Goal: Task Accomplishment & Management: Use online tool/utility

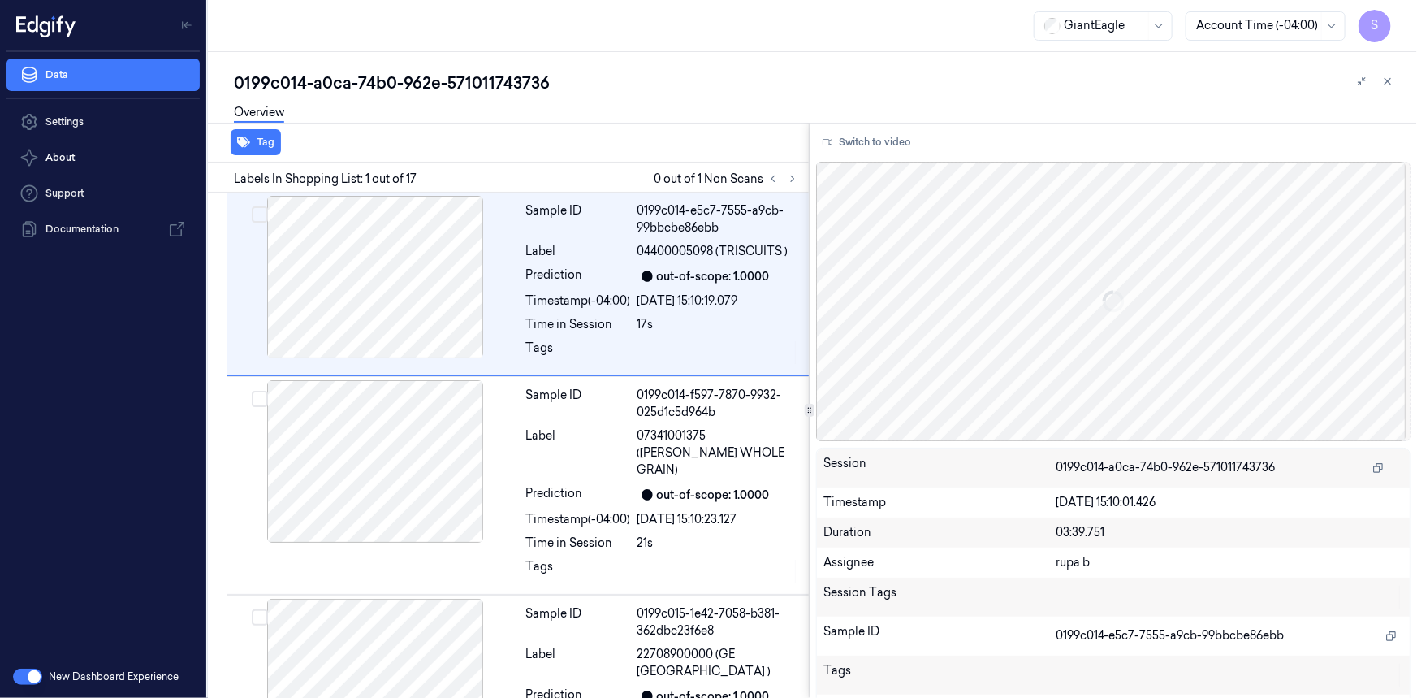
click at [1381, 19] on span "S" at bounding box center [1375, 26] width 32 height 32
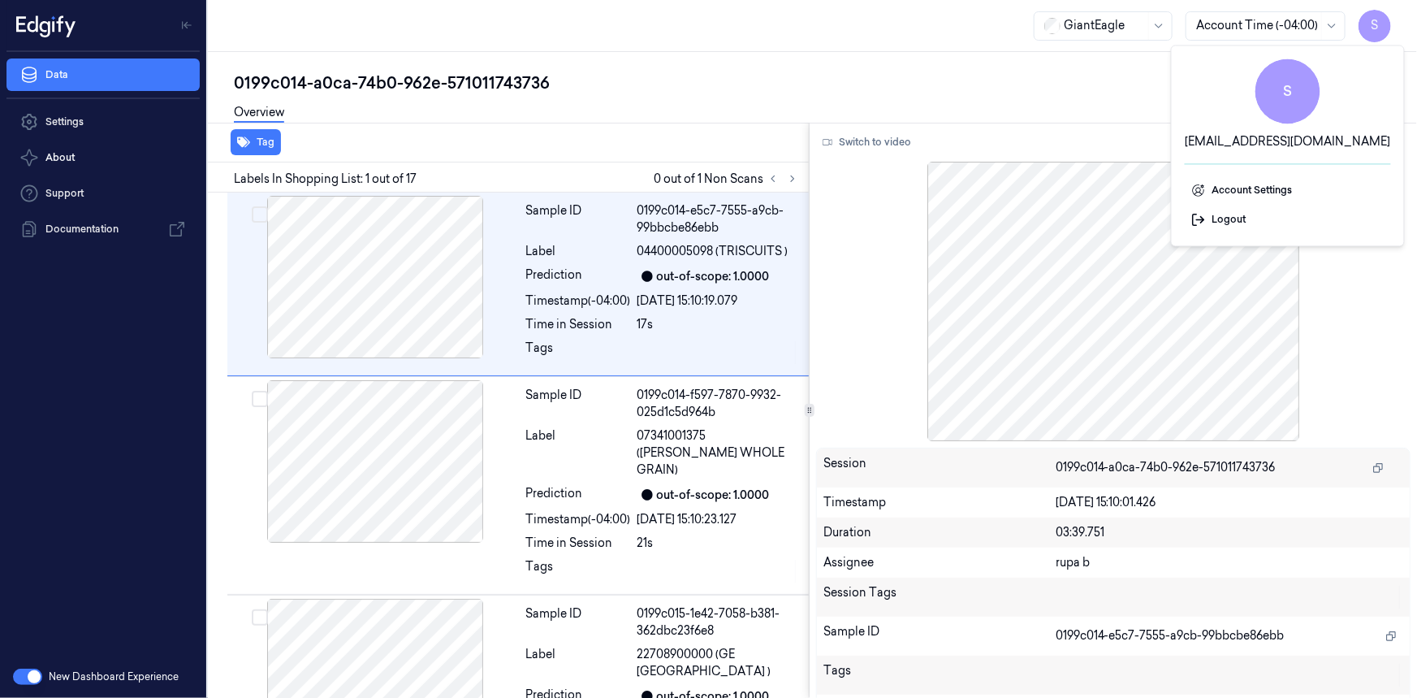
click at [832, 55] on div "0199c014-a0ca-74b0-962e-571011743736 Overview Tag Labels In Shopping List: 1 ou…" at bounding box center [812, 375] width 1209 height 646
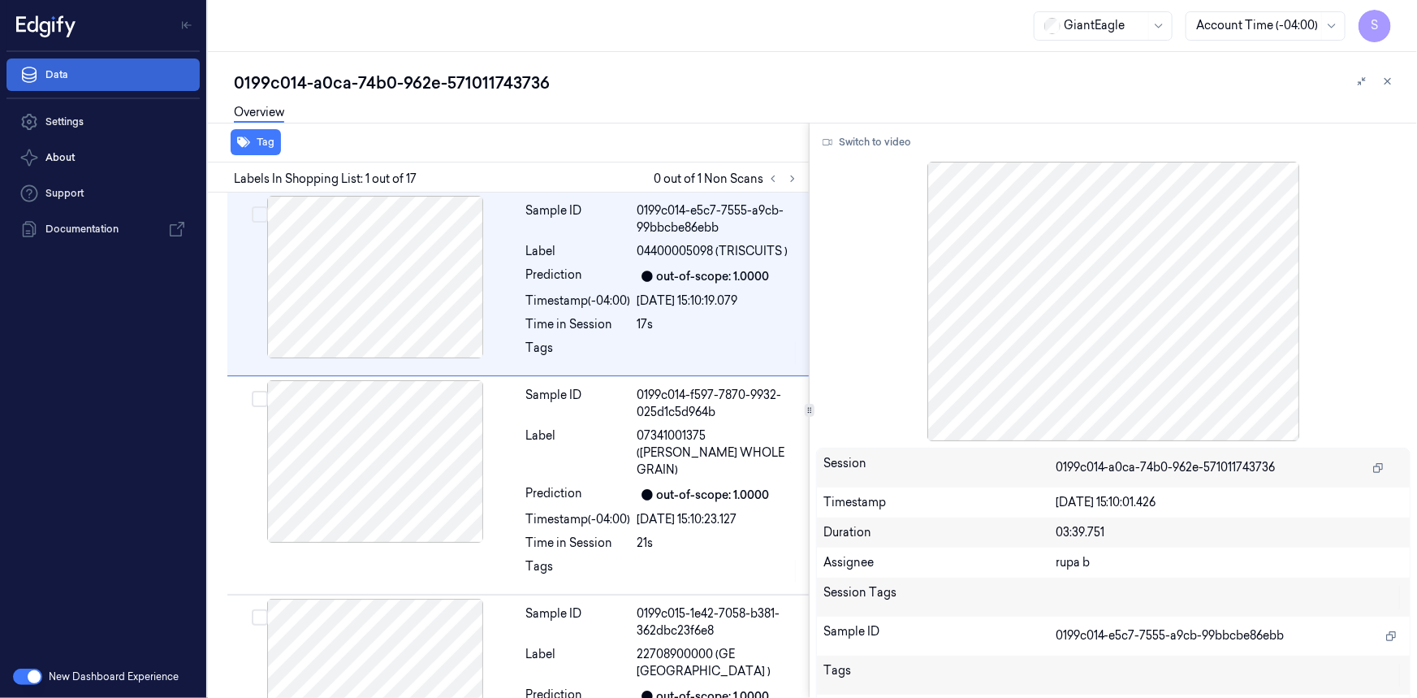
click at [83, 73] on link "Data" at bounding box center [102, 74] width 193 height 32
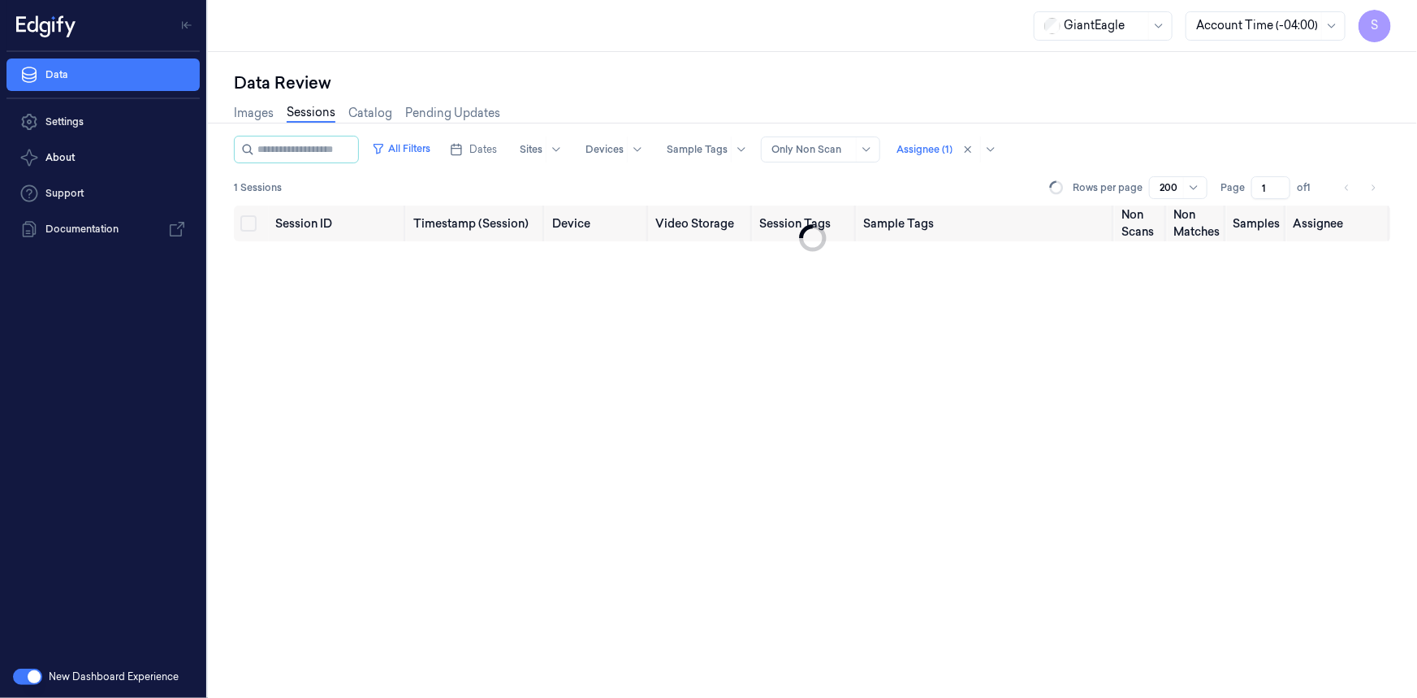
drag, startPoint x: 566, startPoint y: 0, endPoint x: 1381, endPoint y: 32, distance: 815.4
click at [1381, 32] on span "S" at bounding box center [1375, 26] width 32 height 32
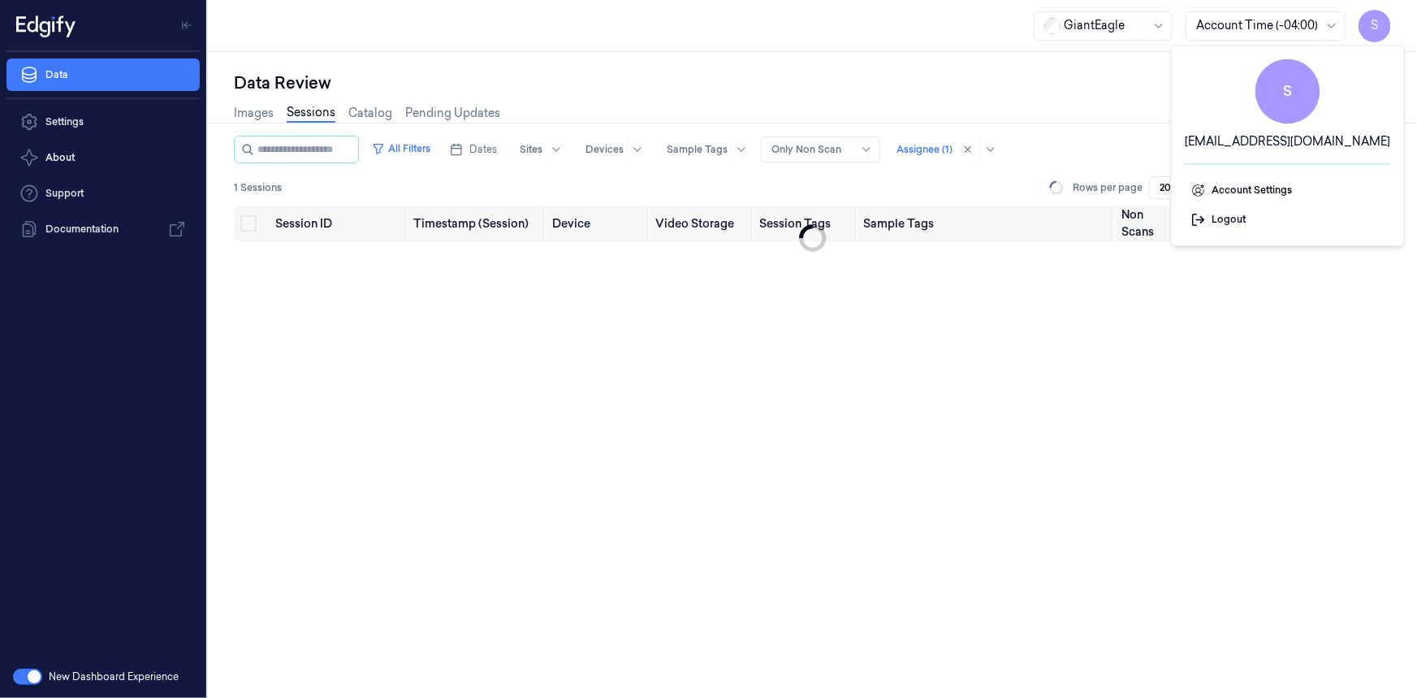
click at [967, 58] on div "Data Review Images Sessions Catalog Pending Updates All Filters Dates Sites Dev…" at bounding box center [812, 375] width 1209 height 646
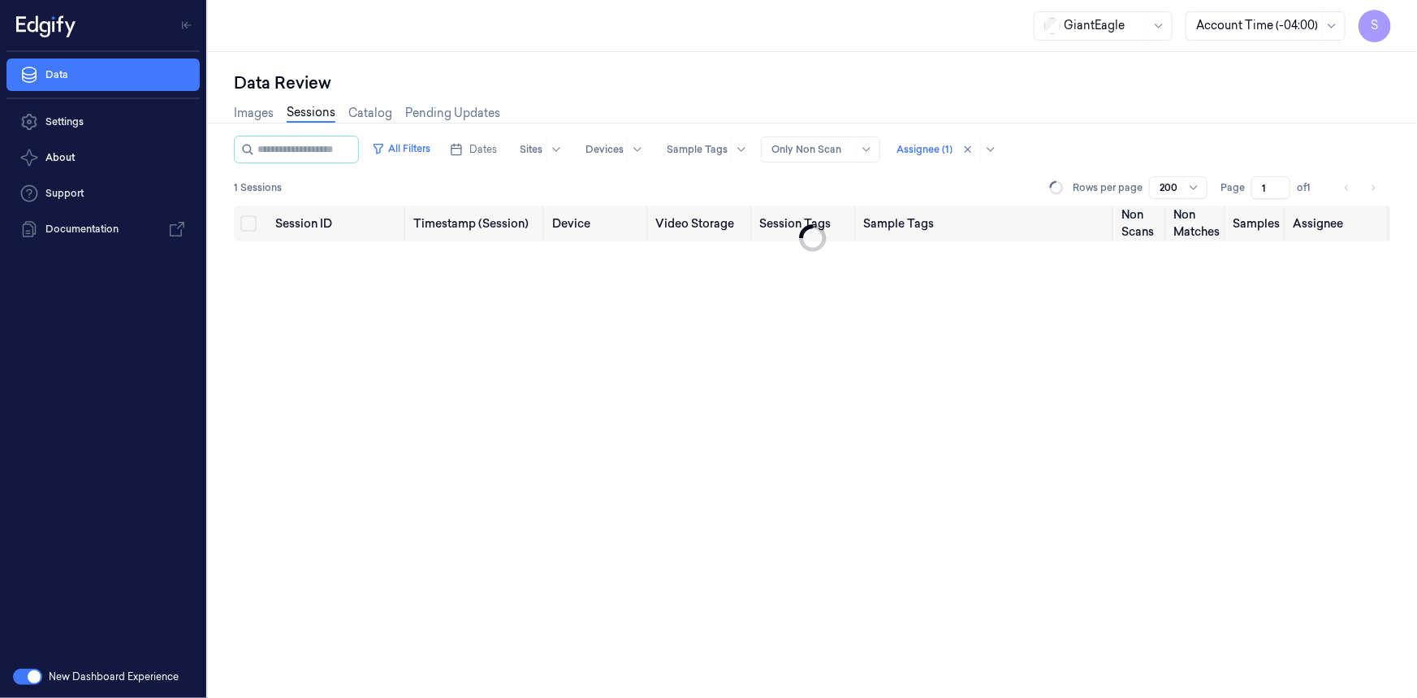
click at [31, 674] on button "button" at bounding box center [27, 677] width 29 height 16
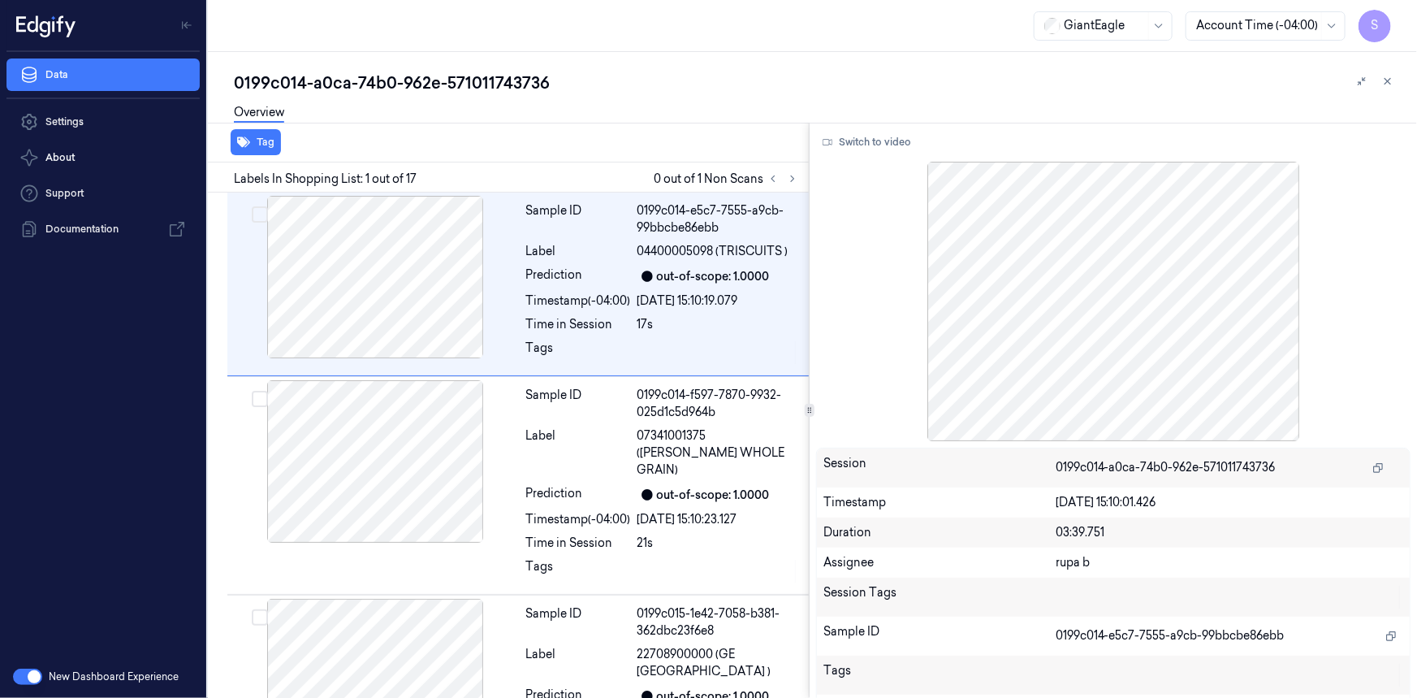
click at [809, 73] on div "0199c014-a0ca-74b0-962e-571011743736" at bounding box center [819, 82] width 1170 height 23
click at [426, 171] on div "Labels In Shopping List: 1 out of 17 0 out of 1 Non Scans" at bounding box center [505, 177] width 608 height 30
click at [789, 180] on icon at bounding box center [792, 178] width 11 height 11
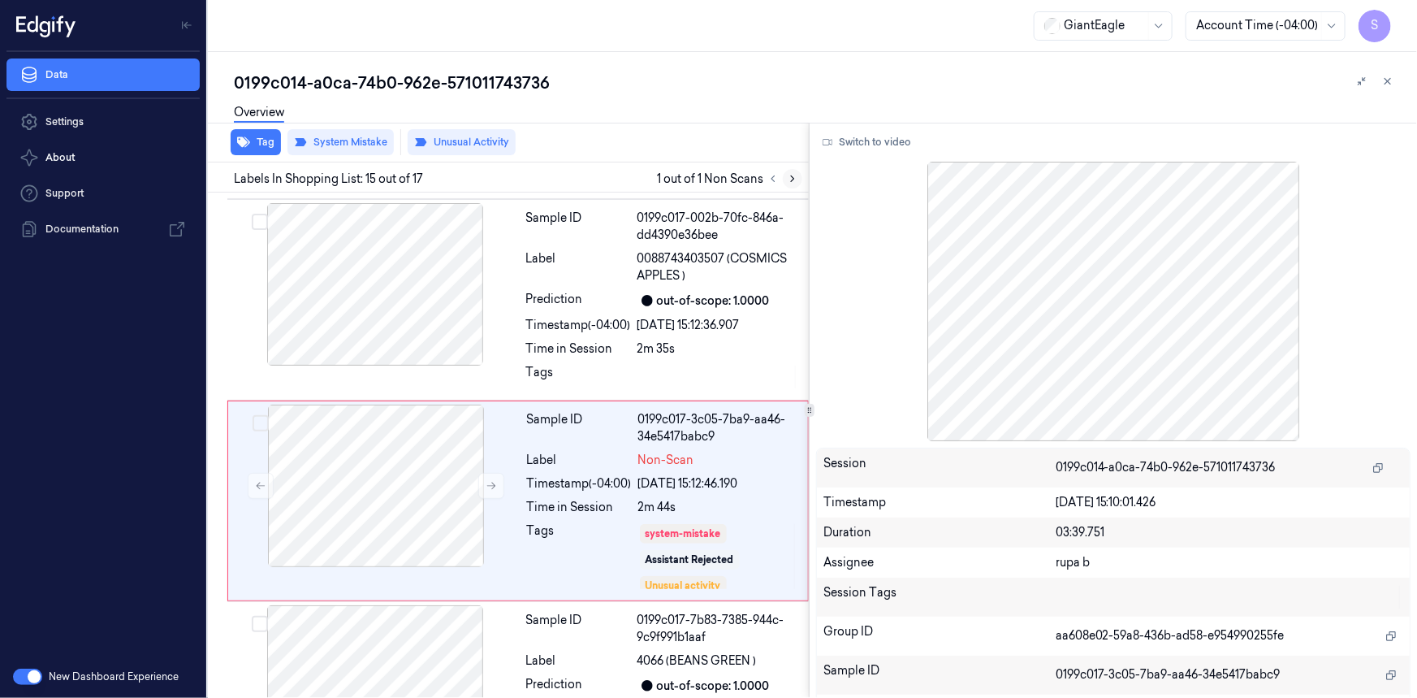
scroll to position [2579, 0]
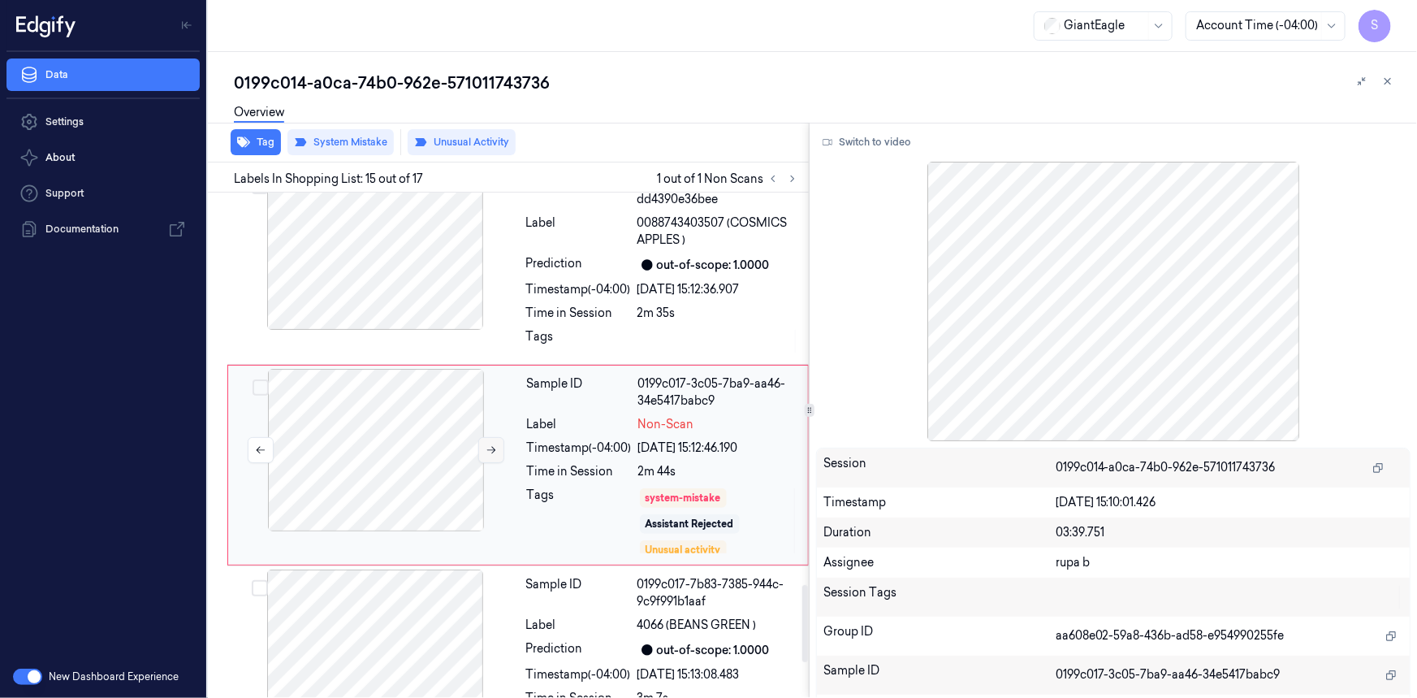
click at [495, 447] on icon at bounding box center [491, 450] width 9 height 7
click at [427, 234] on div at bounding box center [375, 248] width 289 height 162
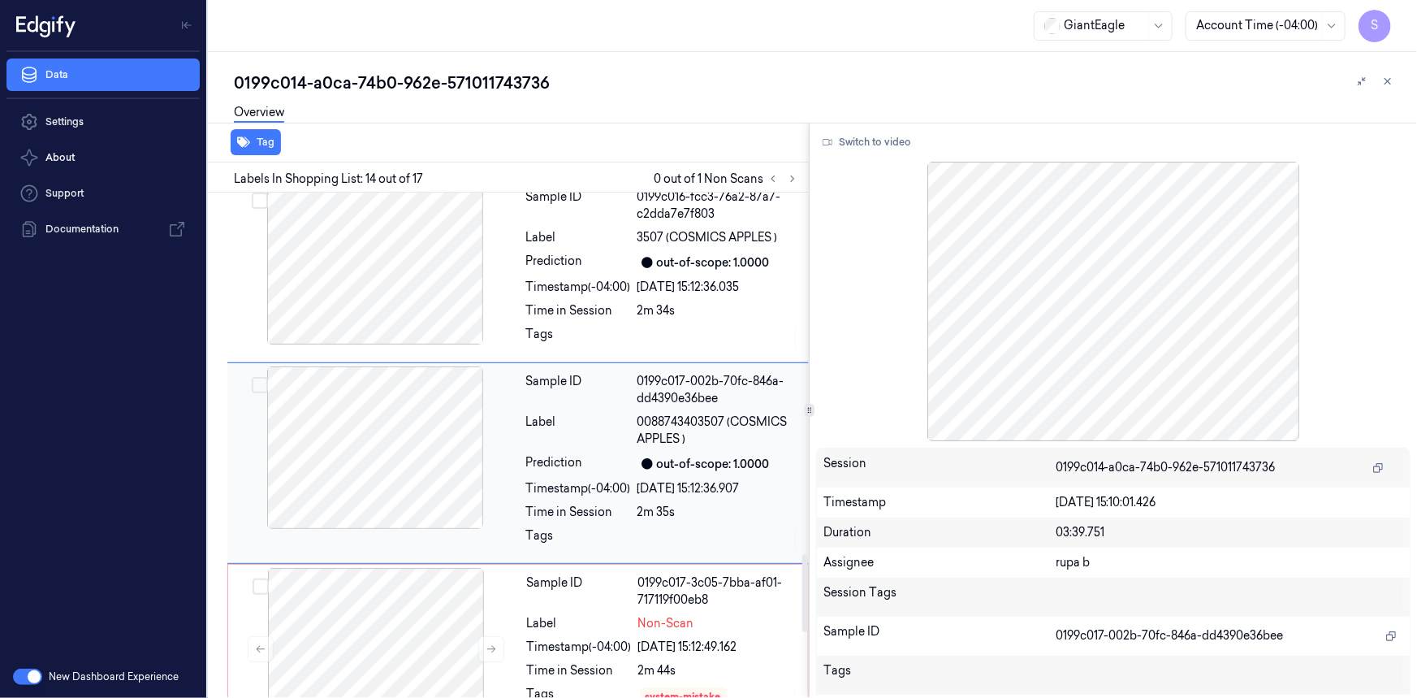
scroll to position [2378, 0]
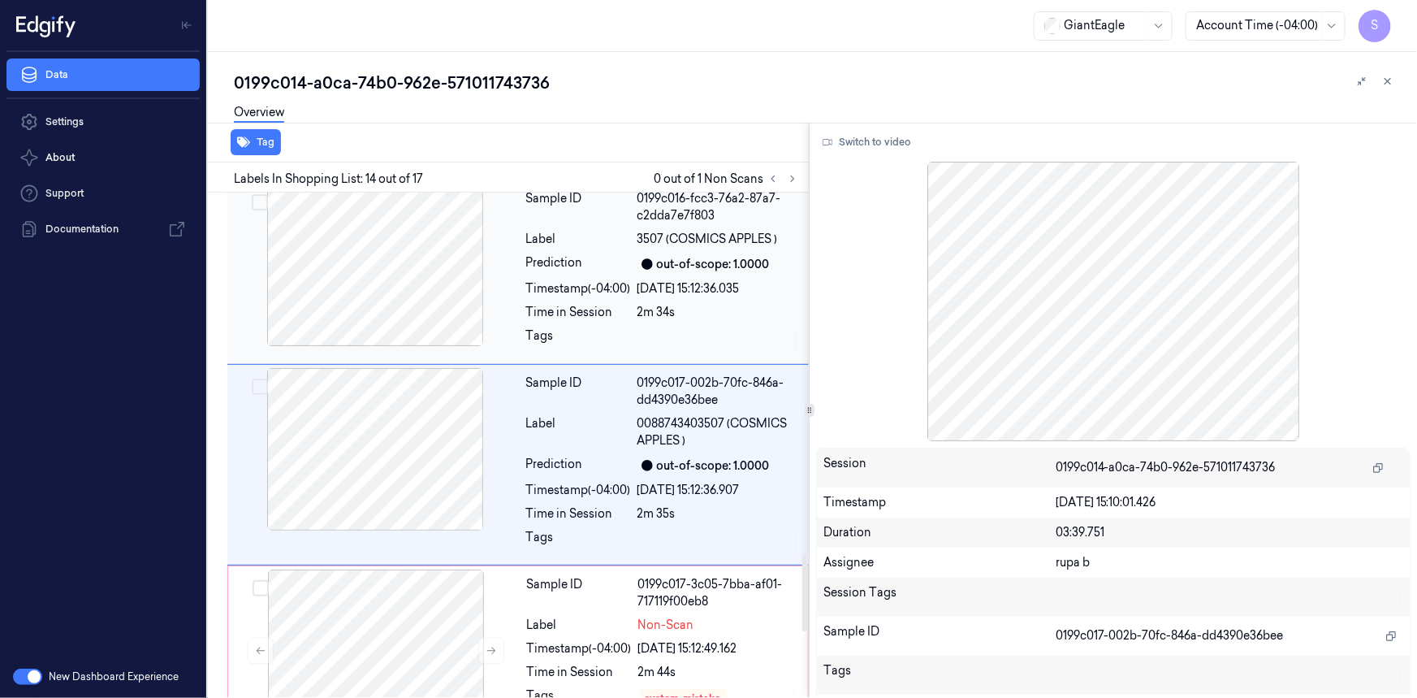
click at [428, 285] on div at bounding box center [375, 265] width 289 height 162
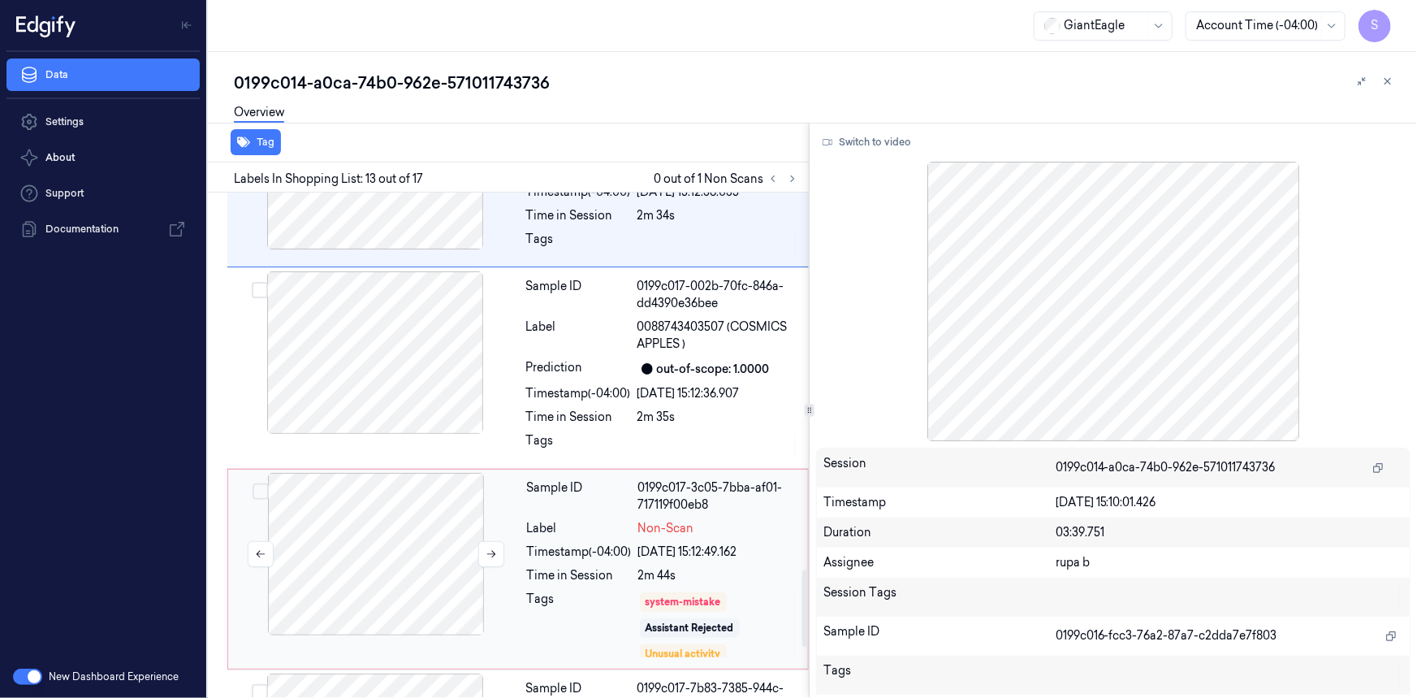
scroll to position [2481, 0]
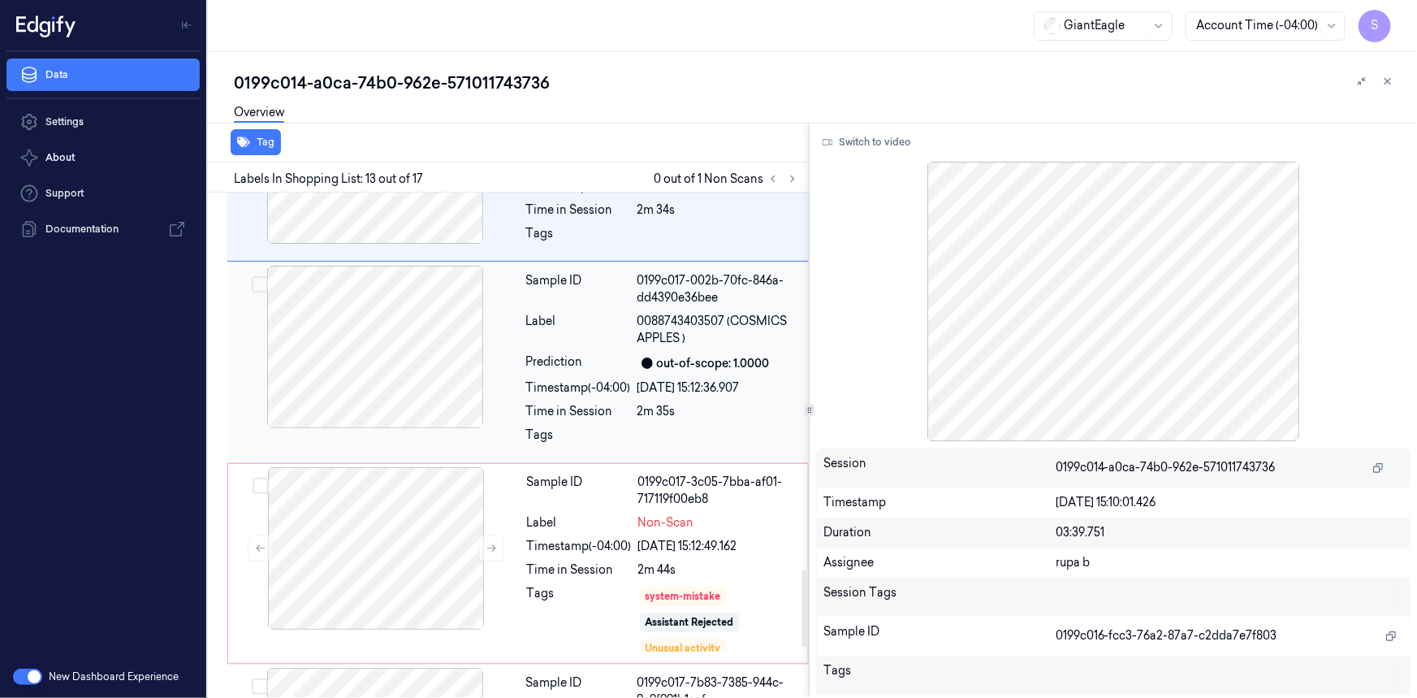
click at [397, 342] on div at bounding box center [375, 347] width 289 height 162
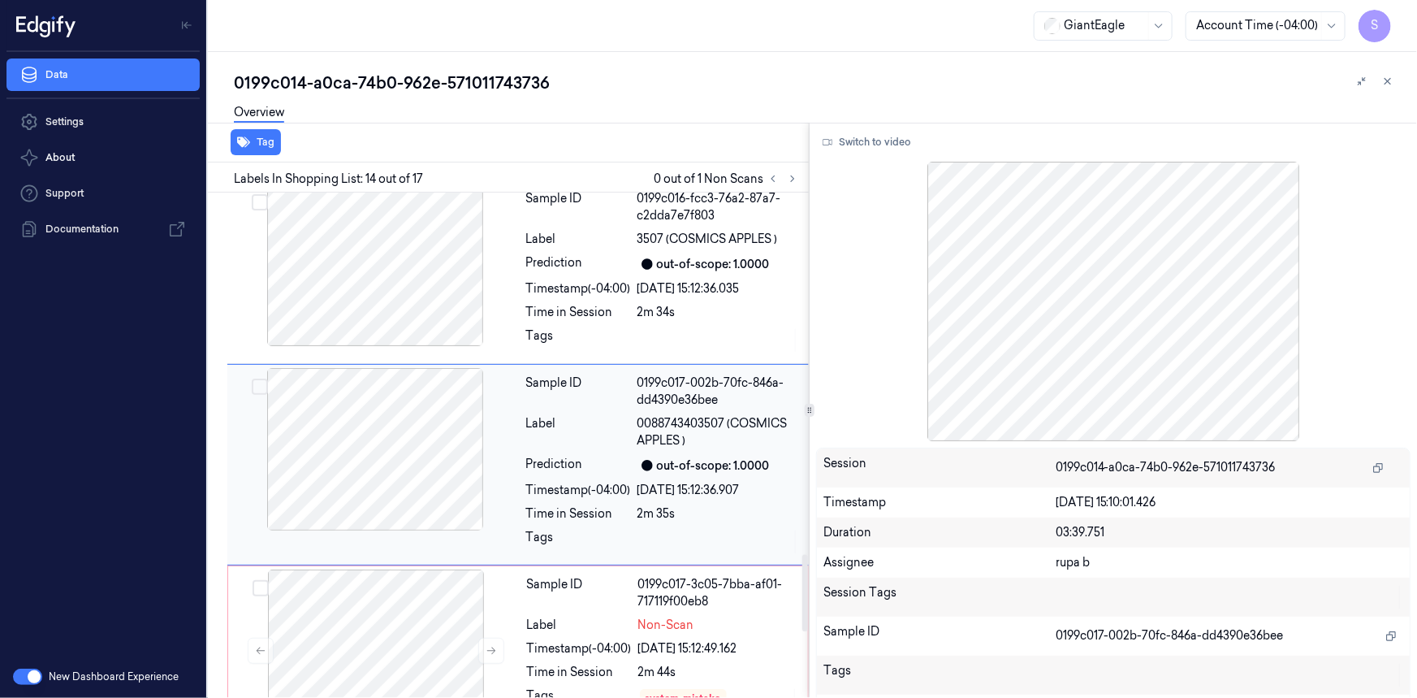
scroll to position [2673, 0]
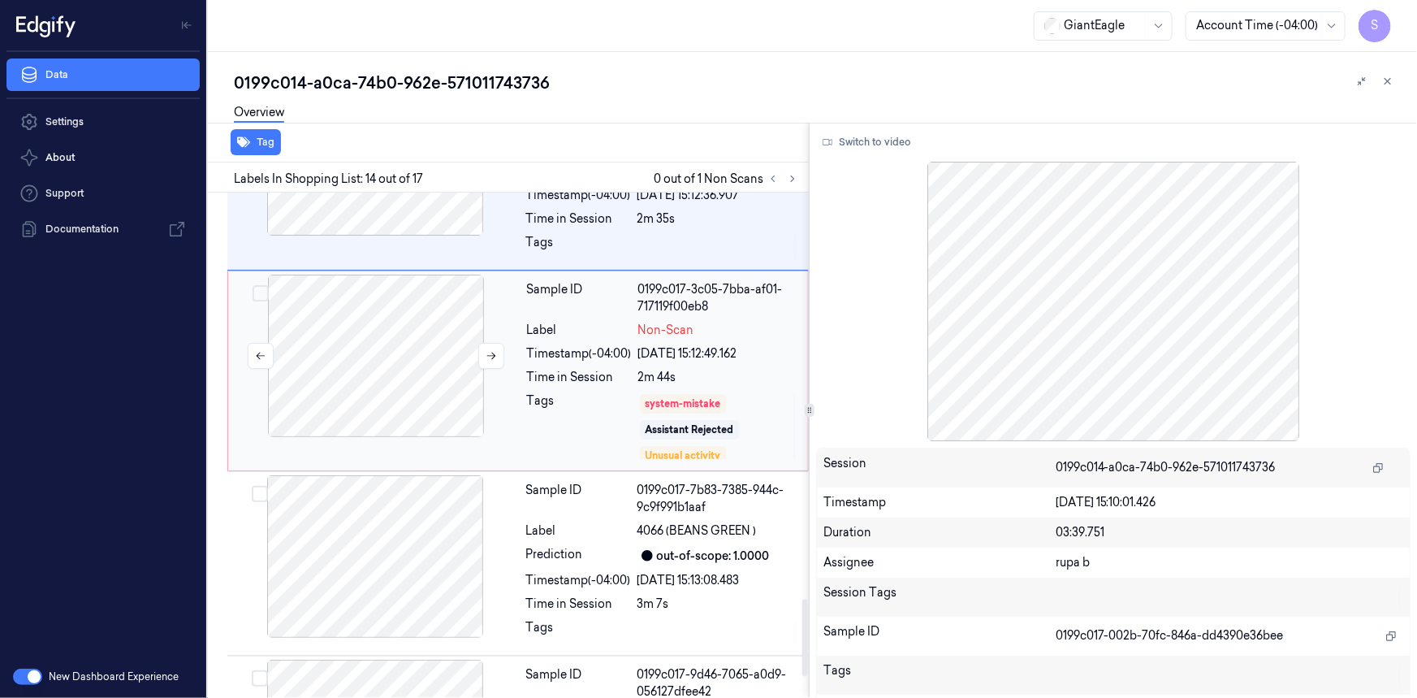
click at [391, 361] on div at bounding box center [376, 356] width 289 height 162
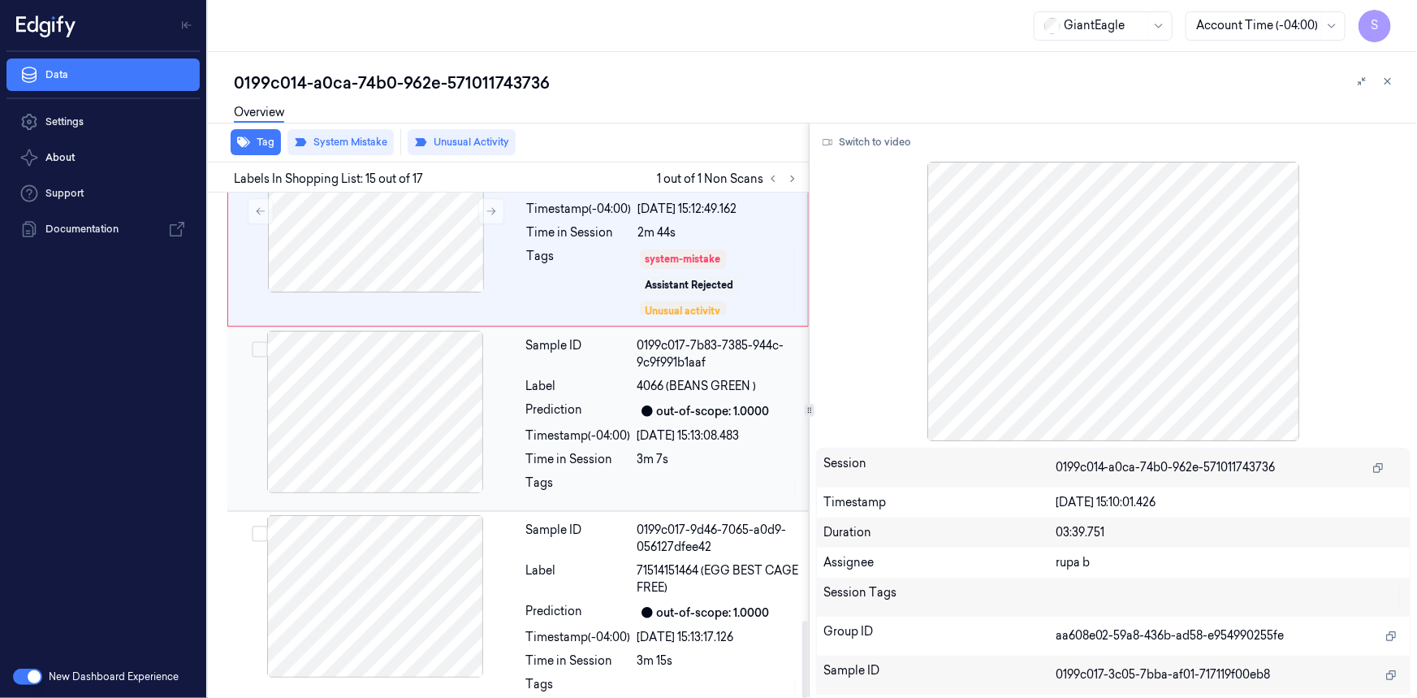
scroll to position [2522, 0]
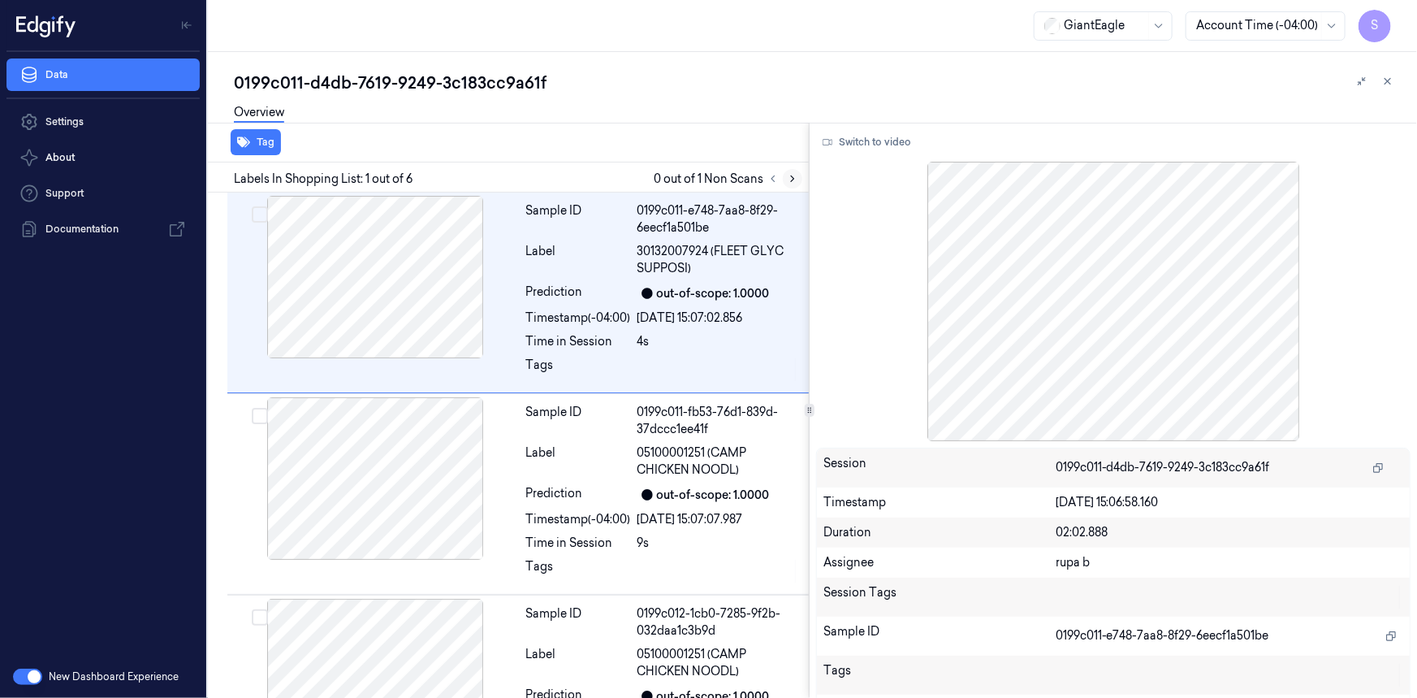
click at [791, 177] on icon at bounding box center [792, 178] width 11 height 11
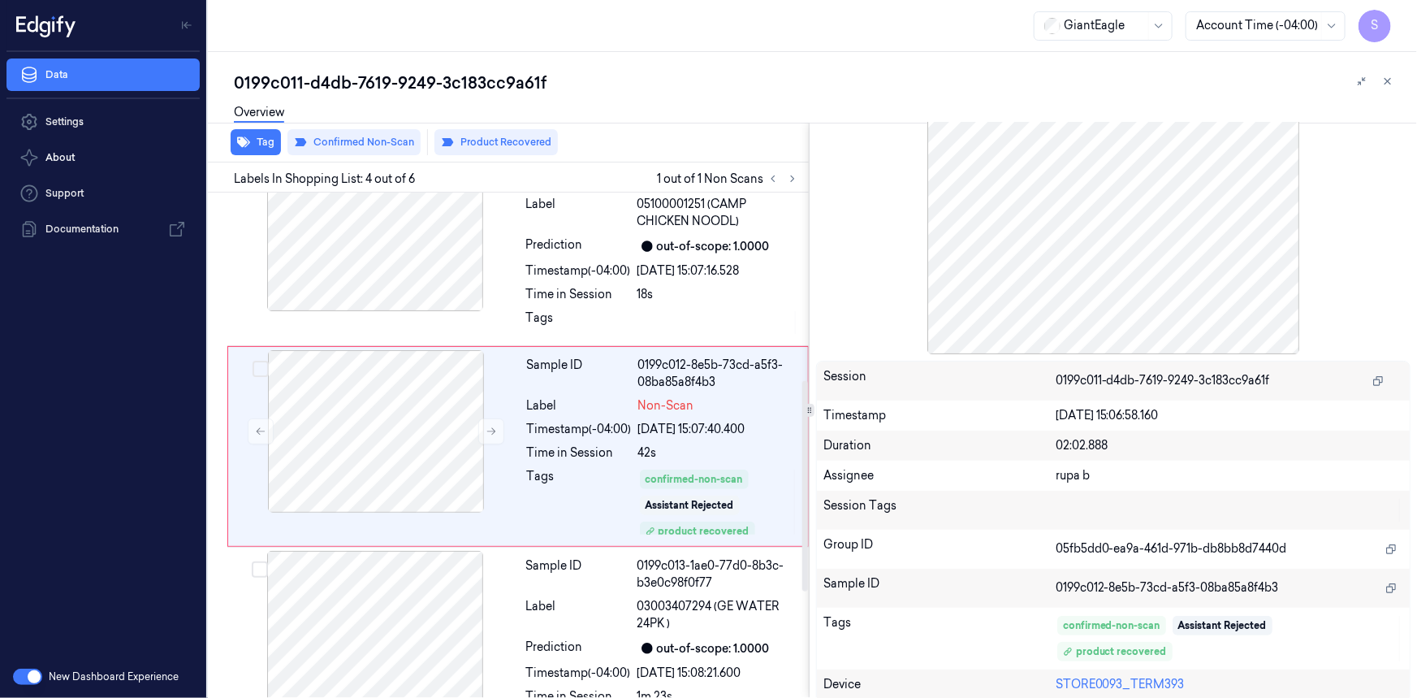
scroll to position [118, 0]
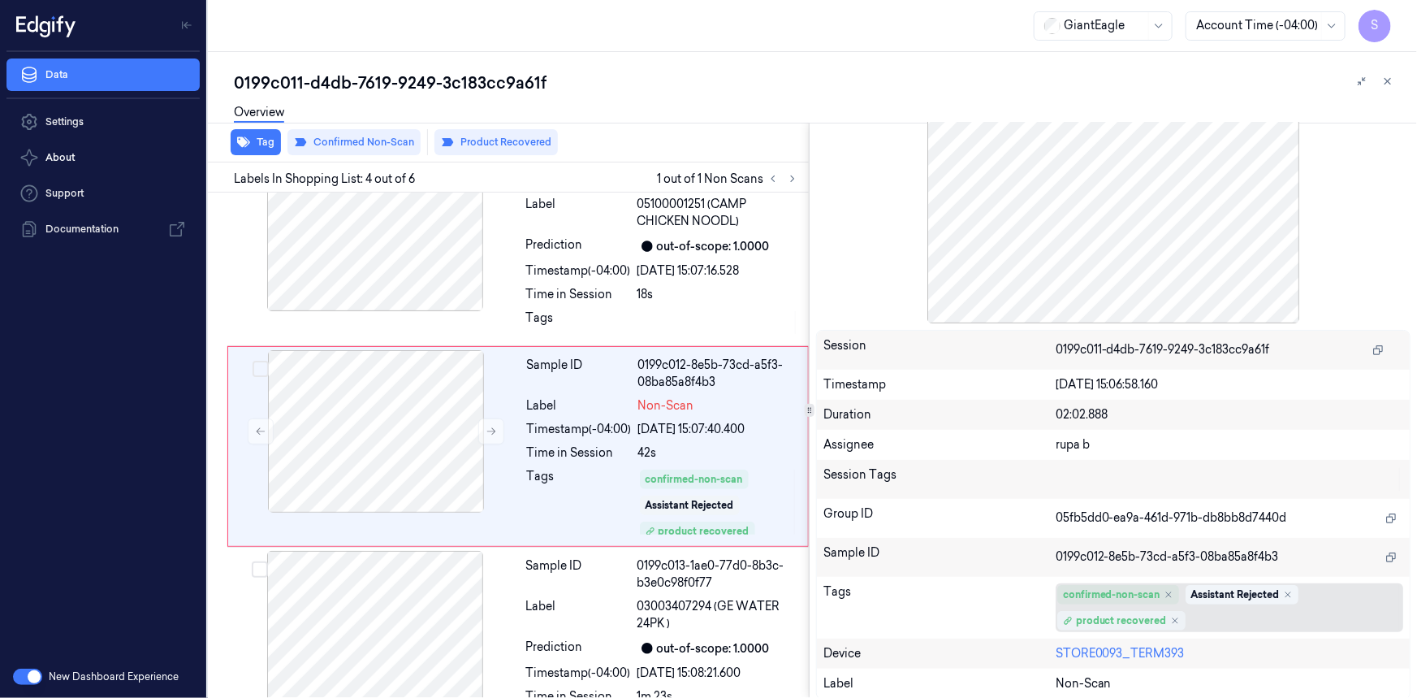
click at [1140, 623] on div "product recovered" at bounding box center [1115, 620] width 104 height 15
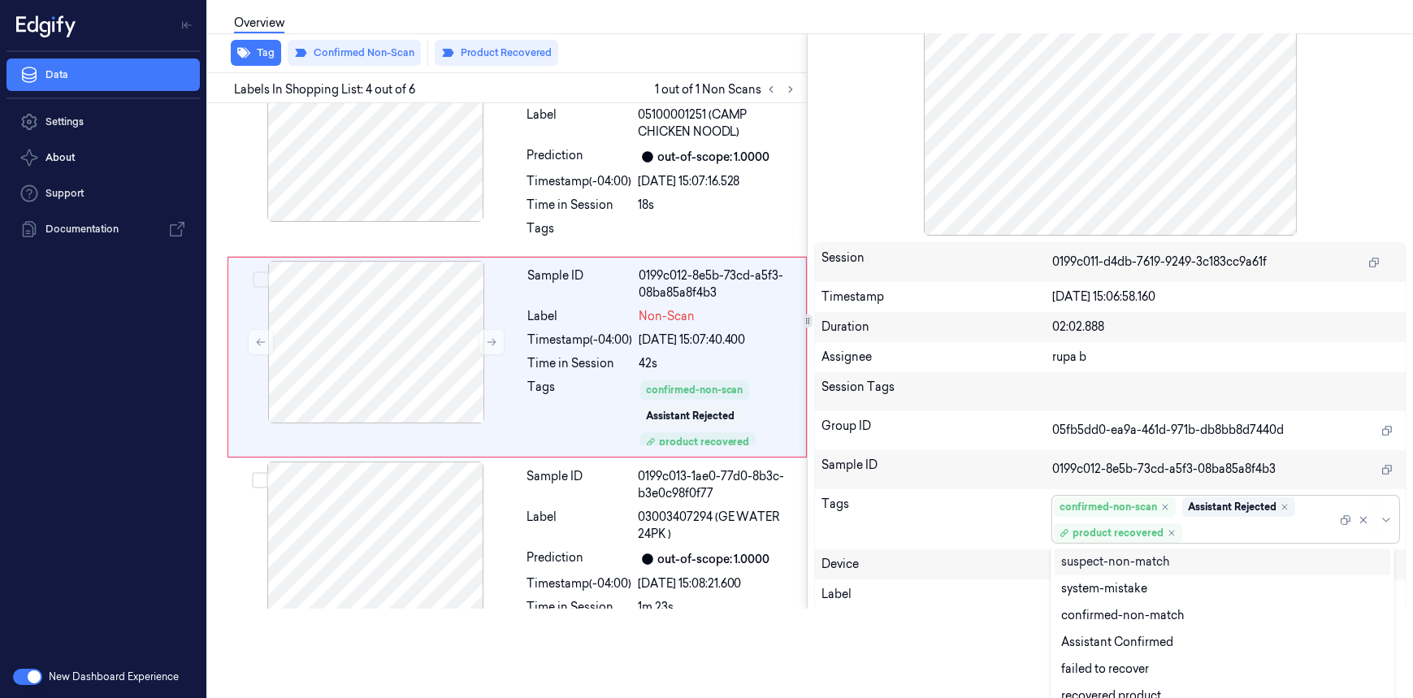
scroll to position [96, 0]
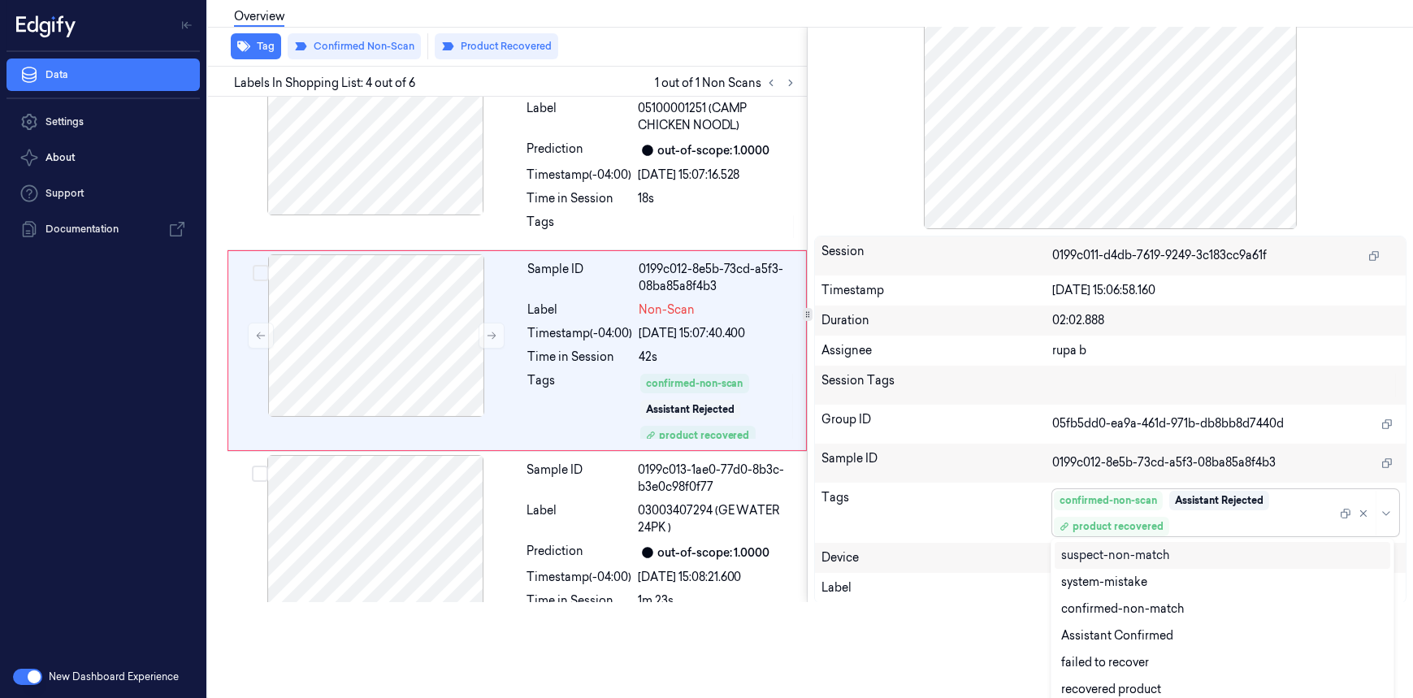
click at [948, 495] on div "Session 0199c011-d4db-7619-9249-3c183cc9a61f Timestamp 07/10/2025 15:06:58.160 …" at bounding box center [1110, 420] width 592 height 368
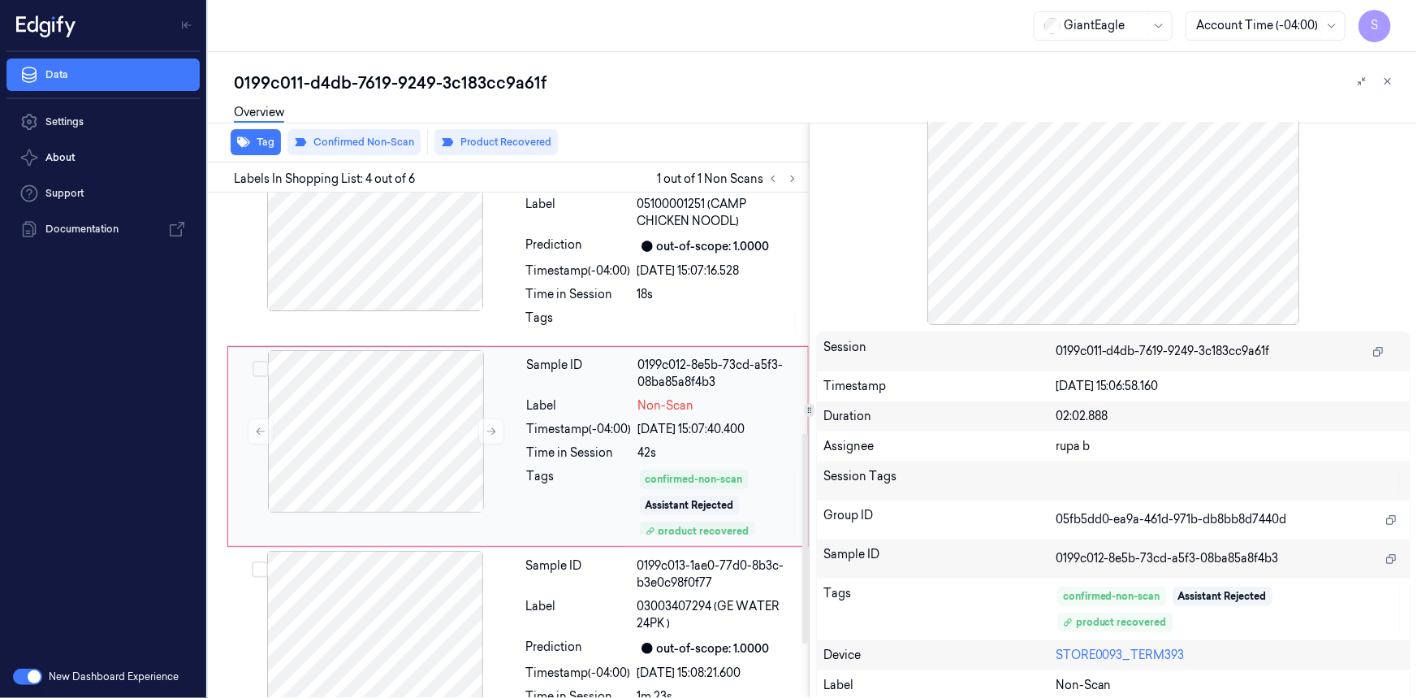
scroll to position [706, 0]
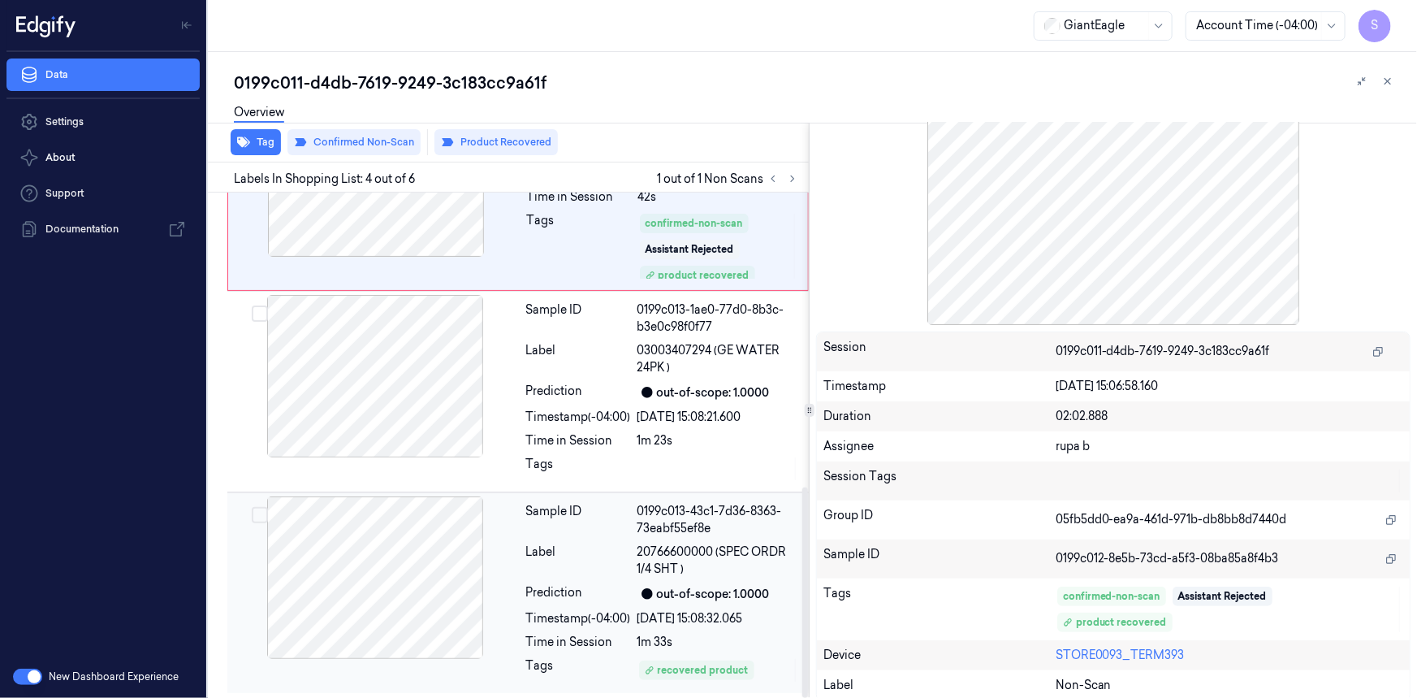
click at [361, 573] on div at bounding box center [375, 577] width 289 height 162
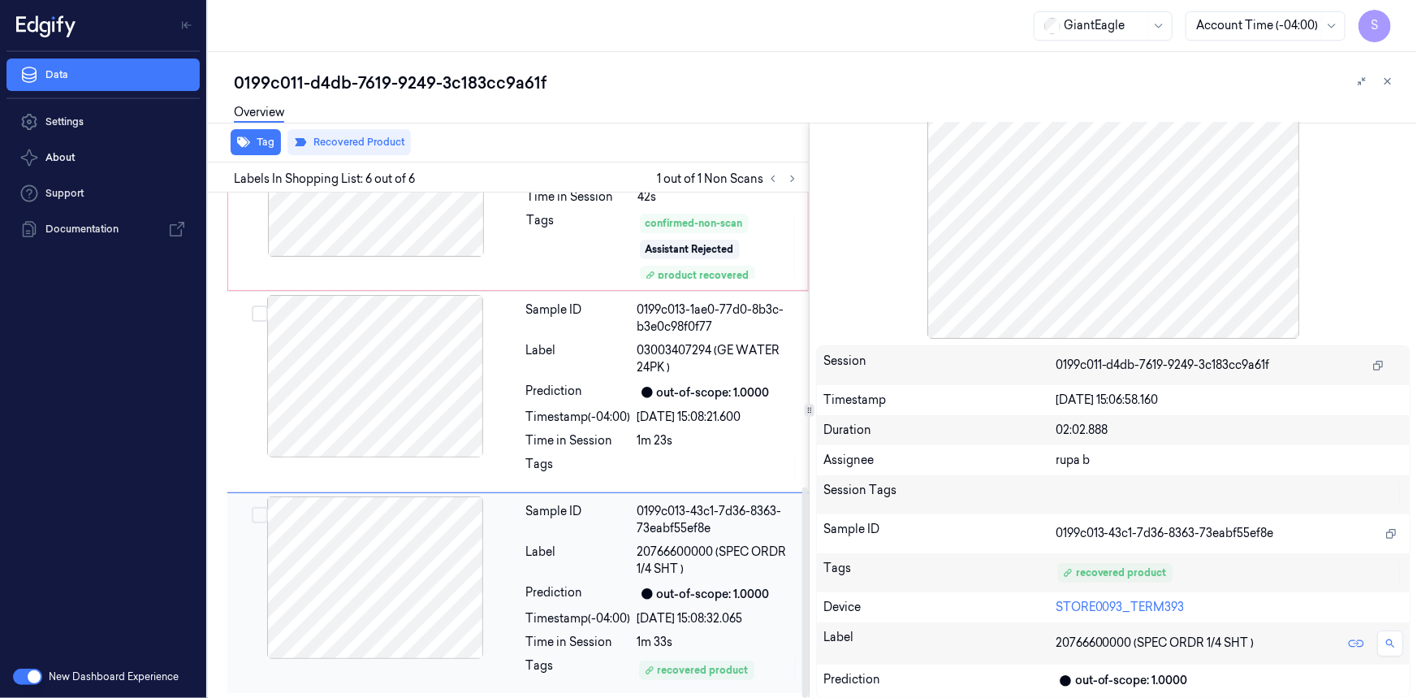
scroll to position [102, 0]
drag, startPoint x: 723, startPoint y: 546, endPoint x: 732, endPoint y: 572, distance: 27.5
click at [732, 572] on span "20766600000 (SPEC ORDR 1/4 SHT )" at bounding box center [719, 560] width 162 height 34
copy span "SPEC ORDR 1/4 SHT )"
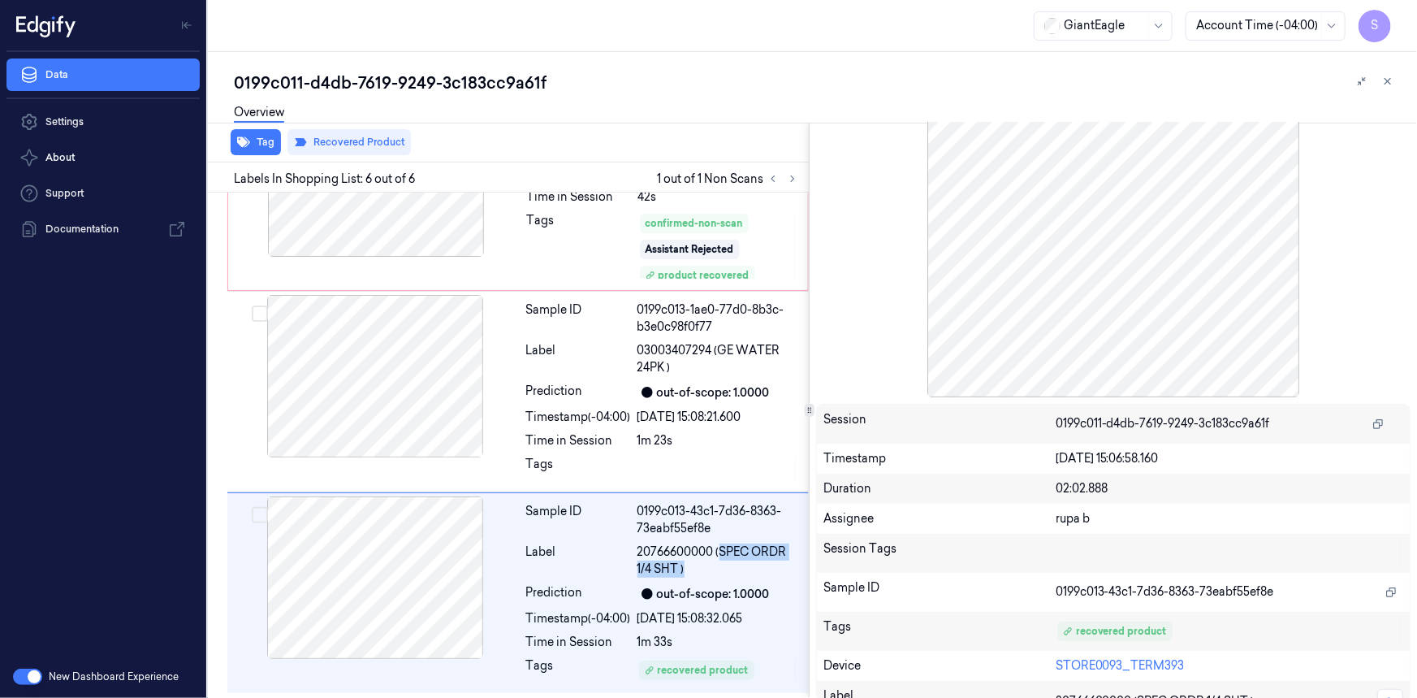
scroll to position [0, 0]
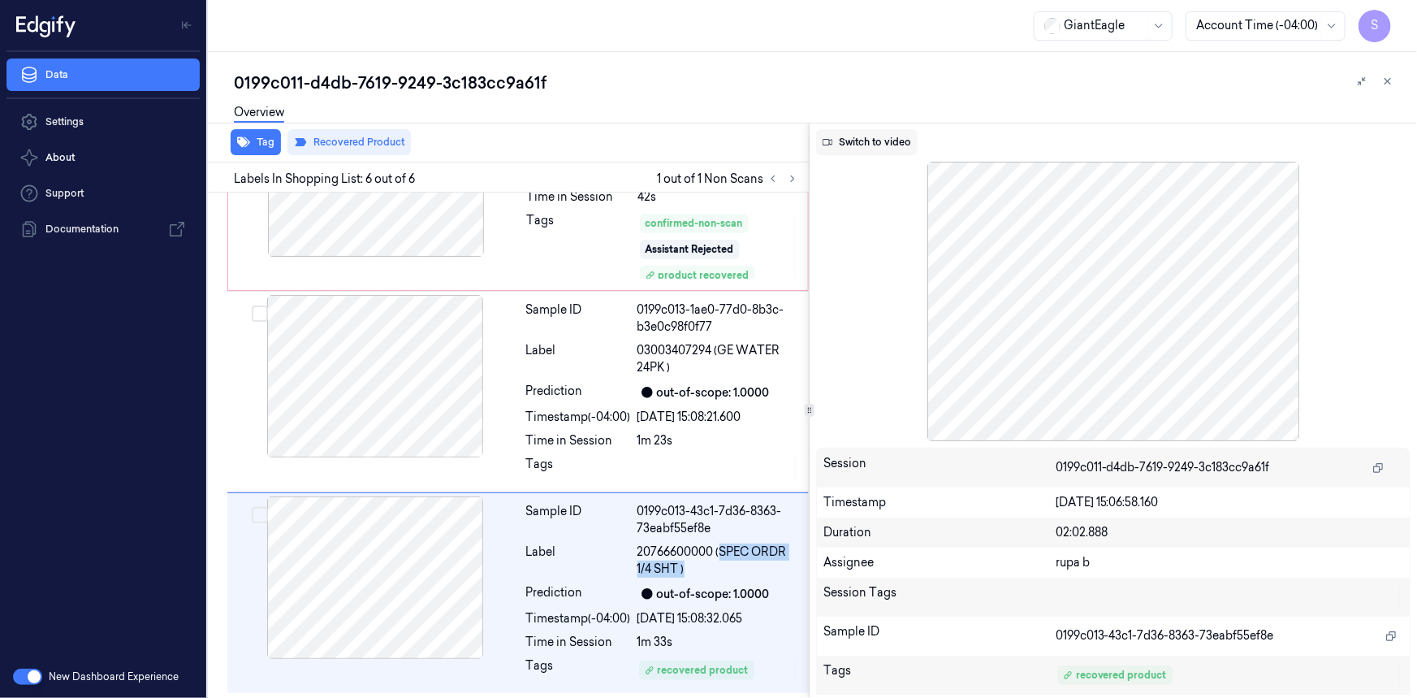
click at [852, 135] on button "Switch to video" at bounding box center [867, 142] width 102 height 26
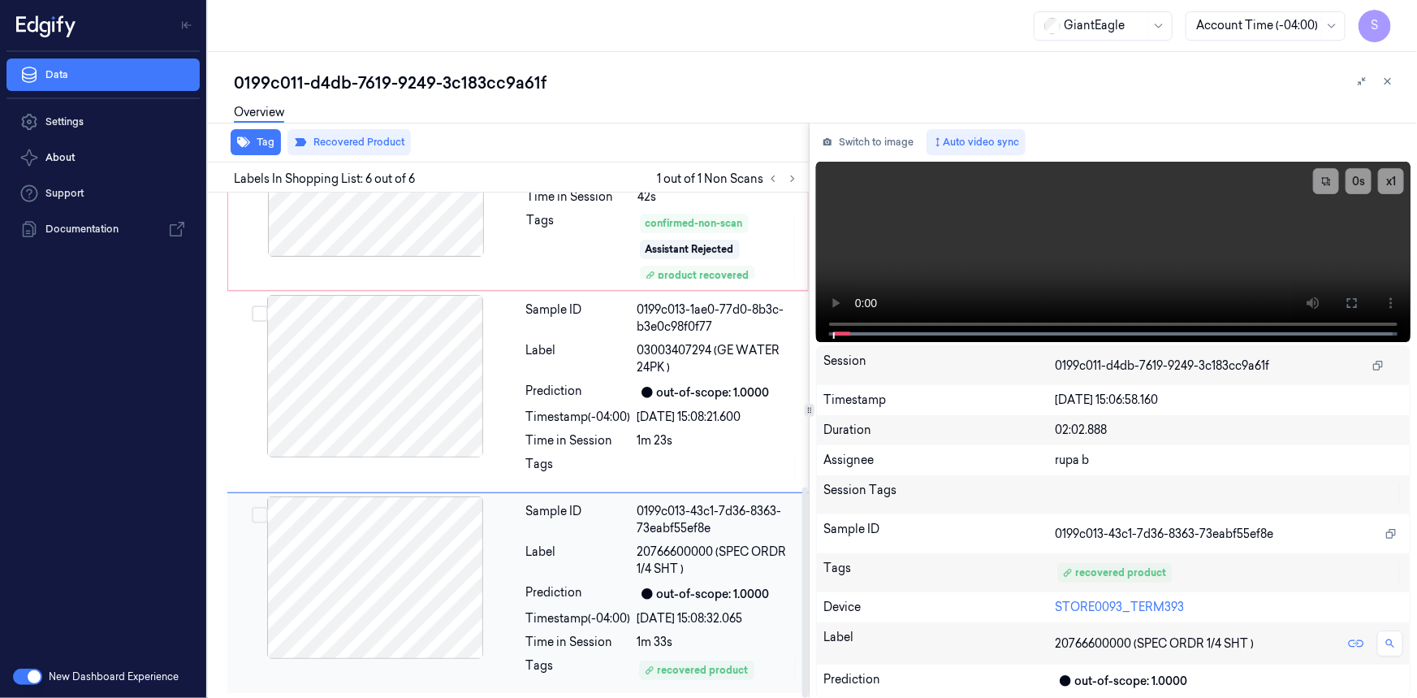
click at [431, 572] on div at bounding box center [375, 577] width 289 height 162
click at [1036, 332] on span at bounding box center [1036, 334] width 7 height 8
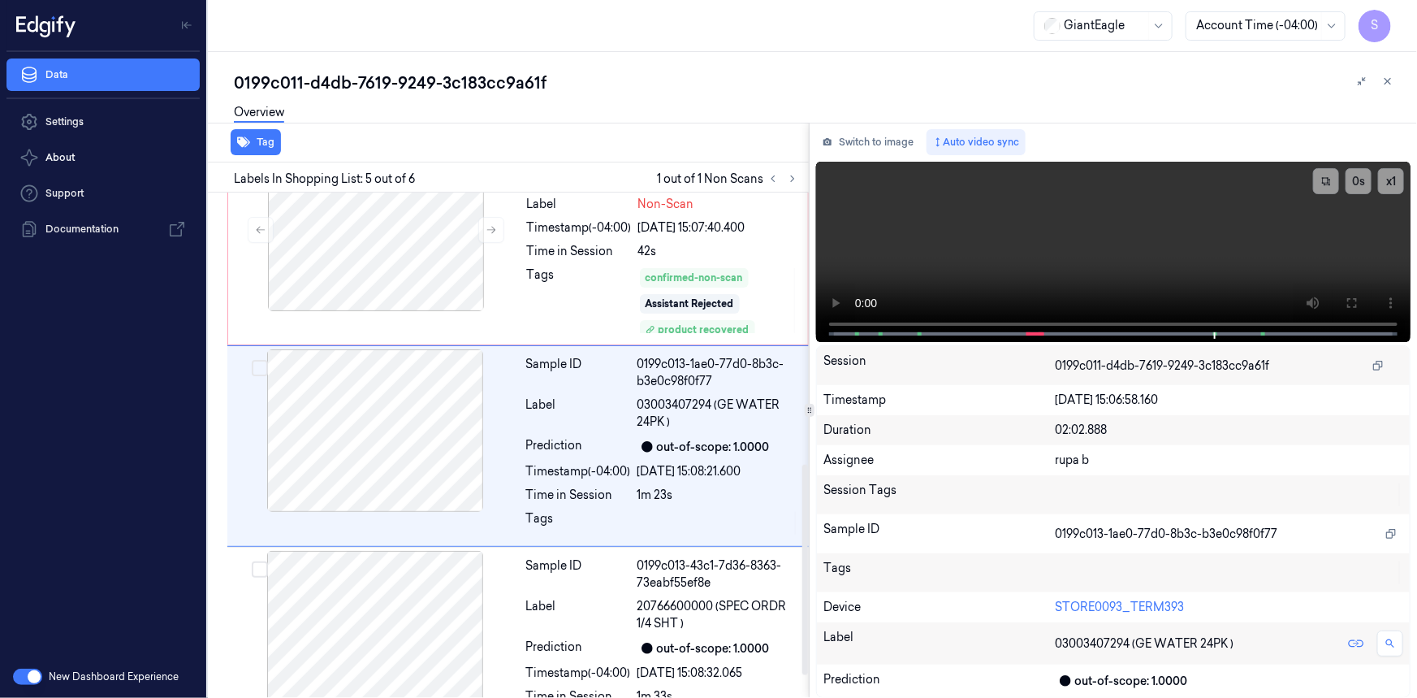
scroll to position [651, 0]
click at [1264, 333] on span at bounding box center [1265, 334] width 2 height 8
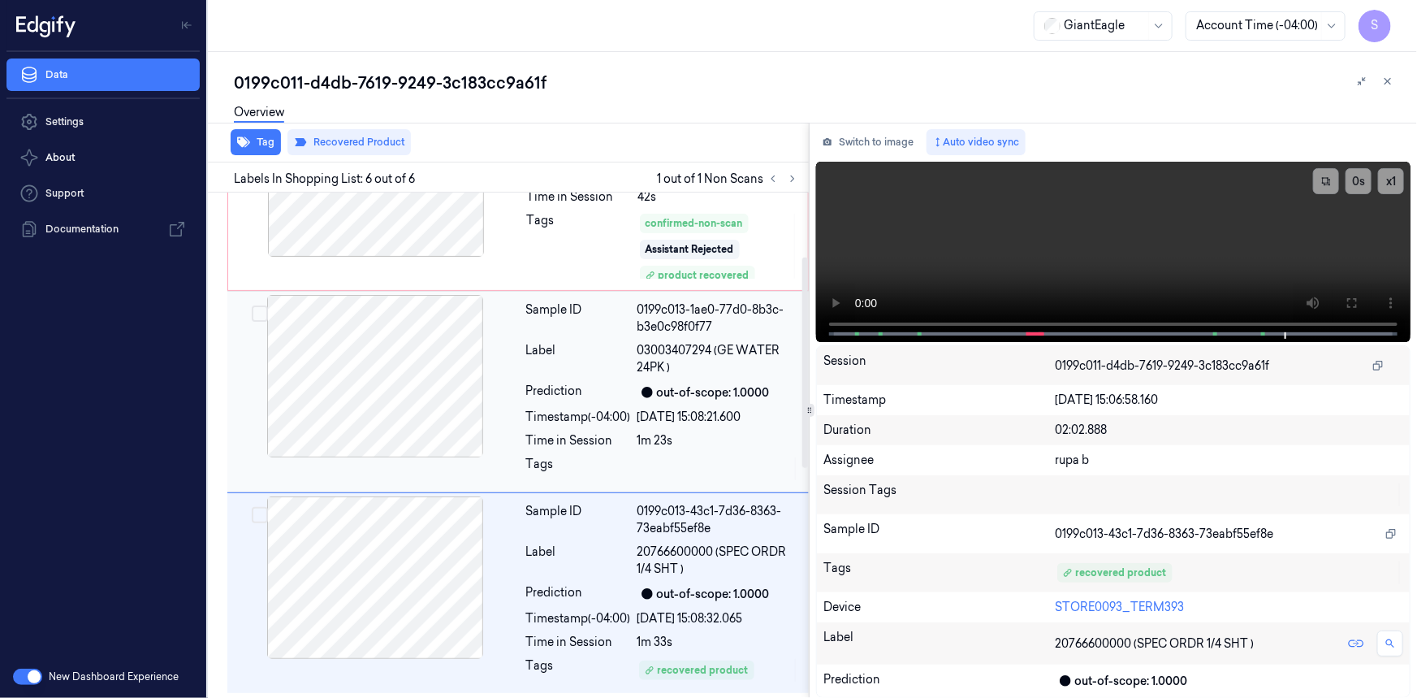
scroll to position [115, 0]
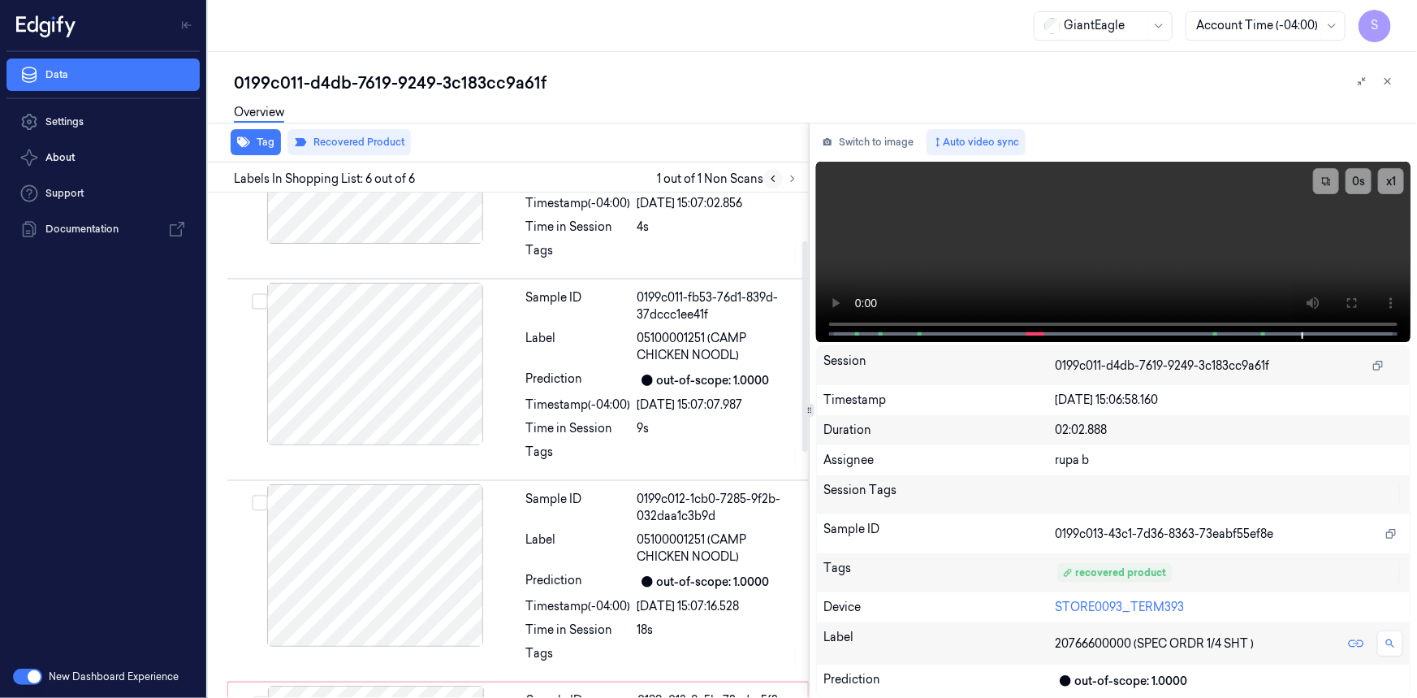
click at [771, 178] on icon at bounding box center [773, 178] width 11 height 11
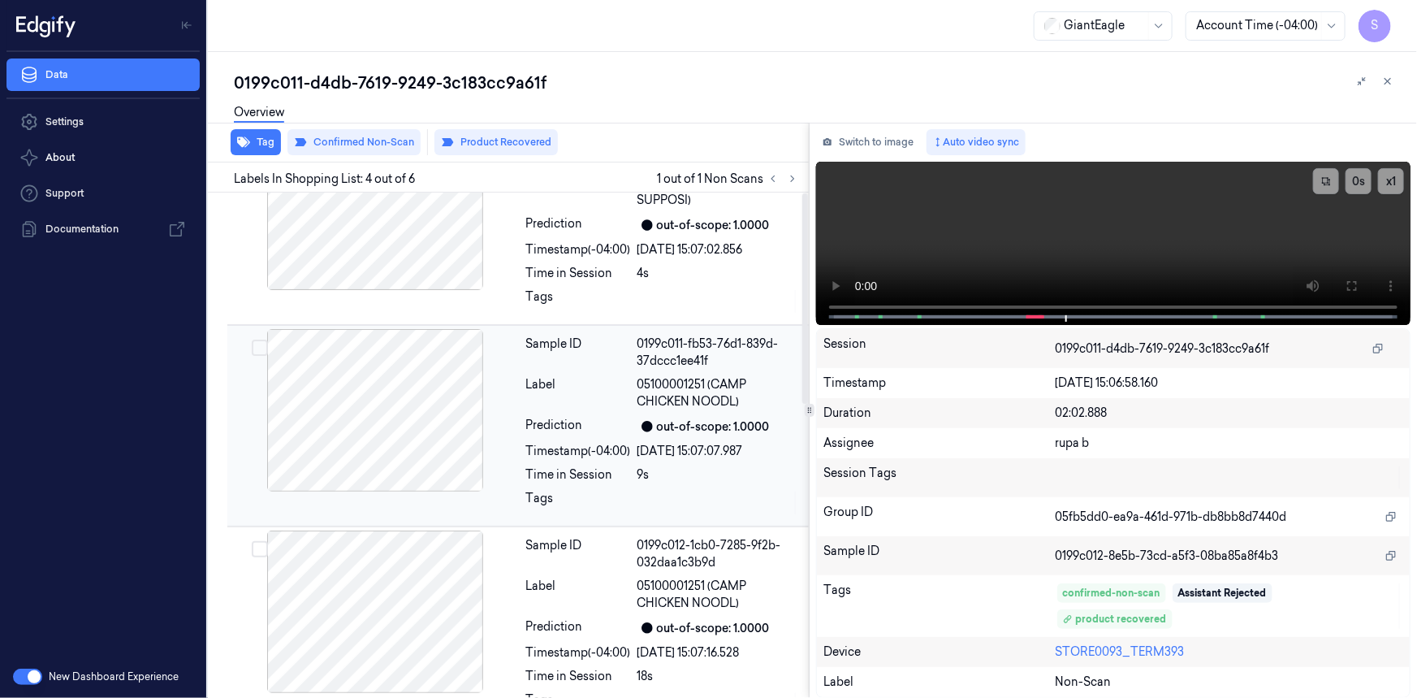
scroll to position [0, 0]
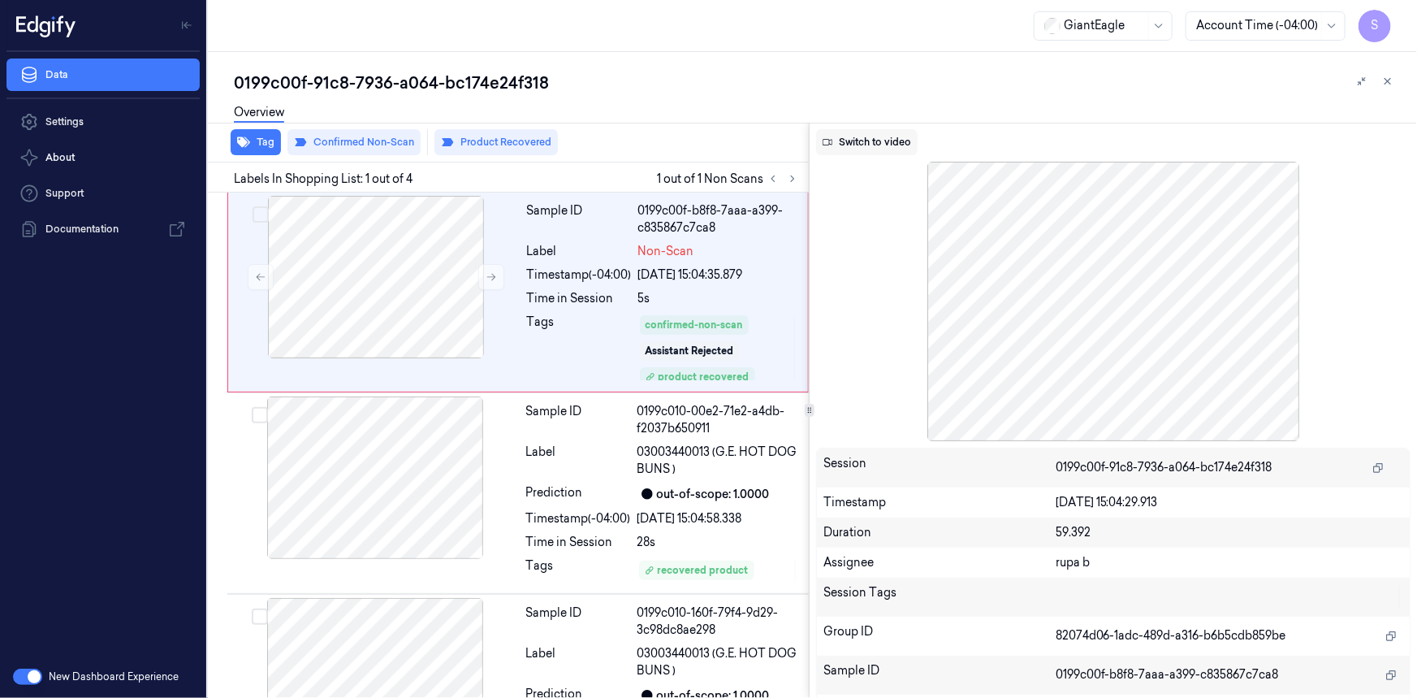
click at [886, 146] on button "Switch to video" at bounding box center [867, 142] width 102 height 26
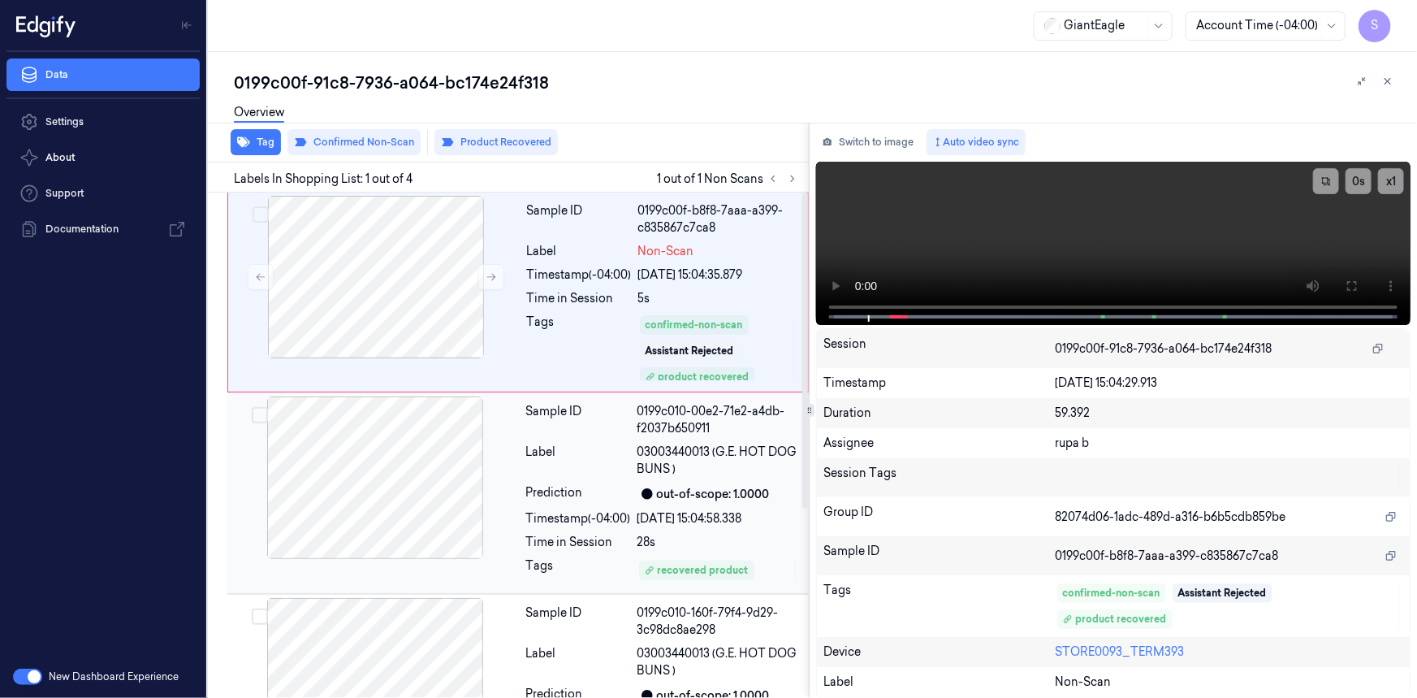
click at [445, 490] on div at bounding box center [375, 477] width 289 height 162
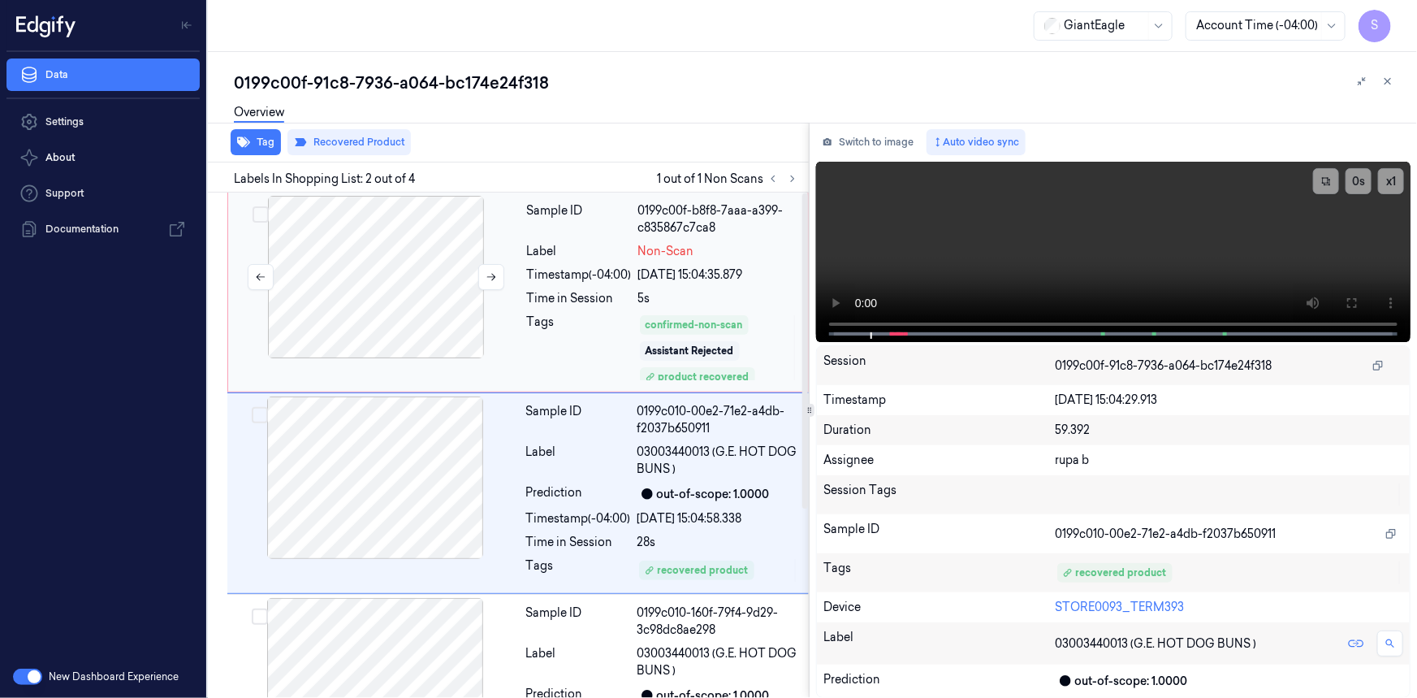
click at [434, 287] on div at bounding box center [376, 277] width 289 height 162
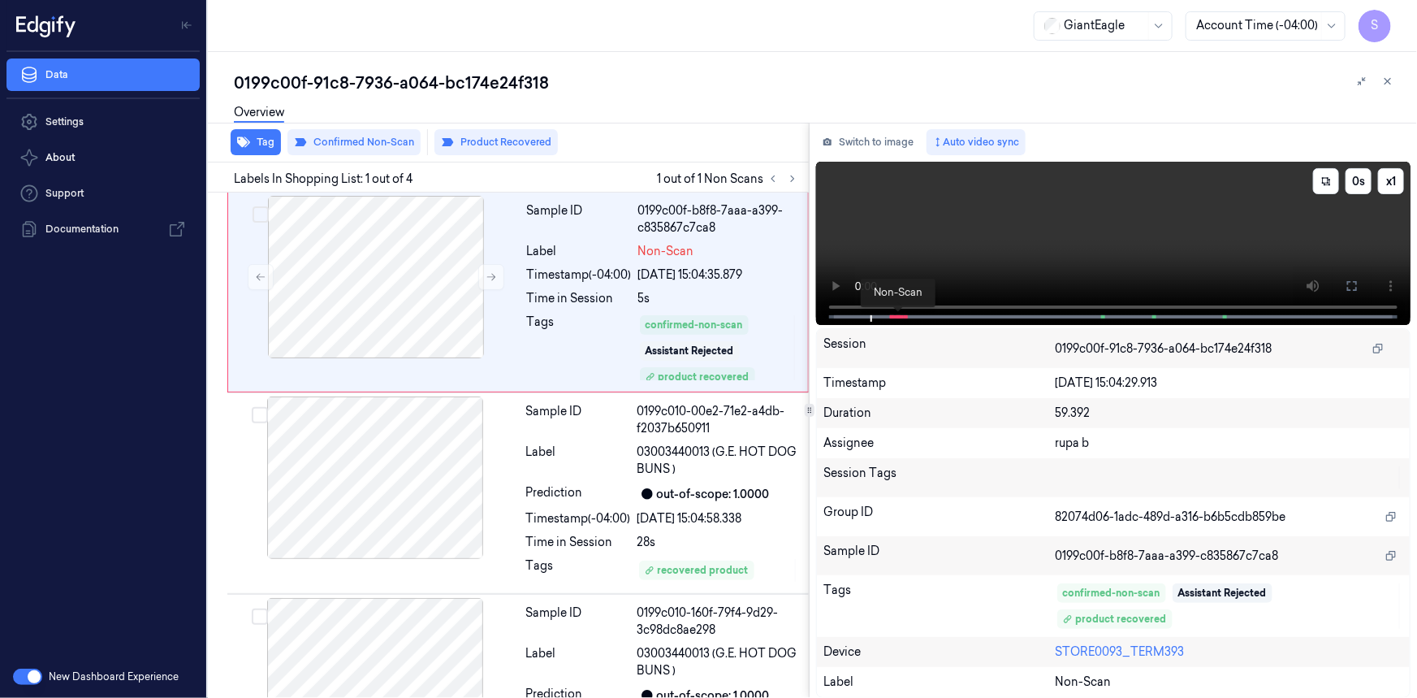
click at [901, 317] on span at bounding box center [900, 317] width 6 height 8
click at [1105, 320] on span at bounding box center [1105, 317] width 2 height 8
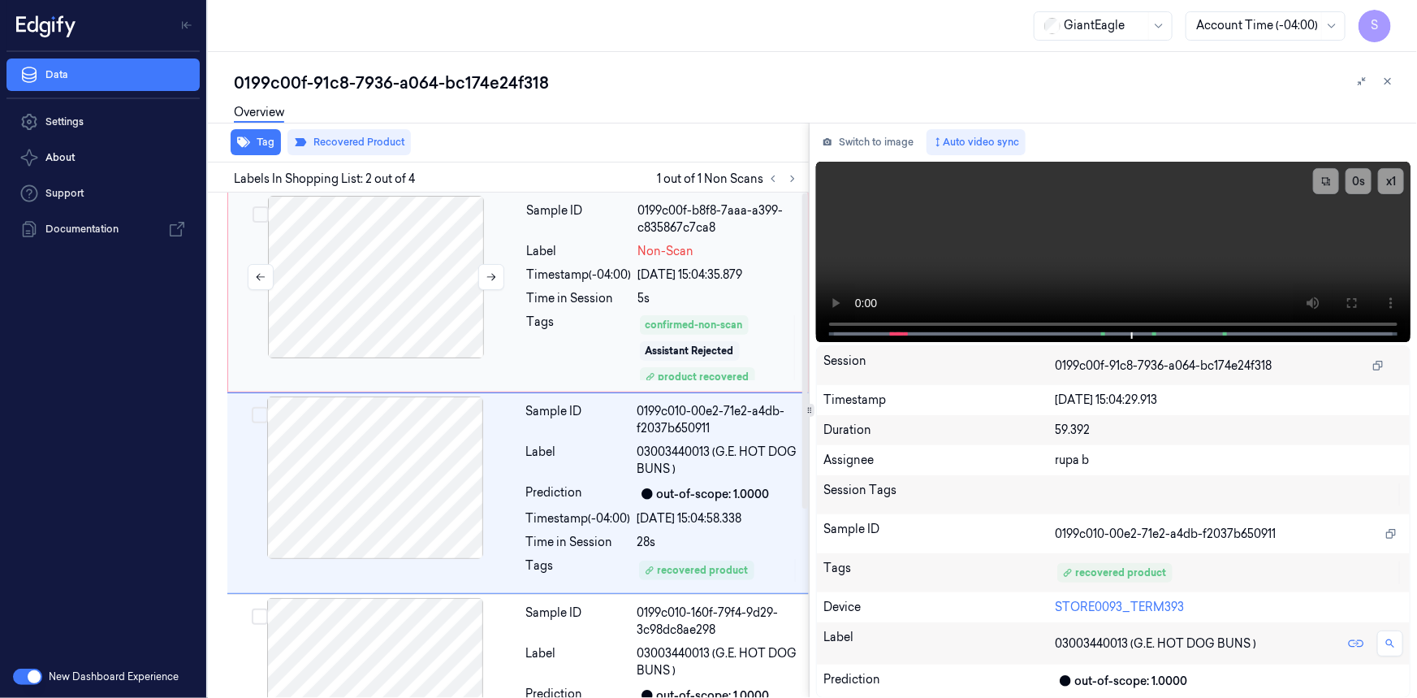
click at [459, 270] on div at bounding box center [376, 277] width 289 height 162
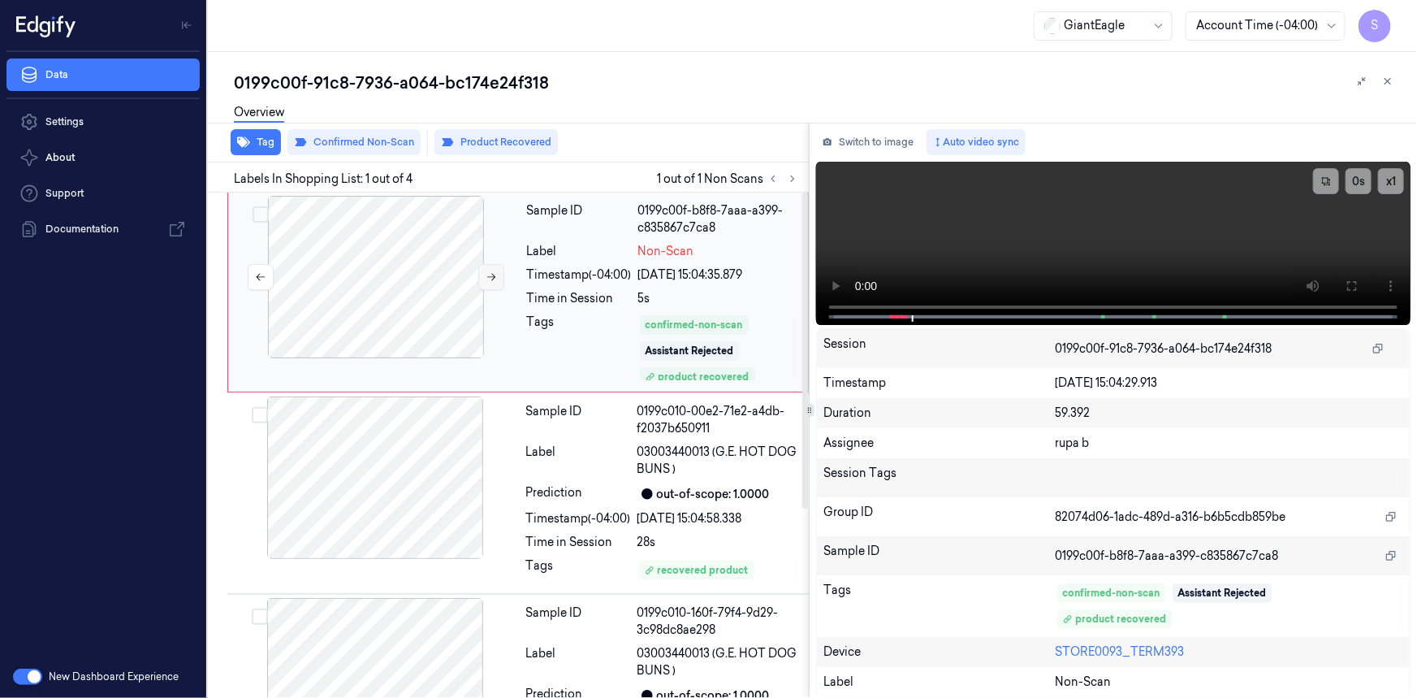
click at [484, 279] on button at bounding box center [491, 277] width 26 height 26
click at [486, 279] on icon at bounding box center [491, 276] width 11 height 11
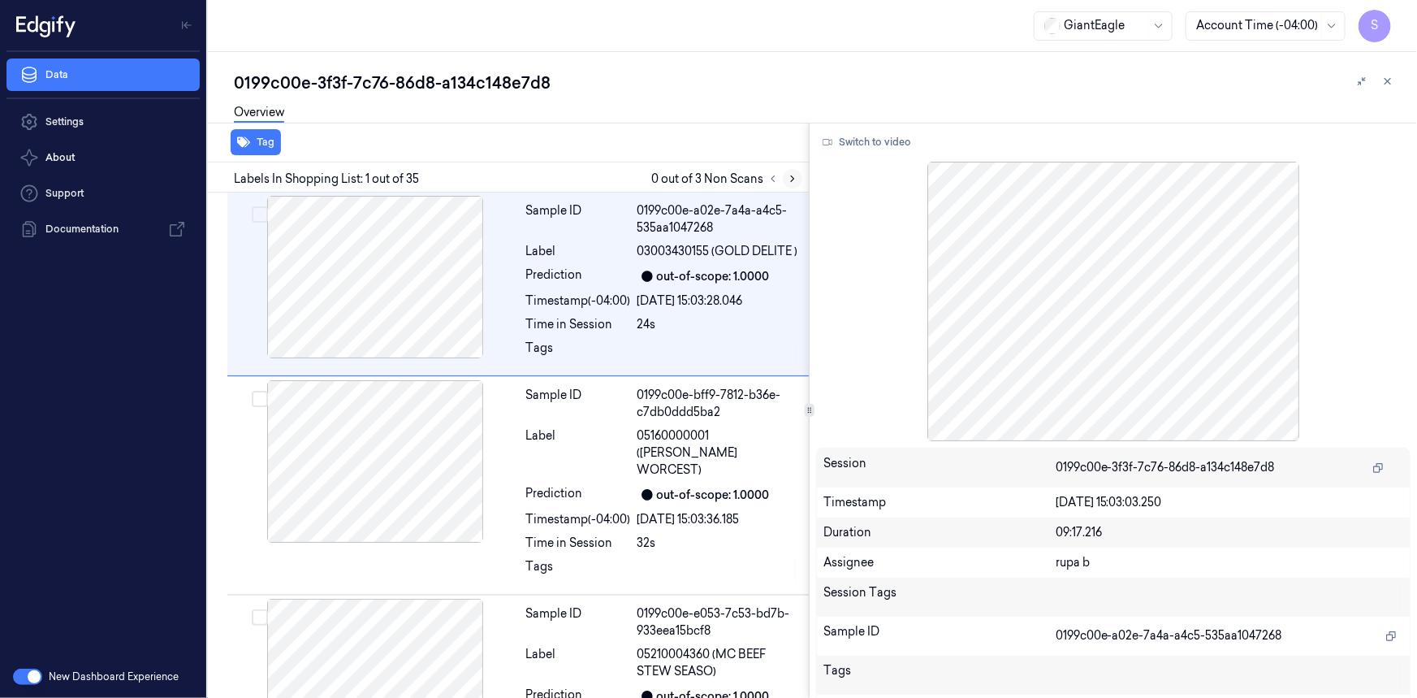
click at [794, 176] on icon at bounding box center [792, 178] width 11 height 11
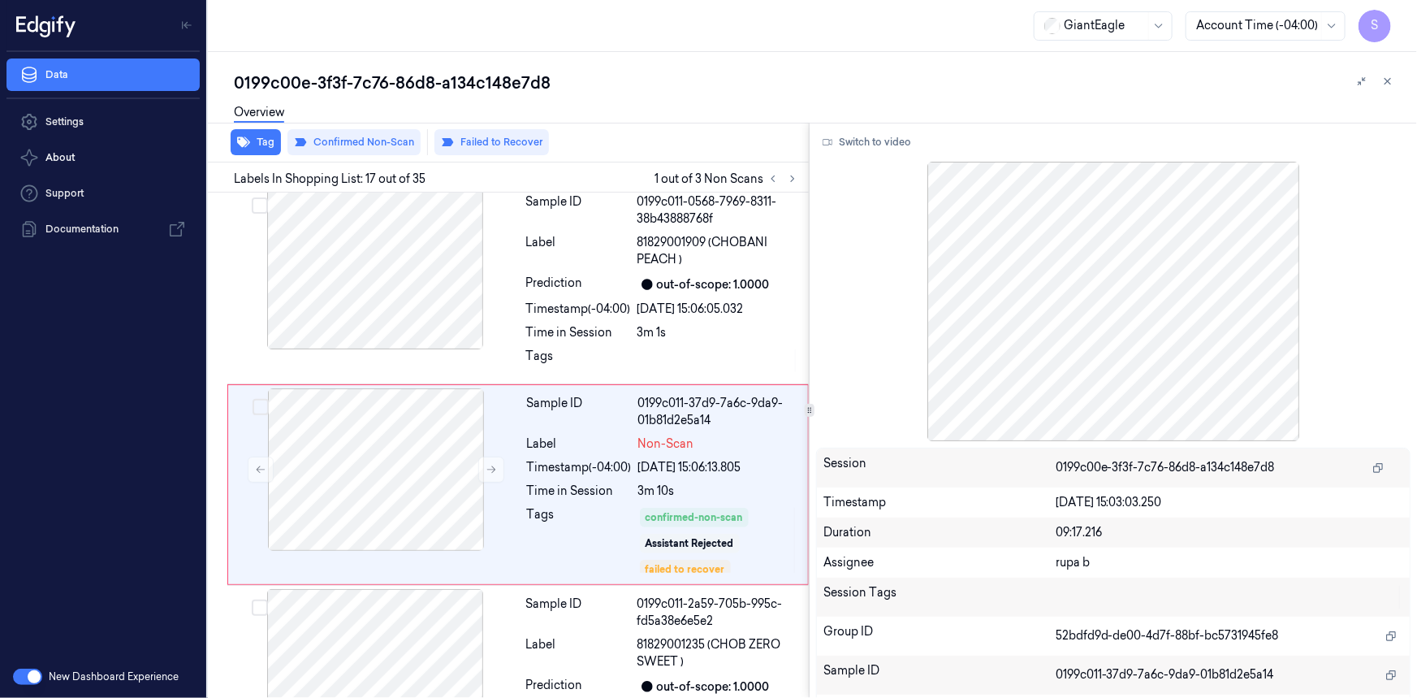
scroll to position [3067, 0]
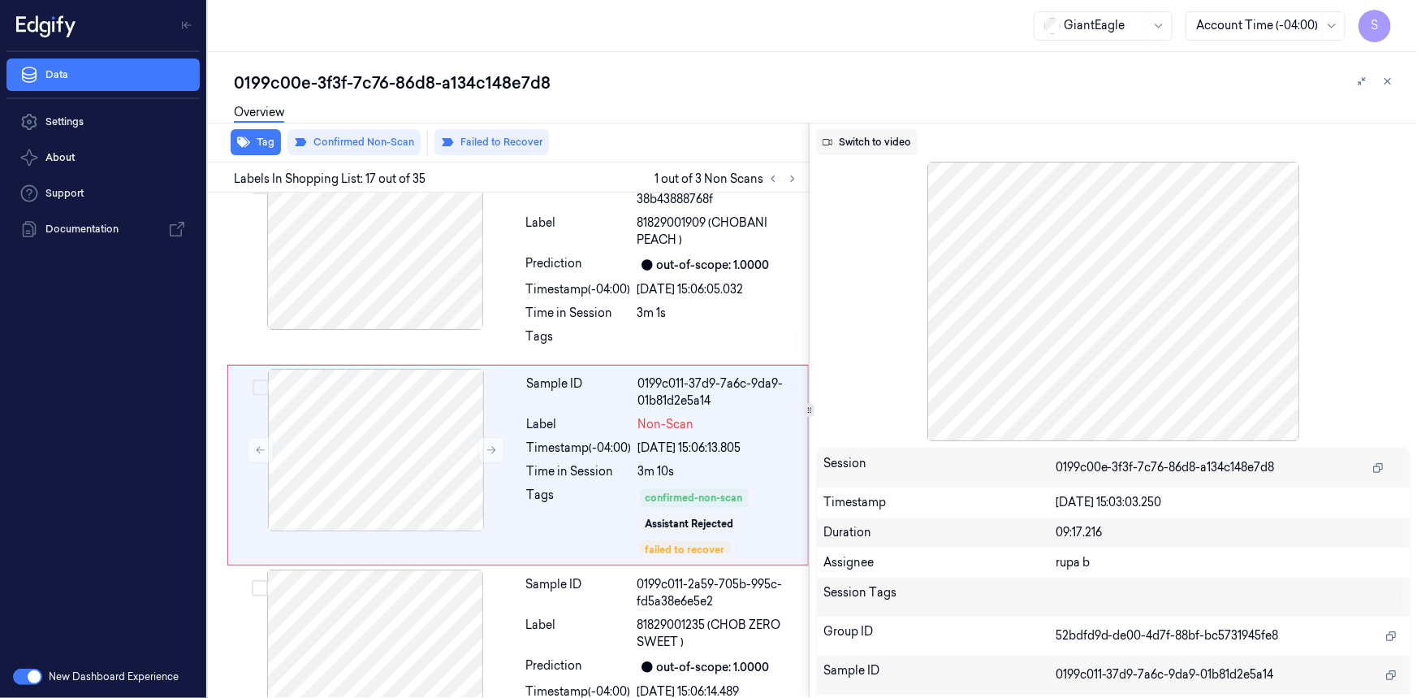
click at [891, 138] on button "Switch to video" at bounding box center [867, 142] width 102 height 26
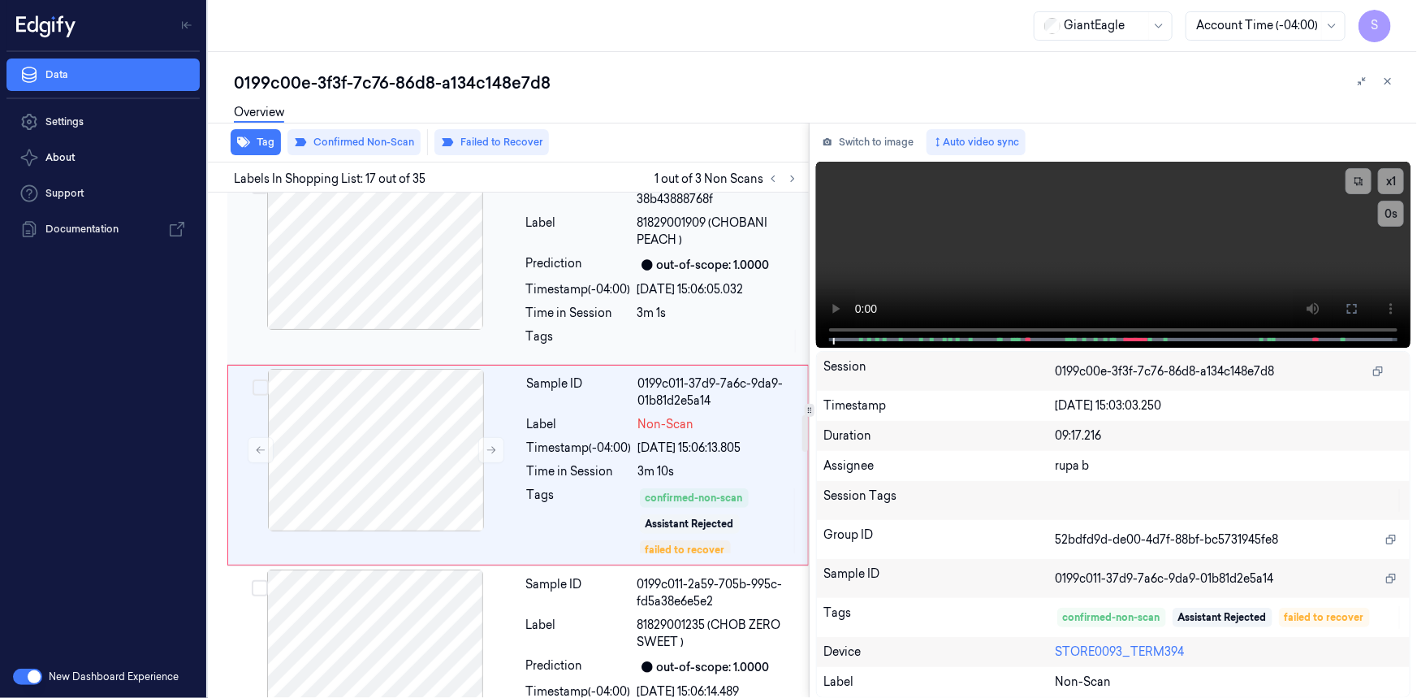
click at [420, 234] on div at bounding box center [375, 248] width 289 height 162
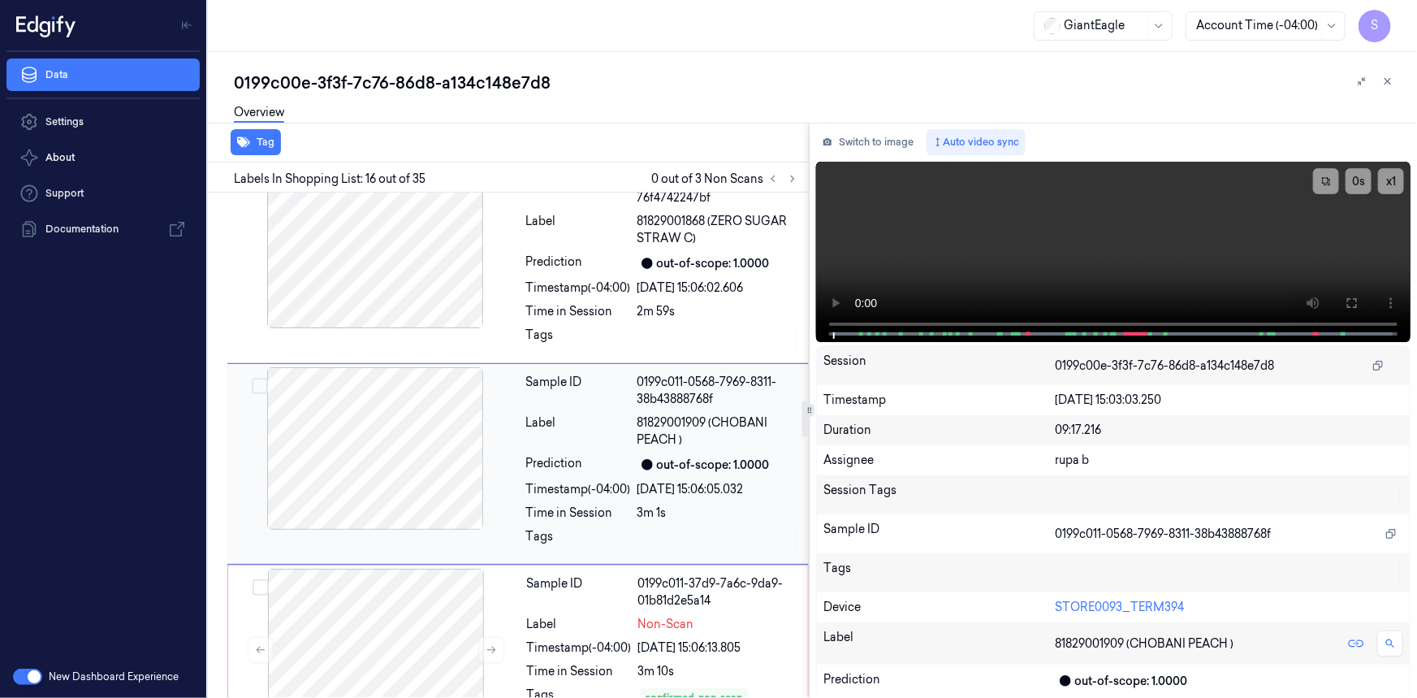
scroll to position [2867, 0]
click at [398, 417] on div at bounding box center [375, 449] width 289 height 162
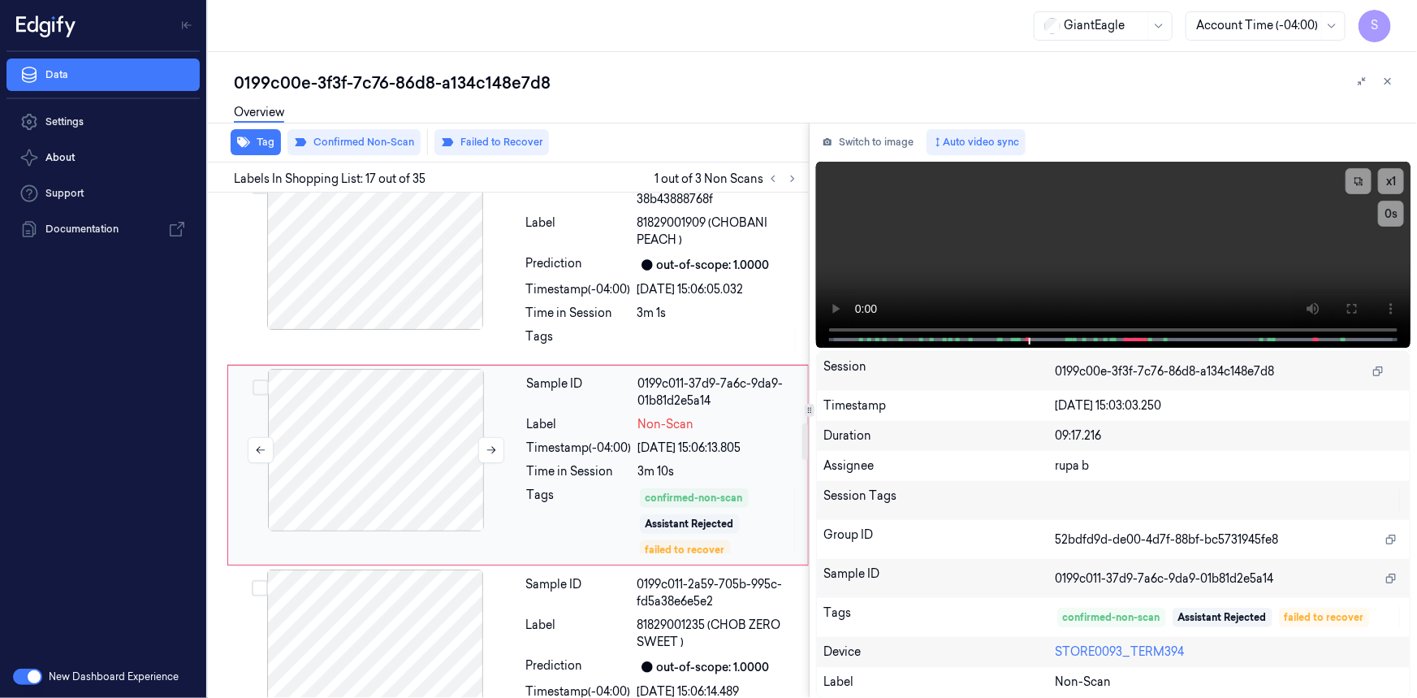
scroll to position [3363, 0]
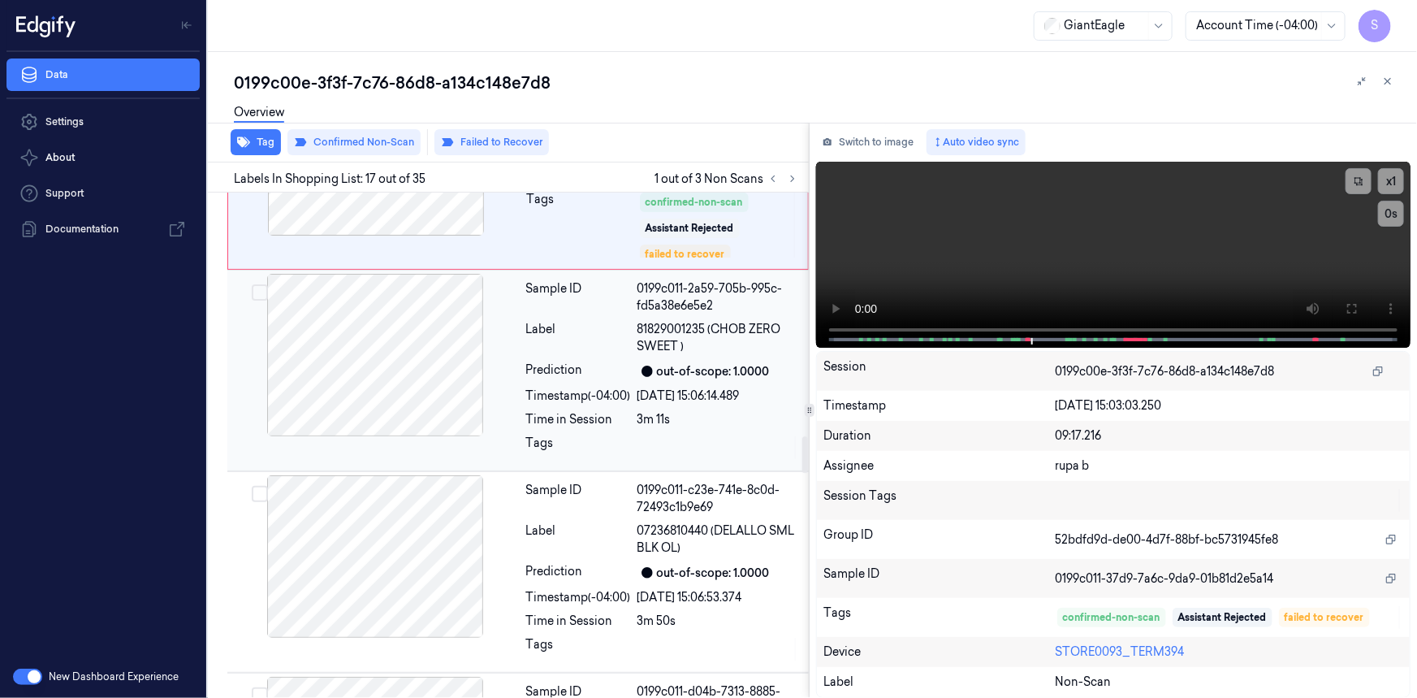
click at [431, 349] on div at bounding box center [375, 355] width 289 height 162
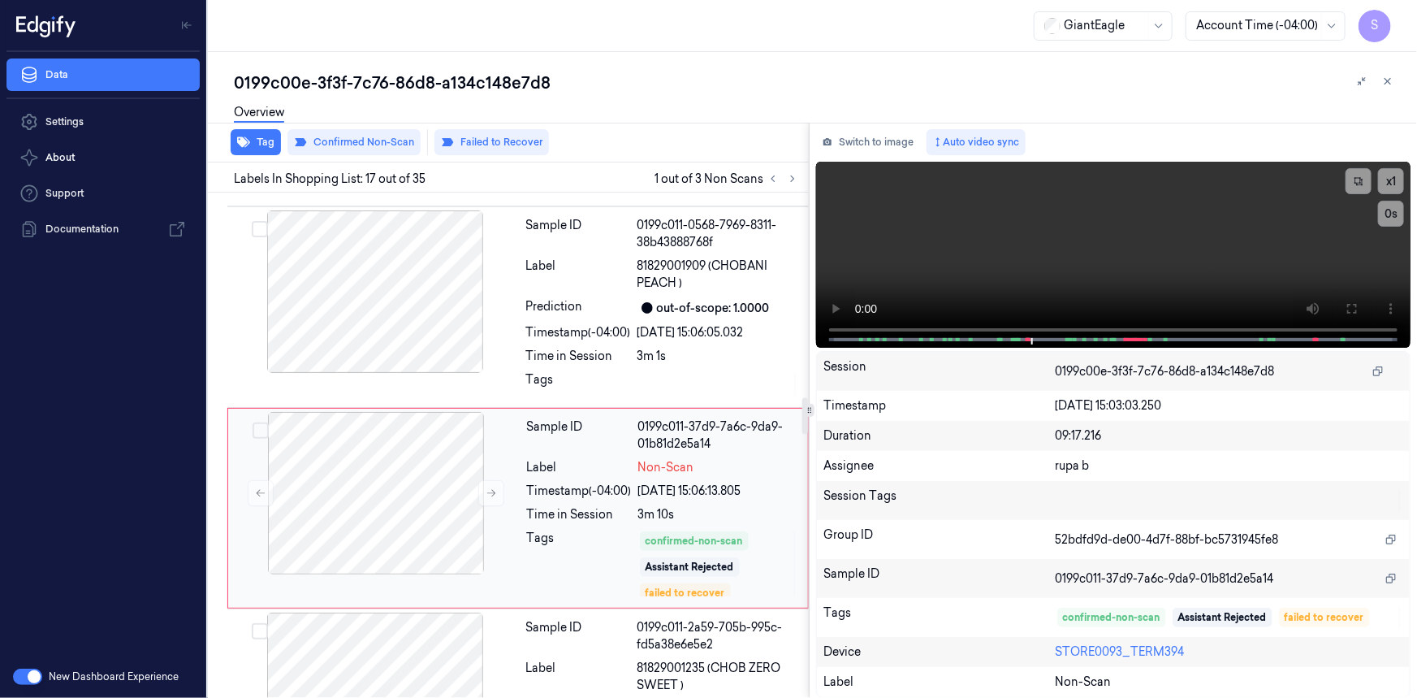
scroll to position [3067, 0]
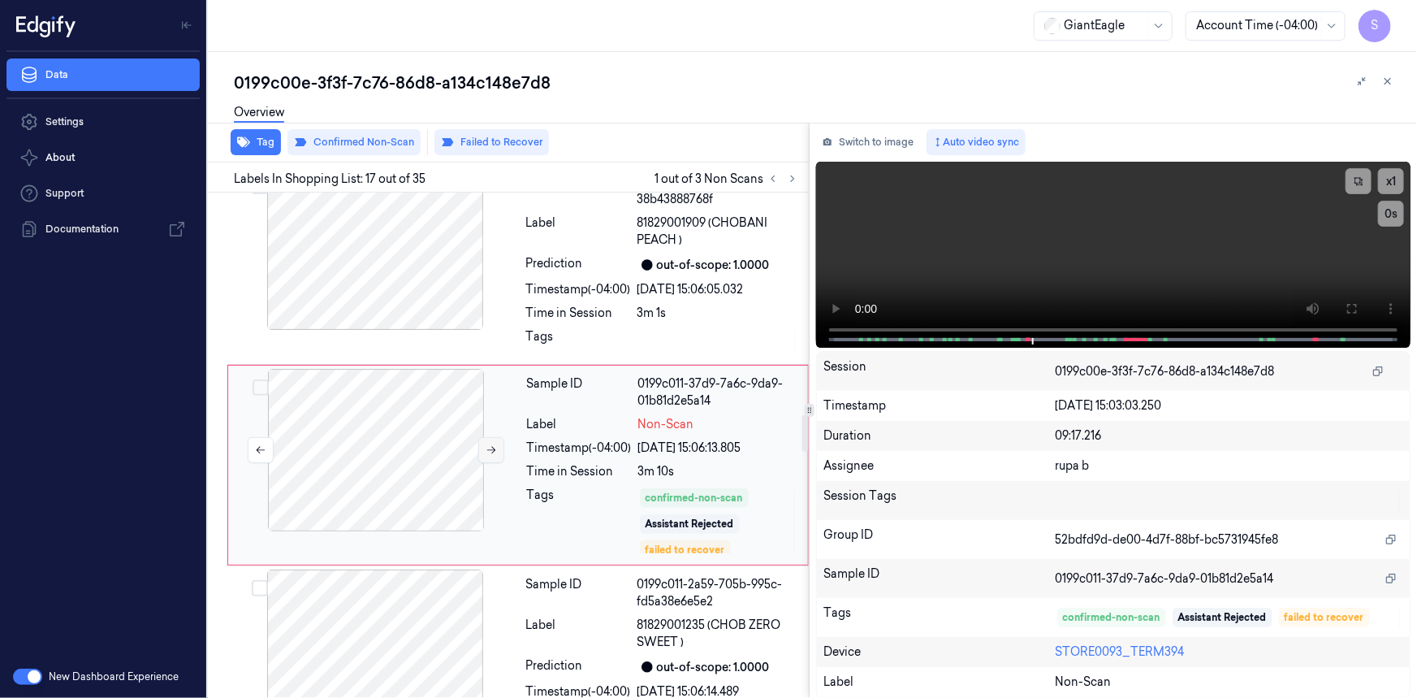
click at [482, 437] on button at bounding box center [491, 450] width 26 height 26
click at [499, 437] on button at bounding box center [491, 450] width 26 height 26
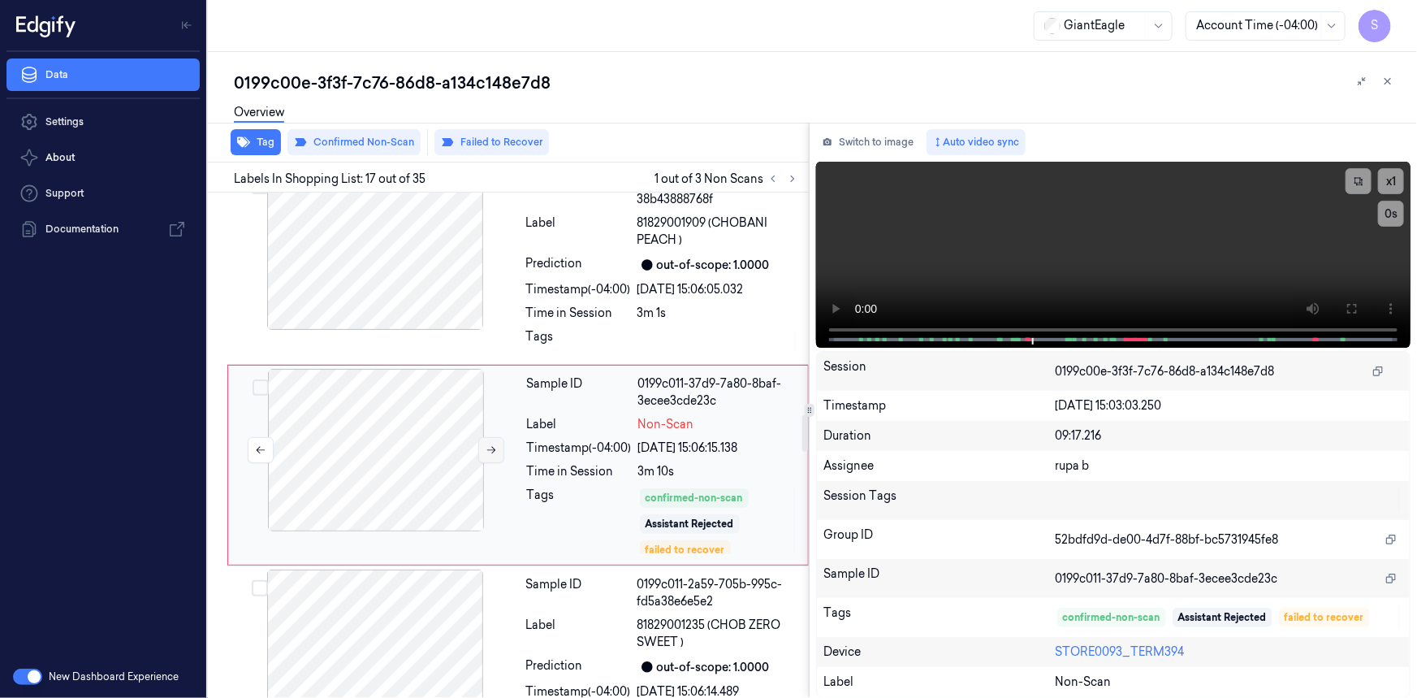
click at [499, 437] on button at bounding box center [491, 450] width 26 height 26
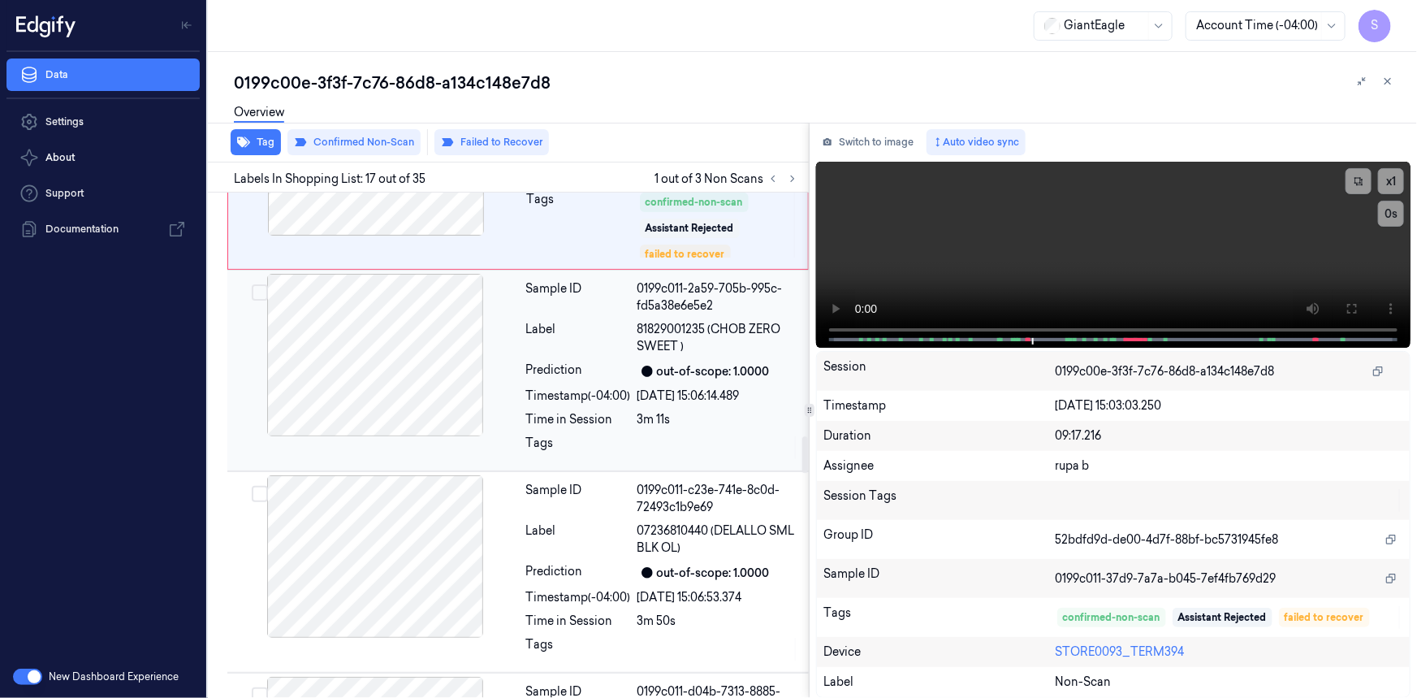
click at [436, 359] on div at bounding box center [375, 355] width 289 height 162
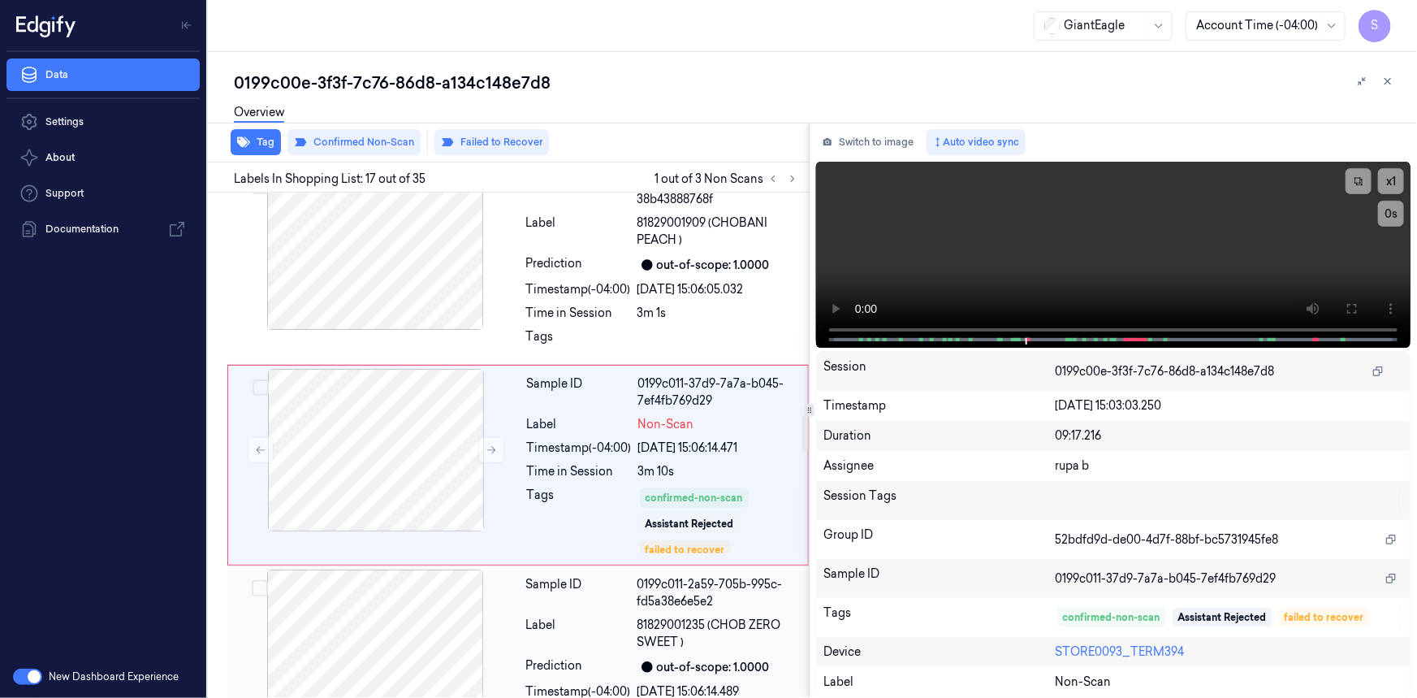
click at [431, 611] on div at bounding box center [375, 650] width 289 height 162
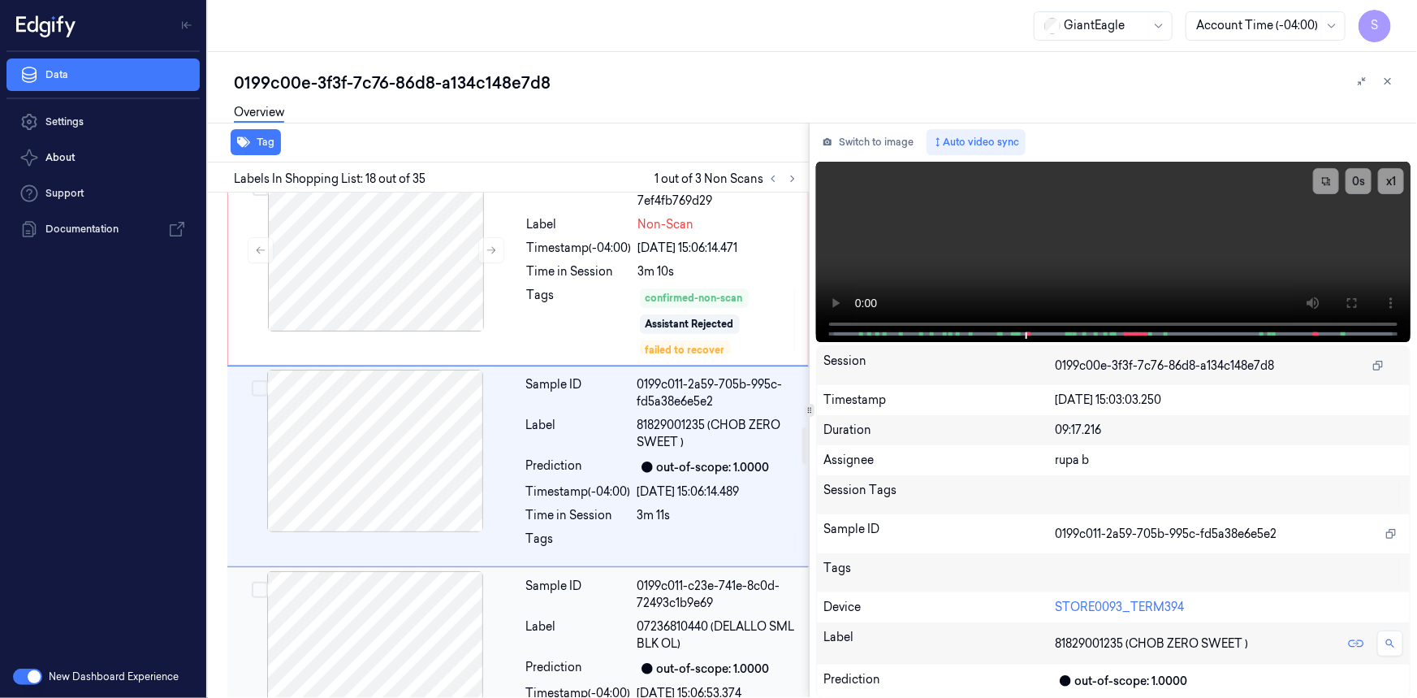
scroll to position [3268, 0]
click at [439, 599] on div at bounding box center [375, 651] width 289 height 162
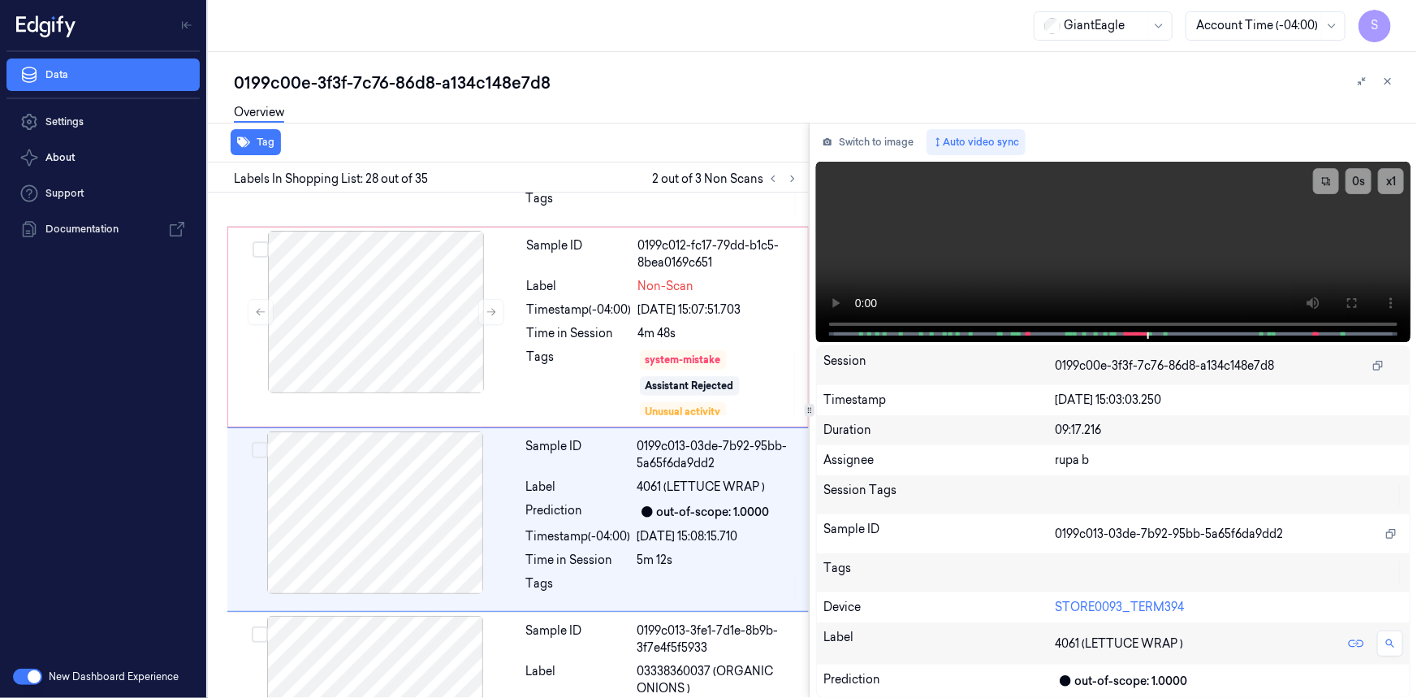
scroll to position [5272, 0]
click at [436, 270] on div at bounding box center [376, 310] width 289 height 162
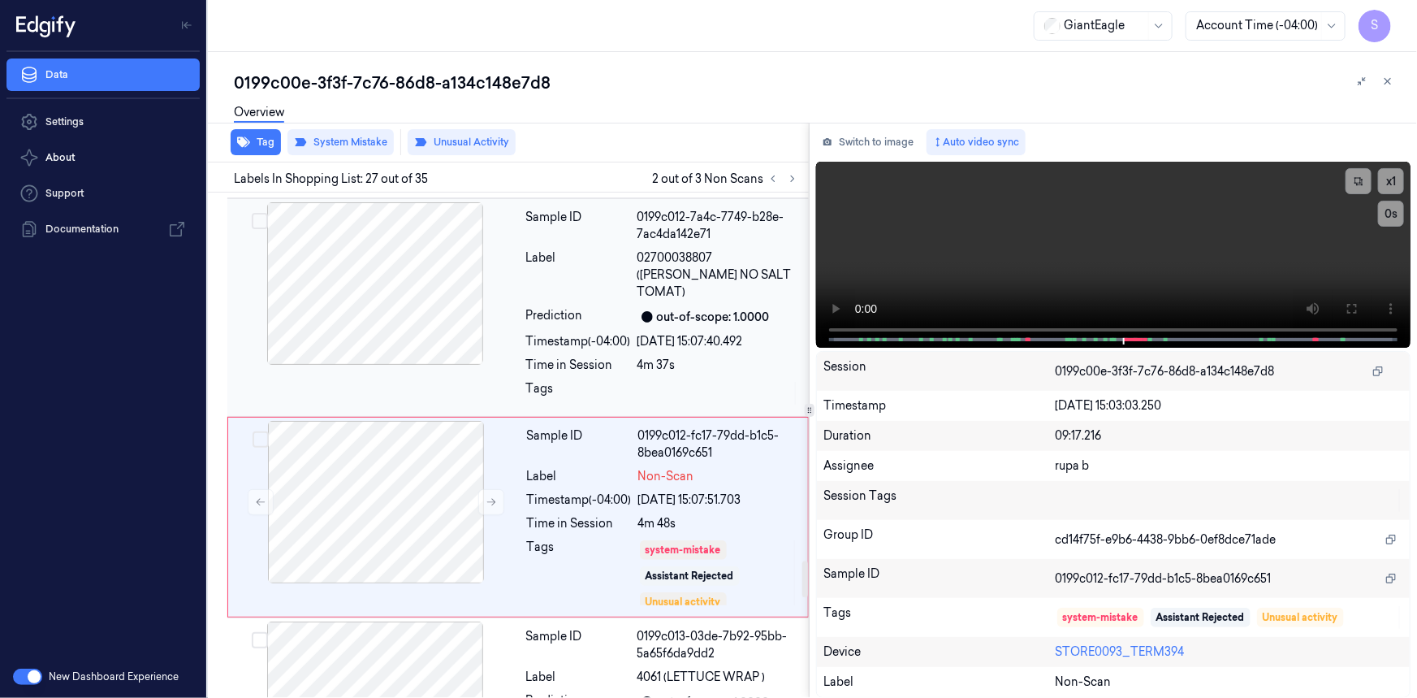
scroll to position [5078, 0]
click at [795, 175] on icon at bounding box center [792, 178] width 11 height 11
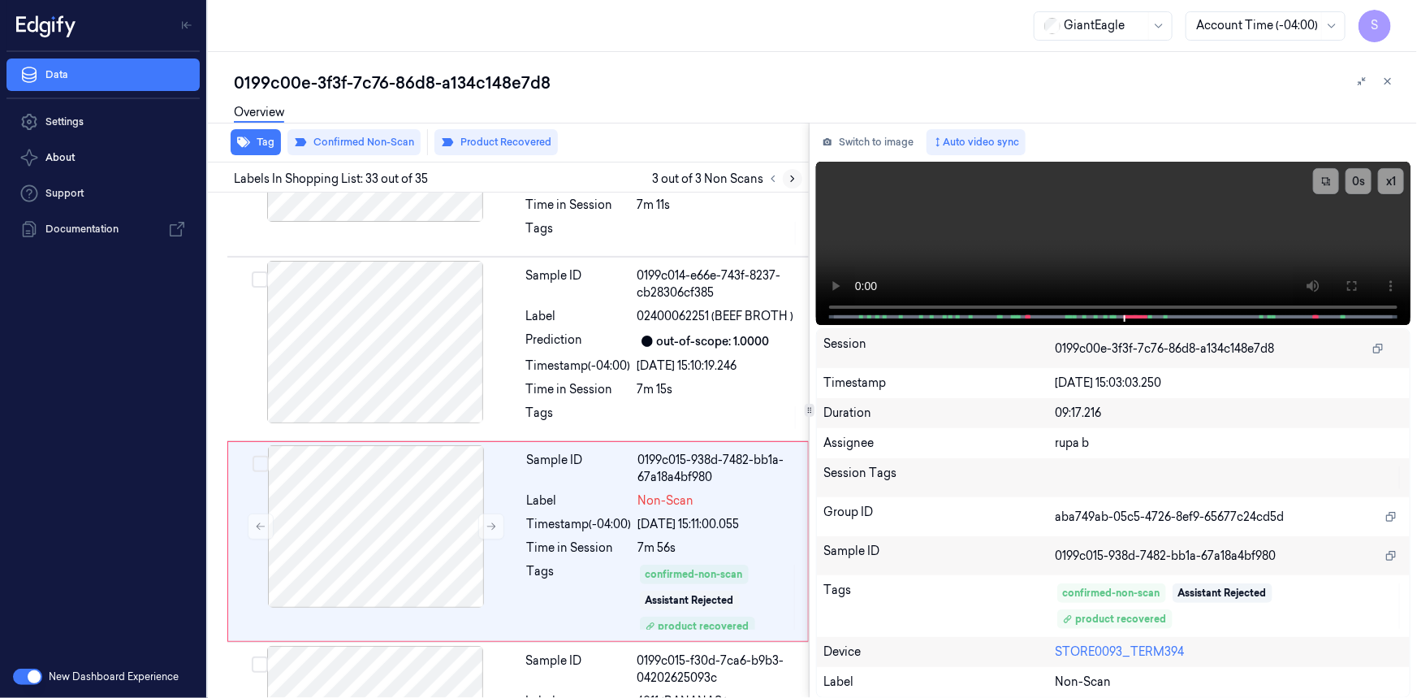
scroll to position [6234, 0]
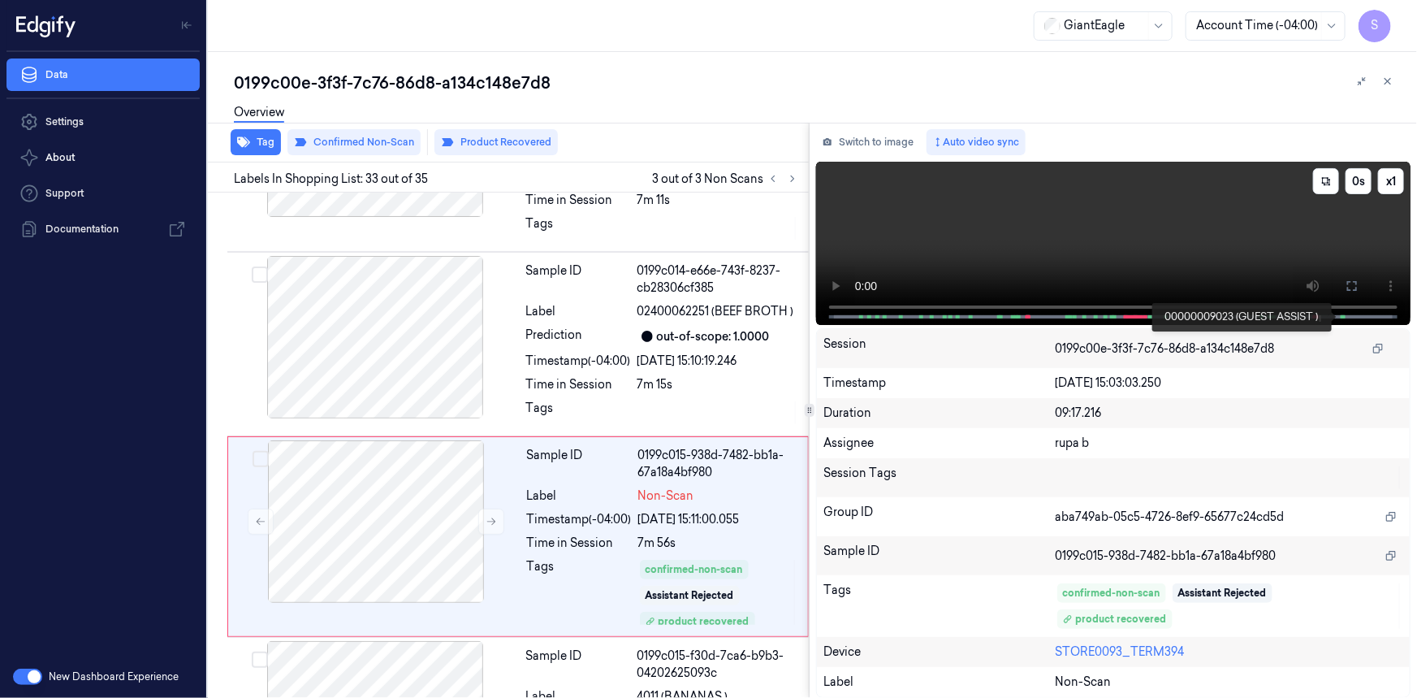
click at [1344, 315] on span at bounding box center [1345, 317] width 2 height 8
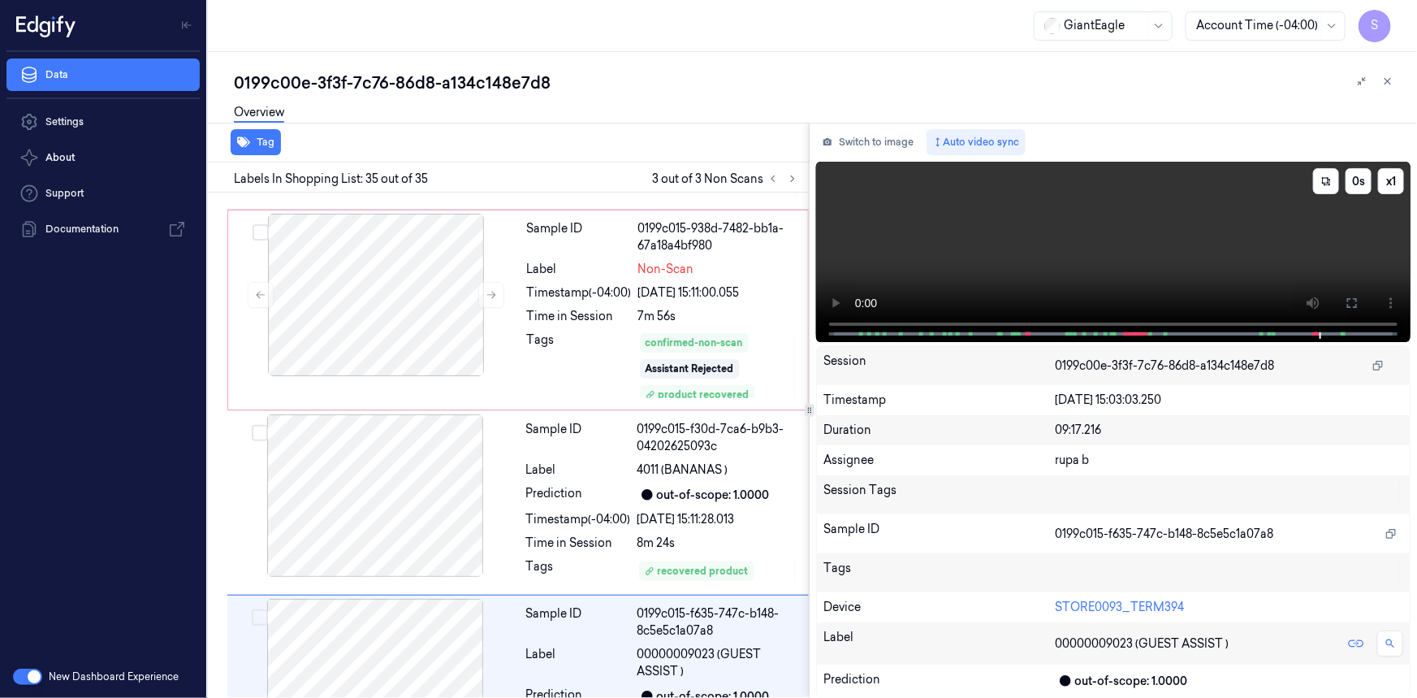
scroll to position [6473, 0]
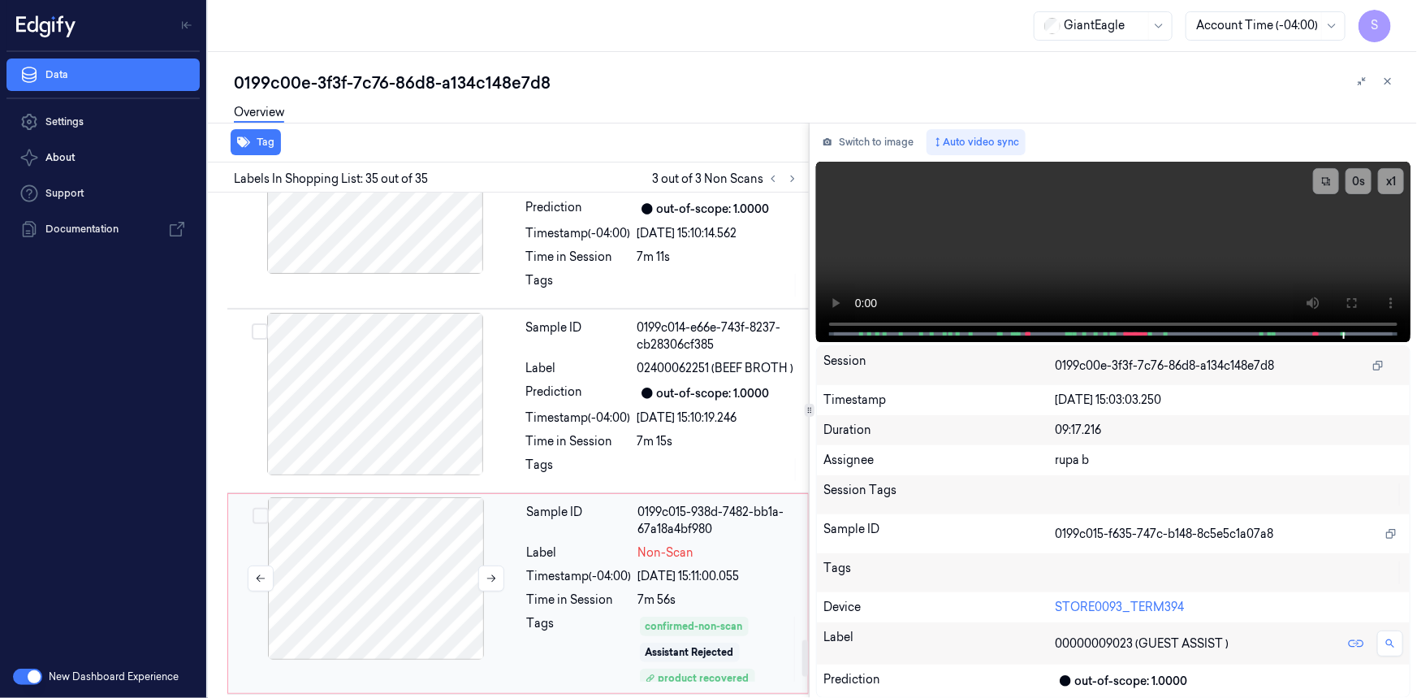
click at [431, 497] on div at bounding box center [376, 578] width 289 height 162
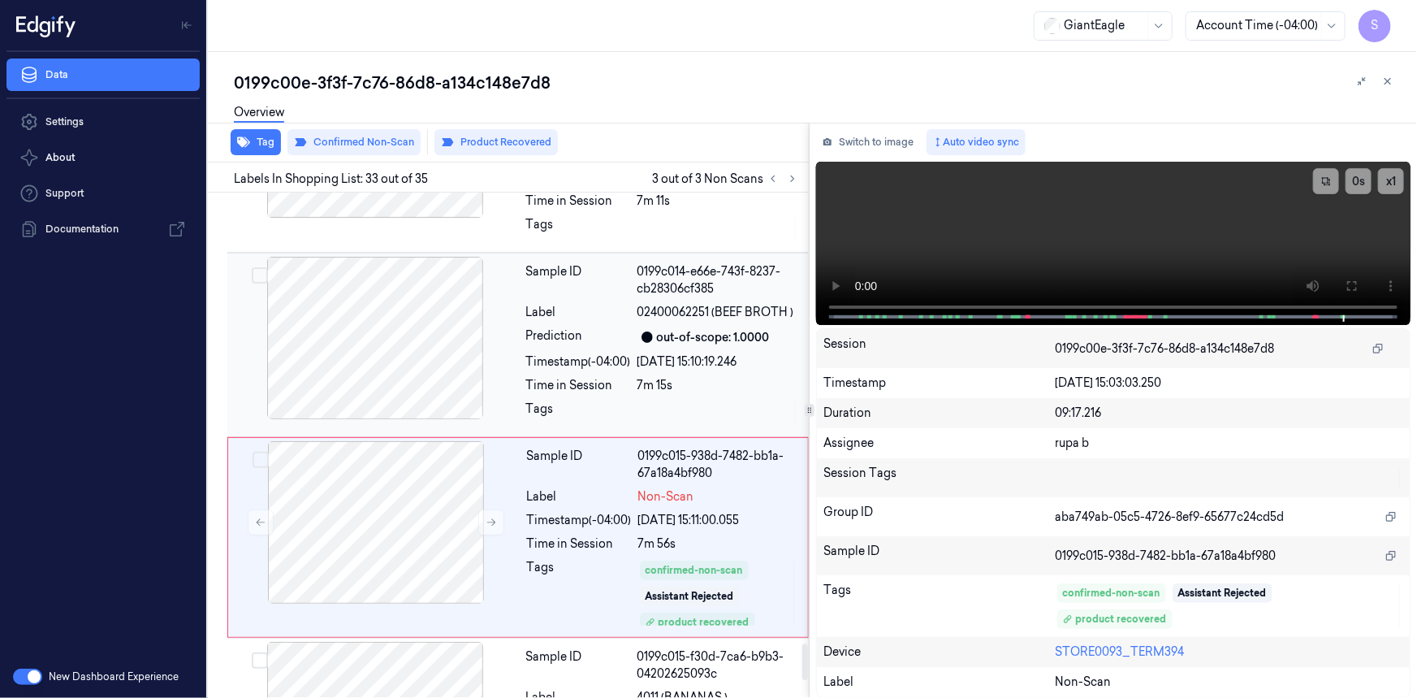
scroll to position [6234, 0]
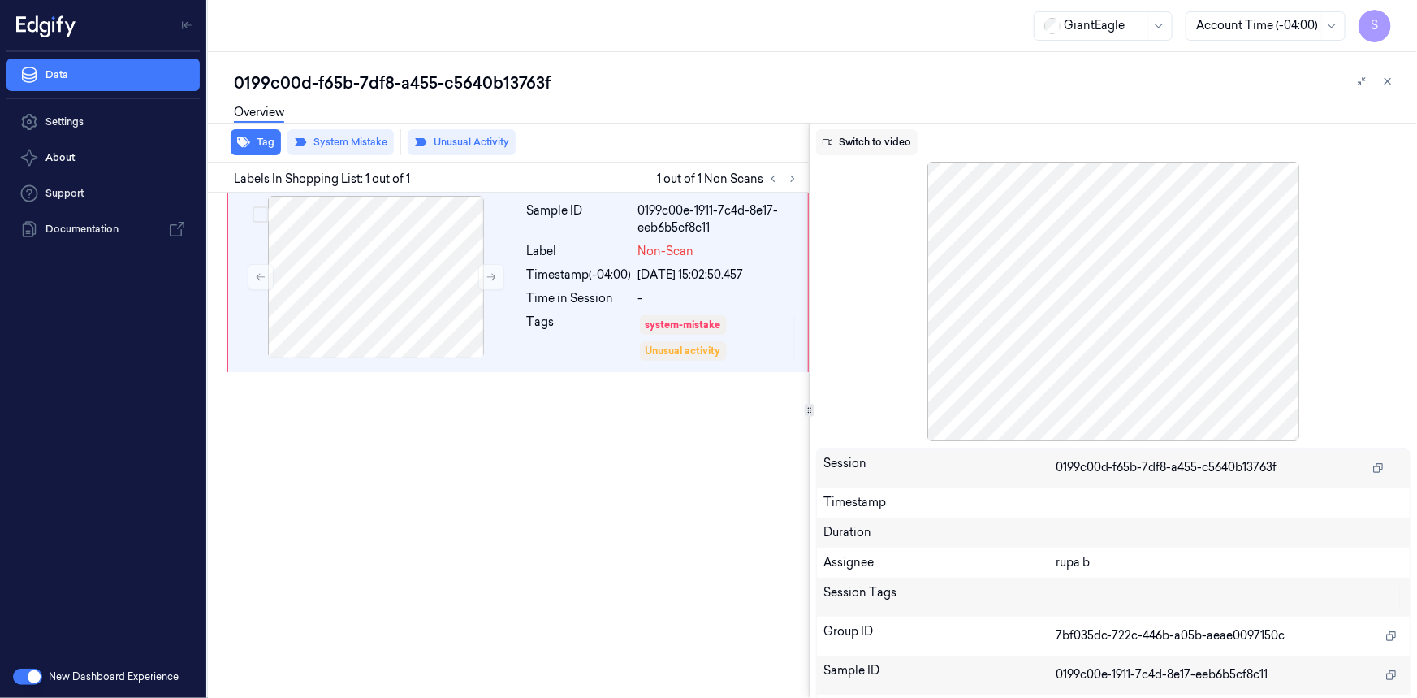
click at [887, 136] on button "Switch to video" at bounding box center [867, 142] width 102 height 26
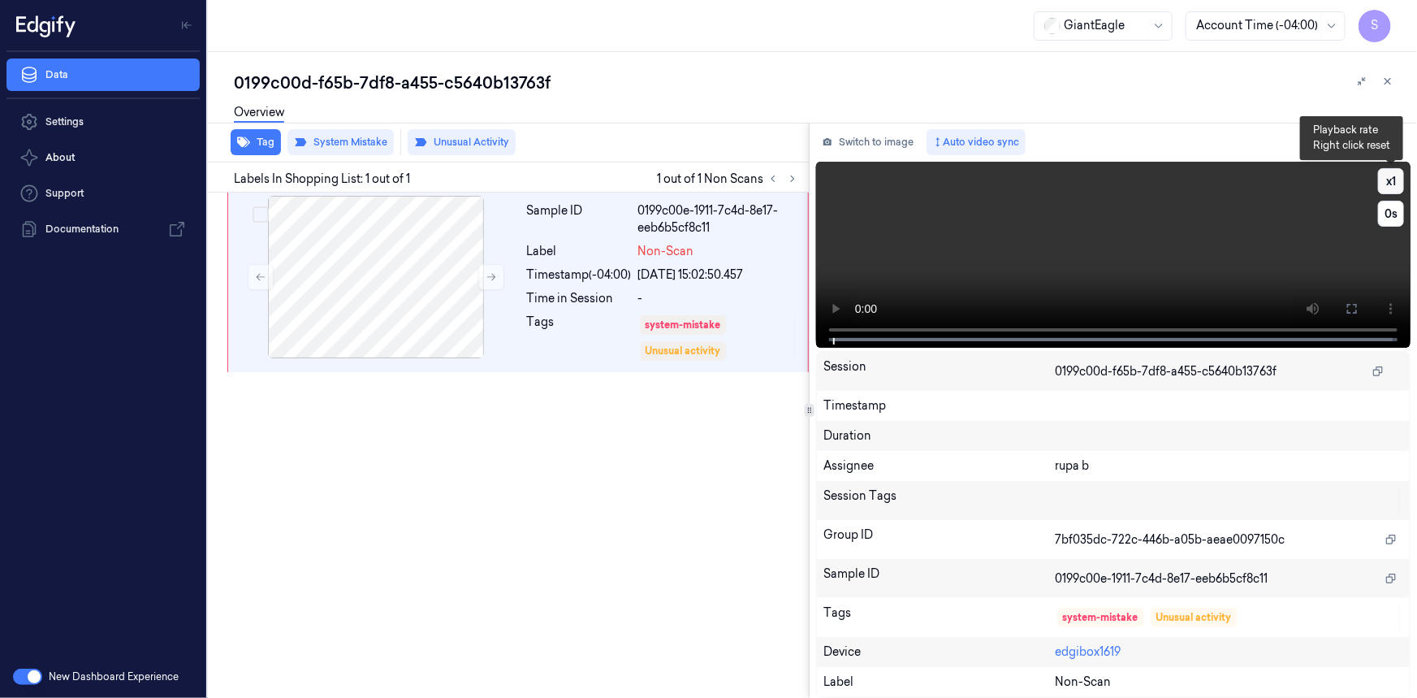
click at [1389, 189] on button "x 1" at bounding box center [1391, 181] width 26 height 26
click at [1391, 185] on button "x 2" at bounding box center [1391, 181] width 26 height 26
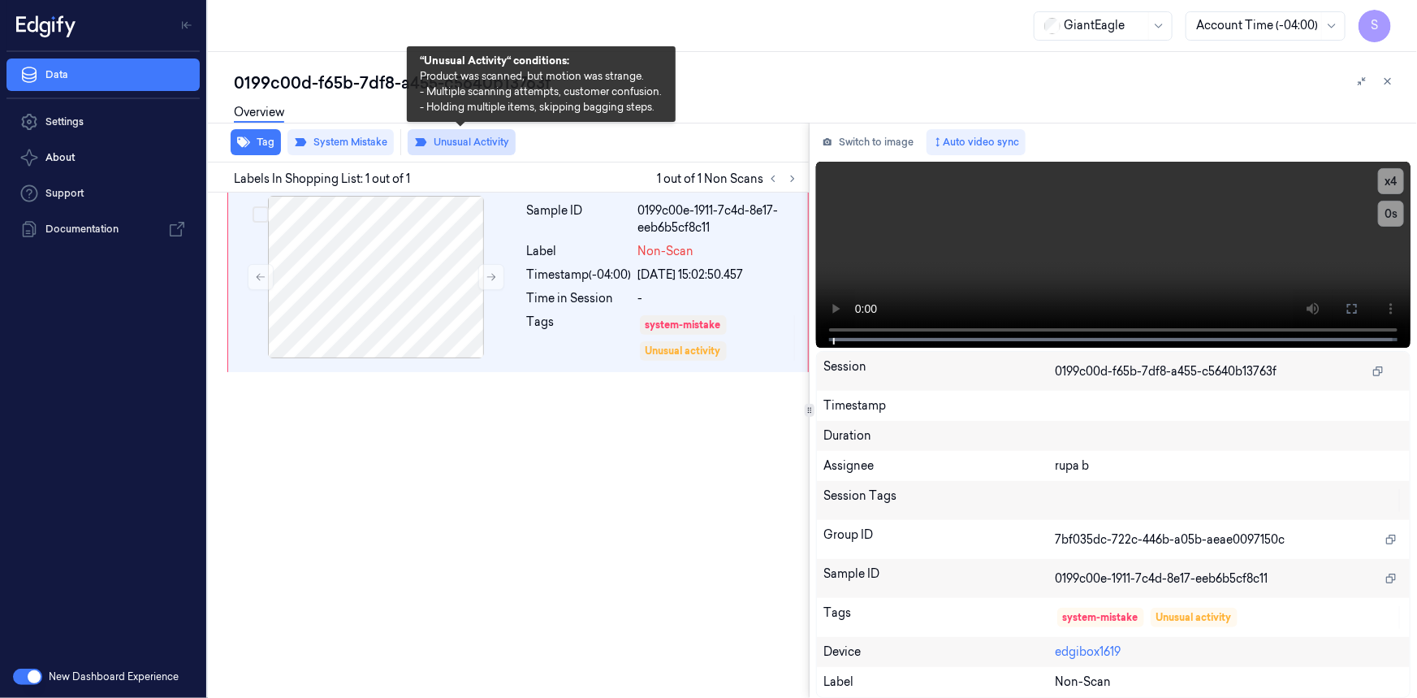
click at [470, 143] on button "Unusual Activity" at bounding box center [462, 142] width 108 height 26
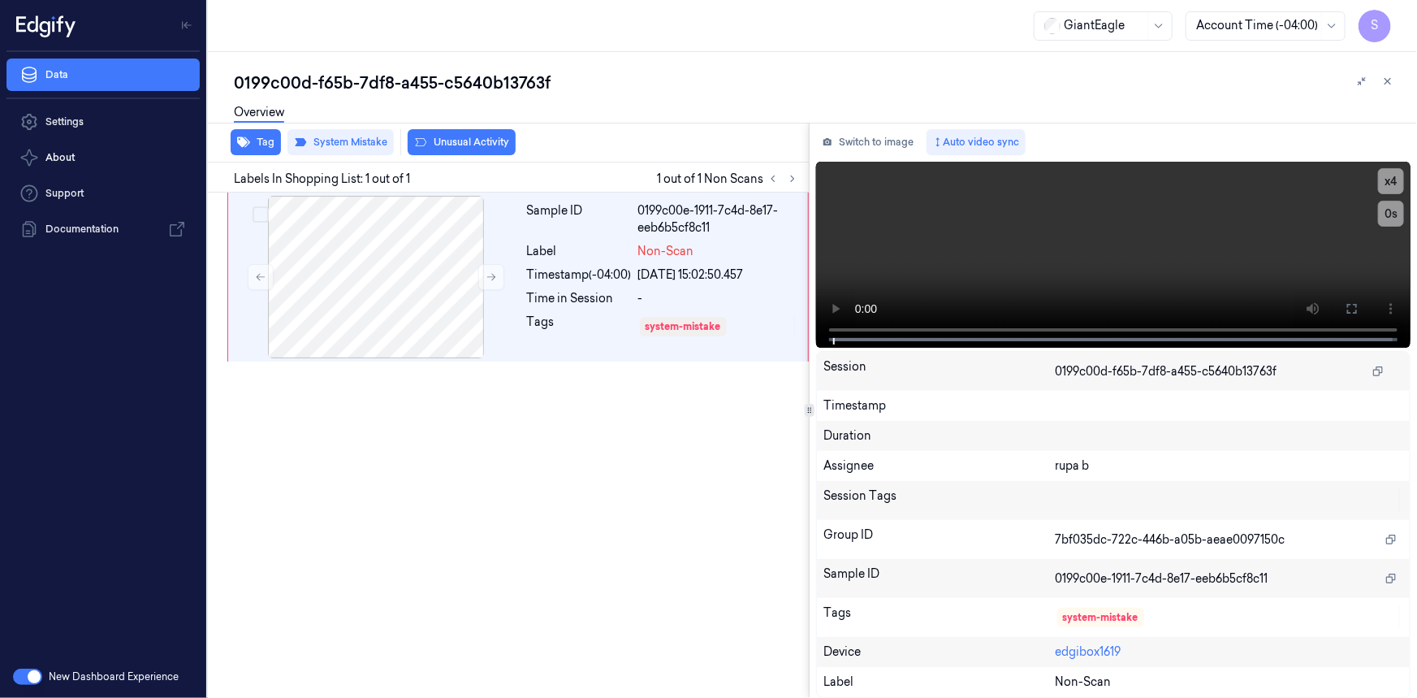
click at [500, 408] on div "Sample ID 0199c00e-1911-7c4d-8e17-eeb6b5cf8c11 Label Non-Scan Timestamp (-04:00…" at bounding box center [505, 445] width 608 height 505
click at [733, 525] on div "Sample ID 0199c00e-1911-7c4d-8e17-eeb6b5cf8c11 Label Non-Scan Timestamp (-04:00…" at bounding box center [505, 445] width 608 height 505
click at [714, 481] on div "Sample ID 0199c00e-1911-7c4d-8e17-eeb6b5cf8c11 Label Non-Scan Timestamp (-04:00…" at bounding box center [505, 445] width 608 height 505
click at [558, 325] on div "Tags" at bounding box center [579, 327] width 105 height 26
drag, startPoint x: 530, startPoint y: 467, endPoint x: 489, endPoint y: 397, distance: 80.8
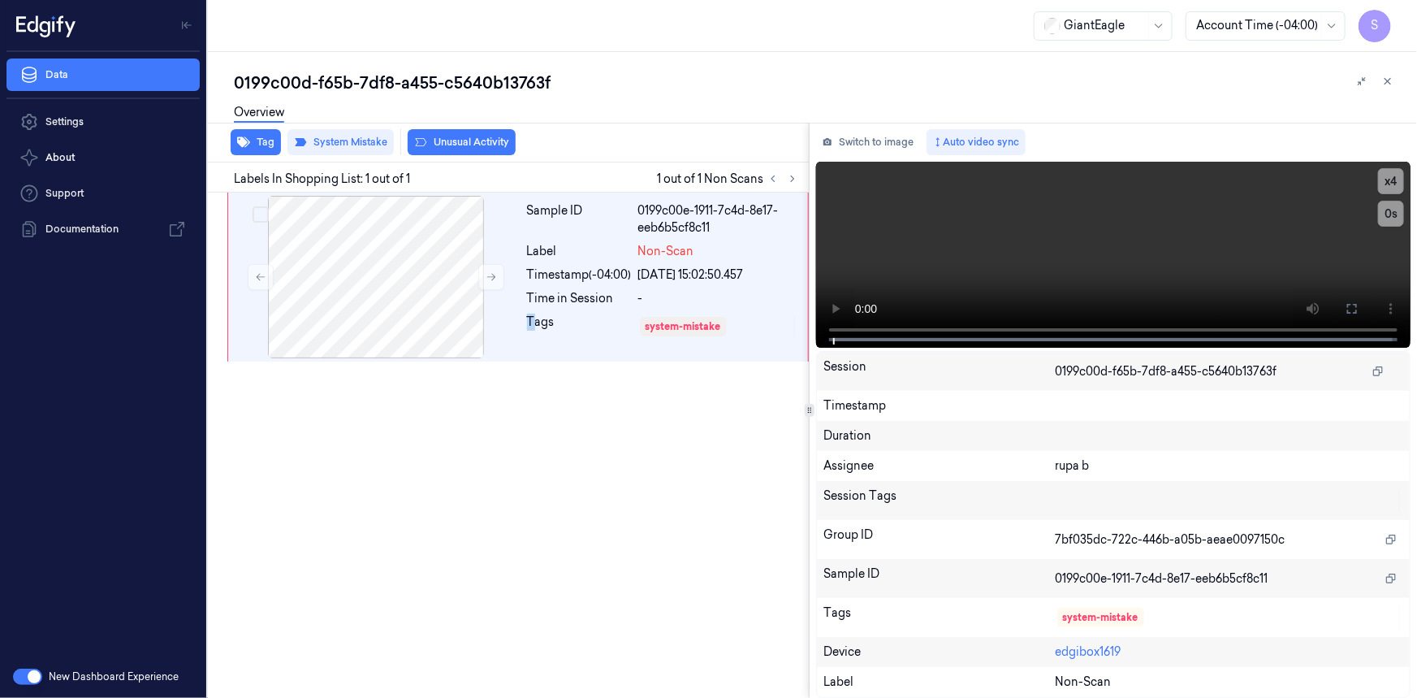
click at [533, 457] on div "Sample ID 0199c00e-1911-7c4d-8e17-eeb6b5cf8c11 Label Non-Scan Timestamp (-04:00…" at bounding box center [505, 445] width 608 height 505
click at [990, 501] on div "Session Tags" at bounding box center [940, 500] width 232 height 26
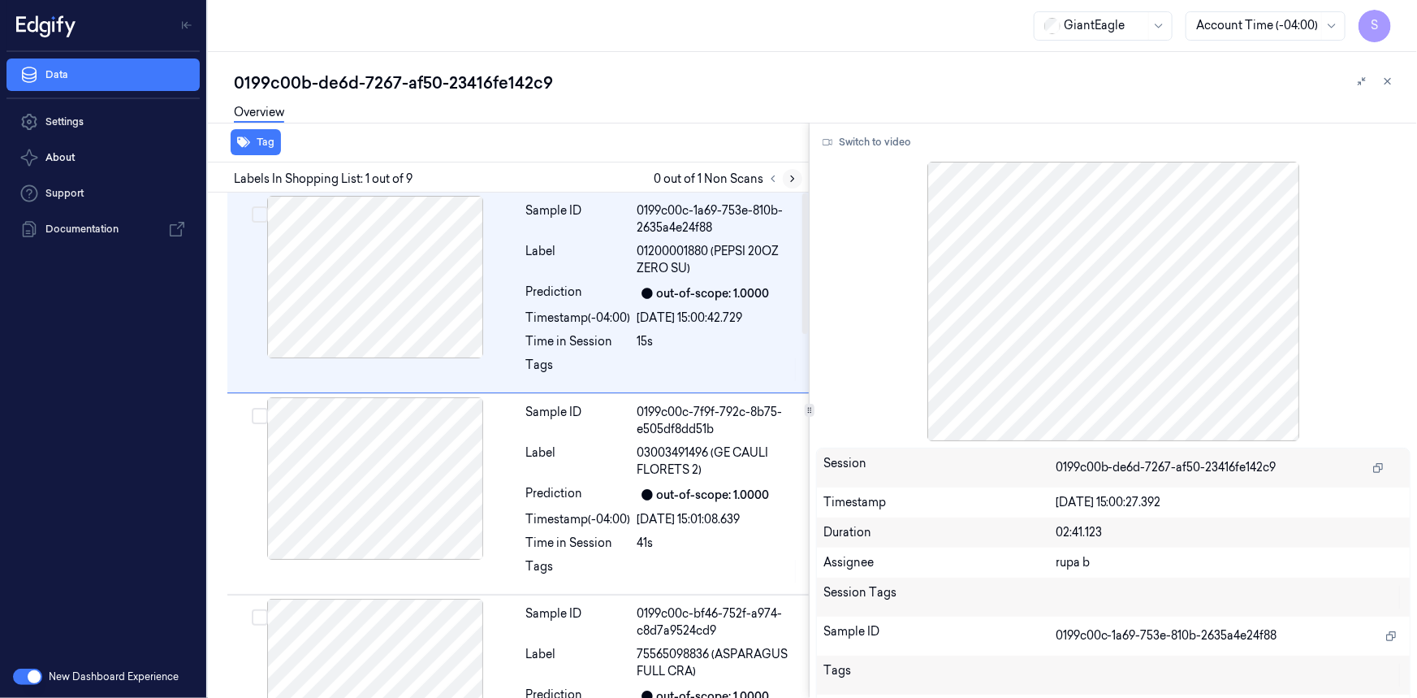
click at [785, 175] on button at bounding box center [792, 178] width 19 height 19
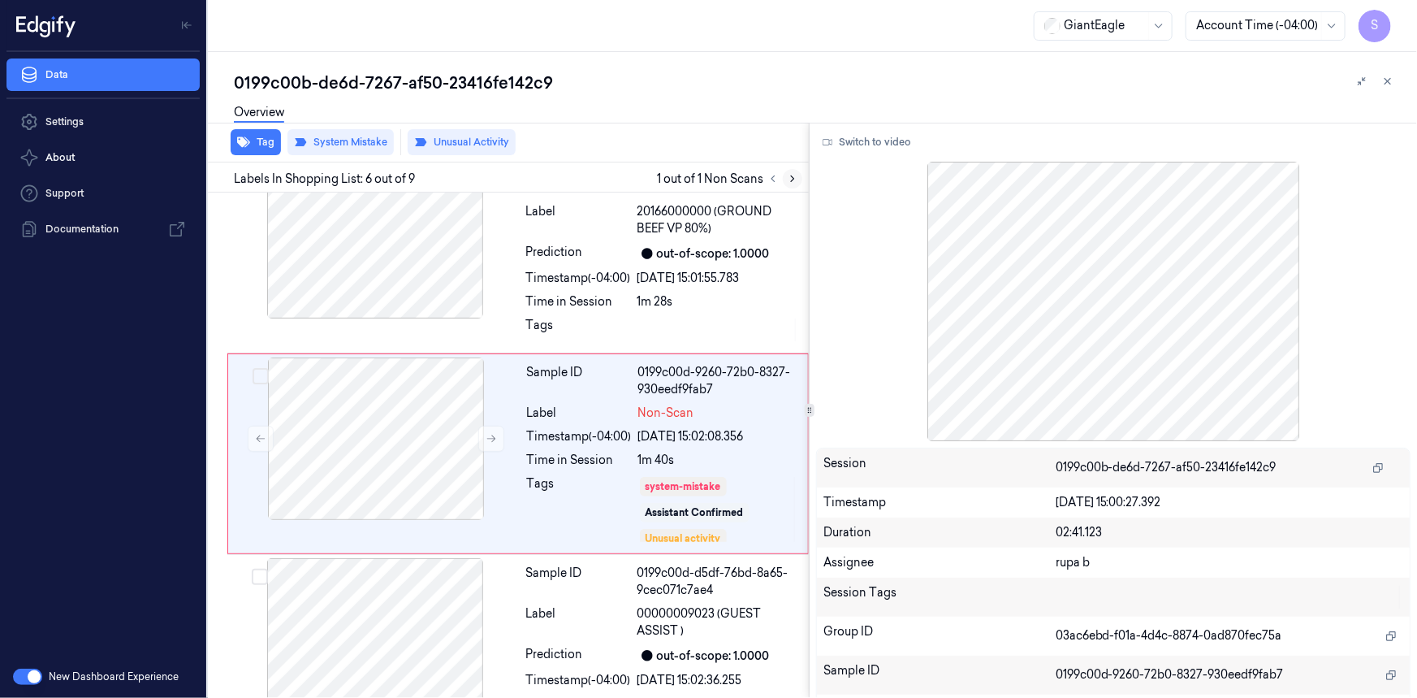
scroll to position [853, 0]
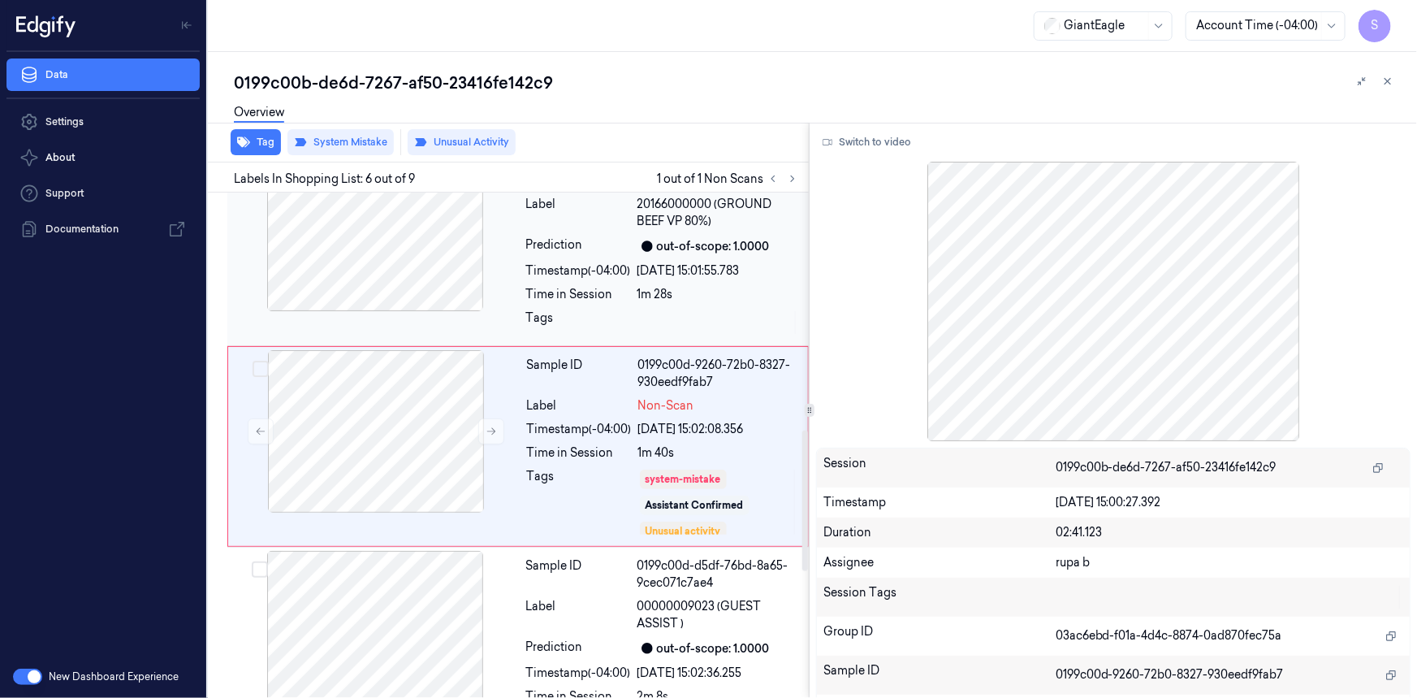
click at [444, 270] on div at bounding box center [375, 230] width 289 height 162
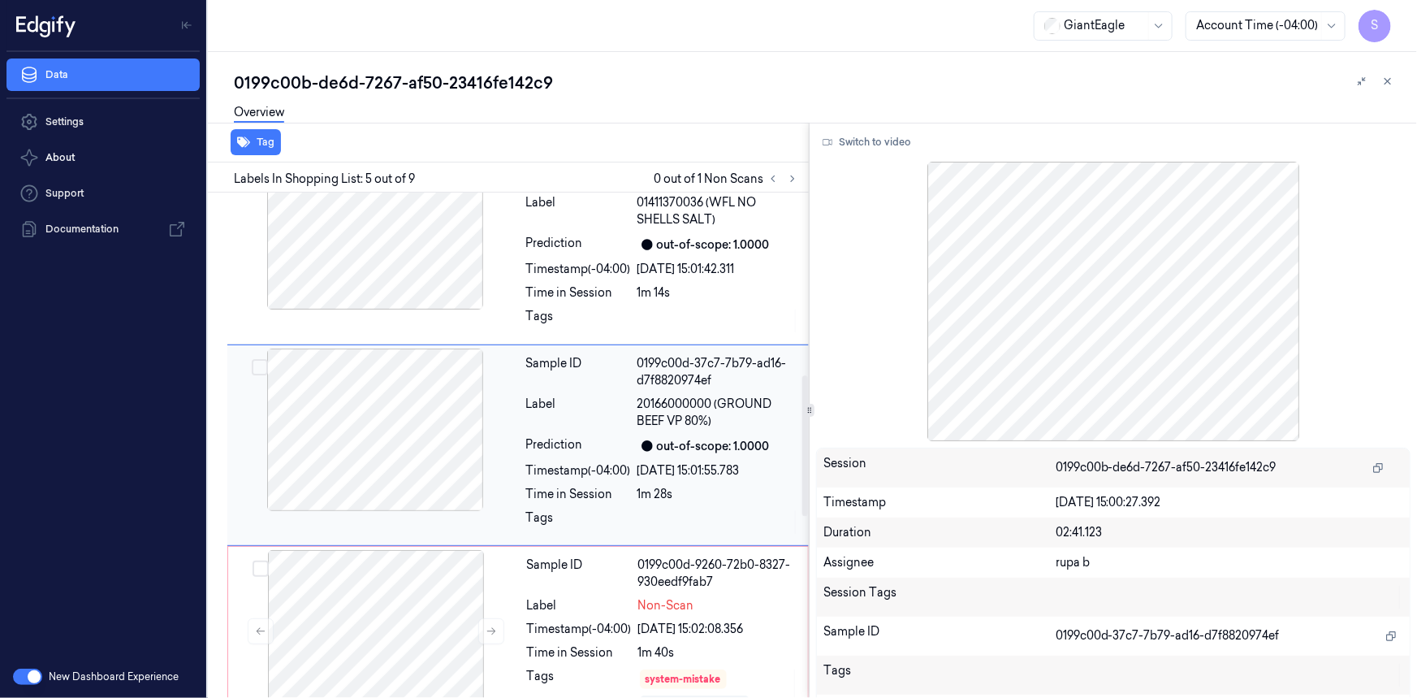
scroll to position [651, 0]
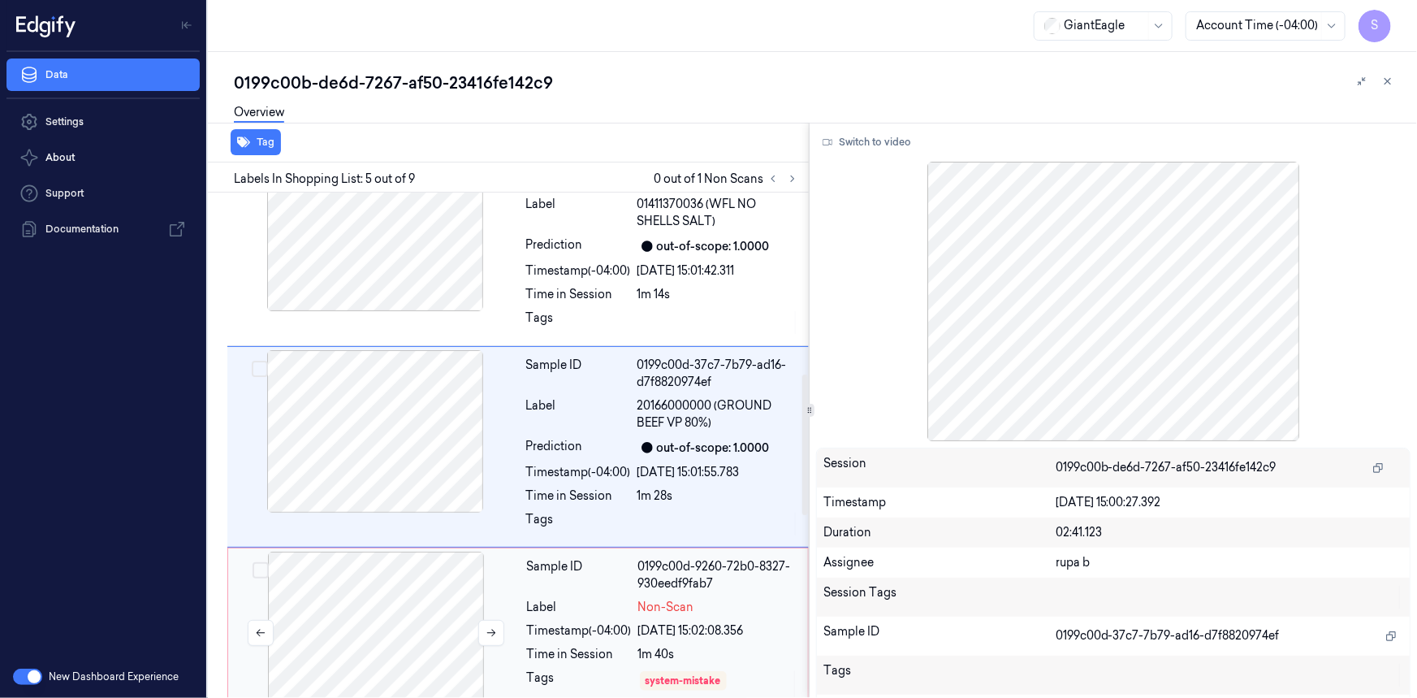
click at [419, 604] on div at bounding box center [376, 633] width 289 height 162
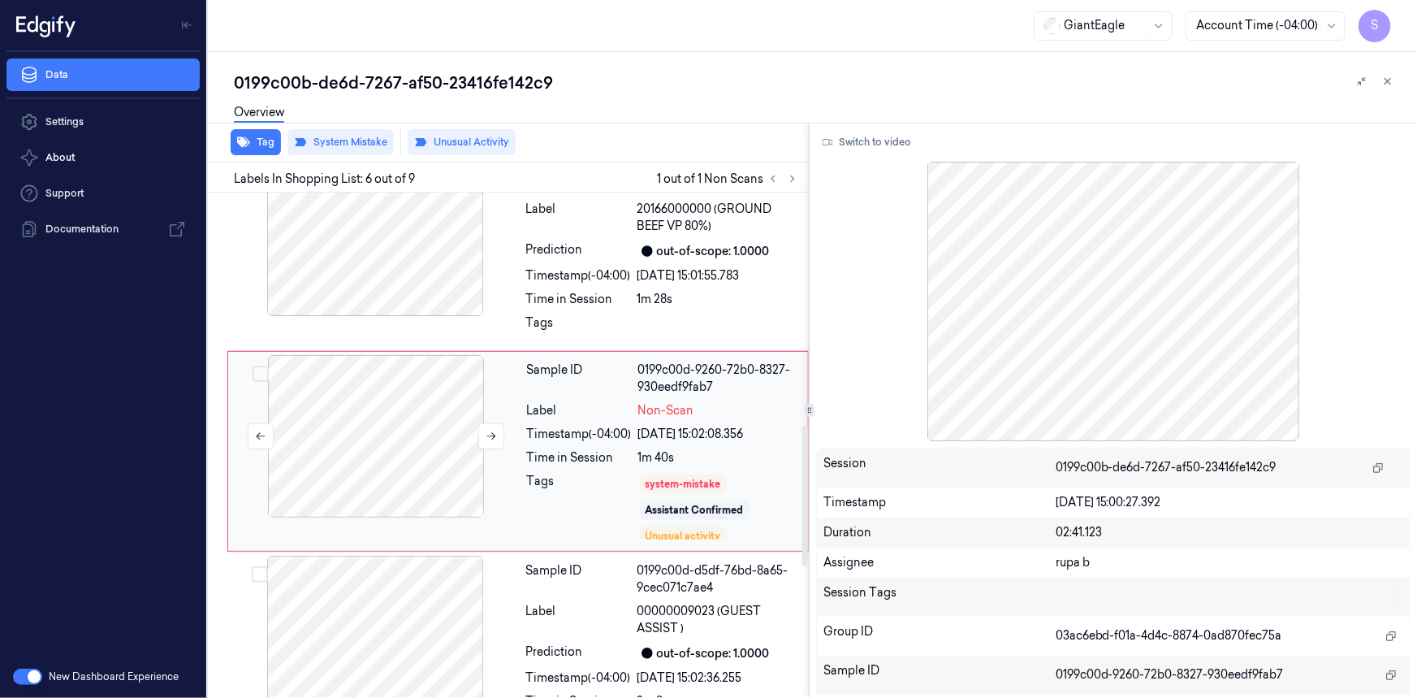
scroll to position [853, 0]
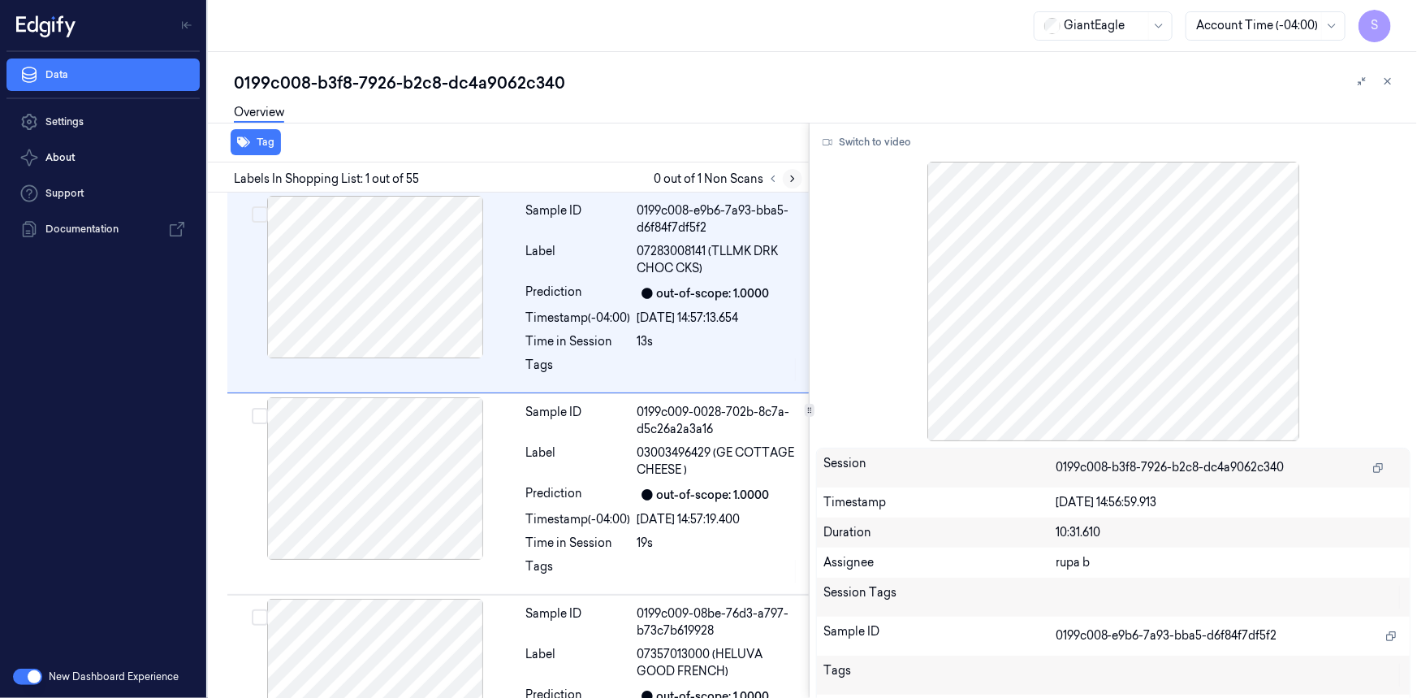
click at [795, 180] on icon at bounding box center [792, 178] width 11 height 11
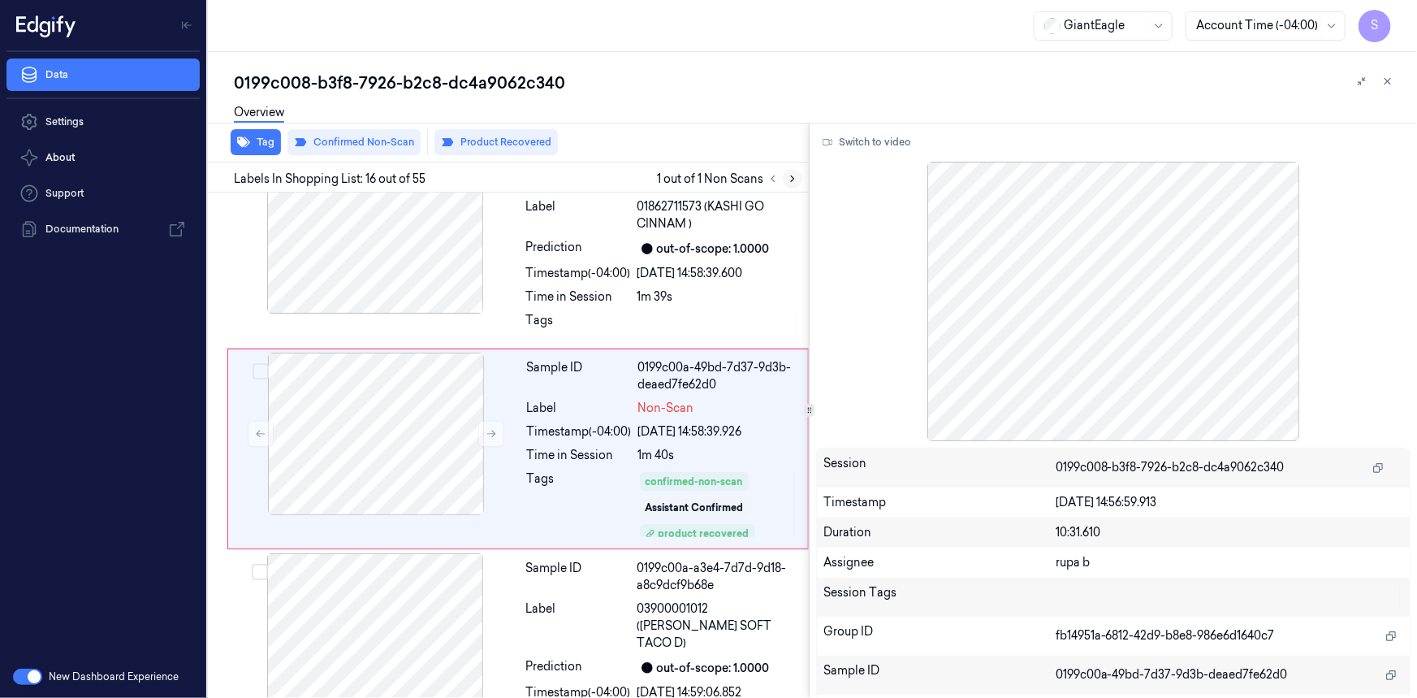
scroll to position [2866, 0]
click at [869, 141] on button "Switch to video" at bounding box center [867, 142] width 102 height 26
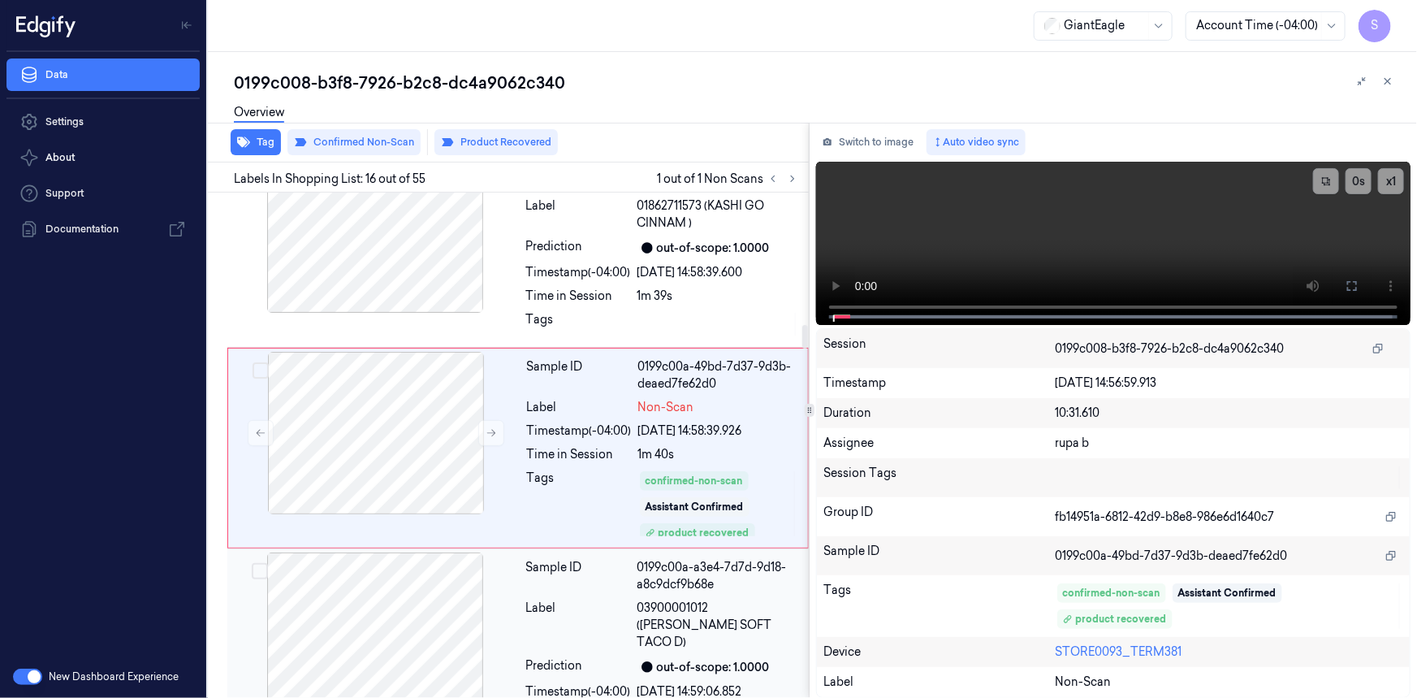
click at [455, 605] on div at bounding box center [375, 633] width 289 height 162
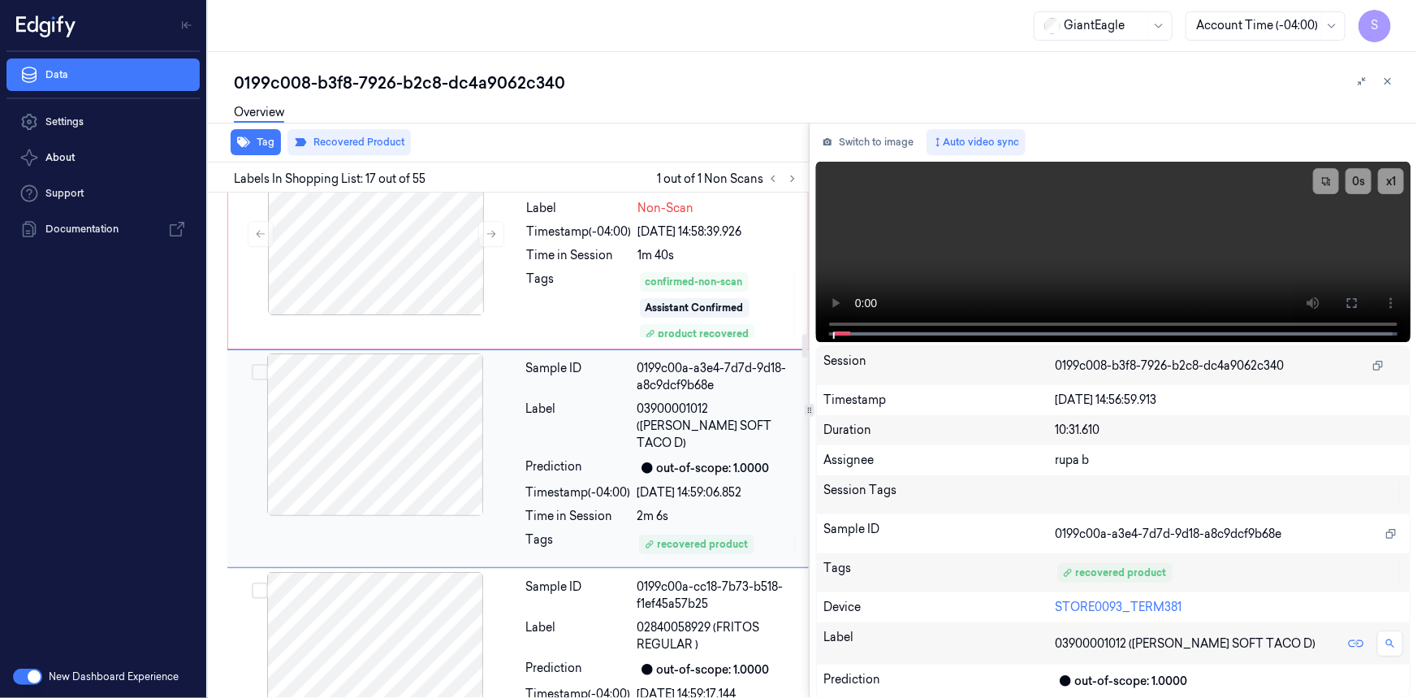
scroll to position [3066, 0]
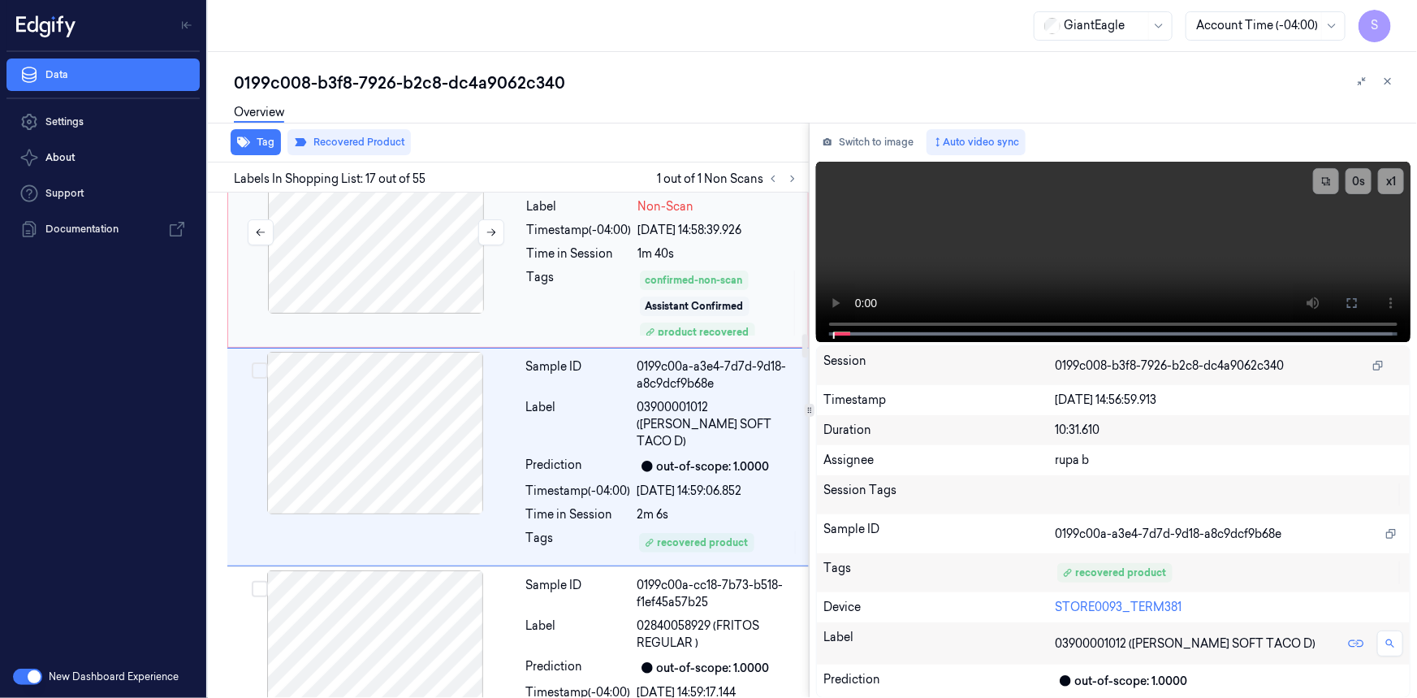
click at [430, 265] on div at bounding box center [376, 232] width 289 height 162
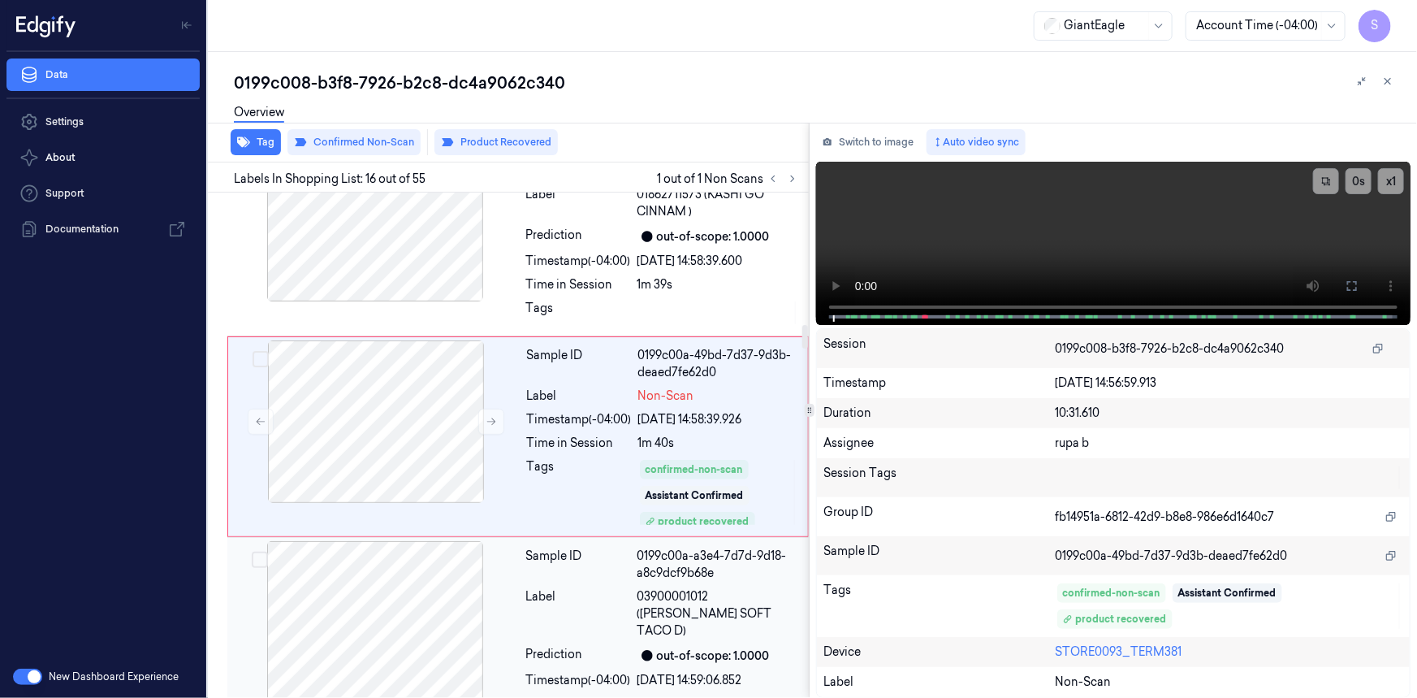
scroll to position [2866, 0]
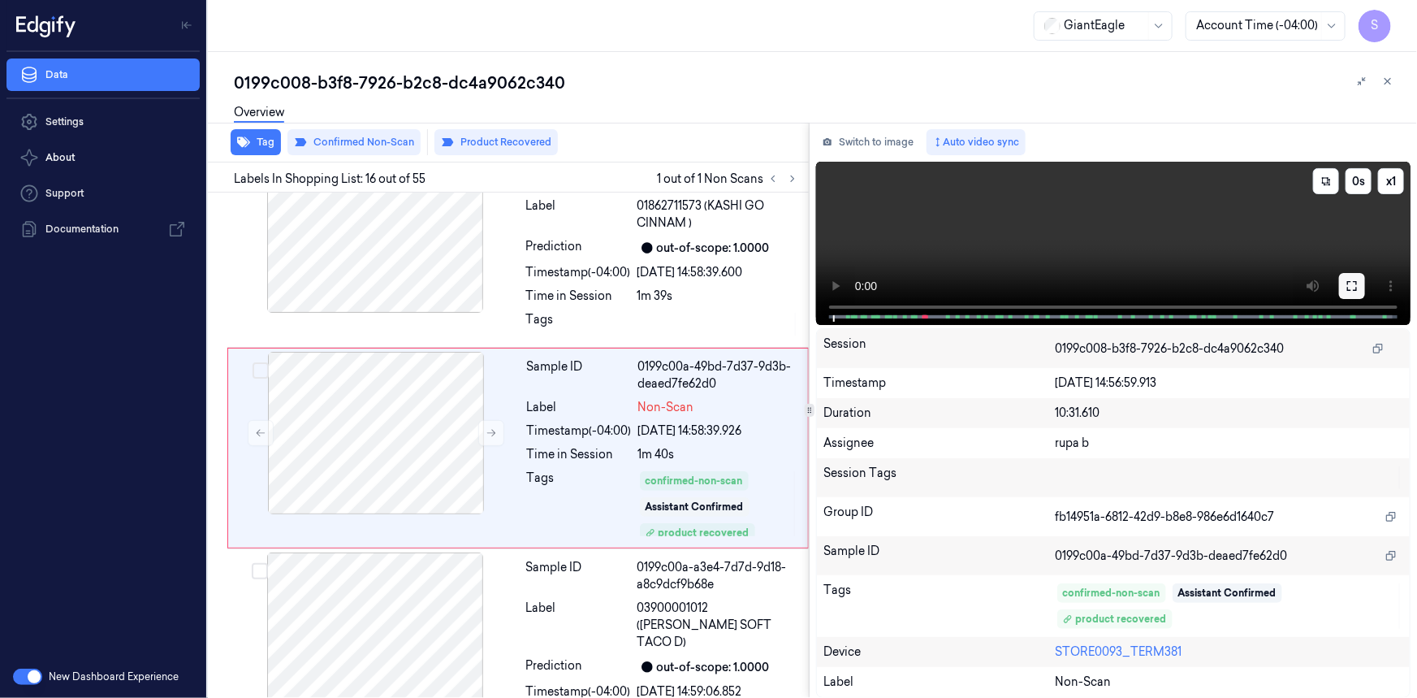
click at [1358, 292] on button at bounding box center [1352, 286] width 26 height 26
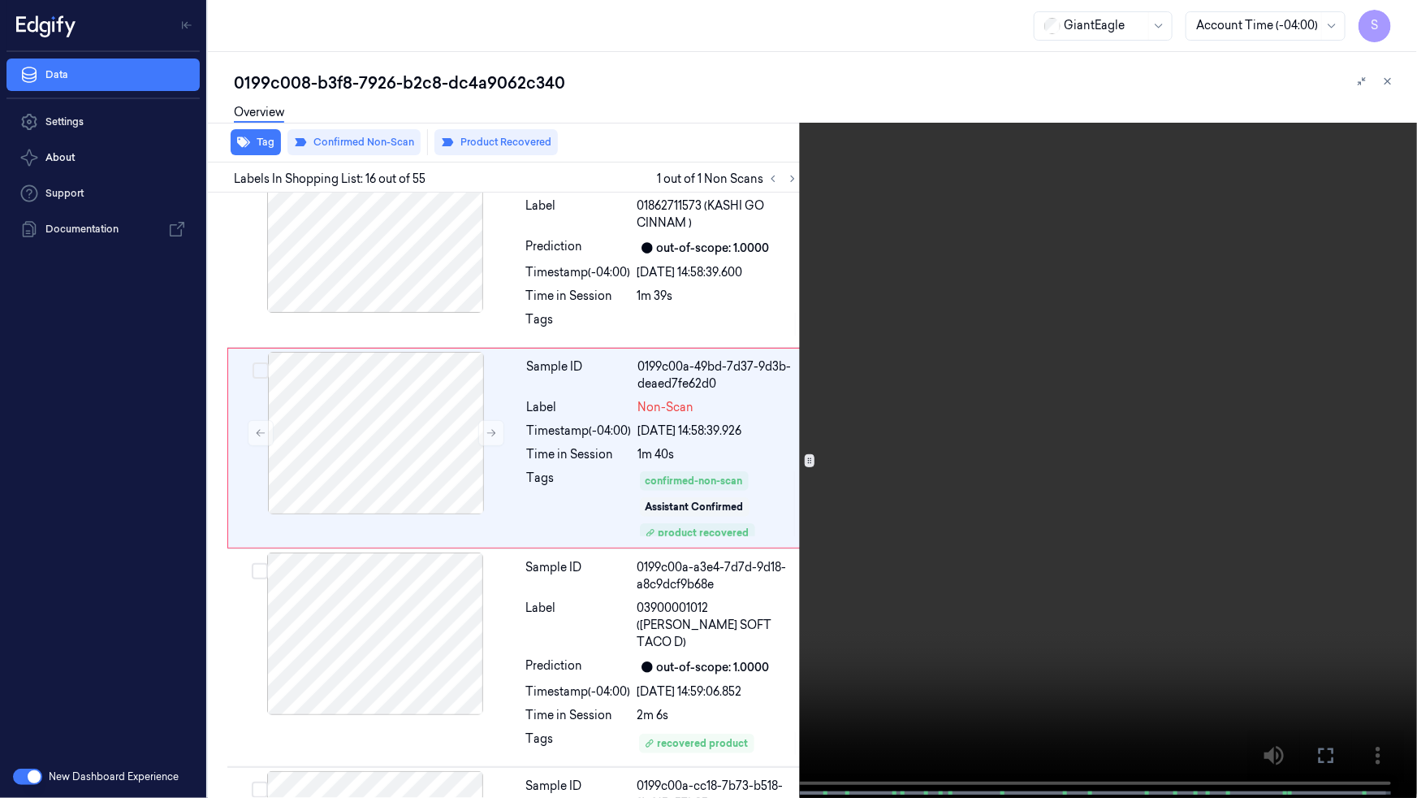
click at [0, 0] on icon at bounding box center [0, 0] width 0 height 0
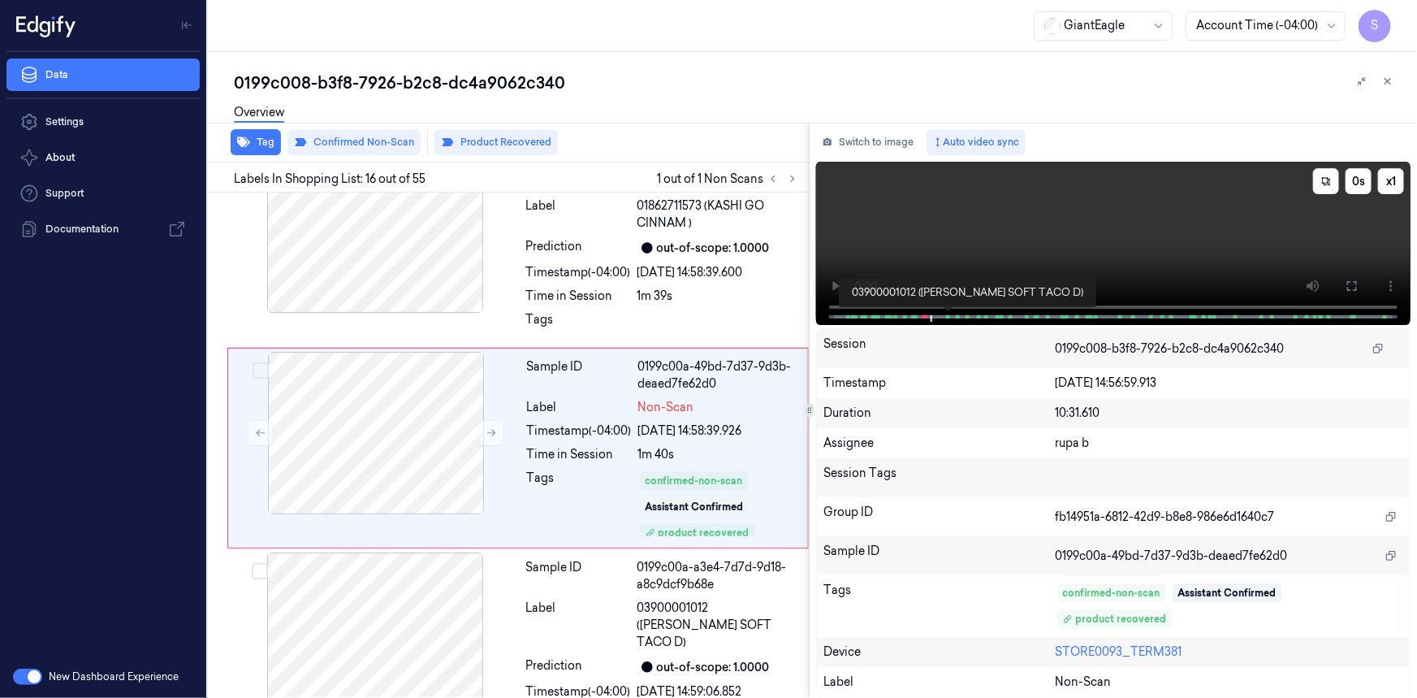
click at [949, 317] on span at bounding box center [950, 317] width 2 height 8
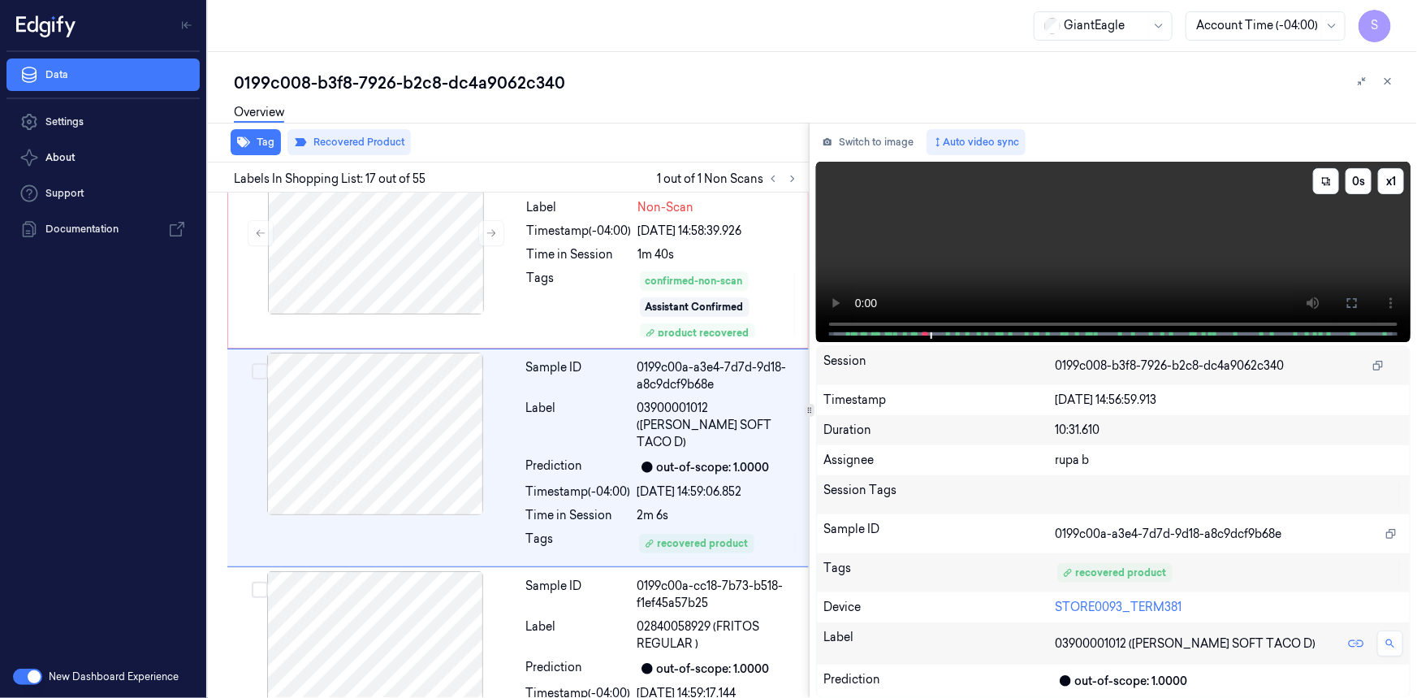
scroll to position [3066, 0]
click at [947, 333] on span at bounding box center [947, 334] width 2 height 8
click at [399, 274] on div at bounding box center [376, 232] width 289 height 162
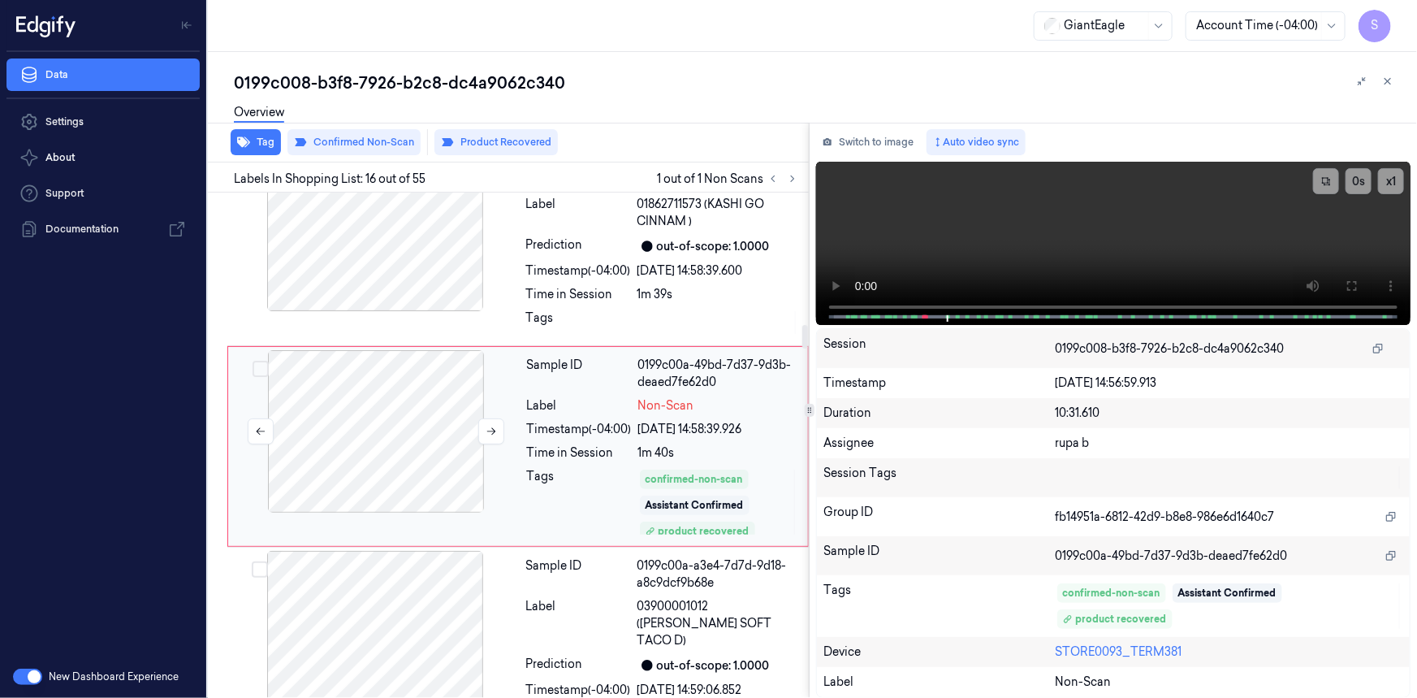
scroll to position [2866, 0]
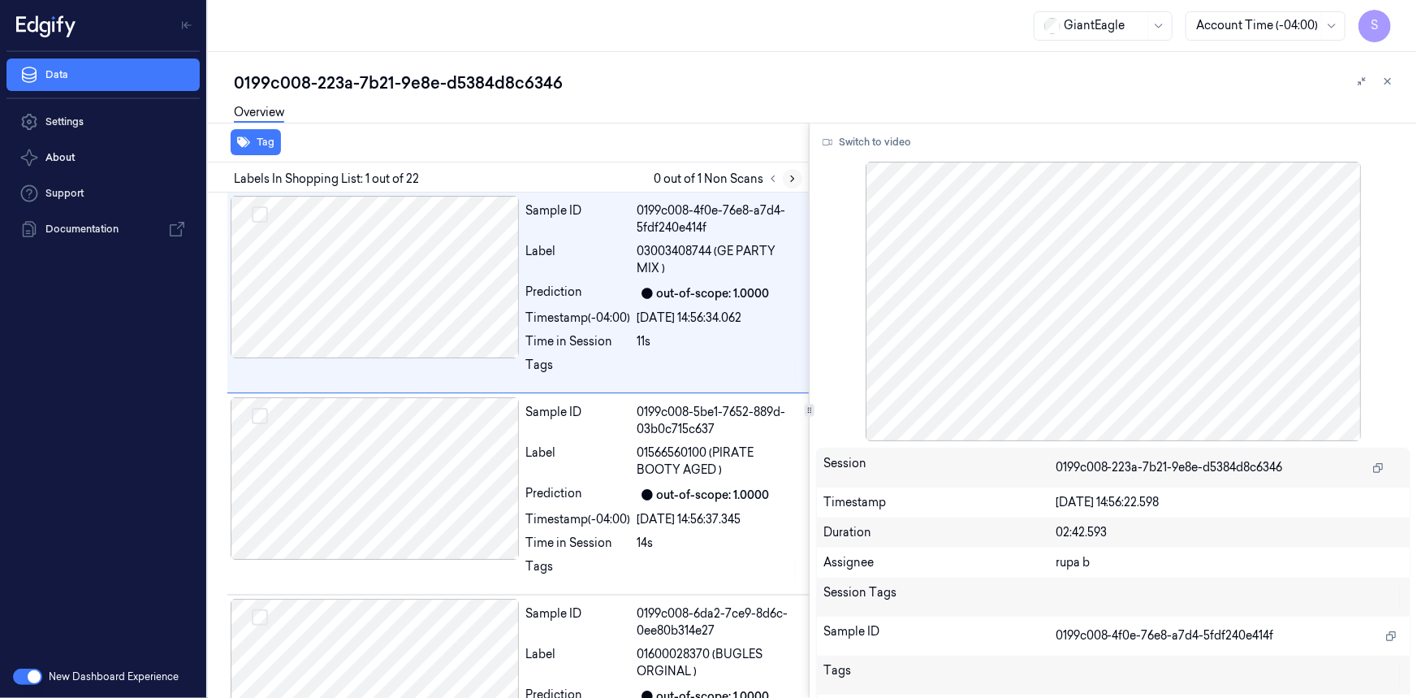
click at [788, 177] on icon at bounding box center [792, 178] width 11 height 11
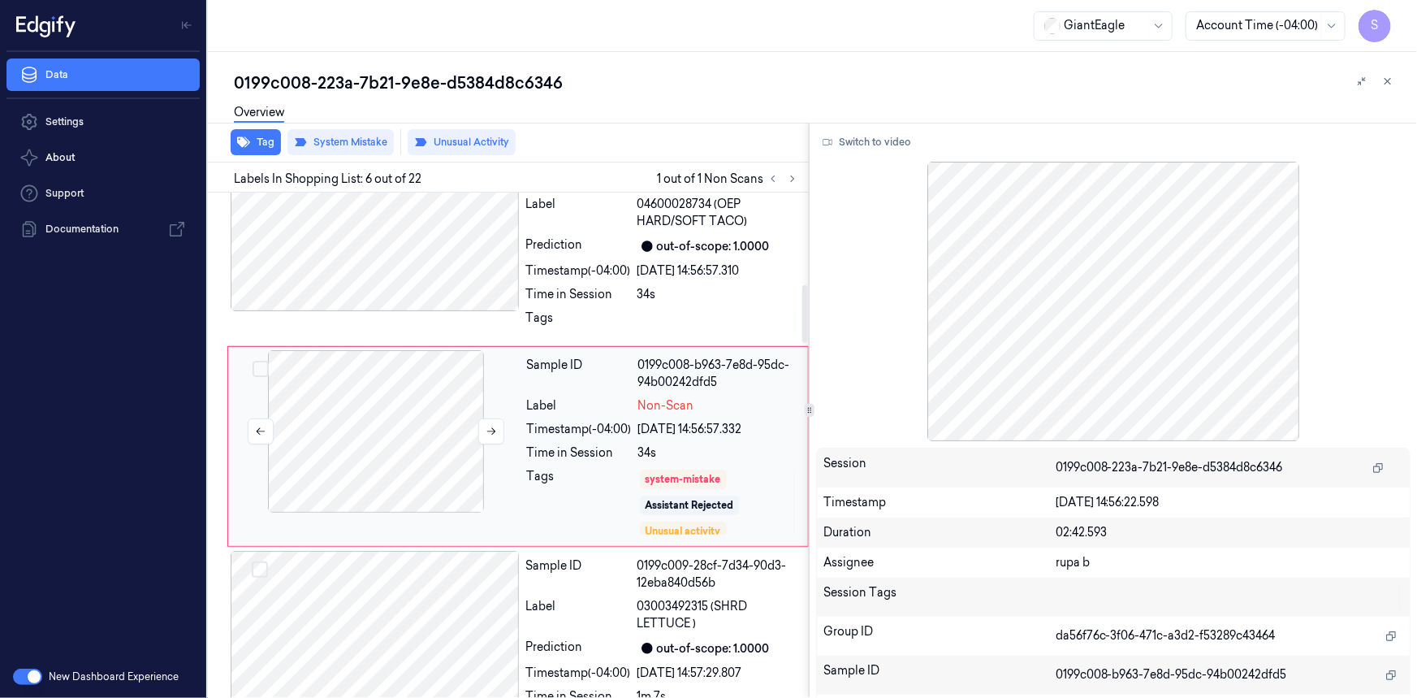
scroll to position [557, 0]
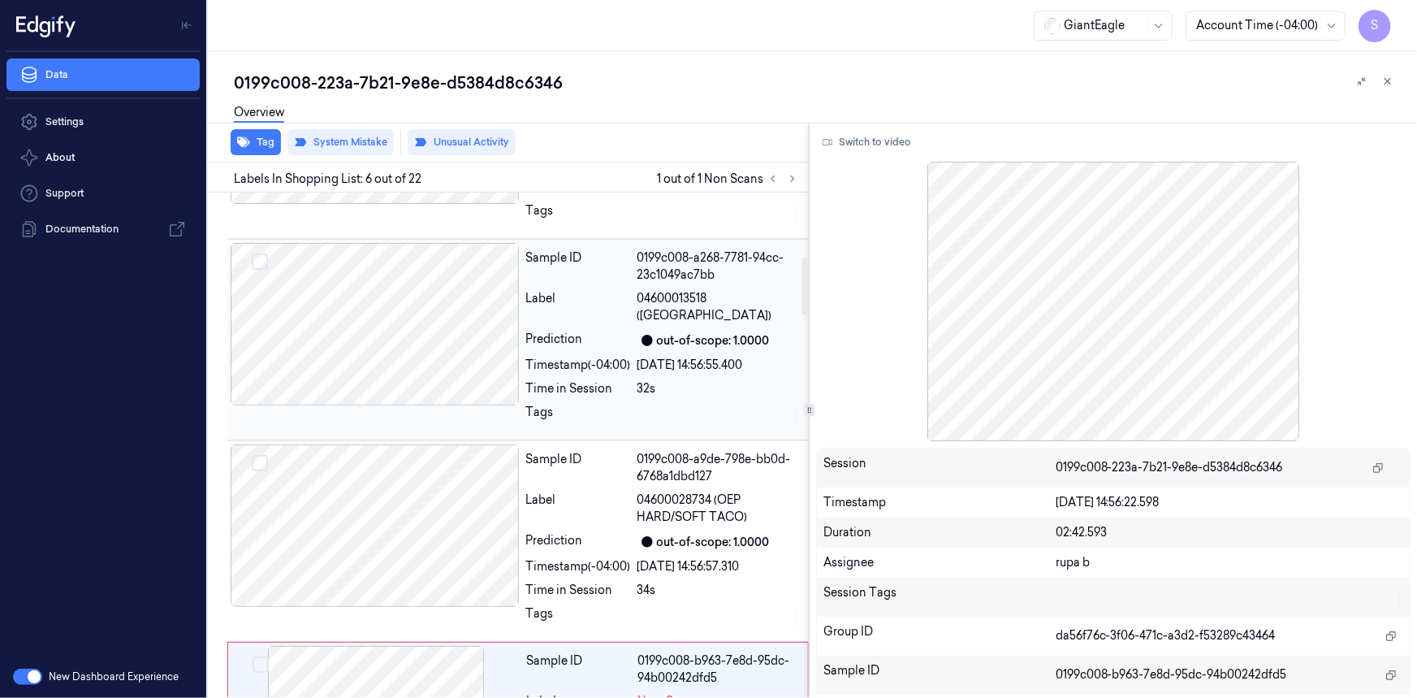
click at [442, 348] on div at bounding box center [375, 324] width 289 height 162
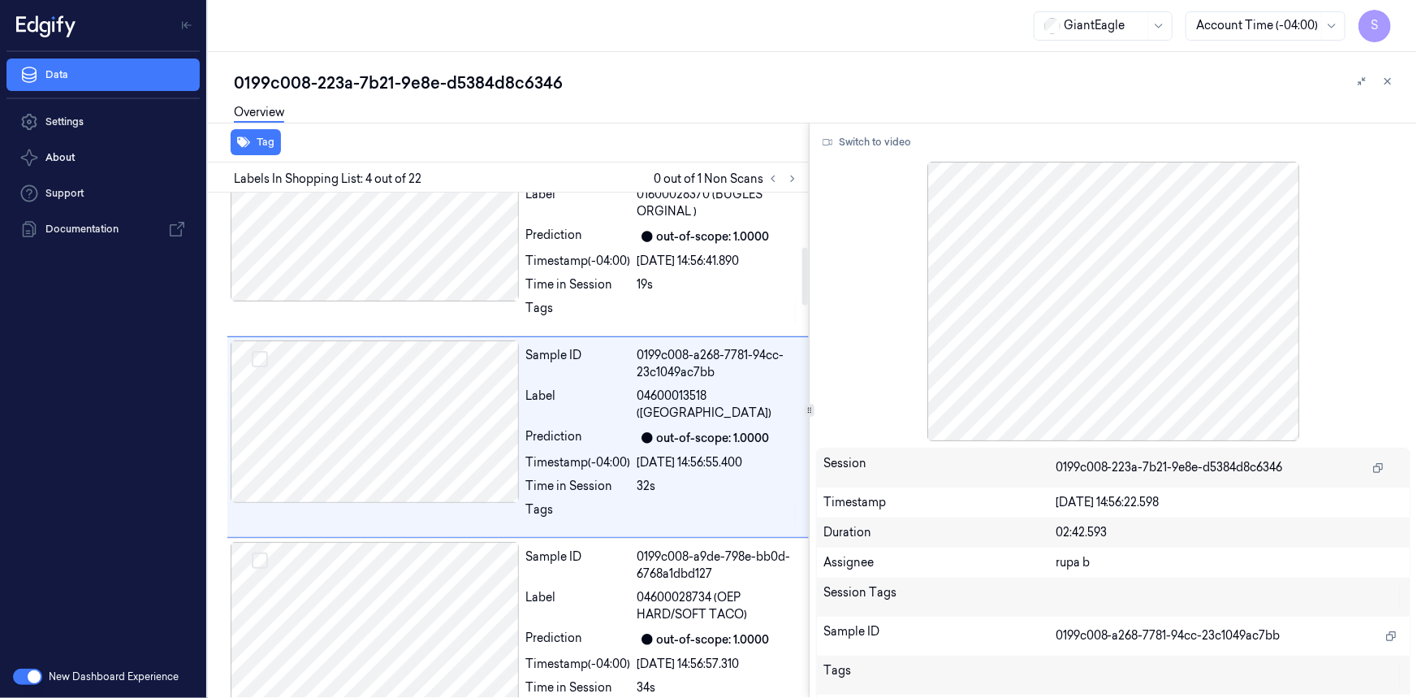
scroll to position [451, 0]
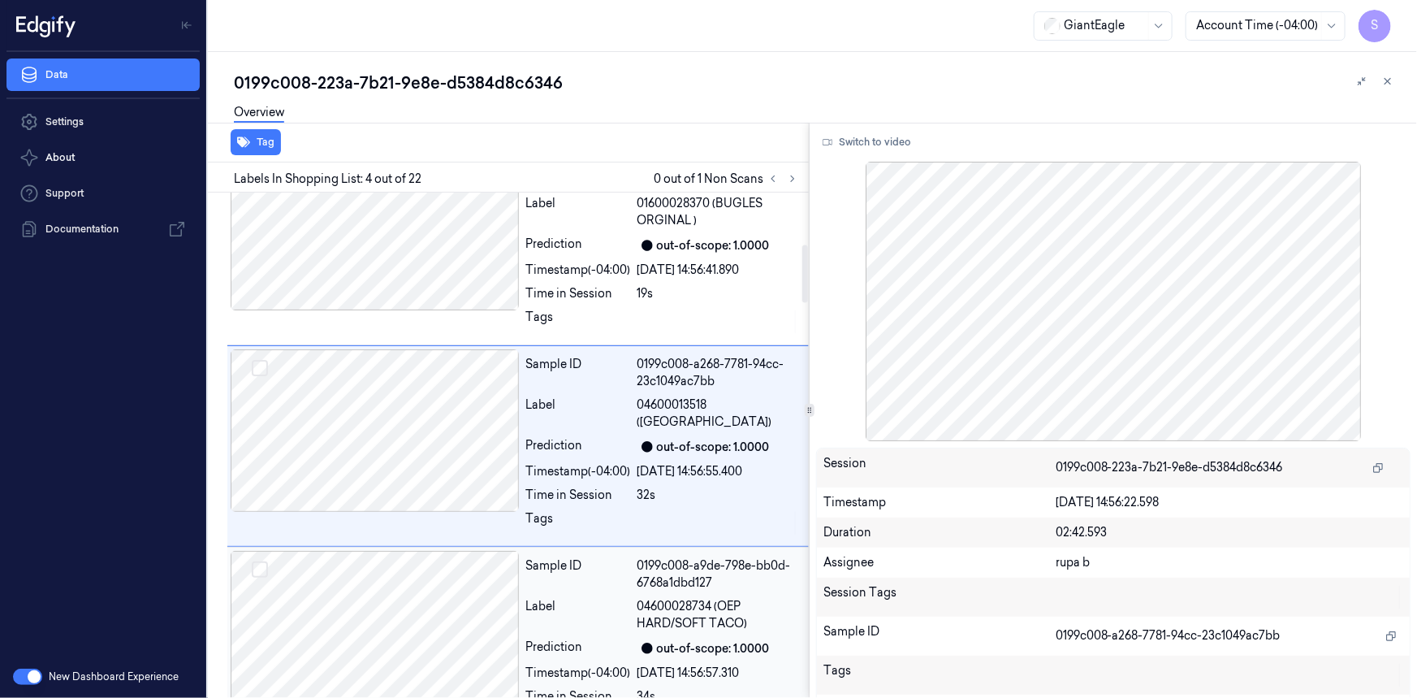
click at [461, 593] on div at bounding box center [375, 632] width 289 height 162
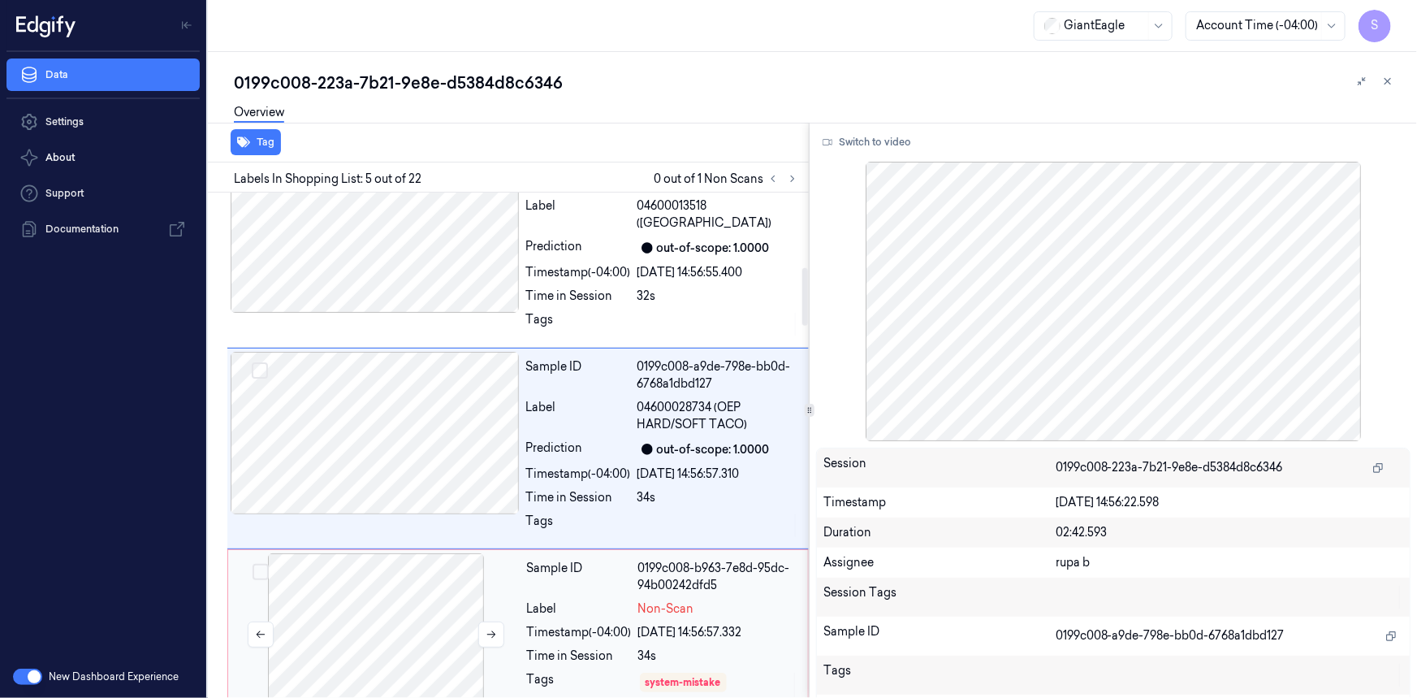
scroll to position [651, 0]
click at [474, 622] on div at bounding box center [376, 633] width 289 height 162
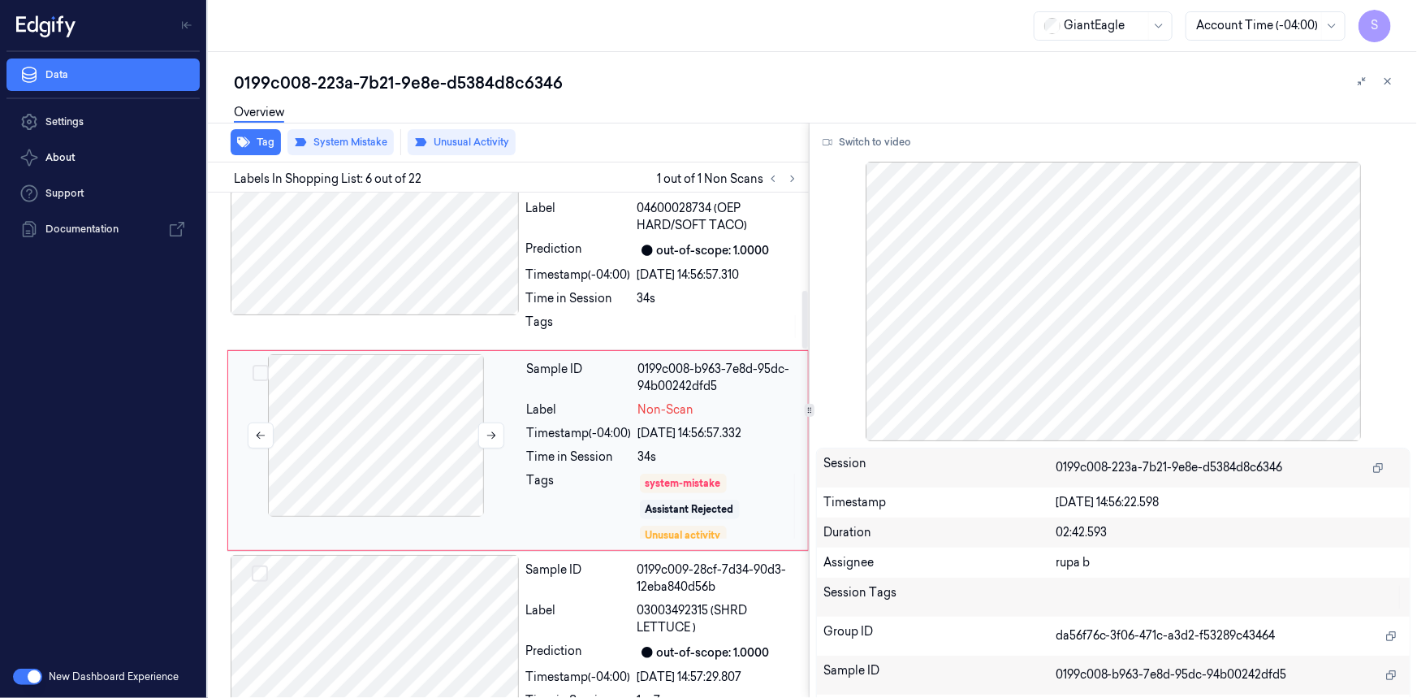
scroll to position [853, 0]
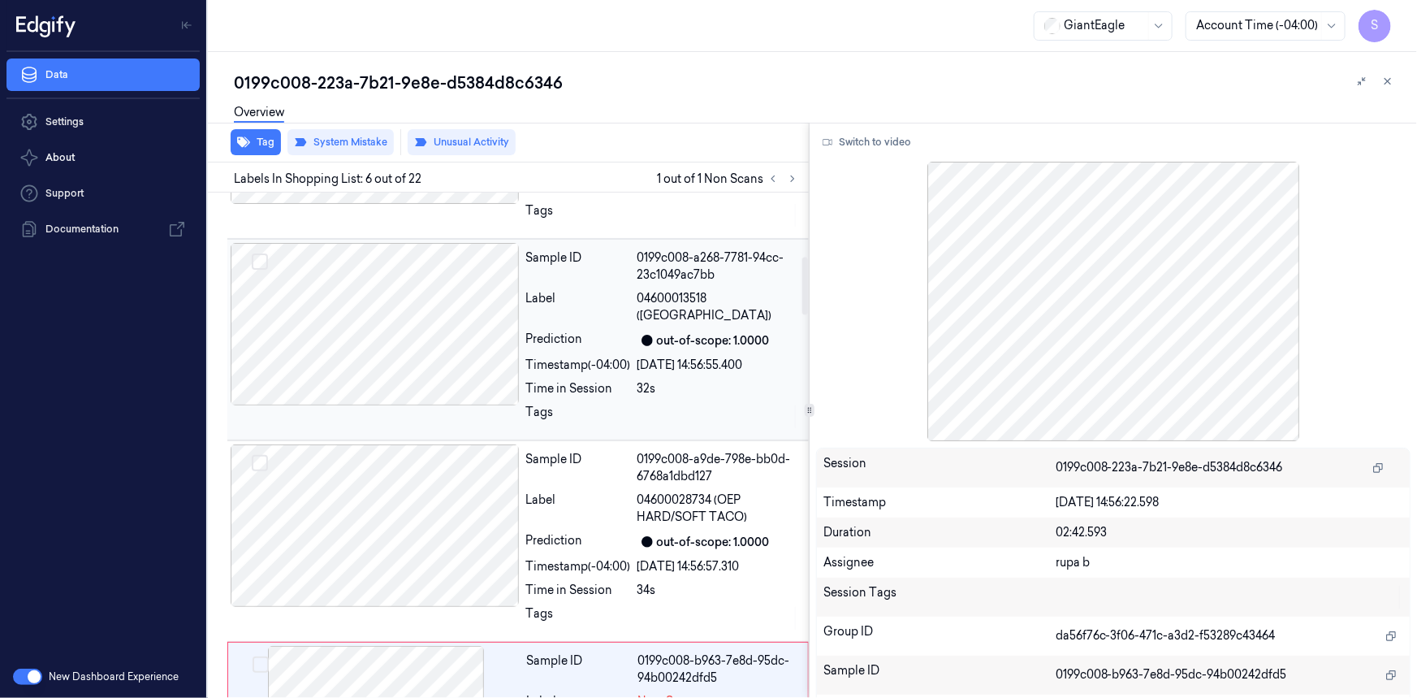
click at [455, 370] on div at bounding box center [375, 324] width 289 height 162
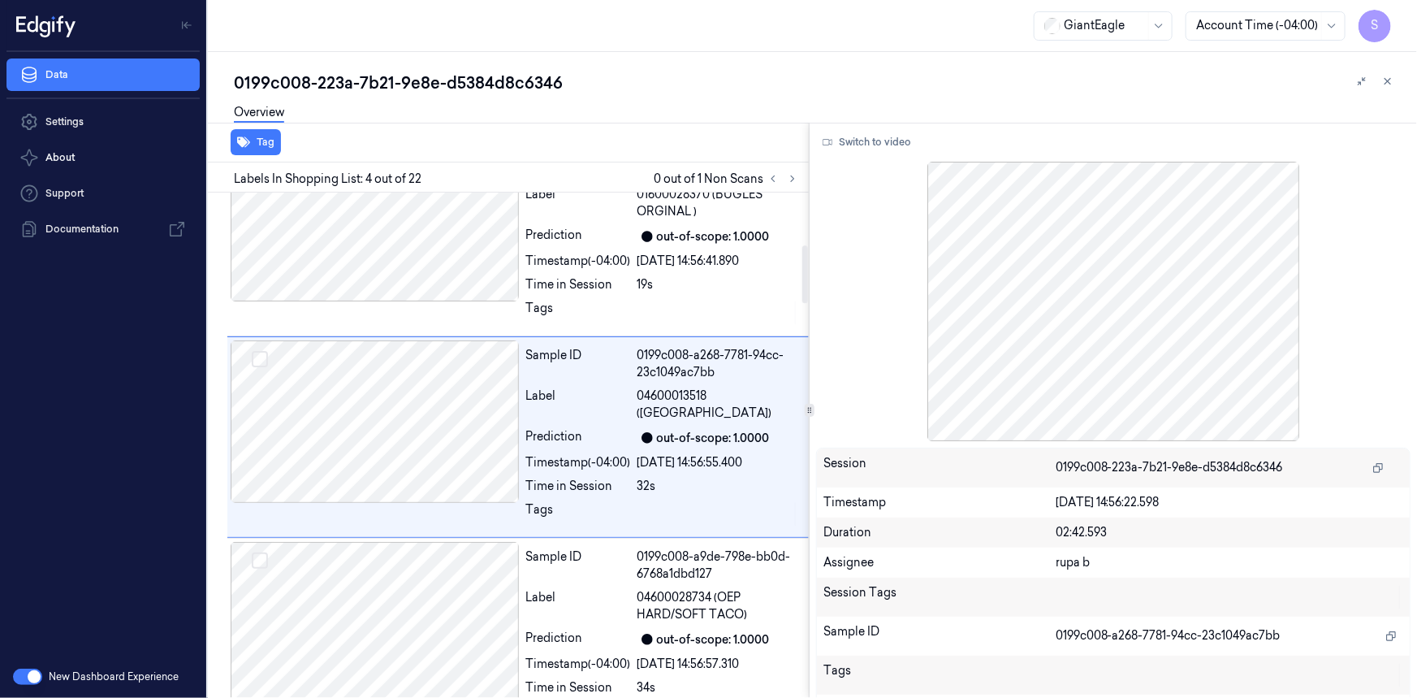
scroll to position [451, 0]
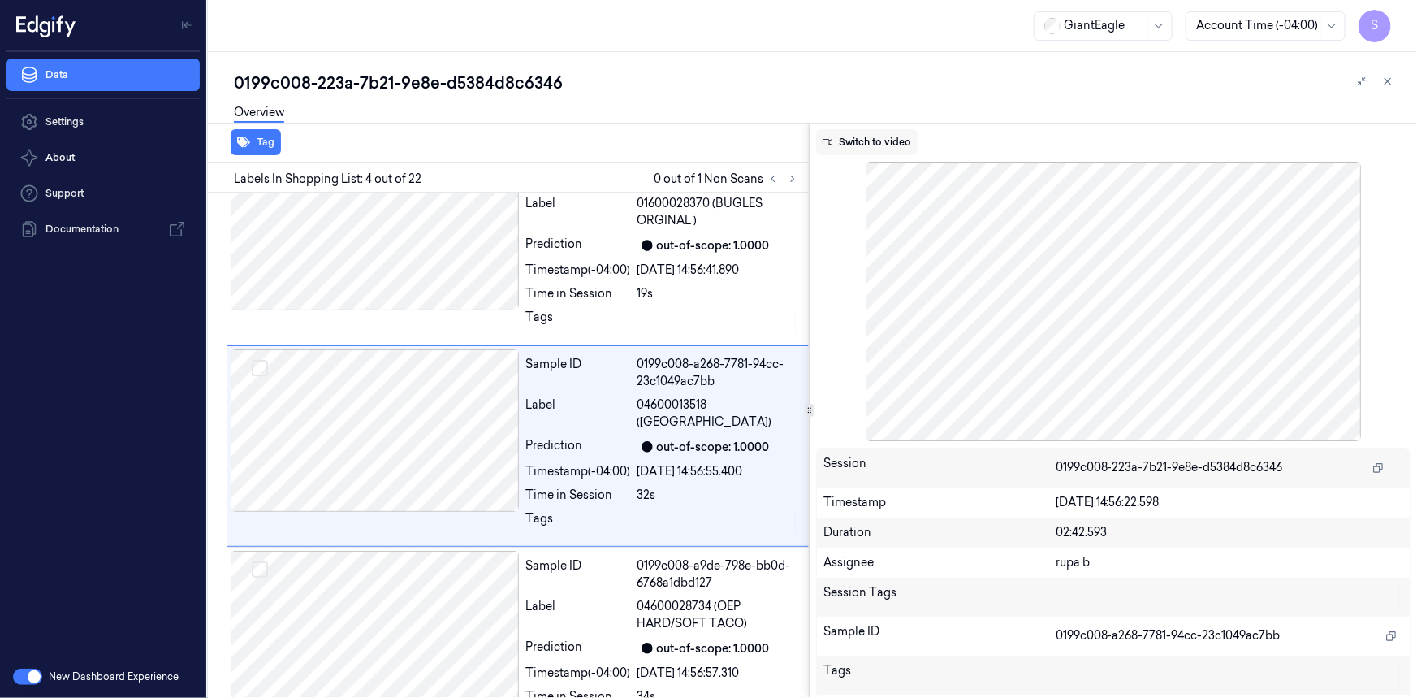
click at [889, 147] on button "Switch to video" at bounding box center [867, 142] width 102 height 26
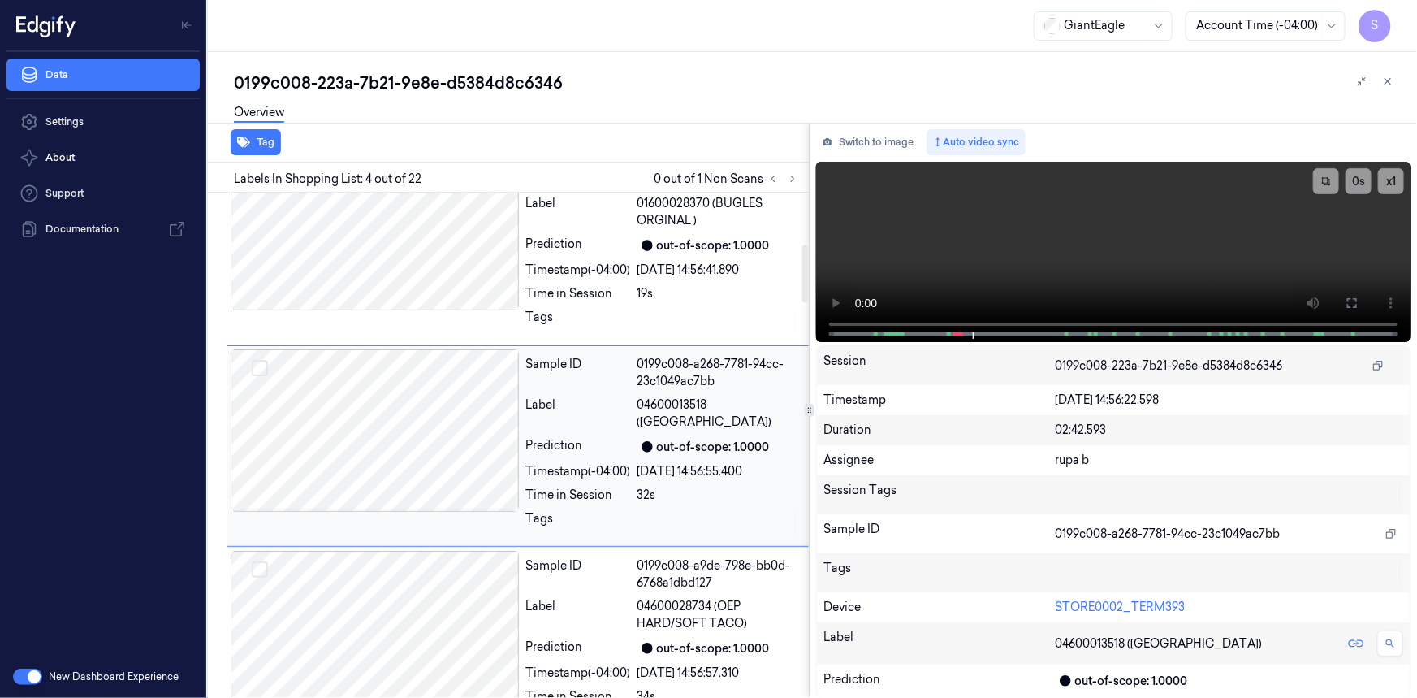
click at [461, 406] on div at bounding box center [375, 430] width 289 height 162
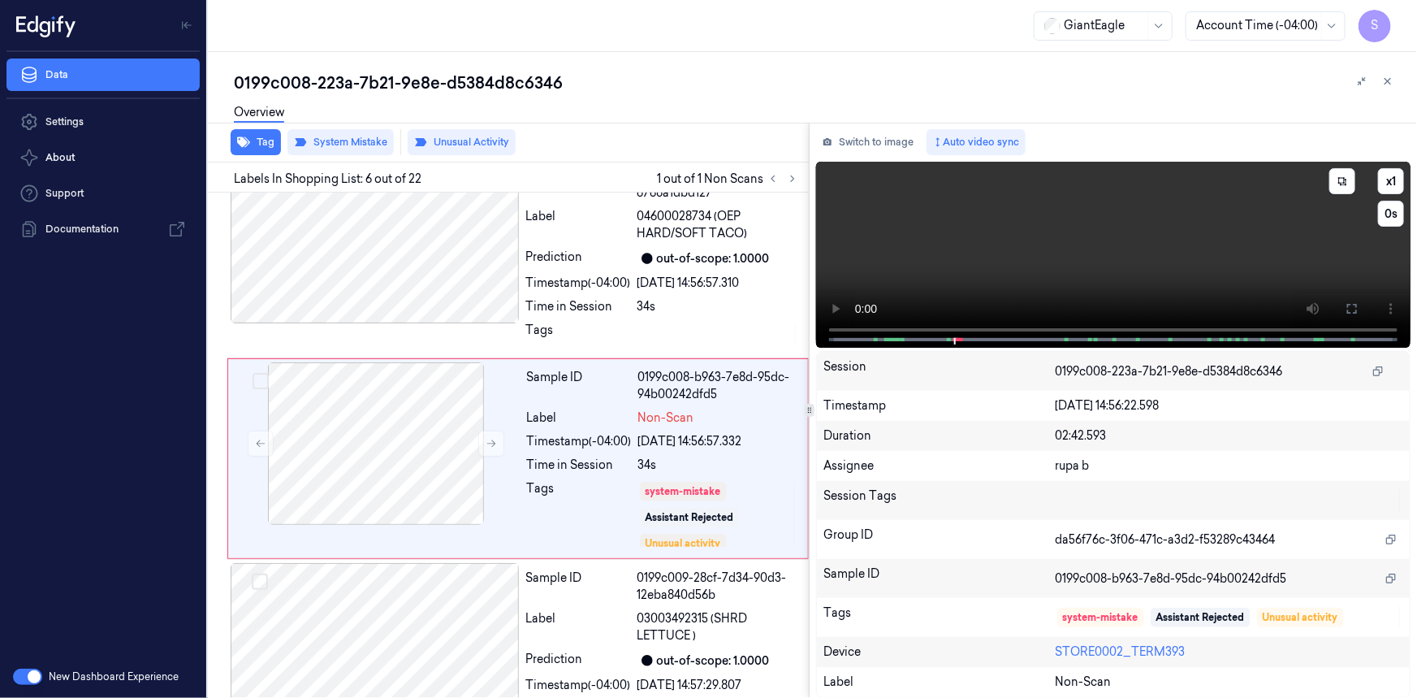
scroll to position [853, 0]
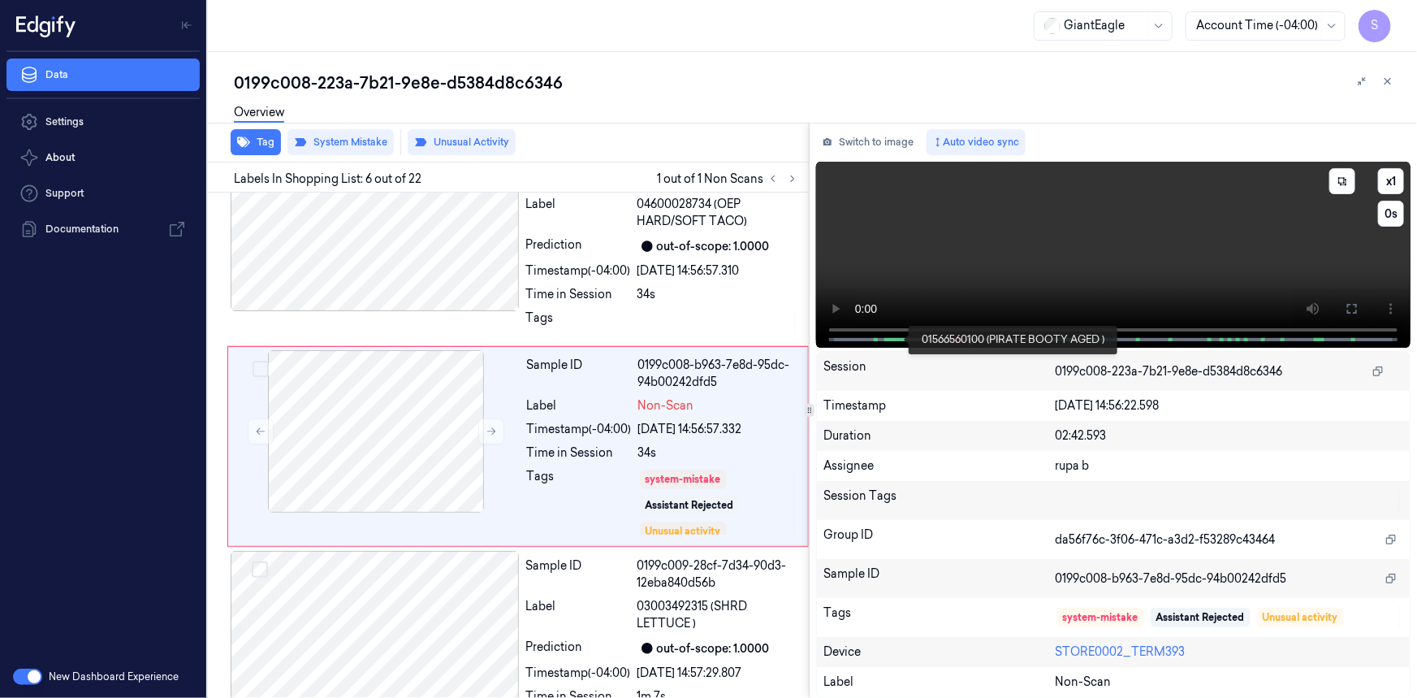
click at [886, 336] on span at bounding box center [889, 339] width 8 height 8
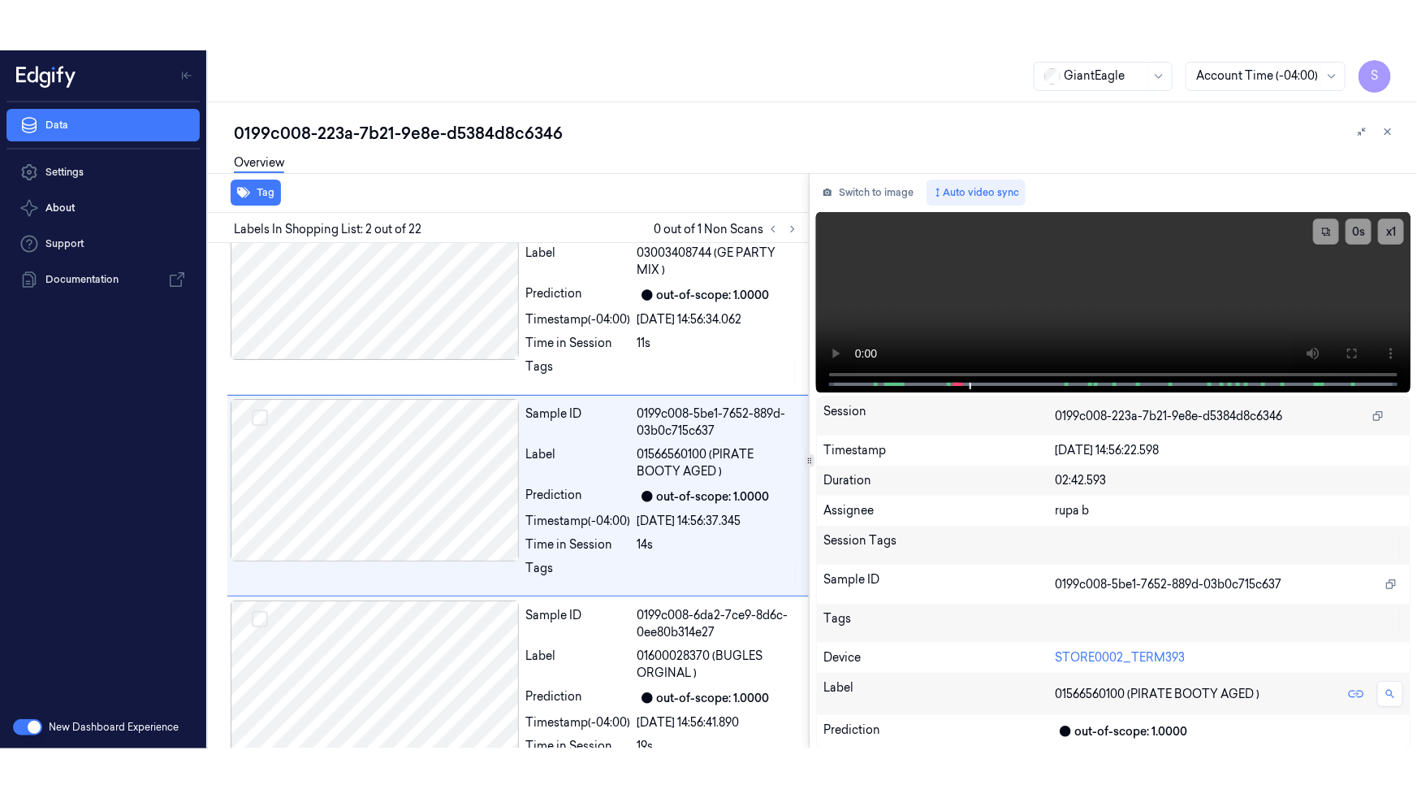
scroll to position [48, 0]
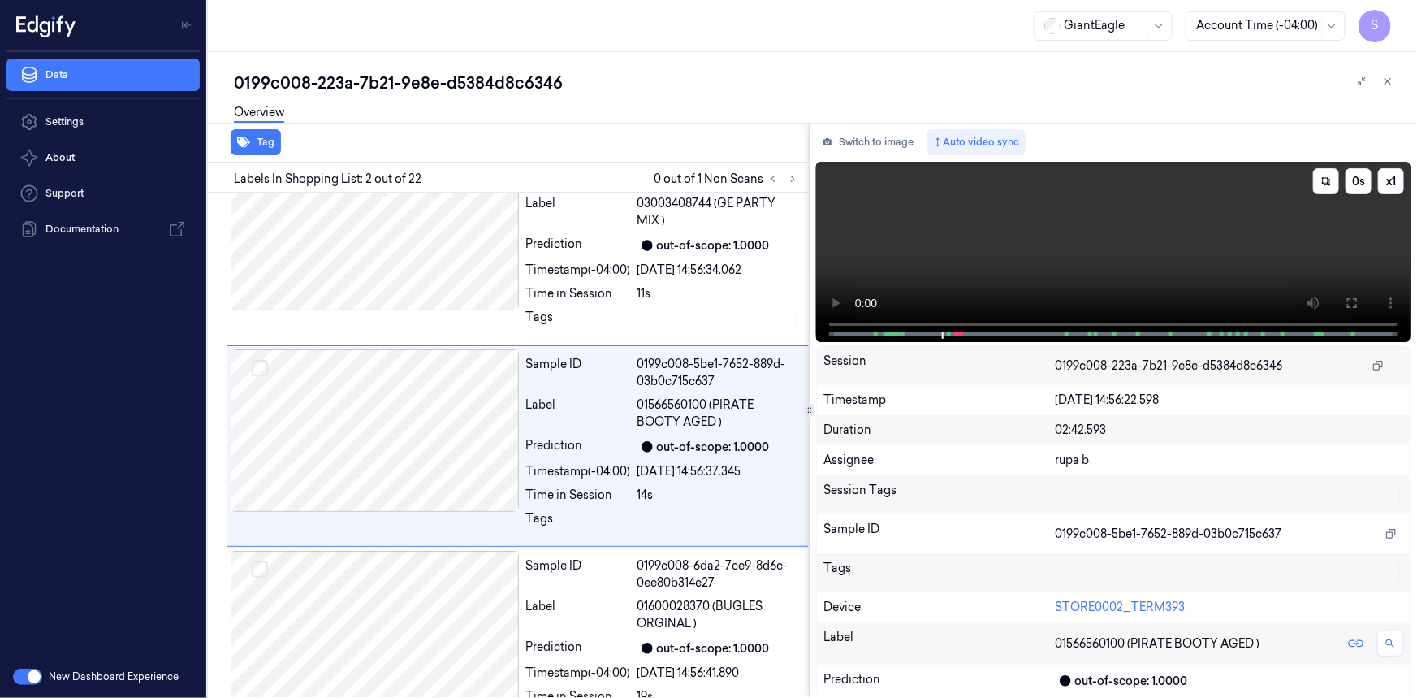
drag, startPoint x: 1355, startPoint y: 303, endPoint x: 1353, endPoint y: 367, distance: 64.2
click at [1353, 303] on icon at bounding box center [1352, 302] width 13 height 13
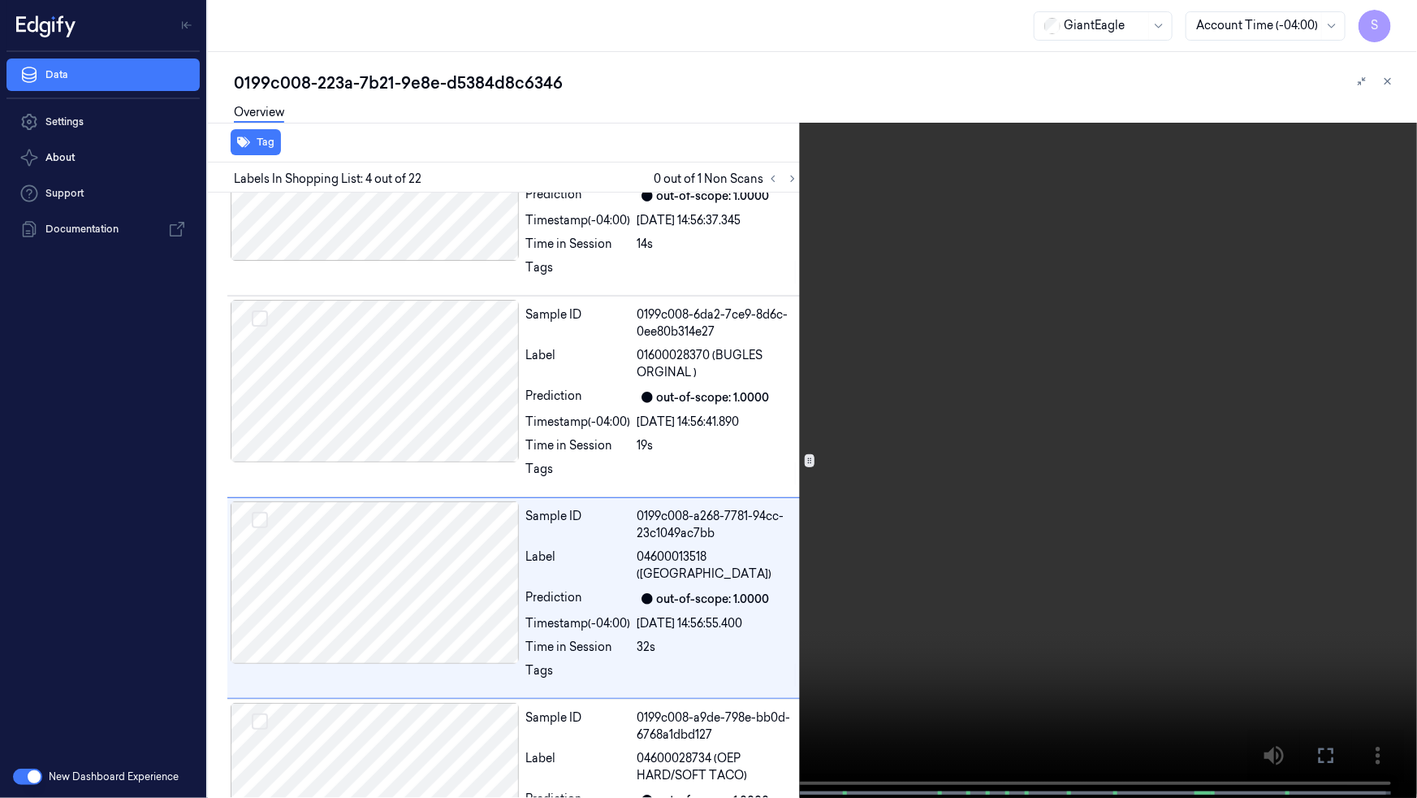
click at [1364, 537] on video at bounding box center [708, 400] width 1417 height 801
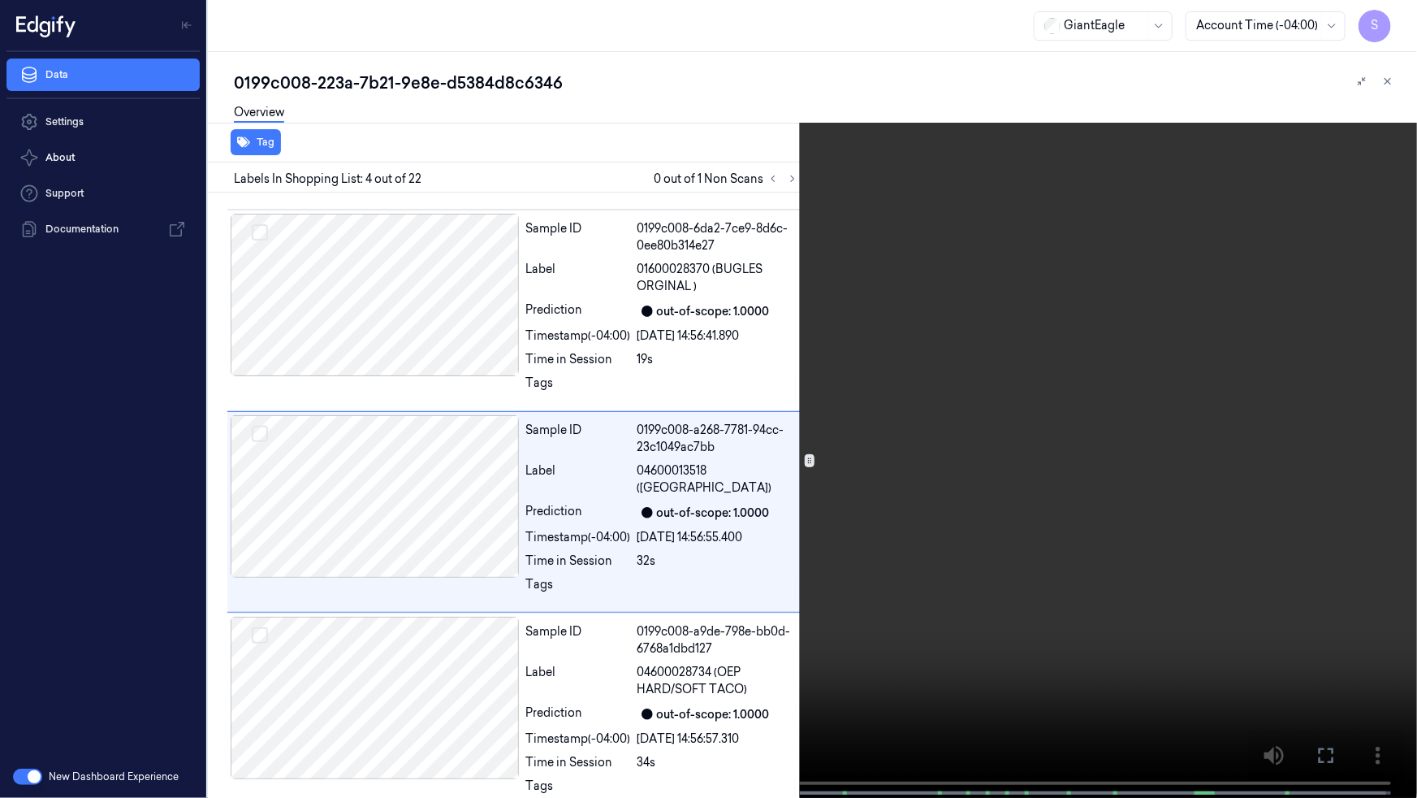
scroll to position [400, 0]
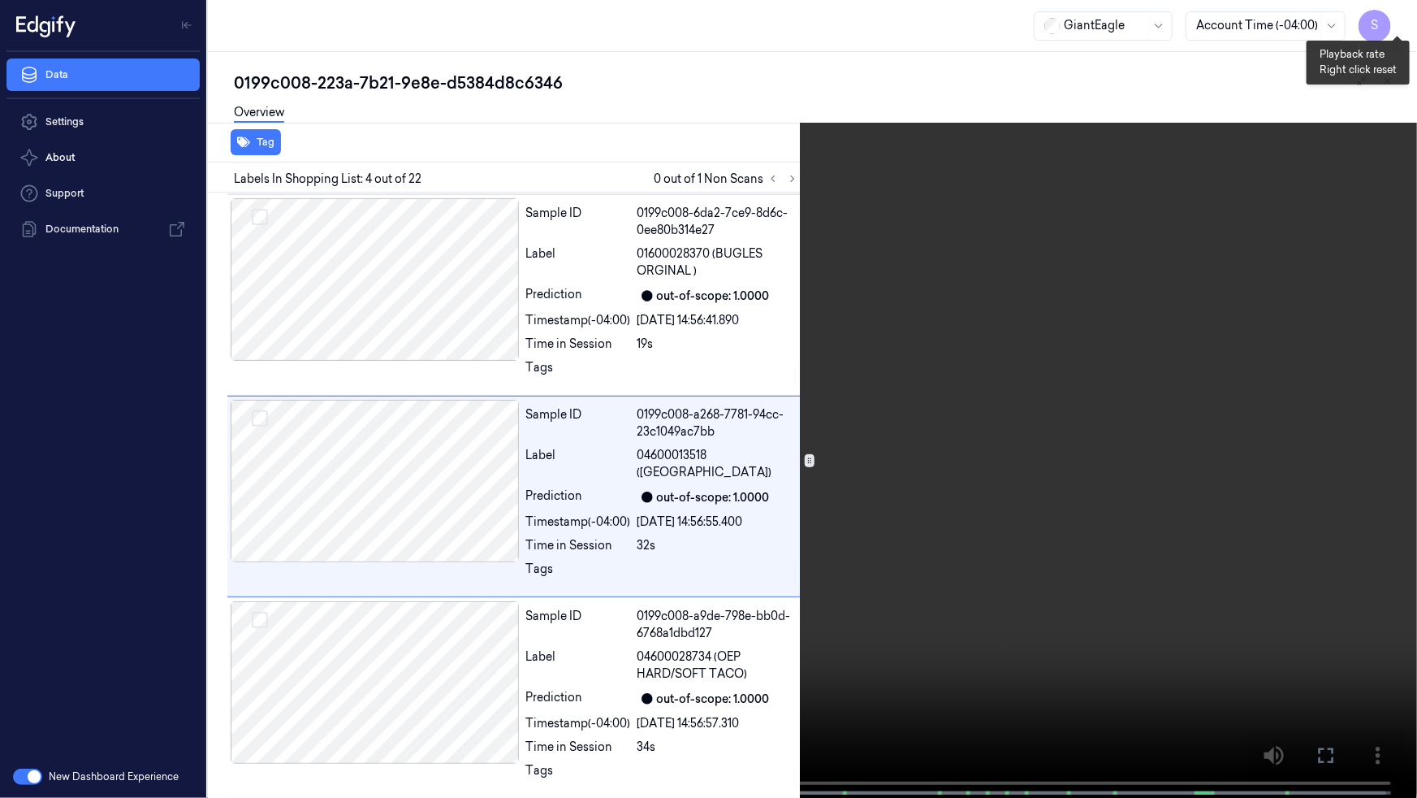
click at [1399, 14] on button "x 1" at bounding box center [1398, 19] width 26 height 26
click at [1206, 236] on video at bounding box center [708, 400] width 1417 height 801
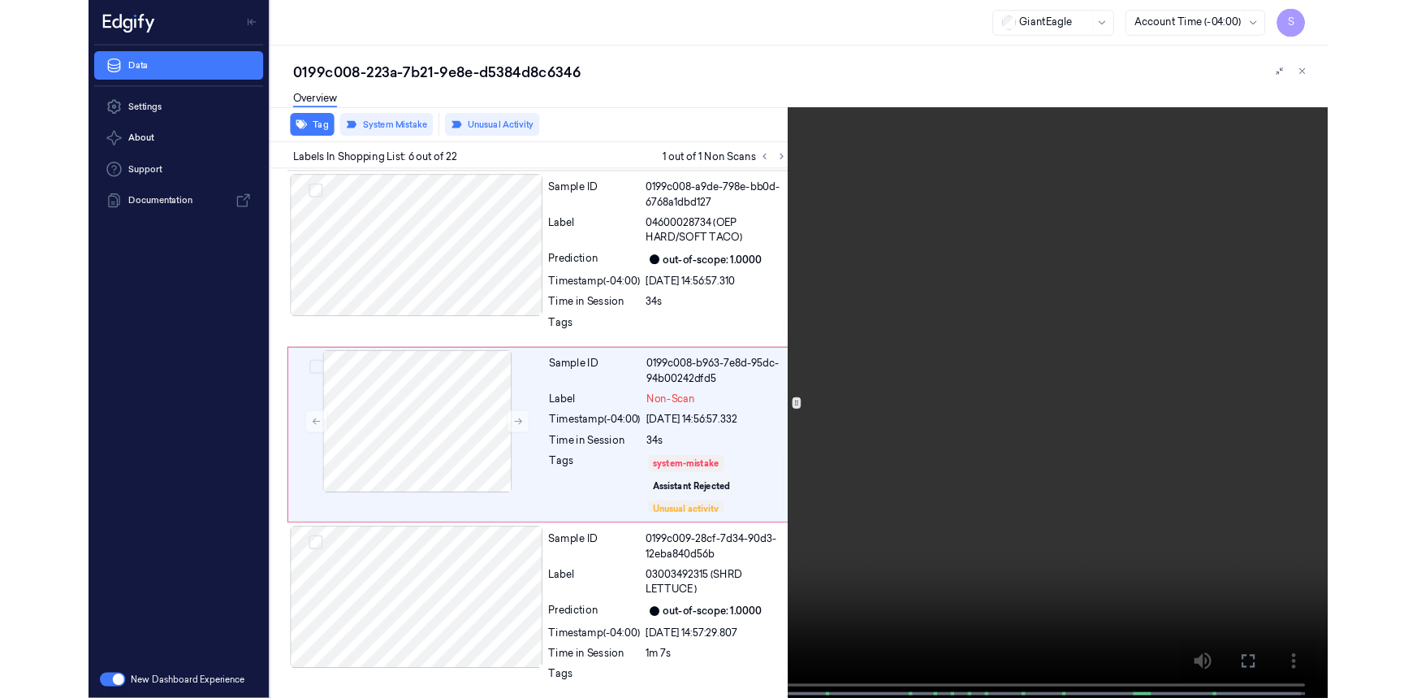
scroll to position [803, 0]
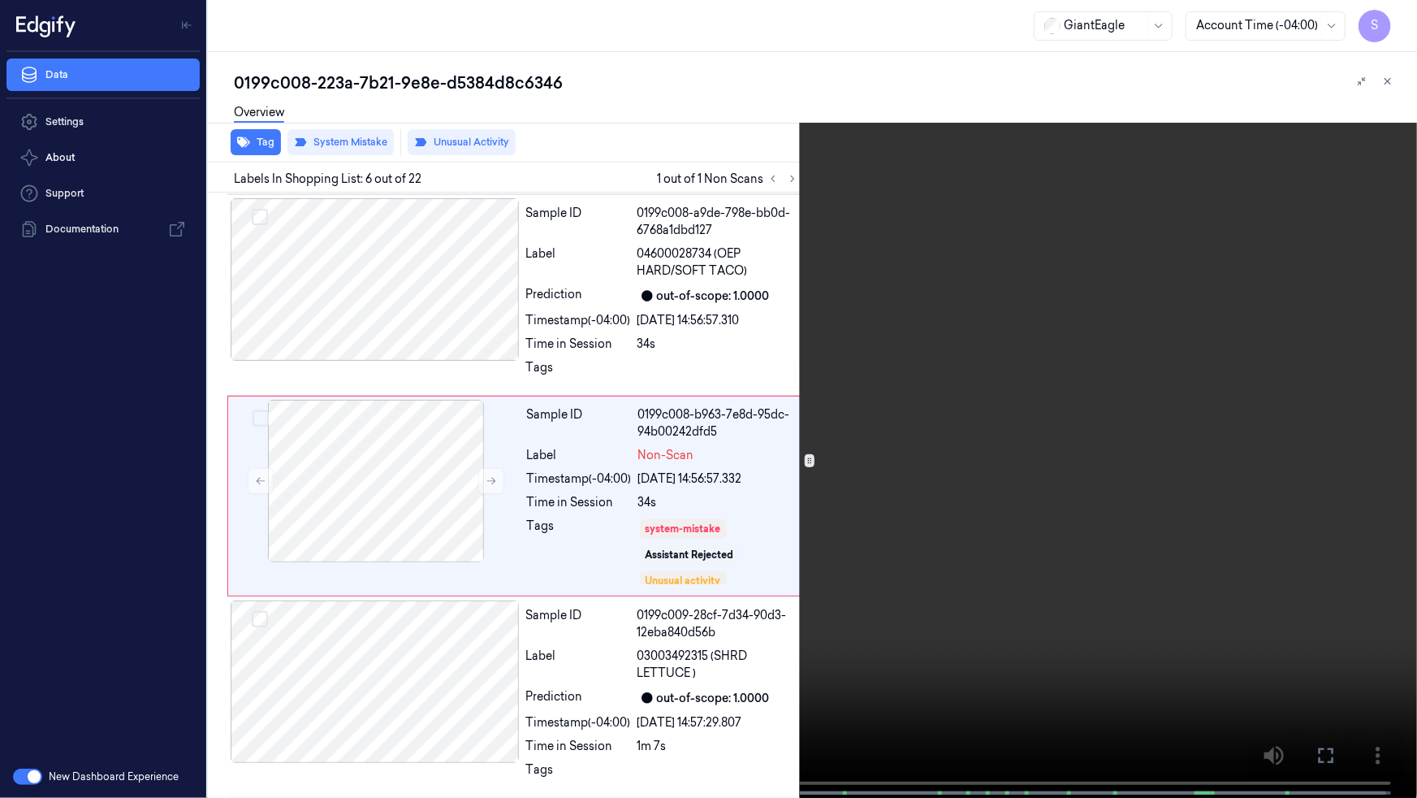
click at [1084, 285] on video at bounding box center [708, 400] width 1417 height 801
click at [0, 0] on icon at bounding box center [0, 0] width 0 height 0
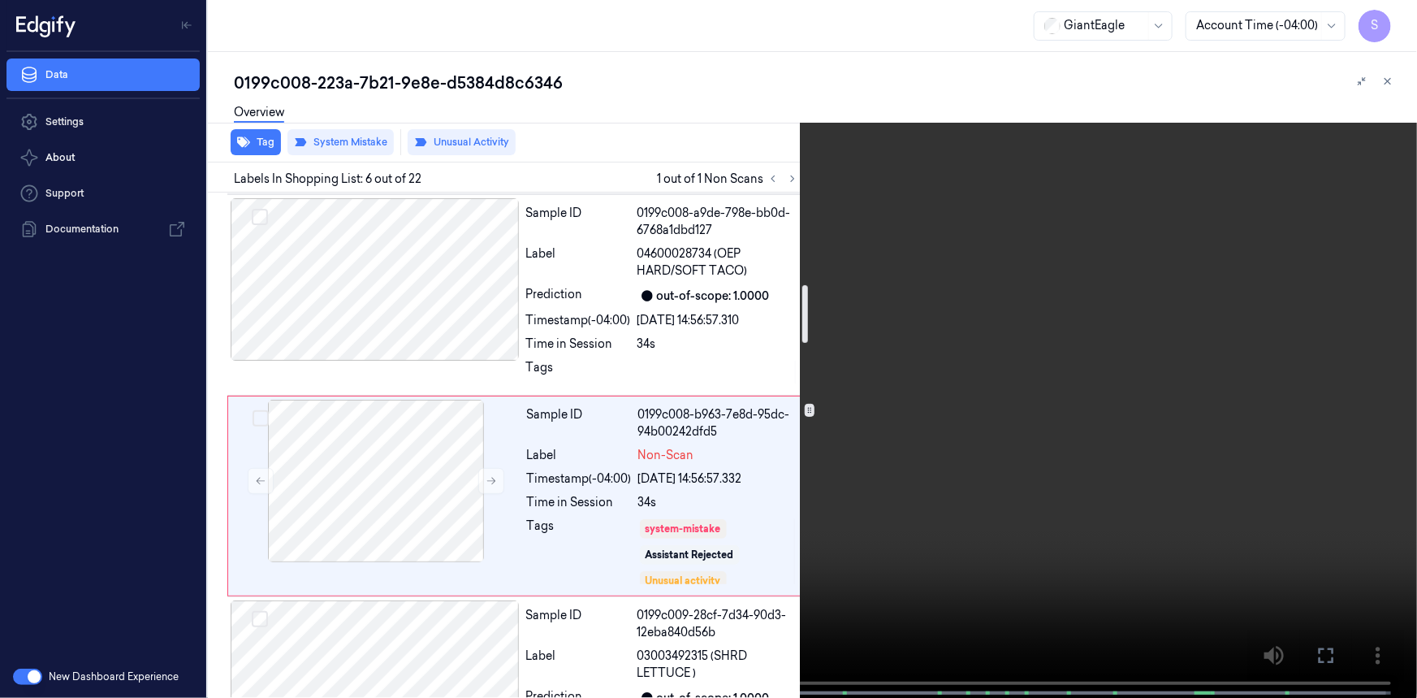
scroll to position [508, 0]
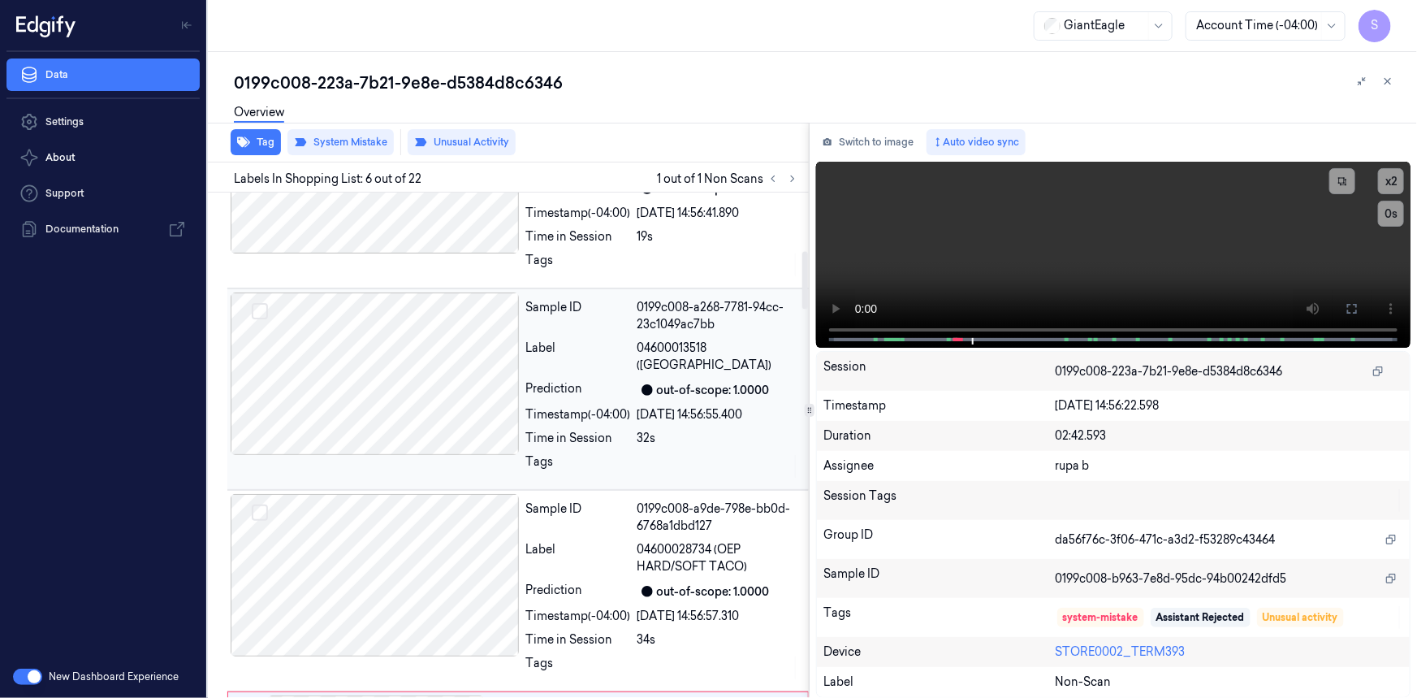
click at [433, 395] on div at bounding box center [375, 373] width 289 height 162
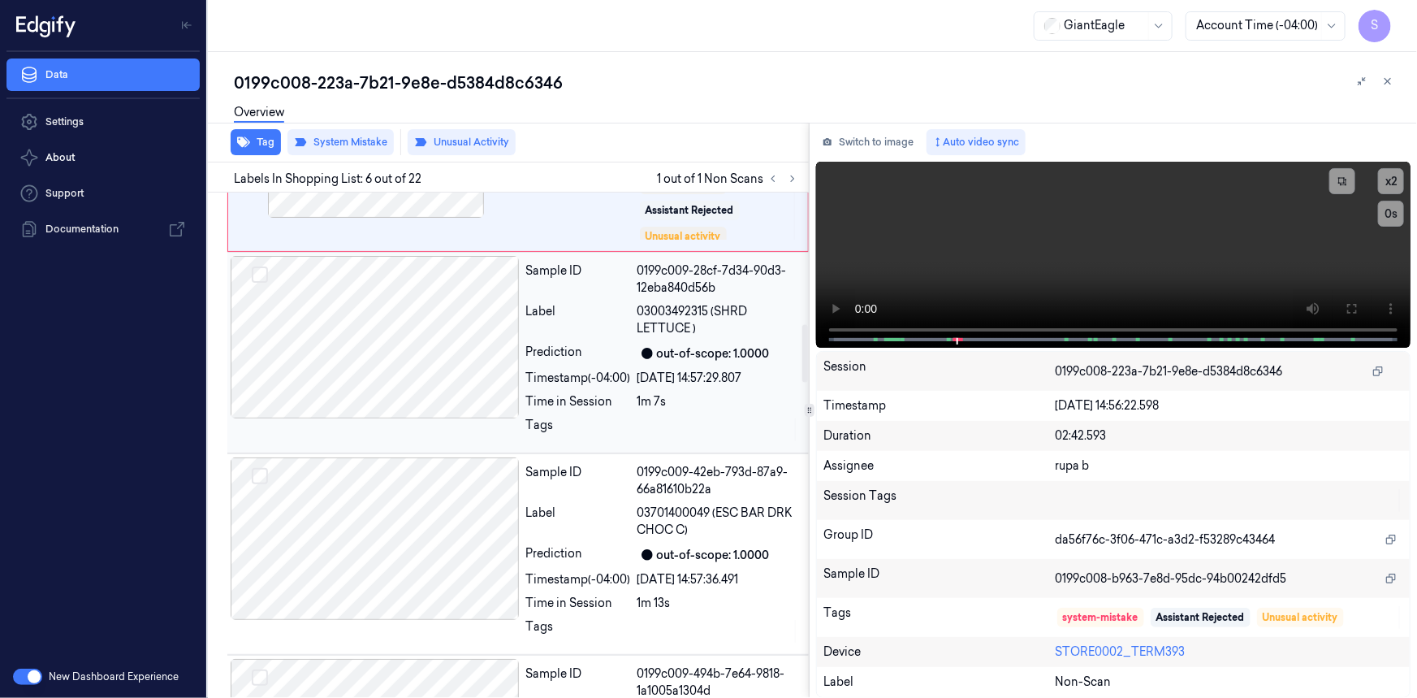
scroll to position [853, 0]
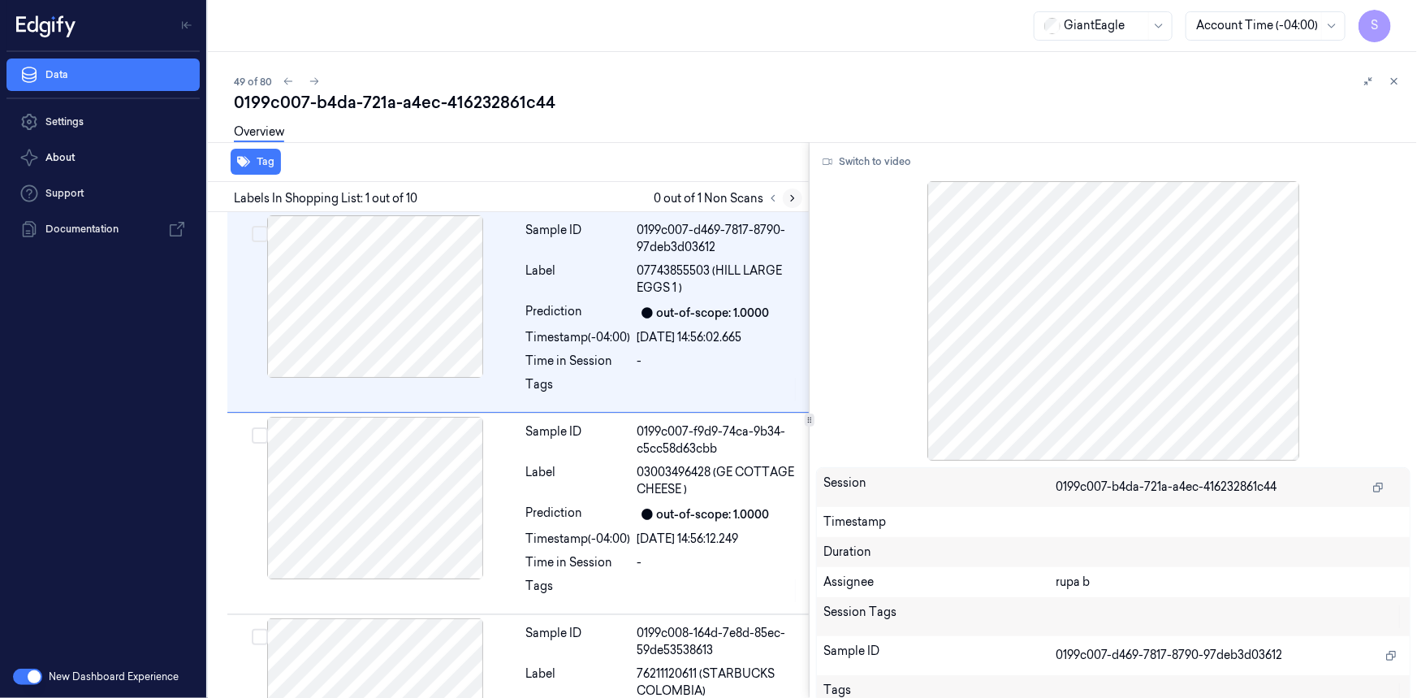
click at [787, 197] on icon at bounding box center [792, 198] width 11 height 11
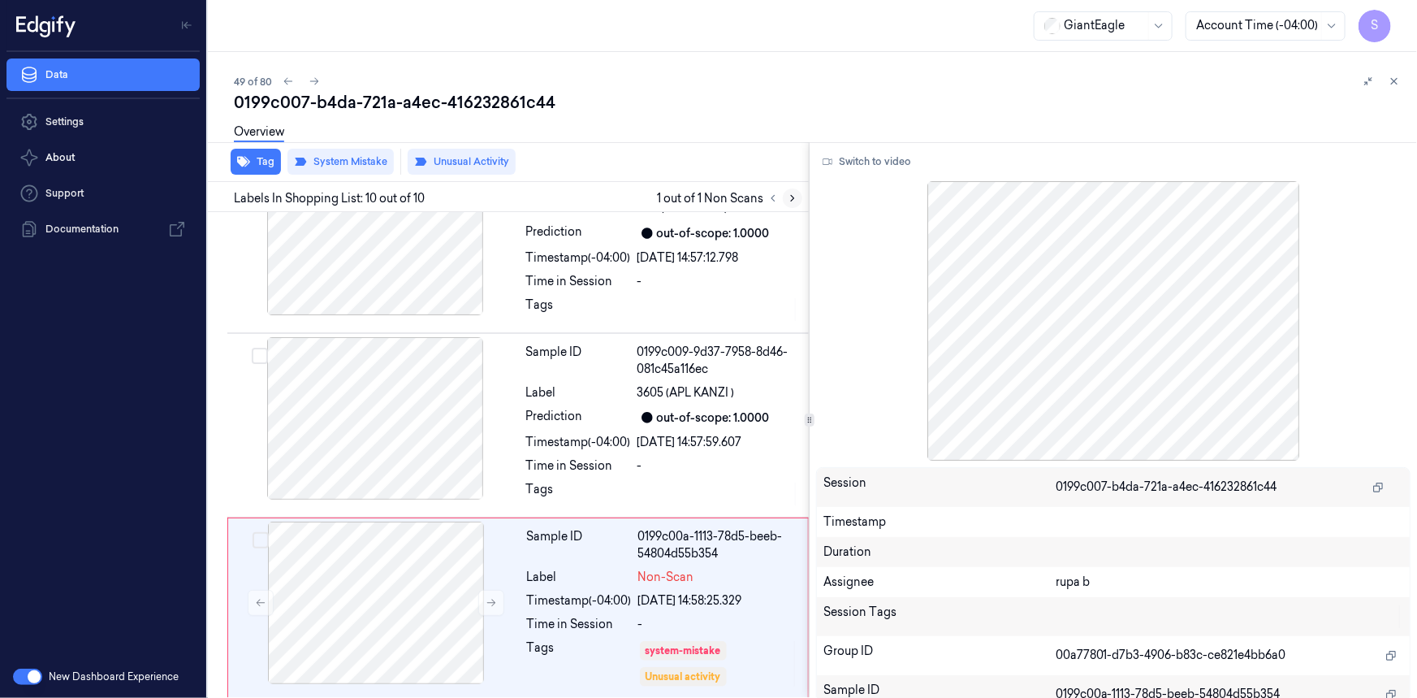
scroll to position [1477, 0]
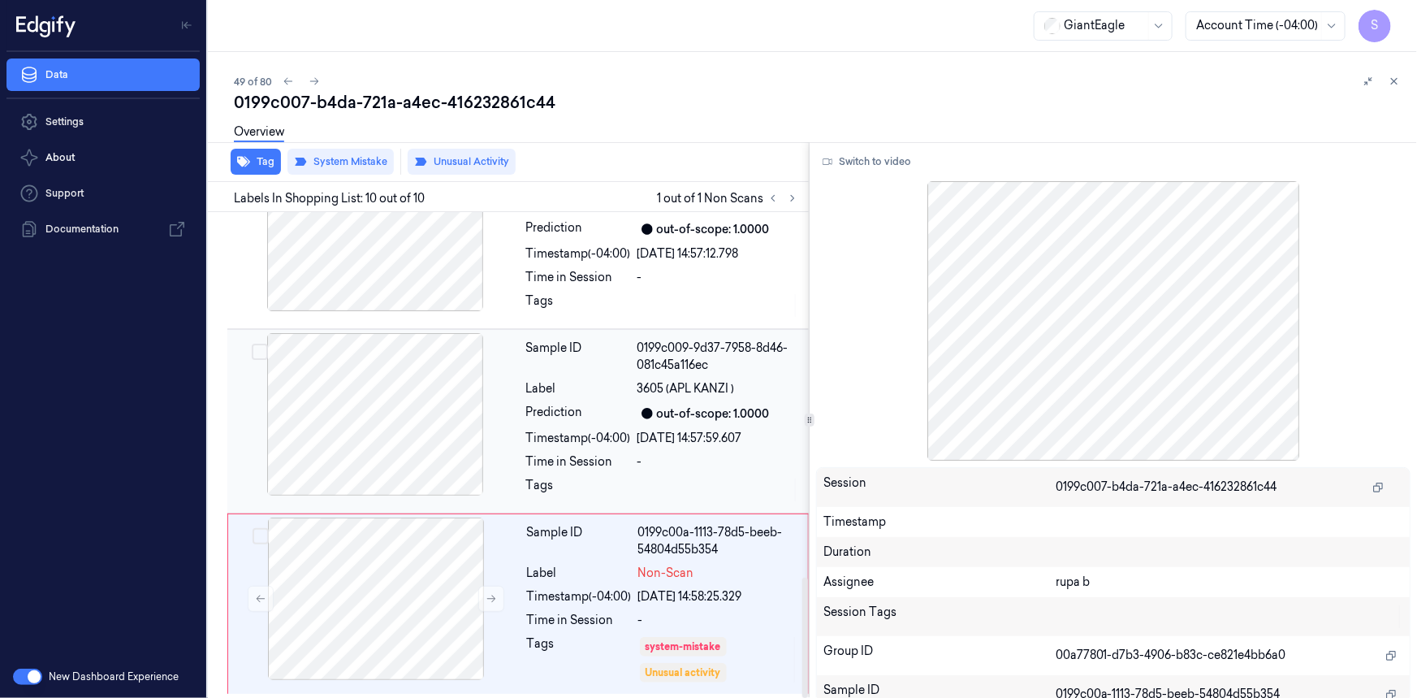
click at [395, 441] on div at bounding box center [375, 414] width 289 height 162
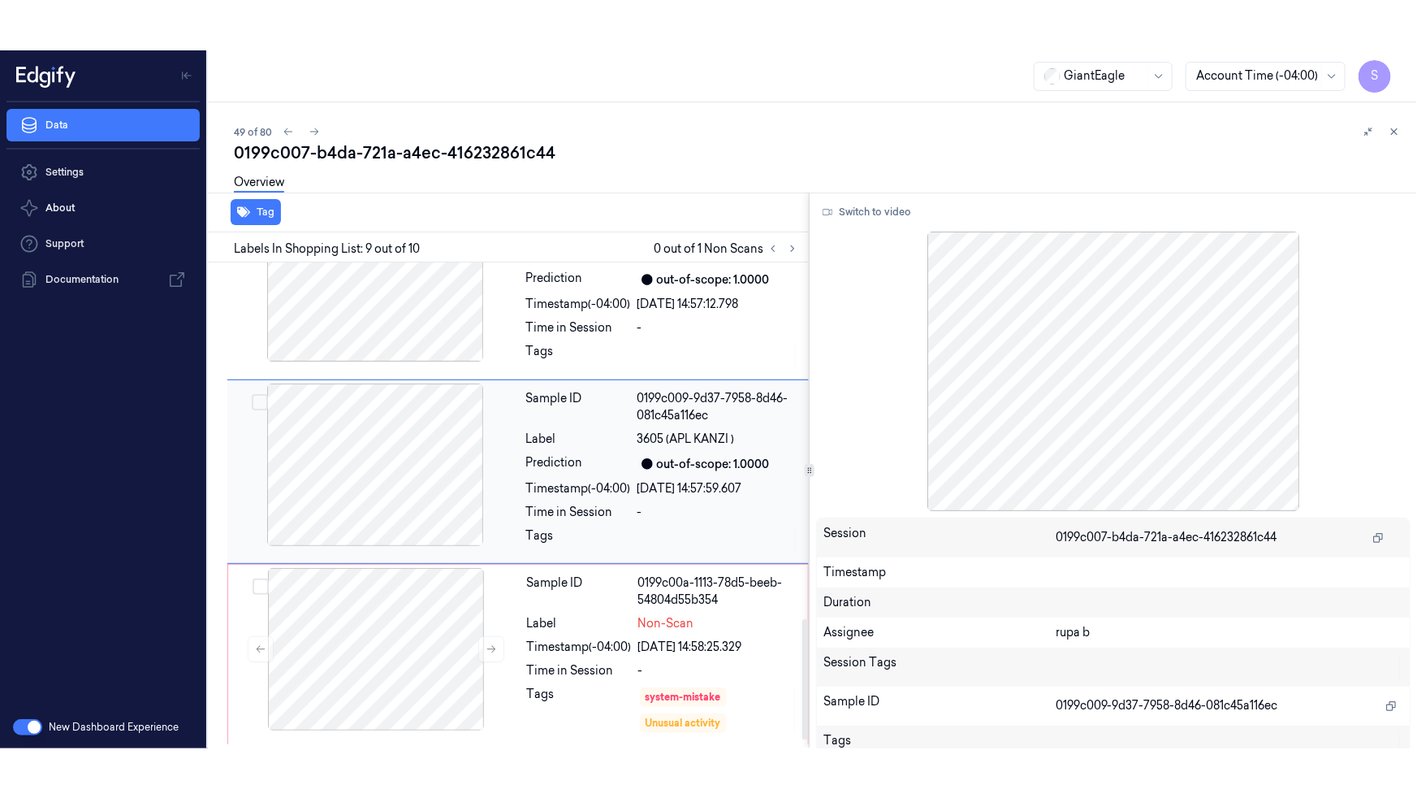
scroll to position [1441, 0]
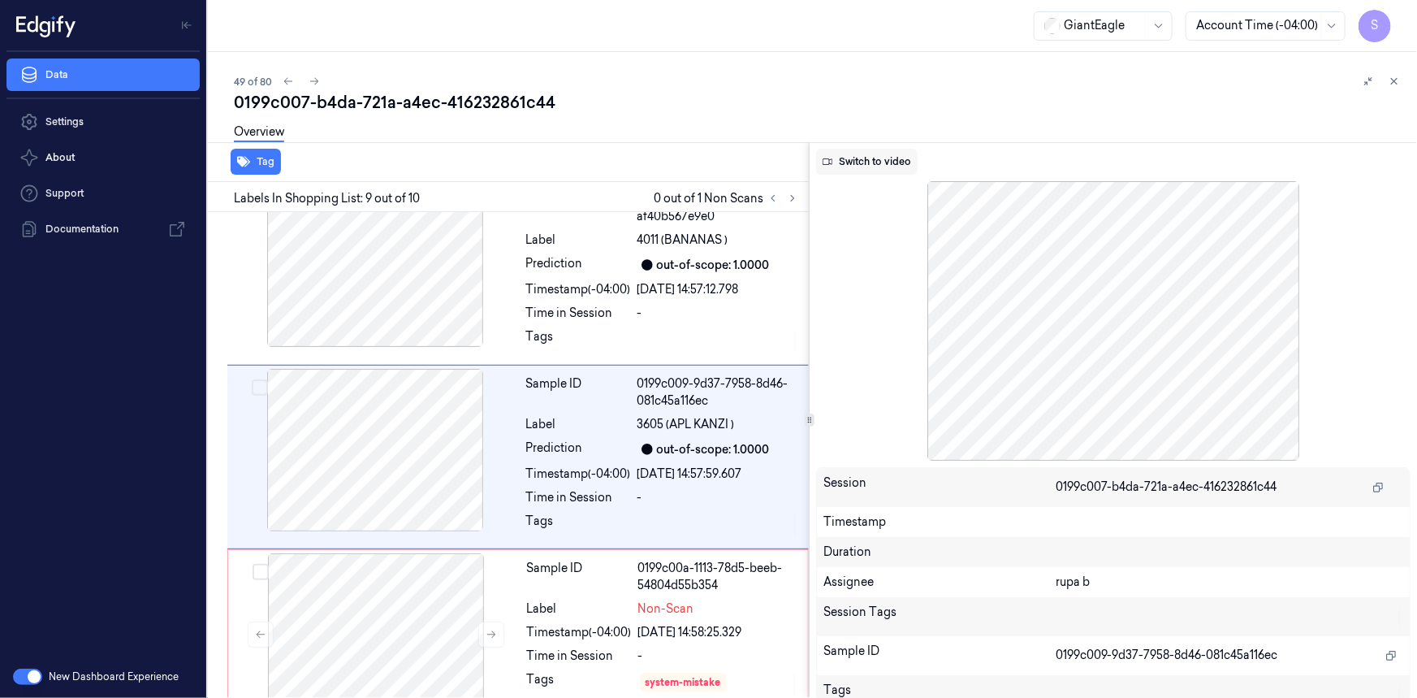
click at [903, 169] on button "Switch to video" at bounding box center [867, 162] width 102 height 26
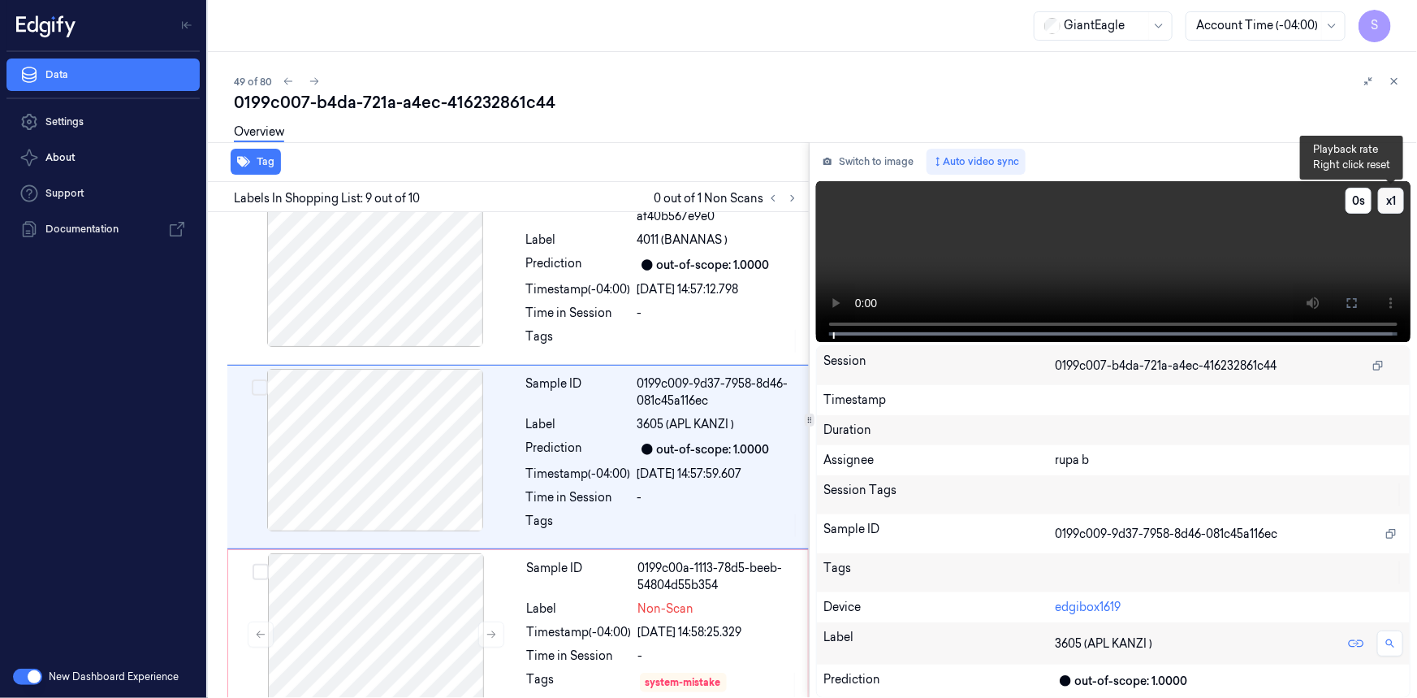
click at [1399, 203] on button "x 1" at bounding box center [1391, 201] width 26 height 26
click at [1399, 203] on button "x 2" at bounding box center [1391, 201] width 26 height 26
click at [1393, 209] on button "x 4" at bounding box center [1391, 201] width 26 height 26
click at [1393, 209] on button "x 1" at bounding box center [1391, 201] width 26 height 26
click at [1393, 209] on button "x 2" at bounding box center [1391, 201] width 26 height 26
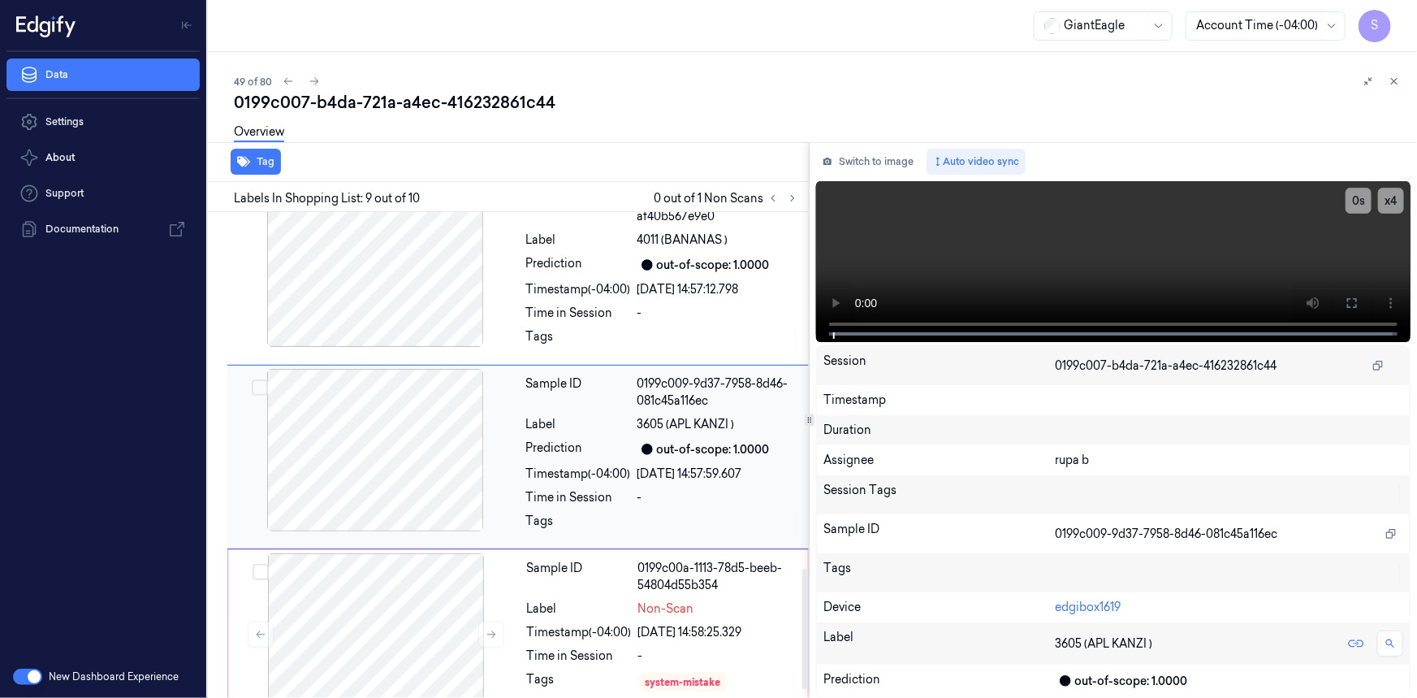
click at [693, 441] on div "out-of-scope: 1.0000" at bounding box center [713, 449] width 113 height 17
click at [1350, 303] on icon at bounding box center [1352, 302] width 13 height 13
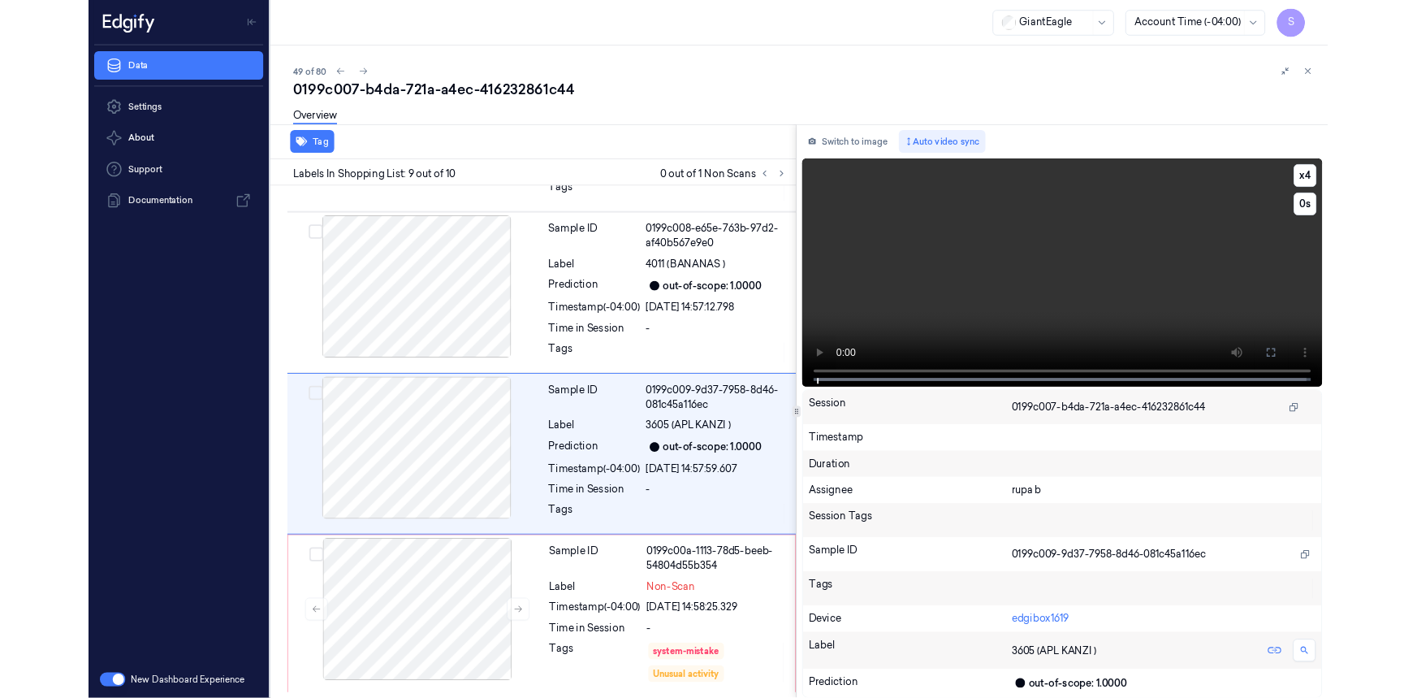
scroll to position [1377, 0]
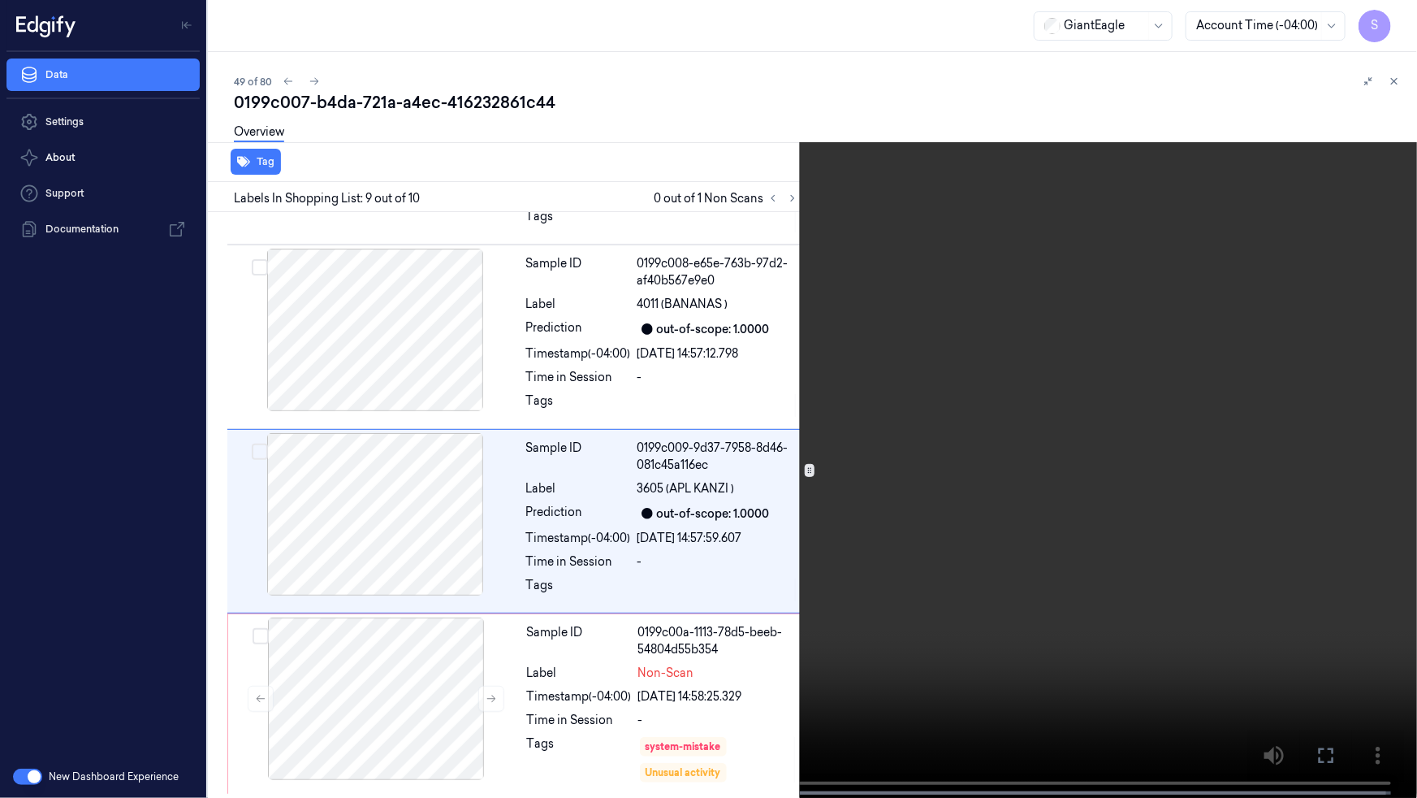
click at [0, 0] on icon at bounding box center [0, 0] width 0 height 0
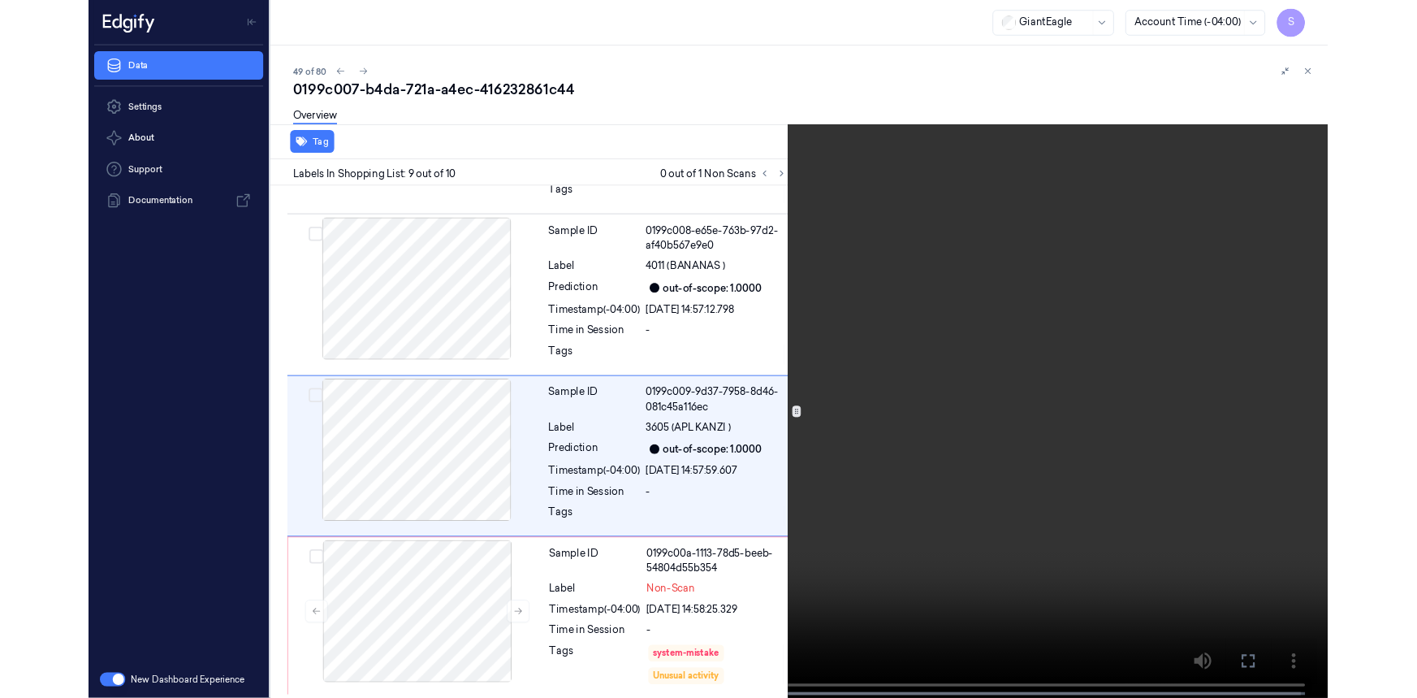
scroll to position [1441, 0]
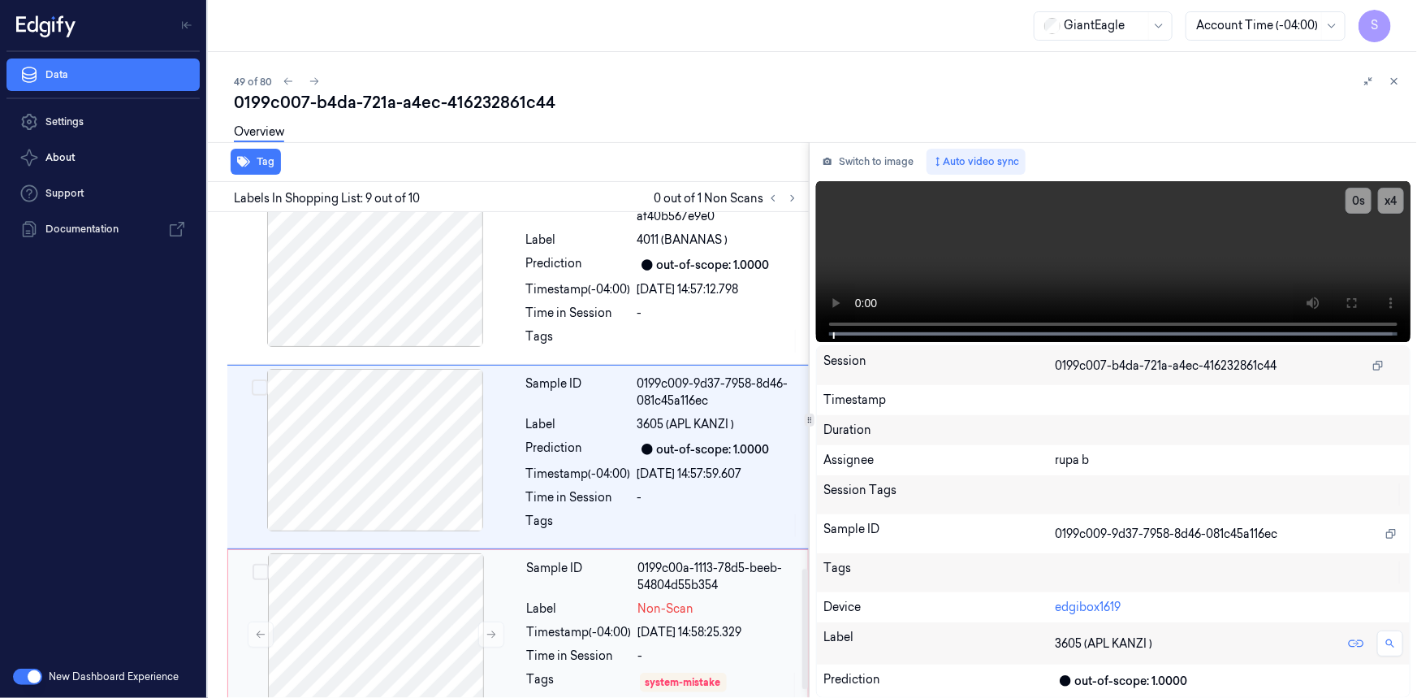
click at [585, 579] on div "Sample ID" at bounding box center [579, 577] width 105 height 34
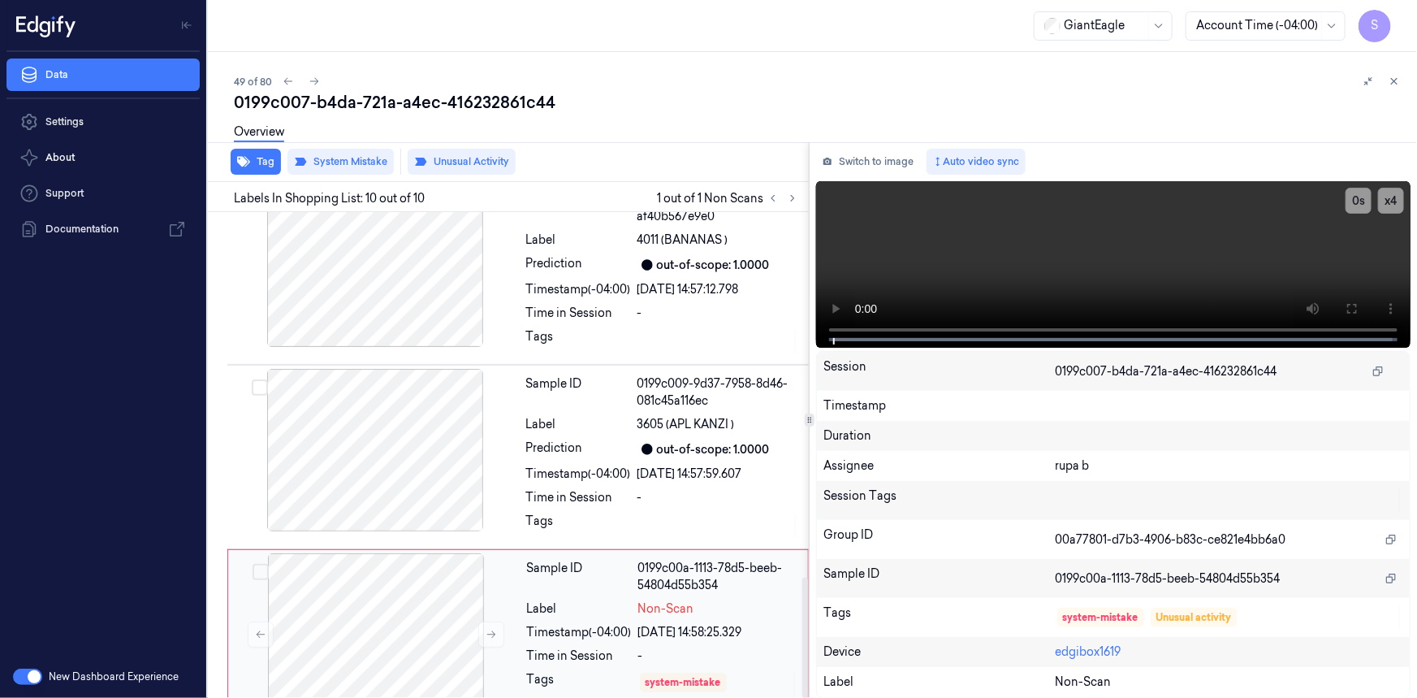
scroll to position [1477, 0]
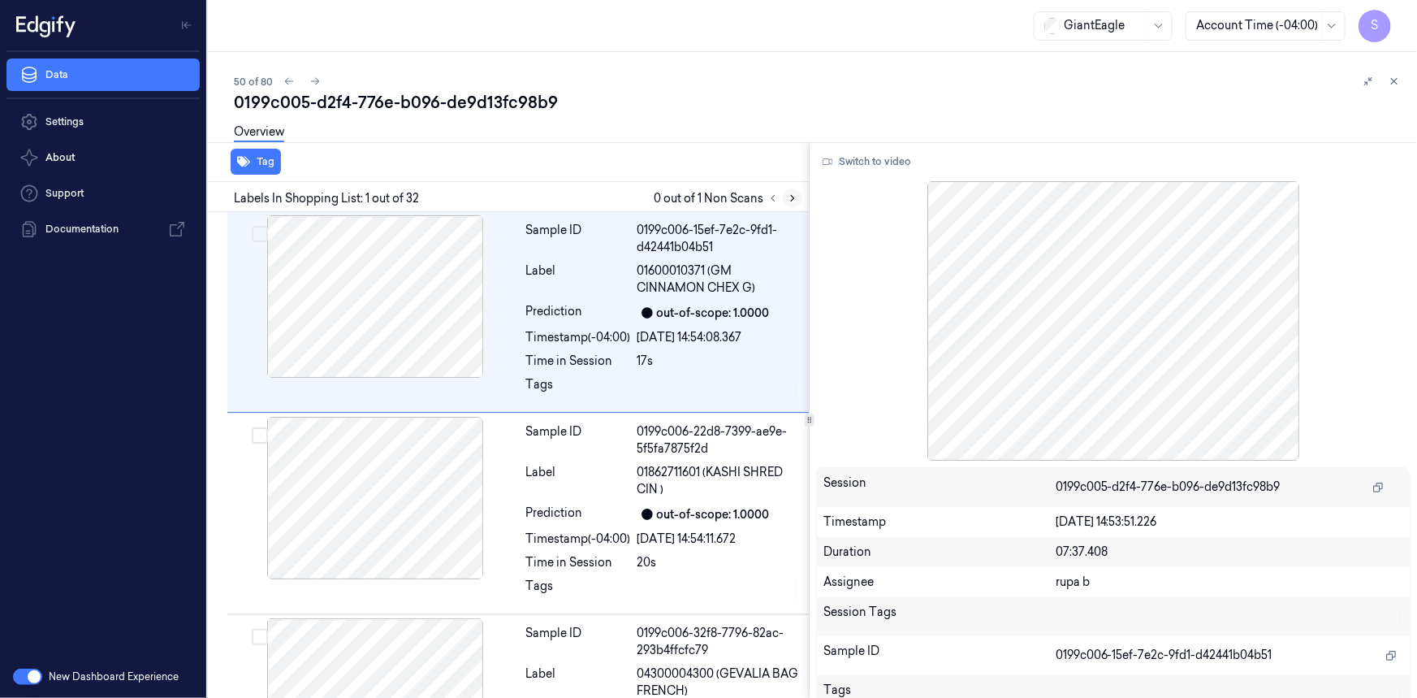
click at [794, 194] on icon at bounding box center [792, 198] width 11 height 11
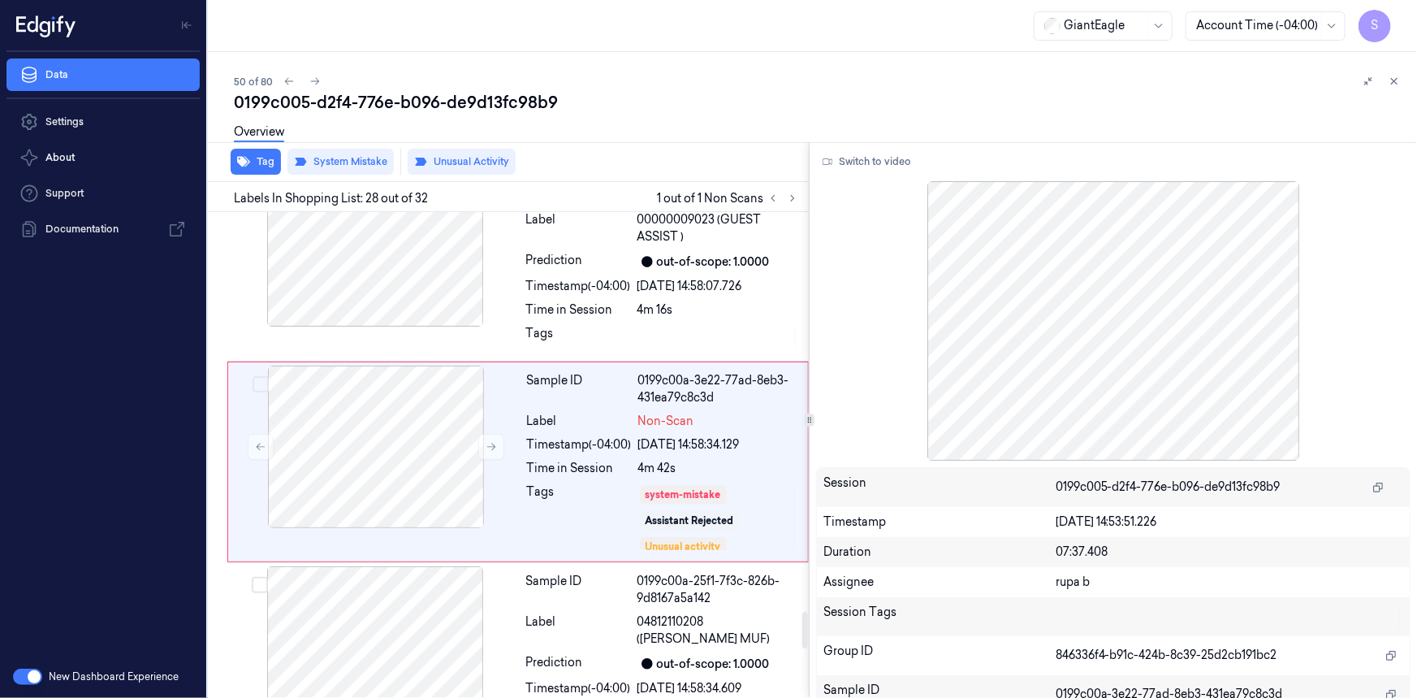
scroll to position [5290, 0]
click at [862, 154] on button "Switch to video" at bounding box center [867, 162] width 102 height 26
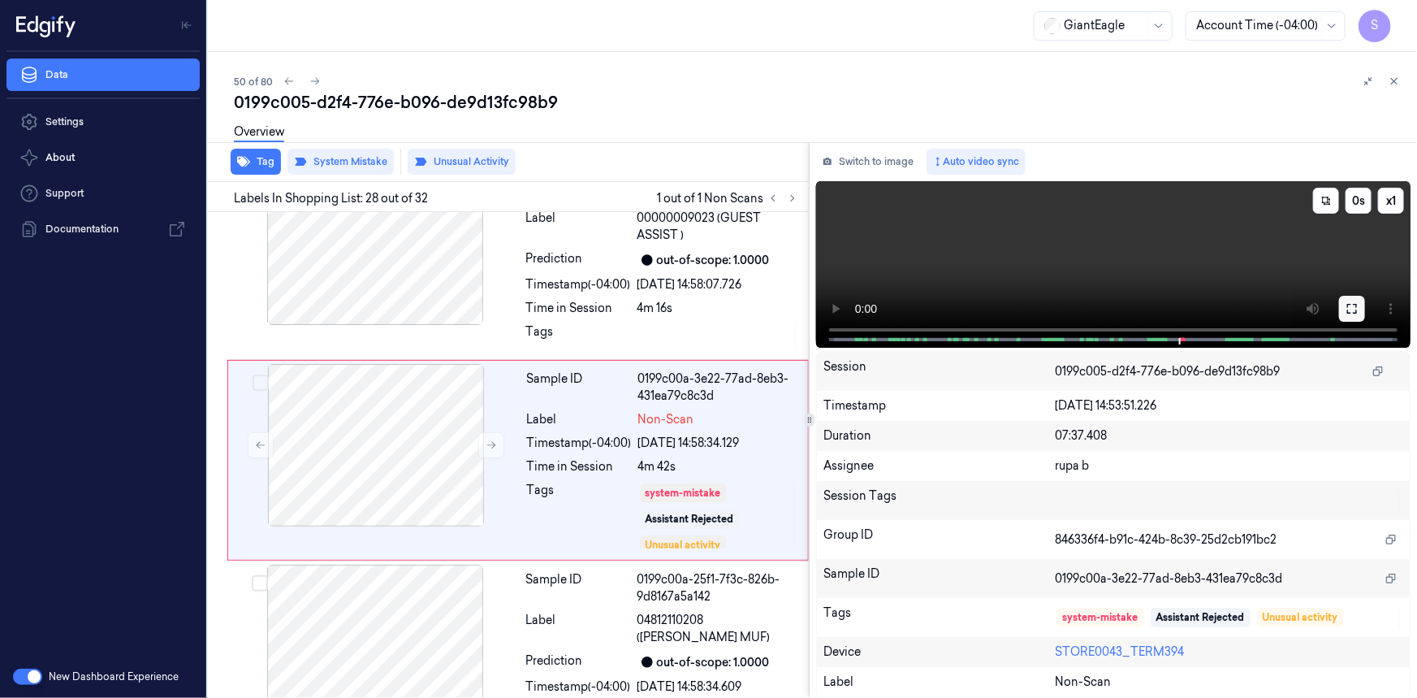
click at [1358, 302] on icon at bounding box center [1352, 308] width 13 height 13
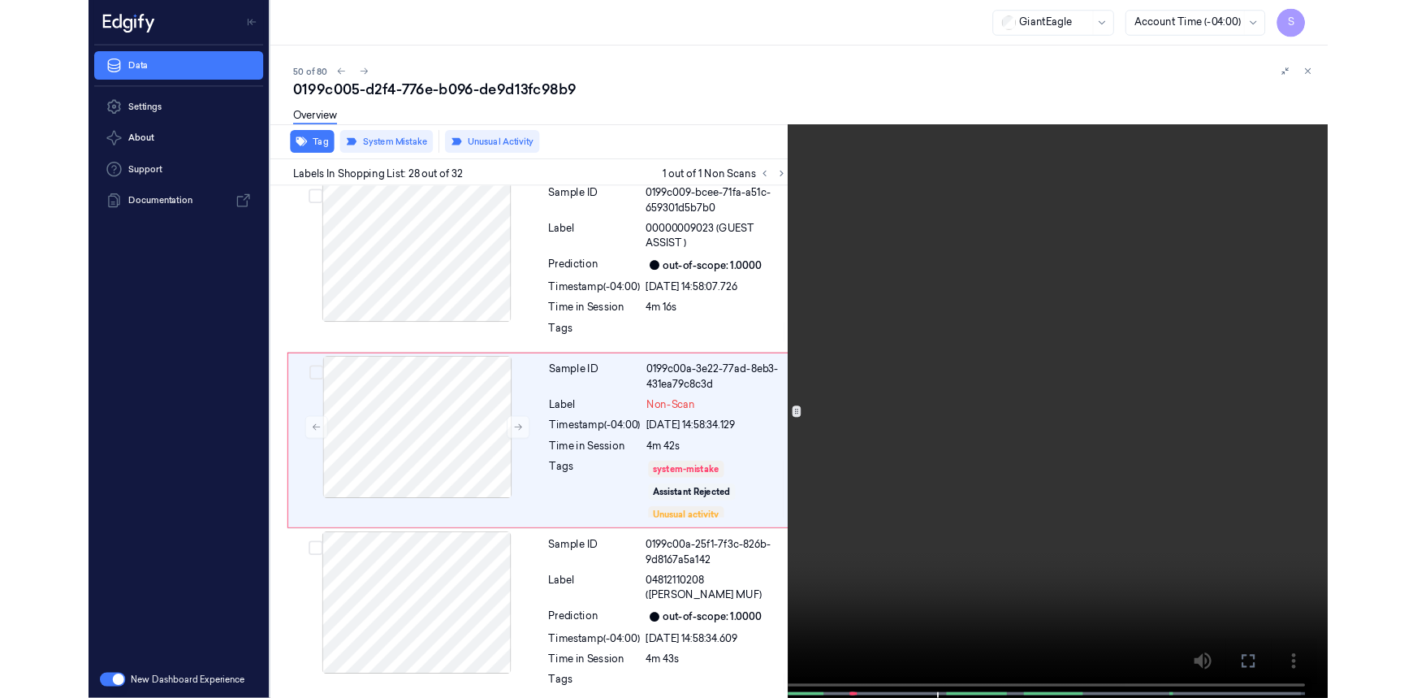
scroll to position [5241, 0]
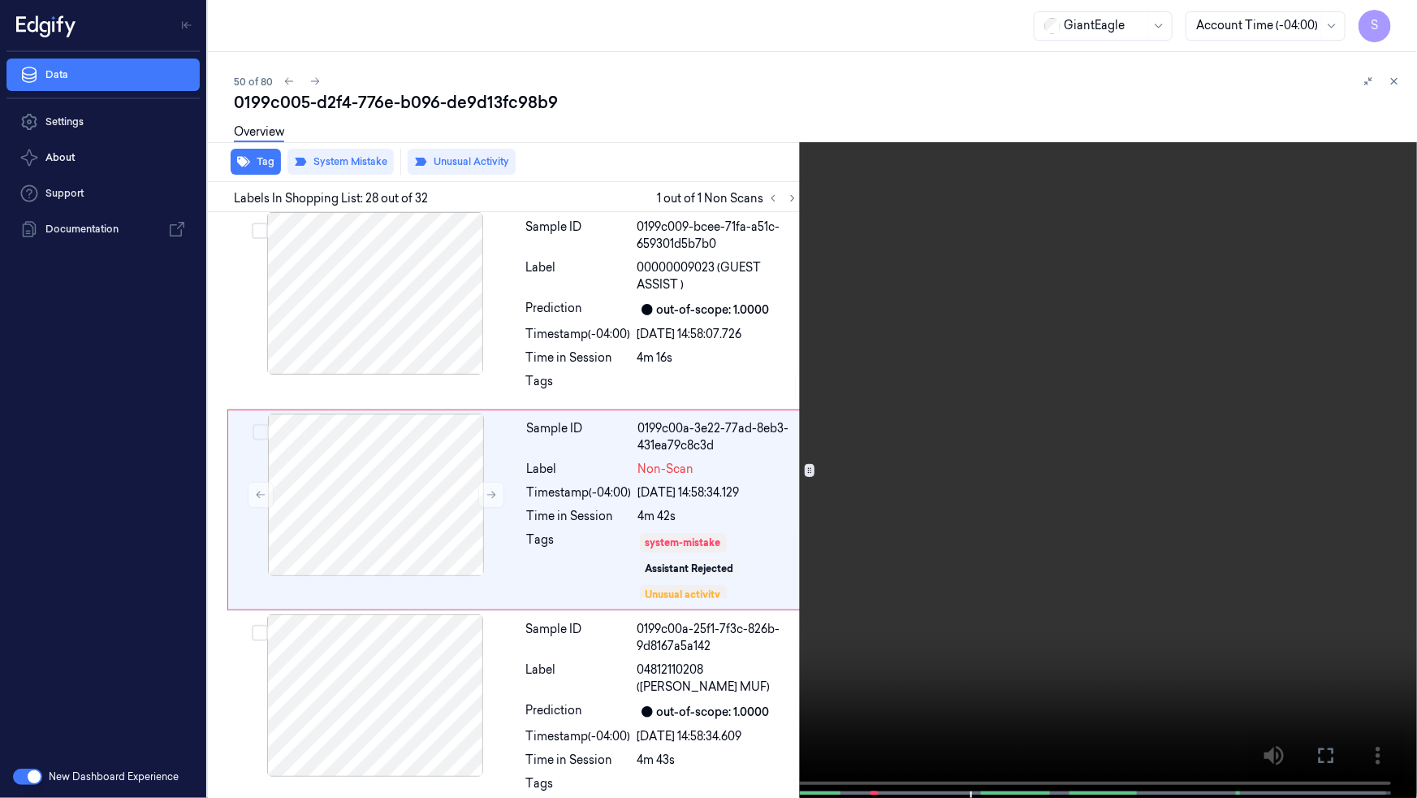
click at [0, 0] on icon at bounding box center [0, 0] width 0 height 0
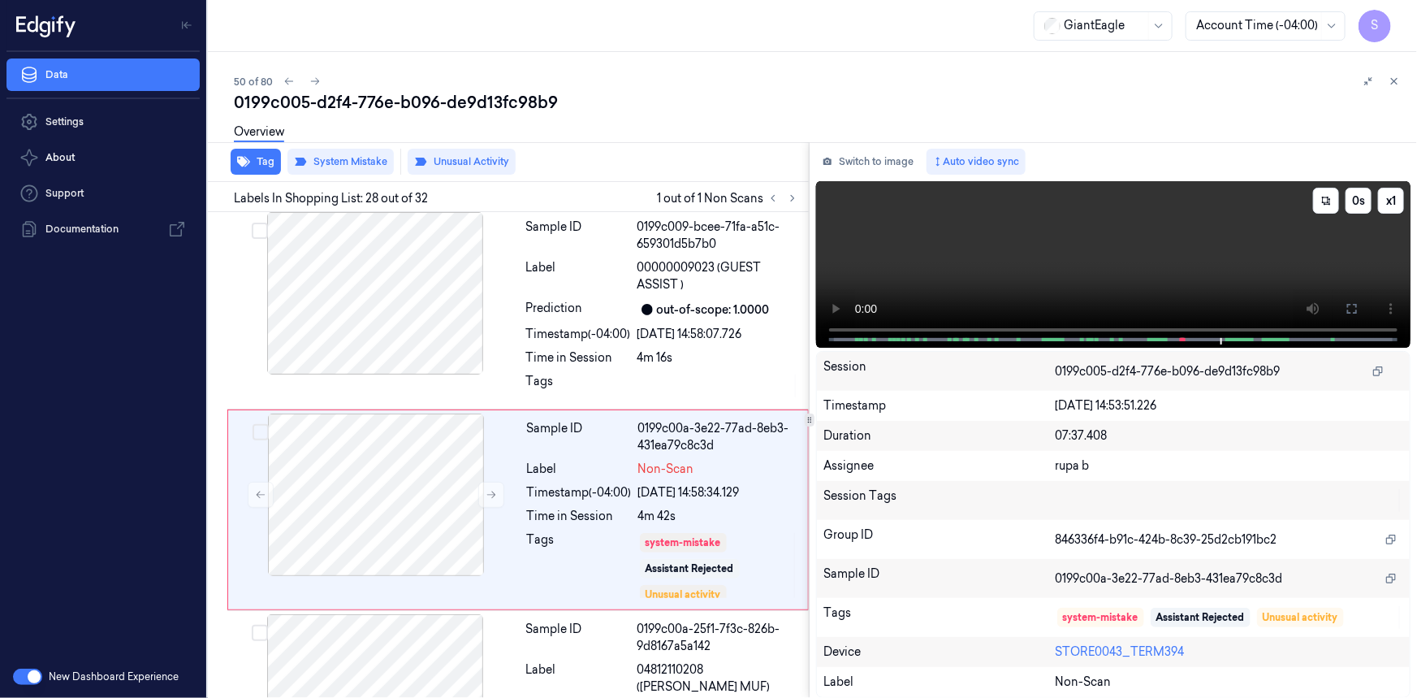
click at [1185, 243] on video at bounding box center [1113, 264] width 595 height 167
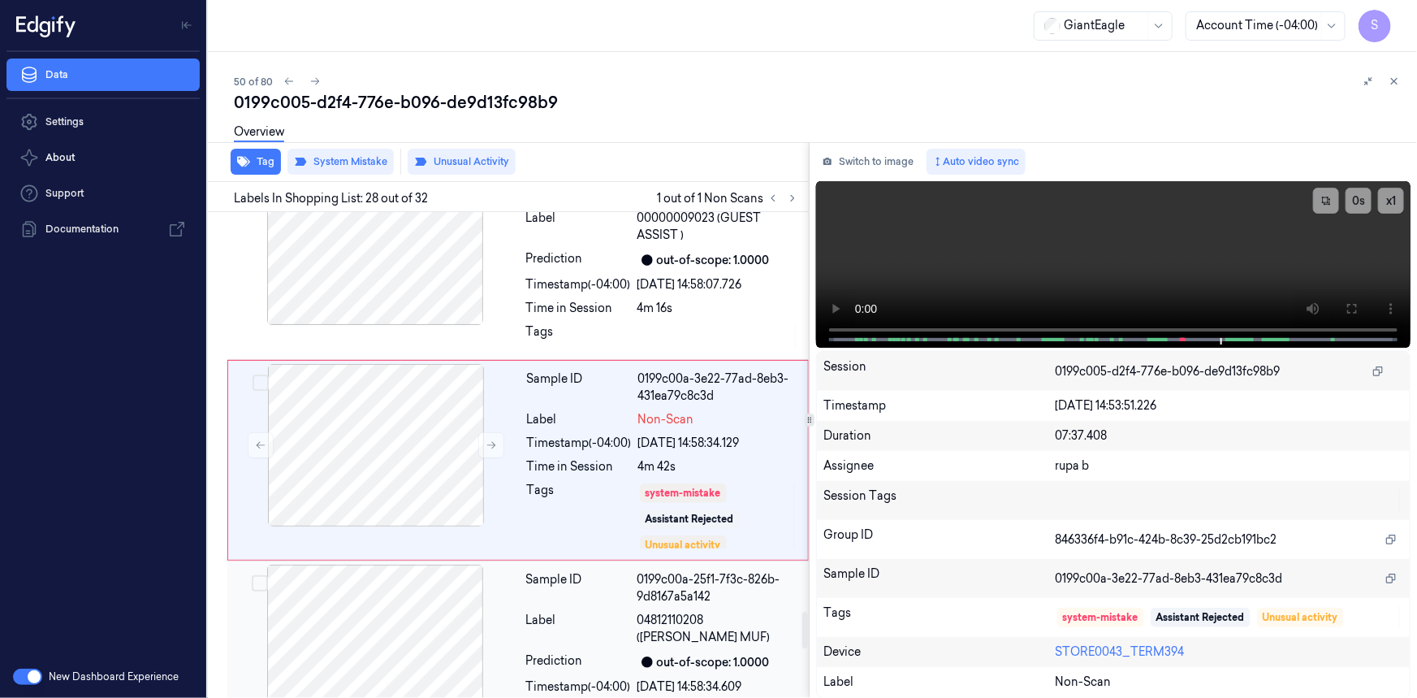
scroll to position [5586, 0]
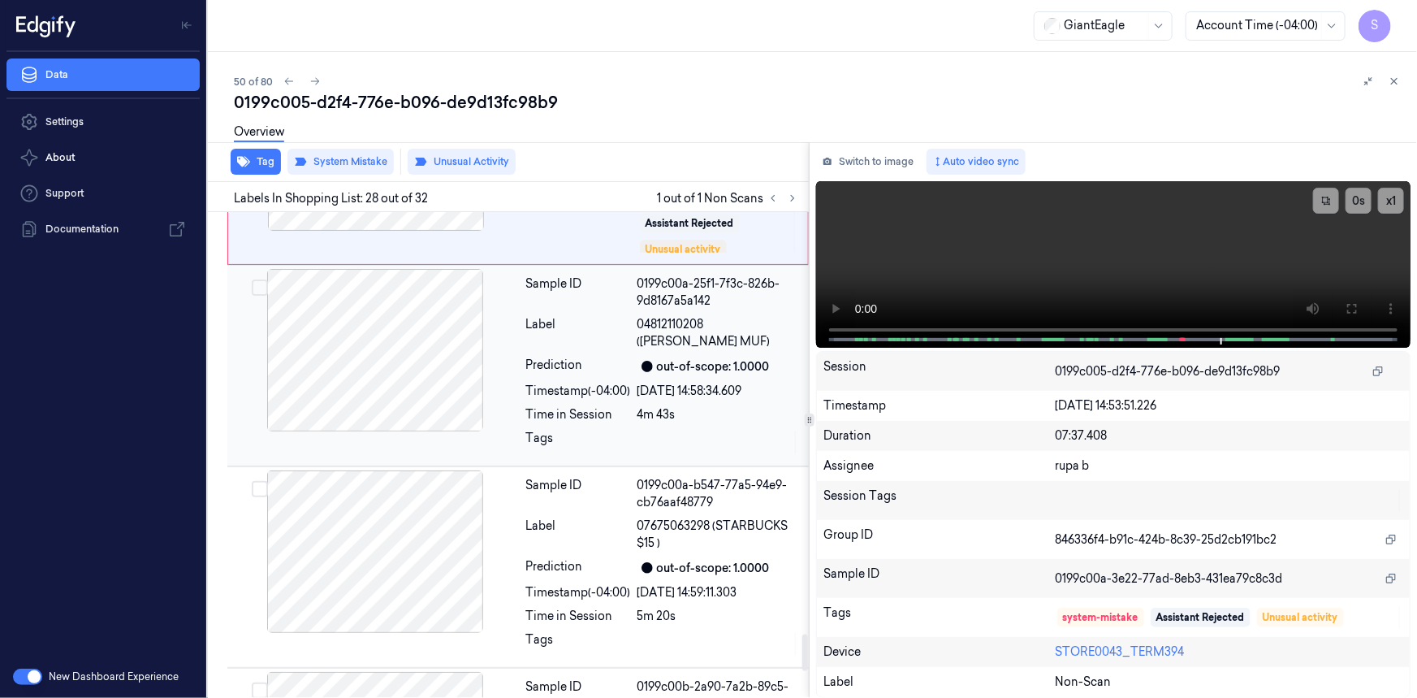
click at [413, 379] on div at bounding box center [375, 350] width 289 height 162
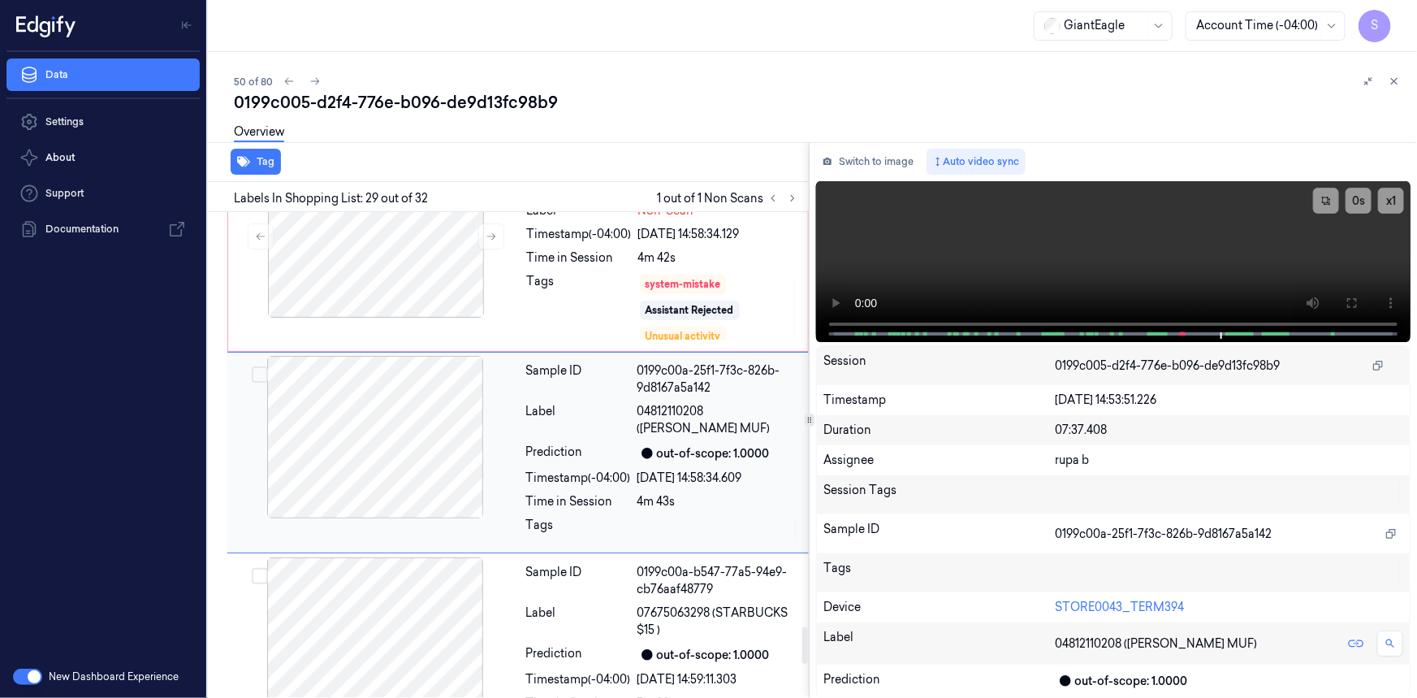
scroll to position [5491, 0]
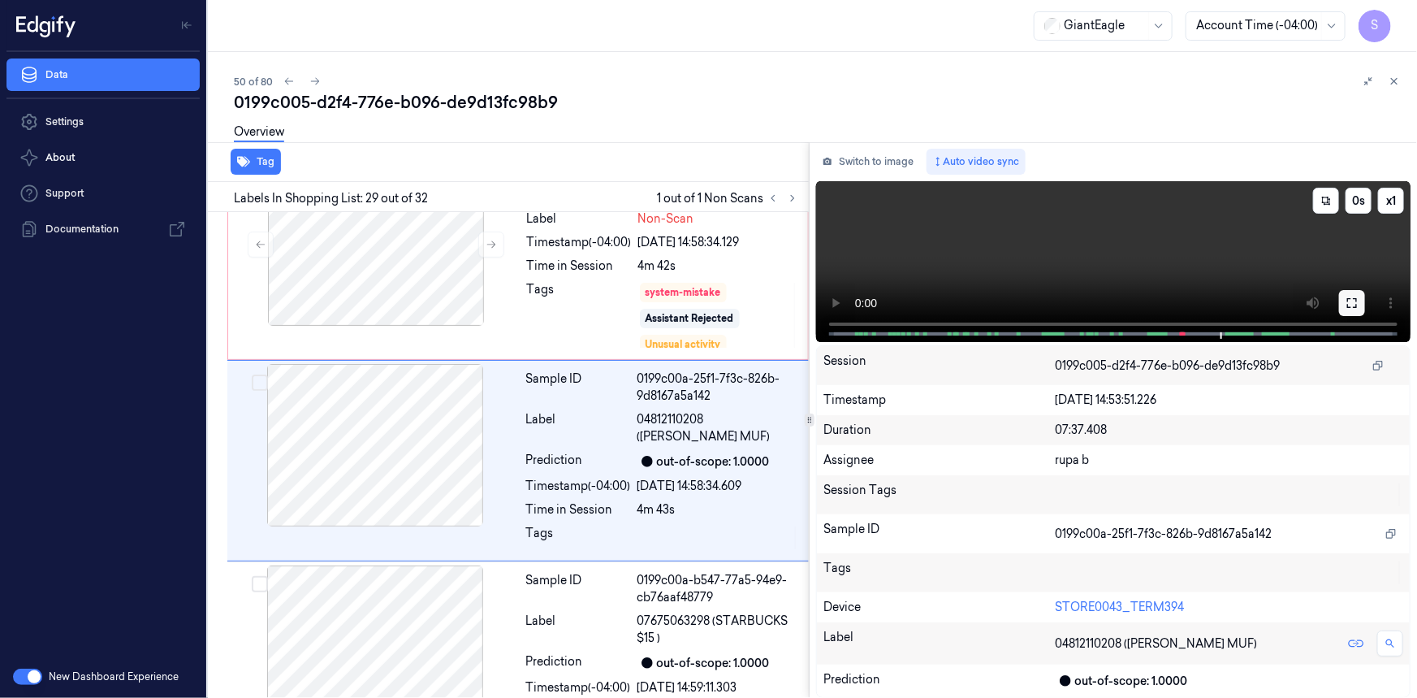
click at [1344, 305] on button at bounding box center [1352, 303] width 26 height 26
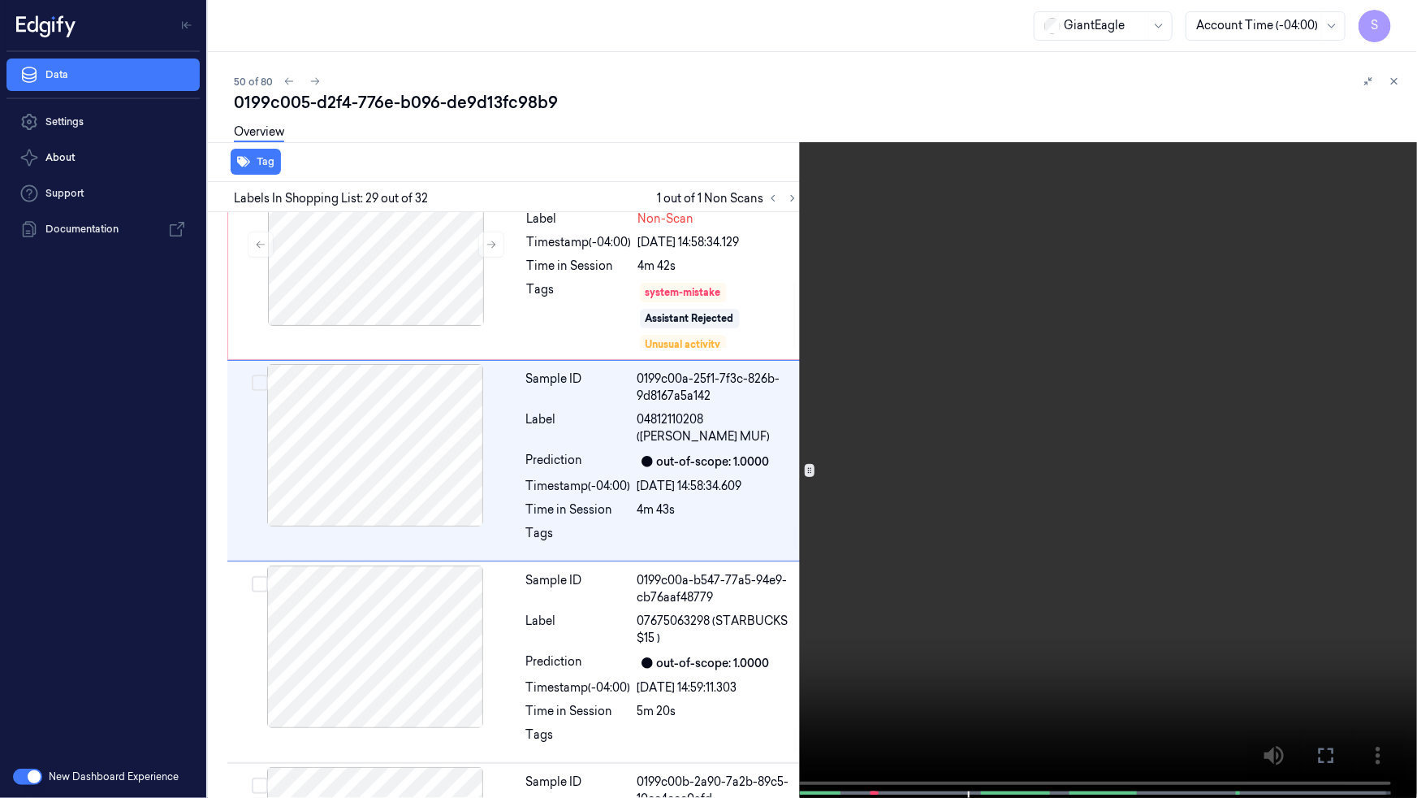
click at [0, 0] on icon at bounding box center [0, 0] width 0 height 0
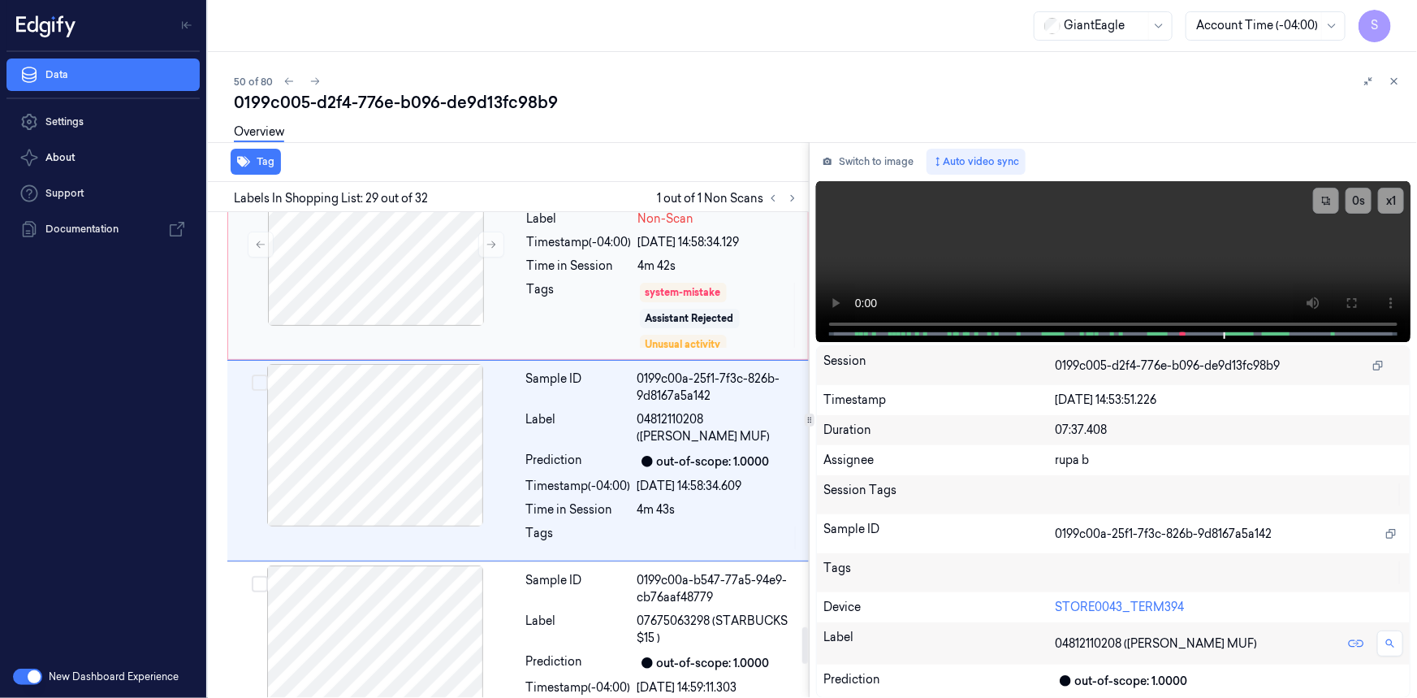
click at [577, 269] on div "Sample ID 0199c00a-3e22-77ad-8eb3-431ea79c8c3d Label Non-Scan Timestamp (-04:00…" at bounding box center [663, 259] width 284 height 193
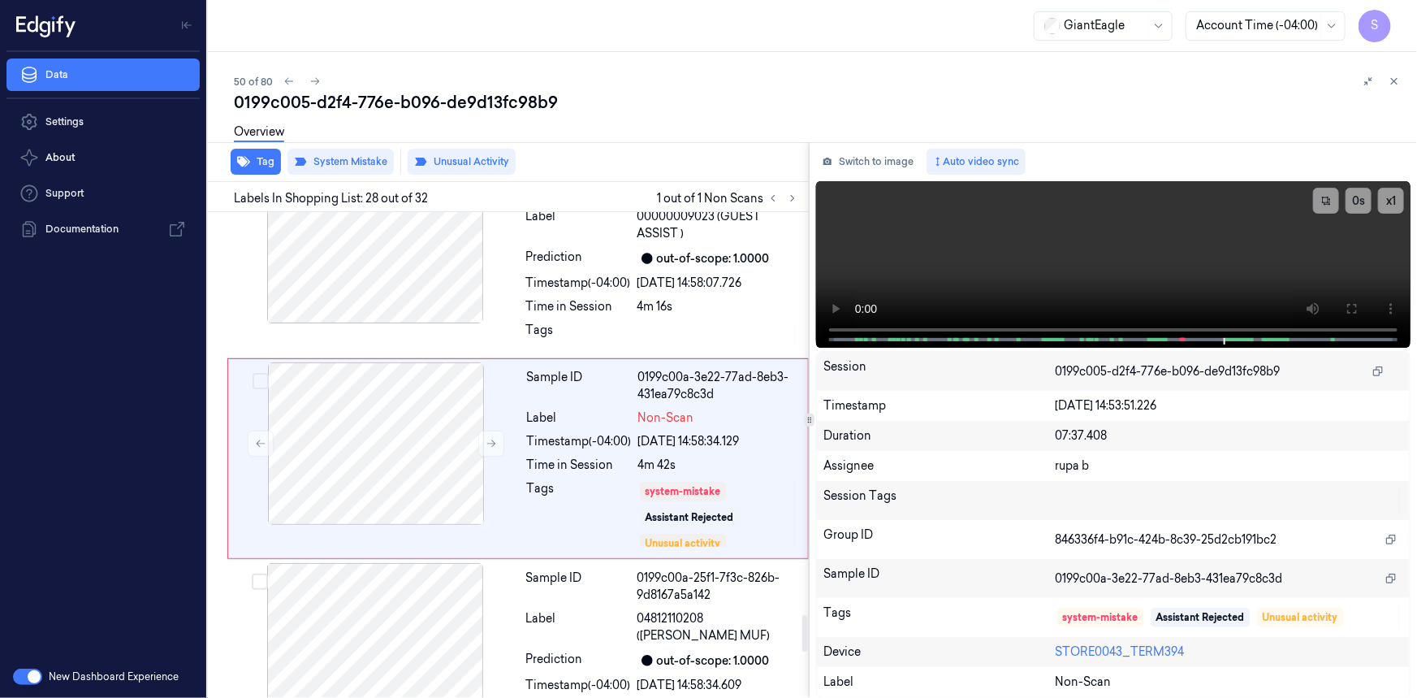
scroll to position [5290, 0]
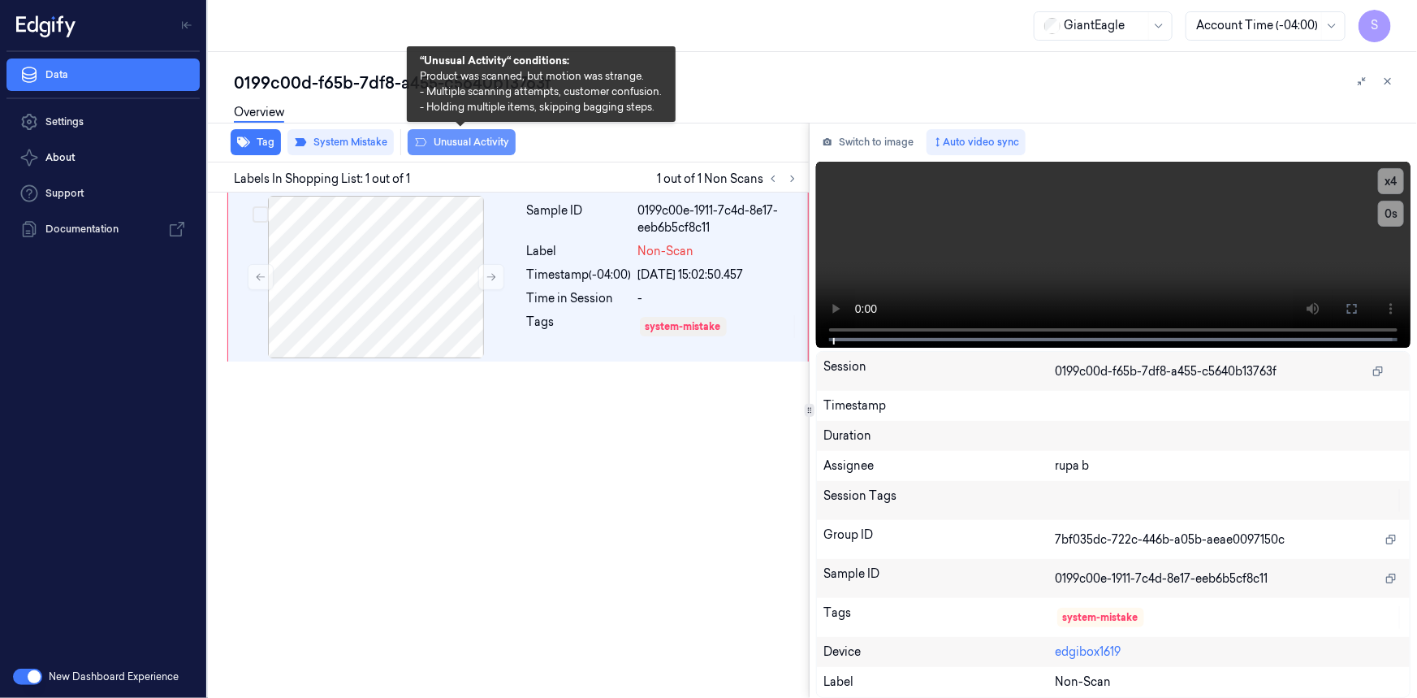
click at [420, 142] on icon at bounding box center [420, 142] width 13 height 13
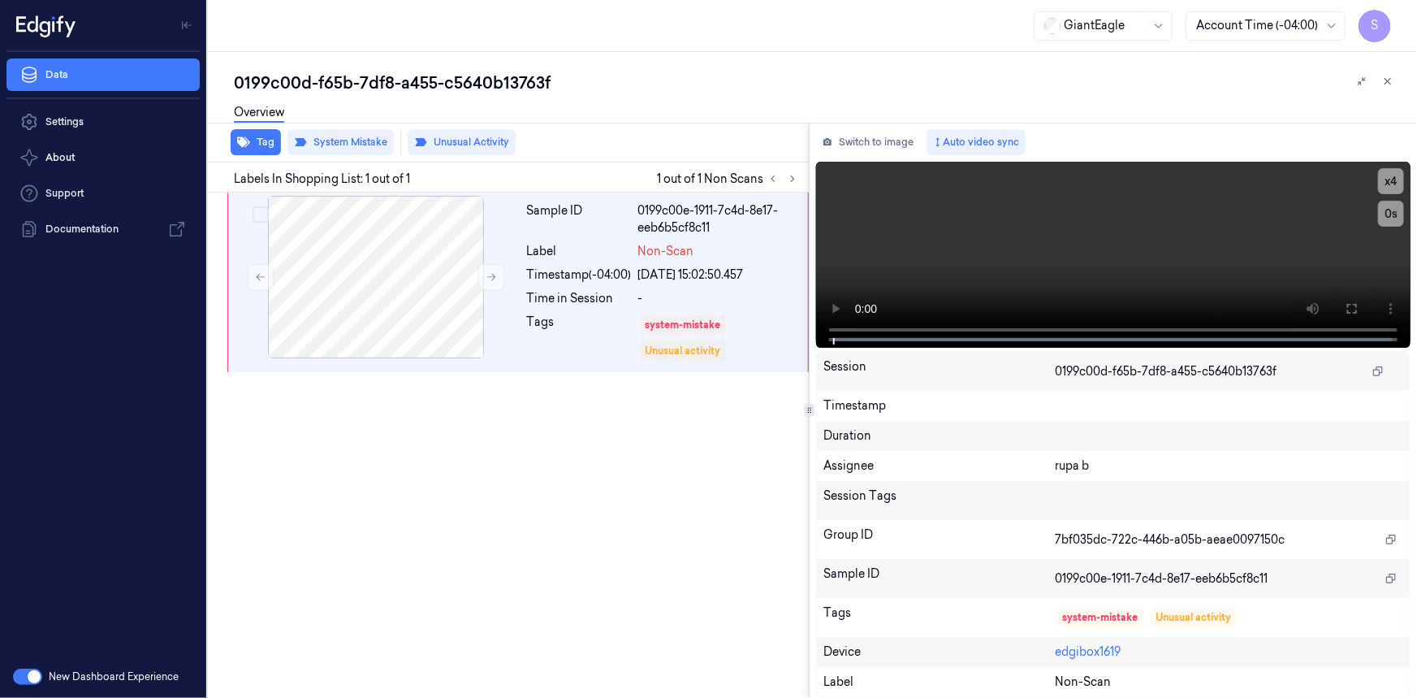
click at [420, 142] on icon at bounding box center [420, 142] width 11 height 8
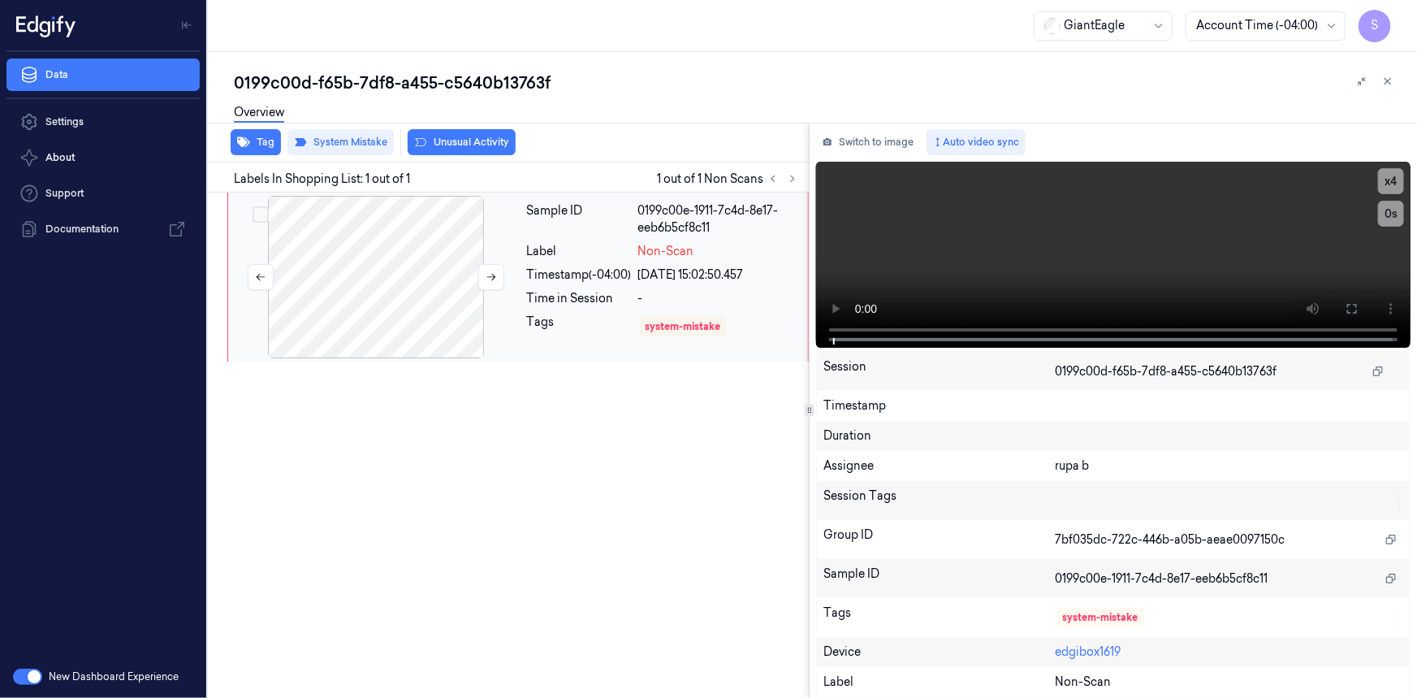
click at [431, 352] on div at bounding box center [376, 277] width 289 height 162
drag, startPoint x: 450, startPoint y: 431, endPoint x: 329, endPoint y: 255, distance: 213.1
click at [455, 418] on div "Sample ID 0199c00e-1911-7c4d-8e17-eeb6b5cf8c11 Label Non-Scan Timestamp (-04:00…" at bounding box center [505, 445] width 608 height 505
click at [252, 131] on div "Overview" at bounding box center [259, 114] width 50 height 41
click at [262, 138] on button "Tag" at bounding box center [256, 142] width 50 height 26
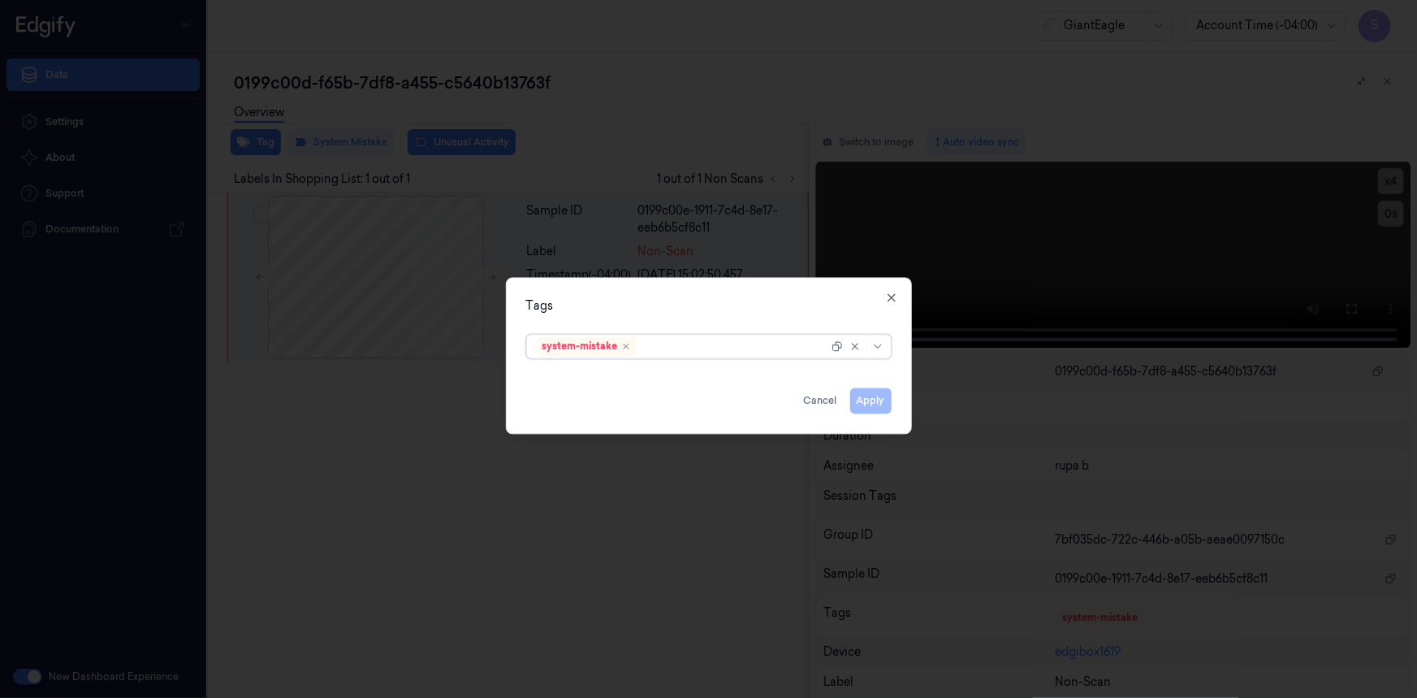
click at [874, 396] on div "Apply Cancel" at bounding box center [709, 393] width 366 height 39
click at [690, 339] on div at bounding box center [740, 346] width 200 height 17
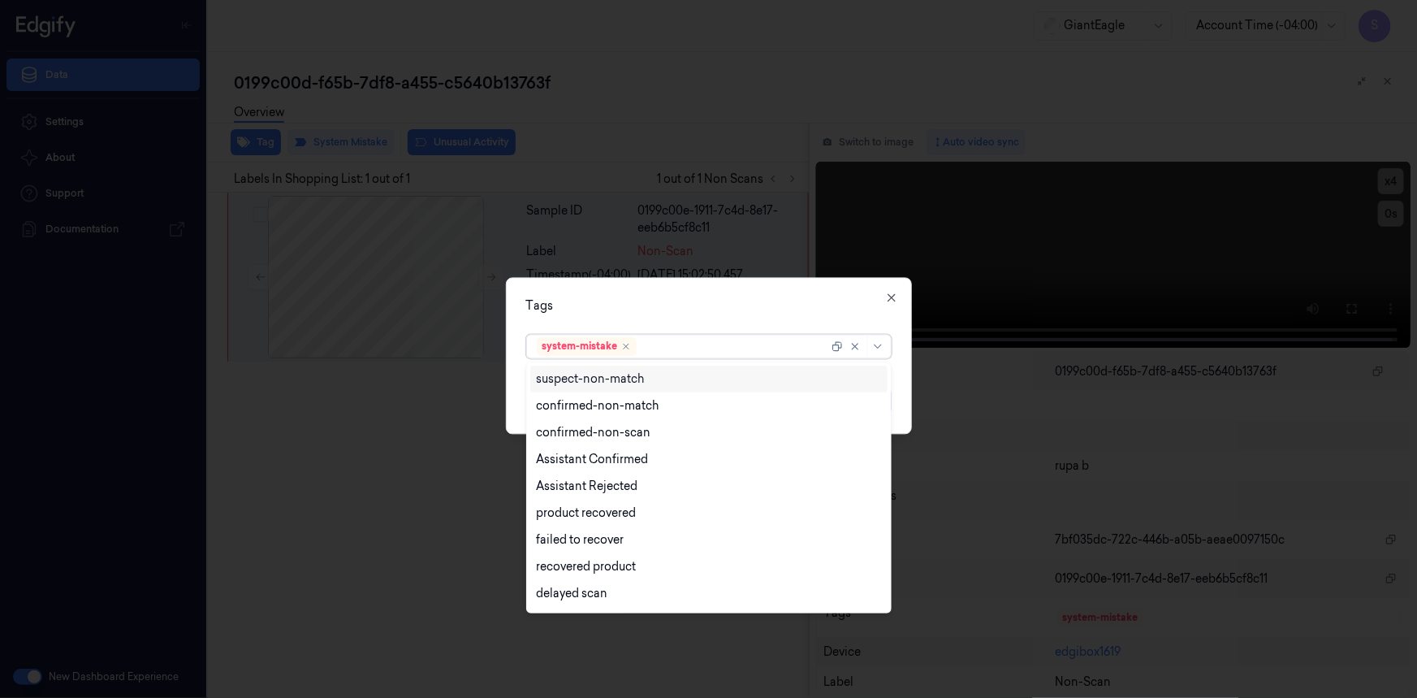
click at [658, 341] on div at bounding box center [734, 346] width 188 height 17
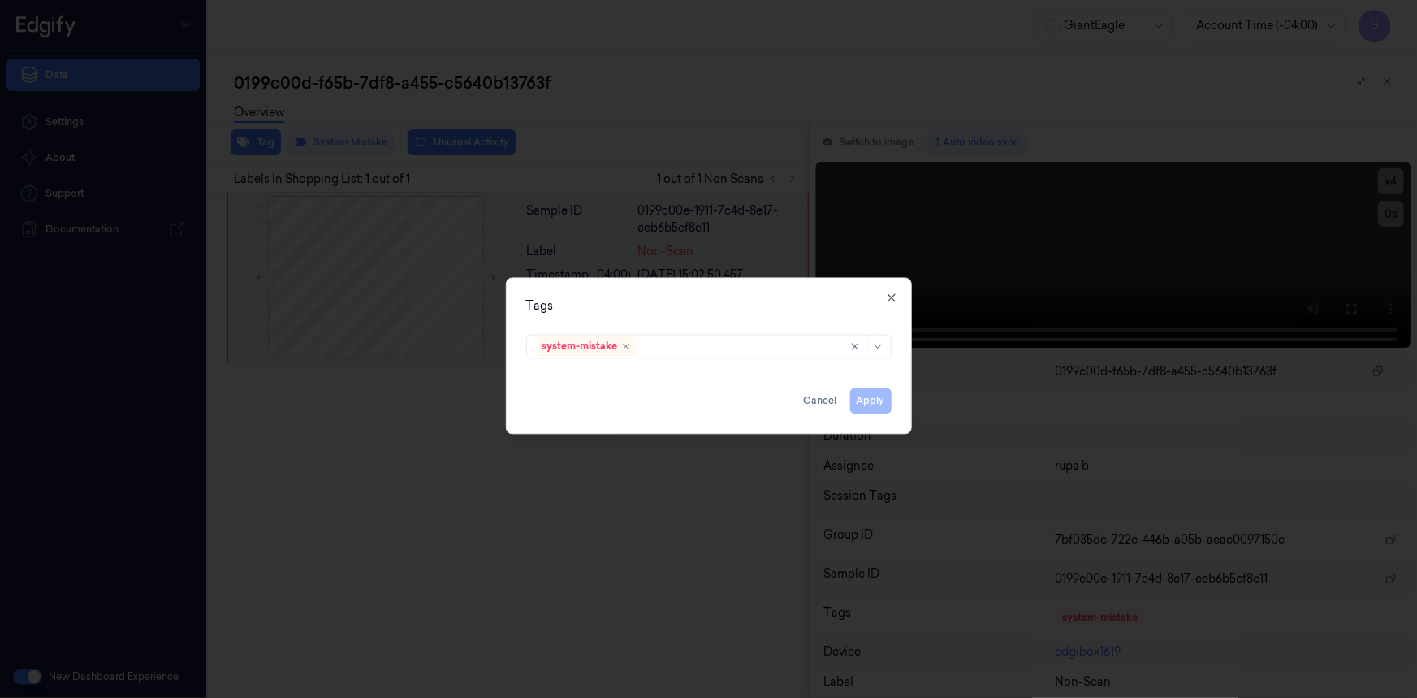
click at [872, 405] on div "Apply Cancel" at bounding box center [709, 393] width 366 height 39
click at [816, 396] on button "Cancel" at bounding box center [821, 400] width 46 height 26
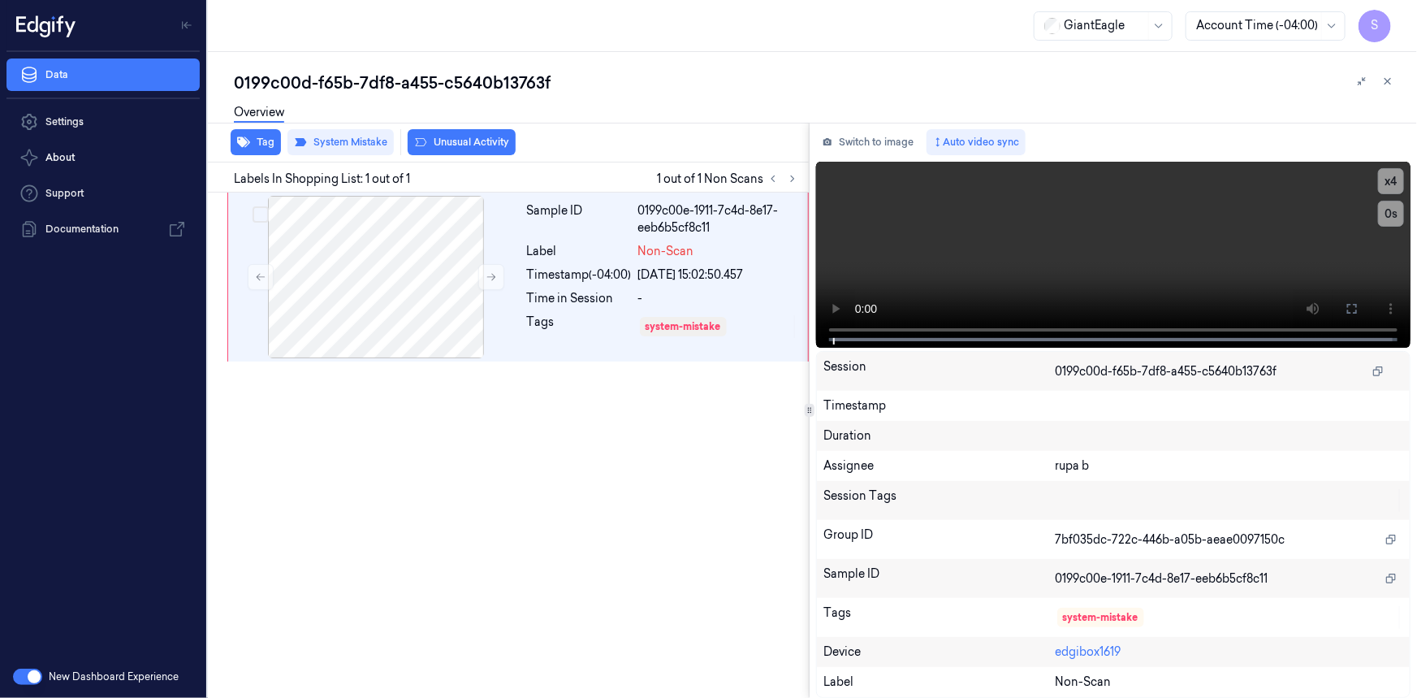
click at [644, 437] on div "Sample ID 0199c00e-1911-7c4d-8e17-eeb6b5cf8c11 Label Non-Scan Timestamp (-04:00…" at bounding box center [505, 445] width 608 height 505
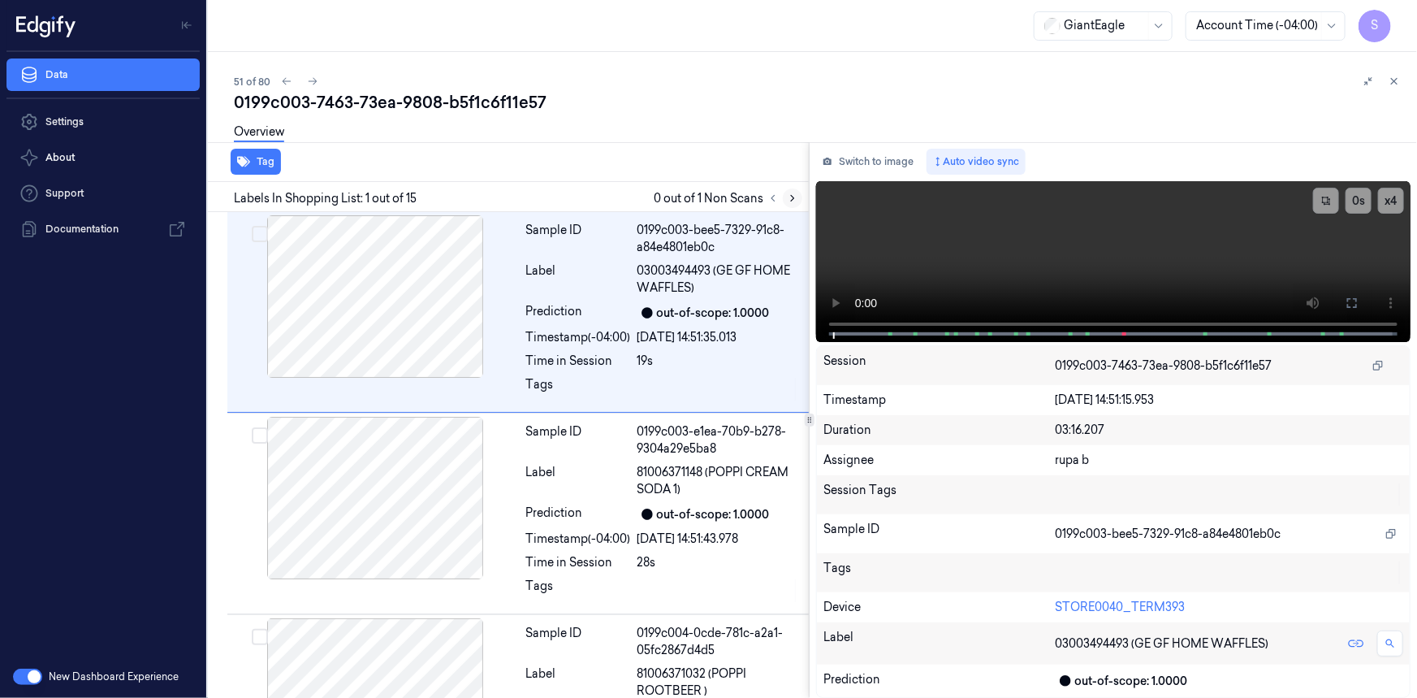
click at [791, 204] on button at bounding box center [792, 197] width 19 height 19
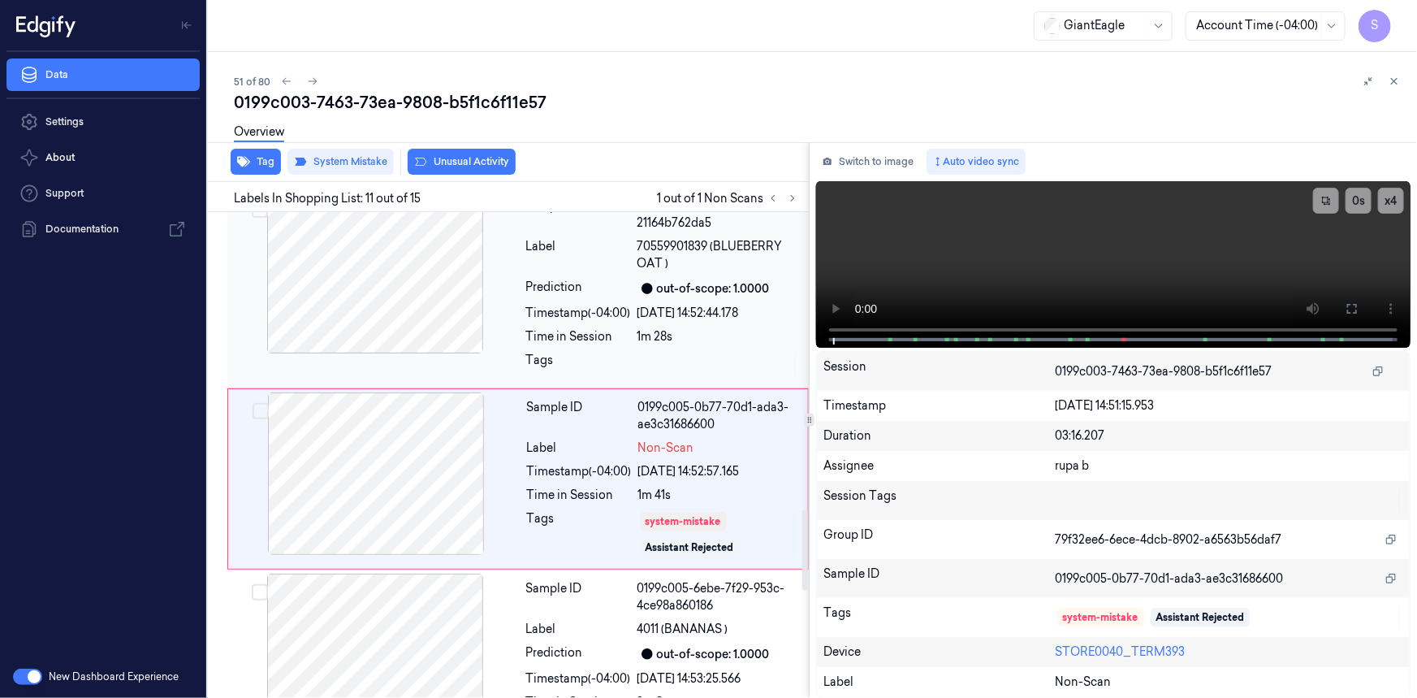
scroll to position [1825, 0]
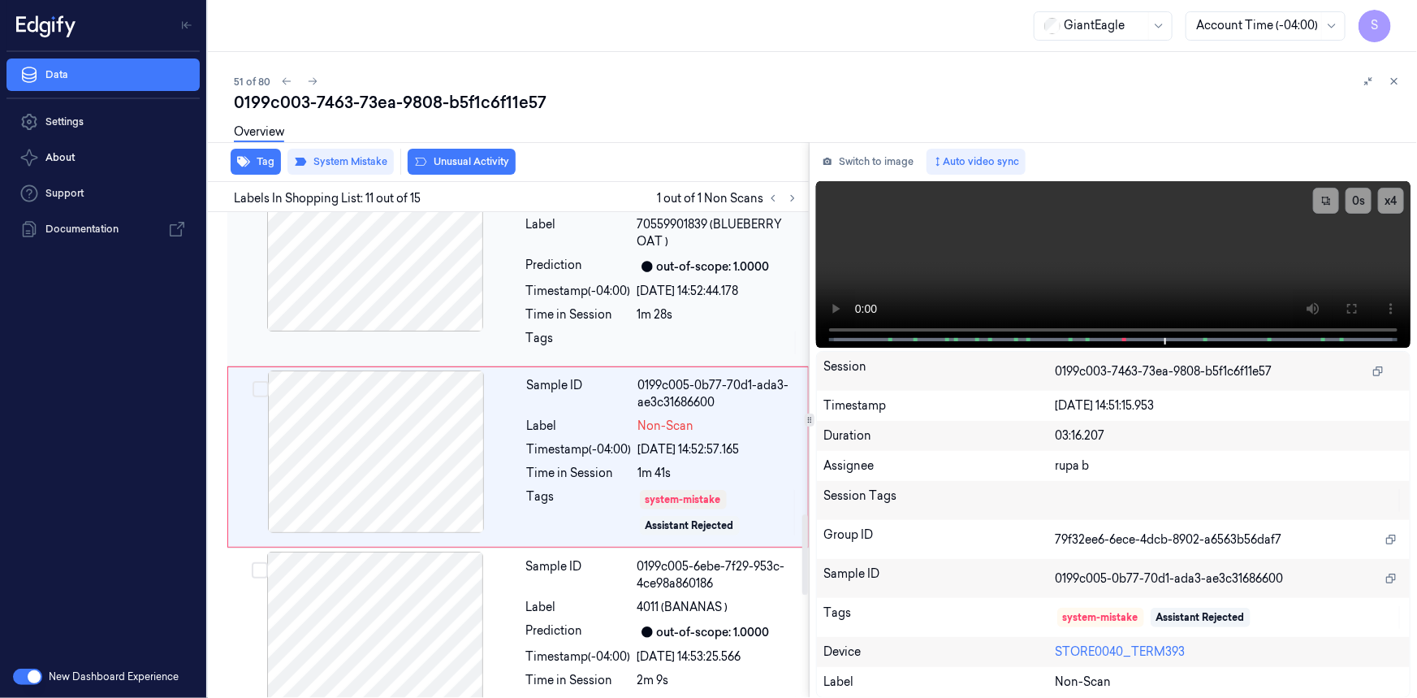
click at [426, 274] on div at bounding box center [375, 250] width 289 height 162
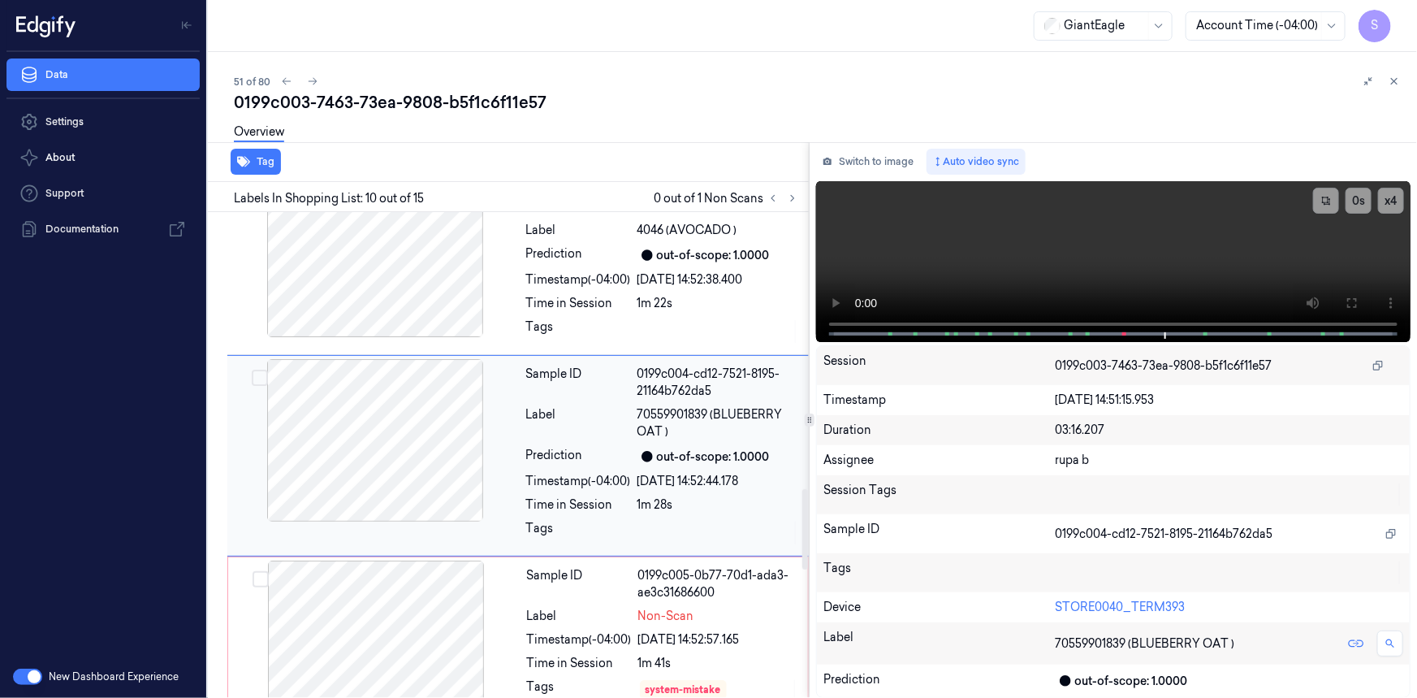
scroll to position [1633, 0]
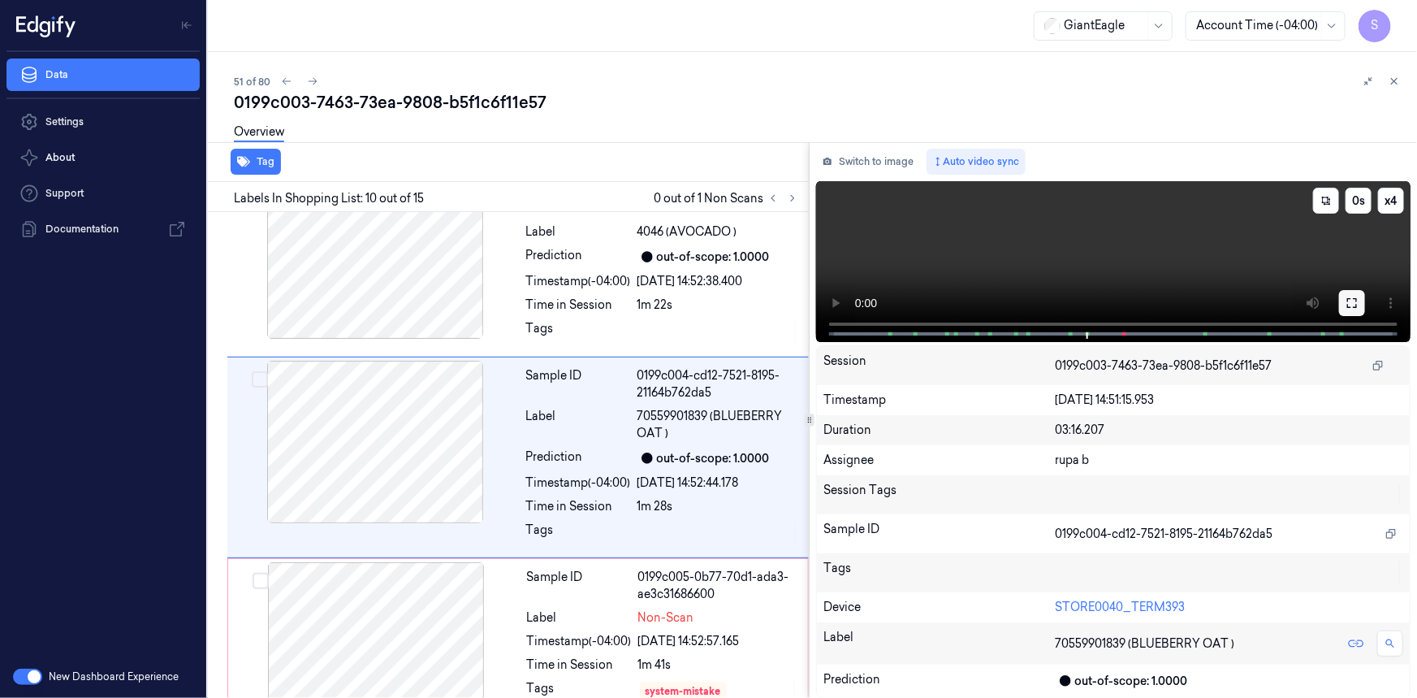
click at [1358, 307] on icon at bounding box center [1352, 302] width 13 height 13
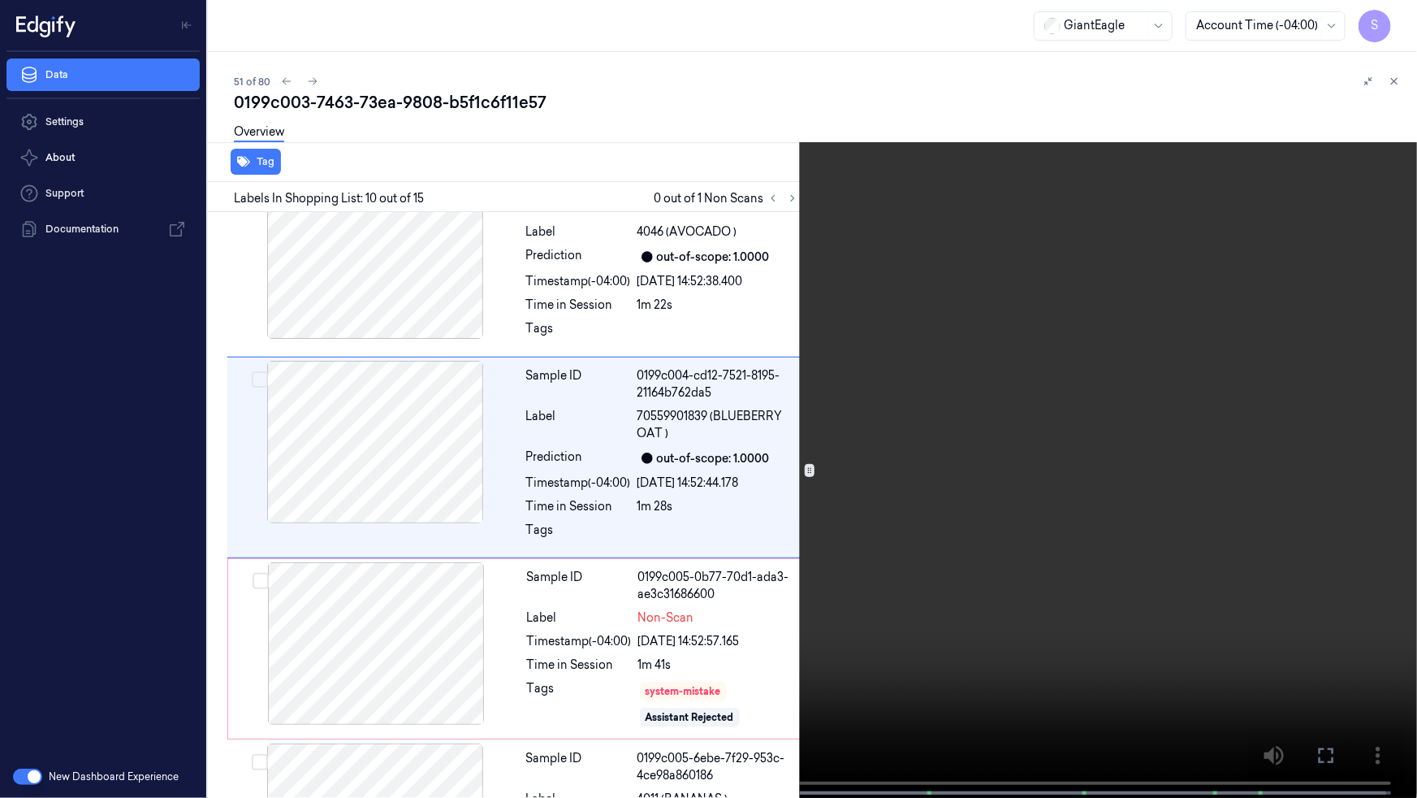
click at [0, 0] on icon at bounding box center [0, 0] width 0 height 0
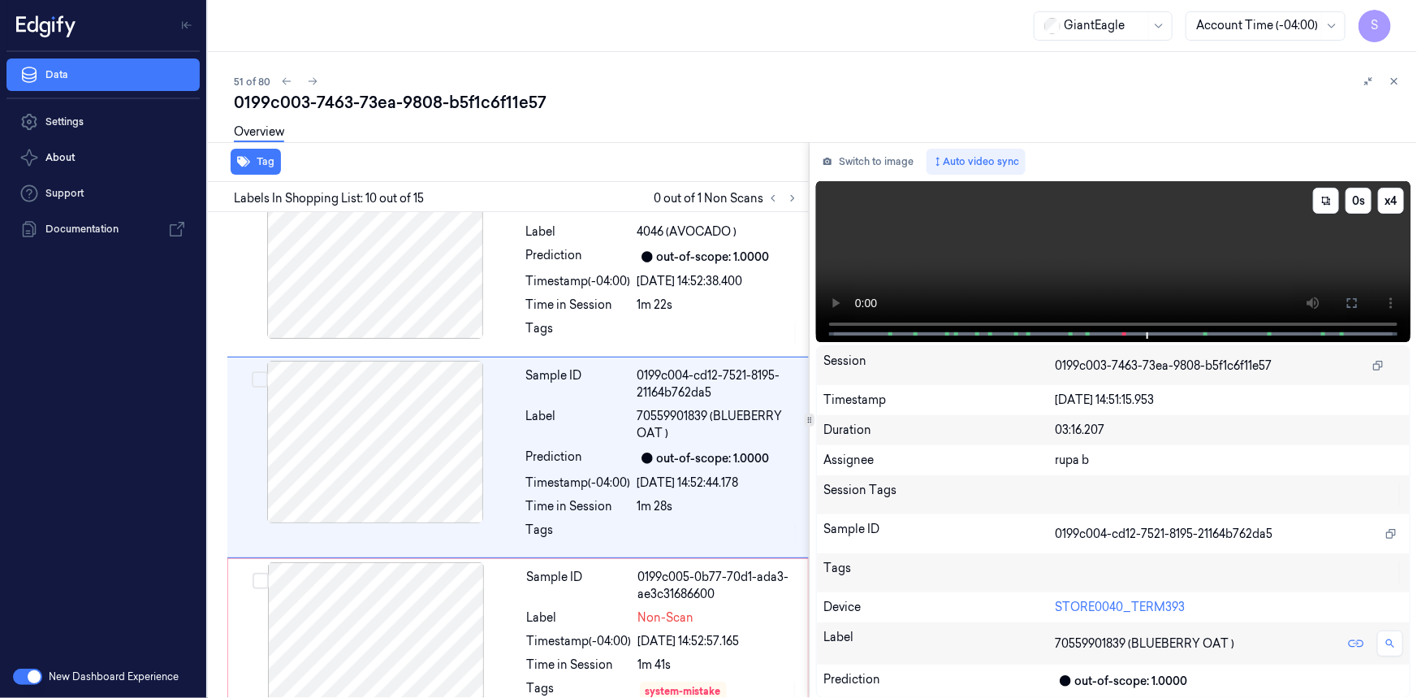
click at [1191, 281] on video at bounding box center [1113, 261] width 595 height 161
click at [609, 646] on div "Timestamp (-04:00)" at bounding box center [579, 641] width 105 height 17
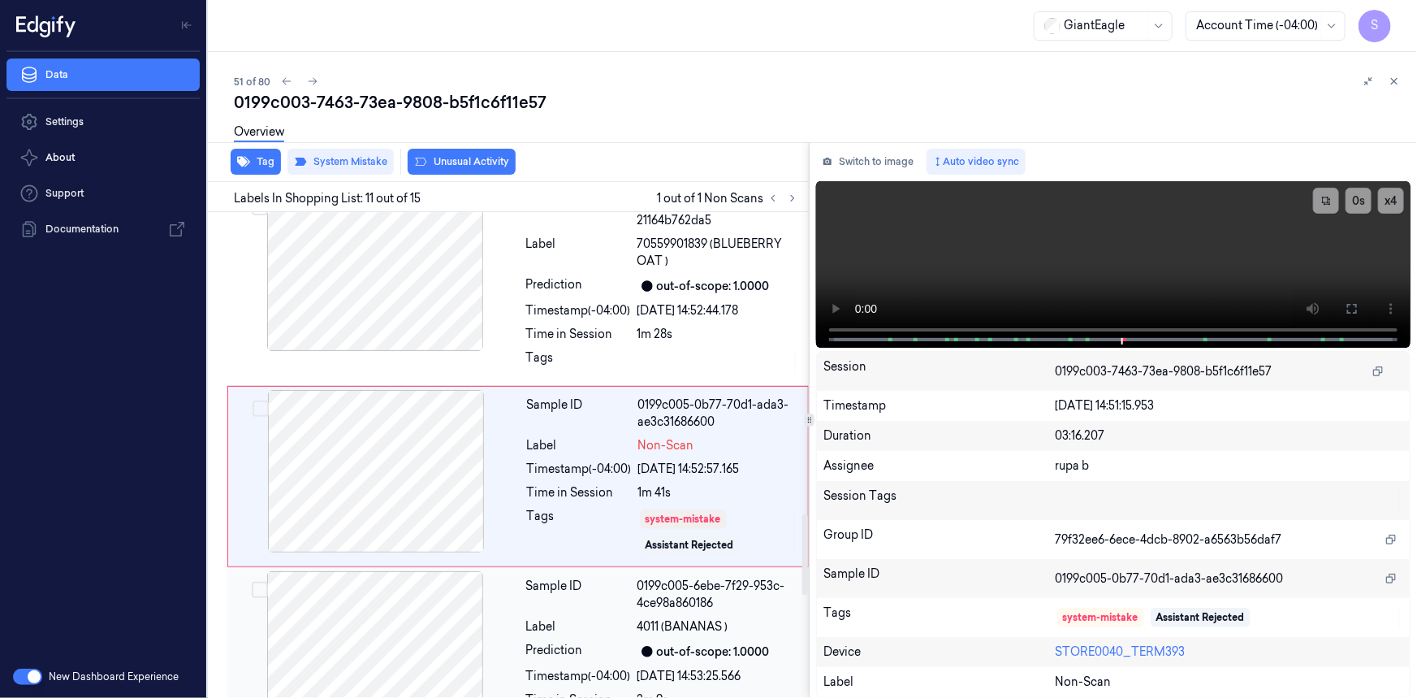
scroll to position [1825, 0]
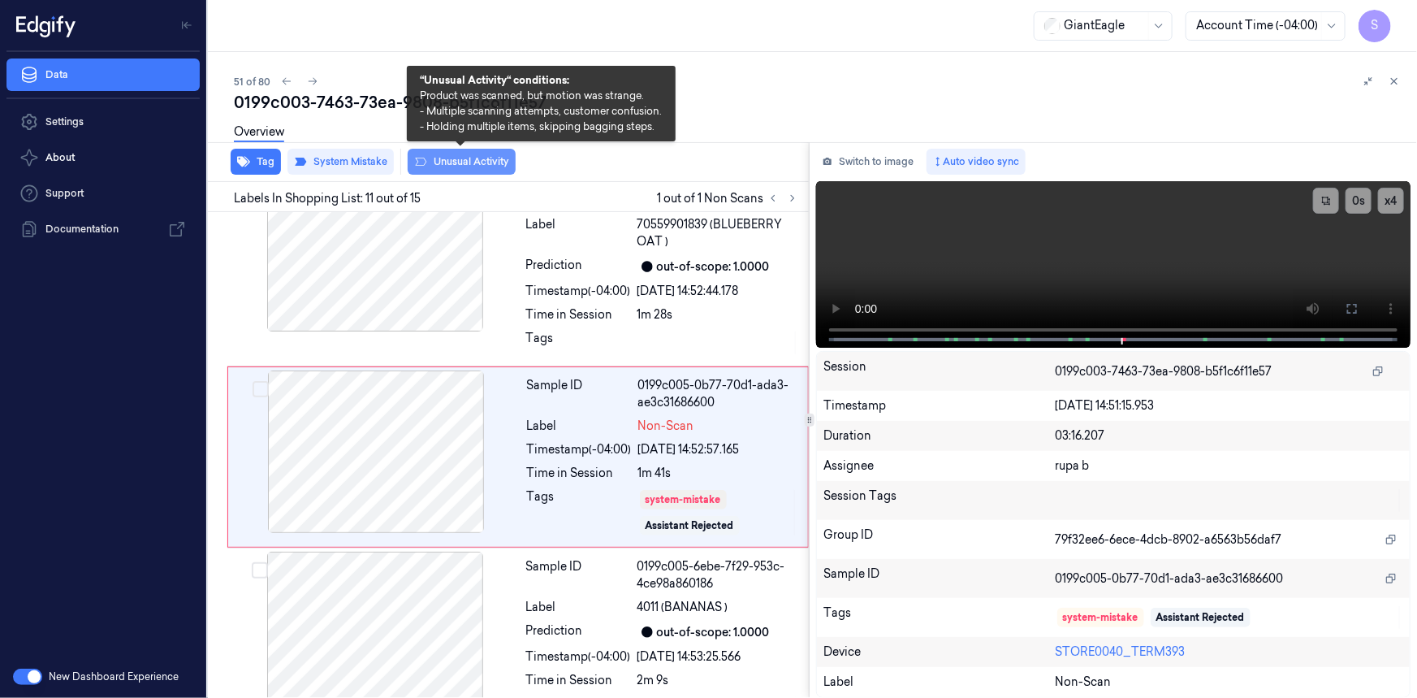
click at [420, 157] on icon at bounding box center [420, 161] width 13 height 13
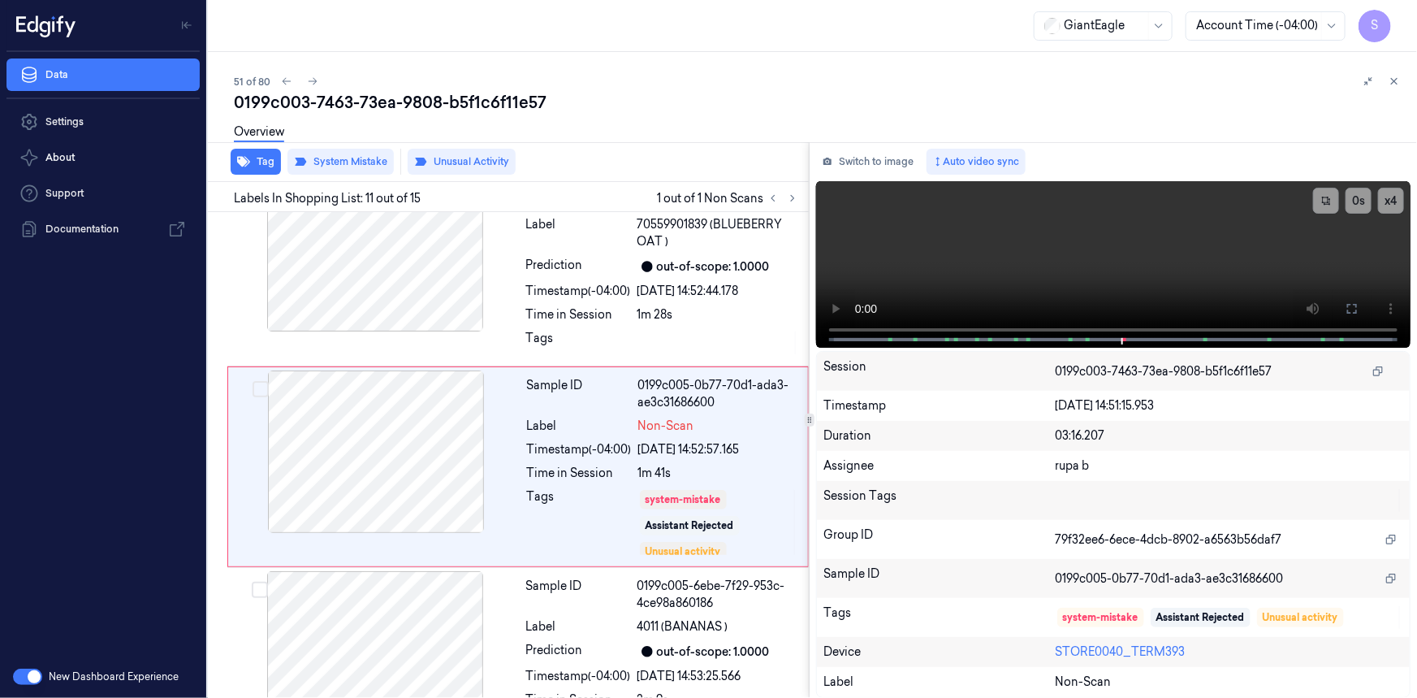
scroll to position [1835, 0]
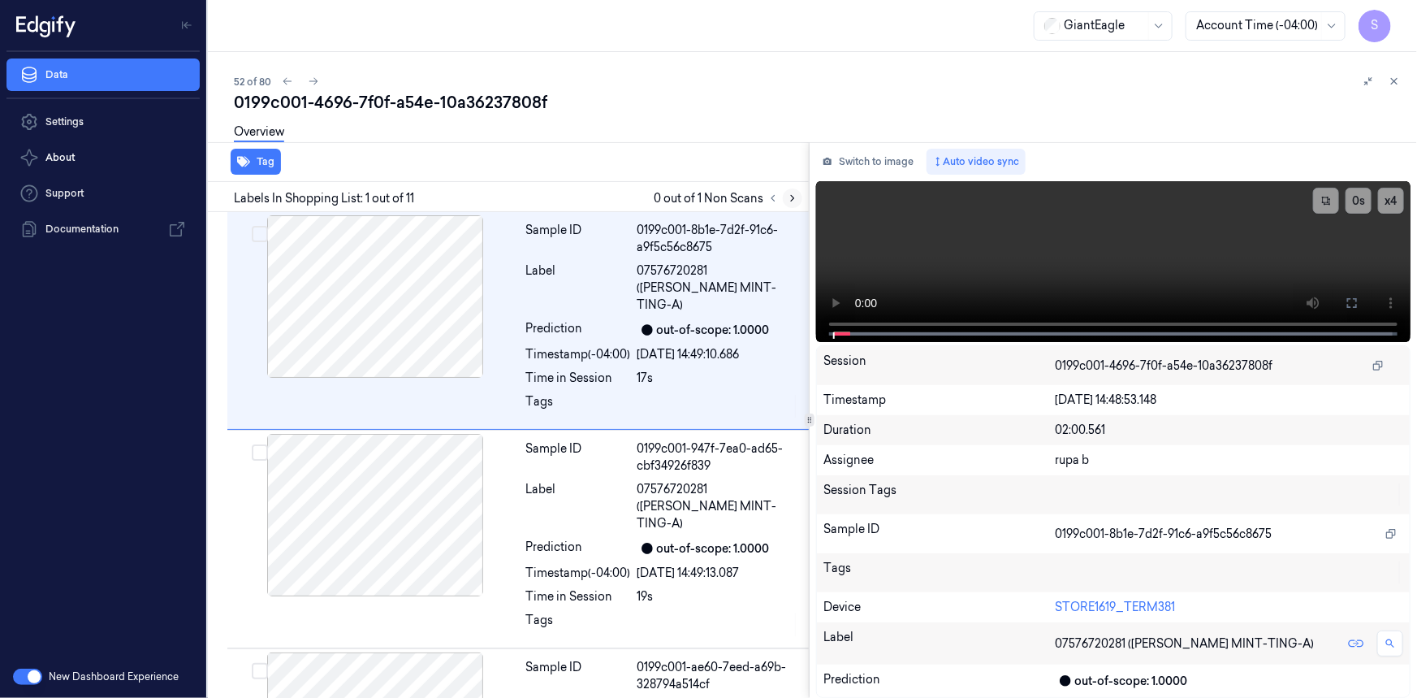
click at [788, 199] on icon at bounding box center [792, 198] width 11 height 11
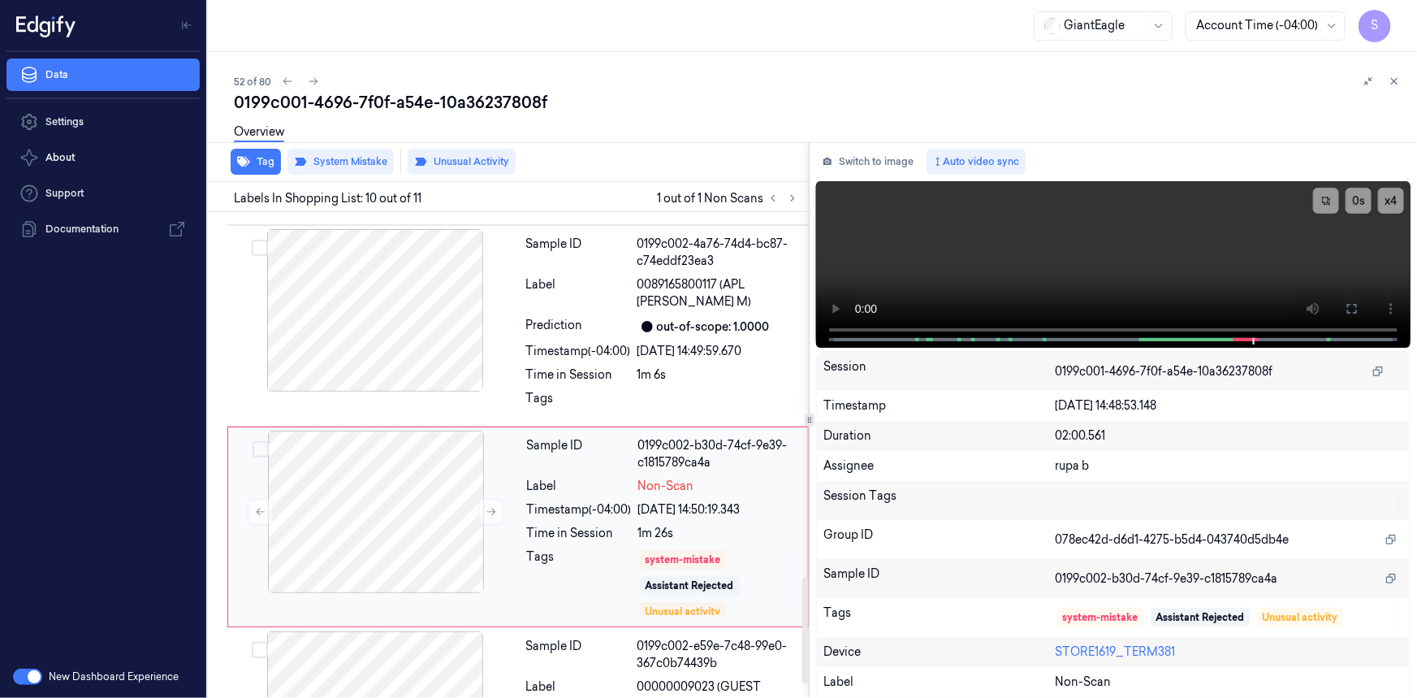
scroll to position [1668, 0]
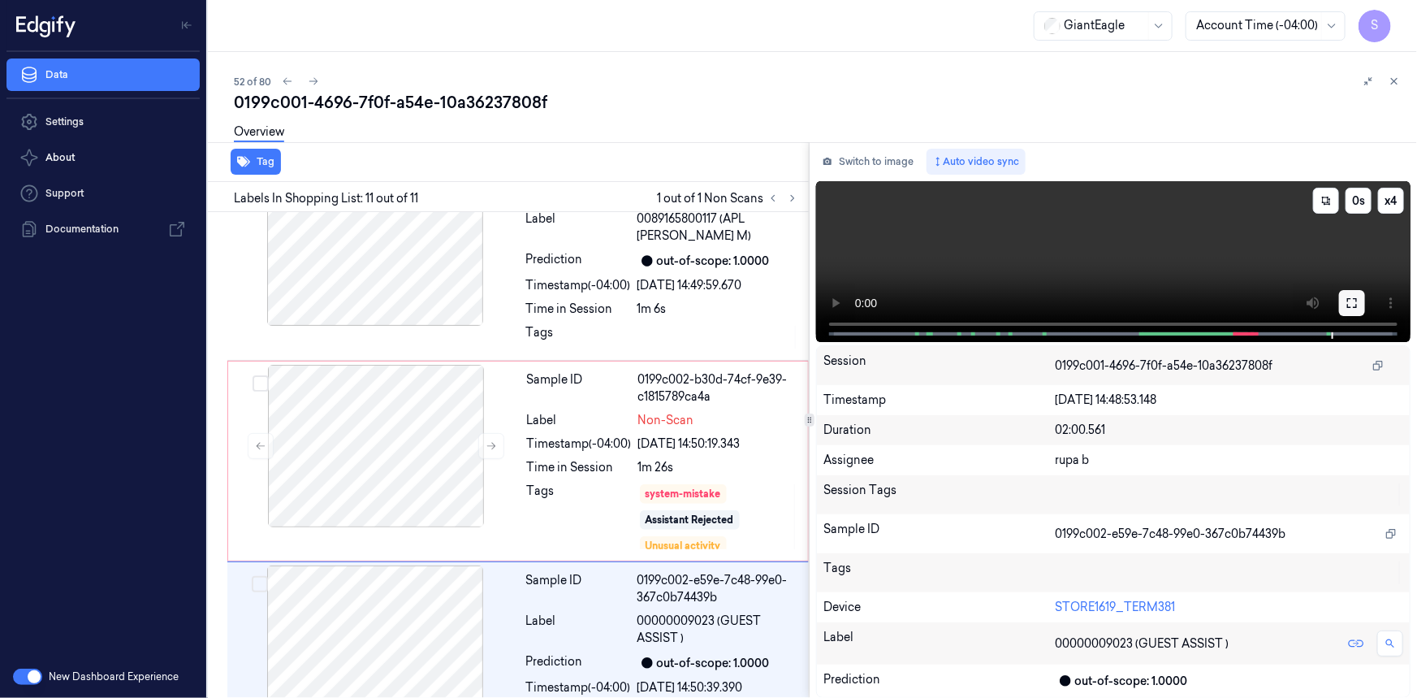
click at [1358, 305] on icon at bounding box center [1352, 302] width 13 height 13
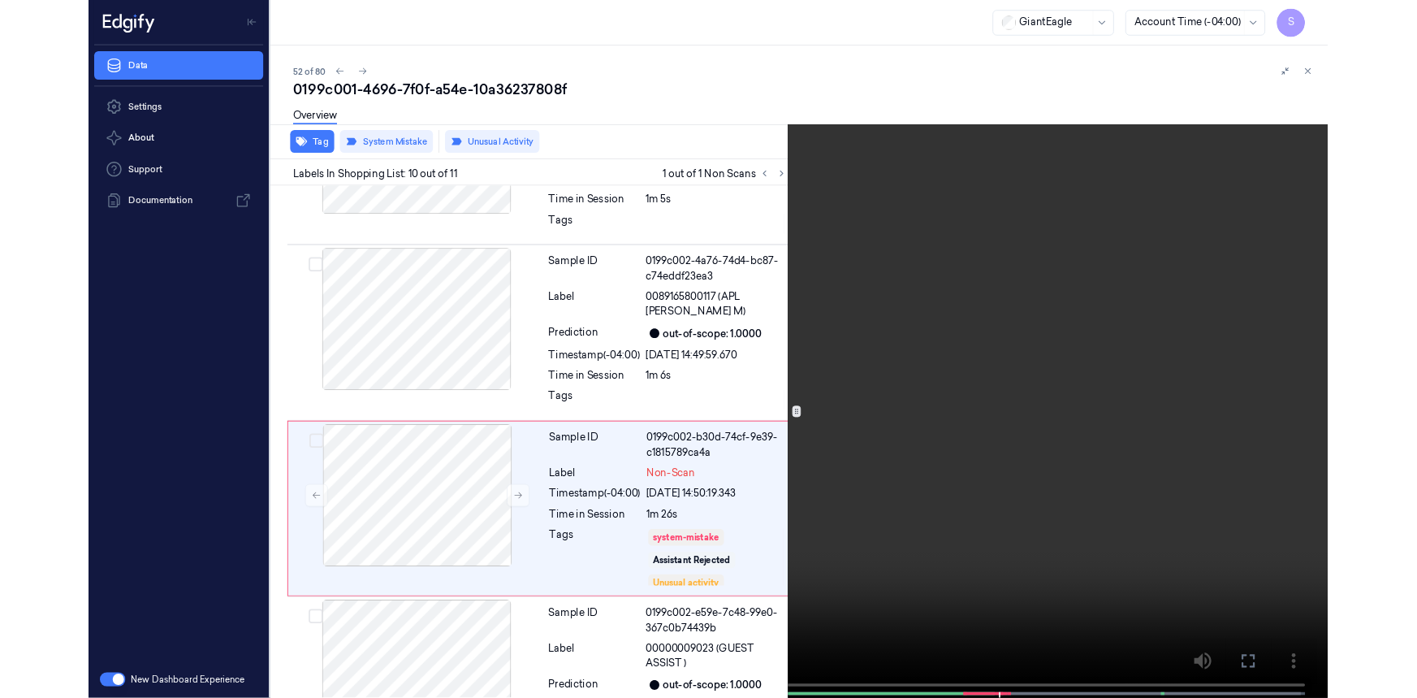
scroll to position [1617, 0]
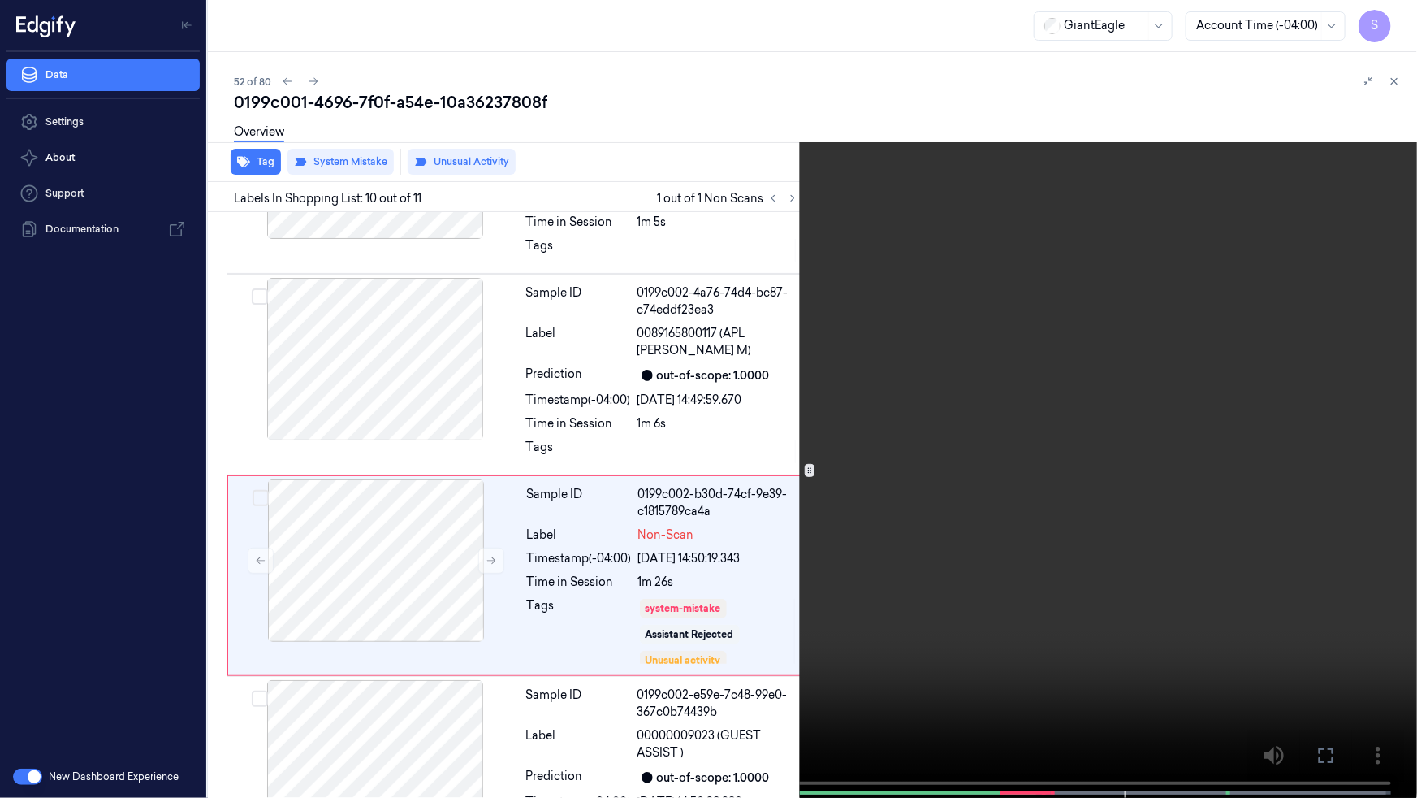
click at [0, 0] on icon at bounding box center [0, 0] width 0 height 0
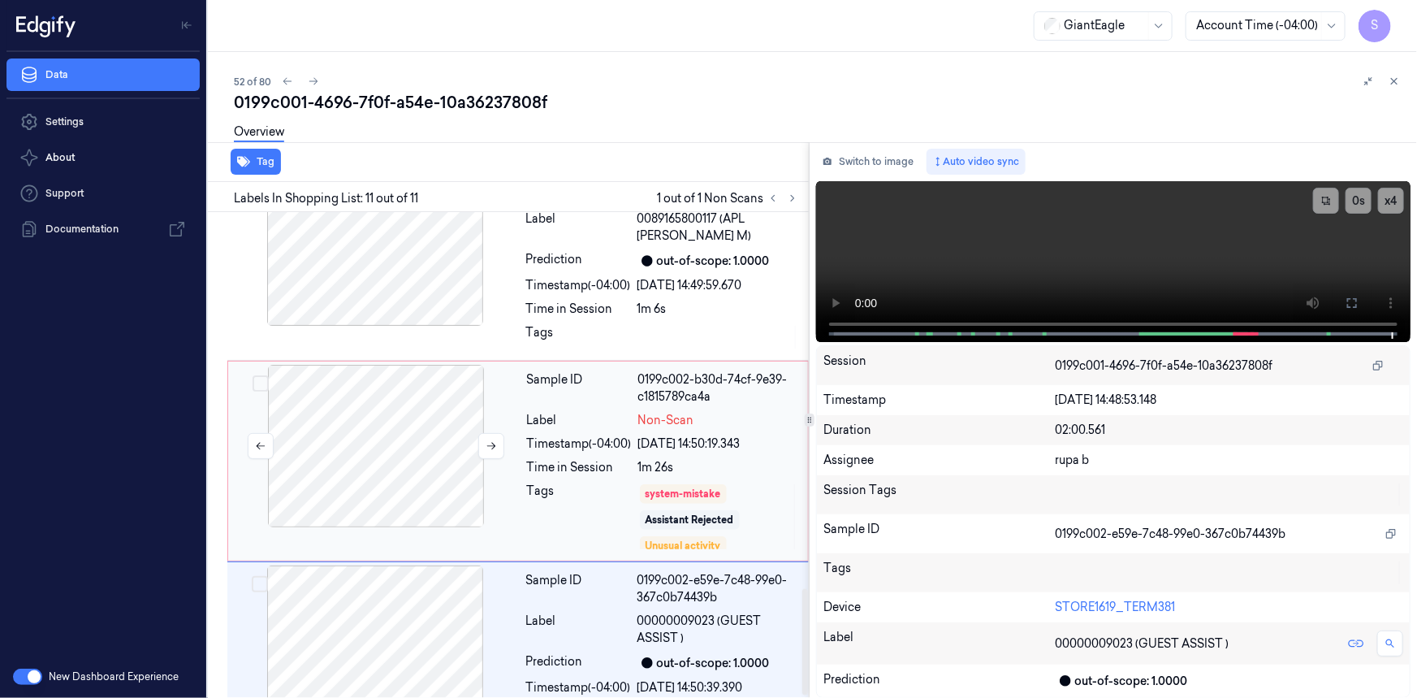
scroll to position [1437, 0]
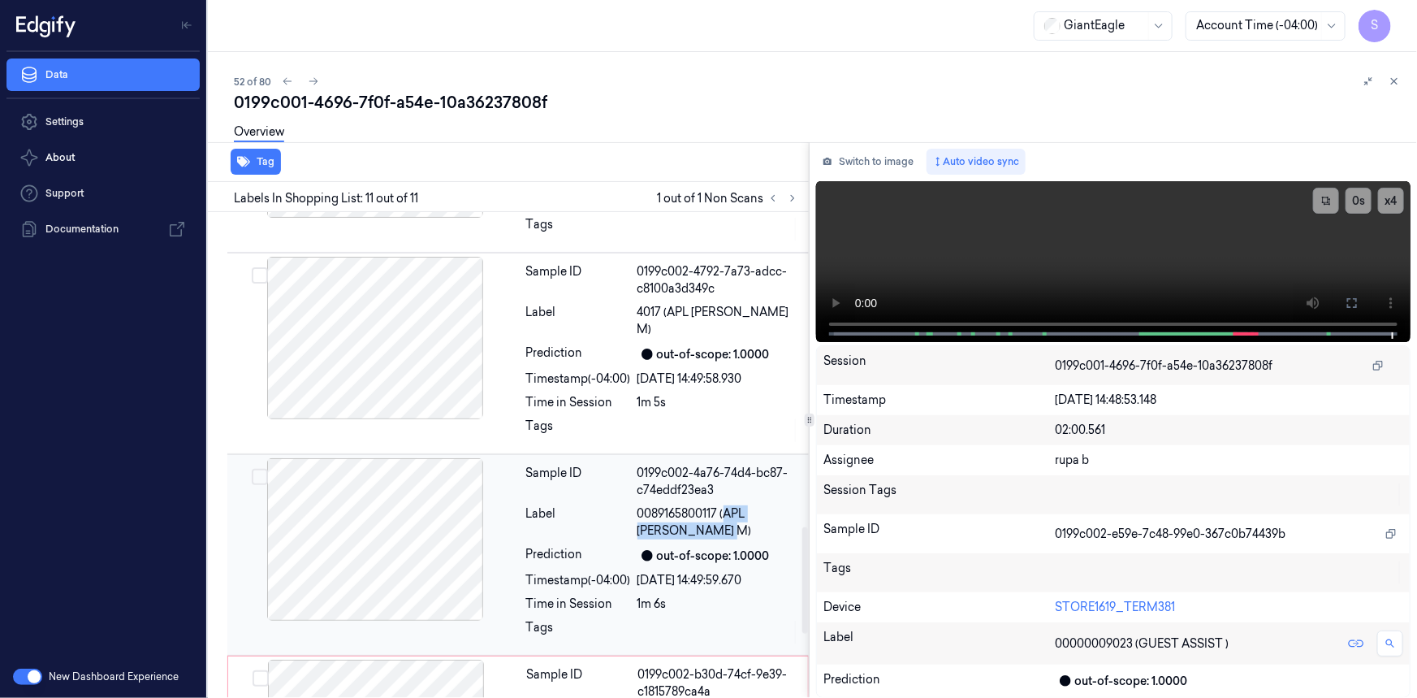
drag, startPoint x: 726, startPoint y: 442, endPoint x: 743, endPoint y: 464, distance: 27.8
click at [742, 505] on span "0089165800117 (APL GRANNY SMITH M)" at bounding box center [719, 522] width 162 height 34
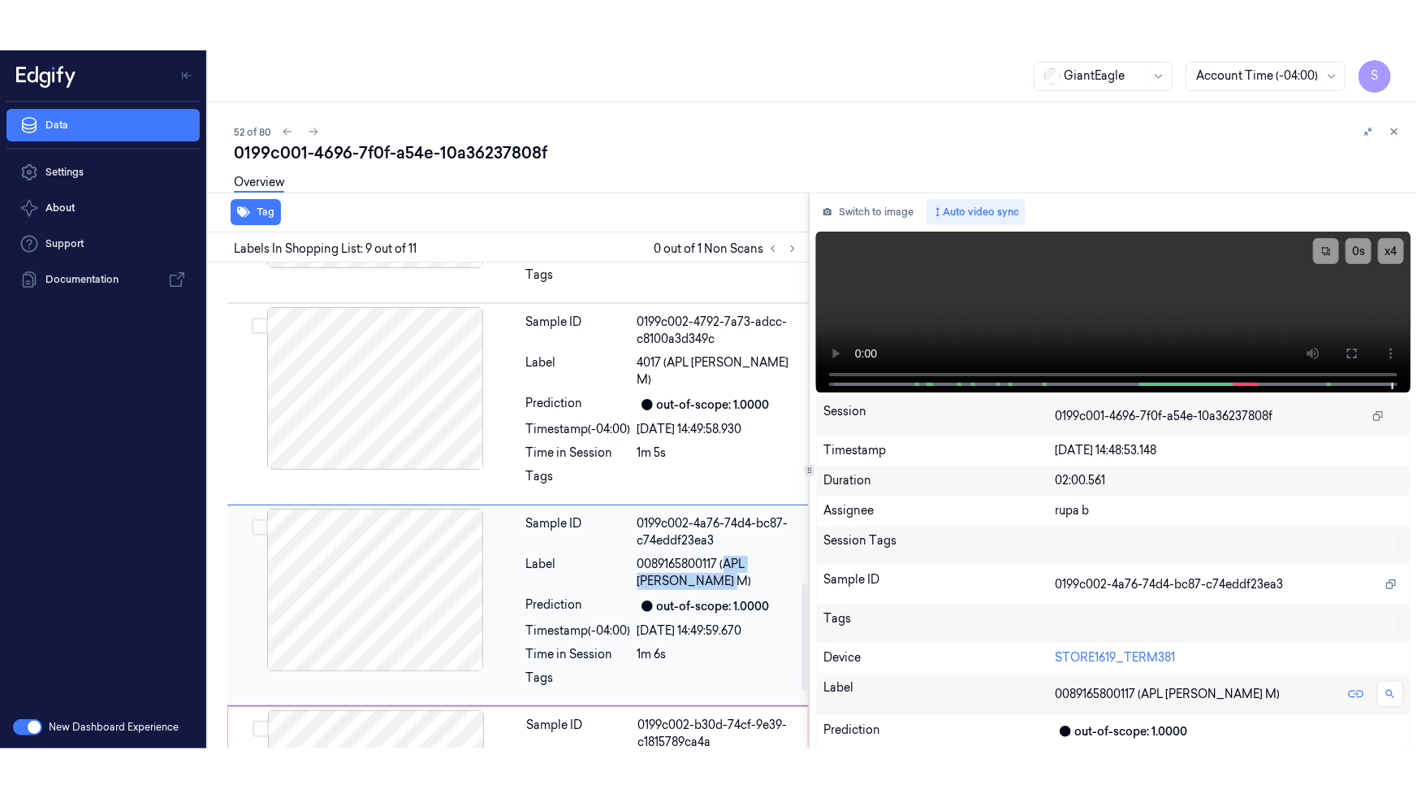
scroll to position [1467, 0]
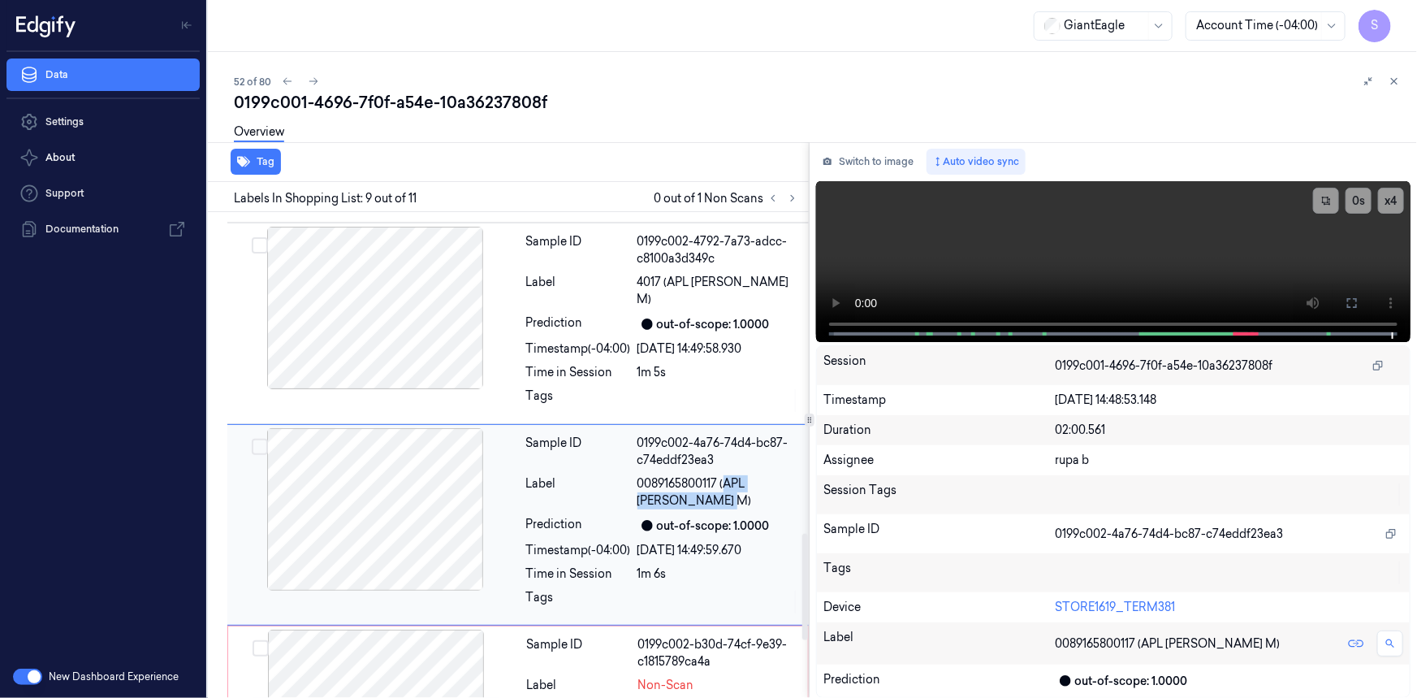
copy span "APL GRANNY SMITH M"
click at [1347, 307] on icon at bounding box center [1352, 302] width 13 height 13
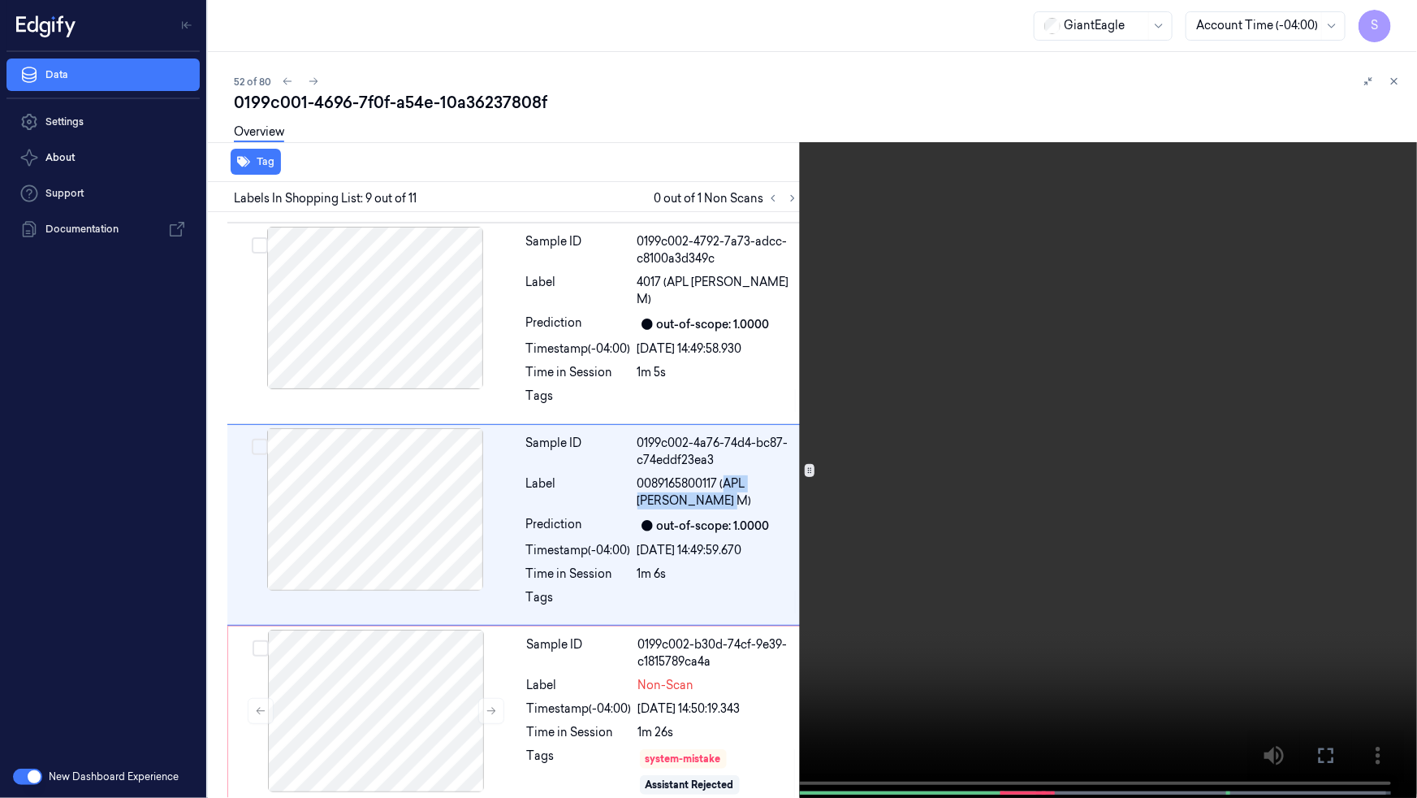
click at [1235, 400] on video at bounding box center [708, 400] width 1417 height 801
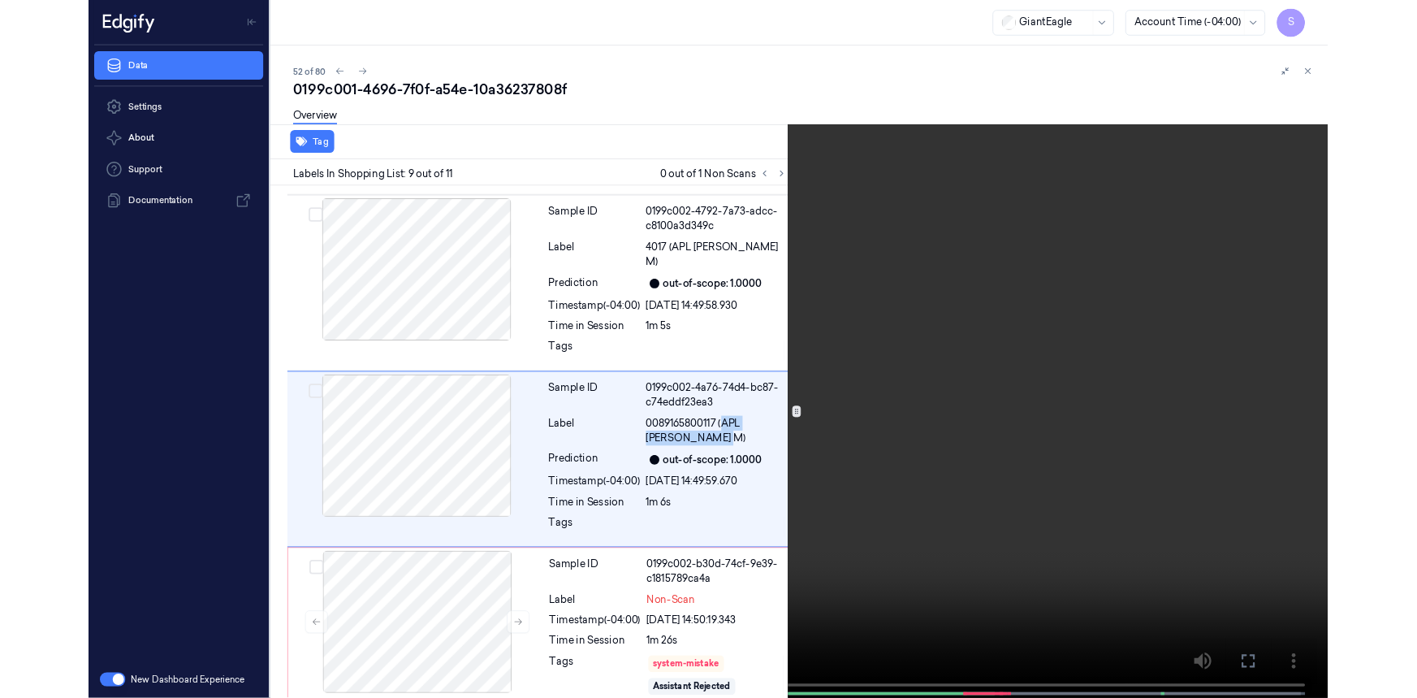
scroll to position [1417, 0]
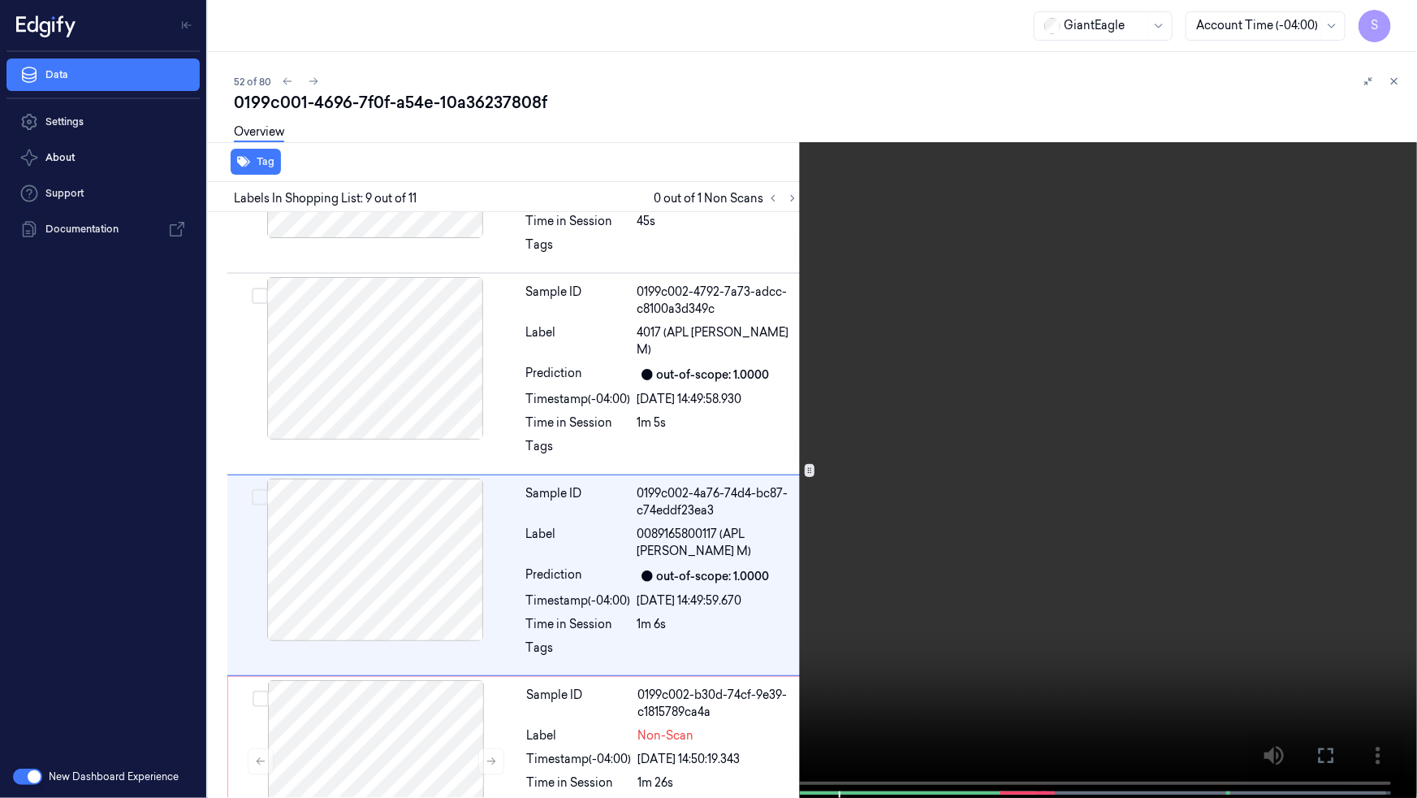
click at [0, 0] on icon at bounding box center [0, 0] width 0 height 0
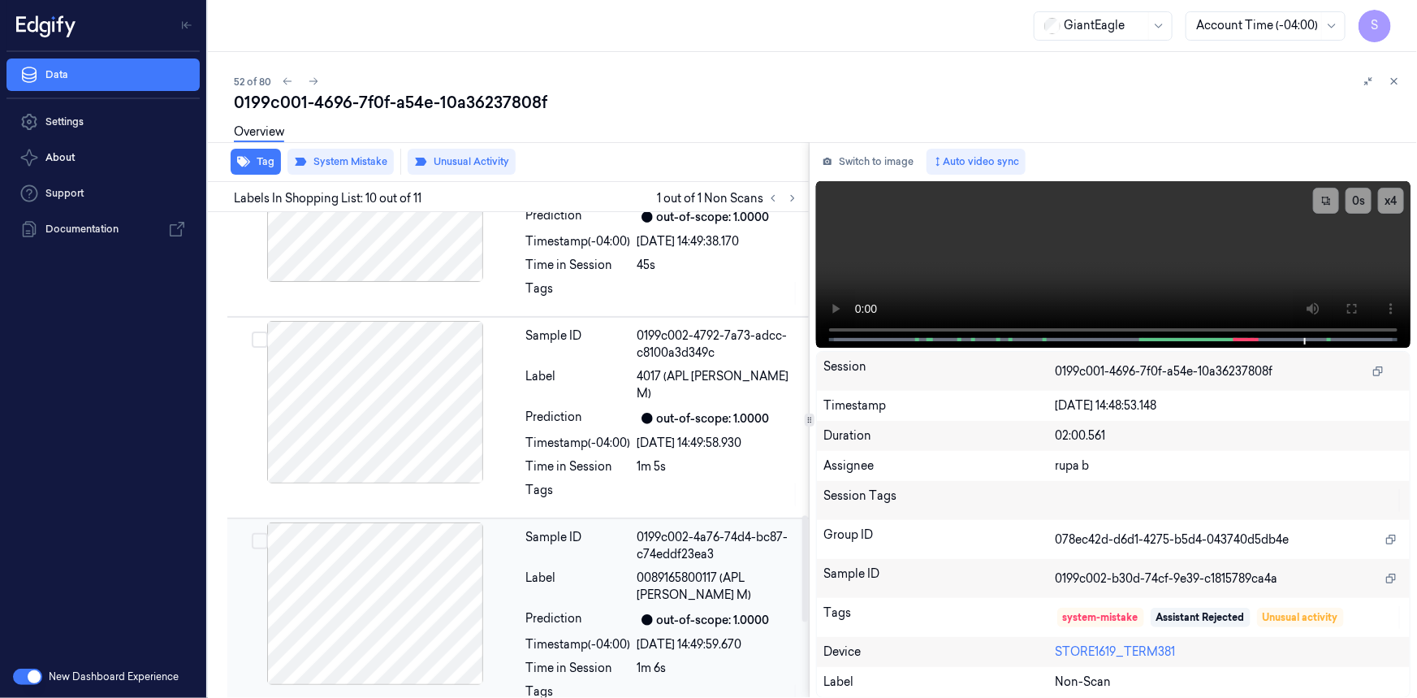
scroll to position [1732, 0]
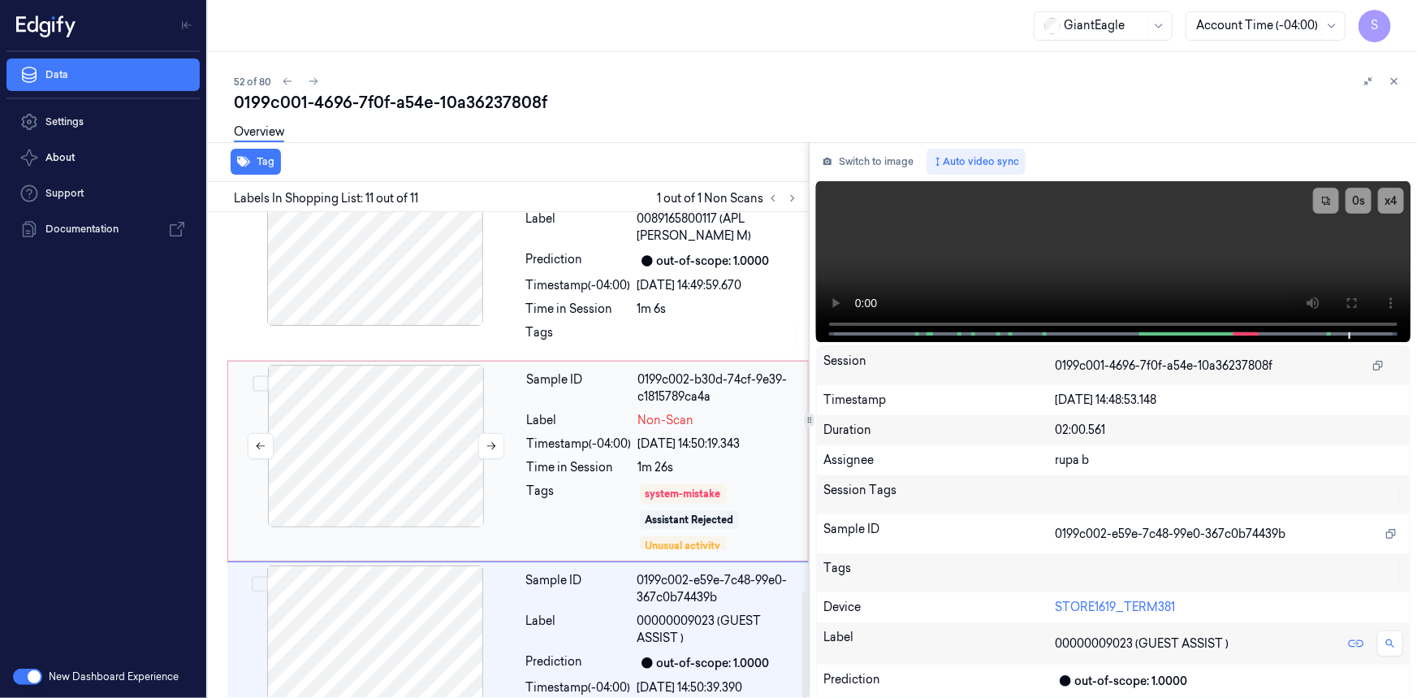
click at [437, 405] on div at bounding box center [376, 446] width 289 height 162
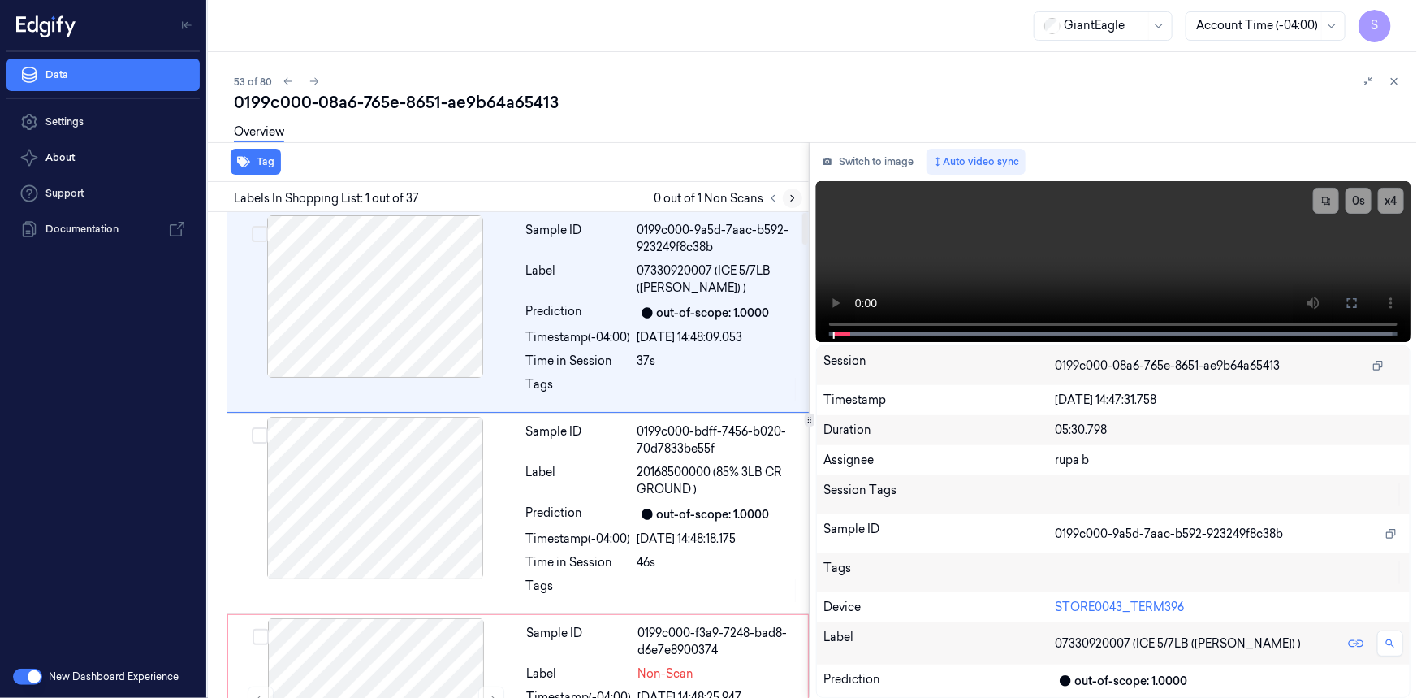
click at [789, 198] on icon at bounding box center [792, 198] width 11 height 11
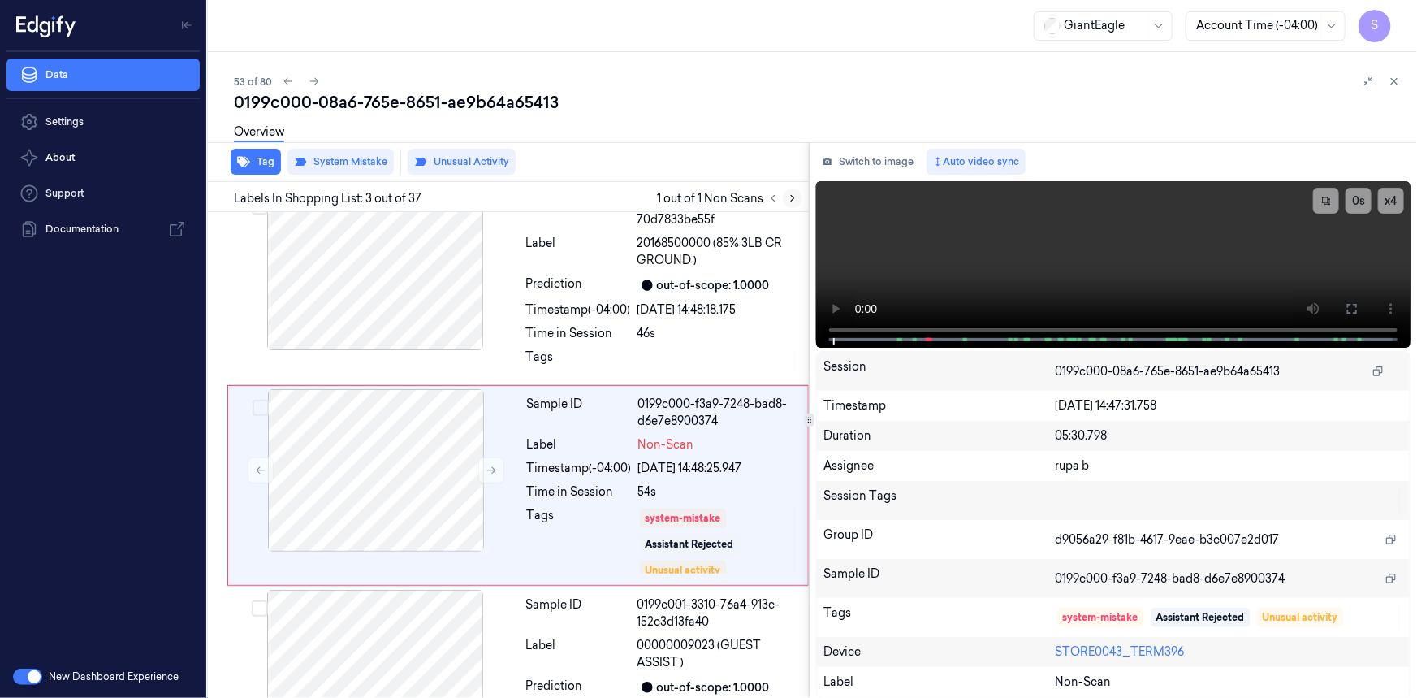
scroll to position [259, 0]
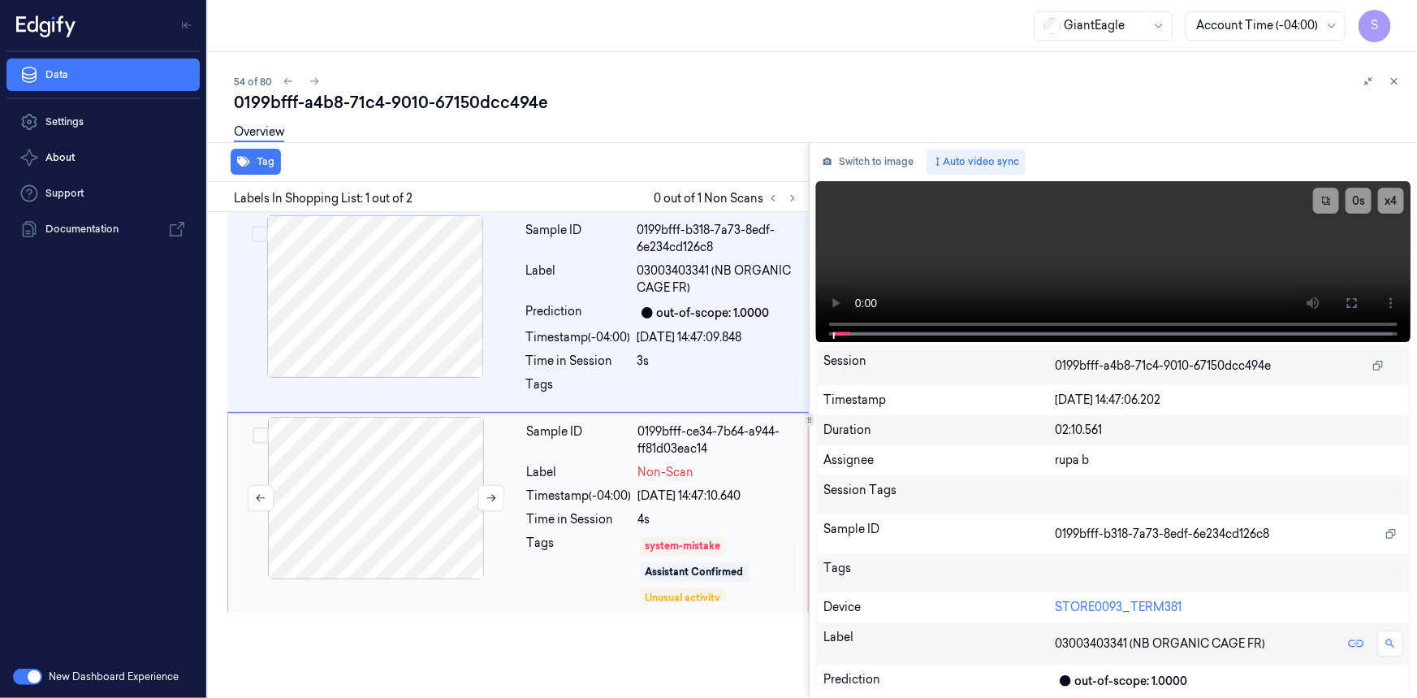
click at [447, 503] on div at bounding box center [376, 498] width 289 height 162
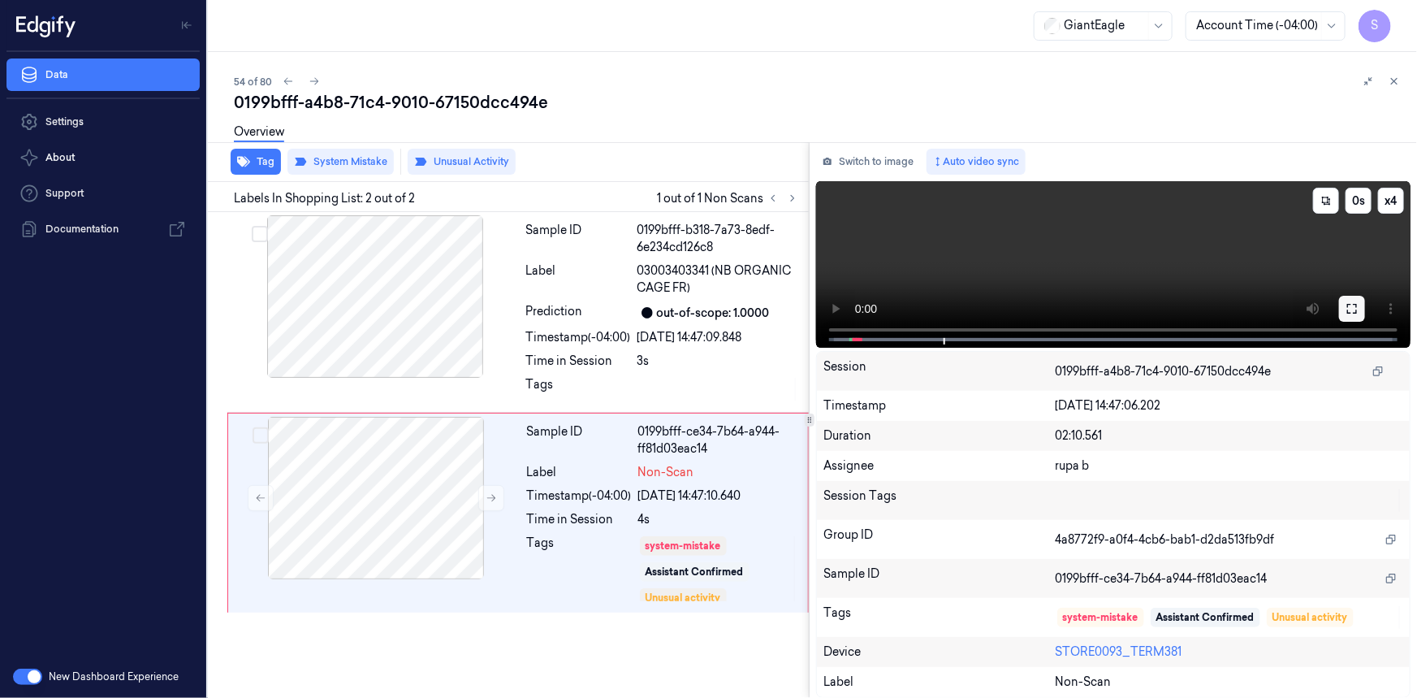
click at [1359, 305] on button at bounding box center [1352, 309] width 26 height 26
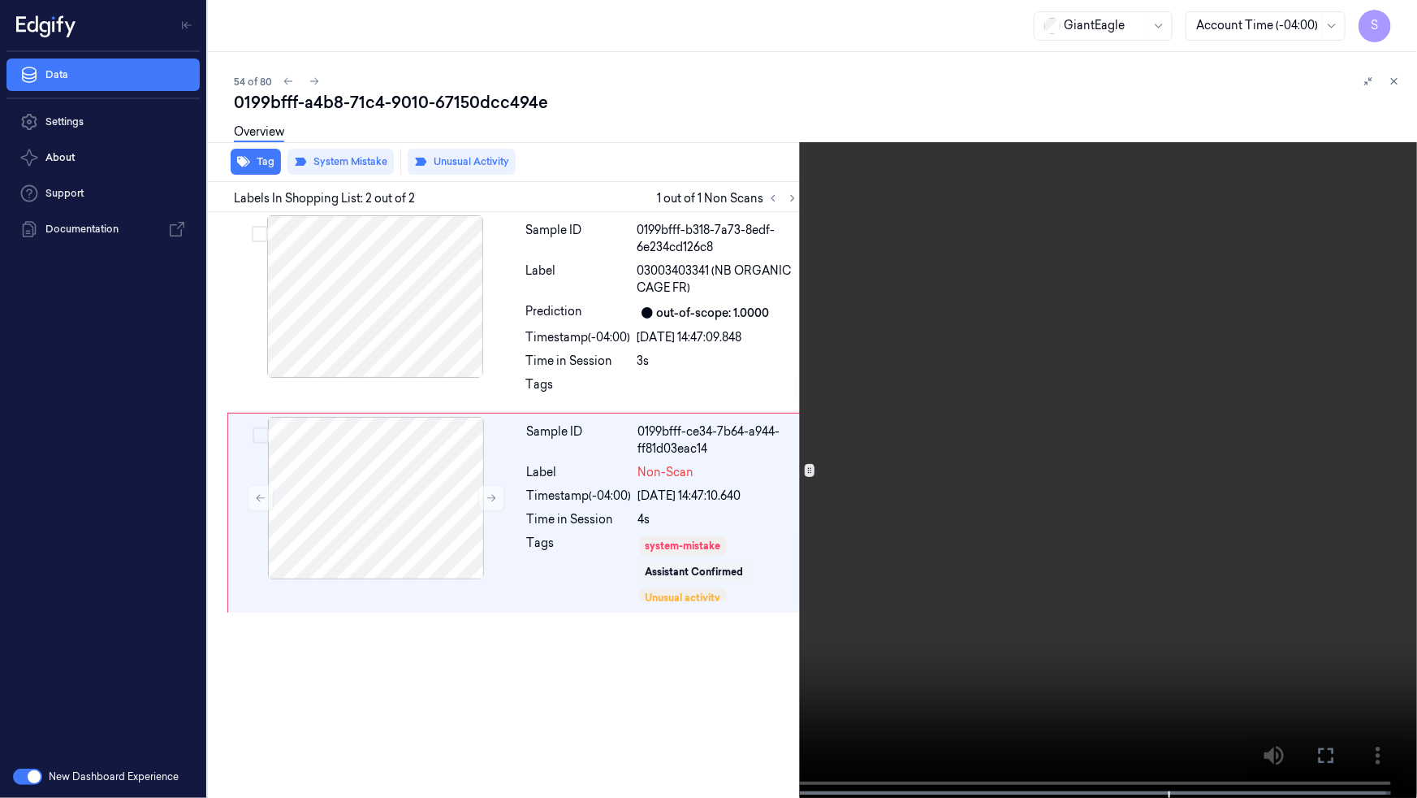
click at [1202, 697] on video at bounding box center [708, 400] width 1417 height 801
click at [1269, 697] on video at bounding box center [708, 400] width 1417 height 801
click at [0, 0] on icon at bounding box center [0, 0] width 0 height 0
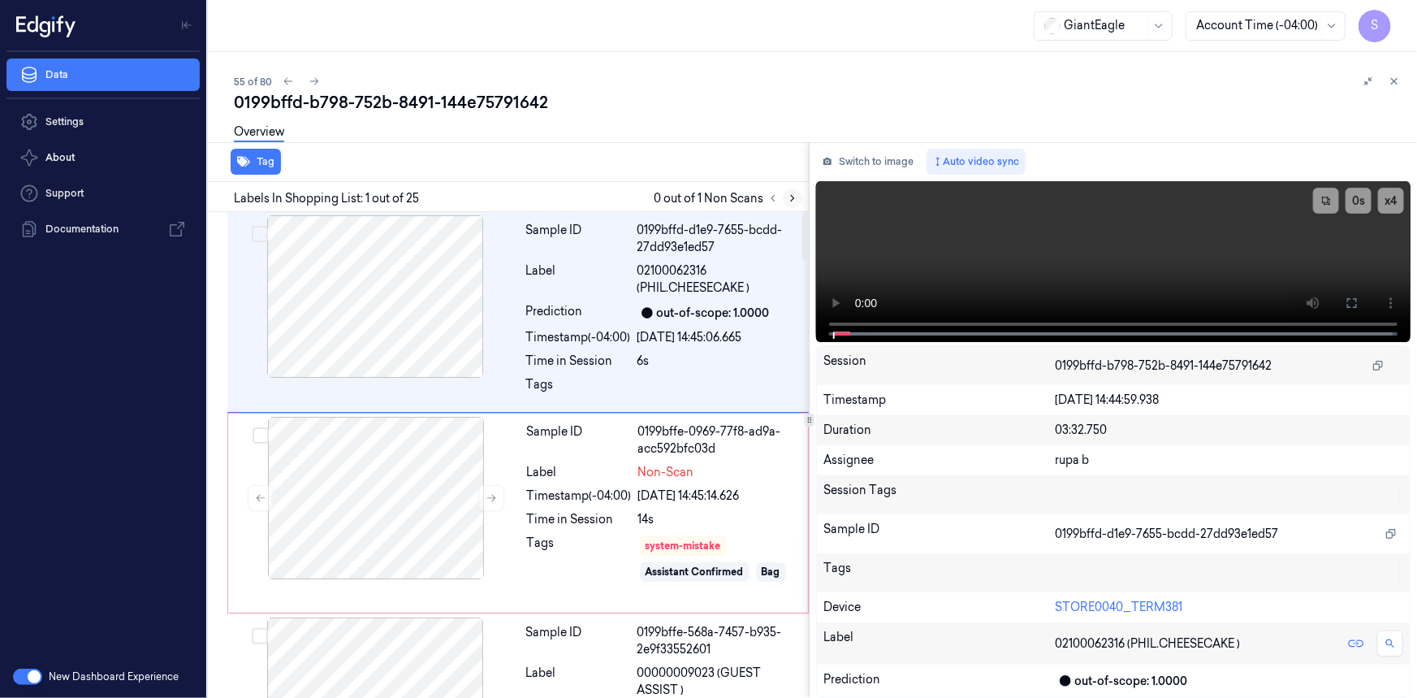
click at [788, 201] on icon at bounding box center [792, 198] width 11 height 11
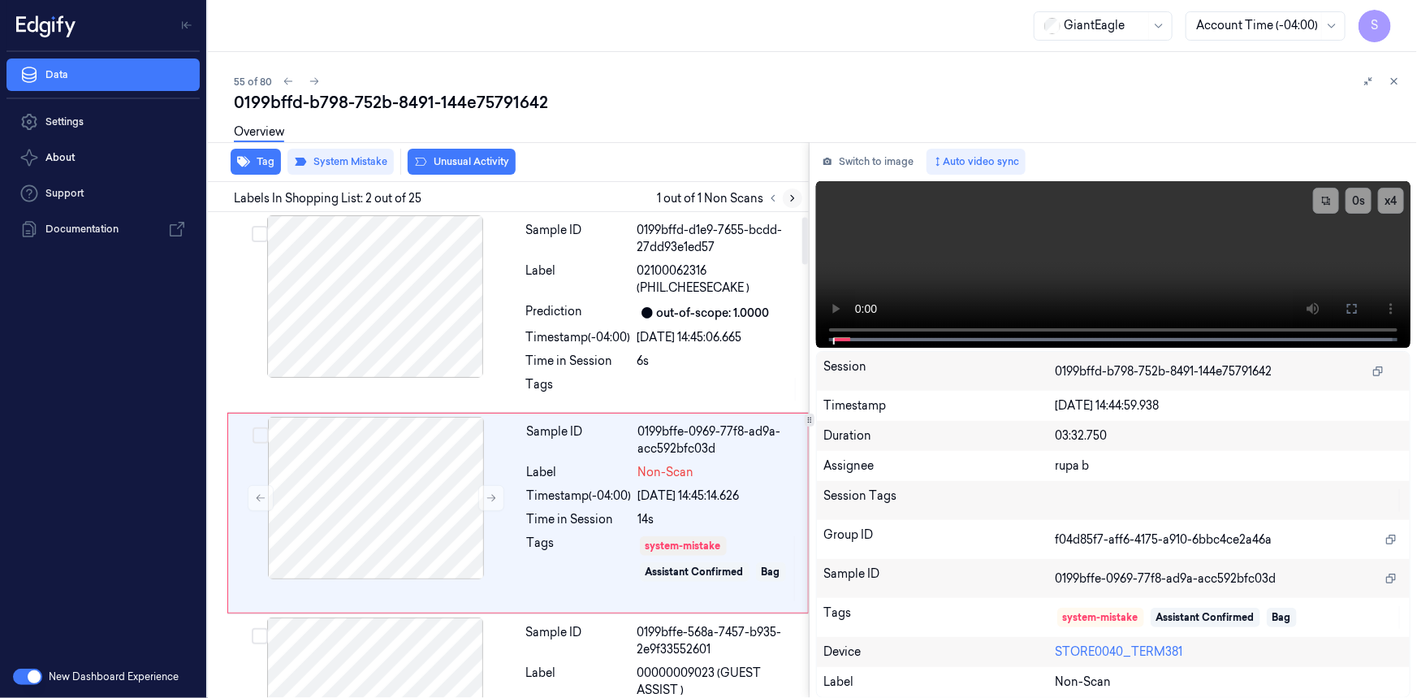
scroll to position [57, 0]
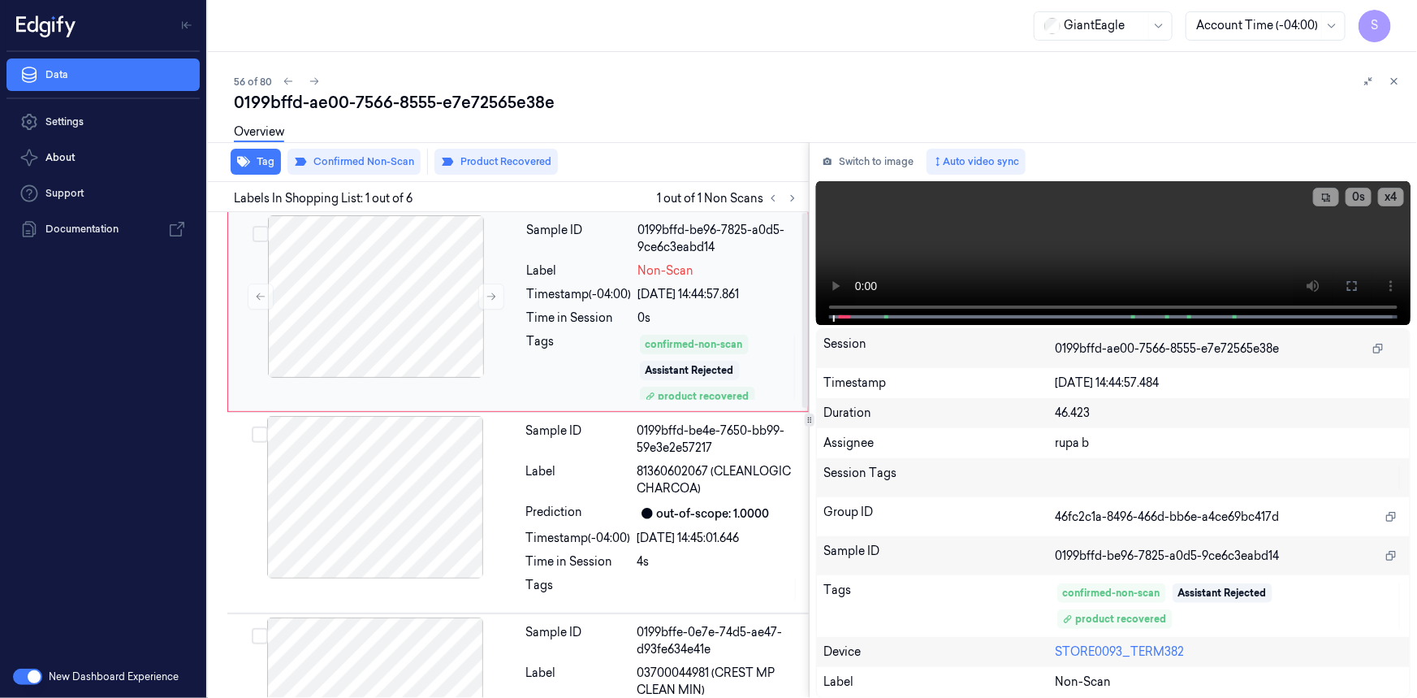
click at [781, 311] on div "0s" at bounding box center [718, 317] width 160 height 17
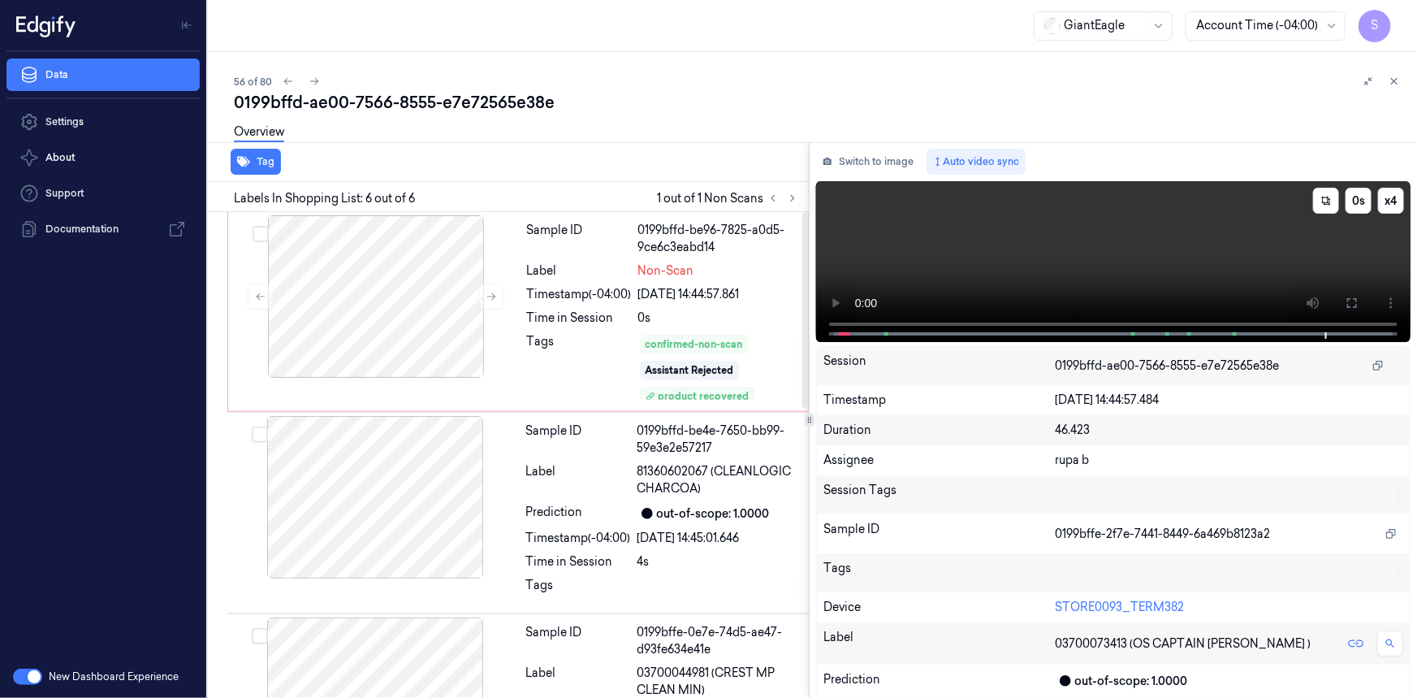
click at [1116, 236] on video at bounding box center [1113, 261] width 595 height 161
click at [550, 311] on div "Time in Session" at bounding box center [579, 317] width 105 height 17
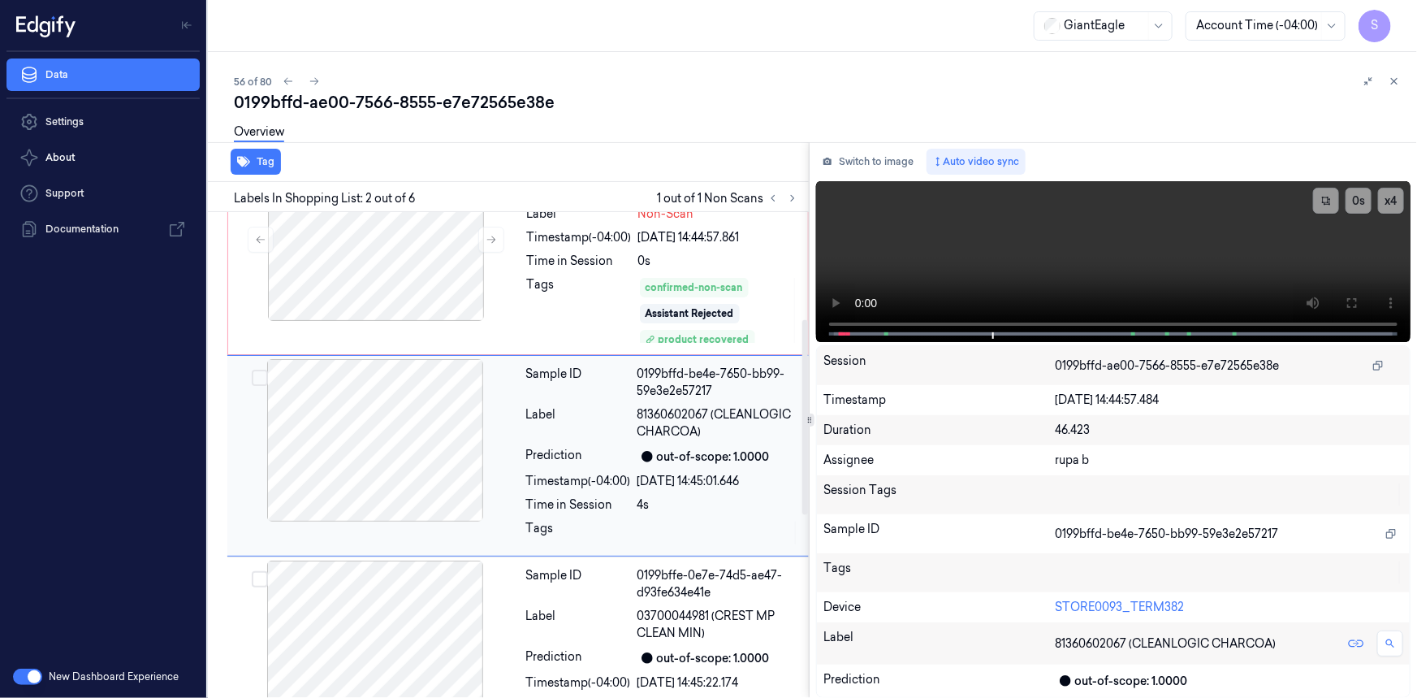
scroll to position [353, 0]
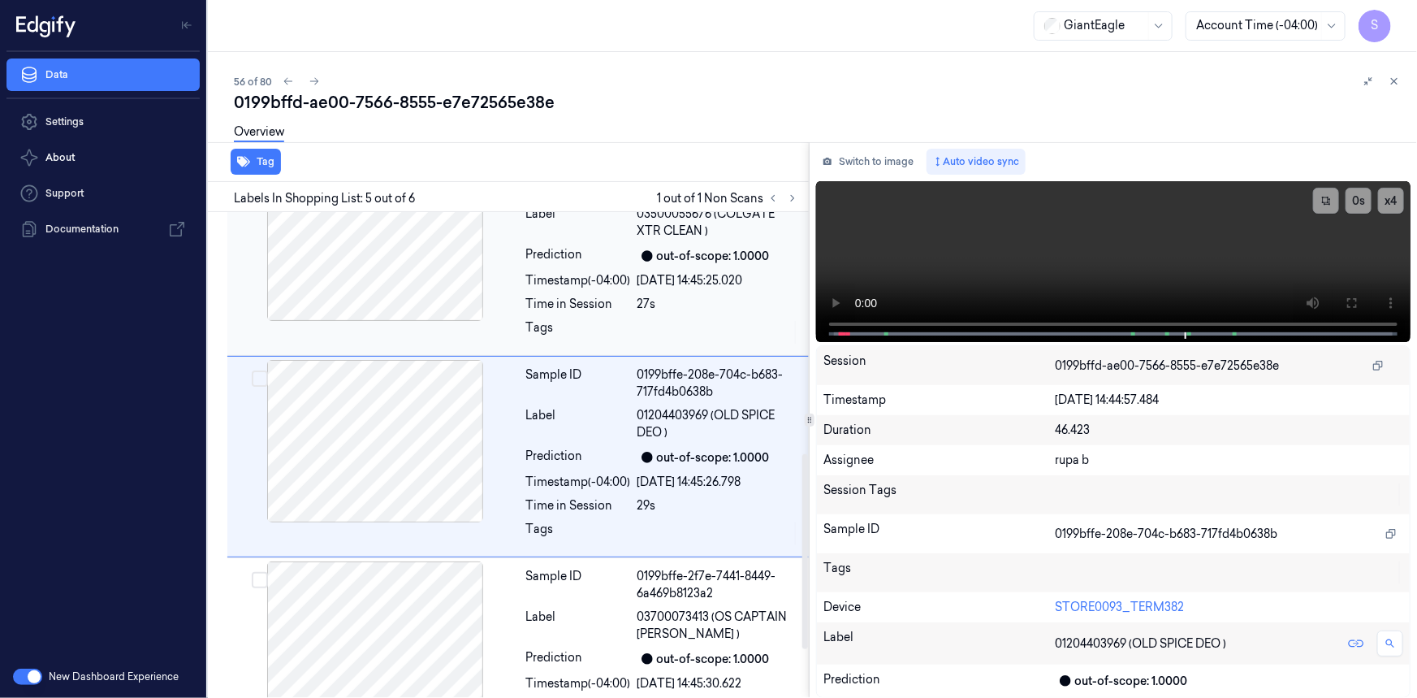
click at [724, 288] on div "Sample ID 0199bffe-199c-7376-b44d-91489658fe9c Label 03500055676 (COLGATE XTR C…" at bounding box center [663, 254] width 286 height 193
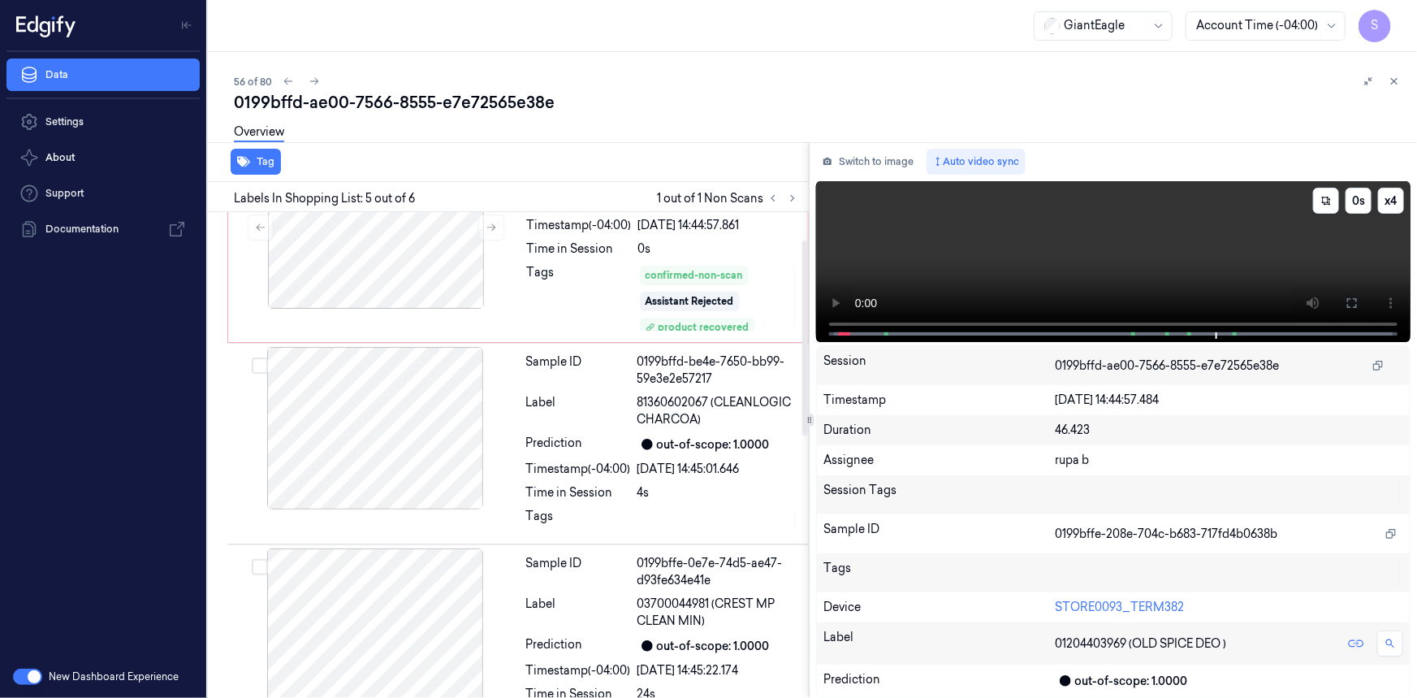
click at [955, 253] on video at bounding box center [1113, 261] width 595 height 161
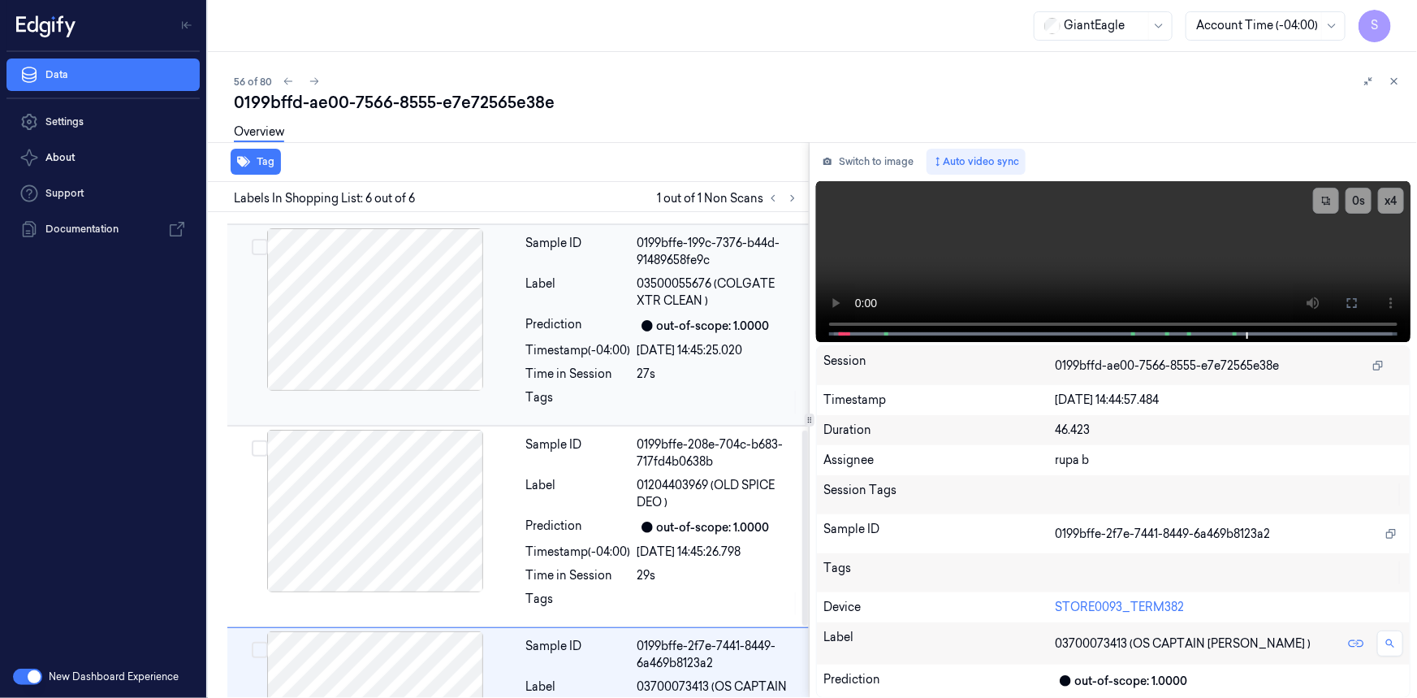
scroll to position [295, 0]
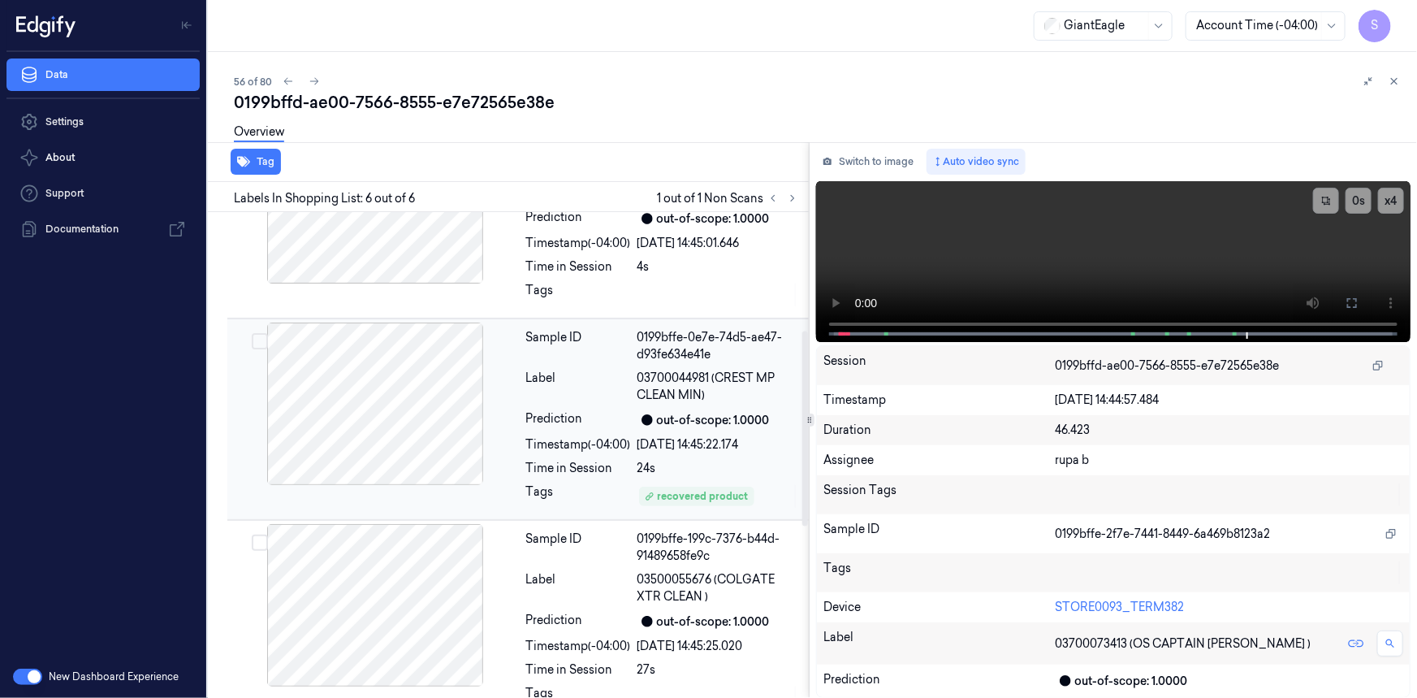
click at [386, 431] on div at bounding box center [375, 403] width 289 height 162
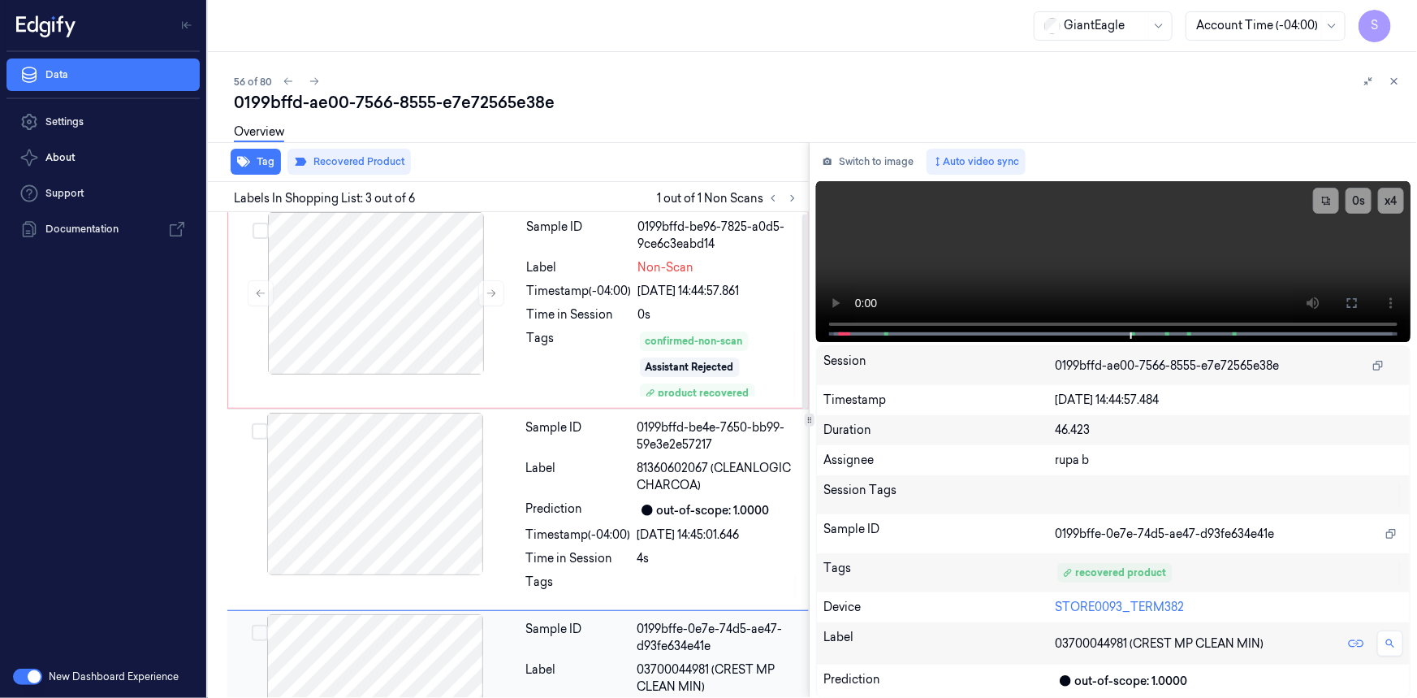
scroll to position [0, 0]
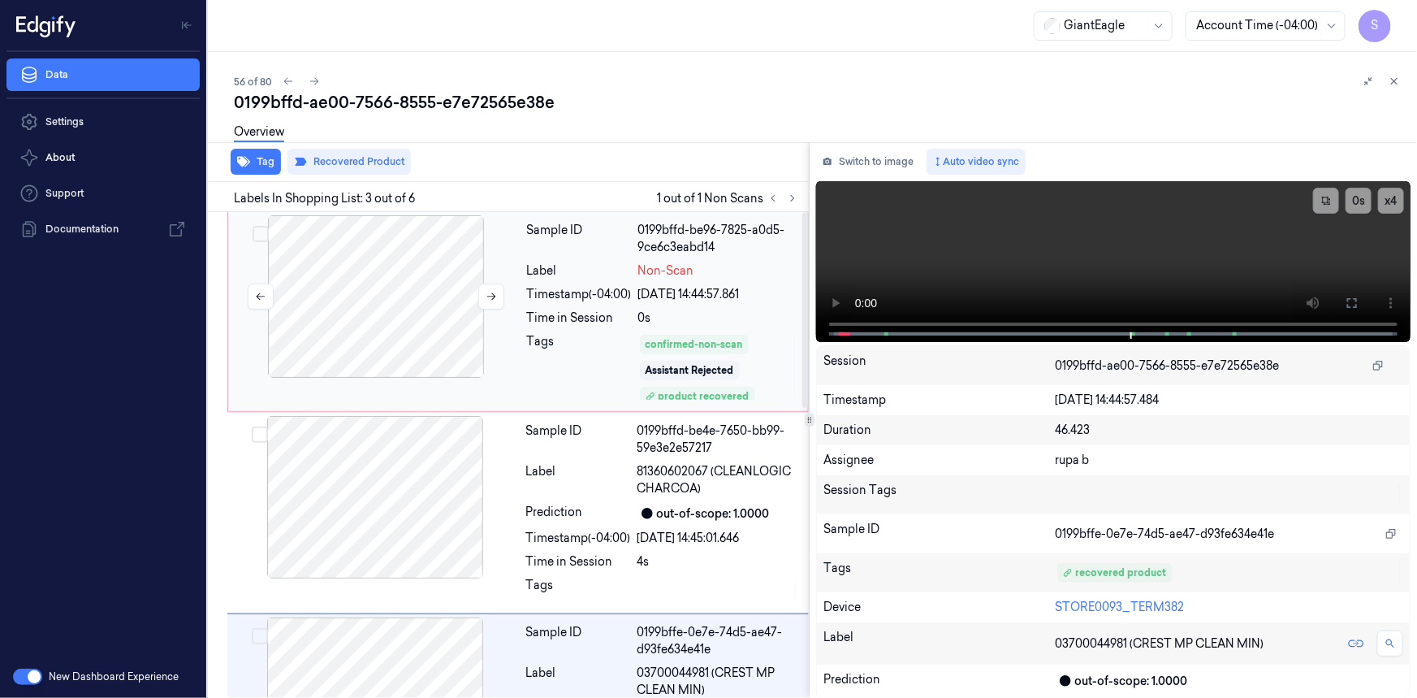
click at [454, 316] on div at bounding box center [376, 296] width 289 height 162
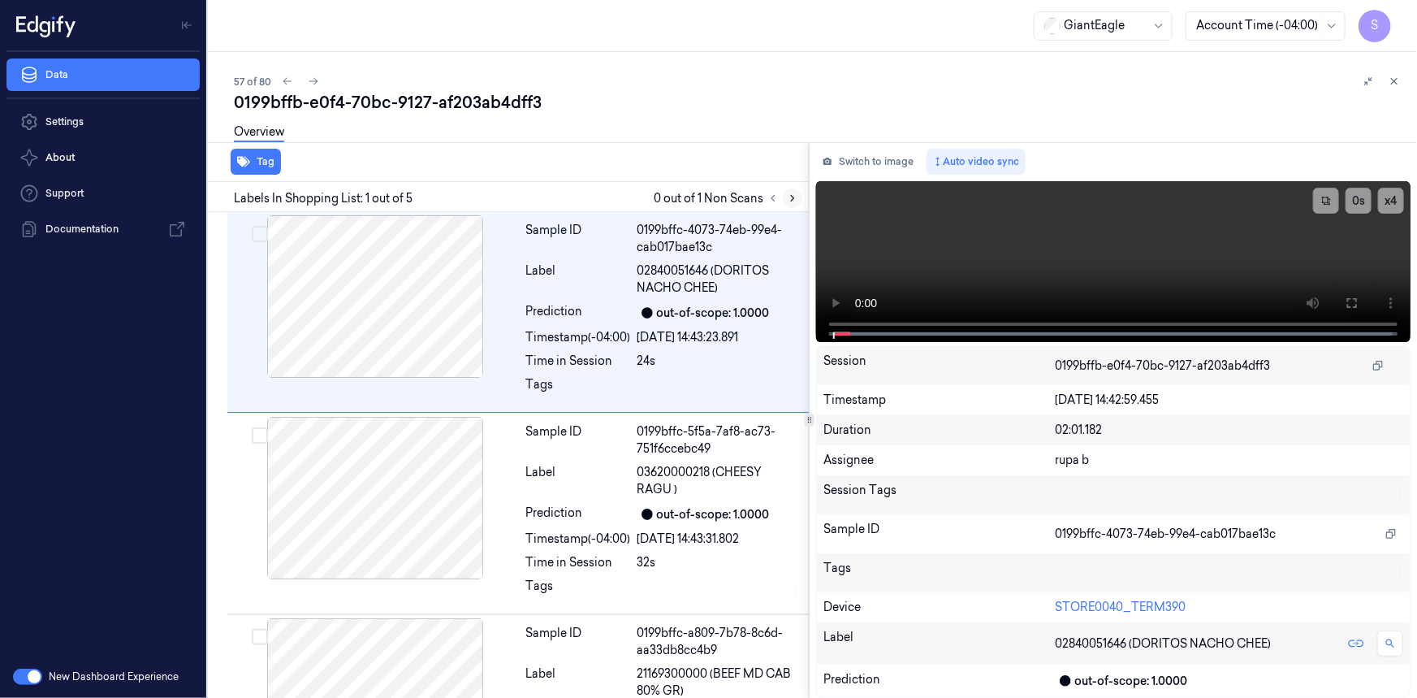
click at [792, 201] on icon at bounding box center [792, 198] width 11 height 11
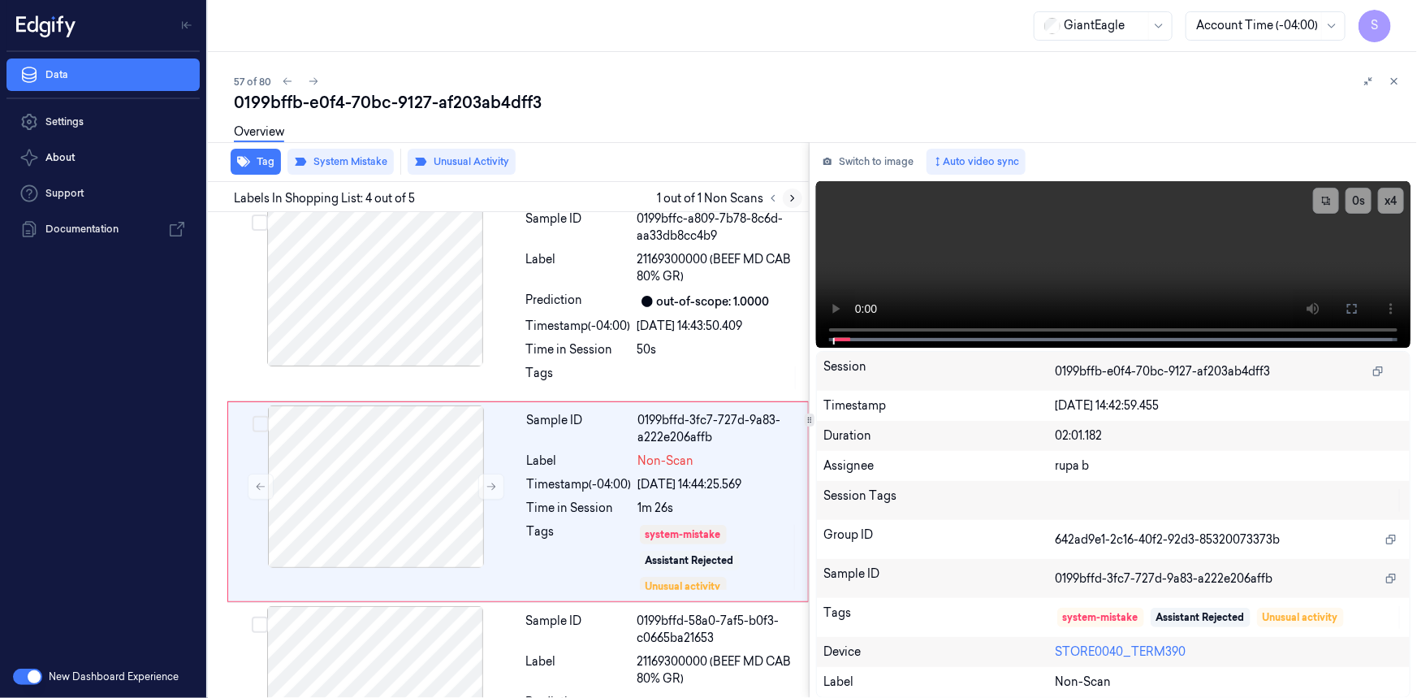
scroll to position [460, 0]
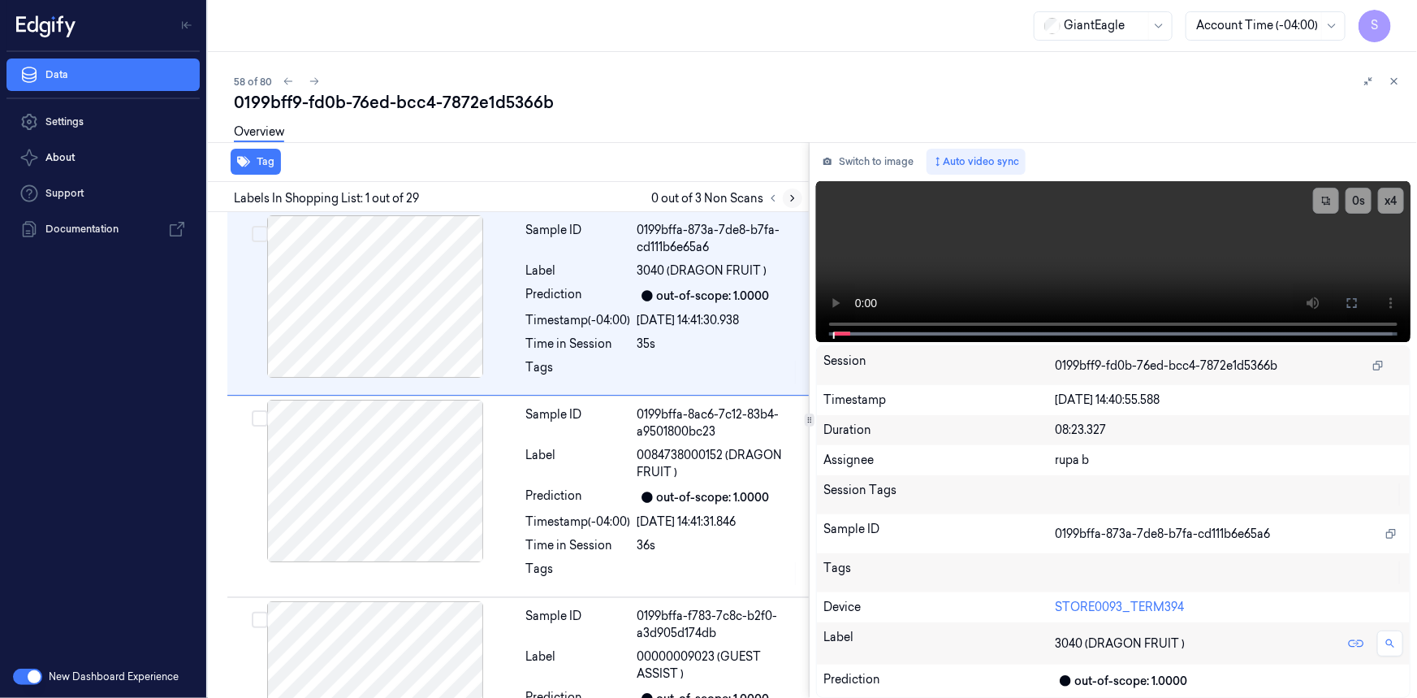
click at [795, 200] on icon at bounding box center [792, 198] width 11 height 11
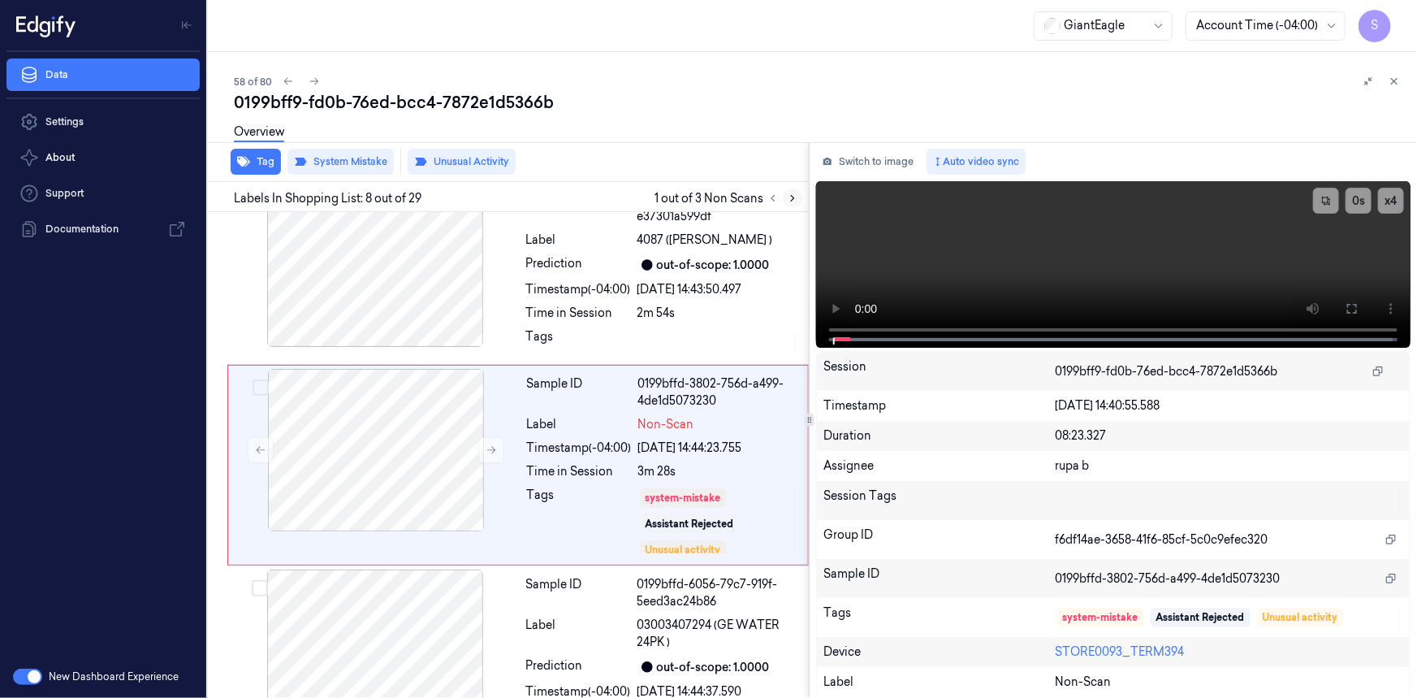
scroll to position [1214, 0]
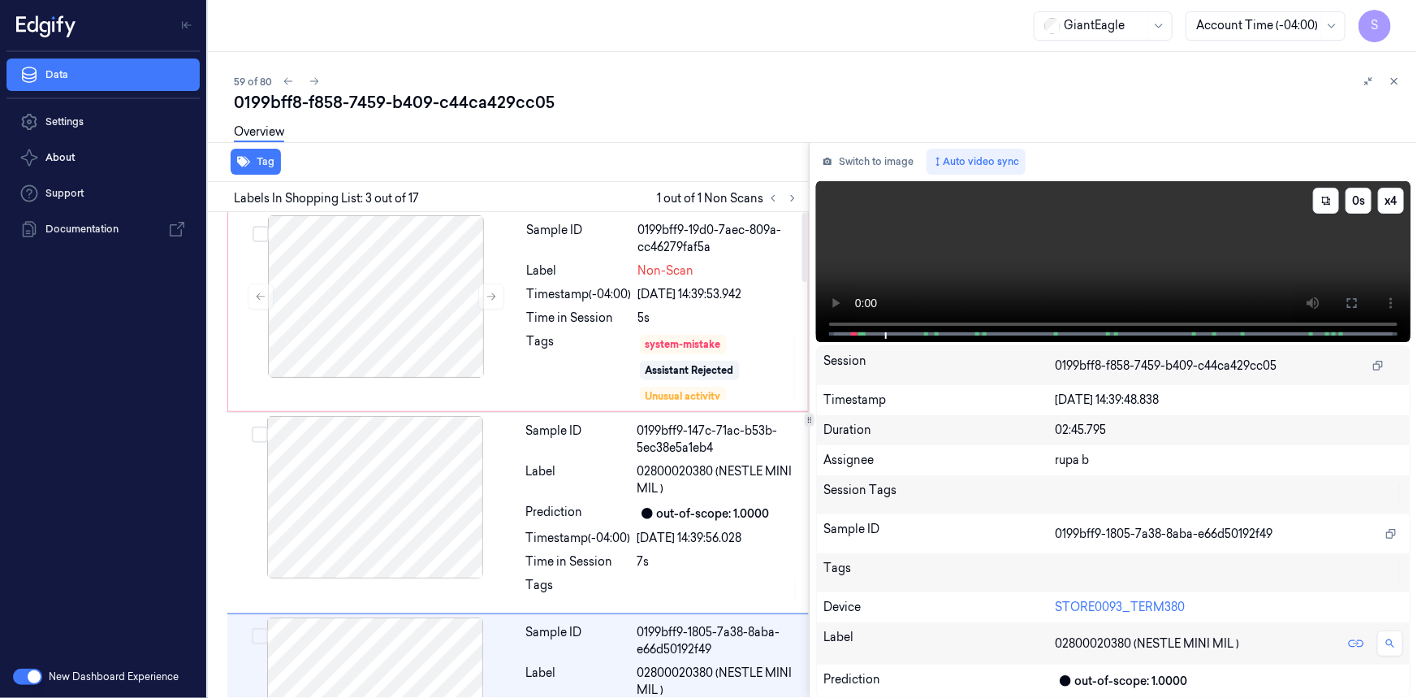
click at [1062, 274] on video at bounding box center [1113, 261] width 595 height 161
click at [446, 344] on div at bounding box center [376, 296] width 289 height 162
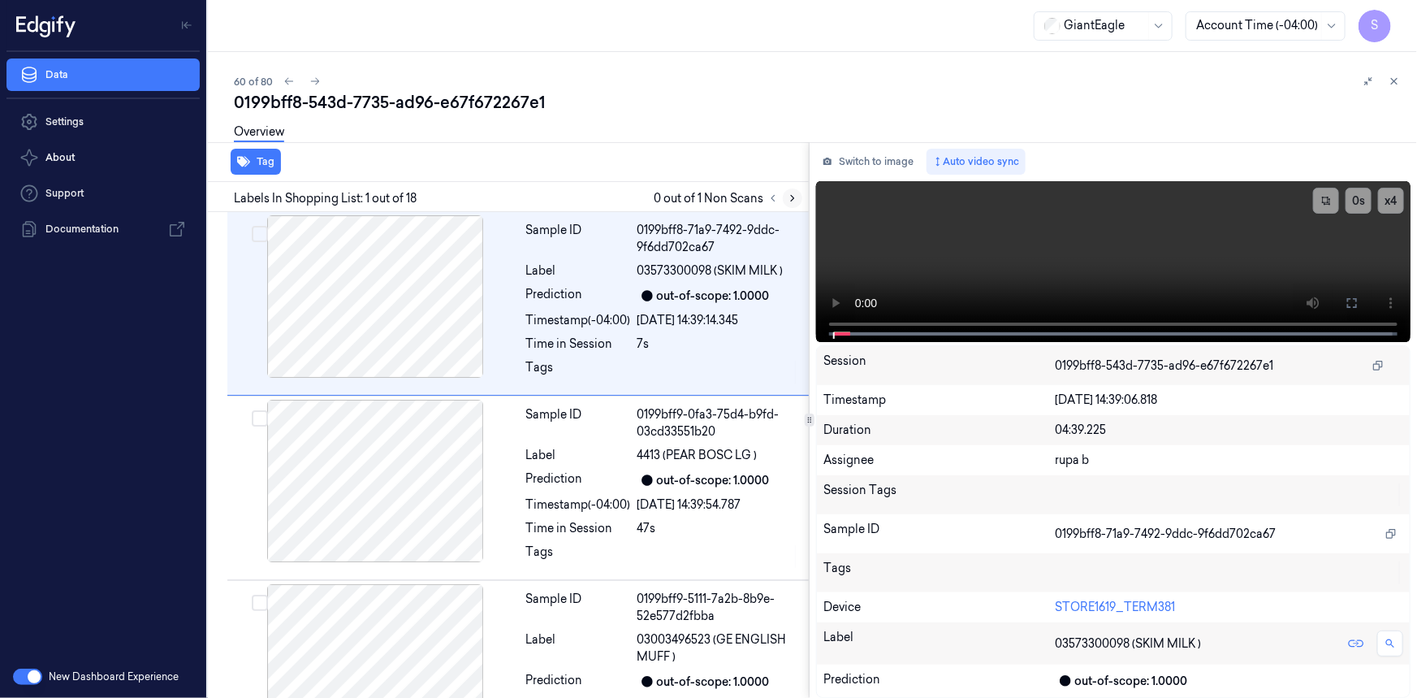
click at [791, 201] on icon at bounding box center [792, 198] width 11 height 11
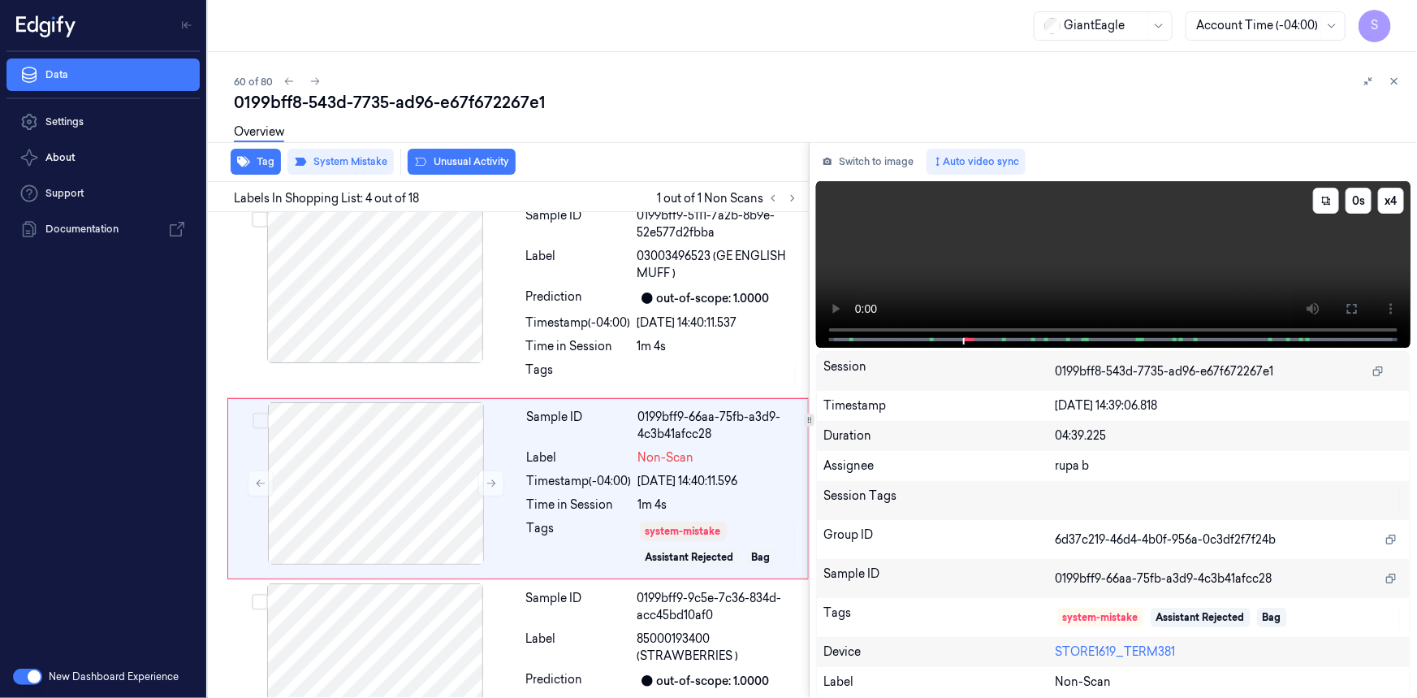
scroll to position [426, 0]
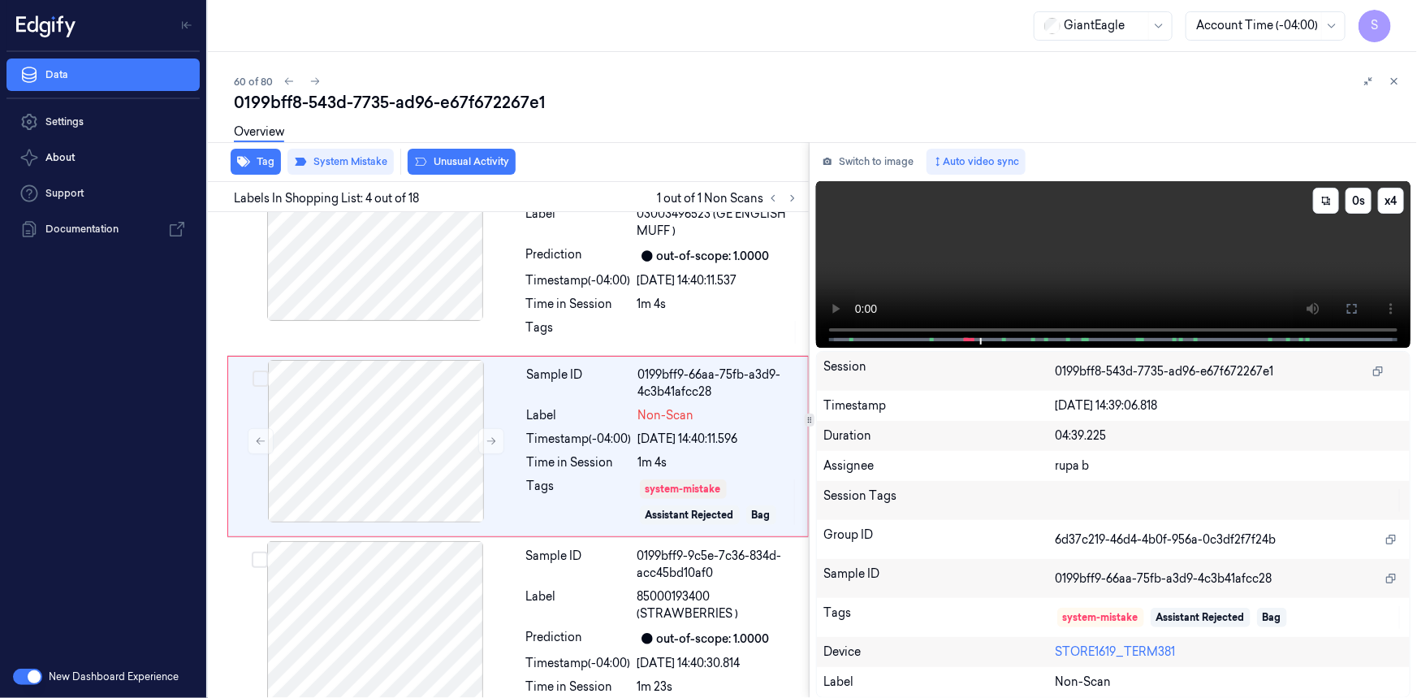
click at [996, 277] on video at bounding box center [1113, 264] width 595 height 167
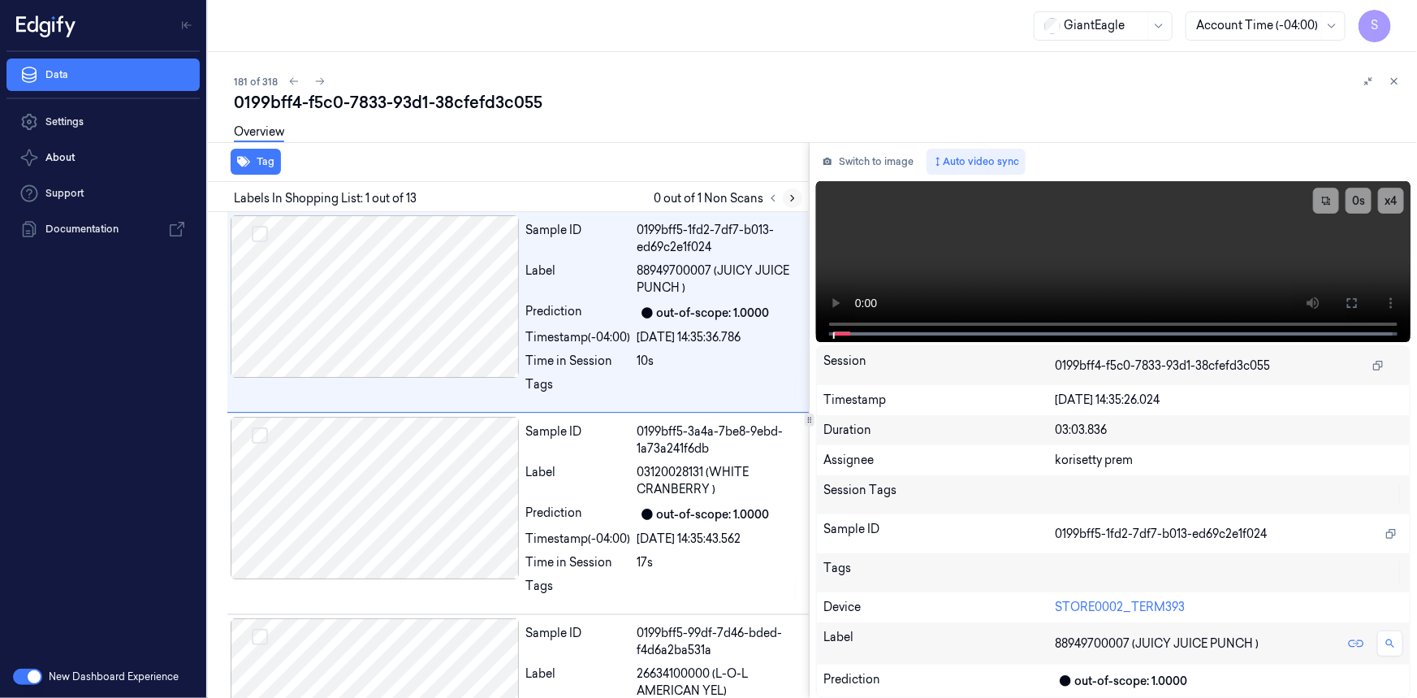
click at [794, 195] on icon at bounding box center [792, 198] width 11 height 11
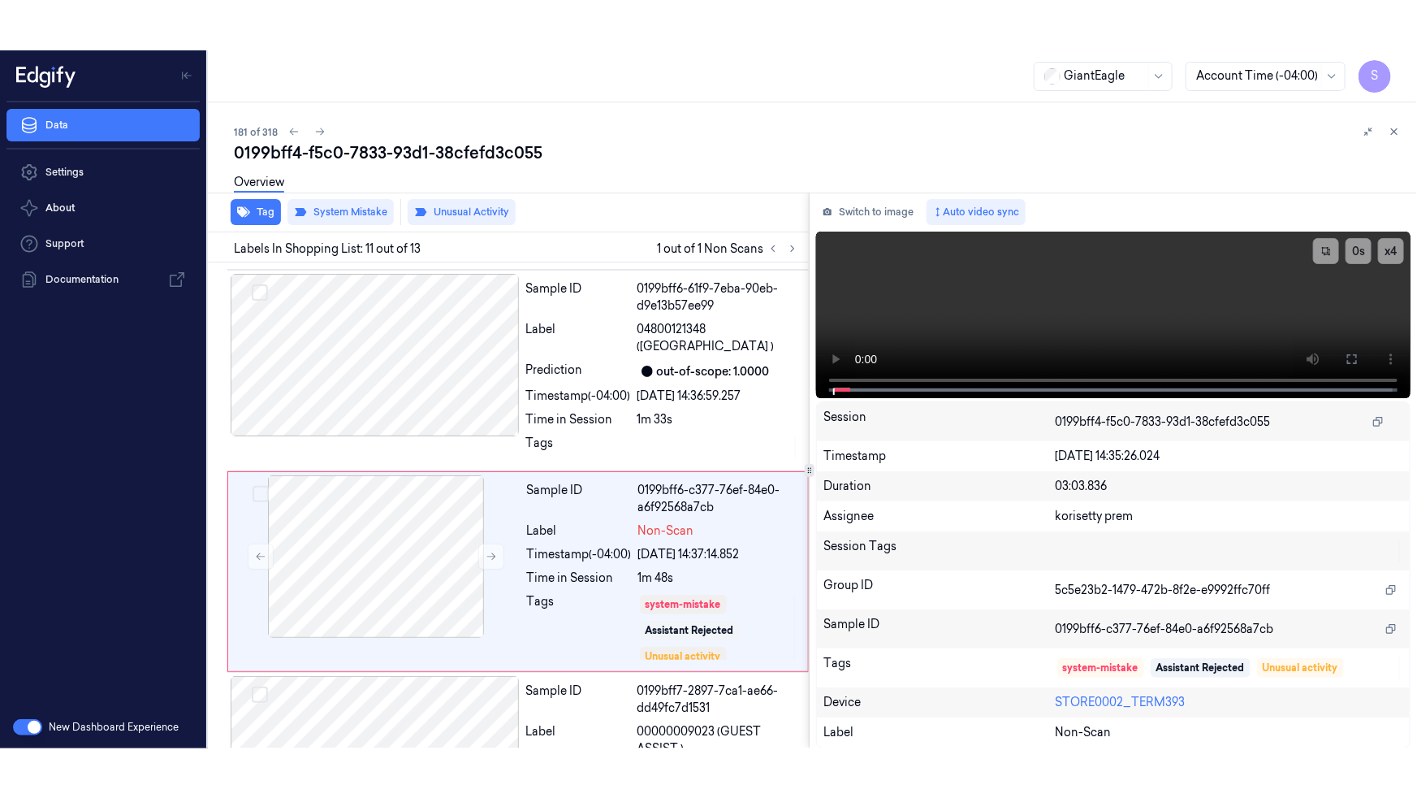
scroll to position [1852, 0]
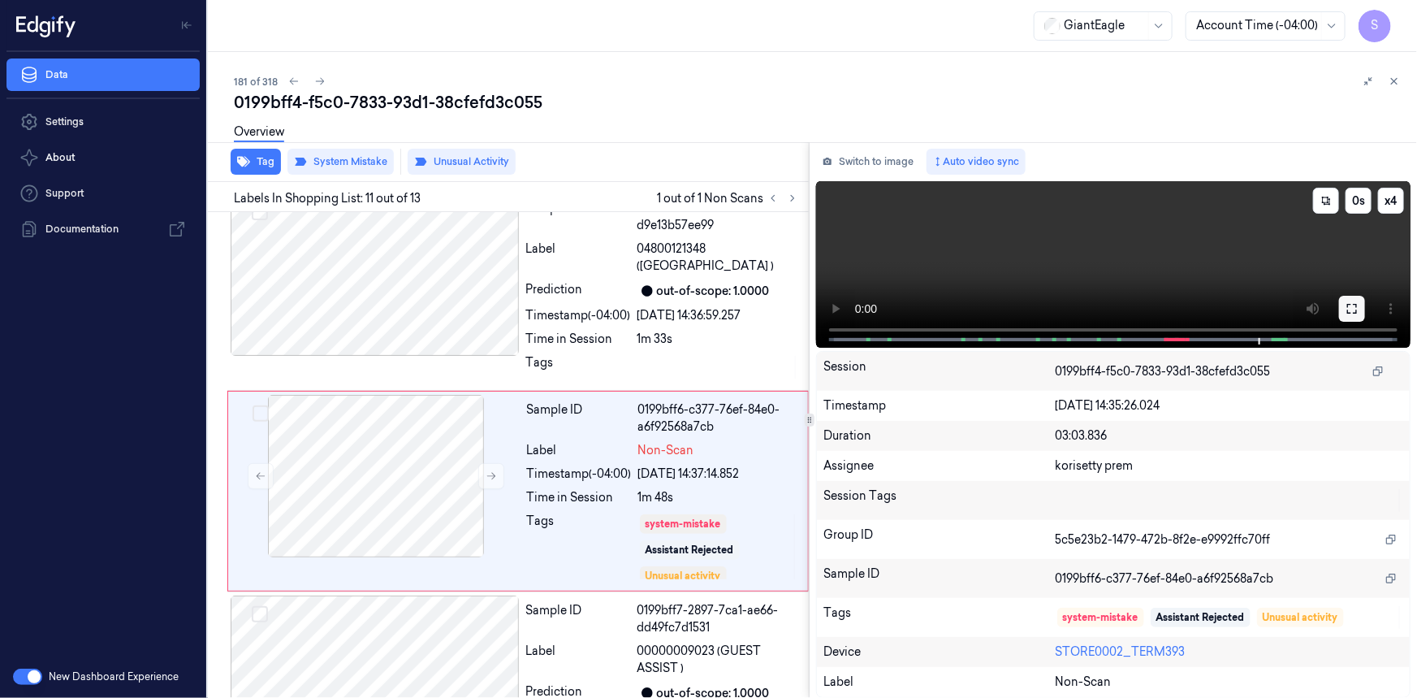
click at [1347, 309] on icon at bounding box center [1352, 308] width 13 height 13
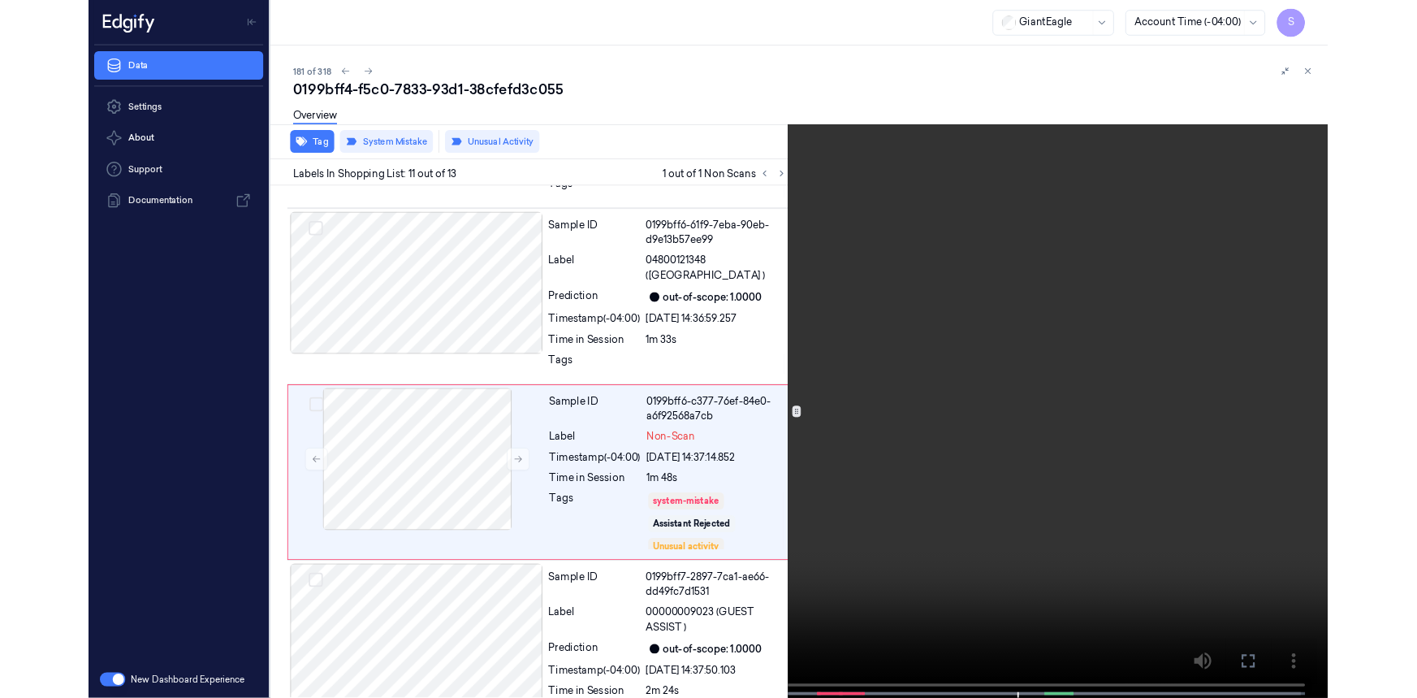
scroll to position [1802, 0]
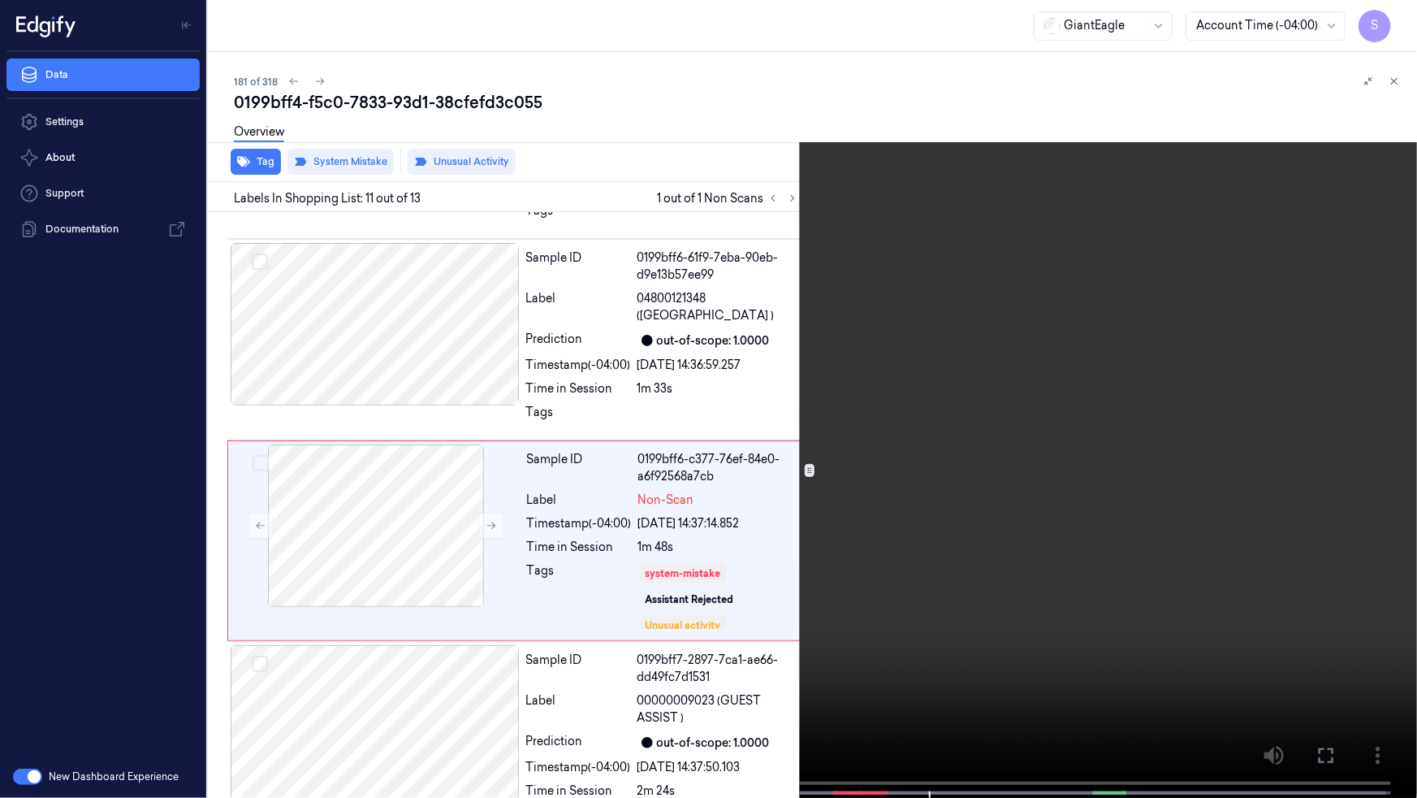
click at [0, 0] on icon at bounding box center [0, 0] width 0 height 0
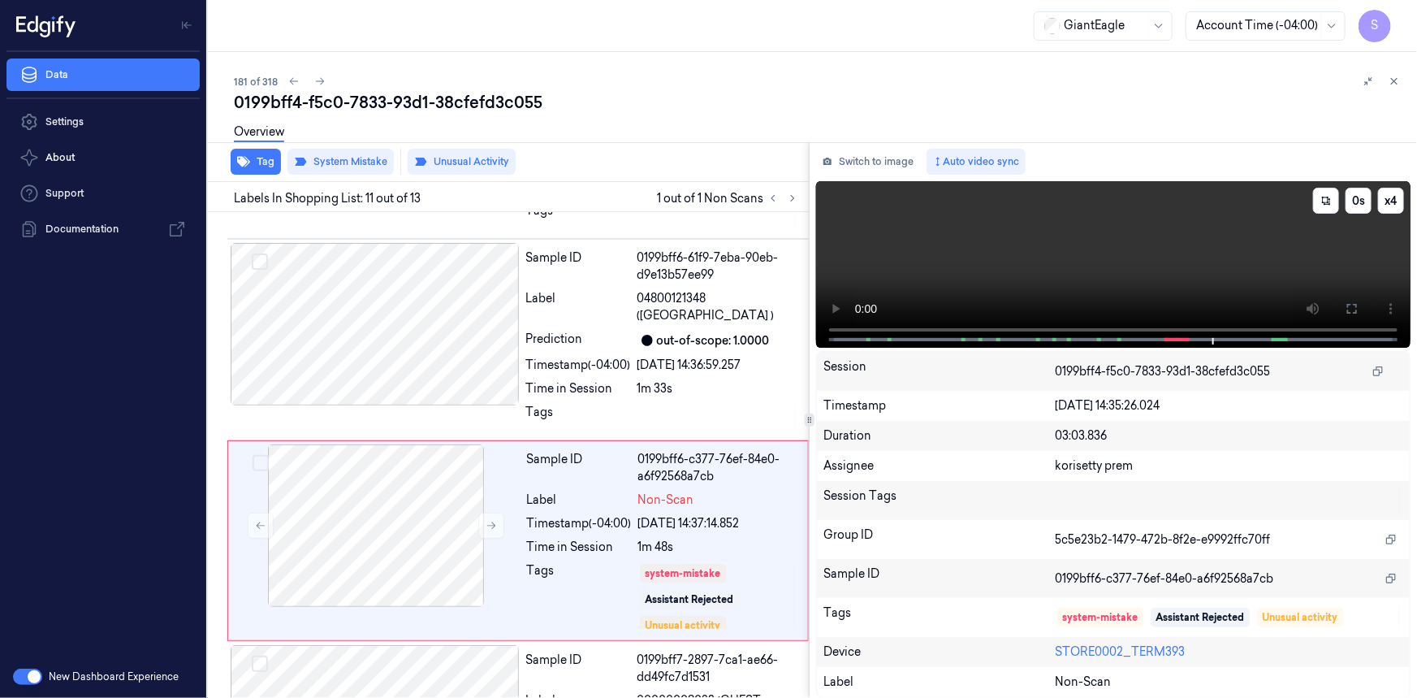
click at [1110, 209] on video at bounding box center [1113, 264] width 595 height 167
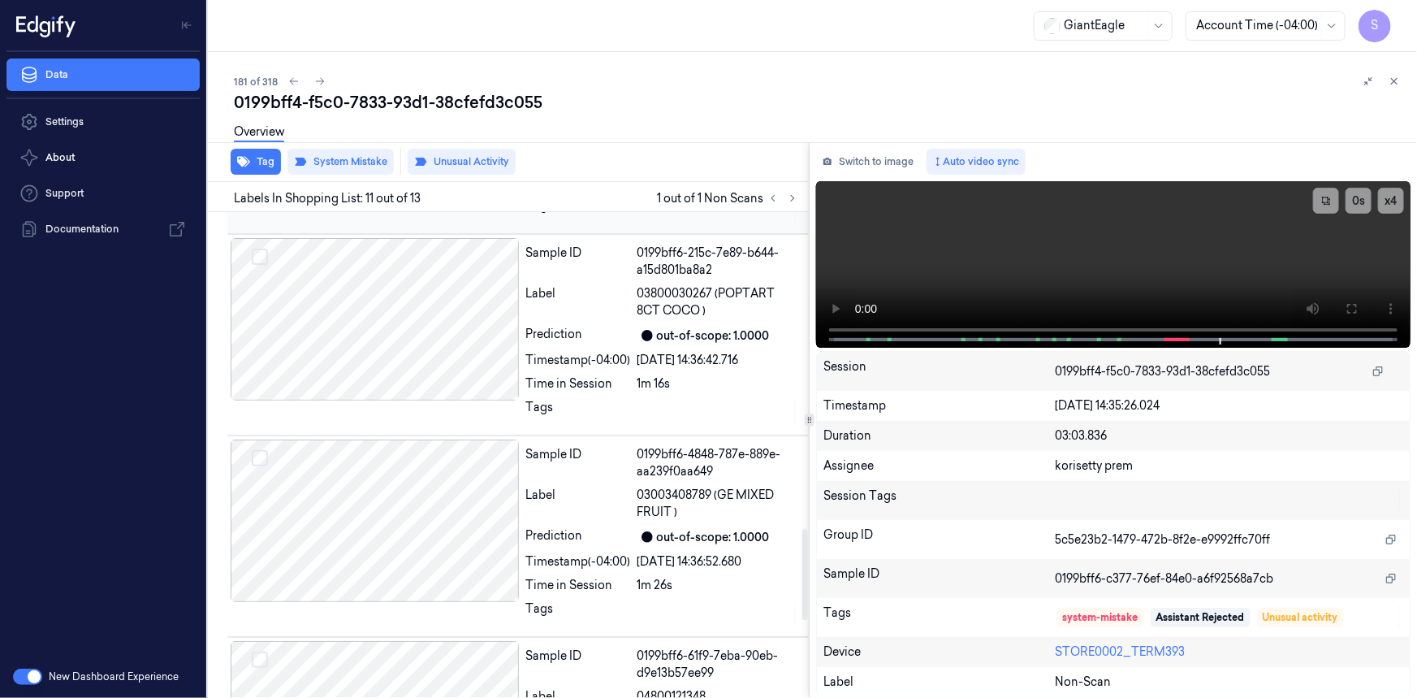
scroll to position [936, 0]
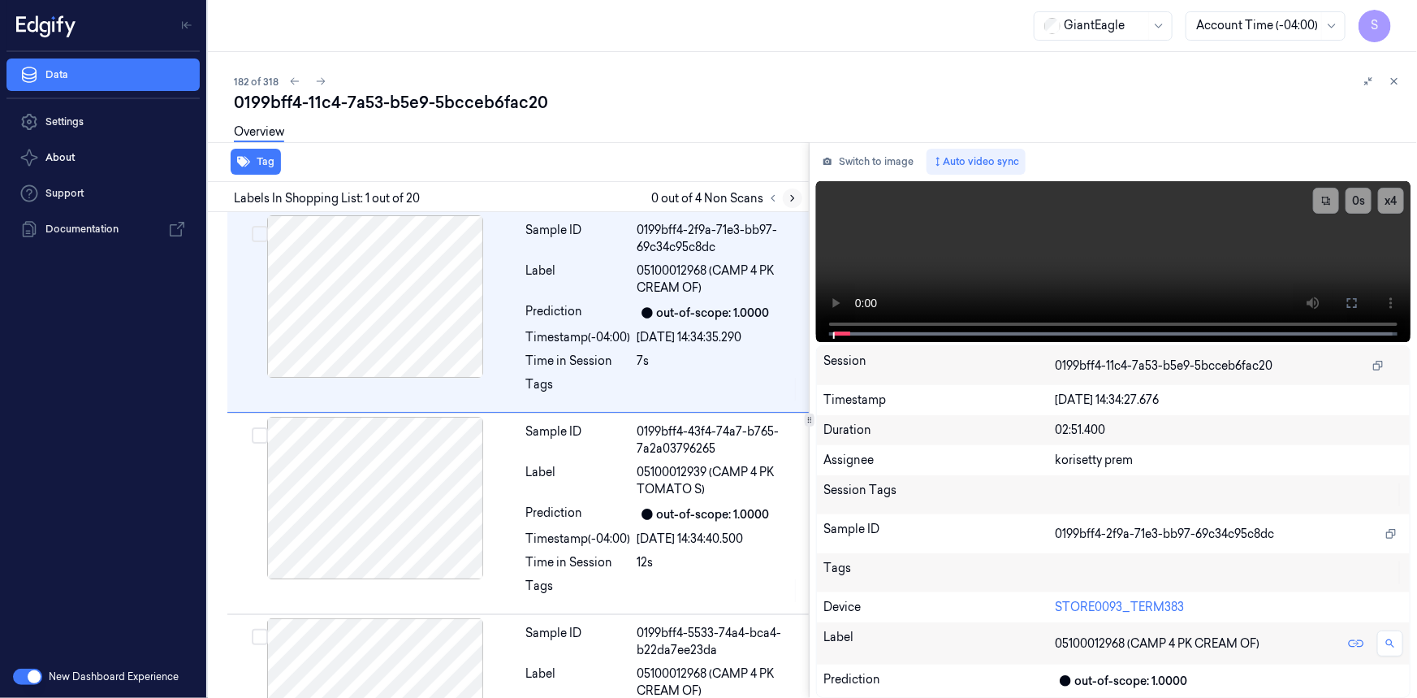
click at [793, 193] on icon at bounding box center [792, 198] width 11 height 11
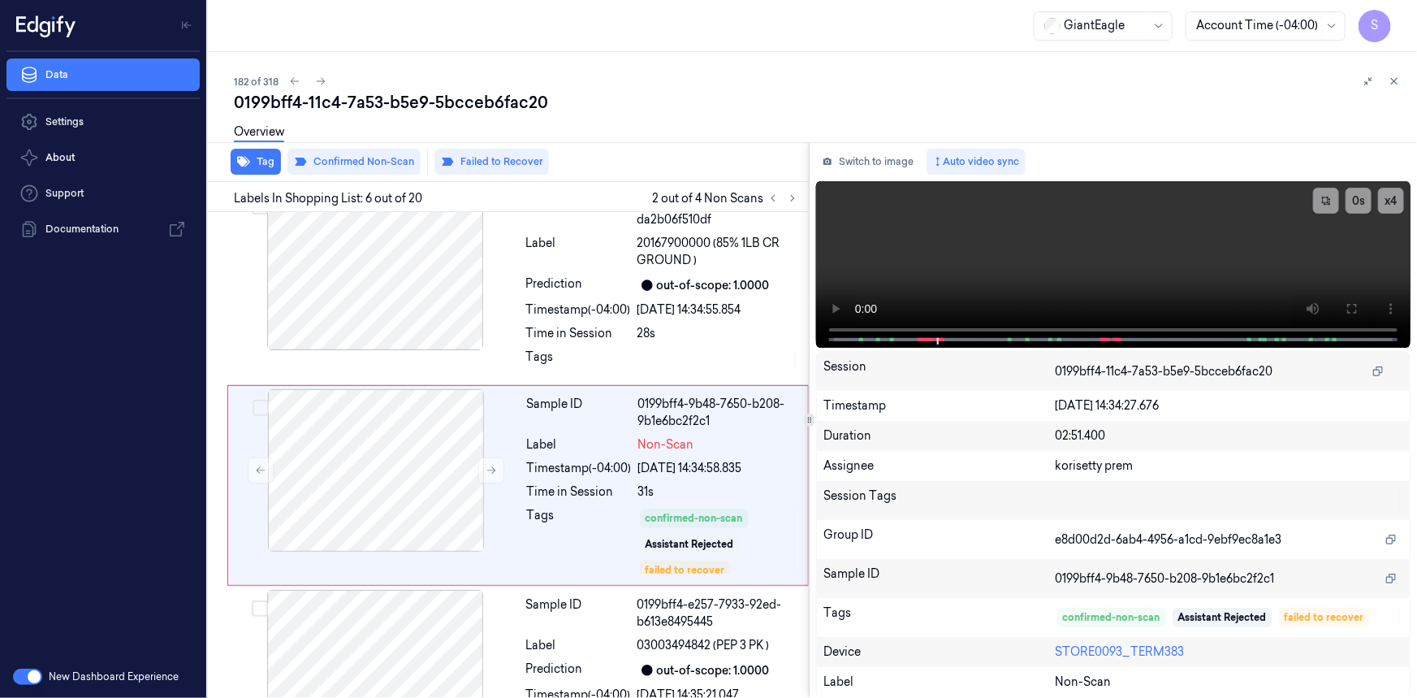
scroll to position [861, 0]
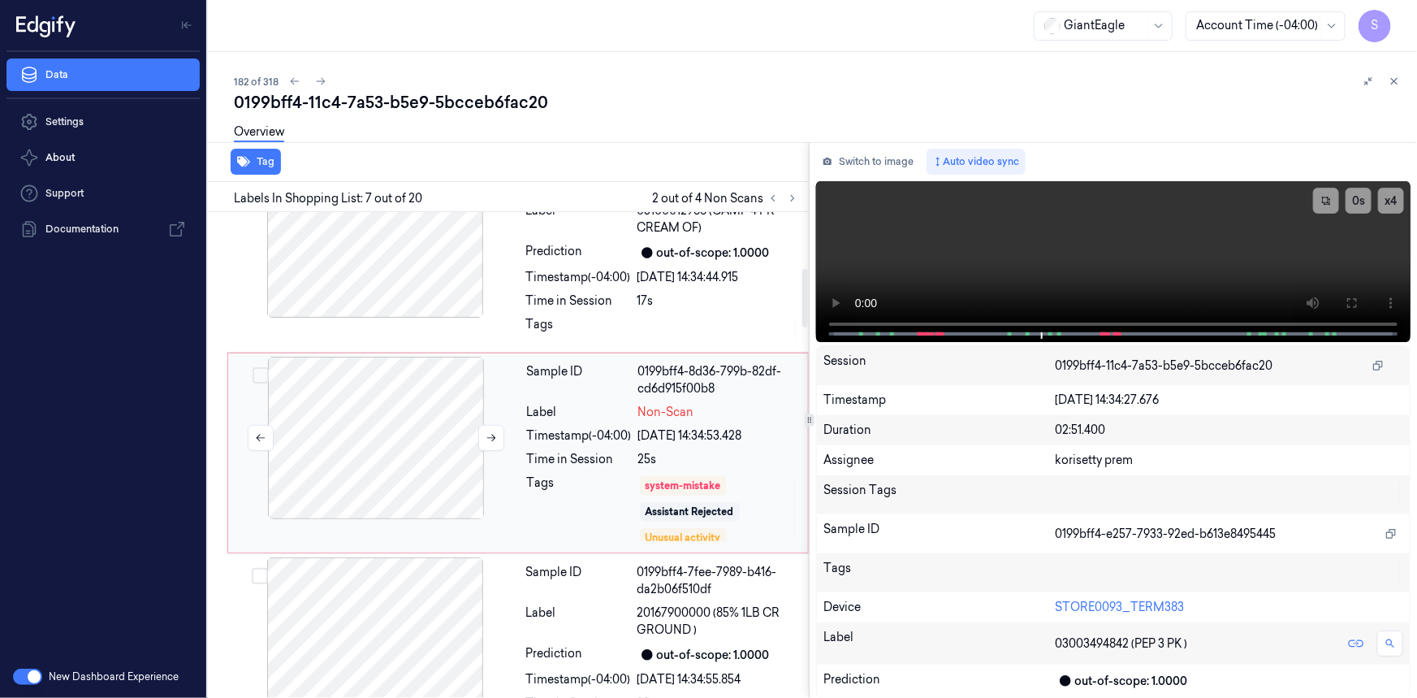
click at [419, 404] on div at bounding box center [376, 438] width 289 height 162
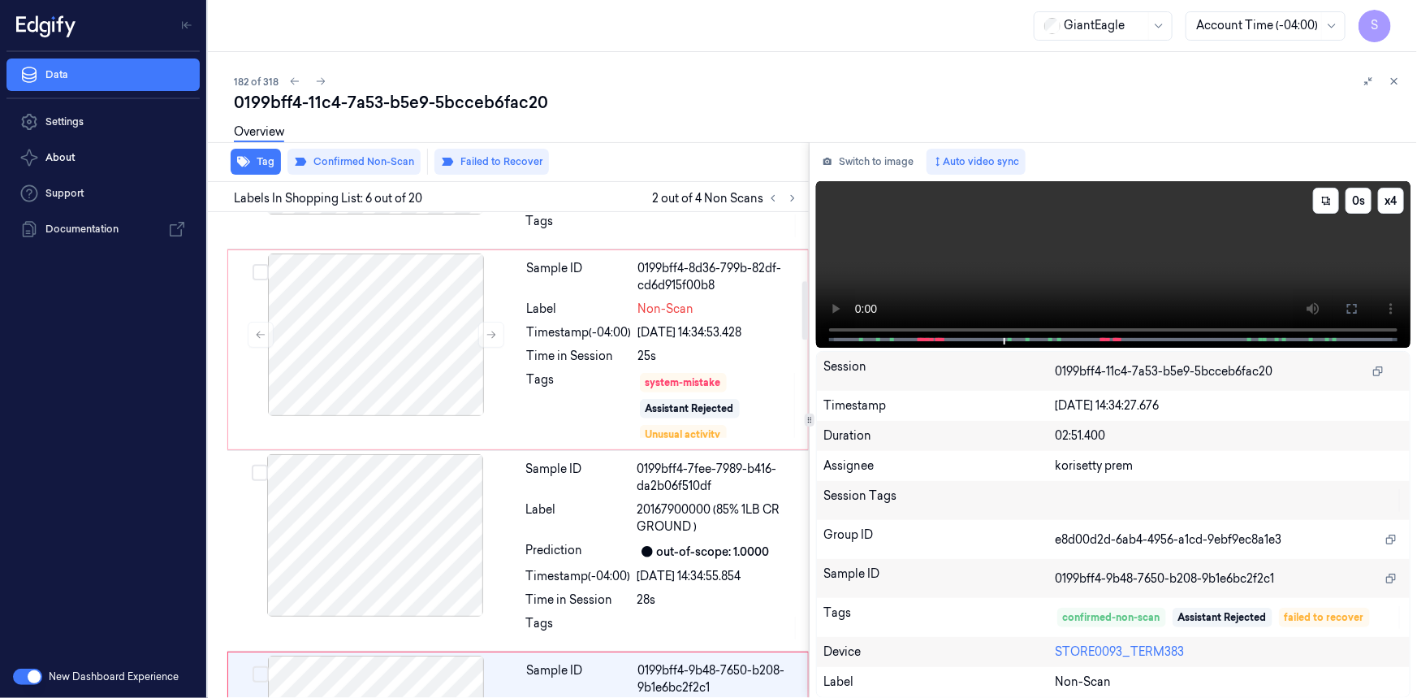
click at [1004, 276] on video at bounding box center [1113, 264] width 595 height 167
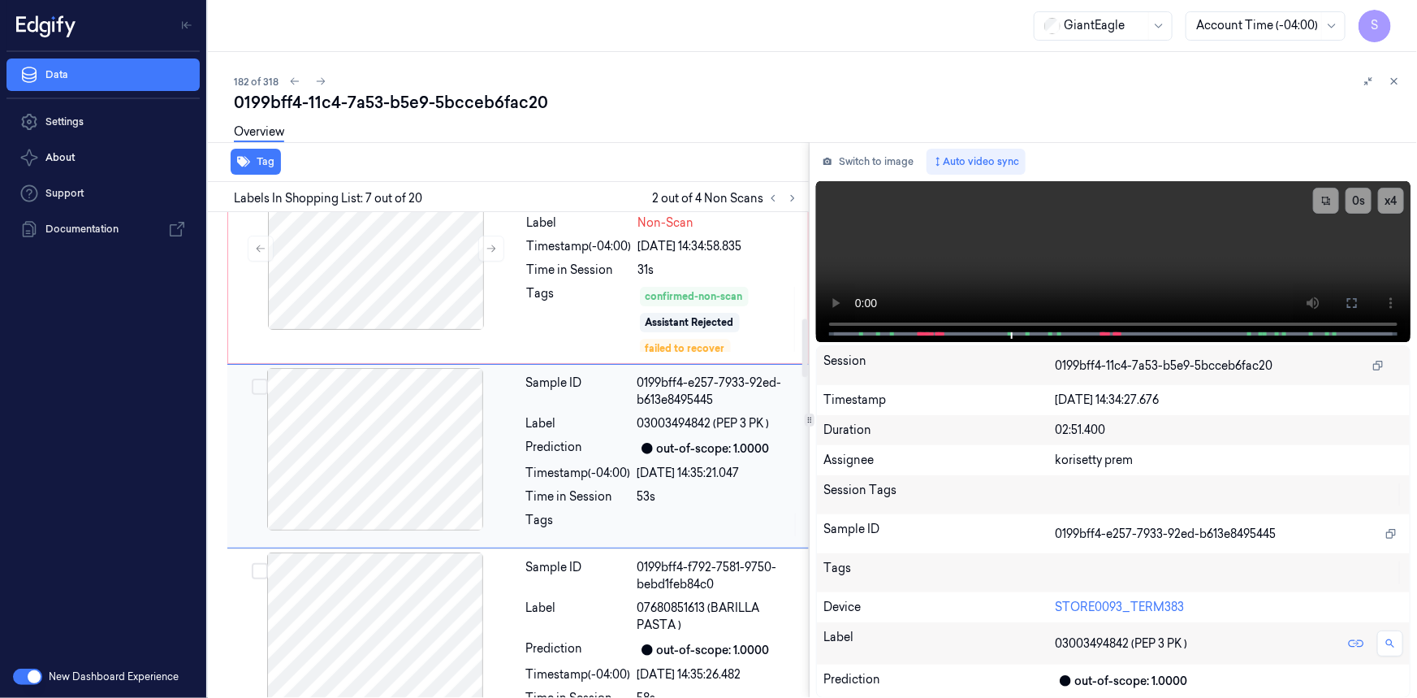
scroll to position [759, 0]
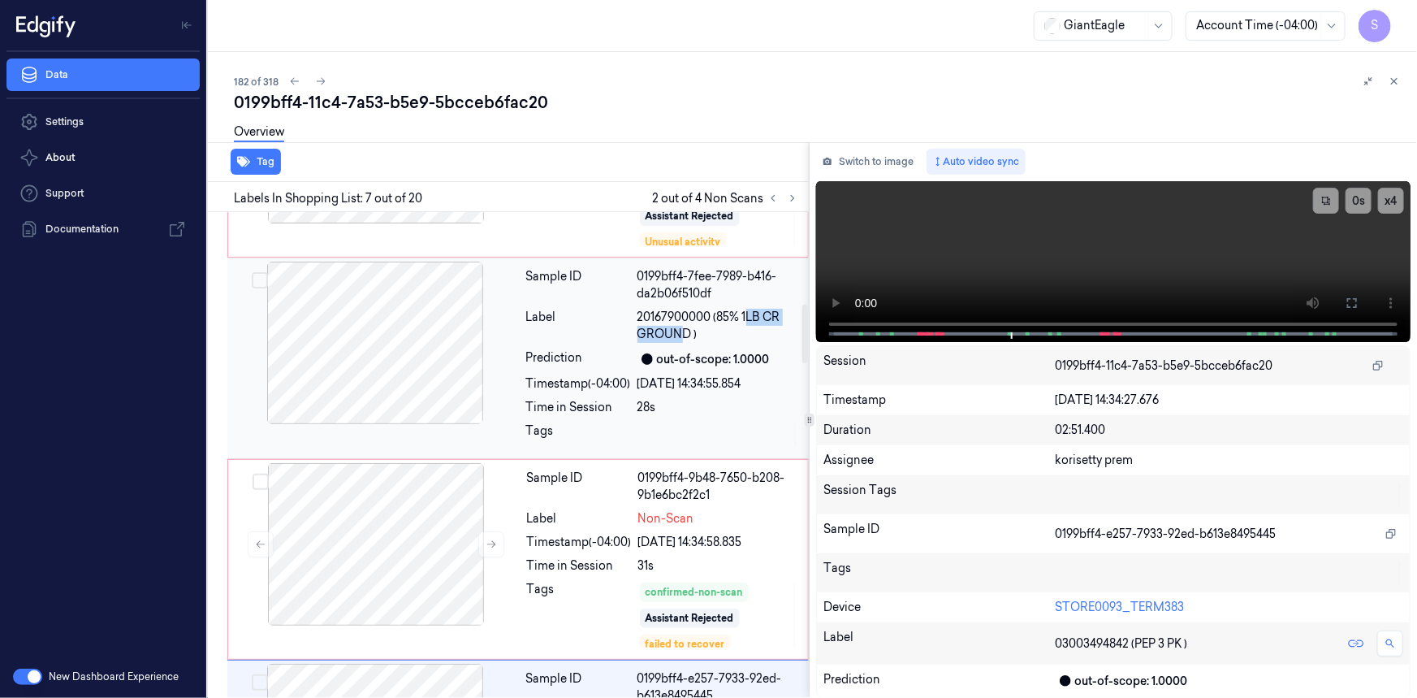
drag, startPoint x: 746, startPoint y: 315, endPoint x: 686, endPoint y: 336, distance: 63.7
click at [686, 336] on span "20167900000 (85% 1LB CR GROUND )" at bounding box center [719, 326] width 162 height 34
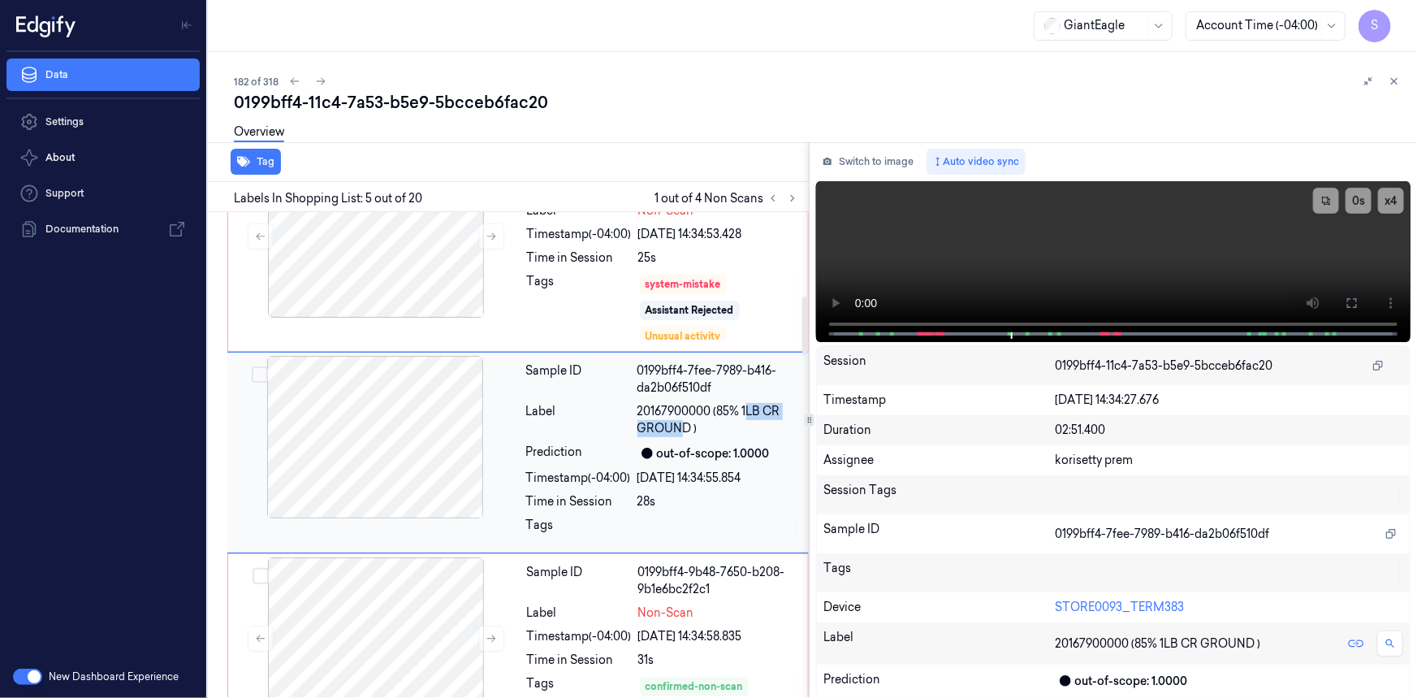
scroll to position [660, 0]
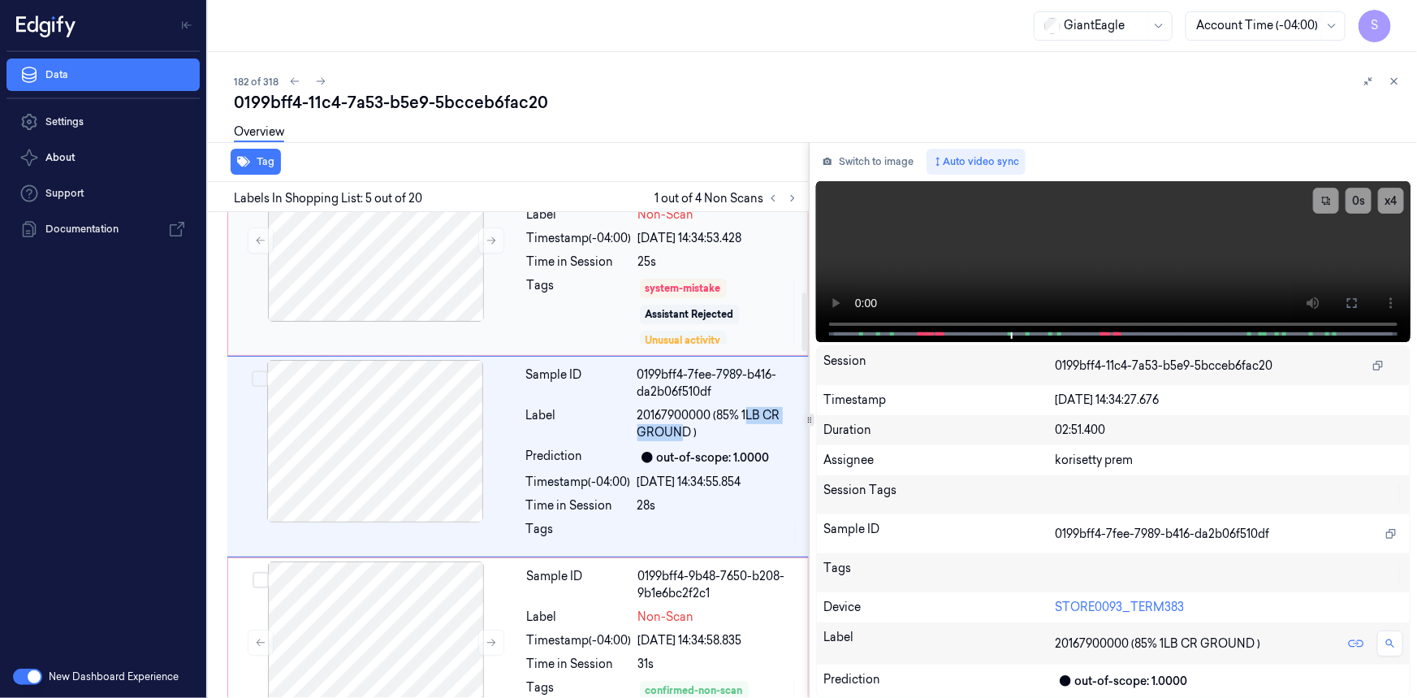
copy span "LB CR GROUN"
click at [591, 579] on div "Sample ID" at bounding box center [579, 585] width 105 height 34
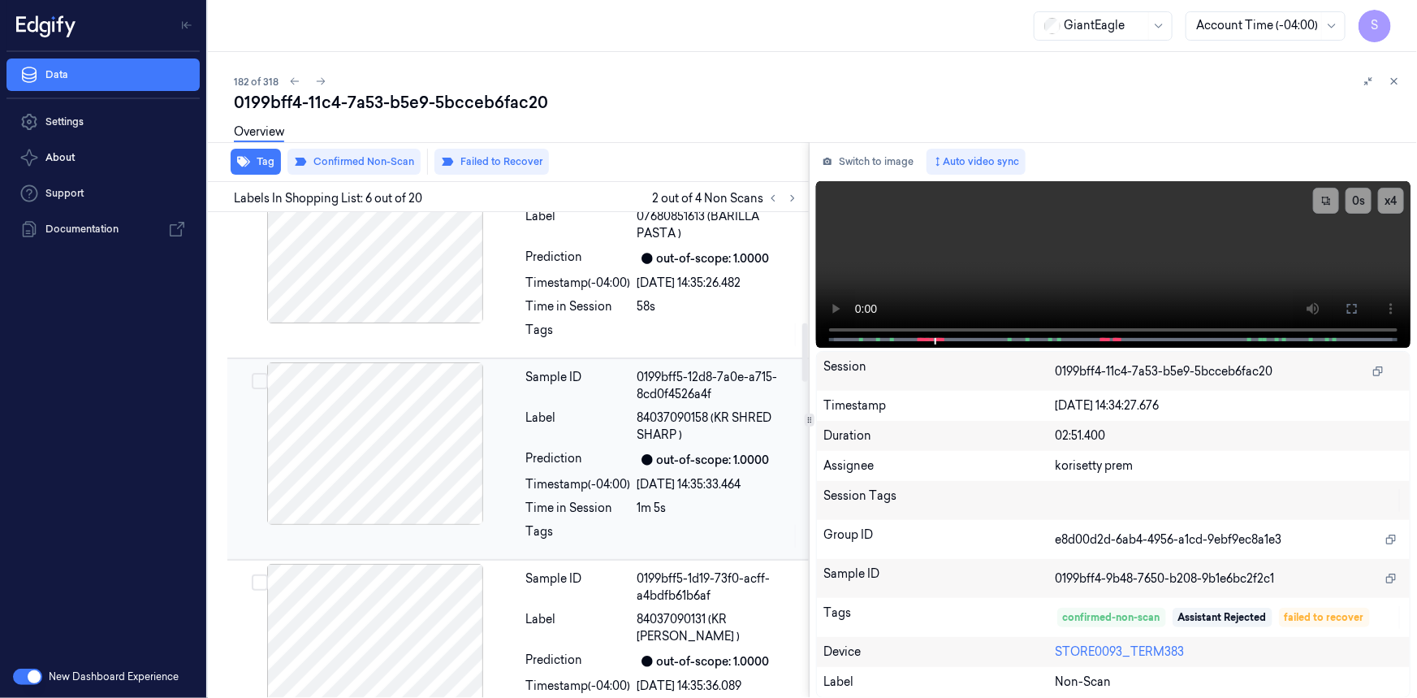
scroll to position [855, 0]
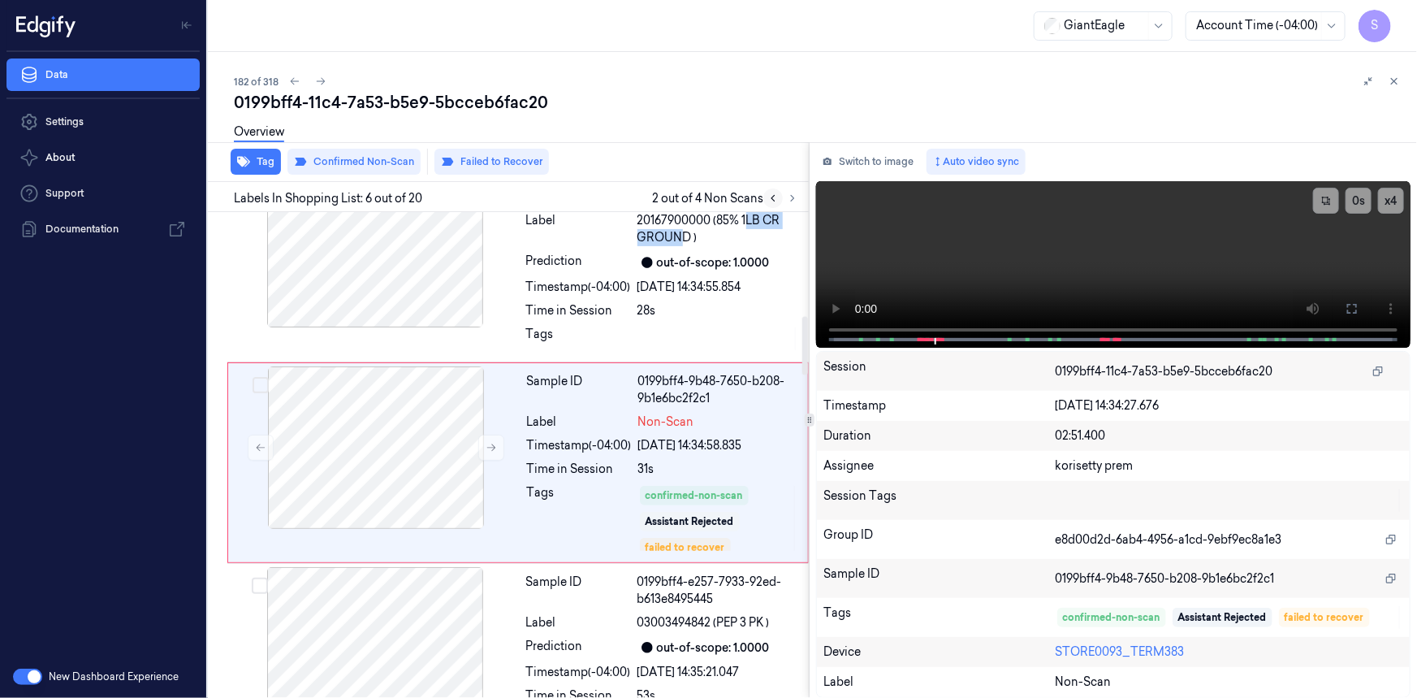
click at [772, 195] on icon at bounding box center [773, 198] width 11 height 11
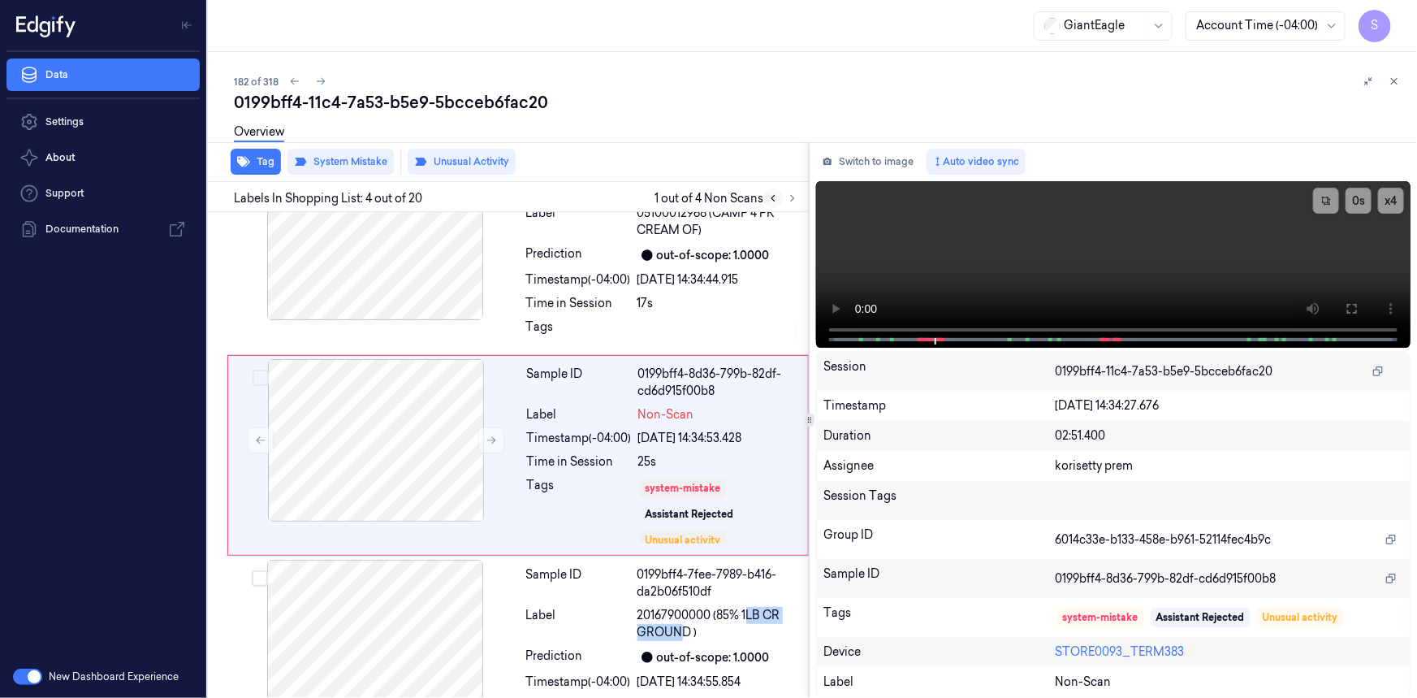
scroll to position [460, 0]
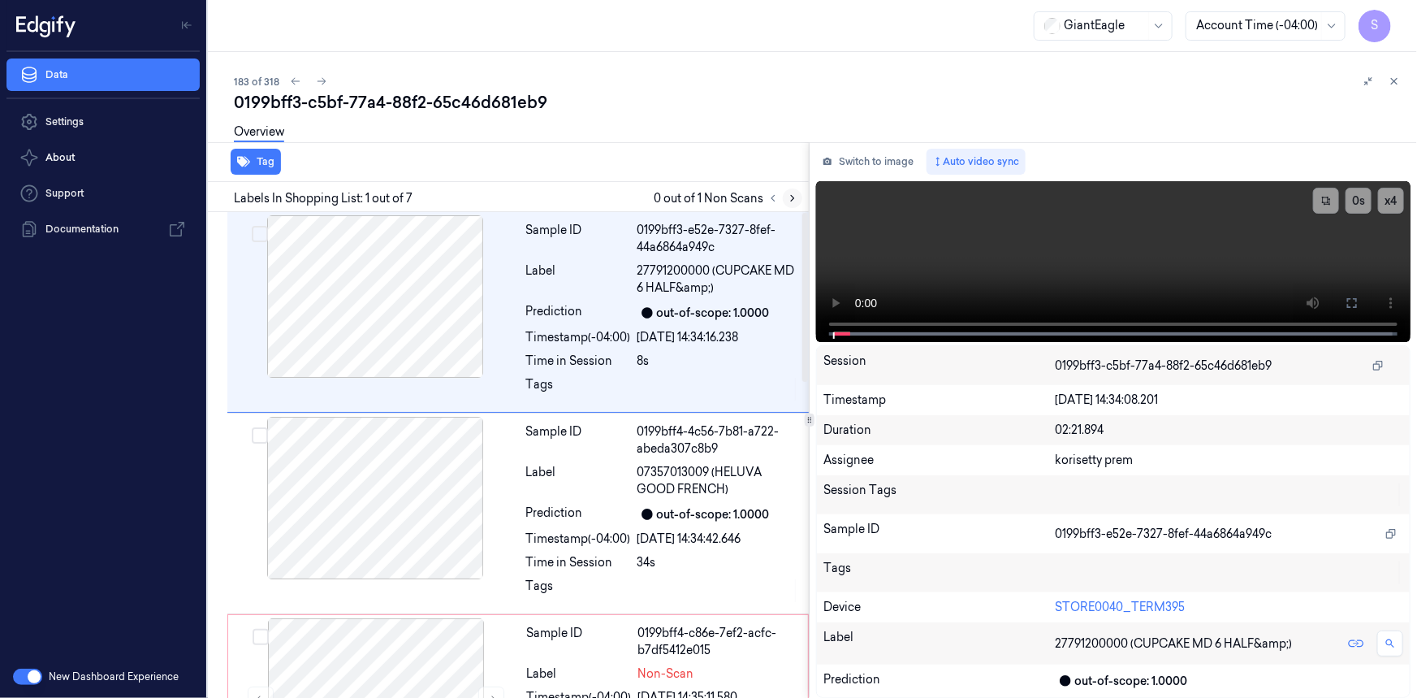
click at [791, 201] on icon at bounding box center [792, 199] width 3 height 6
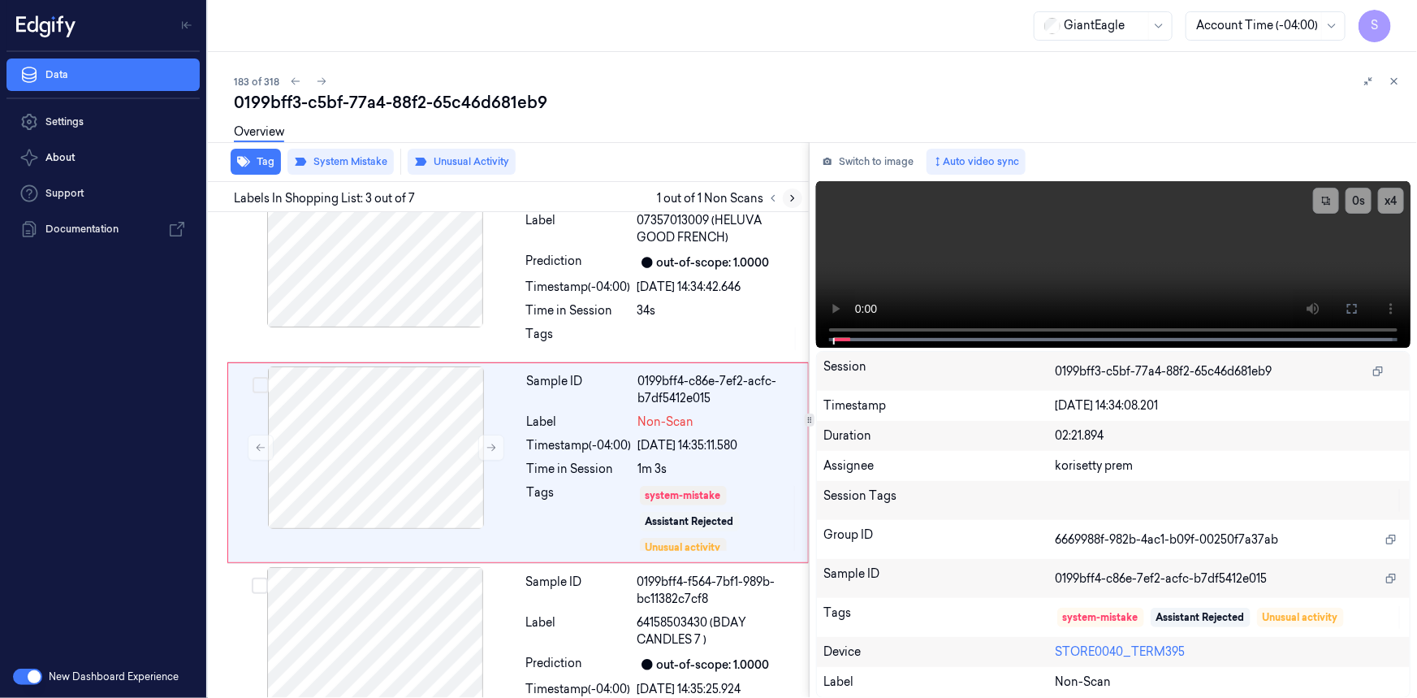
scroll to position [259, 0]
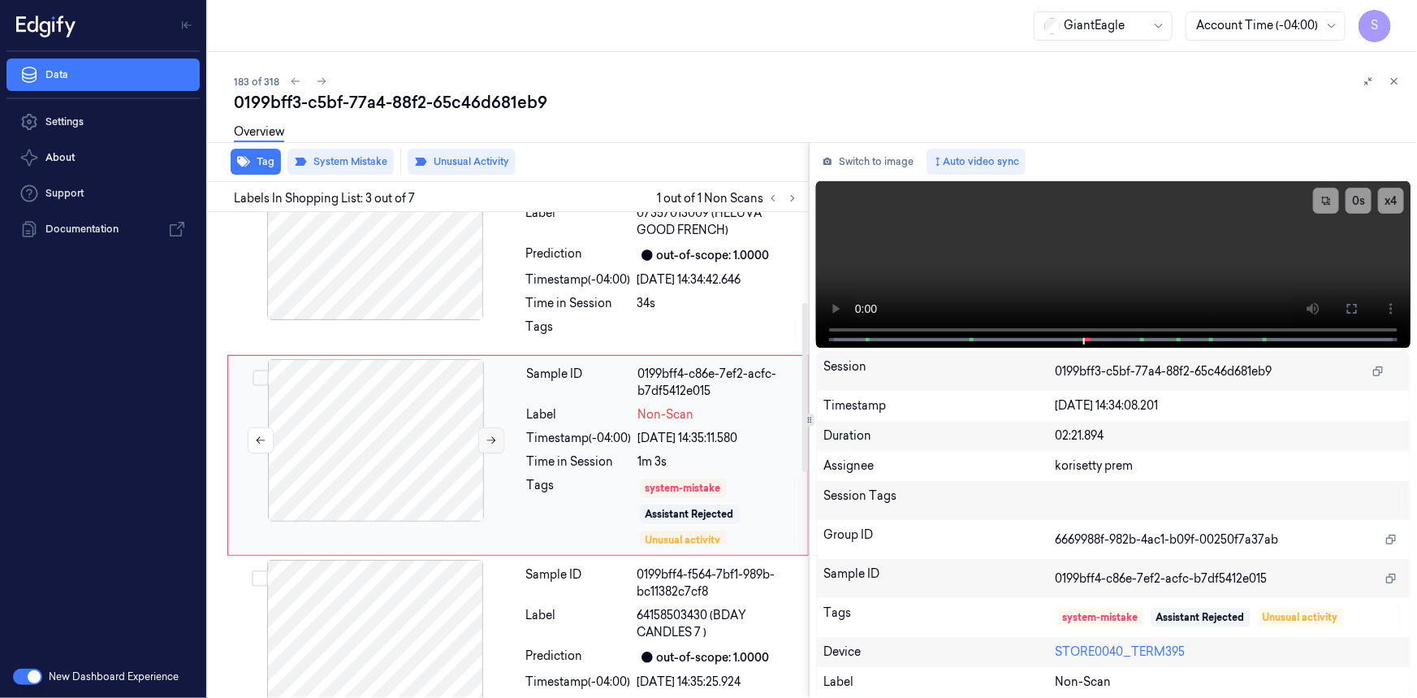
click at [492, 439] on icon at bounding box center [491, 440] width 11 height 11
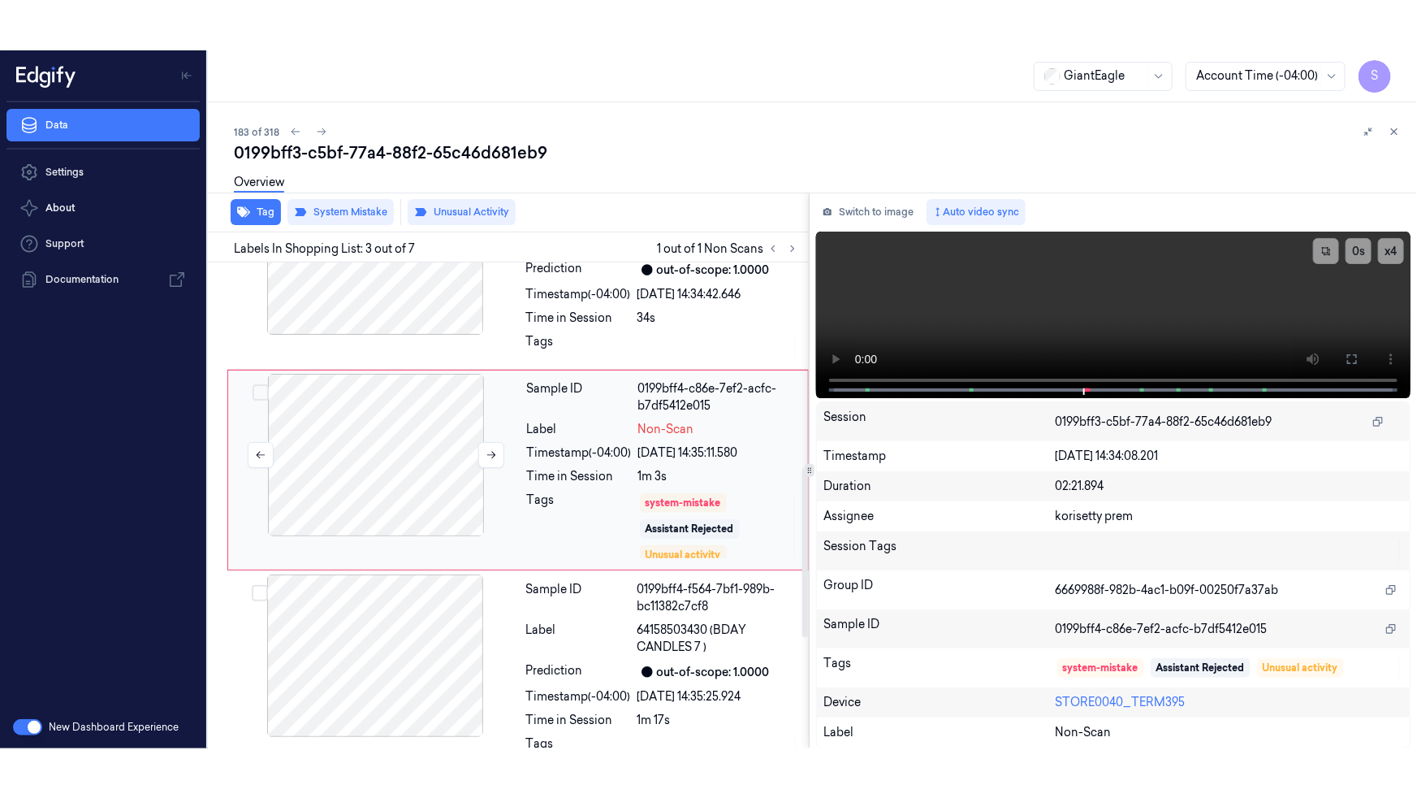
scroll to position [591, 0]
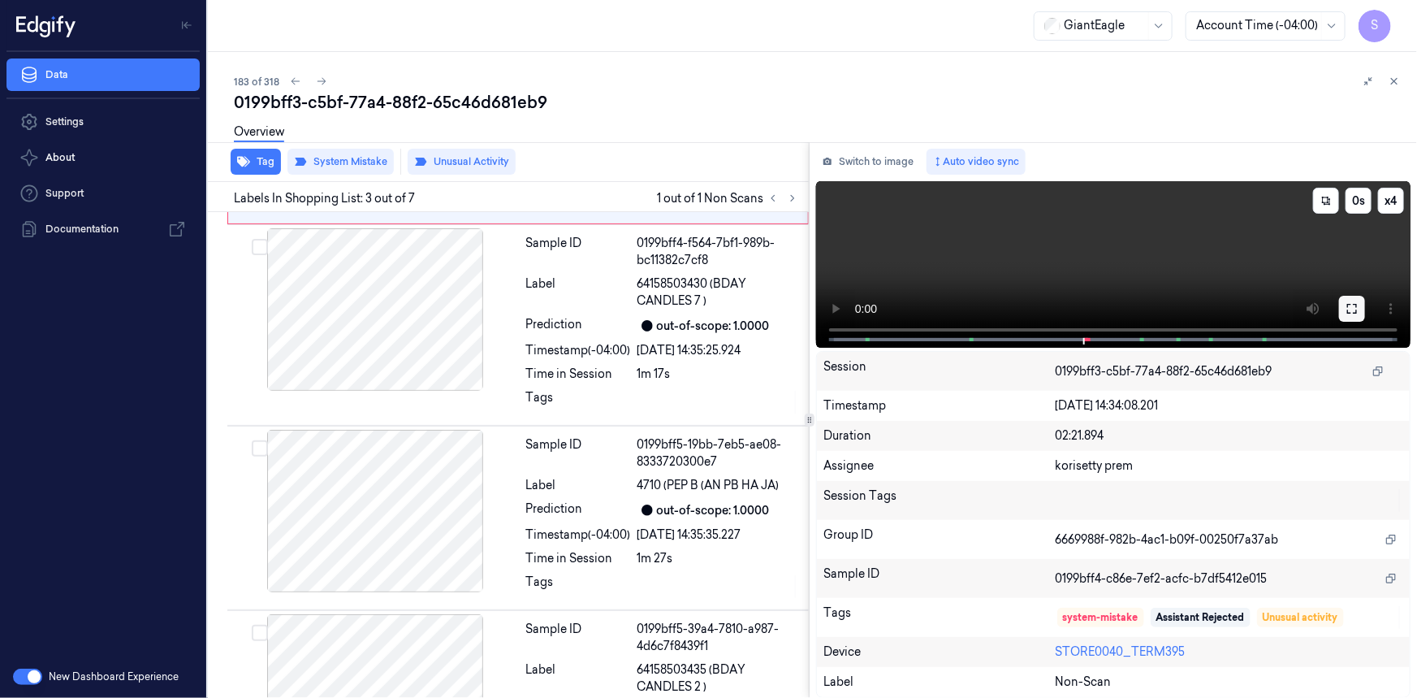
click at [1356, 308] on icon at bounding box center [1352, 308] width 13 height 13
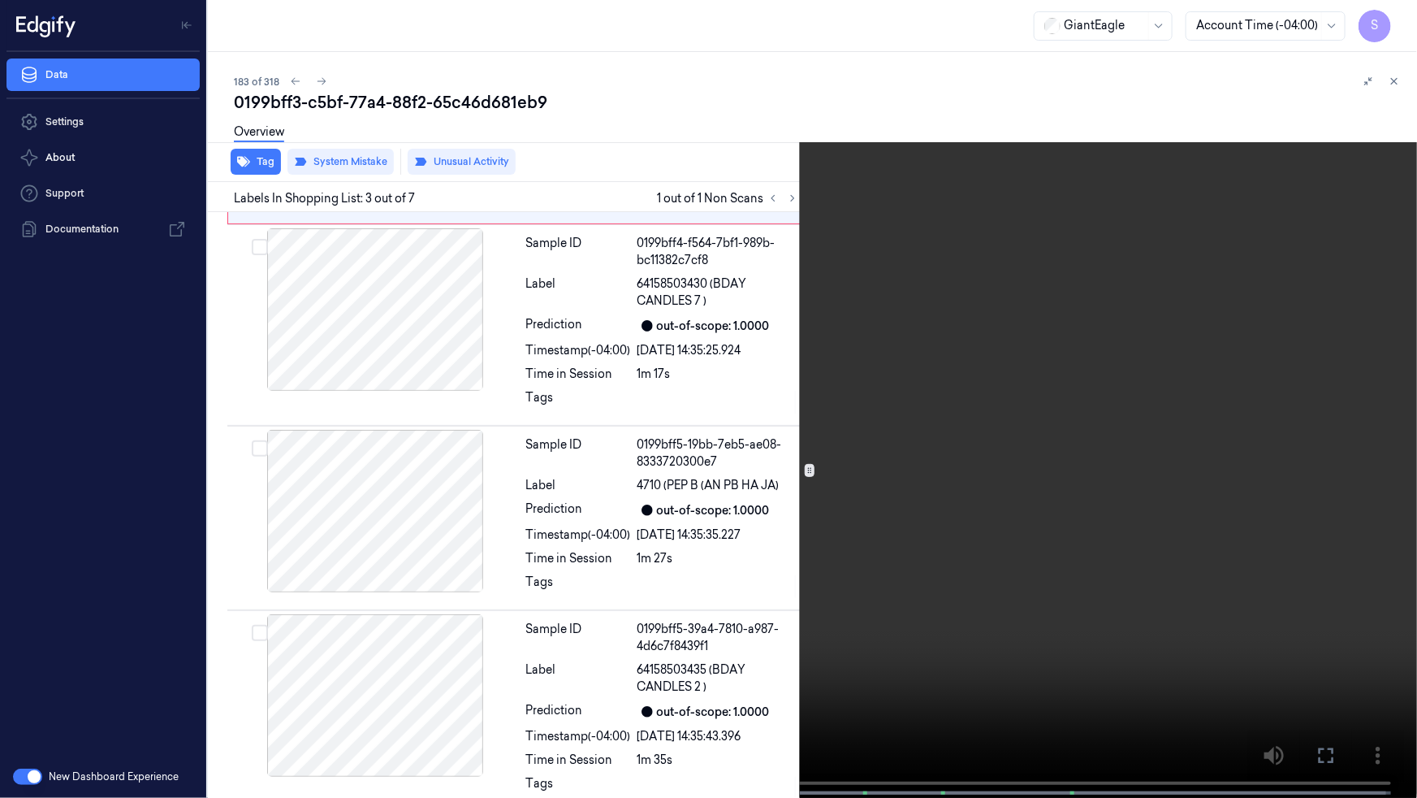
click at [1237, 366] on video at bounding box center [708, 400] width 1417 height 801
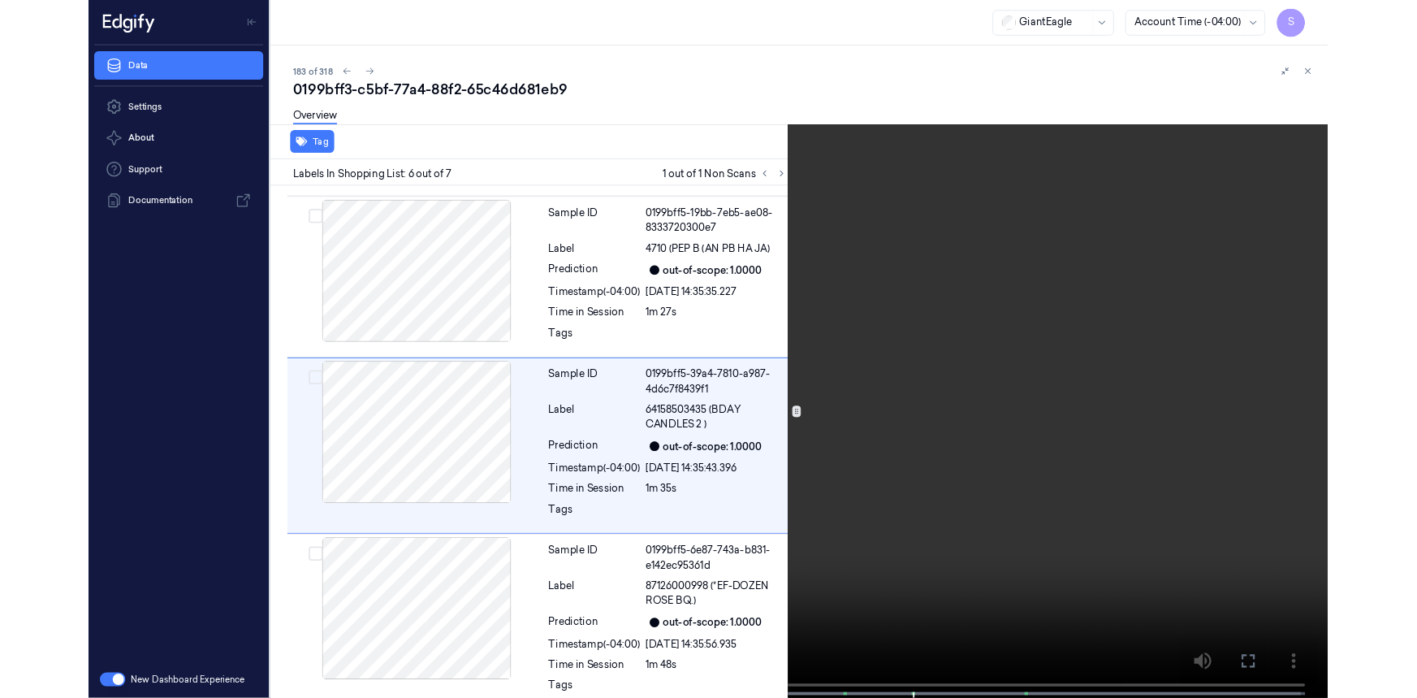
scroll to position [795, 0]
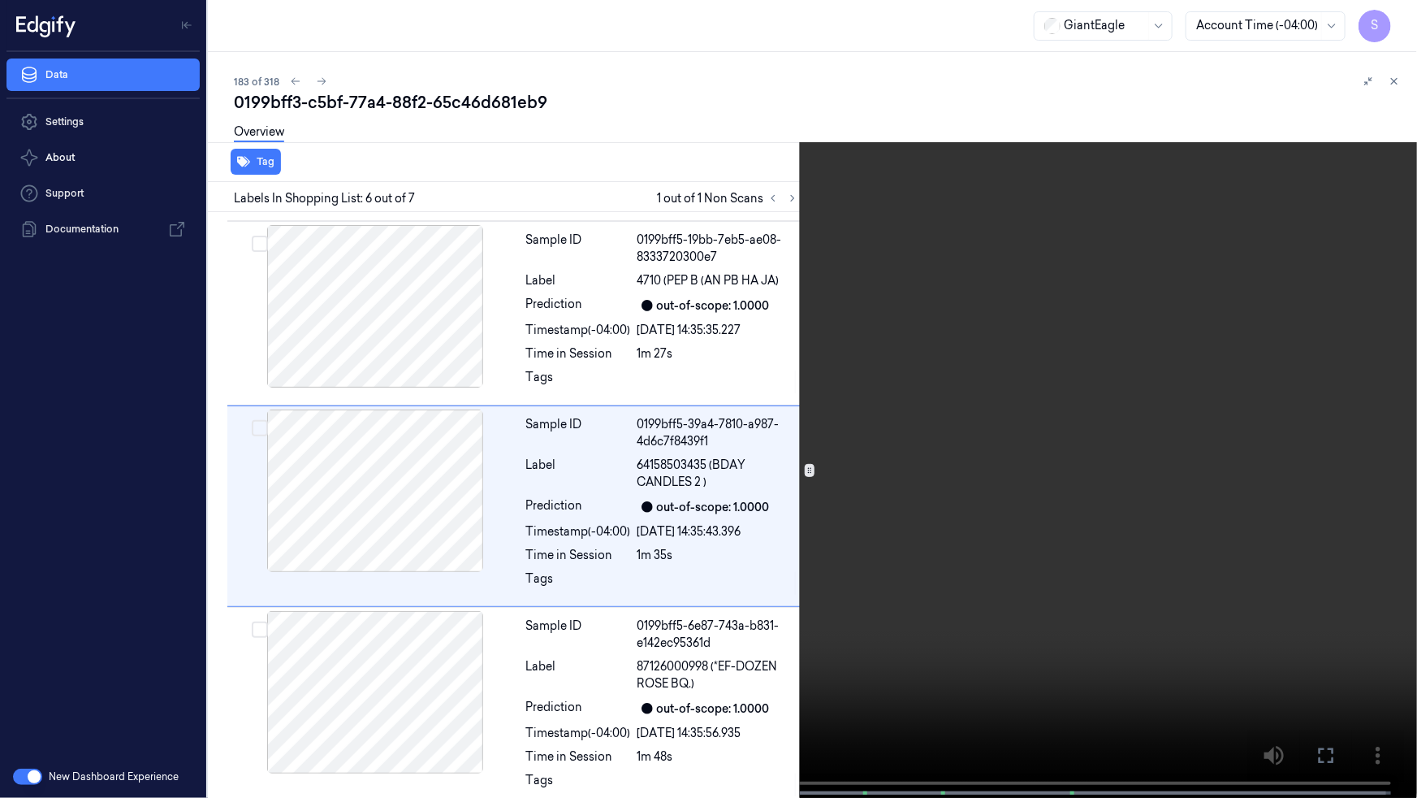
click at [0, 0] on icon at bounding box center [0, 0] width 0 height 0
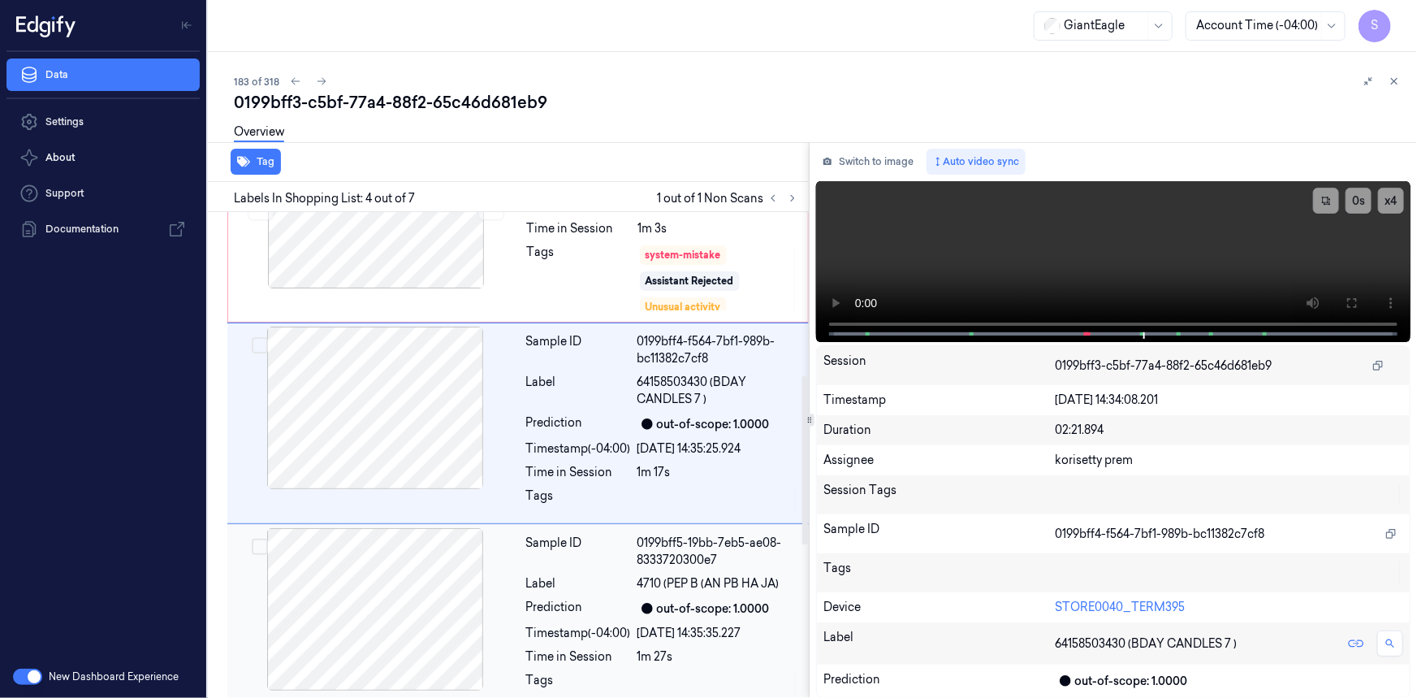
scroll to position [460, 0]
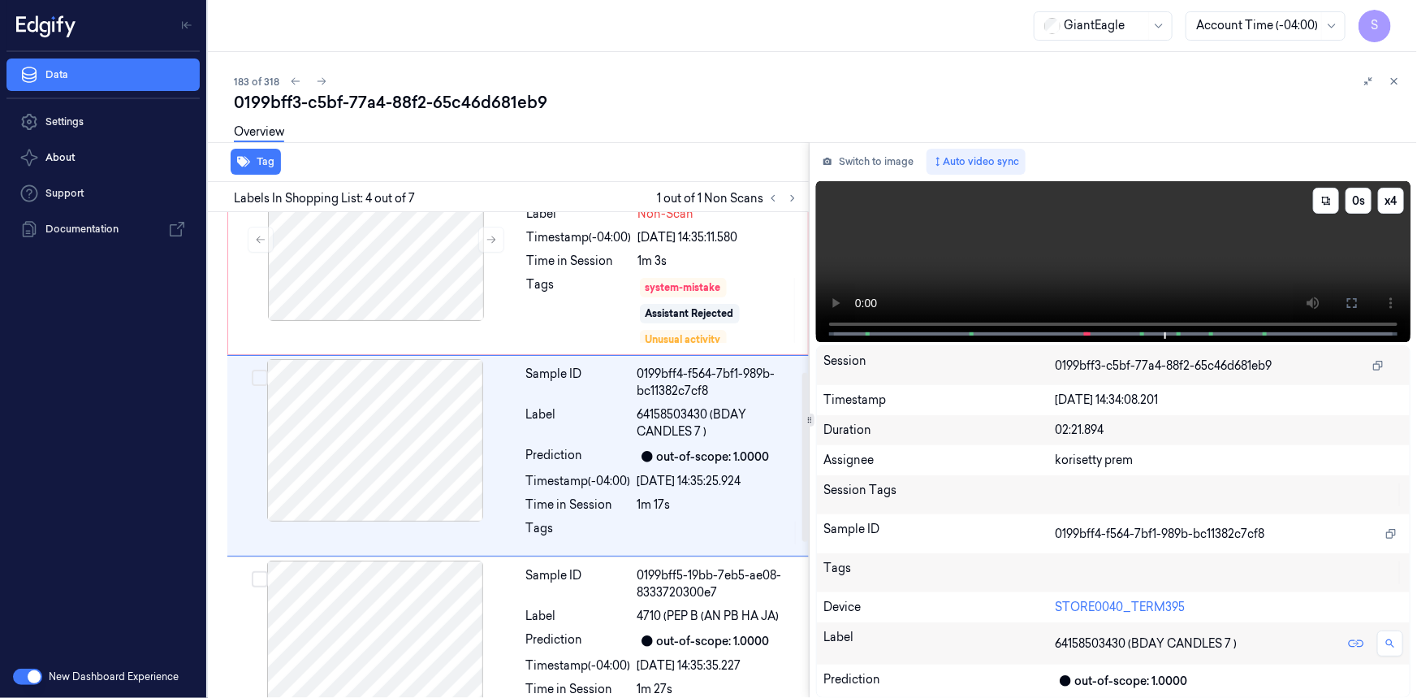
click at [1082, 234] on video at bounding box center [1113, 261] width 595 height 161
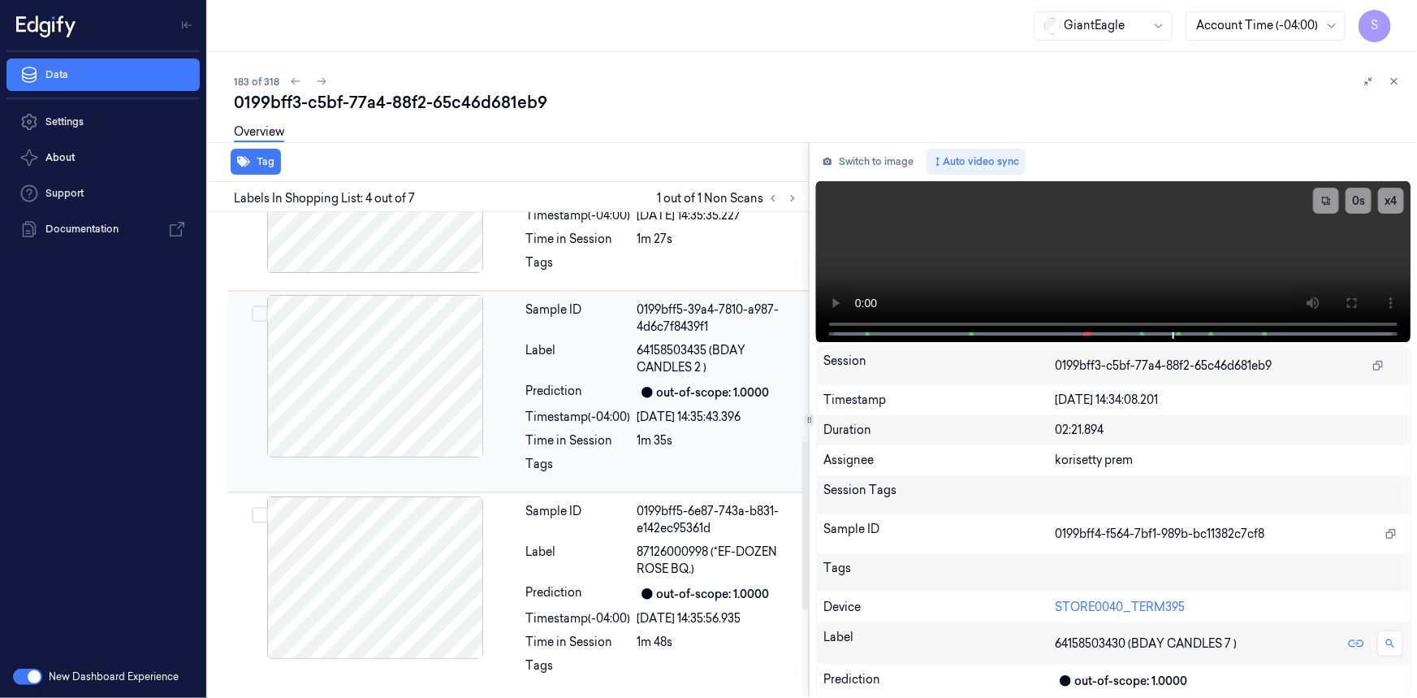
scroll to position [0, 0]
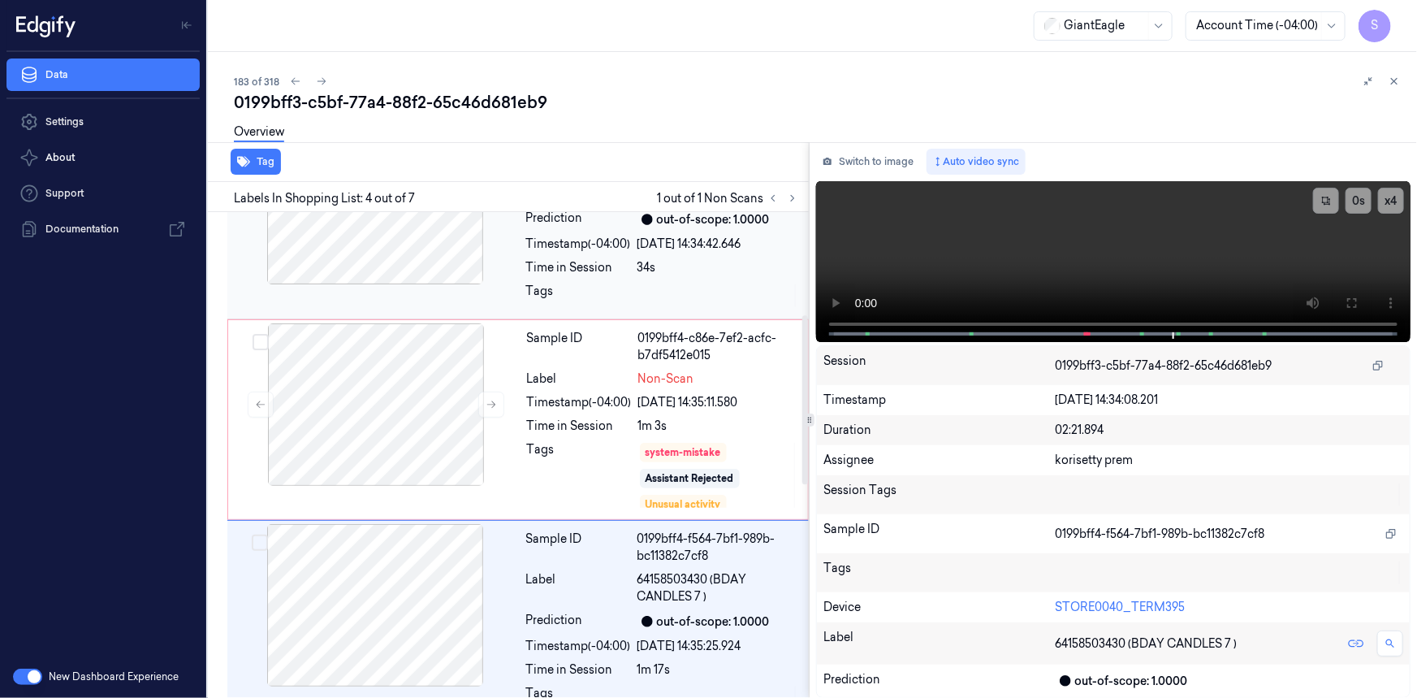
click at [439, 259] on div at bounding box center [375, 203] width 289 height 162
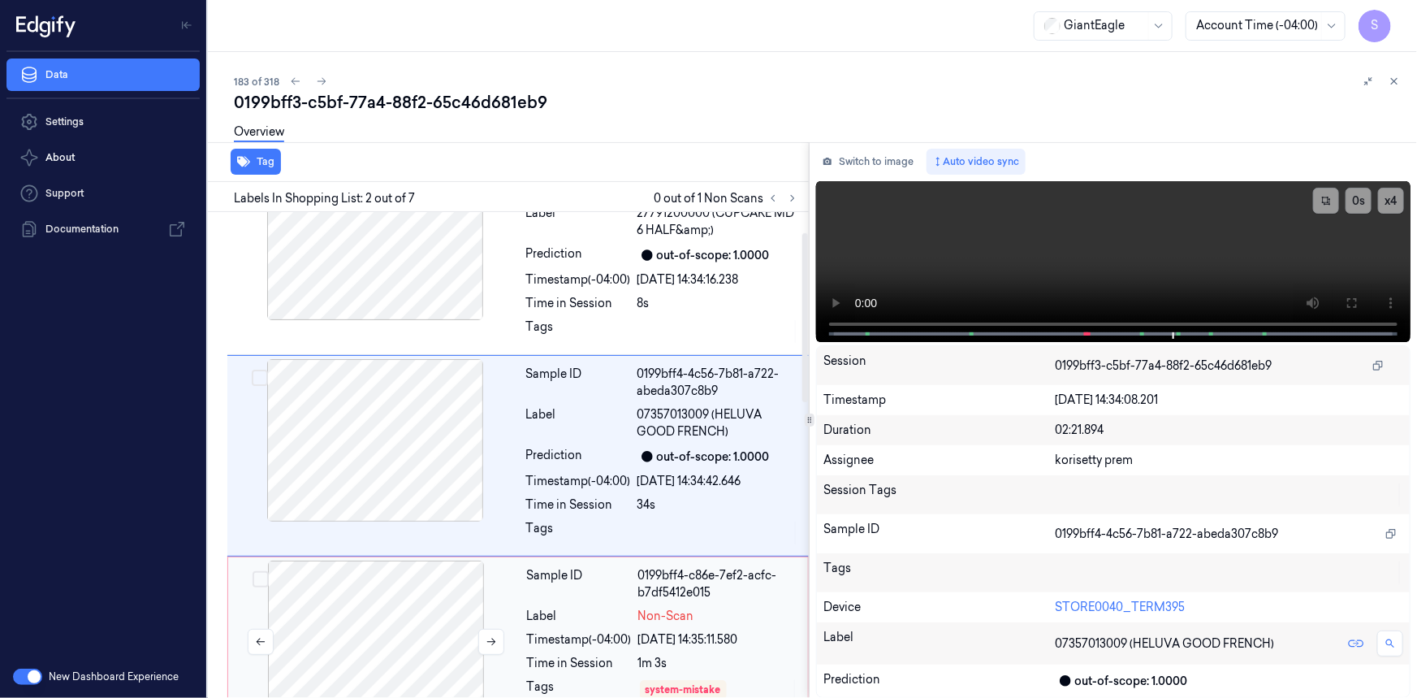
click at [421, 601] on div at bounding box center [376, 641] width 289 height 162
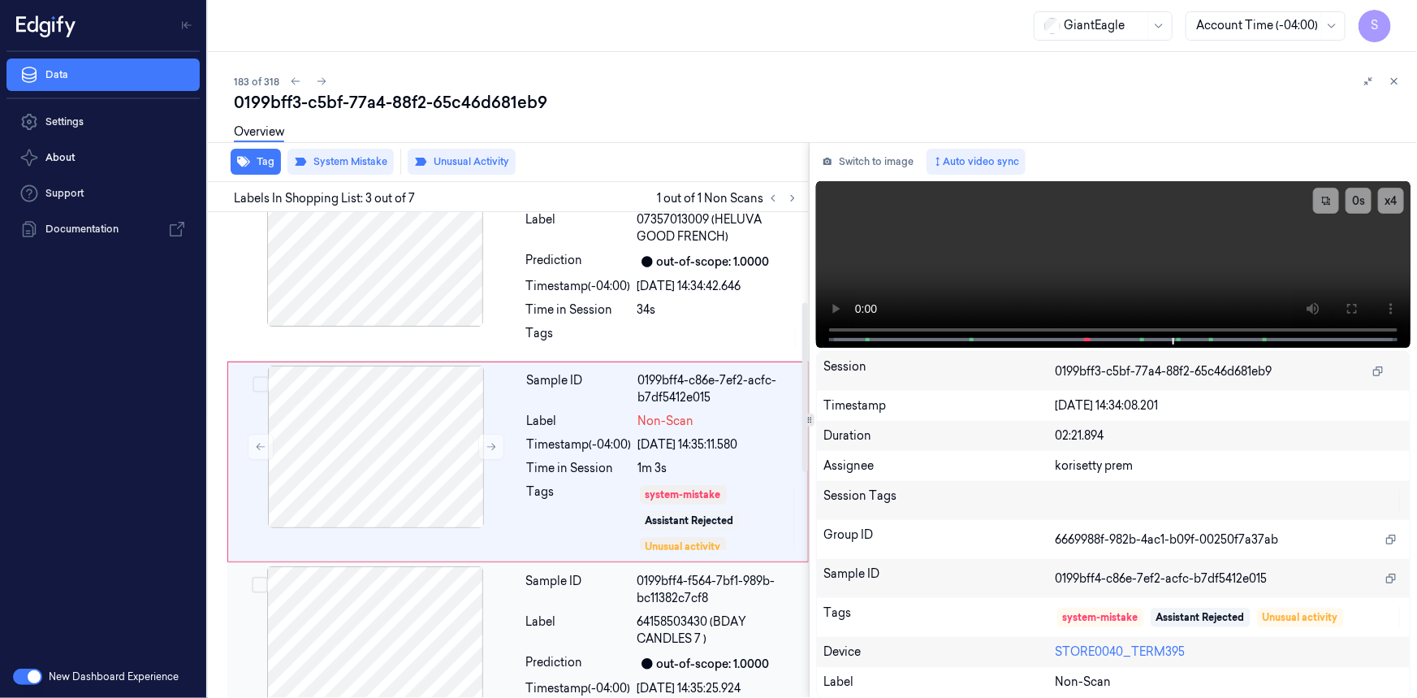
scroll to position [259, 0]
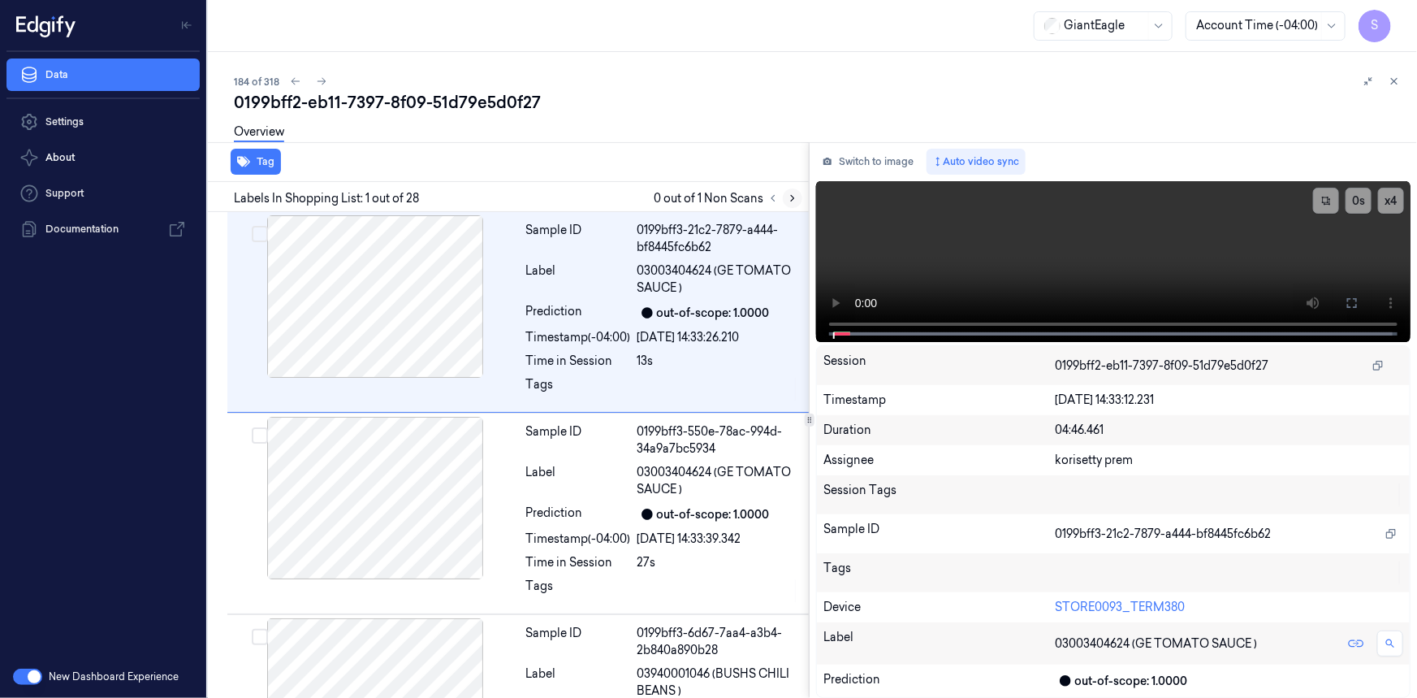
click at [793, 200] on icon at bounding box center [792, 198] width 11 height 11
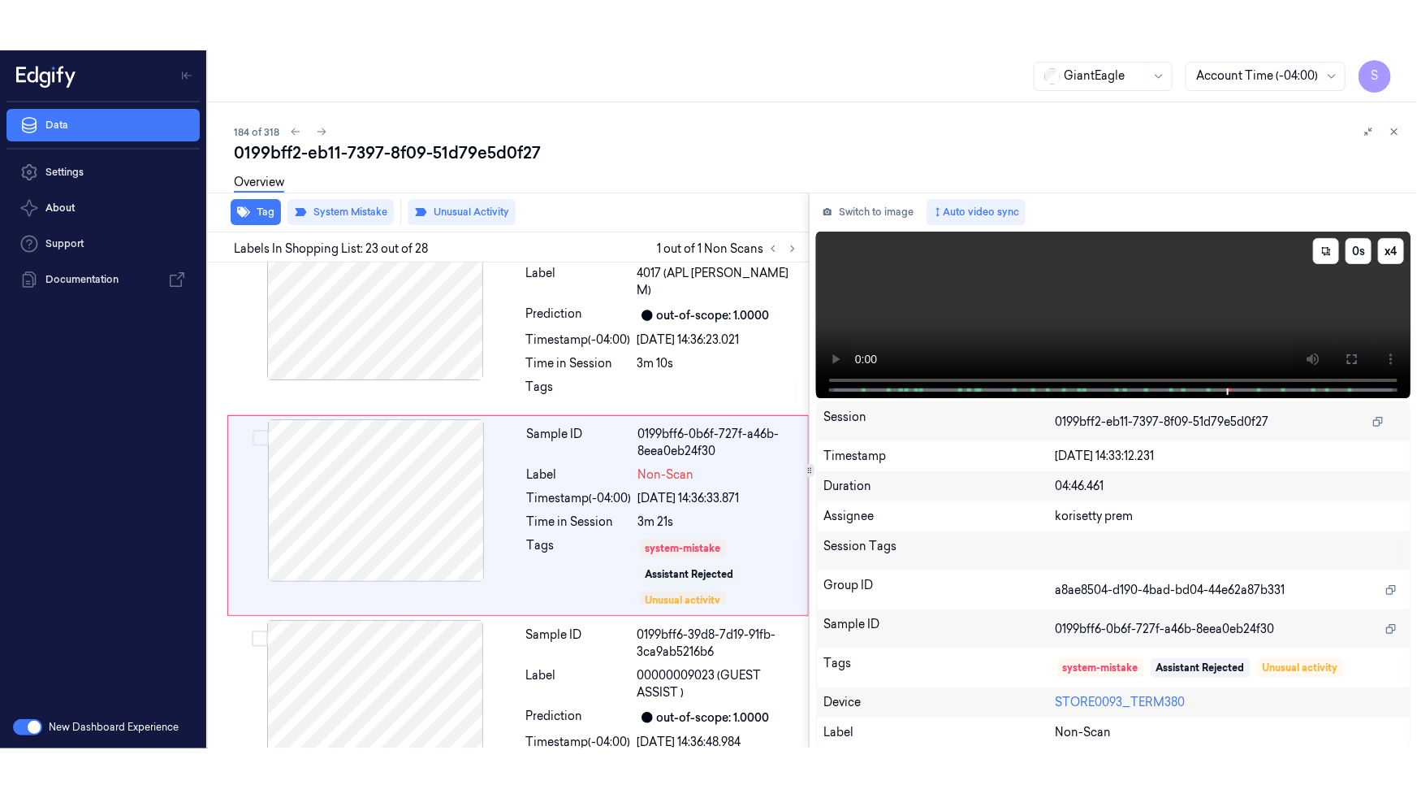
scroll to position [4267, 0]
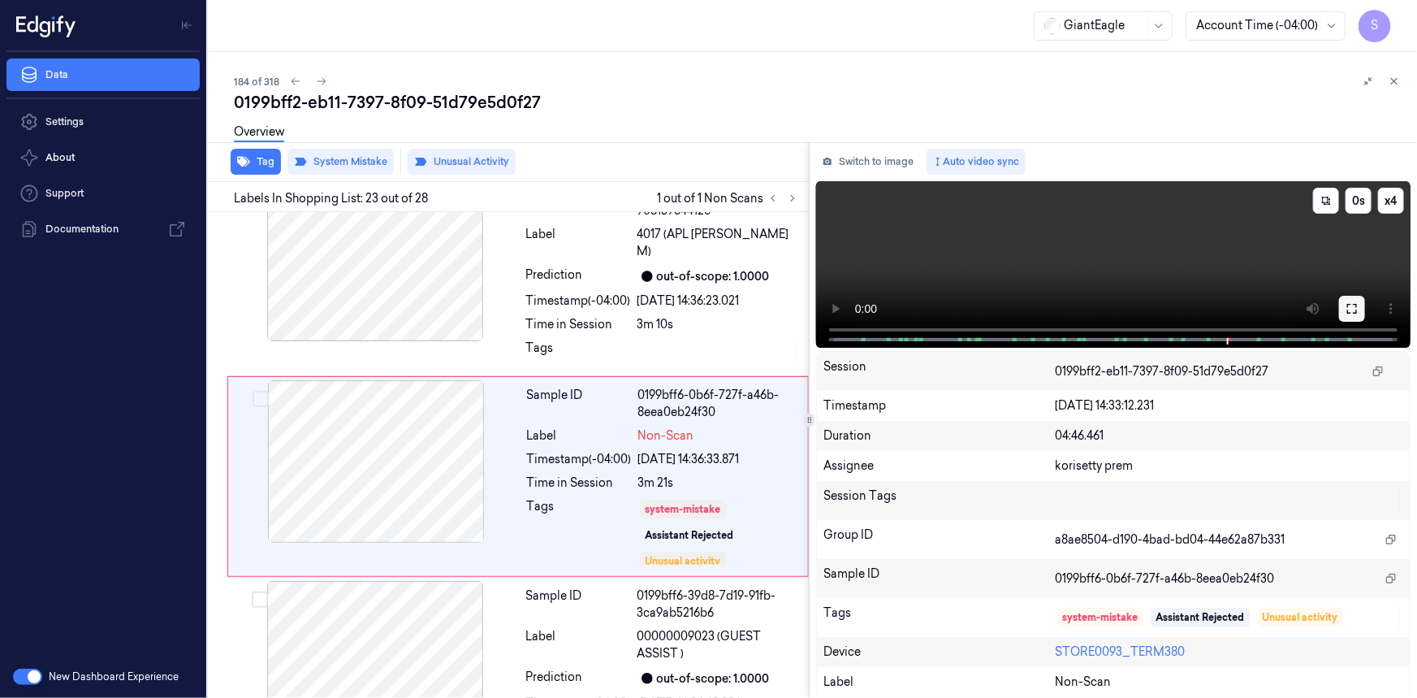
click at [1357, 303] on icon at bounding box center [1352, 308] width 13 height 13
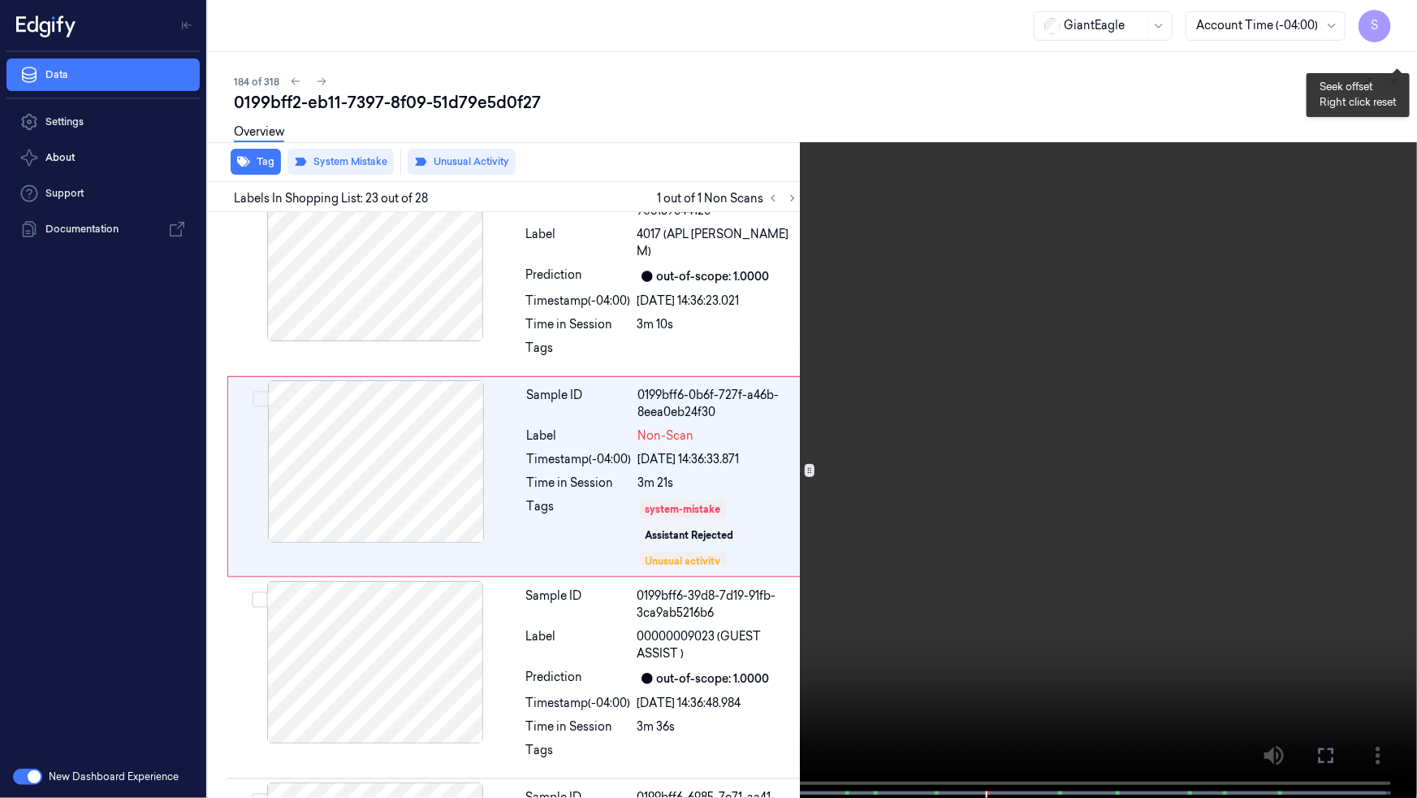
click at [1400, 17] on button "x 4" at bounding box center [1398, 19] width 26 height 26
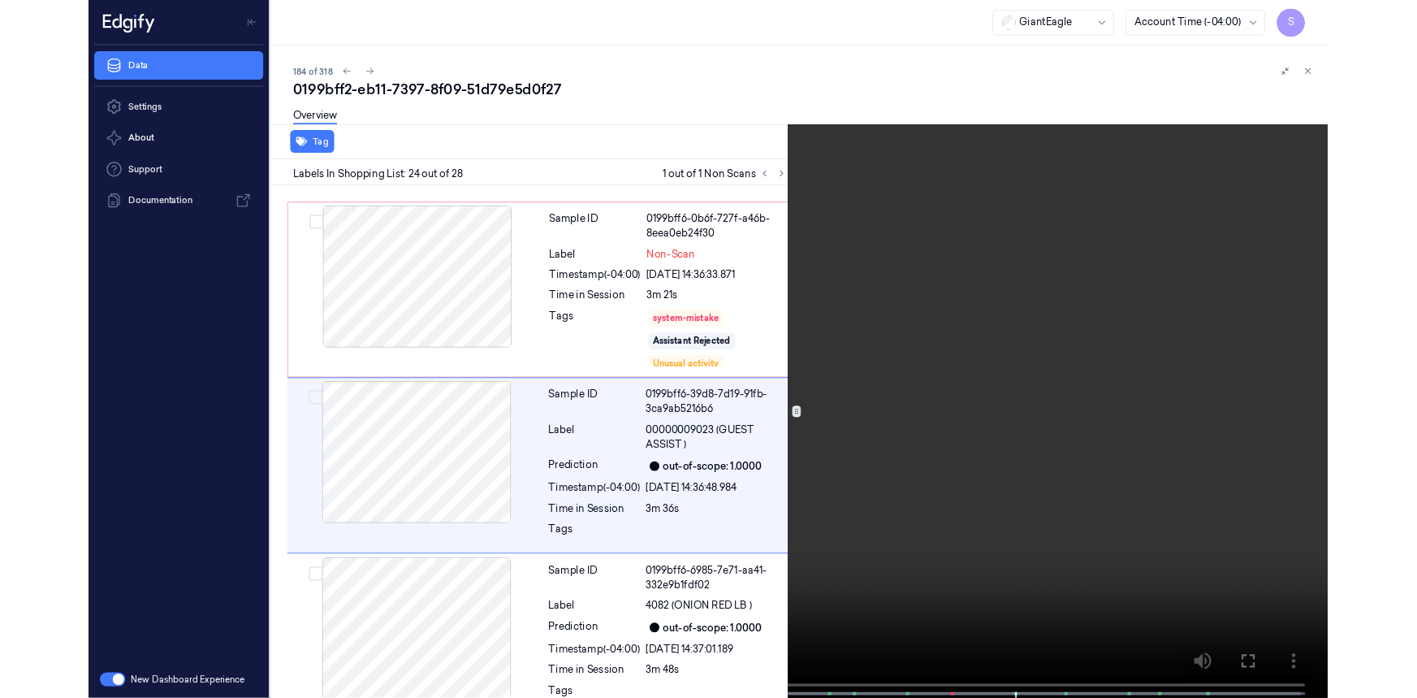
scroll to position [4419, 0]
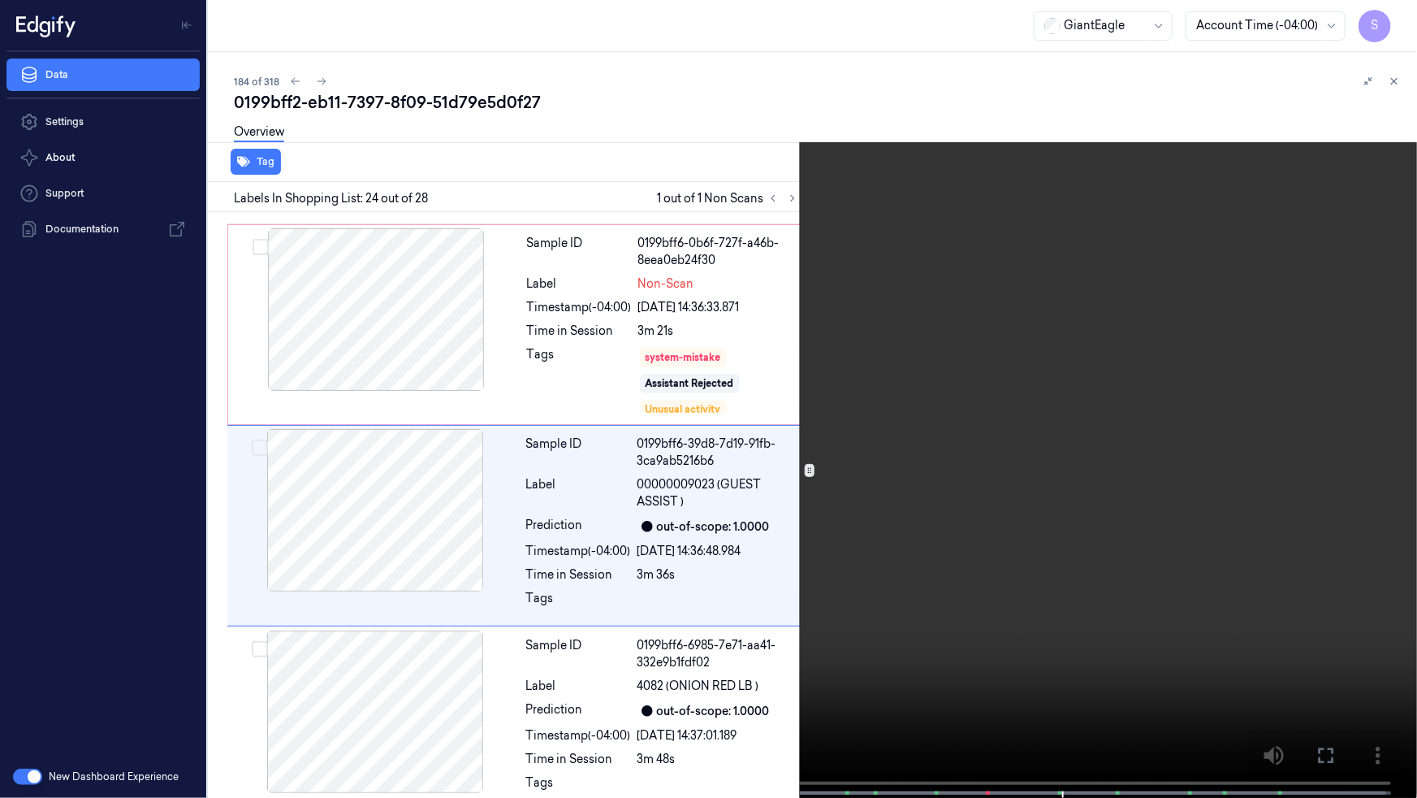
click at [0, 0] on icon at bounding box center [0, 0] width 0 height 0
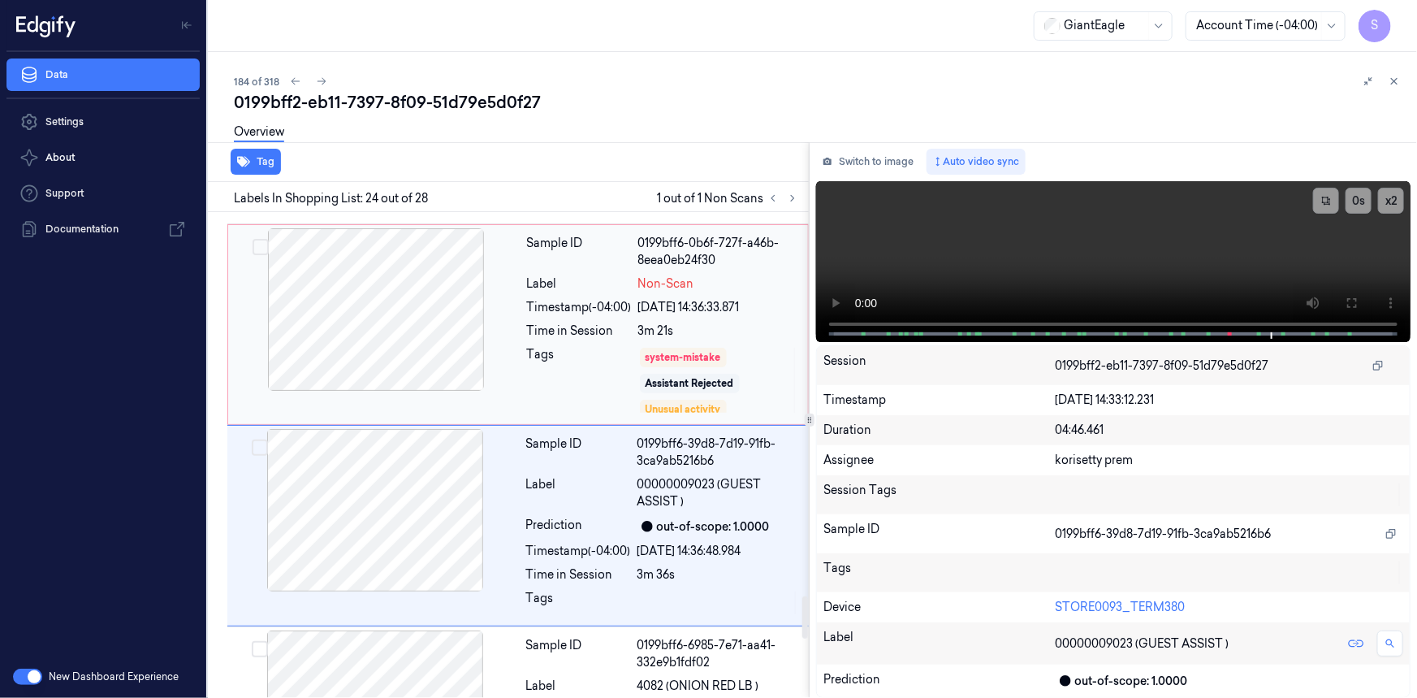
click at [591, 346] on div "Tags" at bounding box center [579, 380] width 105 height 68
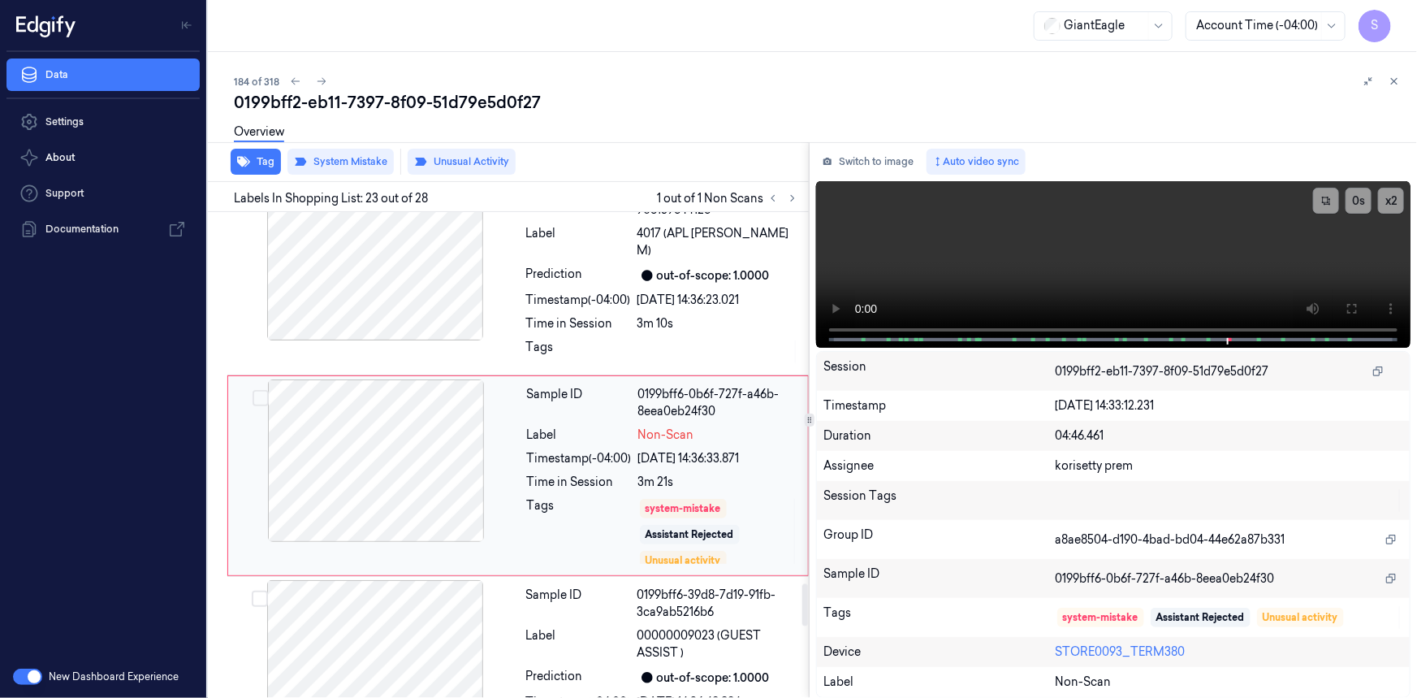
scroll to position [4267, 0]
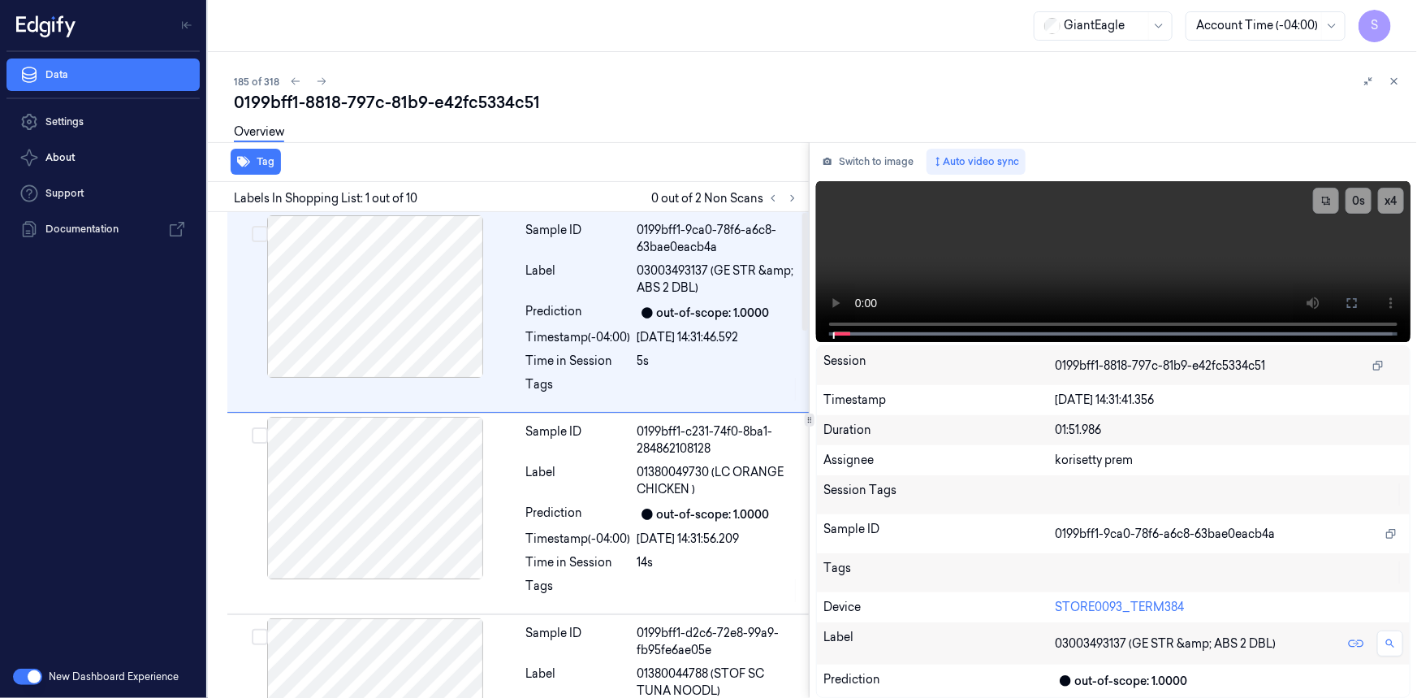
click at [797, 194] on icon at bounding box center [792, 198] width 11 height 11
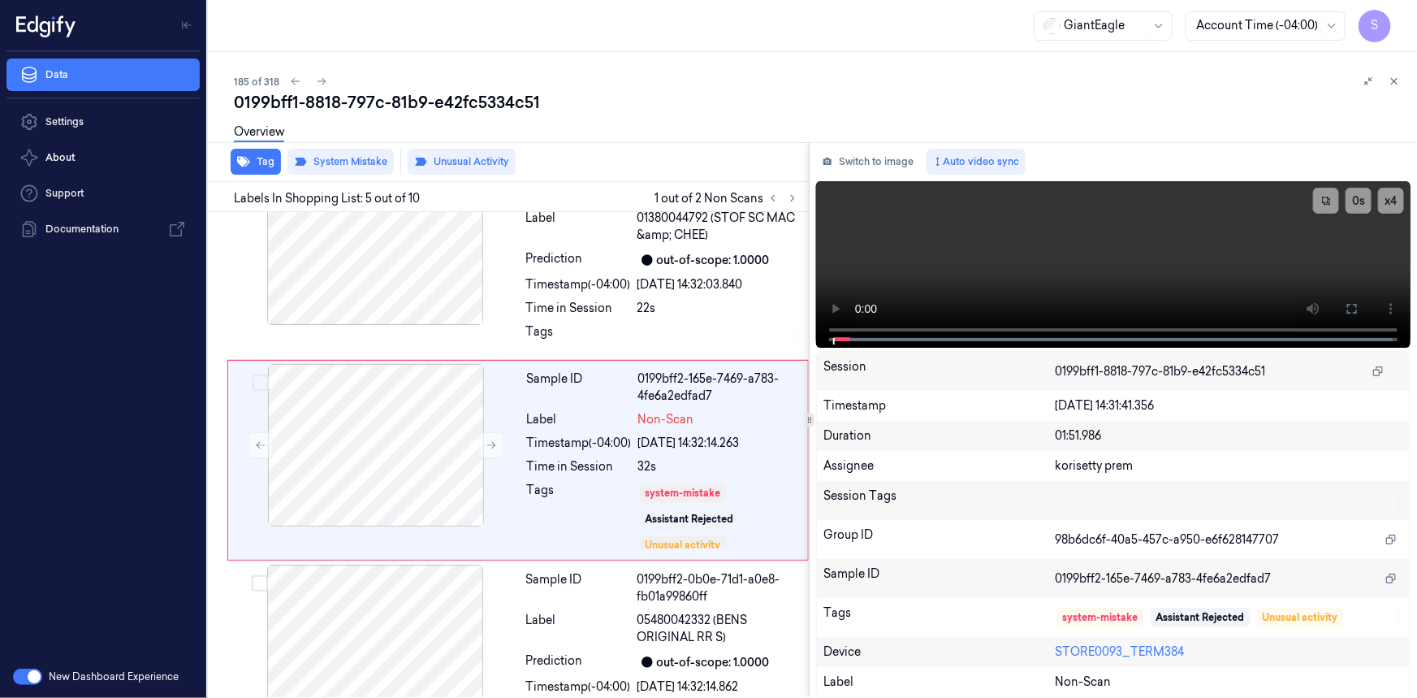
scroll to position [661, 0]
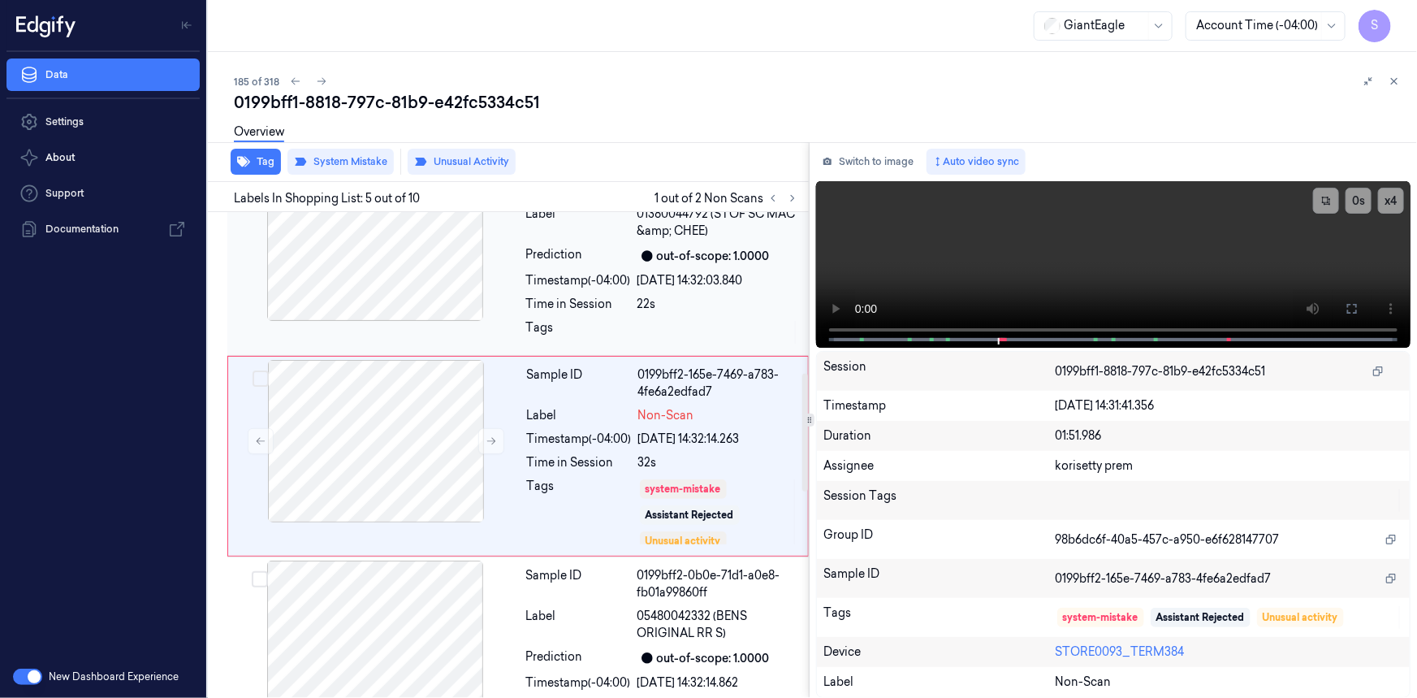
click at [415, 291] on div at bounding box center [375, 239] width 289 height 162
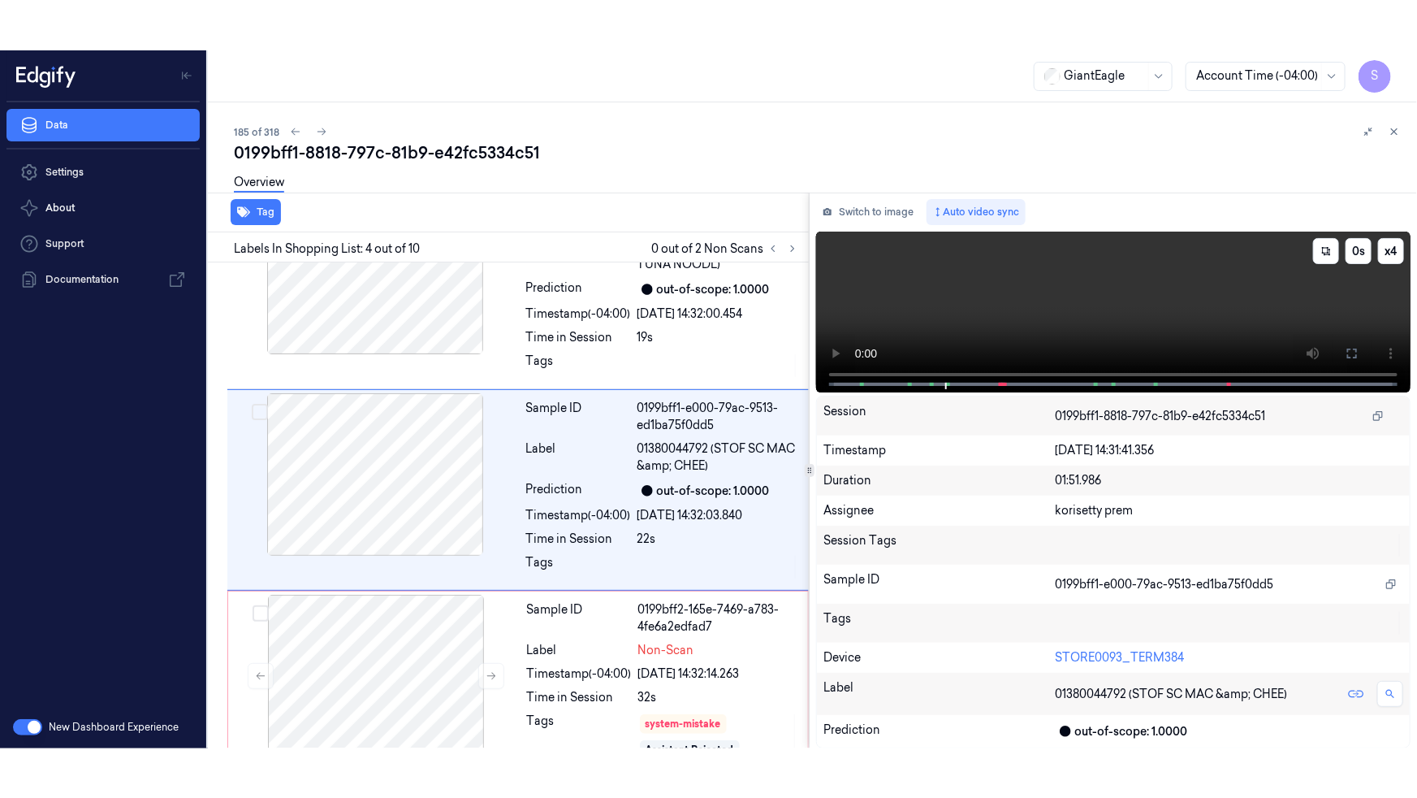
scroll to position [461, 0]
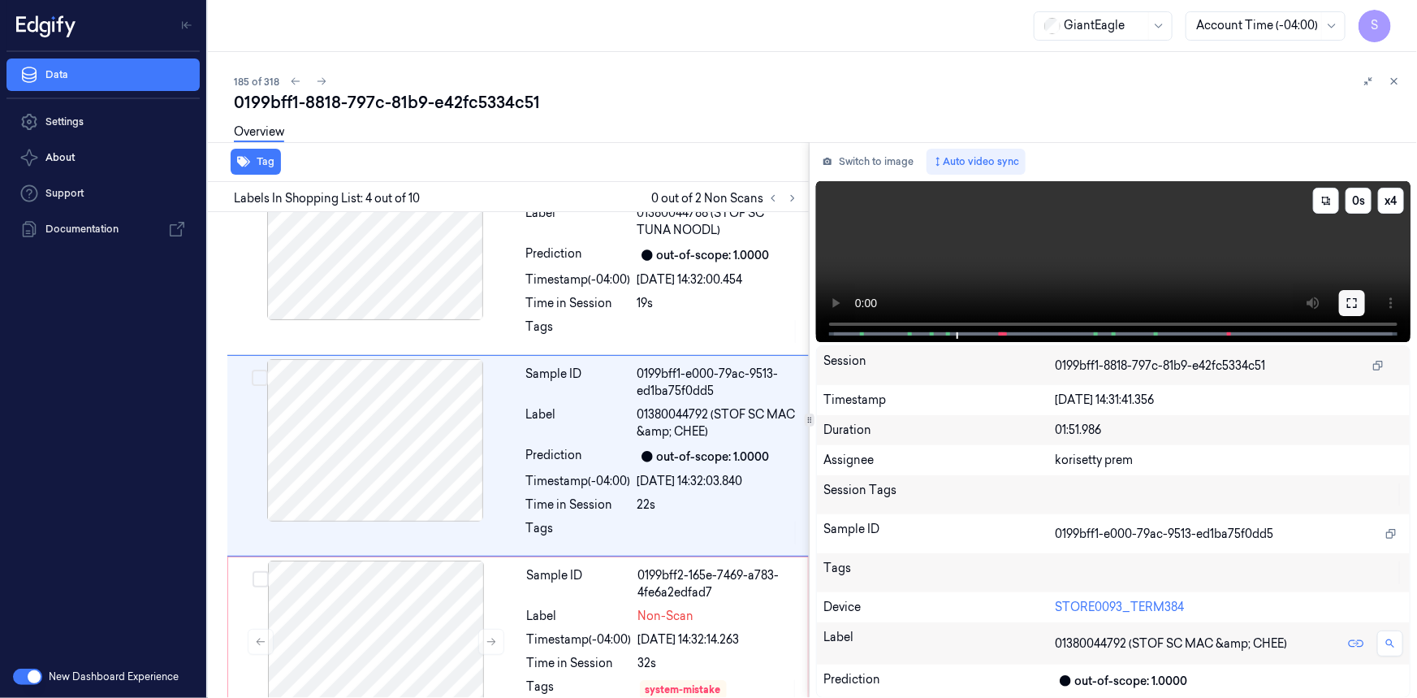
click at [1357, 301] on icon at bounding box center [1353, 303] width 10 height 10
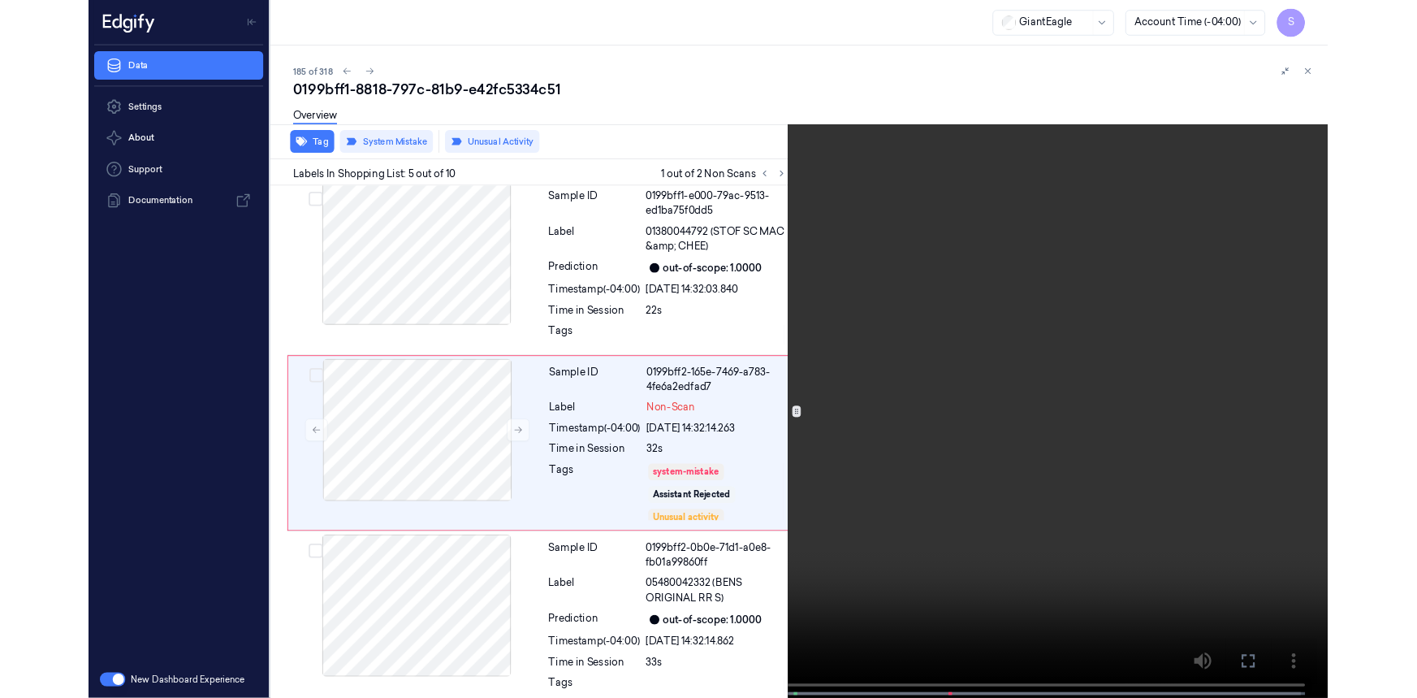
scroll to position [613, 0]
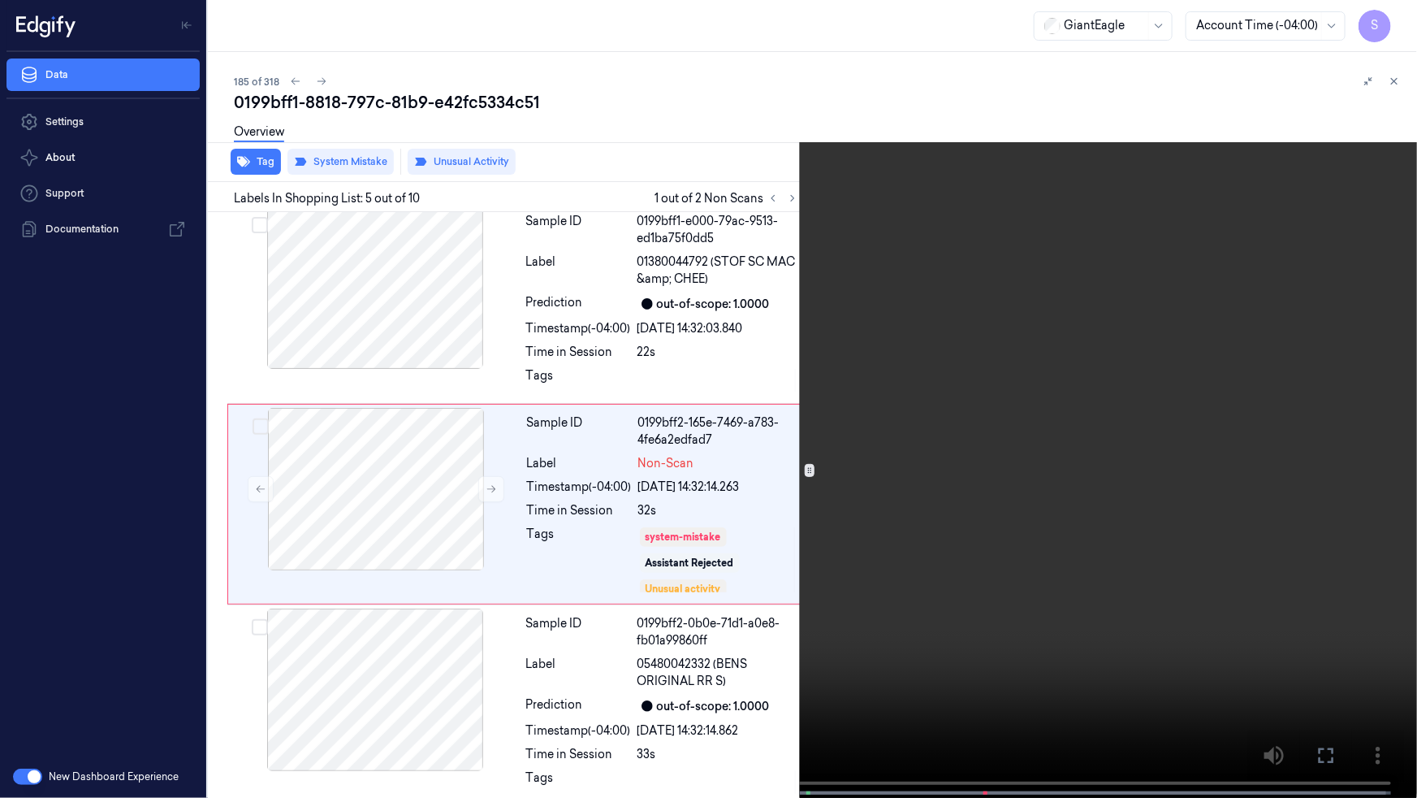
click at [0, 0] on icon at bounding box center [0, 0] width 0 height 0
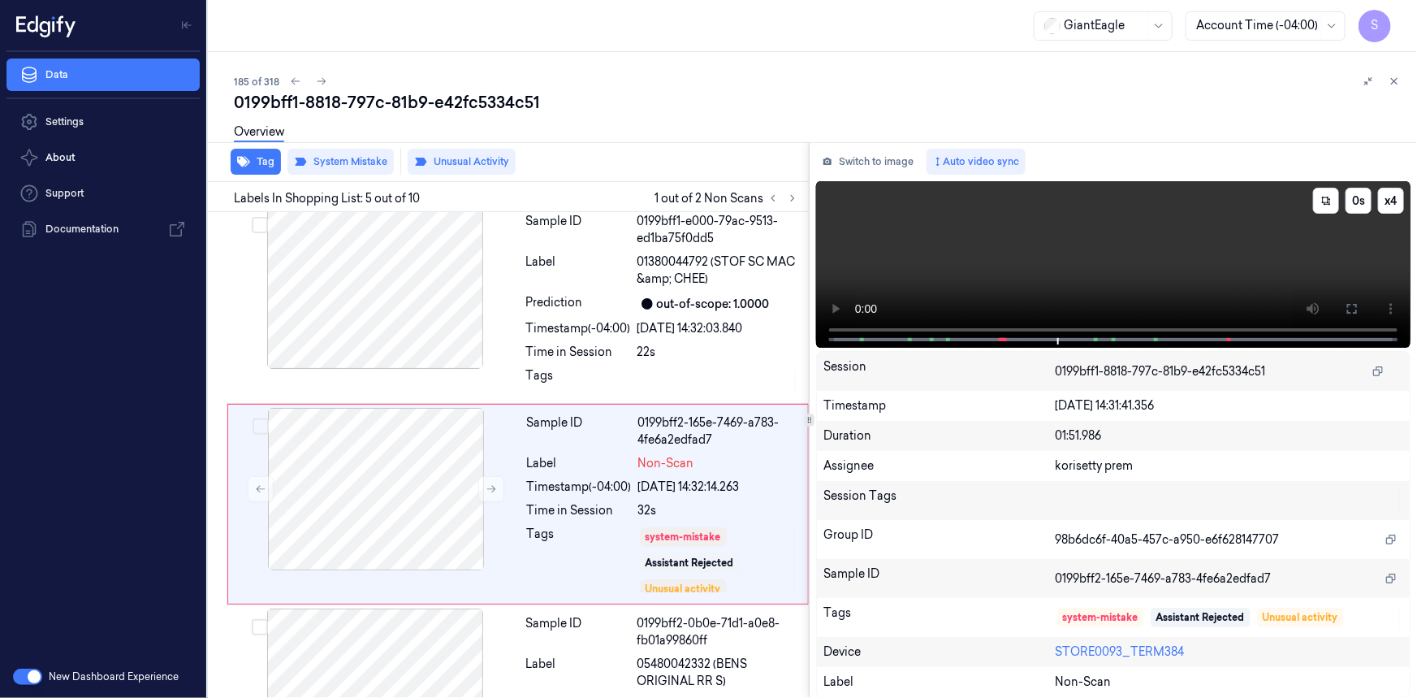
click at [1146, 275] on video at bounding box center [1113, 264] width 595 height 167
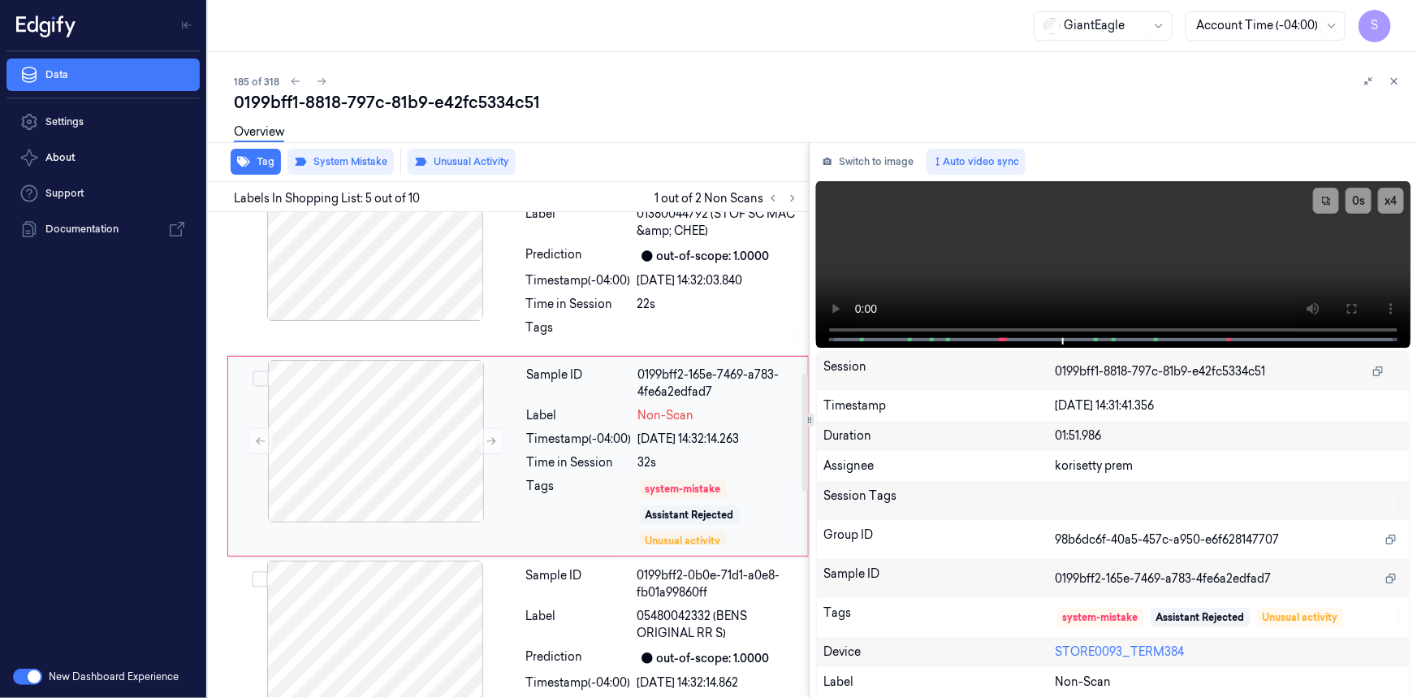
scroll to position [957, 0]
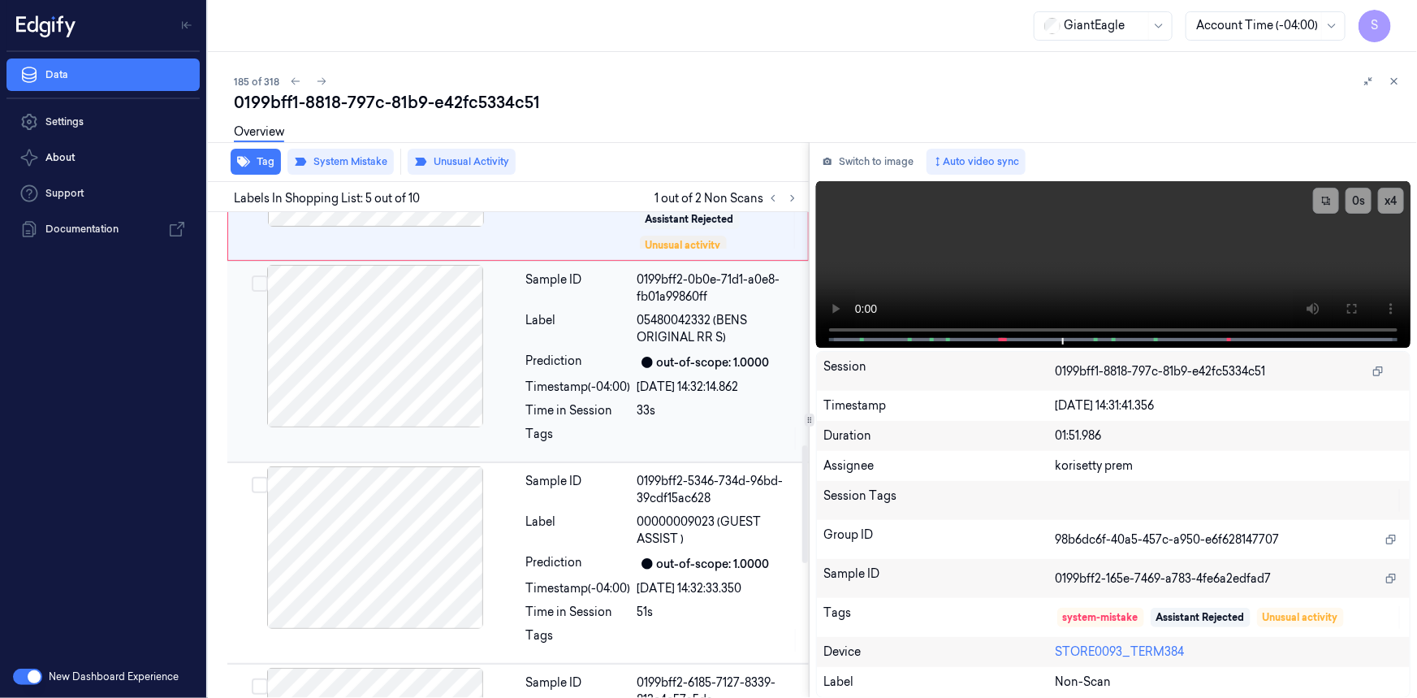
click at [424, 375] on div at bounding box center [375, 346] width 289 height 162
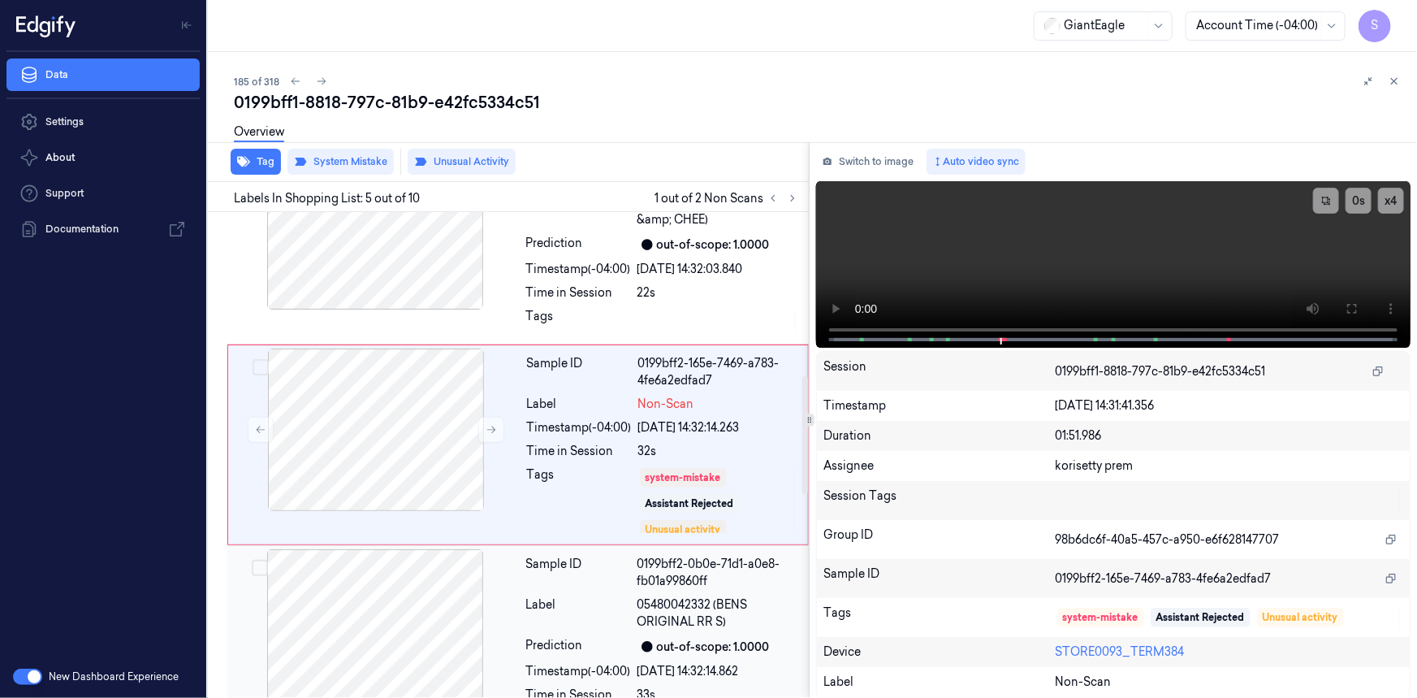
scroll to position [661, 0]
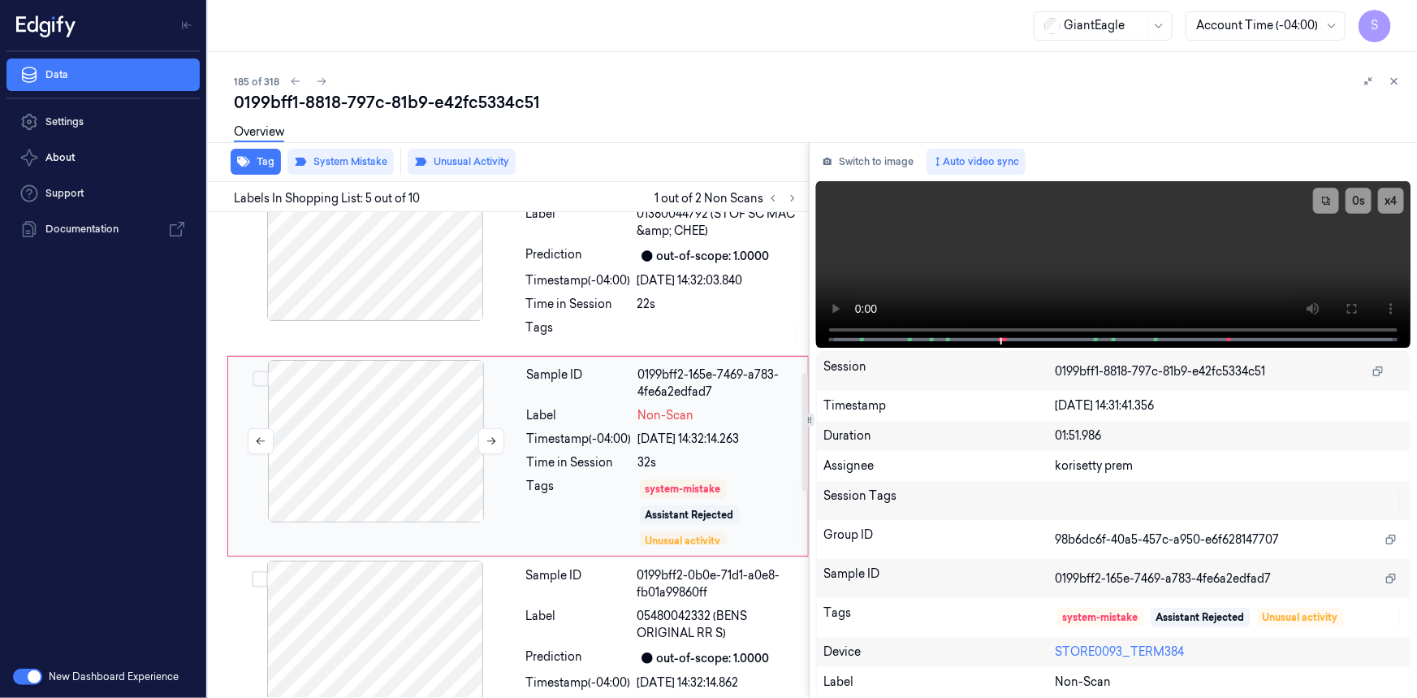
click at [422, 438] on div at bounding box center [376, 441] width 289 height 162
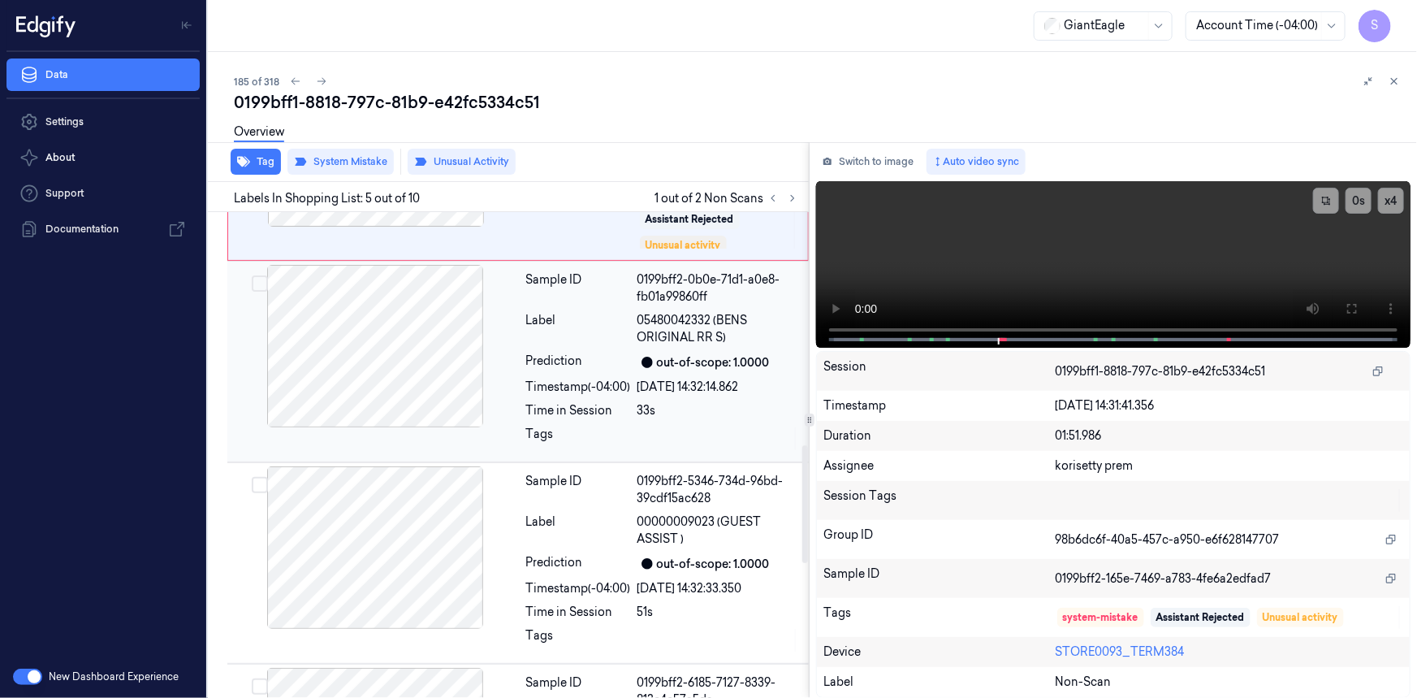
click at [432, 381] on div at bounding box center [375, 346] width 289 height 162
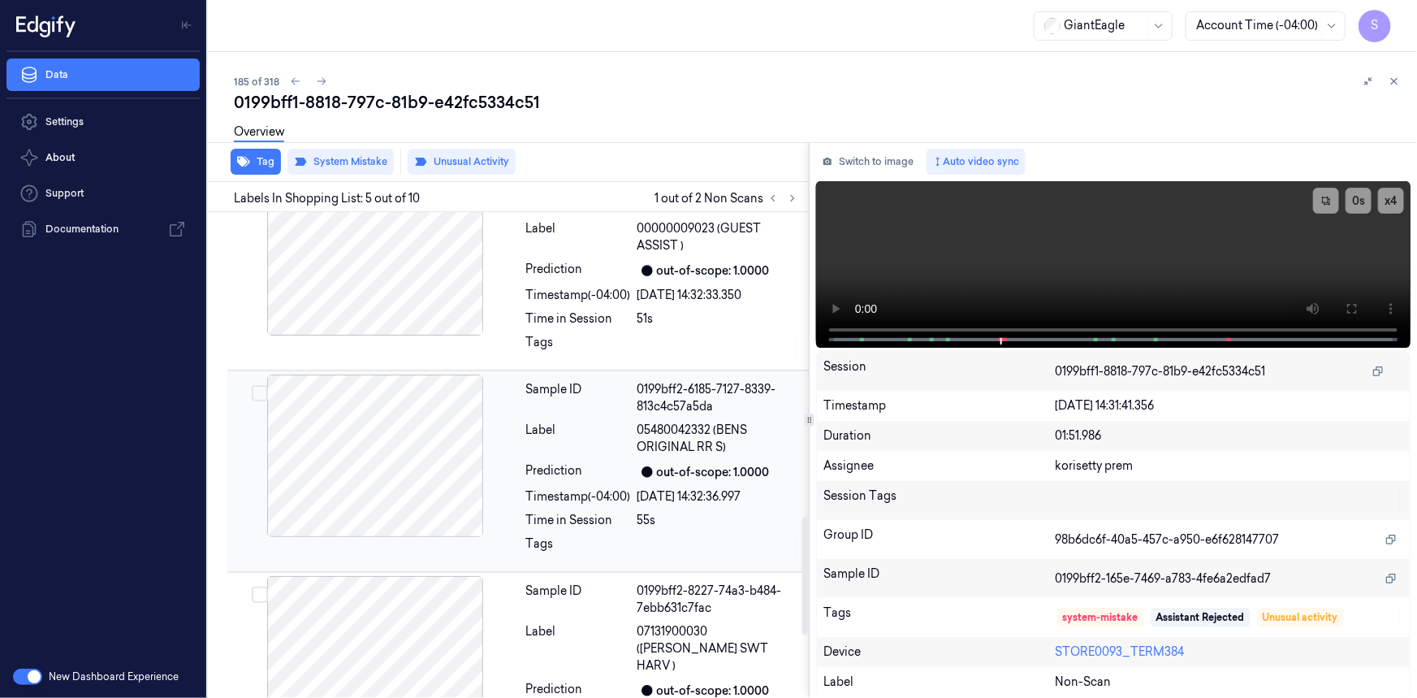
scroll to position [1252, 0]
click at [405, 501] on div at bounding box center [375, 454] width 289 height 162
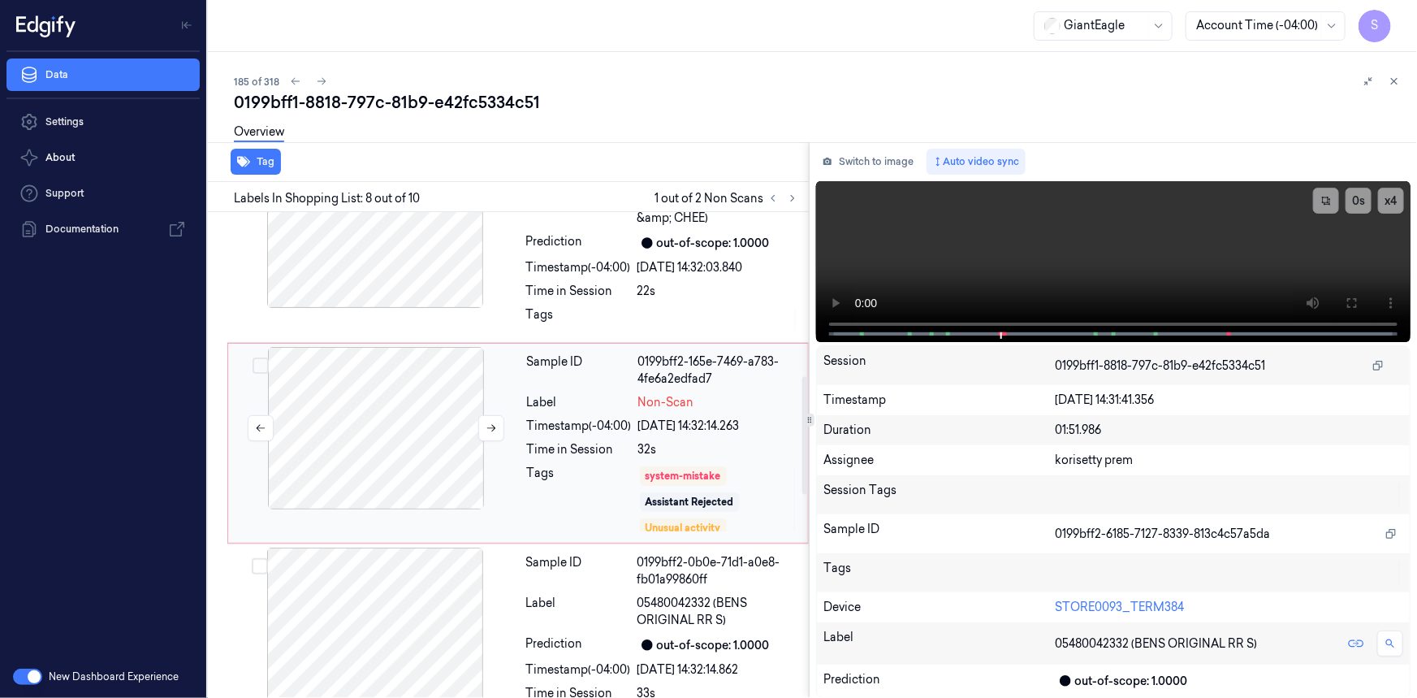
click at [405, 478] on div at bounding box center [376, 428] width 289 height 162
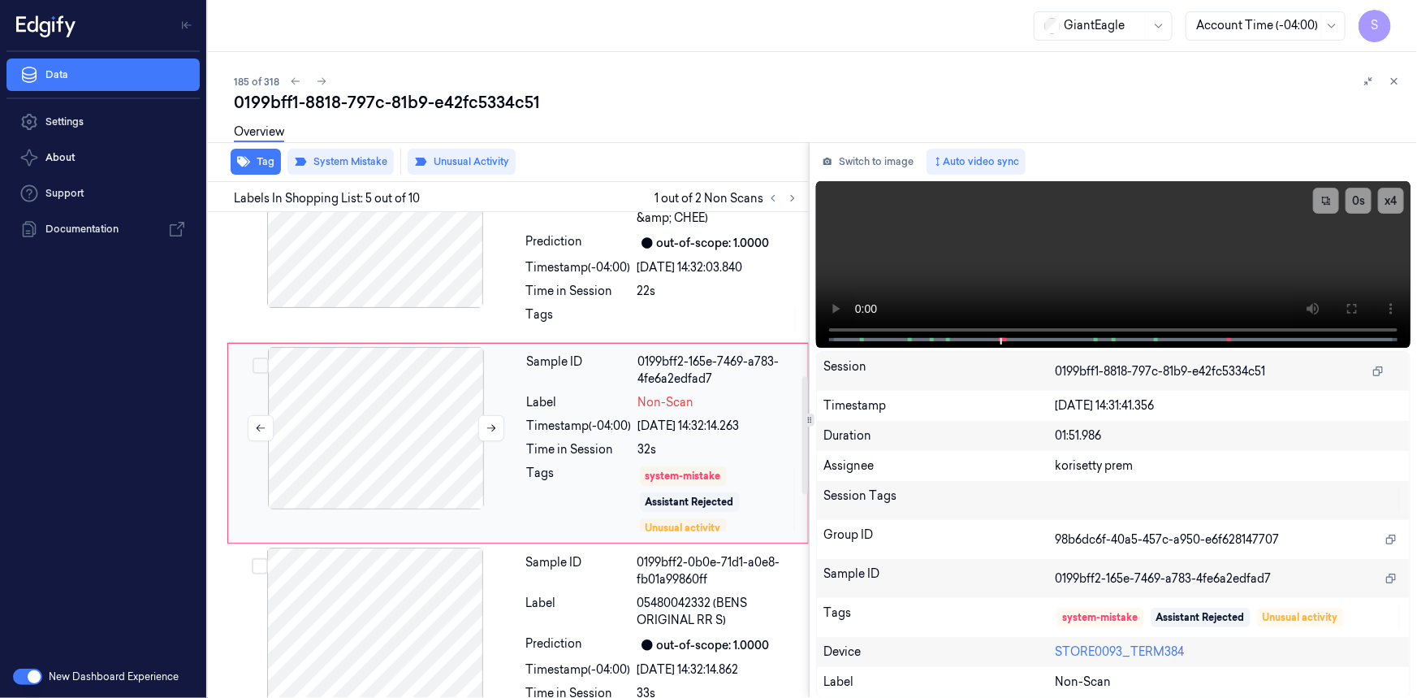
scroll to position [661, 0]
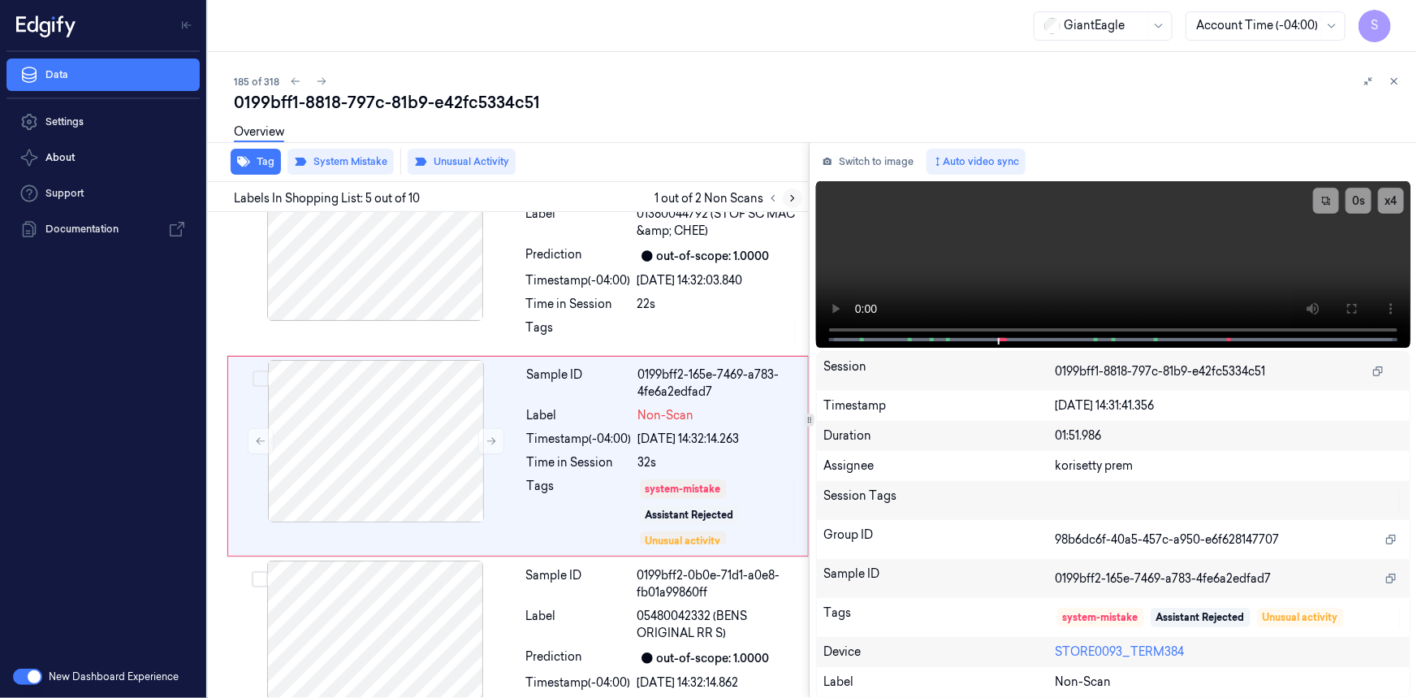
click at [787, 201] on icon at bounding box center [792, 198] width 11 height 11
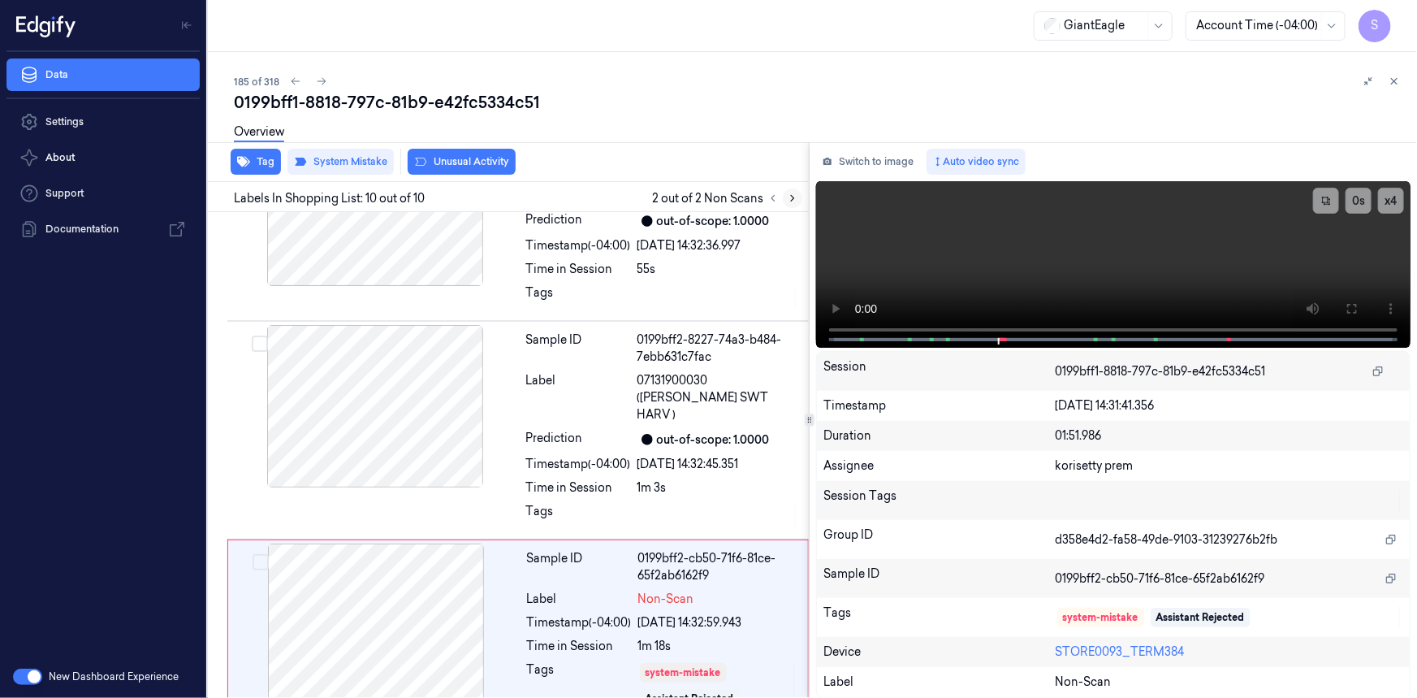
scroll to position [1510, 0]
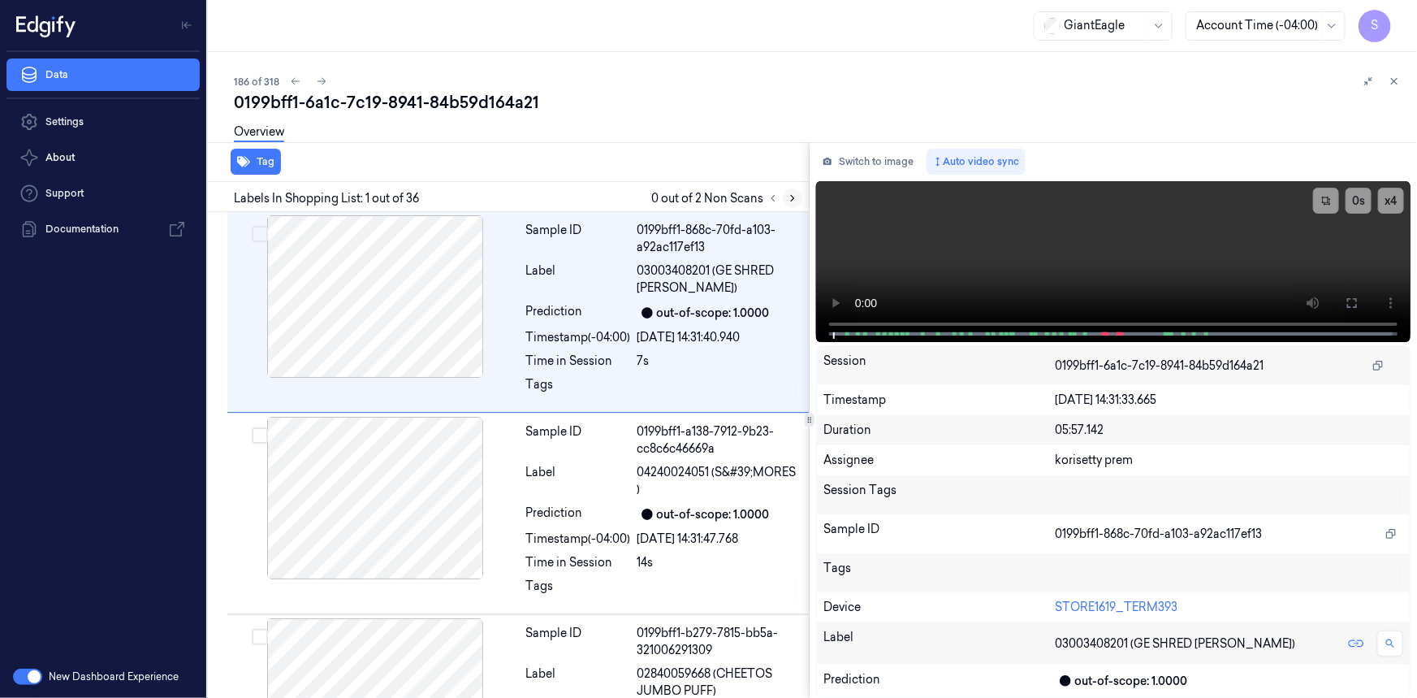
click at [790, 198] on icon at bounding box center [792, 198] width 11 height 11
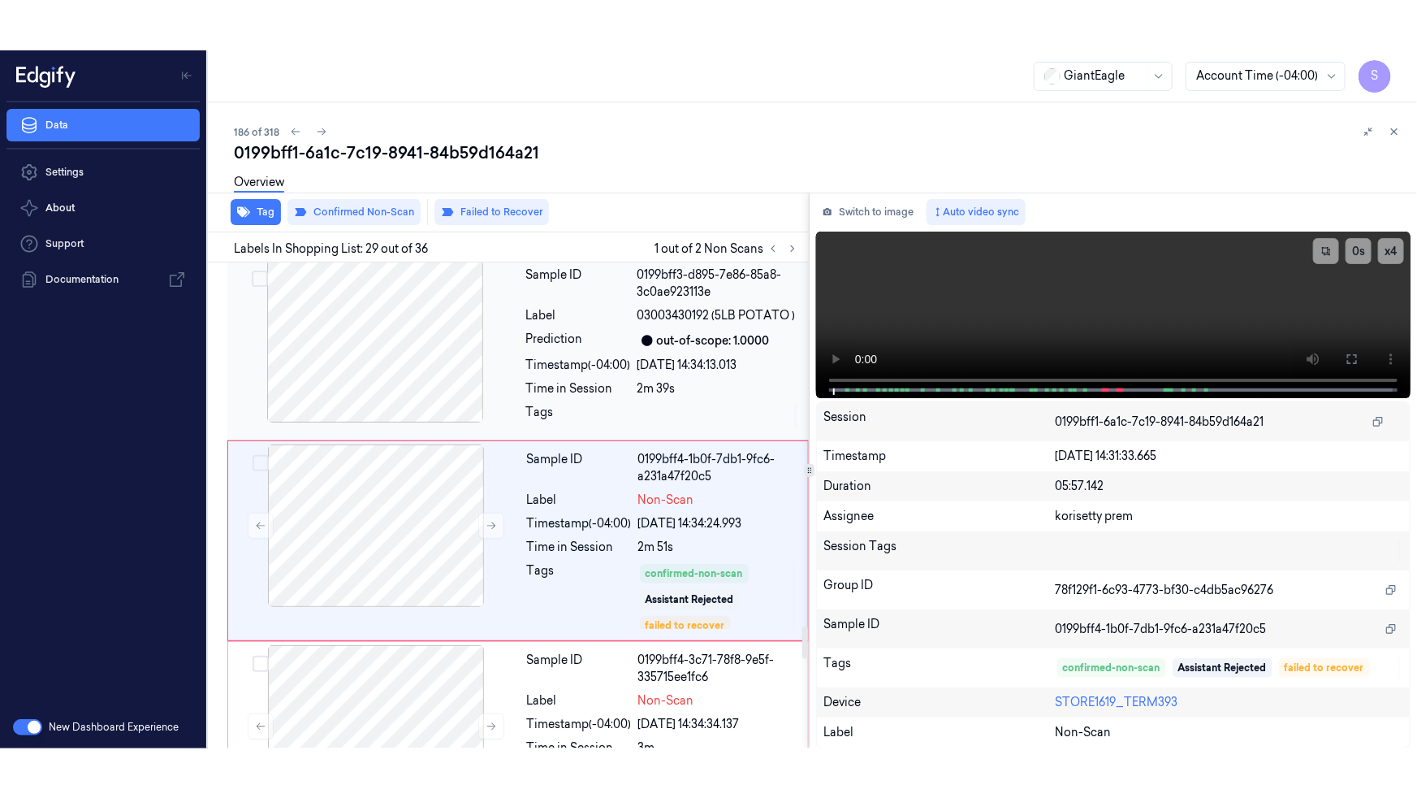
scroll to position [5475, 0]
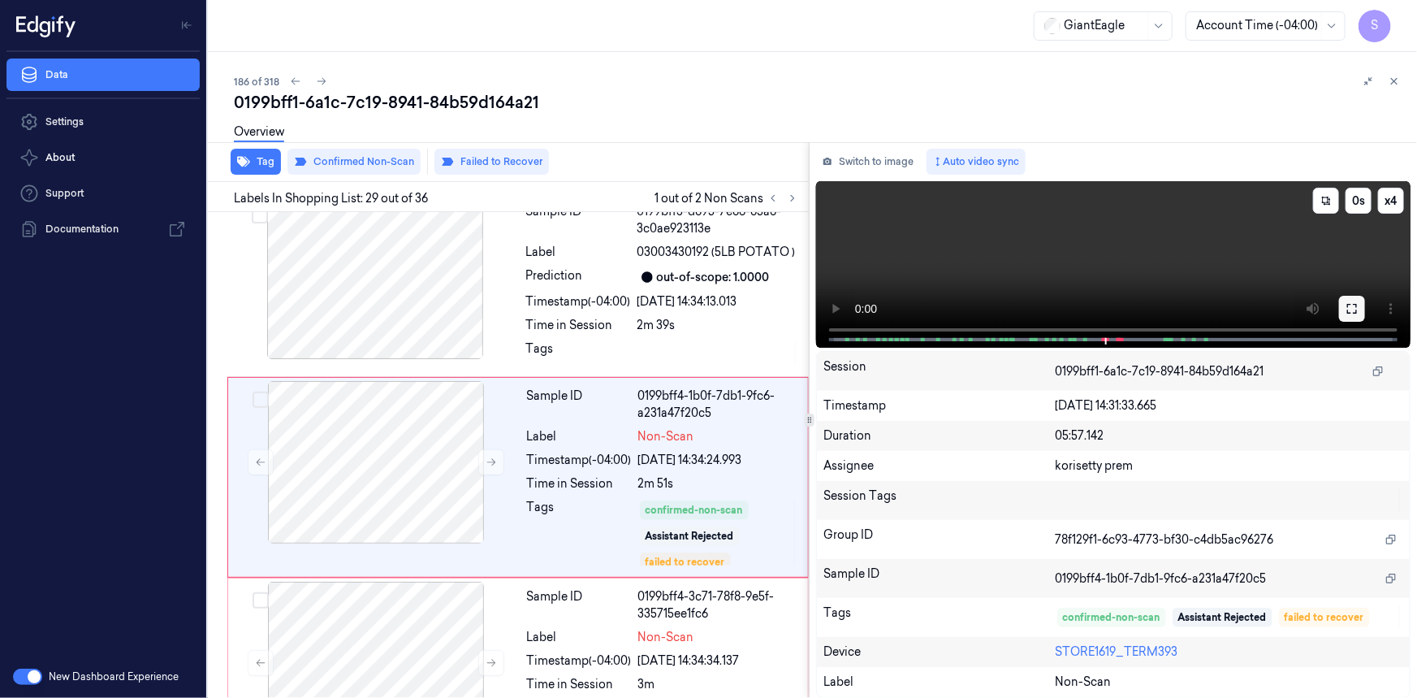
click at [1354, 309] on icon at bounding box center [1352, 308] width 13 height 13
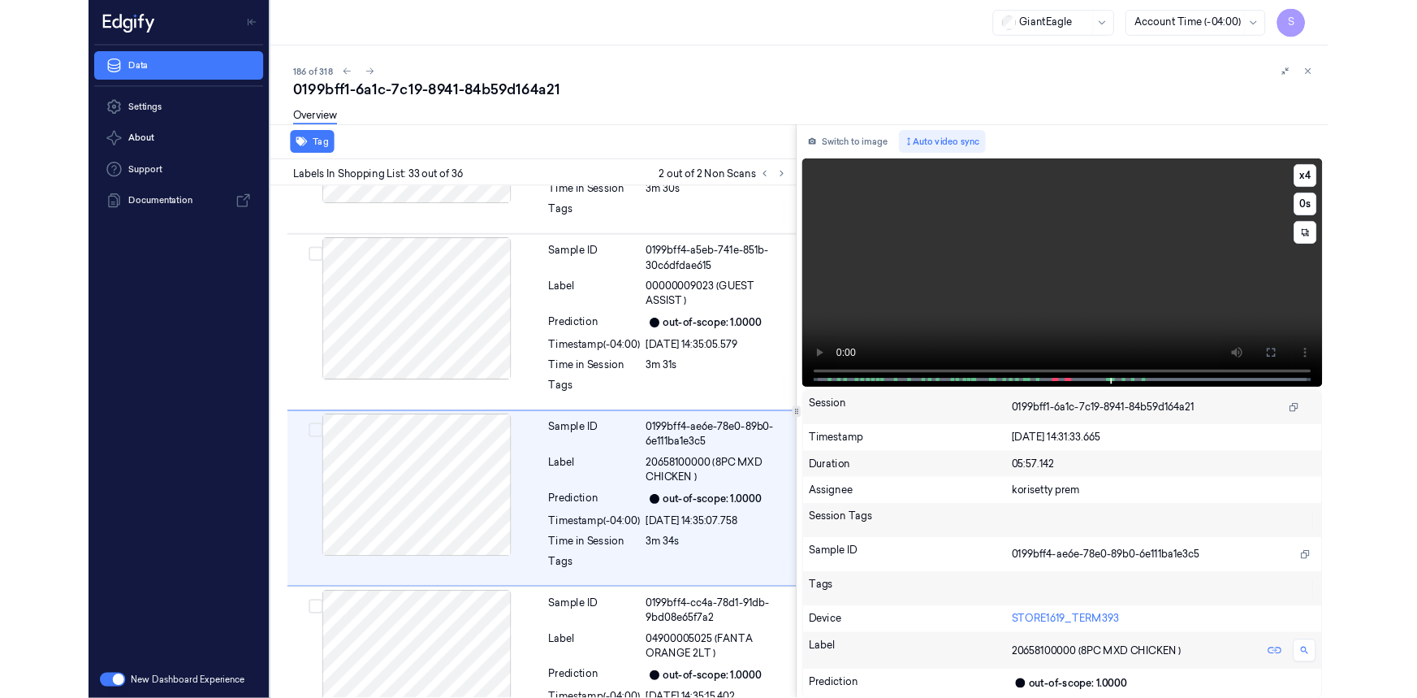
scroll to position [6229, 0]
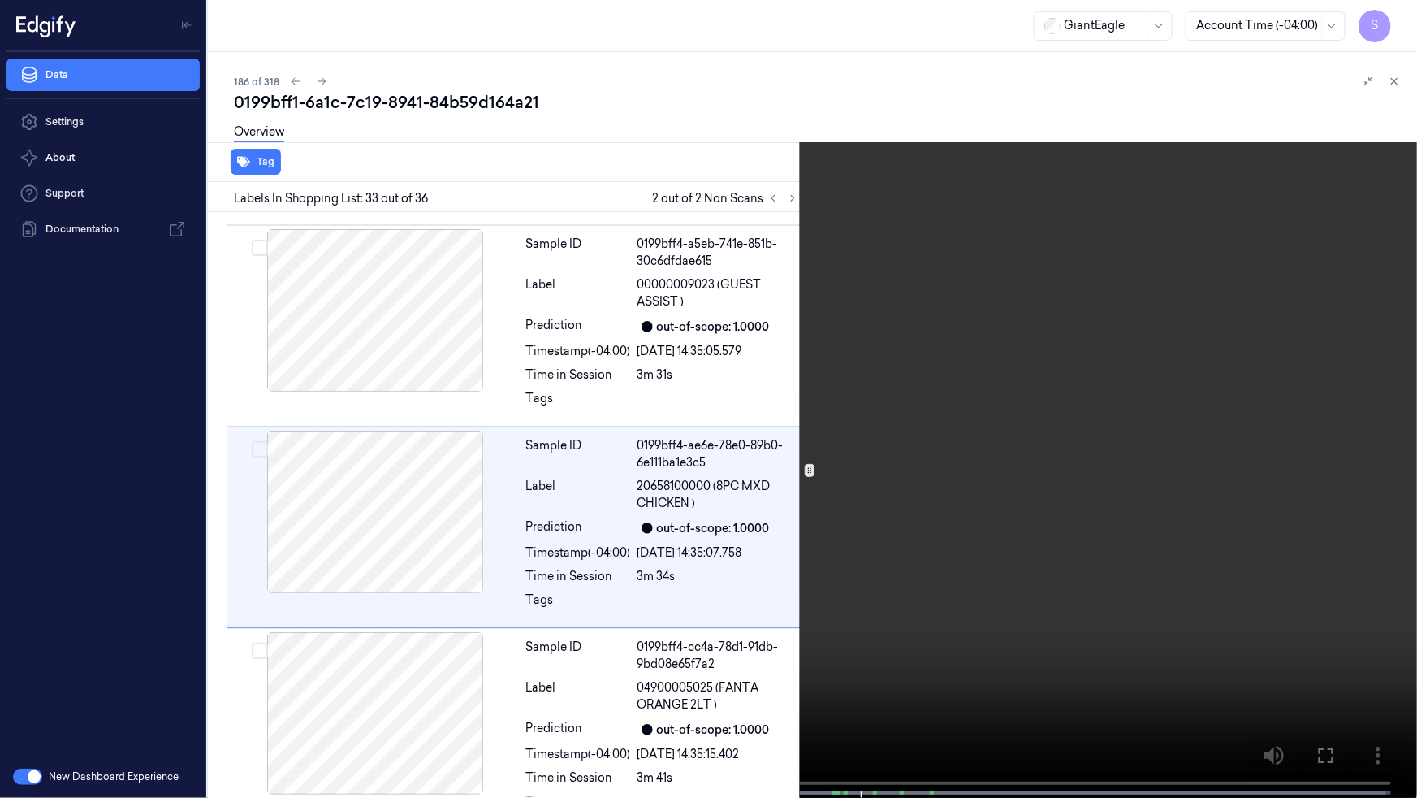
click at [1032, 634] on video at bounding box center [708, 400] width 1417 height 801
click at [0, 0] on button at bounding box center [0, 0] width 0 height 0
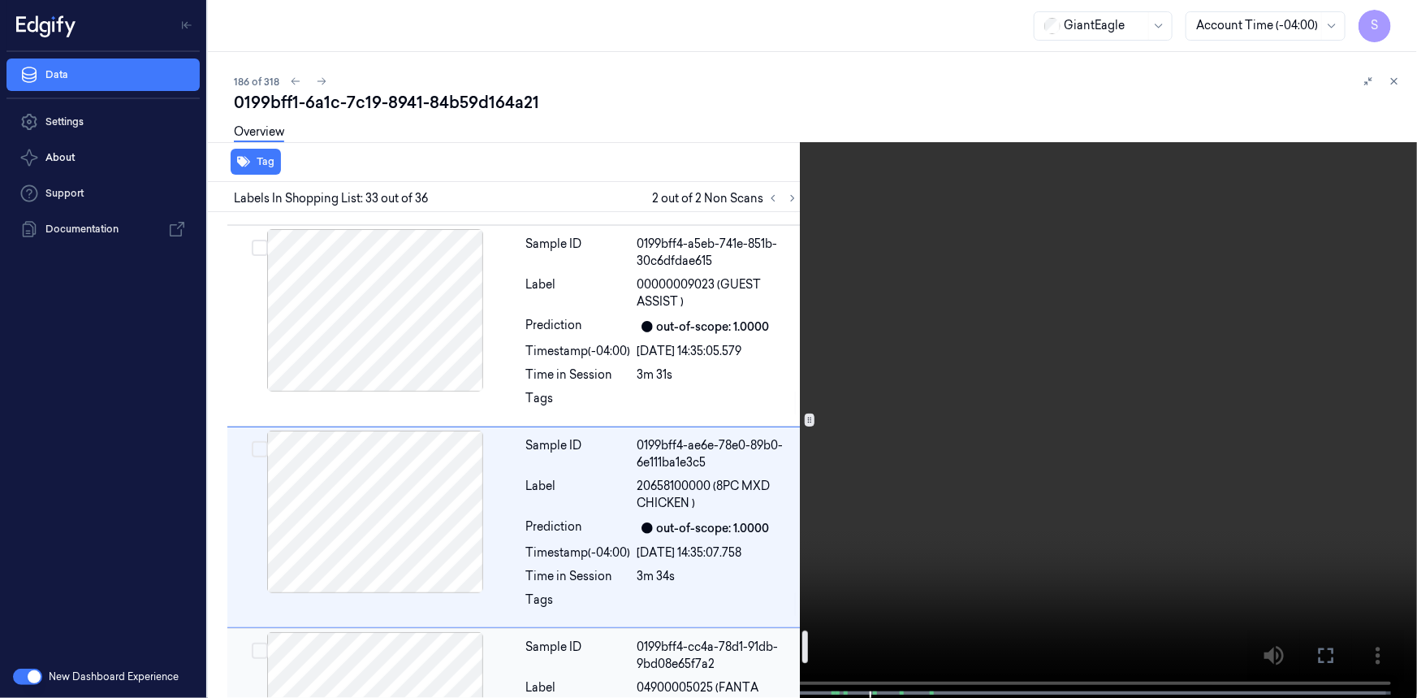
scroll to position [6524, 0]
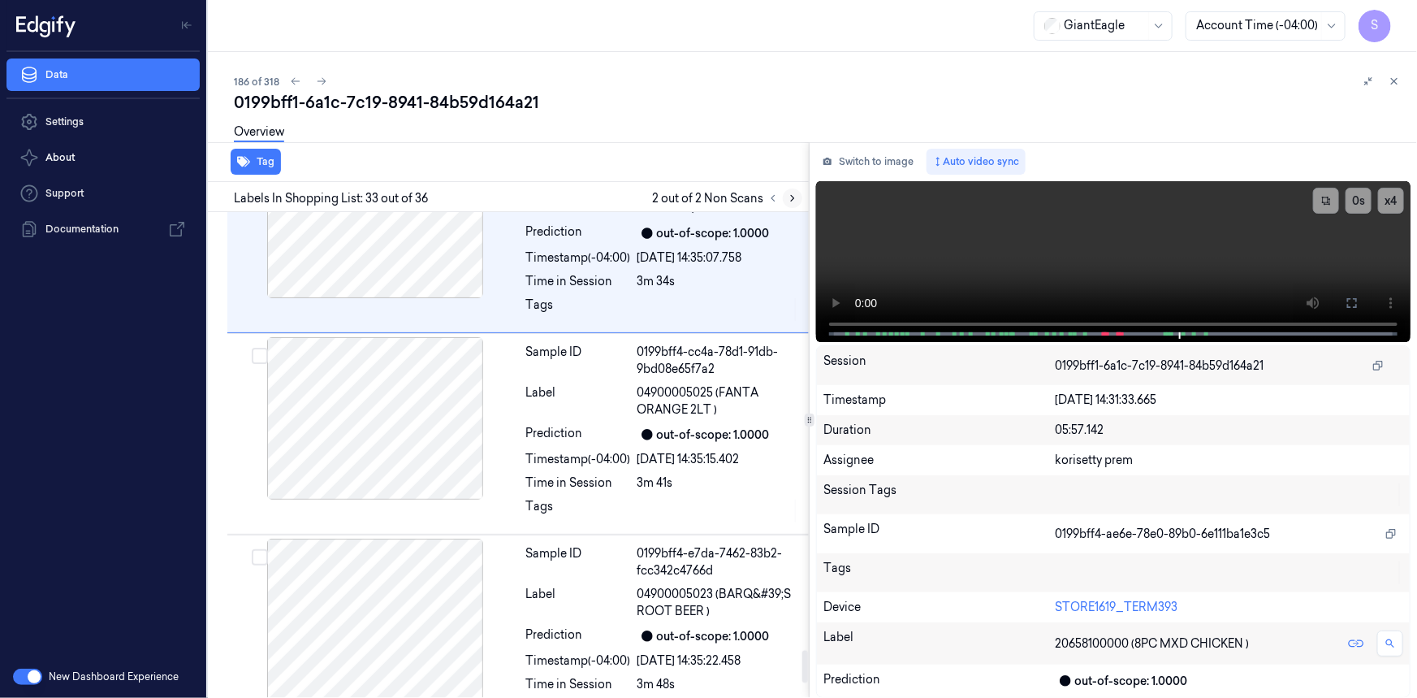
click at [789, 197] on icon at bounding box center [792, 198] width 11 height 11
click at [775, 198] on icon at bounding box center [773, 198] width 11 height 11
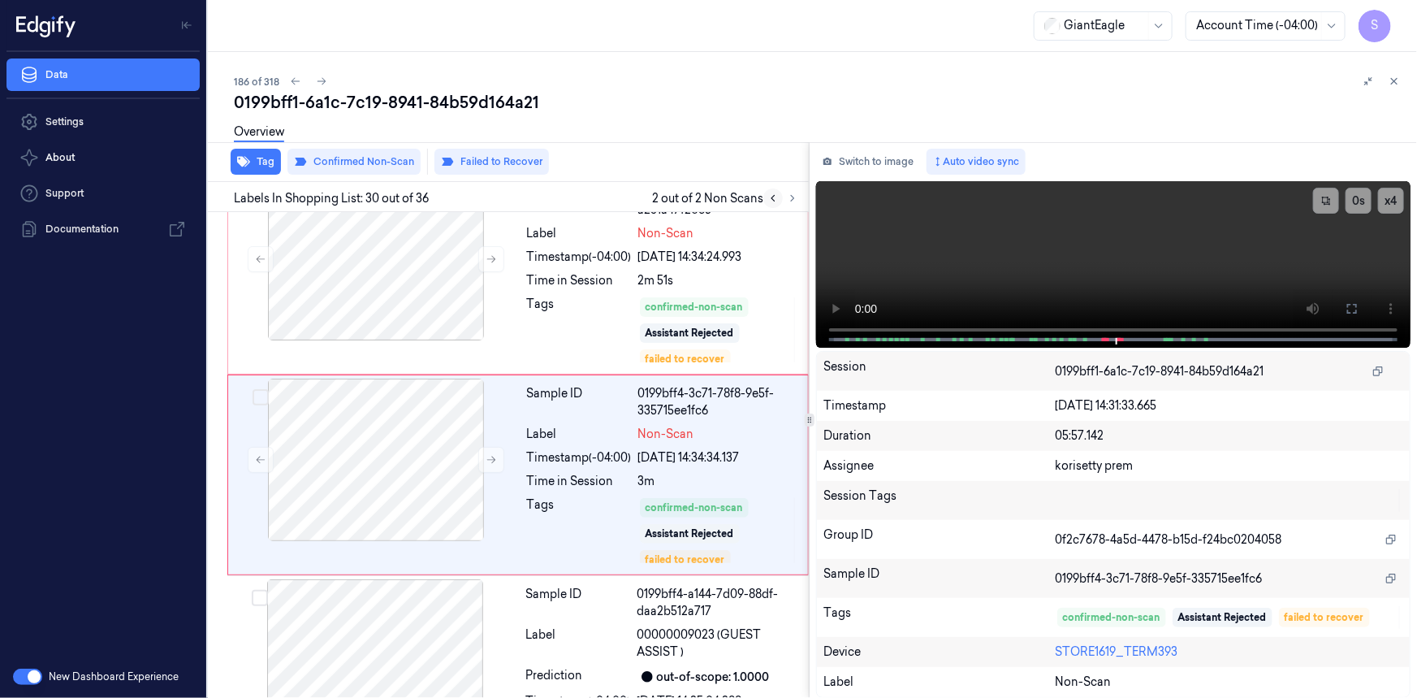
scroll to position [5675, 0]
click at [792, 201] on icon at bounding box center [792, 198] width 11 height 11
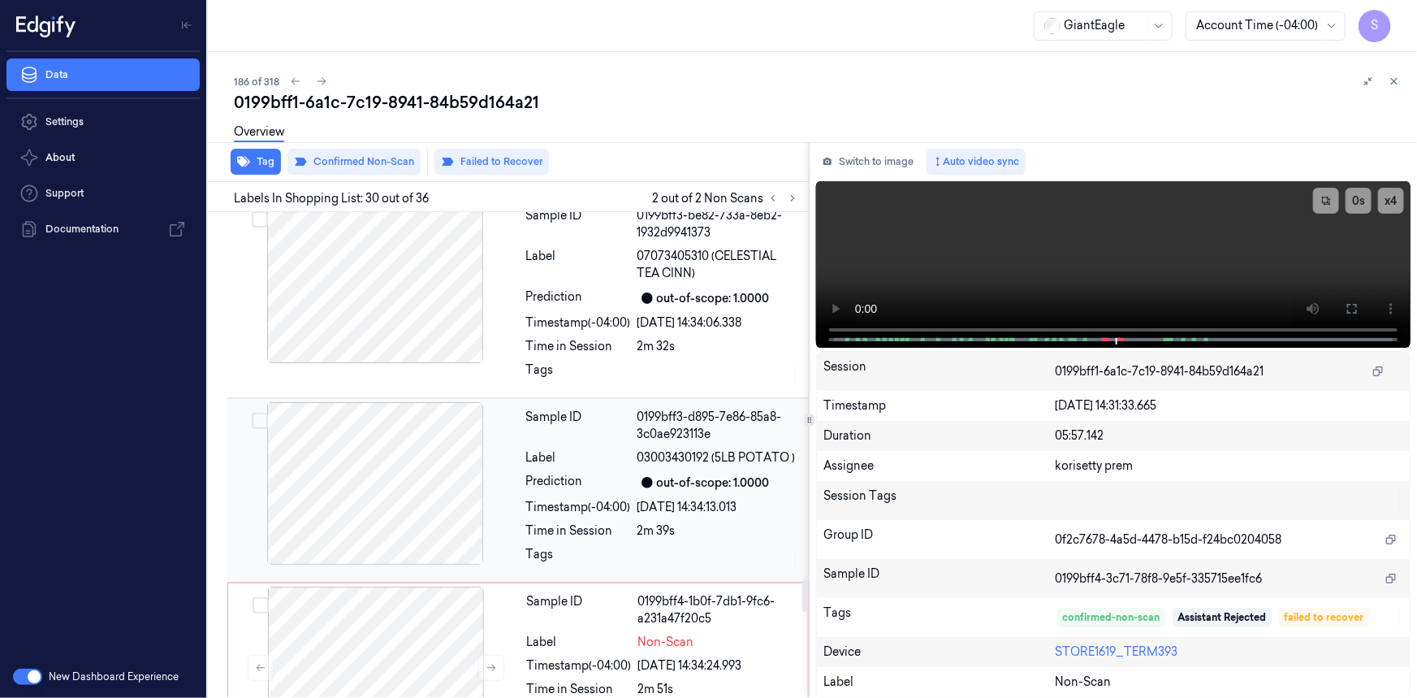
scroll to position [5564, 0]
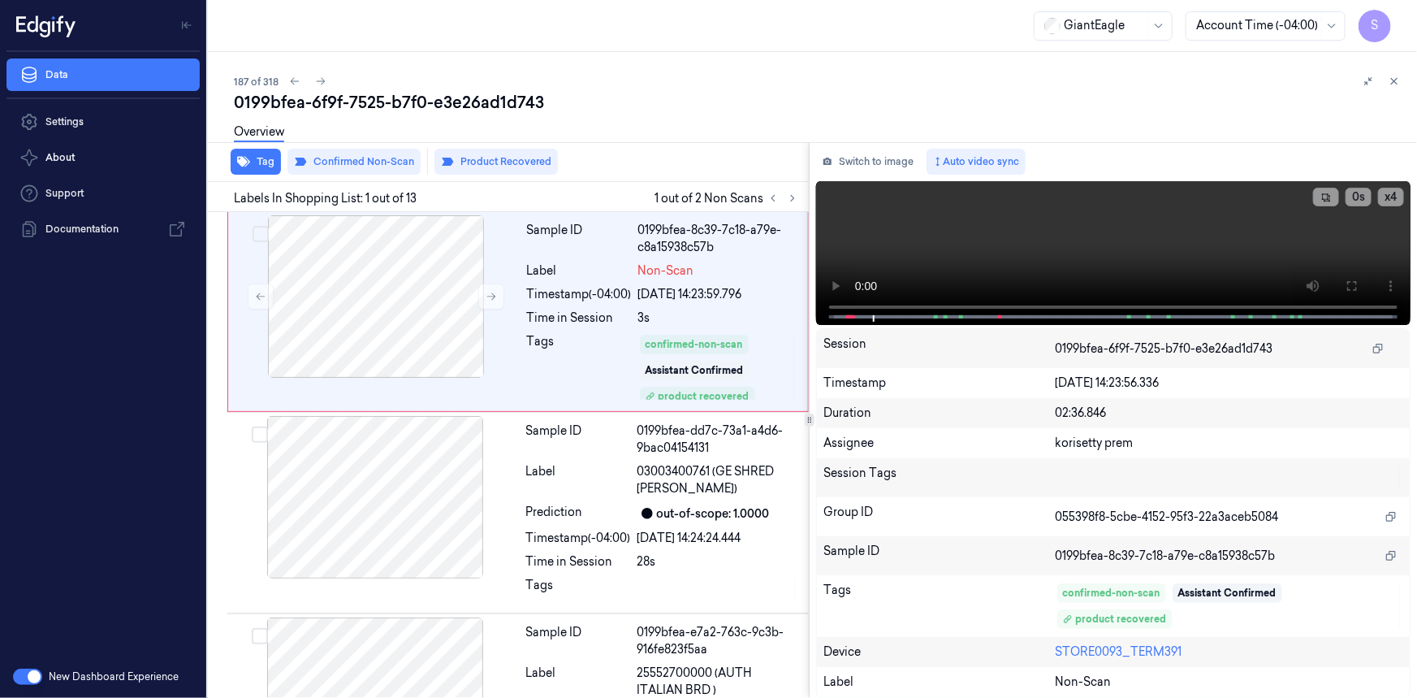
click at [1198, 82] on div "187 of 318" at bounding box center [819, 80] width 1170 height 19
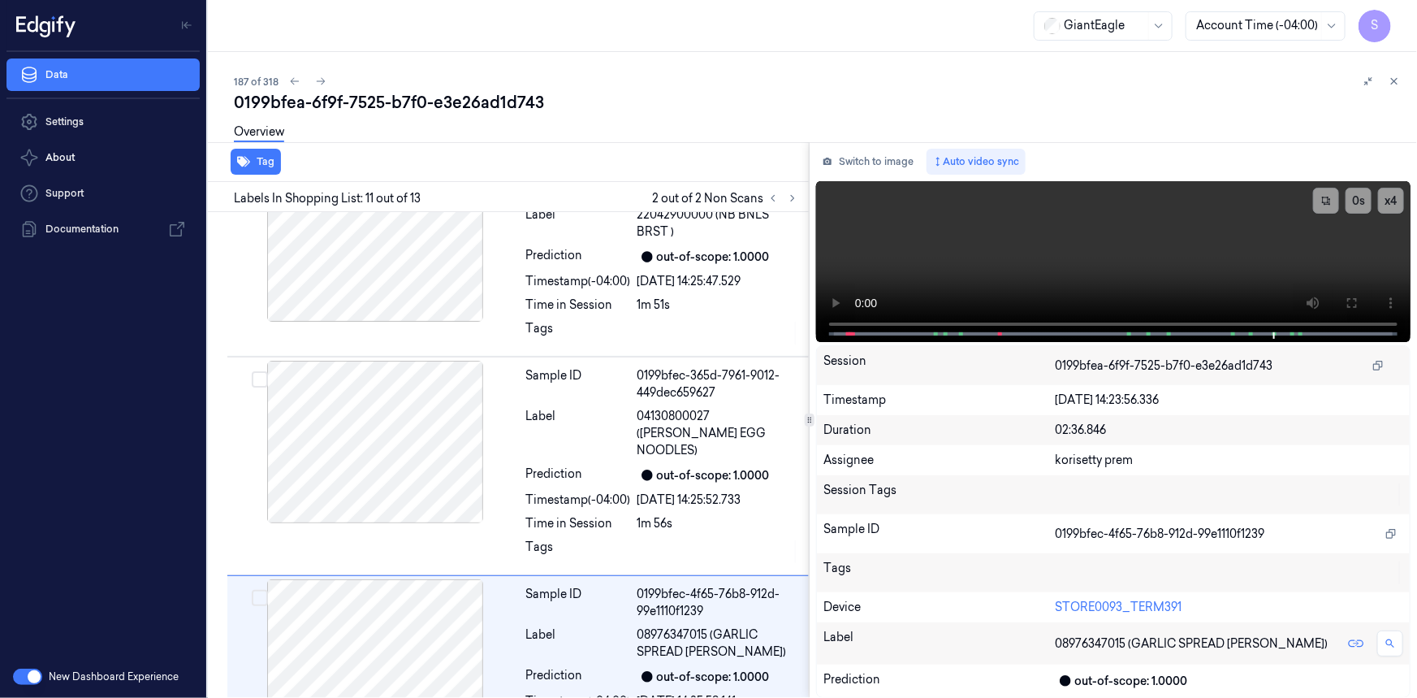
scroll to position [1868, 0]
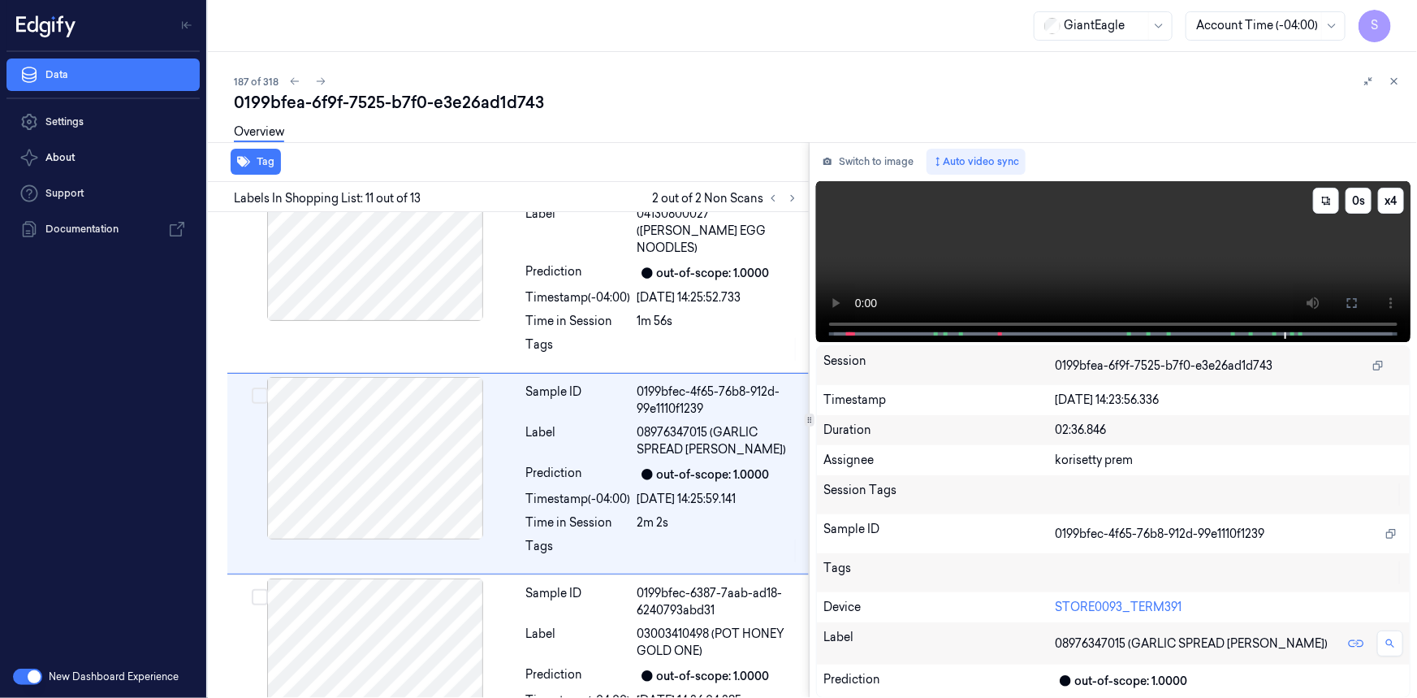
click at [1031, 270] on video at bounding box center [1113, 261] width 595 height 161
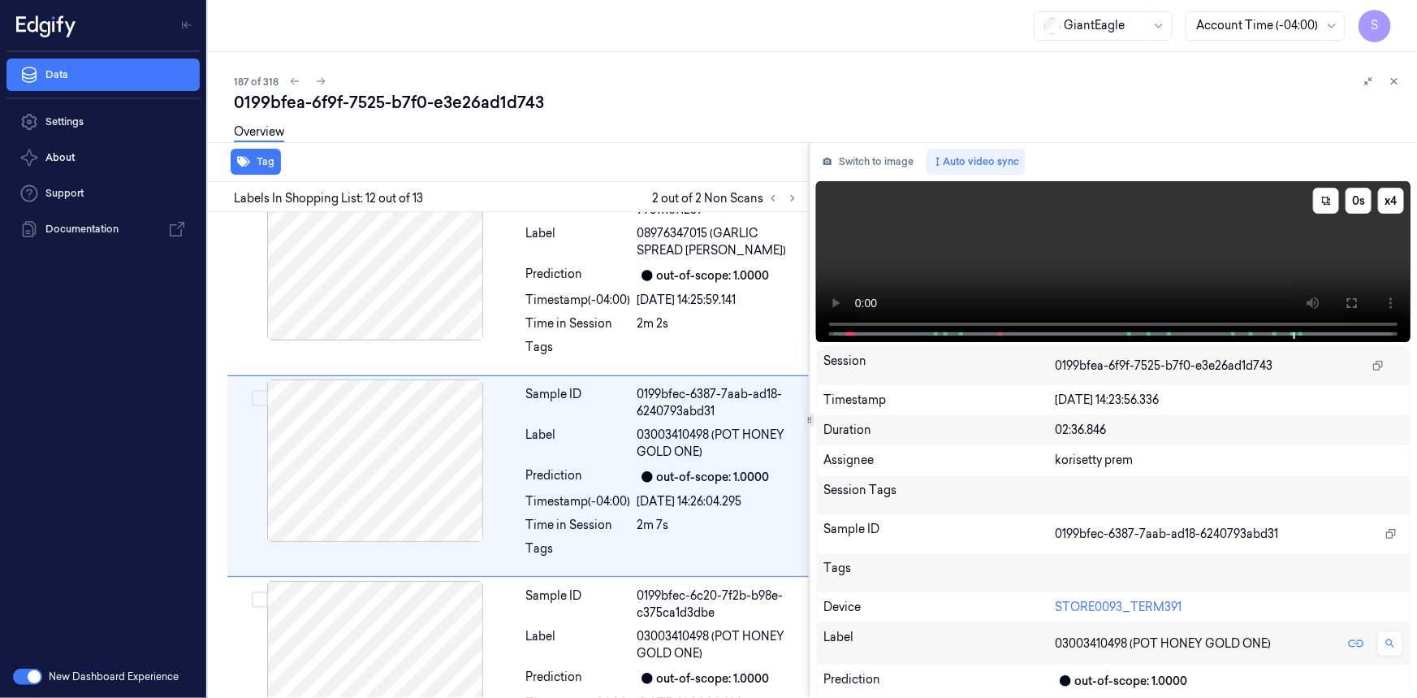
scroll to position [2069, 0]
click at [772, 197] on icon at bounding box center [773, 199] width 3 height 6
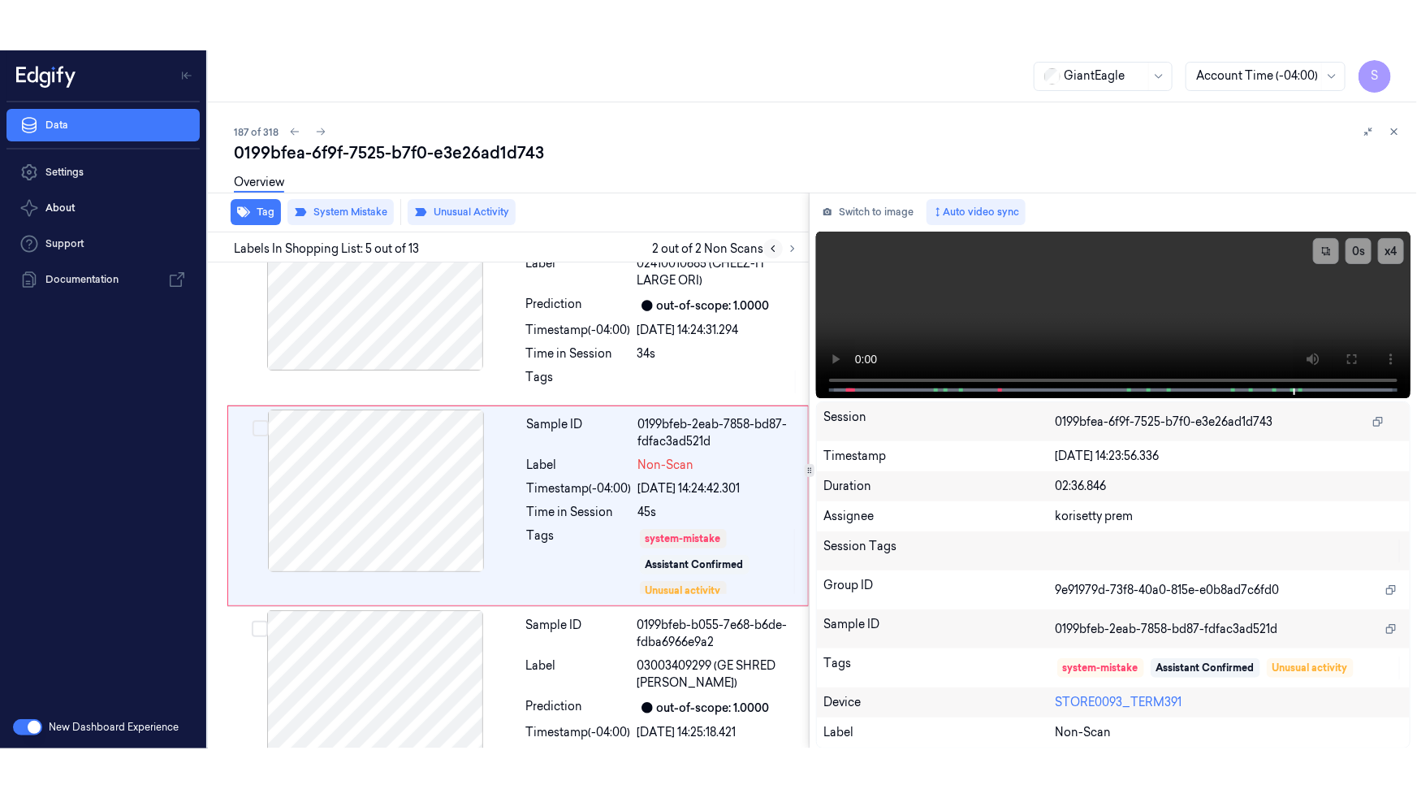
scroll to position [660, 0]
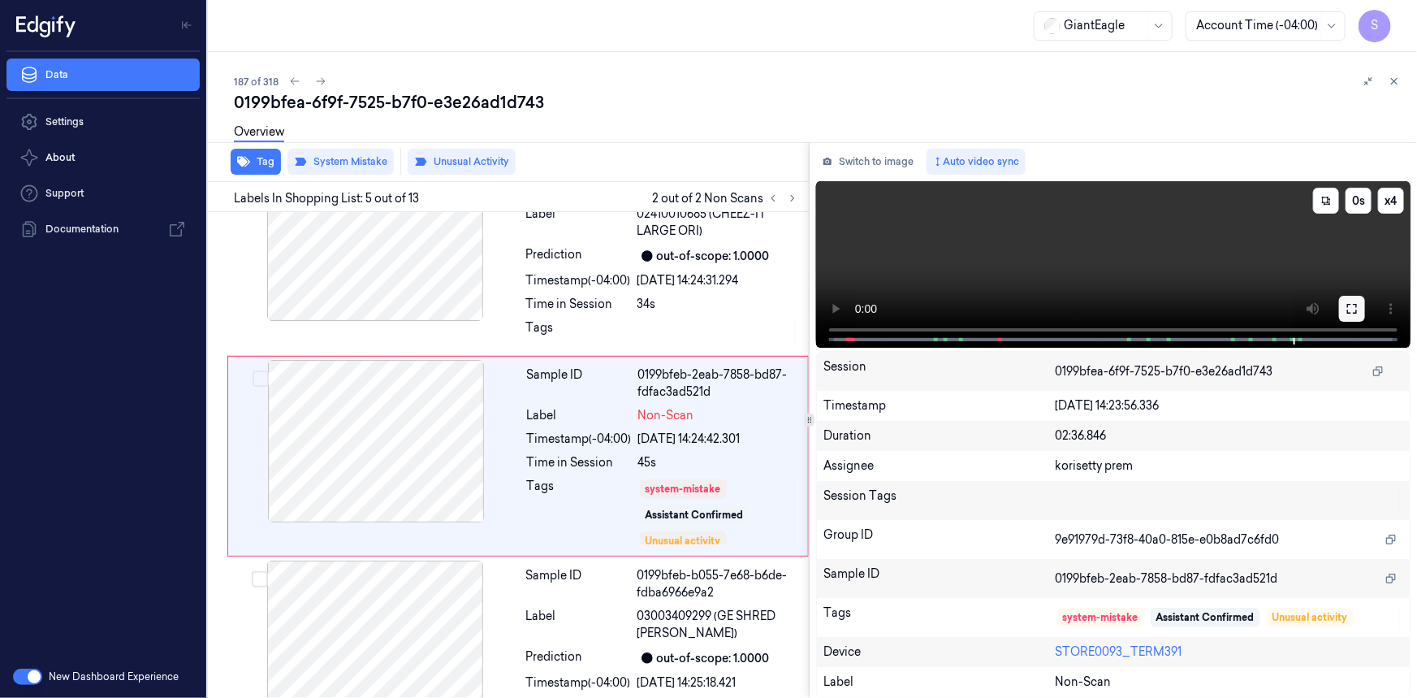
click at [1349, 299] on button at bounding box center [1352, 309] width 26 height 26
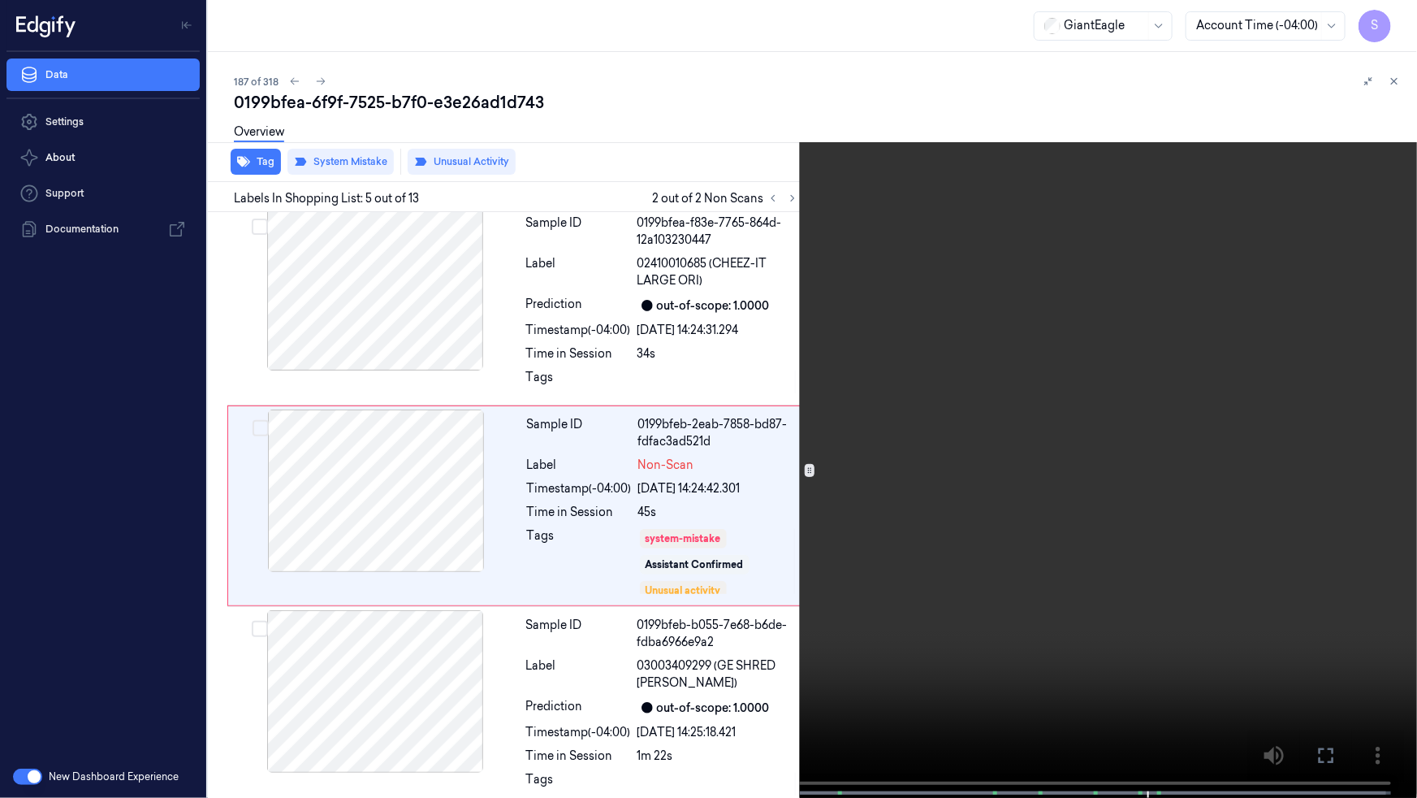
scroll to position [610, 0]
click at [474, 697] on video at bounding box center [708, 400] width 1417 height 801
click at [1413, 525] on video at bounding box center [708, 400] width 1417 height 801
click at [1404, 13] on button "x 4" at bounding box center [1398, 19] width 26 height 26
click at [1397, 17] on button "x 1" at bounding box center [1398, 19] width 26 height 26
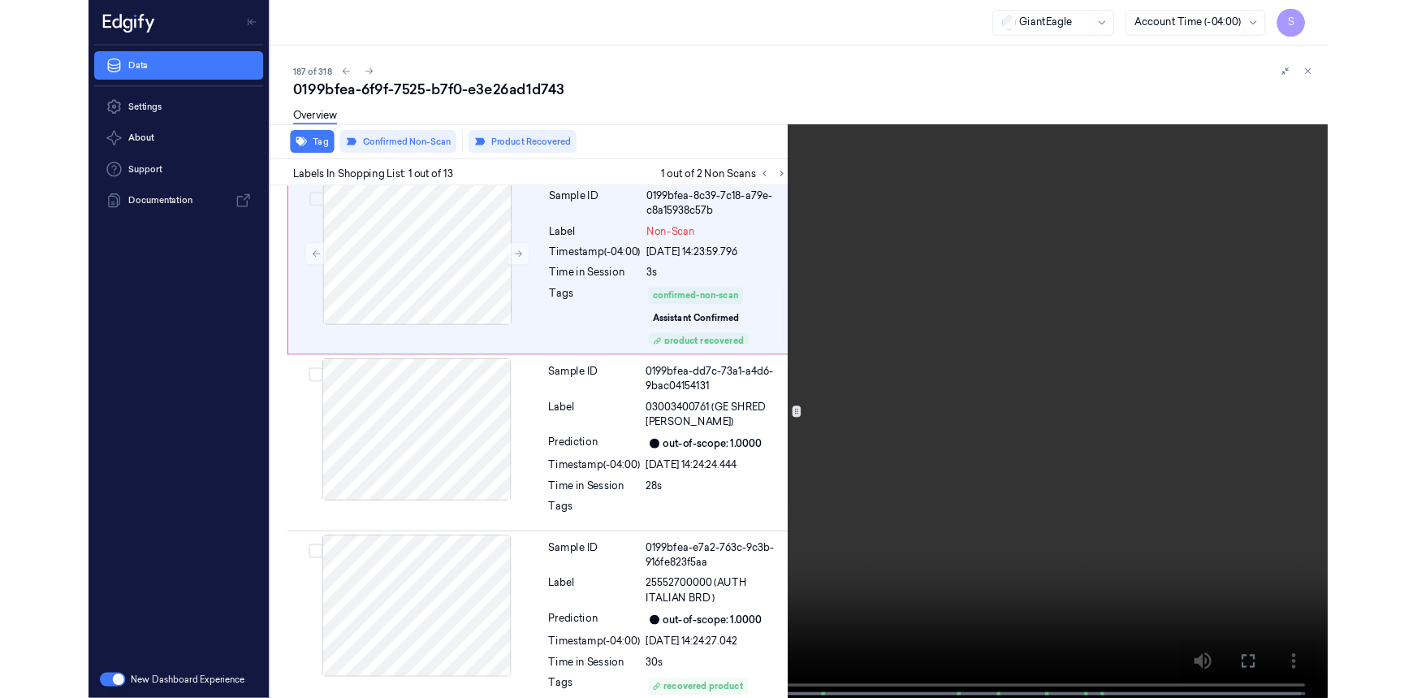
scroll to position [0, 0]
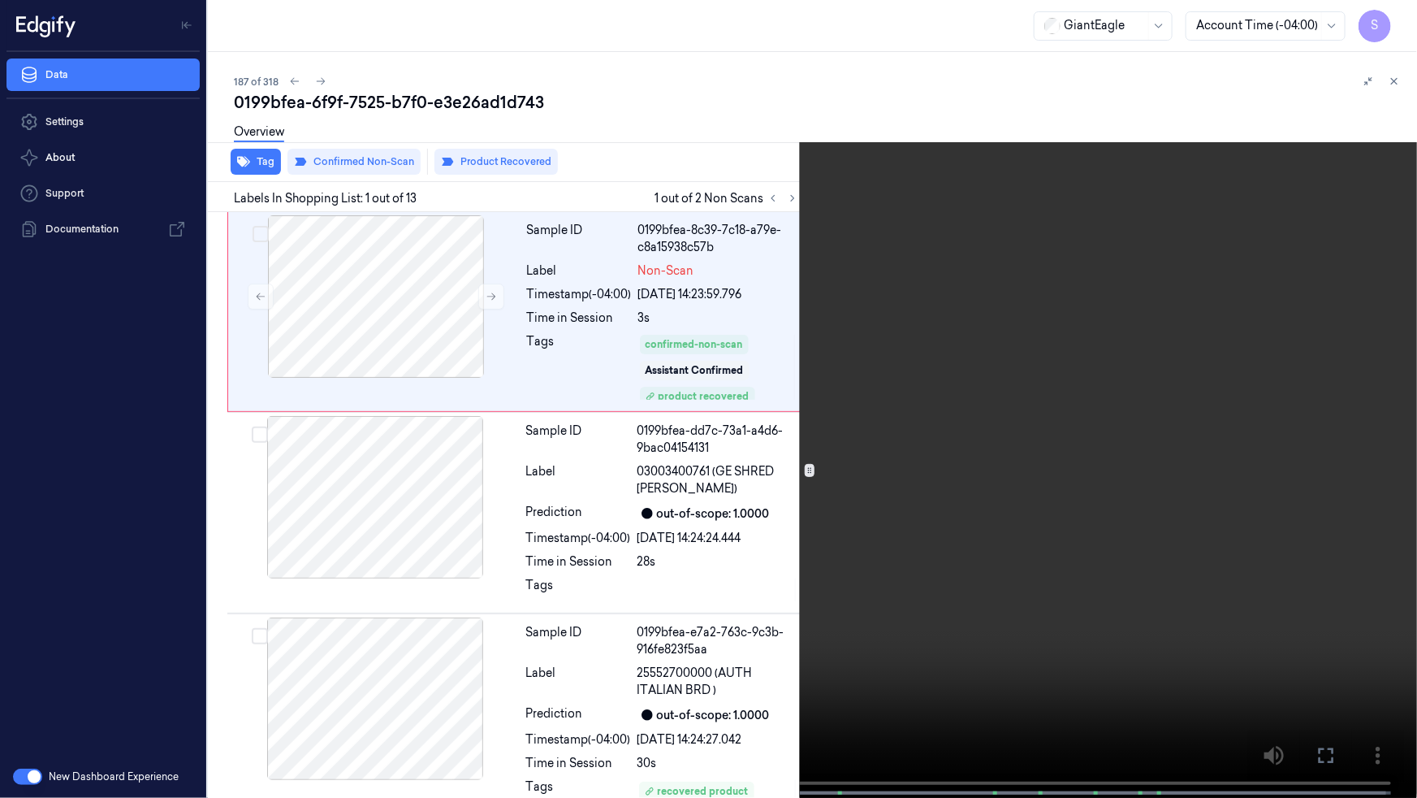
click at [0, 0] on icon at bounding box center [0, 0] width 0 height 0
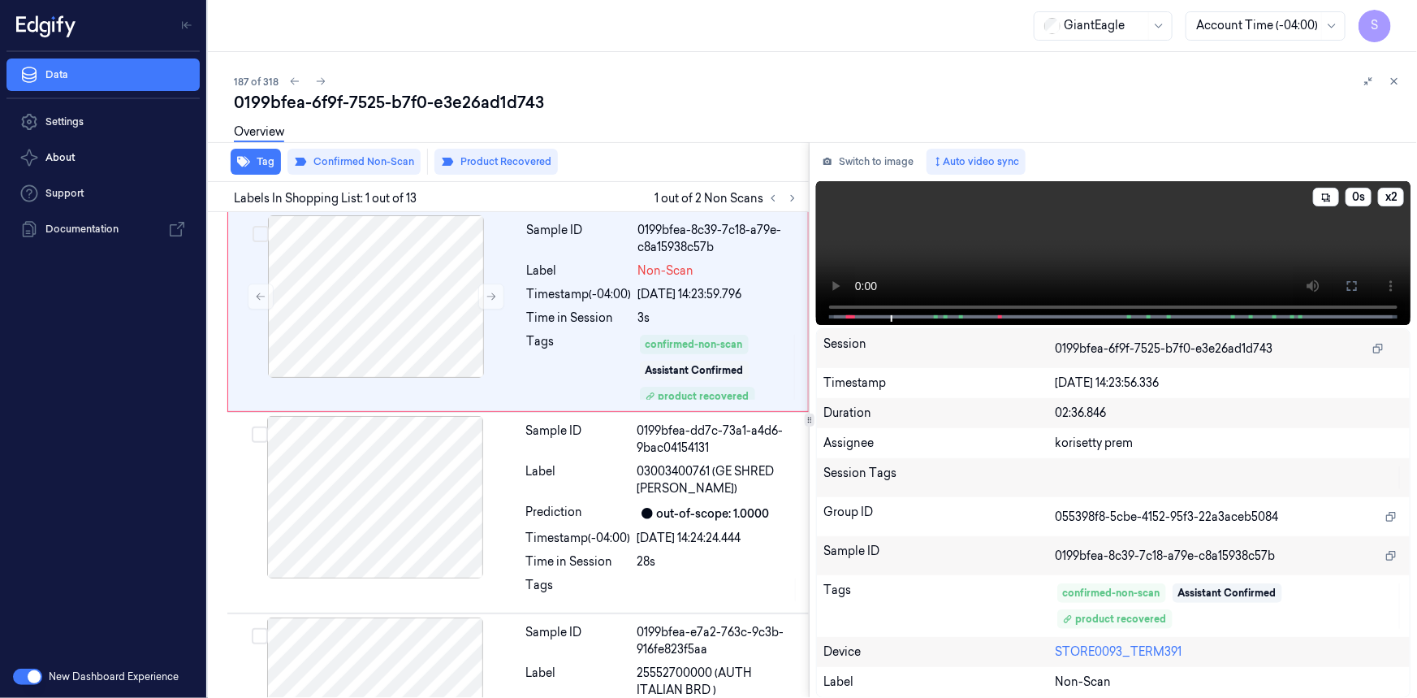
click at [1127, 233] on video at bounding box center [1113, 253] width 595 height 144
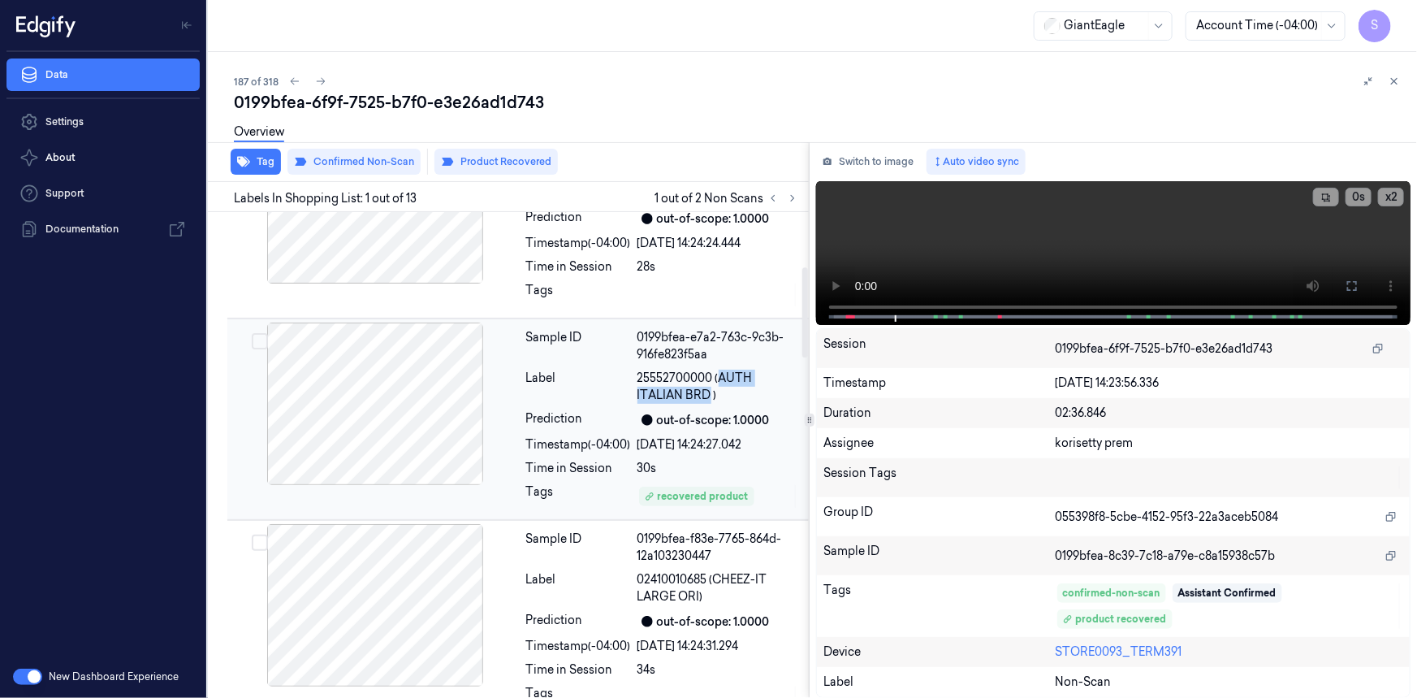
drag, startPoint x: 722, startPoint y: 372, endPoint x: 707, endPoint y: 395, distance: 27.0
click at [707, 395] on span "25552700000 (AUTH ITALIAN BRD )" at bounding box center [719, 387] width 162 height 34
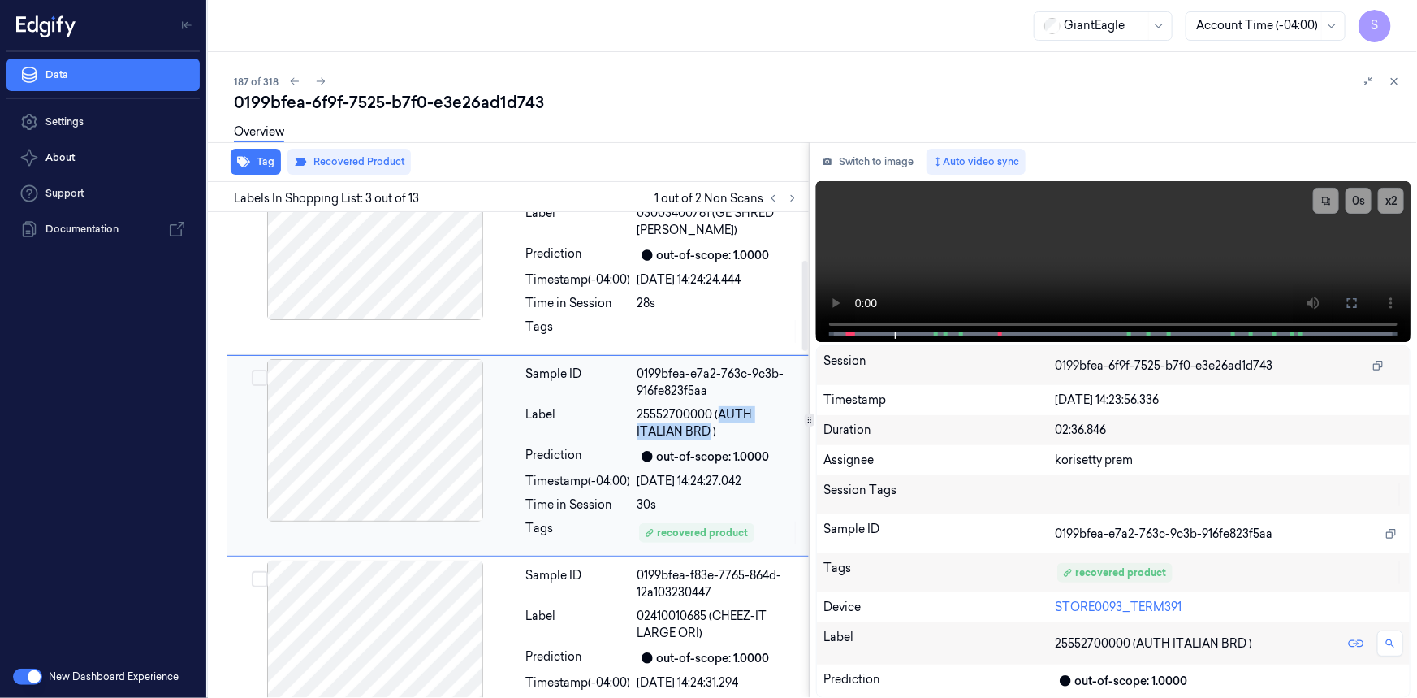
copy span "AUTH ITALIAN BRD"
click at [789, 197] on icon at bounding box center [792, 198] width 11 height 11
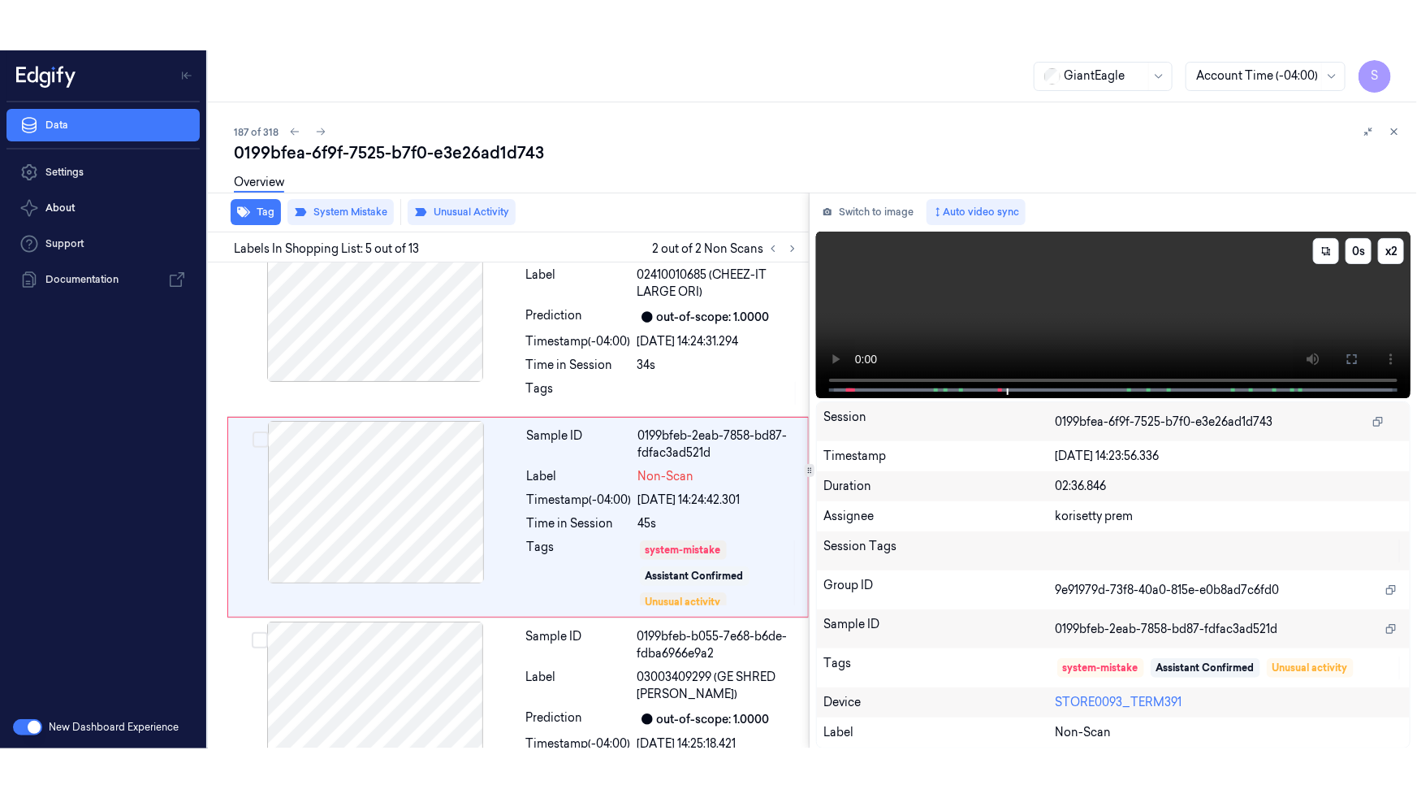
scroll to position [660, 0]
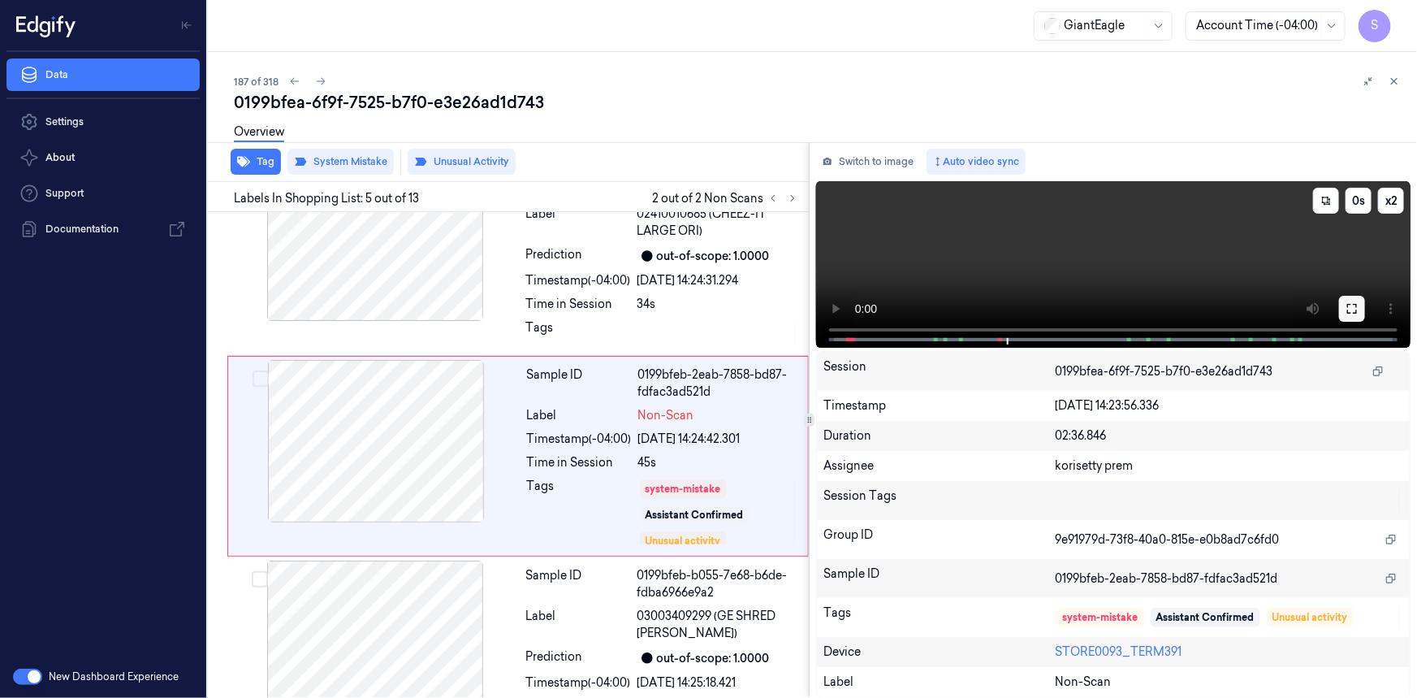
click at [1348, 314] on icon at bounding box center [1353, 309] width 10 height 10
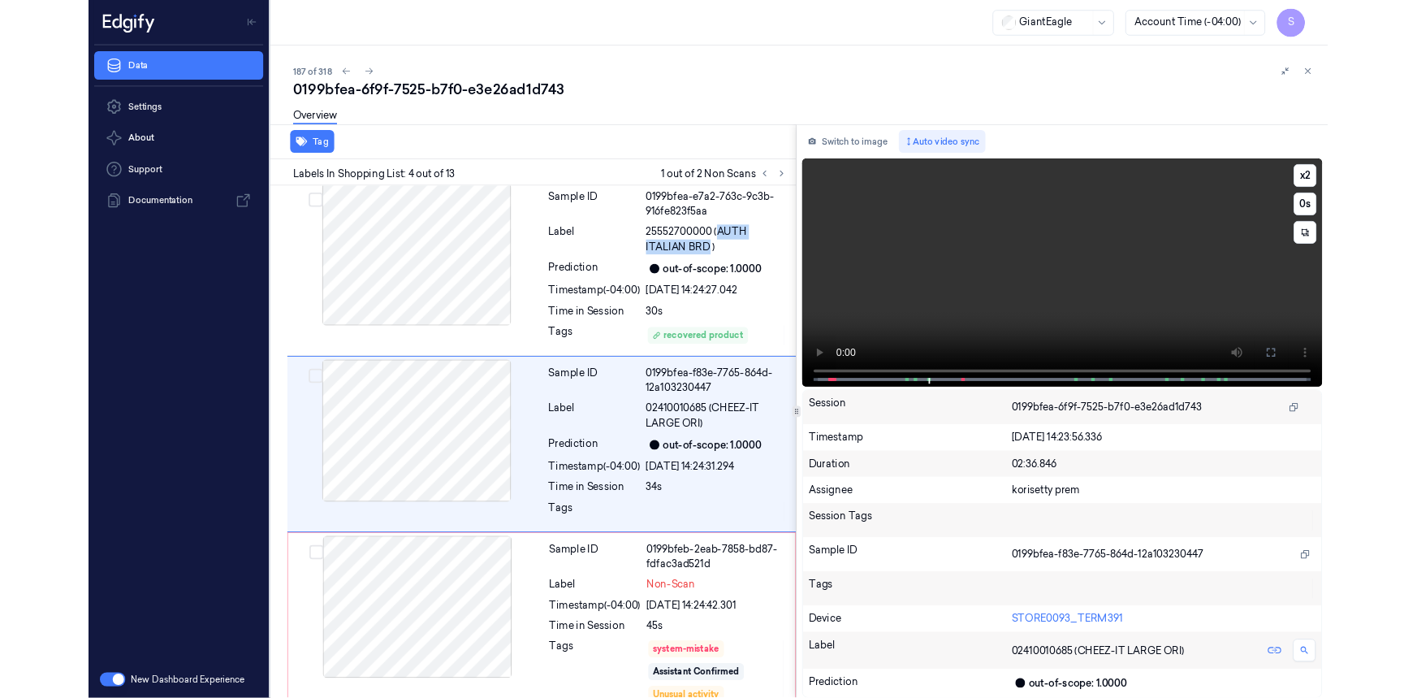
scroll to position [409, 0]
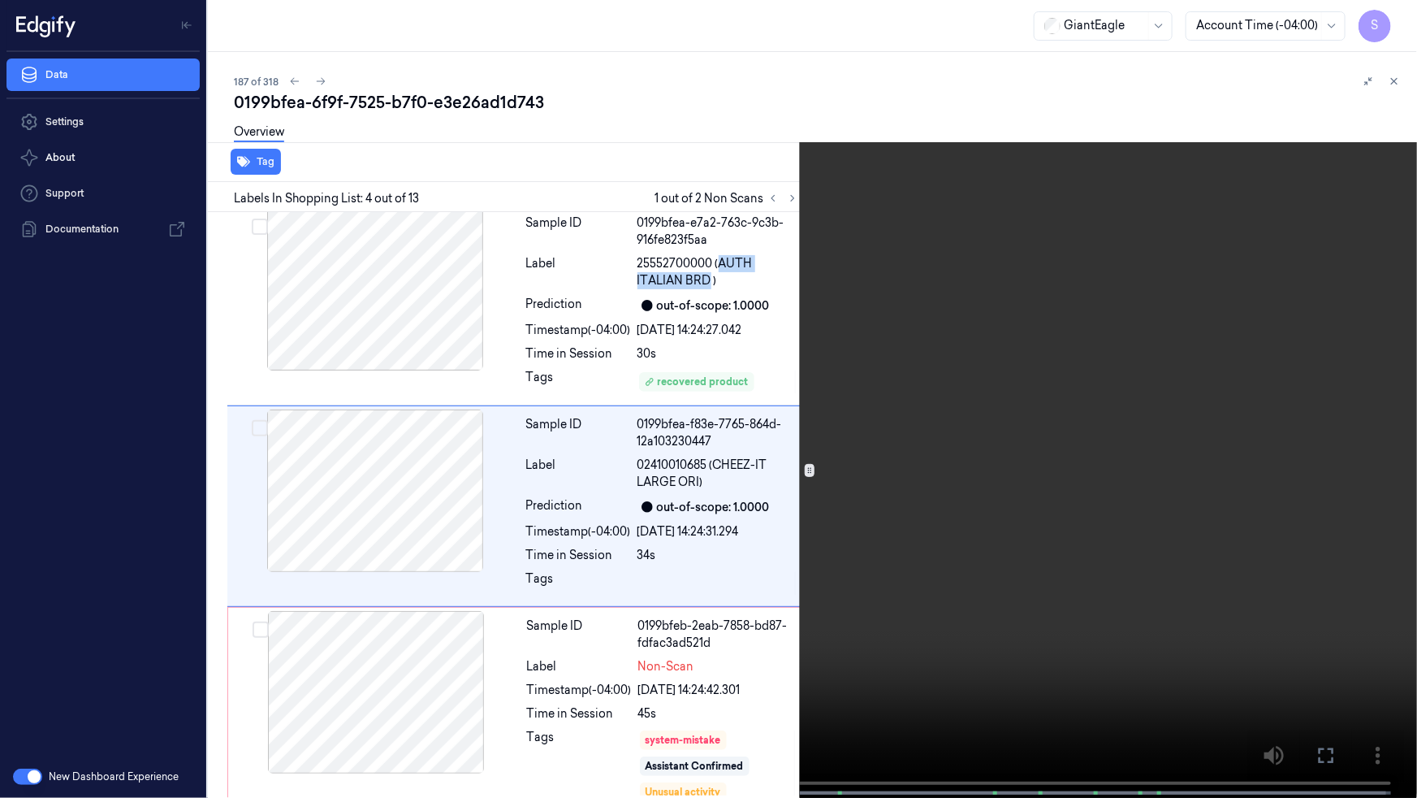
click at [0, 0] on icon at bounding box center [0, 0] width 0 height 0
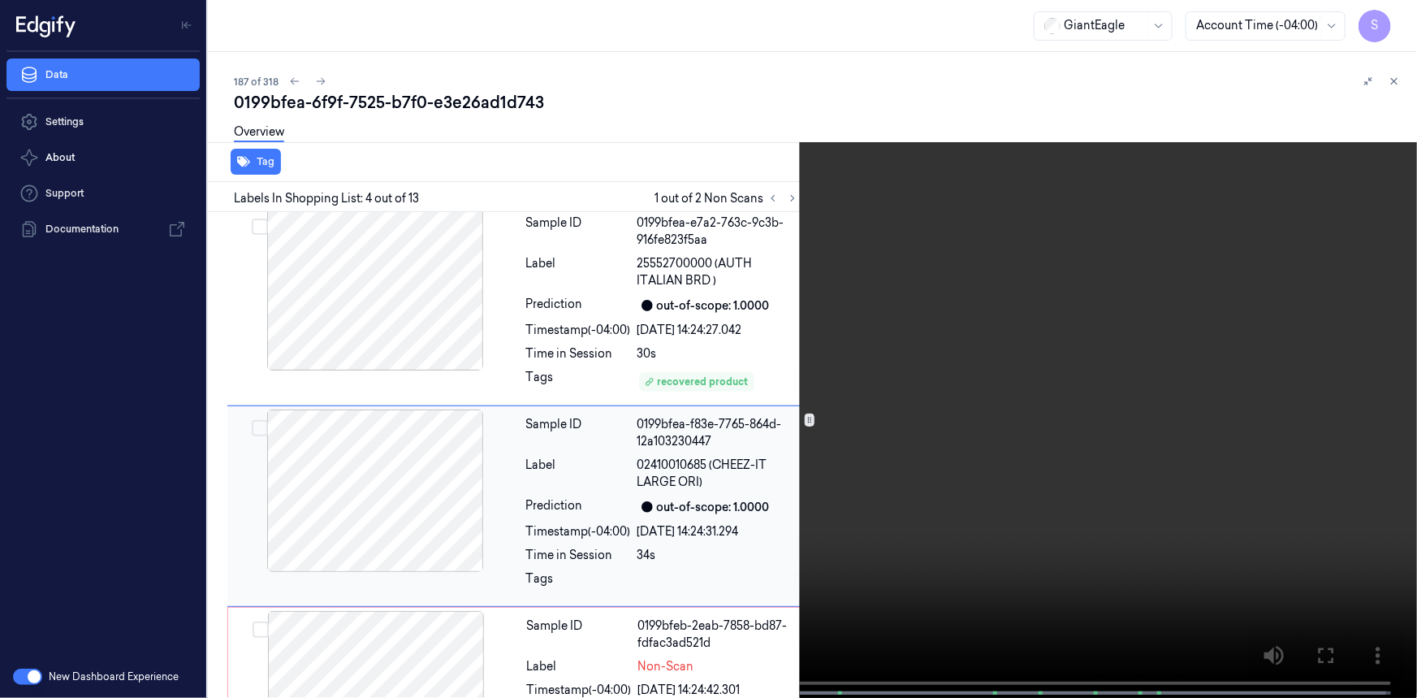
scroll to position [460, 0]
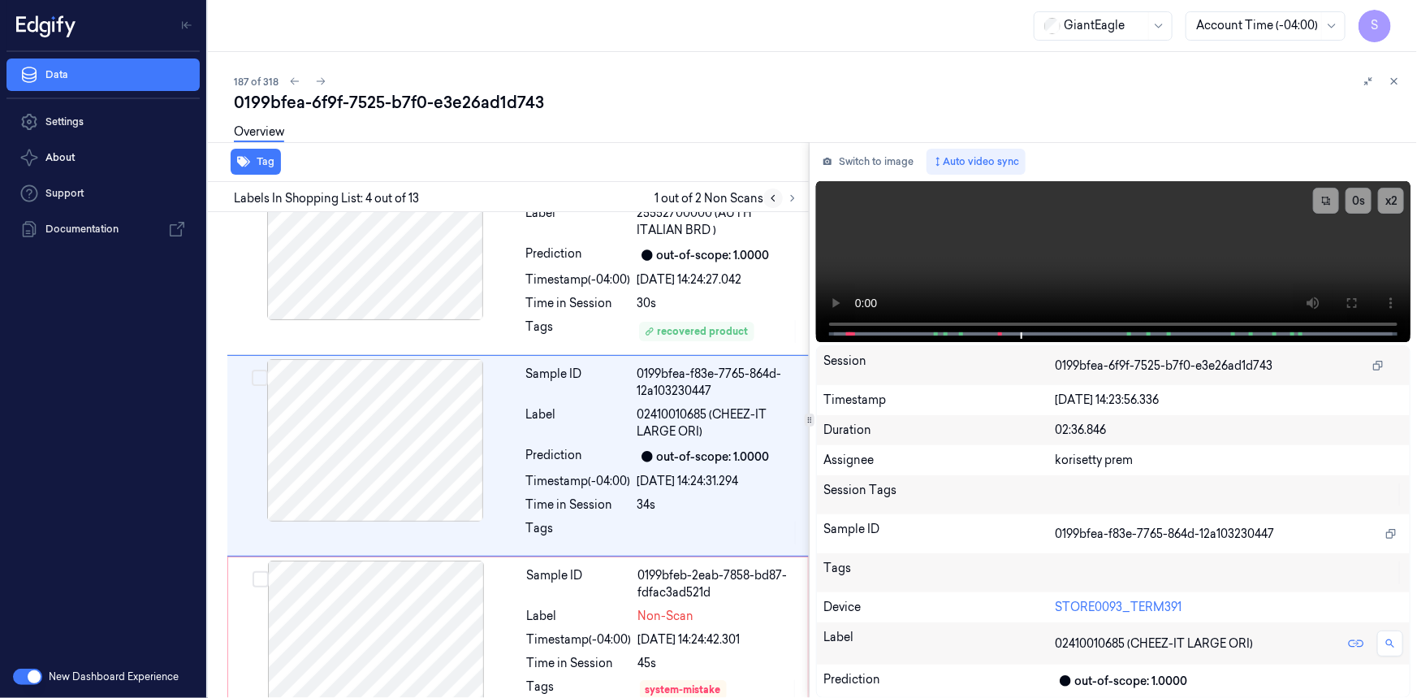
click at [775, 195] on icon at bounding box center [773, 198] width 11 height 11
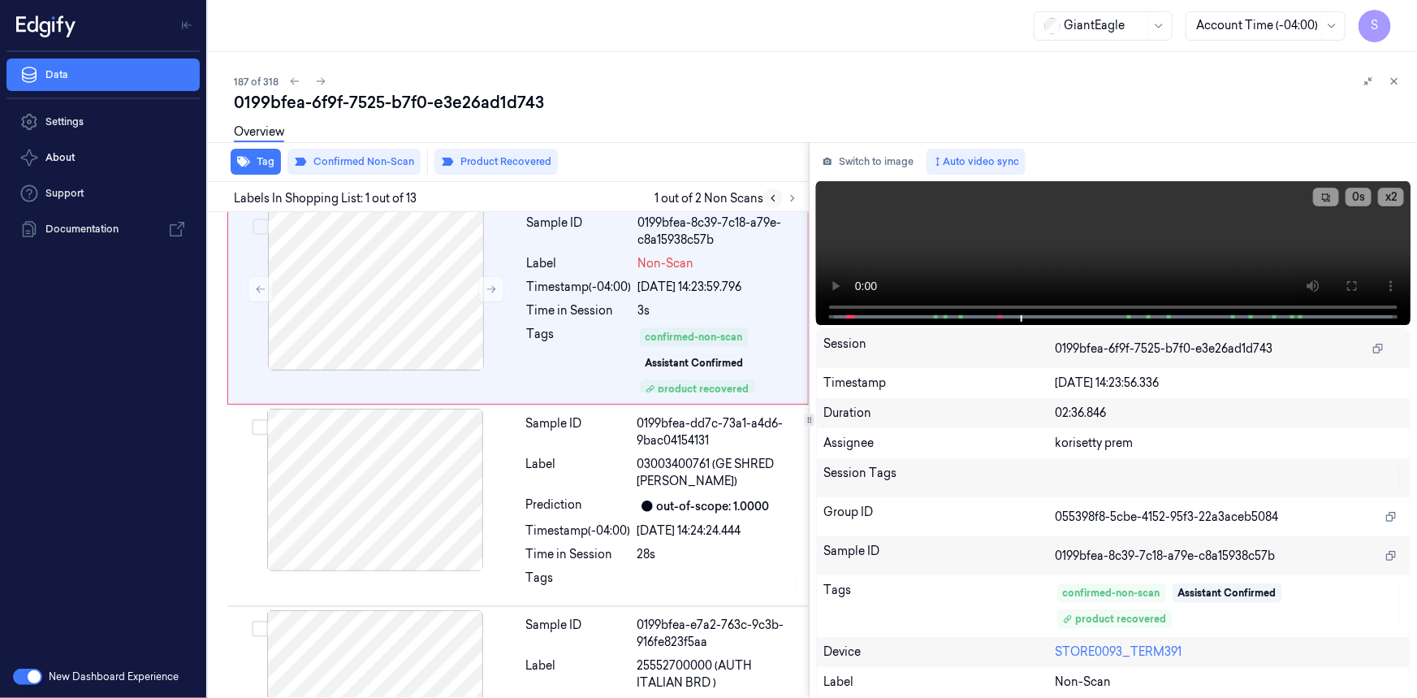
scroll to position [0, 0]
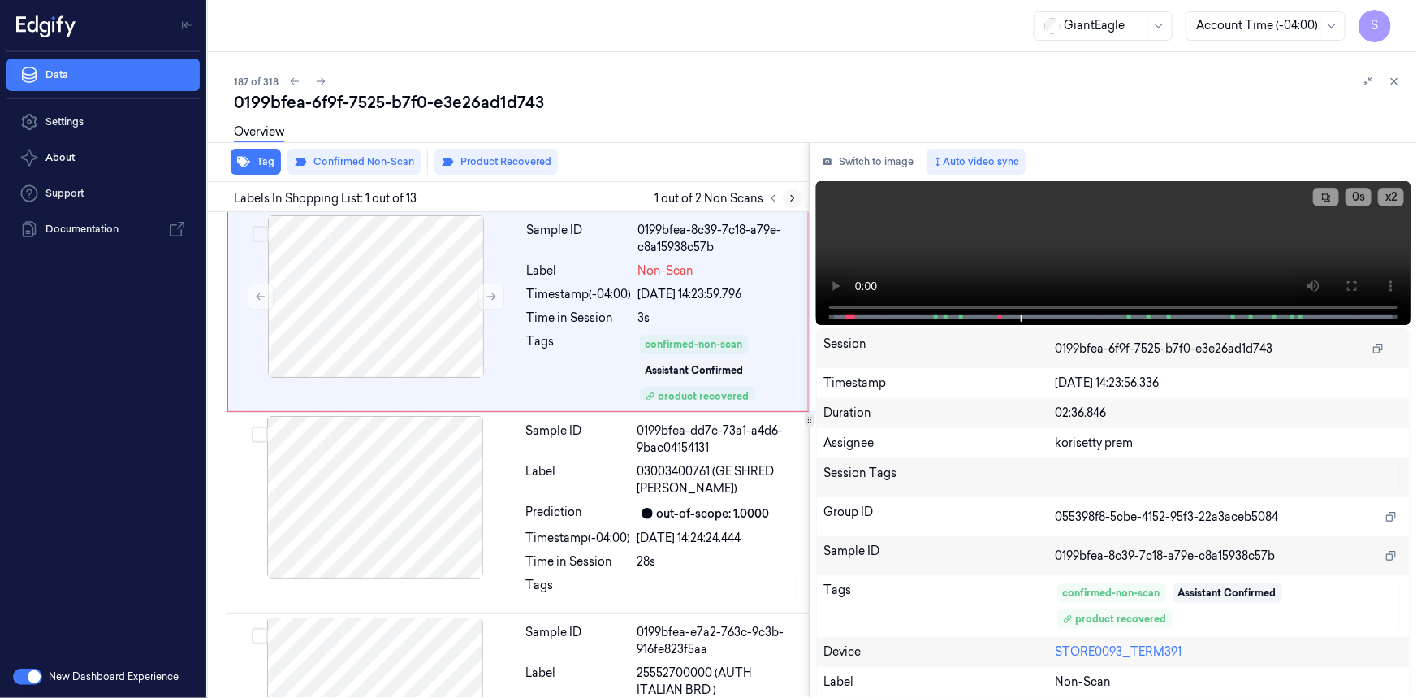
click at [787, 195] on icon at bounding box center [792, 198] width 11 height 11
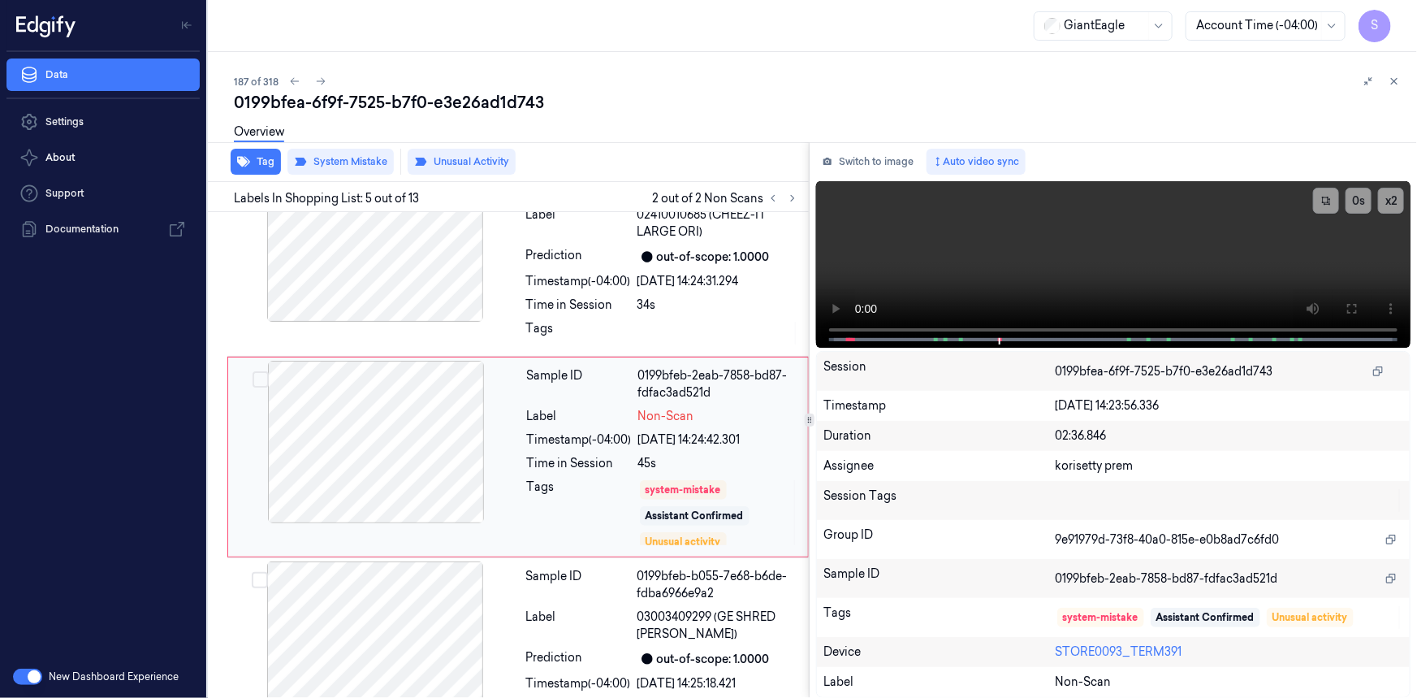
scroll to position [660, 0]
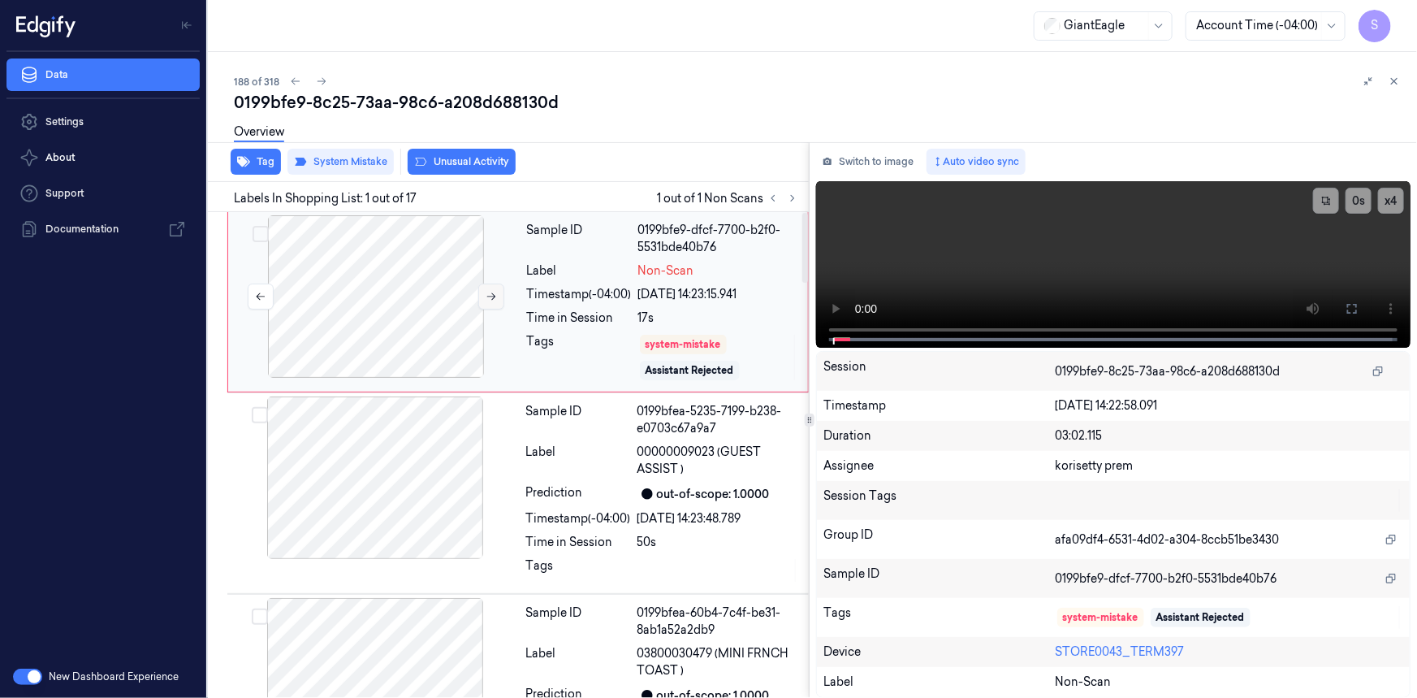
click at [487, 296] on icon at bounding box center [491, 296] width 9 height 7
click at [487, 295] on icon at bounding box center [491, 296] width 11 height 11
click at [982, 273] on video at bounding box center [1113, 264] width 595 height 167
click at [976, 269] on video at bounding box center [1113, 264] width 595 height 167
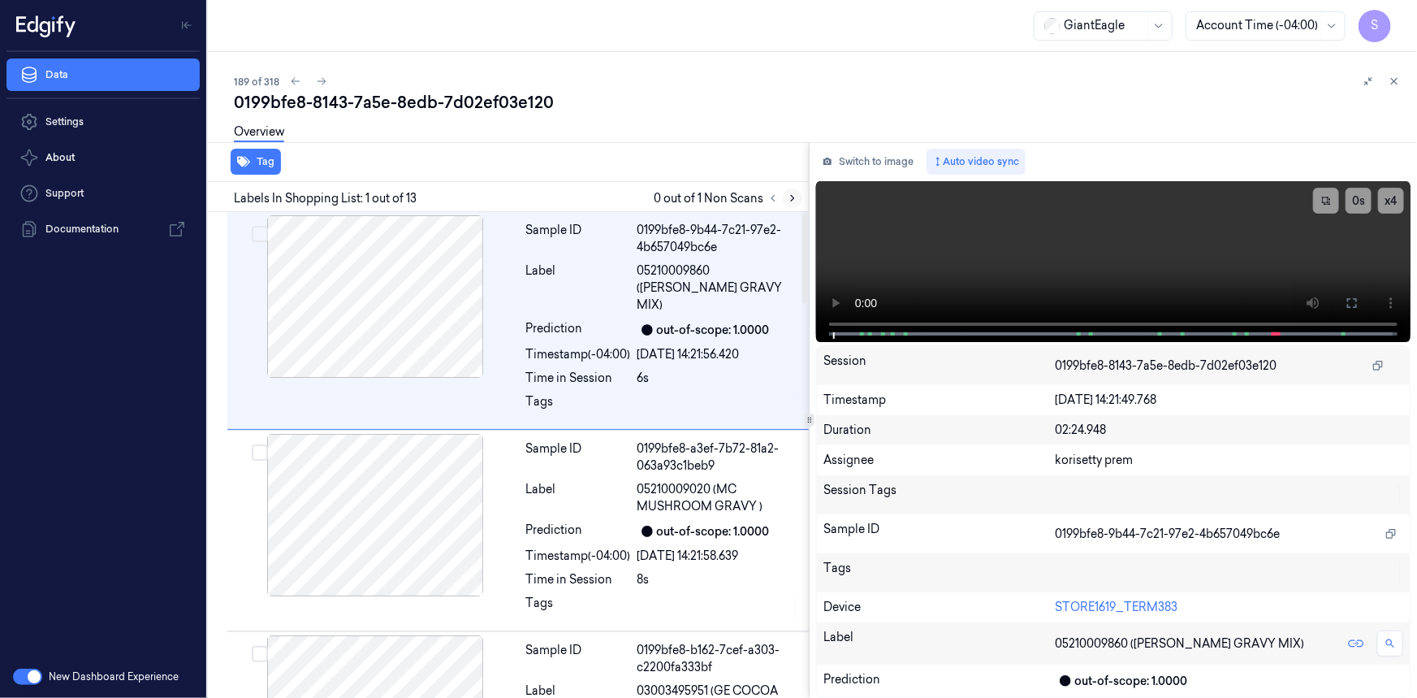
click at [795, 200] on icon at bounding box center [792, 198] width 11 height 11
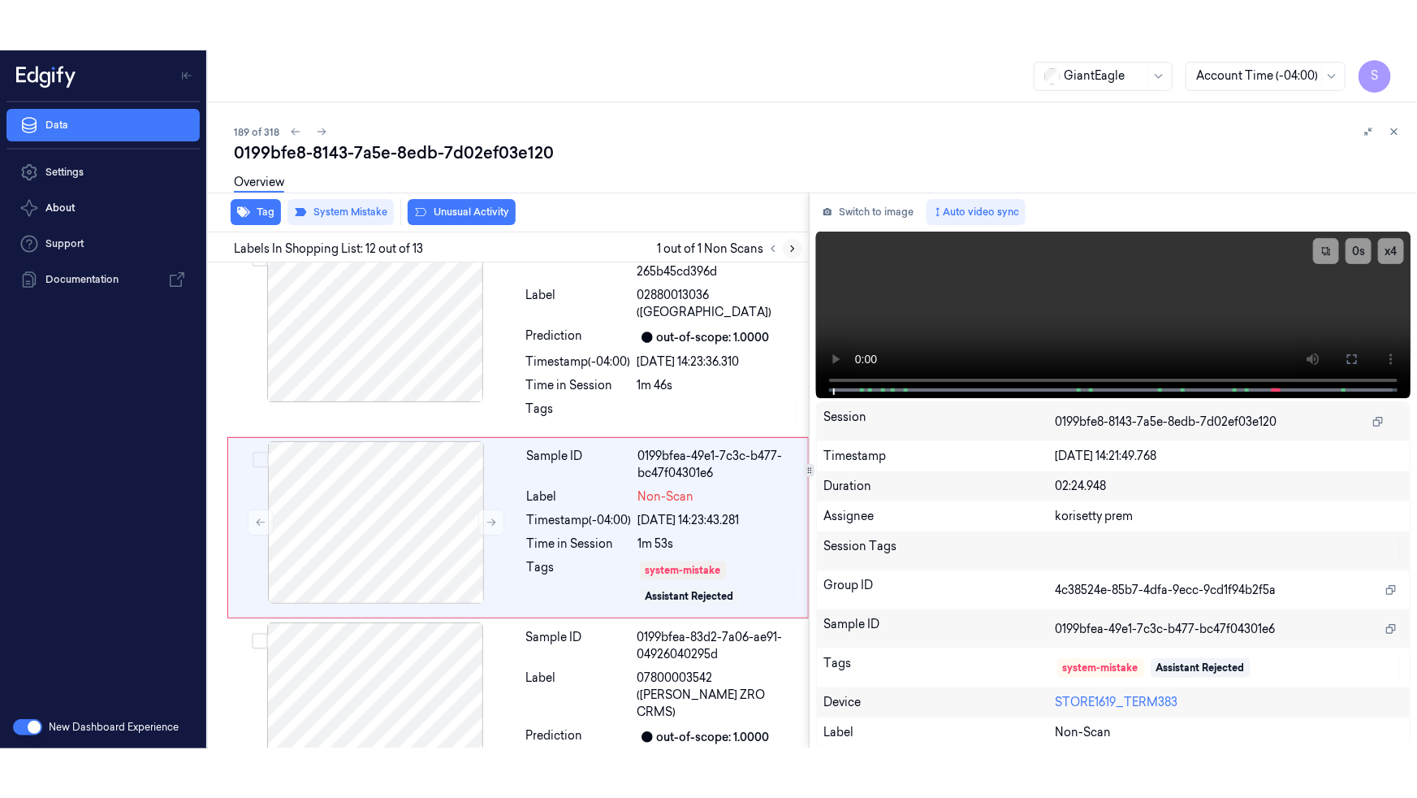
scroll to position [2060, 0]
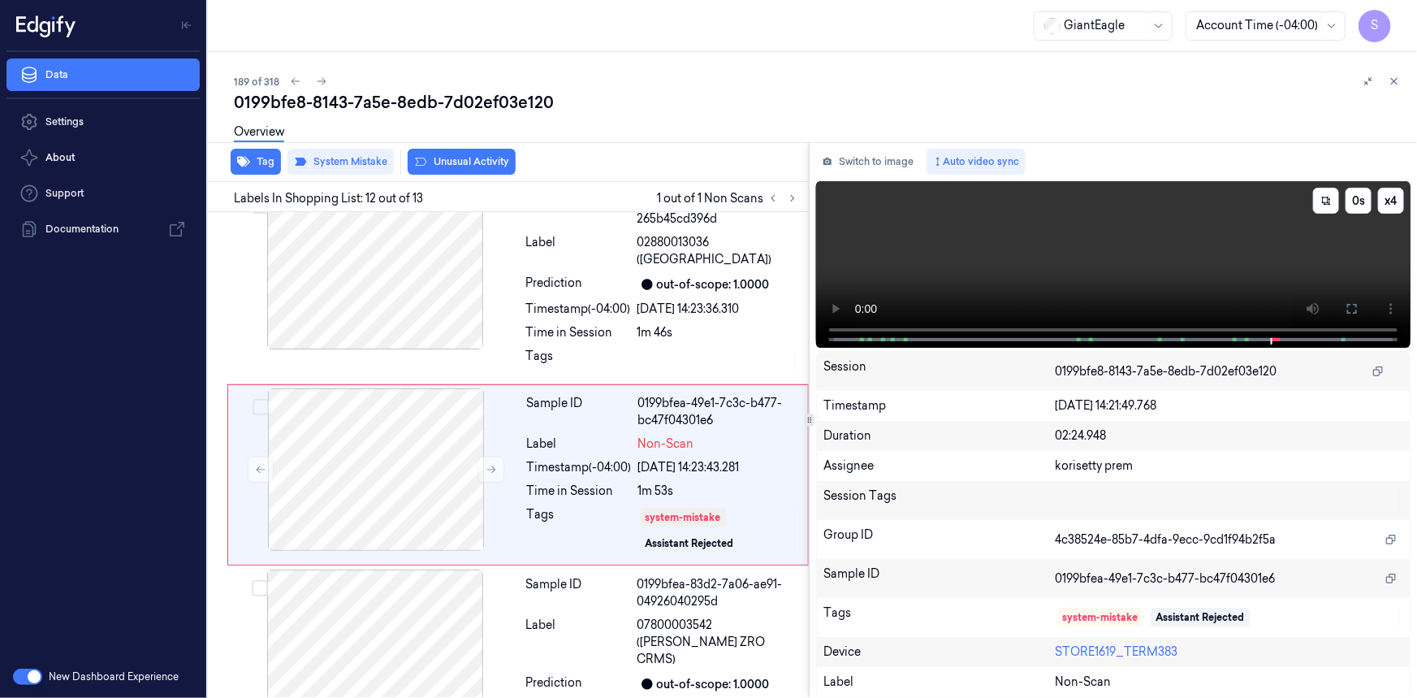
click at [1351, 318] on button at bounding box center [1352, 309] width 26 height 26
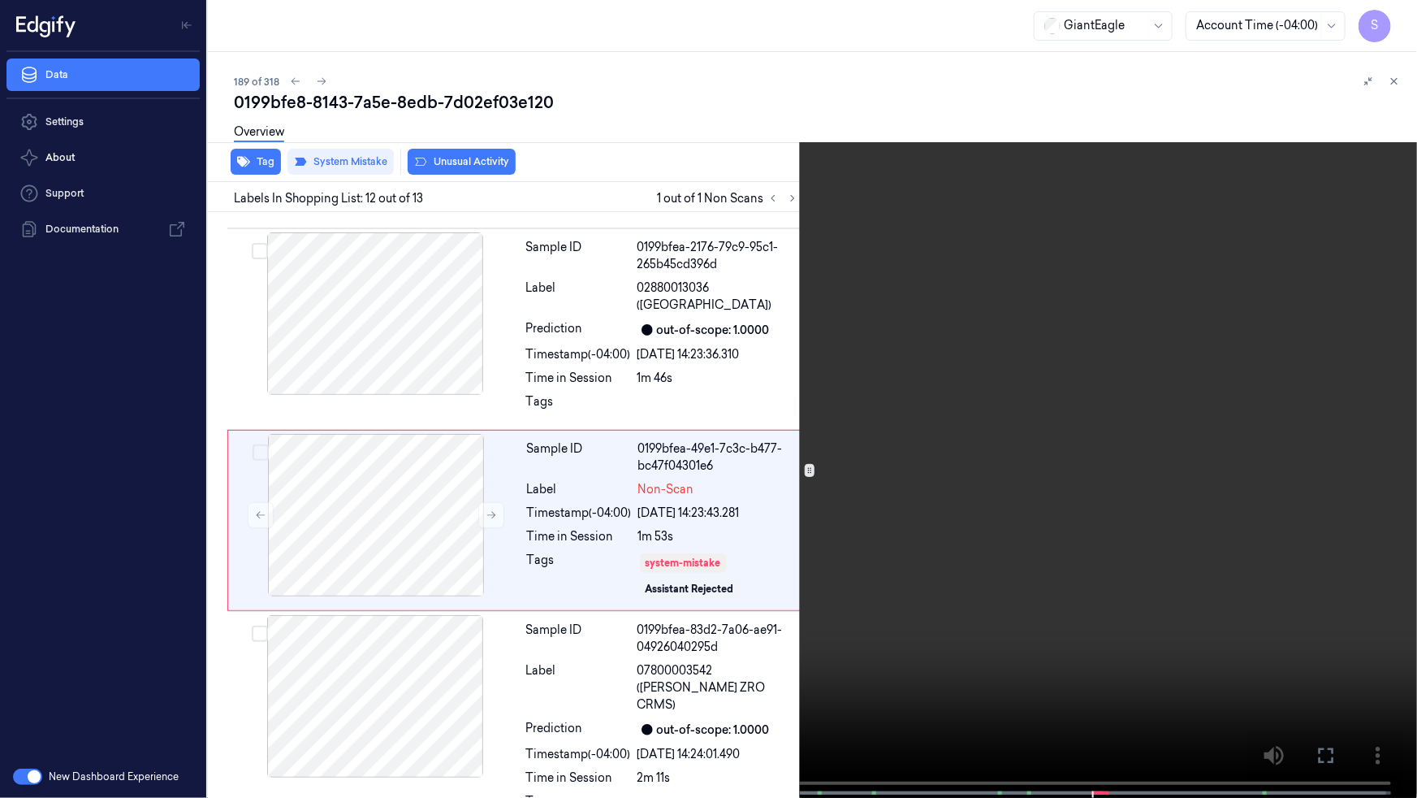
click at [1230, 391] on video at bounding box center [708, 400] width 1417 height 801
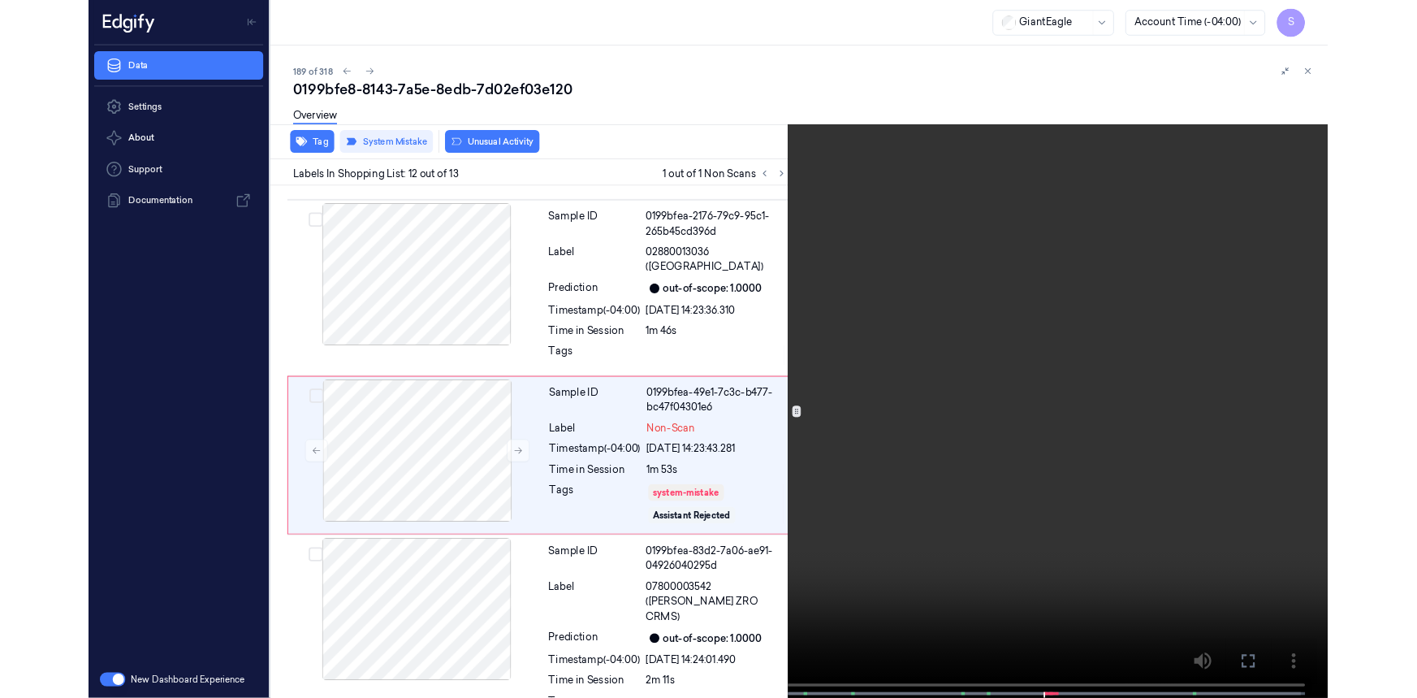
scroll to position [2010, 0]
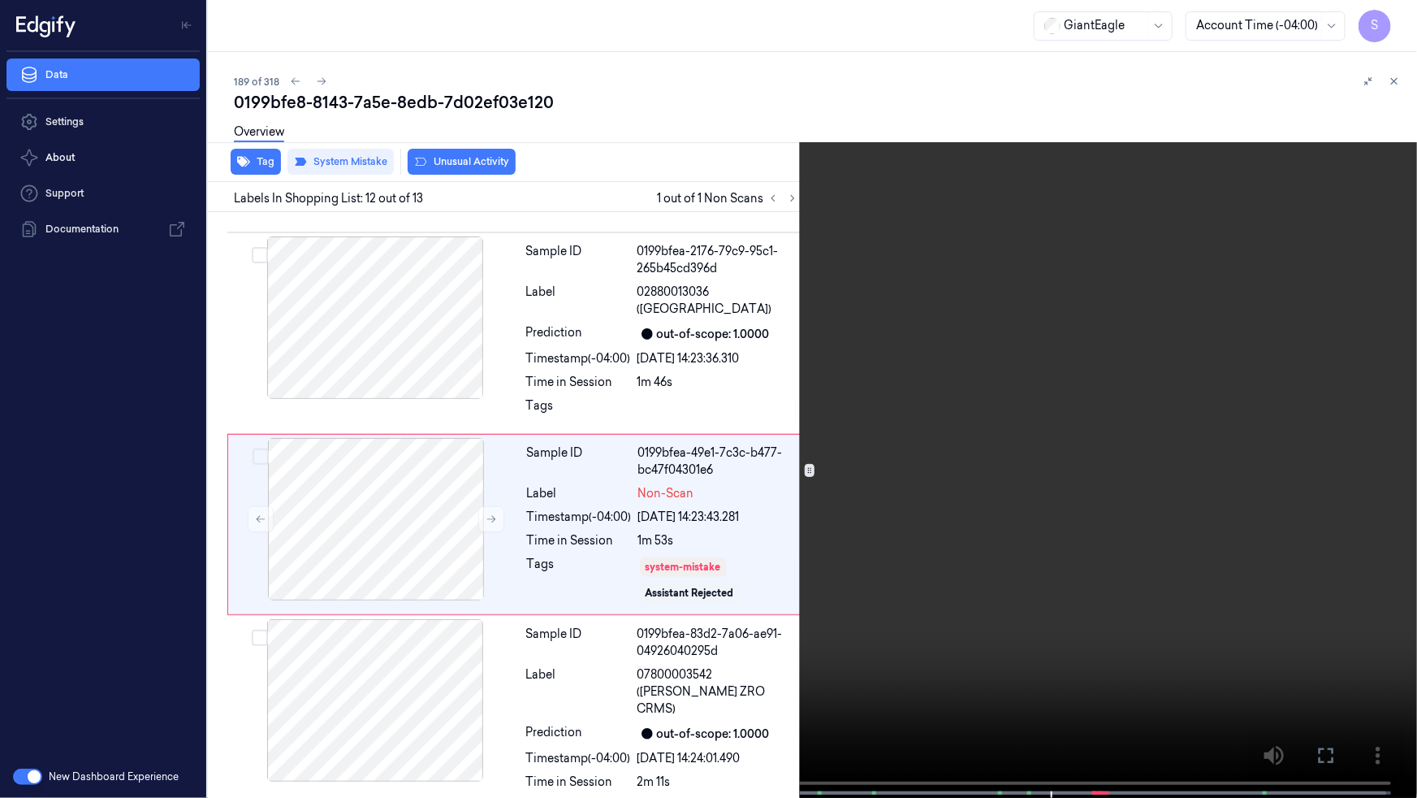
click at [1360, 569] on video at bounding box center [708, 400] width 1417 height 801
click at [1399, 28] on button "x 4" at bounding box center [1398, 19] width 26 height 26
click at [1399, 28] on button "x 1" at bounding box center [1398, 19] width 26 height 26
click at [0, 0] on icon at bounding box center [0, 0] width 0 height 0
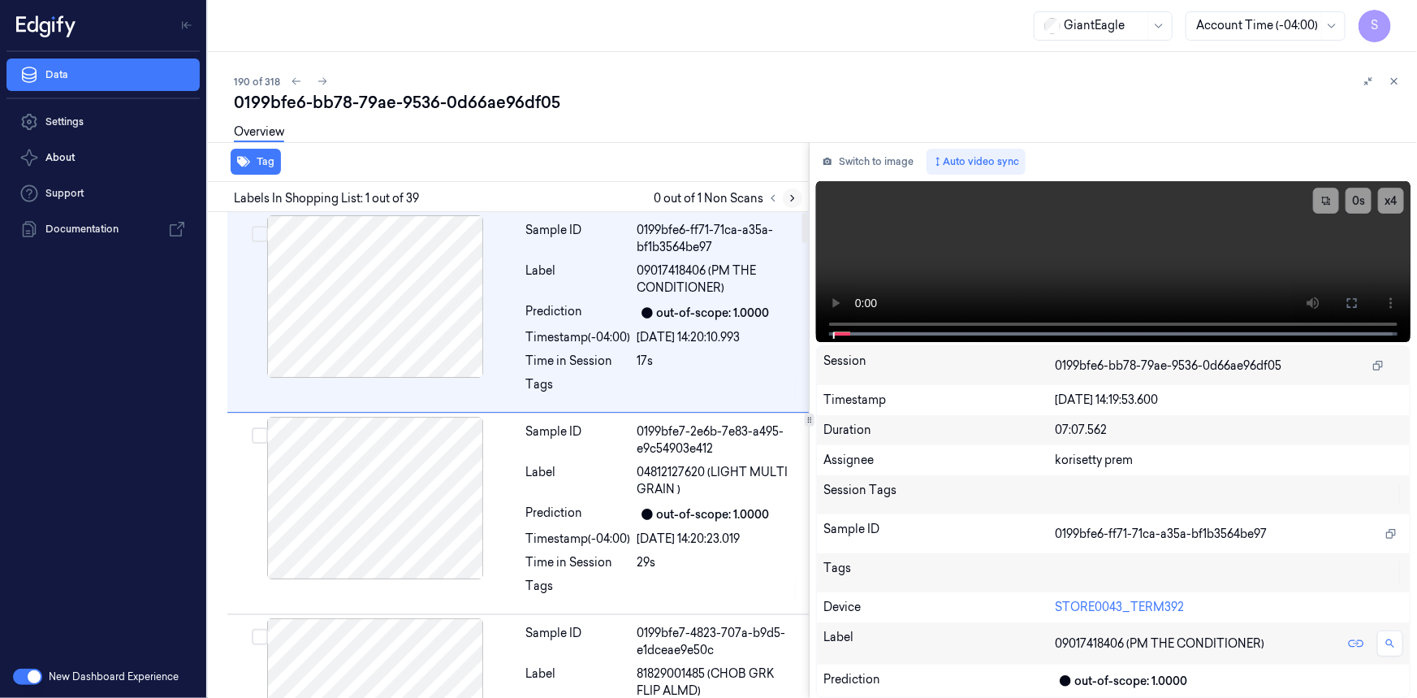
click at [786, 201] on button at bounding box center [792, 197] width 19 height 19
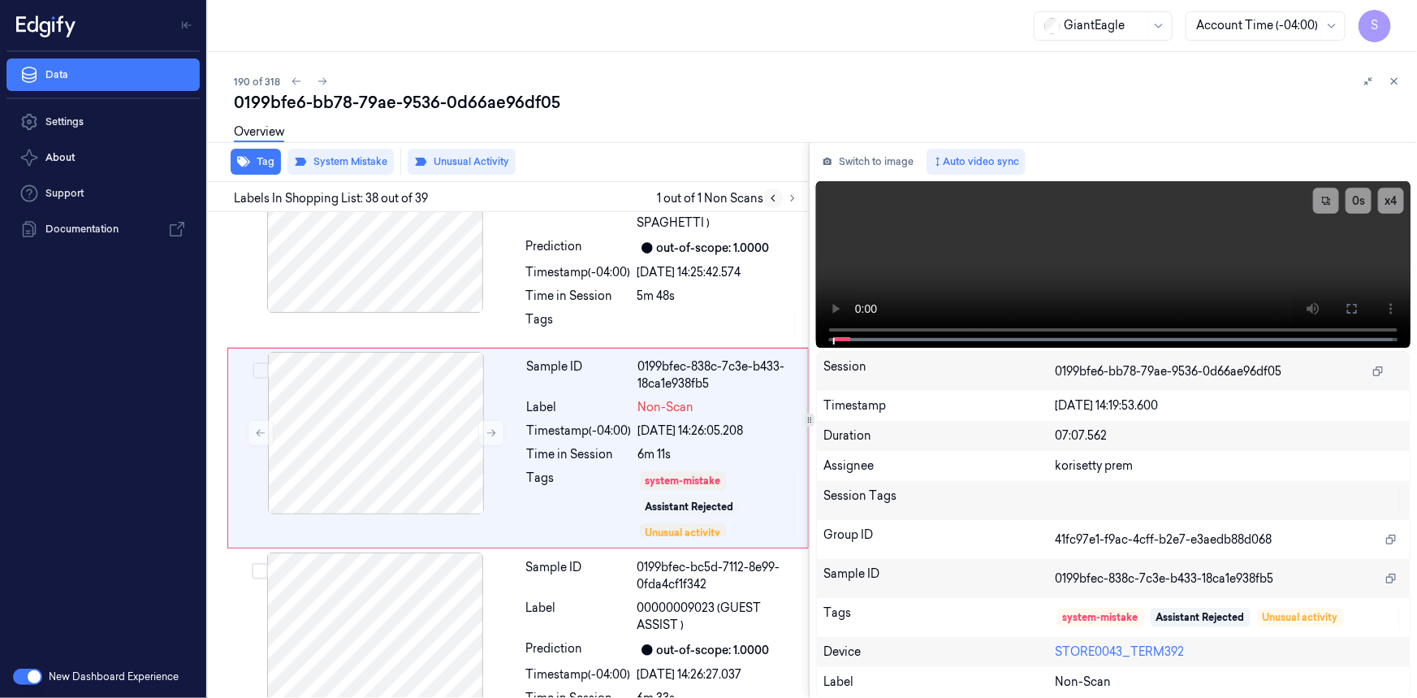
scroll to position [7218, 0]
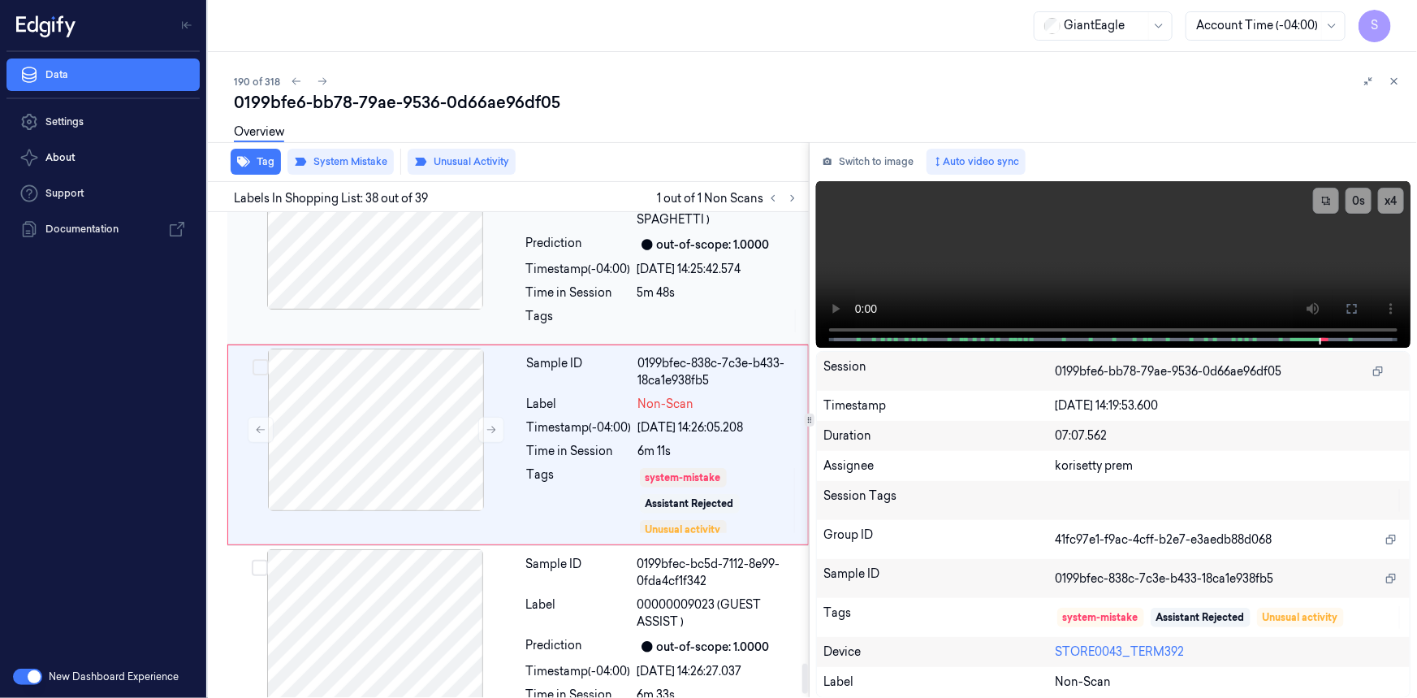
click at [439, 253] on div at bounding box center [375, 228] width 289 height 162
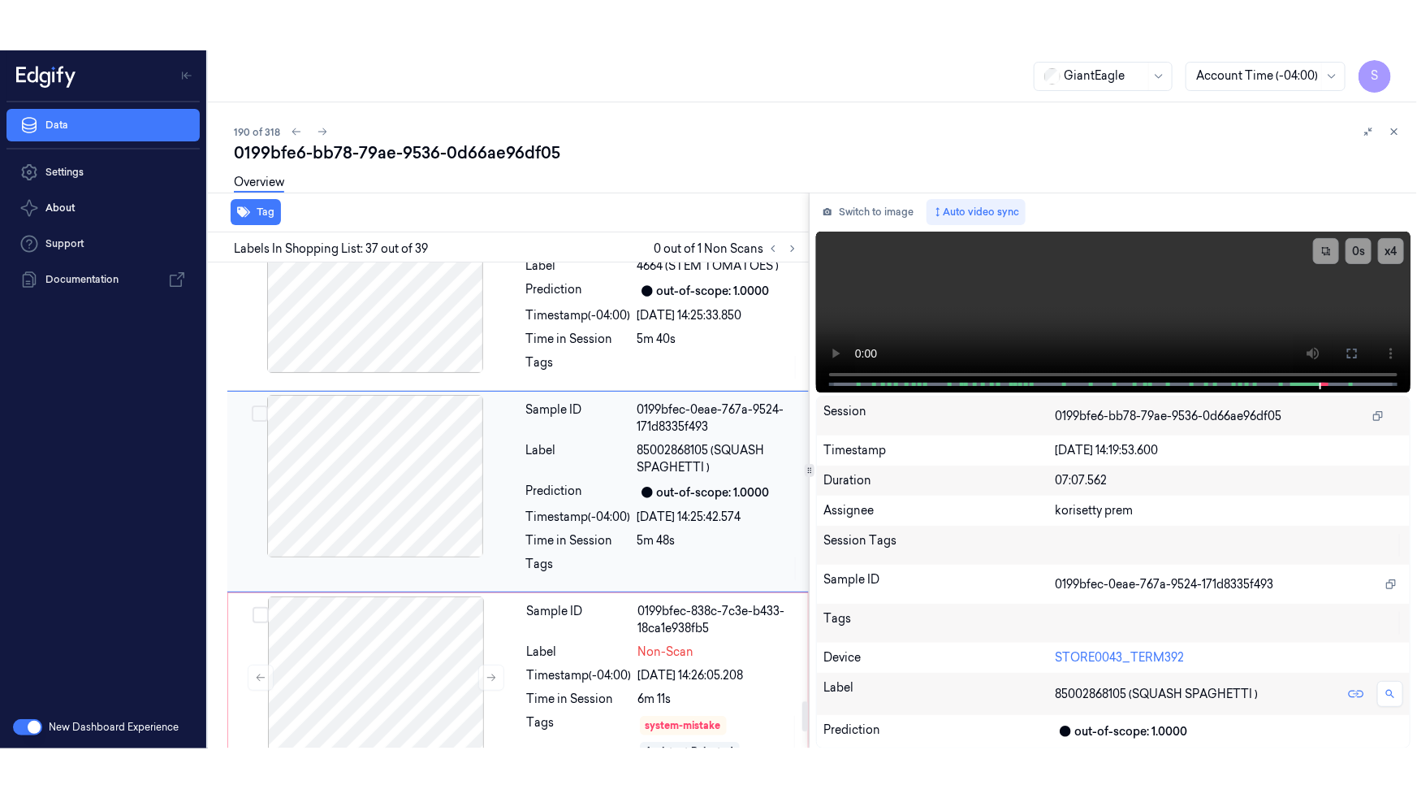
scroll to position [7017, 0]
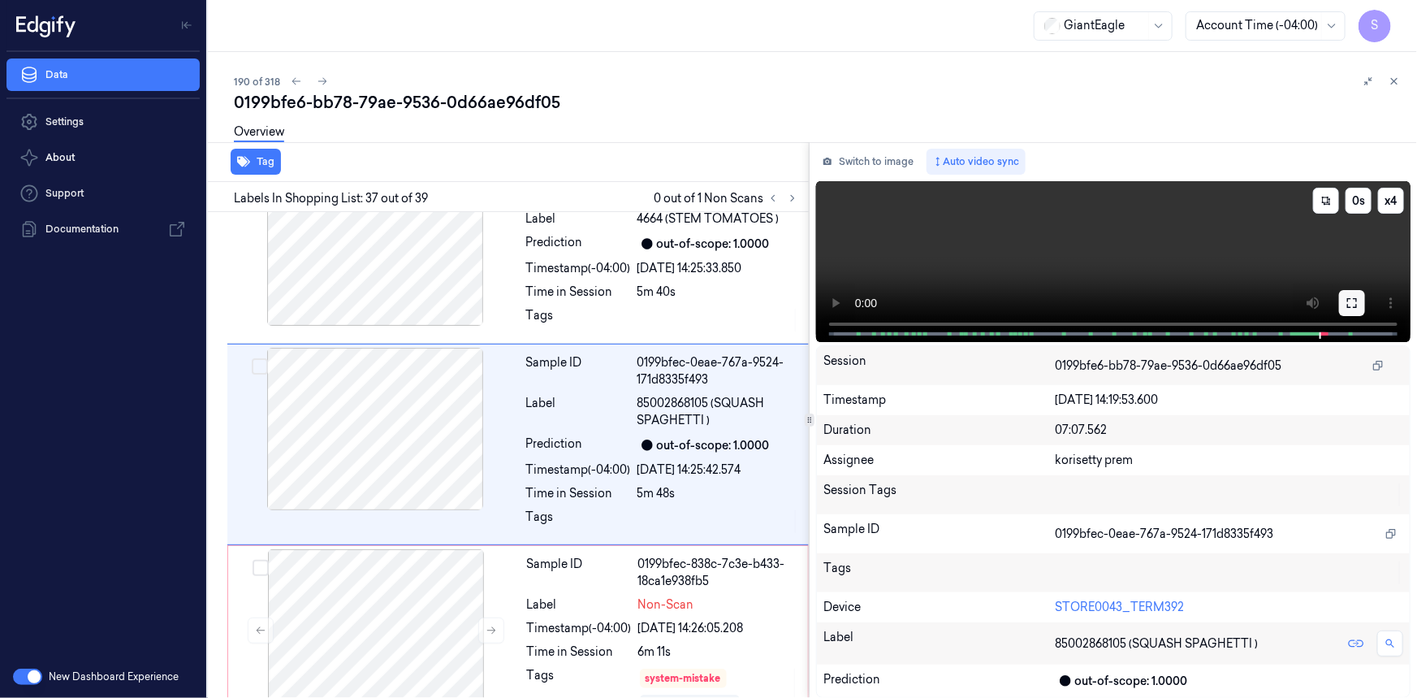
click at [1361, 301] on button at bounding box center [1352, 303] width 26 height 26
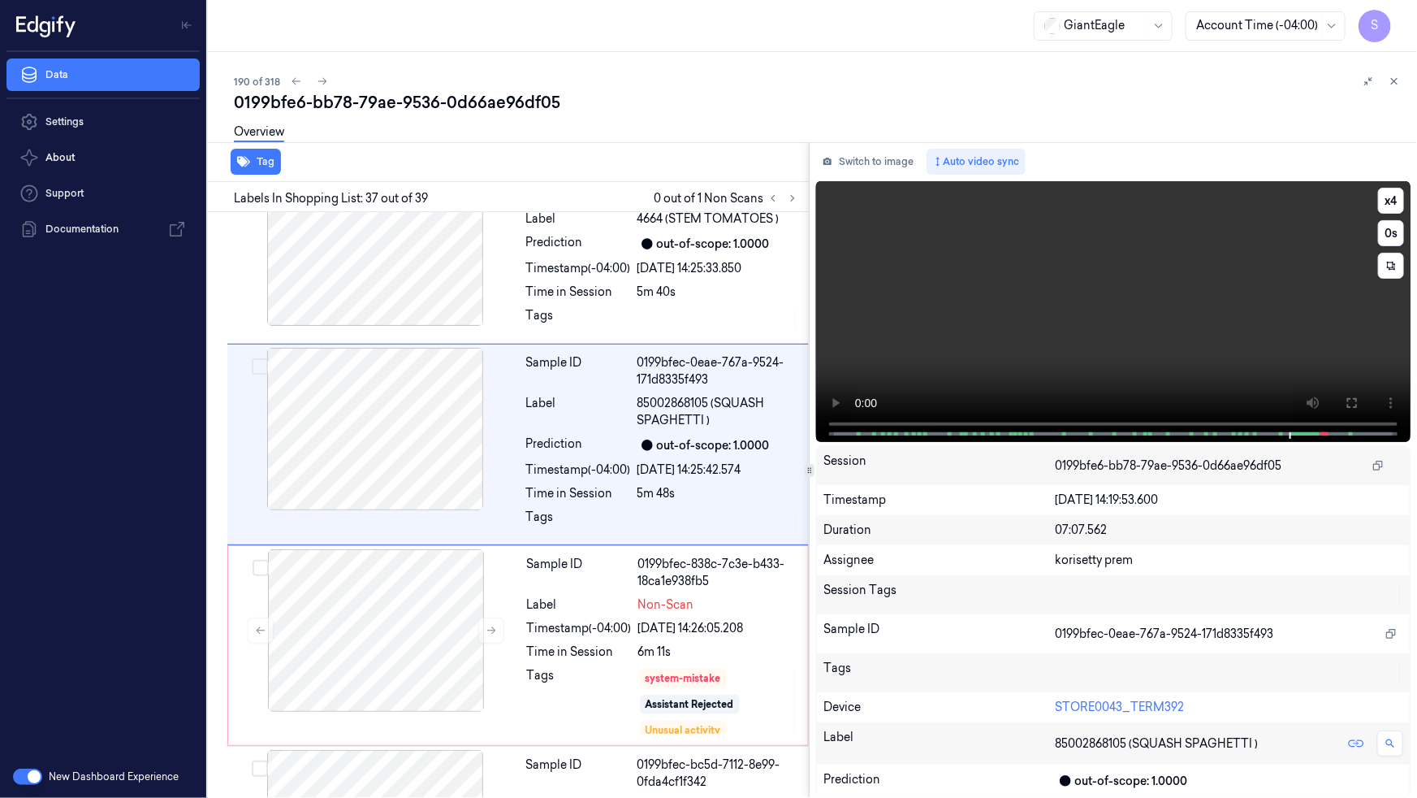
scroll to position [6968, 0]
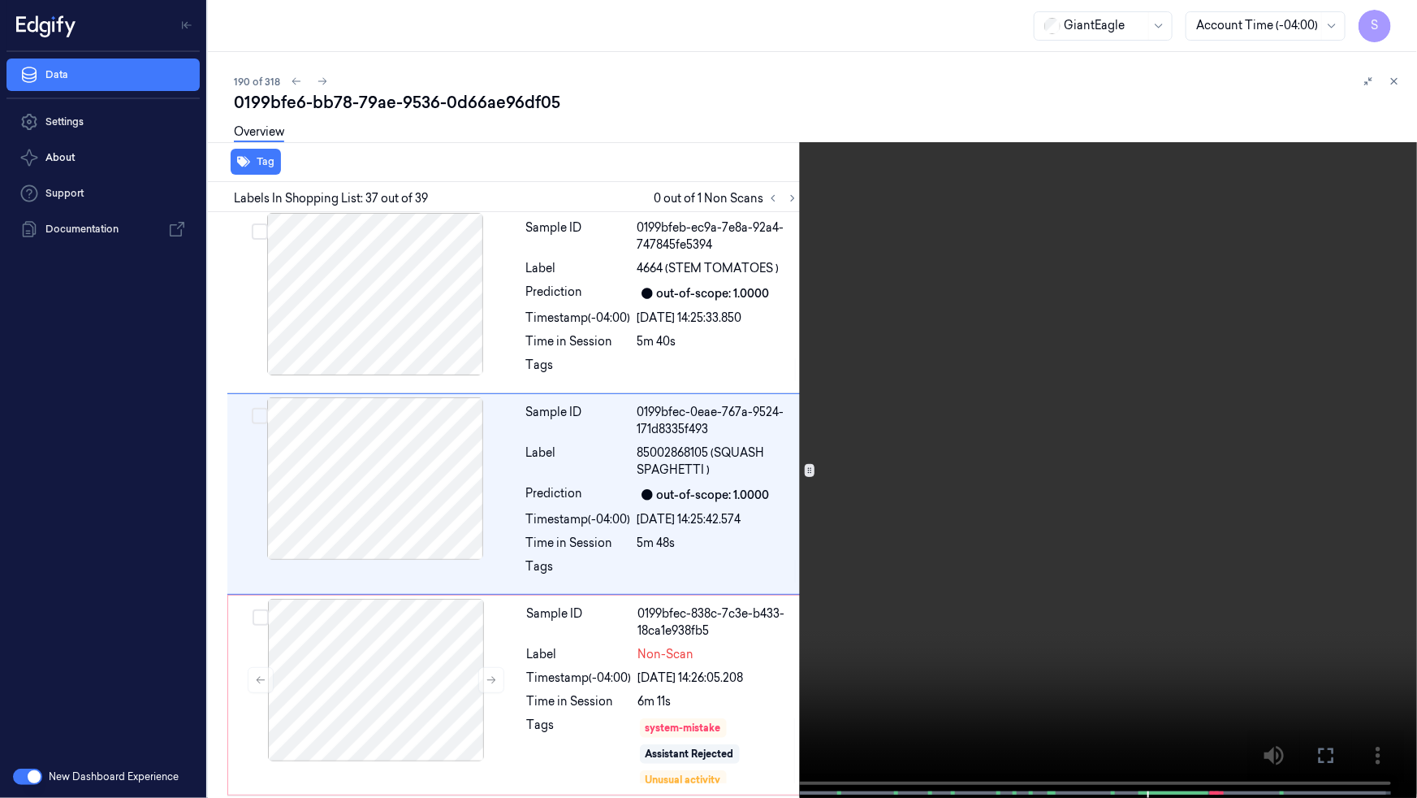
click at [1380, 279] on video at bounding box center [708, 400] width 1417 height 801
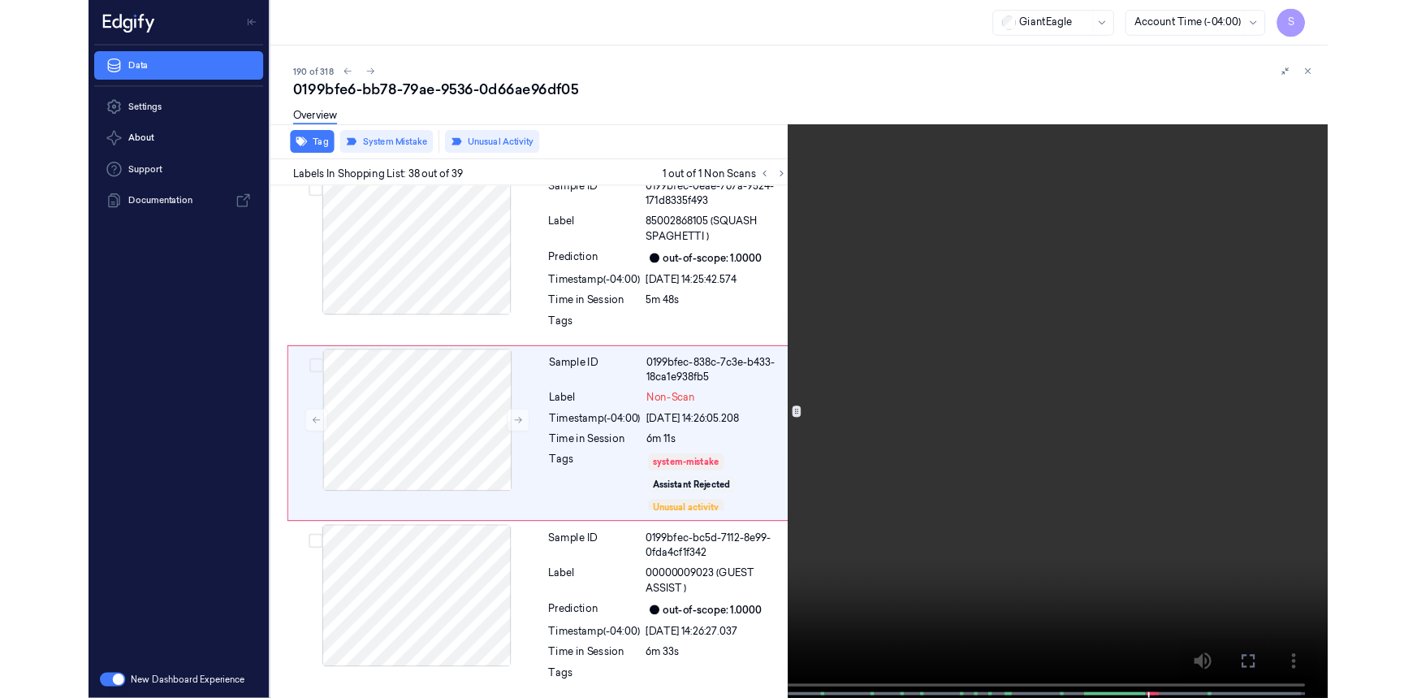
scroll to position [7168, 0]
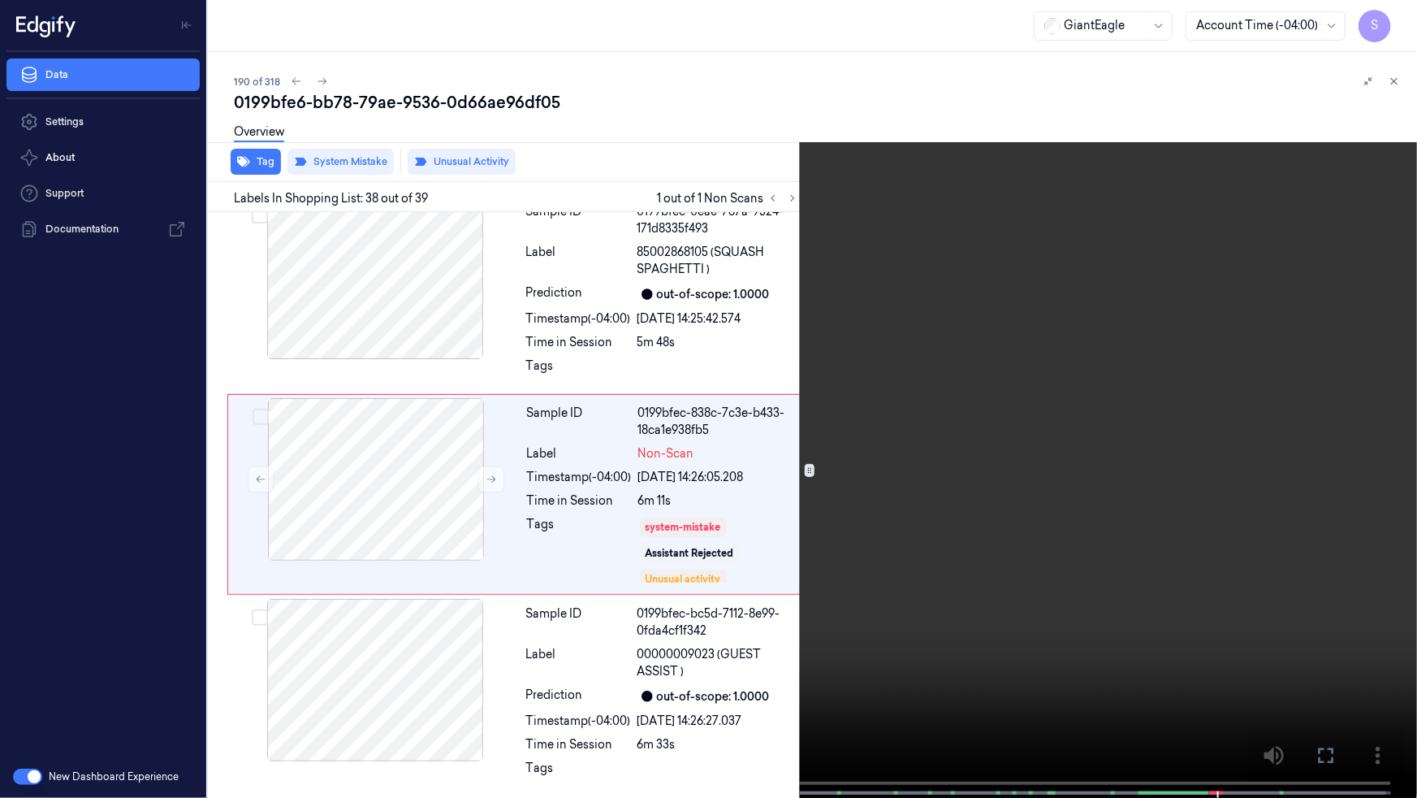
click at [0, 0] on icon at bounding box center [0, 0] width 0 height 0
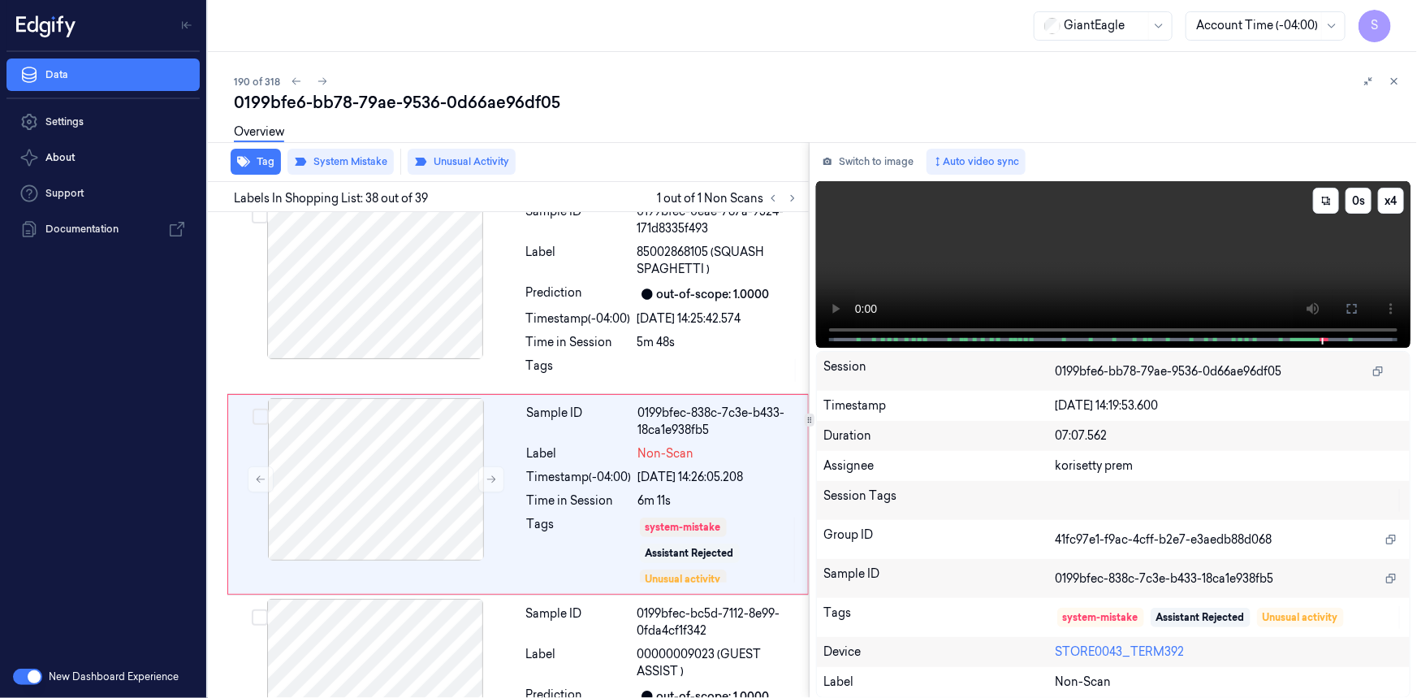
click at [1095, 244] on video at bounding box center [1113, 264] width 595 height 167
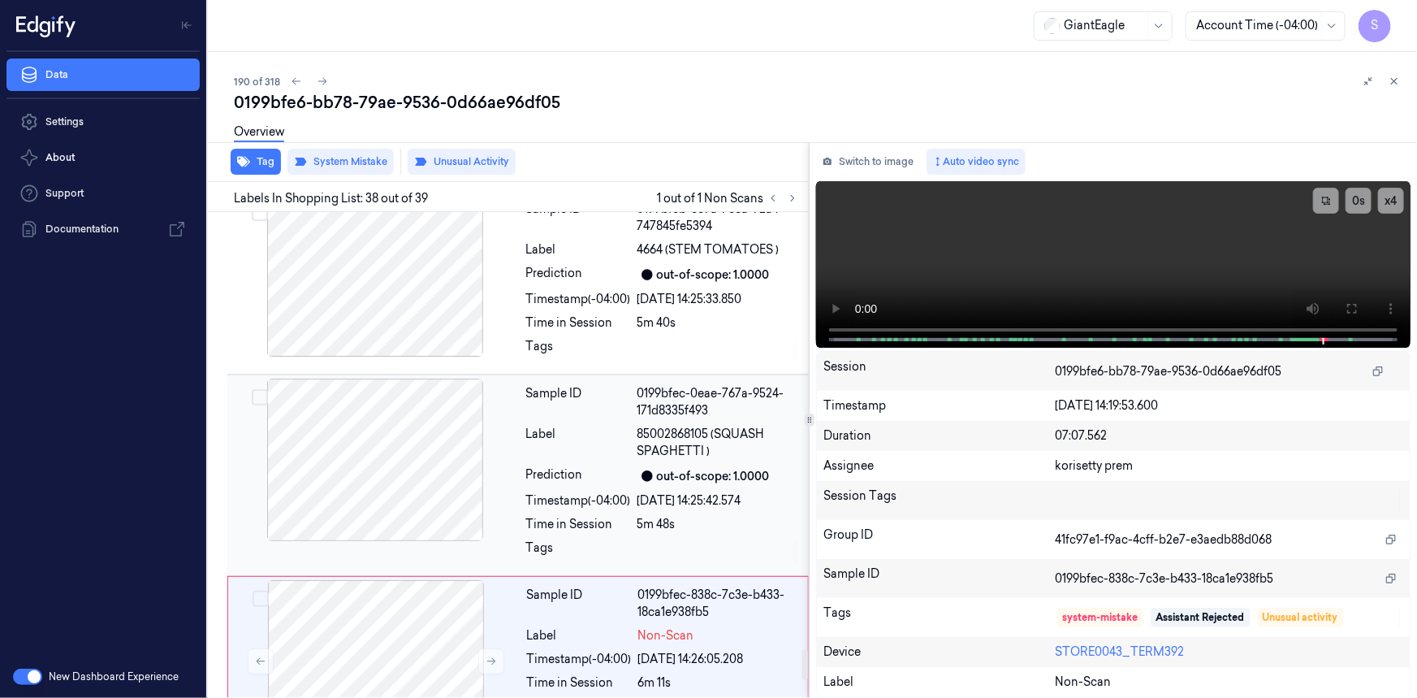
scroll to position [7282, 0]
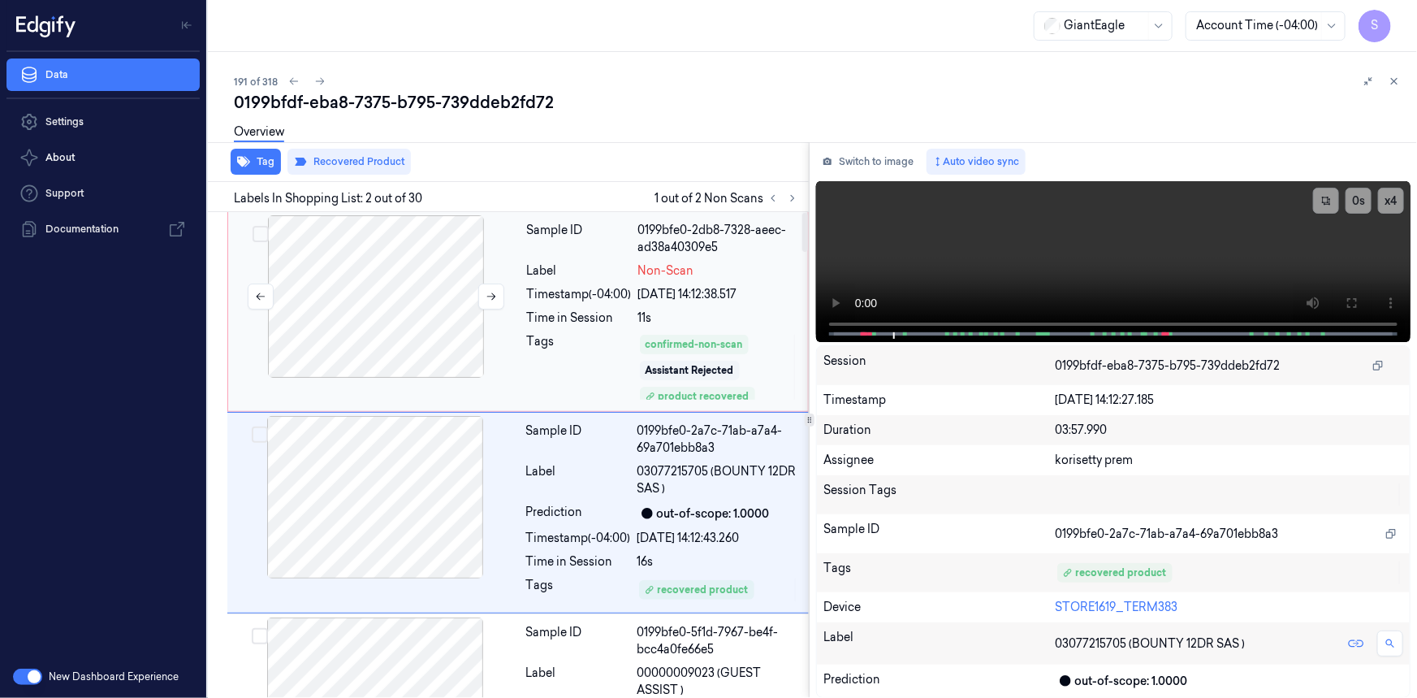
click at [422, 263] on div at bounding box center [376, 296] width 289 height 162
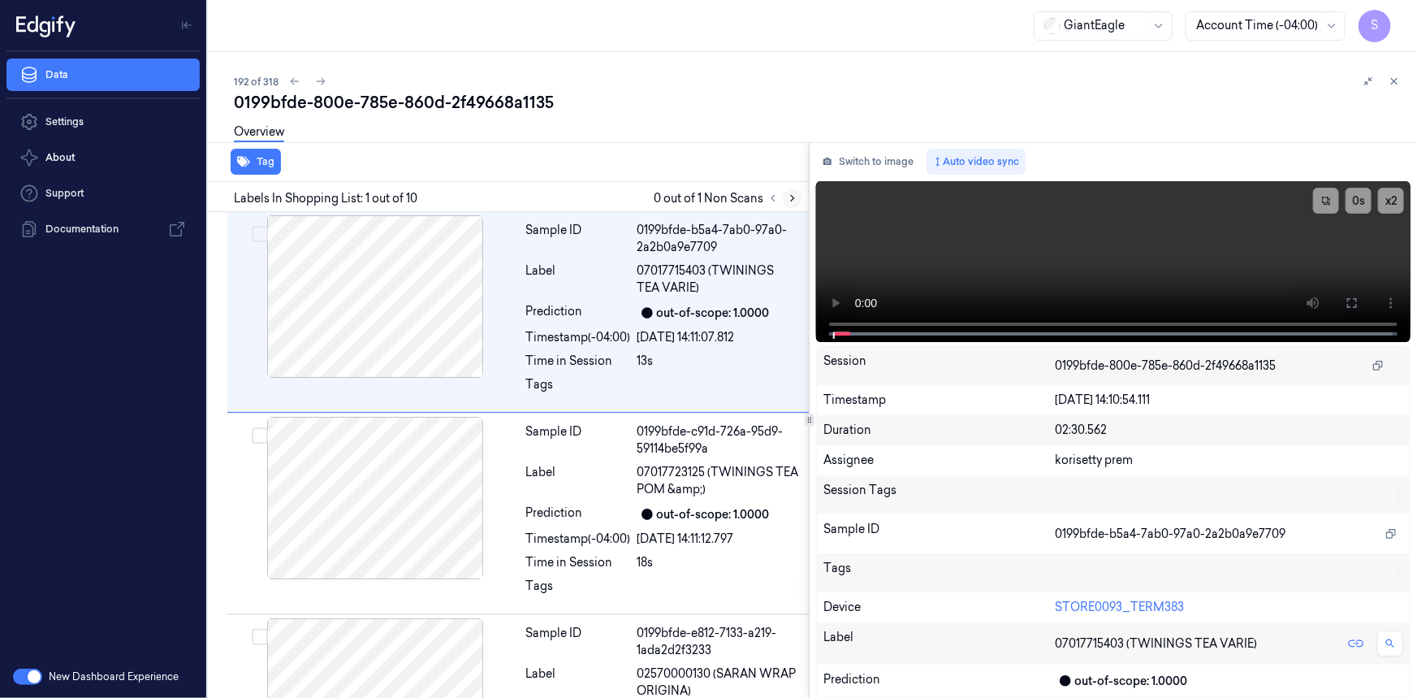
click at [787, 201] on icon at bounding box center [792, 198] width 11 height 11
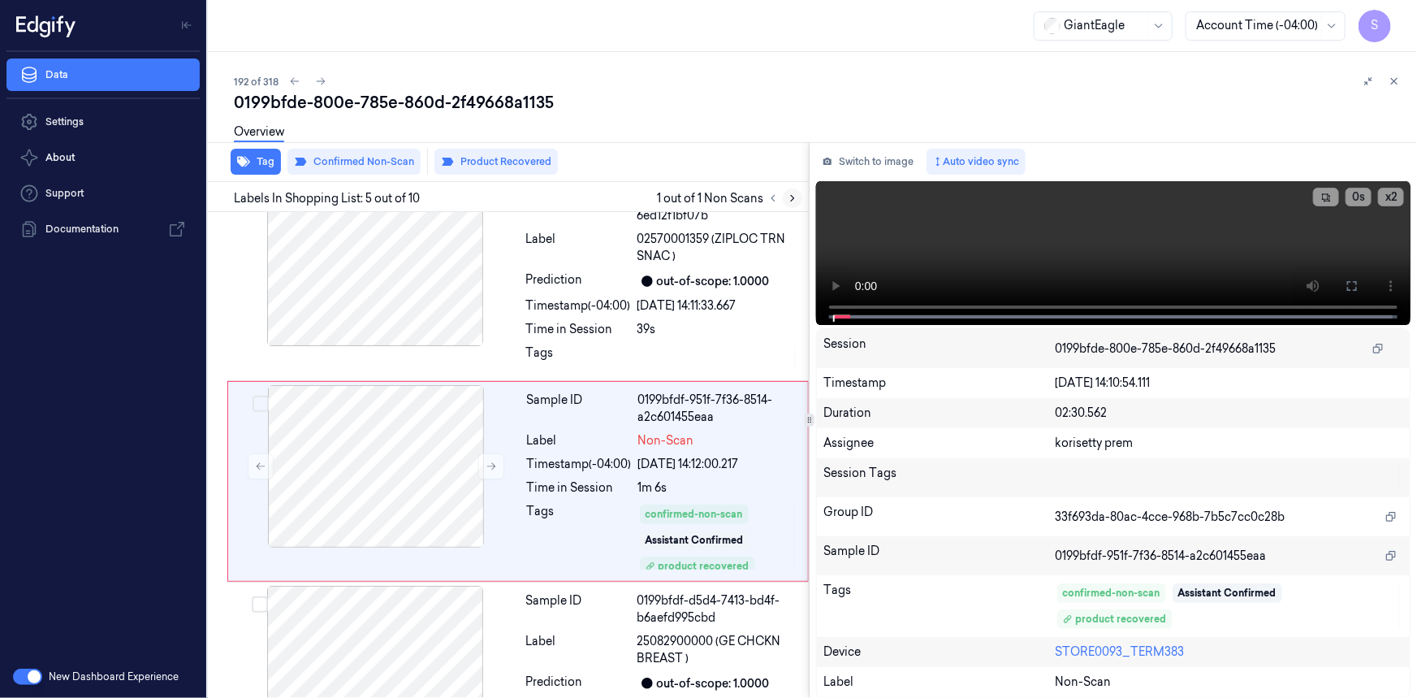
scroll to position [661, 0]
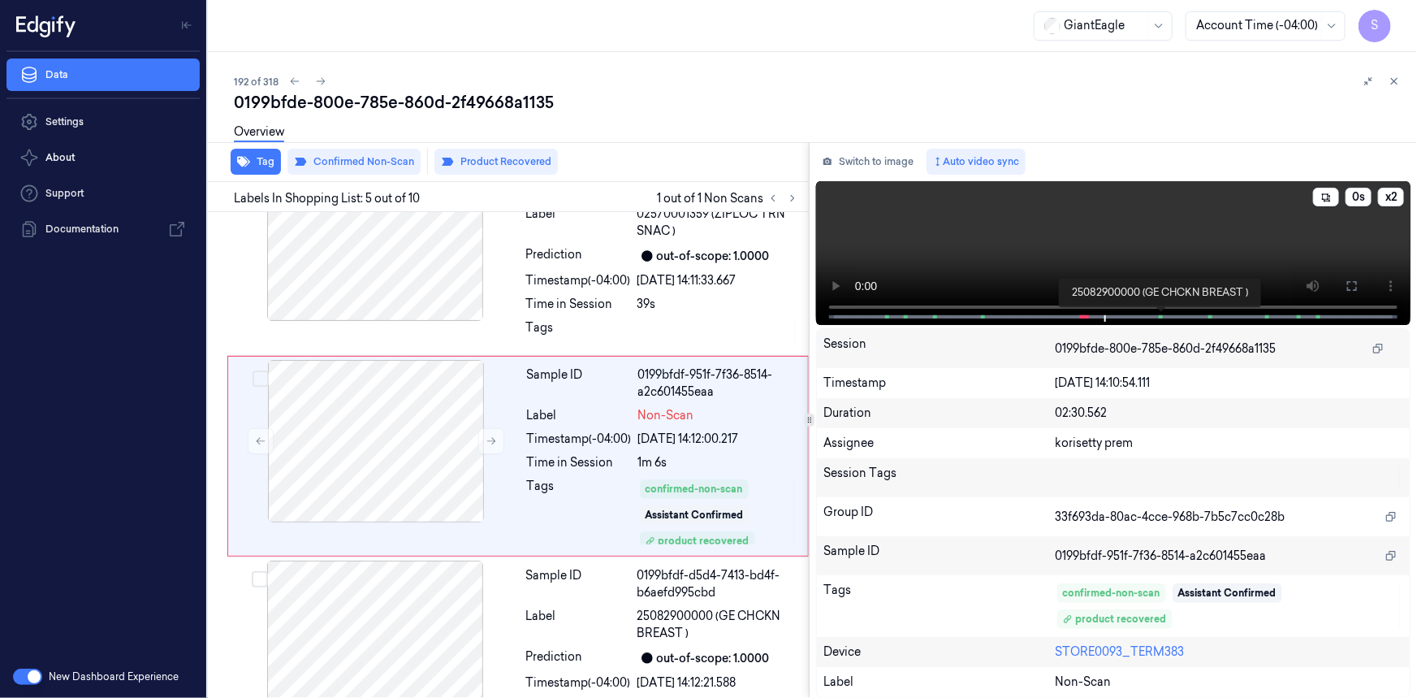
click at [1162, 316] on span at bounding box center [1163, 317] width 2 height 8
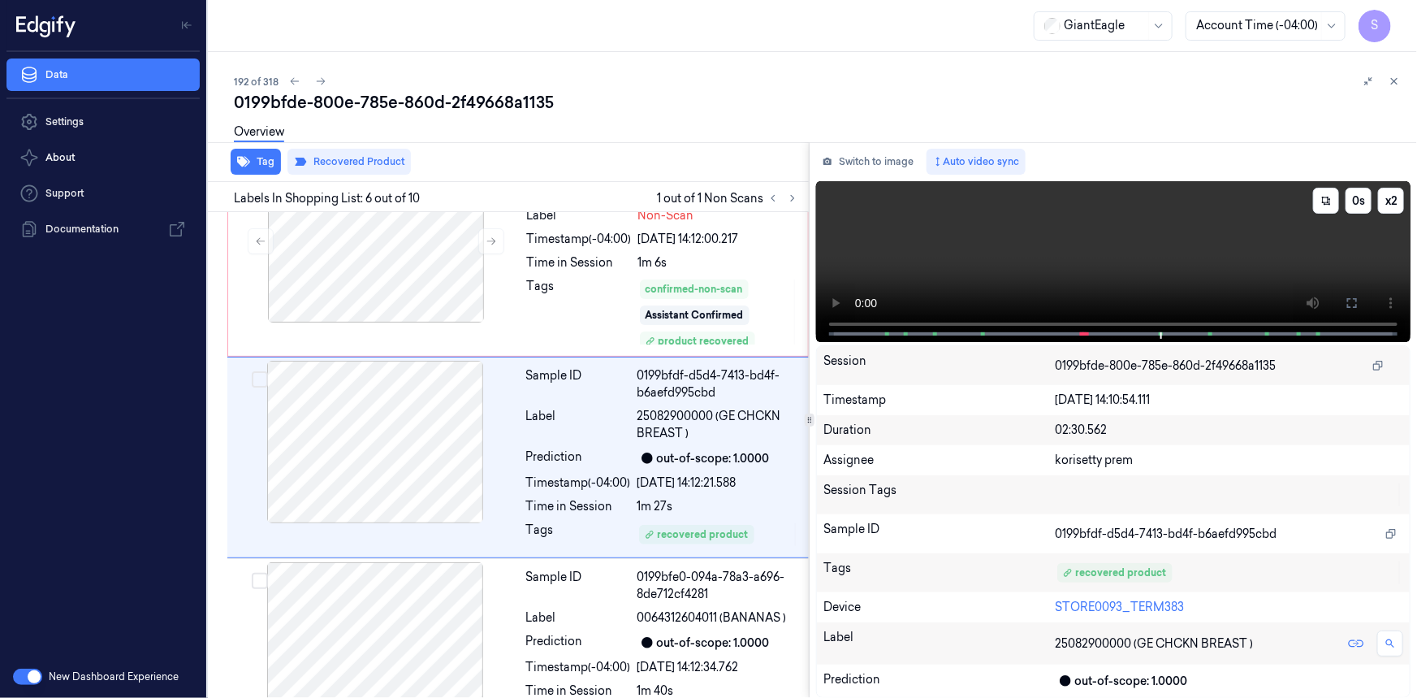
scroll to position [862, 0]
click at [437, 272] on div at bounding box center [376, 240] width 289 height 162
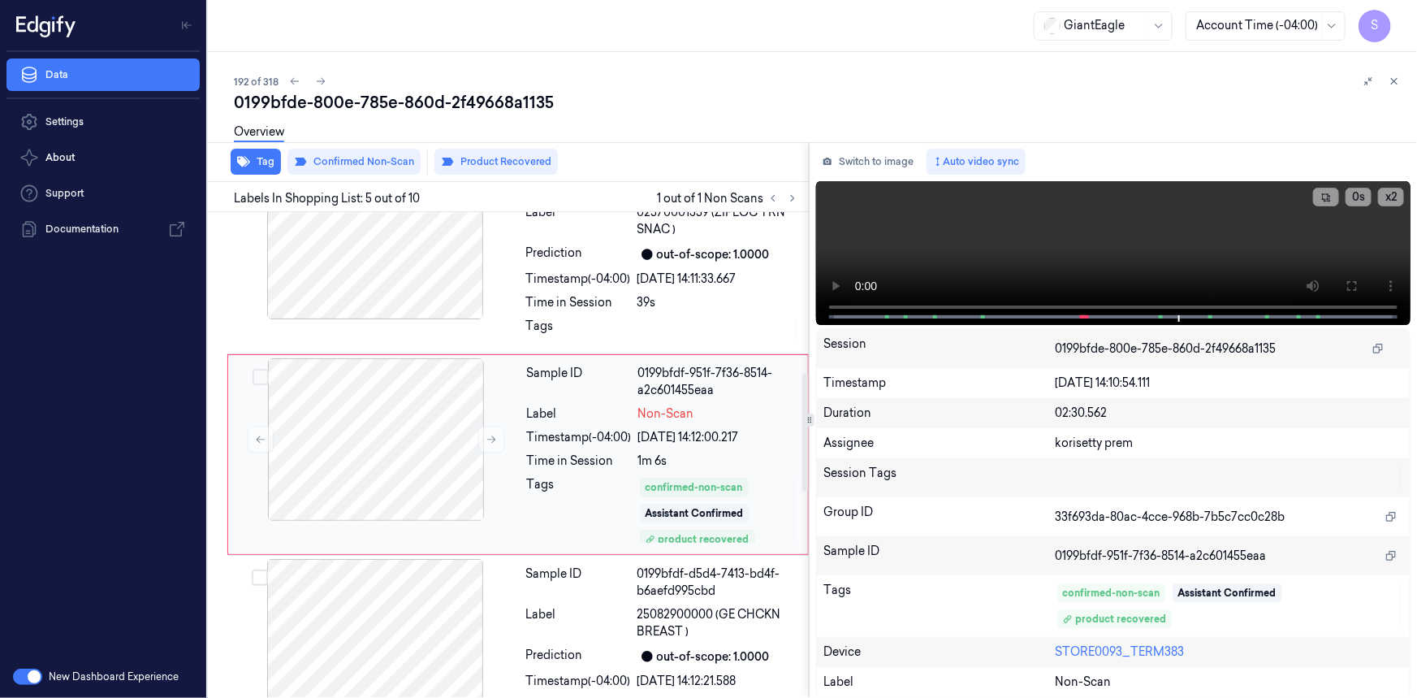
scroll to position [661, 0]
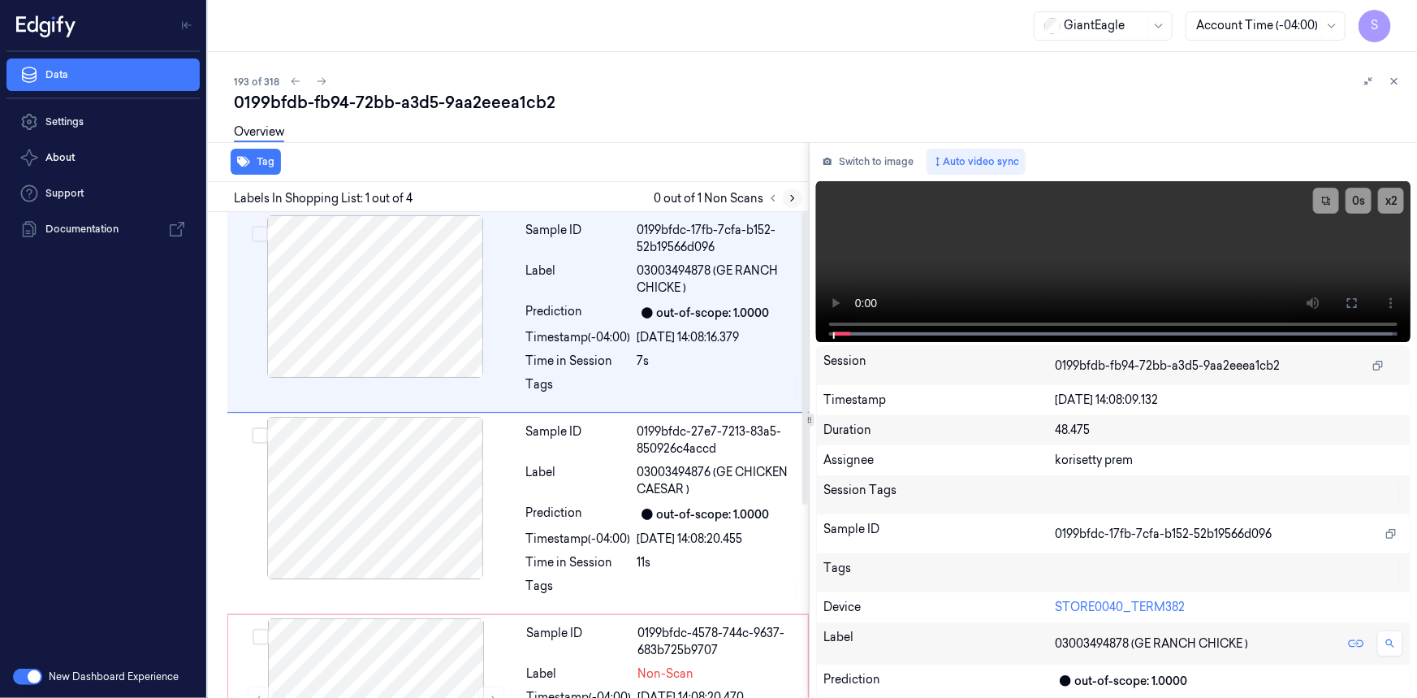
click at [790, 201] on icon at bounding box center [792, 198] width 11 height 11
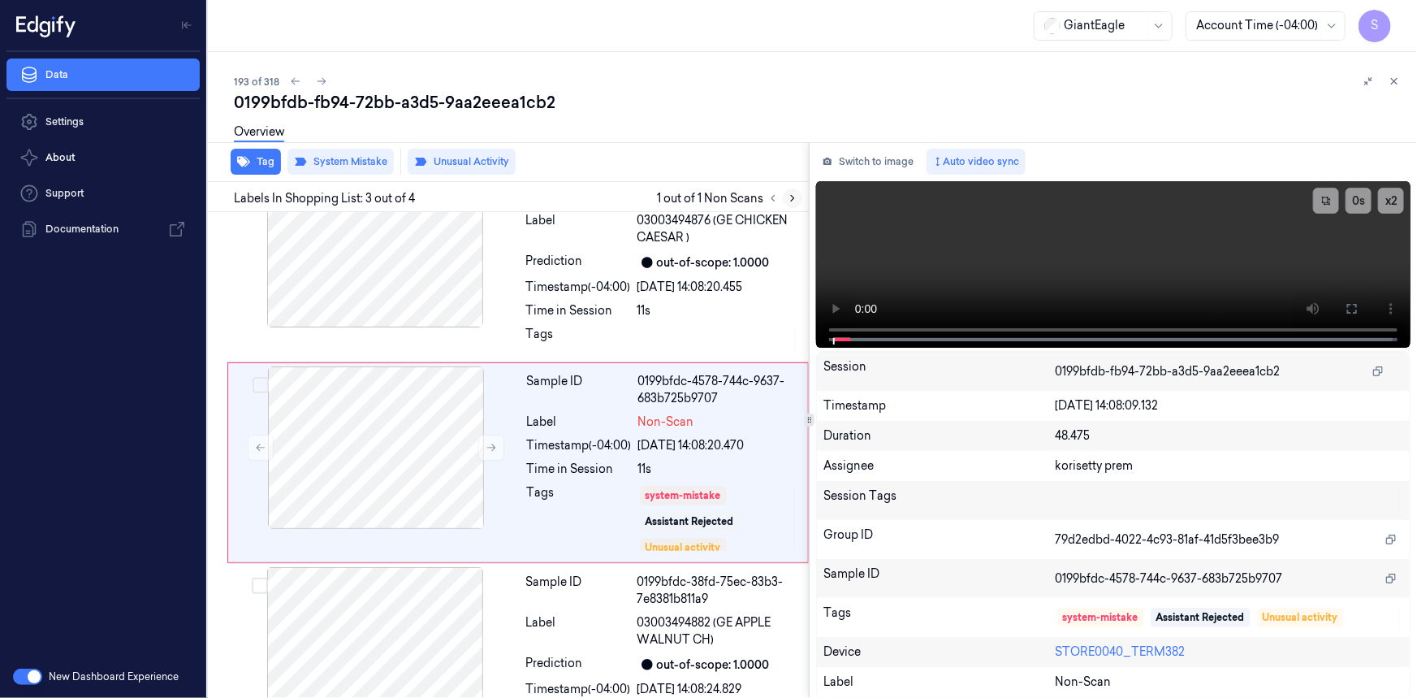
scroll to position [259, 0]
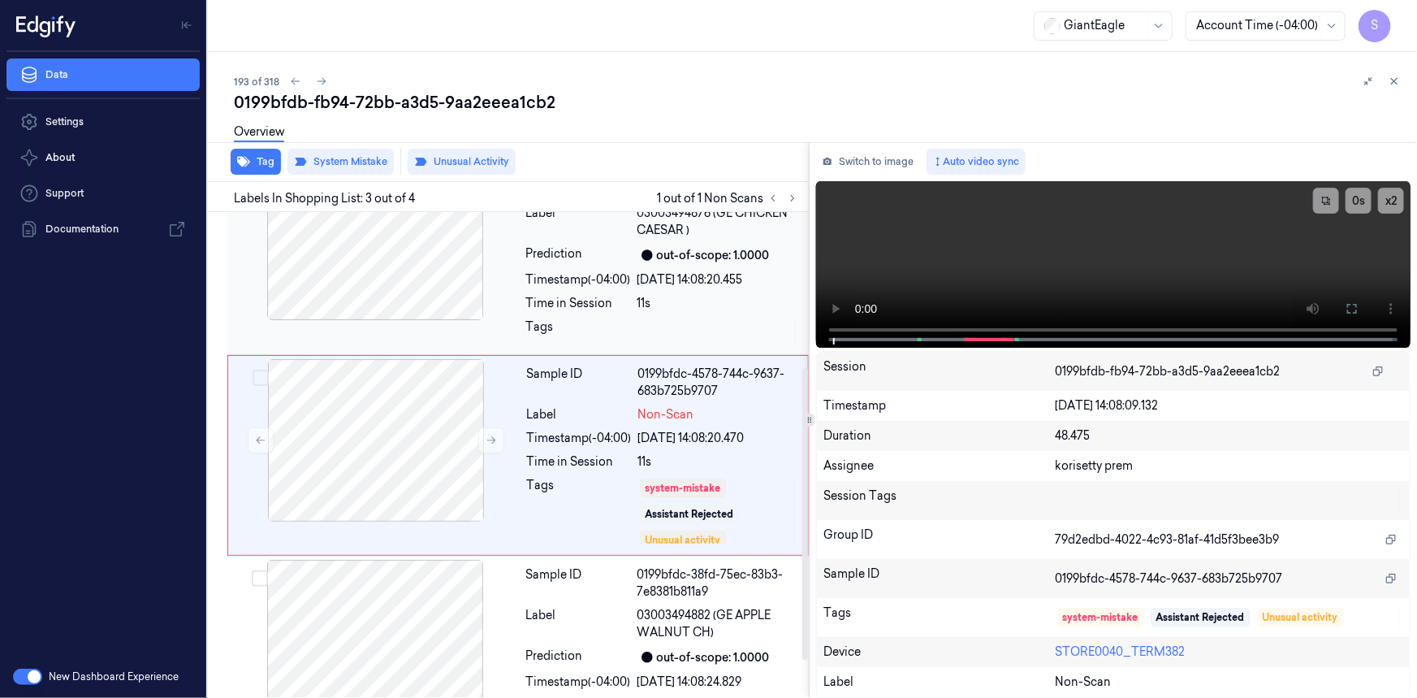
click at [452, 296] on div at bounding box center [375, 239] width 289 height 162
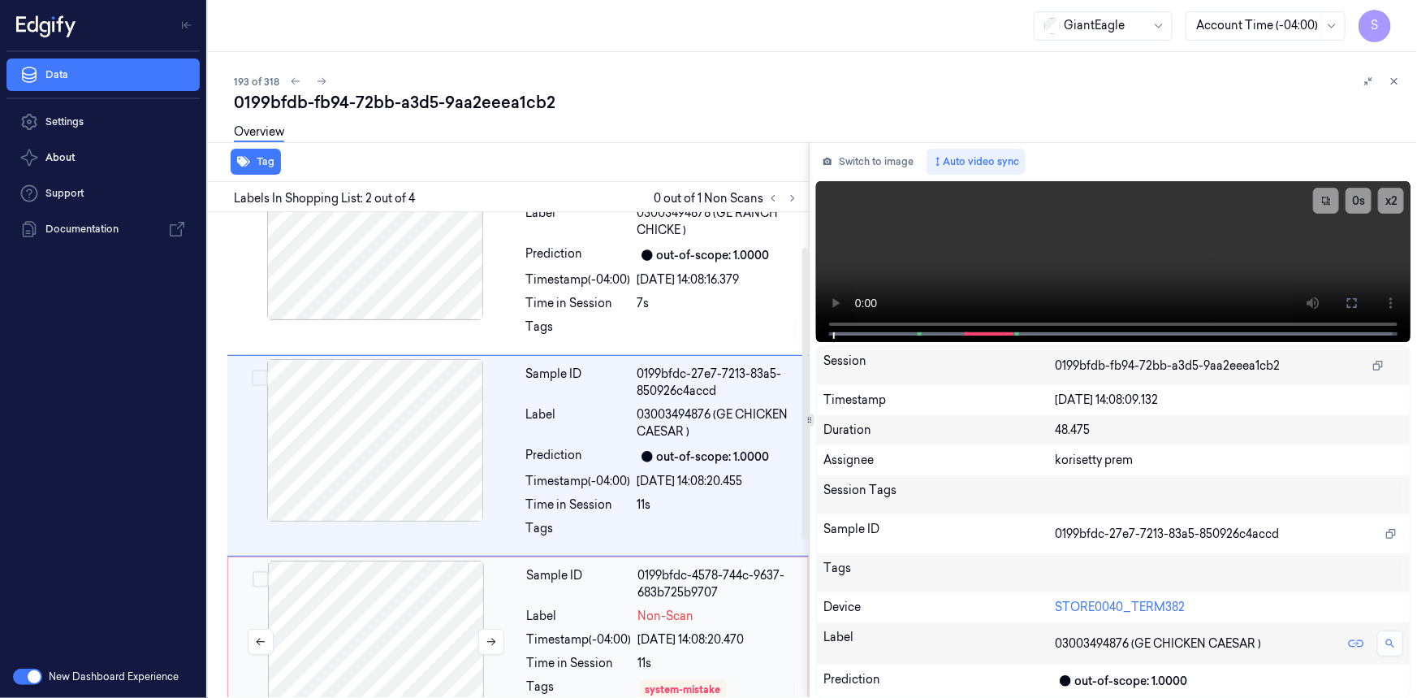
click at [432, 611] on div at bounding box center [376, 641] width 289 height 162
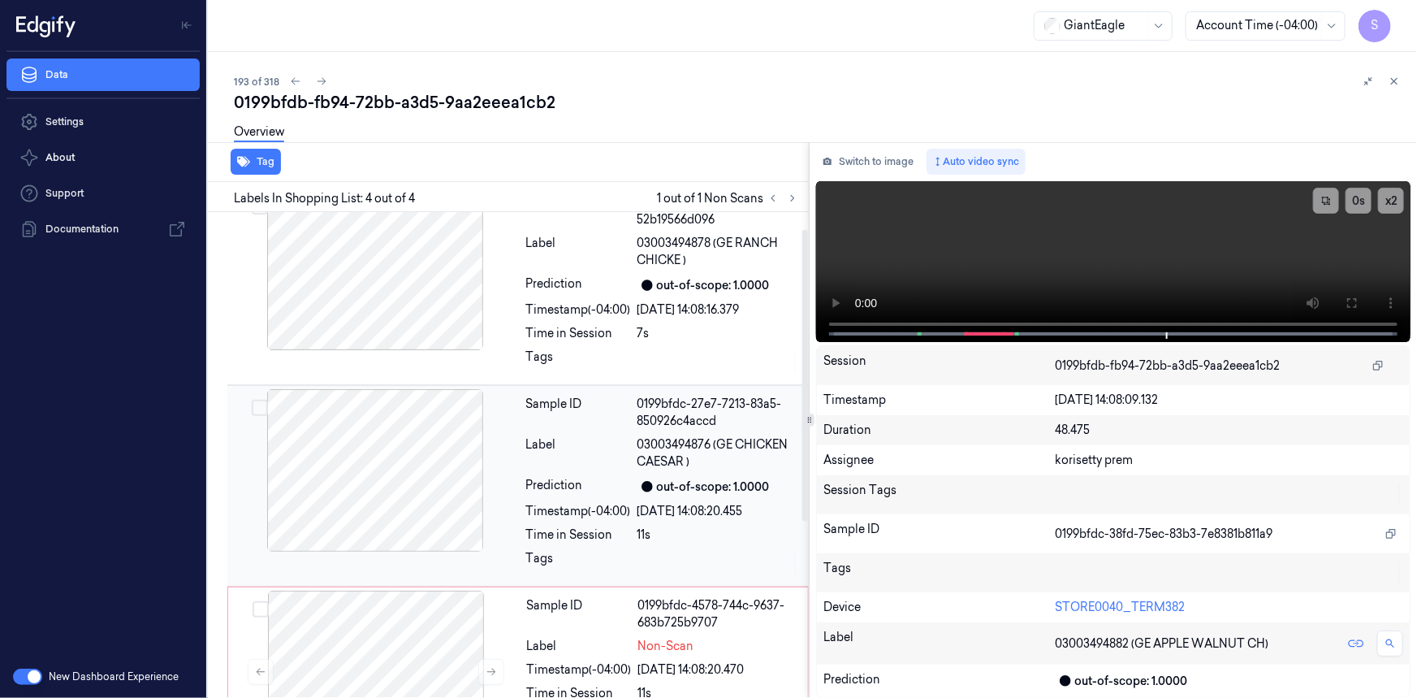
scroll to position [323, 0]
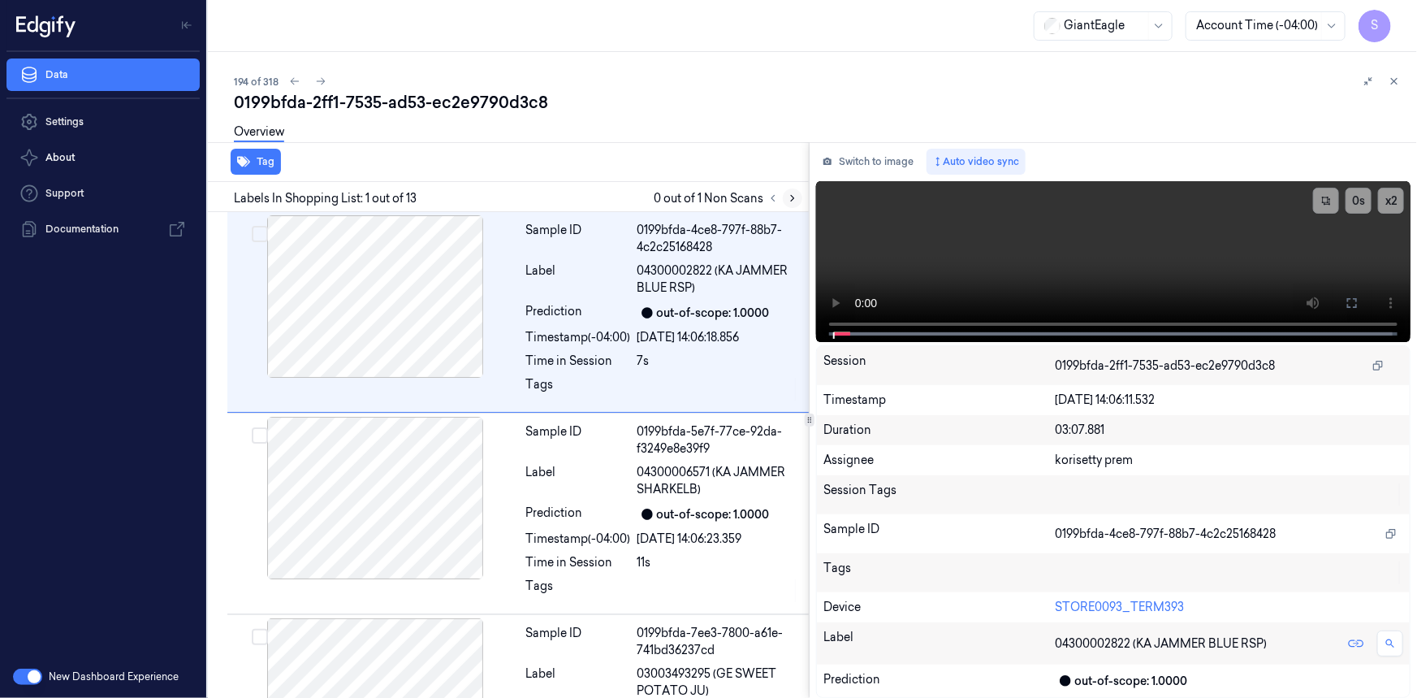
click at [788, 197] on icon at bounding box center [792, 198] width 11 height 11
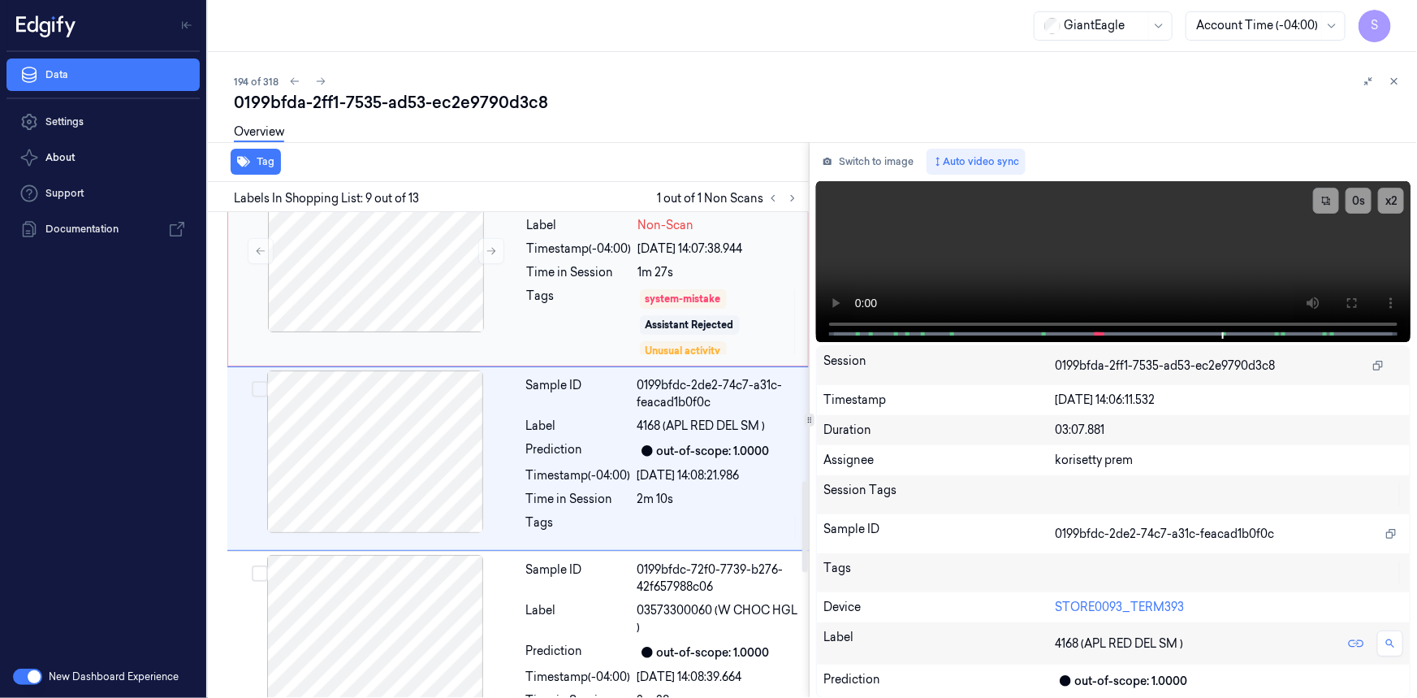
scroll to position [1440, 0]
click at [454, 283] on div at bounding box center [376, 249] width 289 height 162
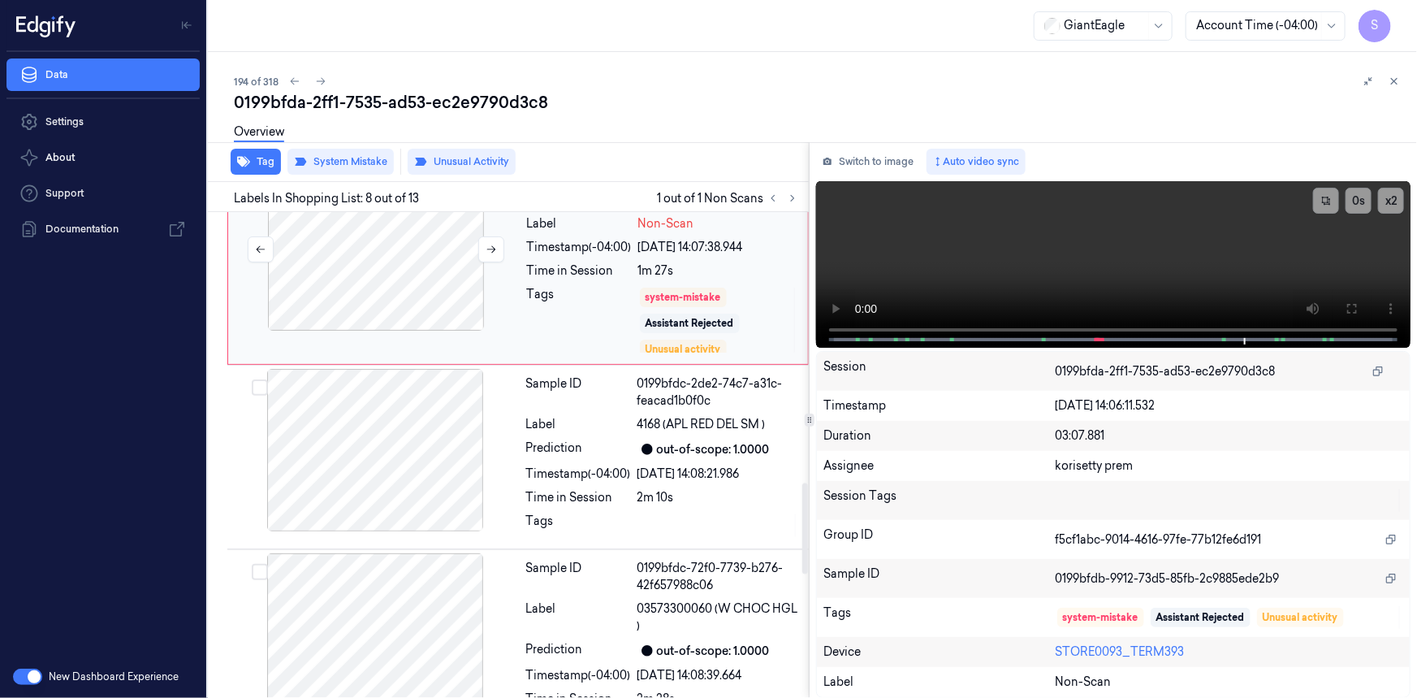
scroll to position [1248, 0]
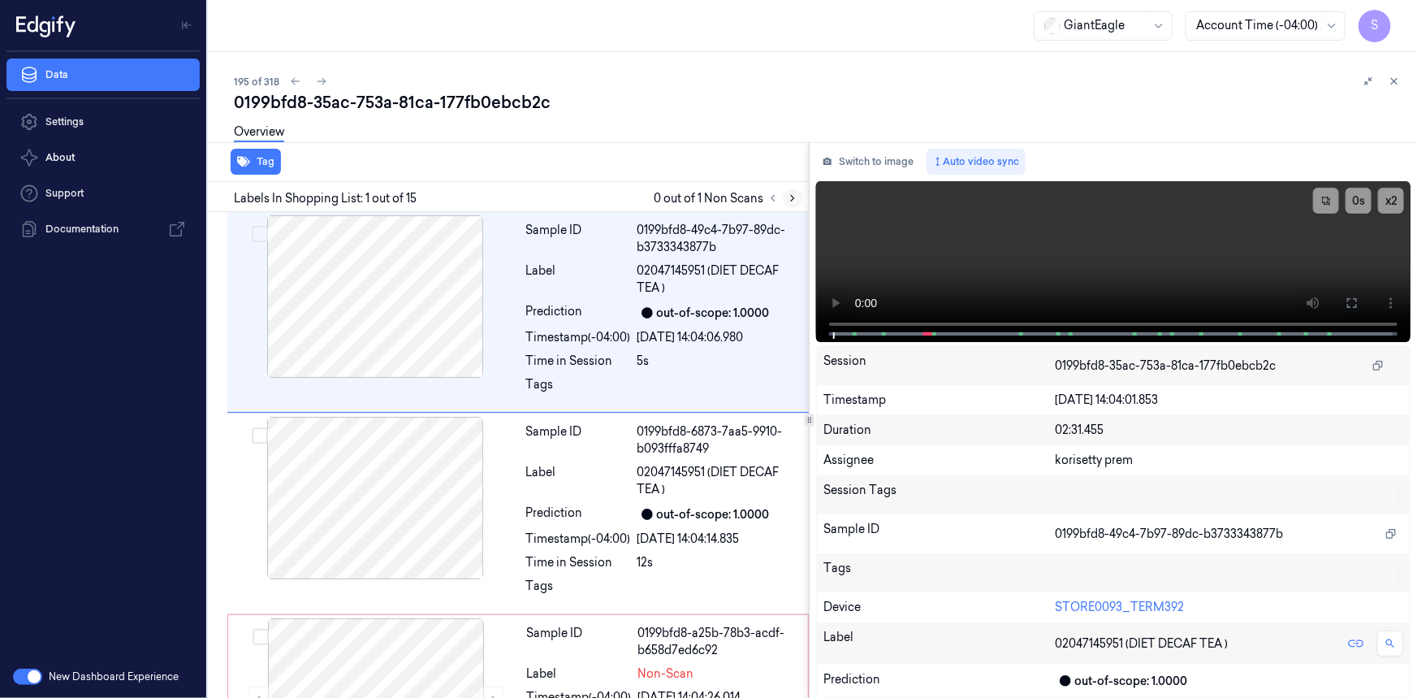
click at [790, 201] on icon at bounding box center [792, 198] width 11 height 11
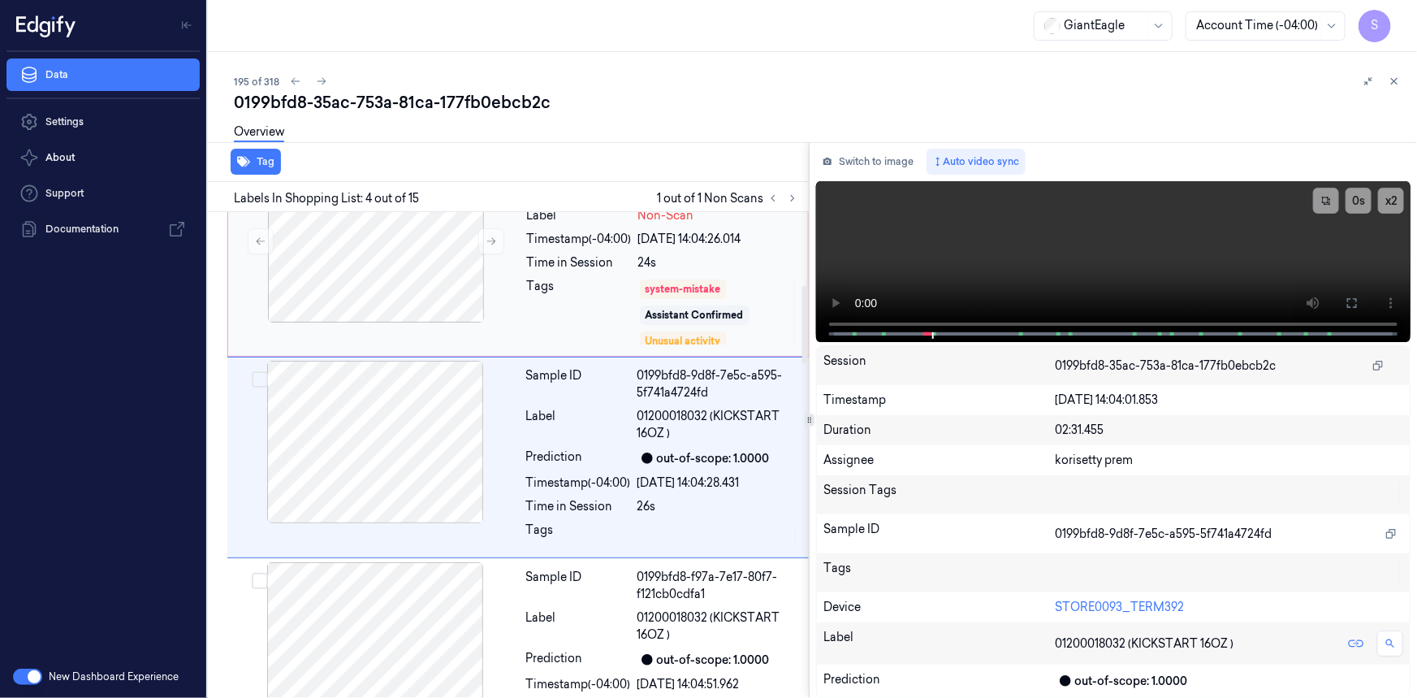
scroll to position [460, 0]
click at [582, 310] on div "Tags" at bounding box center [579, 310] width 105 height 68
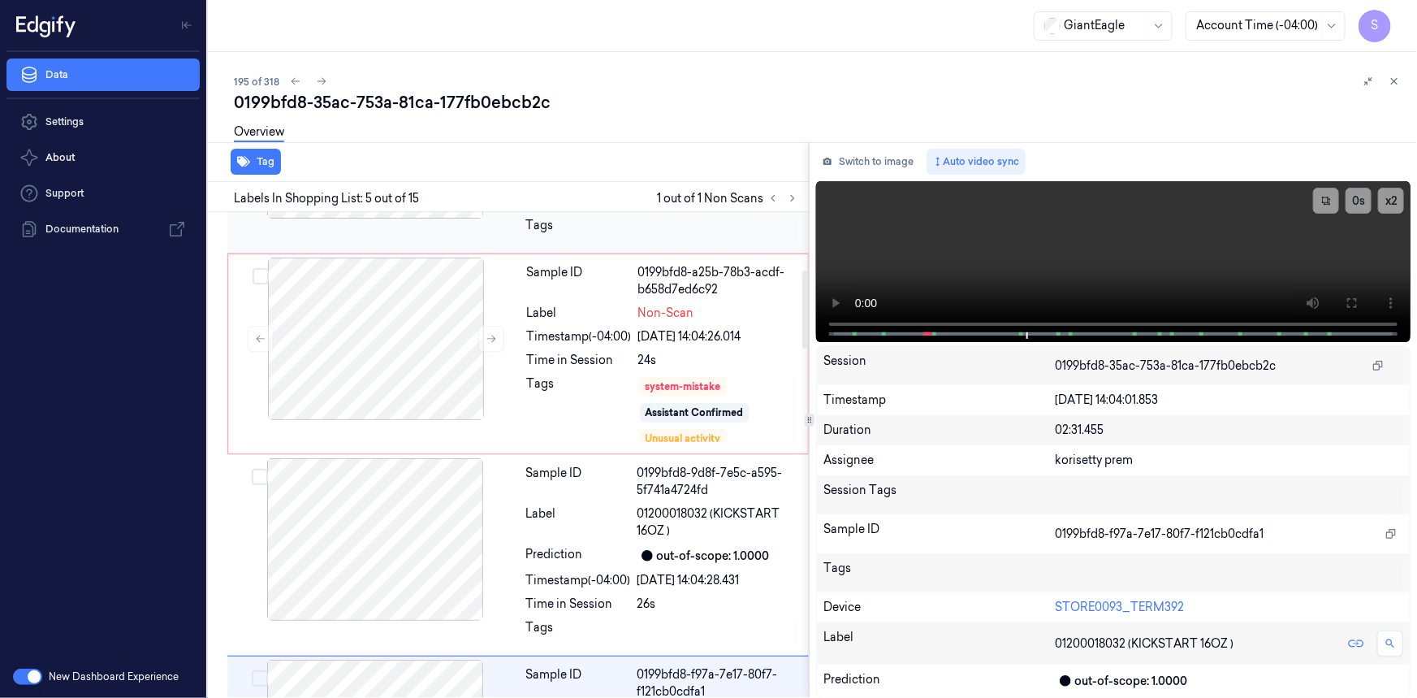
scroll to position [70, 0]
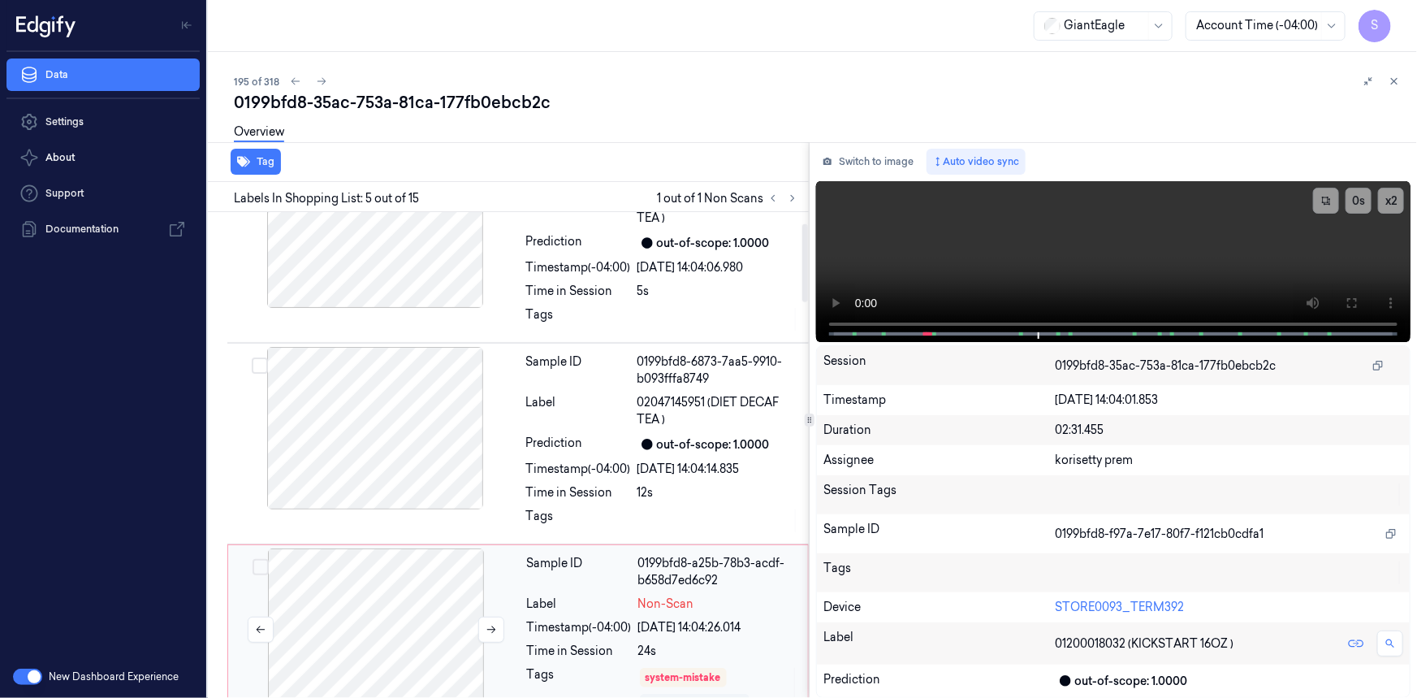
click at [400, 587] on div at bounding box center [376, 629] width 289 height 162
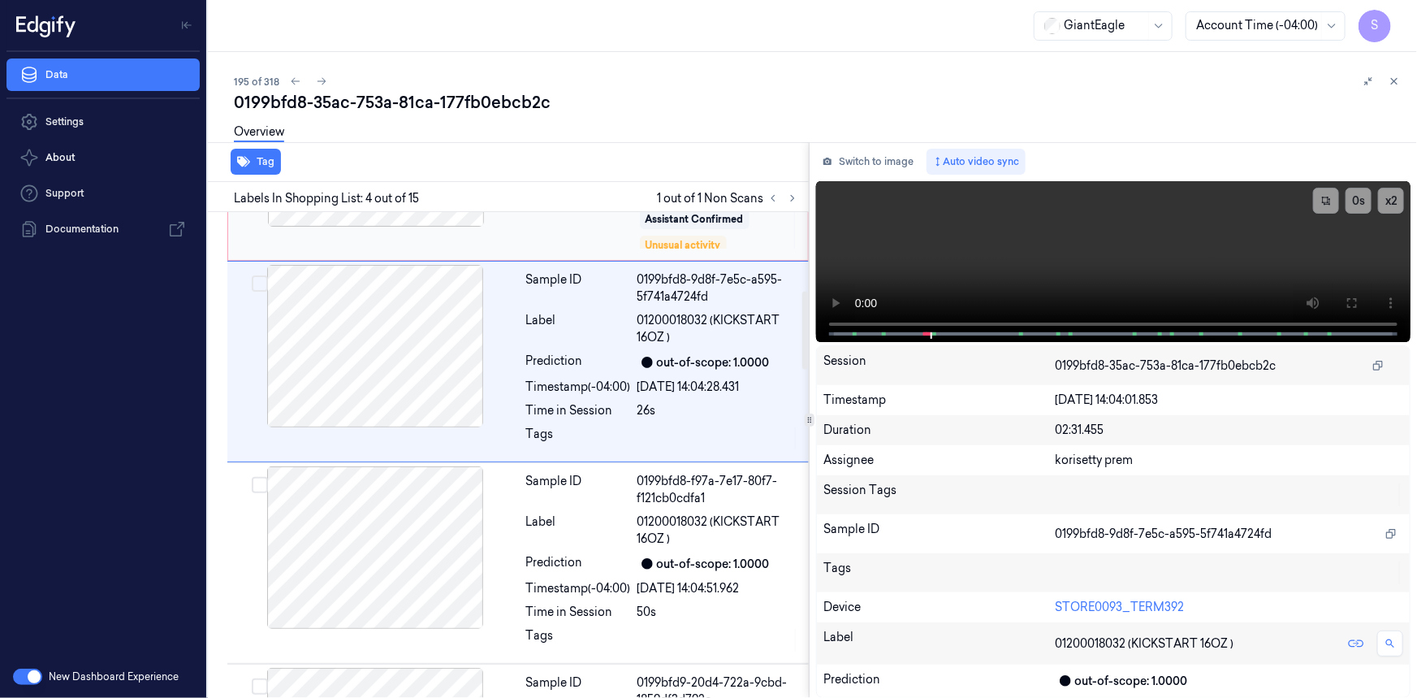
scroll to position [460, 0]
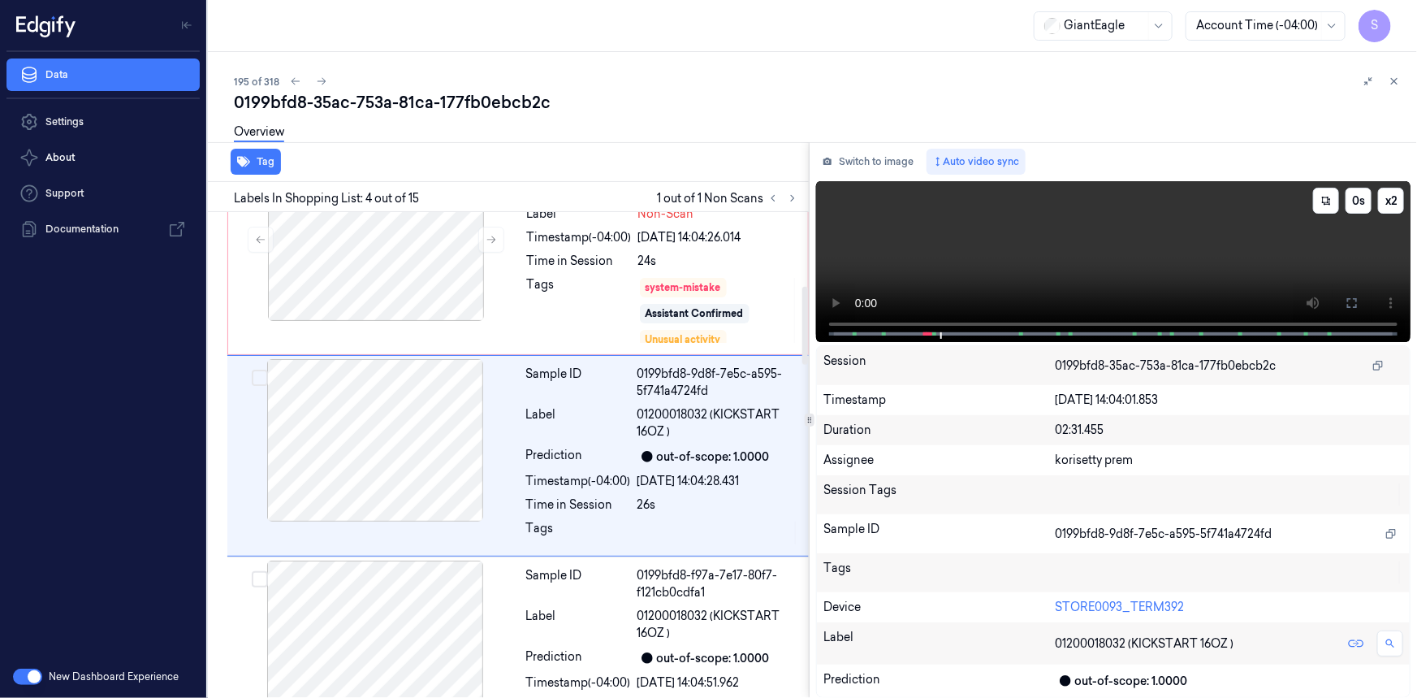
click at [1045, 260] on video at bounding box center [1113, 261] width 595 height 161
click at [411, 285] on div at bounding box center [376, 239] width 289 height 162
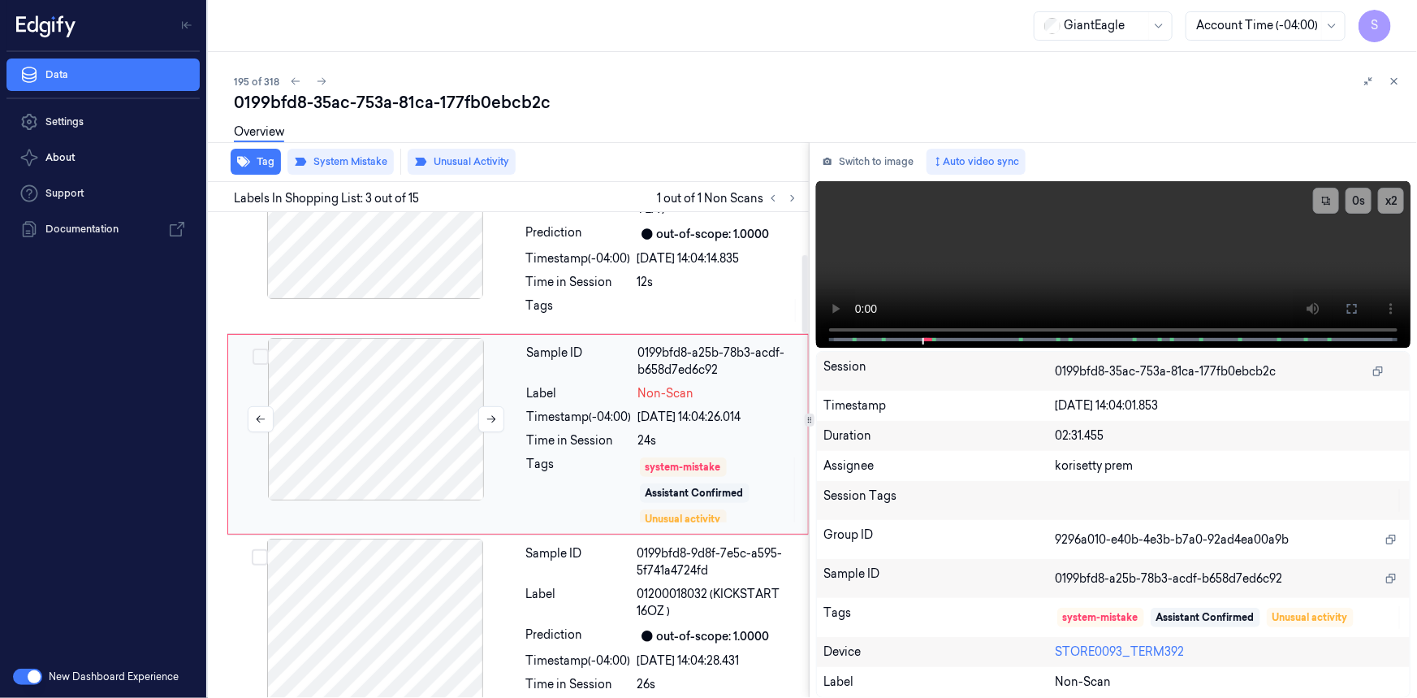
scroll to position [259, 0]
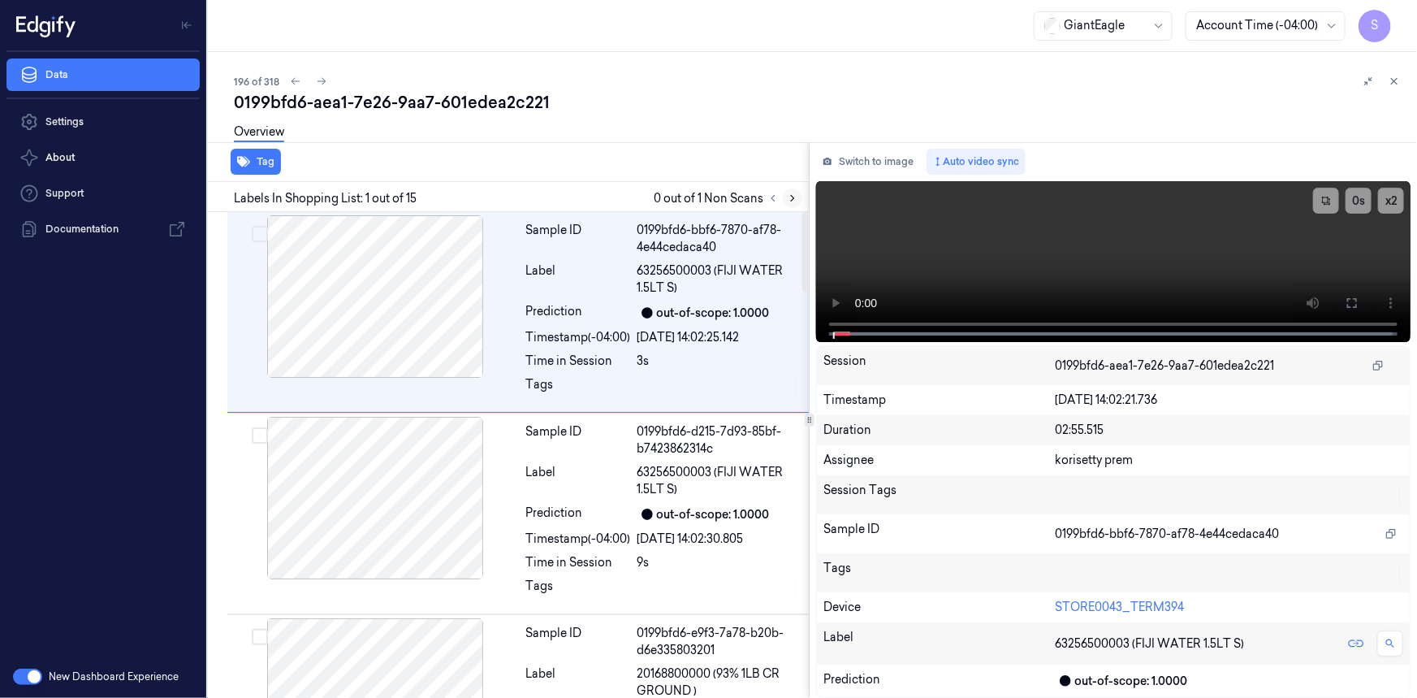
click at [793, 202] on icon at bounding box center [792, 198] width 11 height 11
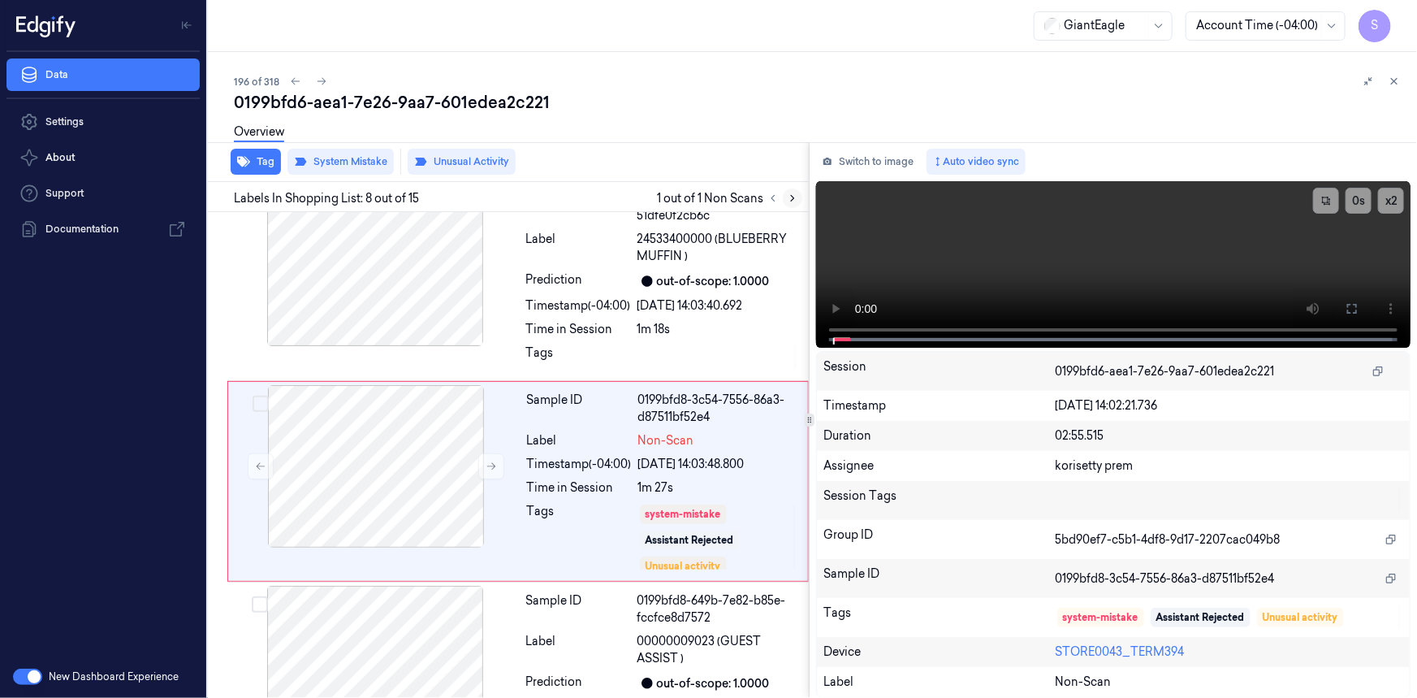
scroll to position [1248, 0]
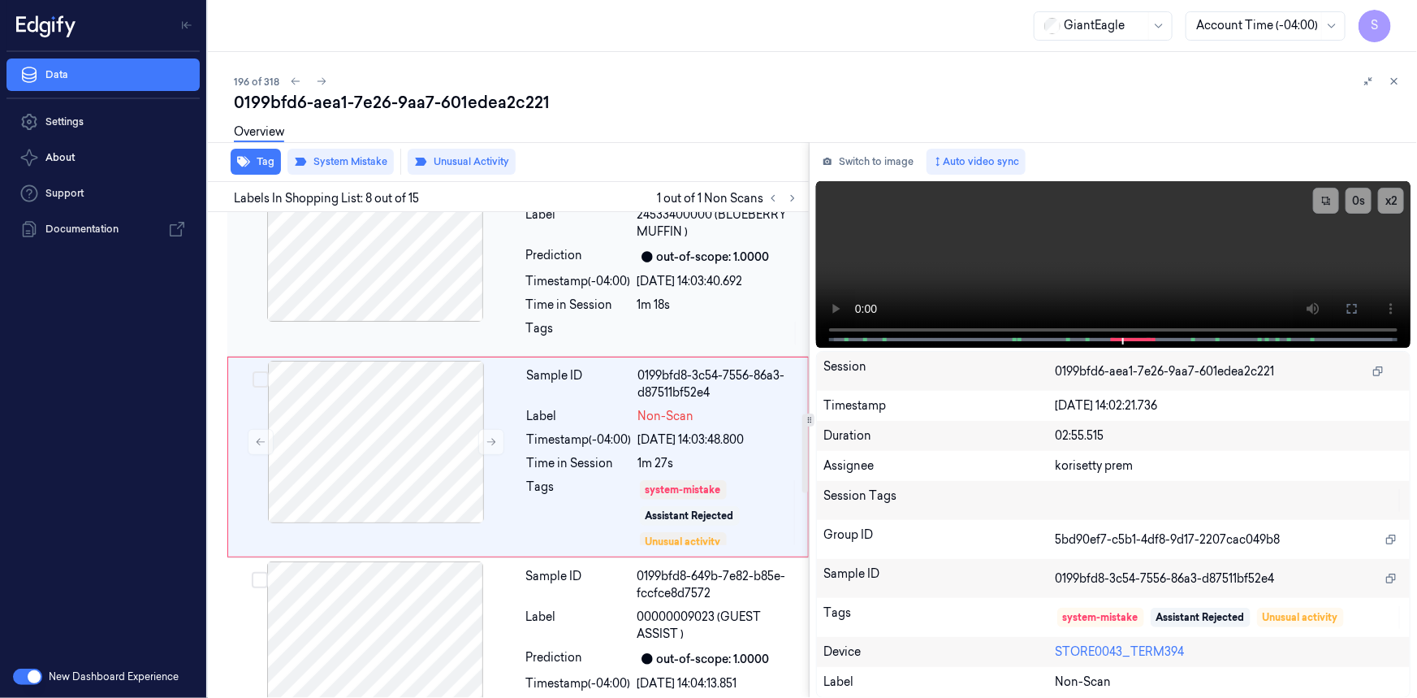
click at [429, 279] on div at bounding box center [375, 240] width 289 height 162
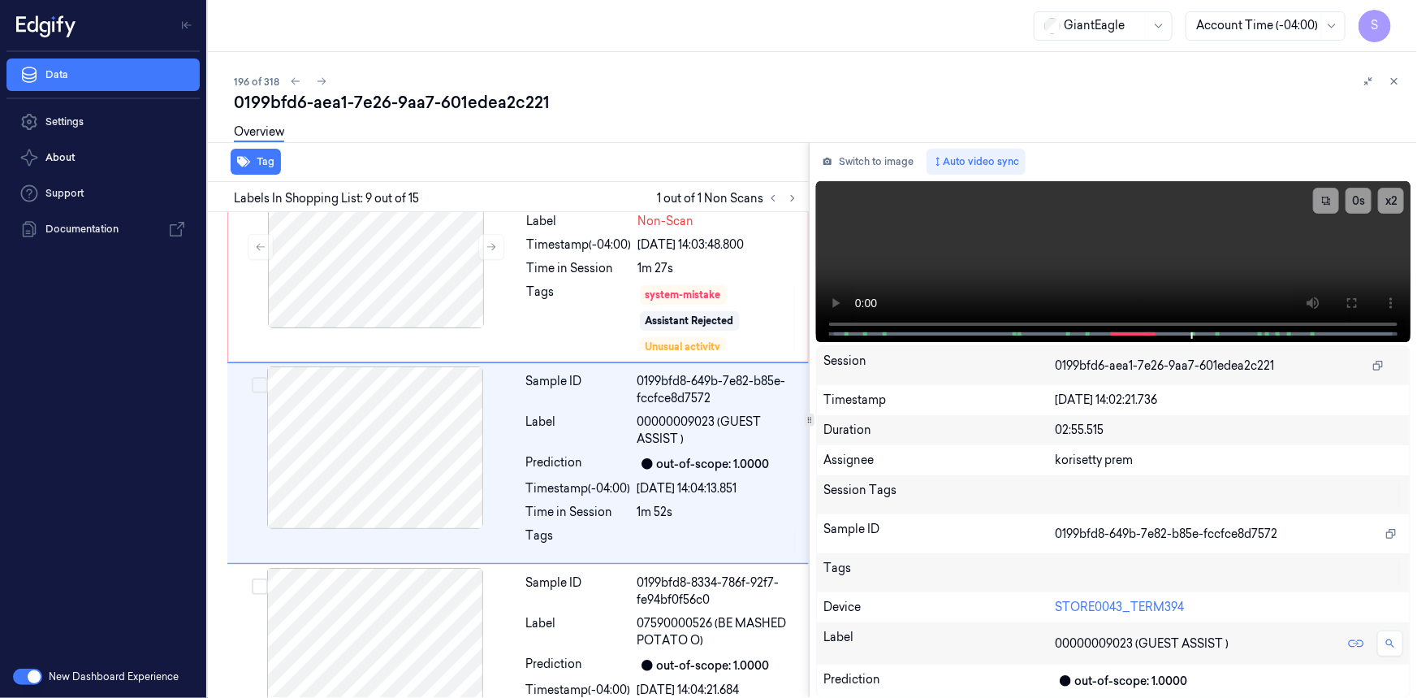
scroll to position [1449, 0]
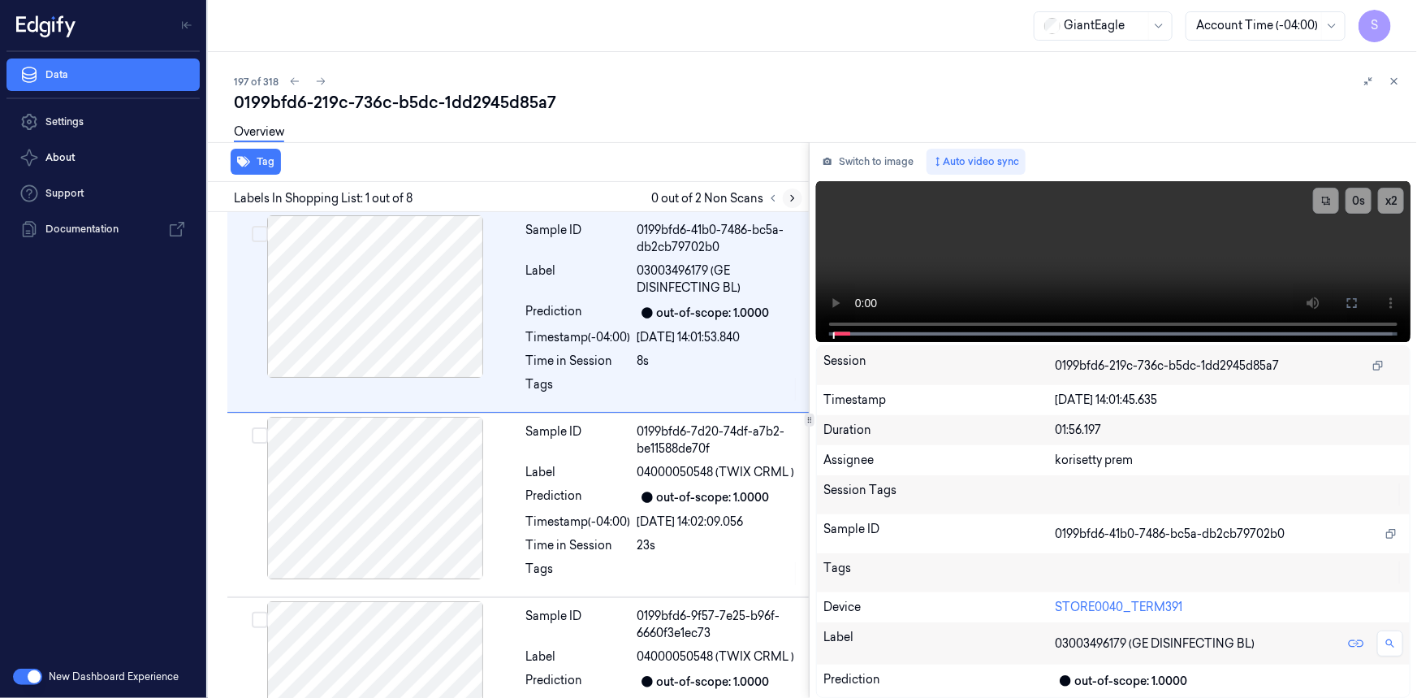
click at [792, 197] on icon at bounding box center [792, 198] width 11 height 11
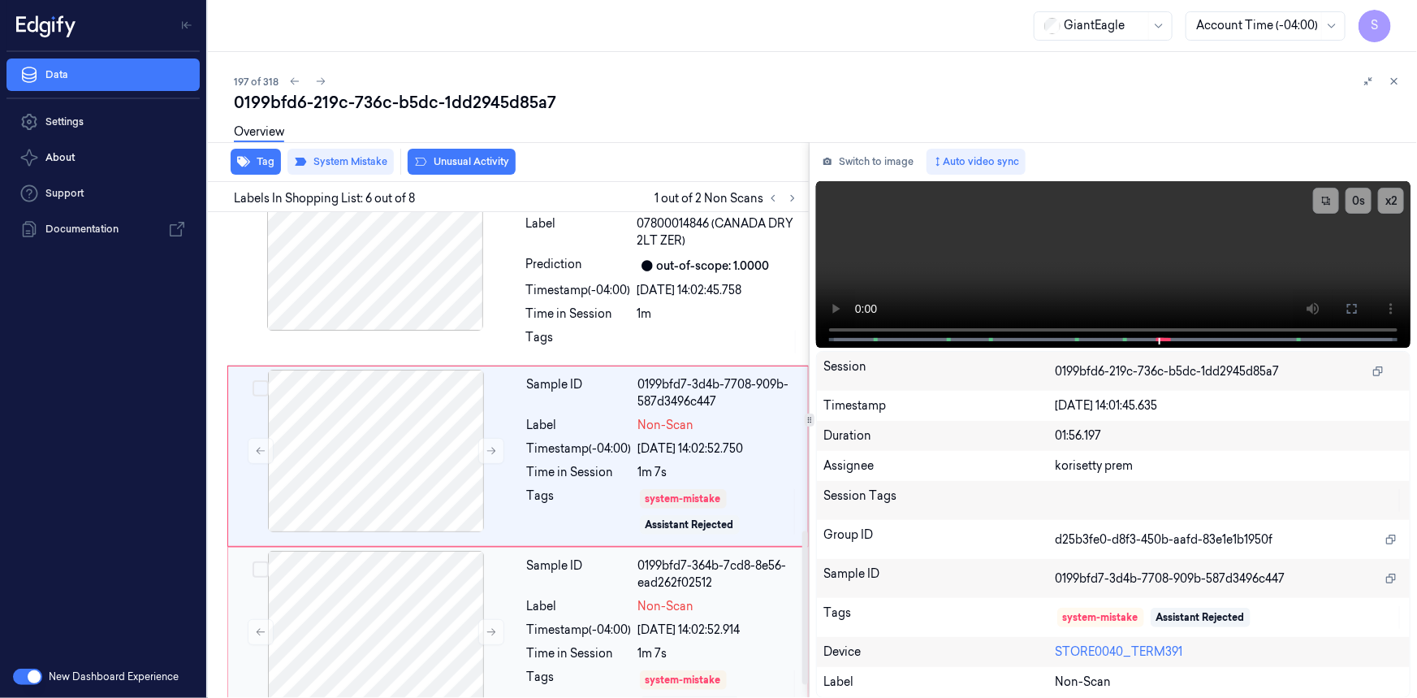
scroll to position [1054, 0]
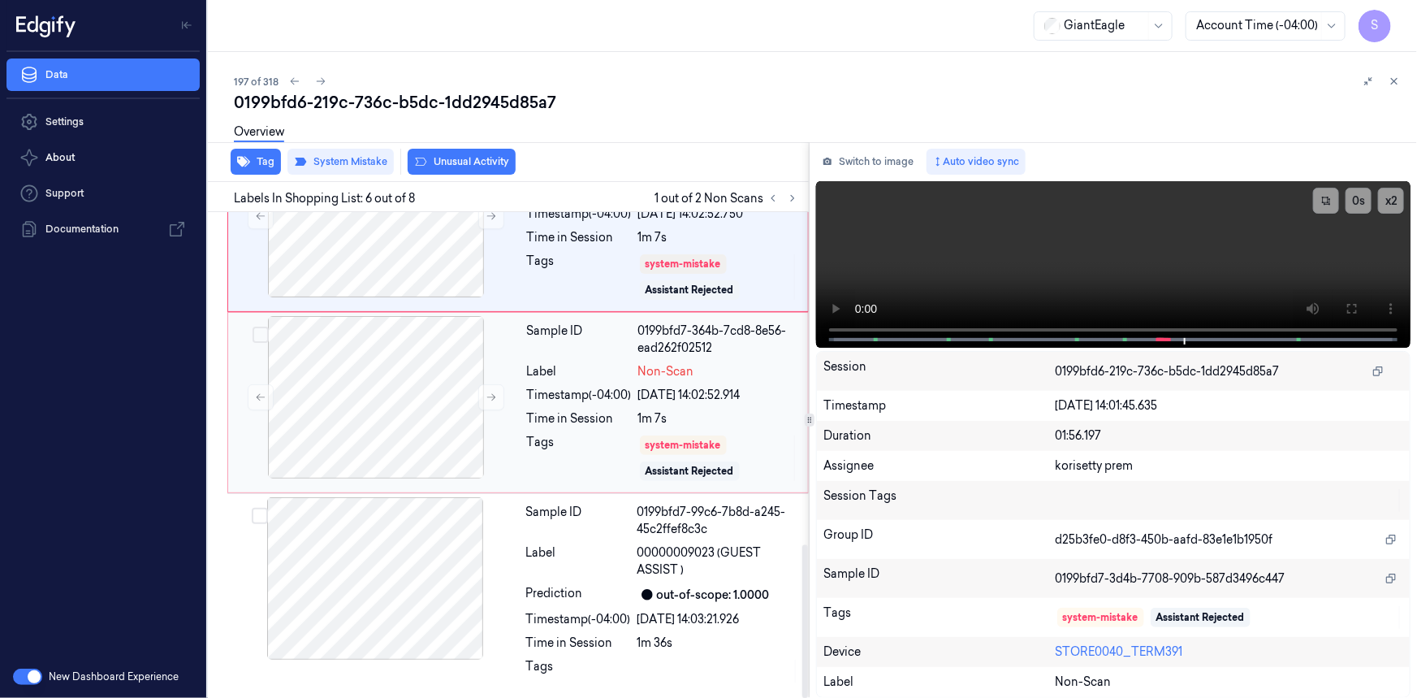
click at [698, 352] on div "0199bfd7-364b-7cd8-8e56-ead262f02512" at bounding box center [718, 339] width 160 height 34
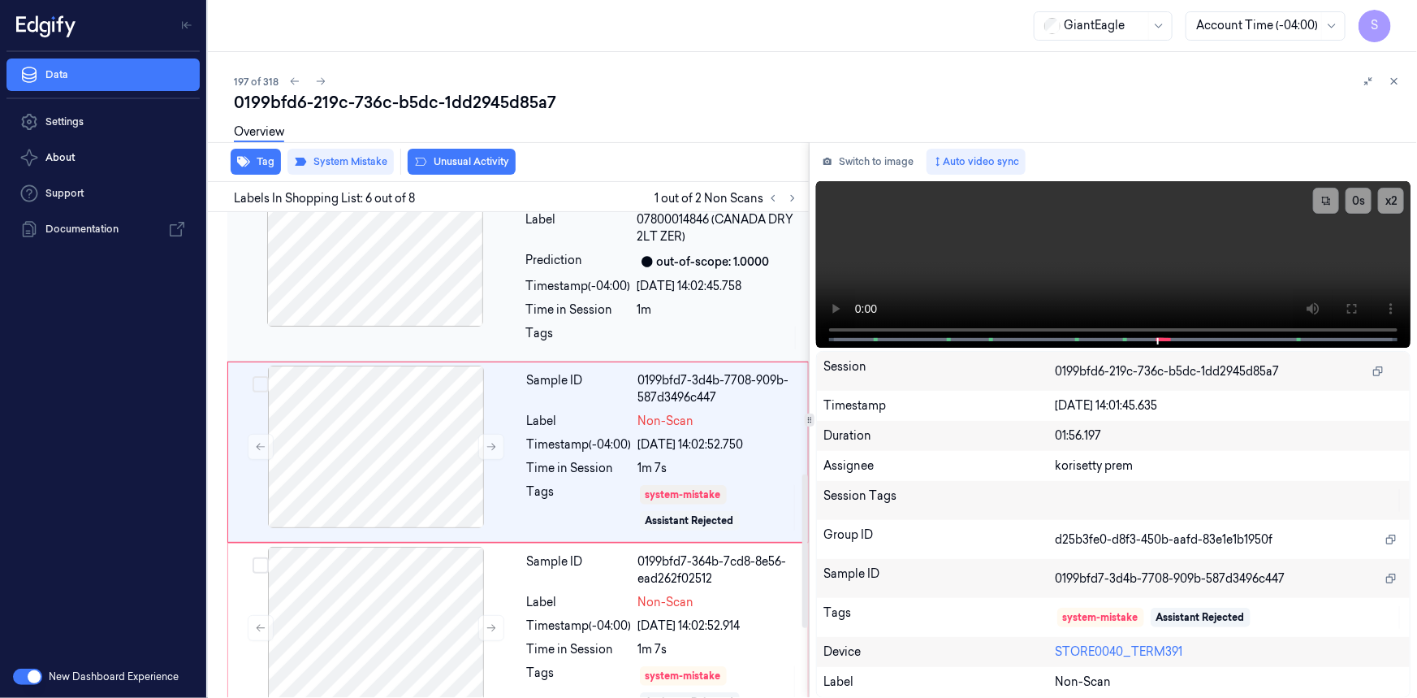
scroll to position [819, 0]
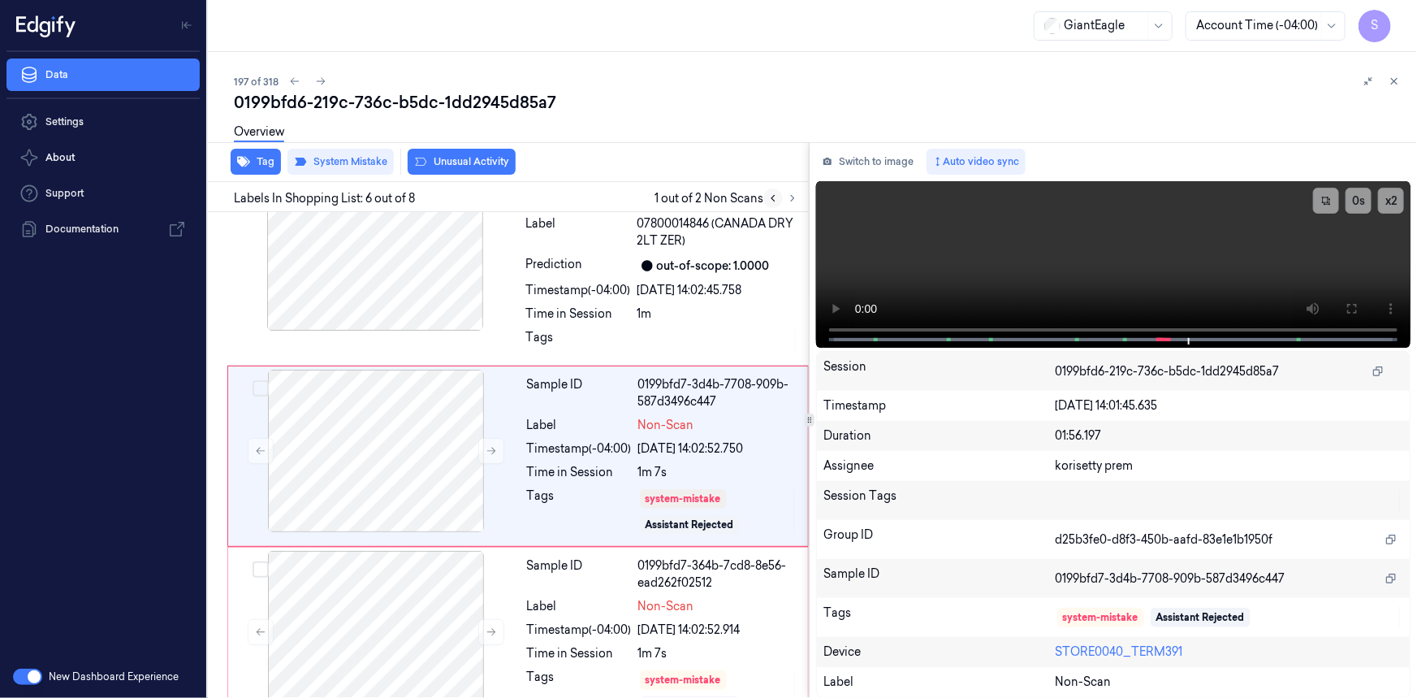
click at [772, 195] on icon at bounding box center [773, 198] width 11 height 11
click at [794, 200] on icon at bounding box center [792, 198] width 11 height 11
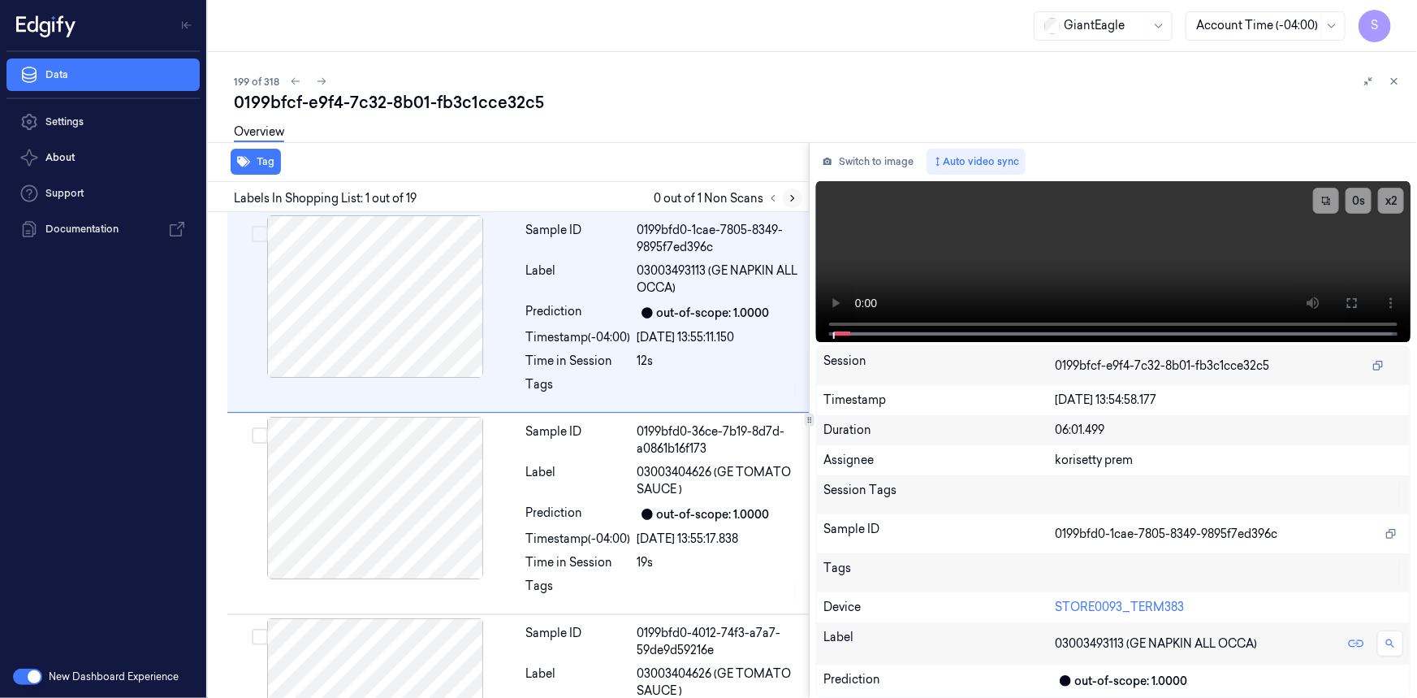
click at [797, 196] on icon at bounding box center [792, 198] width 11 height 11
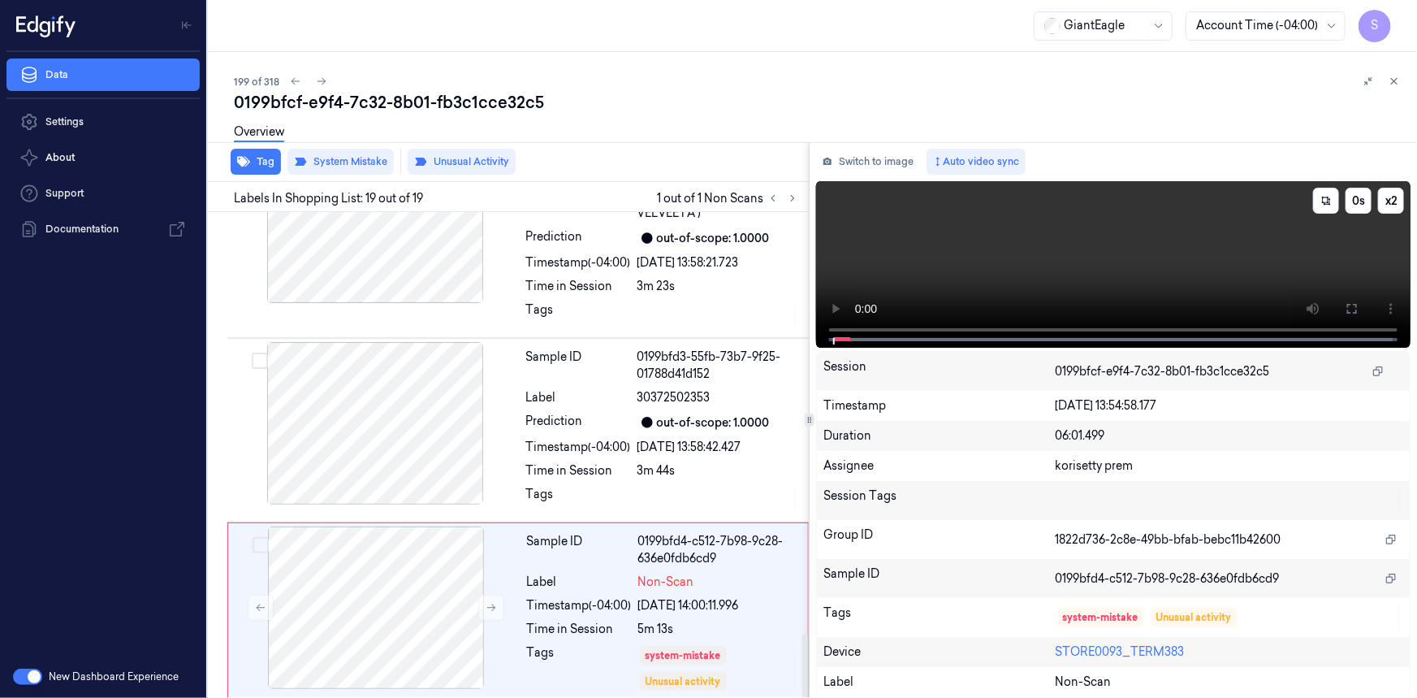
scroll to position [3237, 0]
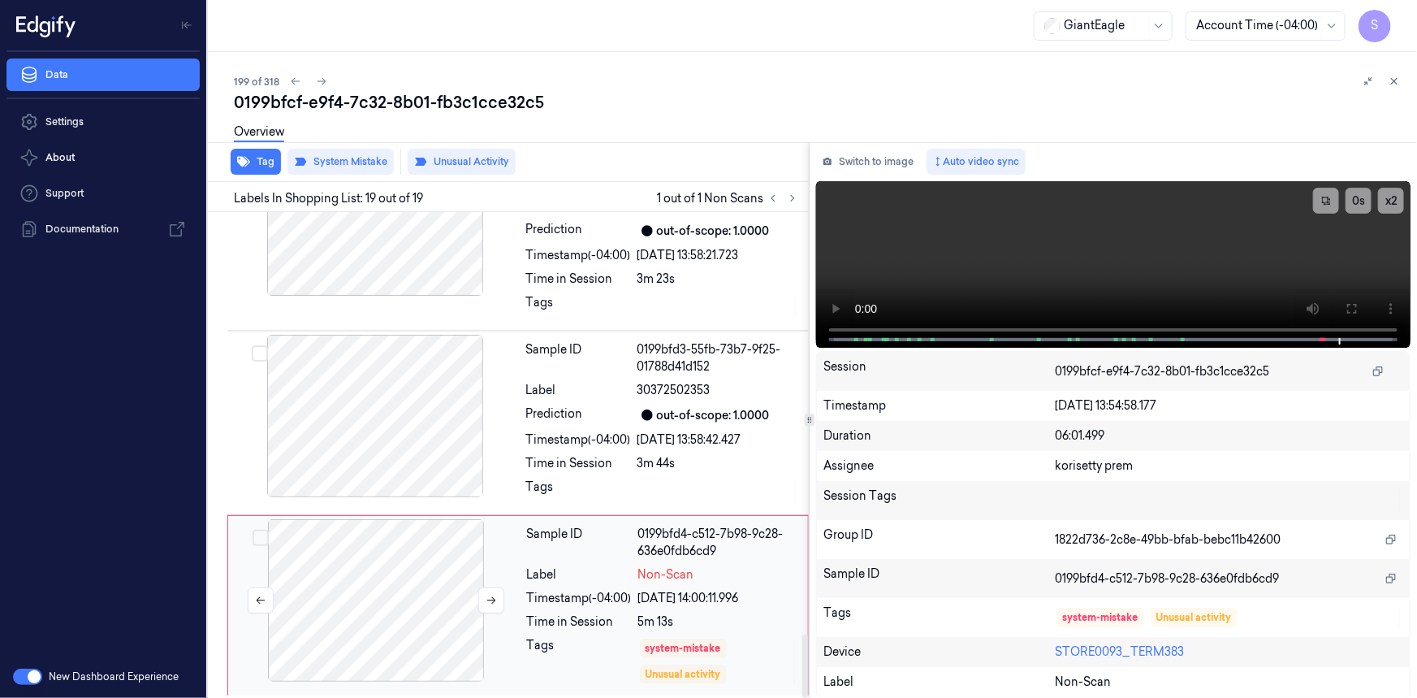
click at [414, 602] on div at bounding box center [376, 600] width 289 height 162
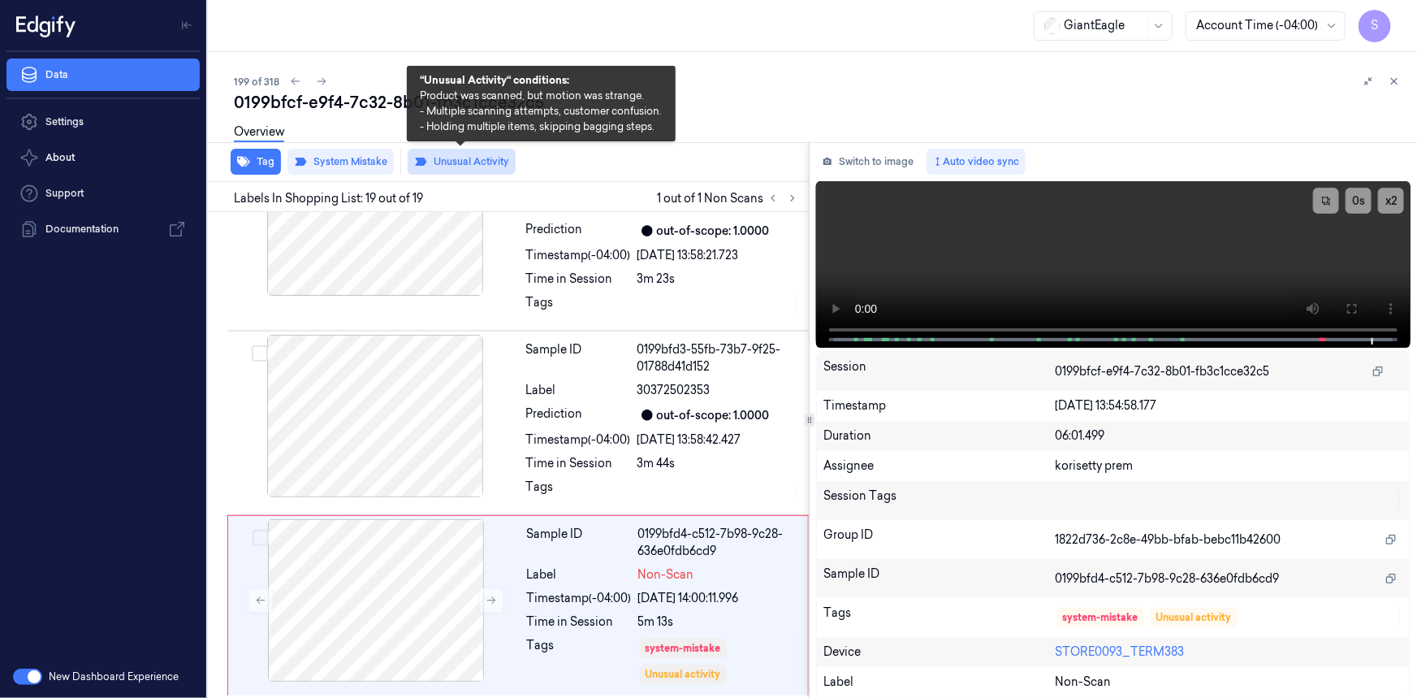
click at [422, 162] on icon at bounding box center [420, 162] width 11 height 8
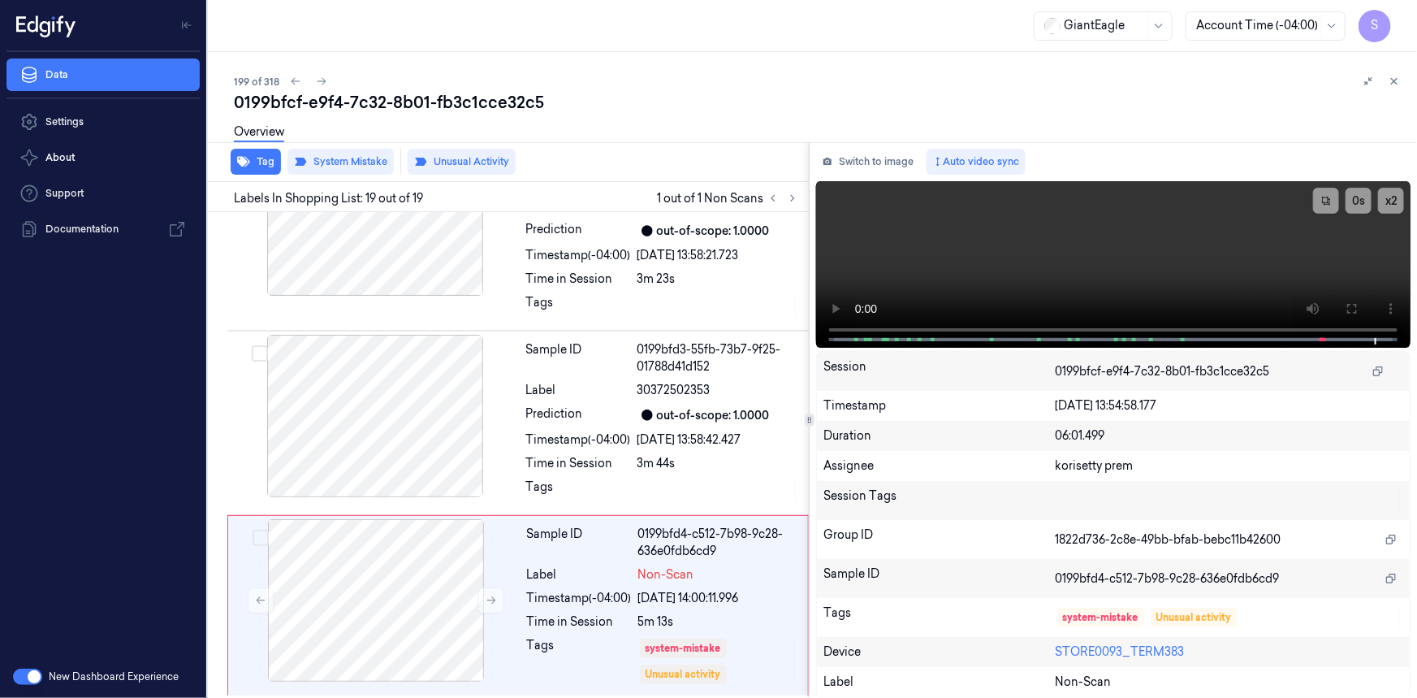
scroll to position [3226, 0]
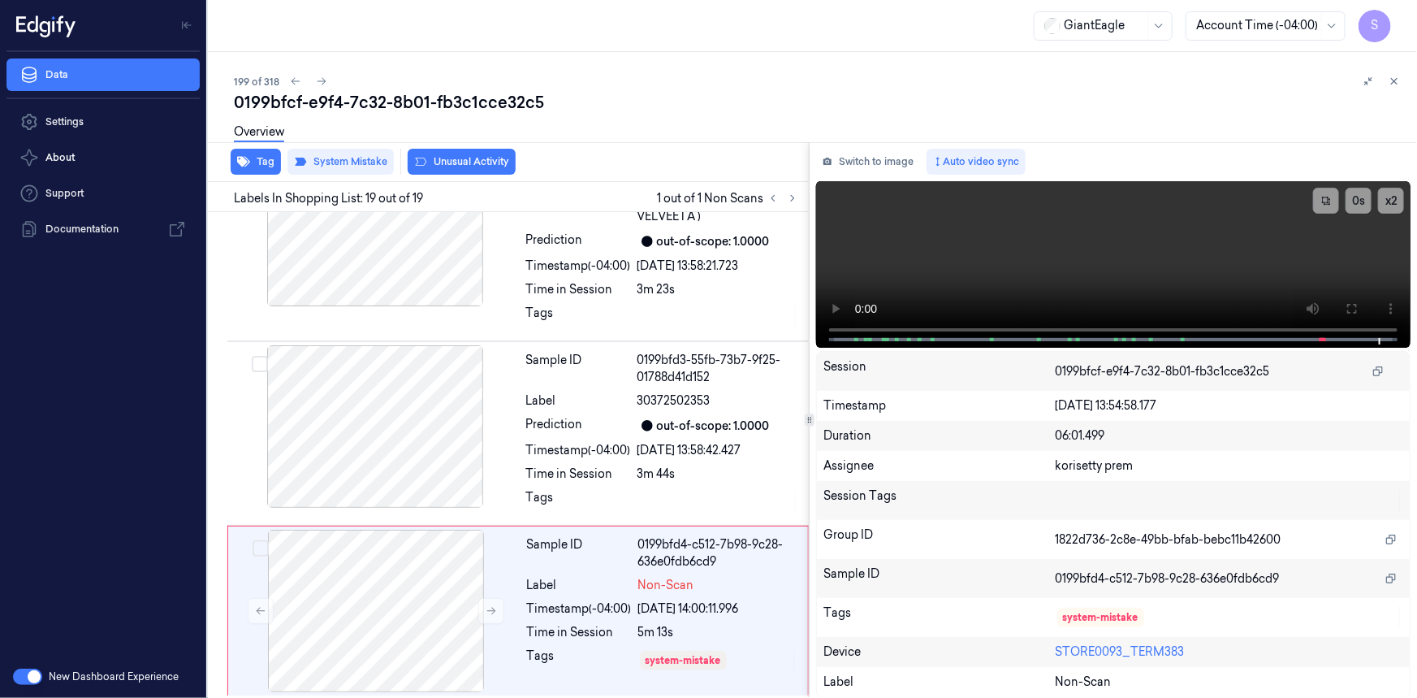
click at [638, 156] on div "Tag System Mistake Unusual Activity" at bounding box center [505, 162] width 608 height 40
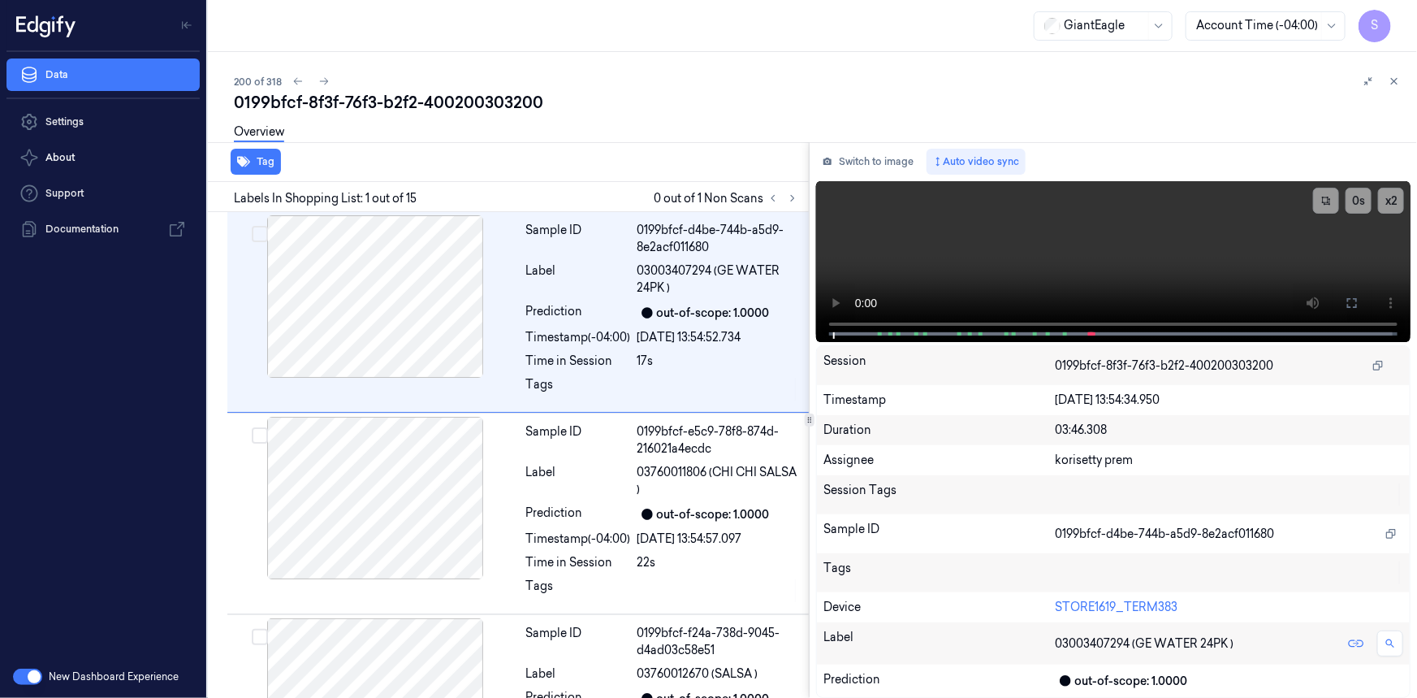
click at [754, 50] on div "GiantEagle Account Time (-04:00) S" at bounding box center [812, 26] width 1209 height 52
click at [787, 197] on icon at bounding box center [792, 198] width 11 height 11
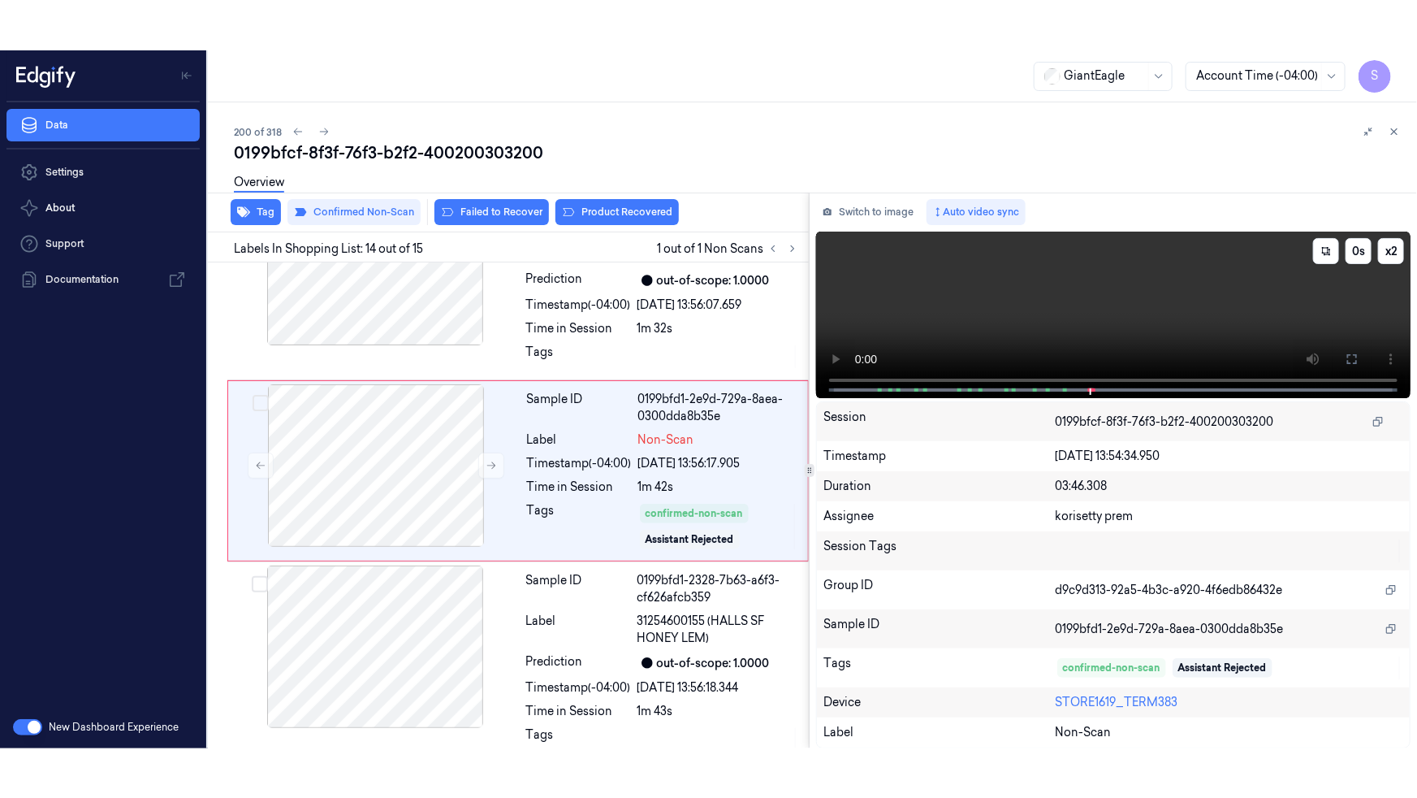
scroll to position [2446, 0]
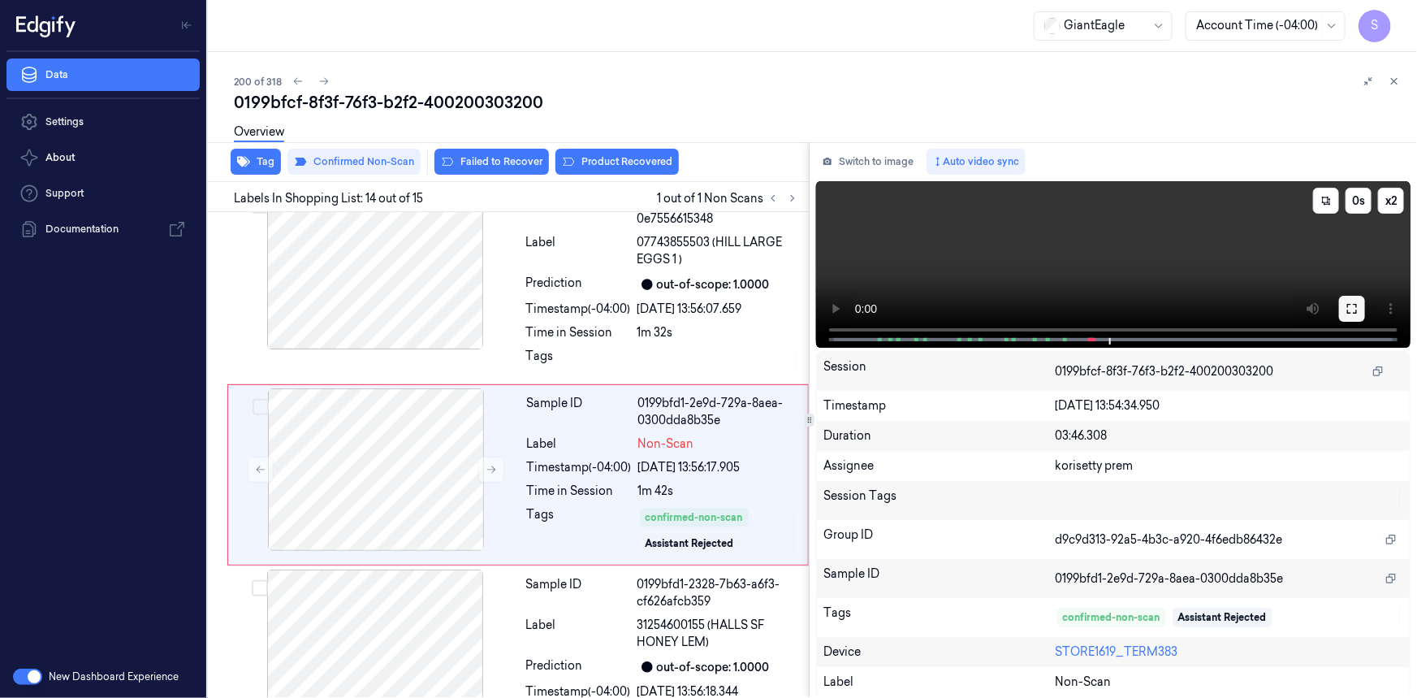
click at [1357, 303] on icon at bounding box center [1352, 308] width 13 height 13
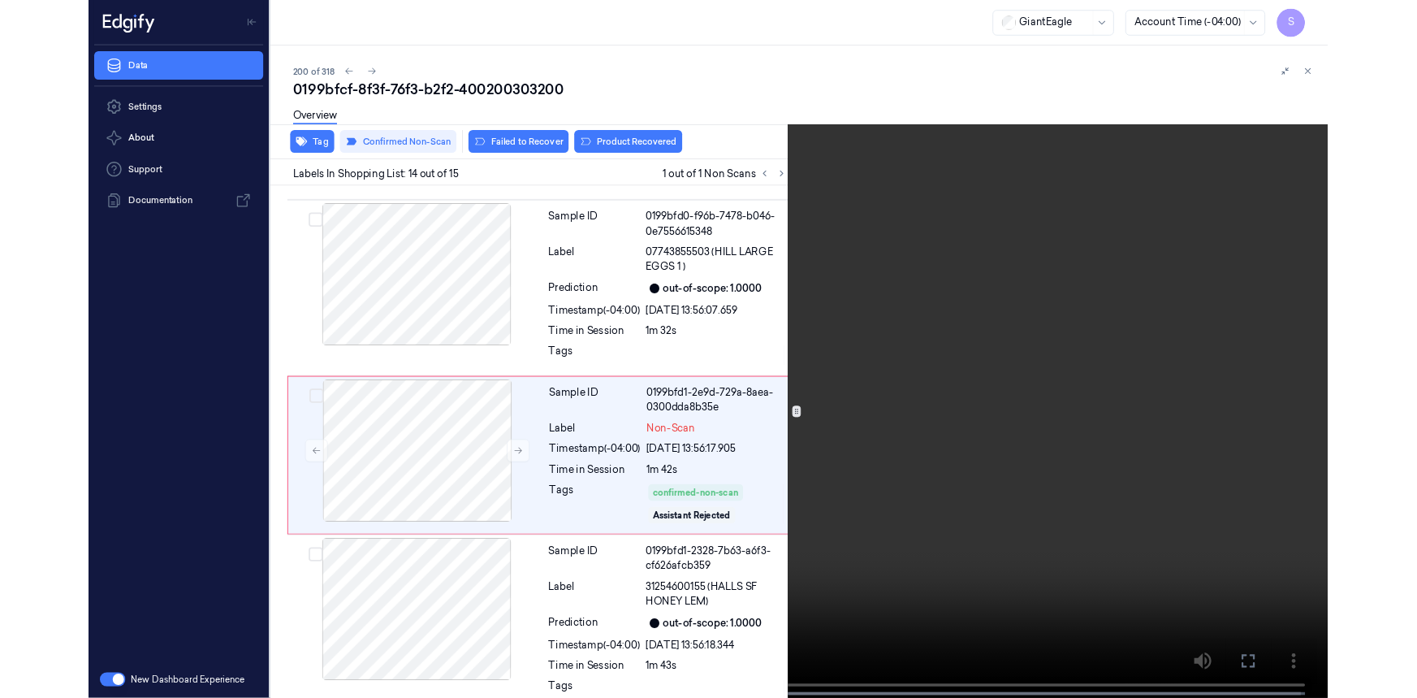
scroll to position [2396, 0]
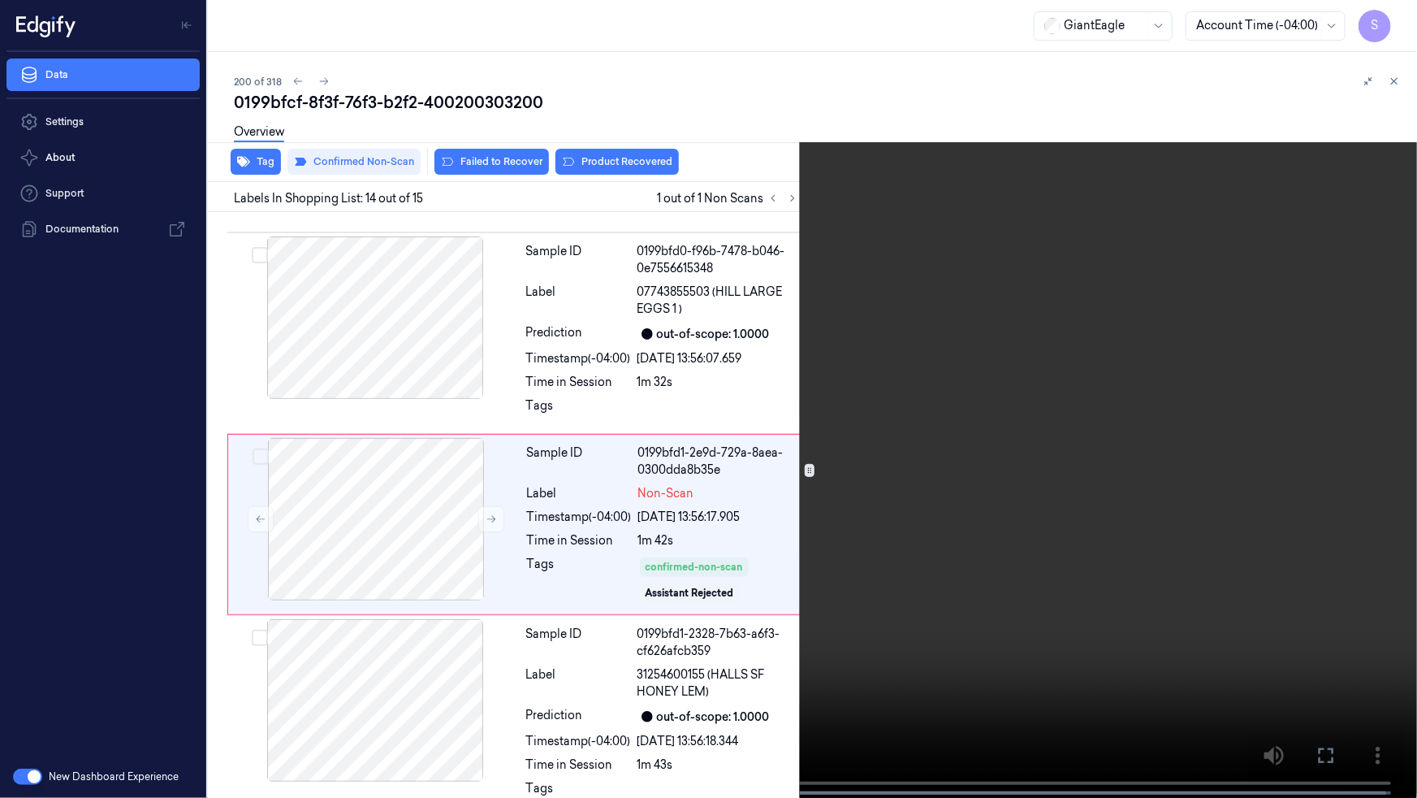
click at [658, 697] on span at bounding box center [659, 793] width 2 height 8
click at [1396, 19] on button "x 2" at bounding box center [1398, 19] width 26 height 26
click at [0, 0] on icon at bounding box center [0, 0] width 0 height 0
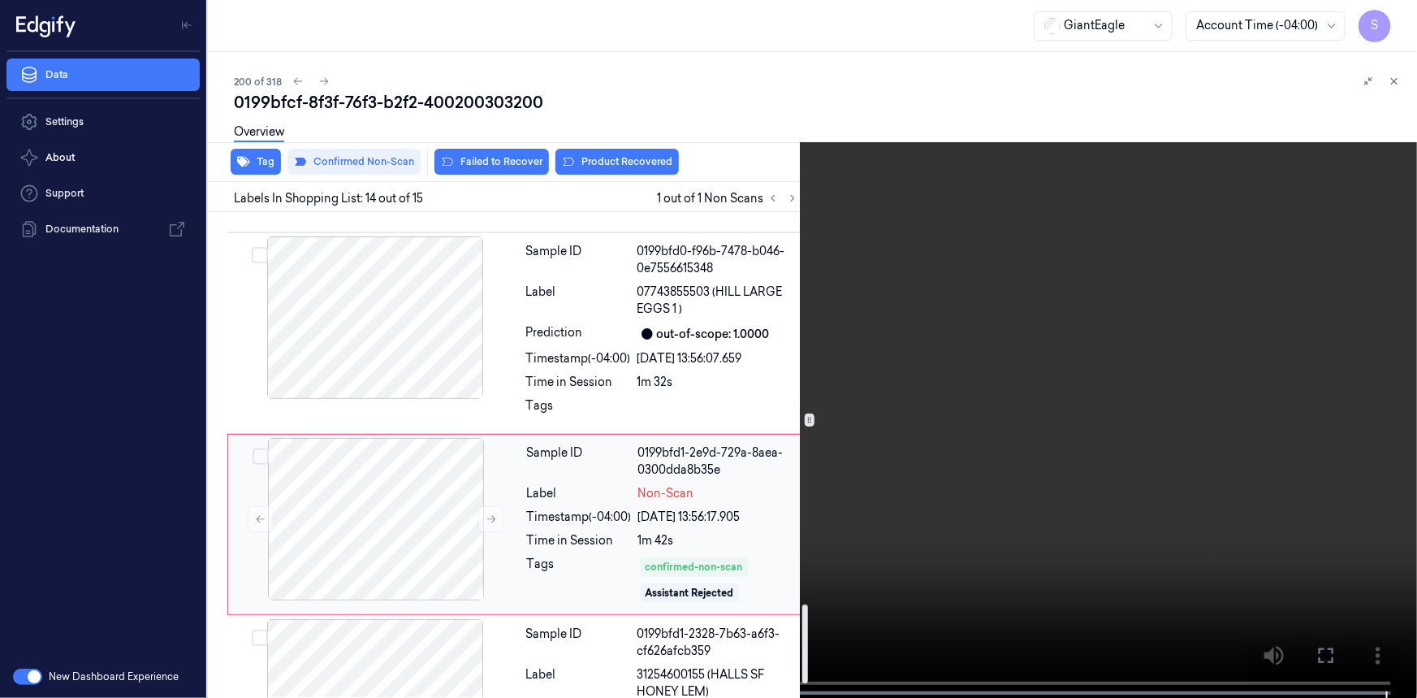
scroll to position [2500, 0]
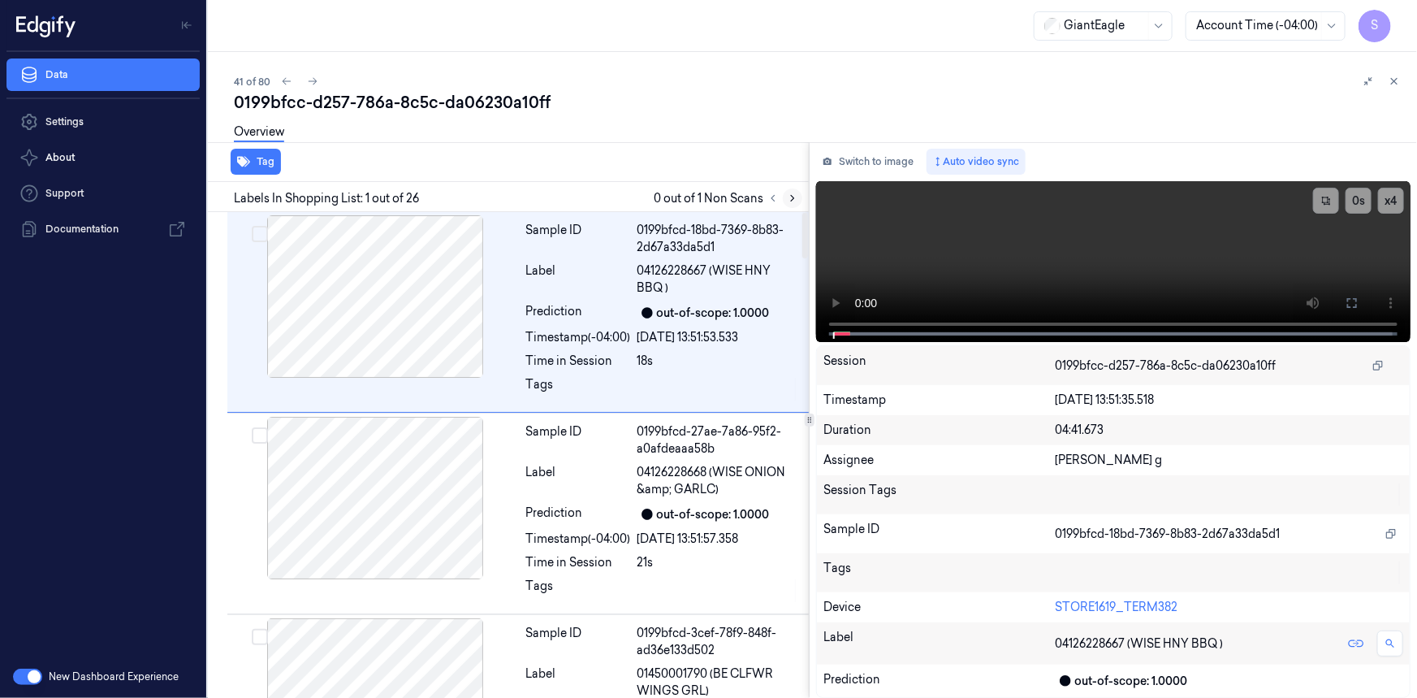
click at [792, 194] on icon at bounding box center [792, 198] width 11 height 11
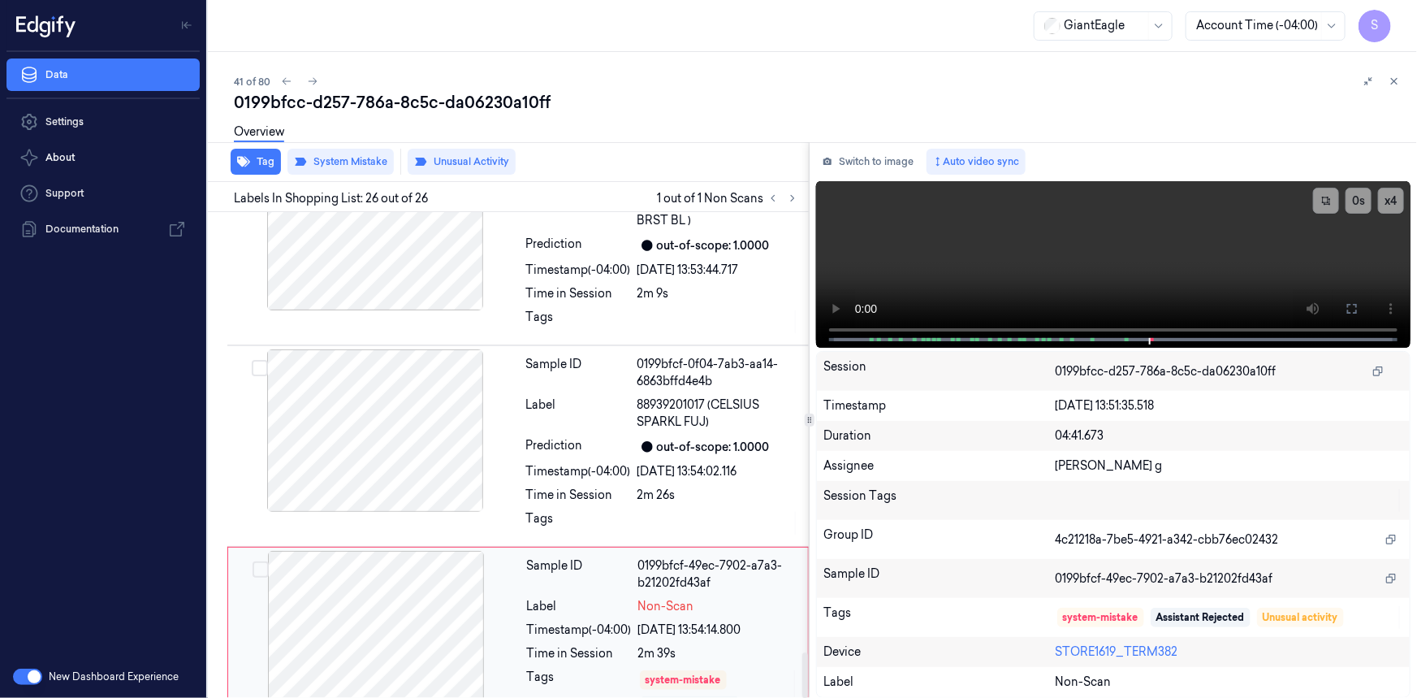
scroll to position [4717, 0]
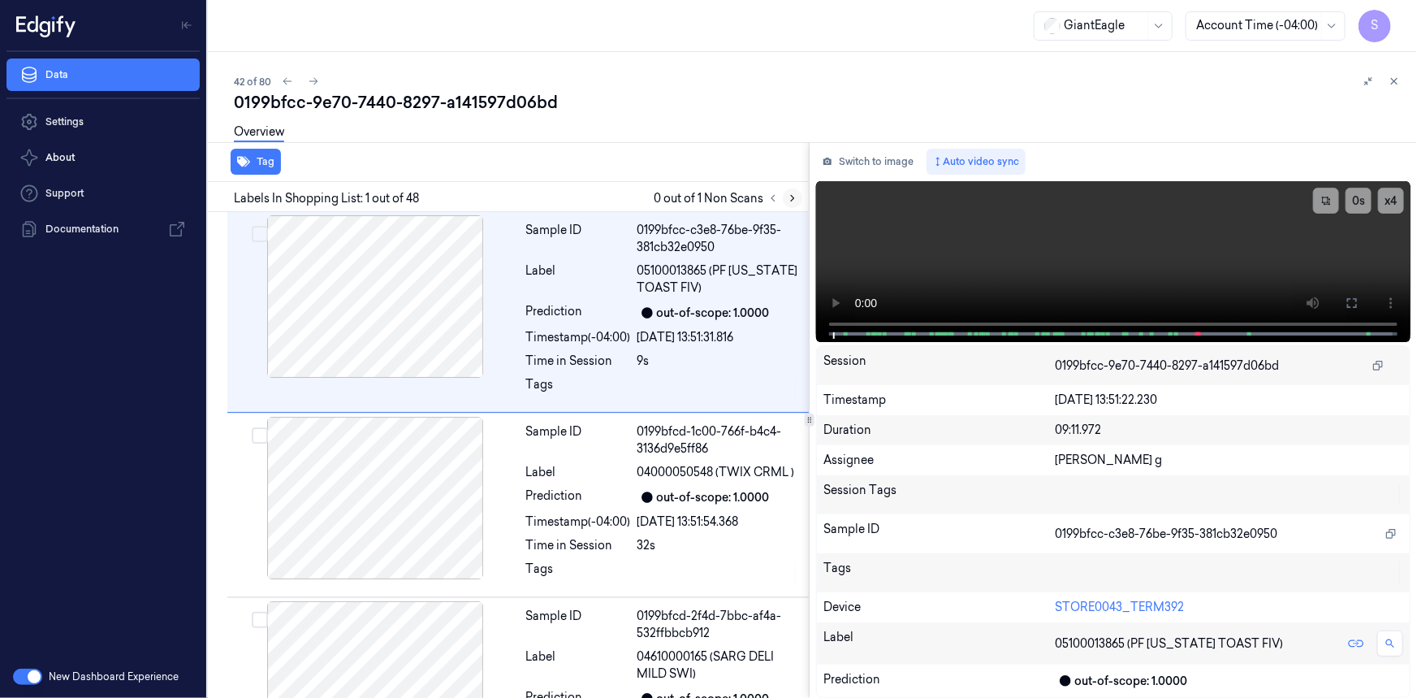
click at [787, 197] on icon at bounding box center [792, 198] width 11 height 11
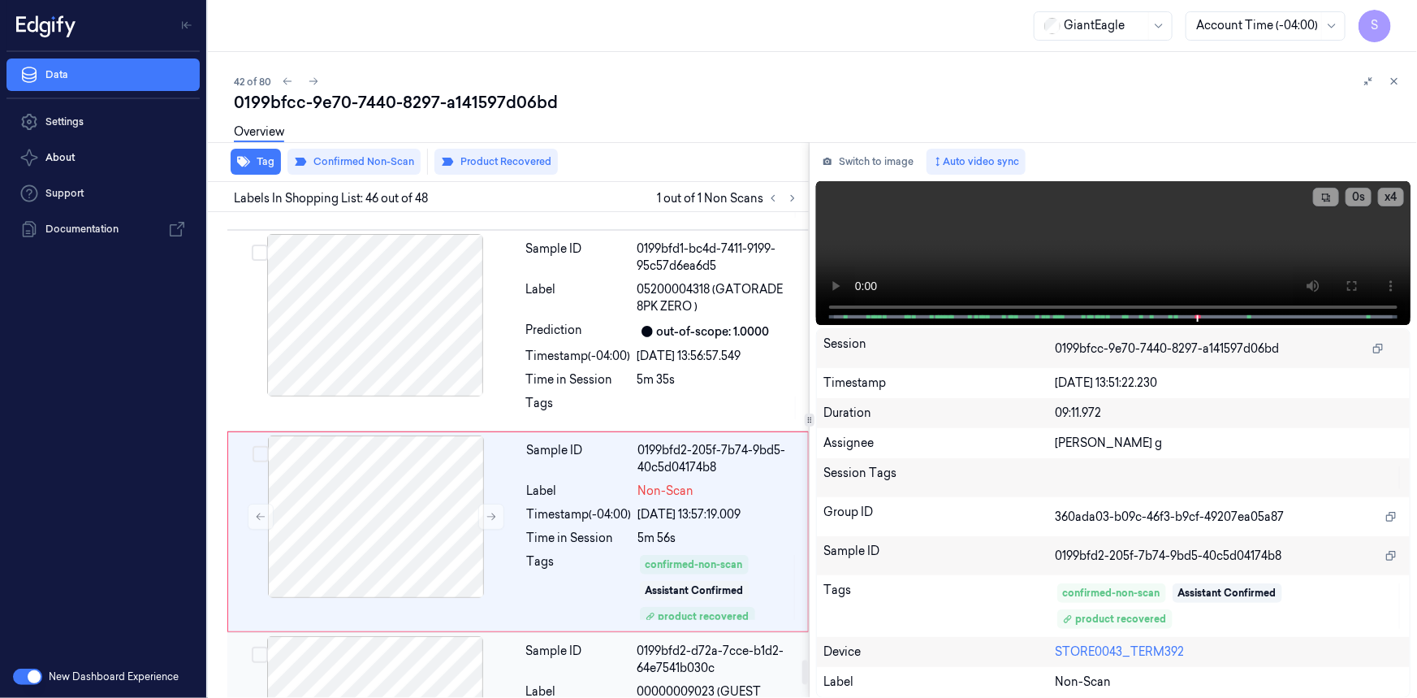
scroll to position [9163, 0]
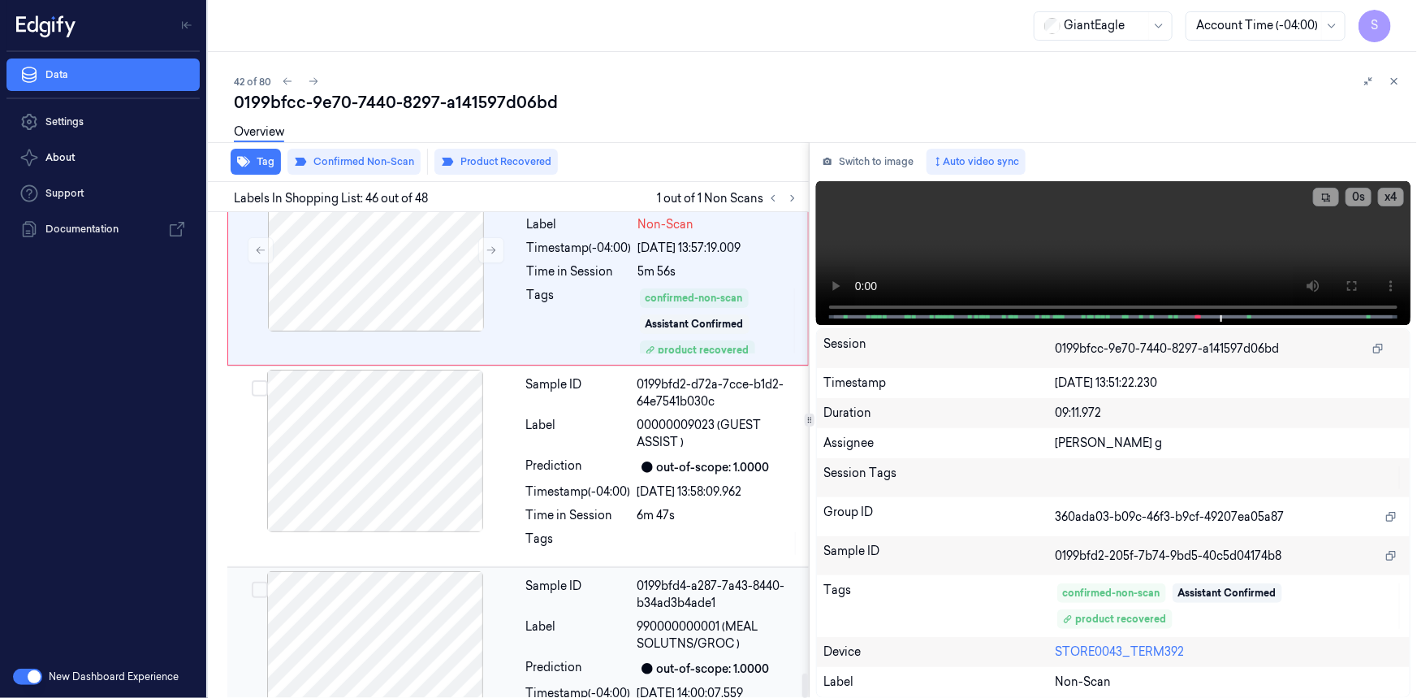
click at [718, 618] on span "990000000001 (MEAL SOLUTNS/GROC )" at bounding box center [719, 635] width 162 height 34
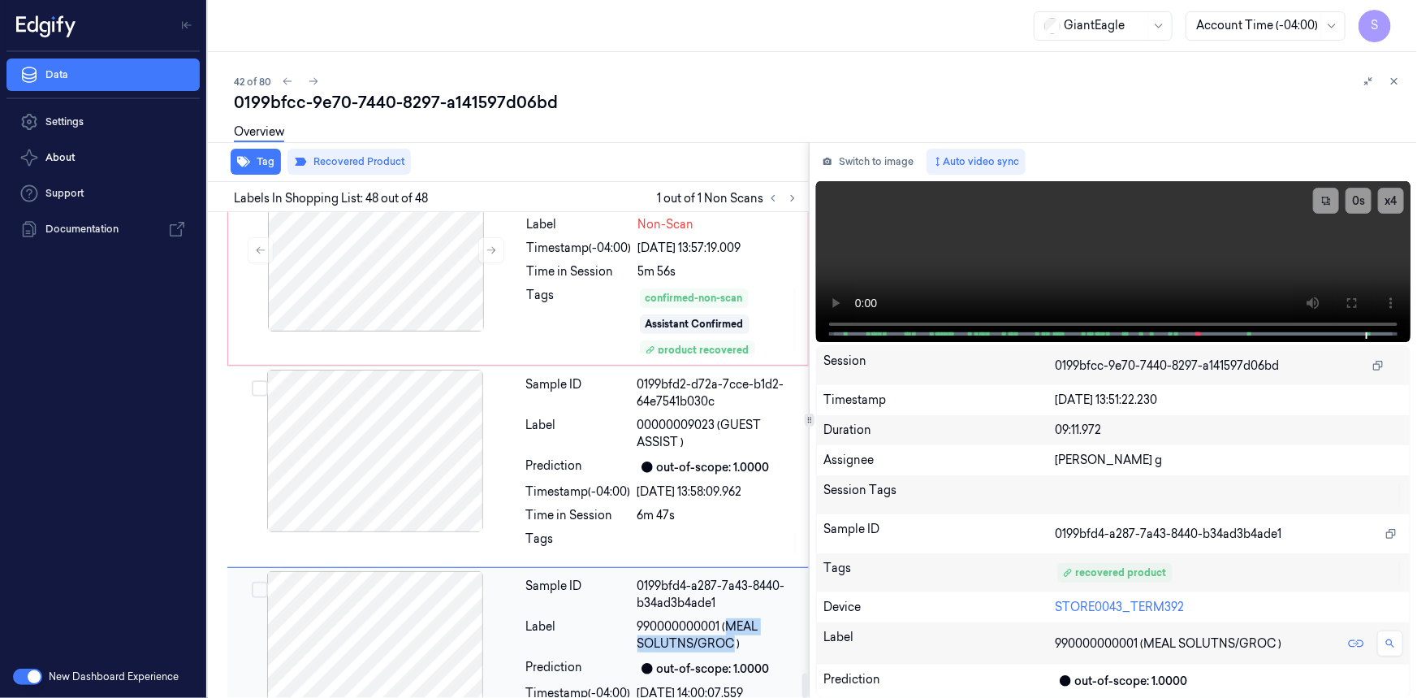
drag, startPoint x: 732, startPoint y: 543, endPoint x: 731, endPoint y: 560, distance: 16.3
click at [731, 618] on span "990000000001 (MEAL SOLUTNS/GROC )" at bounding box center [719, 635] width 162 height 34
copy span "MEAL SOLUTNS/GROC"
click at [705, 660] on div "out-of-scope: 1.0000" at bounding box center [713, 668] width 113 height 17
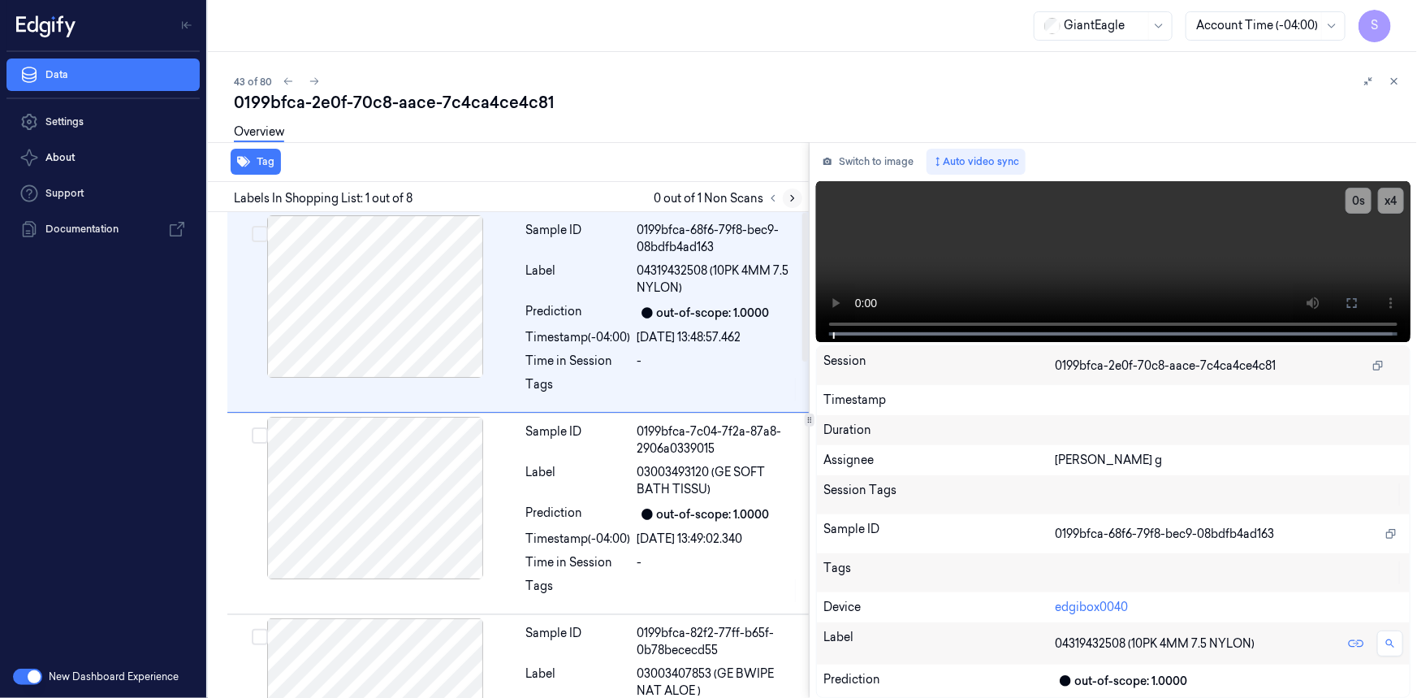
click at [794, 195] on icon at bounding box center [792, 198] width 11 height 11
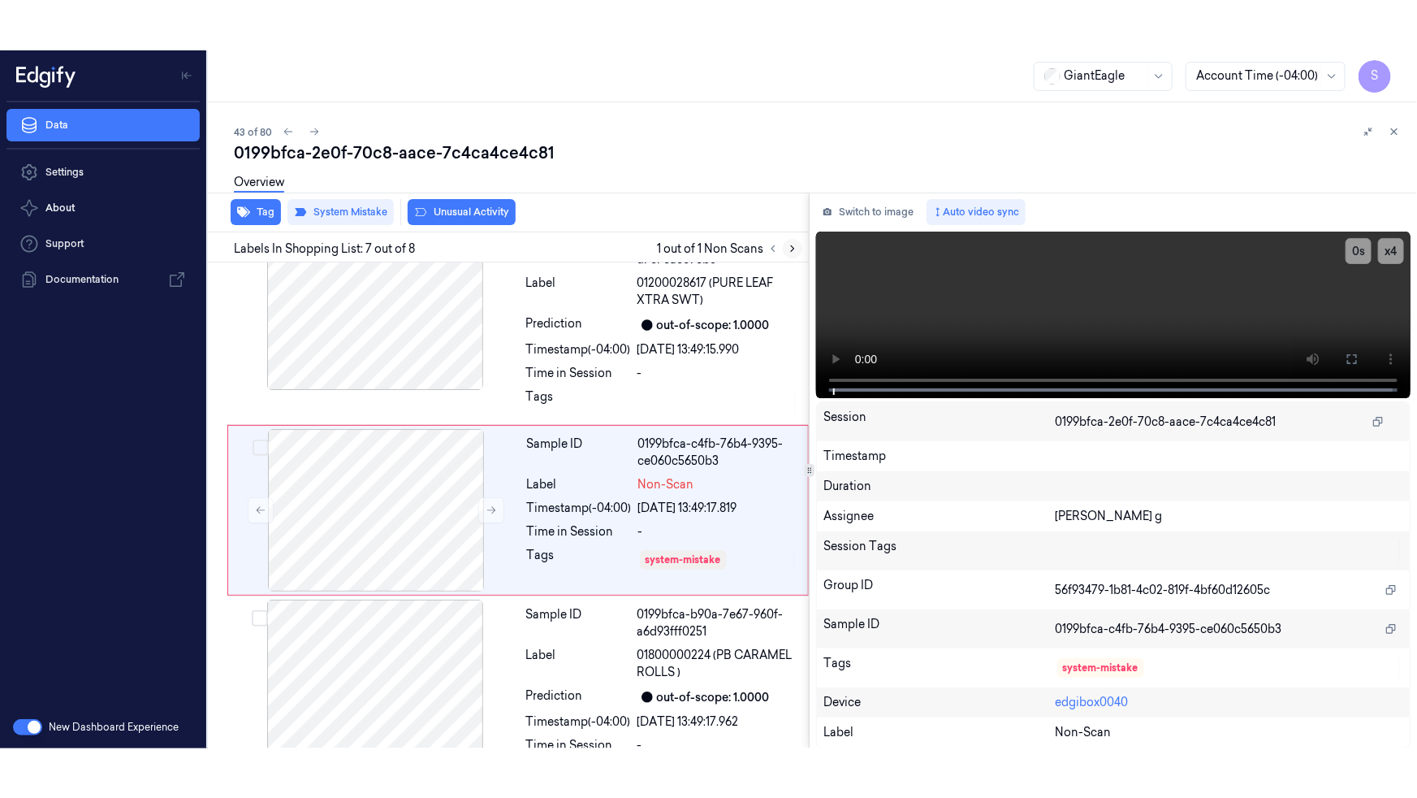
scroll to position [1049, 0]
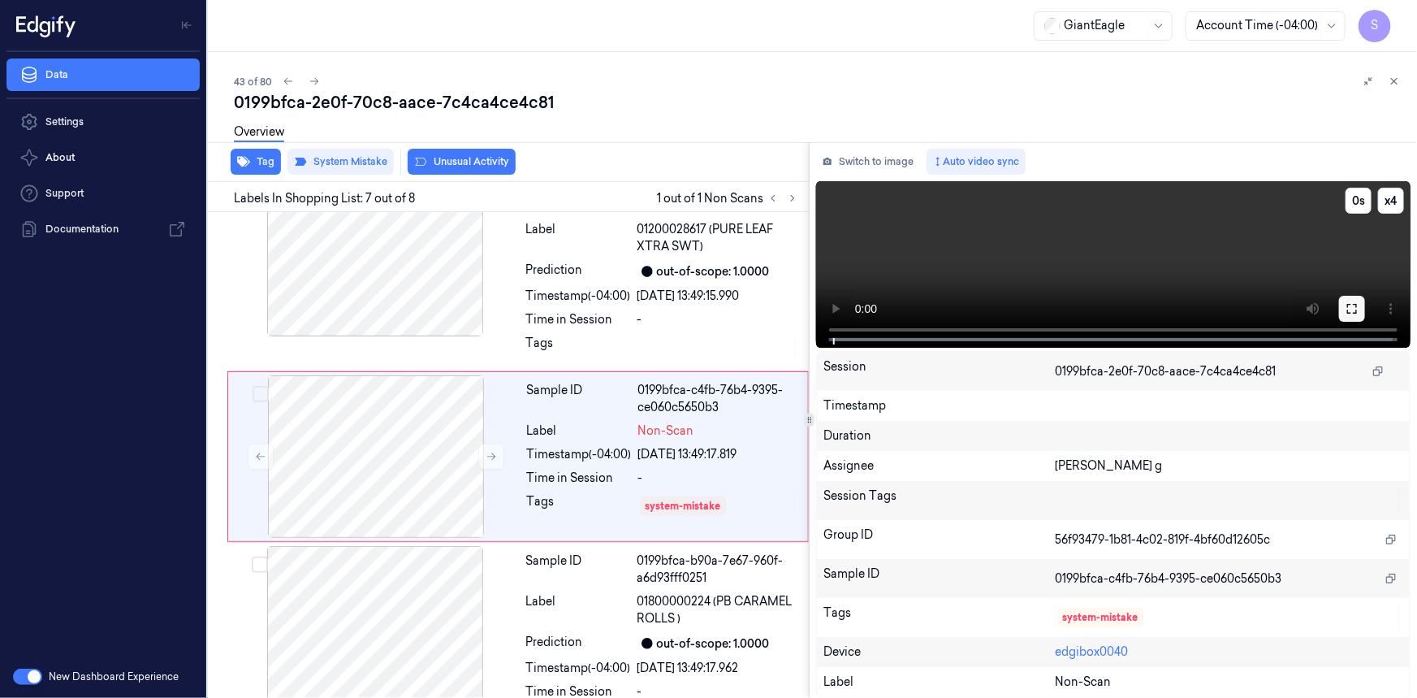
click at [1352, 311] on icon at bounding box center [1352, 308] width 13 height 13
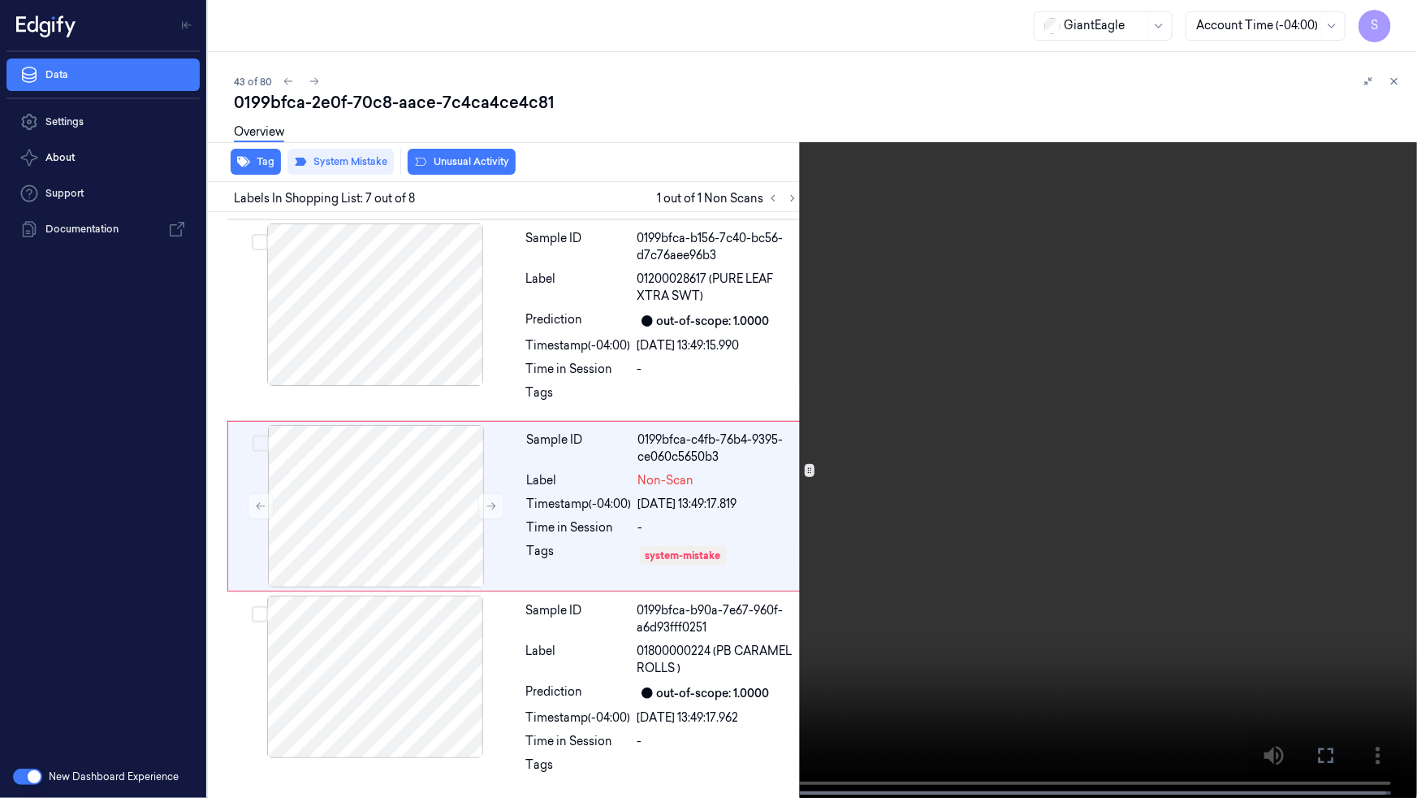
click at [0, 0] on icon at bounding box center [0, 0] width 0 height 0
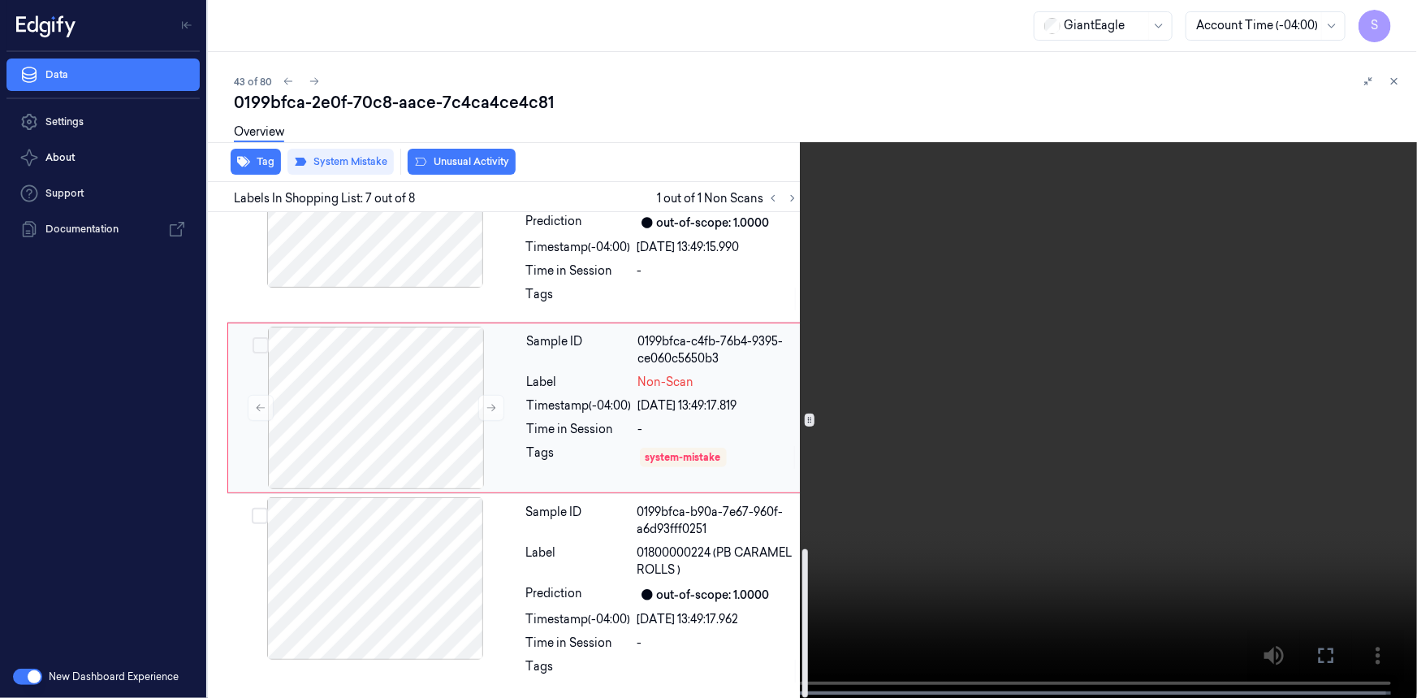
scroll to position [1049, 0]
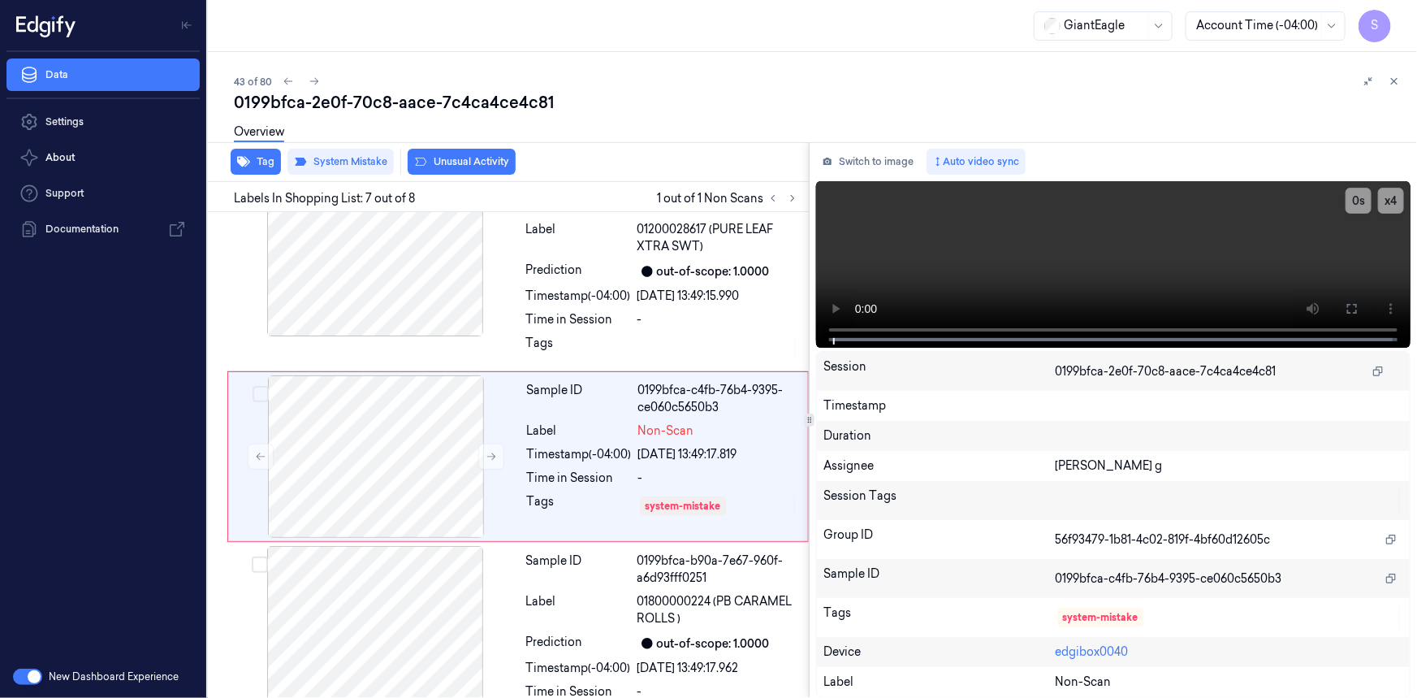
click at [1168, 29] on div at bounding box center [1161, 25] width 16 height 13
click at [1164, 30] on div at bounding box center [1161, 25] width 16 height 13
click at [1153, 101] on div "0199bfca-2e0f-70c8-aace-7c4ca4ce4c81" at bounding box center [819, 102] width 1170 height 23
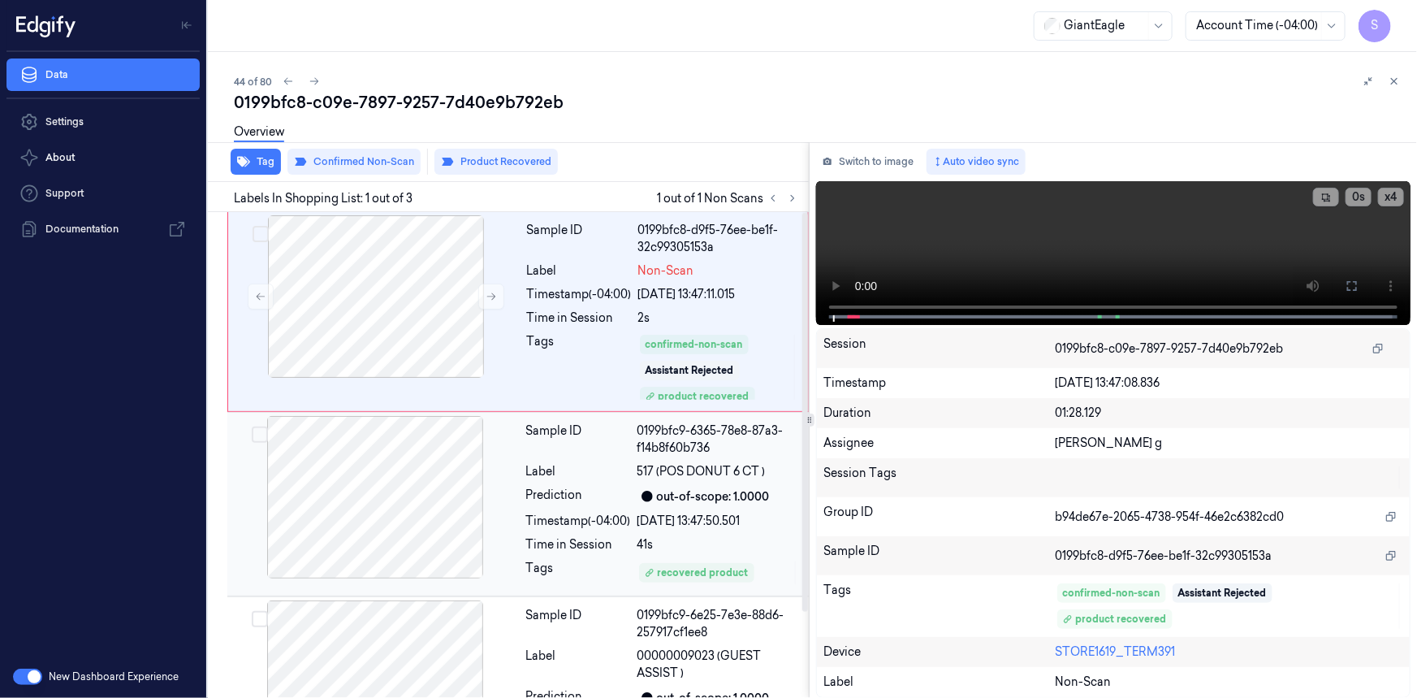
click at [690, 536] on div "41s" at bounding box center [719, 544] width 162 height 17
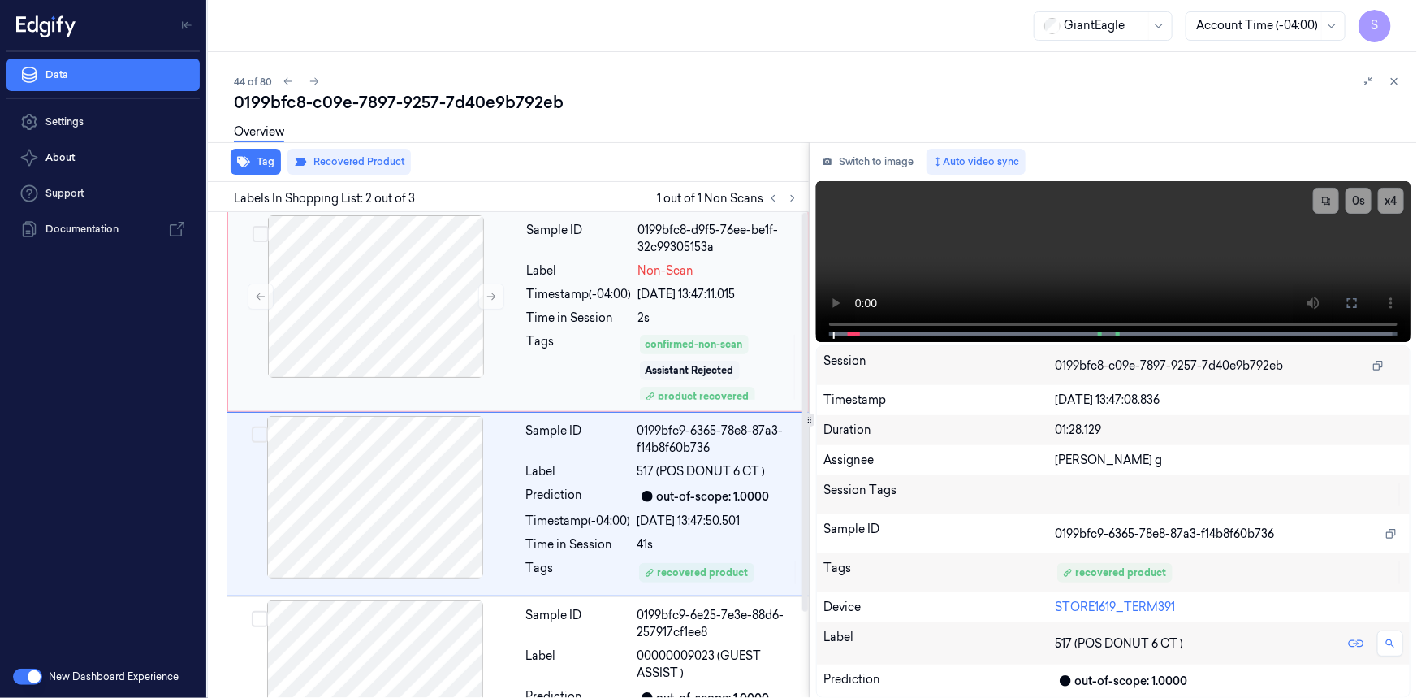
click at [569, 296] on div "Timestamp (-04:00)" at bounding box center [579, 294] width 105 height 17
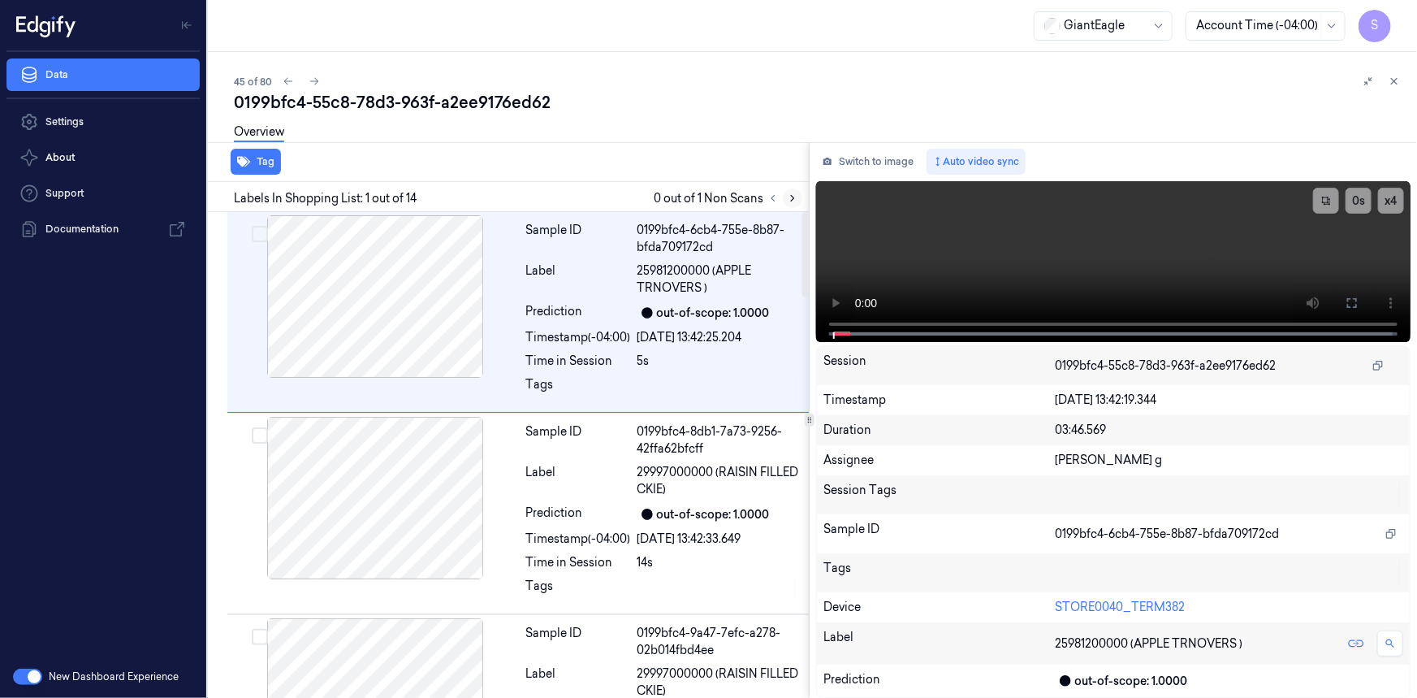
click at [795, 195] on icon at bounding box center [792, 198] width 11 height 11
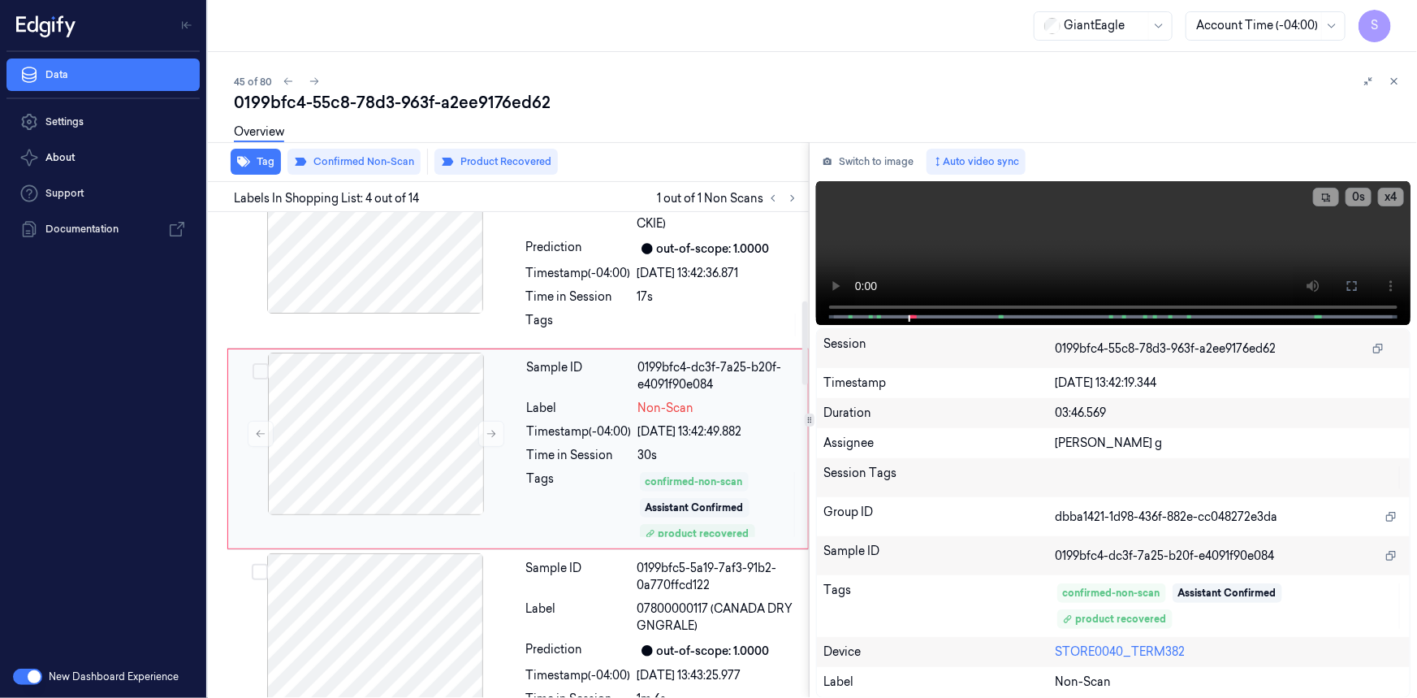
scroll to position [460, 0]
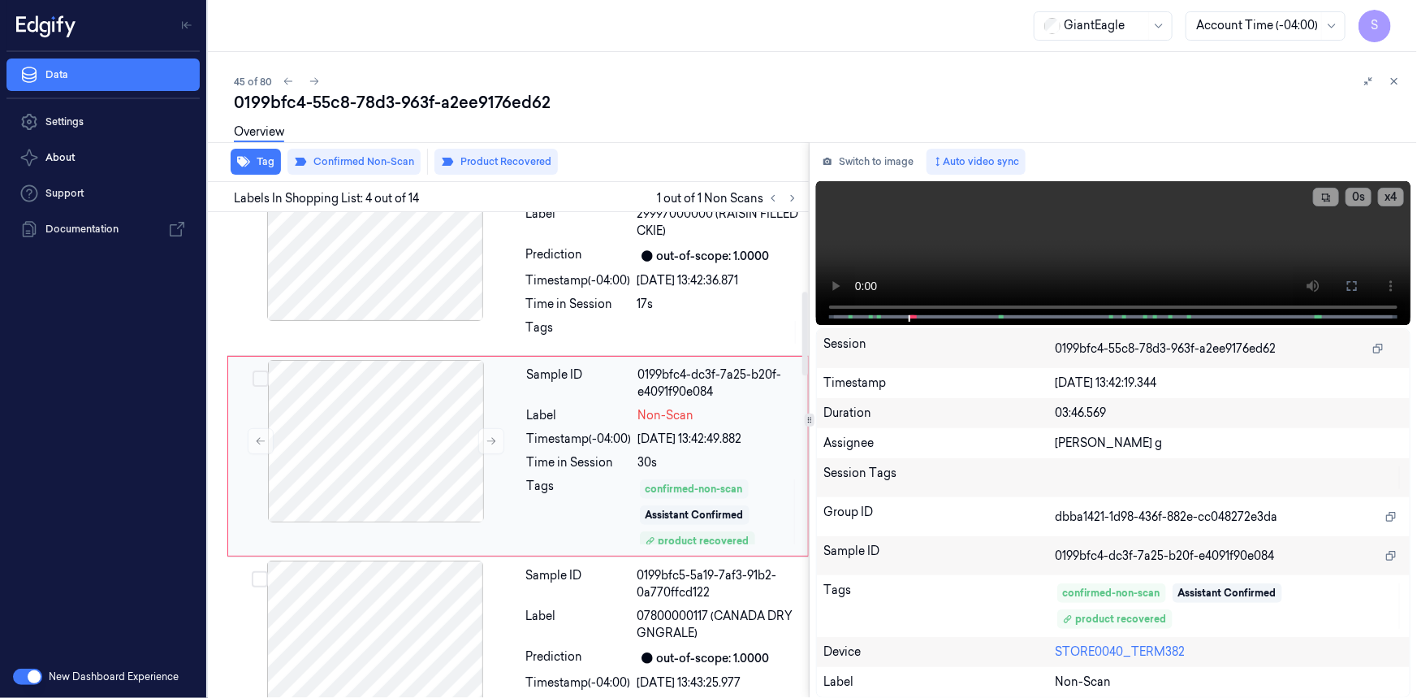
click at [648, 479] on div "confirmed-non-scan" at bounding box center [694, 488] width 109 height 19
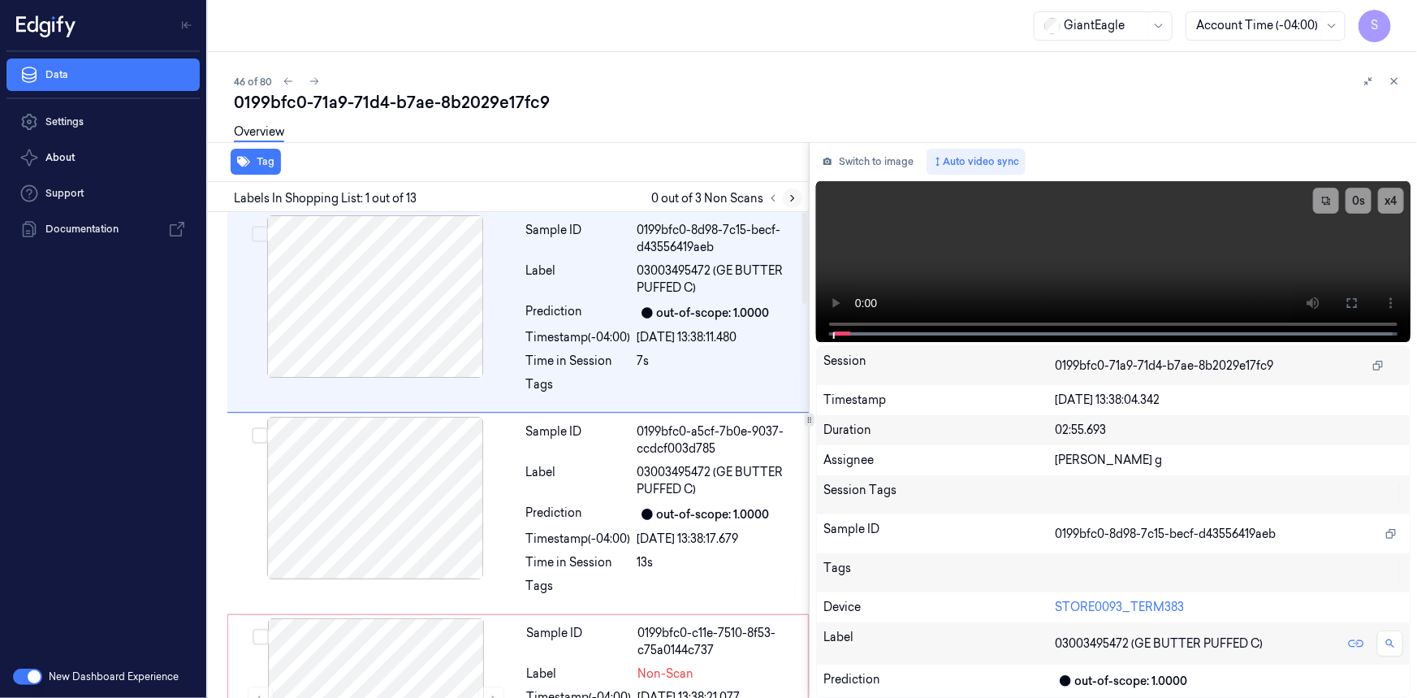
click at [785, 193] on button at bounding box center [792, 197] width 19 height 19
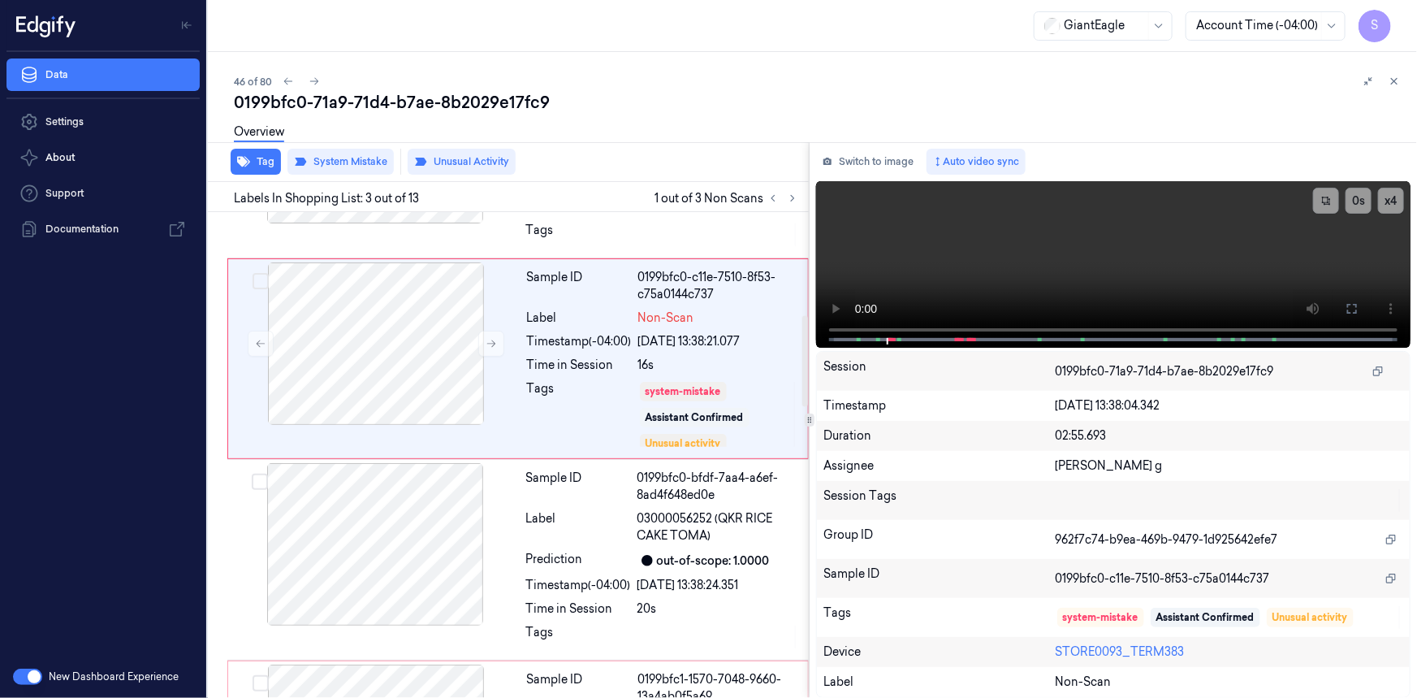
scroll to position [591, 0]
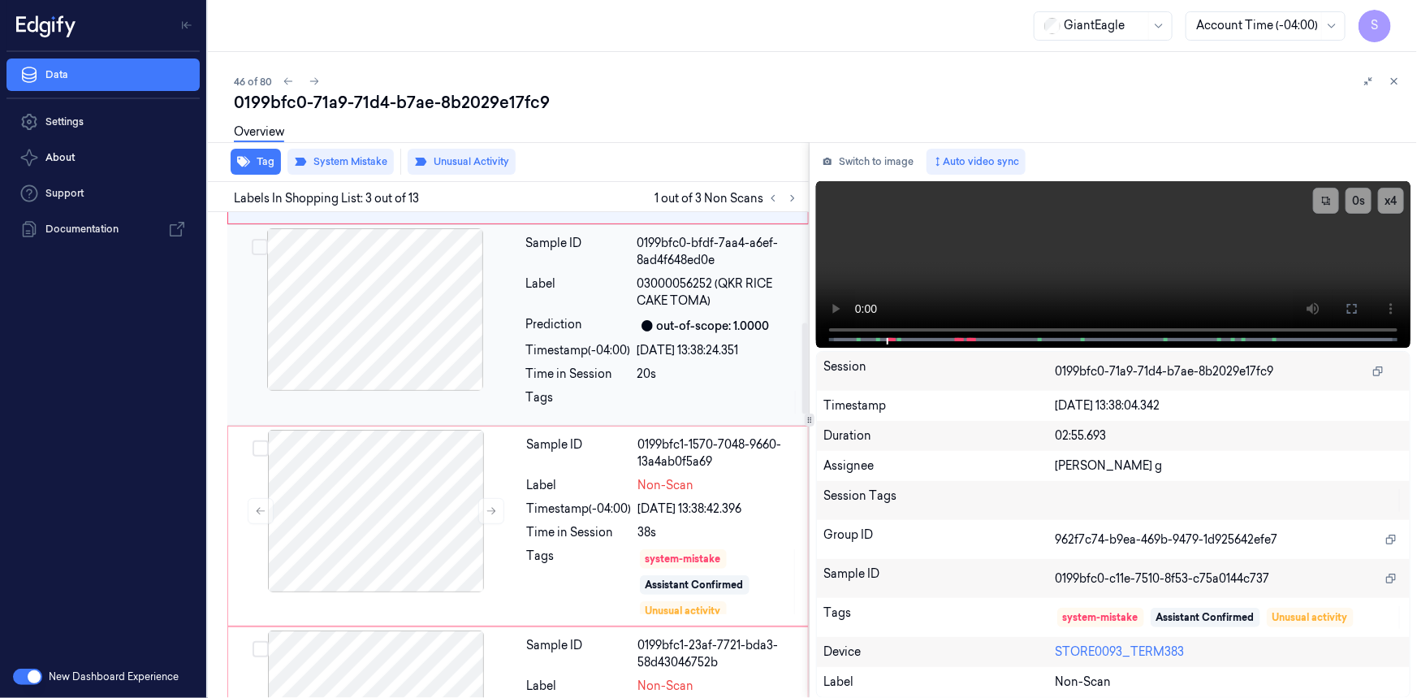
click at [544, 320] on div "Prediction" at bounding box center [578, 325] width 105 height 19
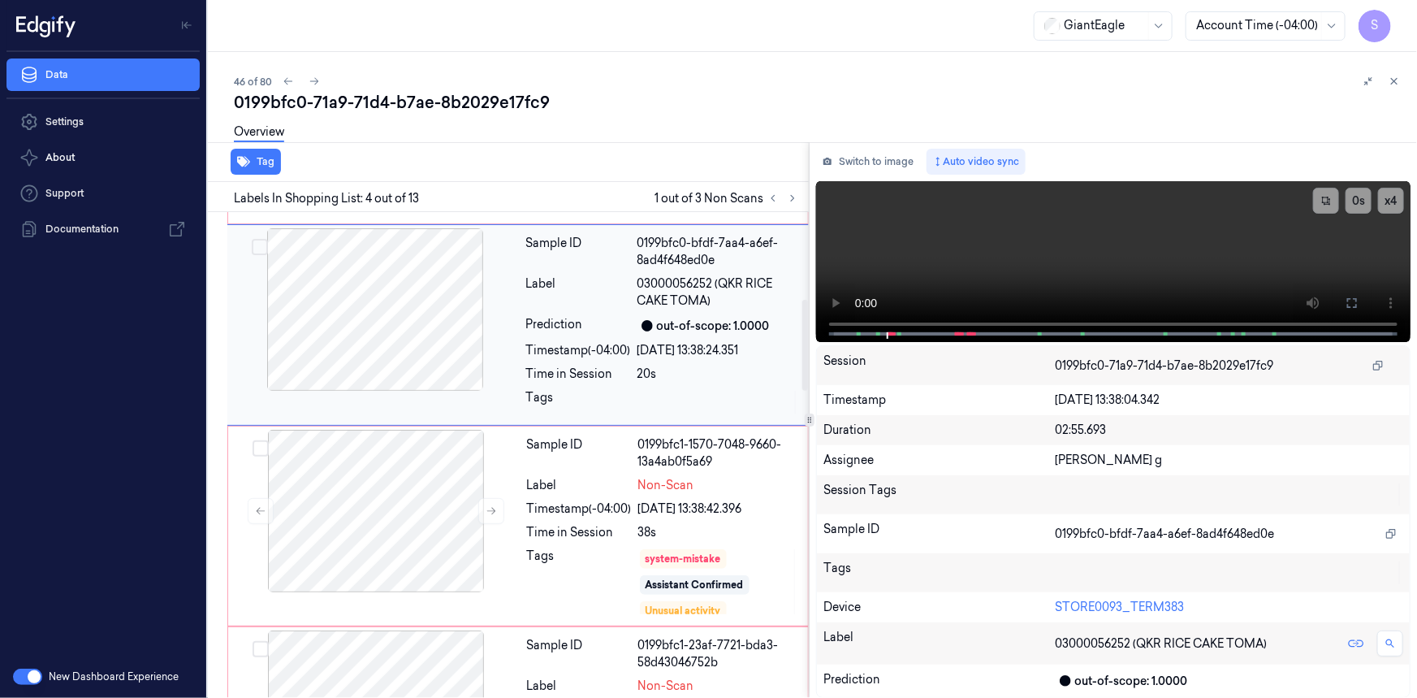
scroll to position [460, 0]
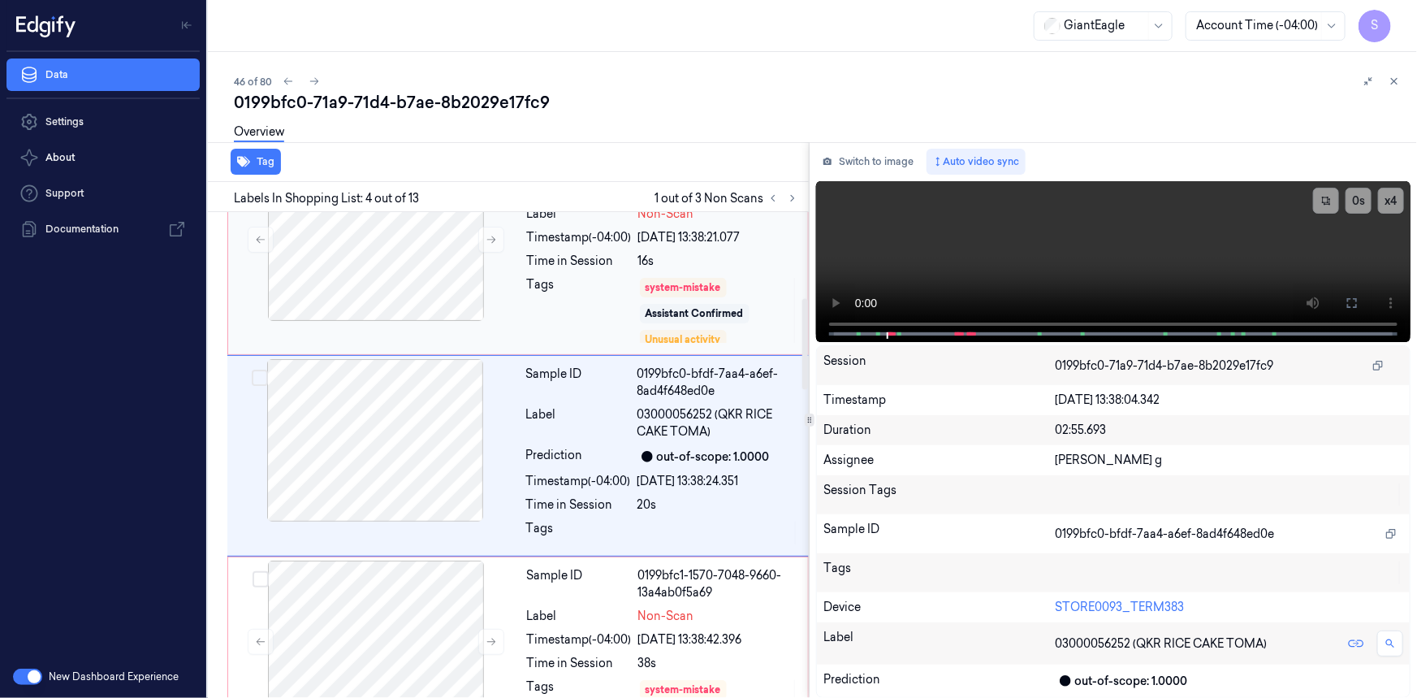
click at [521, 281] on div "Sample ID 0199bfc0-c11e-7510-8f53-c75a0144c737 Label Non-Scan Timestamp (-04:00…" at bounding box center [663, 254] width 284 height 193
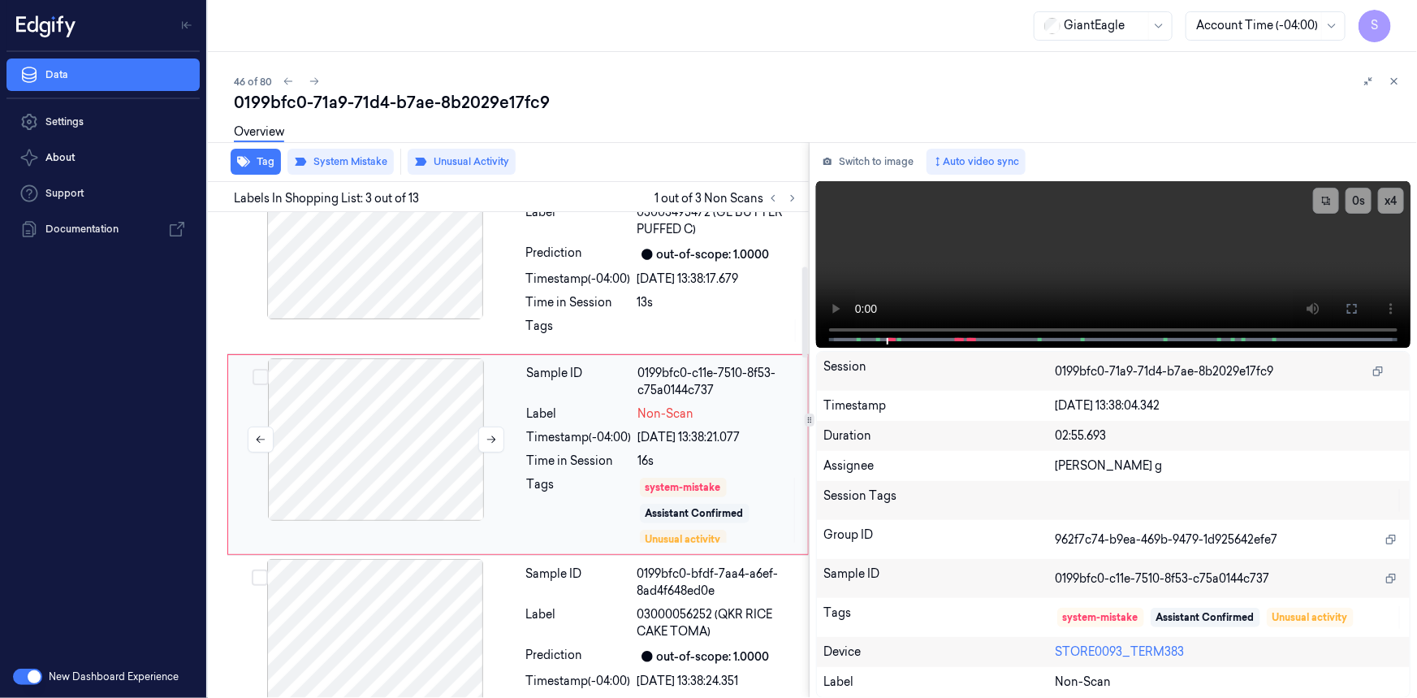
scroll to position [259, 0]
click at [430, 617] on div at bounding box center [375, 641] width 289 height 162
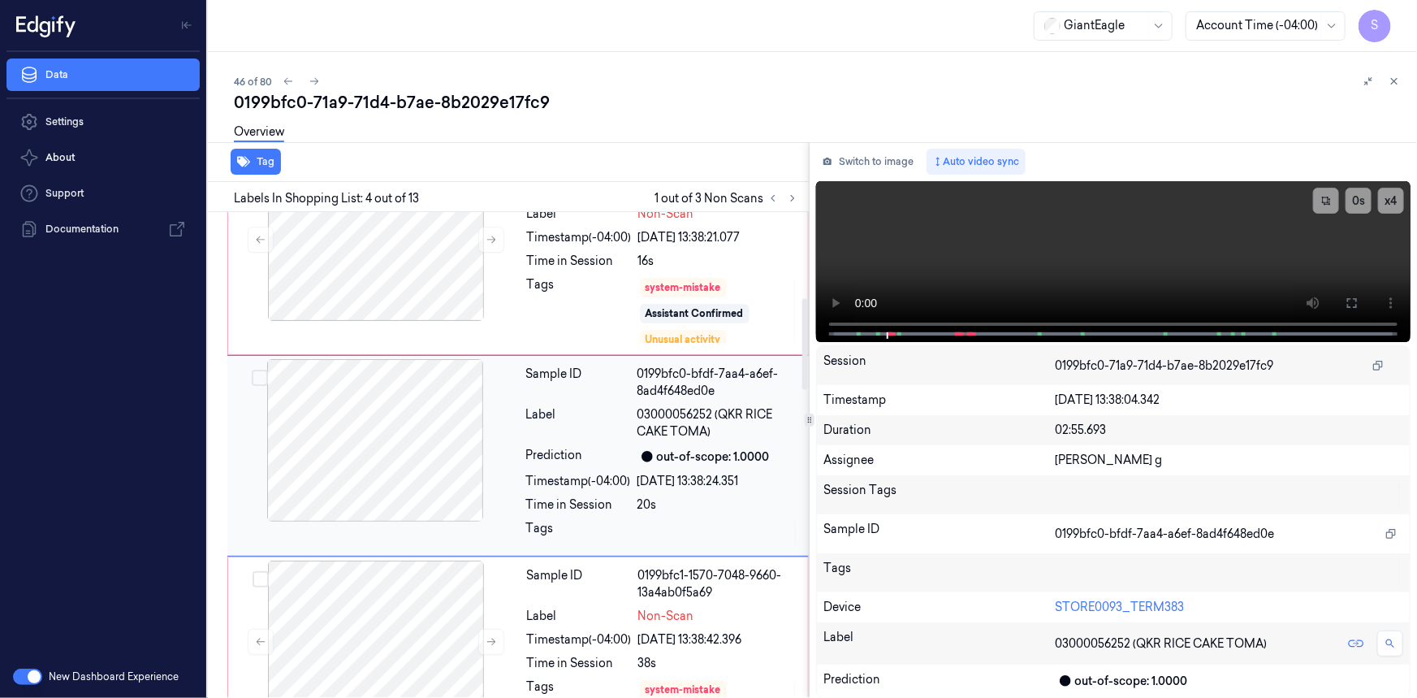
scroll to position [755, 0]
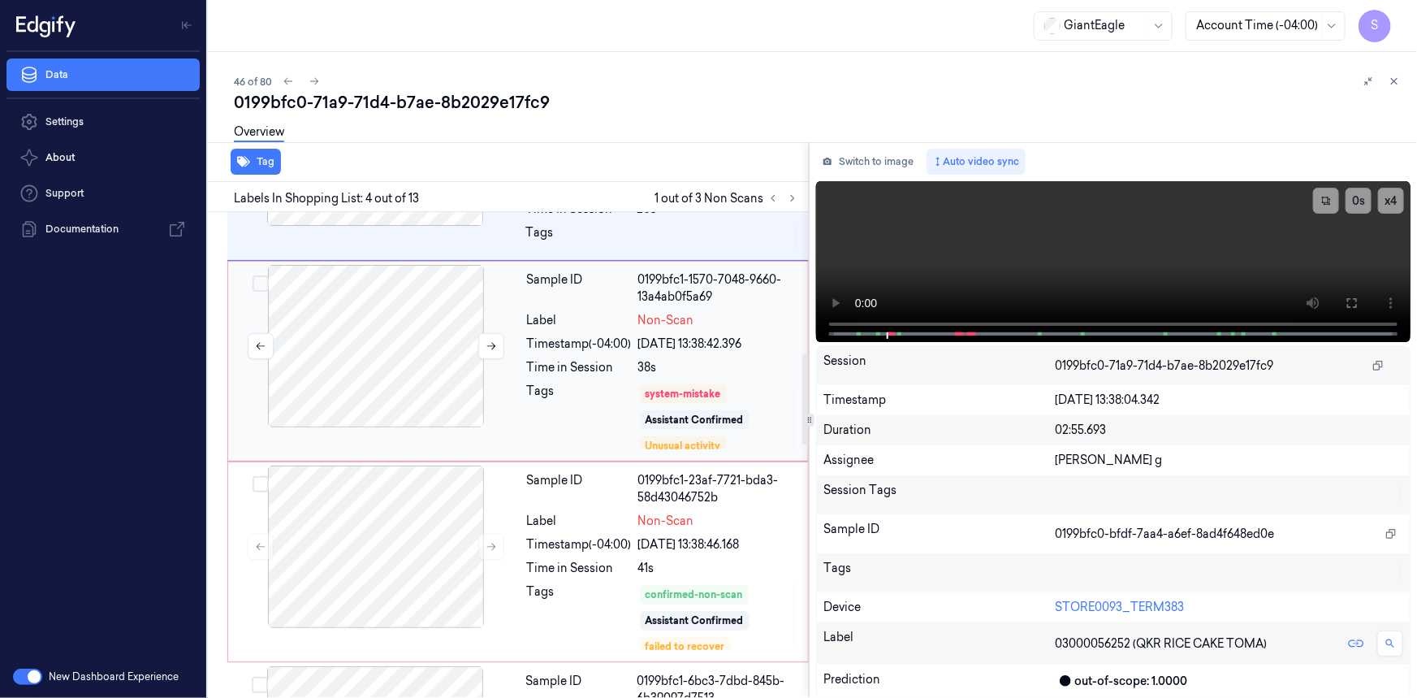
click at [463, 346] on div at bounding box center [376, 346] width 289 height 162
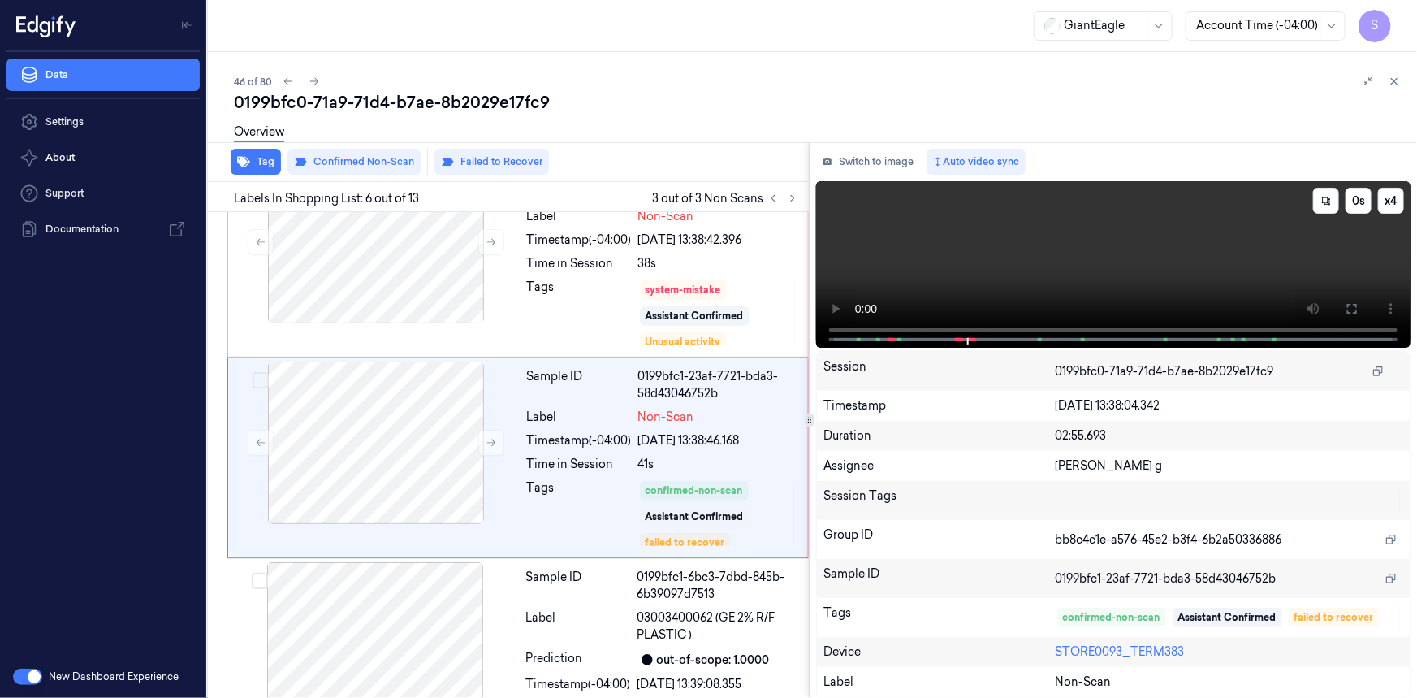
scroll to position [861, 0]
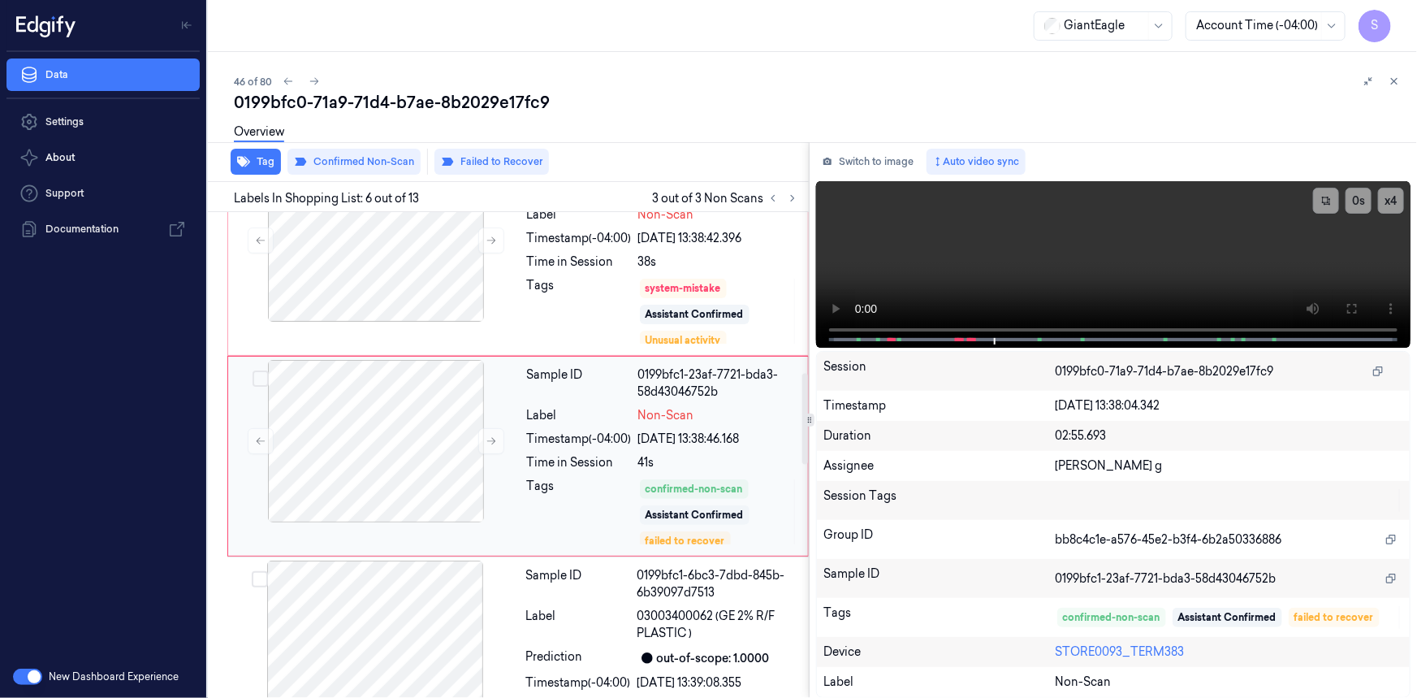
click at [523, 447] on div "Sample ID 0199bfc1-23af-7721-bda3-58d43046752b Label Non-Scan Timestamp (-04:00…" at bounding box center [663, 456] width 284 height 193
click at [595, 301] on div "Tags" at bounding box center [579, 311] width 105 height 68
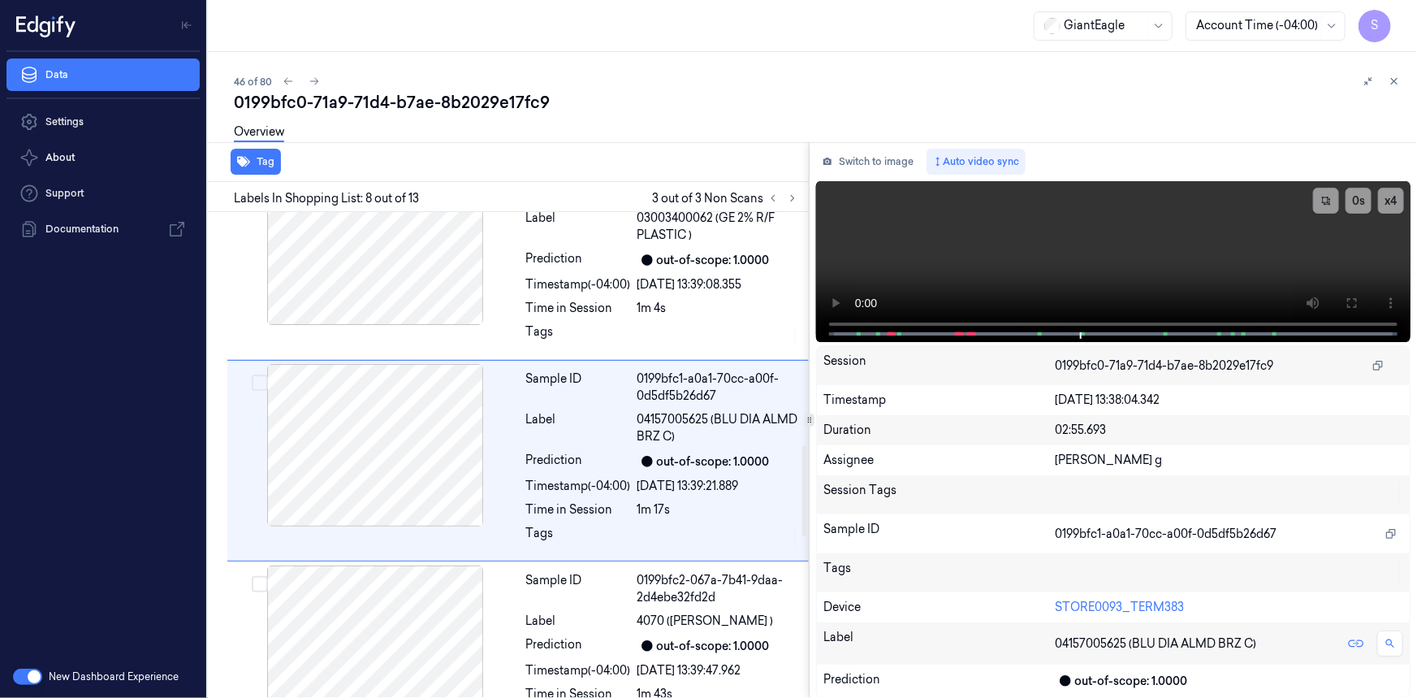
scroll to position [1263, 0]
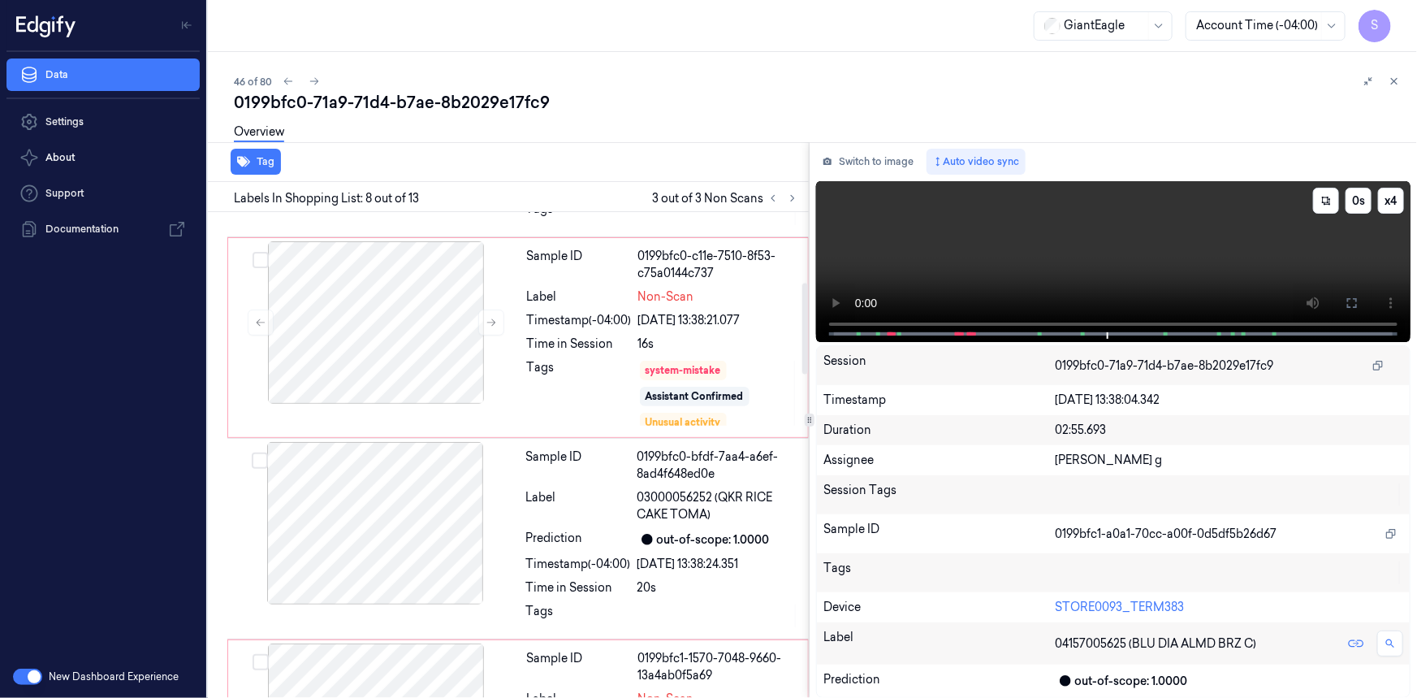
click at [1106, 277] on video at bounding box center [1113, 261] width 595 height 161
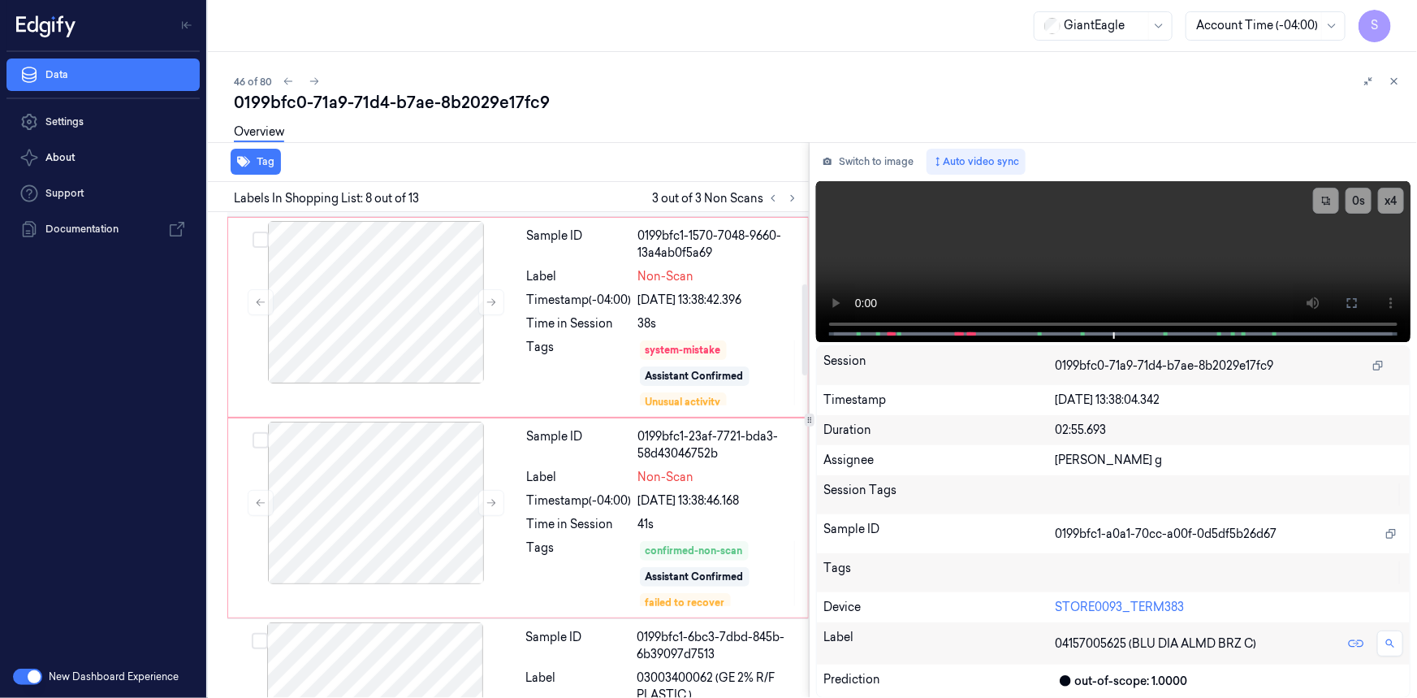
scroll to position [377, 0]
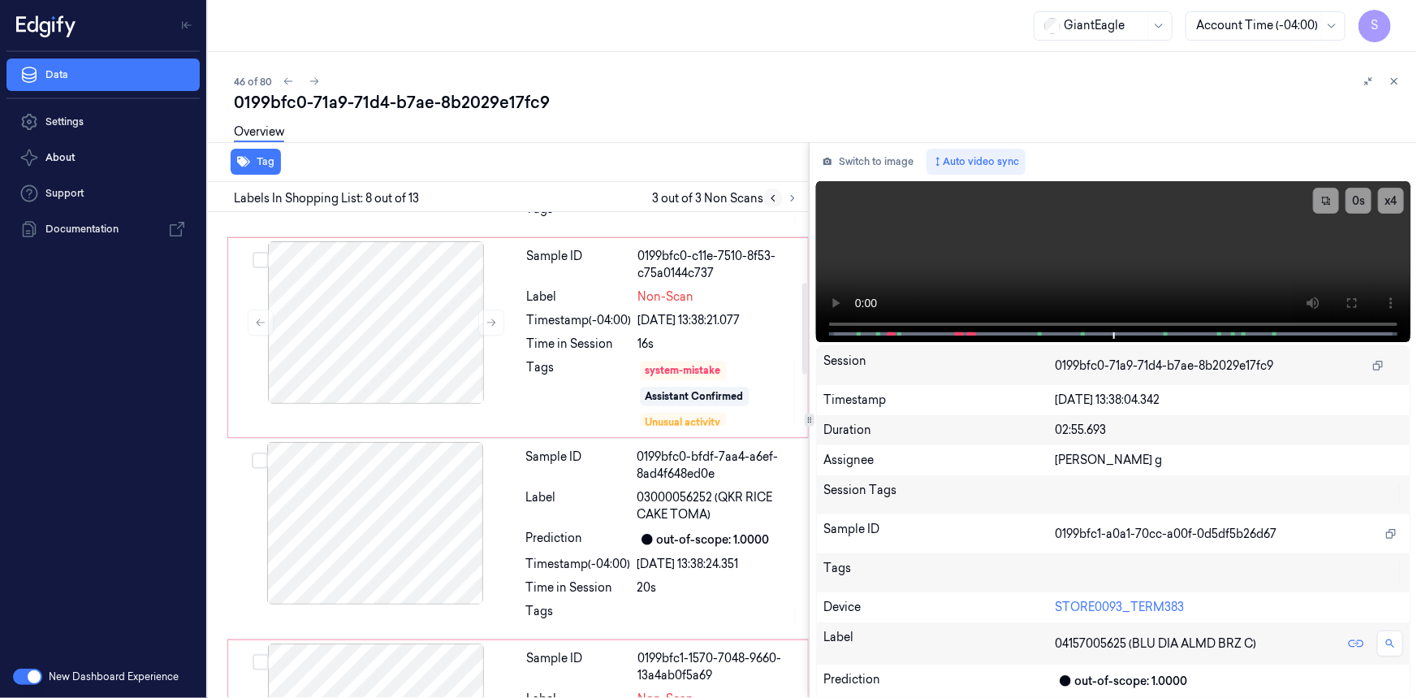
click at [777, 197] on icon at bounding box center [773, 198] width 11 height 11
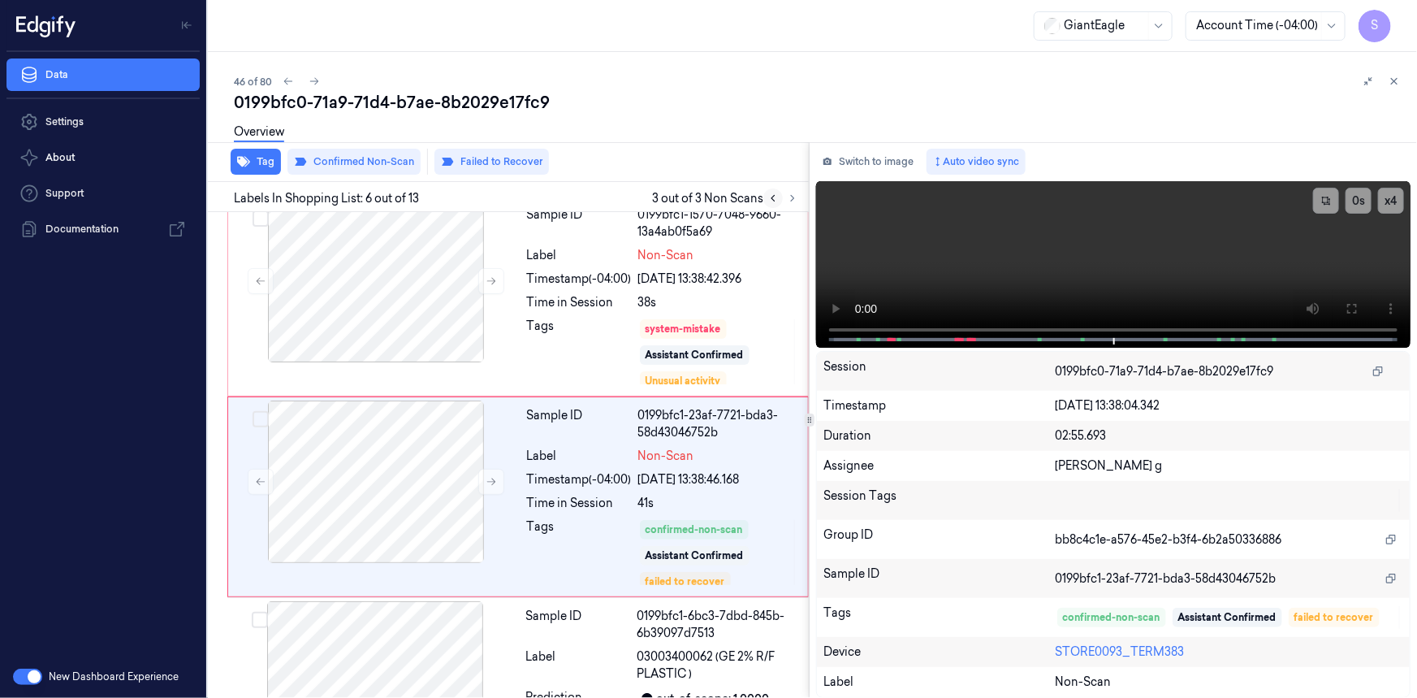
scroll to position [861, 0]
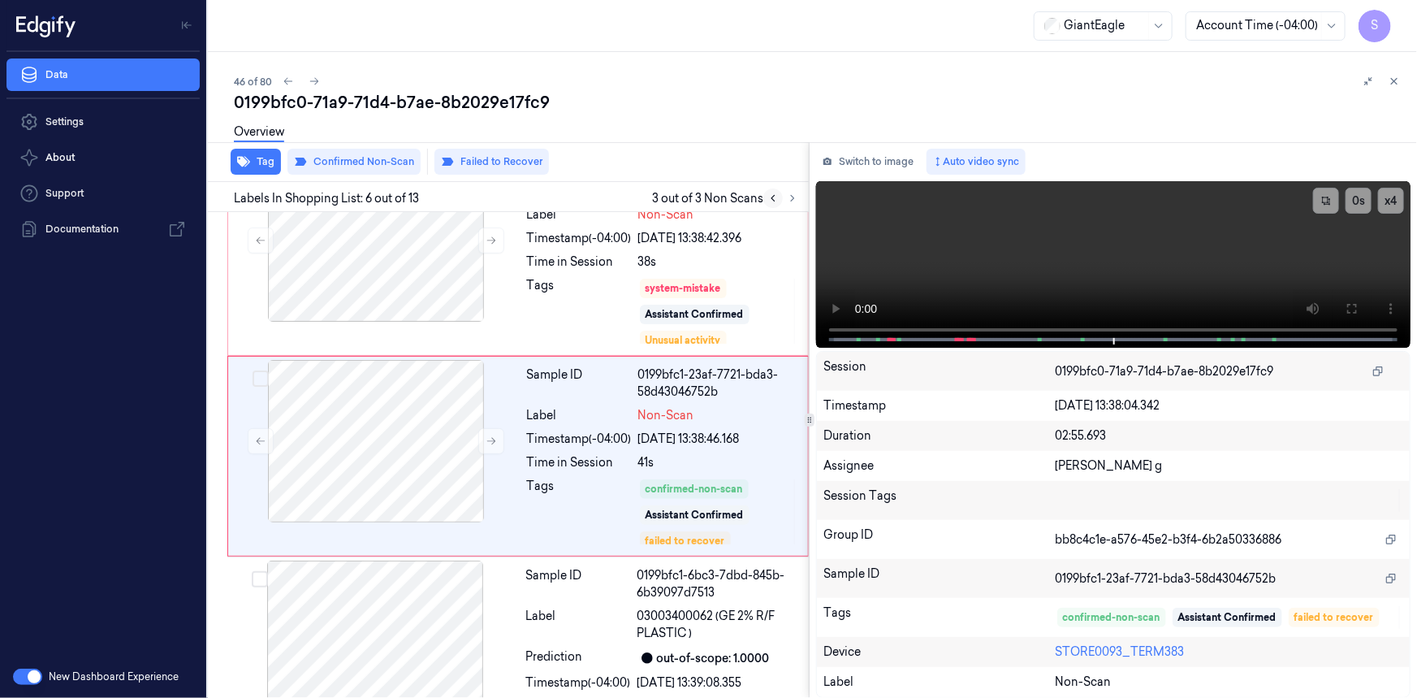
click at [777, 197] on icon at bounding box center [773, 198] width 11 height 11
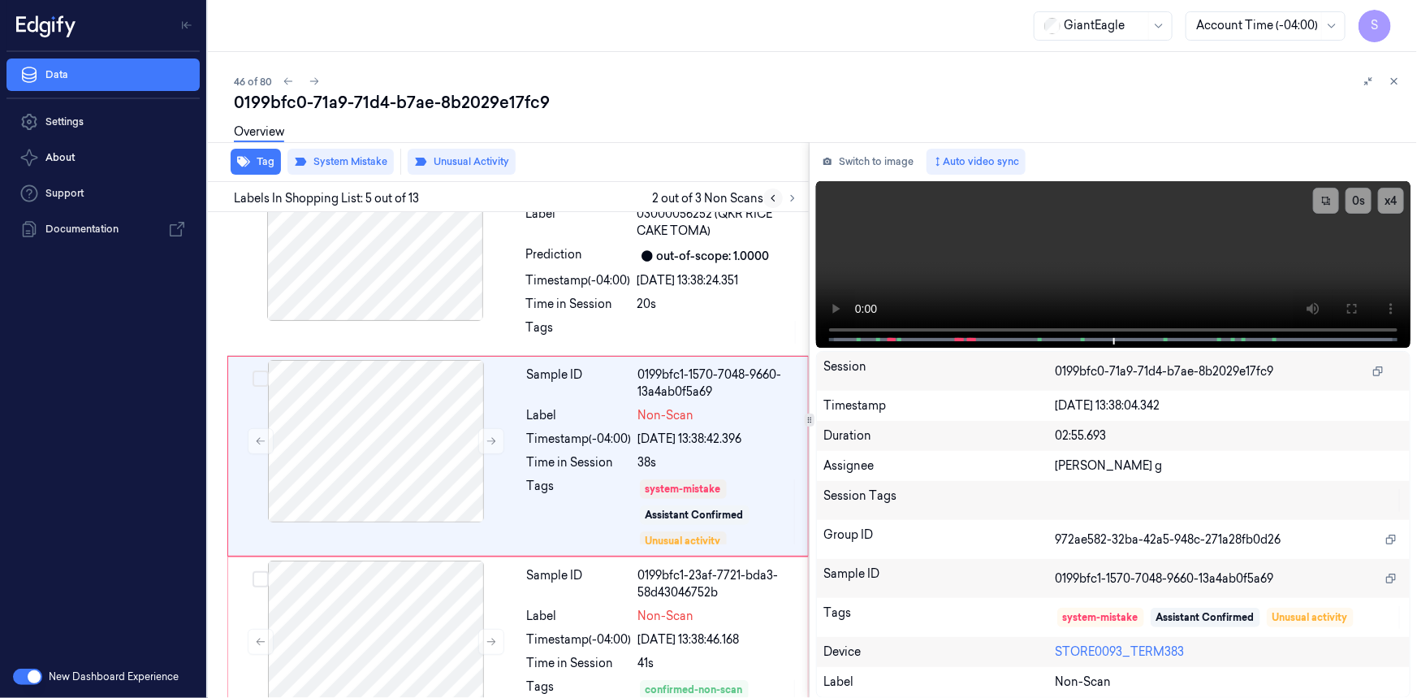
click at [777, 197] on icon at bounding box center [773, 198] width 11 height 11
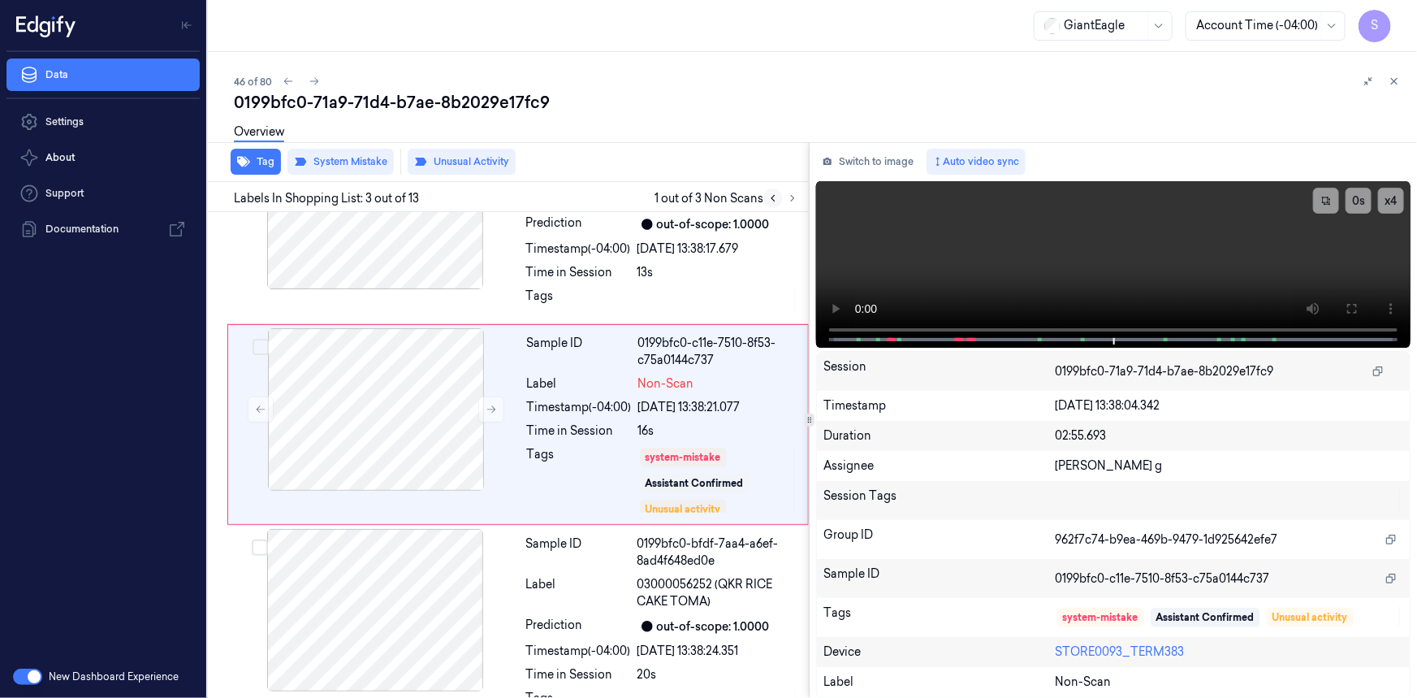
scroll to position [259, 0]
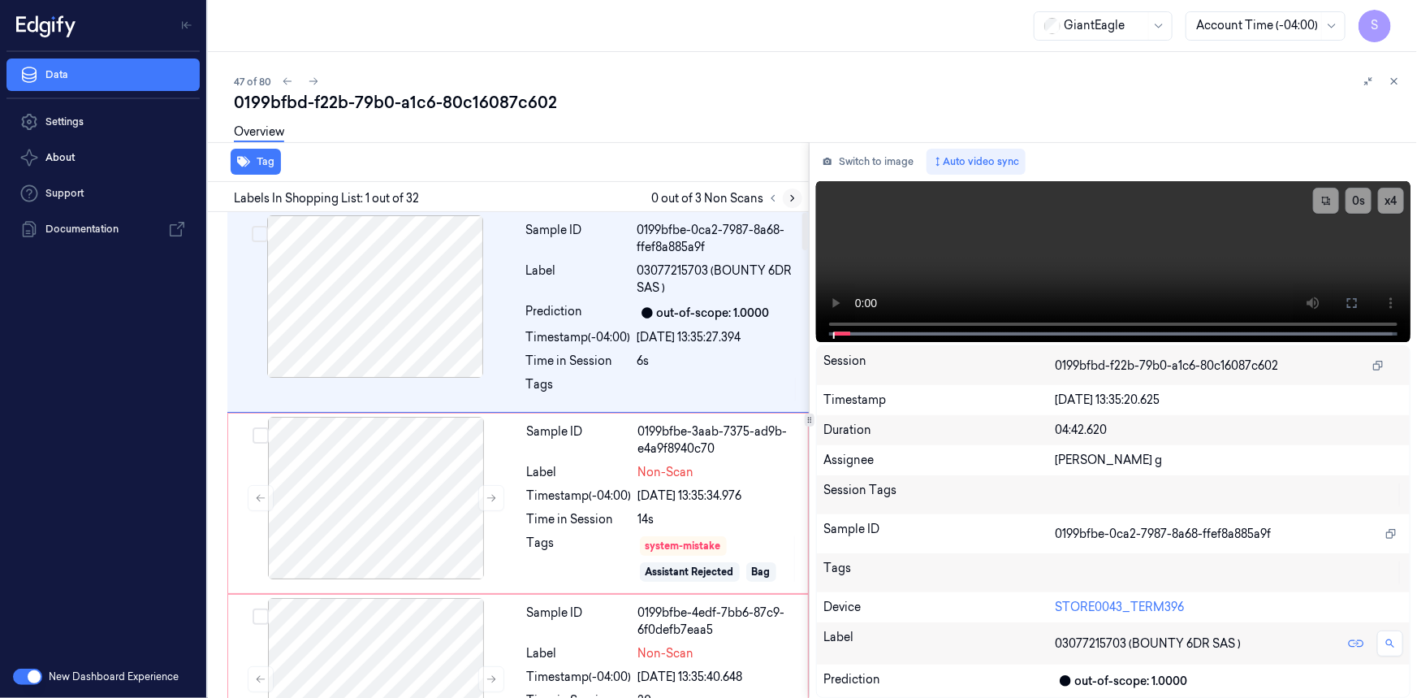
click at [794, 198] on icon at bounding box center [792, 198] width 11 height 11
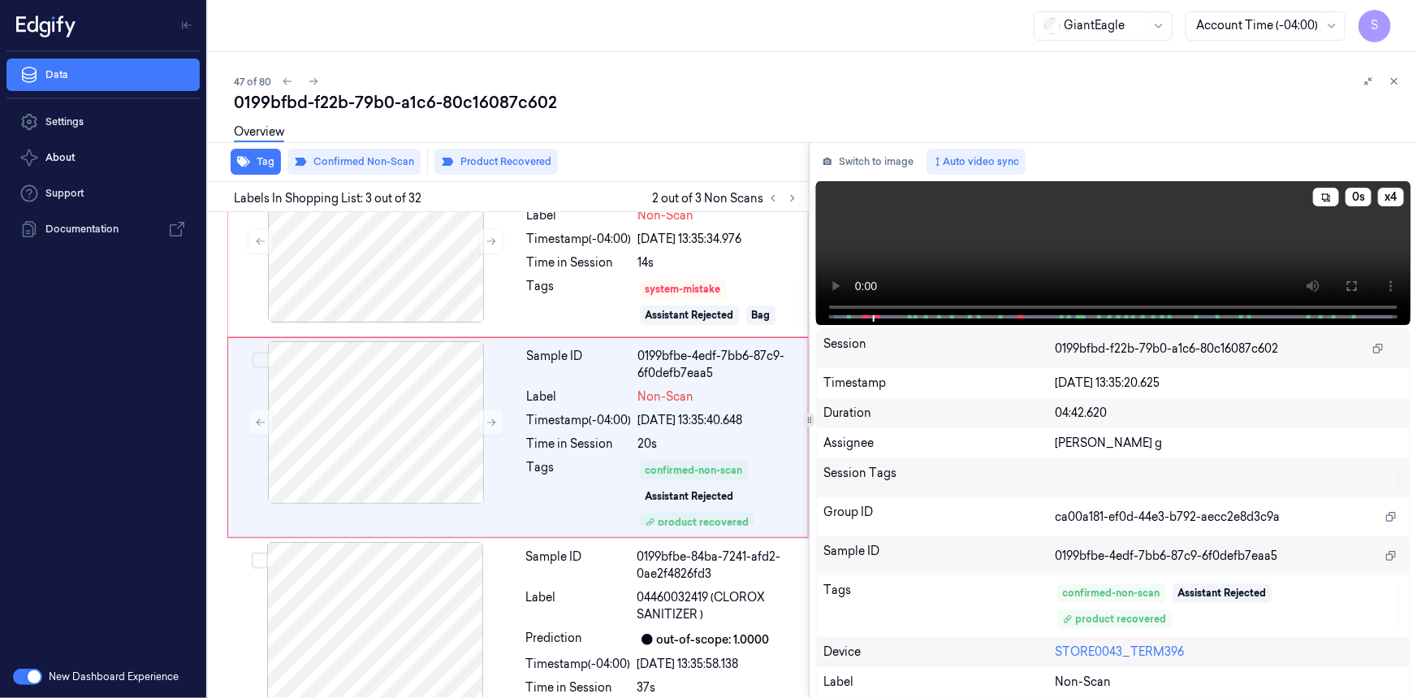
scroll to position [258, 0]
click at [617, 289] on div "Tags" at bounding box center [579, 300] width 105 height 49
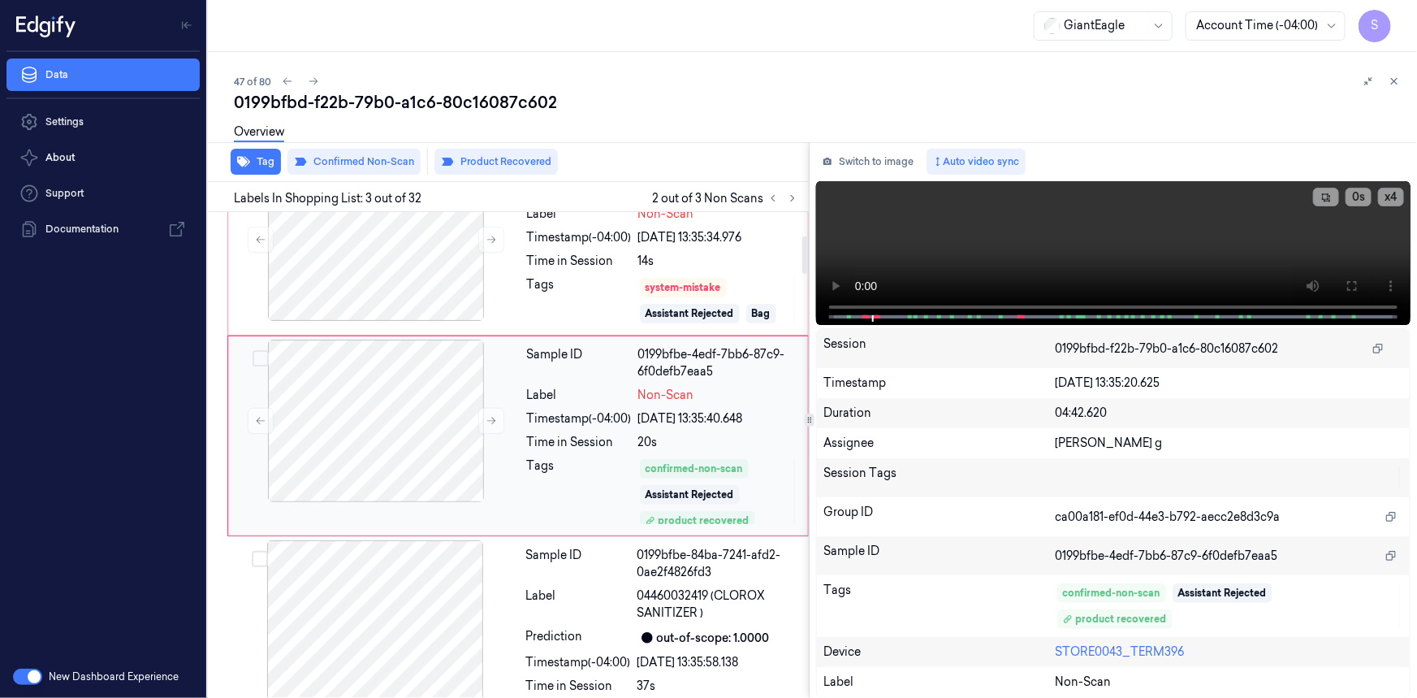
click at [587, 382] on div "Sample ID 0199bfbe-4edf-7bb6-87c9-6f0defb7eaa5 Label Non-Scan Timestamp (-04:00…" at bounding box center [663, 436] width 284 height 193
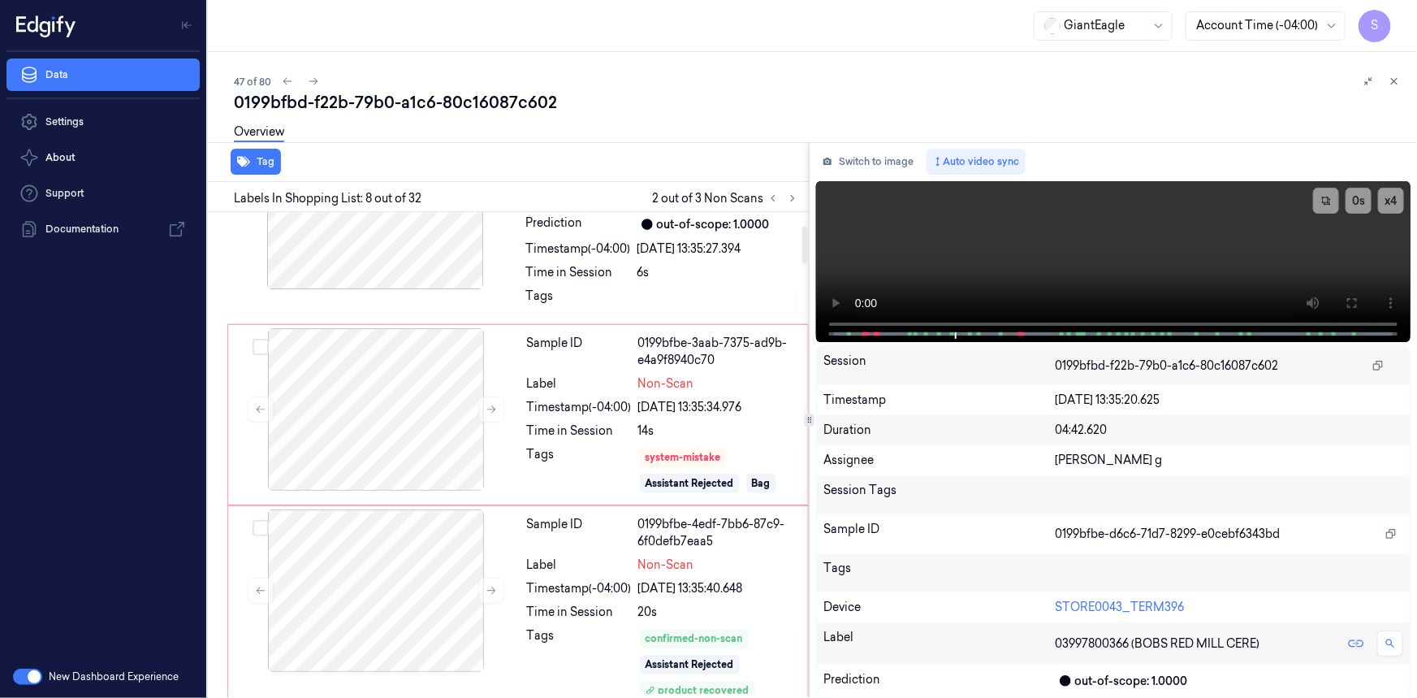
scroll to position [82, 0]
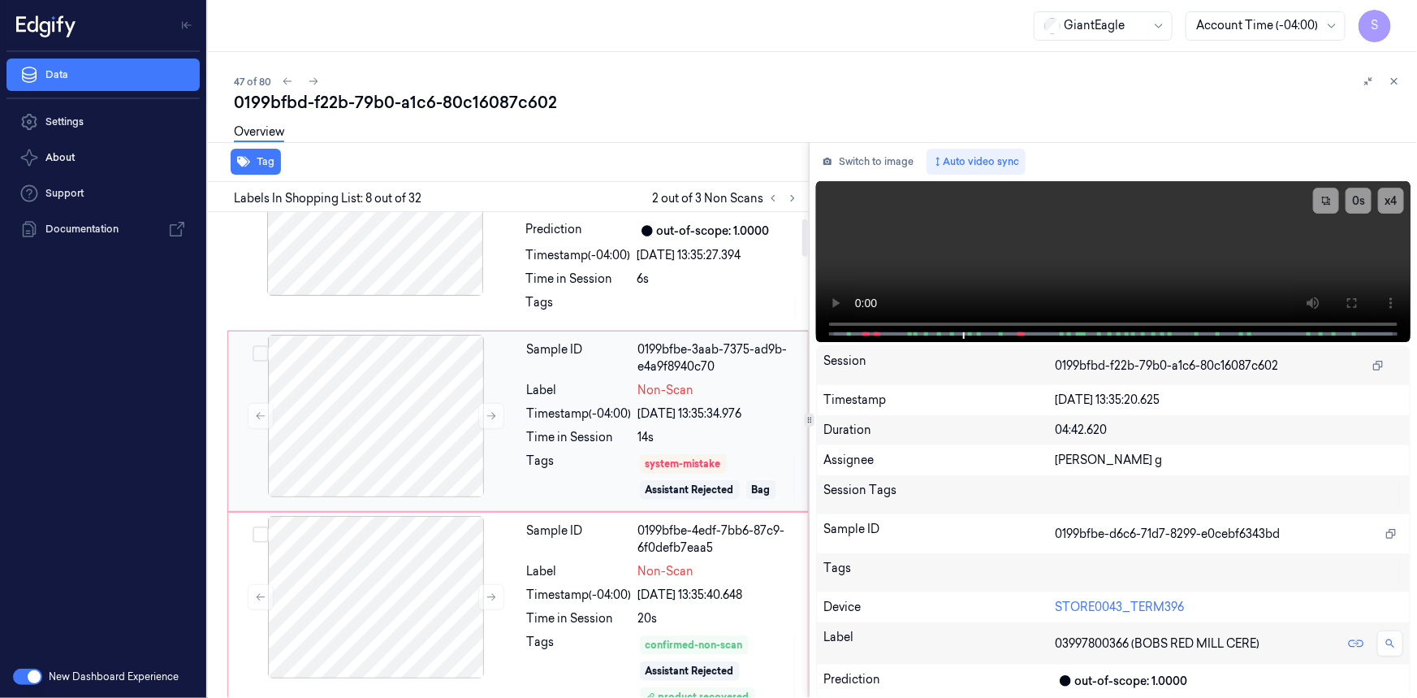
click at [531, 486] on div "Tags" at bounding box center [579, 476] width 105 height 49
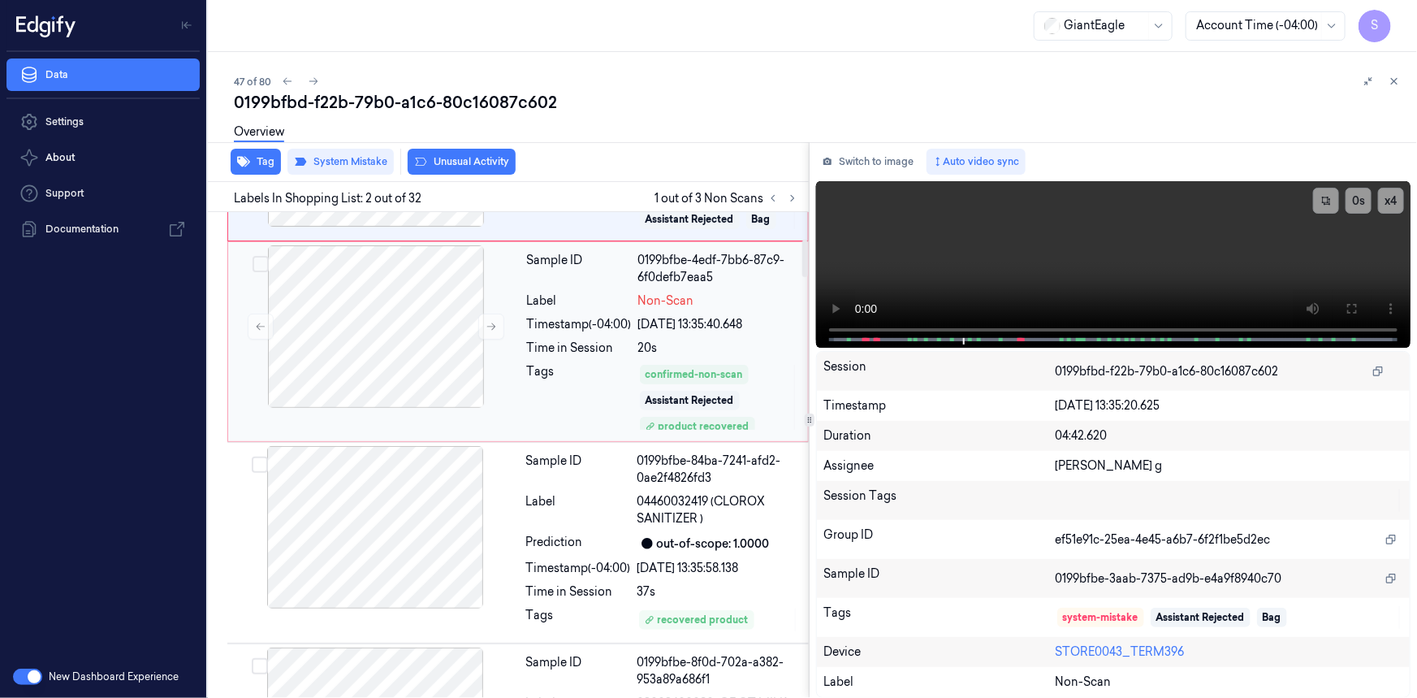
click at [579, 379] on div "Sample ID 0199bfbe-4edf-7bb6-87c9-6f0defb7eaa5 Label Non-Scan Timestamp (-04:00…" at bounding box center [663, 341] width 284 height 193
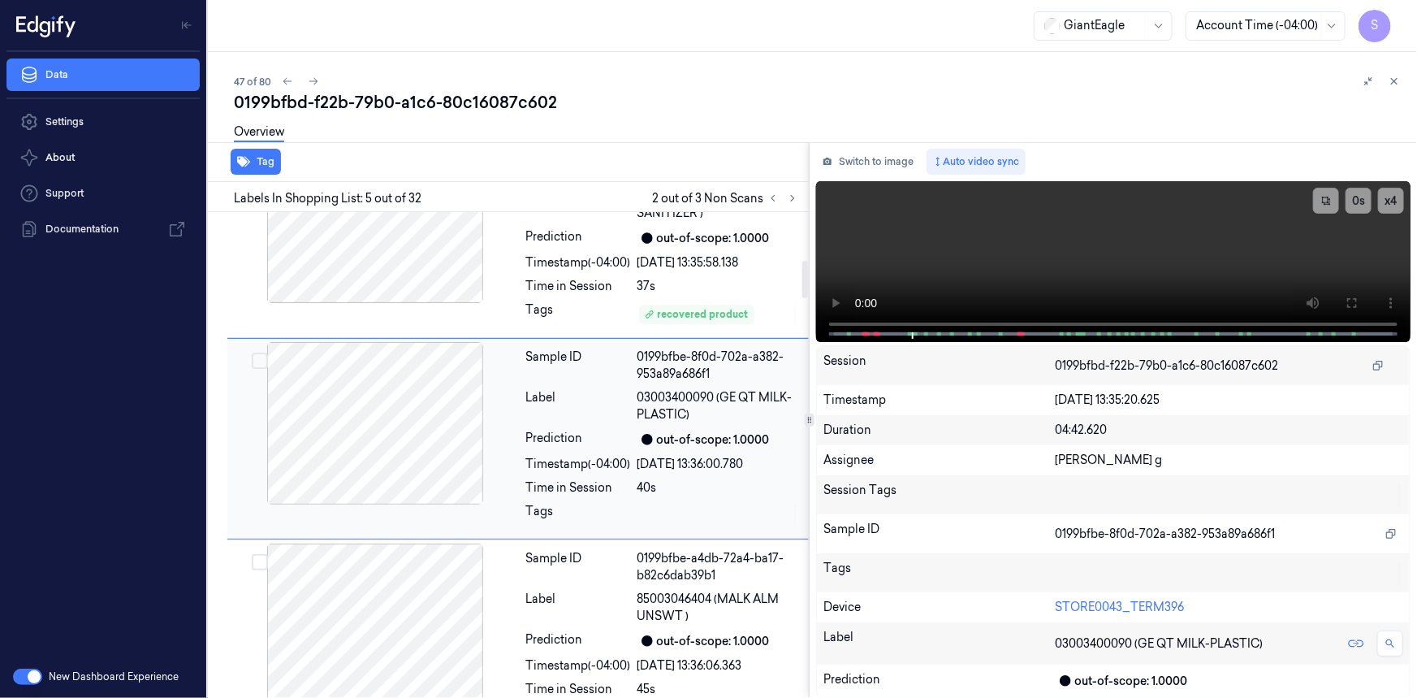
scroll to position [660, 0]
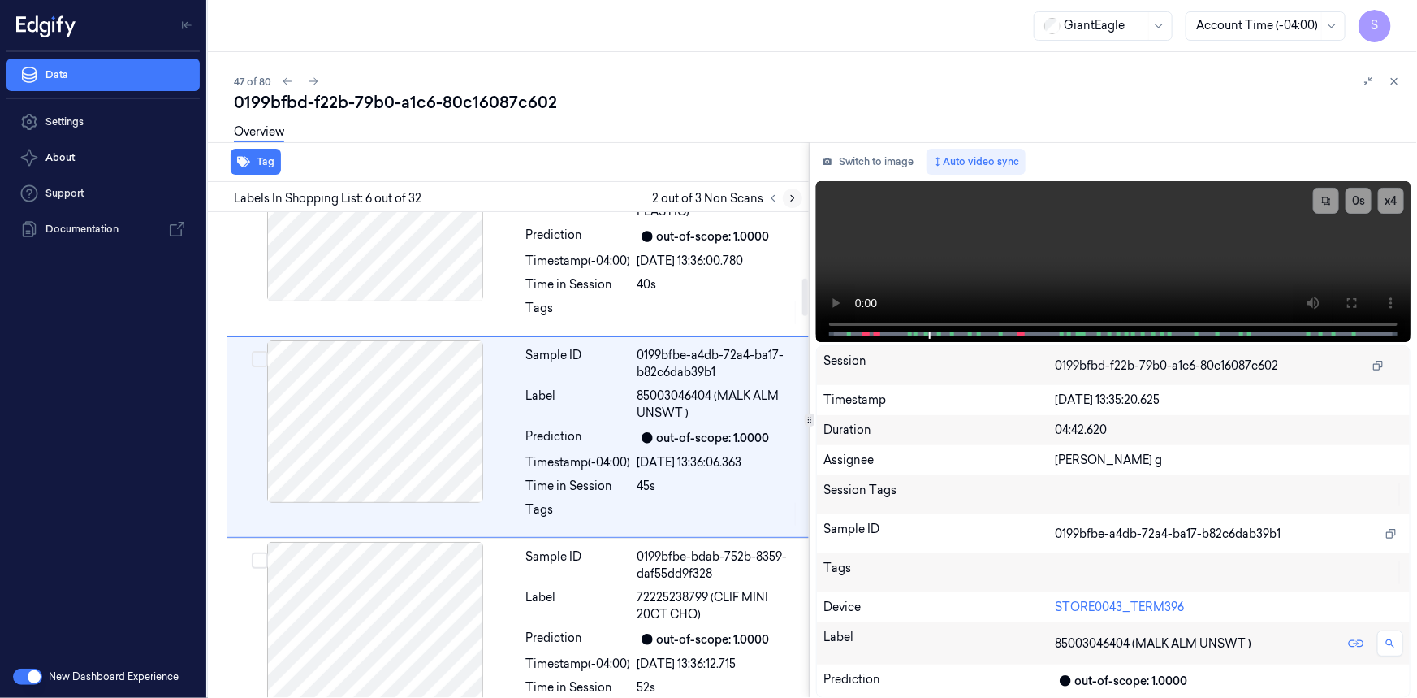
click at [787, 202] on icon at bounding box center [792, 198] width 11 height 11
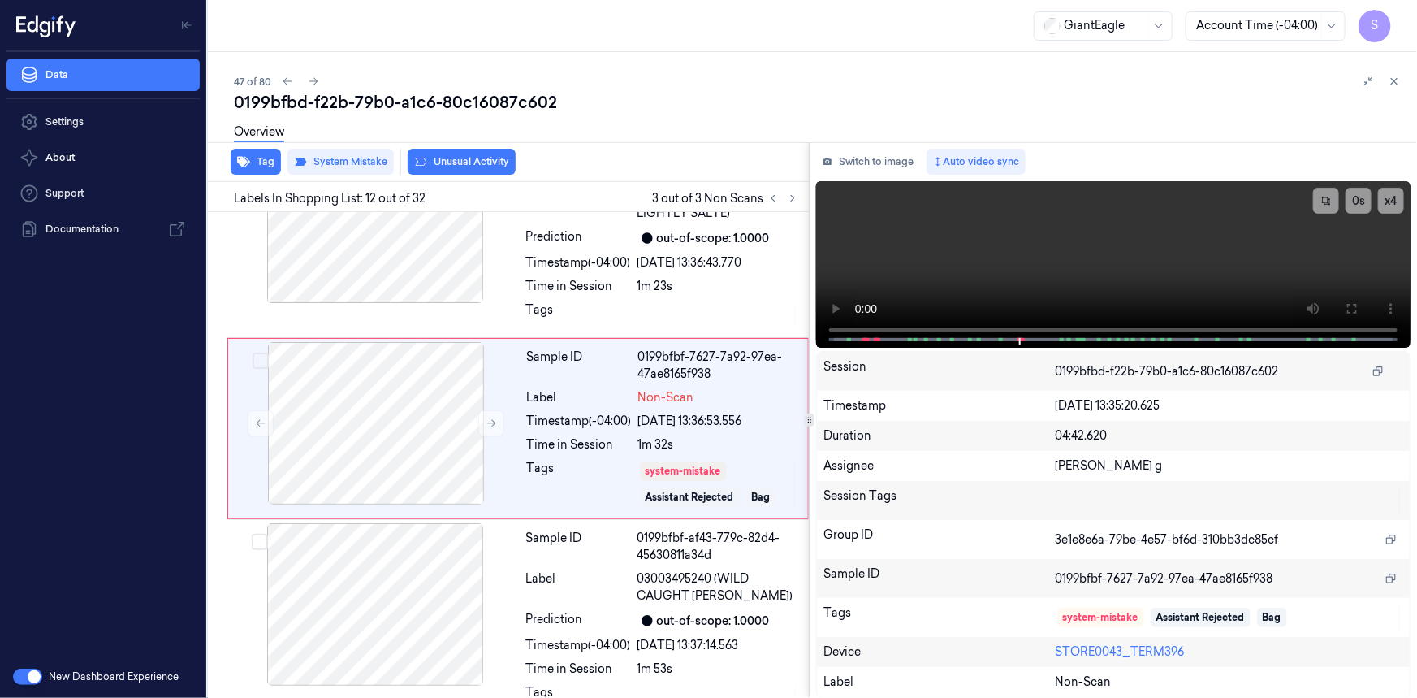
scroll to position [2069, 0]
click at [779, 202] on button at bounding box center [773, 197] width 19 height 19
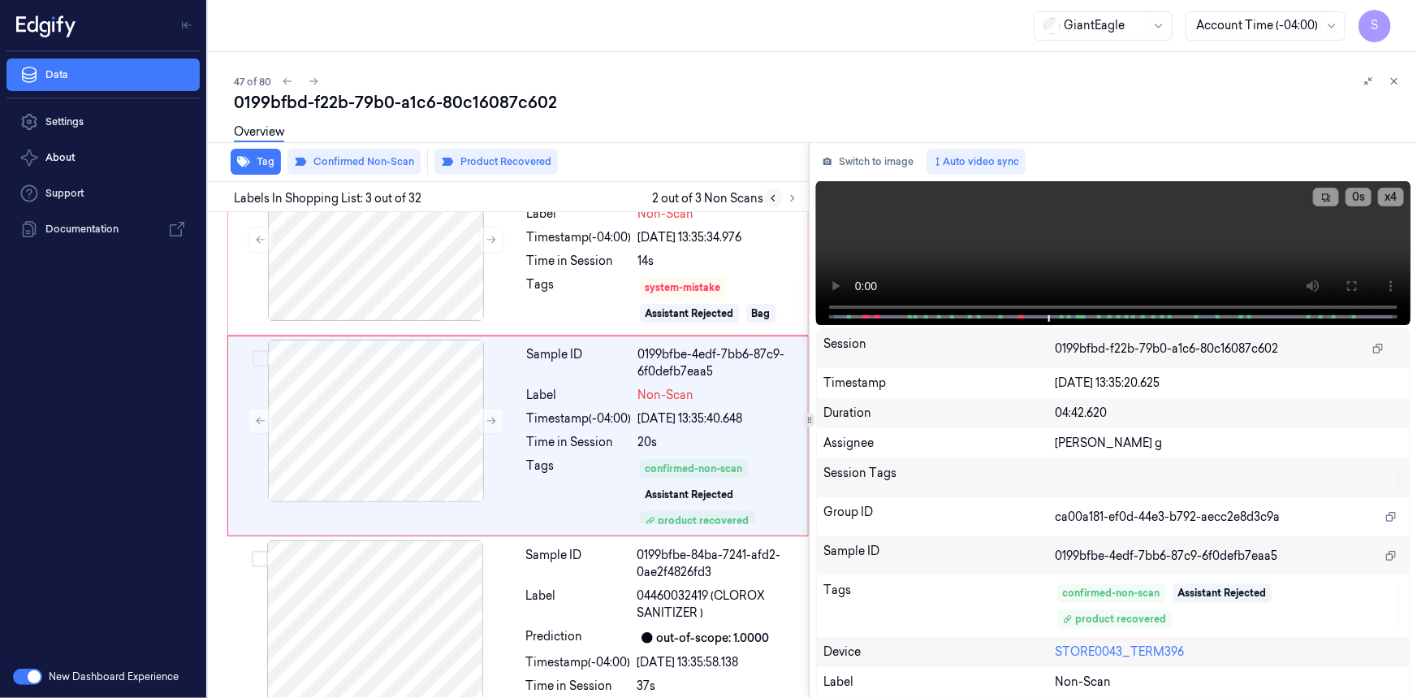
click at [779, 202] on button at bounding box center [773, 197] width 19 height 19
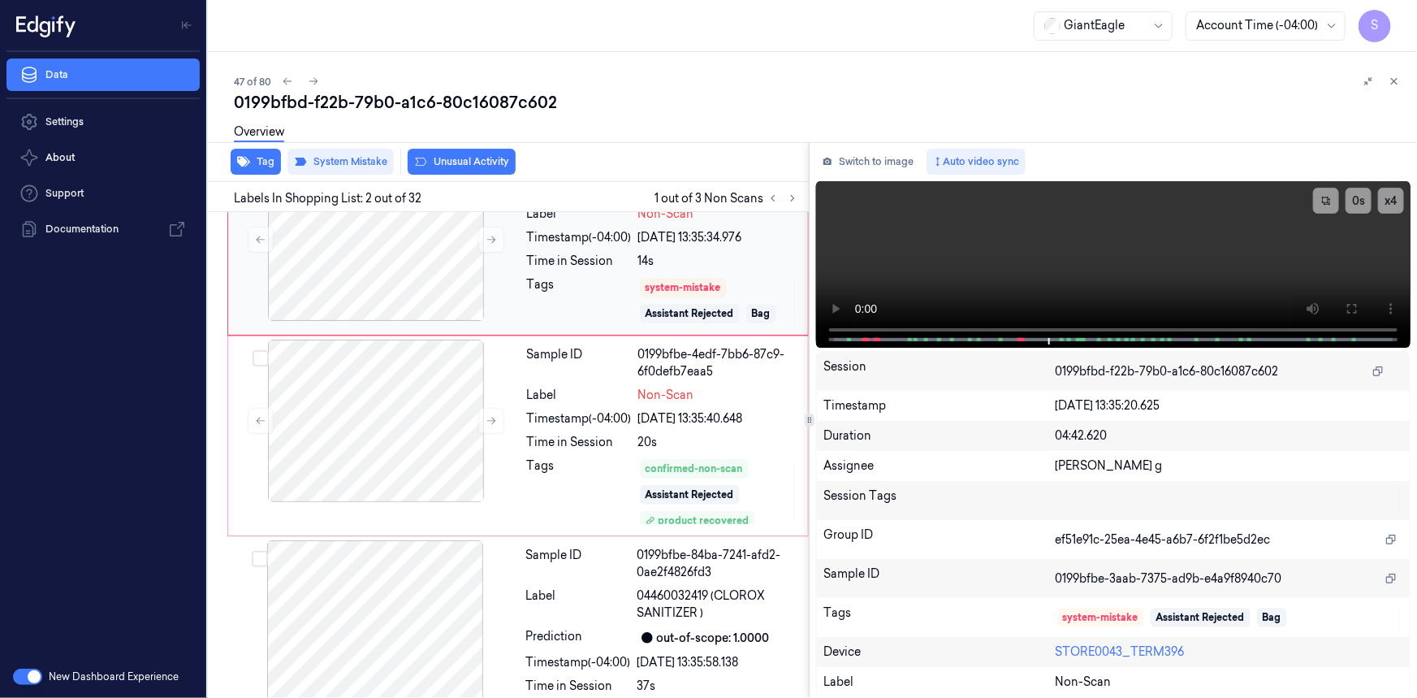
scroll to position [57, 0]
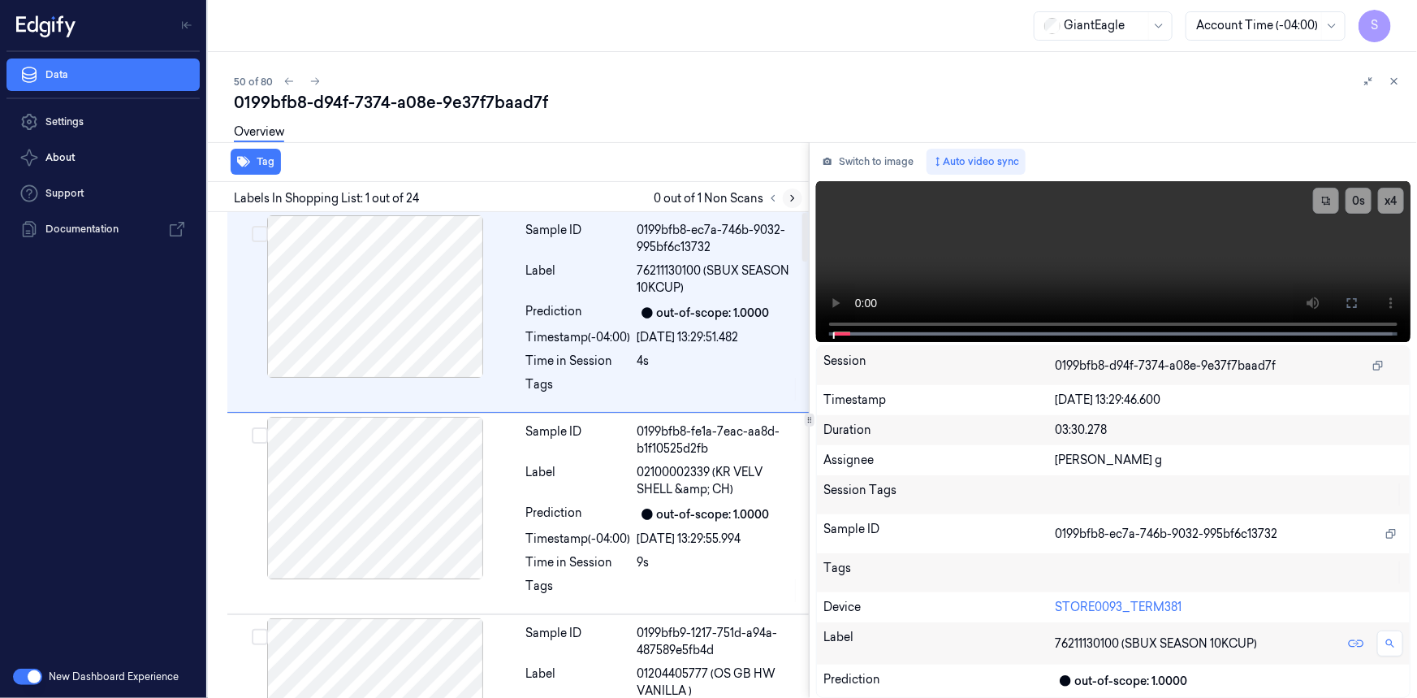
click at [791, 197] on icon at bounding box center [792, 198] width 11 height 11
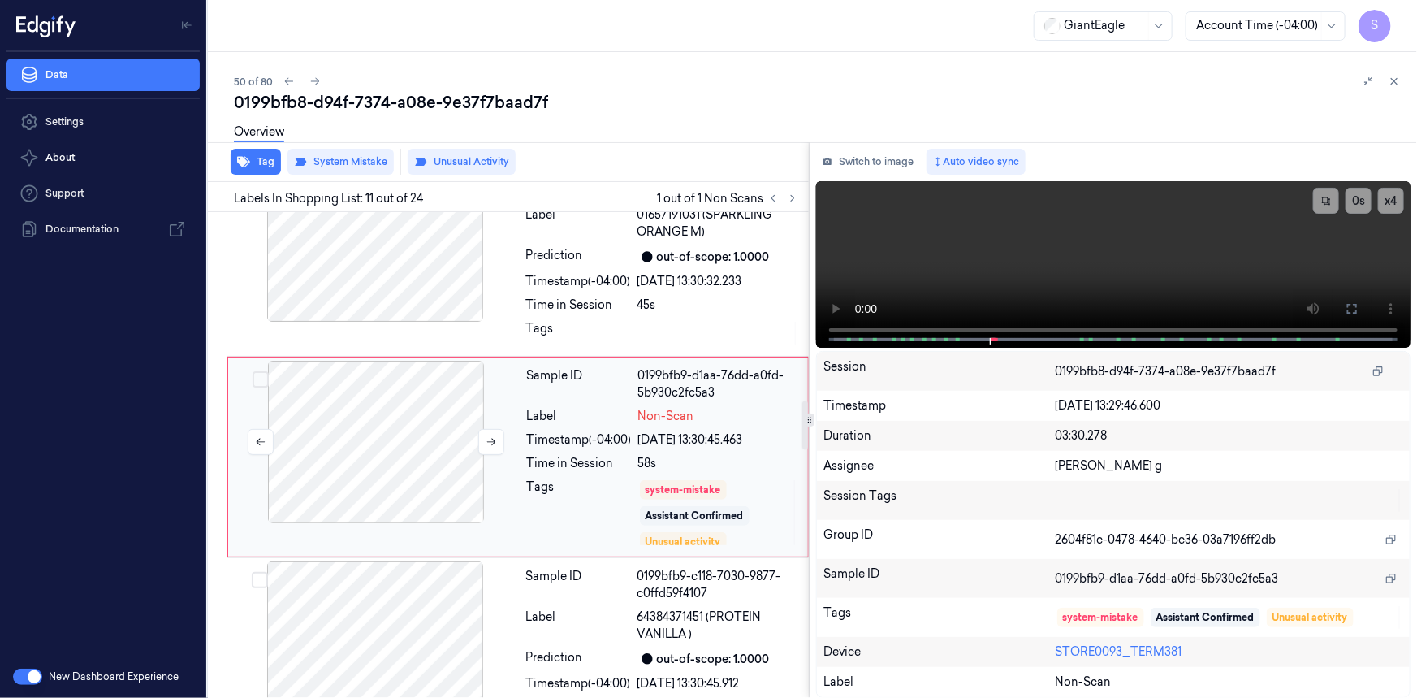
scroll to position [1868, 0]
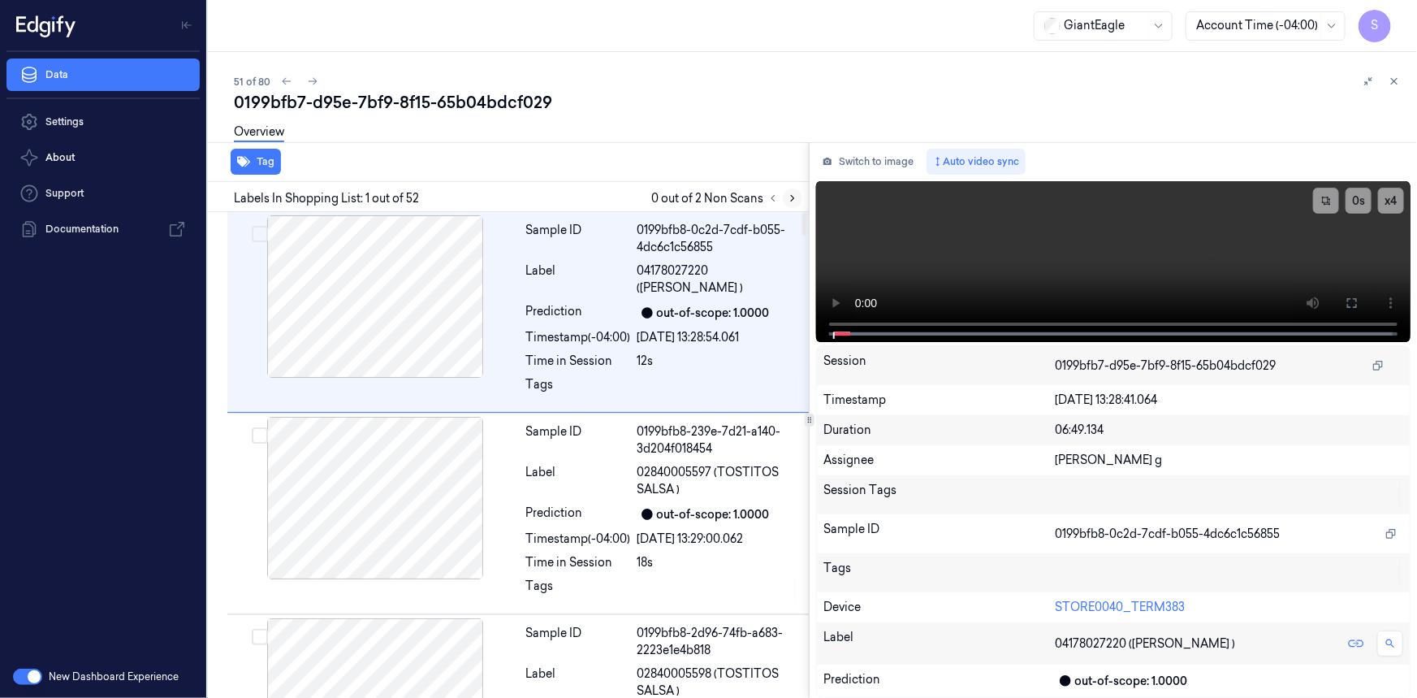
click at [797, 201] on icon at bounding box center [792, 198] width 11 height 11
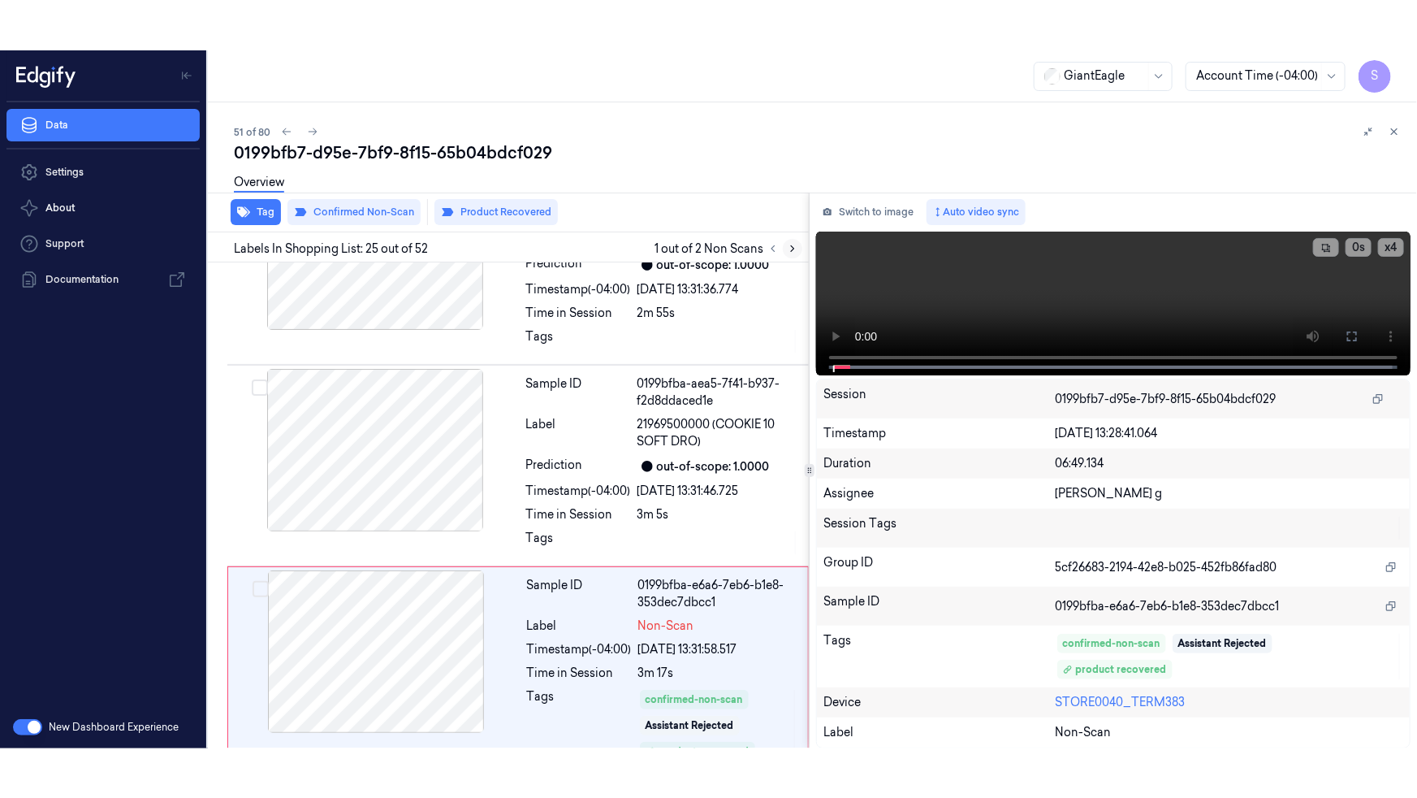
scroll to position [4670, 0]
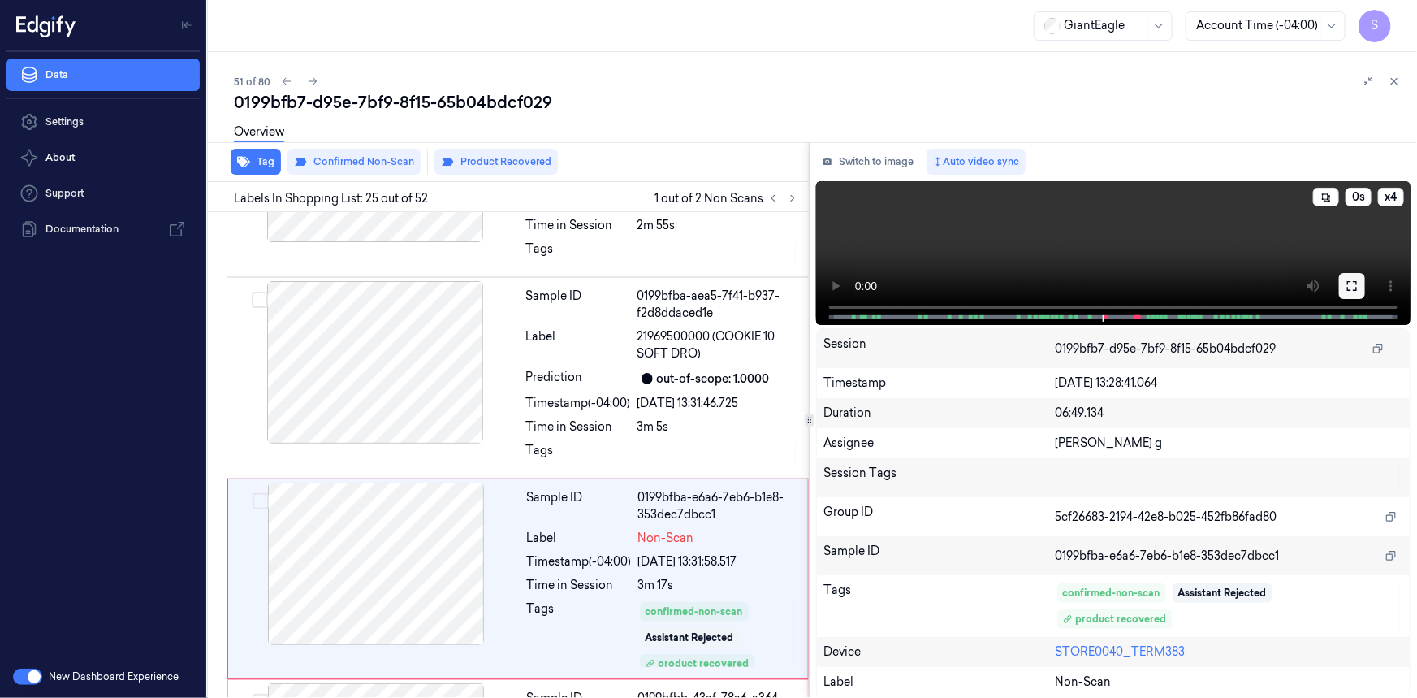
click at [1355, 286] on icon at bounding box center [1352, 285] width 13 height 13
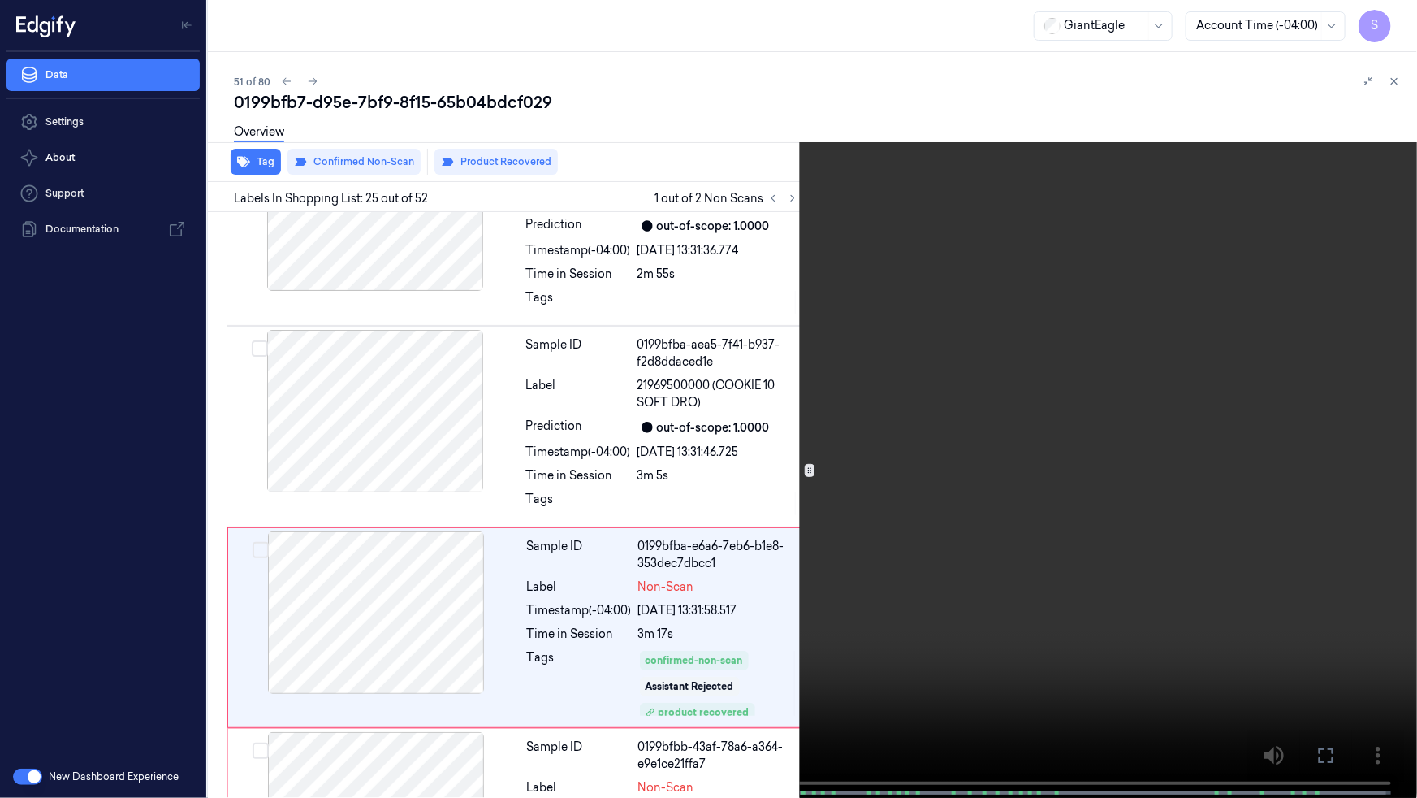
scroll to position [4620, 0]
click at [649, 697] on span at bounding box center [650, 793] width 2 height 8
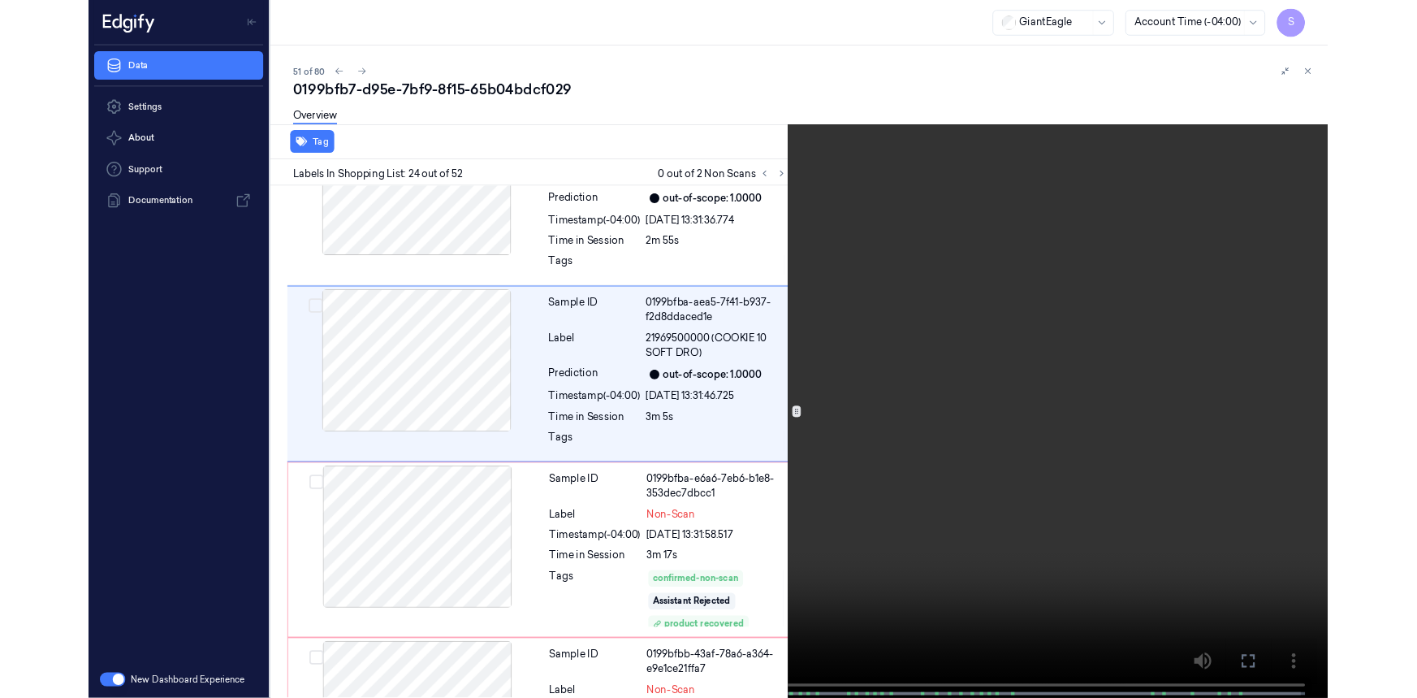
scroll to position [4419, 0]
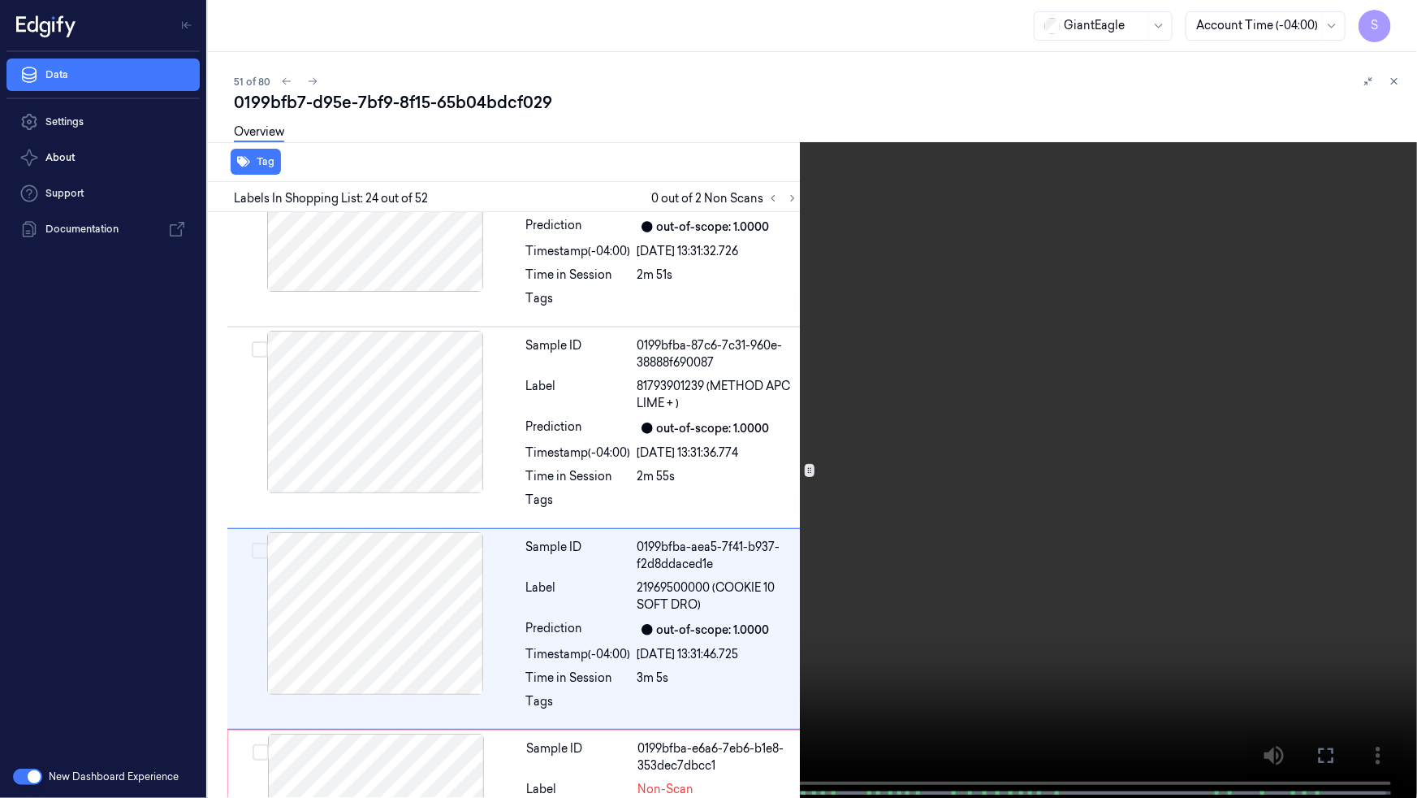
click at [1400, 24] on button "x 4" at bounding box center [1398, 19] width 26 height 26
click at [1400, 24] on button "x 1" at bounding box center [1398, 19] width 26 height 26
click at [1366, 392] on video at bounding box center [708, 400] width 1417 height 801
click at [1059, 569] on video at bounding box center [708, 400] width 1417 height 801
click at [1227, 557] on video at bounding box center [708, 400] width 1417 height 801
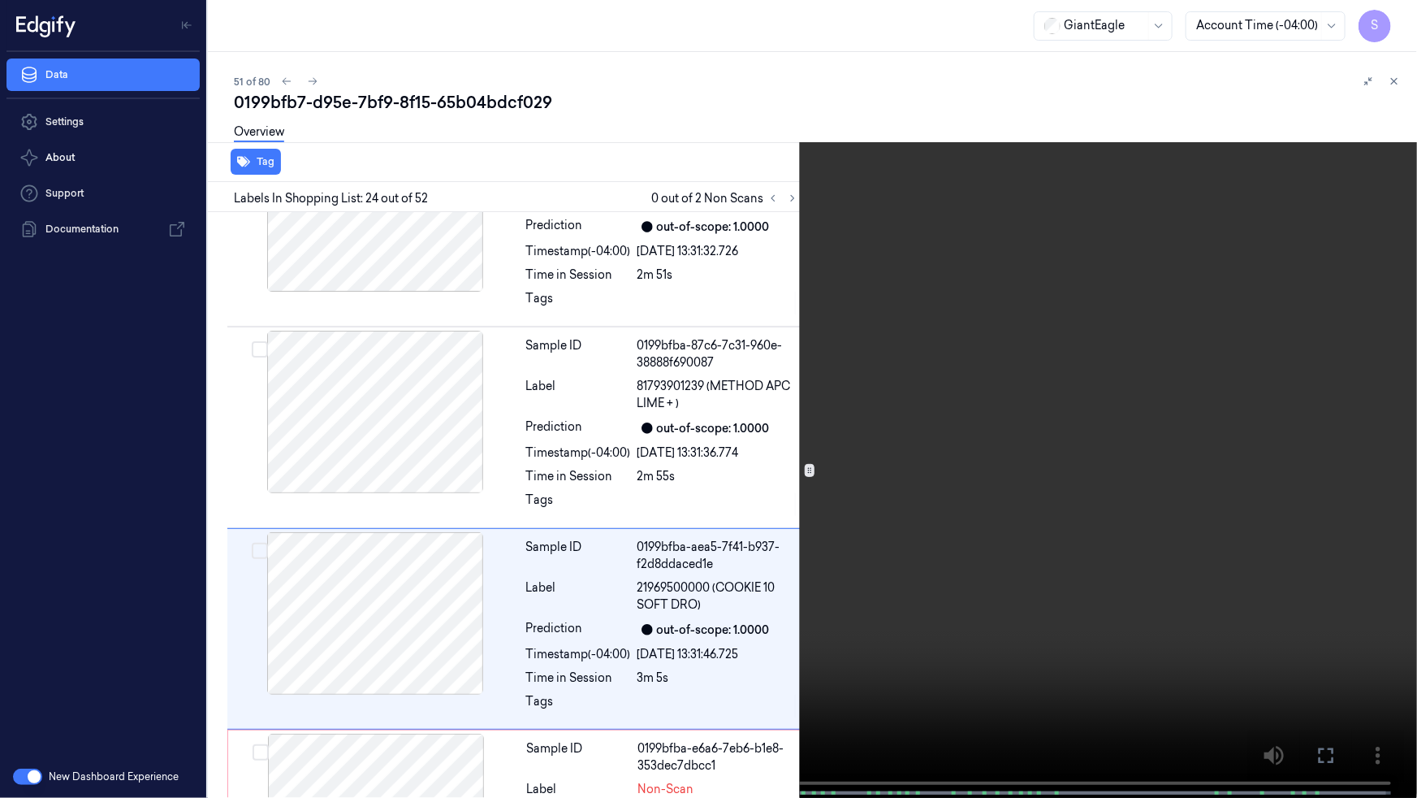
click at [0, 0] on icon at bounding box center [0, 0] width 0 height 0
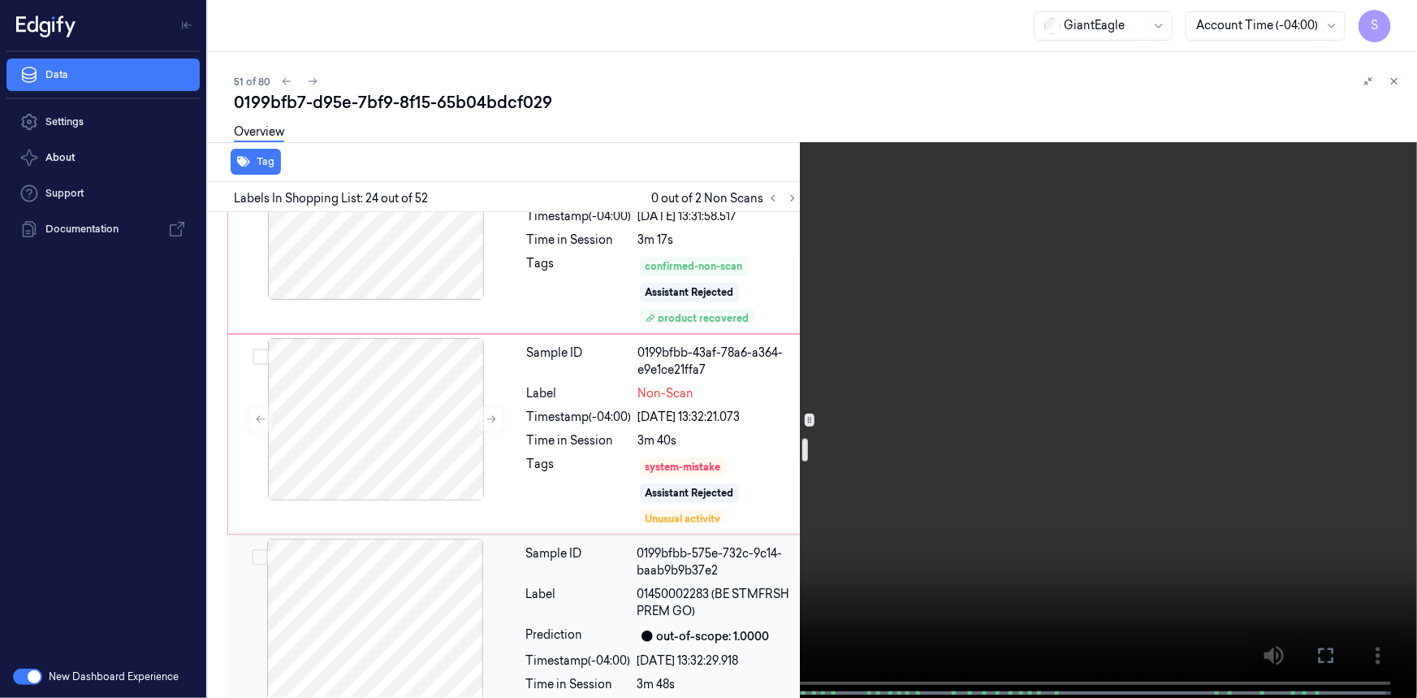
scroll to position [5021, 0]
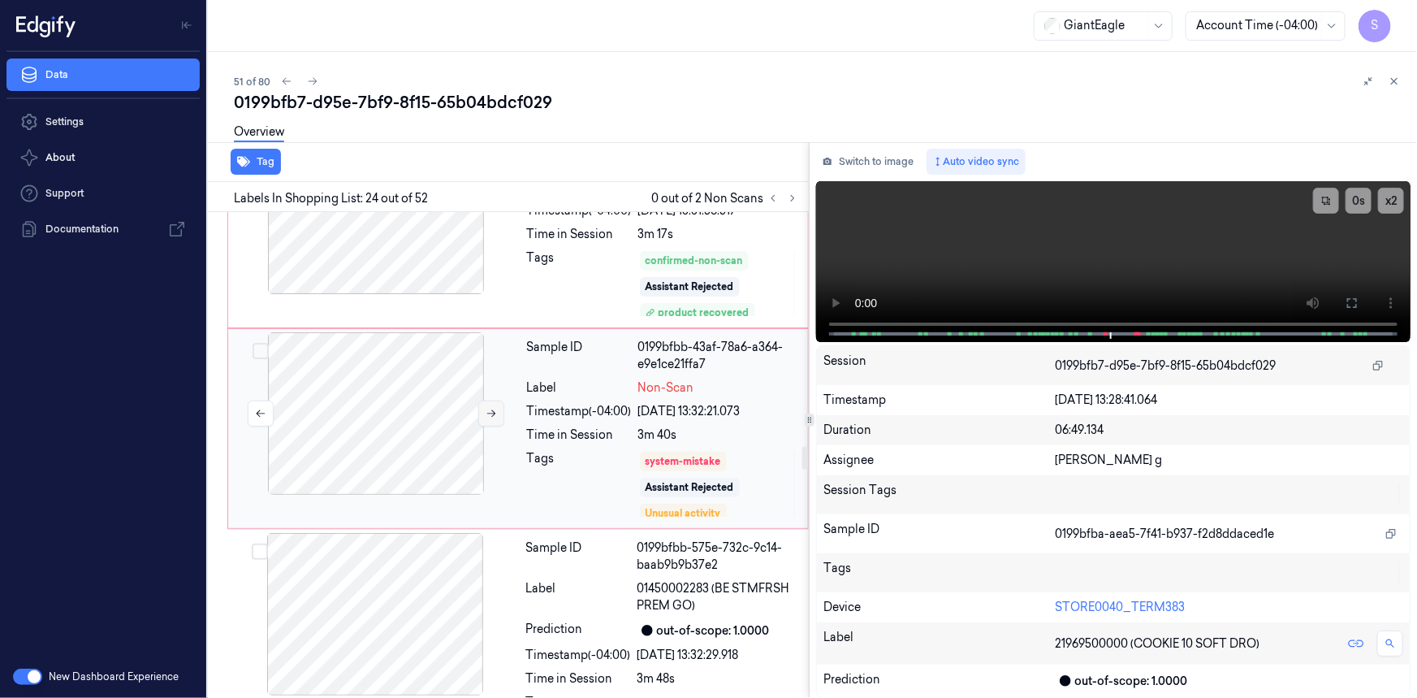
click at [488, 410] on icon at bounding box center [491, 413] width 9 height 7
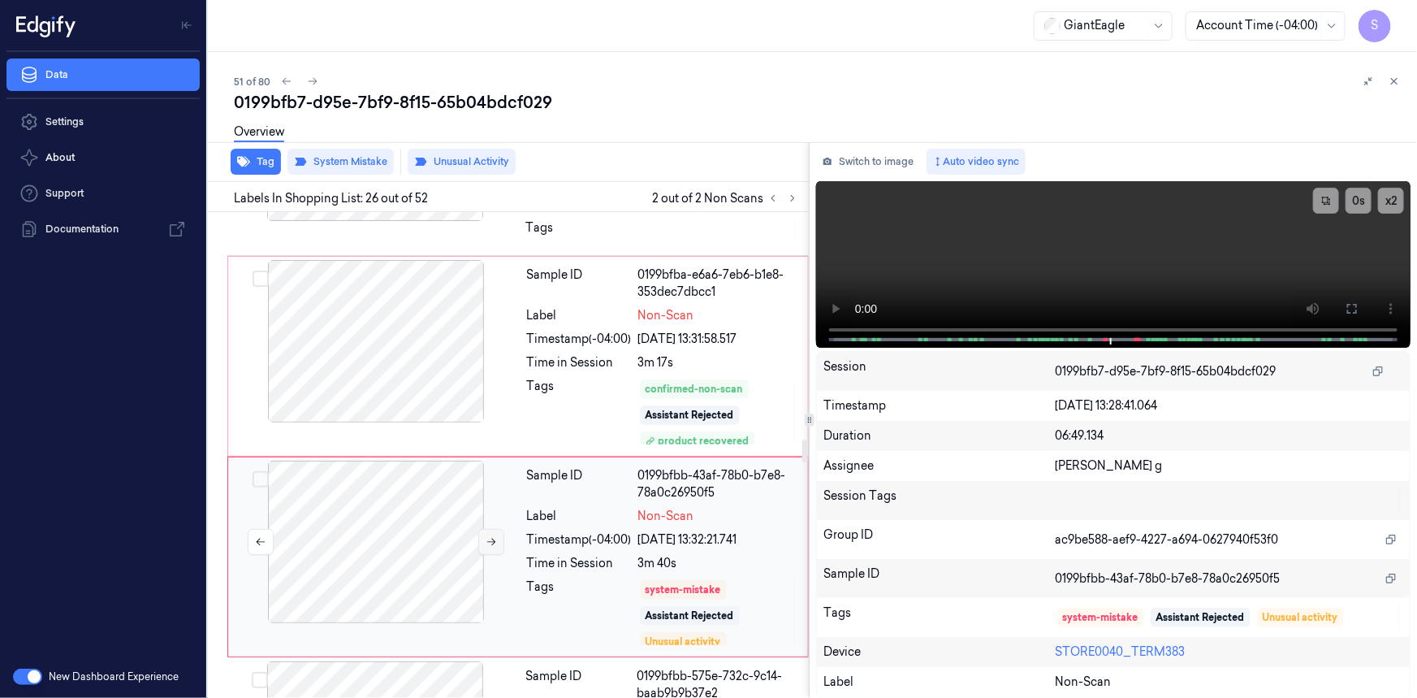
scroll to position [4870, 0]
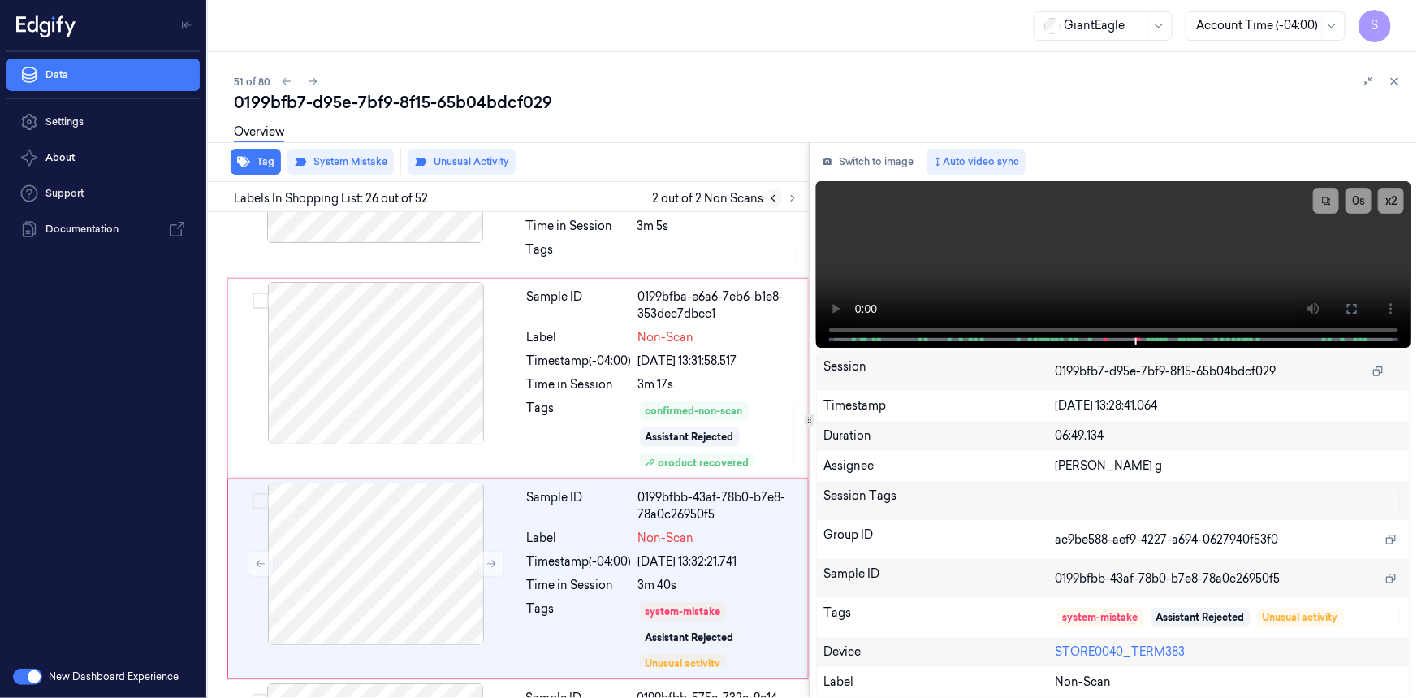
click at [772, 197] on icon at bounding box center [773, 199] width 3 height 6
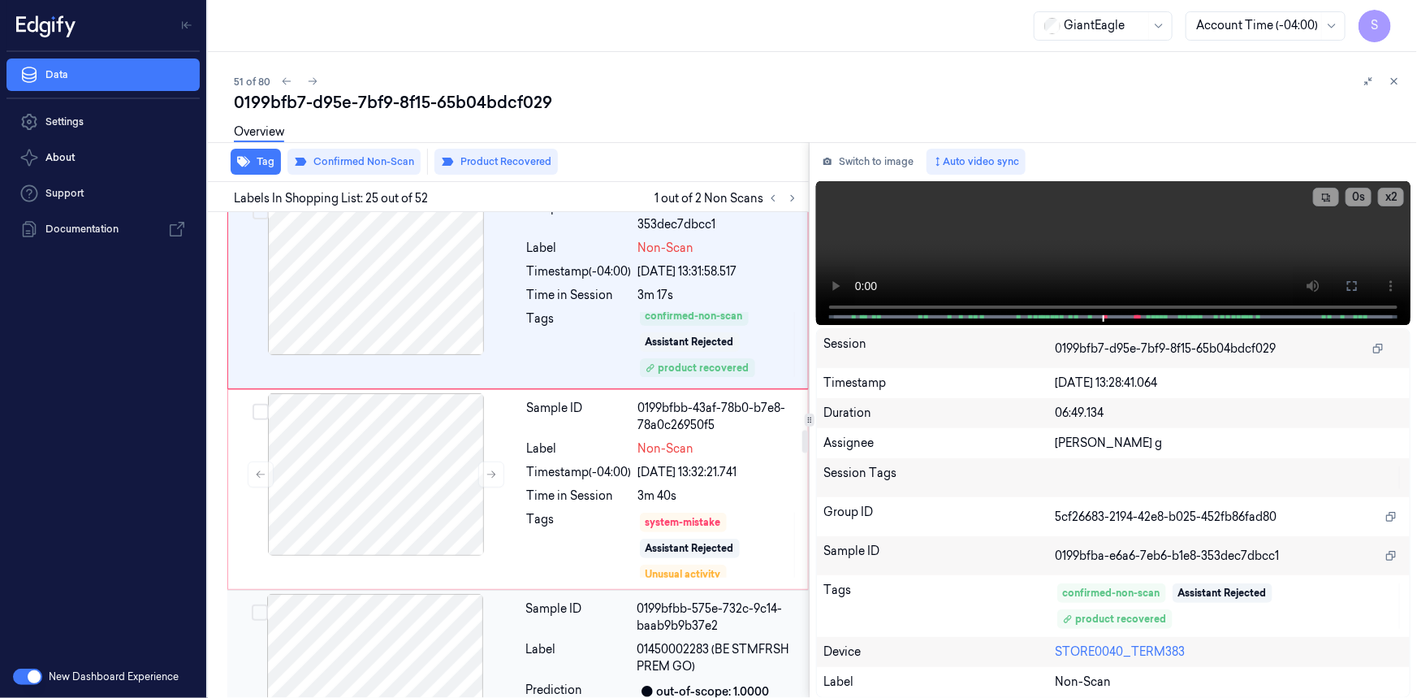
scroll to position [4965, 0]
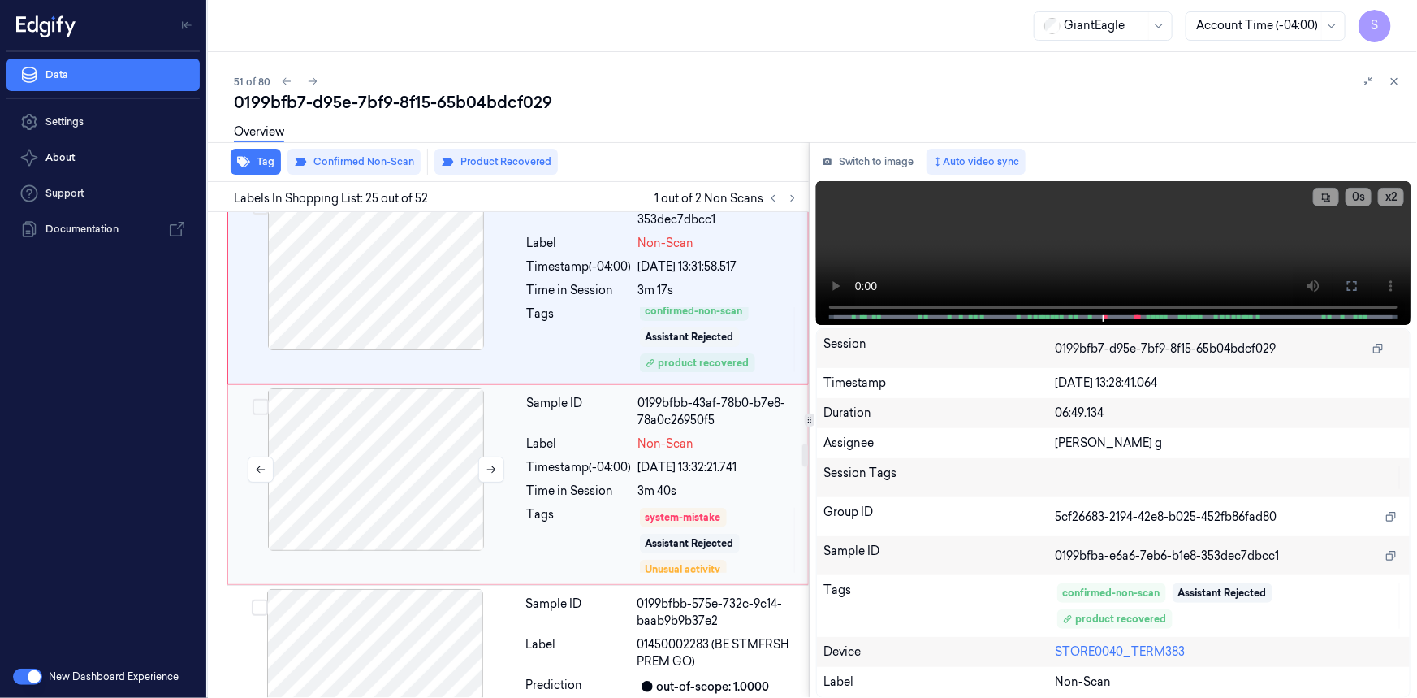
click at [400, 388] on div at bounding box center [376, 469] width 289 height 162
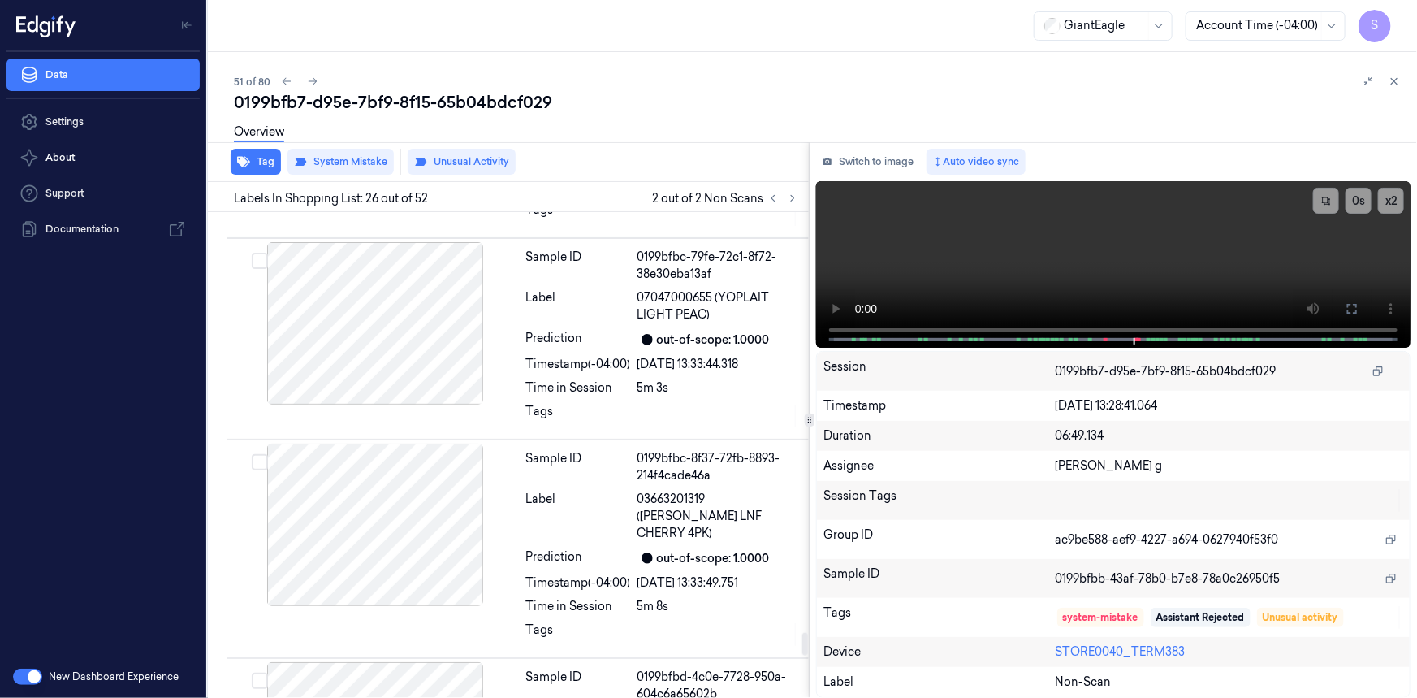
scroll to position [9301, 0]
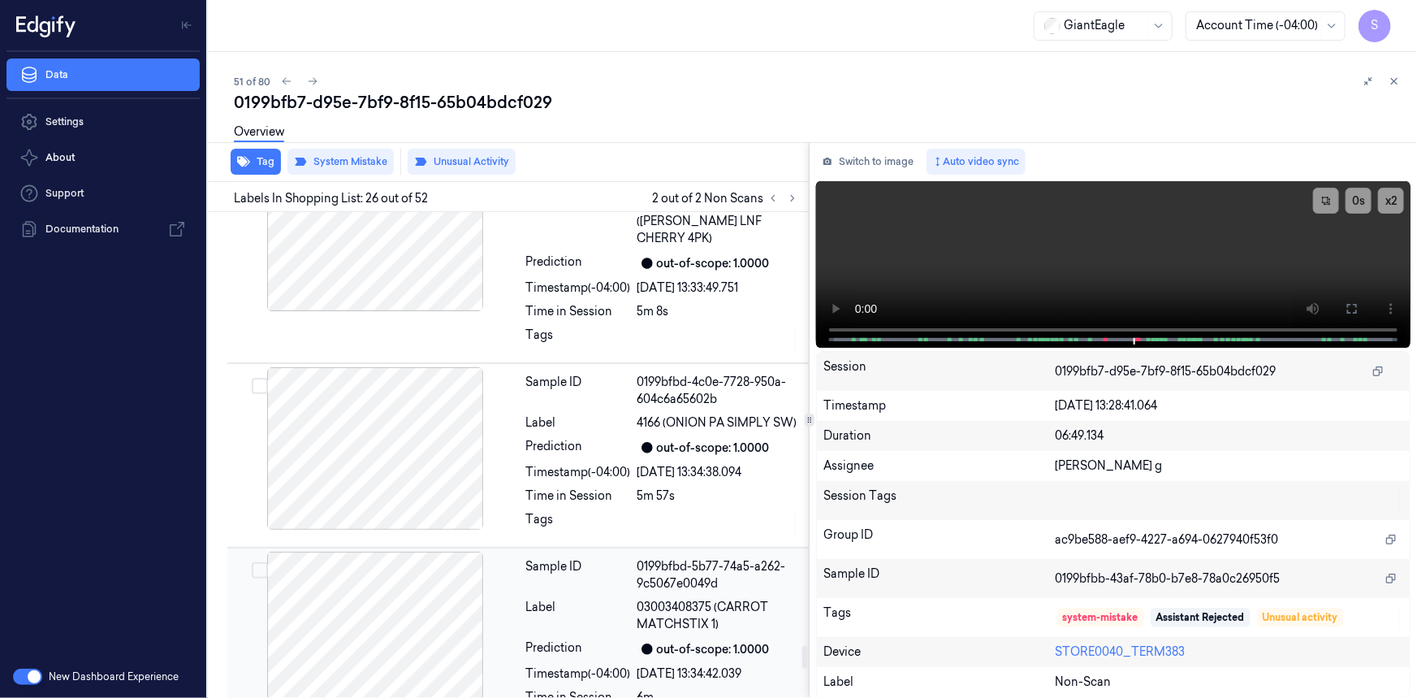
click at [422, 552] on div at bounding box center [375, 633] width 289 height 162
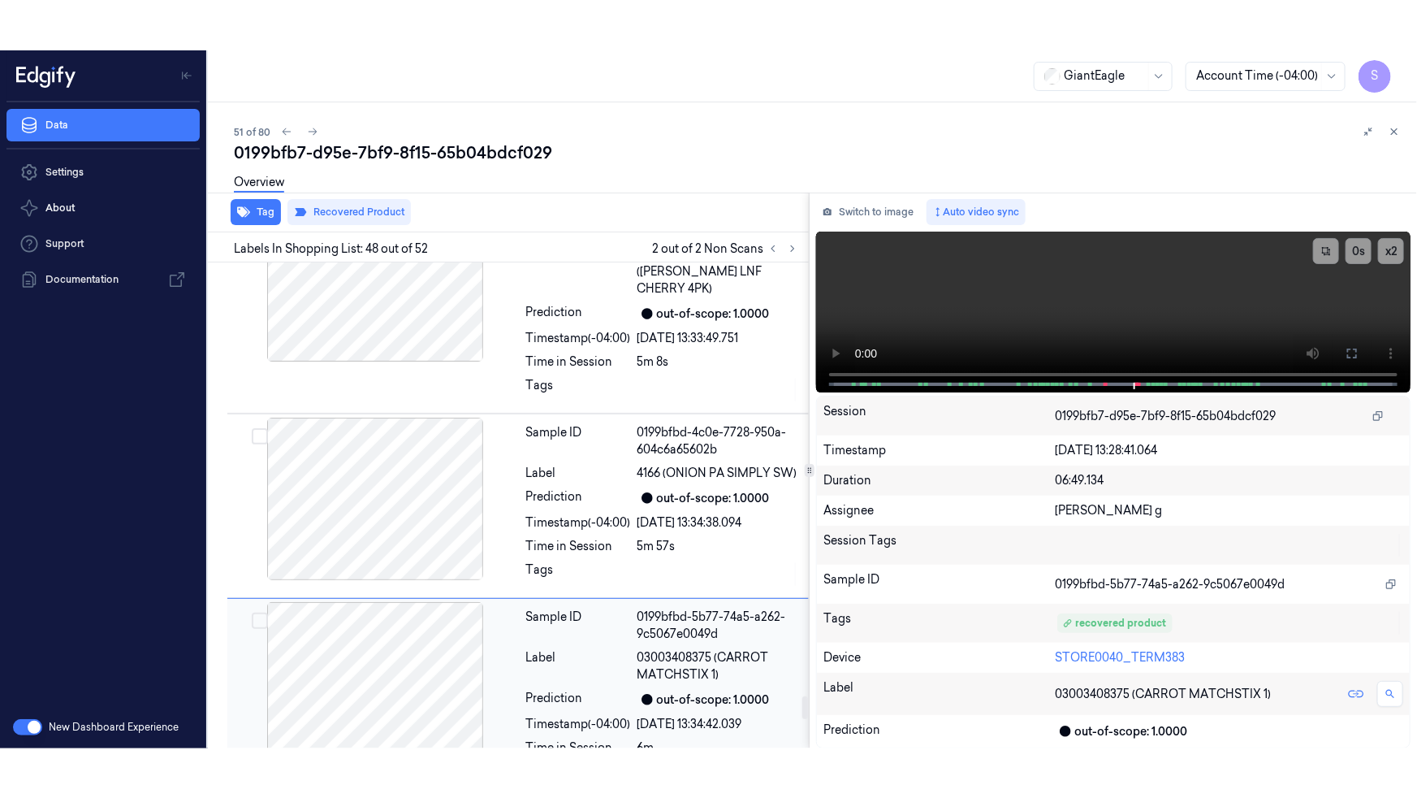
scroll to position [9281, 0]
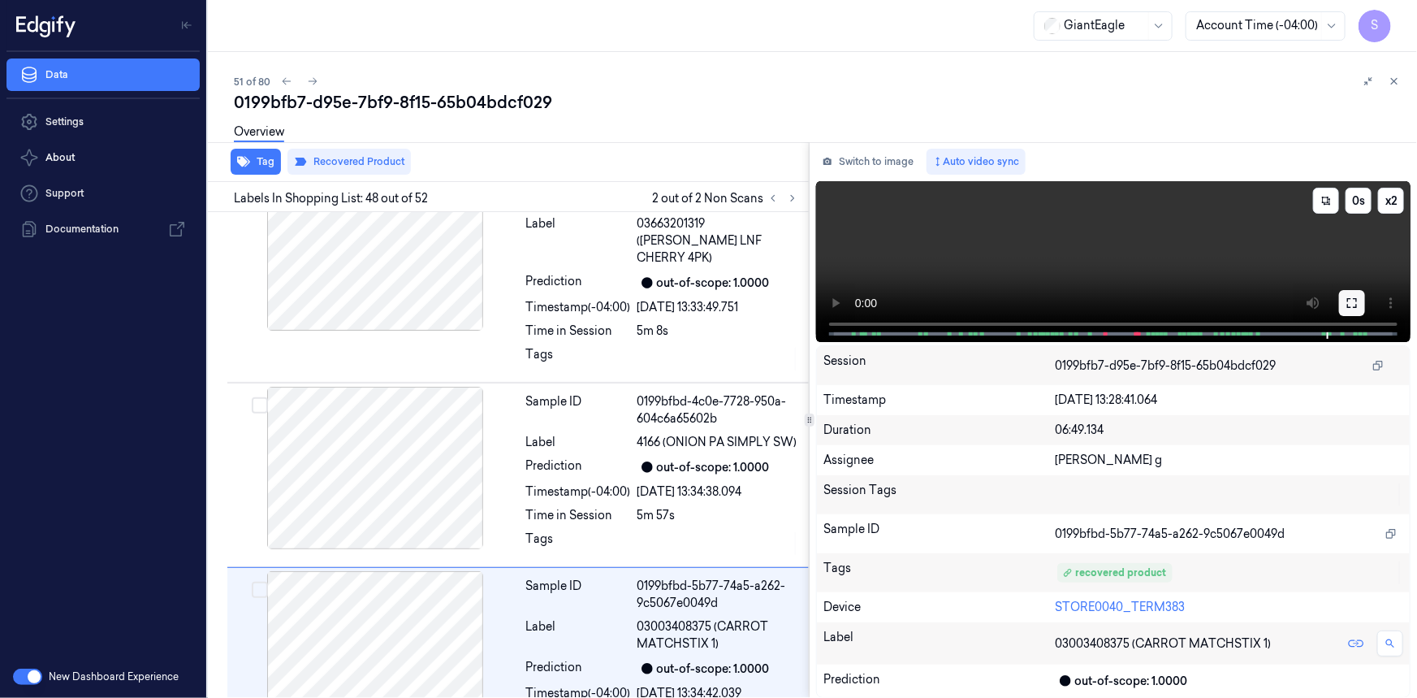
click at [1353, 300] on icon at bounding box center [1352, 302] width 13 height 13
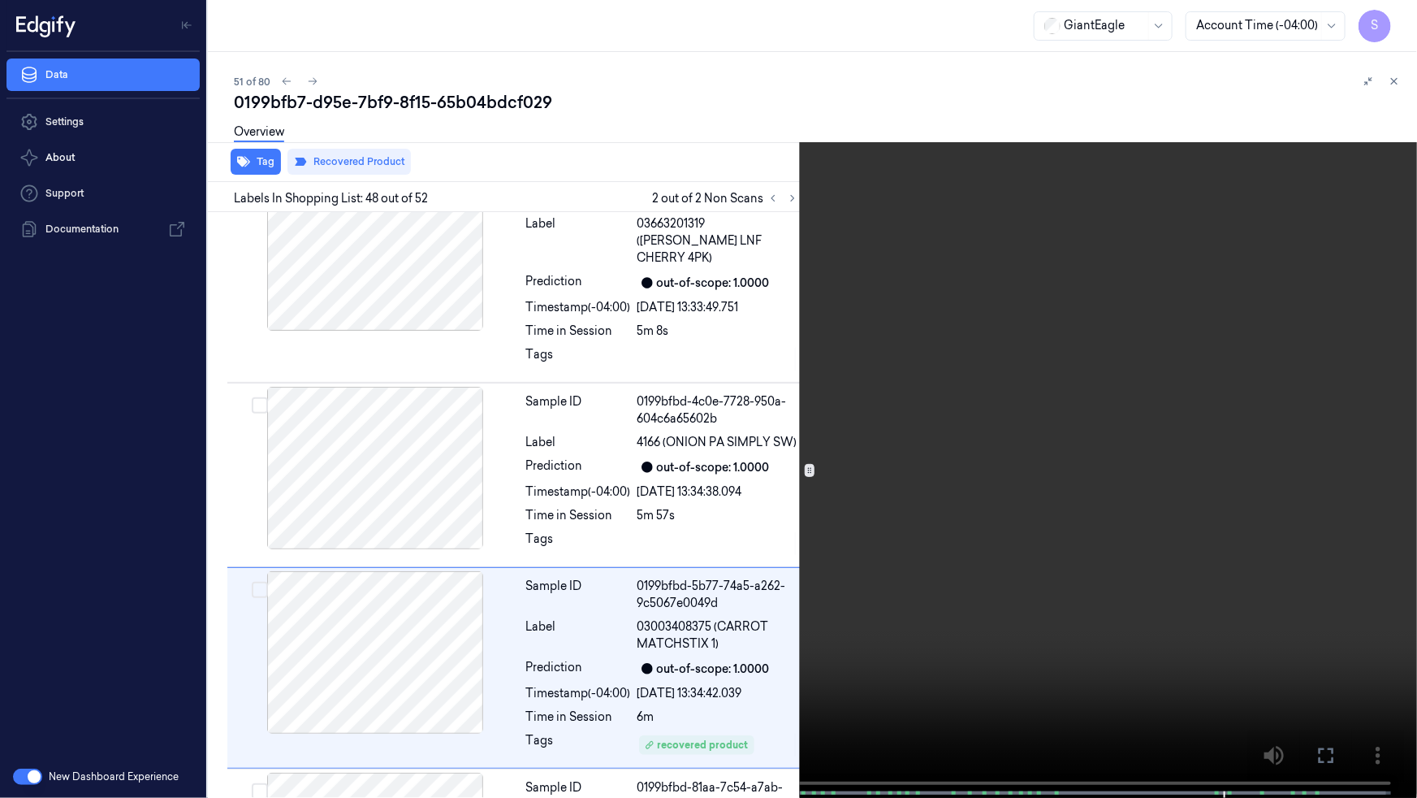
click at [1071, 695] on video at bounding box center [708, 400] width 1417 height 801
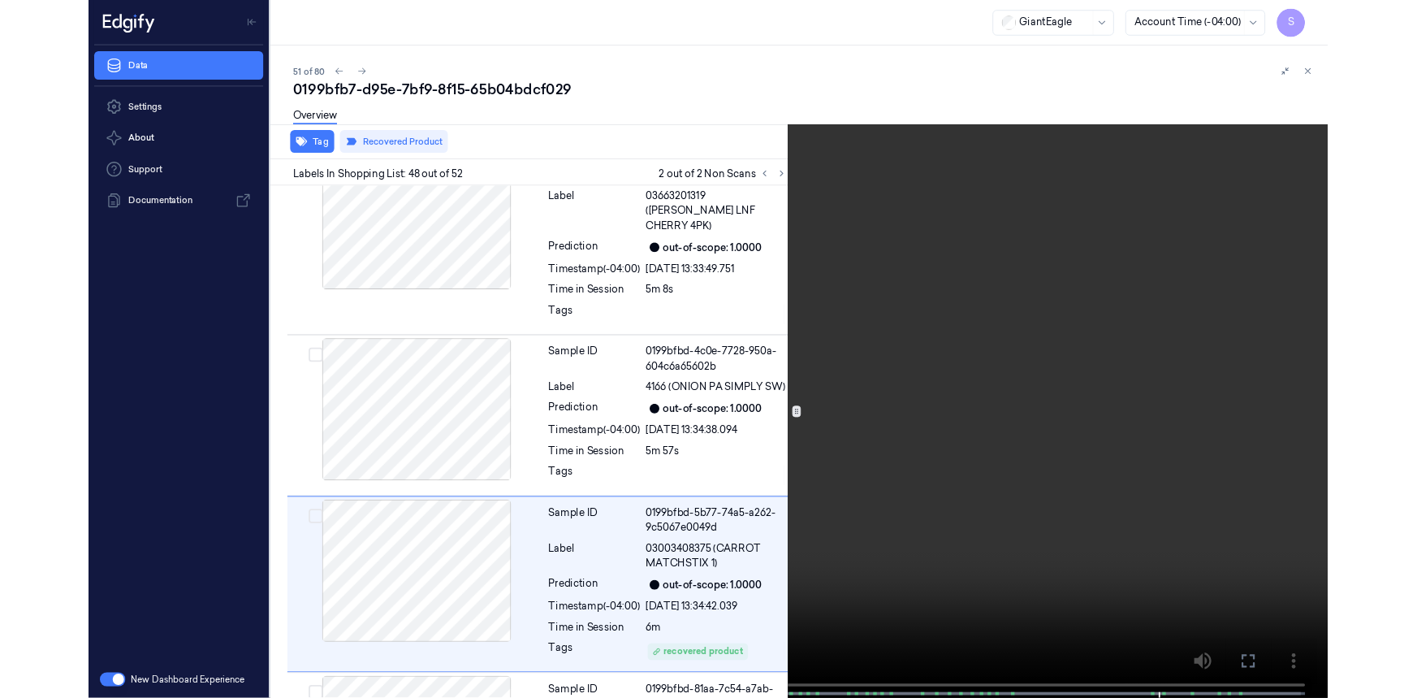
scroll to position [9231, 0]
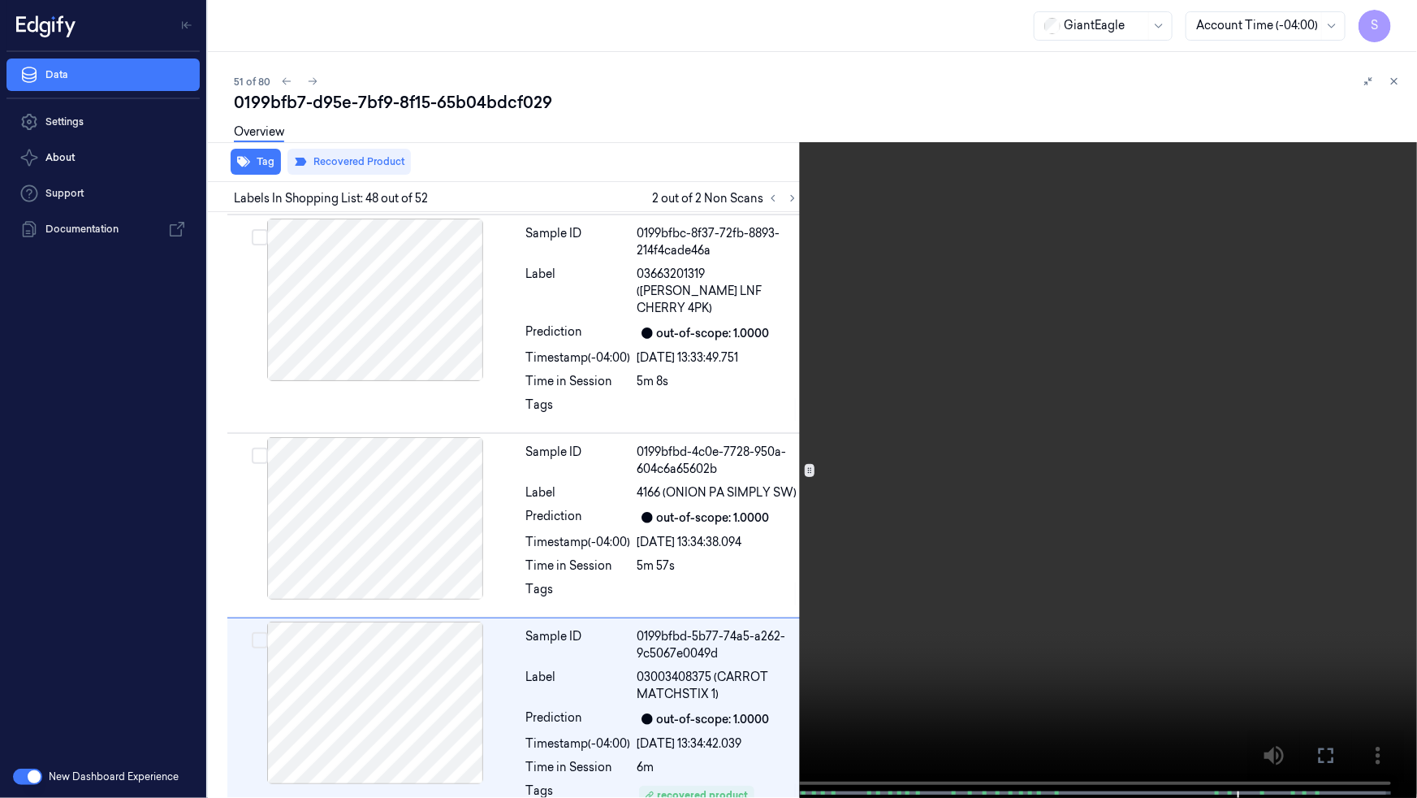
click at [1056, 570] on video at bounding box center [708, 400] width 1417 height 801
click at [0, 0] on icon at bounding box center [0, 0] width 0 height 0
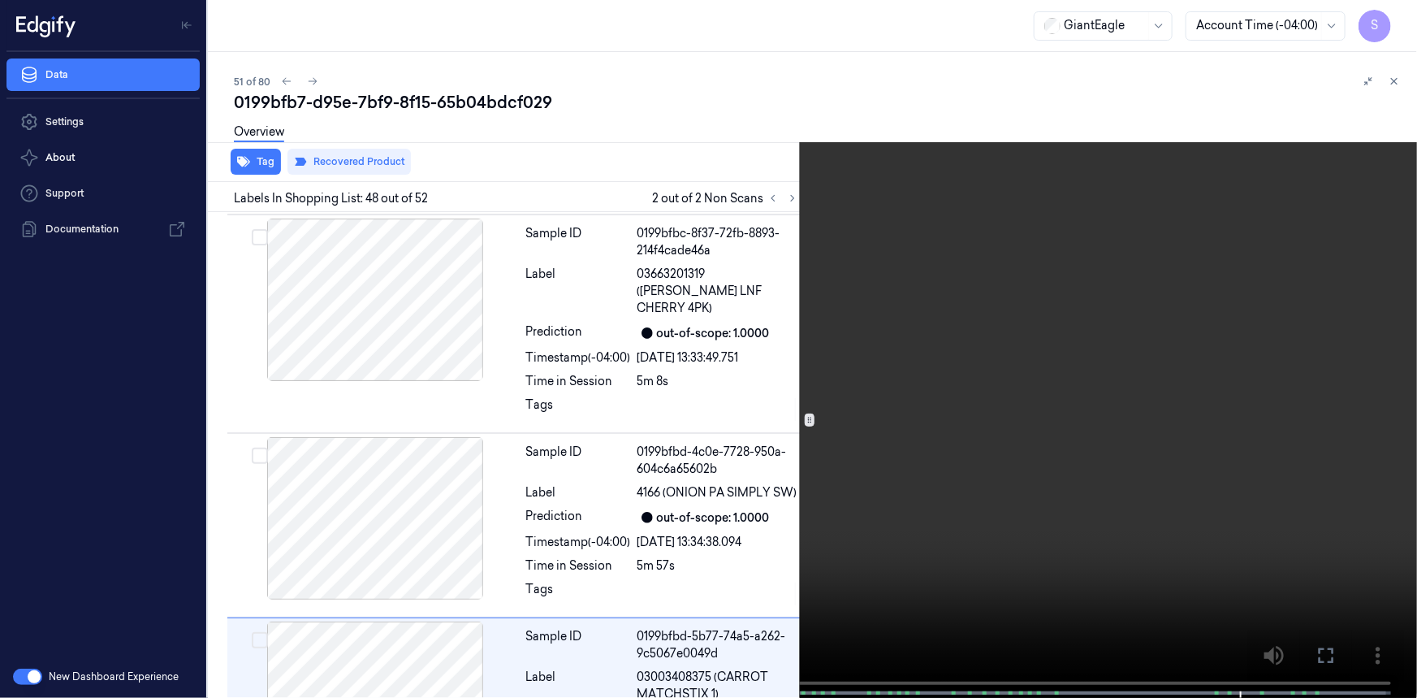
scroll to position [9281, 0]
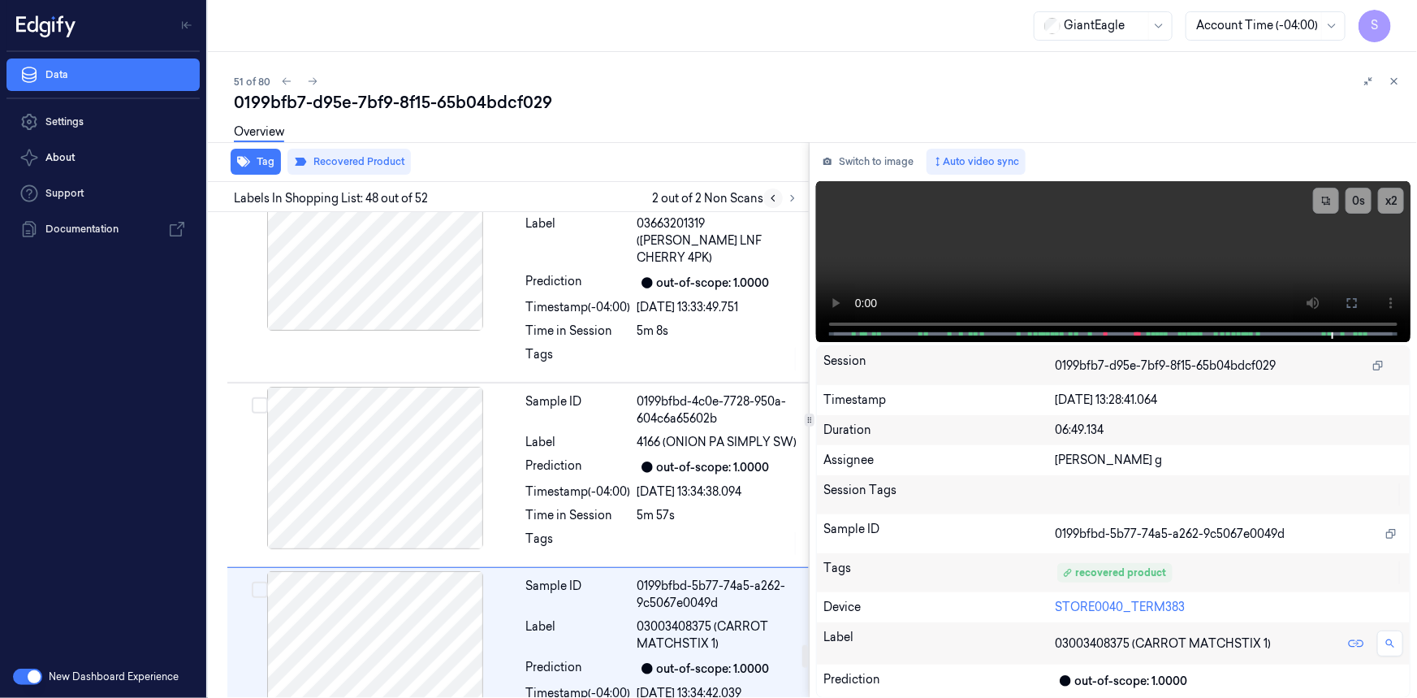
click at [775, 202] on icon at bounding box center [773, 198] width 11 height 11
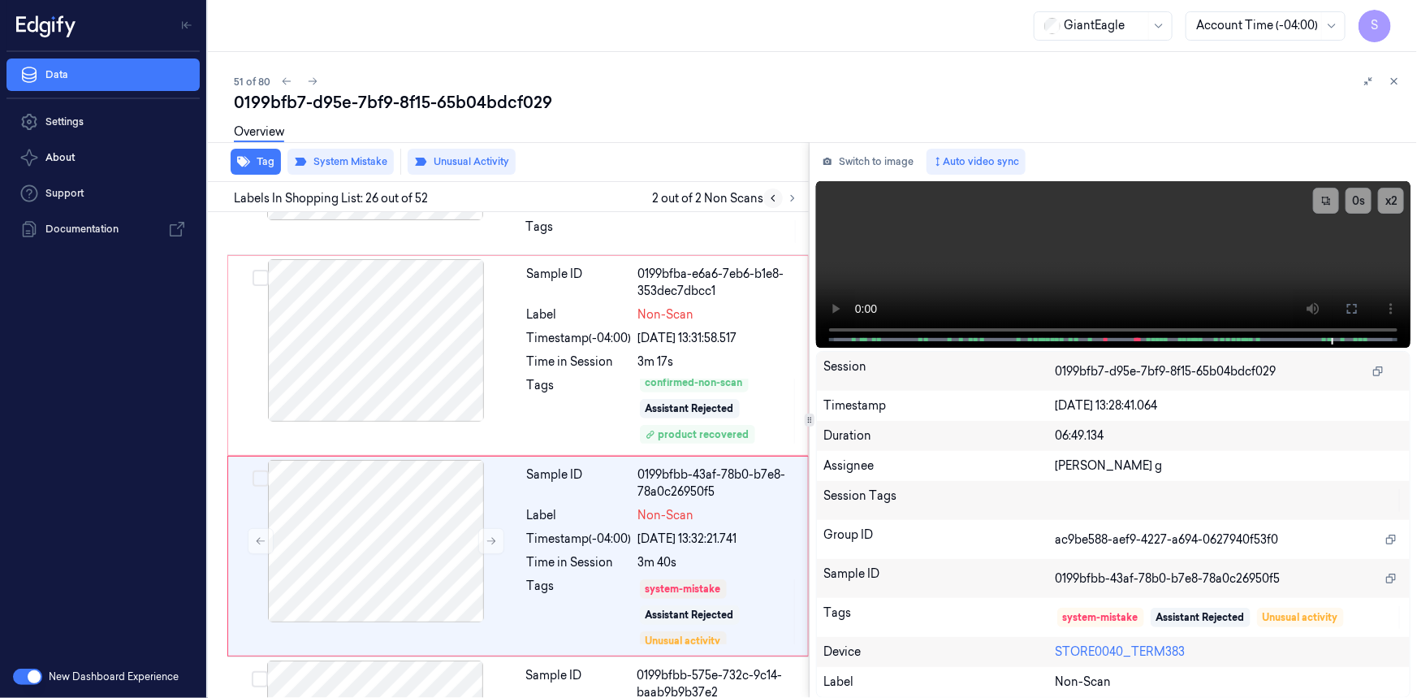
scroll to position [4870, 0]
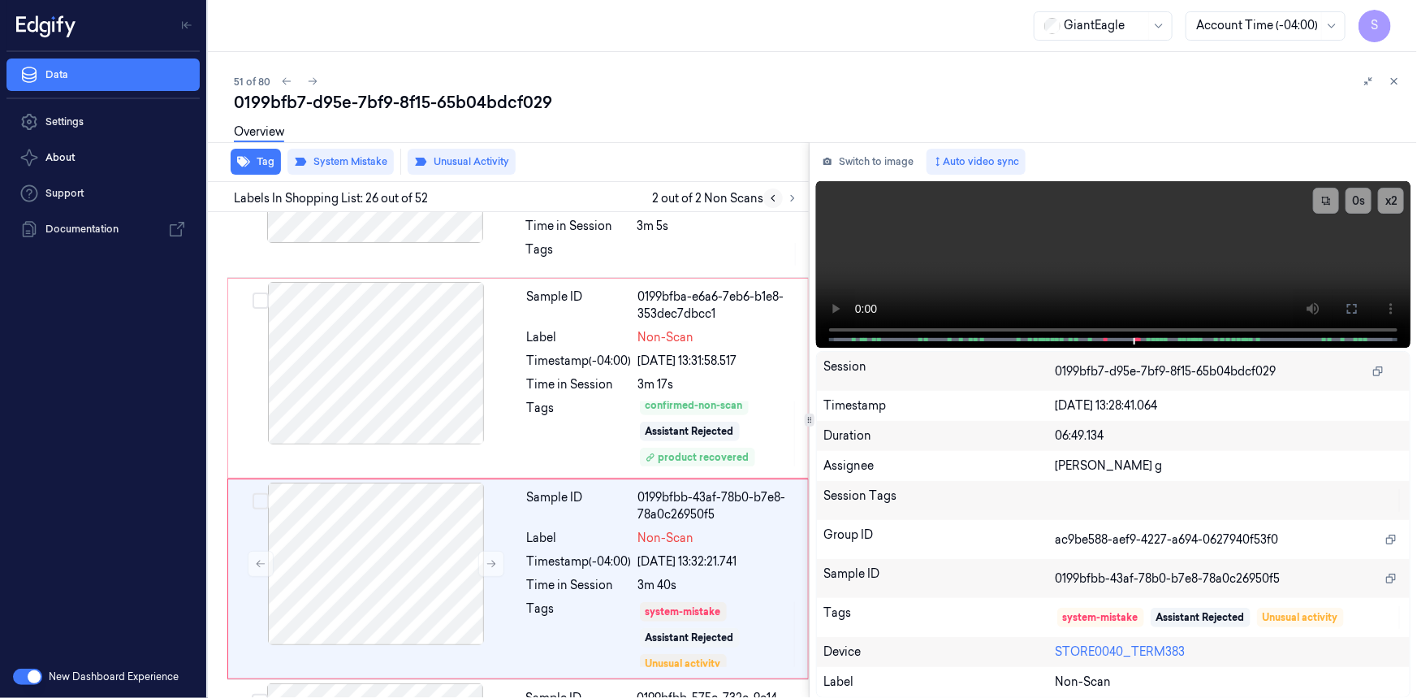
click at [775, 202] on icon at bounding box center [773, 198] width 11 height 11
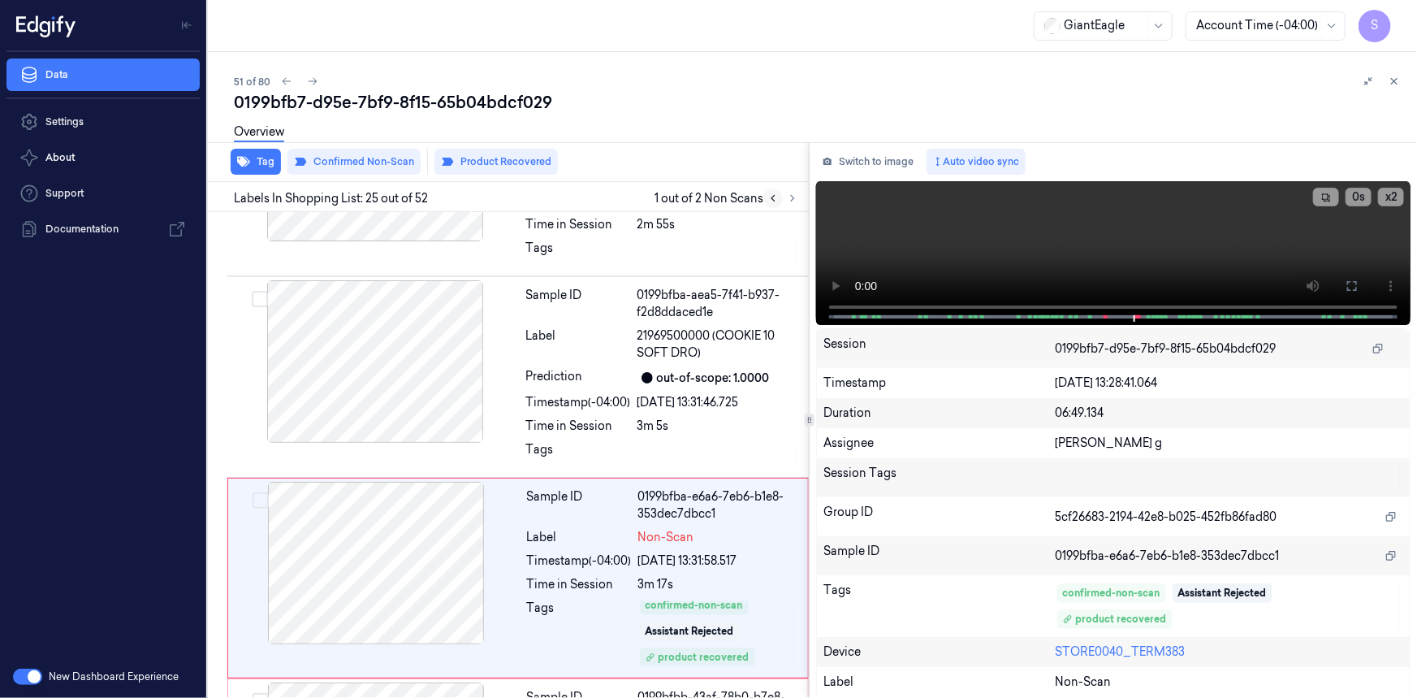
scroll to position [4670, 0]
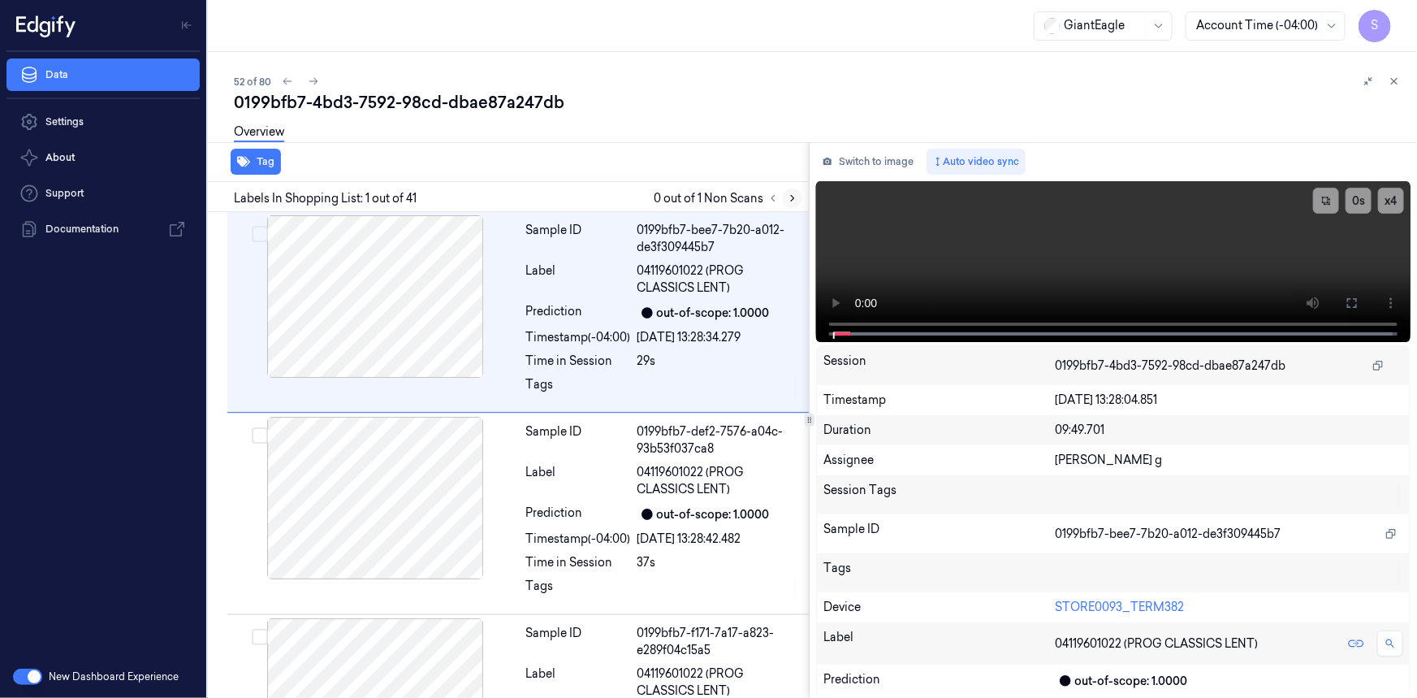
click at [795, 198] on icon at bounding box center [792, 198] width 11 height 11
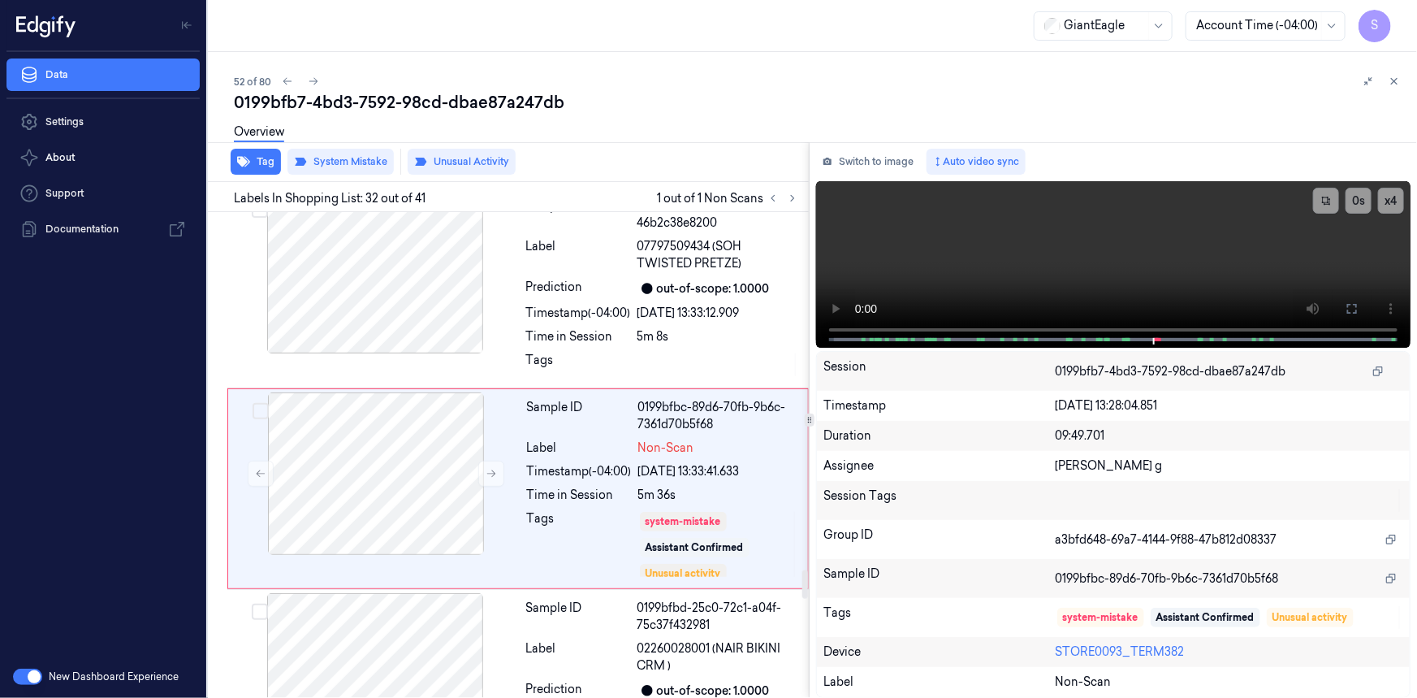
scroll to position [6061, 0]
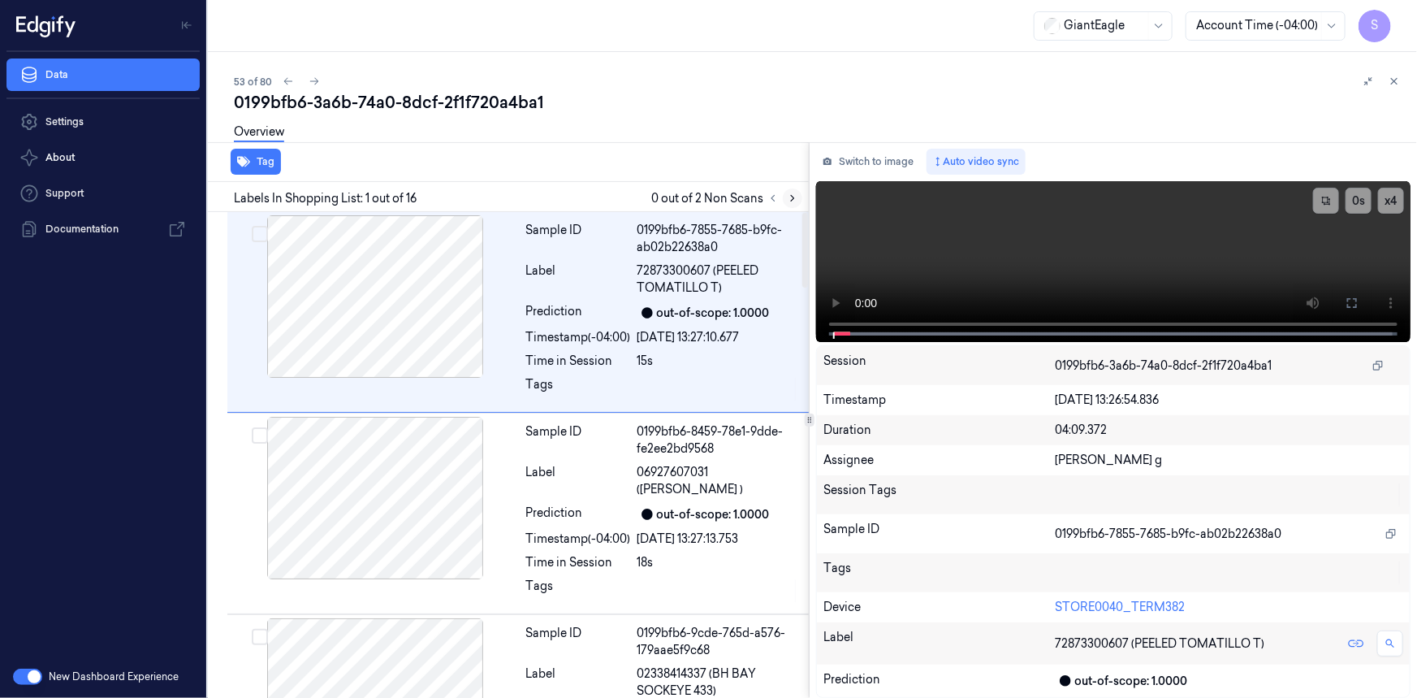
click at [789, 202] on icon at bounding box center [792, 198] width 11 height 11
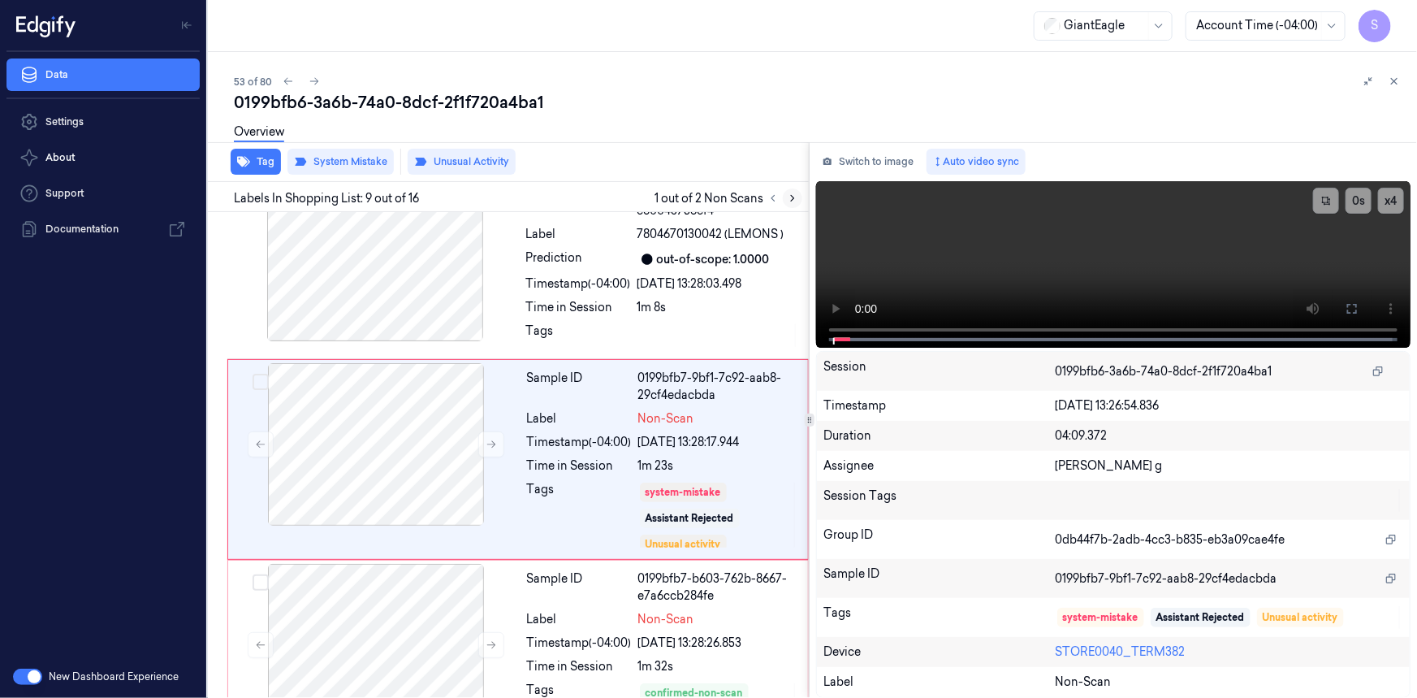
scroll to position [1432, 0]
click at [794, 196] on icon at bounding box center [792, 198] width 11 height 11
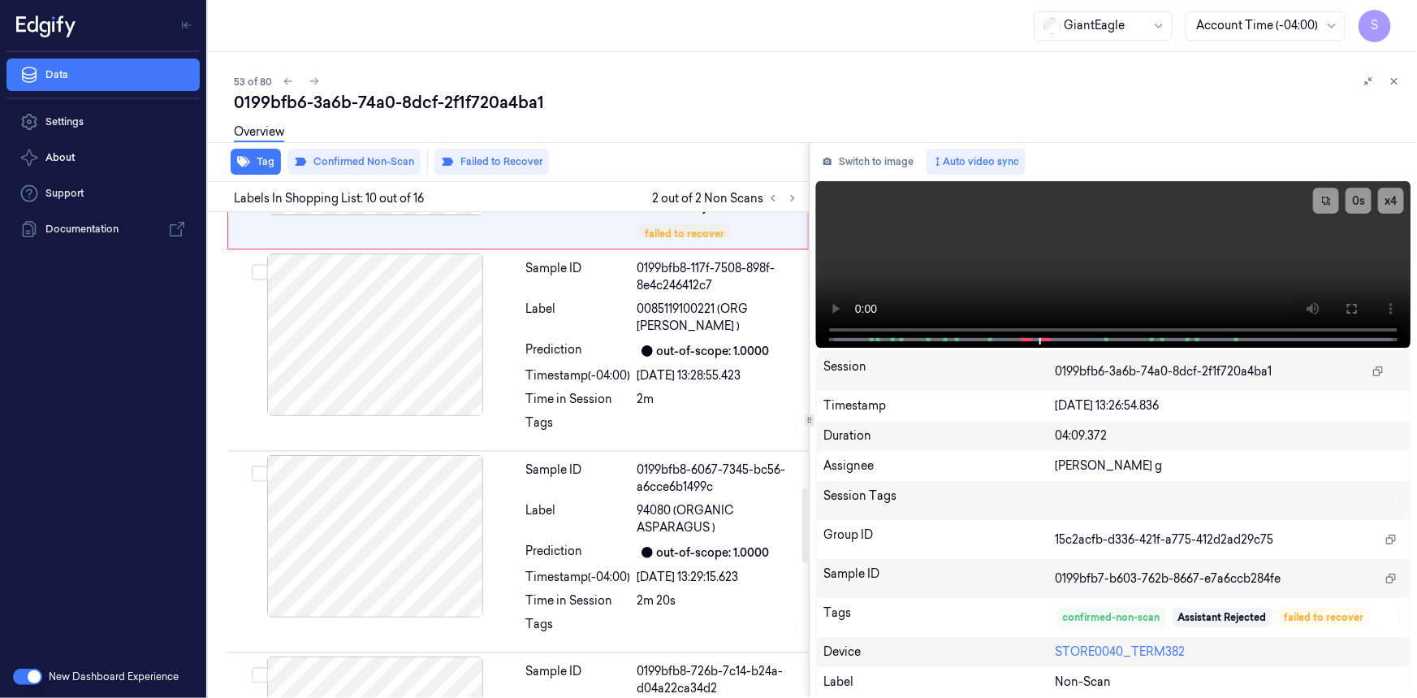
scroll to position [1800, 0]
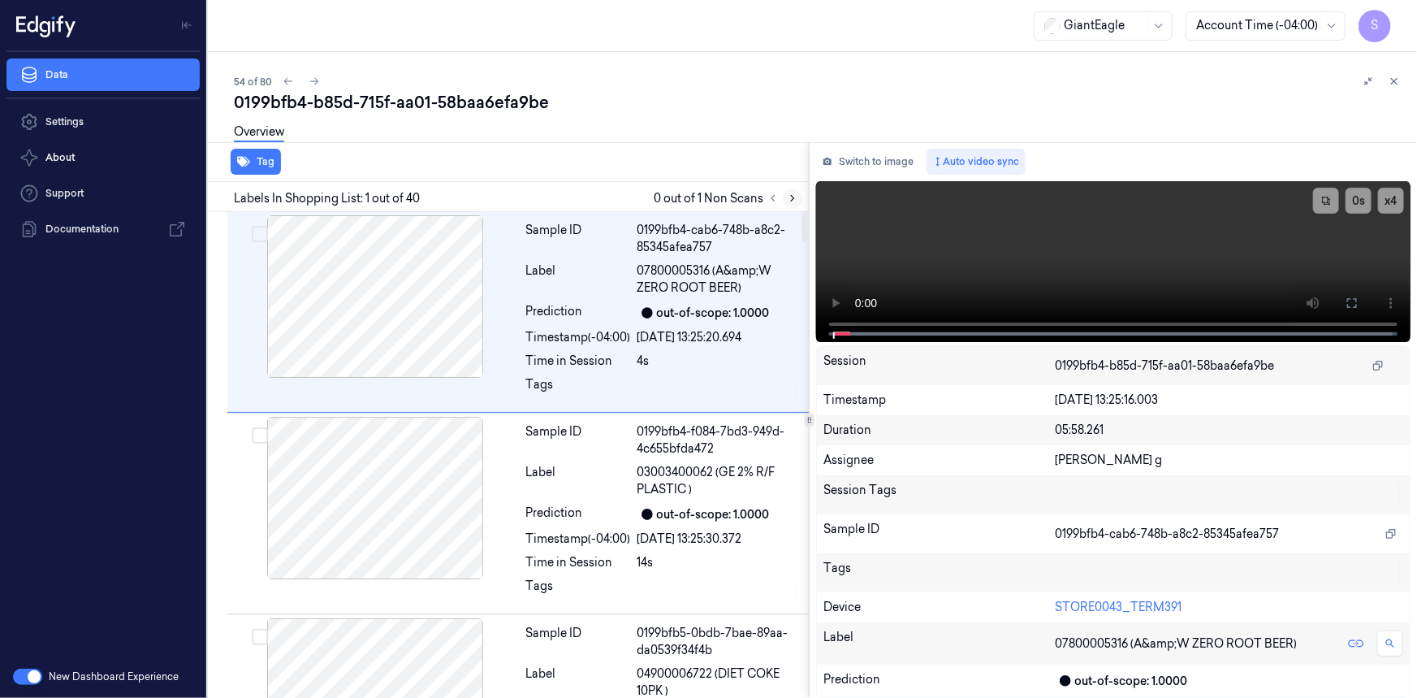
click at [790, 203] on button at bounding box center [792, 197] width 19 height 19
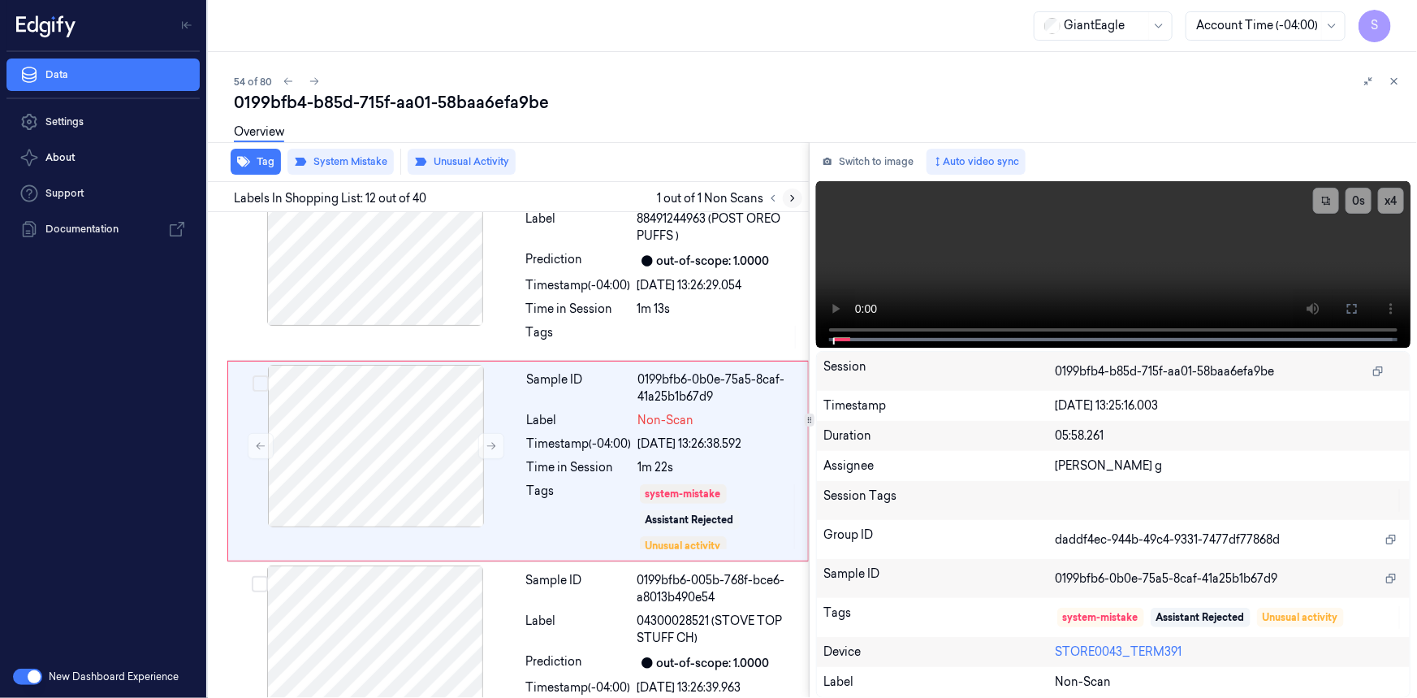
scroll to position [2071, 0]
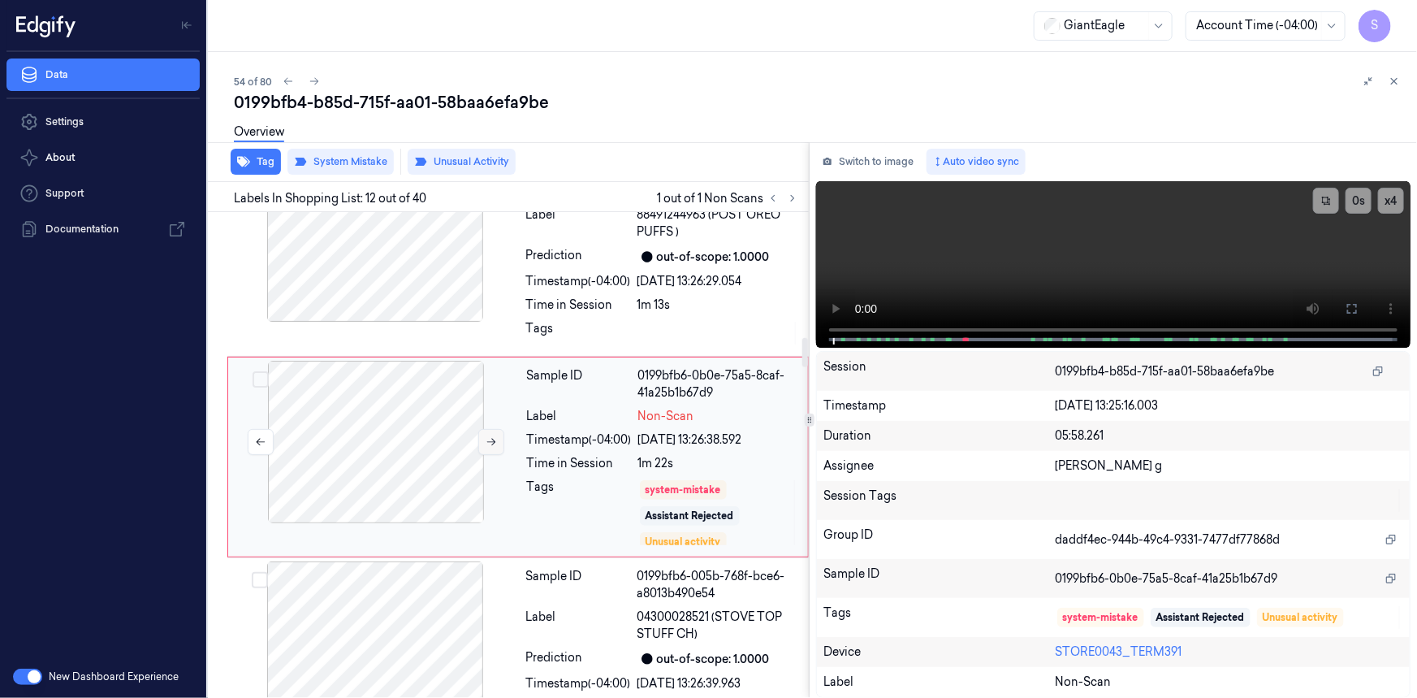
click at [492, 432] on button at bounding box center [491, 442] width 26 height 26
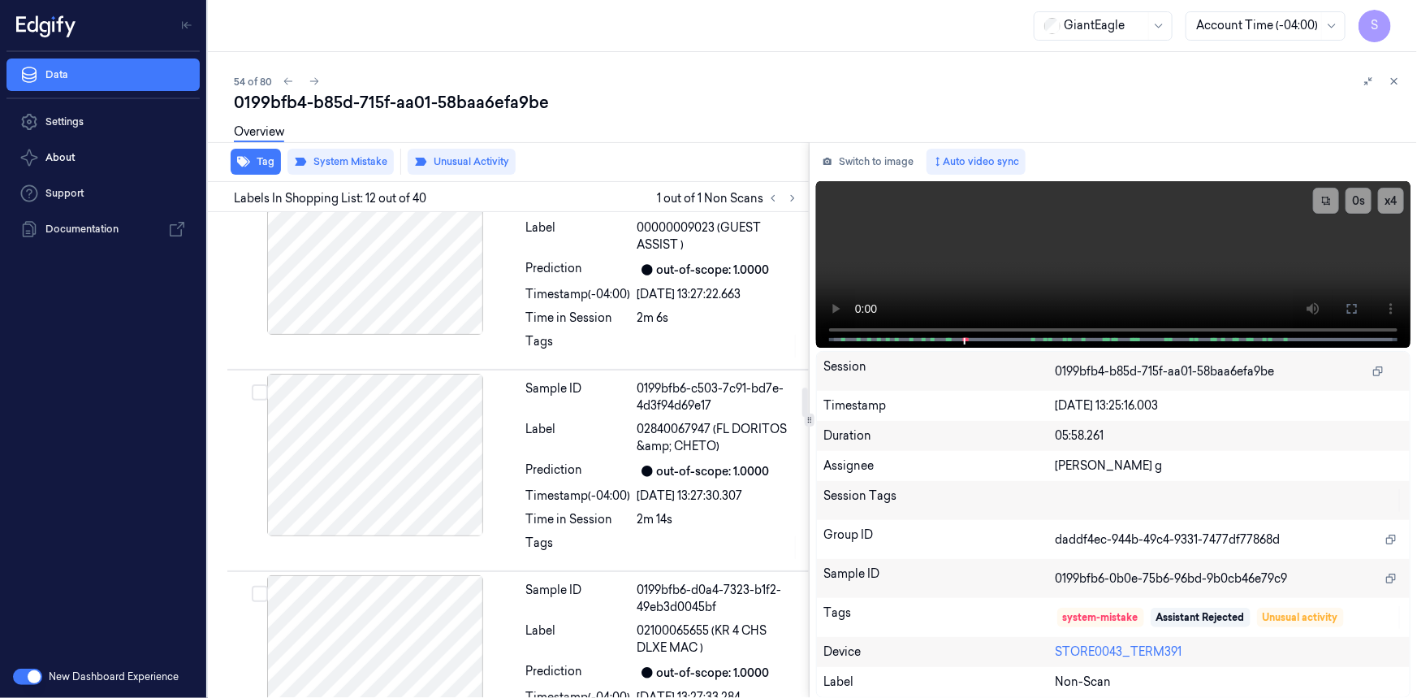
scroll to position [2957, 0]
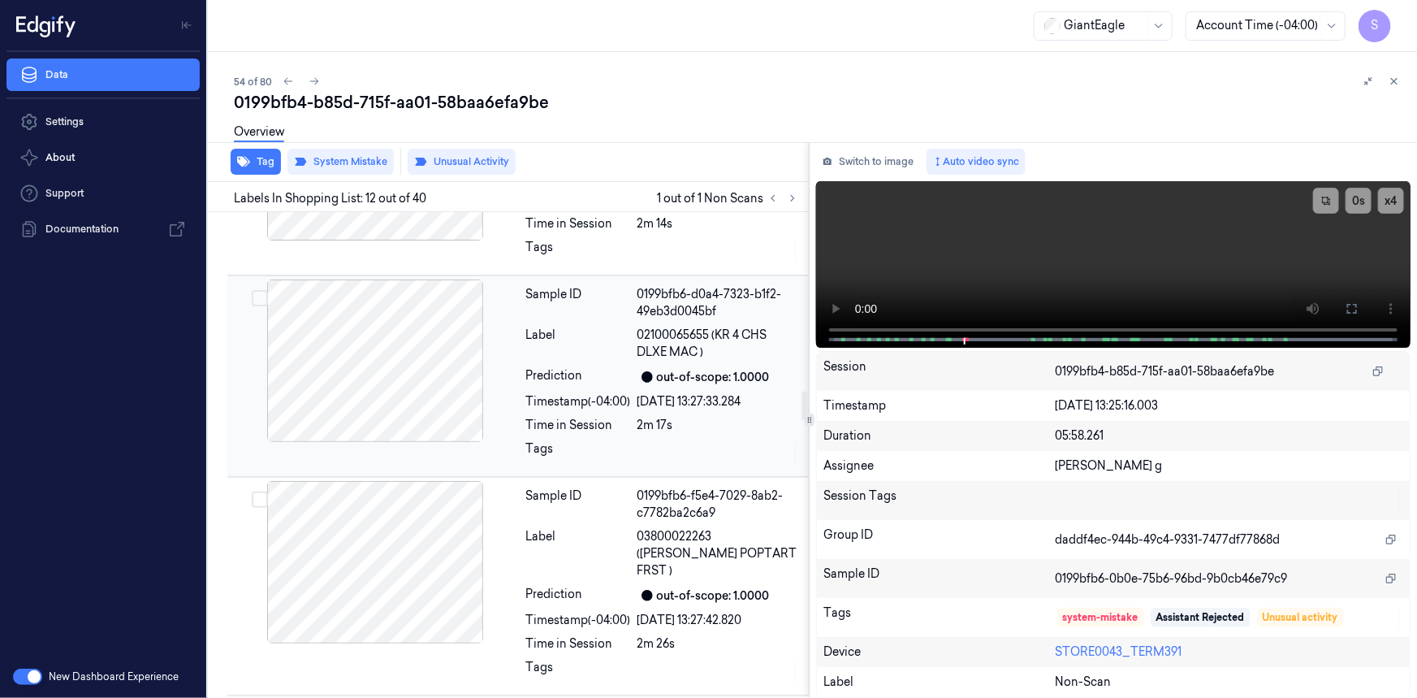
click at [431, 400] on div at bounding box center [375, 360] width 289 height 162
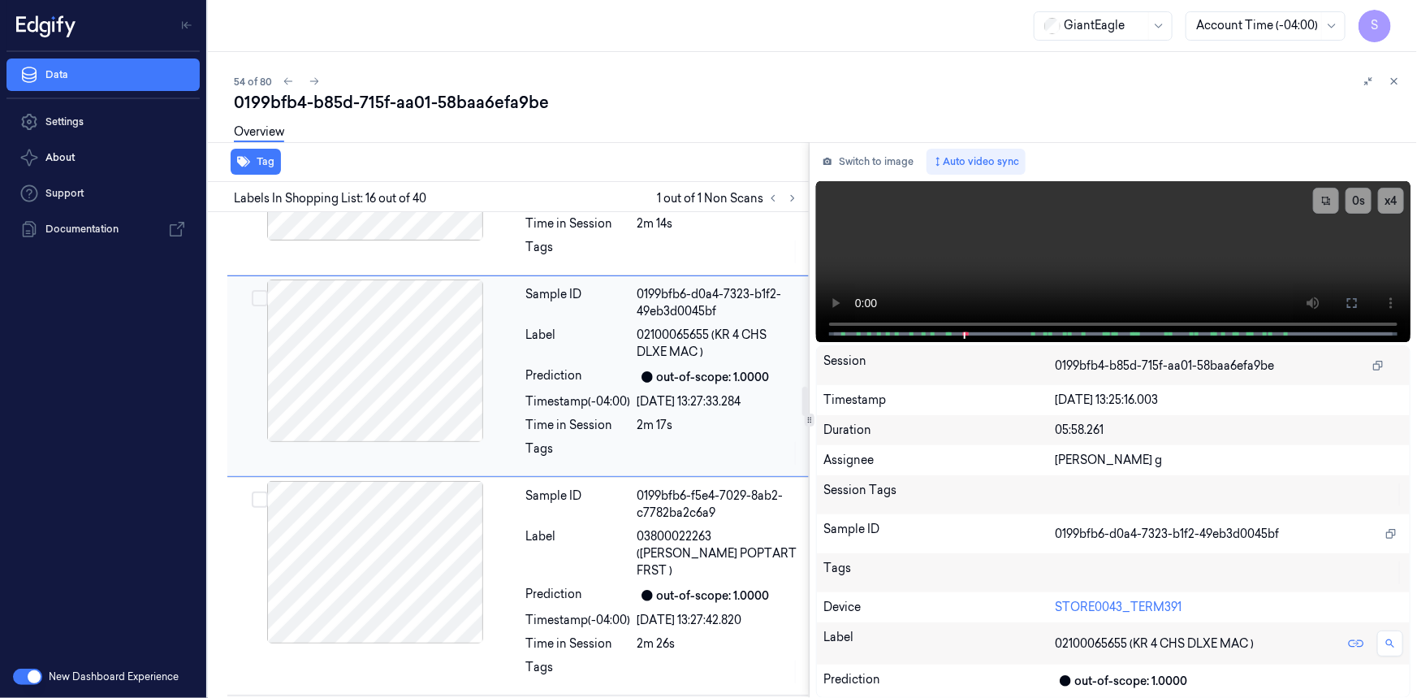
scroll to position [2875, 0]
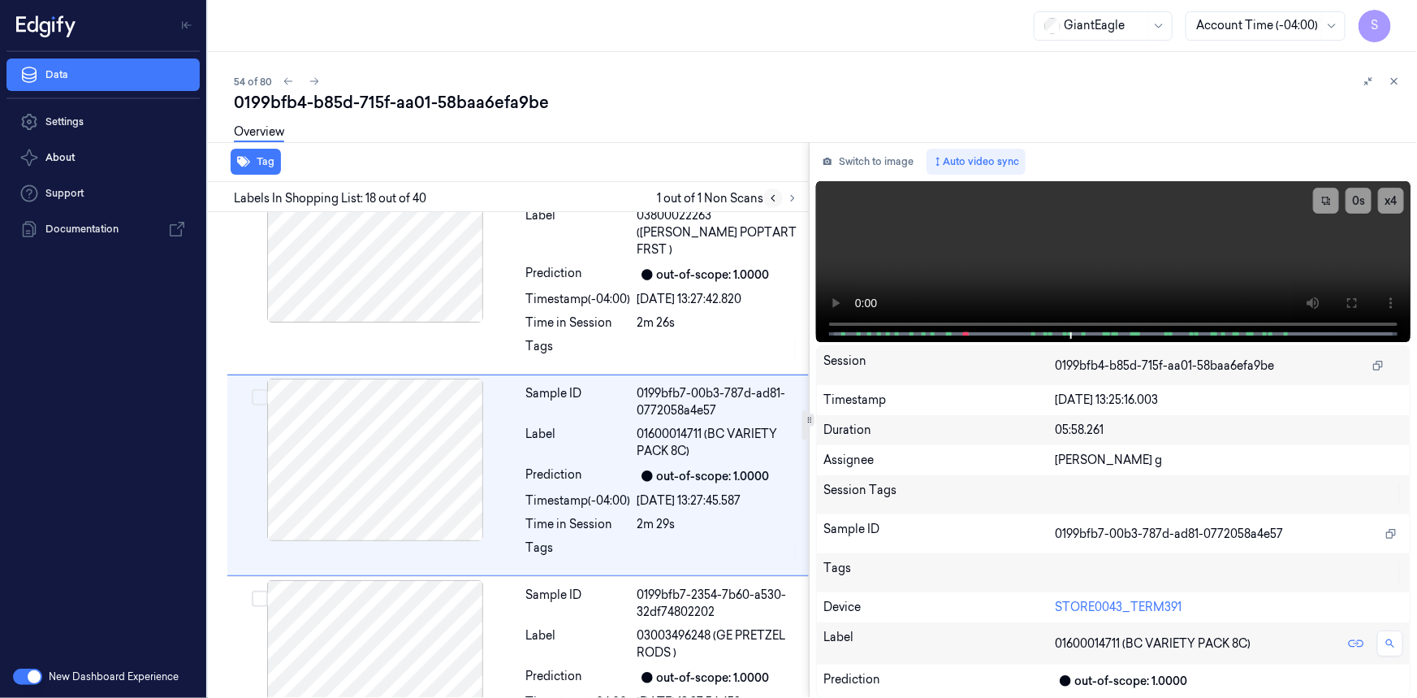
click at [774, 198] on icon at bounding box center [773, 198] width 11 height 11
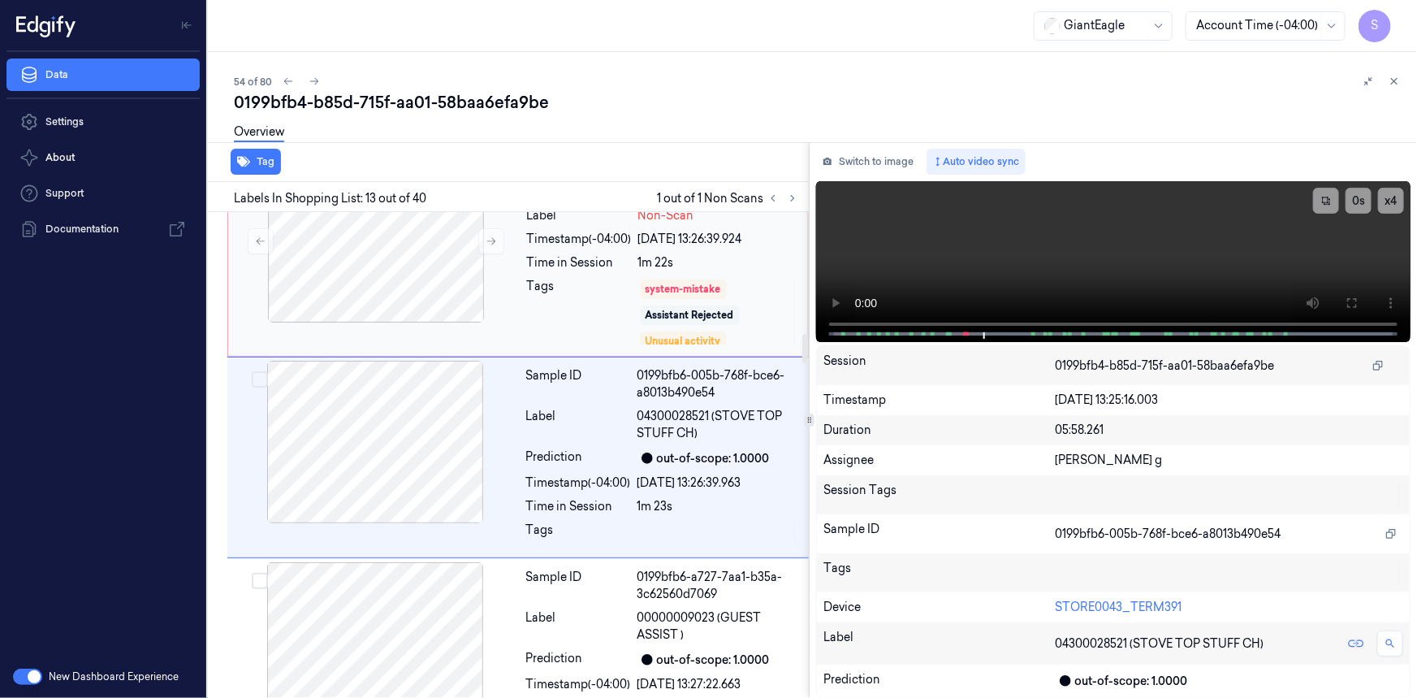
scroll to position [1975, 0]
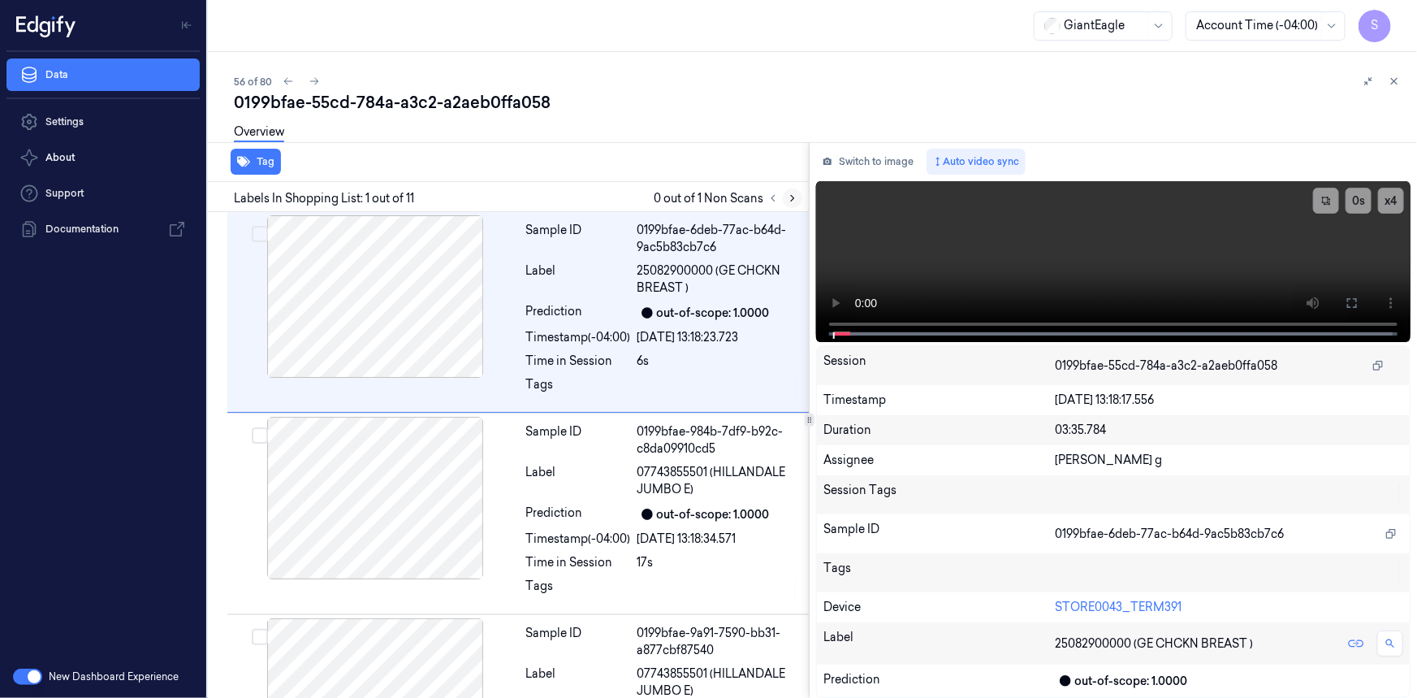
click at [784, 197] on div at bounding box center [783, 197] width 39 height 19
click at [785, 195] on button at bounding box center [792, 197] width 19 height 19
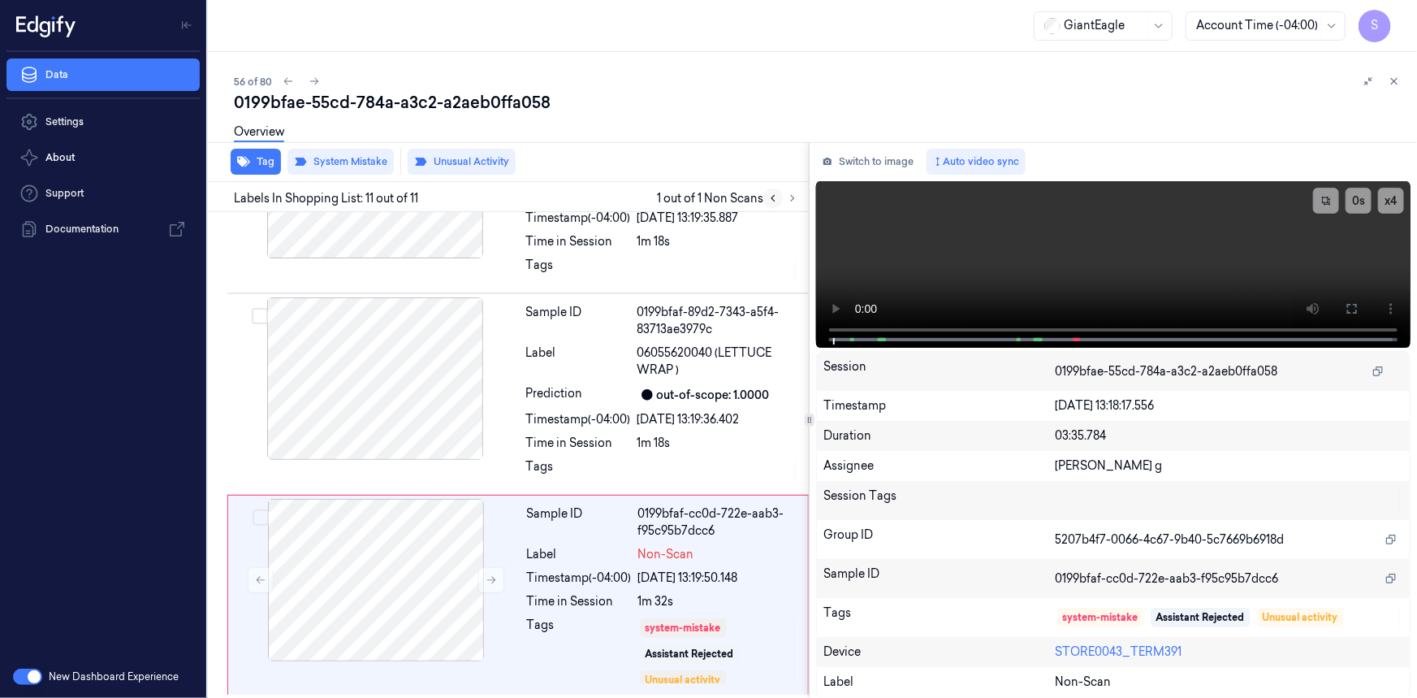
scroll to position [1732, 0]
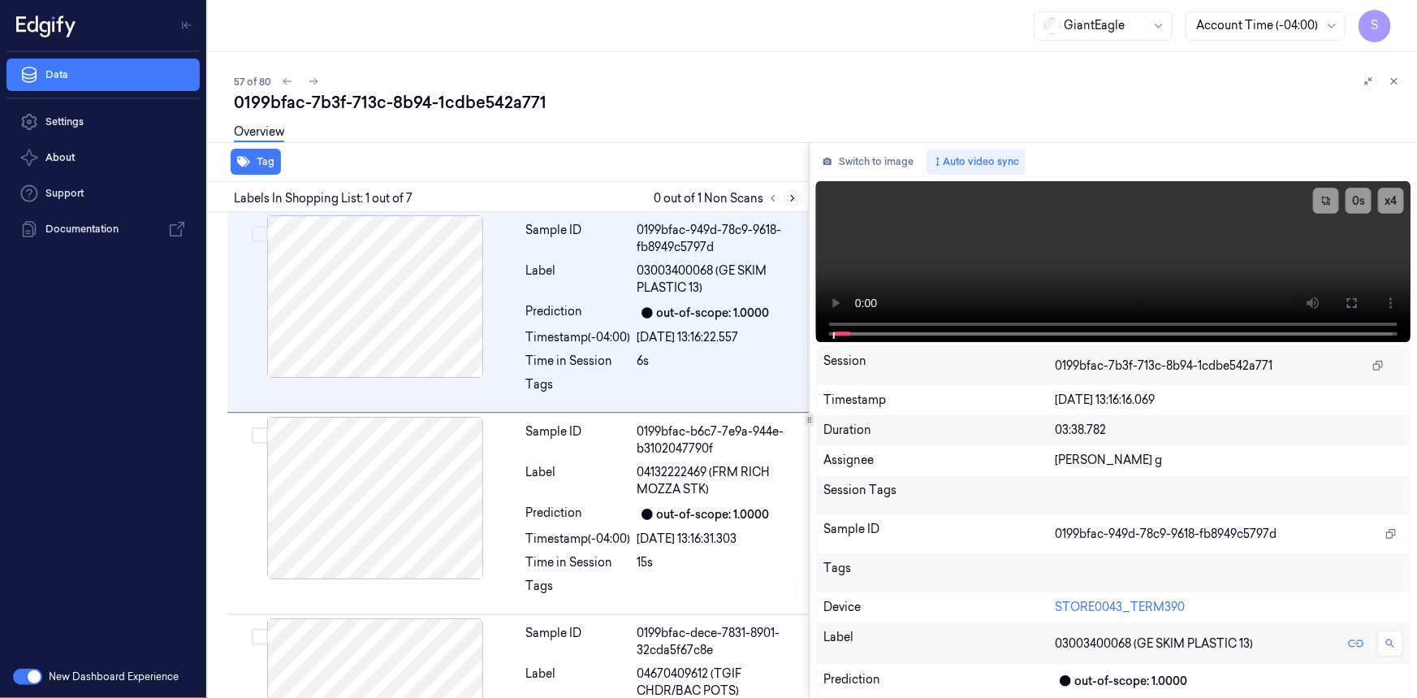
click at [785, 197] on button at bounding box center [792, 197] width 19 height 19
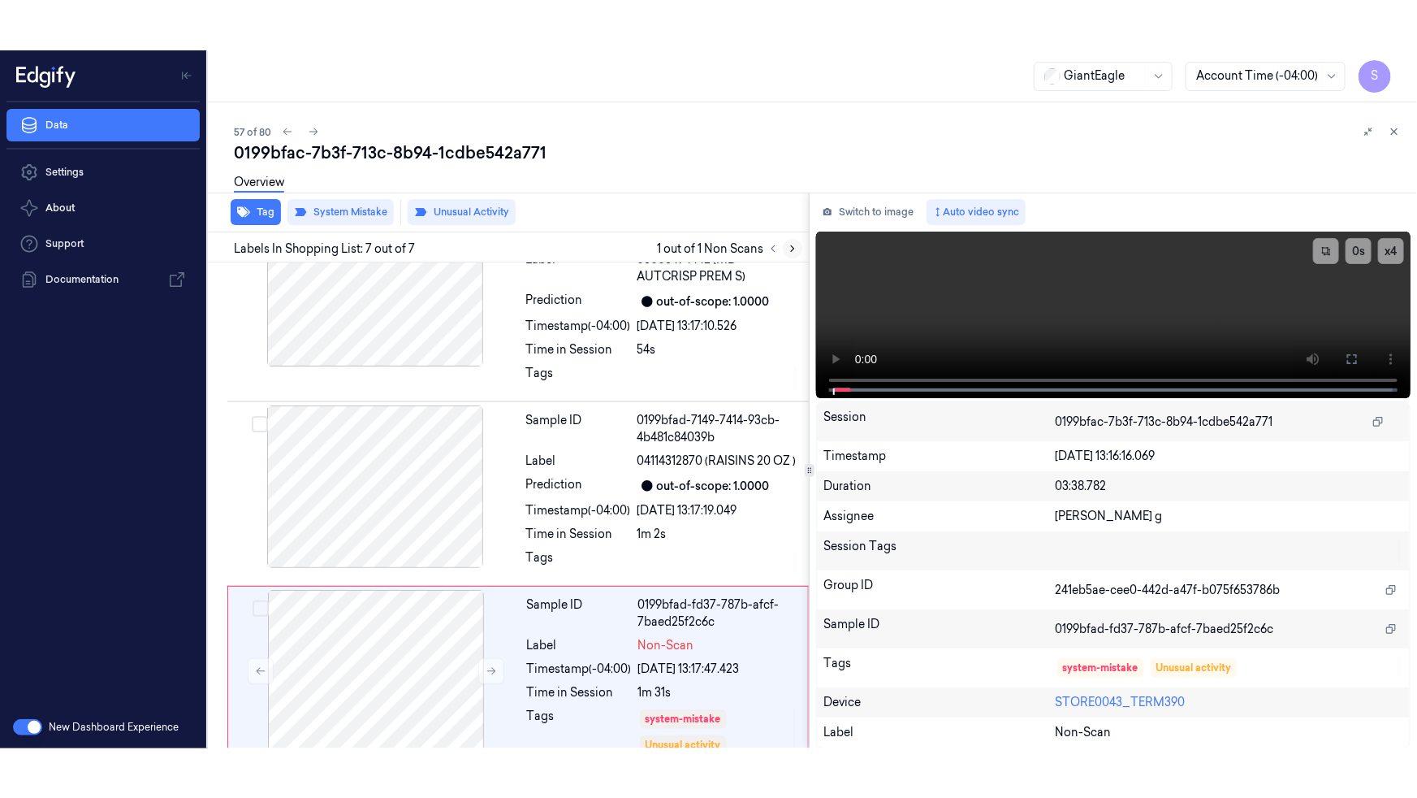
scroll to position [889, 0]
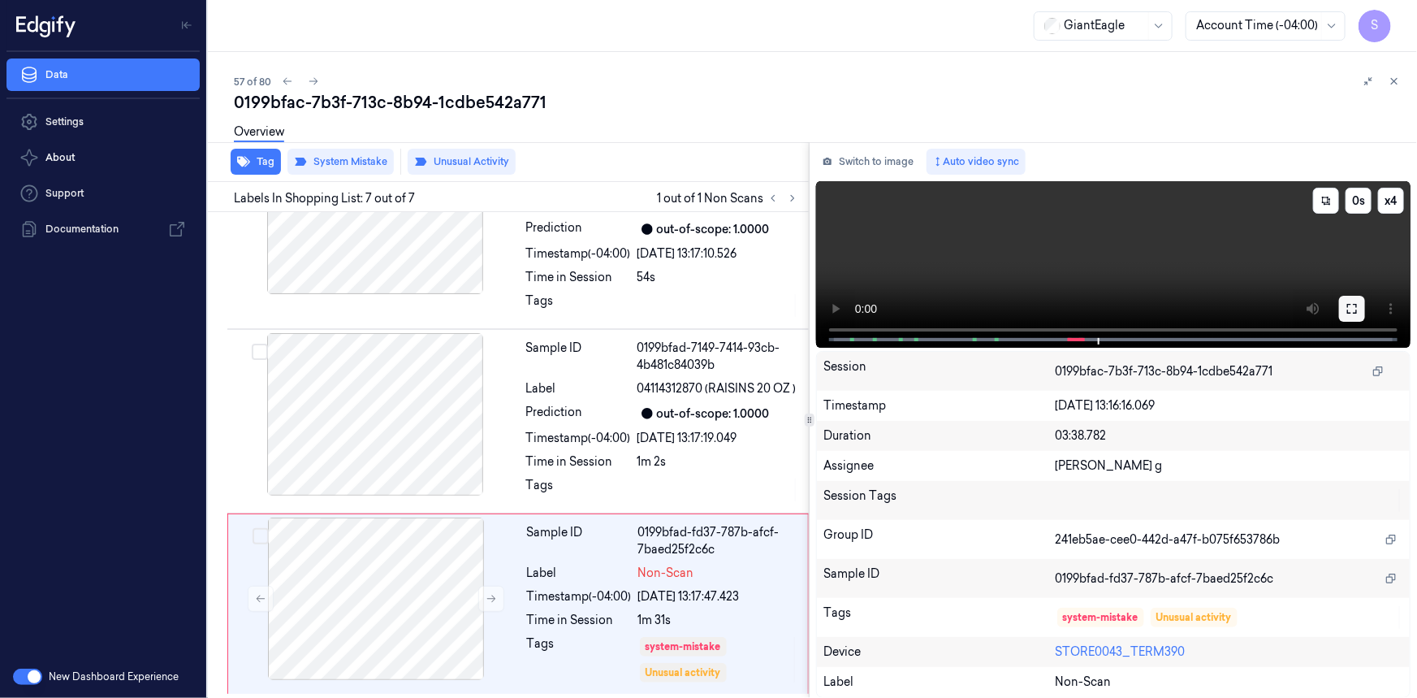
click at [1357, 298] on button at bounding box center [1352, 309] width 26 height 26
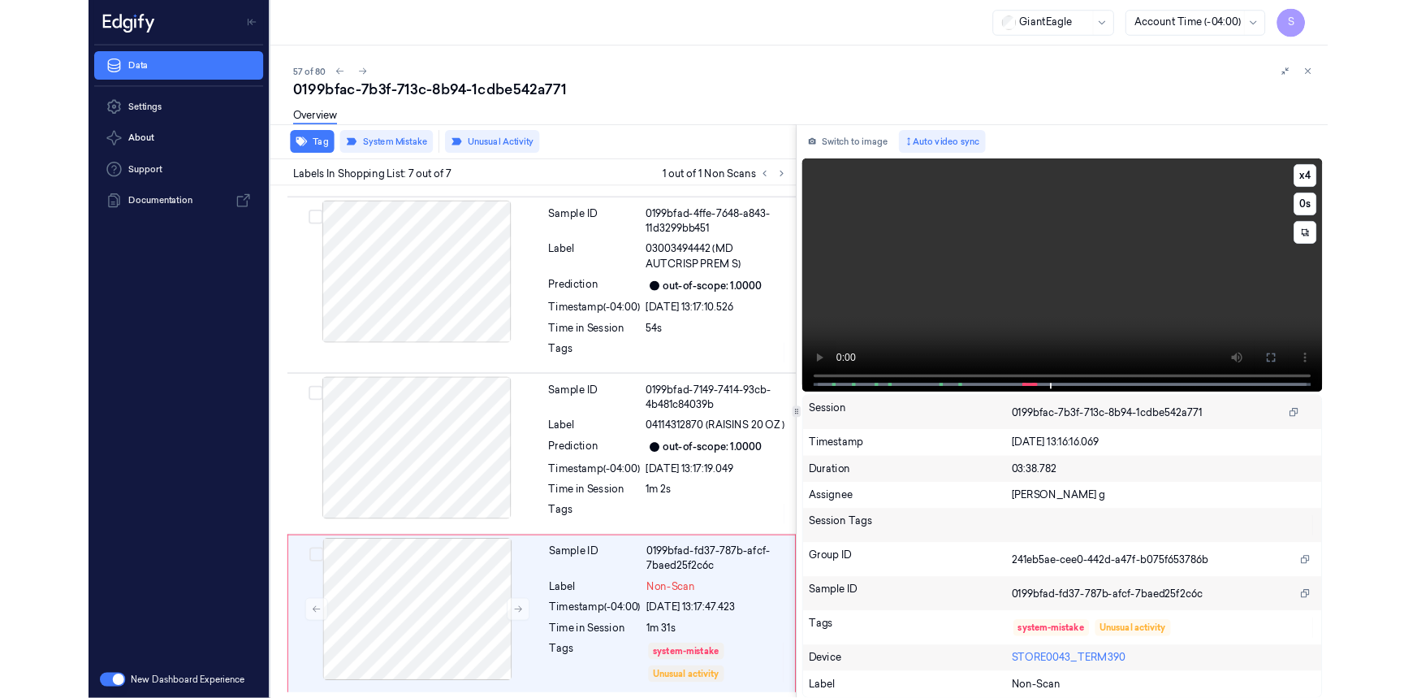
scroll to position [790, 0]
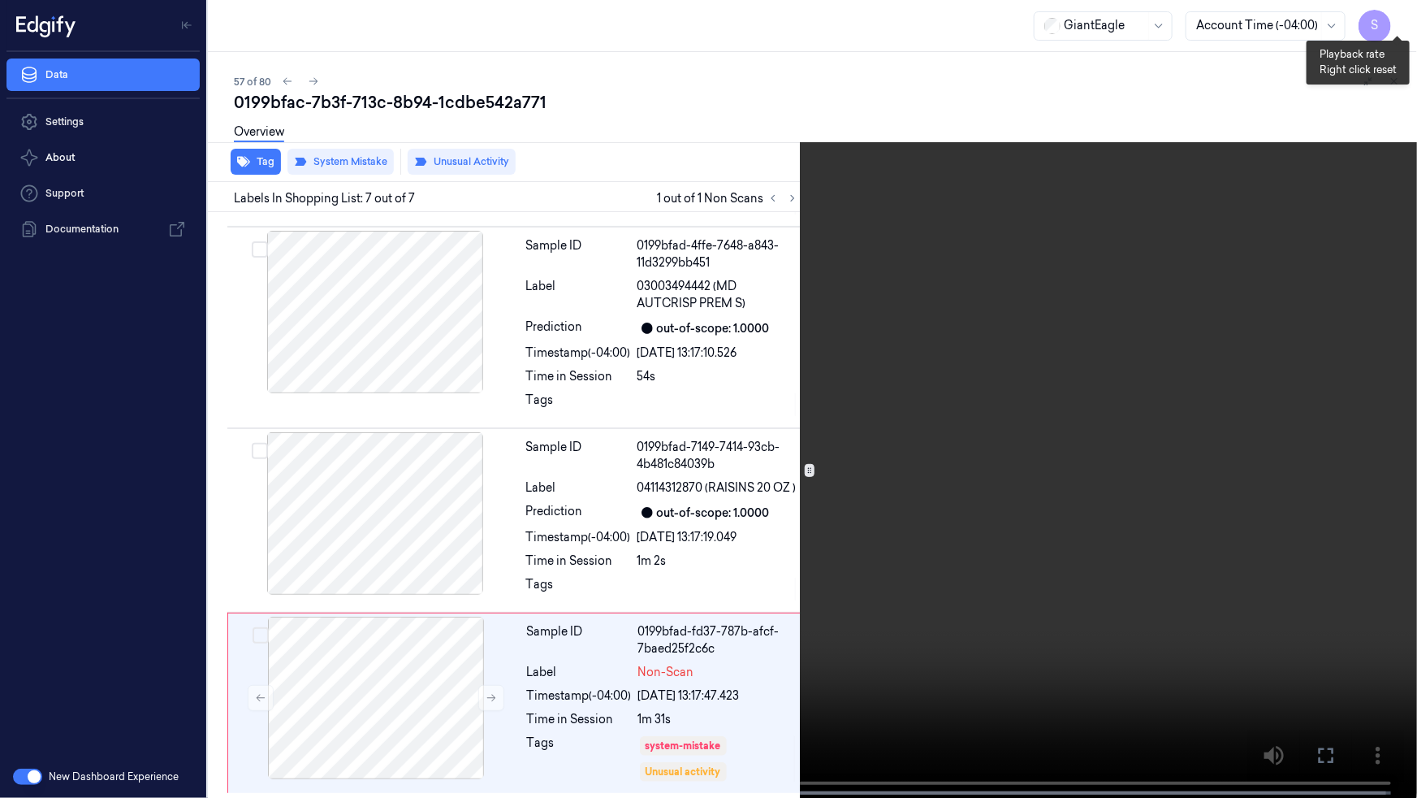
click at [1404, 21] on button "x 4" at bounding box center [1398, 19] width 26 height 26
click at [1404, 21] on button "x 1" at bounding box center [1398, 19] width 26 height 26
click at [1404, 21] on button "x 2" at bounding box center [1398, 19] width 26 height 26
click at [0, 0] on icon at bounding box center [0, 0] width 0 height 0
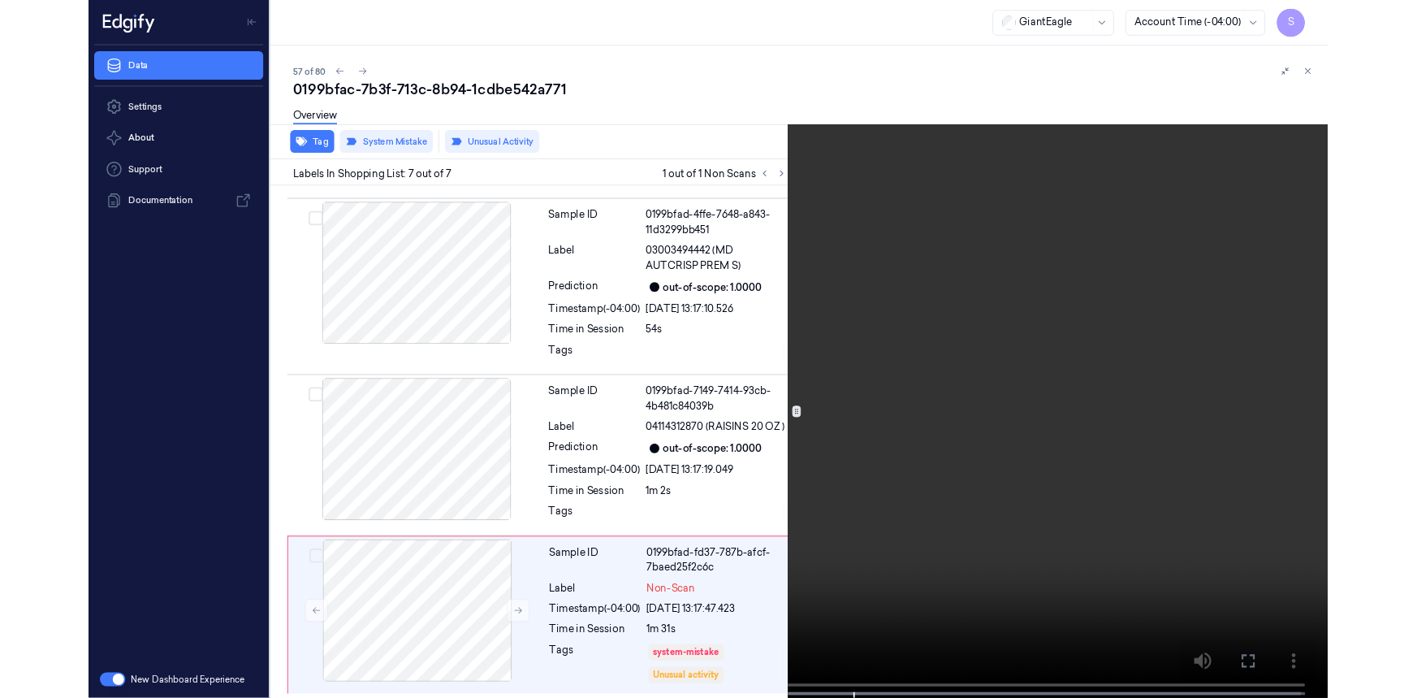
scroll to position [889, 0]
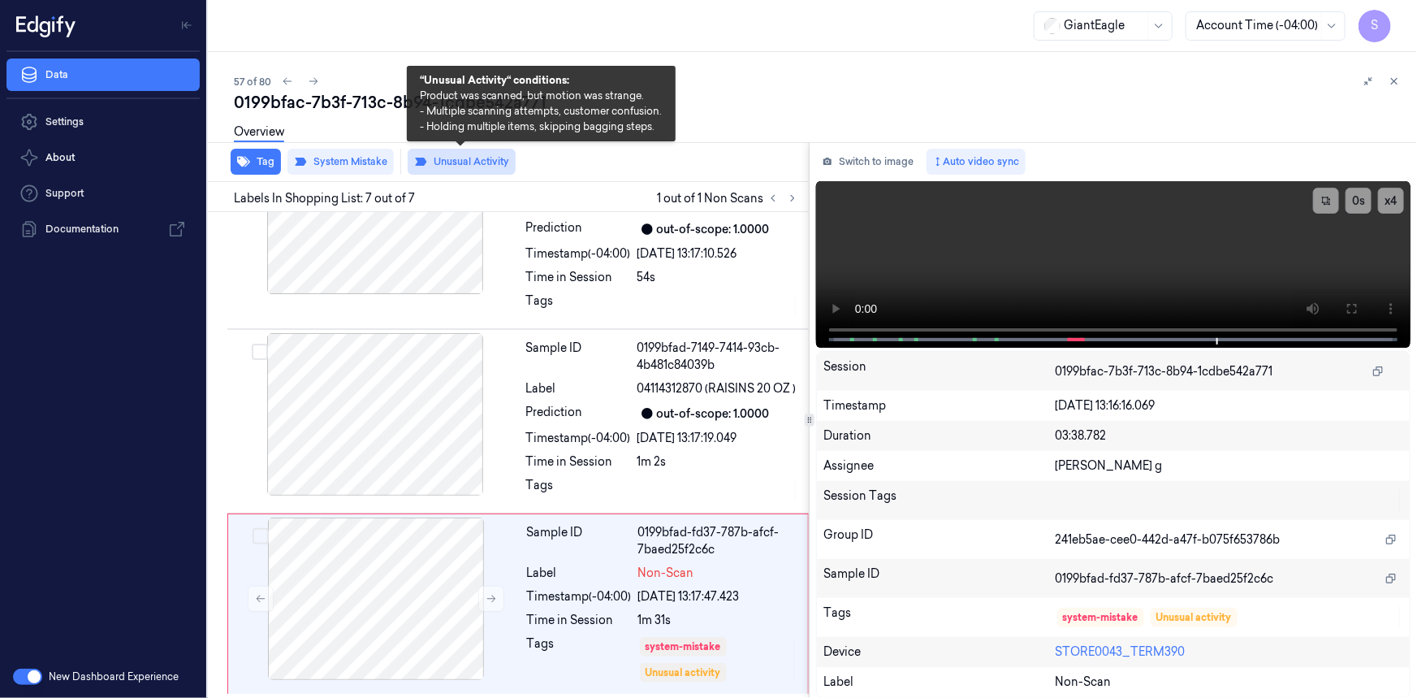
click at [433, 158] on button "Unusual Activity" at bounding box center [462, 162] width 108 height 26
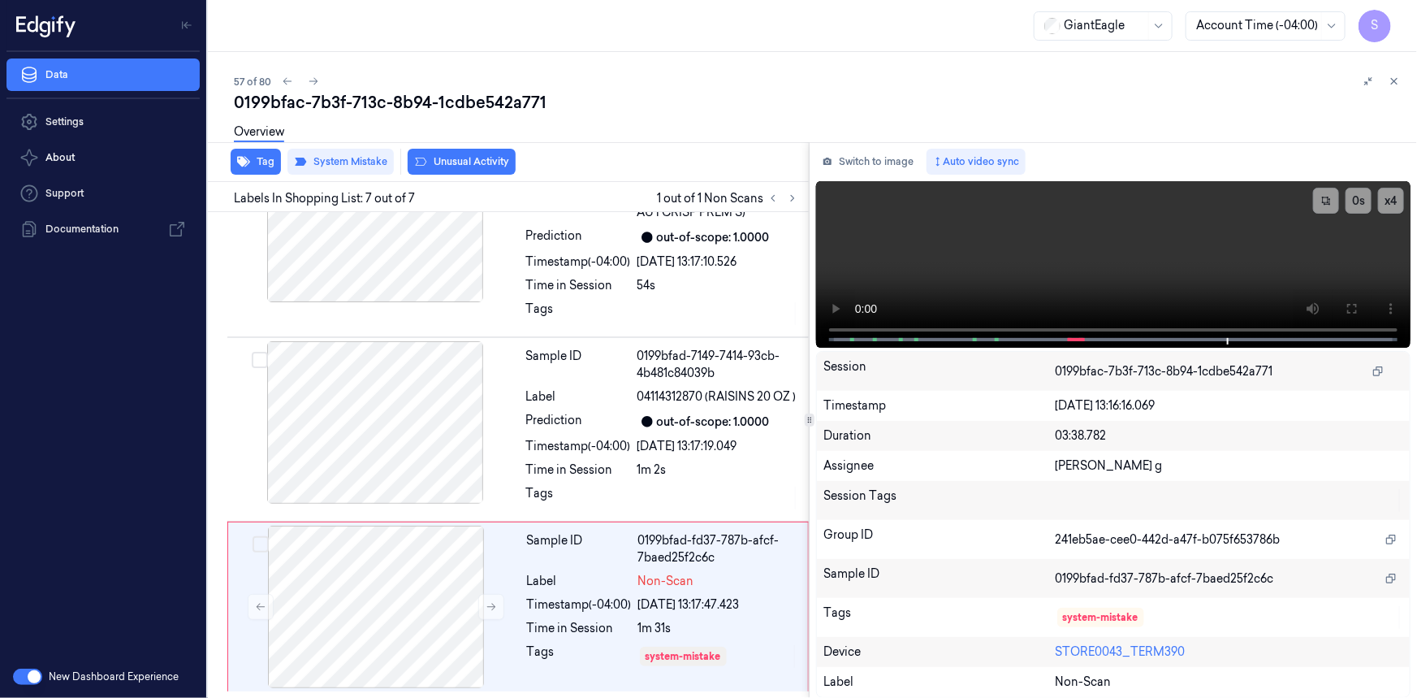
scroll to position [880, 0]
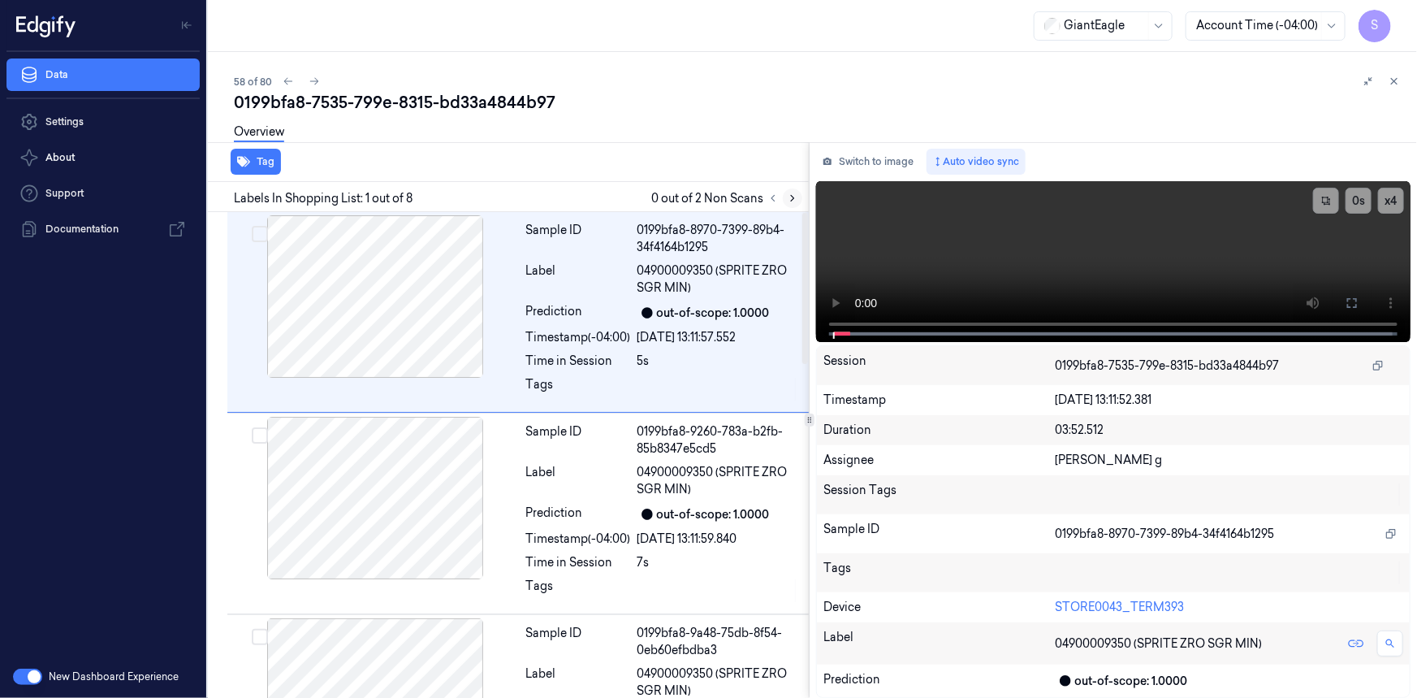
click at [787, 197] on icon at bounding box center [792, 198] width 11 height 11
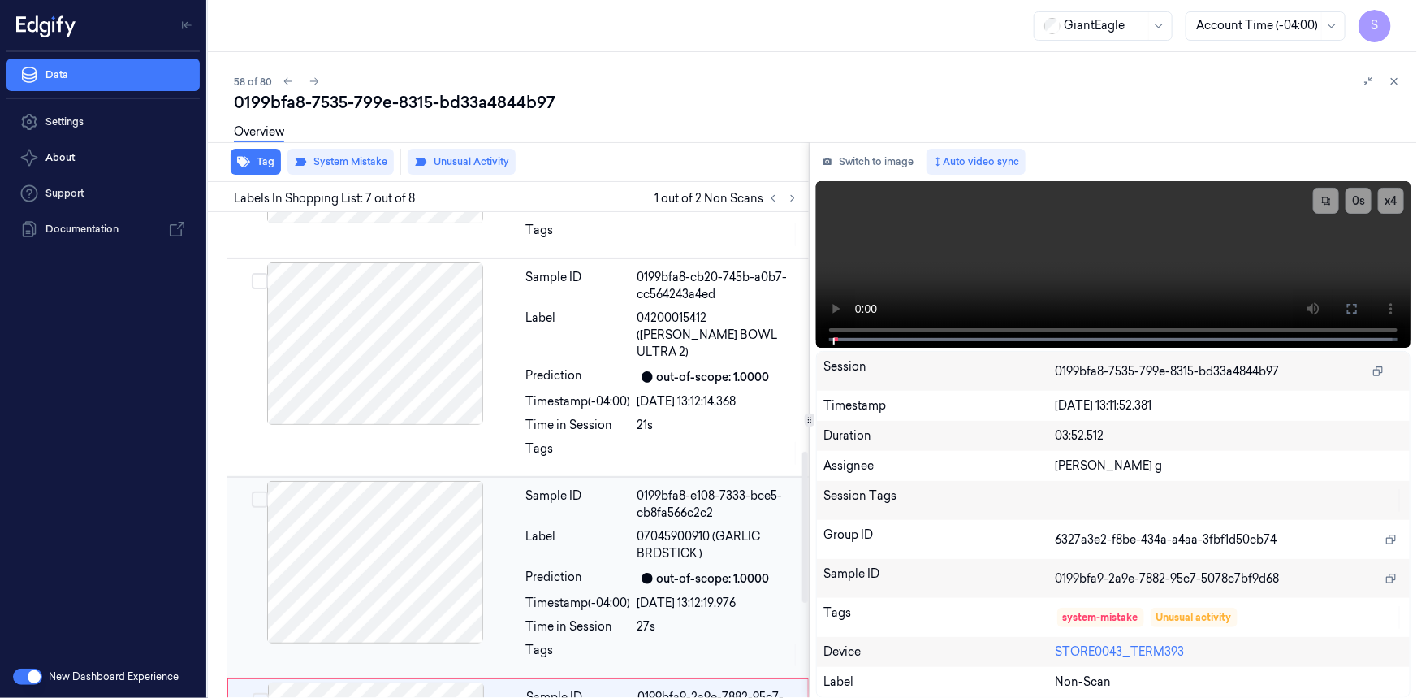
scroll to position [1054, 0]
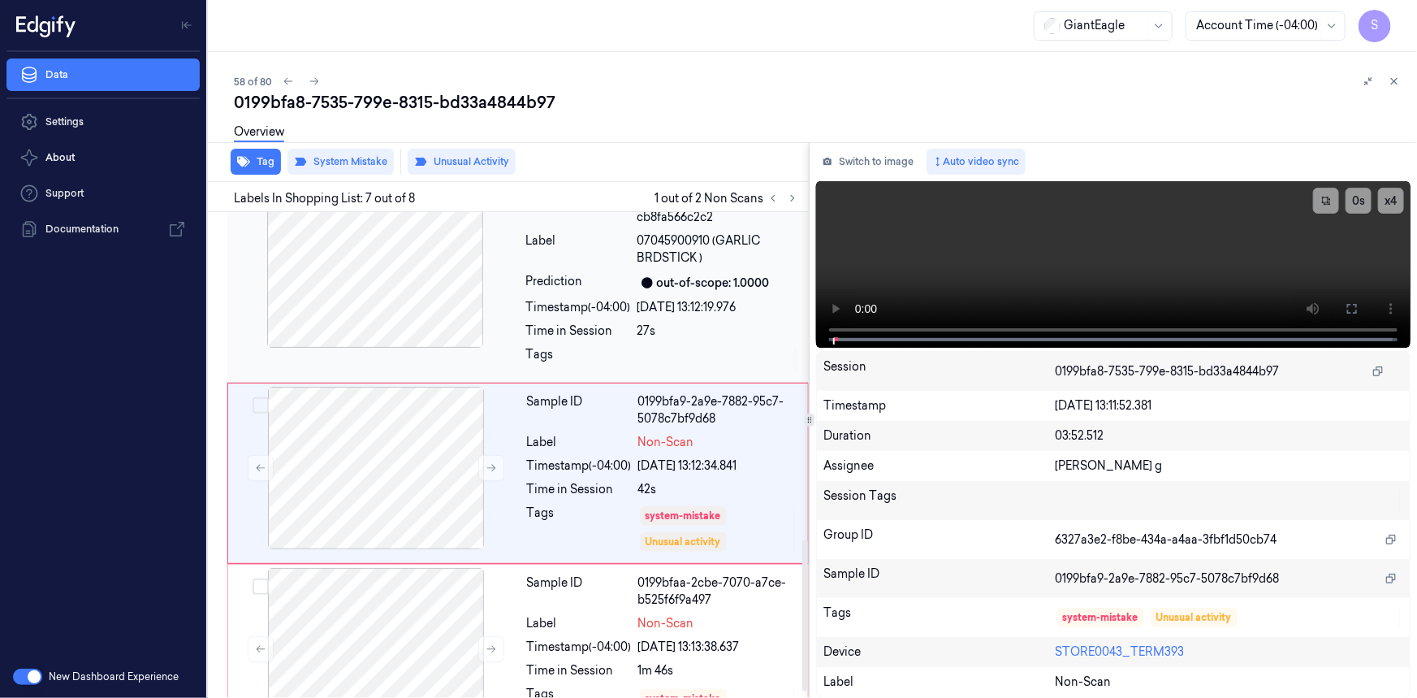
click at [435, 297] on div at bounding box center [375, 266] width 289 height 162
click at [444, 437] on div at bounding box center [376, 468] width 289 height 162
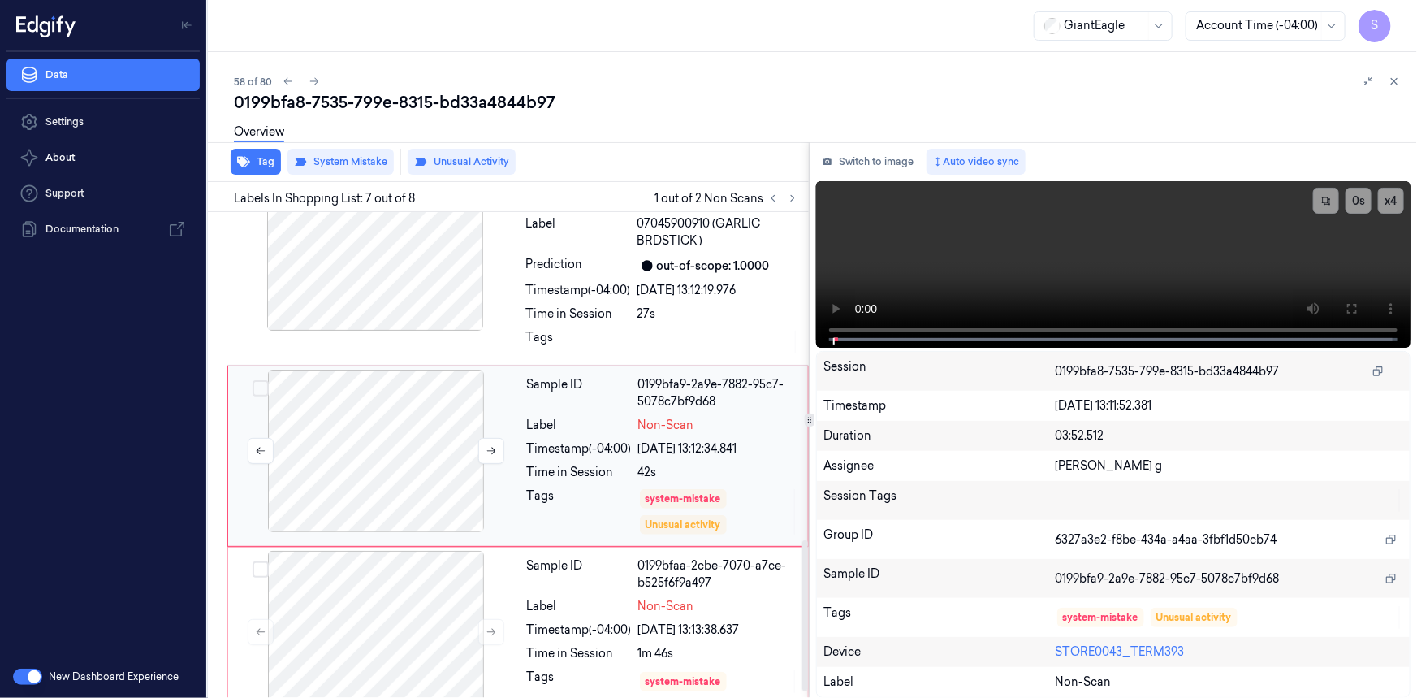
scroll to position [1077, 0]
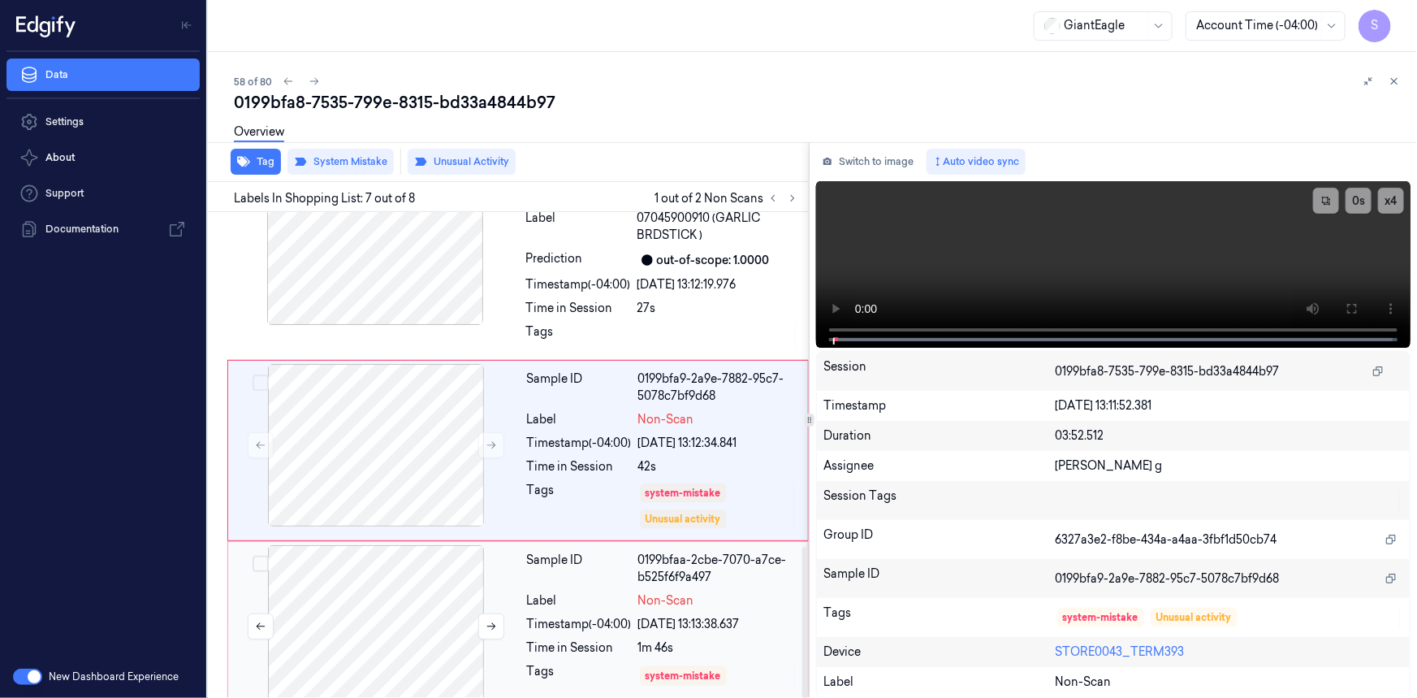
click at [415, 599] on div at bounding box center [376, 626] width 289 height 162
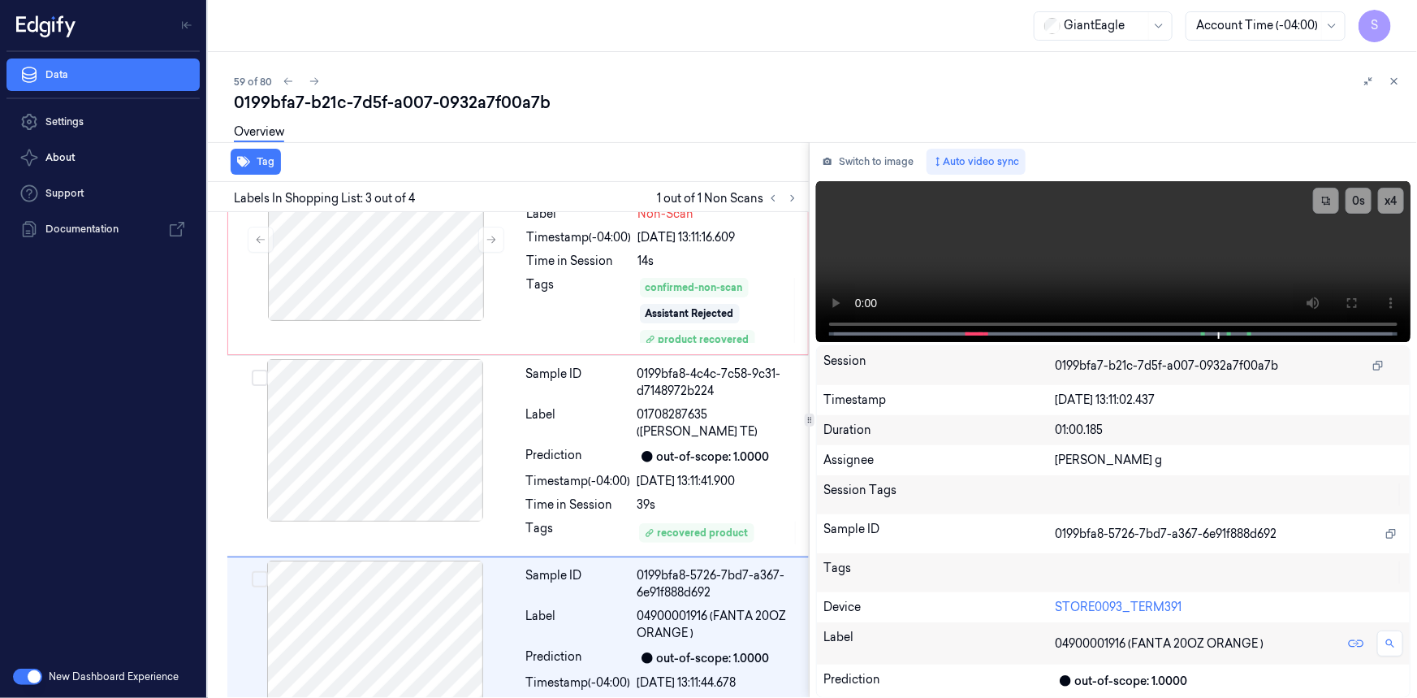
scroll to position [257, 0]
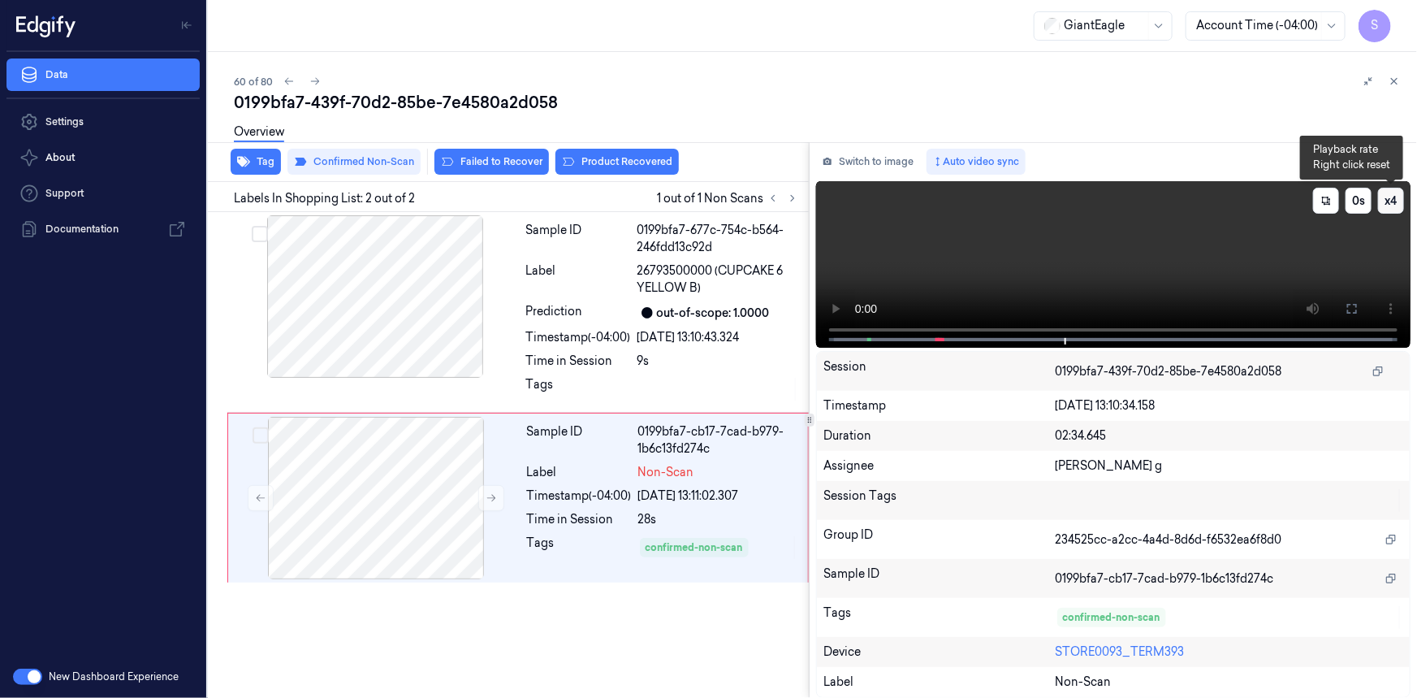
click at [1393, 203] on button "x 4" at bounding box center [1391, 201] width 26 height 26
click at [1393, 203] on button "x 1" at bounding box center [1391, 201] width 26 height 26
click at [1393, 203] on button "x 2" at bounding box center [1391, 201] width 26 height 26
click at [1393, 203] on button "x 4" at bounding box center [1391, 201] width 26 height 26
click at [1393, 203] on button "x 1" at bounding box center [1391, 201] width 26 height 26
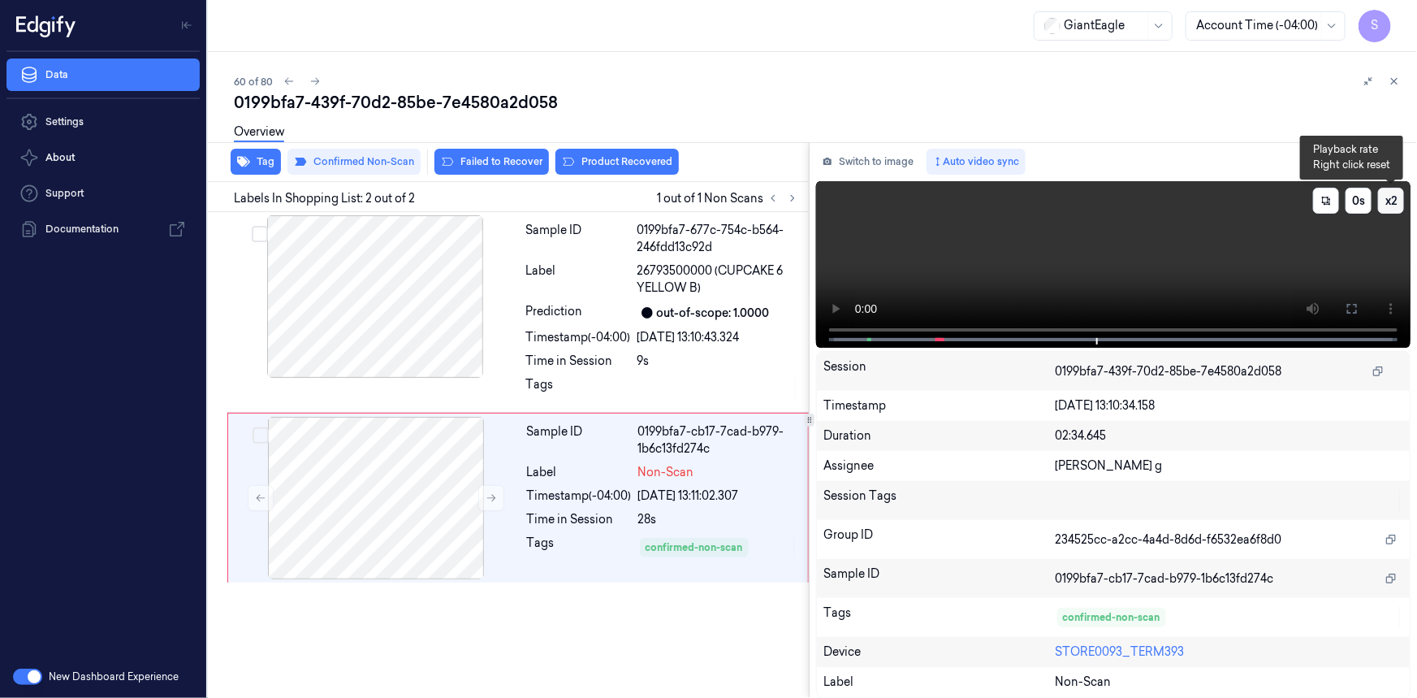
click at [1396, 195] on button "x 2" at bounding box center [1391, 201] width 26 height 26
click at [1358, 304] on icon at bounding box center [1352, 308] width 13 height 13
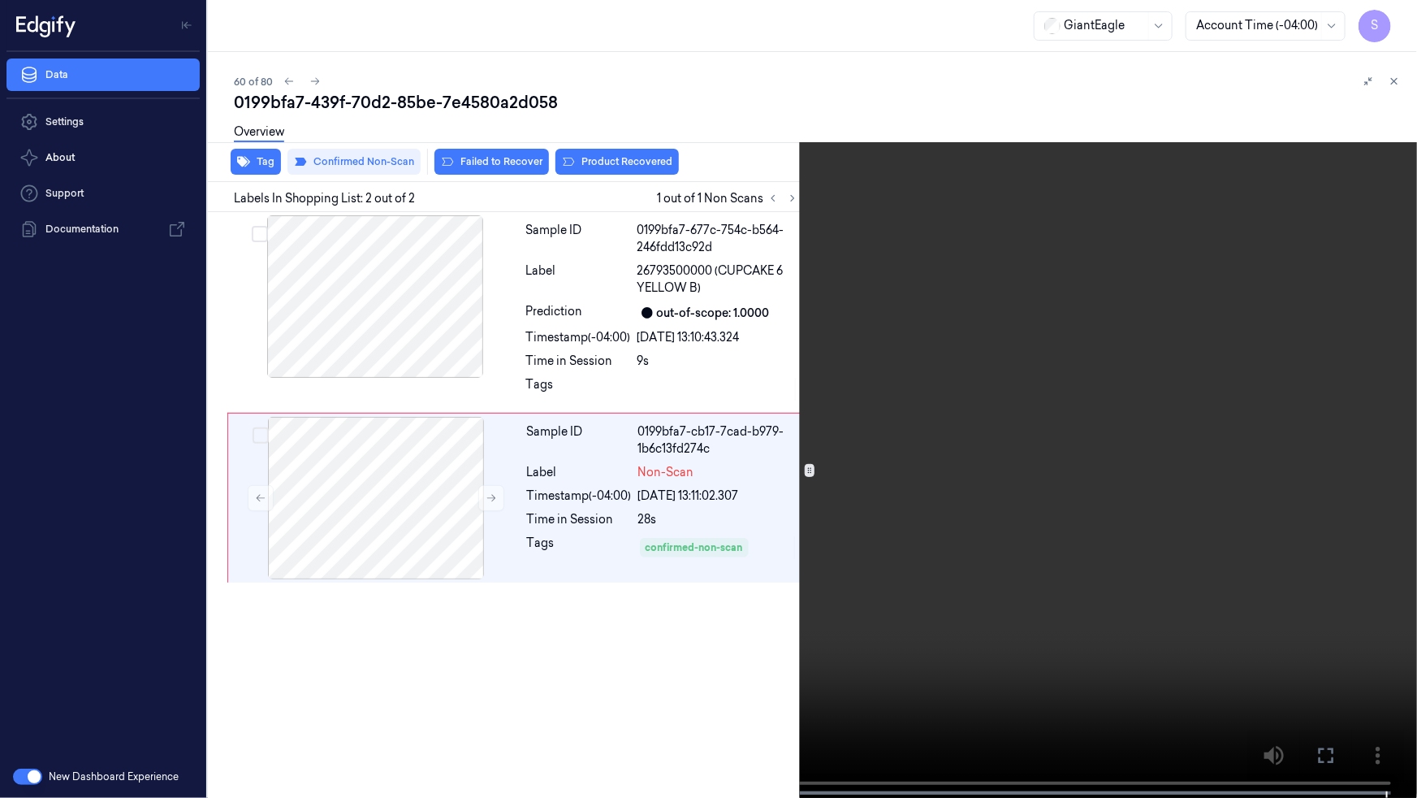
click at [0, 0] on icon at bounding box center [0, 0] width 0 height 0
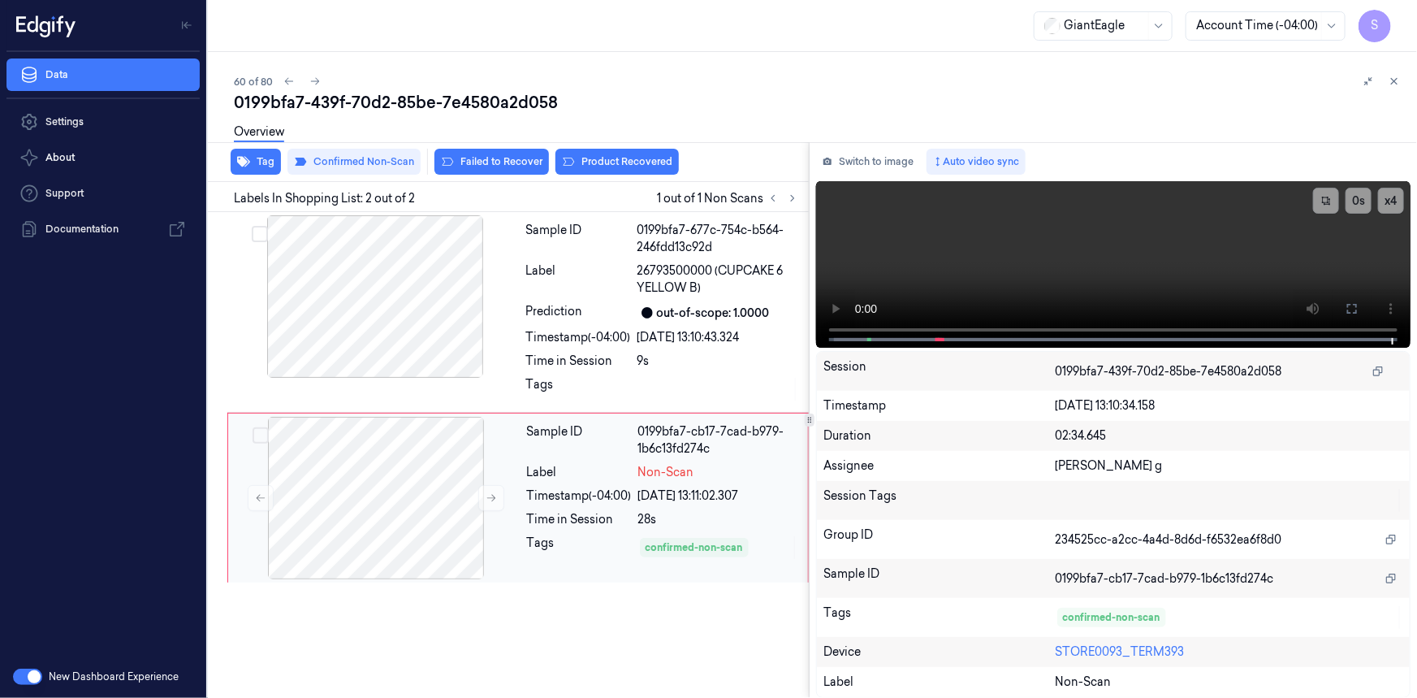
click at [576, 534] on div "Tags" at bounding box center [579, 547] width 105 height 26
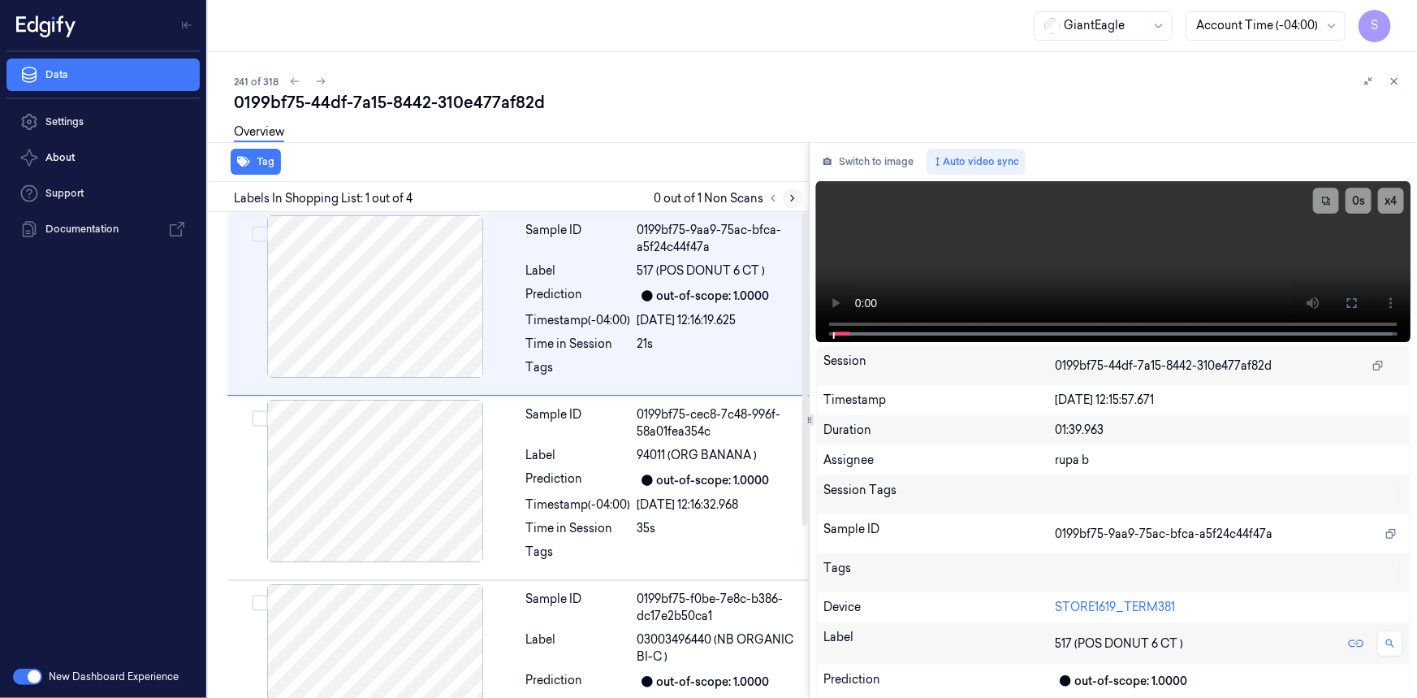
click at [789, 197] on icon at bounding box center [792, 198] width 11 height 11
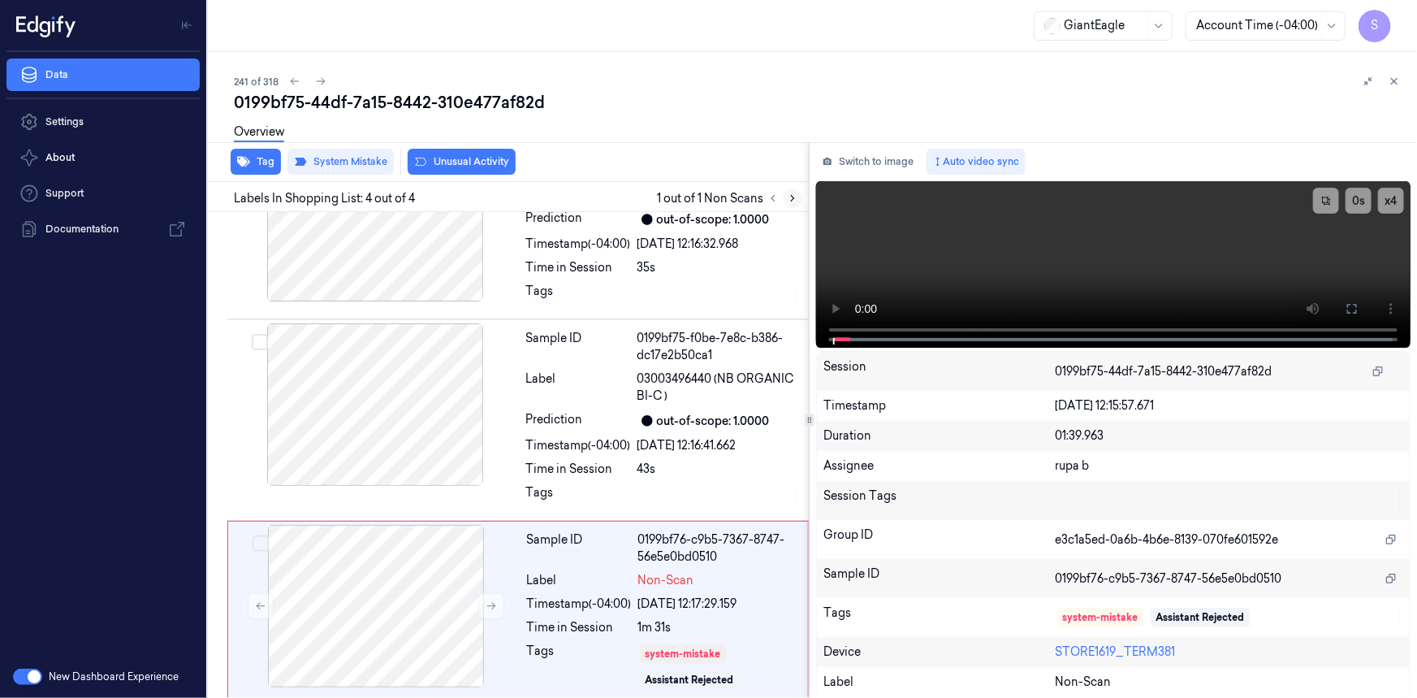
scroll to position [269, 0]
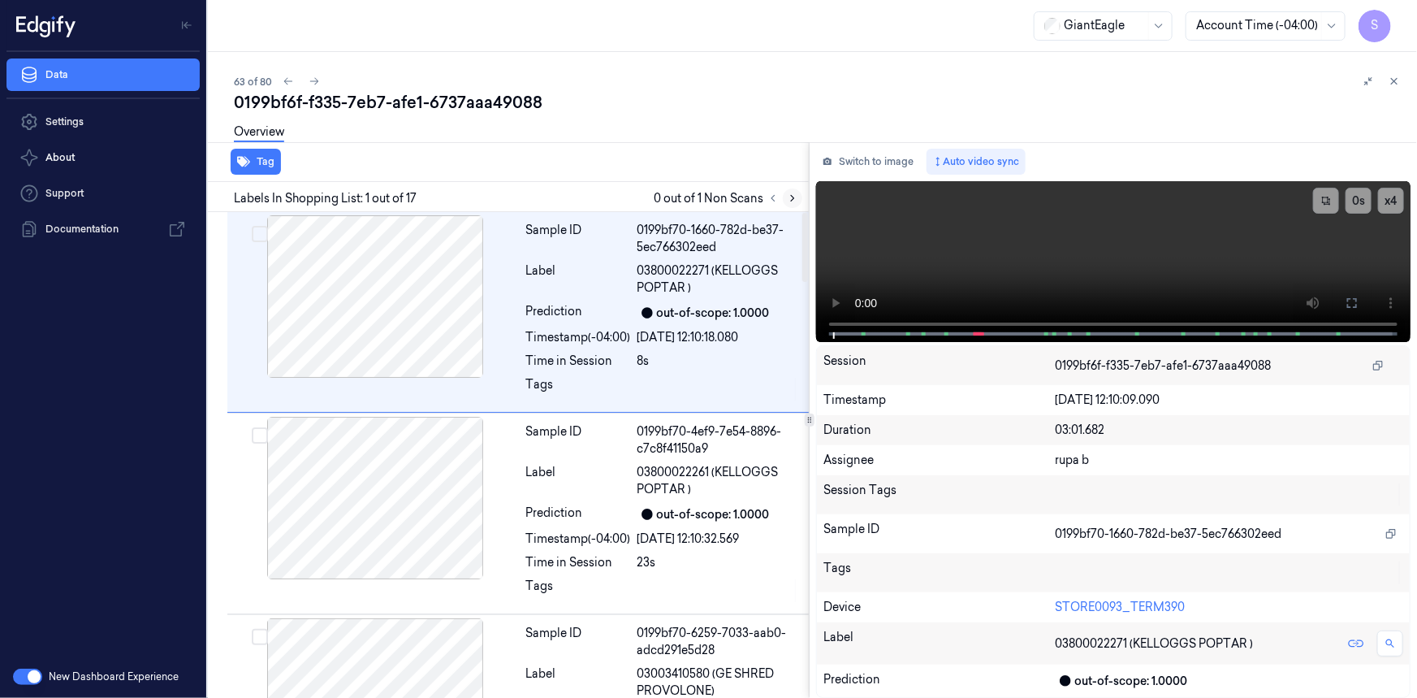
click at [789, 201] on icon at bounding box center [792, 198] width 11 height 11
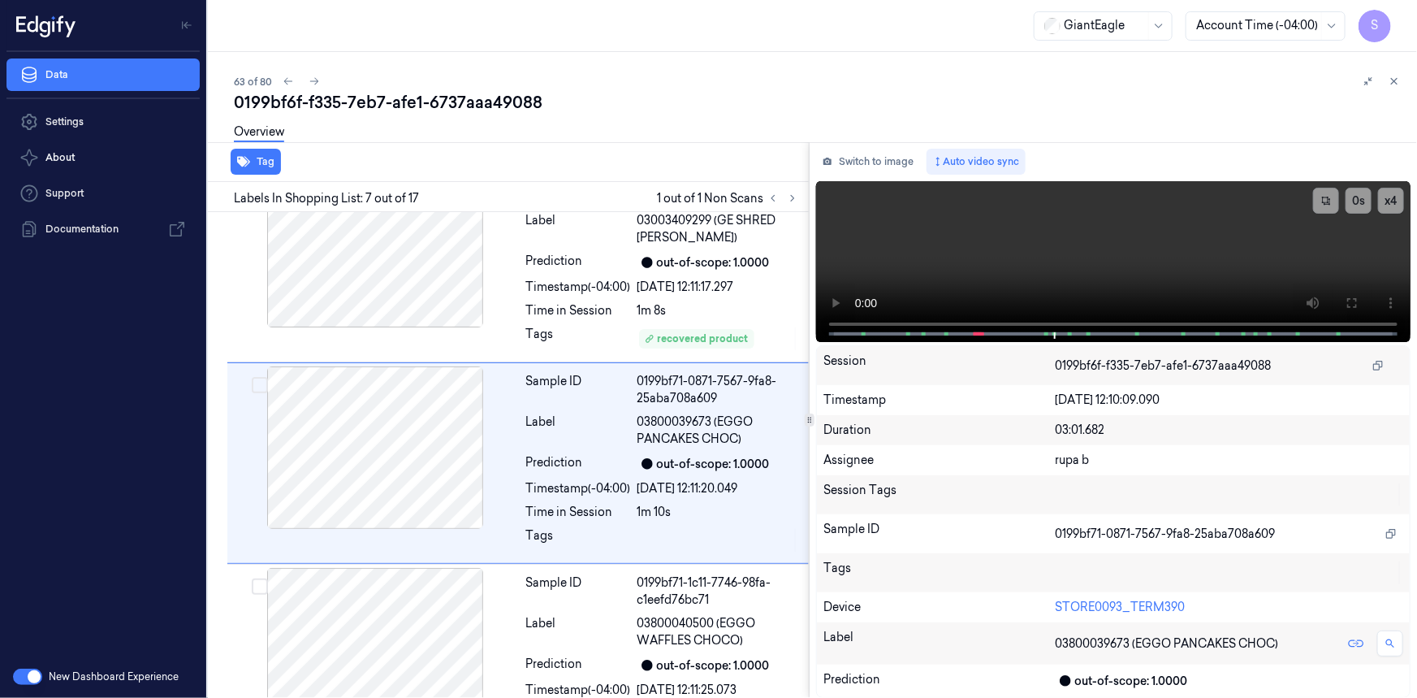
scroll to position [1063, 0]
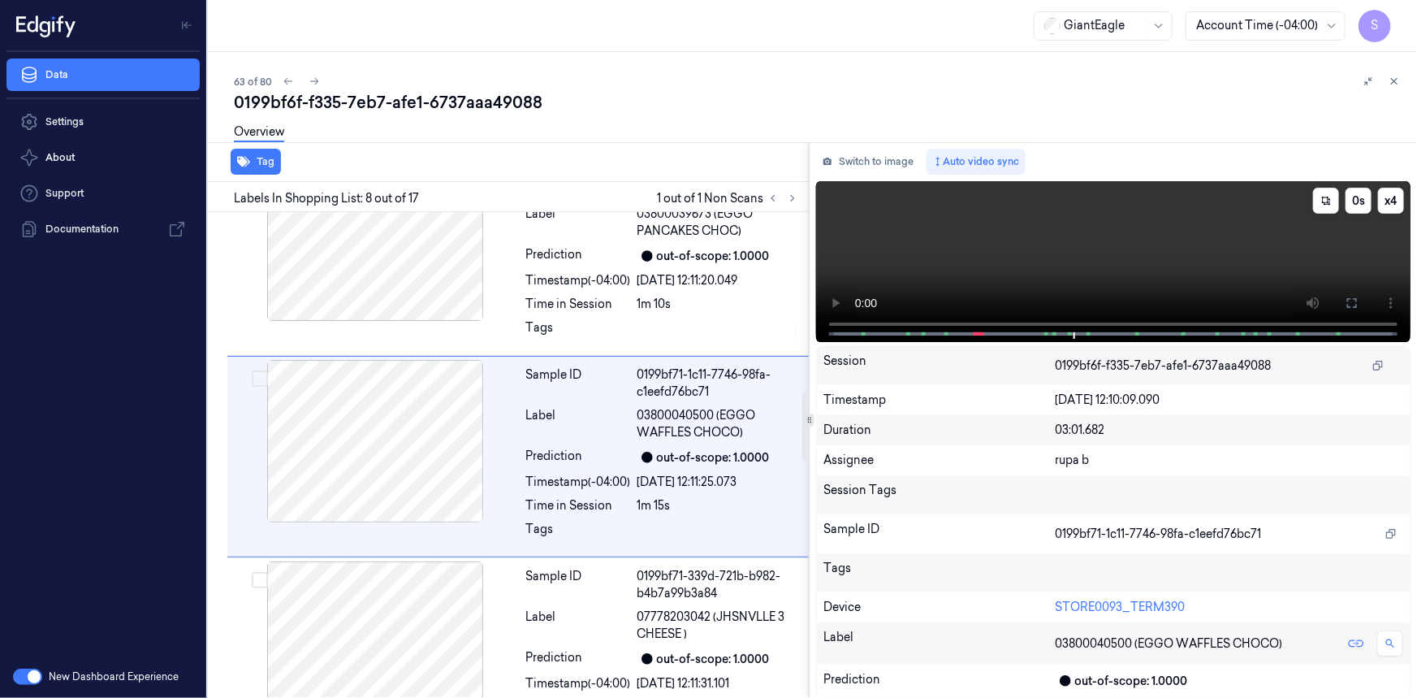
click at [1084, 265] on video at bounding box center [1113, 261] width 595 height 161
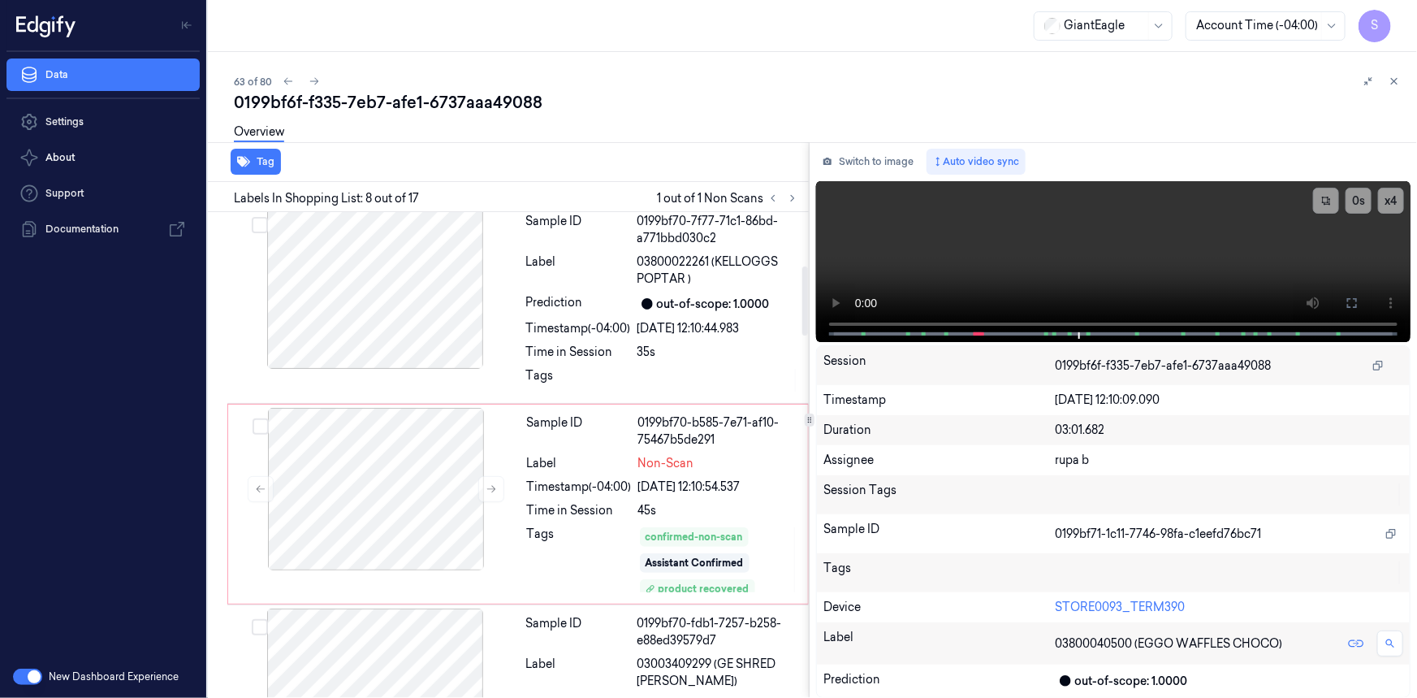
scroll to position [379, 0]
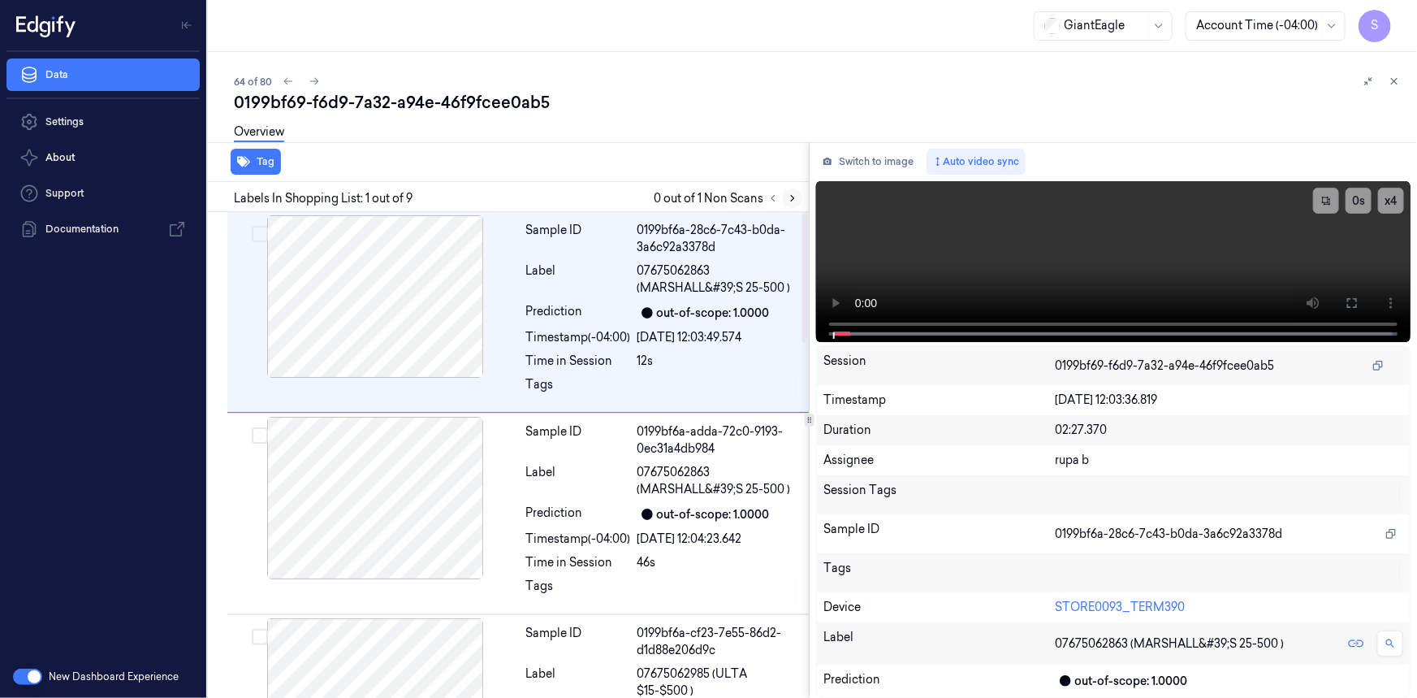
click at [789, 194] on icon at bounding box center [792, 198] width 11 height 11
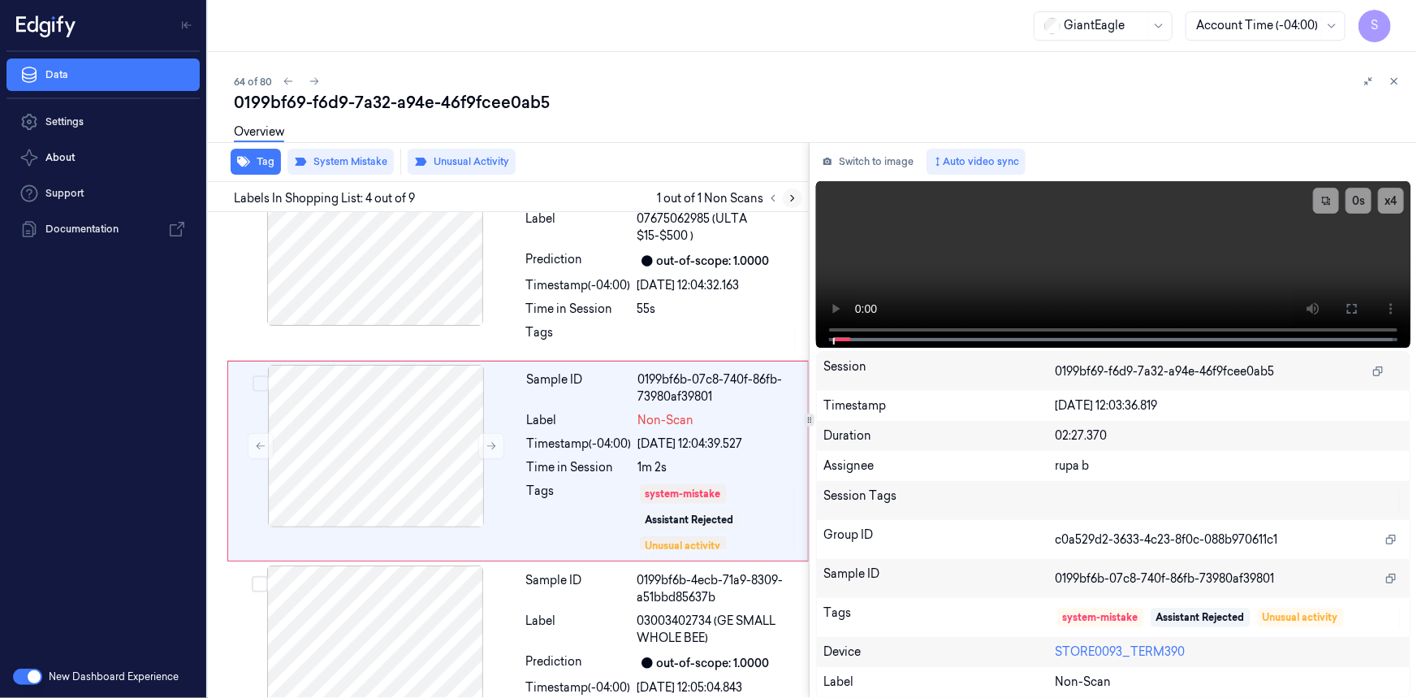
scroll to position [460, 0]
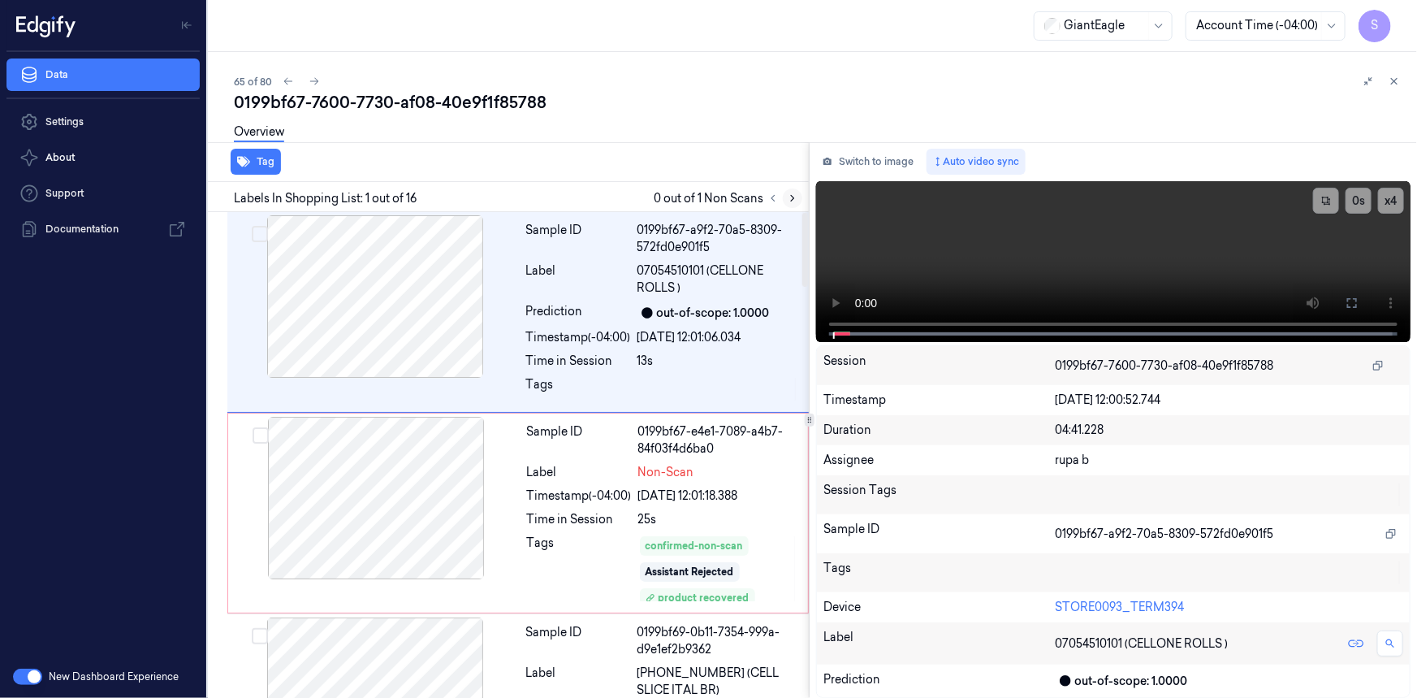
click at [799, 199] on button at bounding box center [792, 197] width 19 height 19
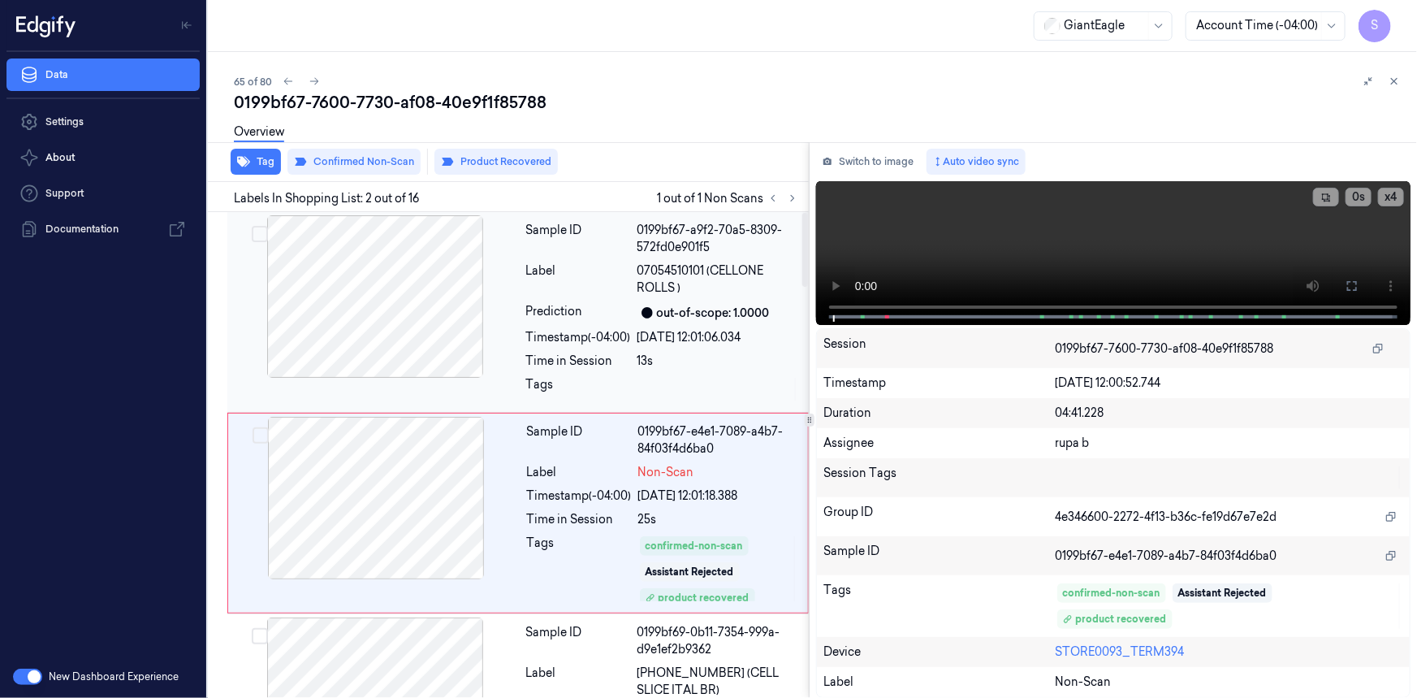
click at [421, 317] on div at bounding box center [375, 296] width 289 height 162
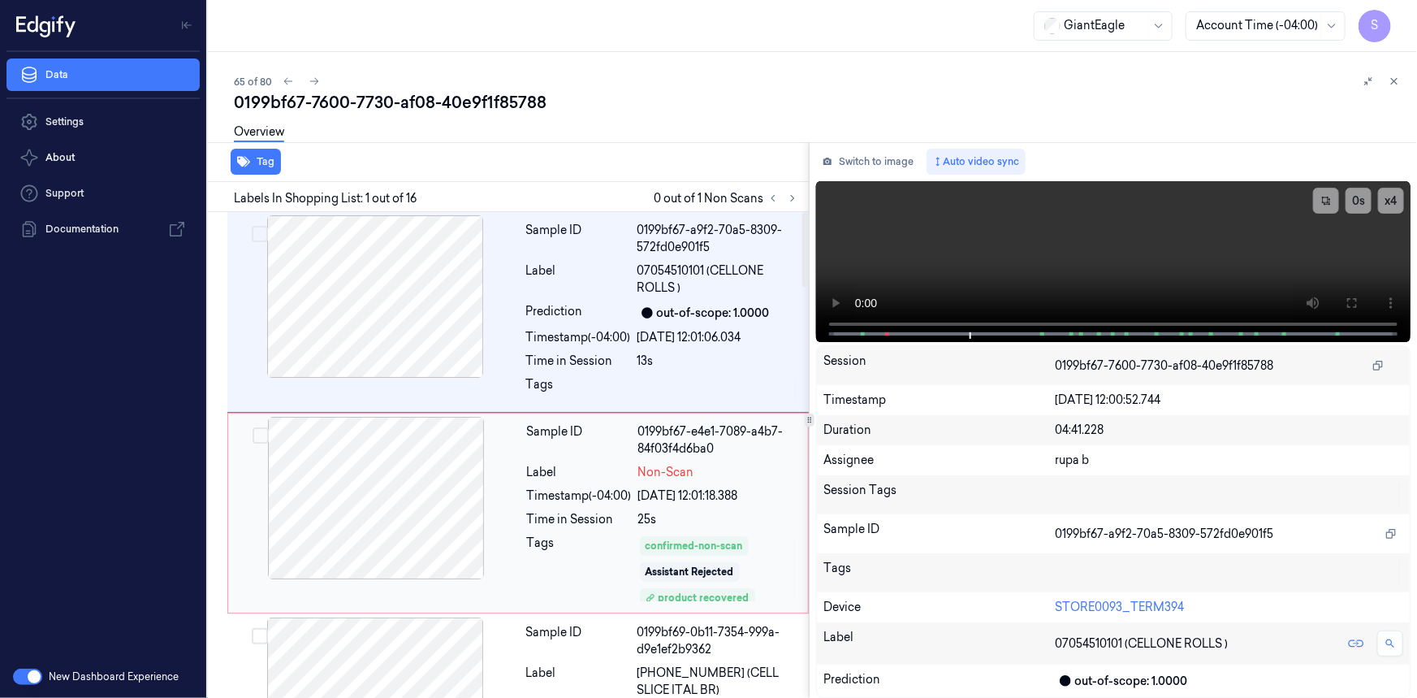
click at [409, 511] on div at bounding box center [376, 498] width 289 height 162
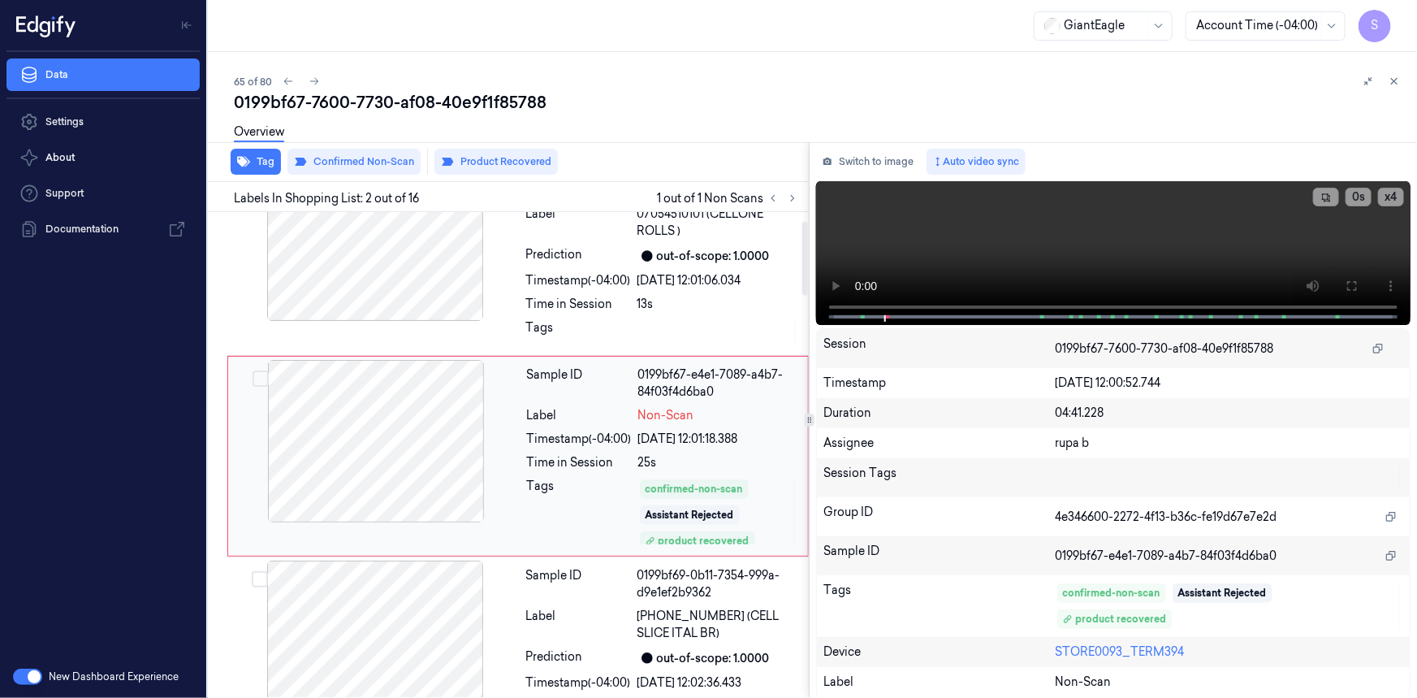
scroll to position [57, 0]
click at [1357, 292] on button at bounding box center [1352, 286] width 26 height 26
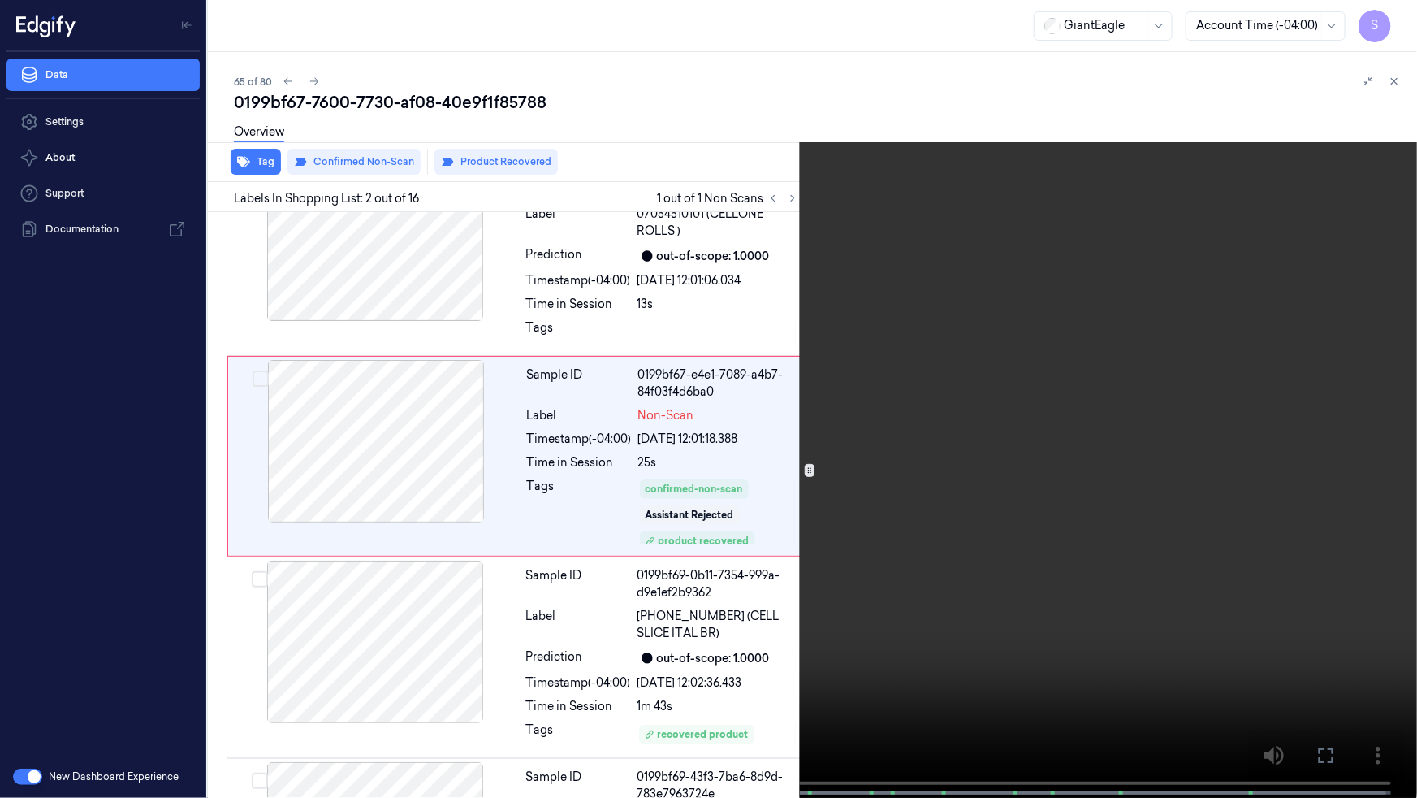
click at [0, 0] on button at bounding box center [0, 0] width 0 height 0
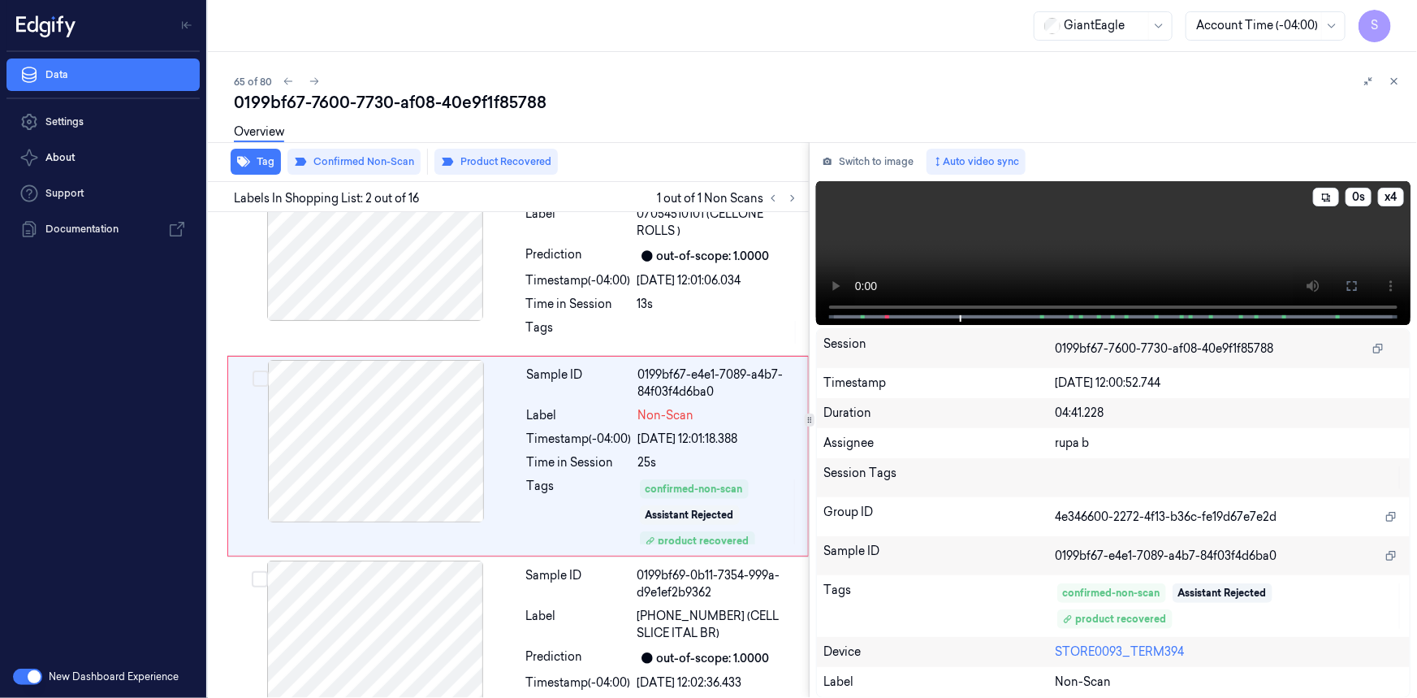
click at [1248, 255] on video at bounding box center [1113, 253] width 595 height 144
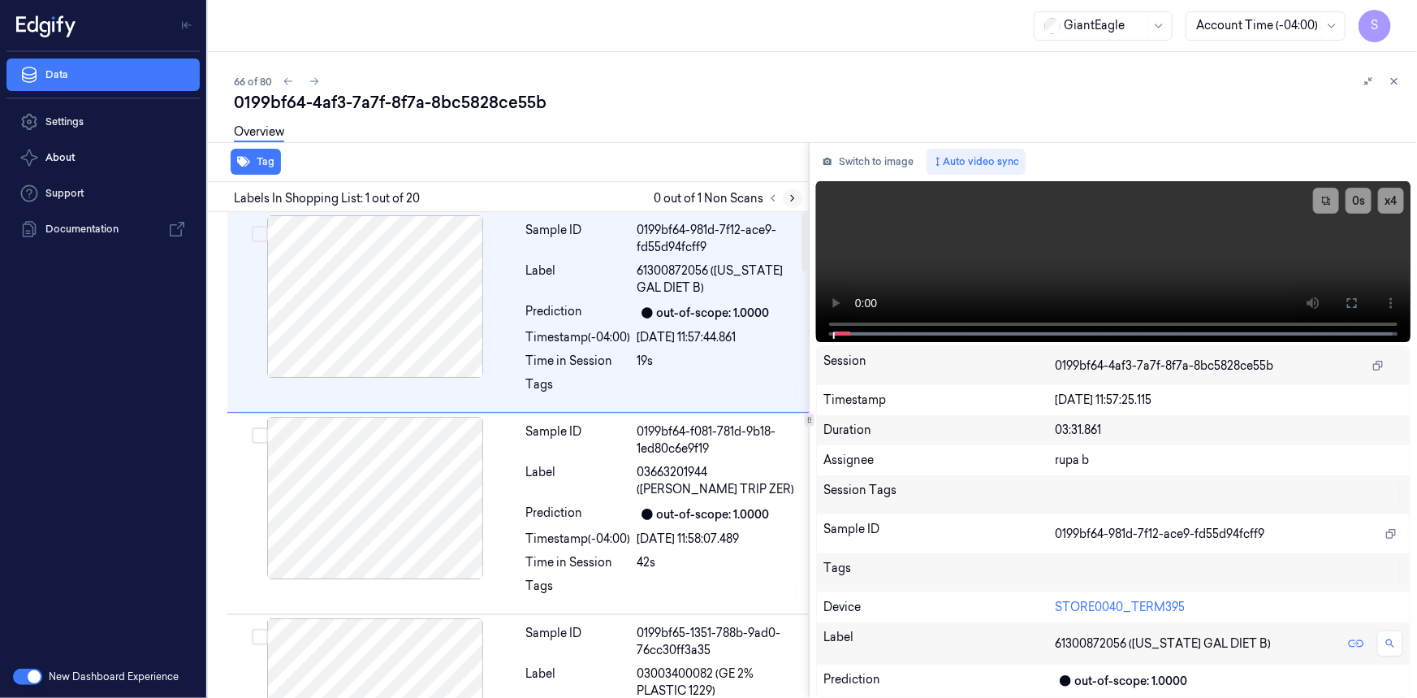
click at [788, 196] on icon at bounding box center [792, 198] width 11 height 11
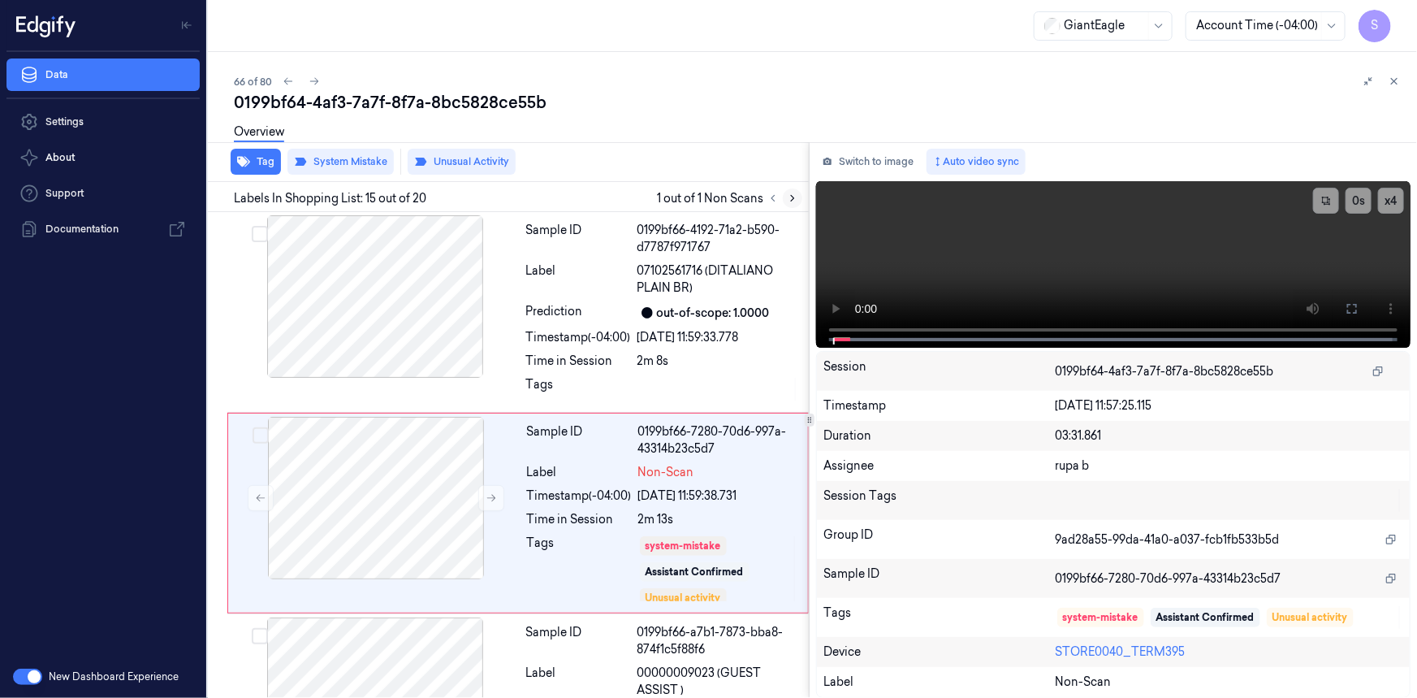
scroll to position [2674, 0]
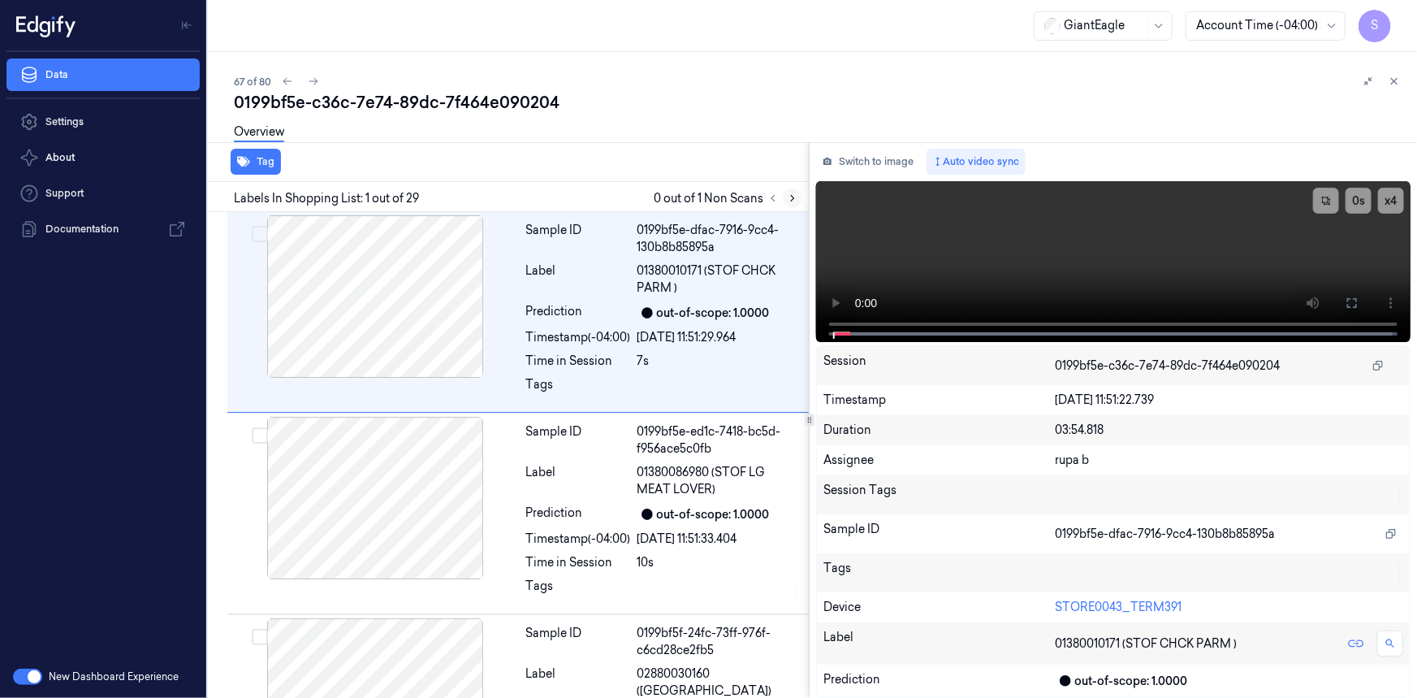
click at [787, 201] on icon at bounding box center [792, 198] width 11 height 11
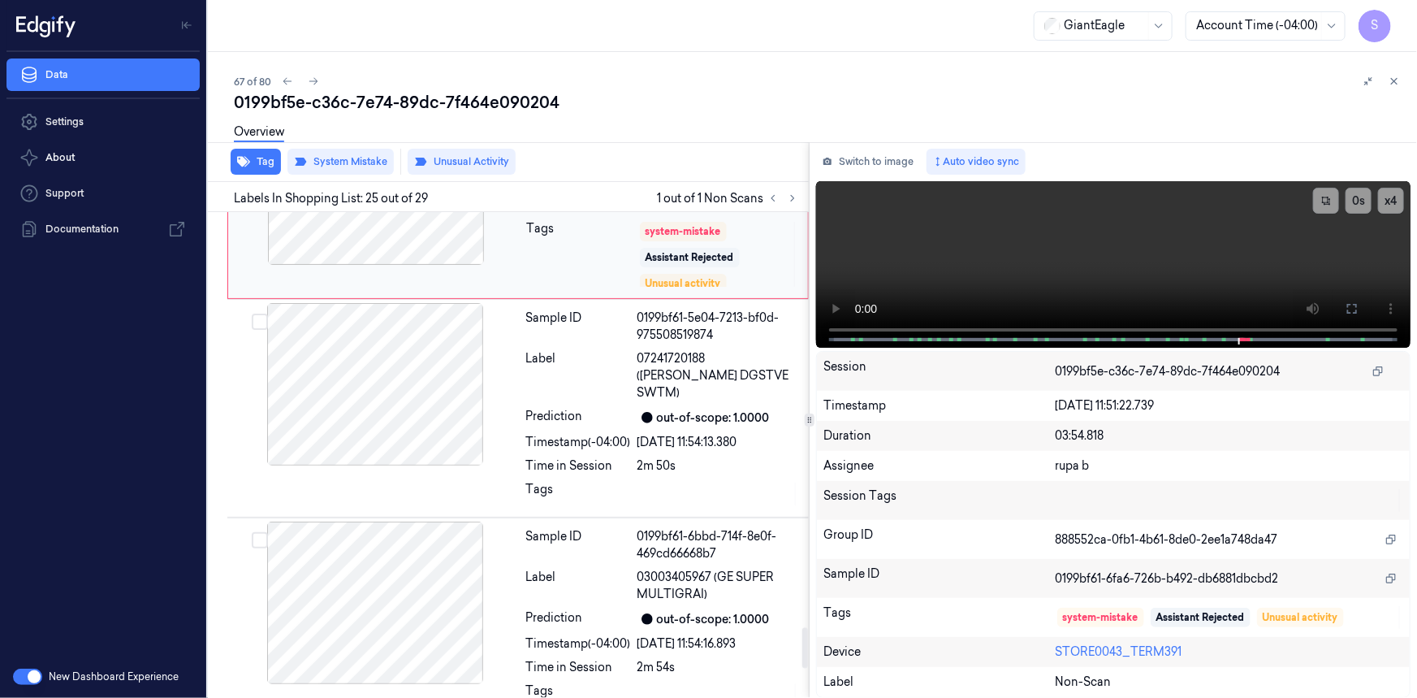
scroll to position [4670, 0]
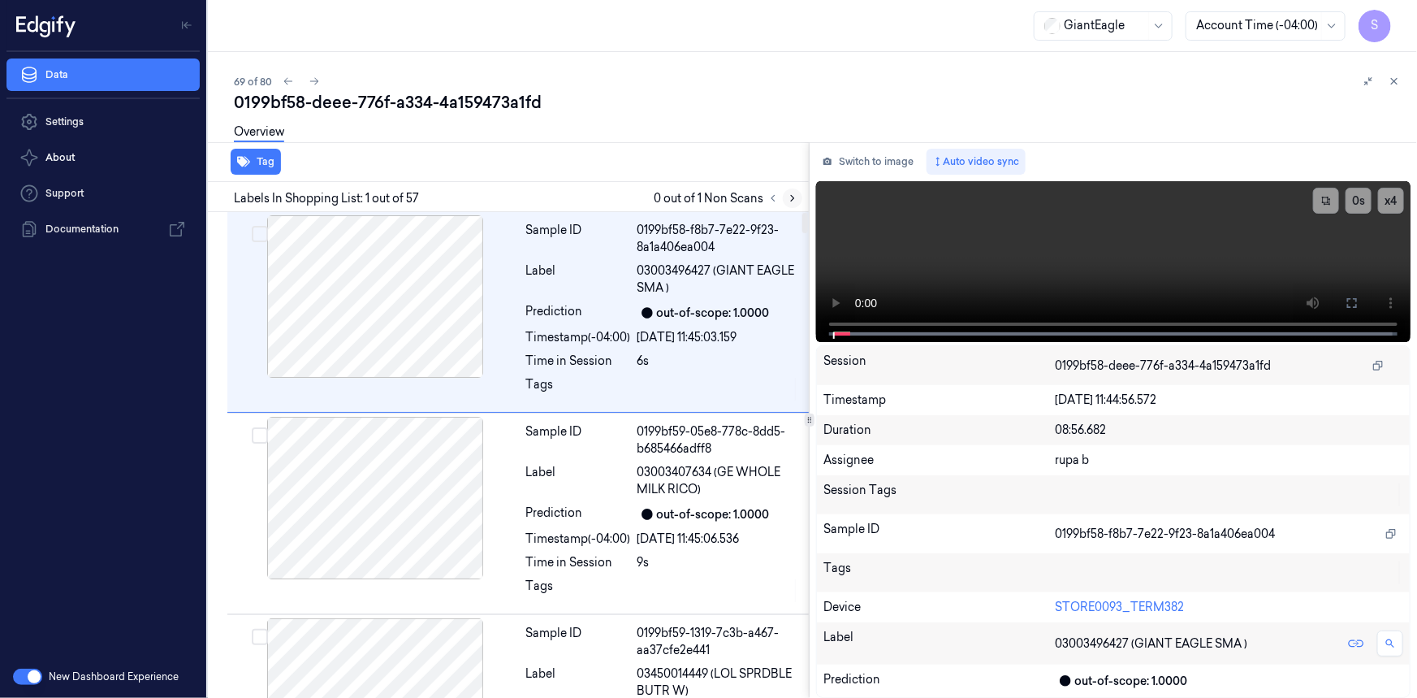
click at [792, 194] on icon at bounding box center [792, 198] width 11 height 11
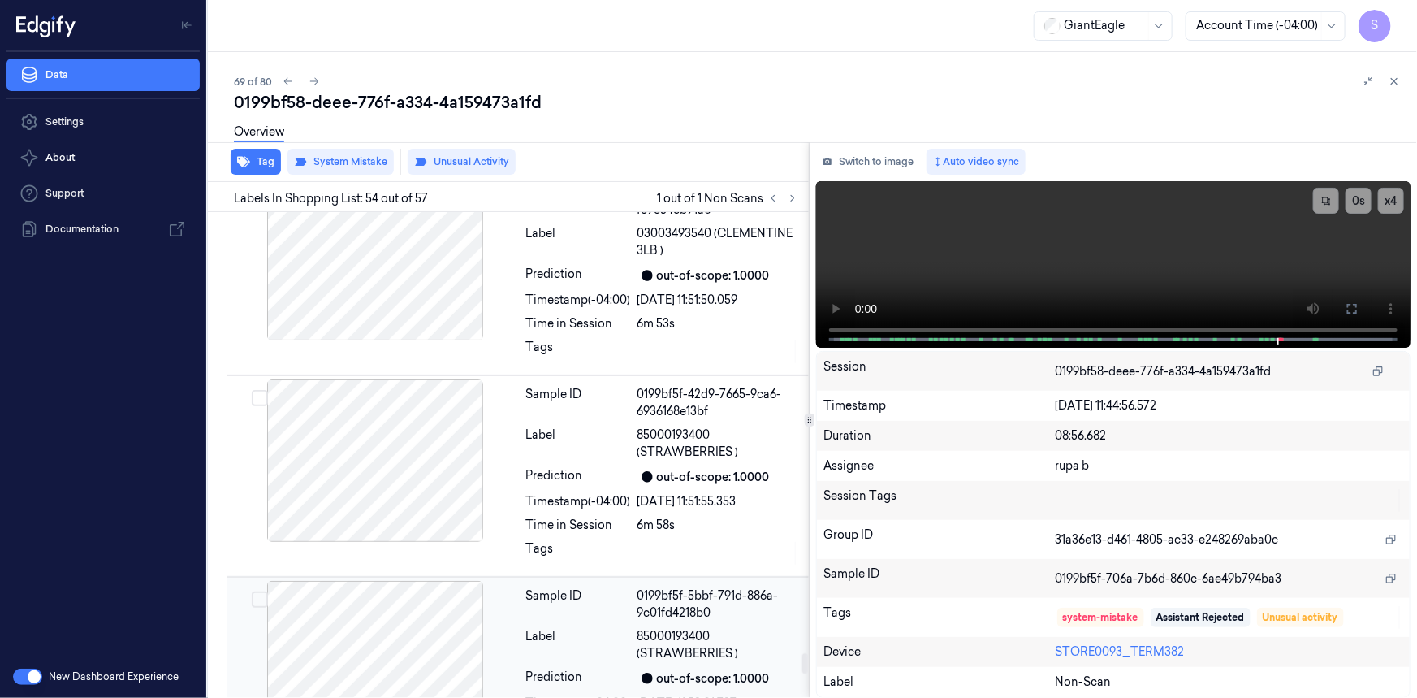
scroll to position [10456, 0]
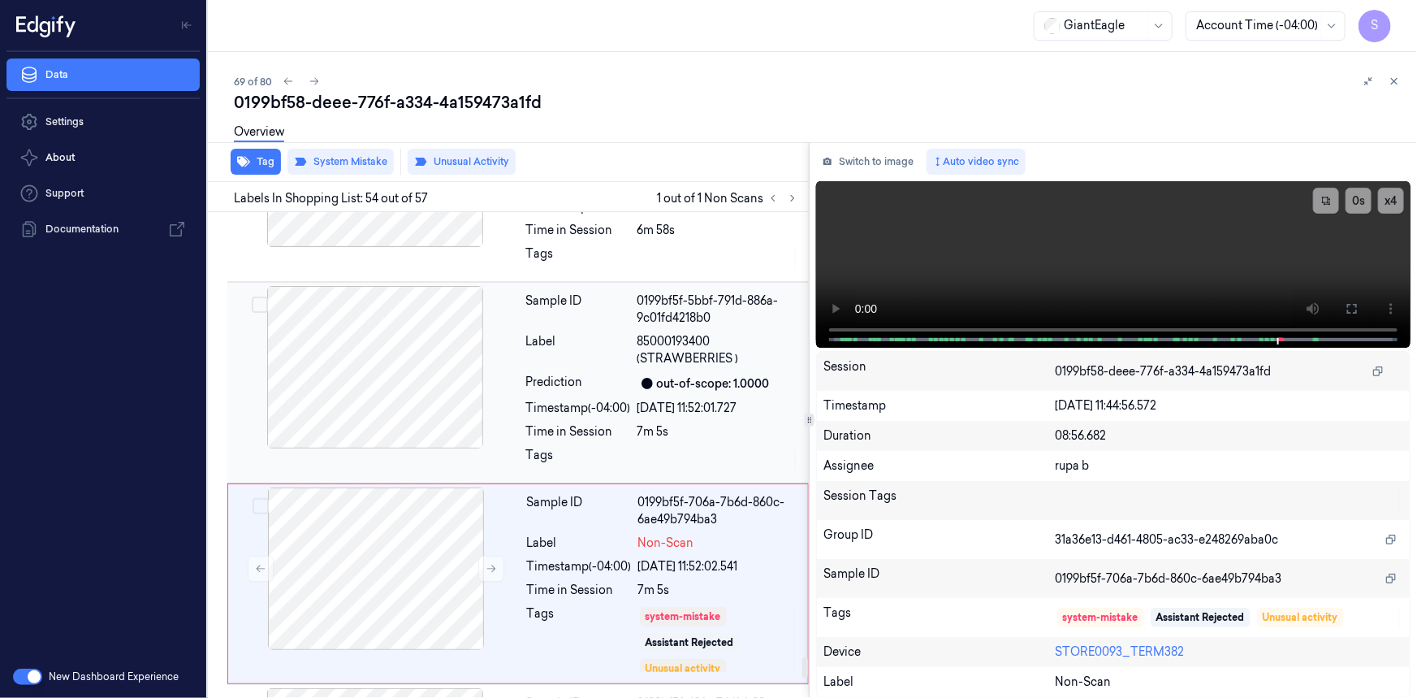
click at [451, 286] on div at bounding box center [375, 367] width 289 height 162
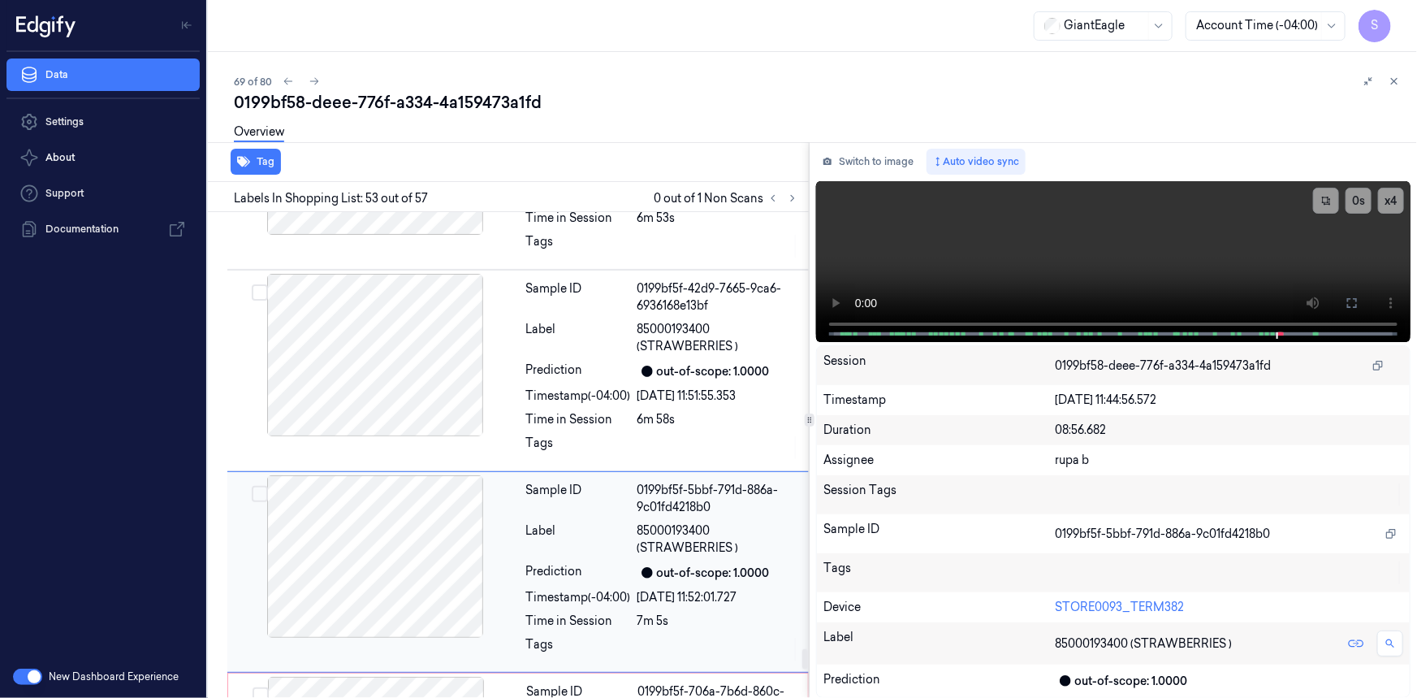
scroll to position [10255, 0]
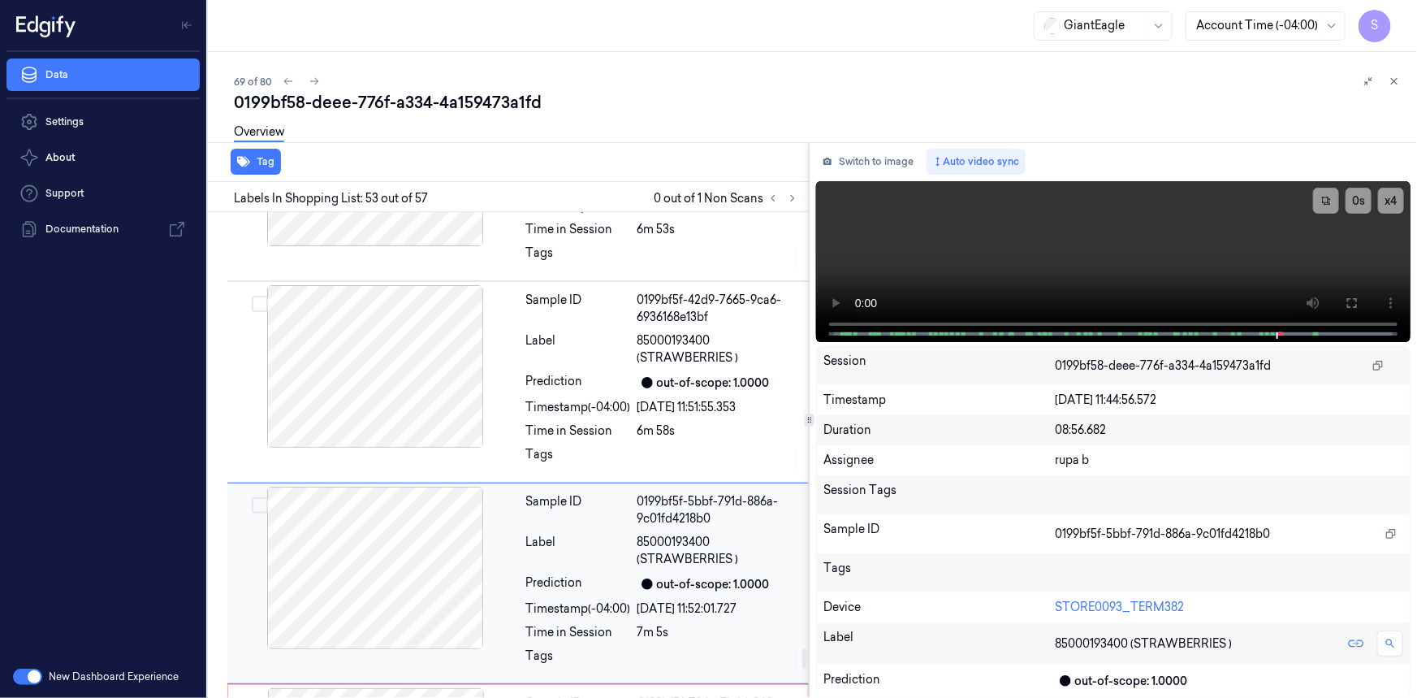
click at [439, 487] on div at bounding box center [375, 568] width 289 height 162
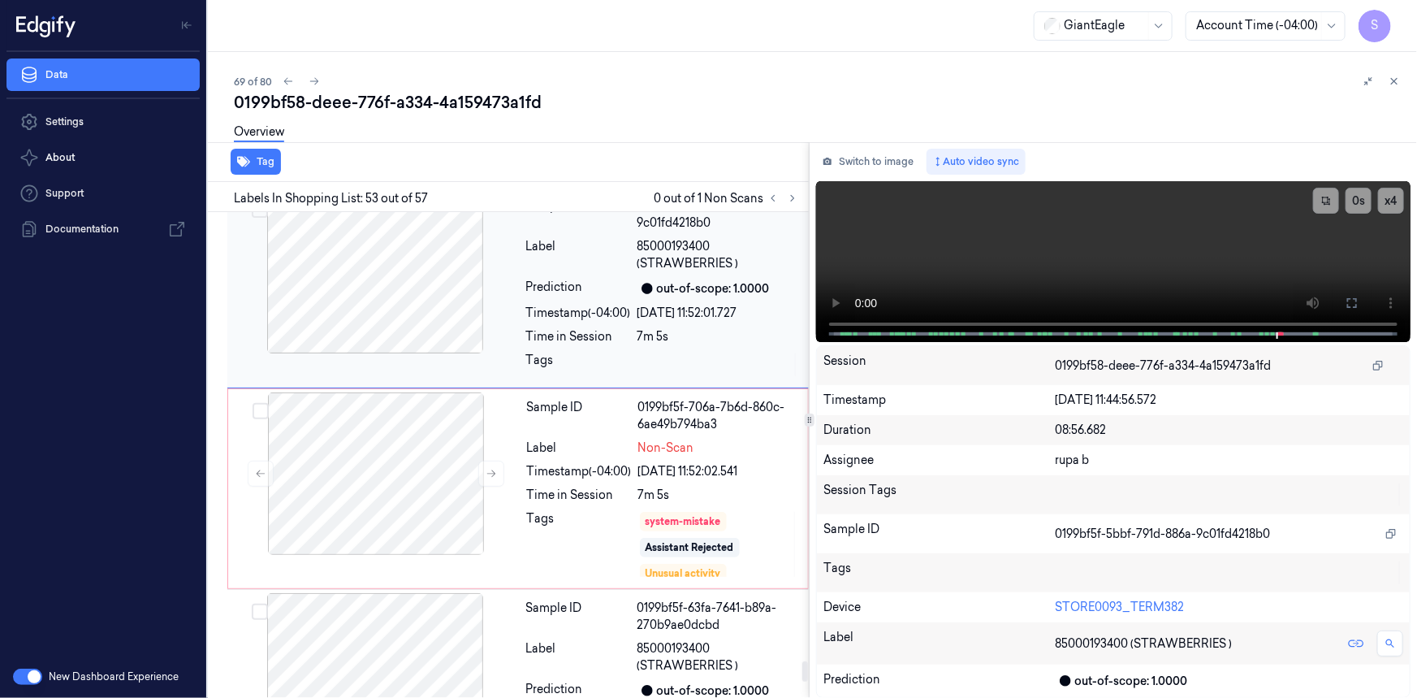
click at [726, 399] on div "0199bf5f-706a-7b6d-860c-6ae49b794ba3" at bounding box center [718, 416] width 160 height 34
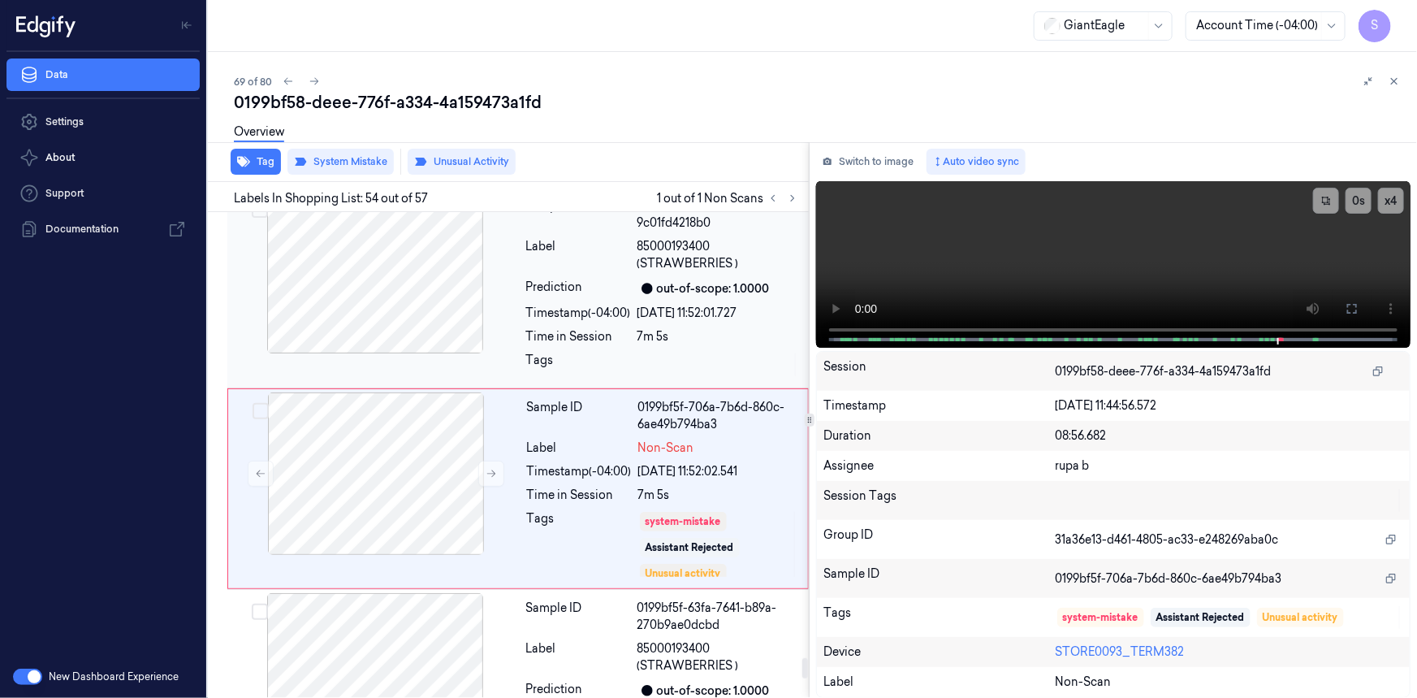
scroll to position [10456, 0]
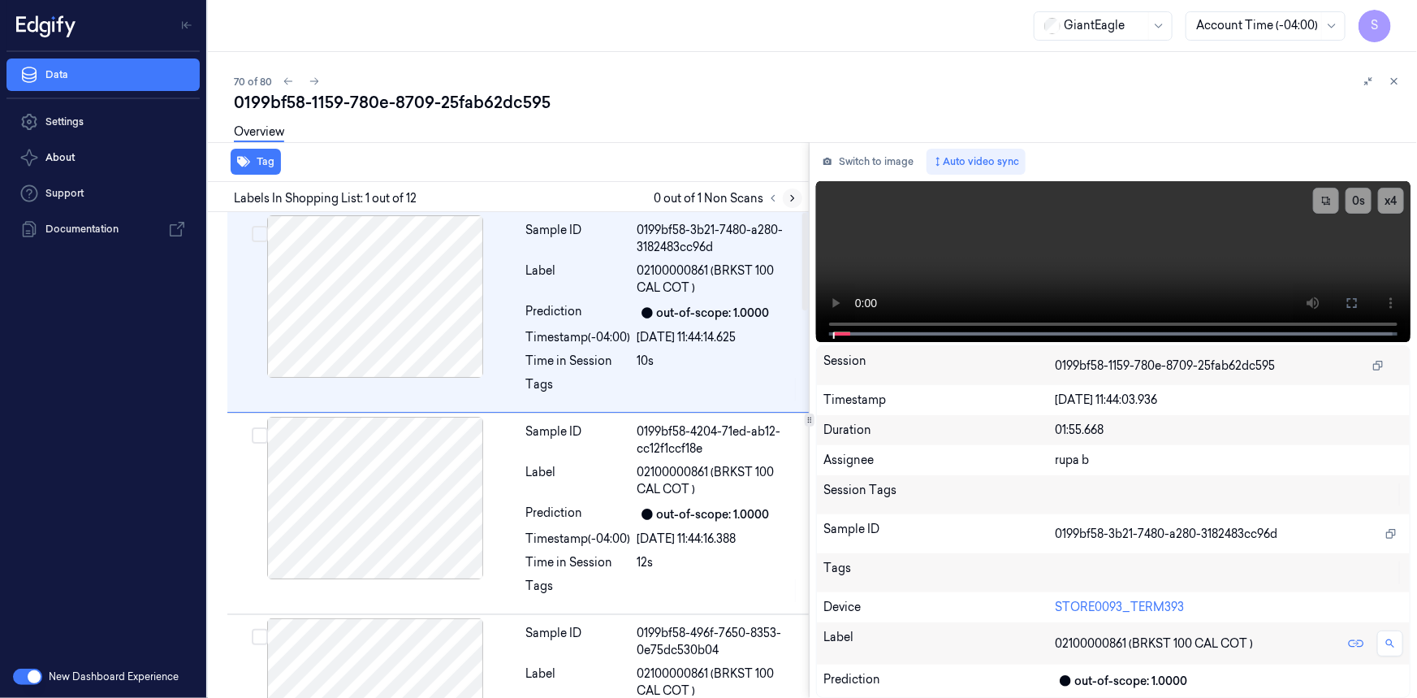
click at [791, 206] on button at bounding box center [792, 197] width 19 height 19
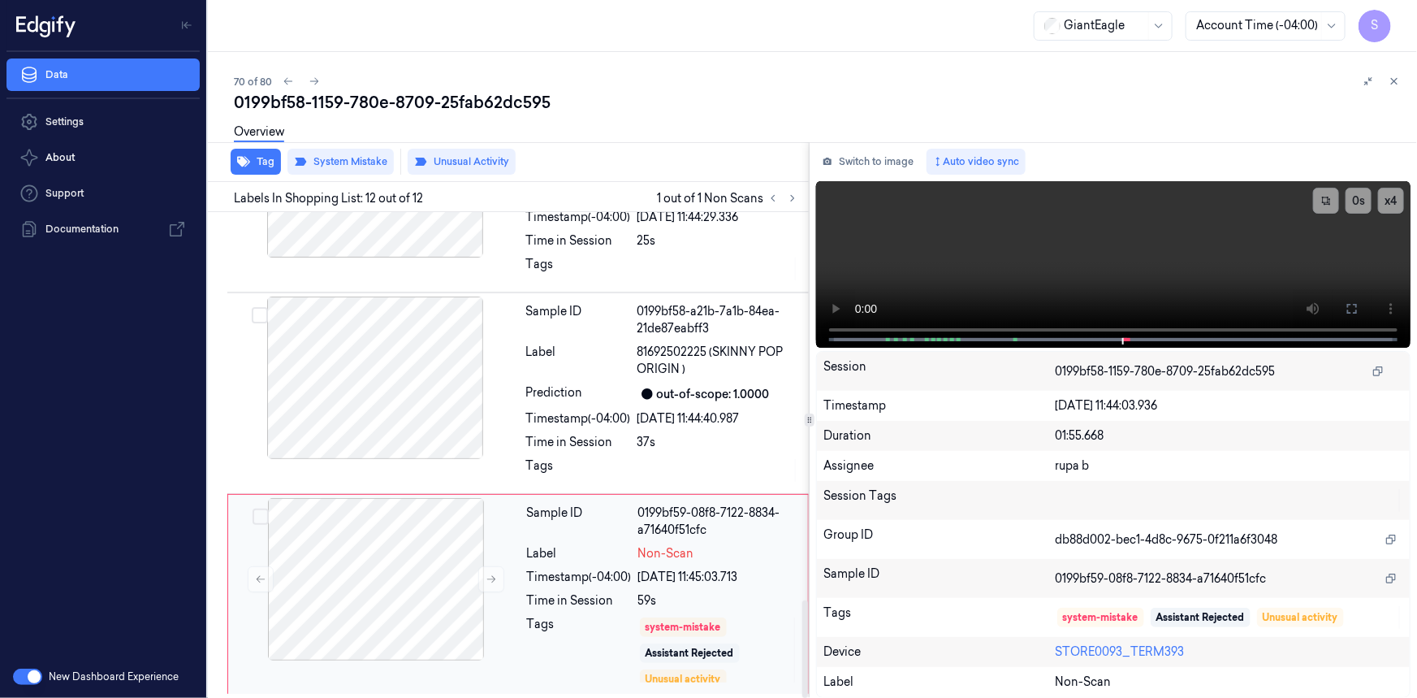
scroll to position [1933, 0]
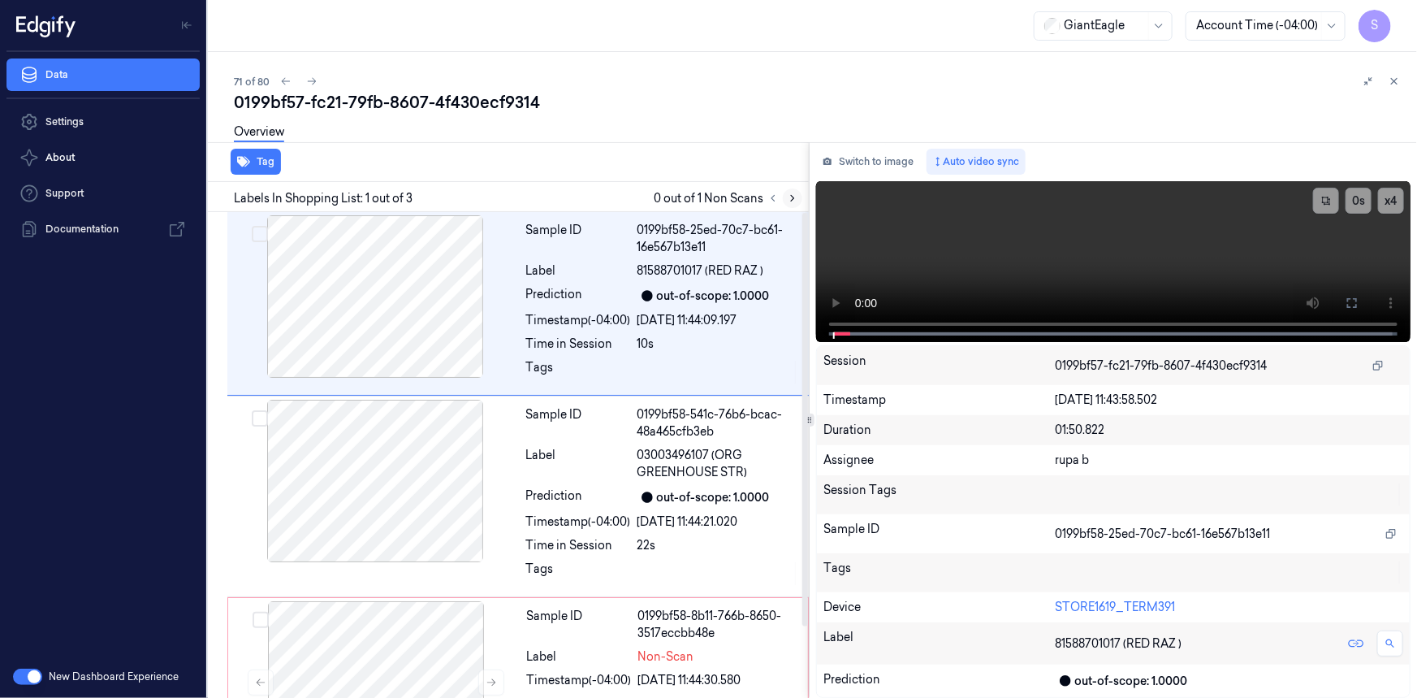
click at [793, 193] on icon at bounding box center [792, 198] width 11 height 11
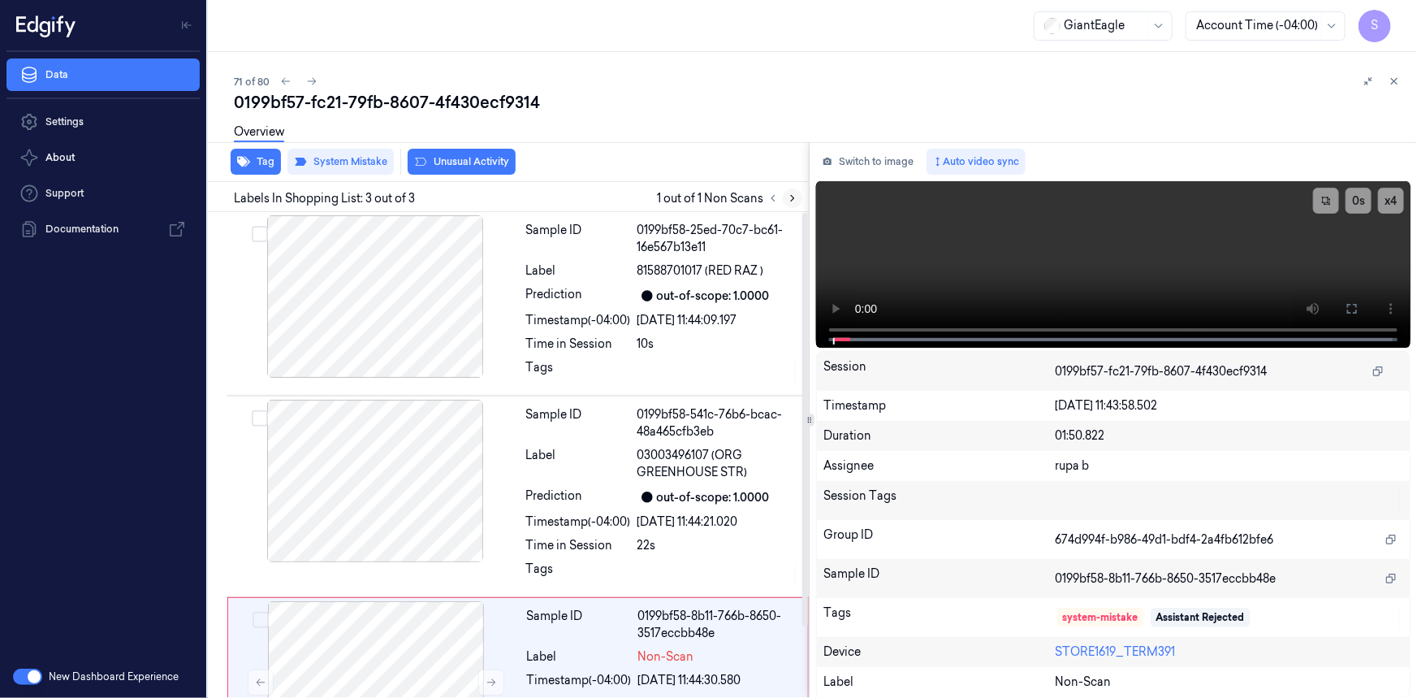
scroll to position [84, 0]
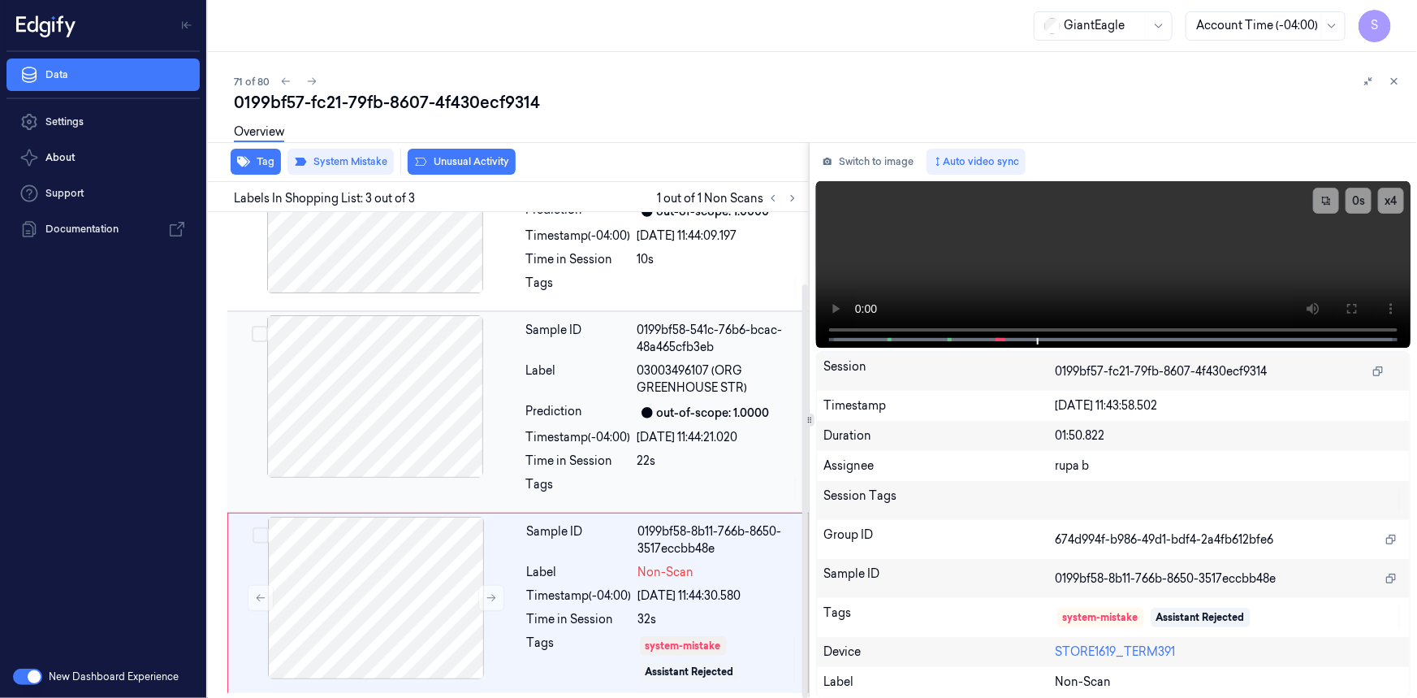
click at [421, 396] on div at bounding box center [375, 396] width 289 height 162
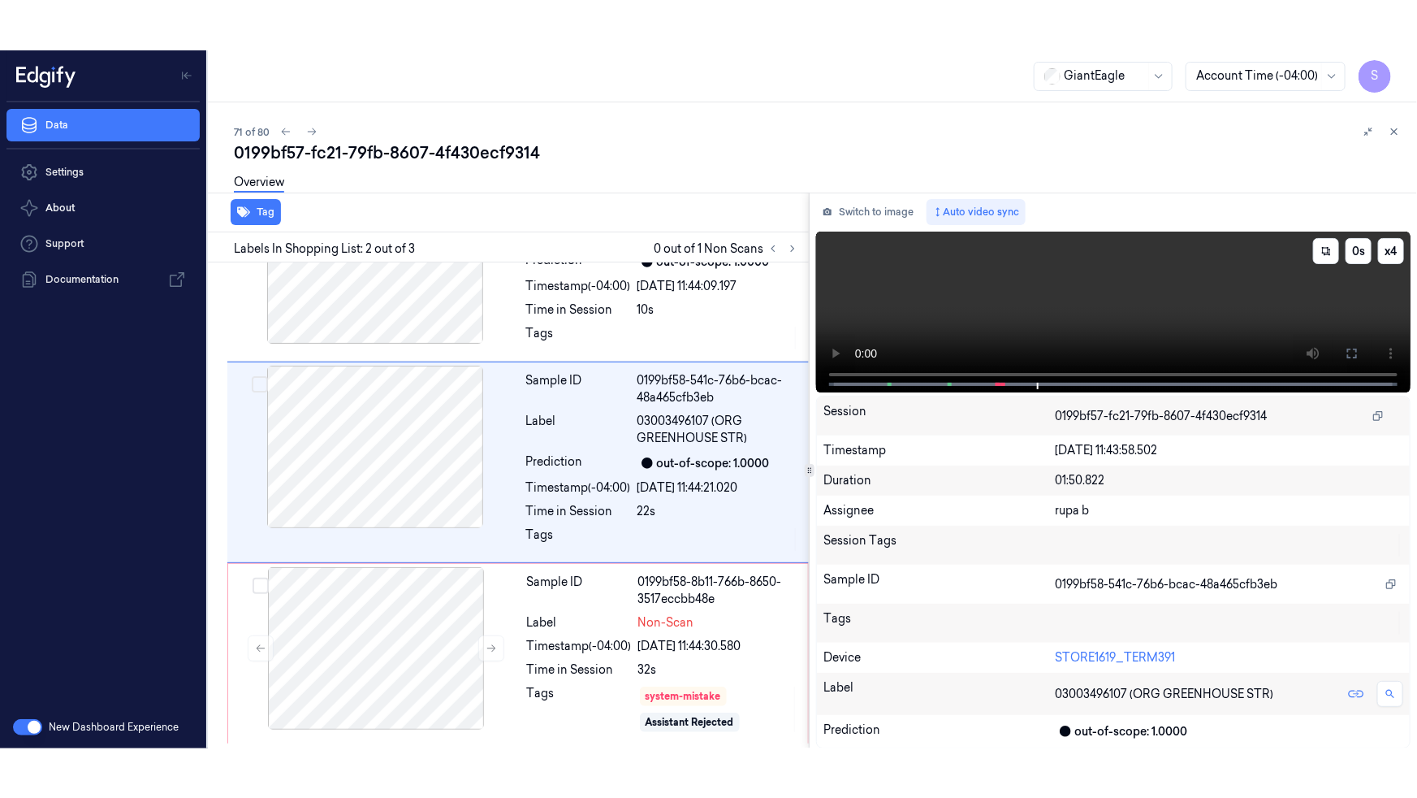
scroll to position [41, 0]
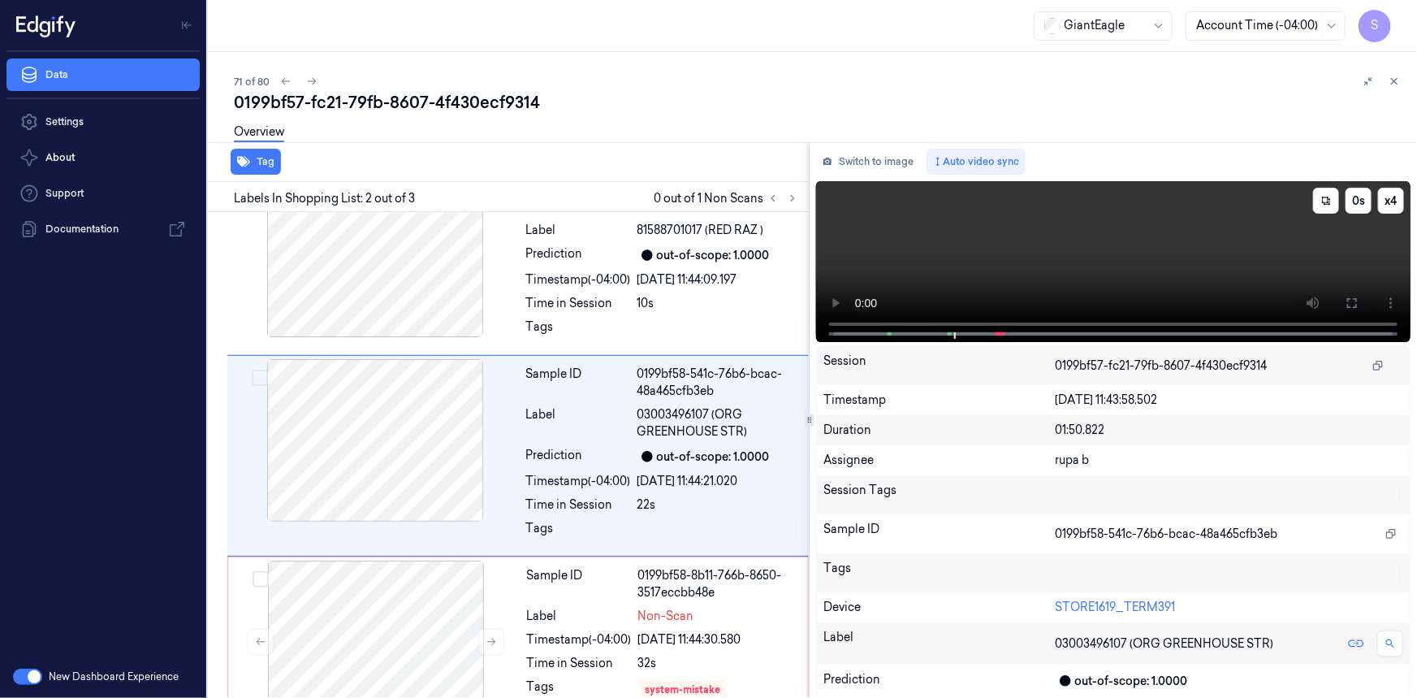
click at [1344, 308] on button at bounding box center [1352, 303] width 26 height 26
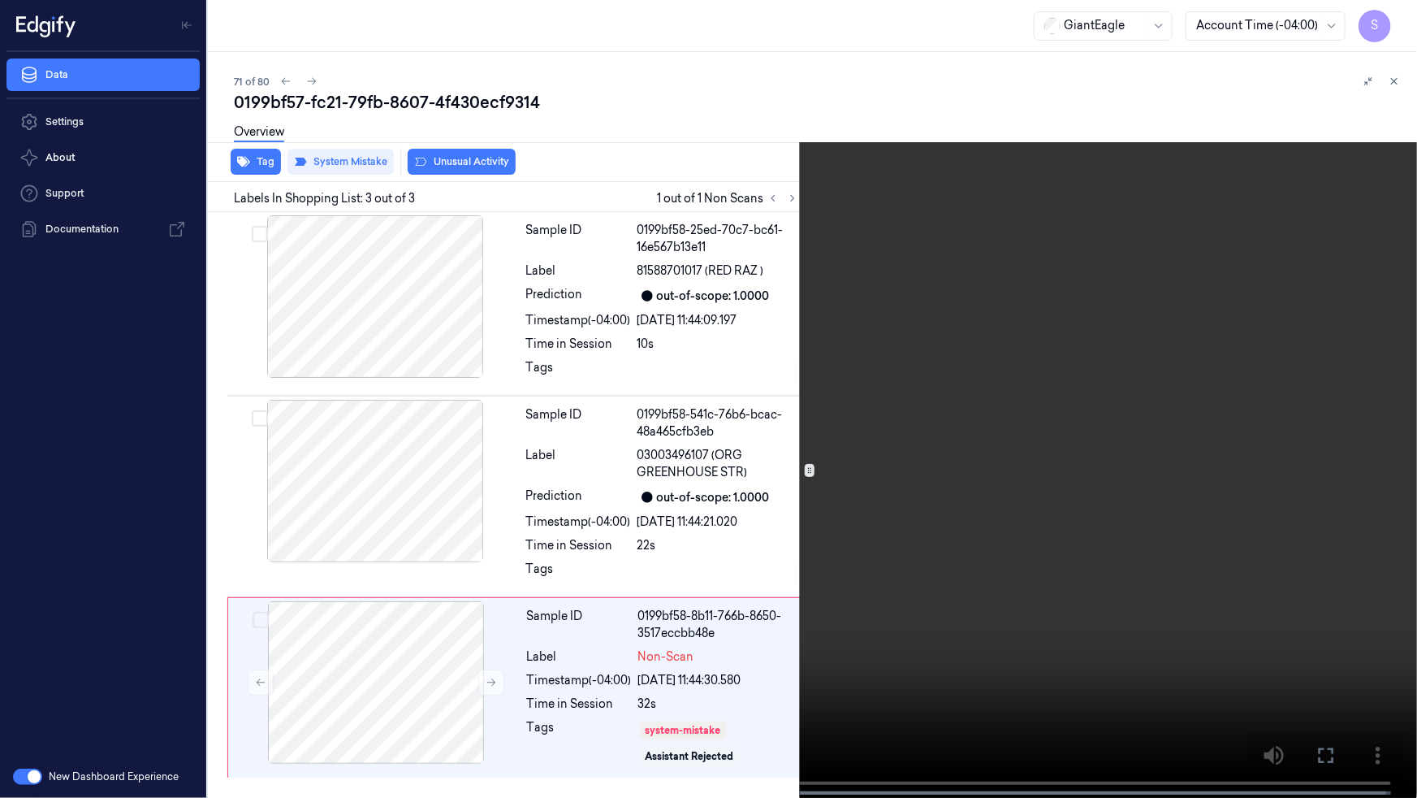
click at [0, 0] on icon at bounding box center [0, 0] width 0 height 0
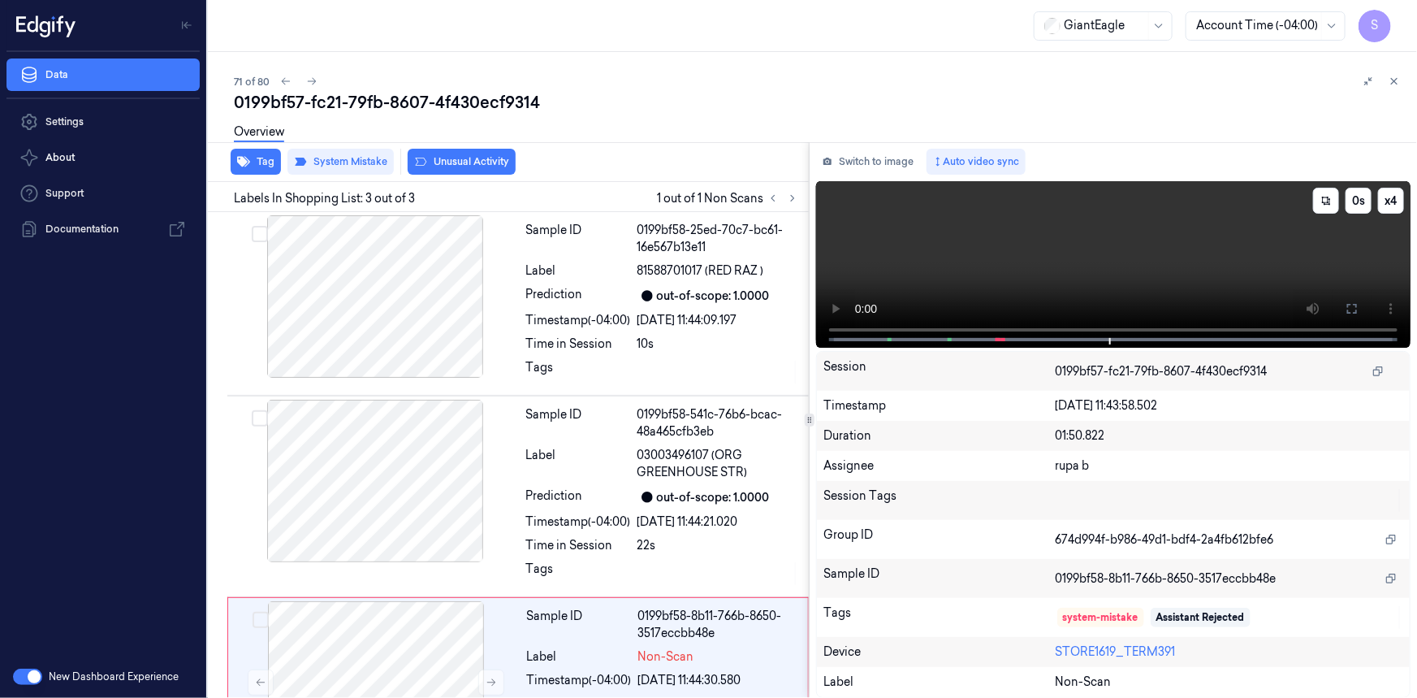
click at [1112, 246] on video at bounding box center [1113, 264] width 595 height 167
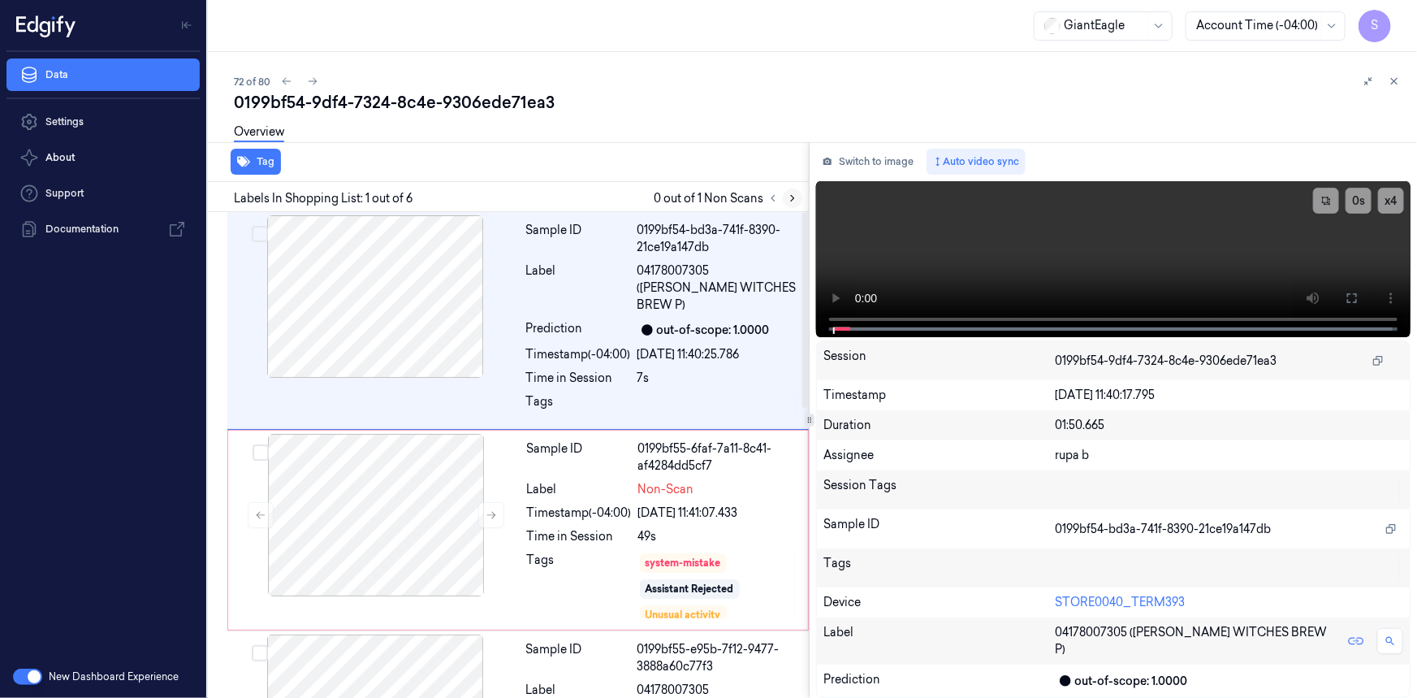
click at [787, 194] on icon at bounding box center [792, 198] width 11 height 11
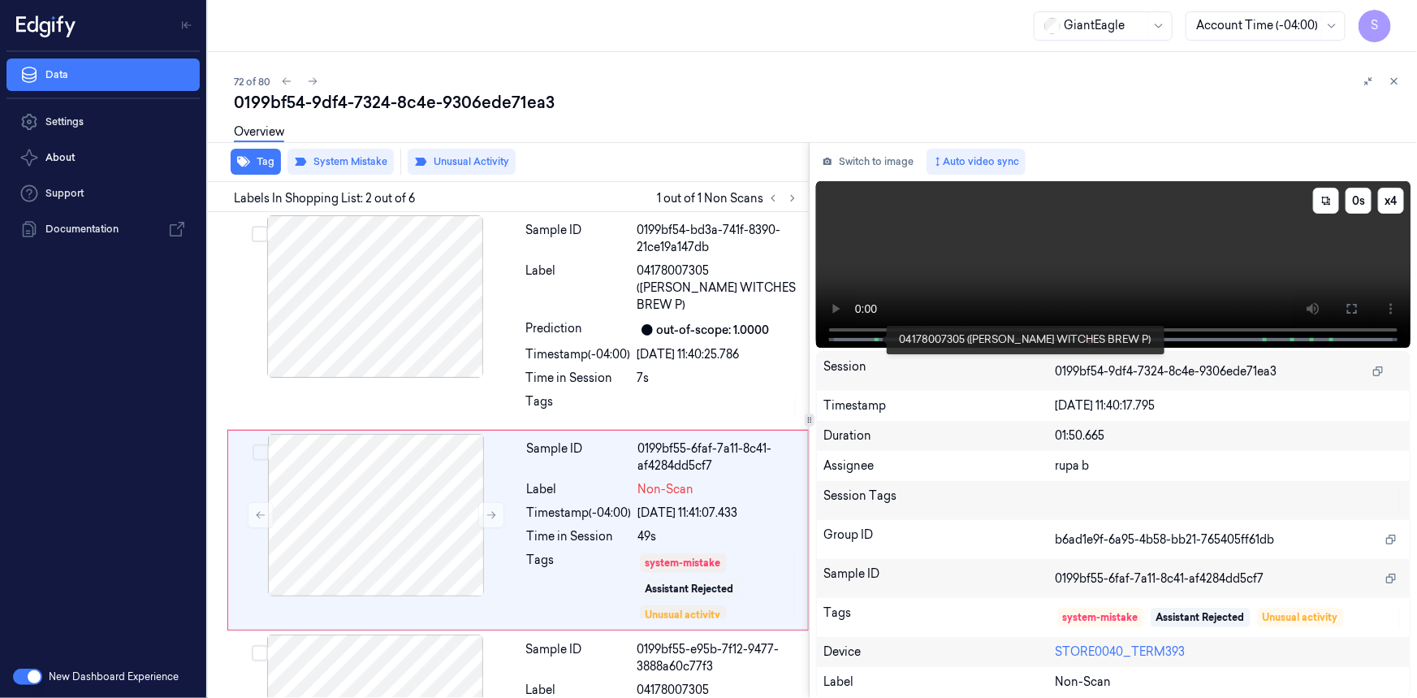
click at [877, 341] on span at bounding box center [877, 339] width 2 height 8
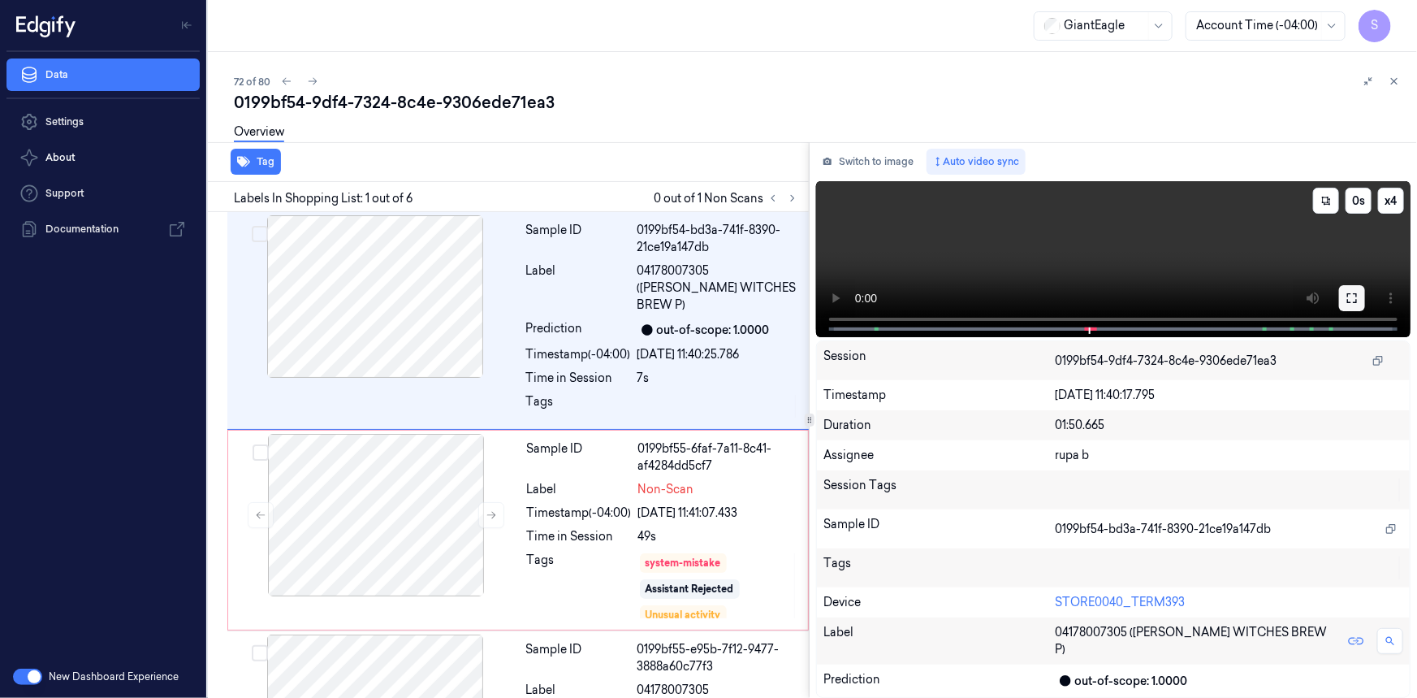
click at [1354, 297] on icon at bounding box center [1352, 298] width 13 height 13
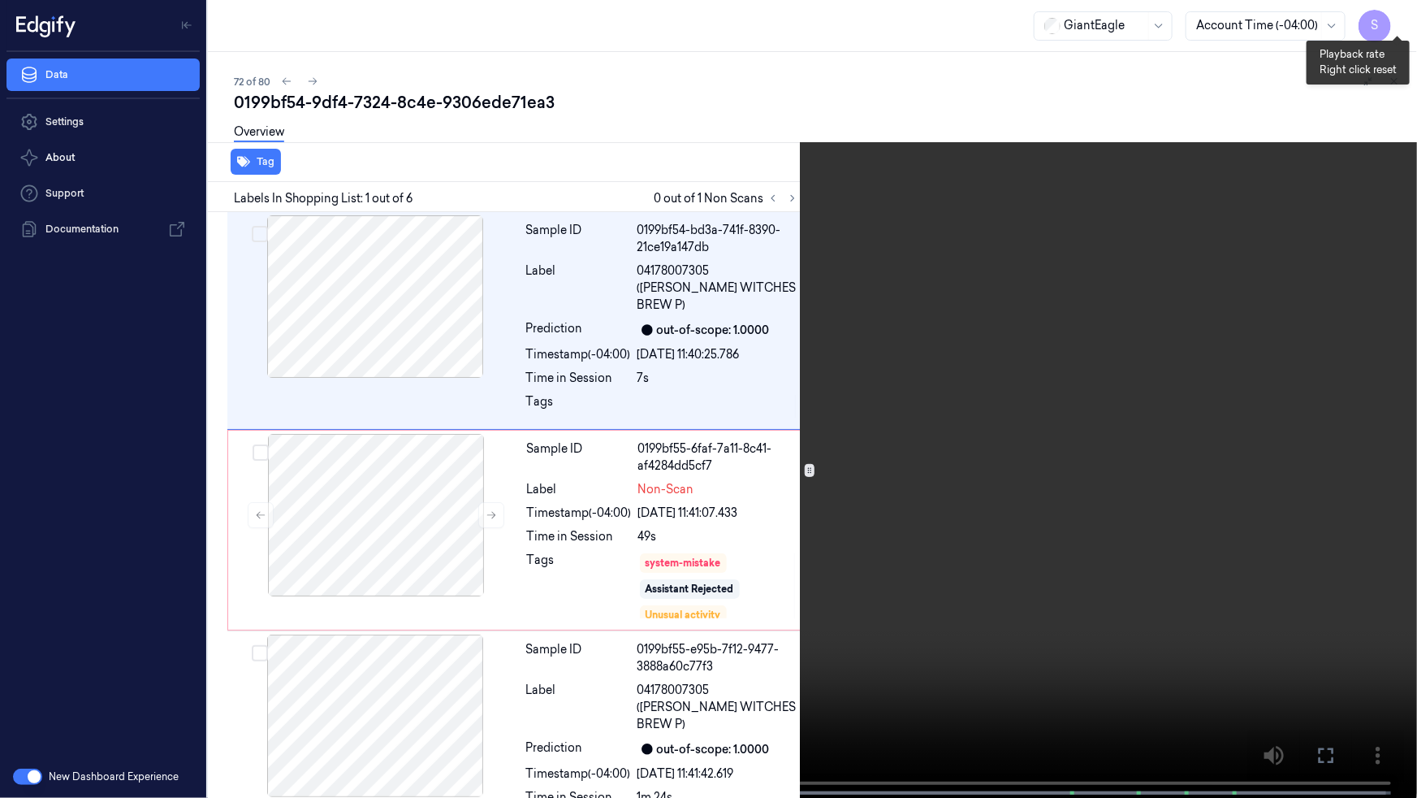
click at [1404, 19] on button "x 4" at bounding box center [1398, 19] width 26 height 26
click at [1404, 19] on button "x 1" at bounding box center [1398, 19] width 26 height 26
click at [1404, 19] on button "x 2" at bounding box center [1398, 19] width 26 height 26
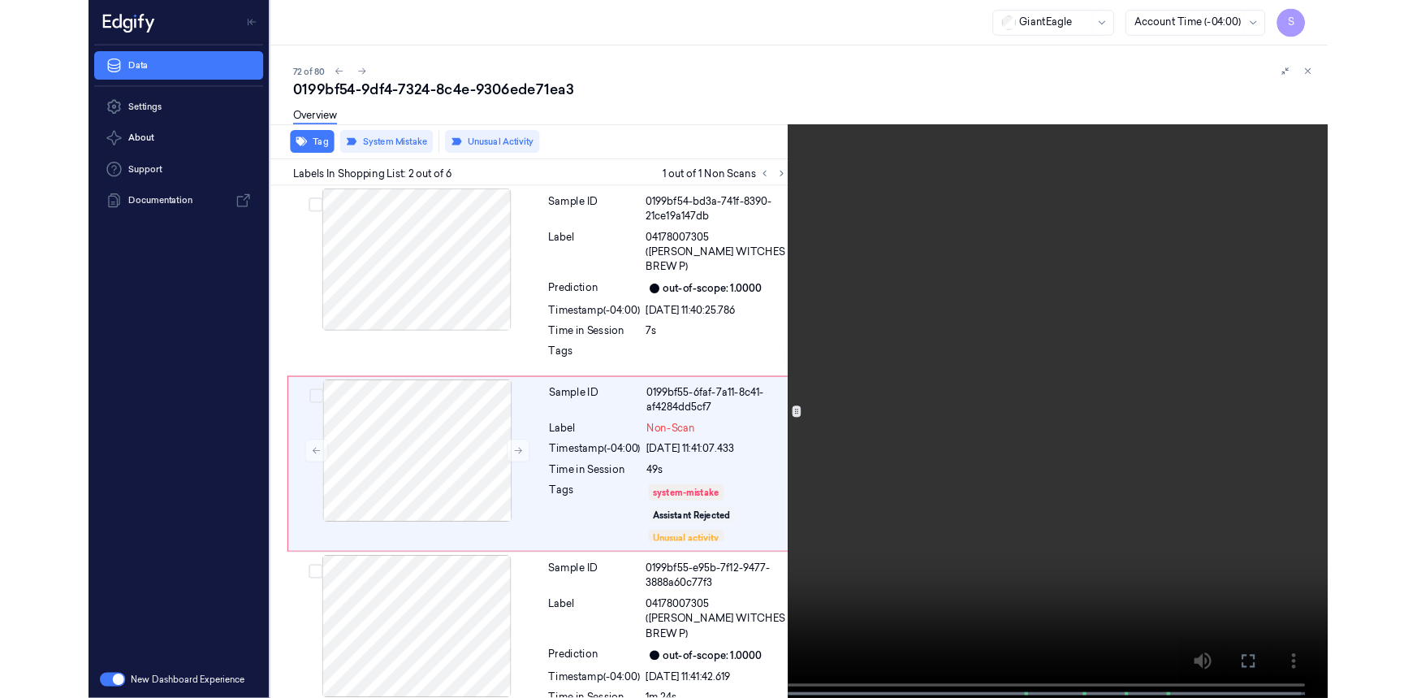
scroll to position [8, 0]
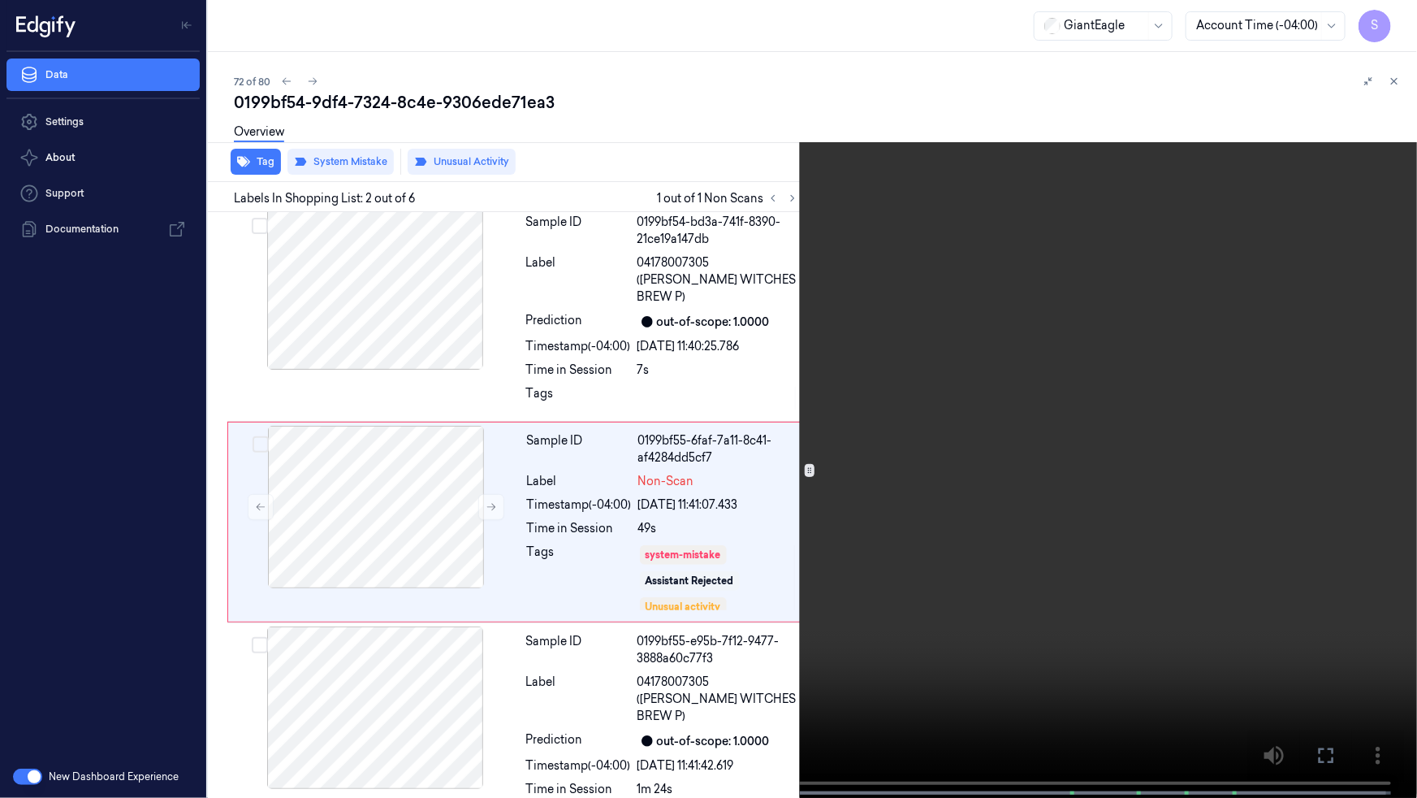
drag, startPoint x: 1328, startPoint y: 764, endPoint x: 1313, endPoint y: 618, distance: 147.0
click at [0, 0] on icon at bounding box center [0, 0] width 0 height 0
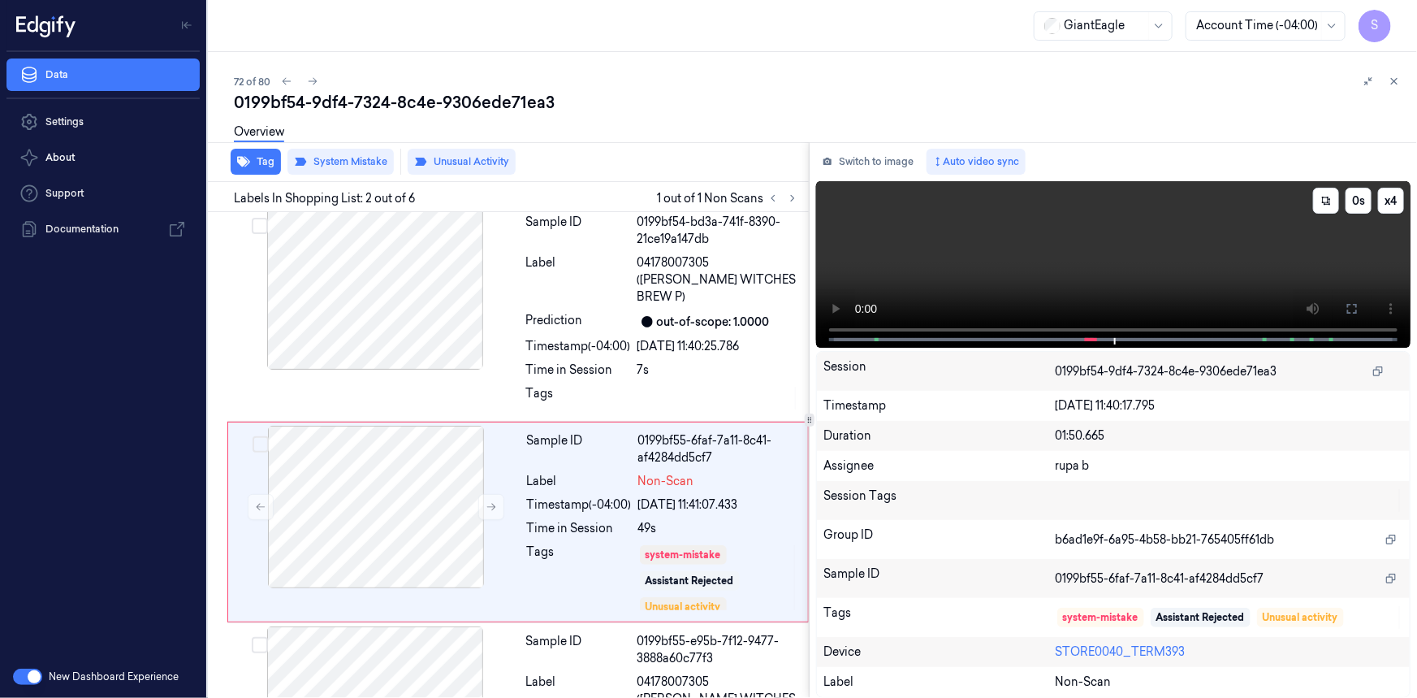
click at [1203, 280] on video at bounding box center [1113, 264] width 595 height 167
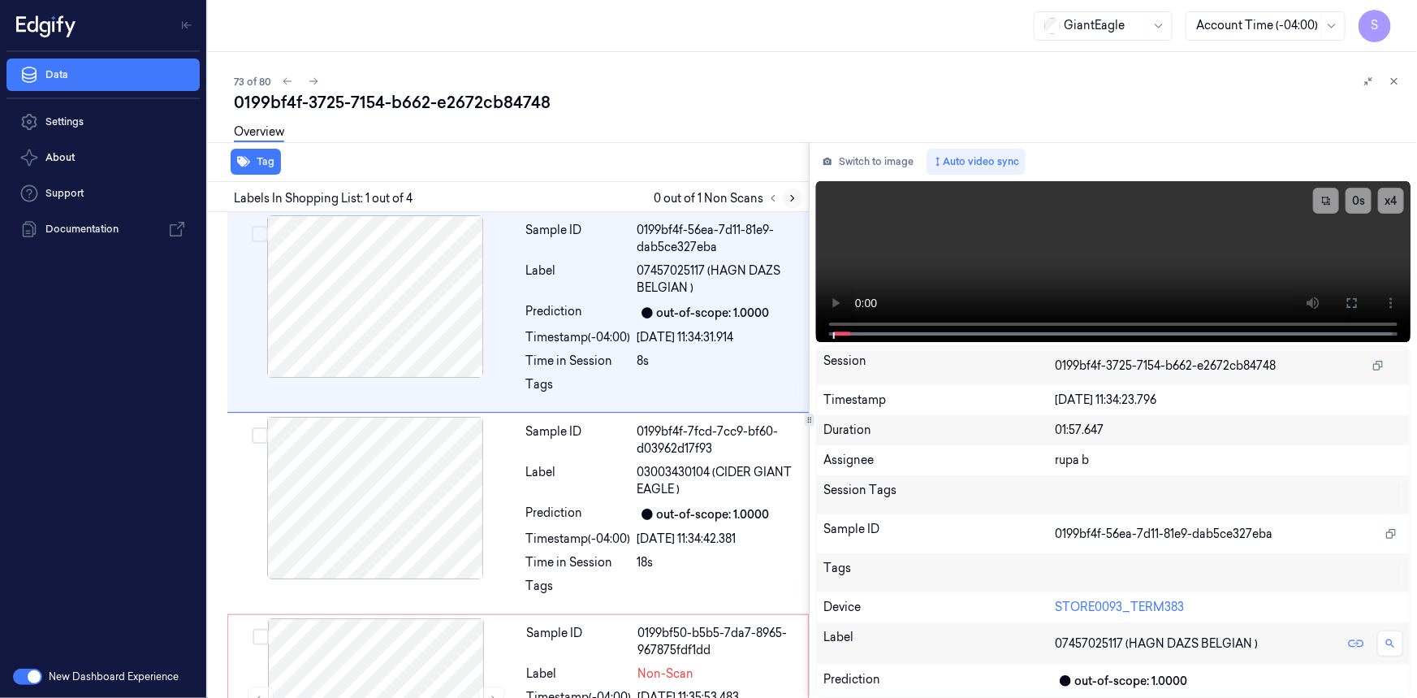
click at [795, 193] on icon at bounding box center [792, 198] width 11 height 11
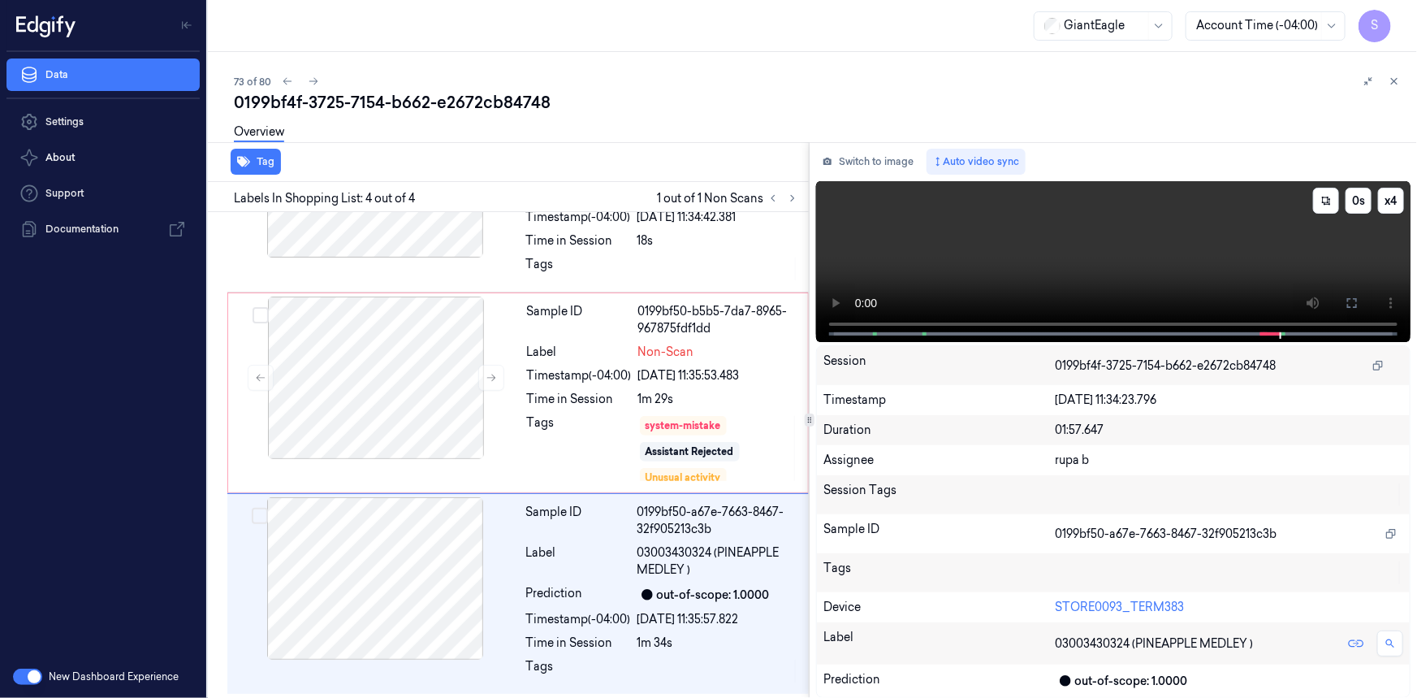
scroll to position [323, 0]
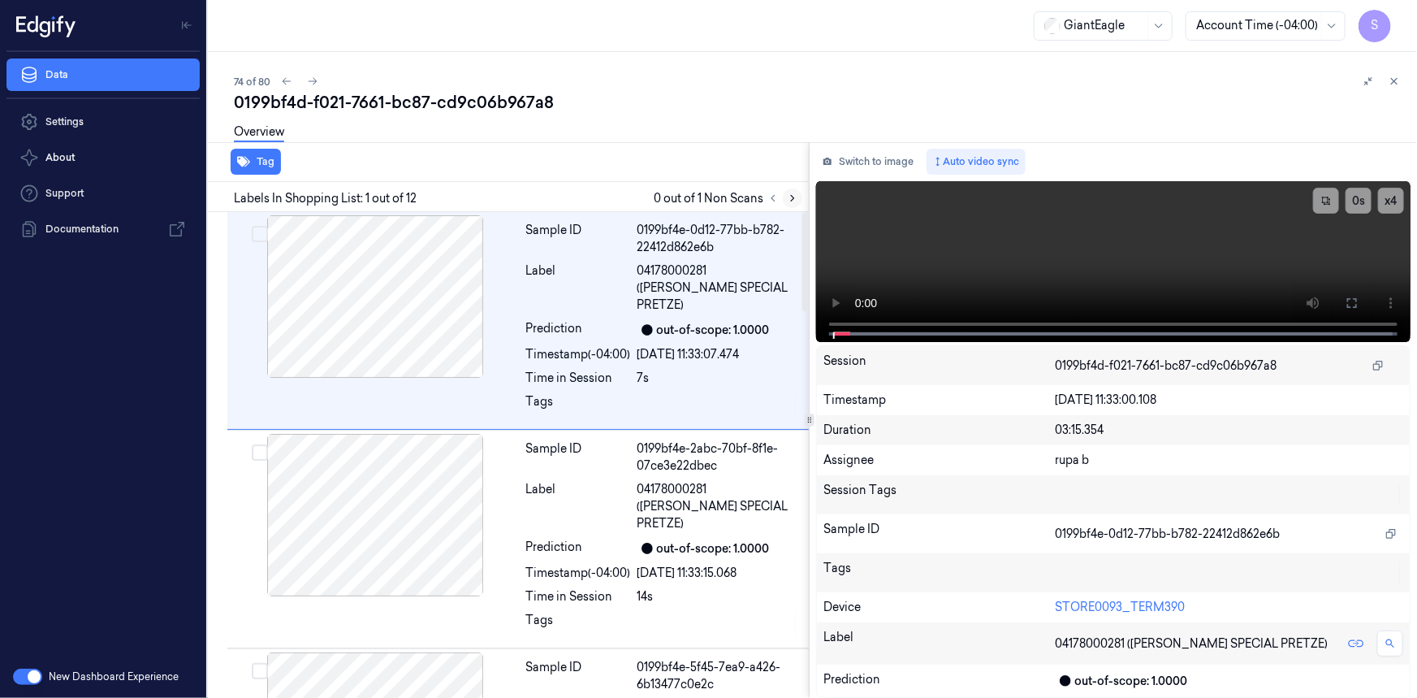
click at [794, 203] on button at bounding box center [792, 197] width 19 height 19
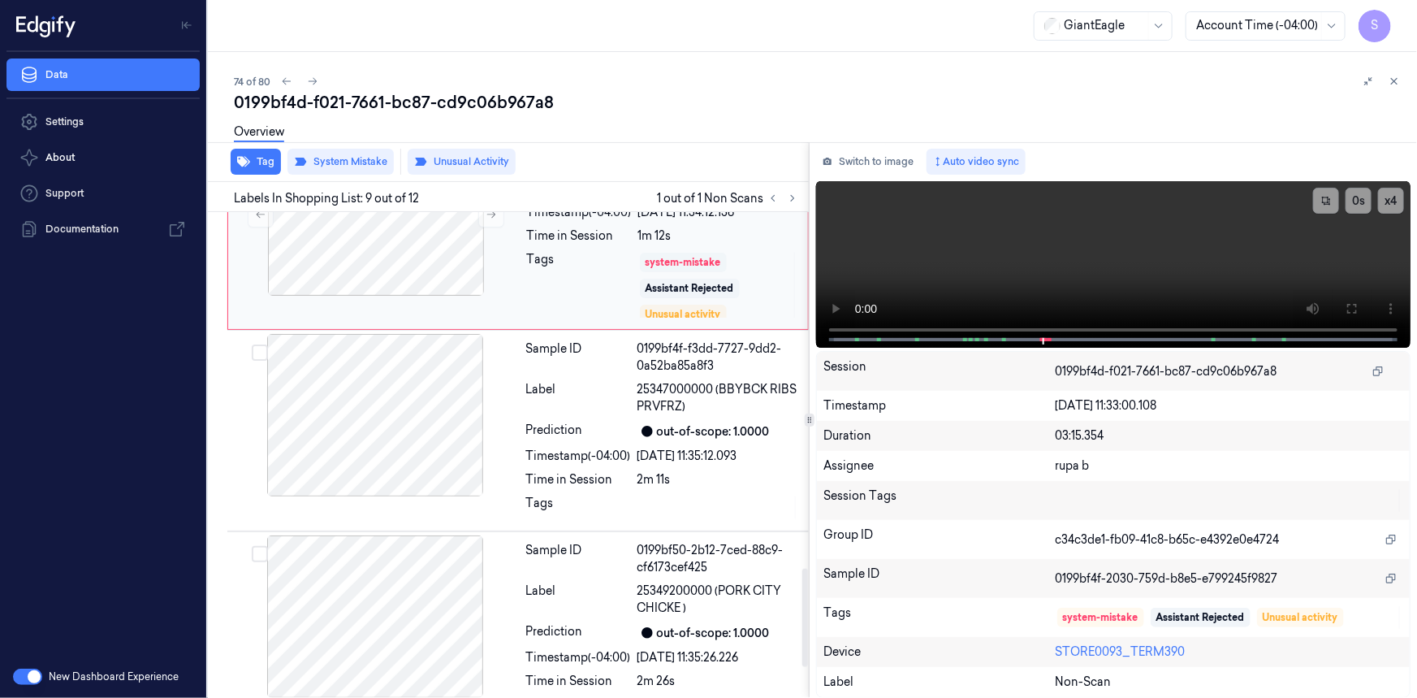
scroll to position [1466, 0]
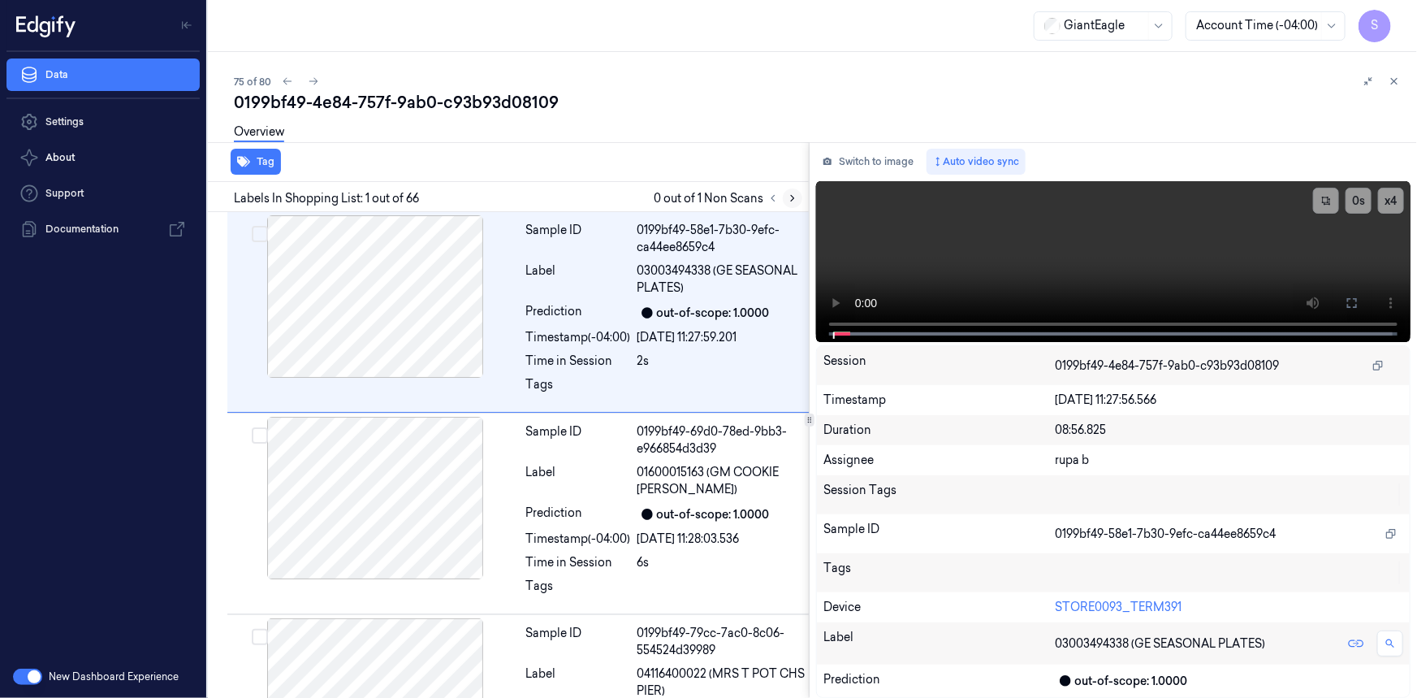
click at [791, 194] on icon at bounding box center [792, 198] width 11 height 11
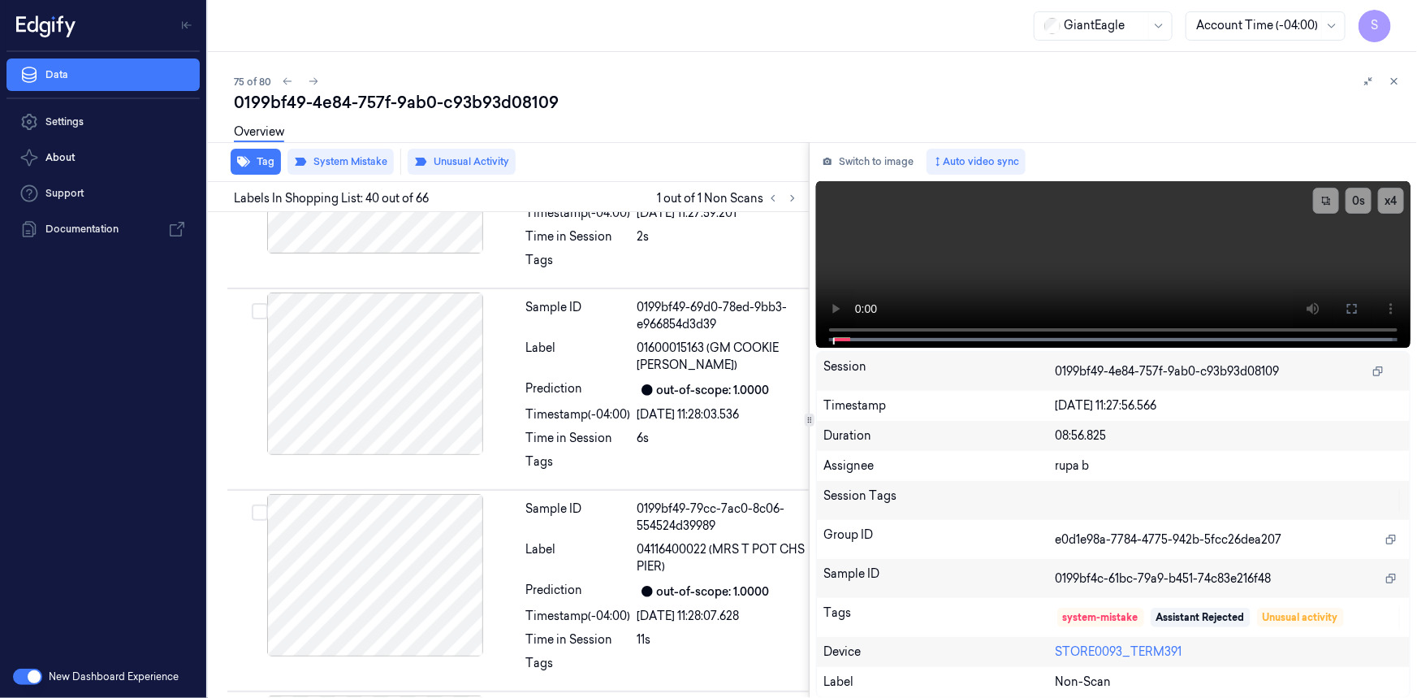
scroll to position [1884, 0]
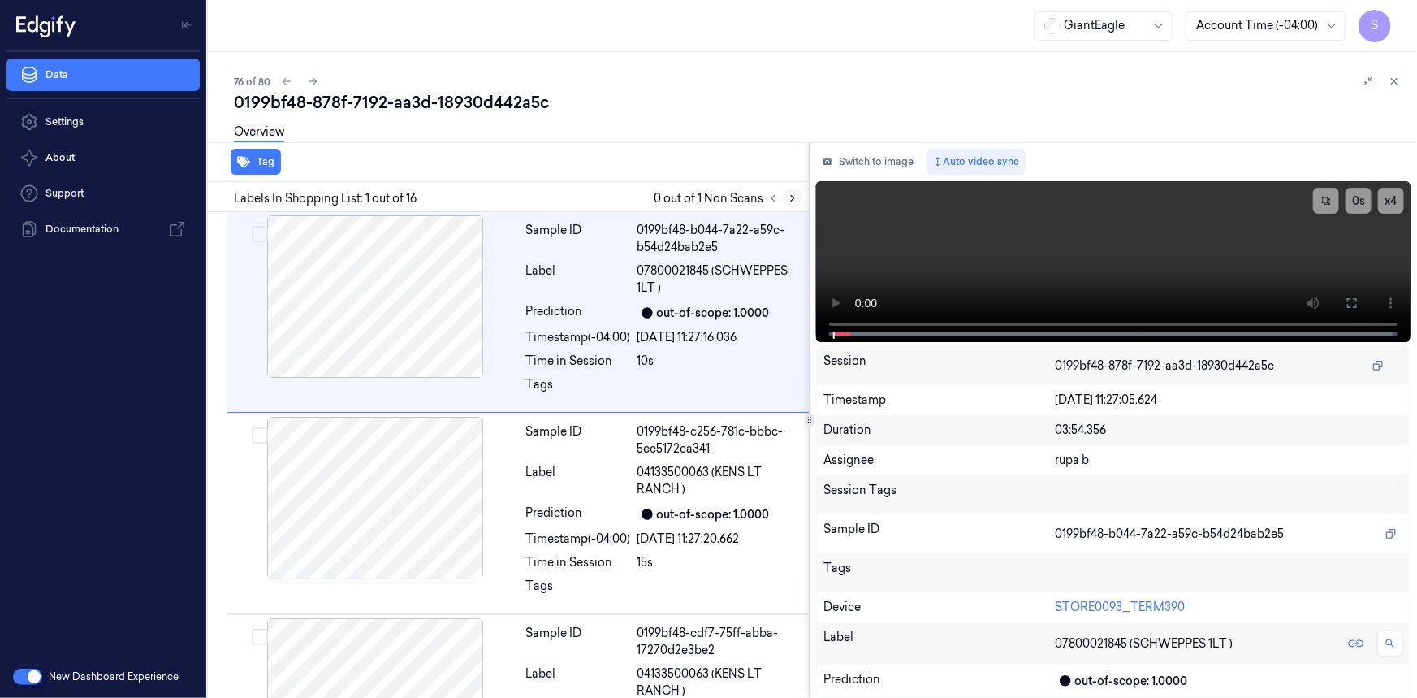
click at [796, 194] on icon at bounding box center [792, 198] width 11 height 11
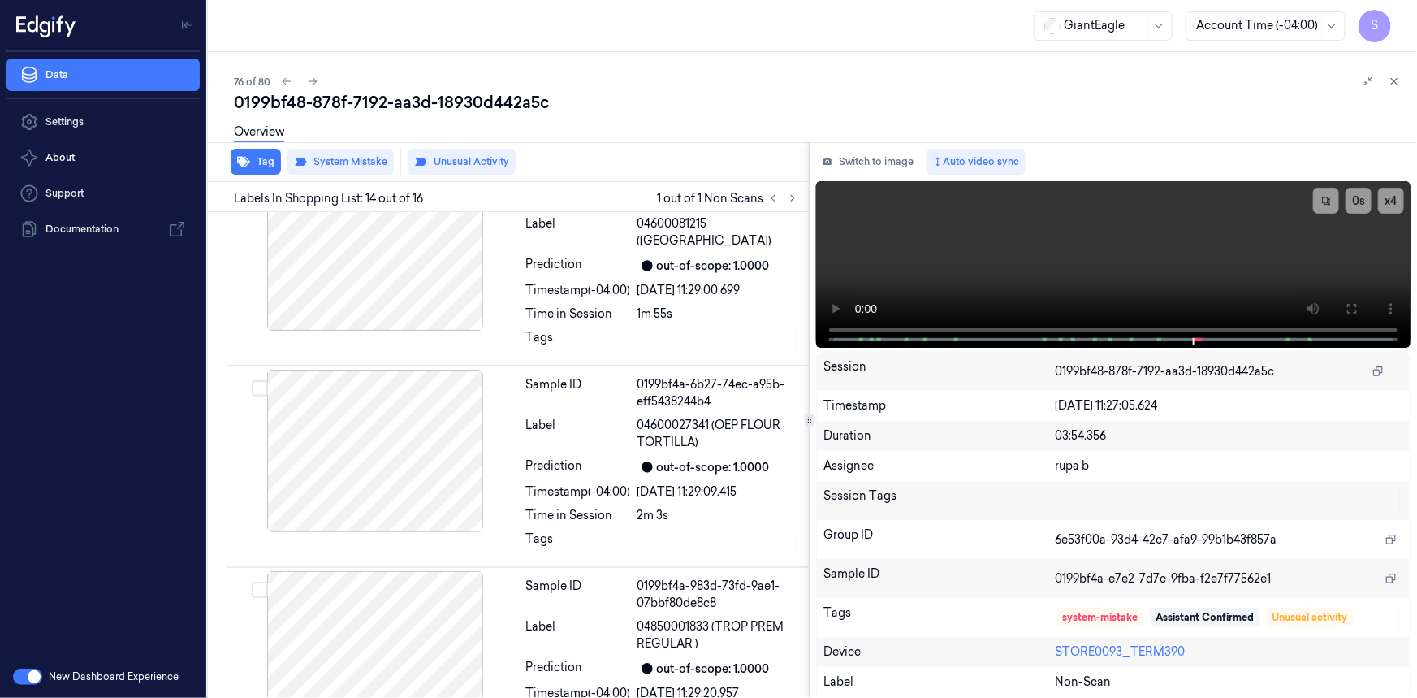
scroll to position [2473, 0]
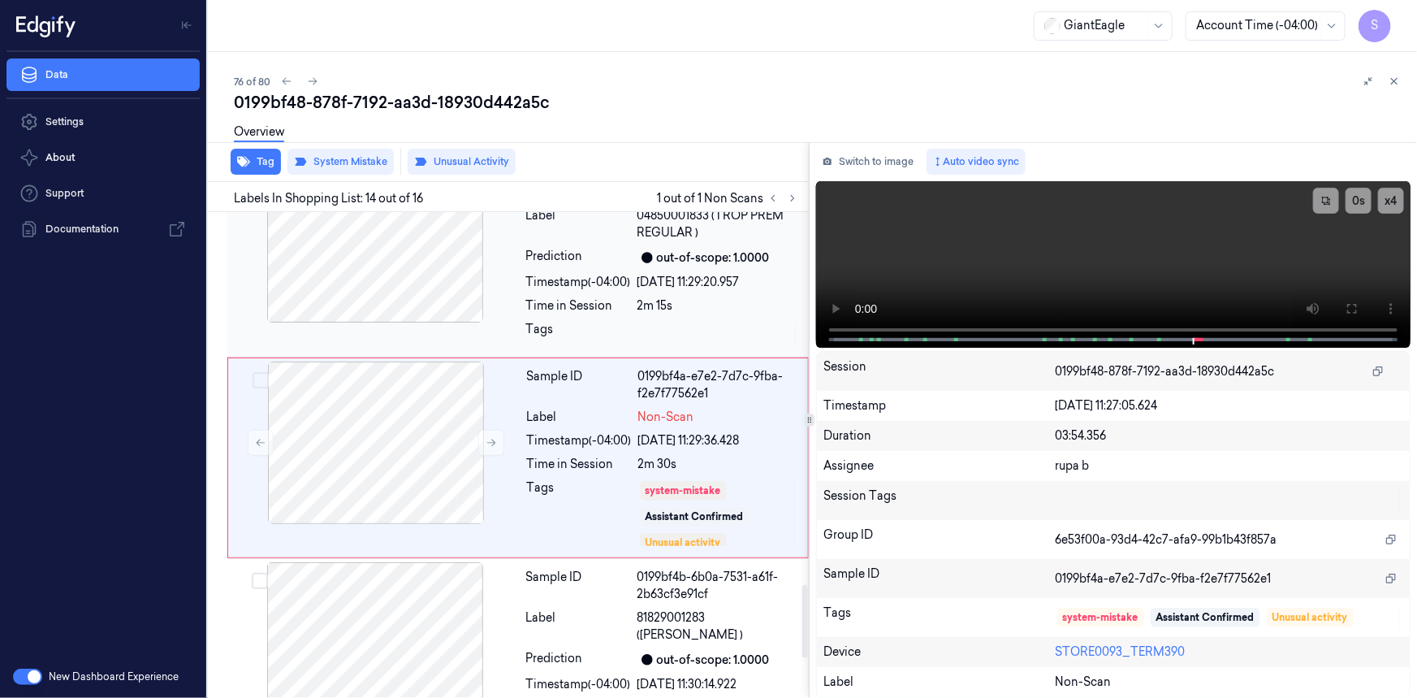
click at [435, 282] on div at bounding box center [375, 241] width 289 height 162
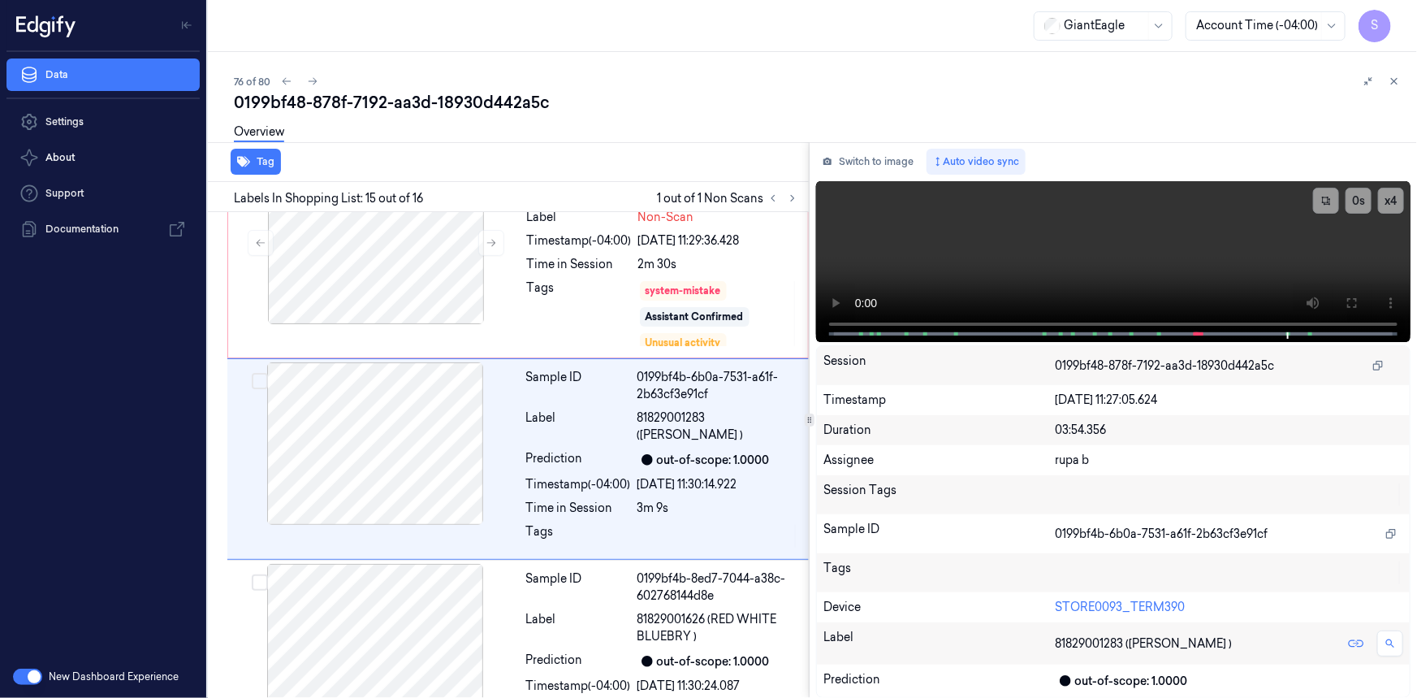
scroll to position [2673, 0]
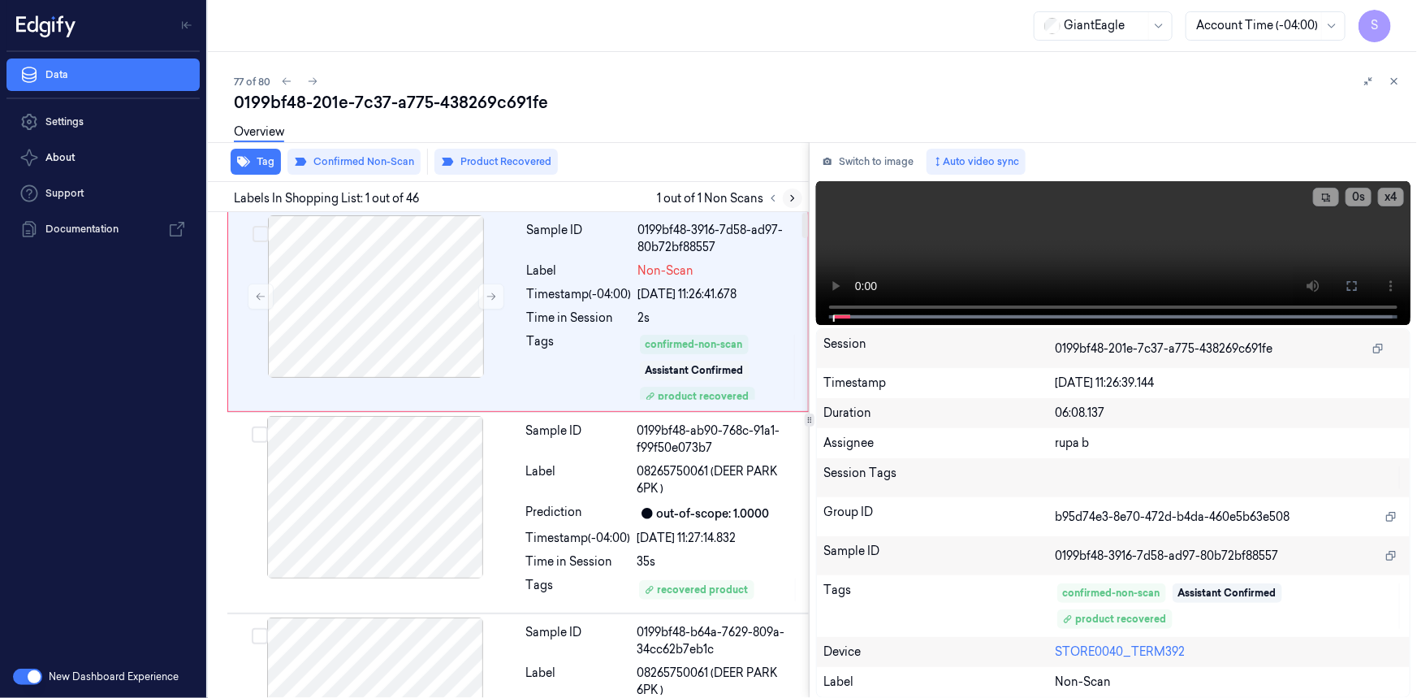
click at [790, 201] on icon at bounding box center [792, 198] width 11 height 11
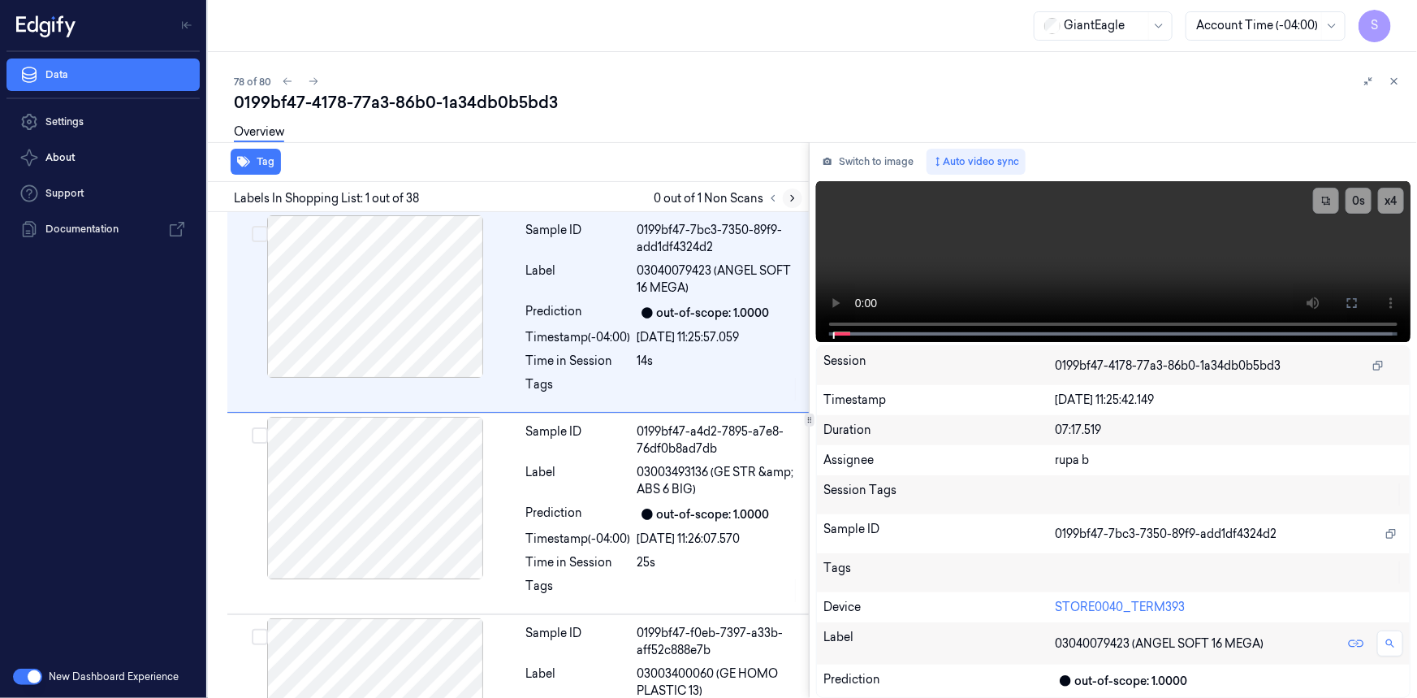
click at [787, 198] on icon at bounding box center [792, 198] width 11 height 11
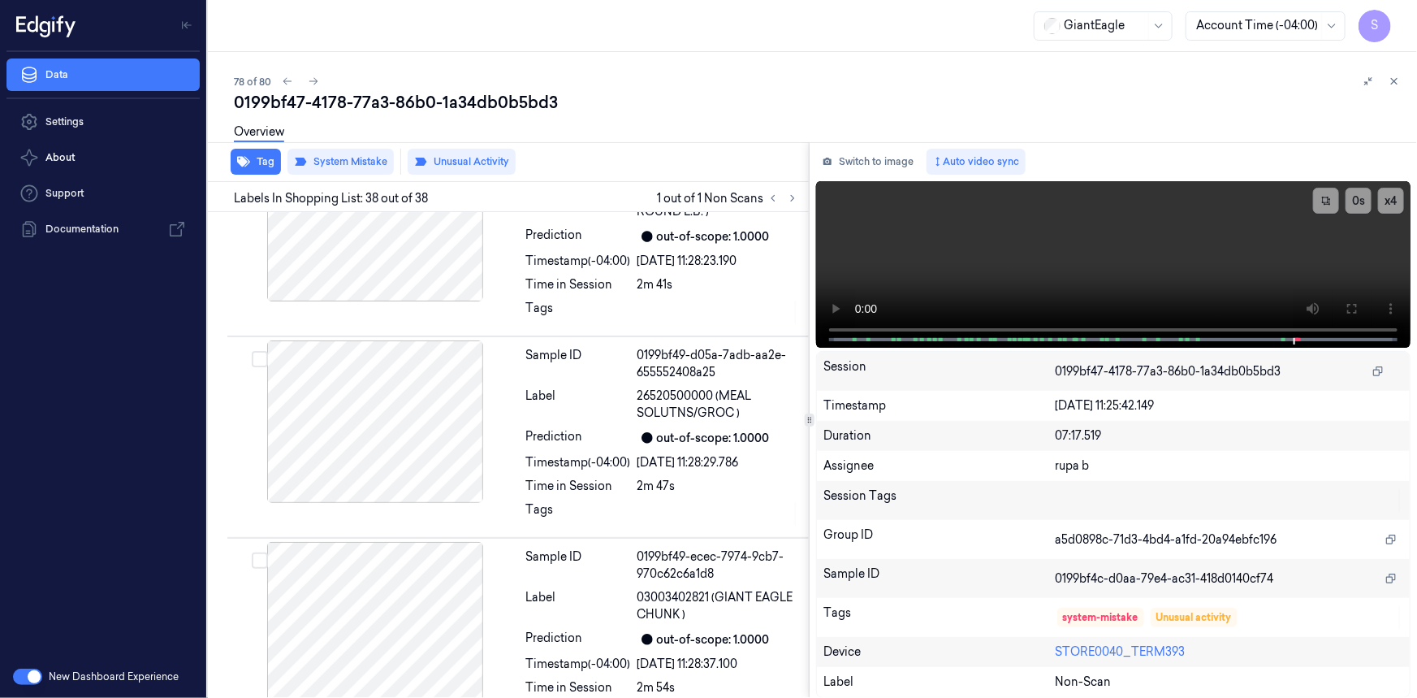
scroll to position [7112, 0]
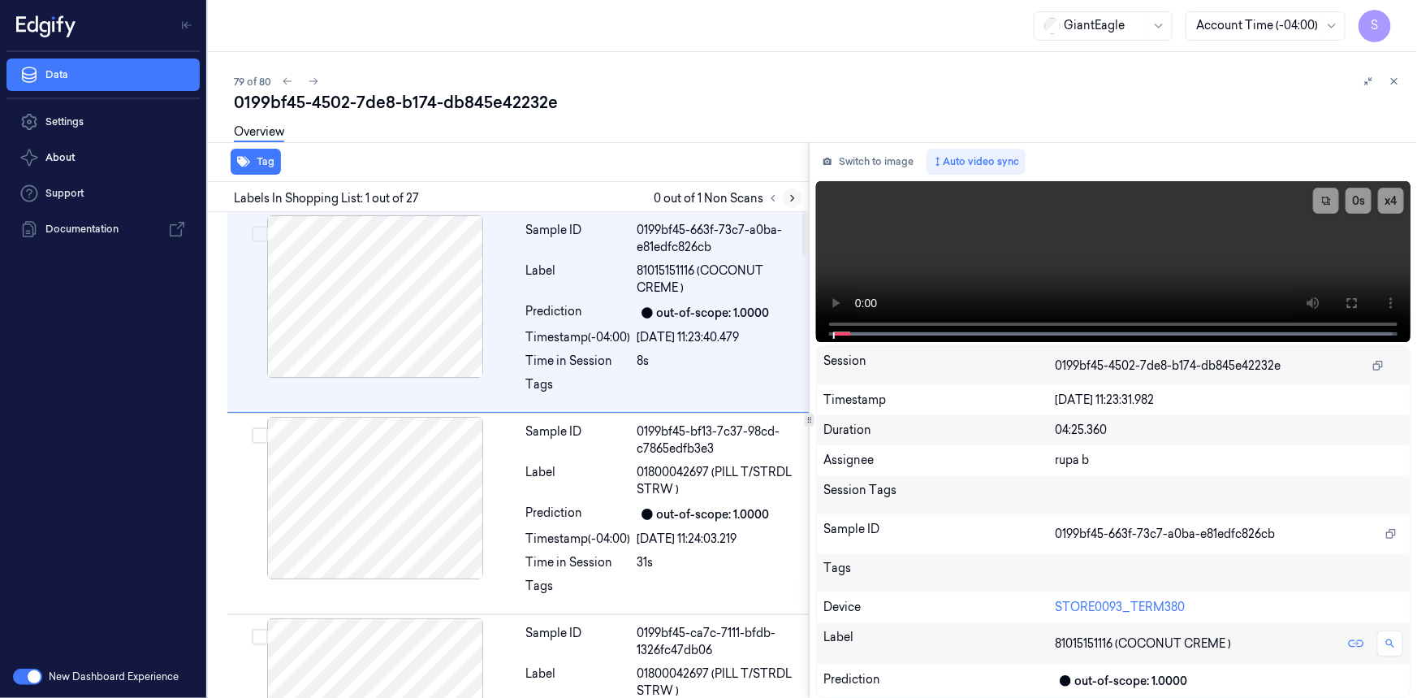
click at [787, 201] on icon at bounding box center [792, 198] width 11 height 11
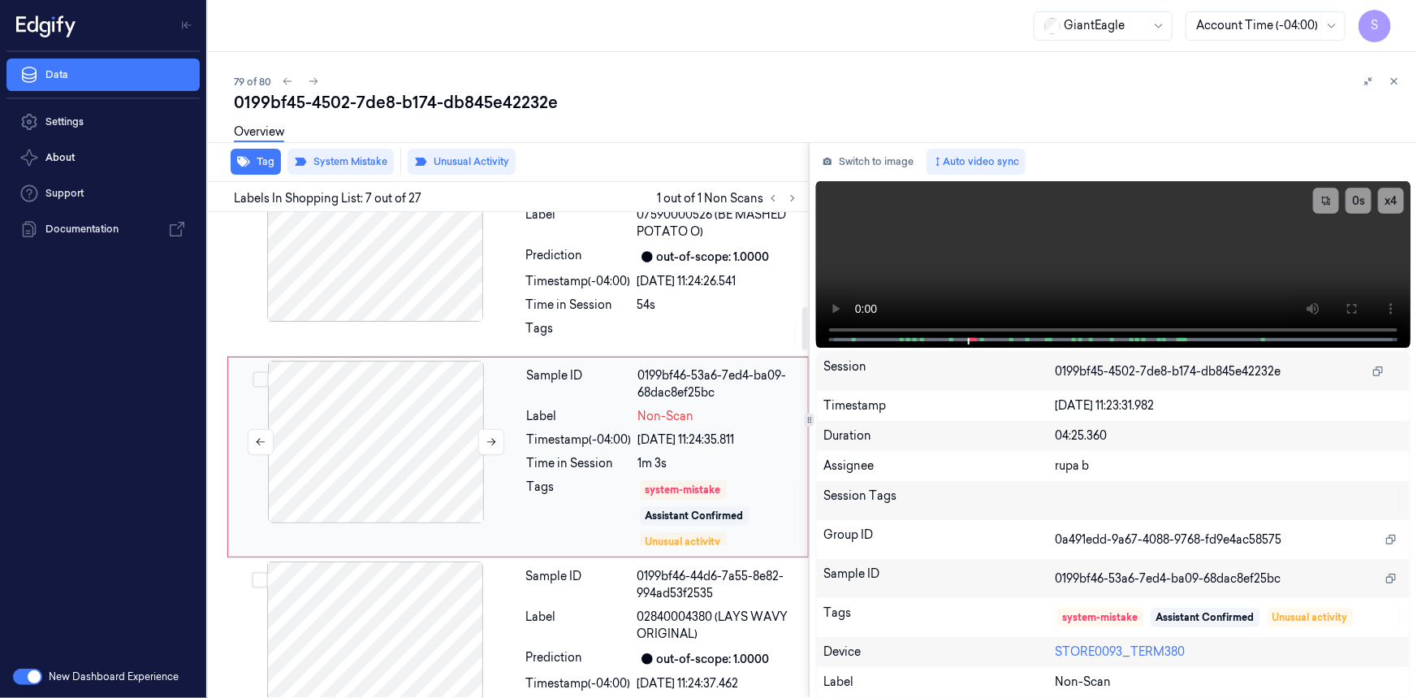
scroll to position [1064, 0]
click at [413, 400] on div at bounding box center [376, 441] width 289 height 162
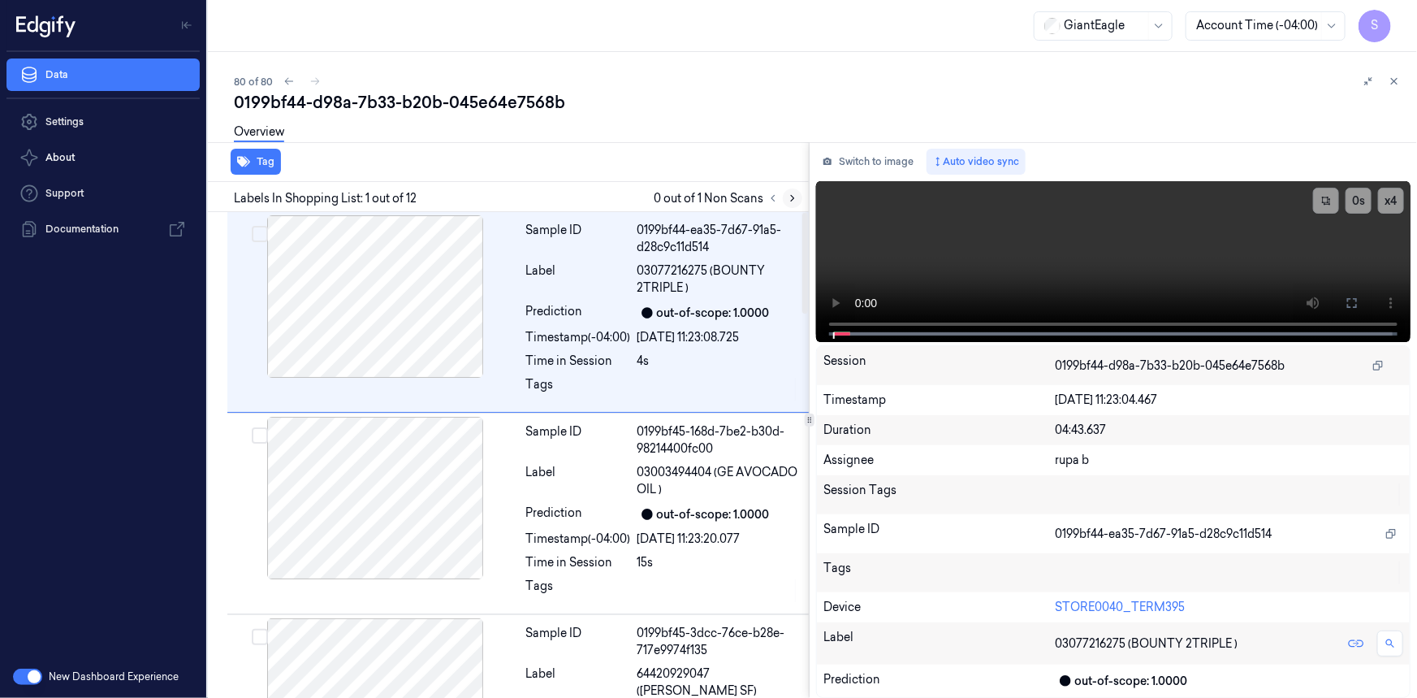
click at [793, 201] on icon at bounding box center [792, 198] width 11 height 11
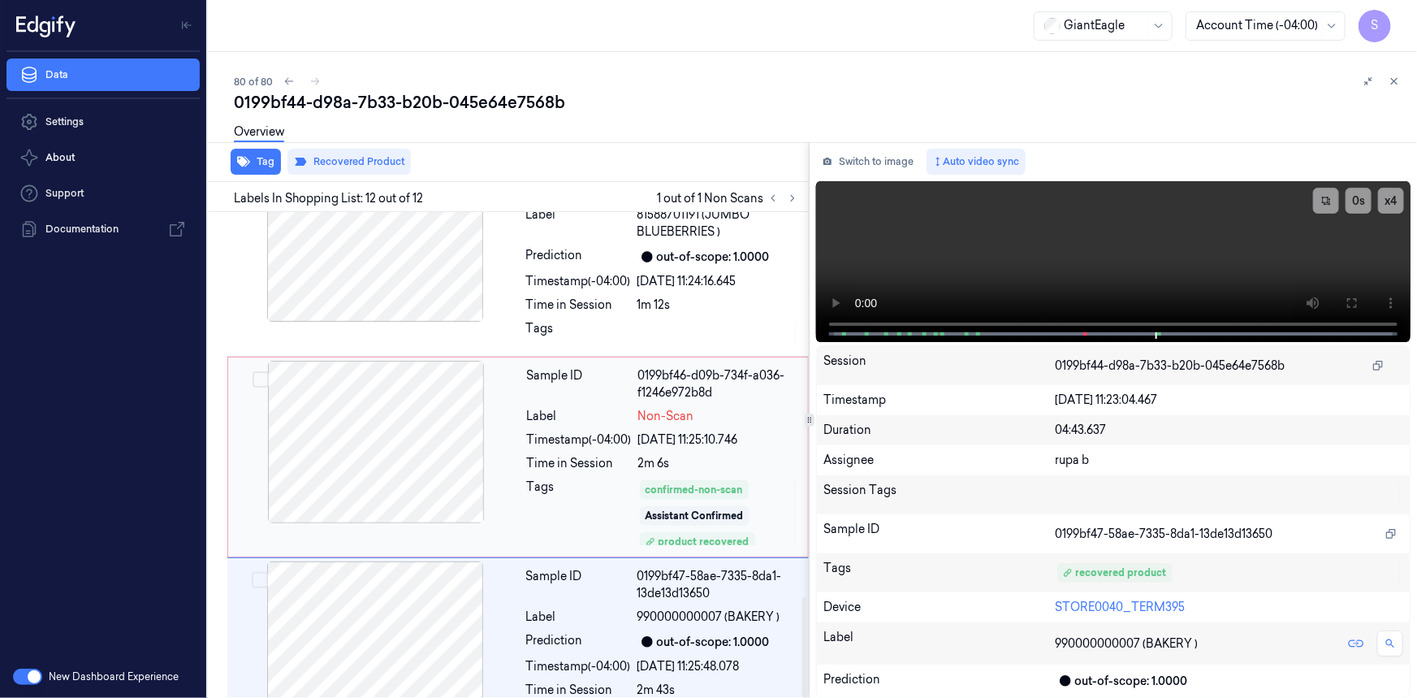
scroll to position [1865, 0]
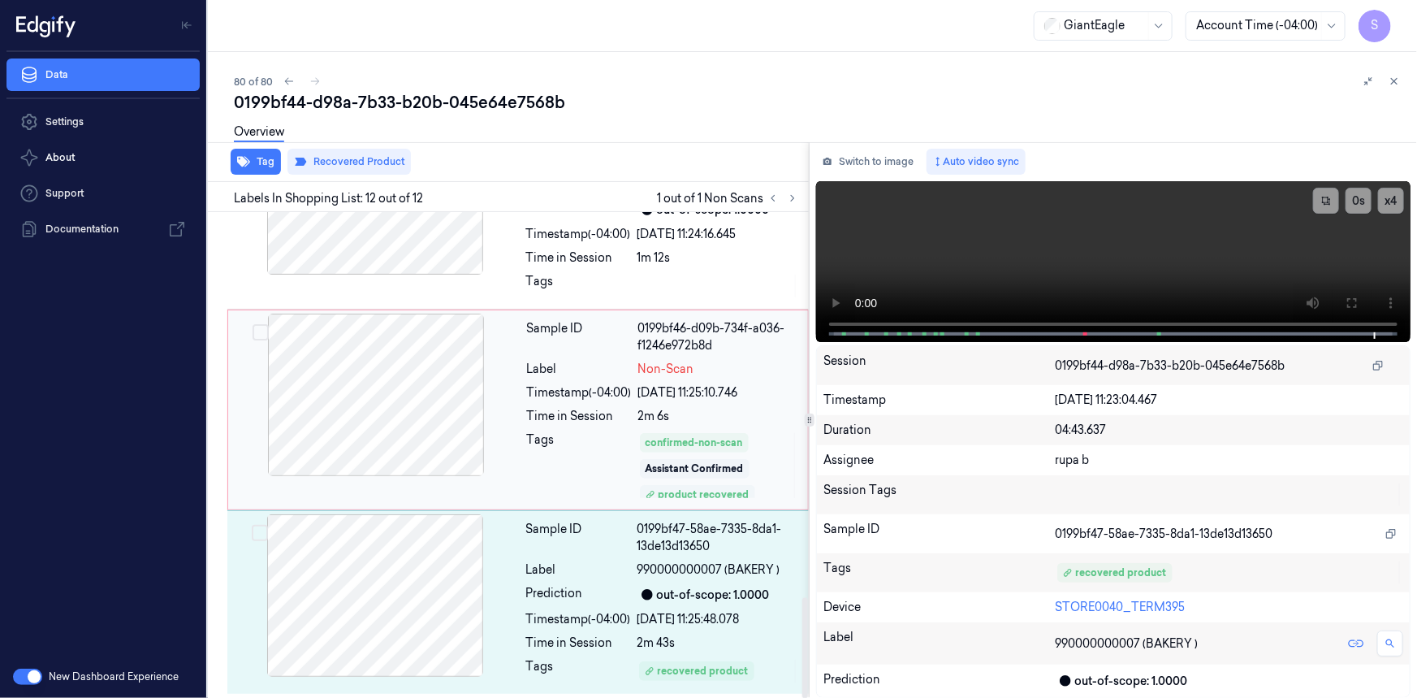
click at [717, 487] on div "product recovered" at bounding box center [698, 494] width 104 height 15
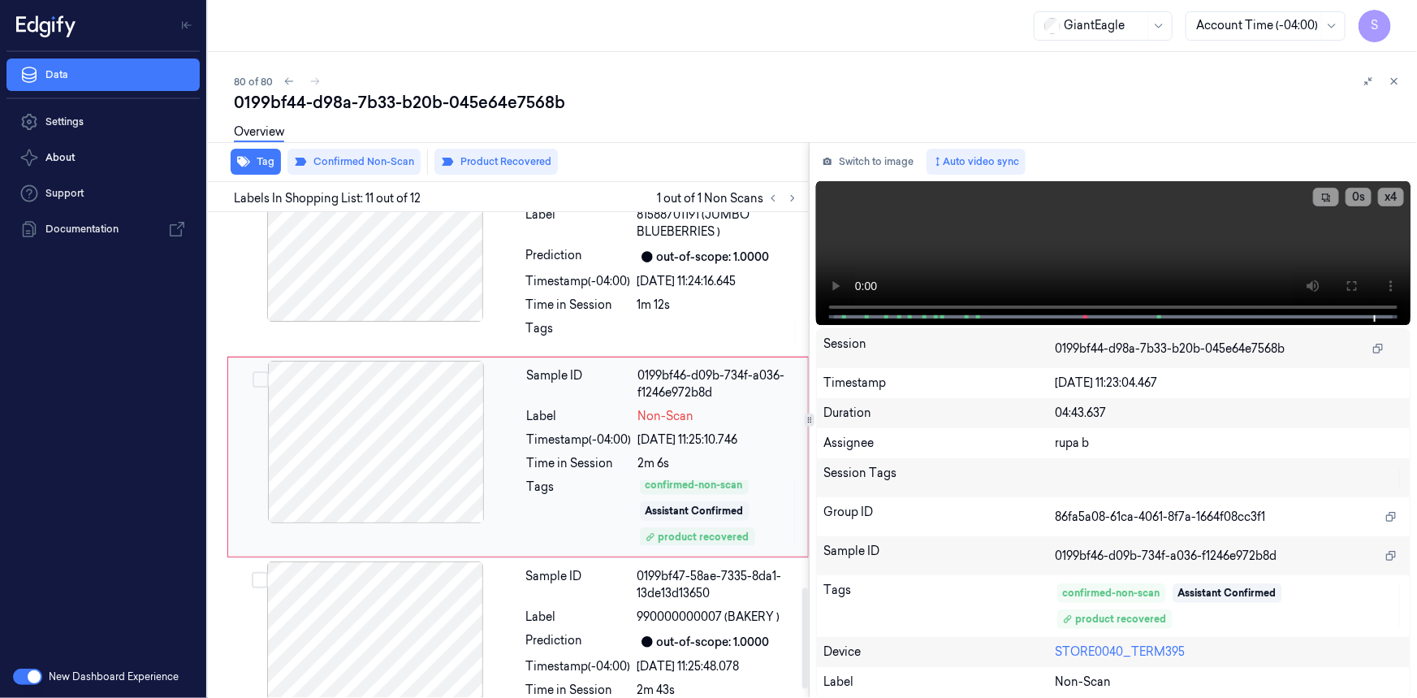
scroll to position [6, 0]
click at [428, 599] on div at bounding box center [375, 642] width 289 height 162
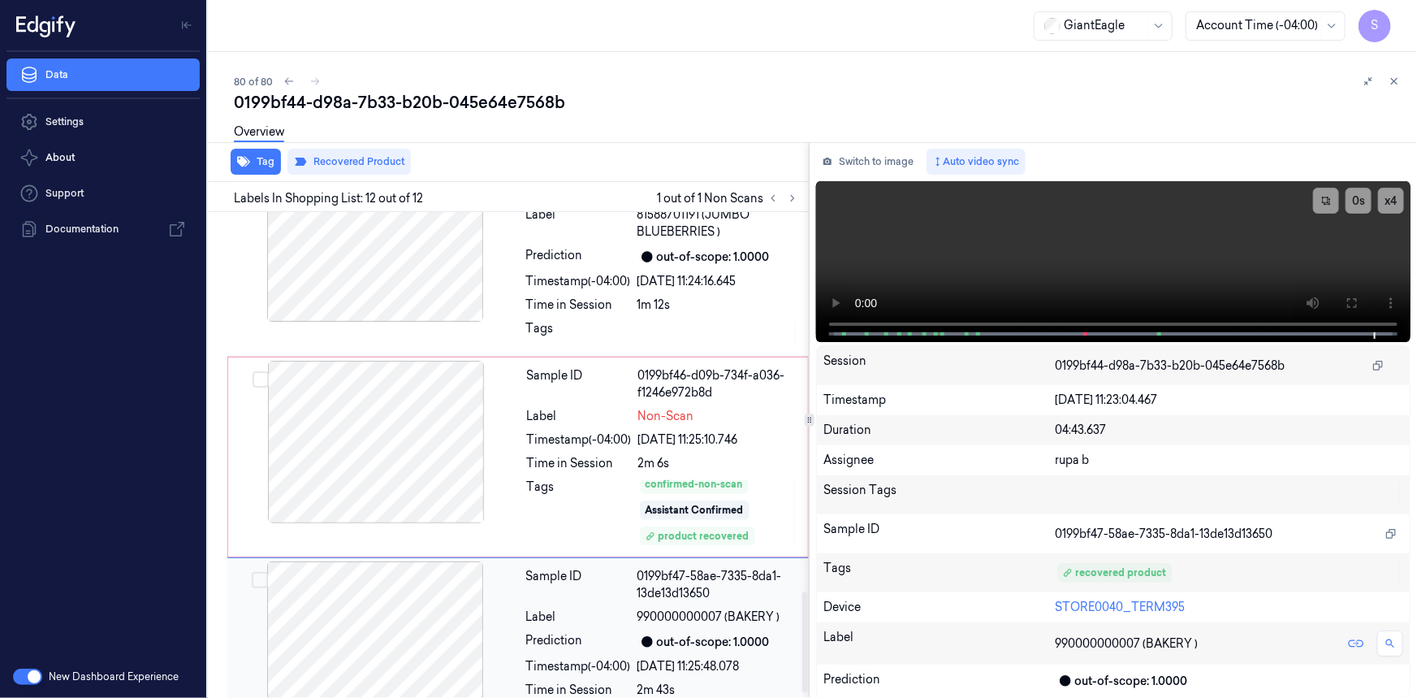
scroll to position [1865, 0]
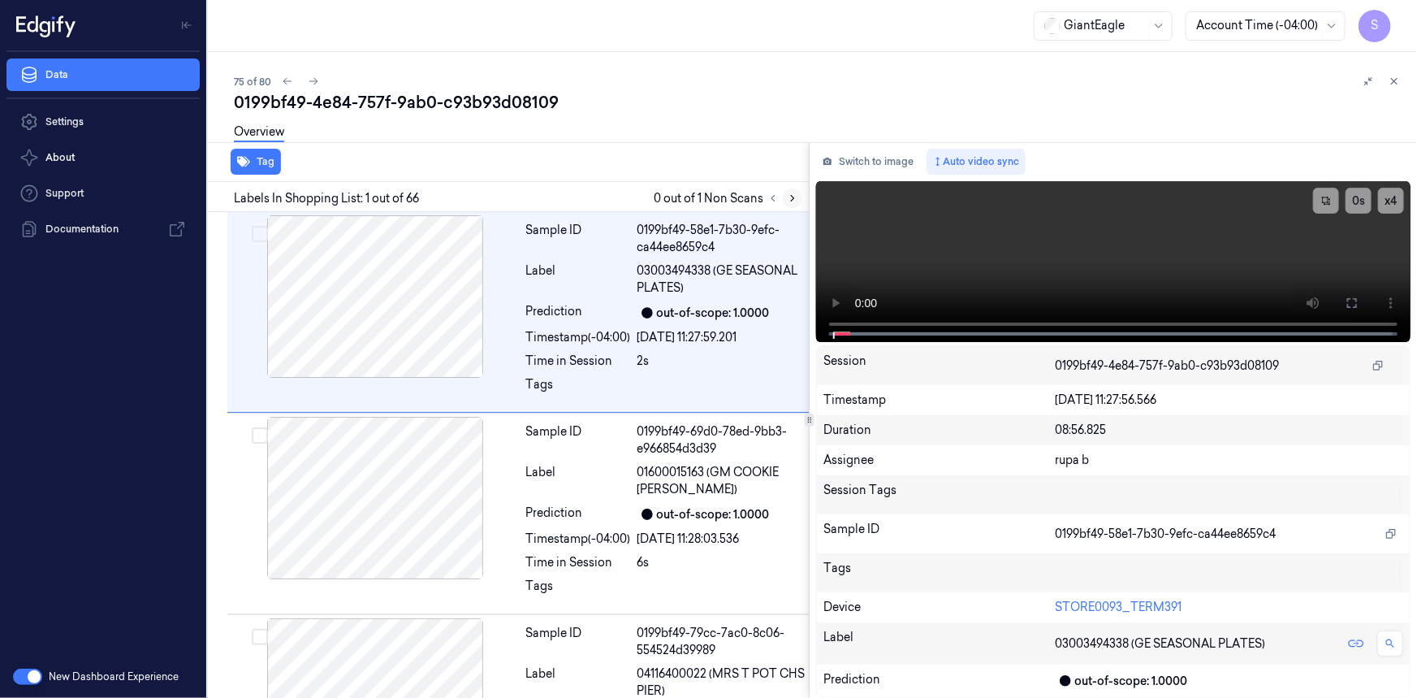
click at [788, 201] on icon at bounding box center [792, 198] width 11 height 11
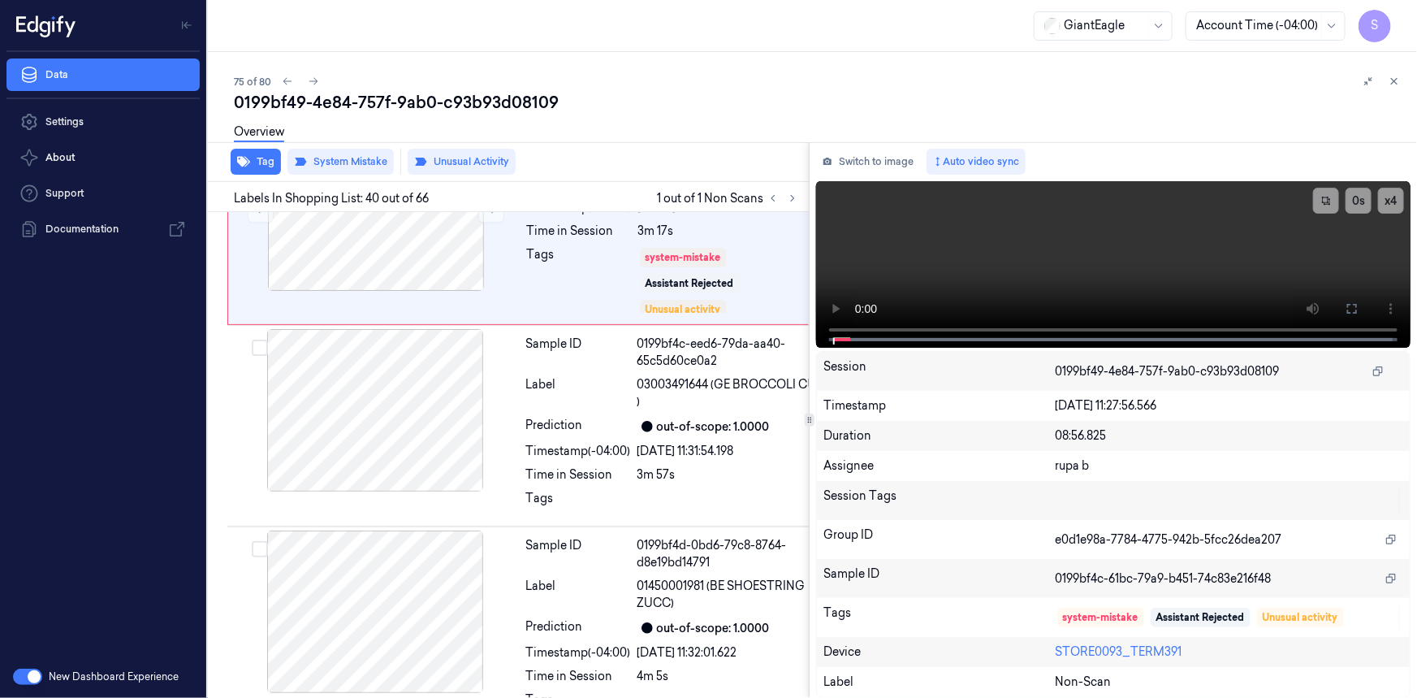
scroll to position [7706, 0]
click at [408, 105] on div at bounding box center [375, 23] width 289 height 162
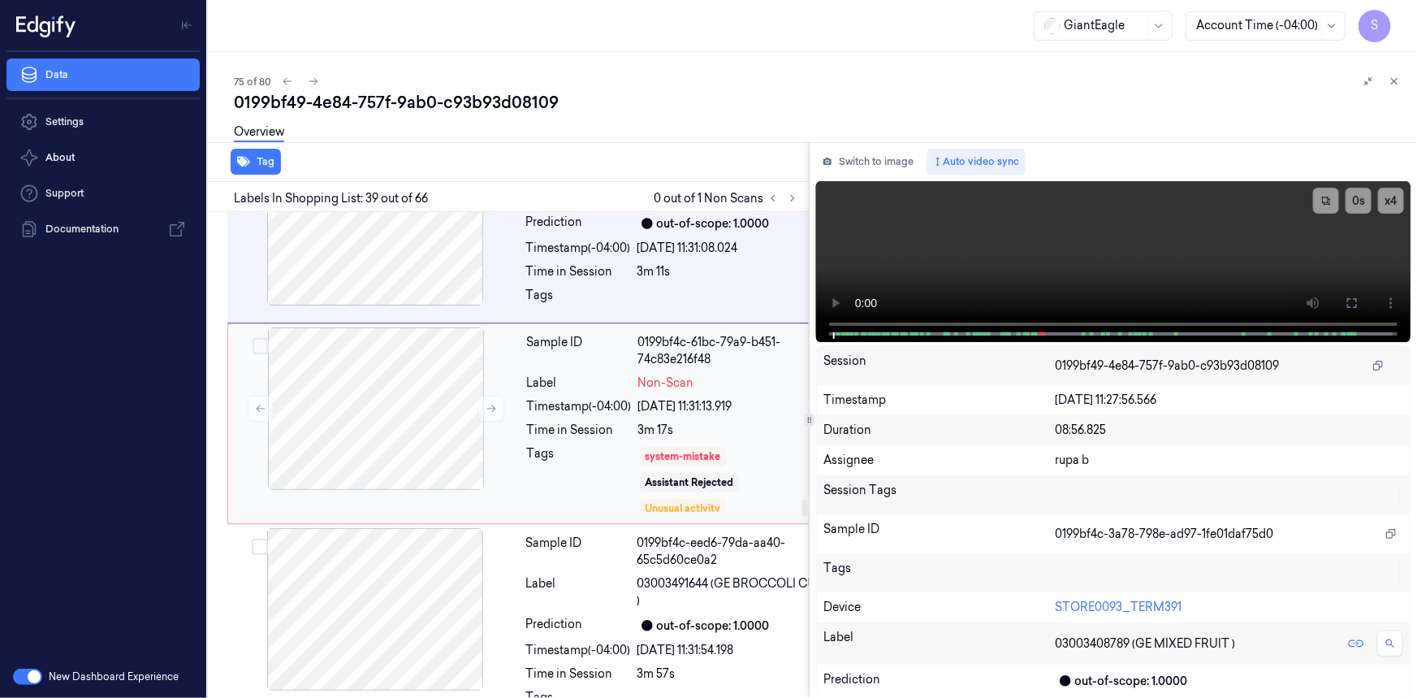
scroll to position [7800, 0]
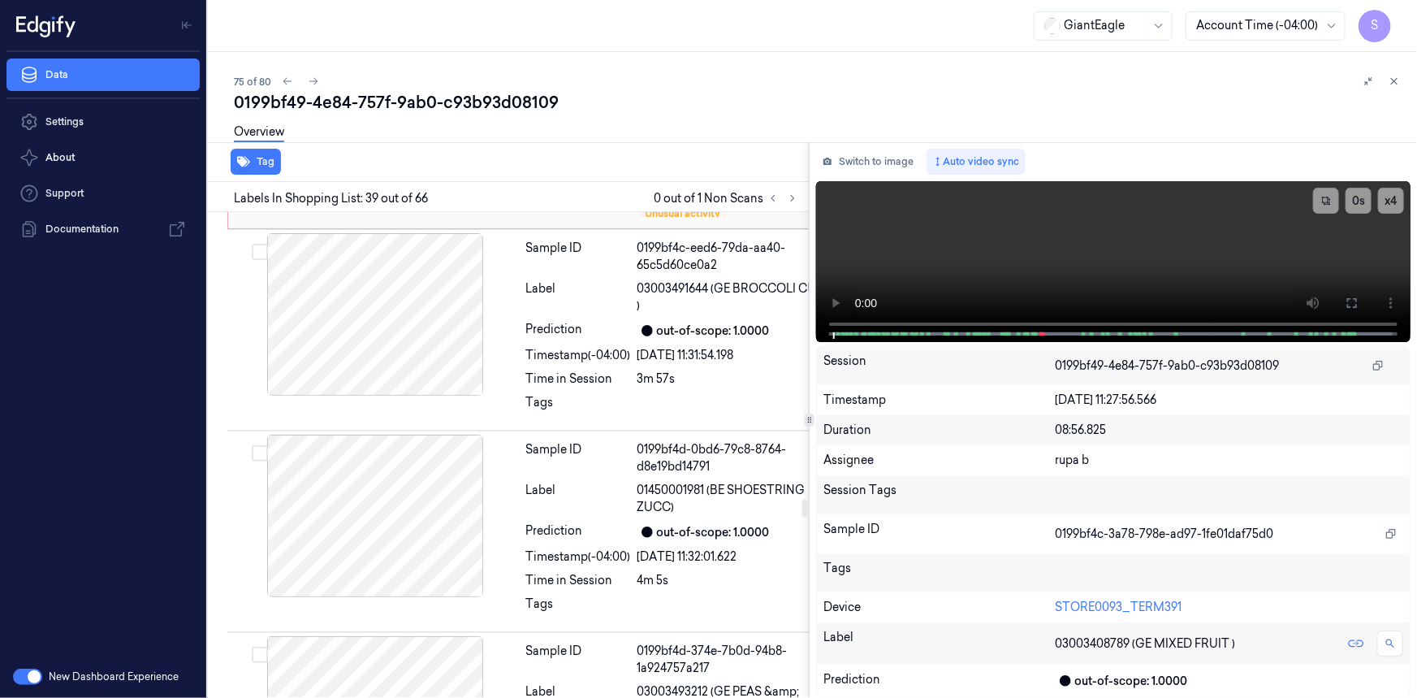
click at [426, 195] on div at bounding box center [376, 113] width 289 height 162
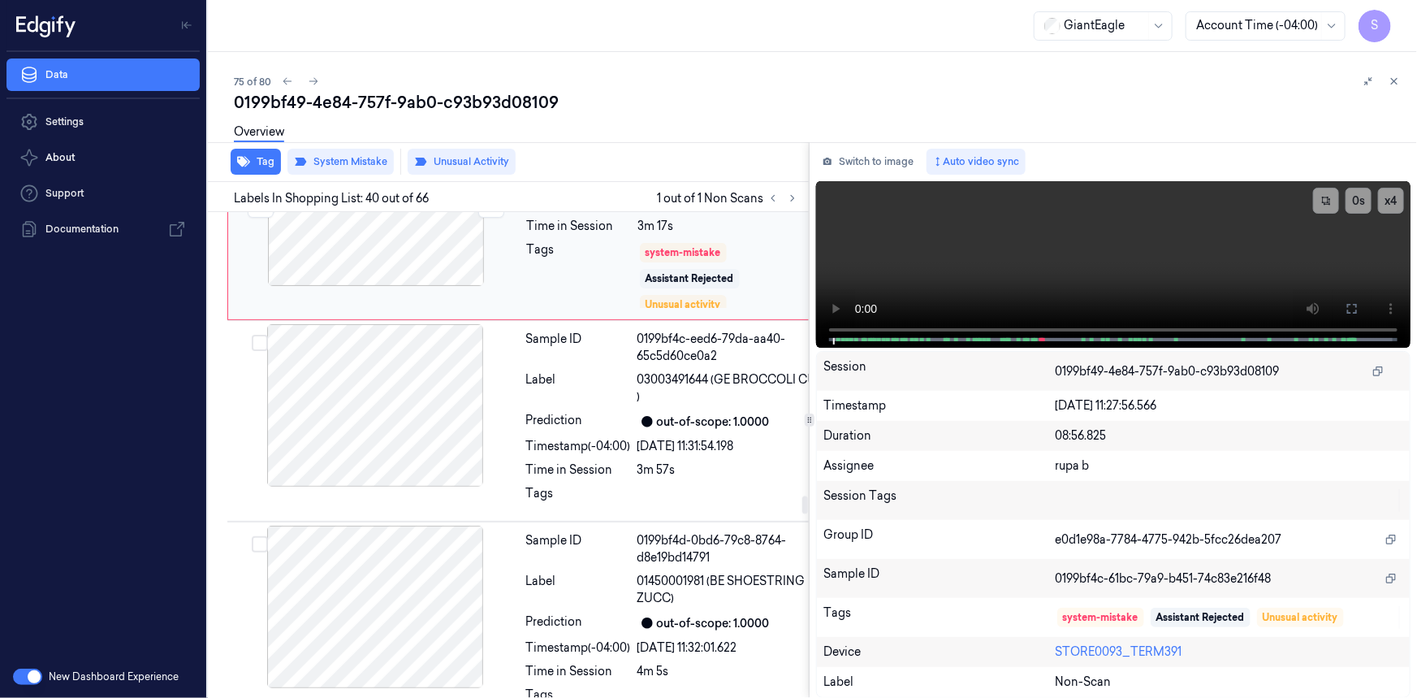
scroll to position [7706, 0]
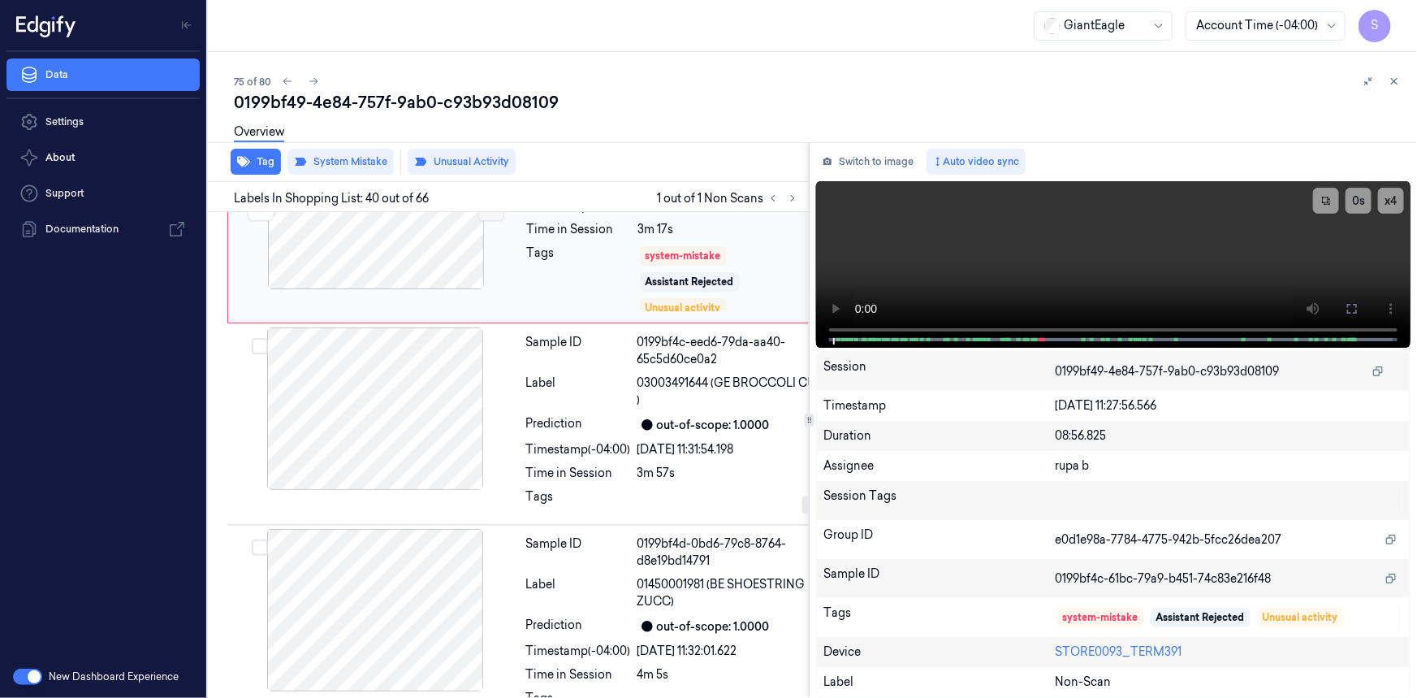
click at [487, 214] on icon at bounding box center [491, 207] width 11 height 11
click at [486, 214] on icon at bounding box center [491, 207] width 11 height 11
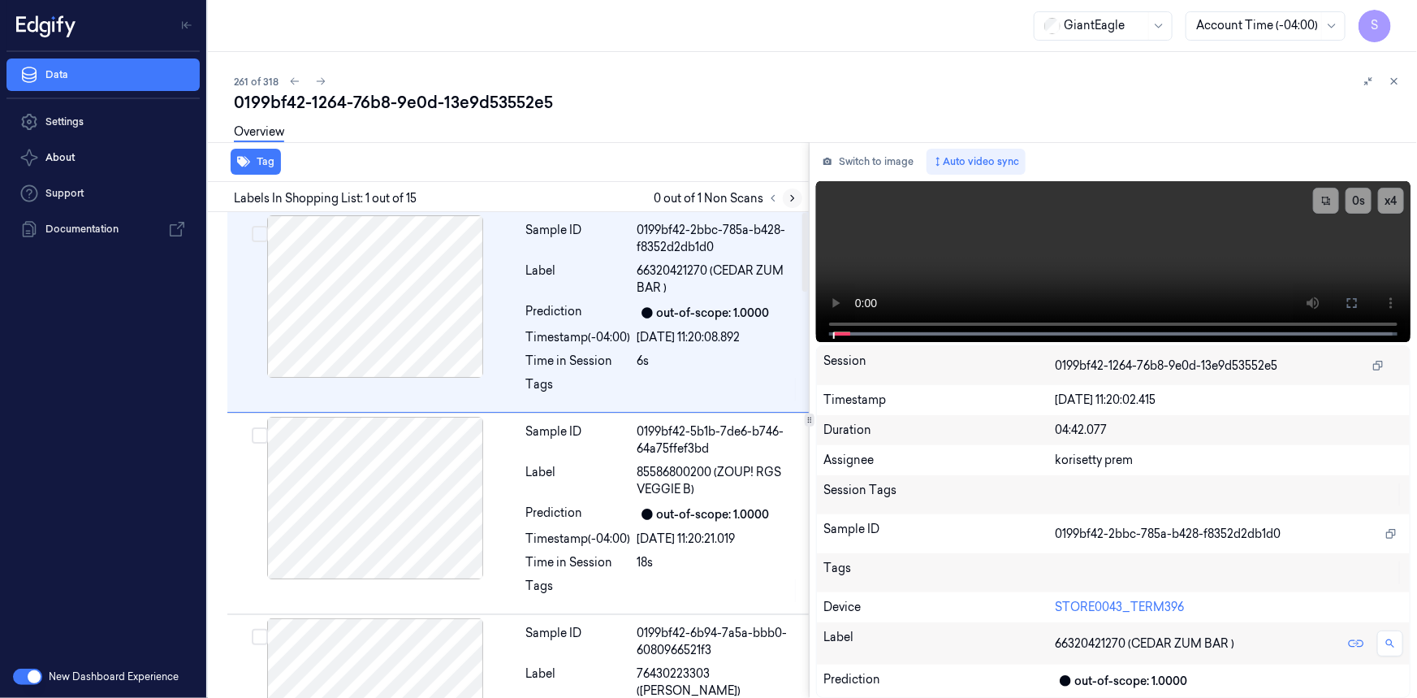
click at [795, 200] on icon at bounding box center [792, 198] width 11 height 11
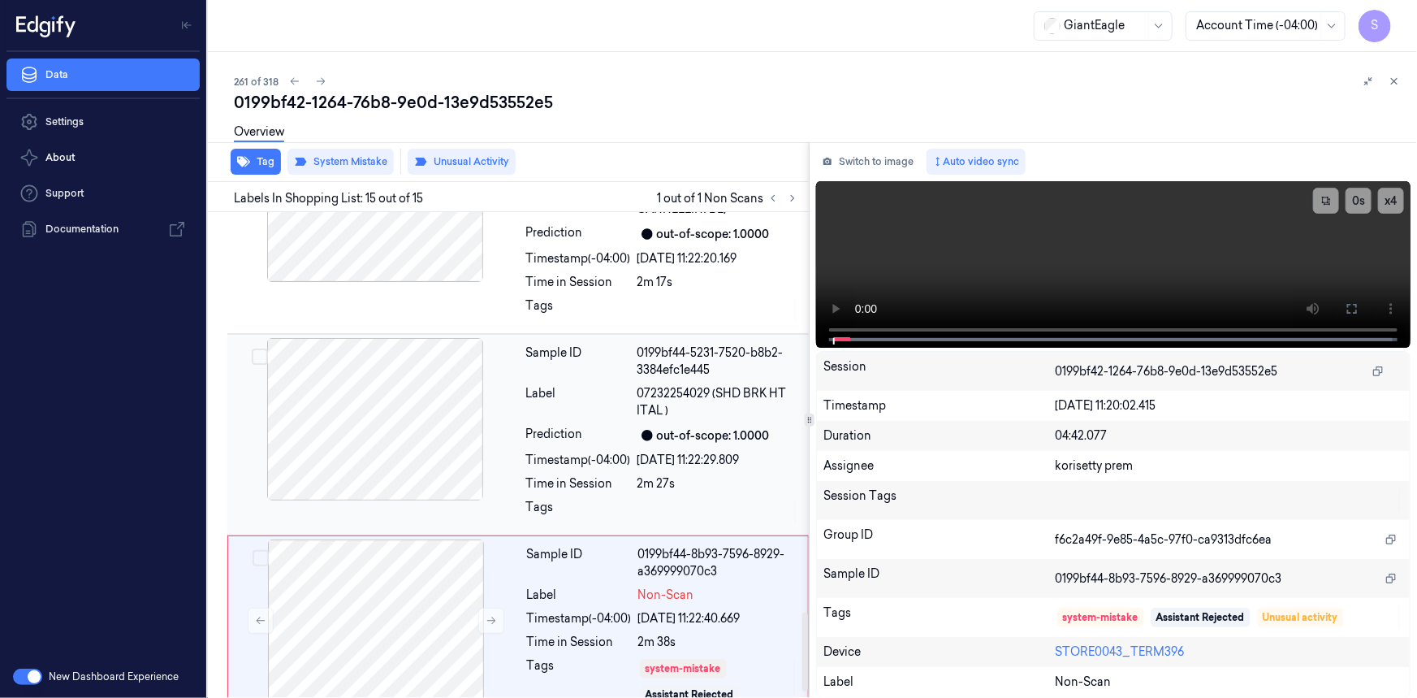
scroll to position [2520, 0]
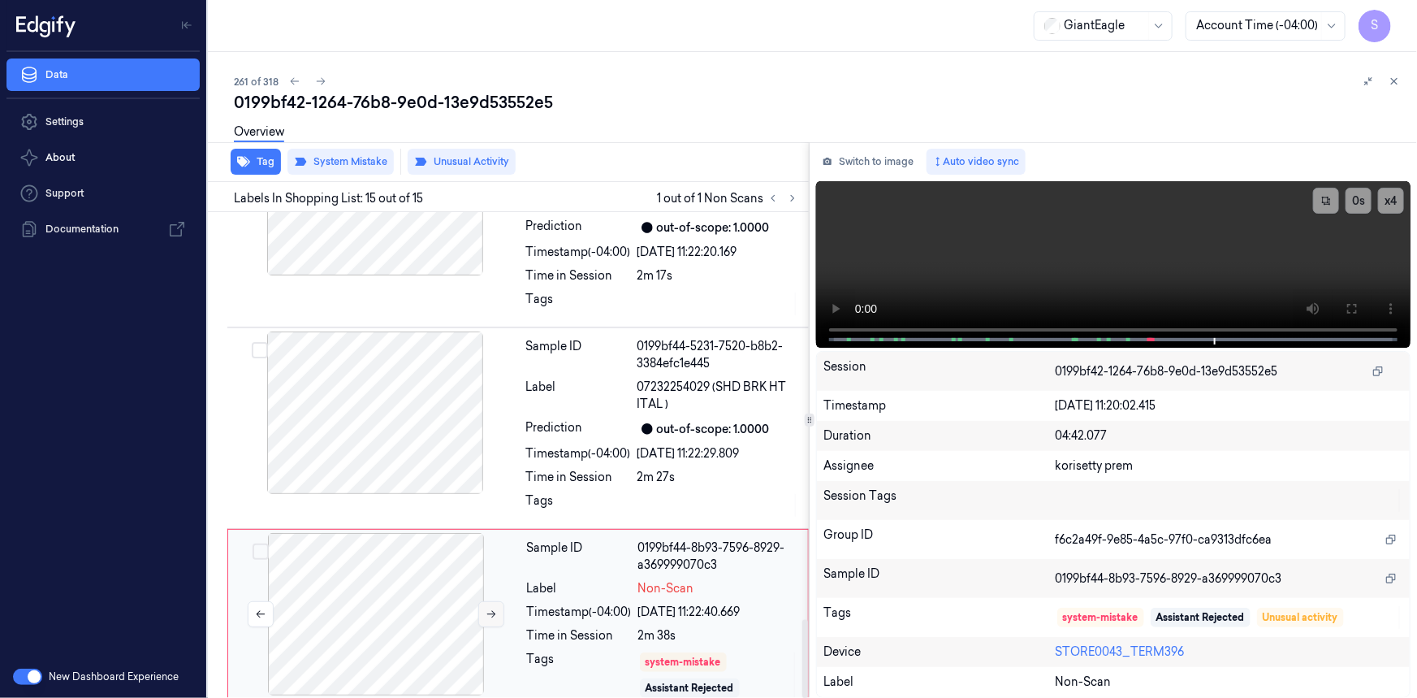
click at [494, 608] on icon at bounding box center [491, 613] width 11 height 11
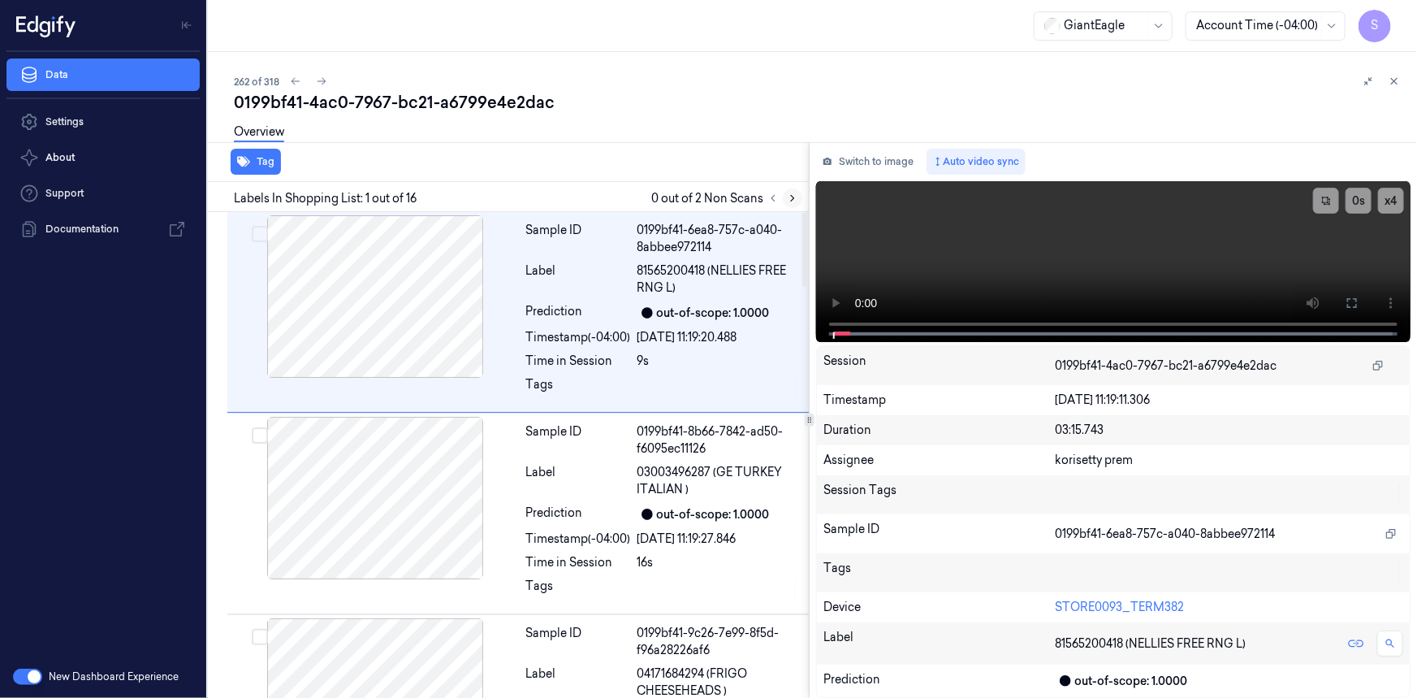
click at [786, 195] on button at bounding box center [792, 197] width 19 height 19
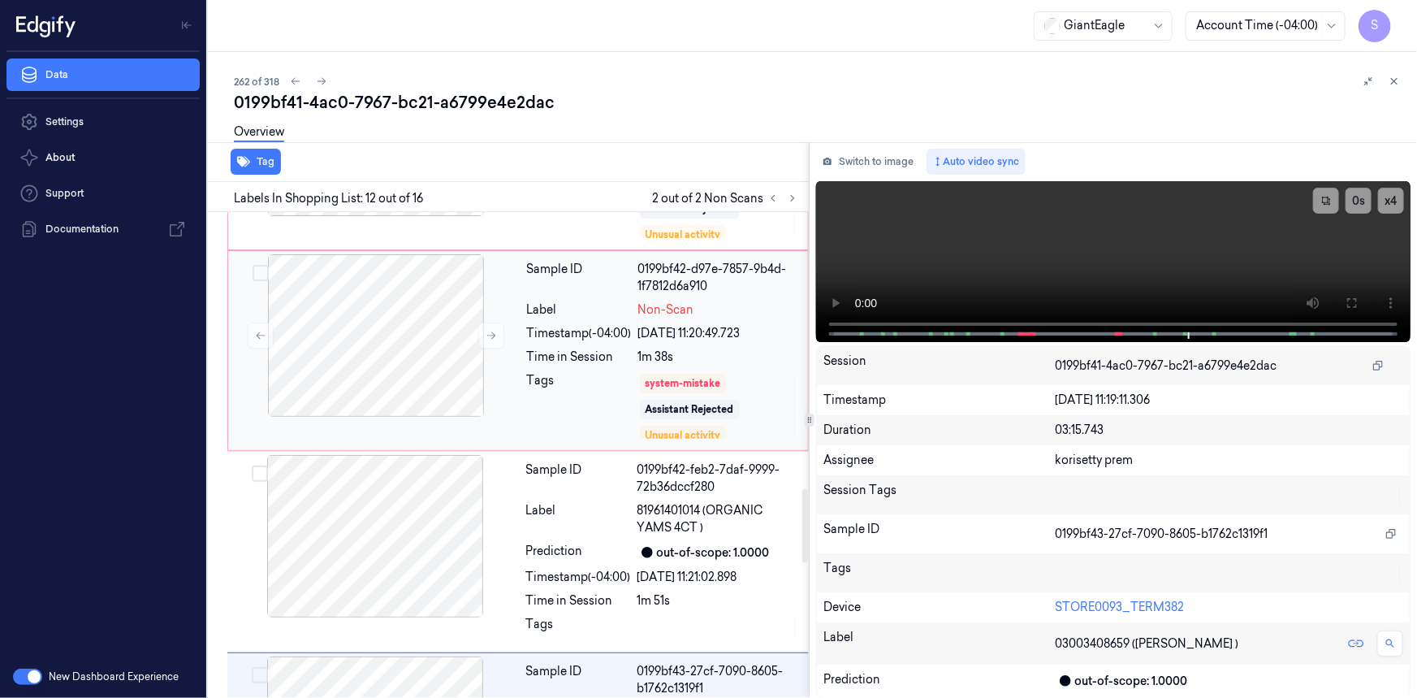
scroll to position [1478, 0]
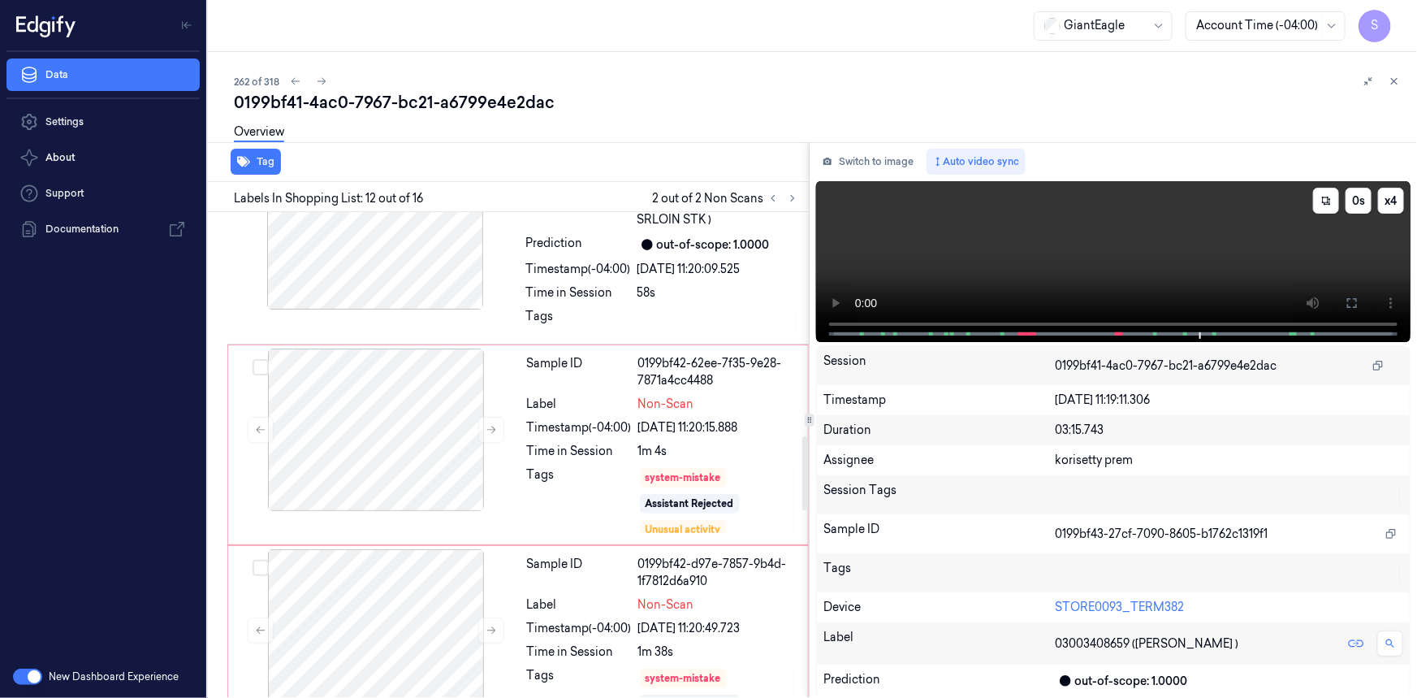
click at [1142, 260] on video at bounding box center [1113, 261] width 595 height 161
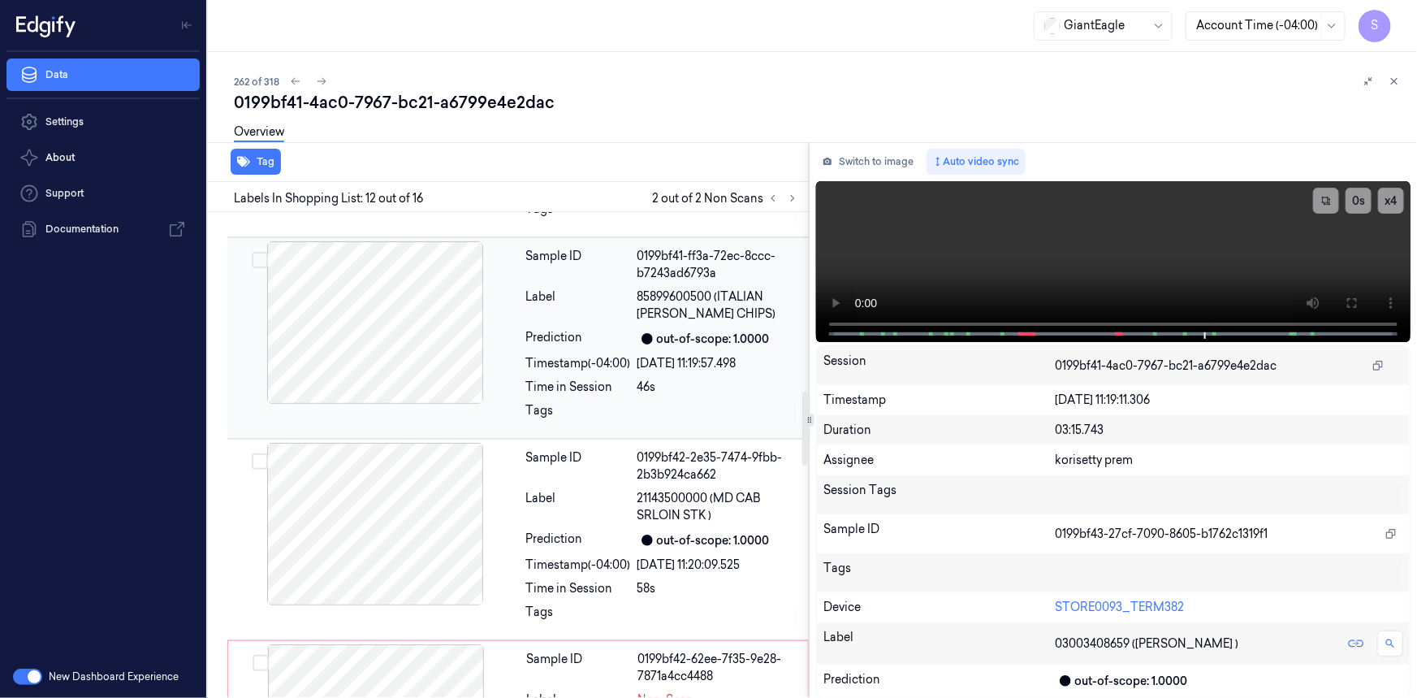
scroll to position [887, 0]
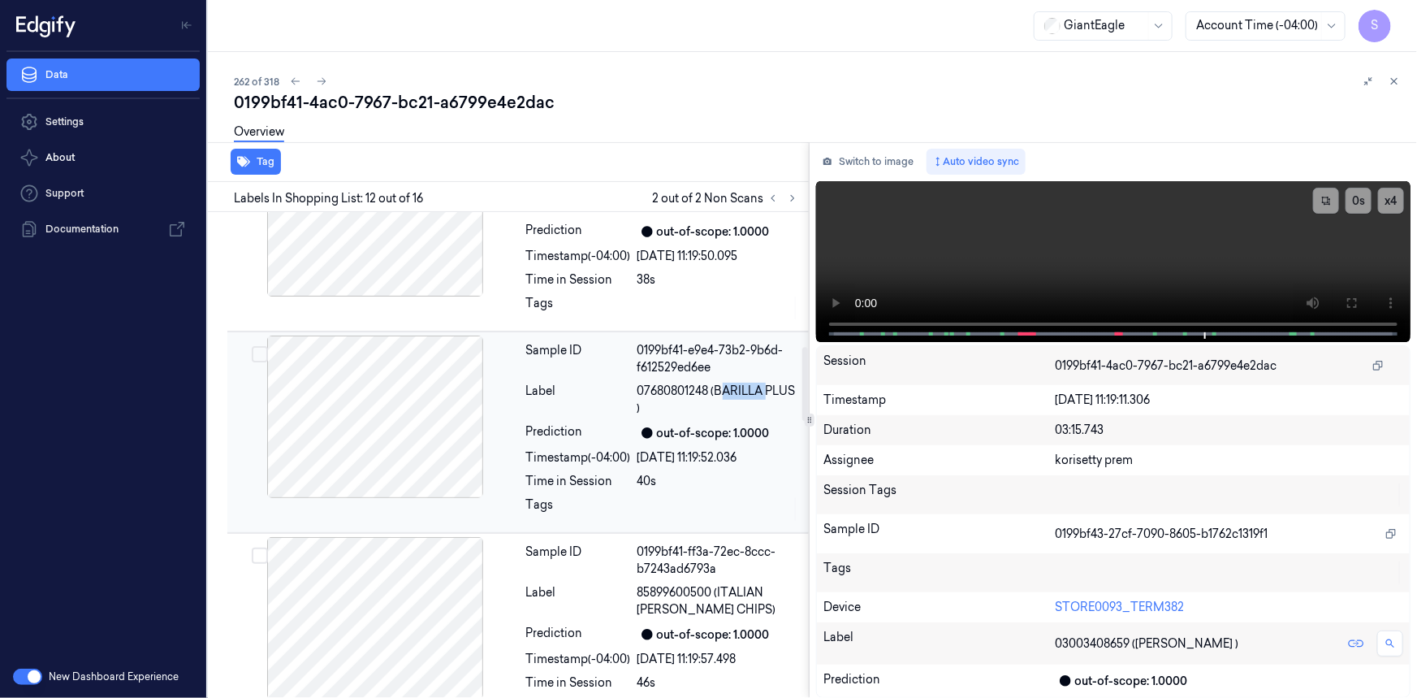
drag, startPoint x: 720, startPoint y: 387, endPoint x: 768, endPoint y: 387, distance: 47.1
click at [768, 387] on span "07680801248 (BARILLA PLUS )" at bounding box center [719, 400] width 162 height 34
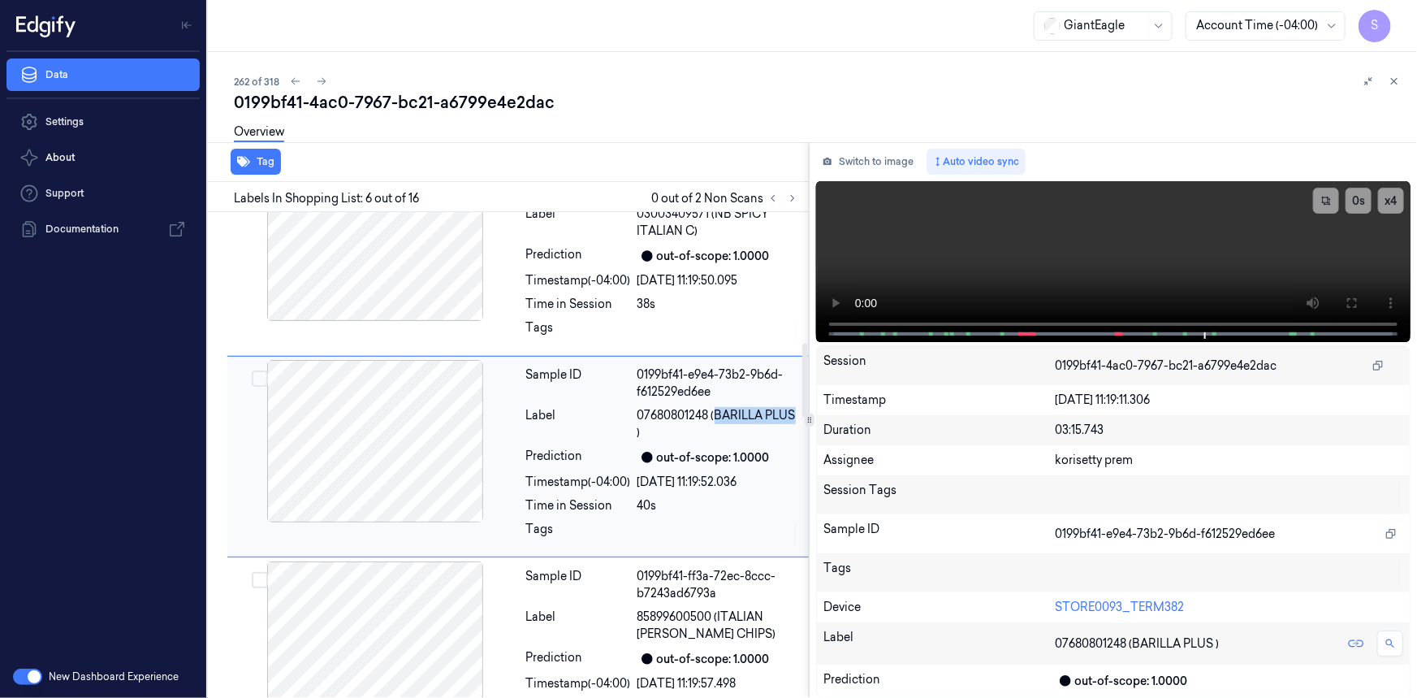
drag, startPoint x: 718, startPoint y: 408, endPoint x: 796, endPoint y: 413, distance: 78.2
click at [796, 413] on span "07680801248 (BARILLA PLUS )" at bounding box center [719, 424] width 162 height 34
copy span "BARILLA PLUS"
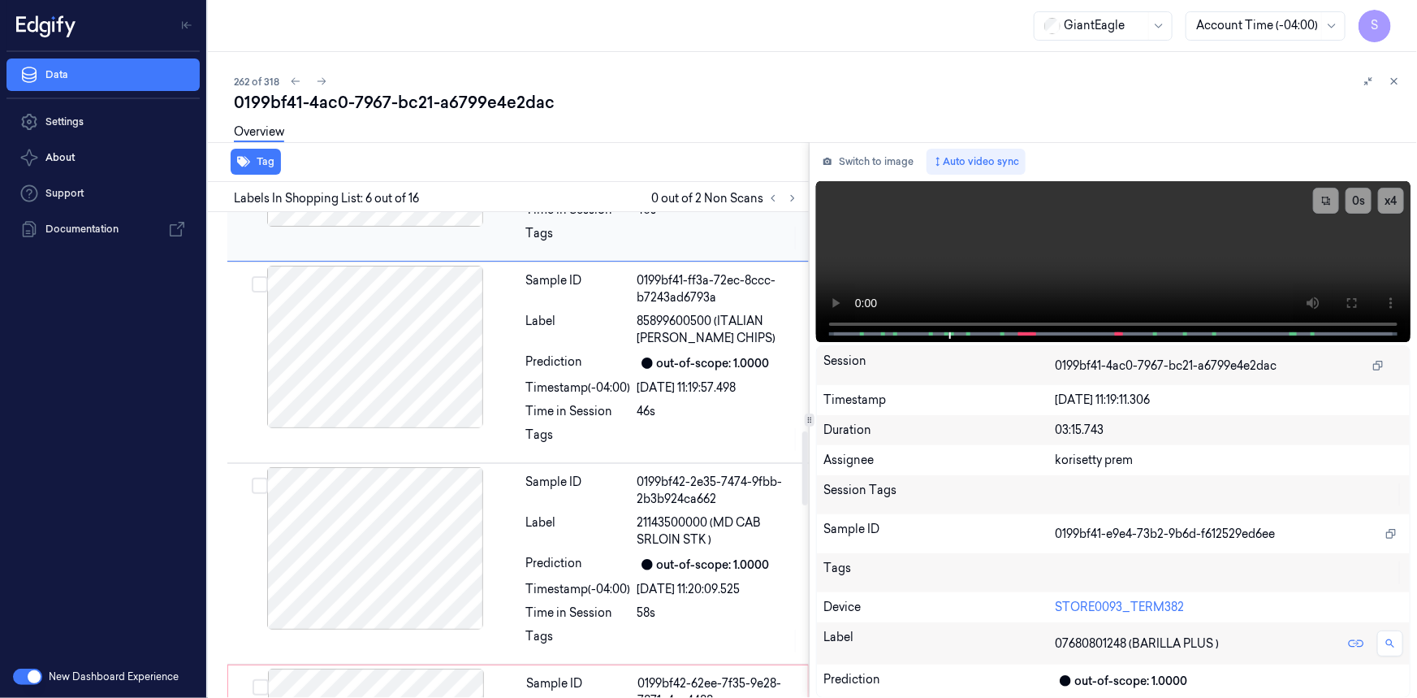
scroll to position [1454, 0]
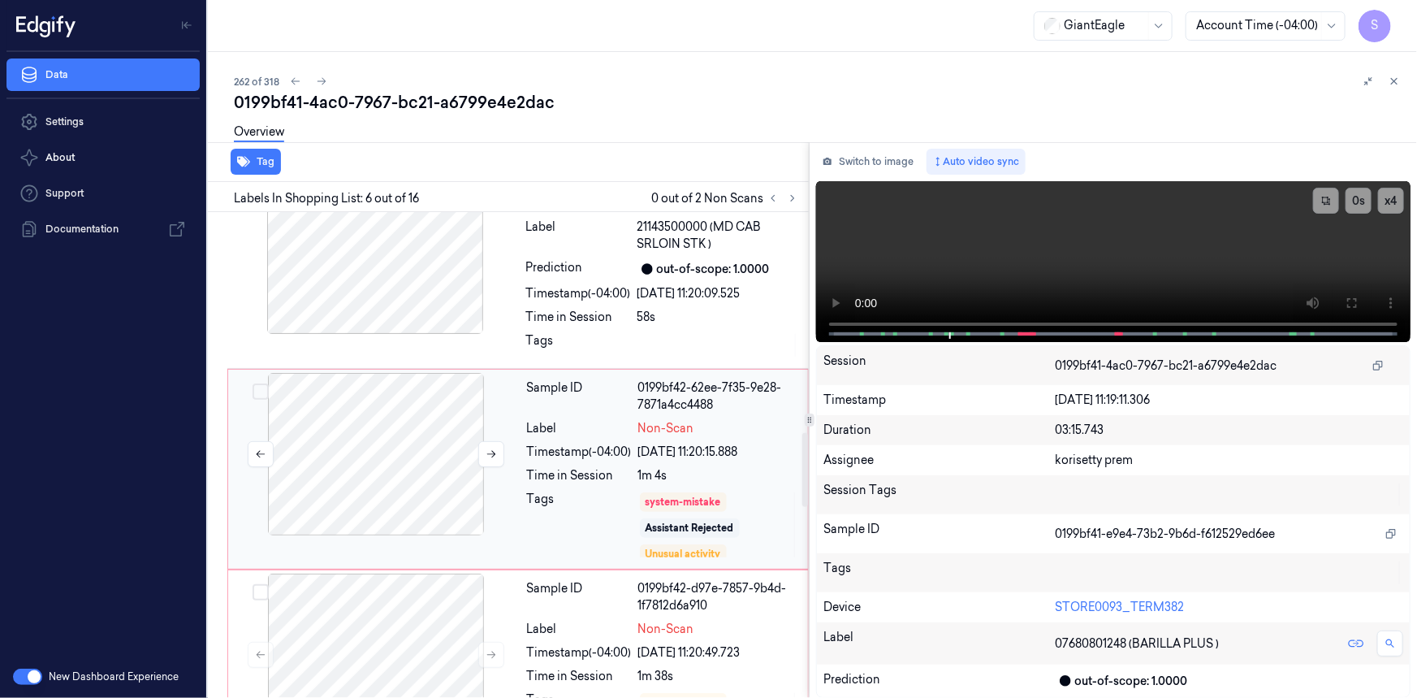
click at [422, 465] on div at bounding box center [376, 454] width 289 height 162
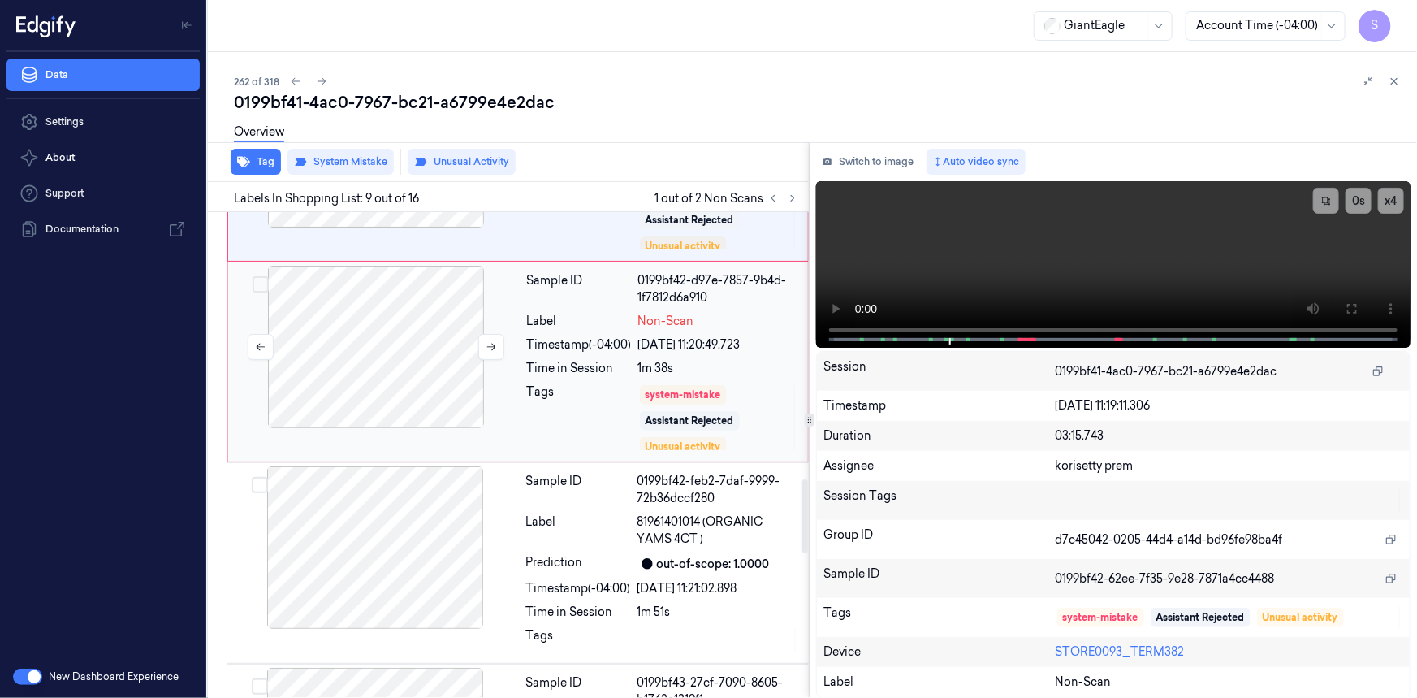
click at [434, 365] on div at bounding box center [376, 347] width 289 height 162
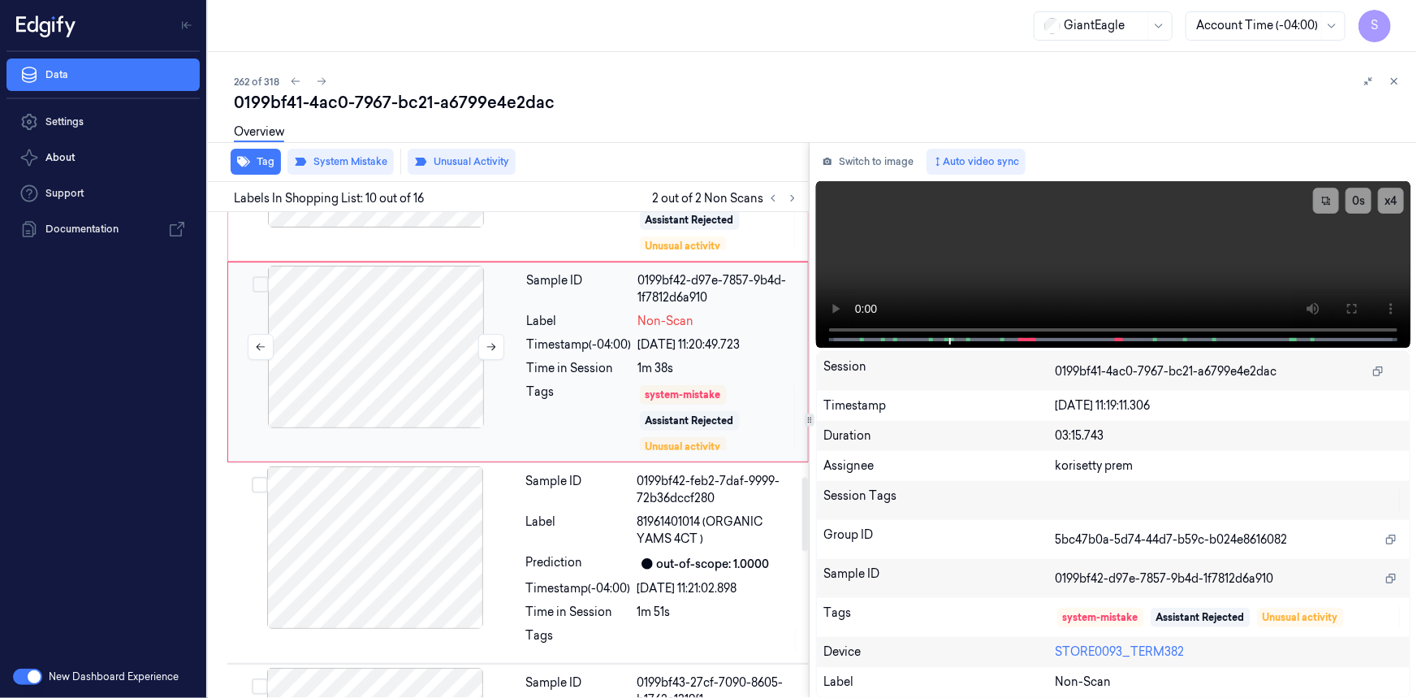
scroll to position [1667, 0]
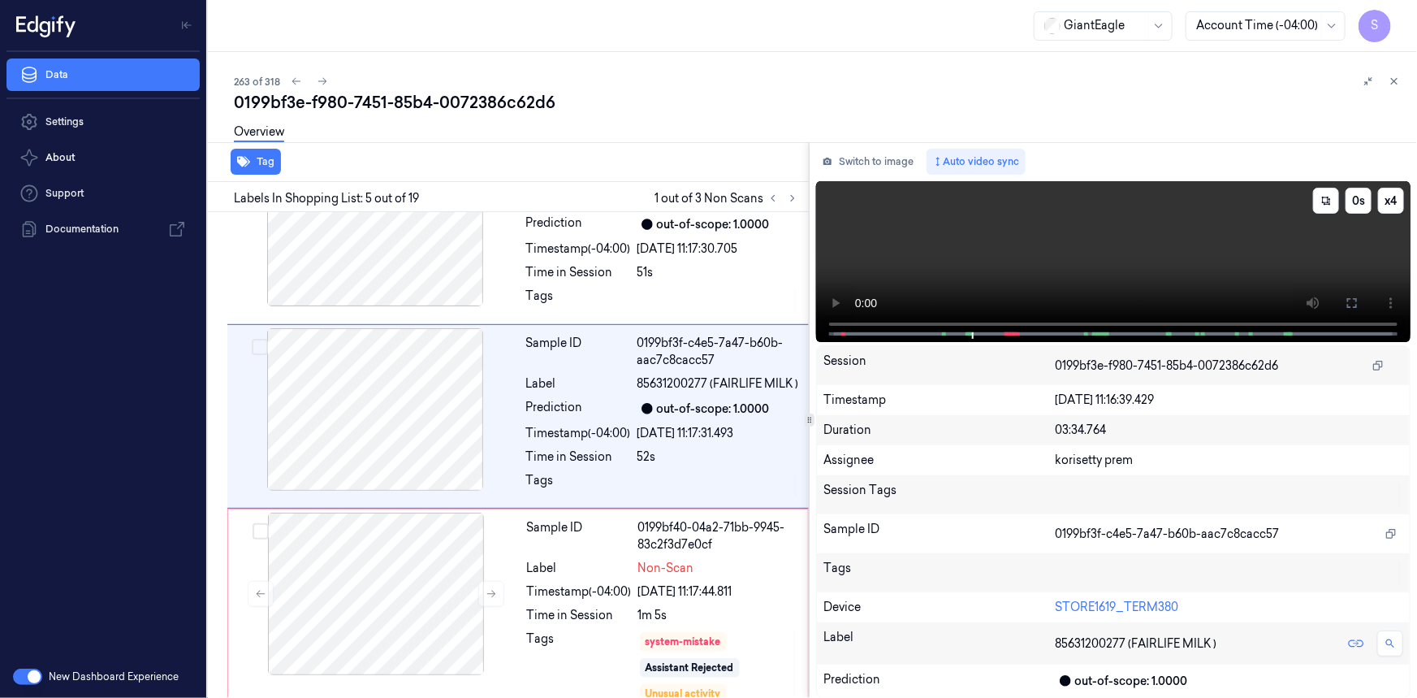
scroll to position [660, 0]
click at [1026, 270] on video at bounding box center [1113, 261] width 595 height 161
click at [795, 201] on icon at bounding box center [792, 198] width 11 height 11
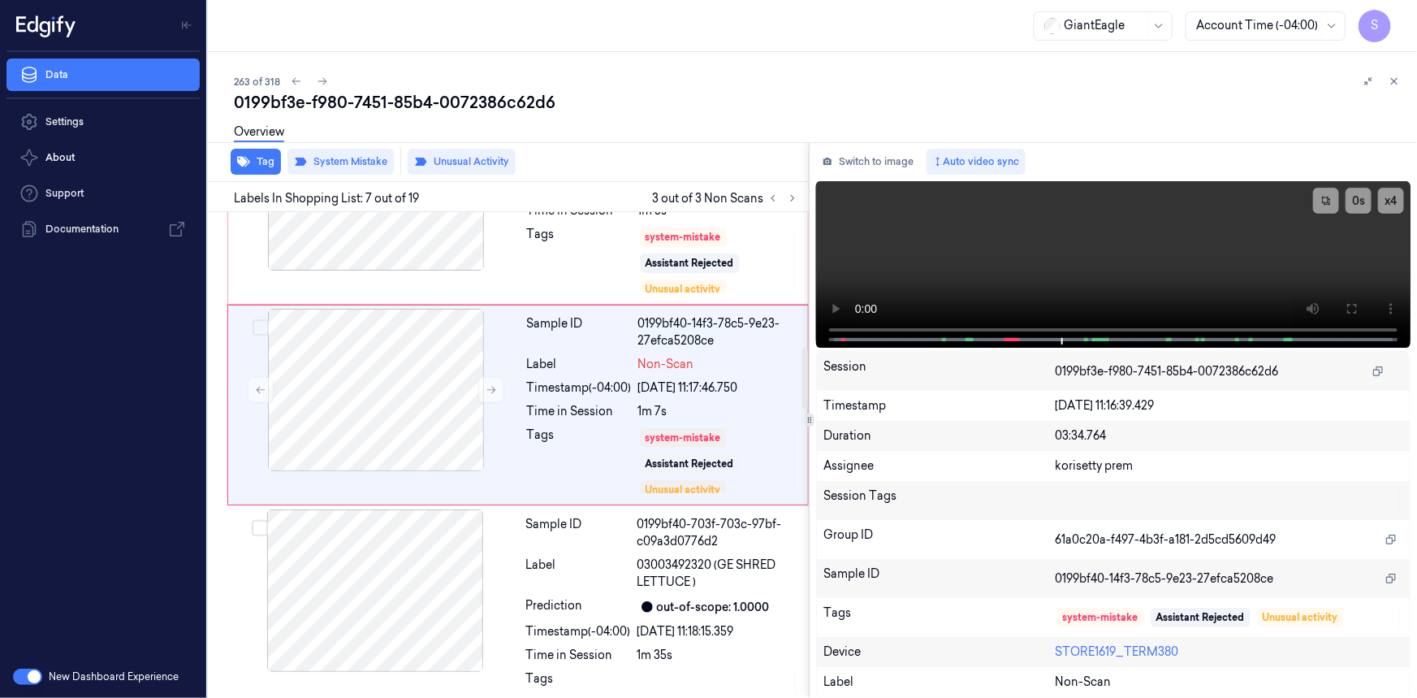
scroll to position [1357, 0]
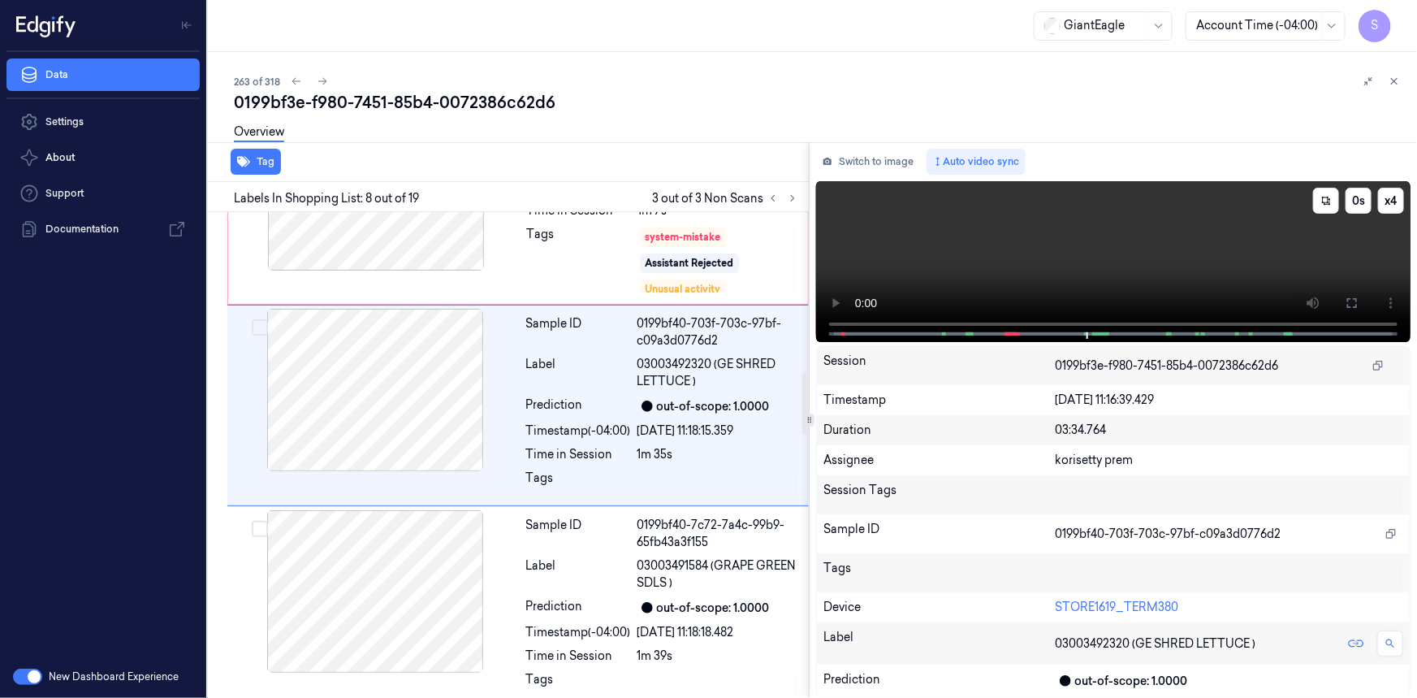
click at [1134, 227] on video at bounding box center [1113, 261] width 595 height 161
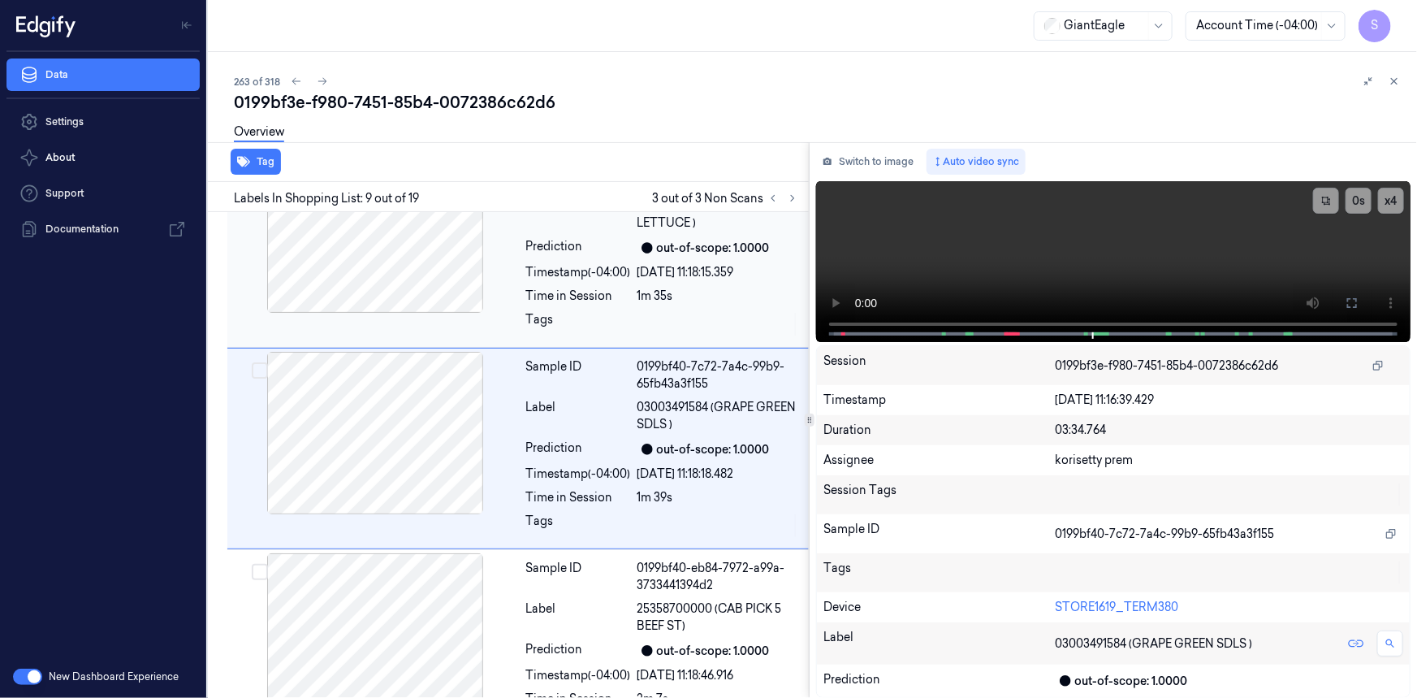
scroll to position [1464, 0]
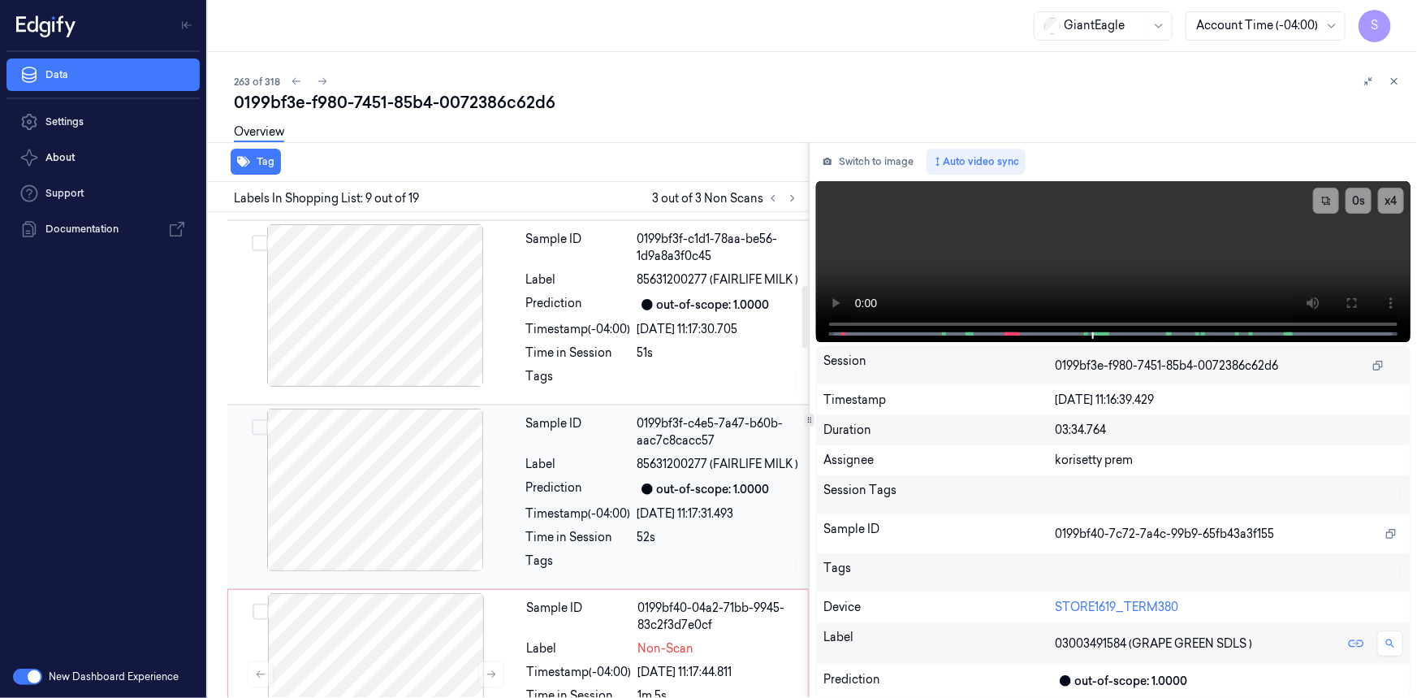
click at [537, 449] on div "Sample ID" at bounding box center [578, 432] width 105 height 34
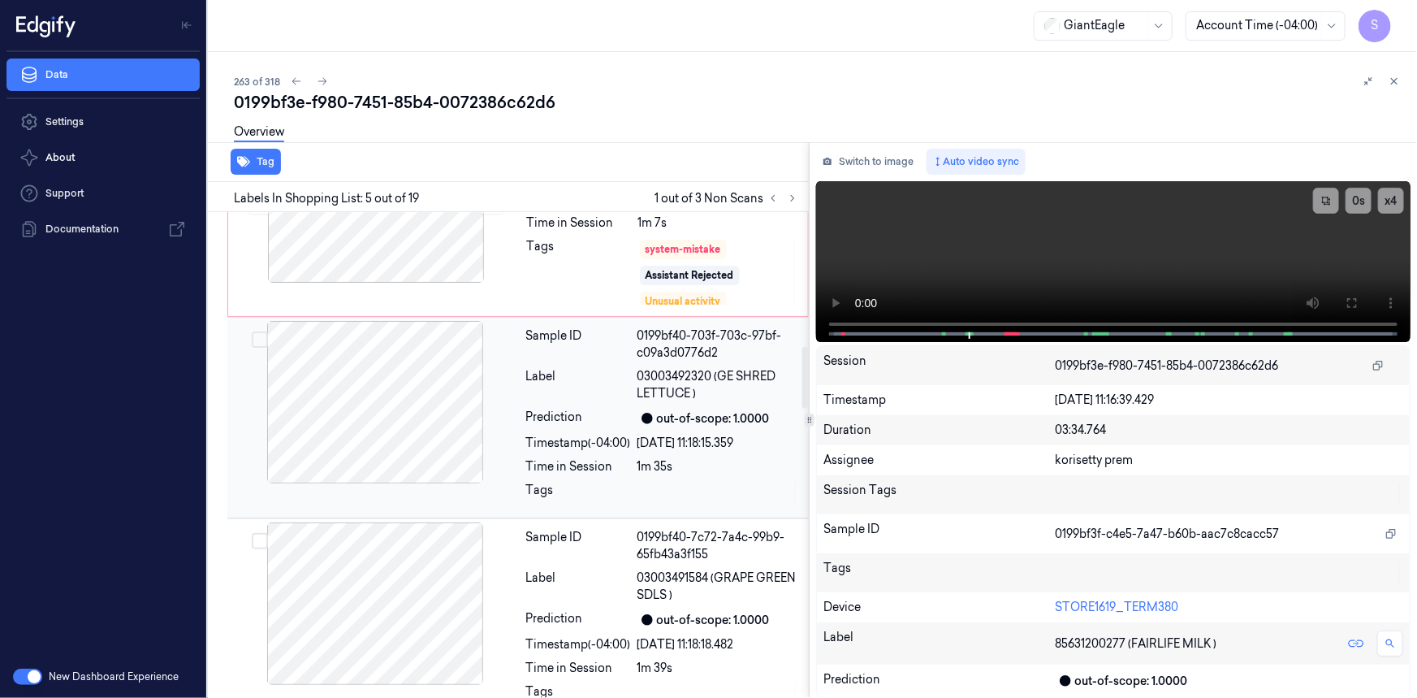
scroll to position [956, 0]
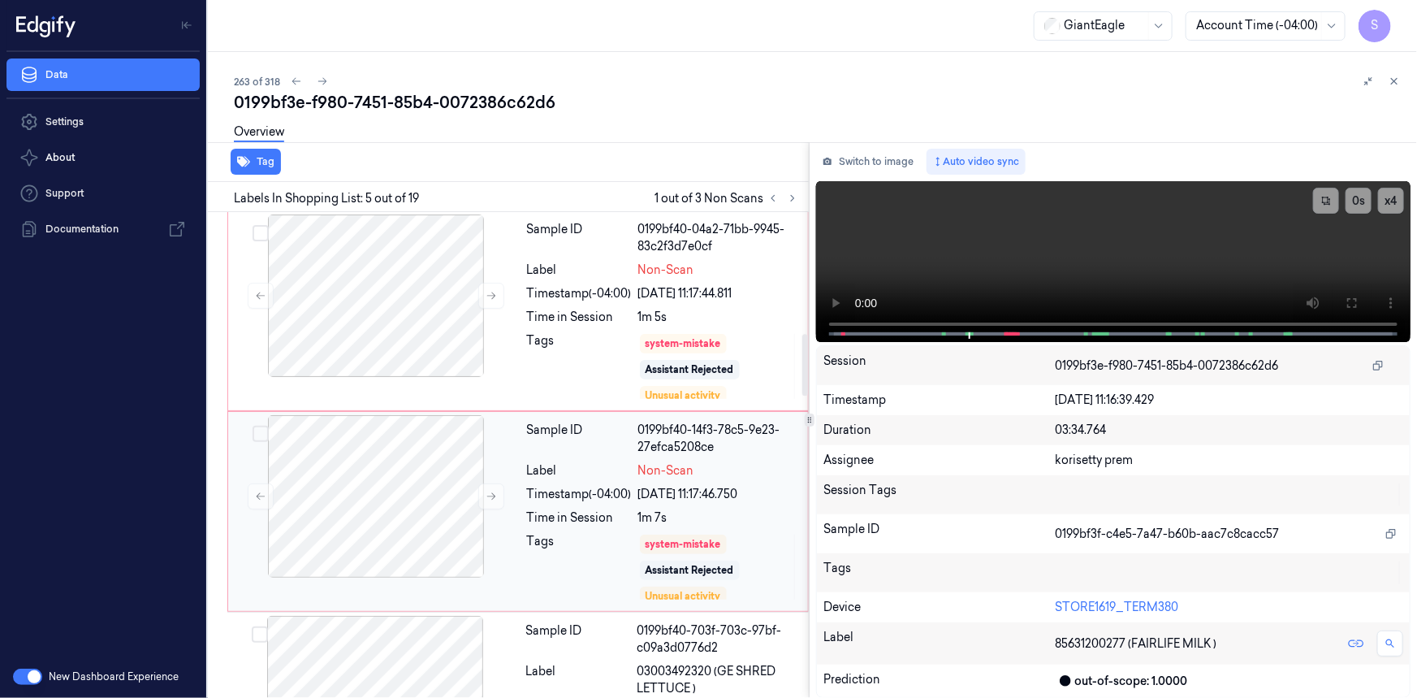
click at [601, 456] on div "Sample ID" at bounding box center [579, 439] width 105 height 34
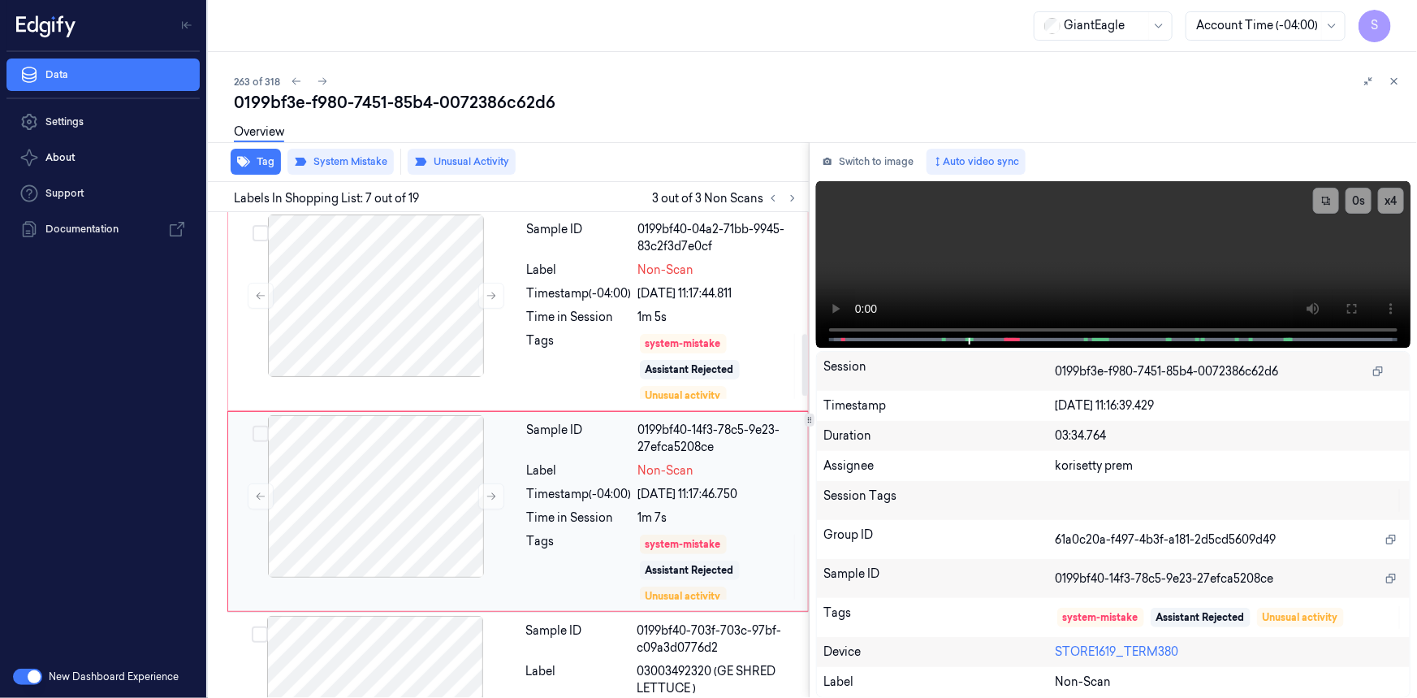
scroll to position [1062, 0]
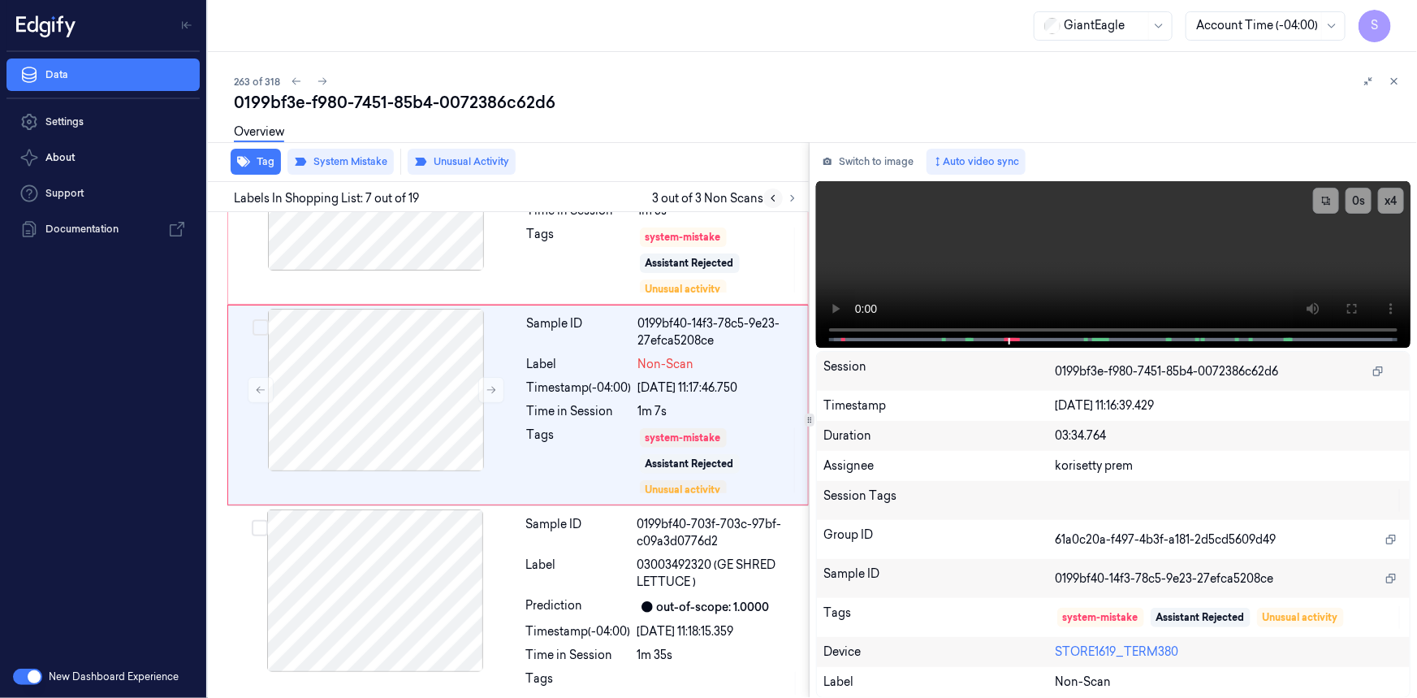
click at [772, 201] on icon at bounding box center [773, 198] width 11 height 11
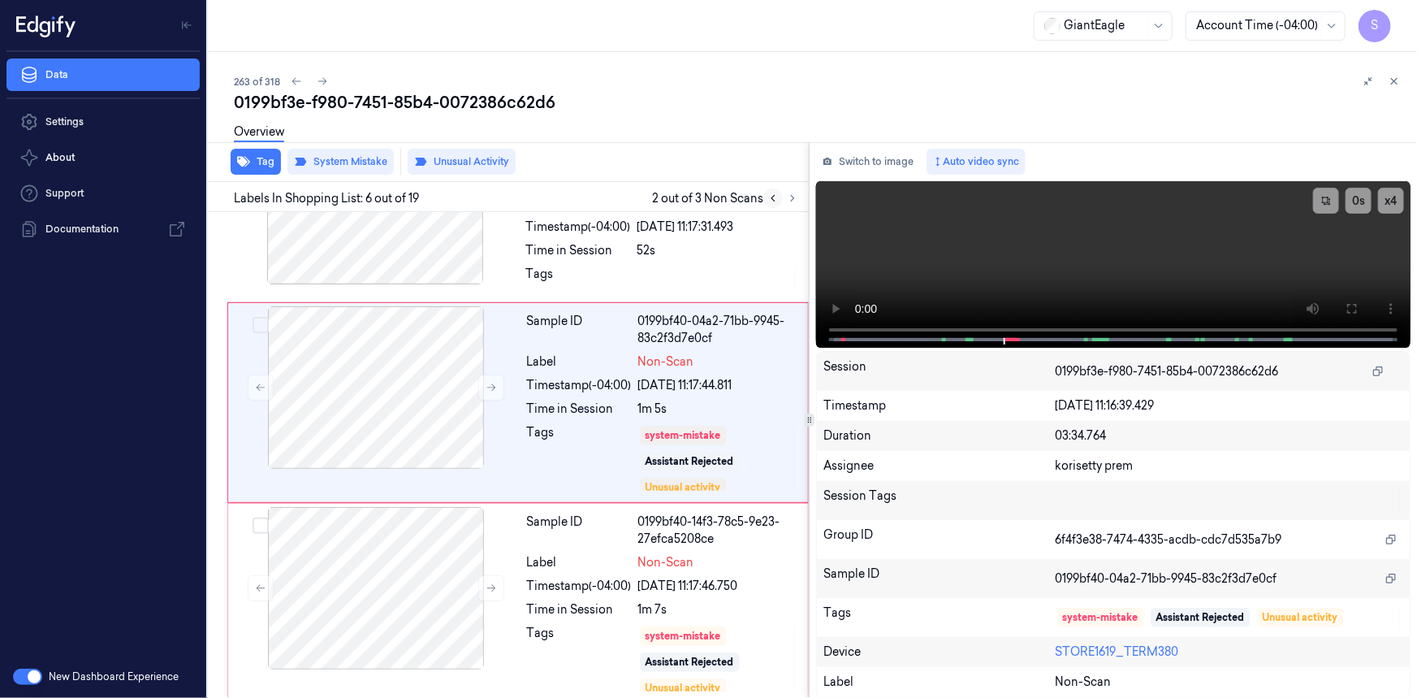
scroll to position [861, 0]
click at [776, 203] on button at bounding box center [773, 197] width 19 height 19
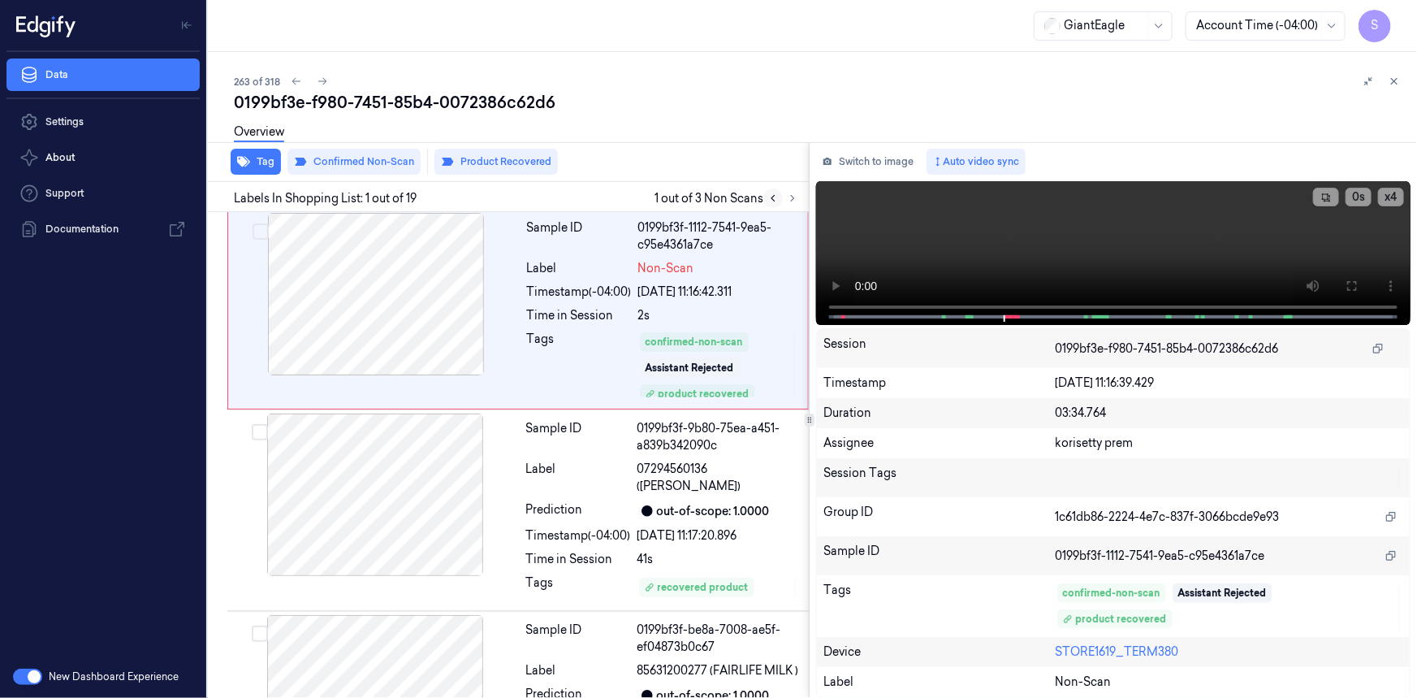
scroll to position [0, 0]
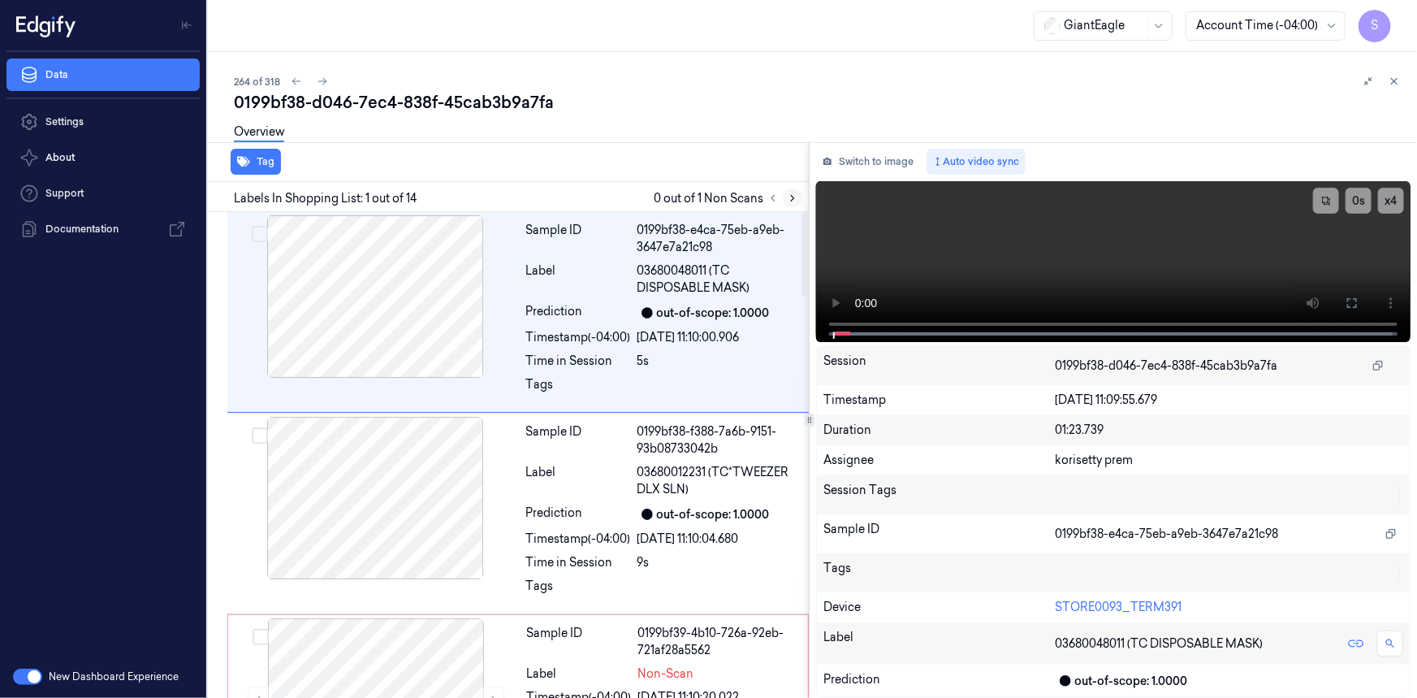
click at [795, 194] on icon at bounding box center [792, 198] width 11 height 11
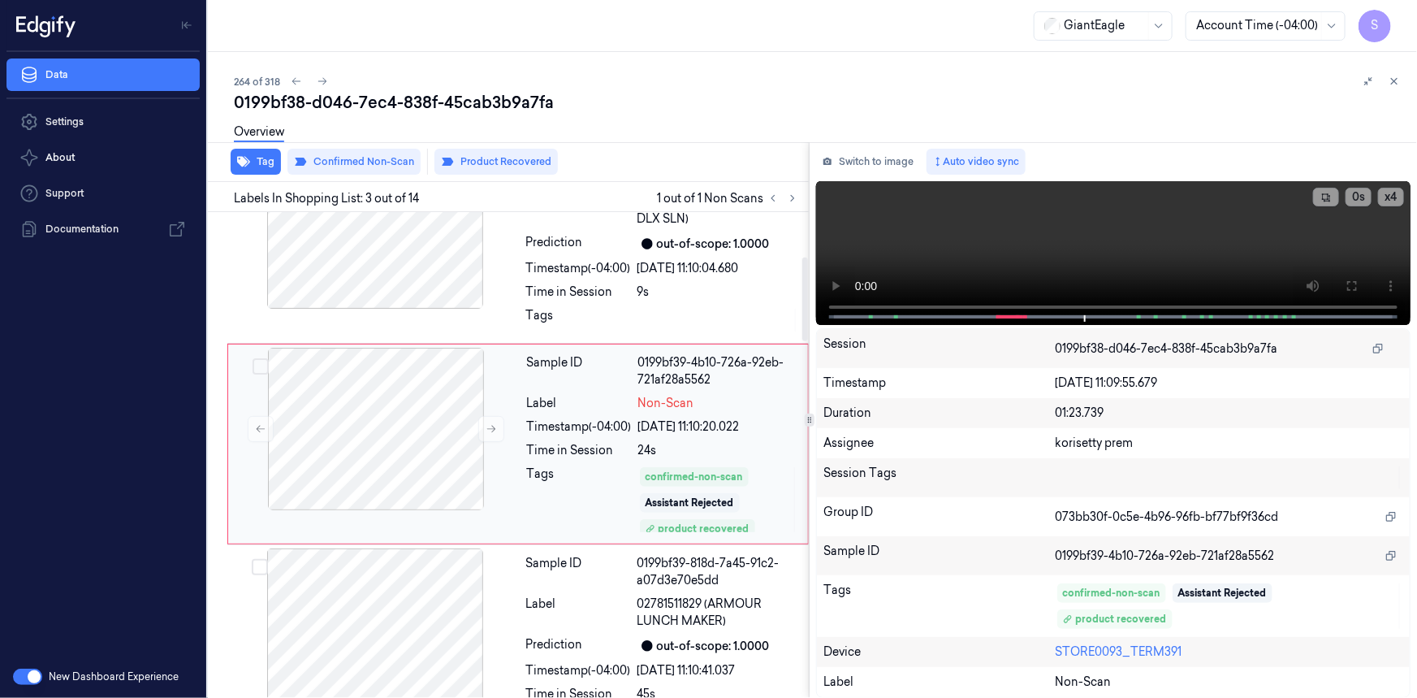
scroll to position [259, 0]
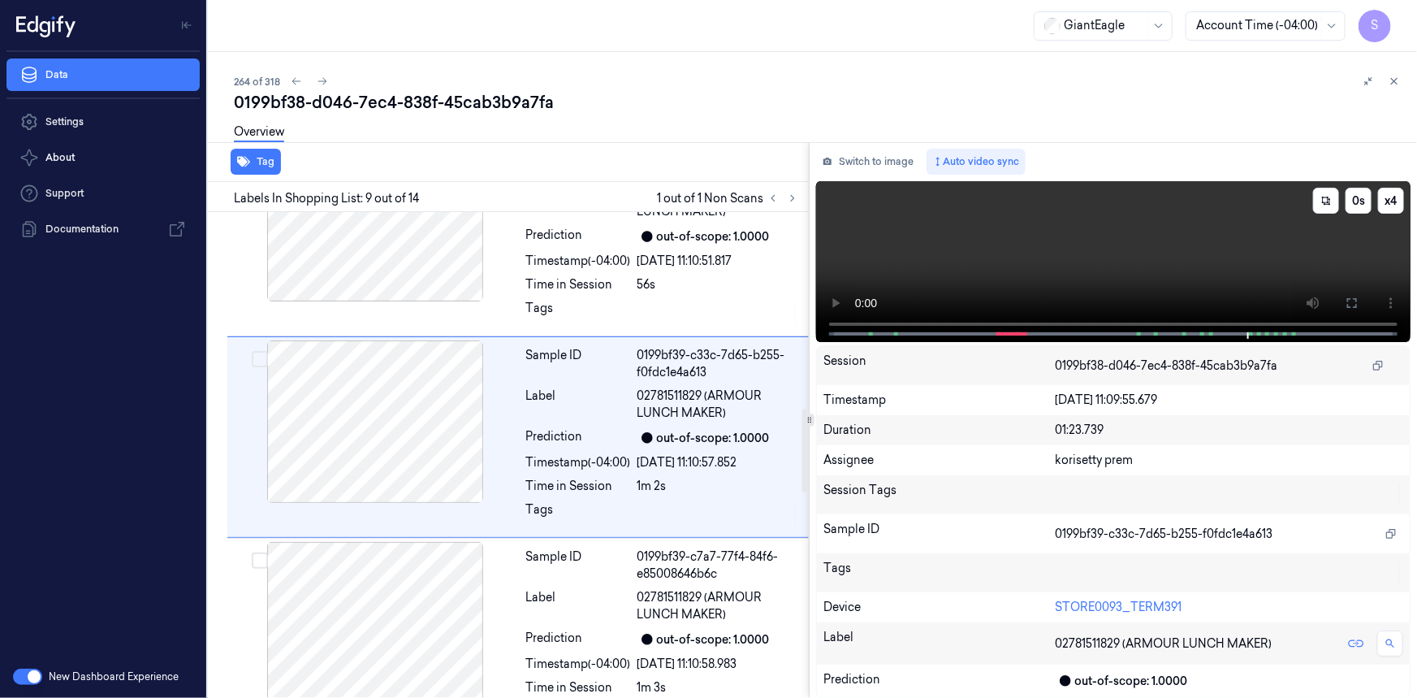
click at [1055, 283] on video at bounding box center [1113, 261] width 595 height 161
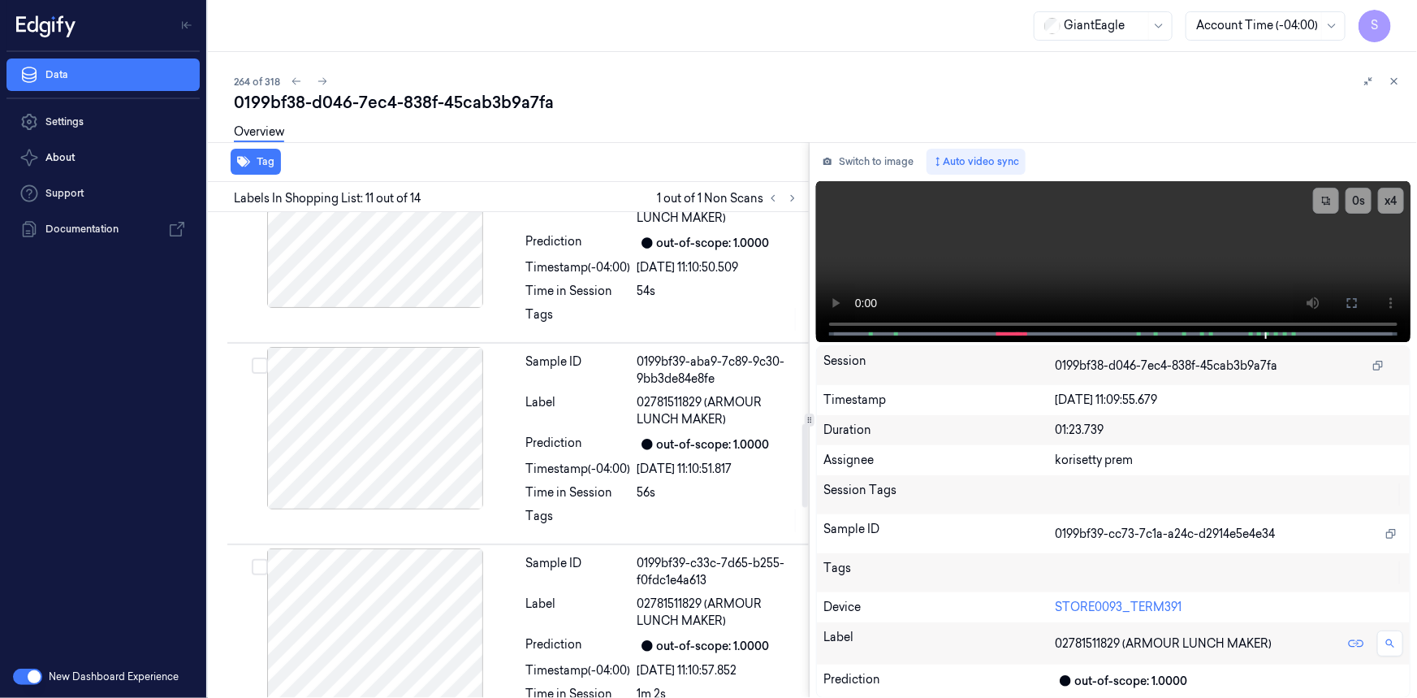
scroll to position [687, 0]
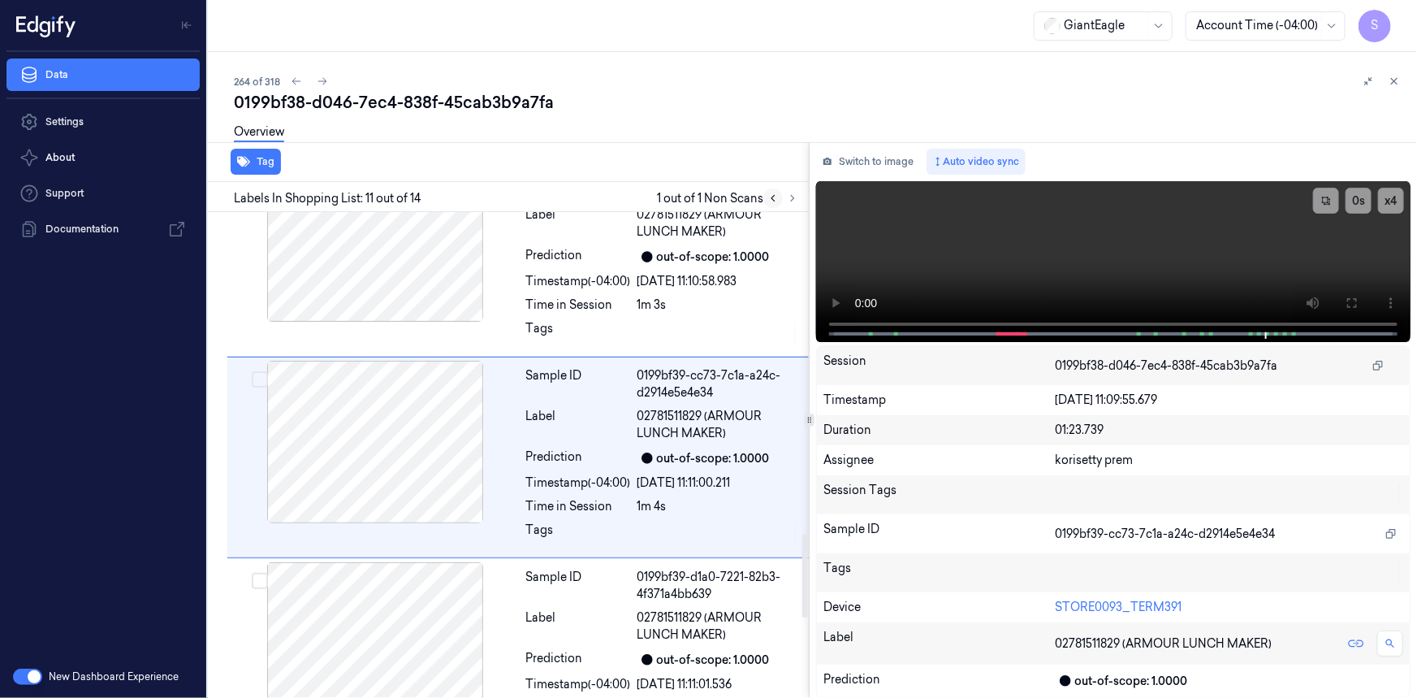
click at [774, 201] on icon at bounding box center [773, 199] width 3 height 6
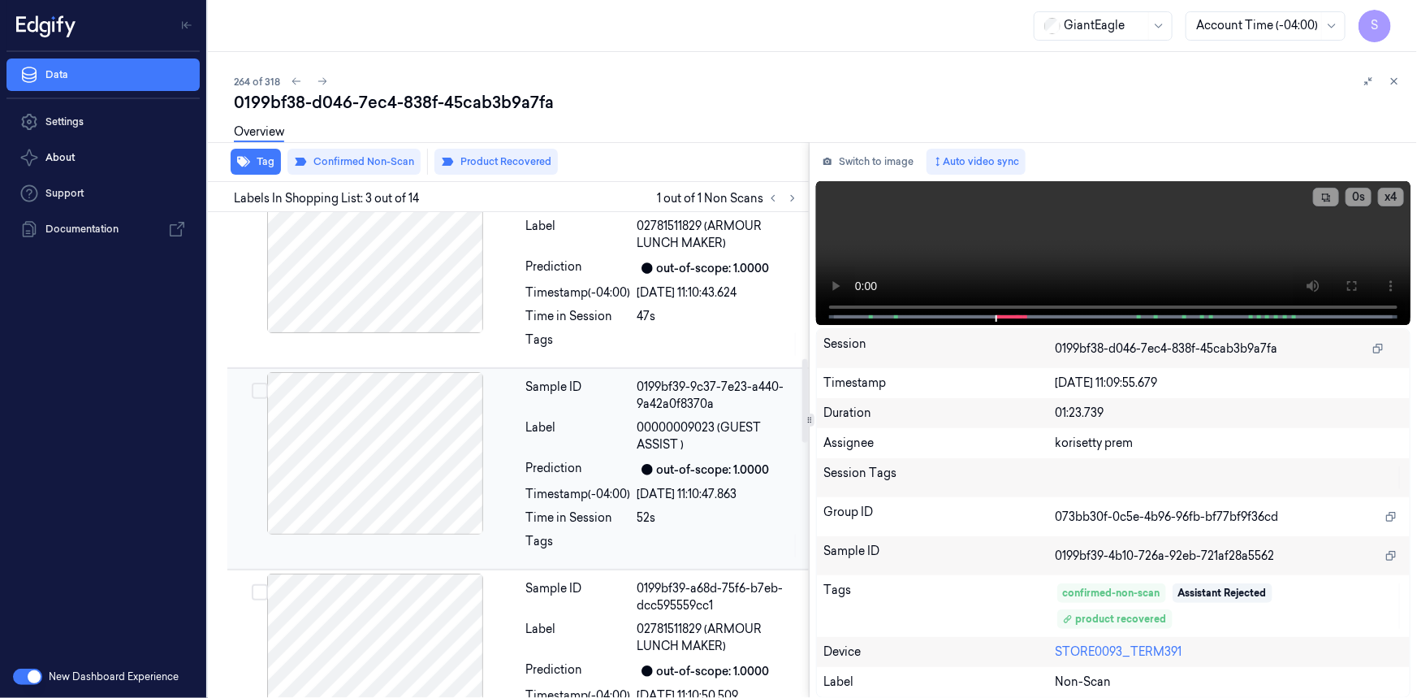
scroll to position [259, 0]
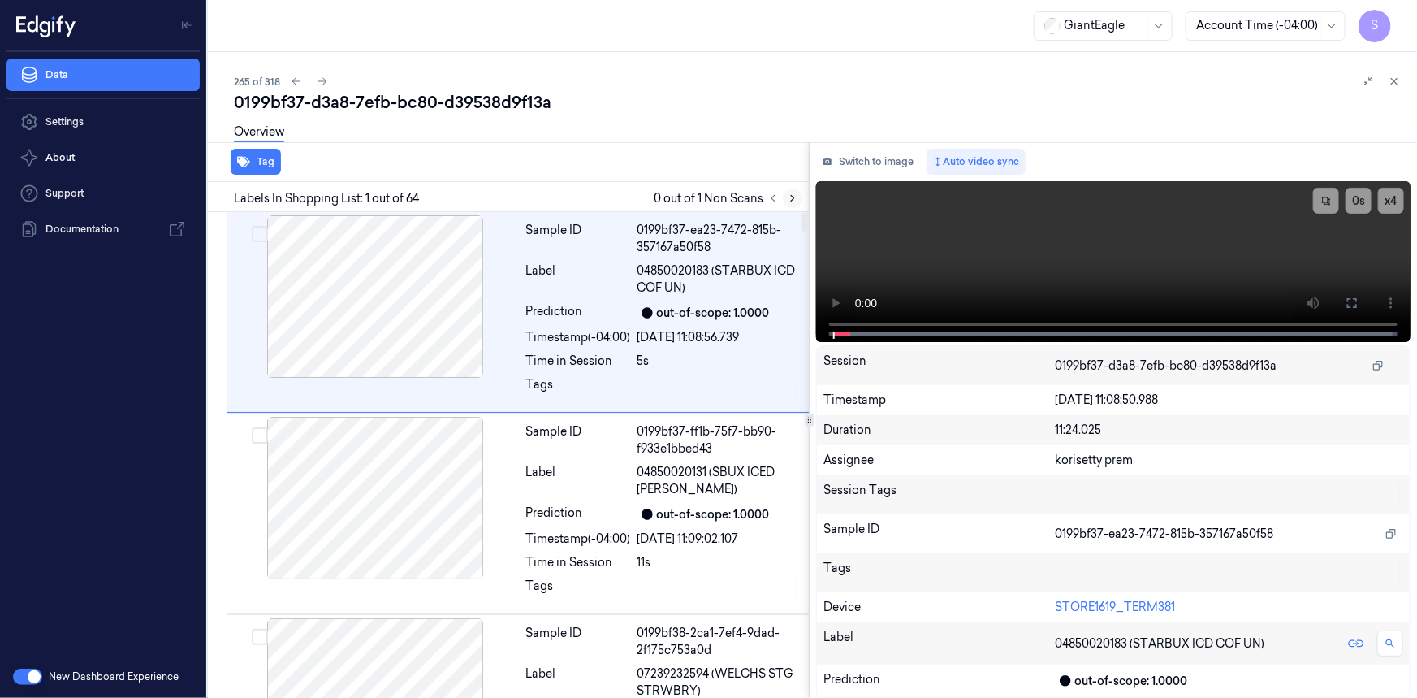
click at [794, 202] on icon at bounding box center [792, 198] width 11 height 11
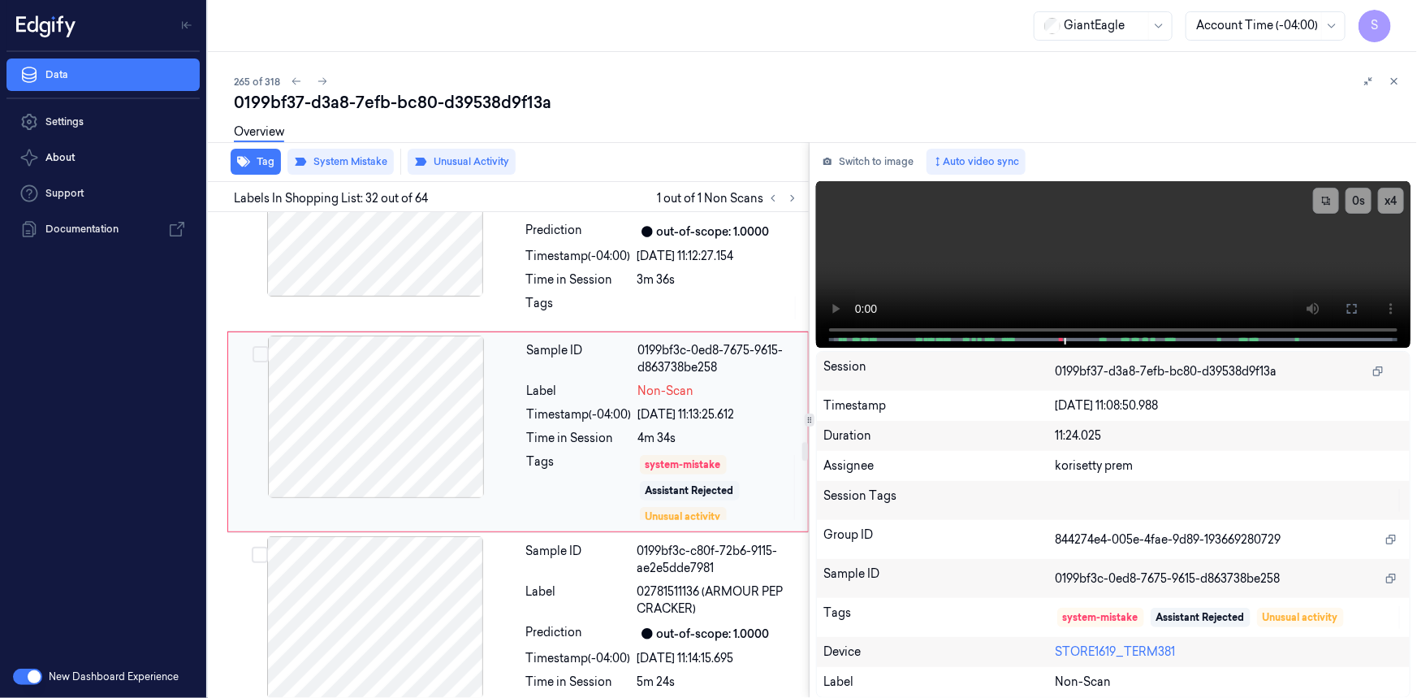
scroll to position [6078, 0]
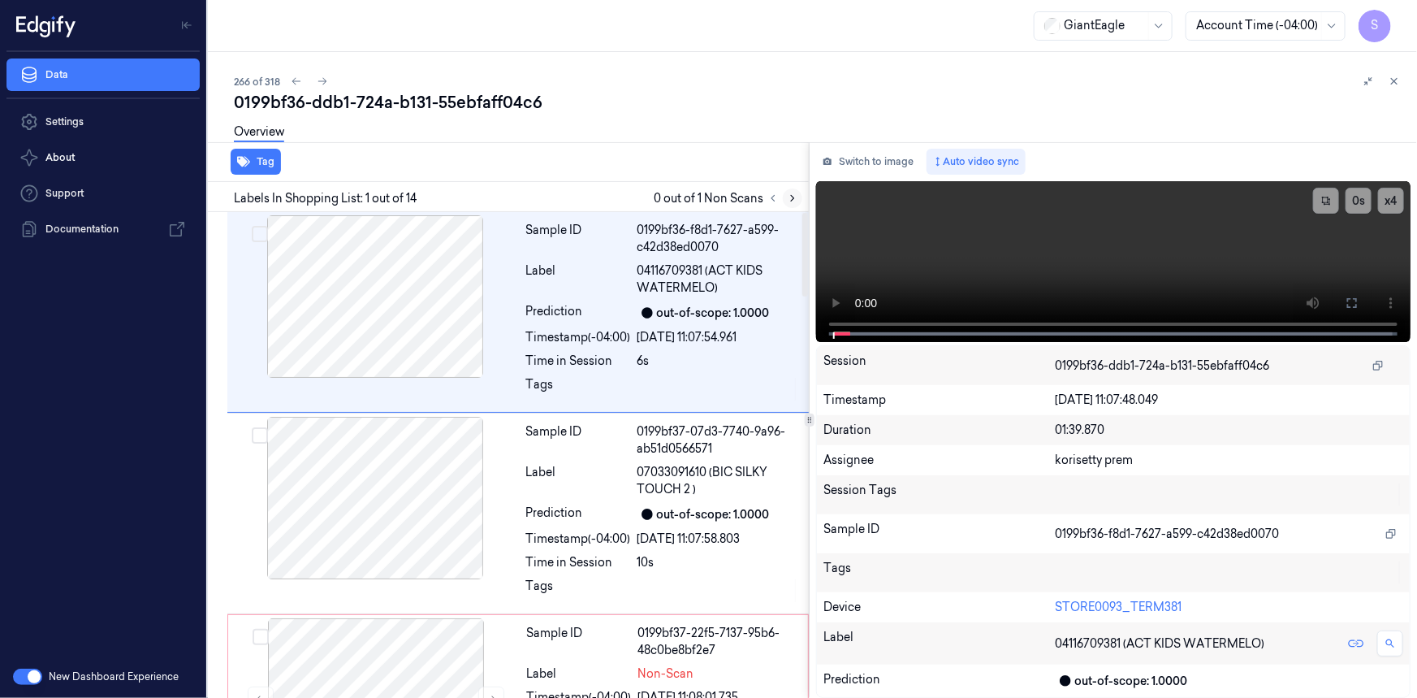
click at [791, 200] on icon at bounding box center [792, 199] width 3 height 6
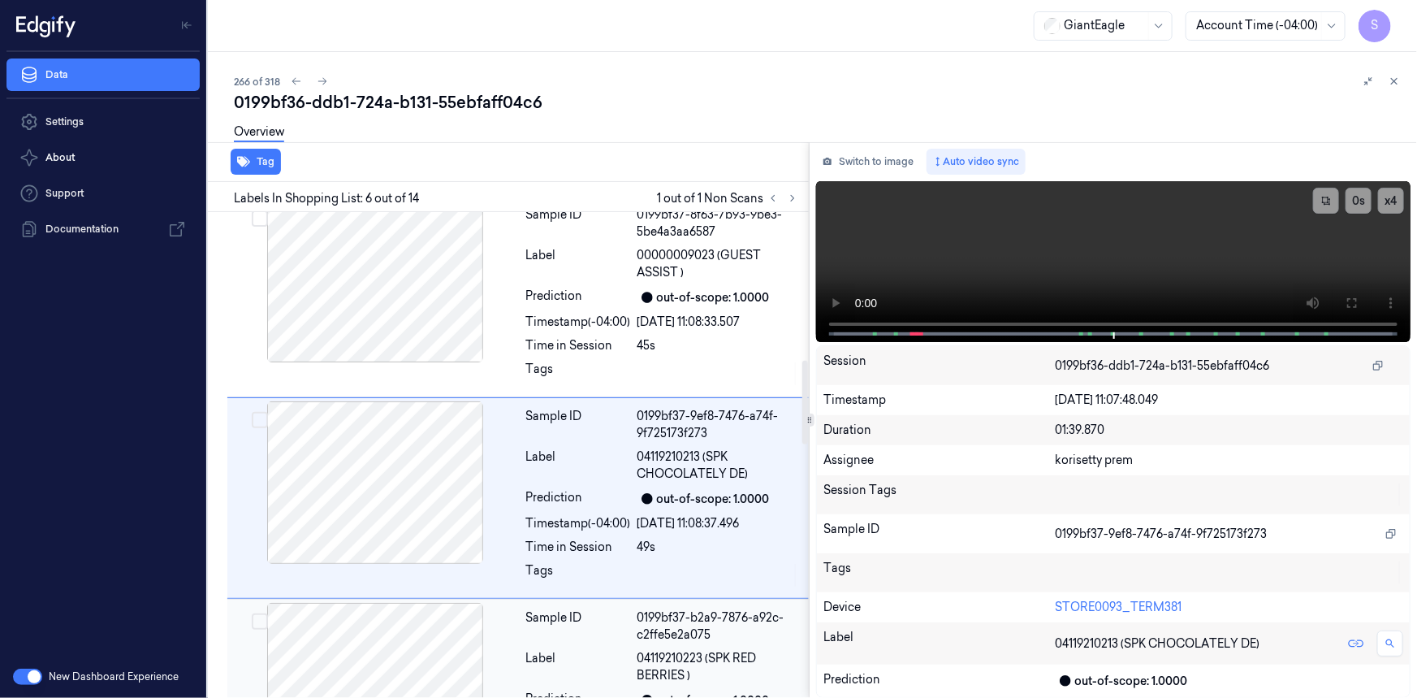
scroll to position [862, 0]
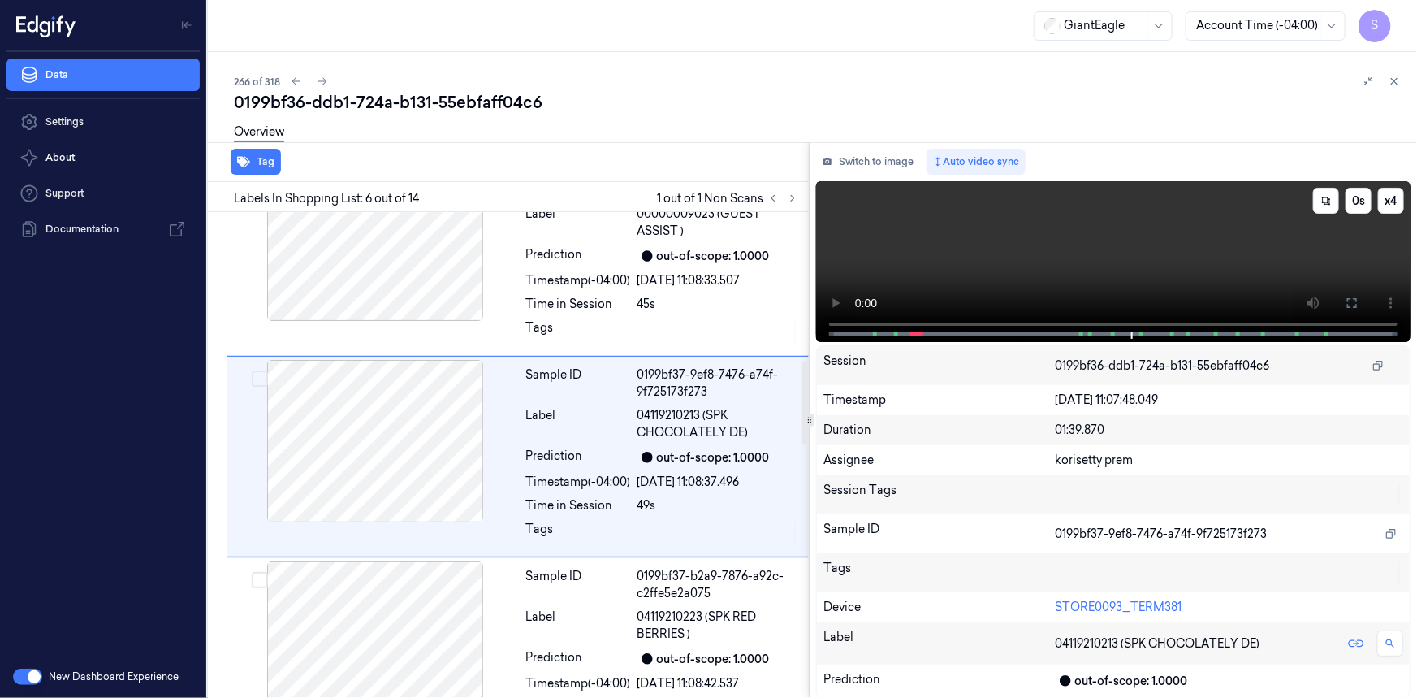
click at [1119, 243] on video at bounding box center [1113, 261] width 595 height 161
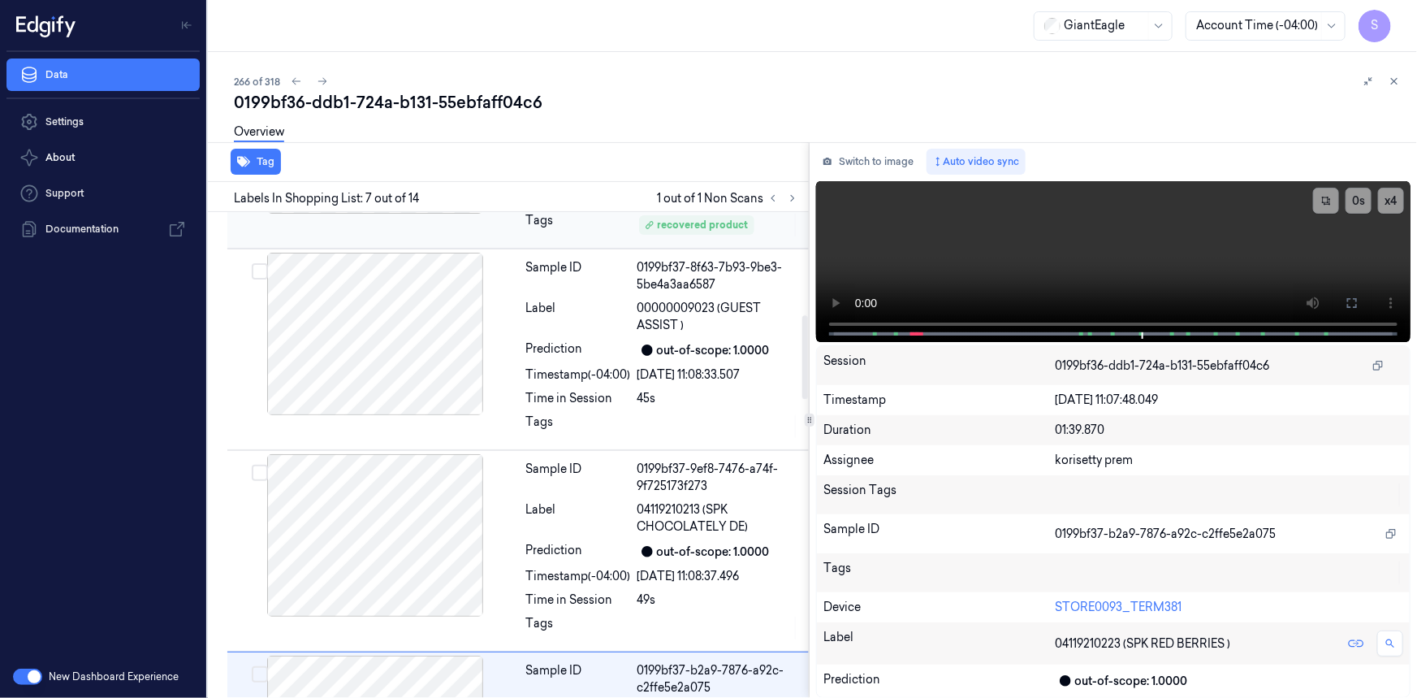
scroll to position [472, 0]
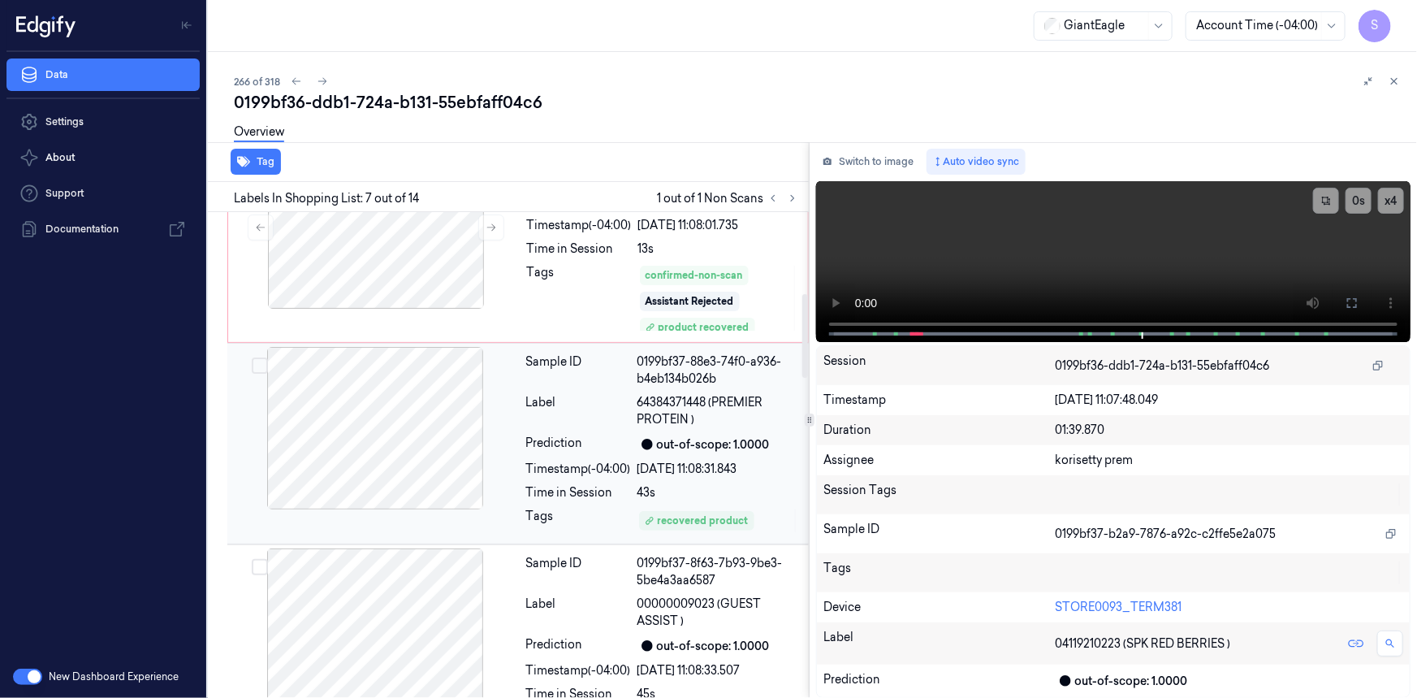
click at [413, 457] on div at bounding box center [375, 428] width 289 height 162
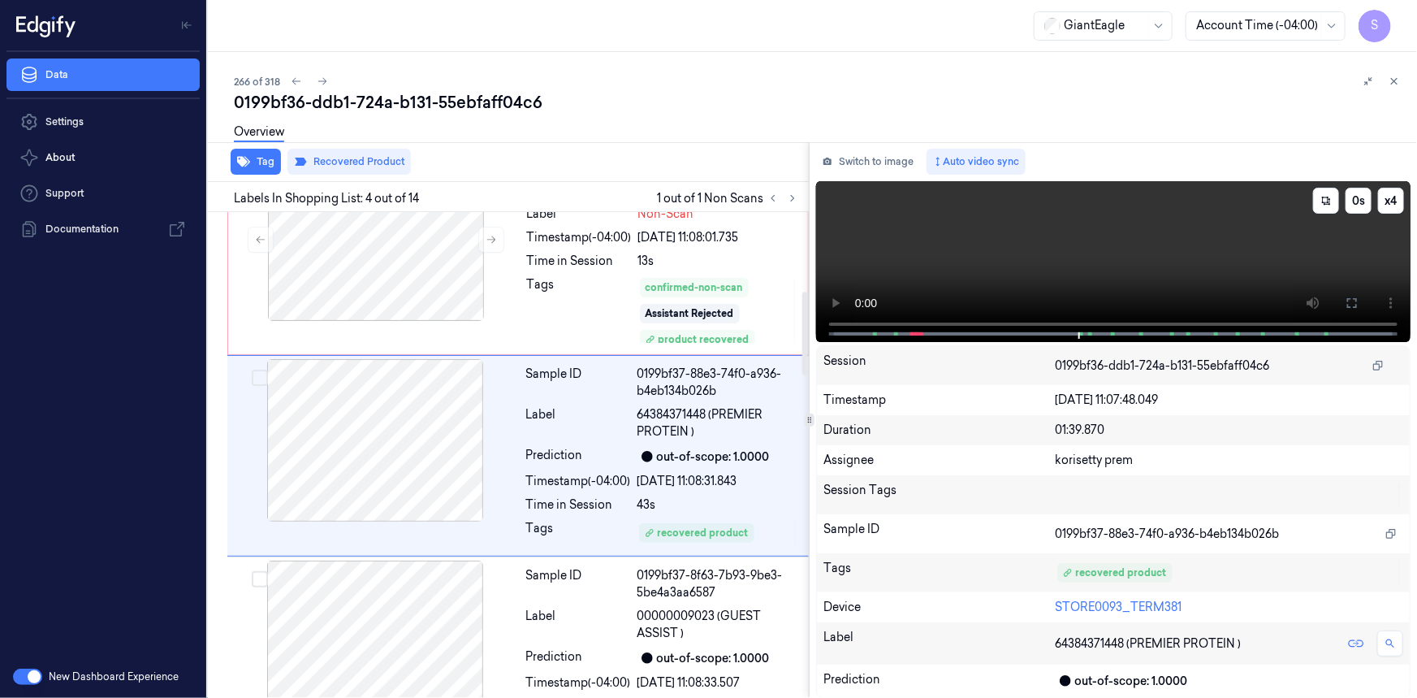
click at [1088, 233] on video at bounding box center [1113, 261] width 595 height 161
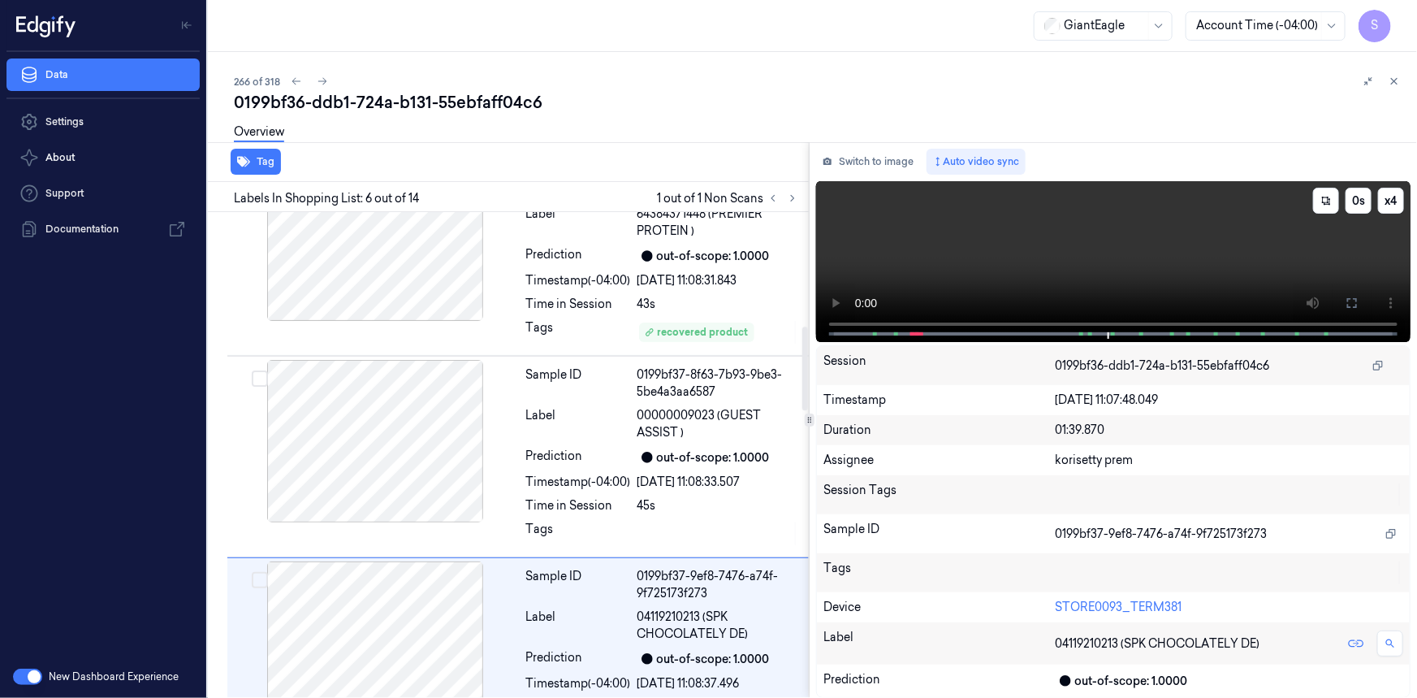
click at [1259, 241] on video at bounding box center [1113, 261] width 595 height 161
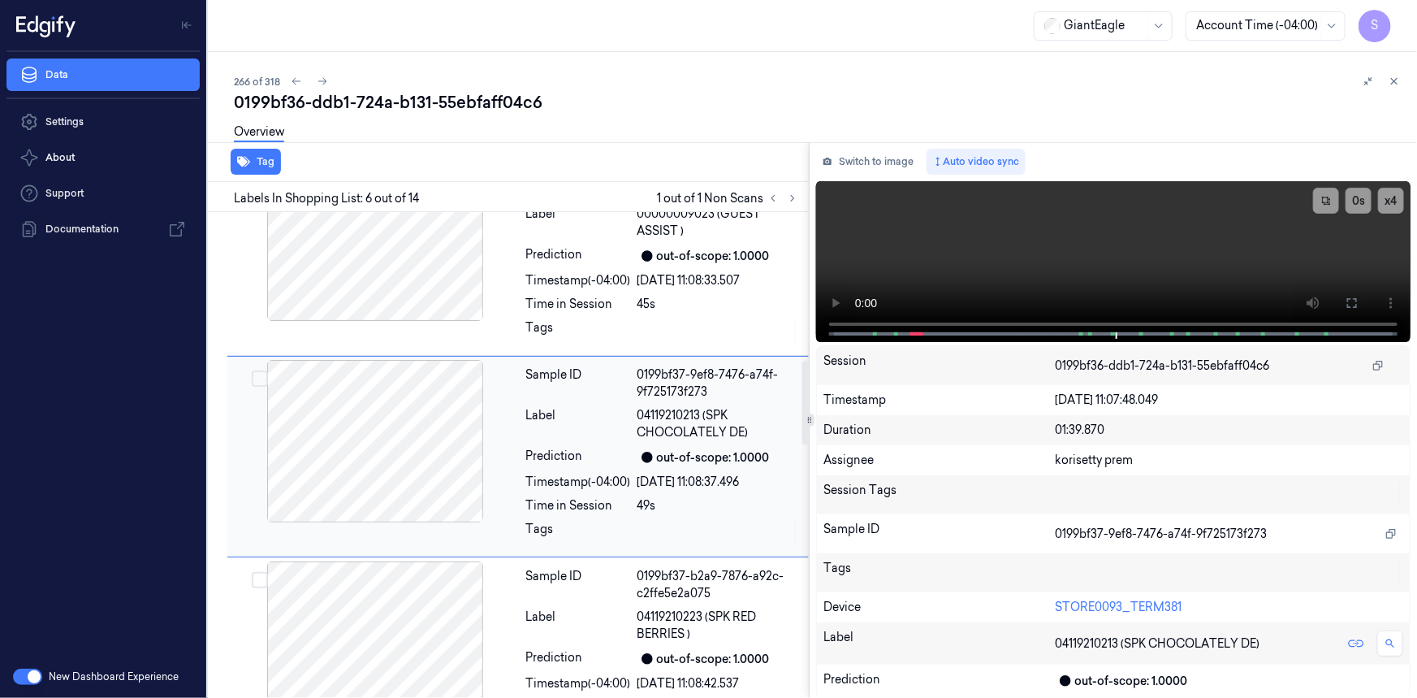
scroll to position [567, 0]
click at [772, 193] on icon at bounding box center [773, 198] width 11 height 11
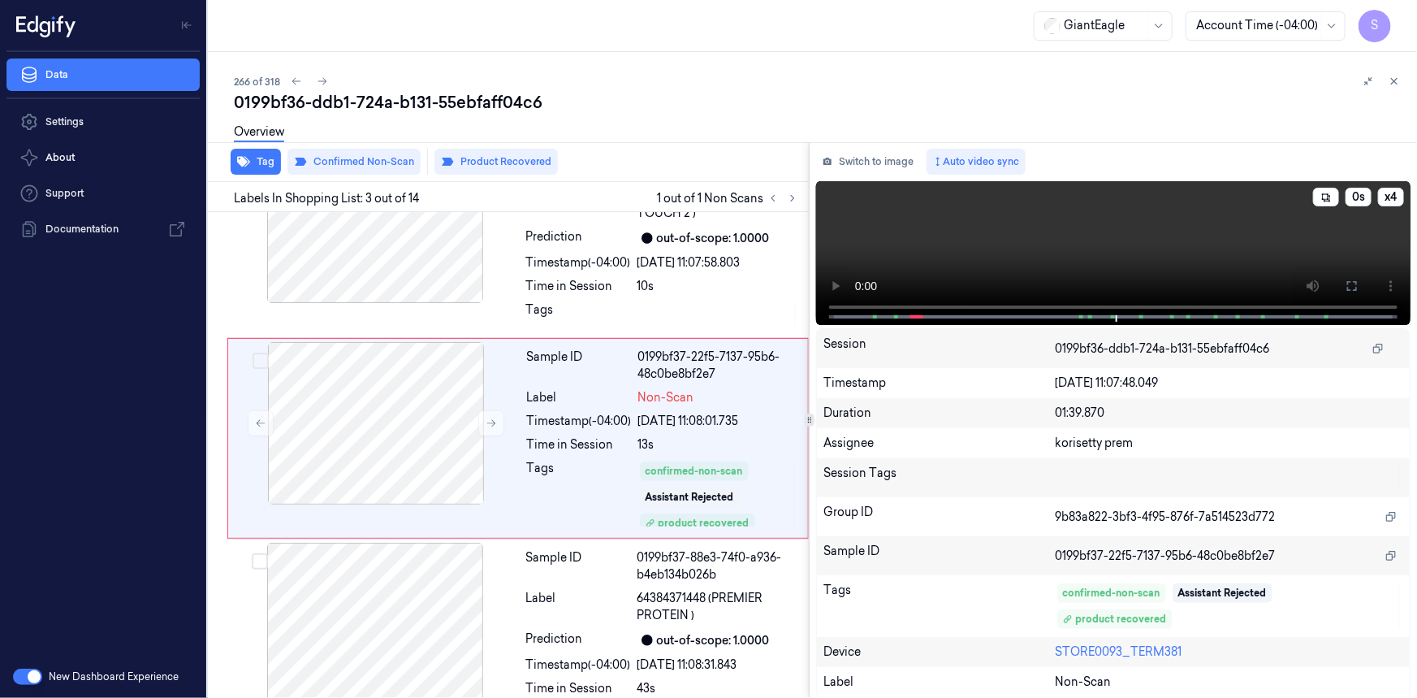
scroll to position [259, 0]
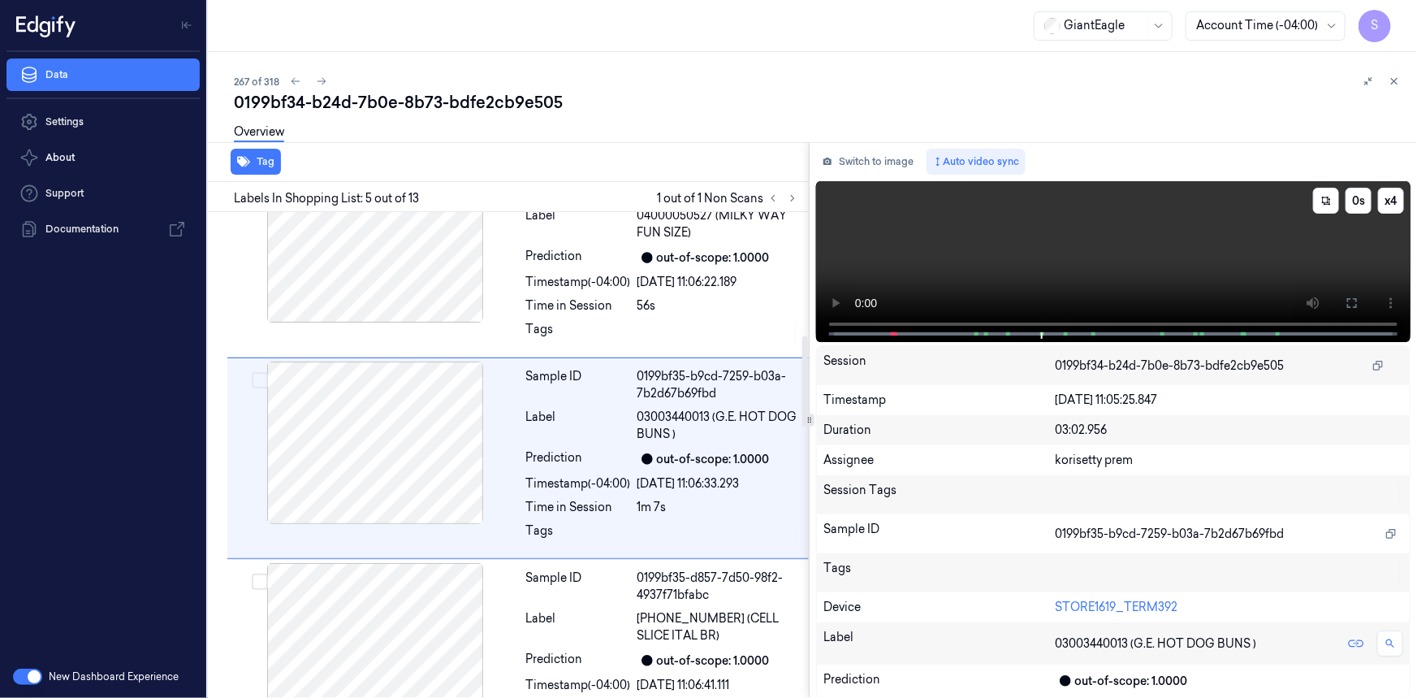
scroll to position [660, 0]
click at [1051, 258] on video at bounding box center [1113, 261] width 595 height 161
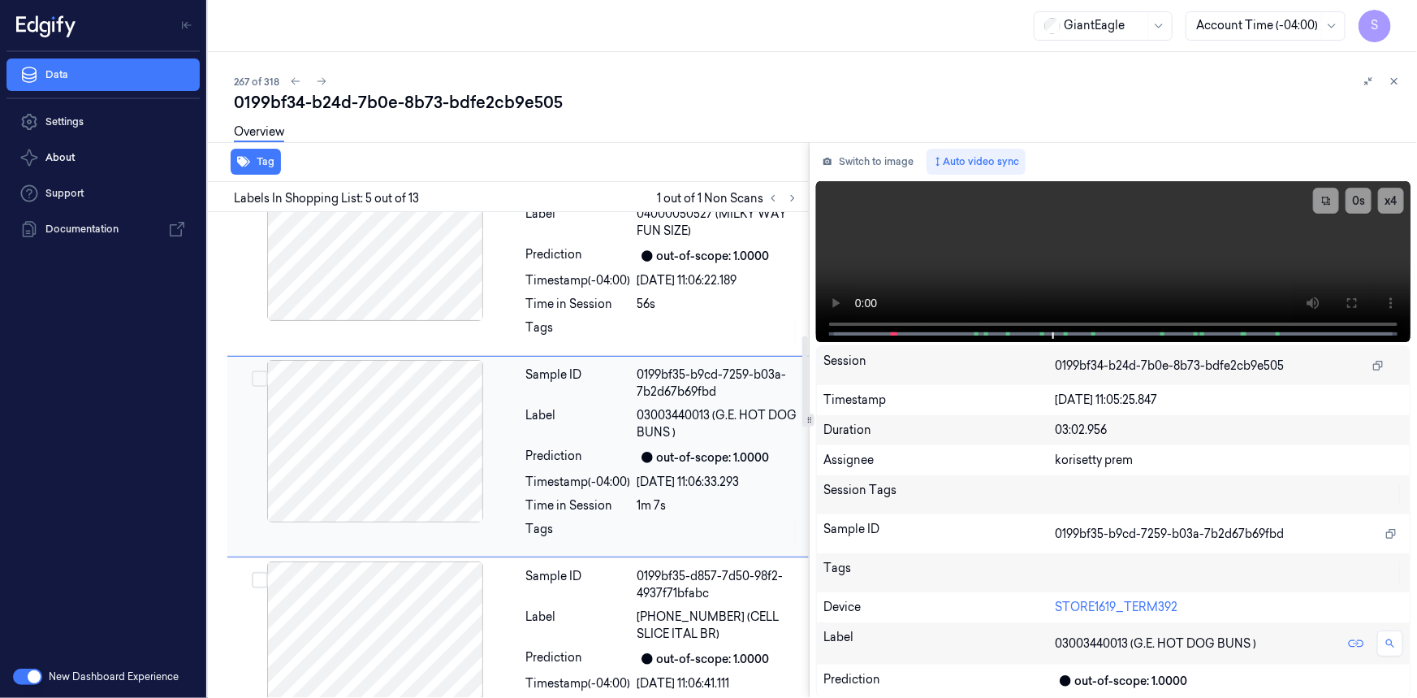
scroll to position [366, 0]
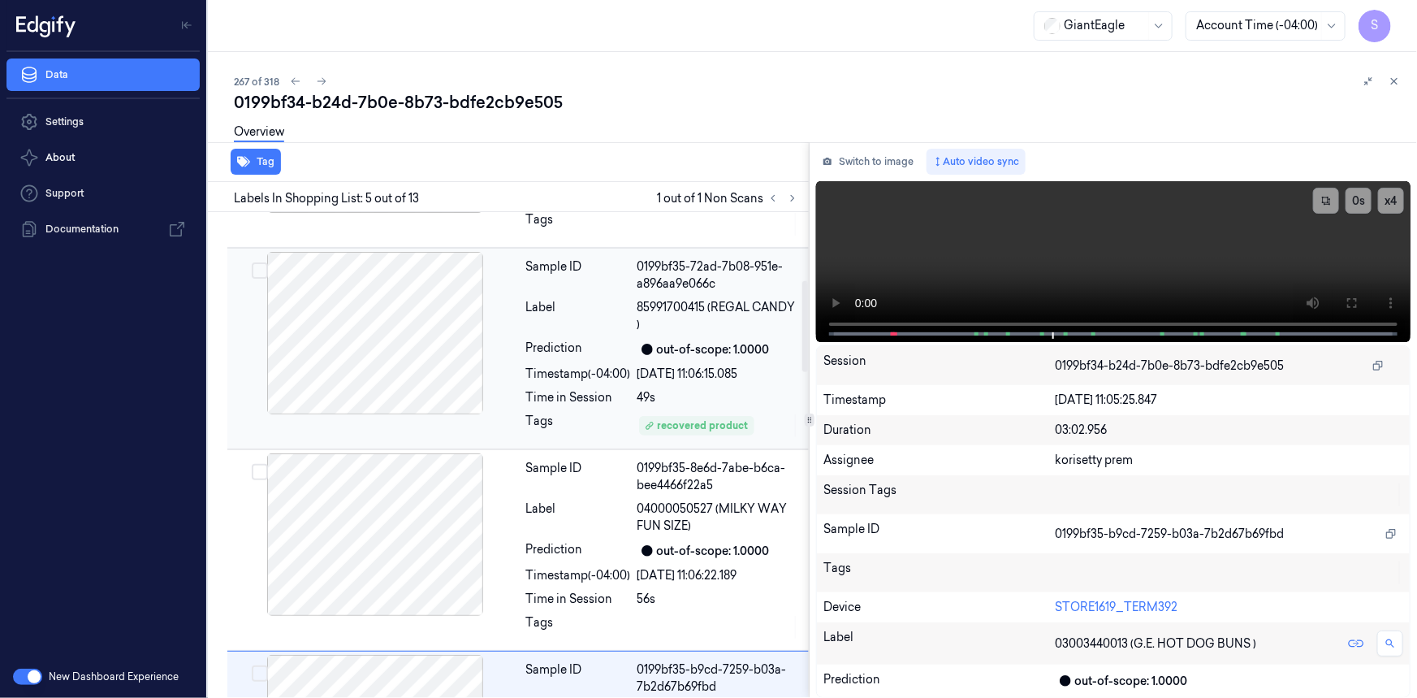
click at [424, 357] on div at bounding box center [375, 333] width 289 height 162
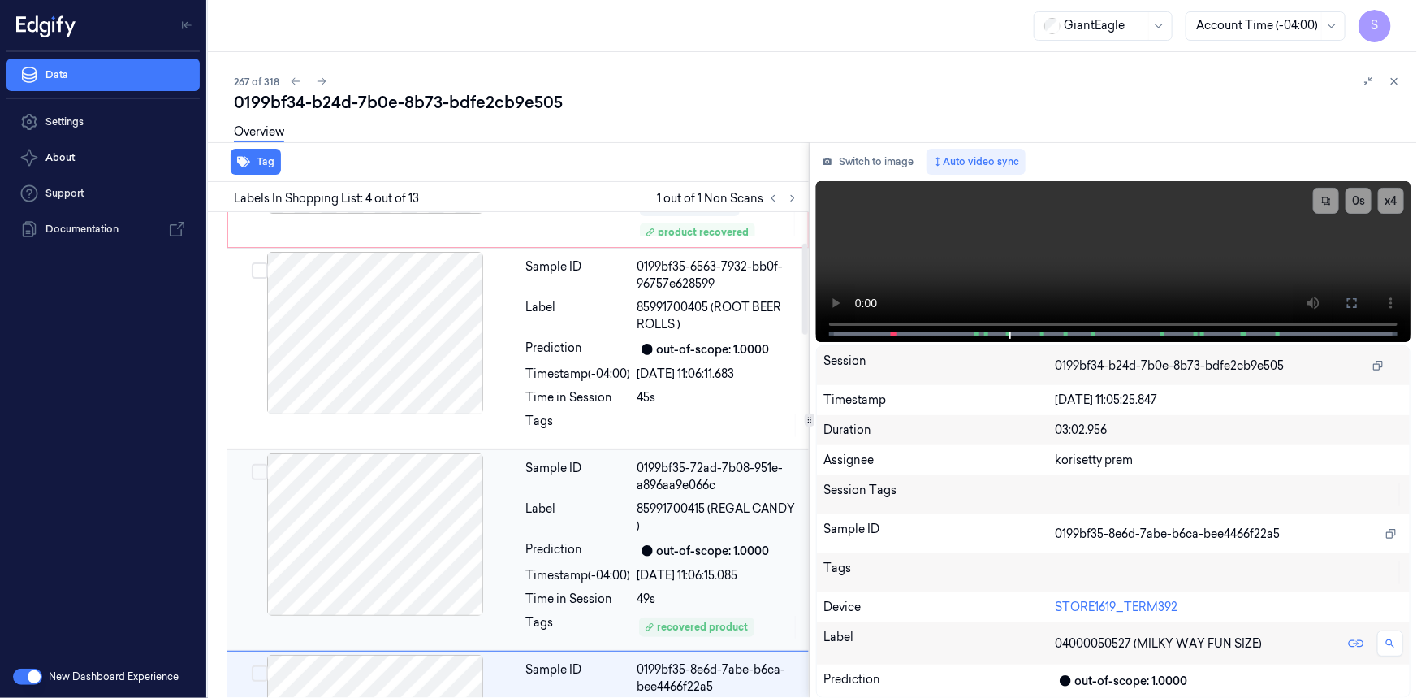
scroll to position [0, 0]
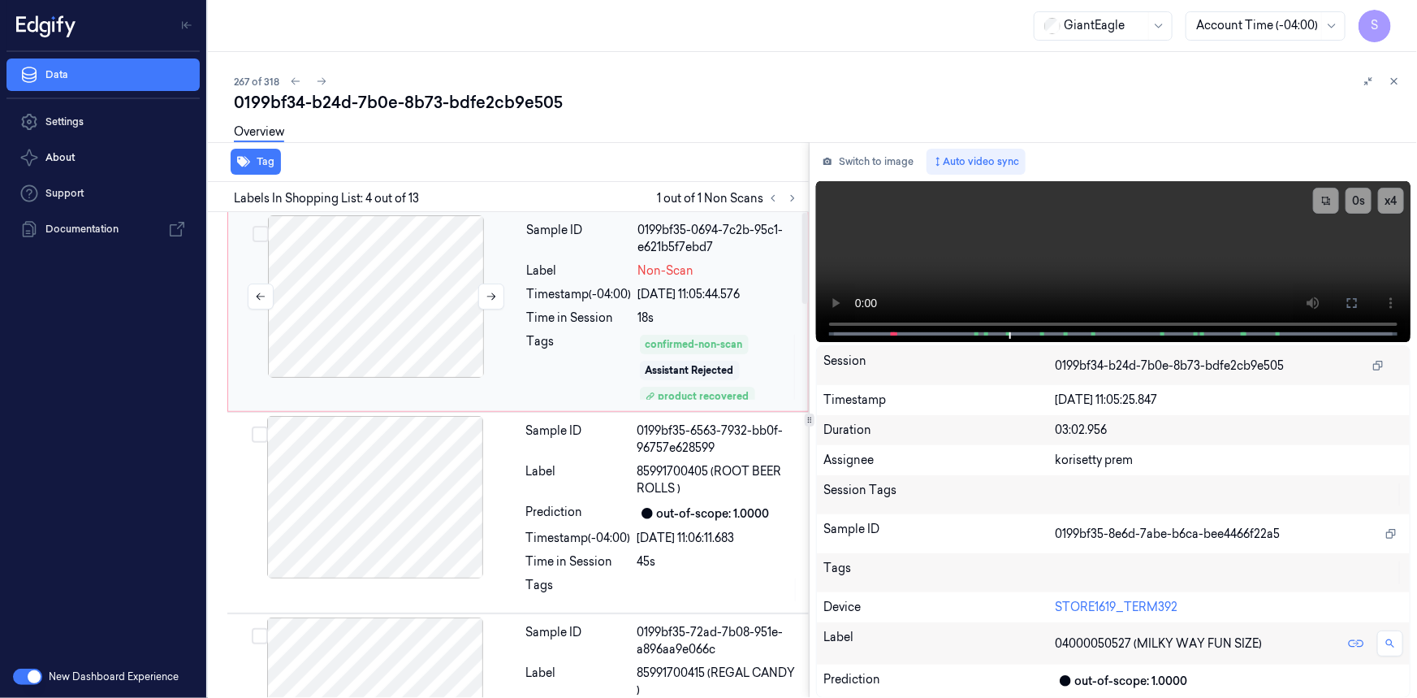
click at [436, 333] on div at bounding box center [376, 296] width 289 height 162
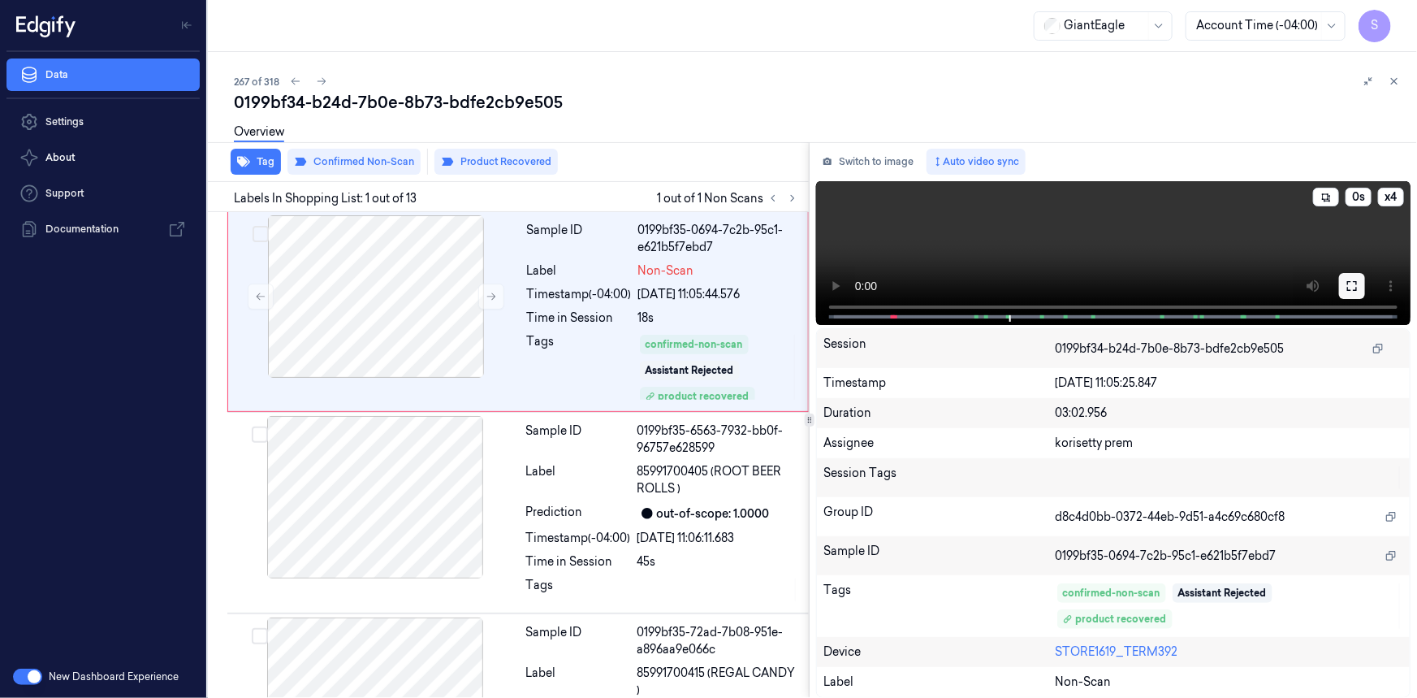
click at [1348, 292] on icon at bounding box center [1352, 285] width 13 height 13
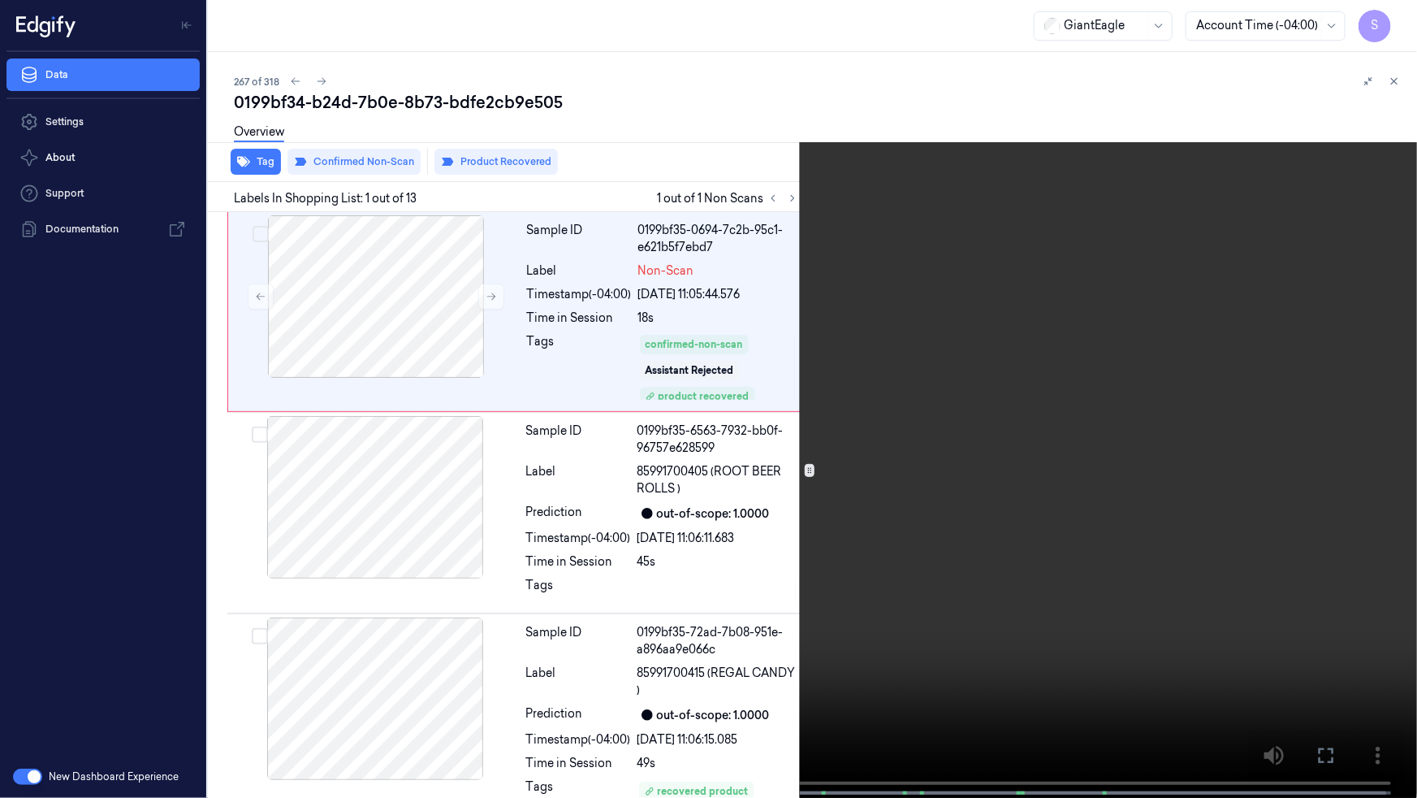
click at [668, 571] on video at bounding box center [708, 400] width 1417 height 801
drag, startPoint x: 1316, startPoint y: 757, endPoint x: 1319, endPoint y: 690, distance: 66.7
click at [0, 0] on icon at bounding box center [0, 0] width 0 height 0
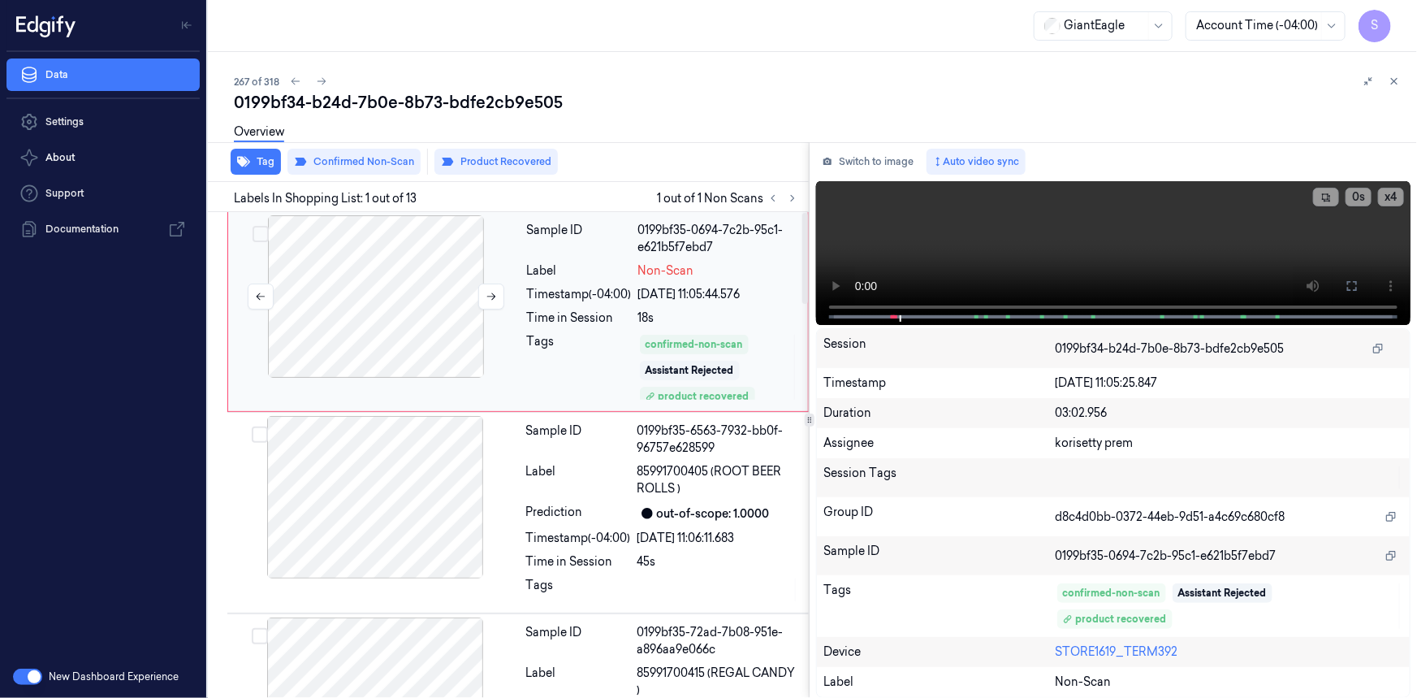
click at [388, 304] on div at bounding box center [376, 296] width 289 height 162
click at [494, 292] on icon at bounding box center [491, 296] width 11 height 11
click at [850, 164] on button "Switch to image" at bounding box center [868, 162] width 104 height 26
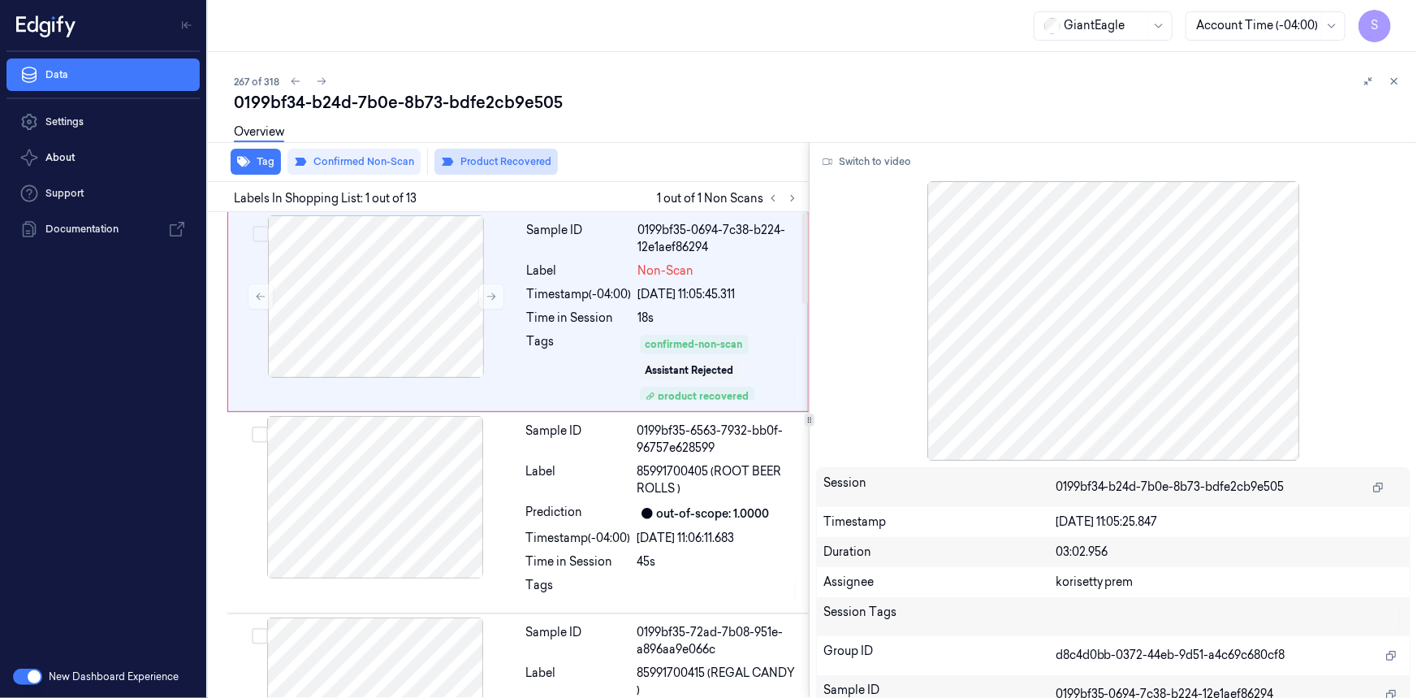
click at [509, 171] on button "Product Recovered" at bounding box center [496, 162] width 123 height 26
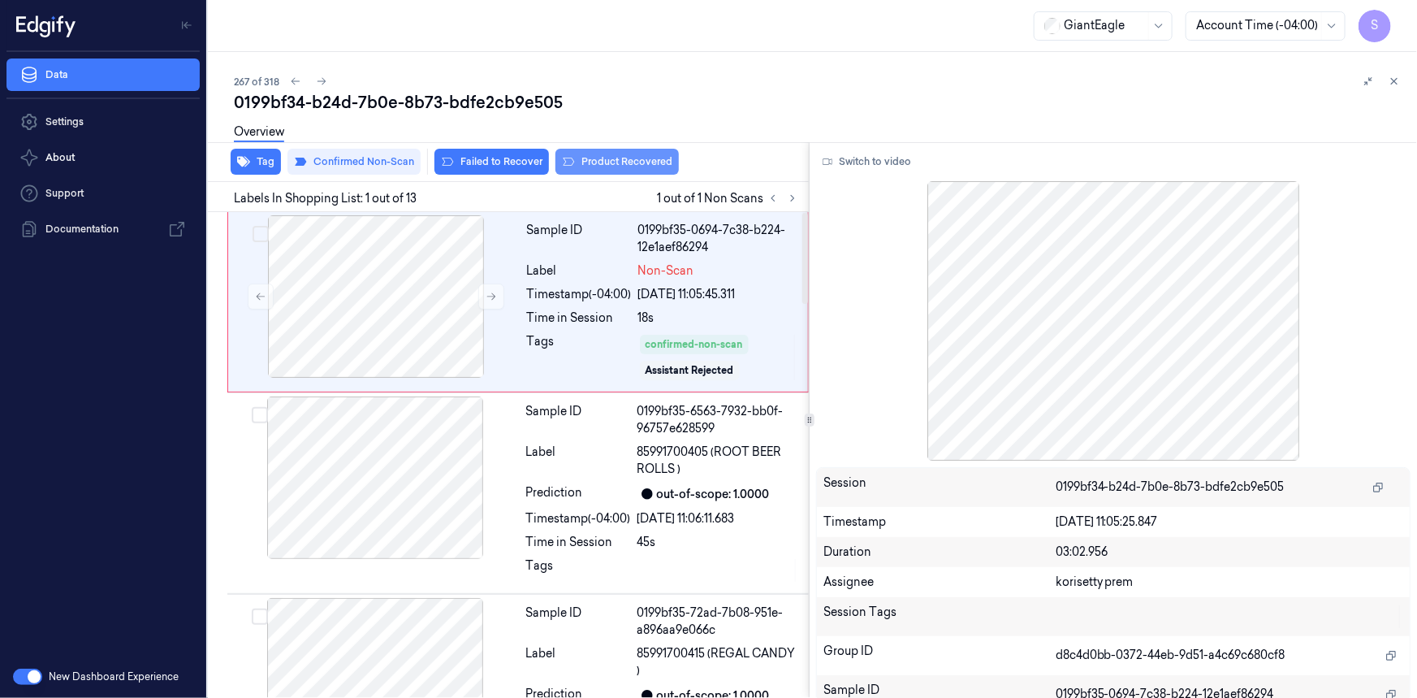
click at [611, 163] on button "Product Recovered" at bounding box center [617, 162] width 123 height 26
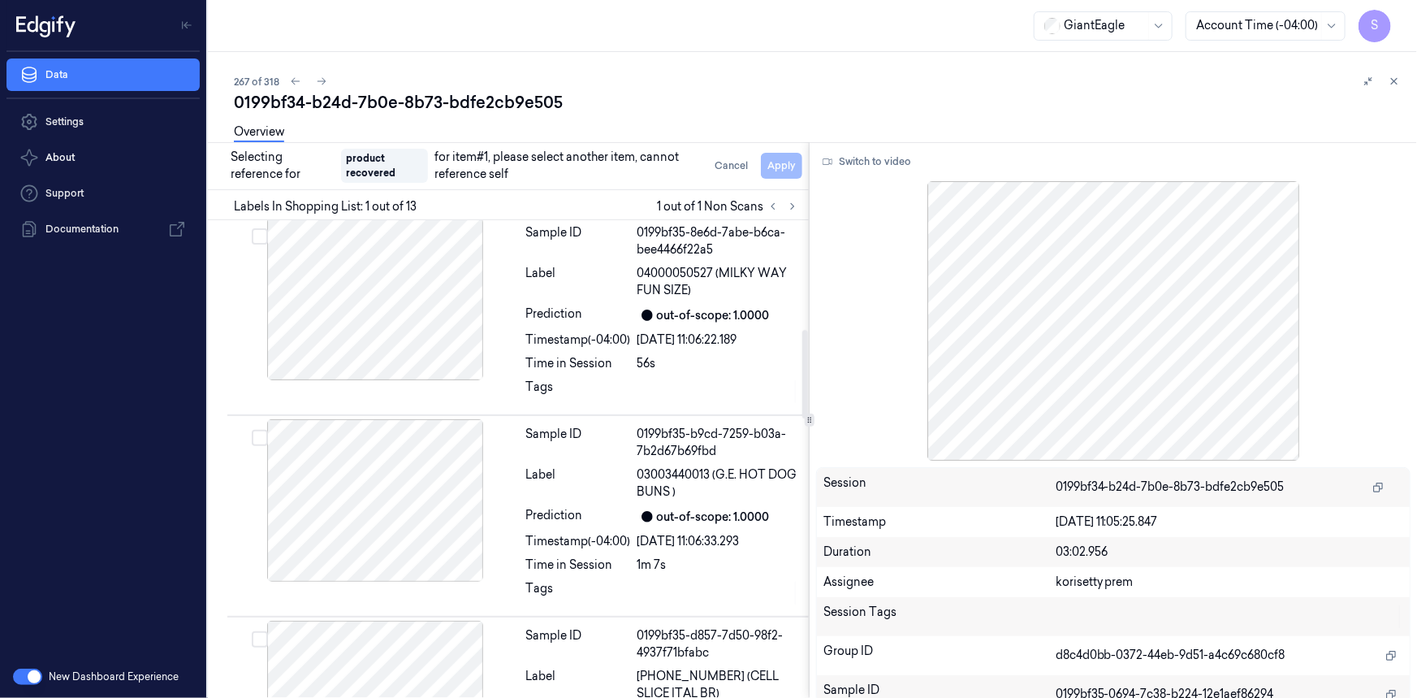
scroll to position [591, 0]
click at [259, 435] on button "Select row" at bounding box center [260, 437] width 16 height 16
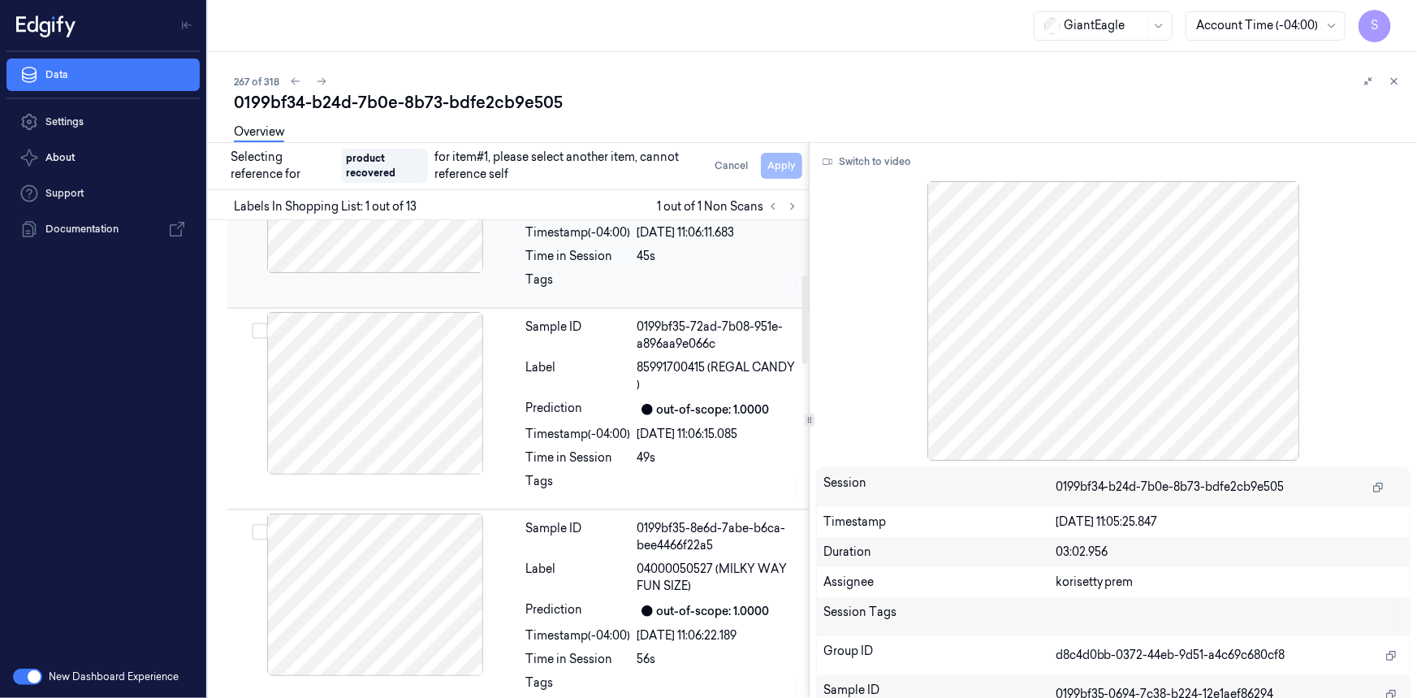
scroll to position [295, 0]
click at [260, 534] on button "Select row" at bounding box center [260, 531] width 16 height 16
click at [259, 530] on button "Select row" at bounding box center [260, 532] width 16 height 16
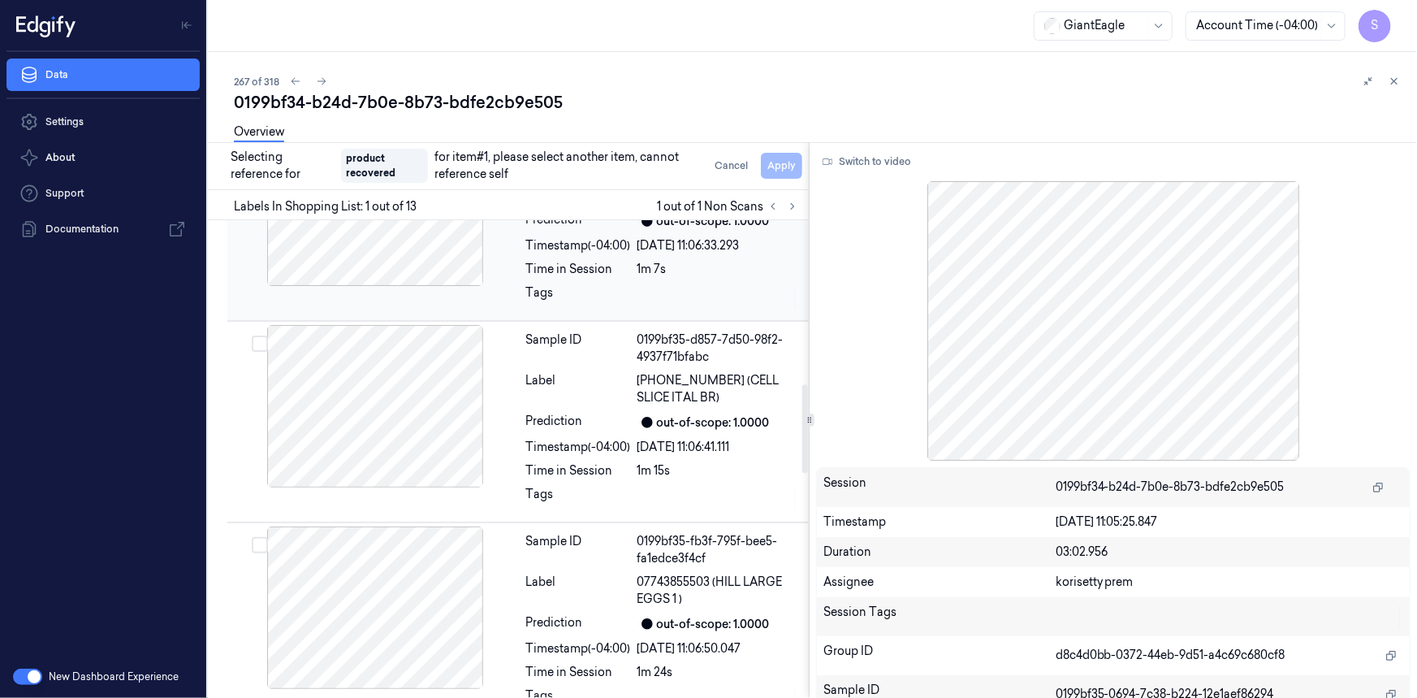
scroll to position [591, 0]
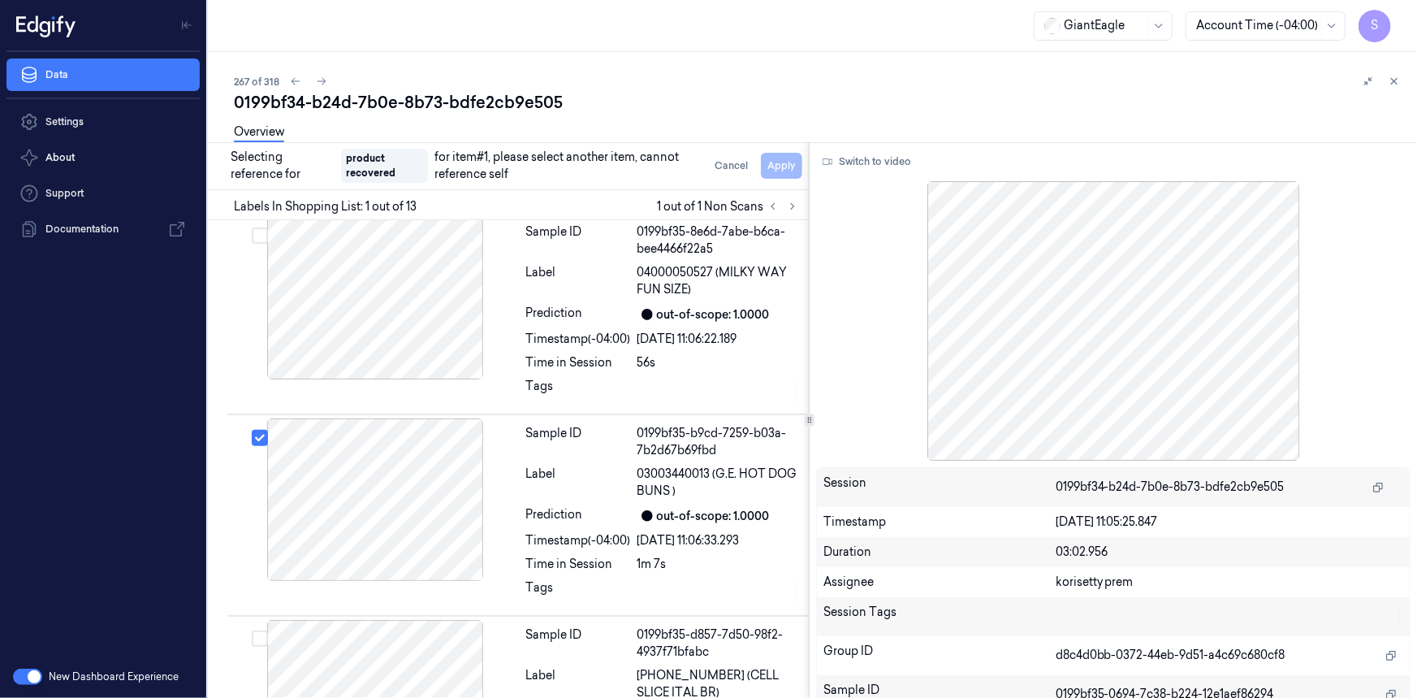
click at [772, 171] on div "Cancel Apply" at bounding box center [755, 166] width 94 height 26
click at [366, 513] on div at bounding box center [375, 499] width 289 height 162
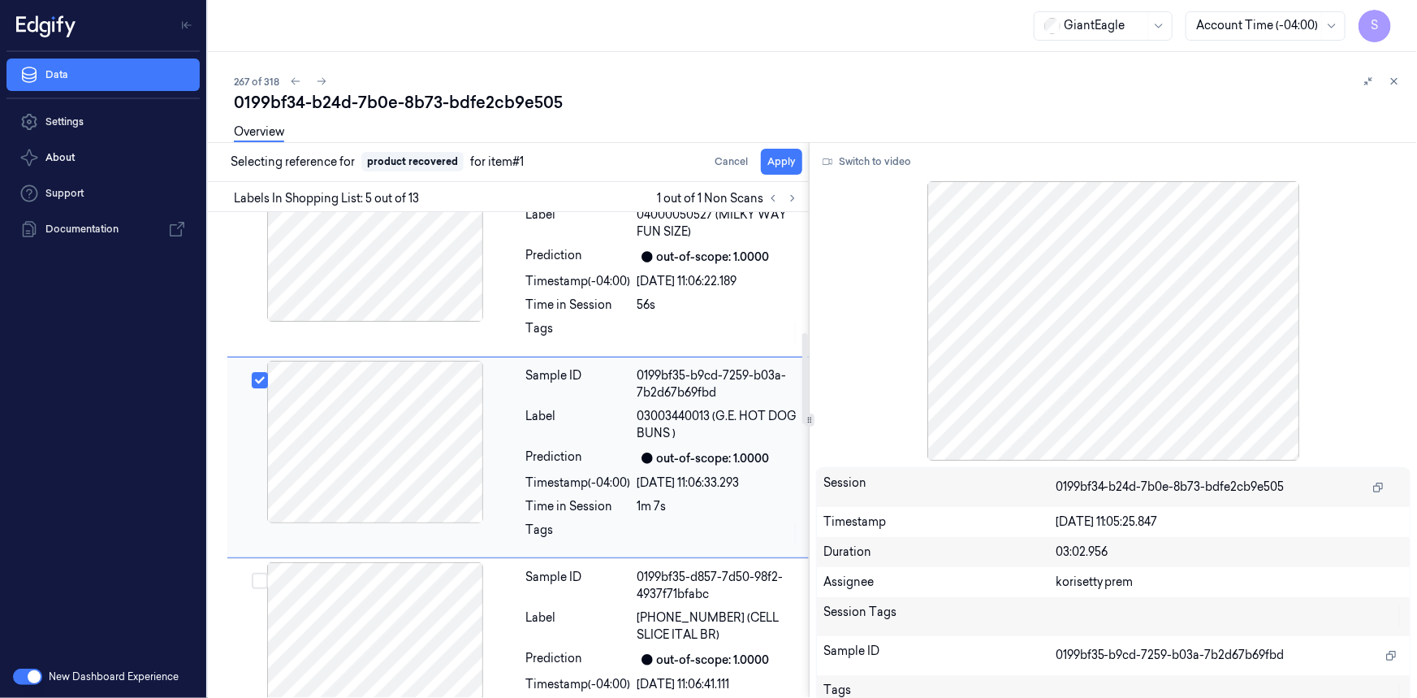
scroll to position [641, 0]
click at [487, 273] on div at bounding box center [375, 239] width 289 height 162
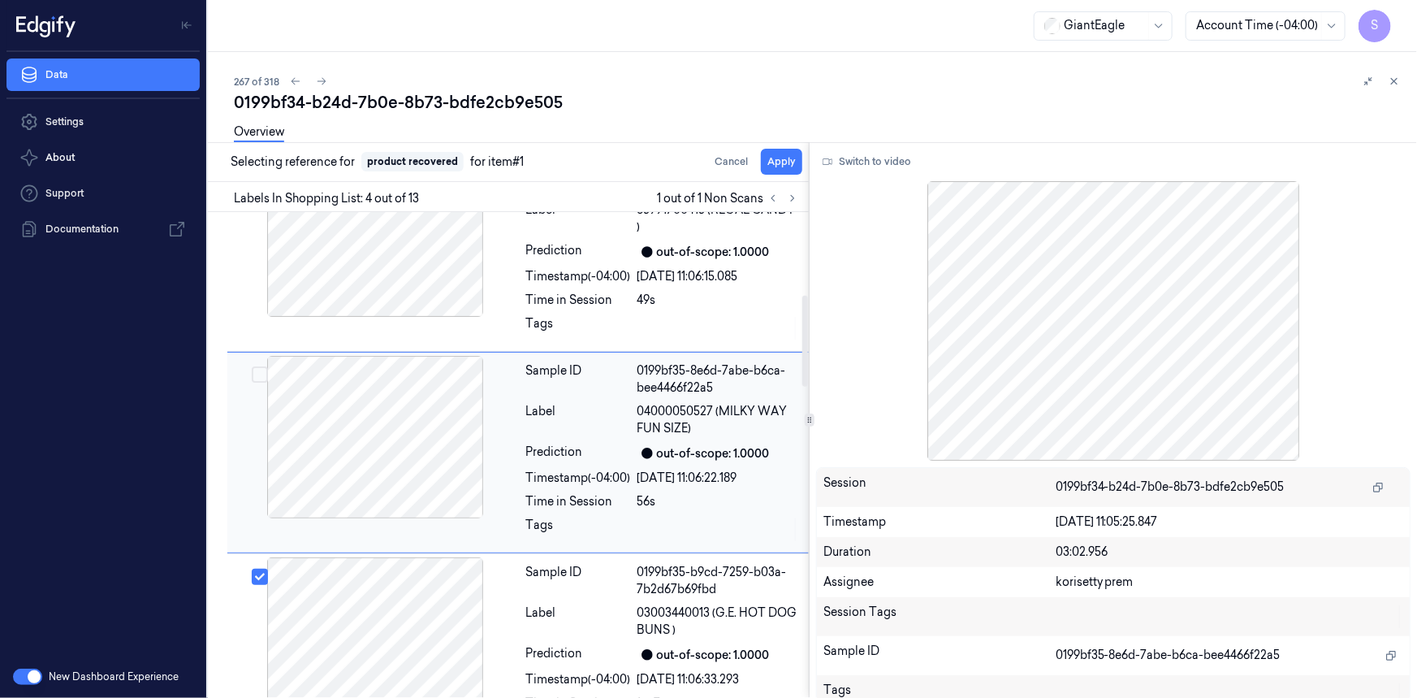
scroll to position [439, 0]
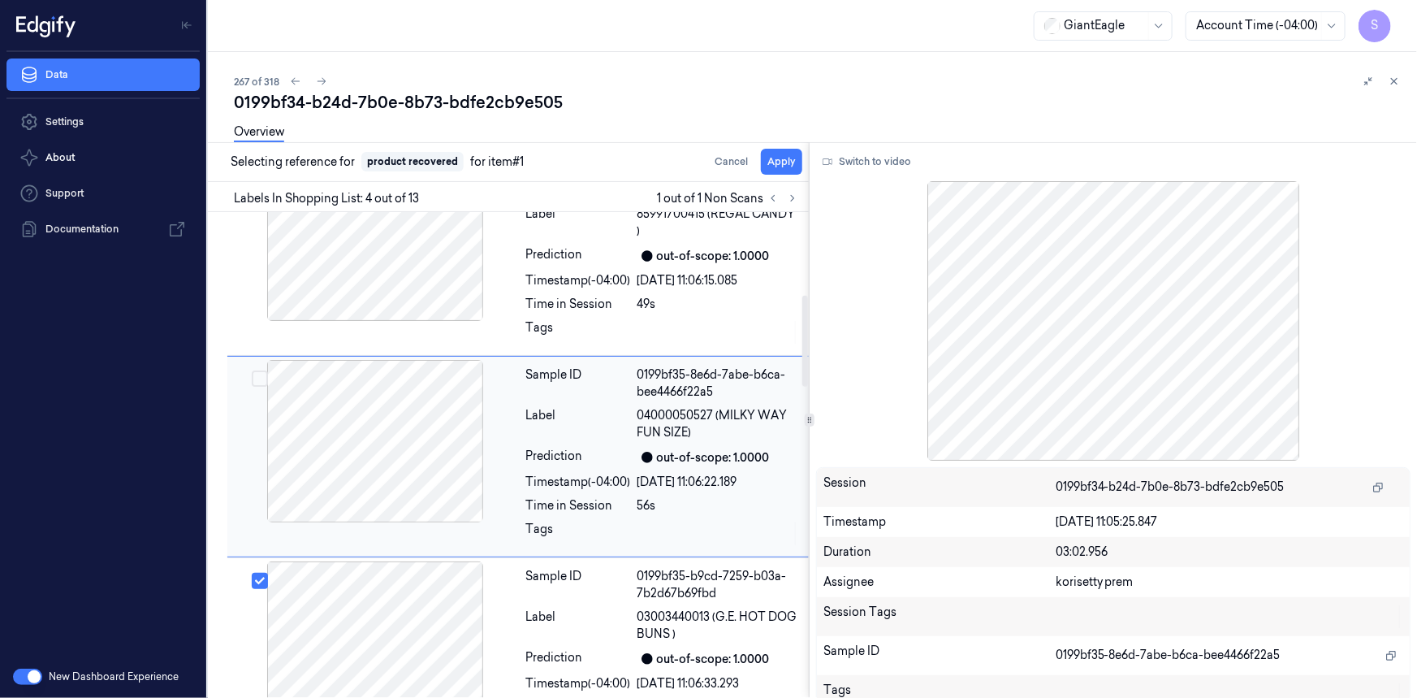
click at [253, 377] on button "Select row" at bounding box center [260, 378] width 16 height 16
click at [784, 171] on button "Apply" at bounding box center [781, 162] width 41 height 26
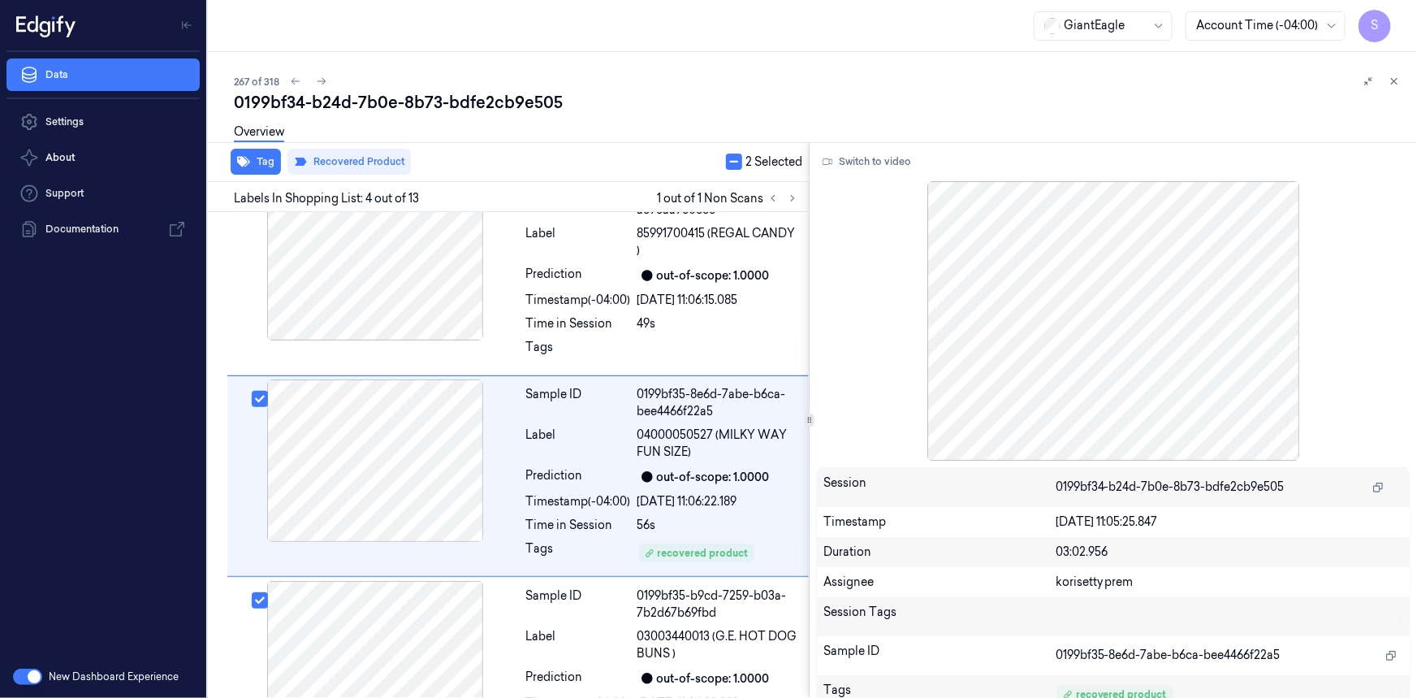
scroll to position [460, 0]
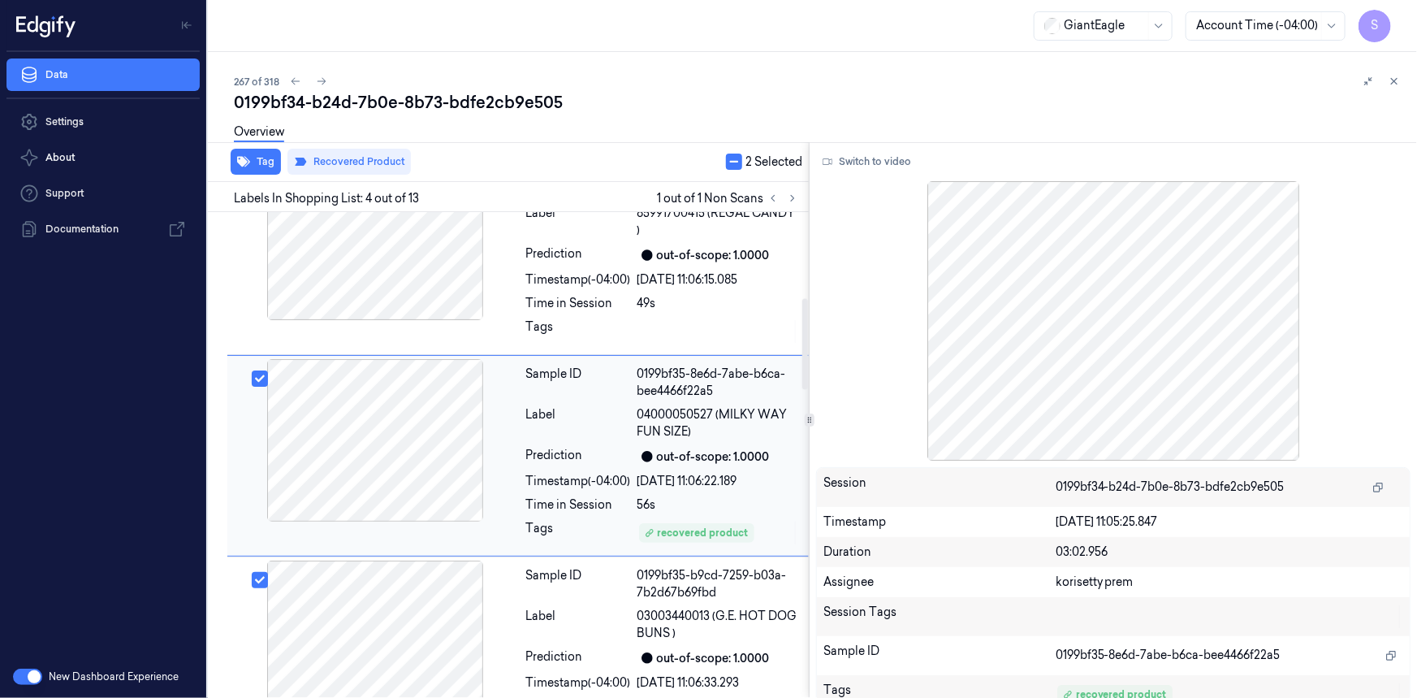
click at [631, 473] on div "Timestamp (-04:00)" at bounding box center [578, 481] width 105 height 17
click at [736, 162] on button "button" at bounding box center [734, 162] width 16 height 16
click at [773, 285] on div "07/10/2025 11:06:15.085" at bounding box center [719, 279] width 162 height 17
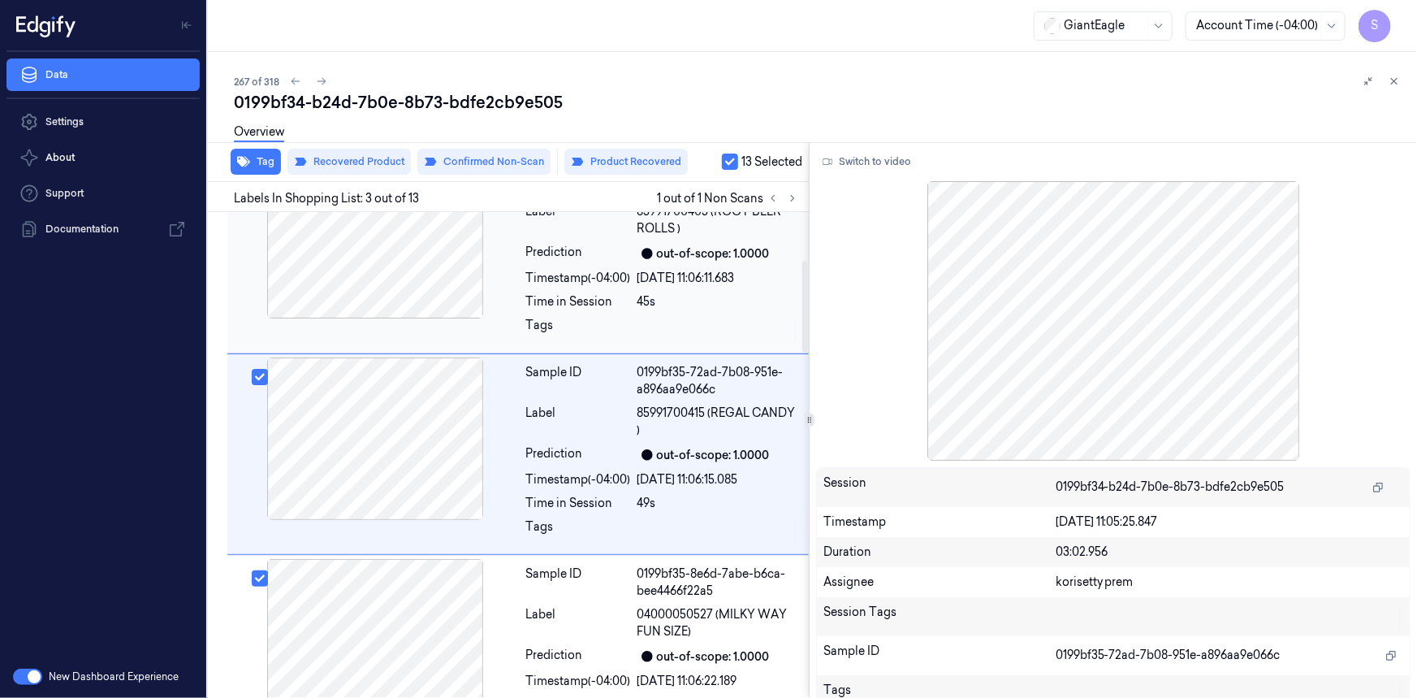
scroll to position [258, 0]
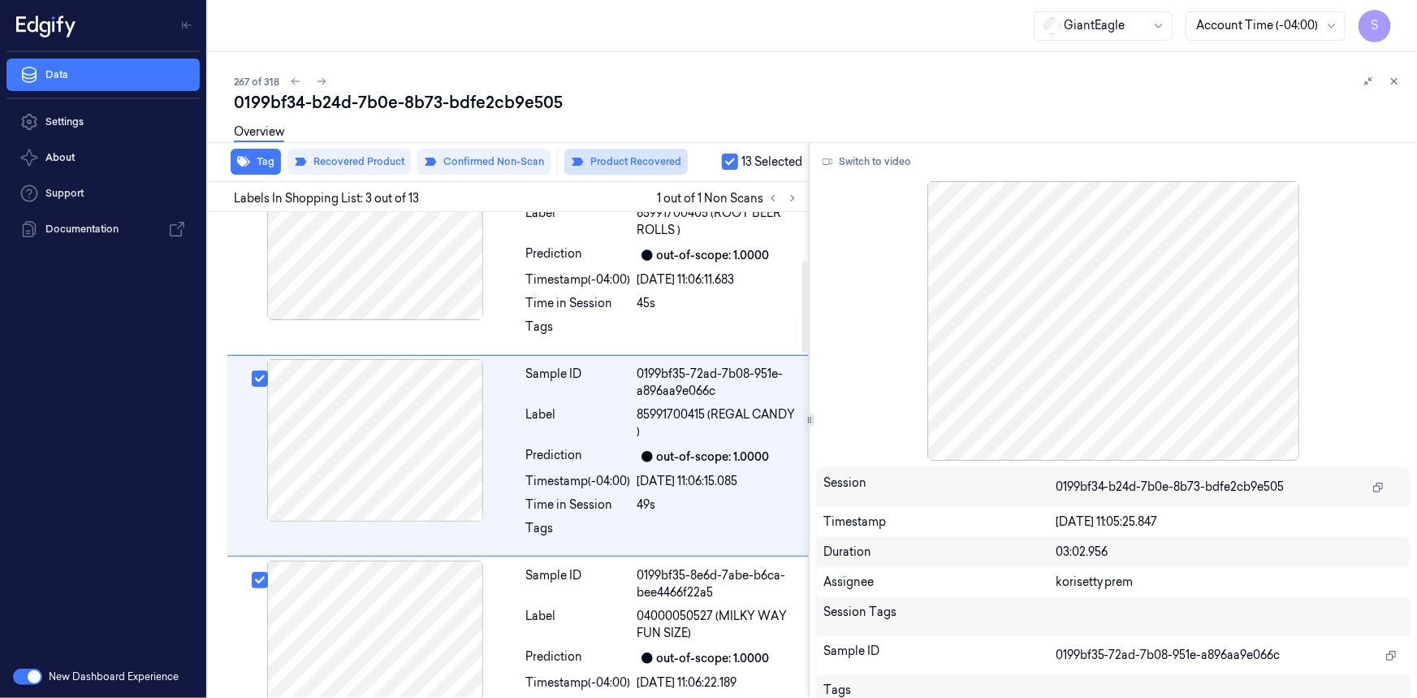
click at [608, 160] on button "Product Recovered" at bounding box center [626, 162] width 123 height 26
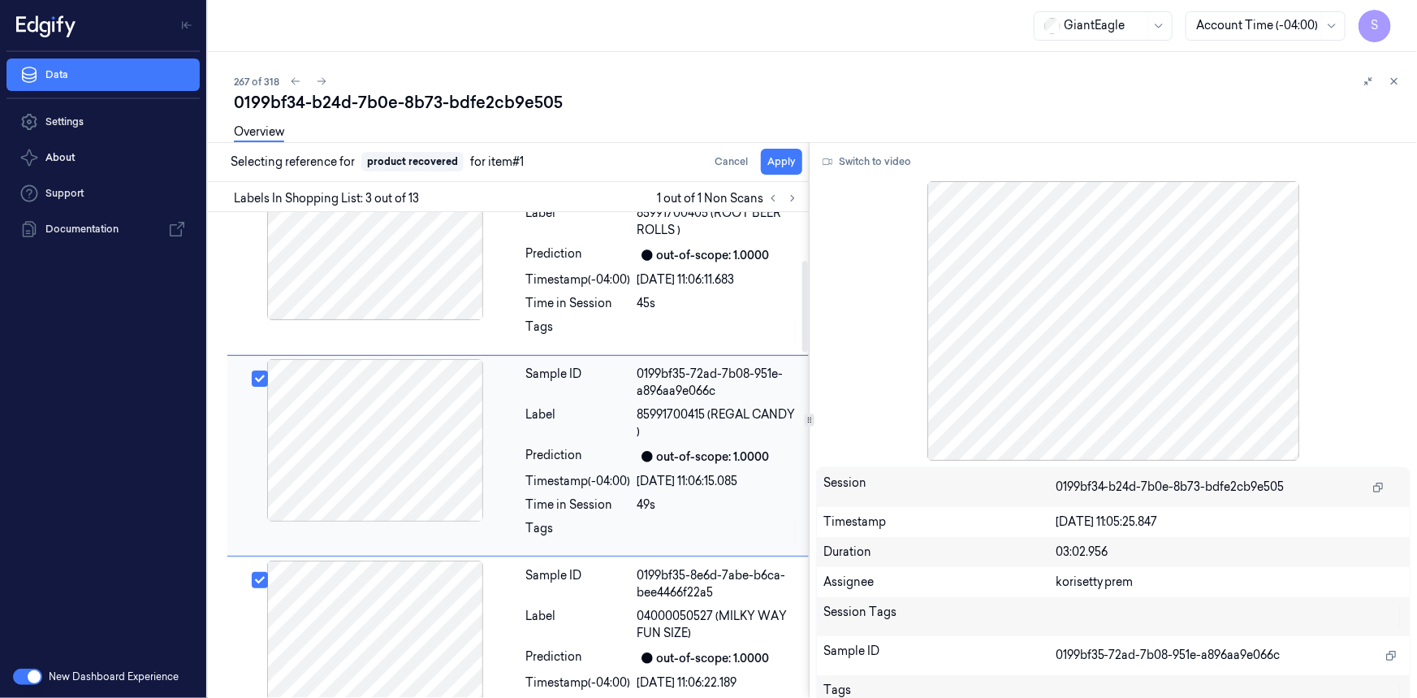
click at [557, 431] on div "Label" at bounding box center [578, 423] width 105 height 34
click at [727, 157] on button "Cancel" at bounding box center [731, 162] width 46 height 26
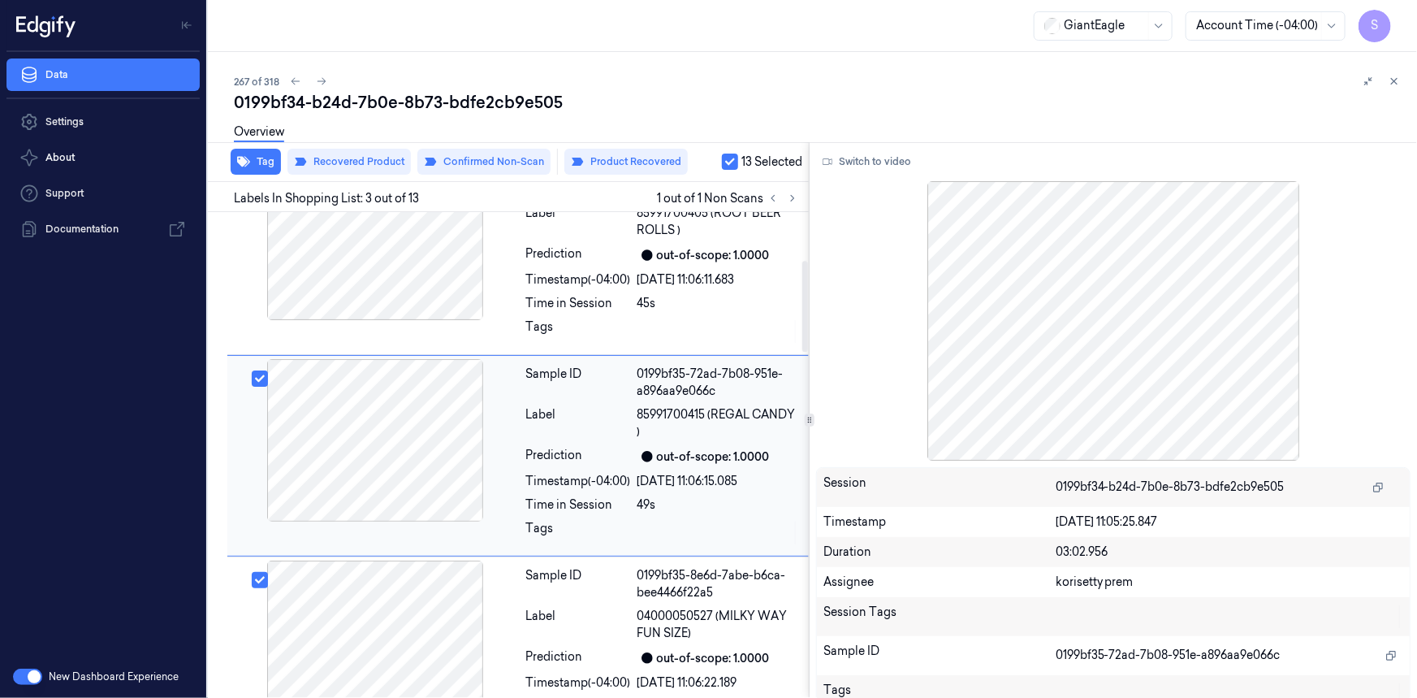
click at [259, 374] on button "Select row" at bounding box center [260, 378] width 16 height 16
click at [532, 429] on div "Label" at bounding box center [578, 423] width 105 height 34
click at [596, 292] on div "Sample ID 0199bf35-6563-7932-bb0f-96757e628599 Label 85991700405 (ROOT BEER ROL…" at bounding box center [663, 254] width 286 height 193
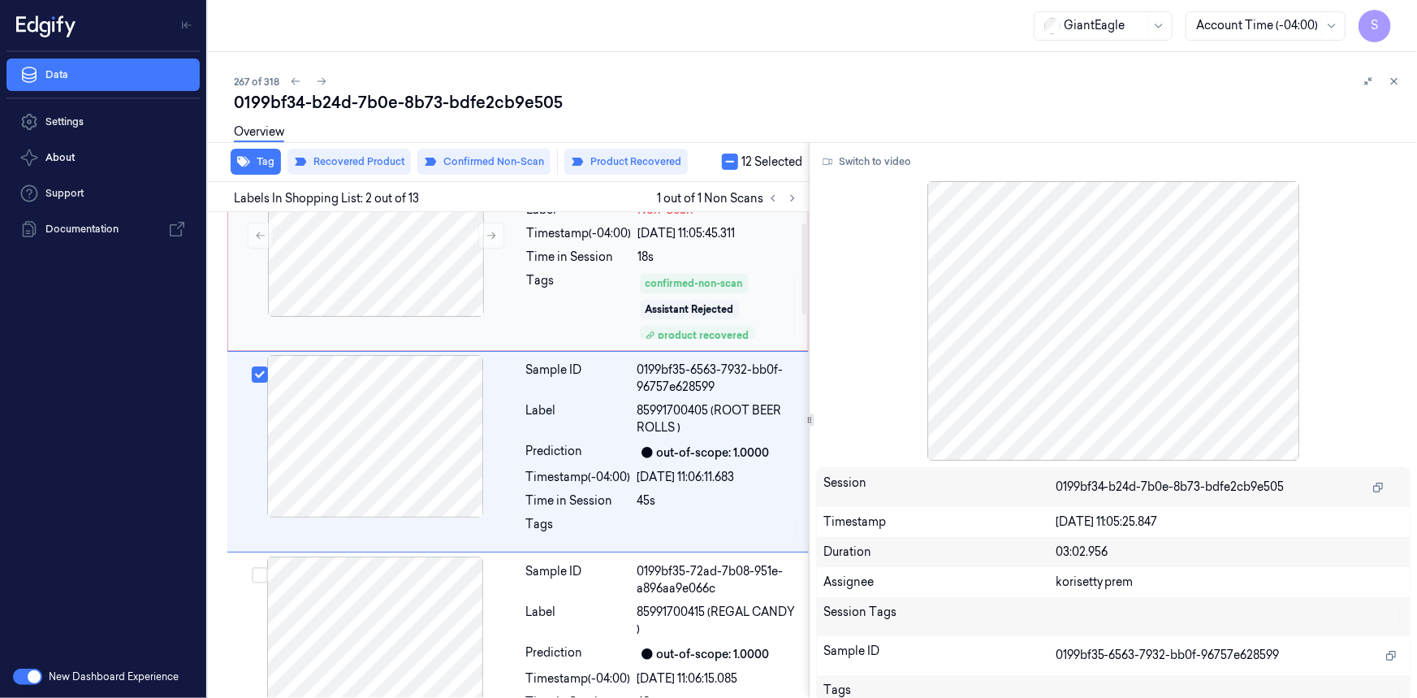
scroll to position [57, 0]
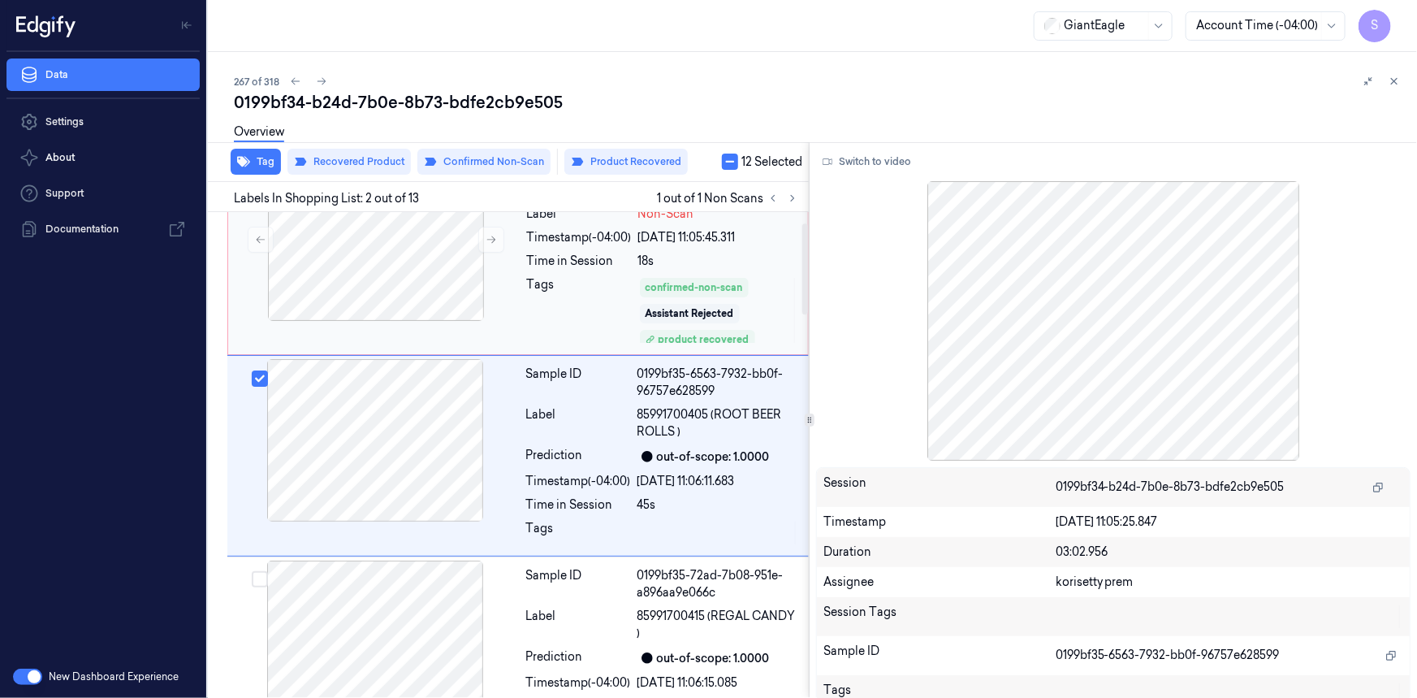
click at [595, 296] on div "Tags" at bounding box center [579, 310] width 105 height 68
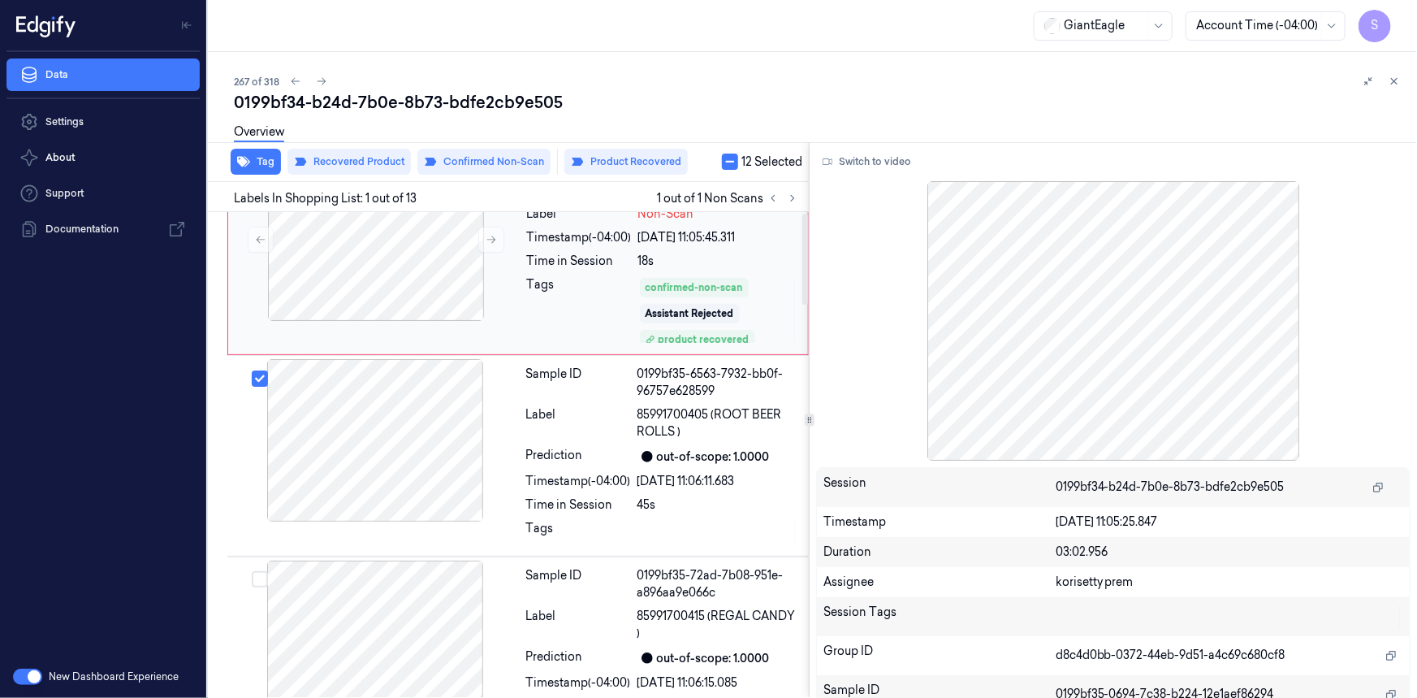
scroll to position [0, 0]
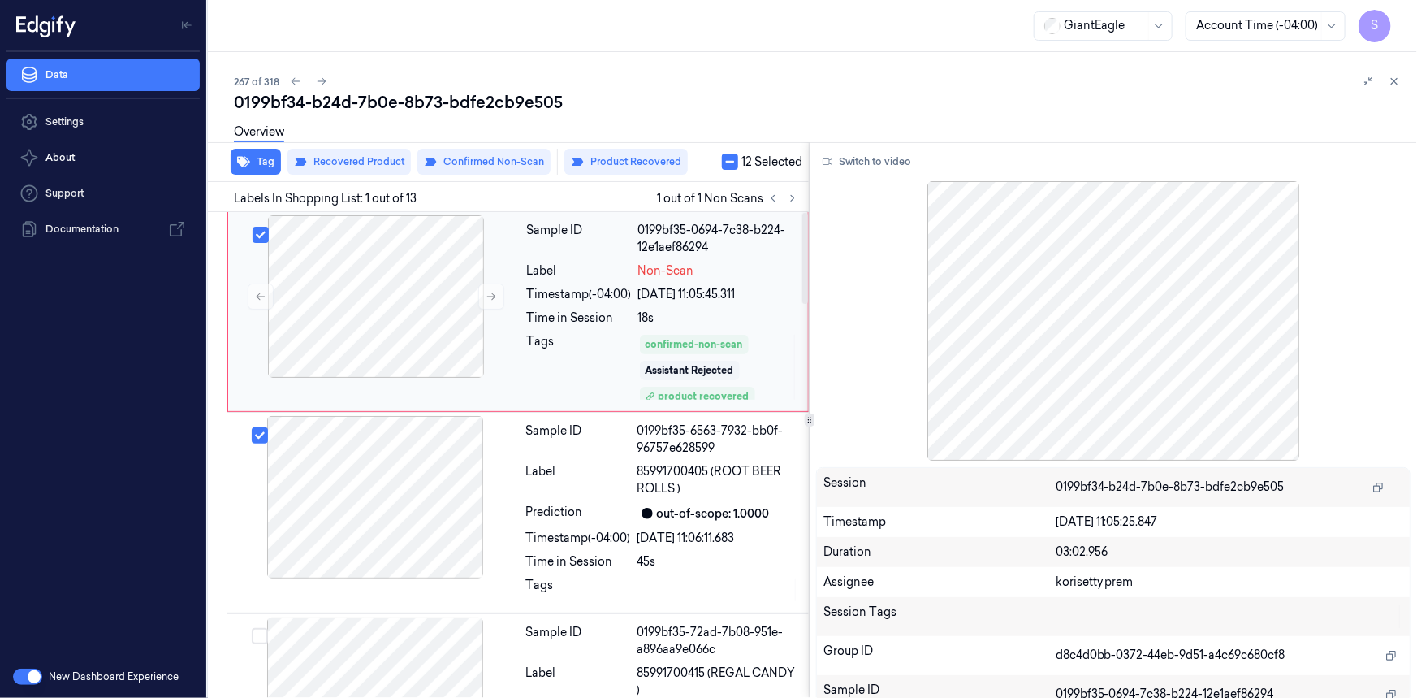
click at [590, 284] on div "Sample ID 0199bf35-0694-7c38-b224-12e1aef86294 Label Non-Scan Timestamp (-04:00…" at bounding box center [663, 311] width 284 height 193
click at [730, 162] on button "button" at bounding box center [730, 162] width 16 height 16
click at [524, 162] on button "Product Recovered" at bounding box center [496, 162] width 123 height 26
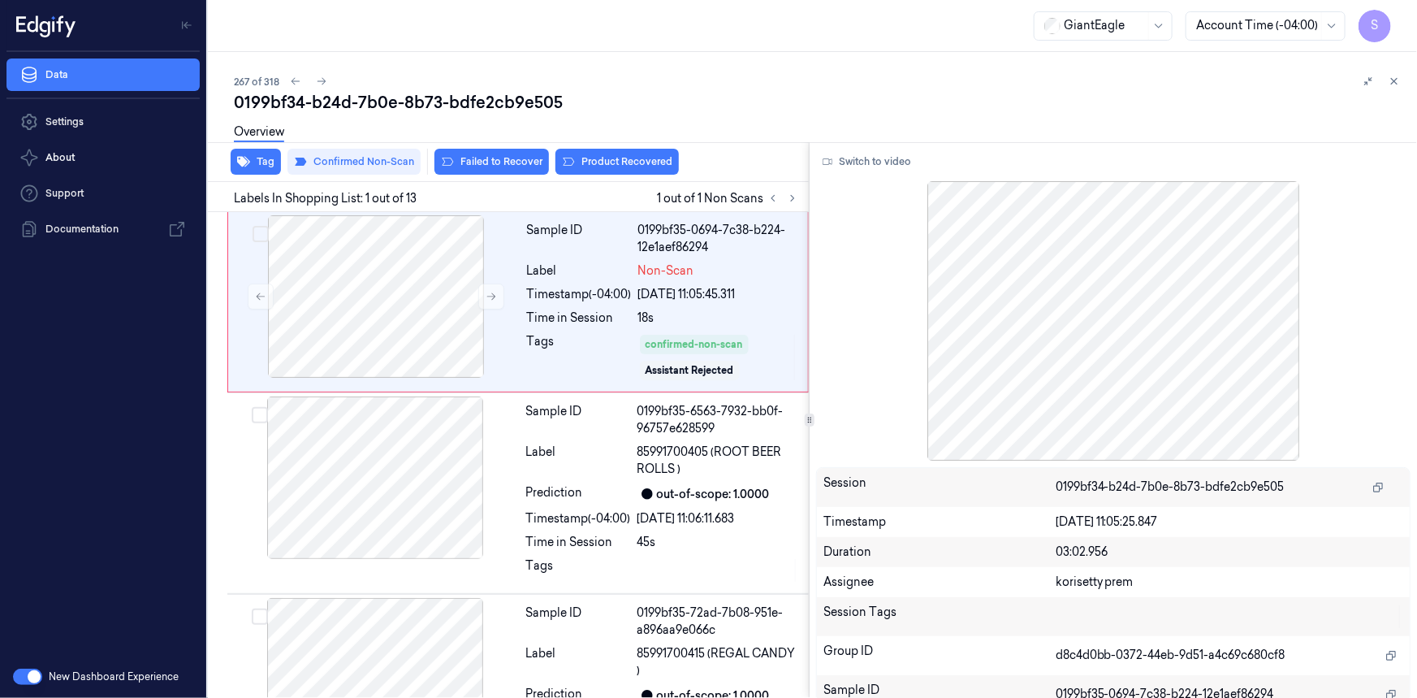
click at [589, 154] on div "Overview" at bounding box center [819, 134] width 1170 height 41
click at [591, 157] on button "Product Recovered" at bounding box center [617, 162] width 123 height 26
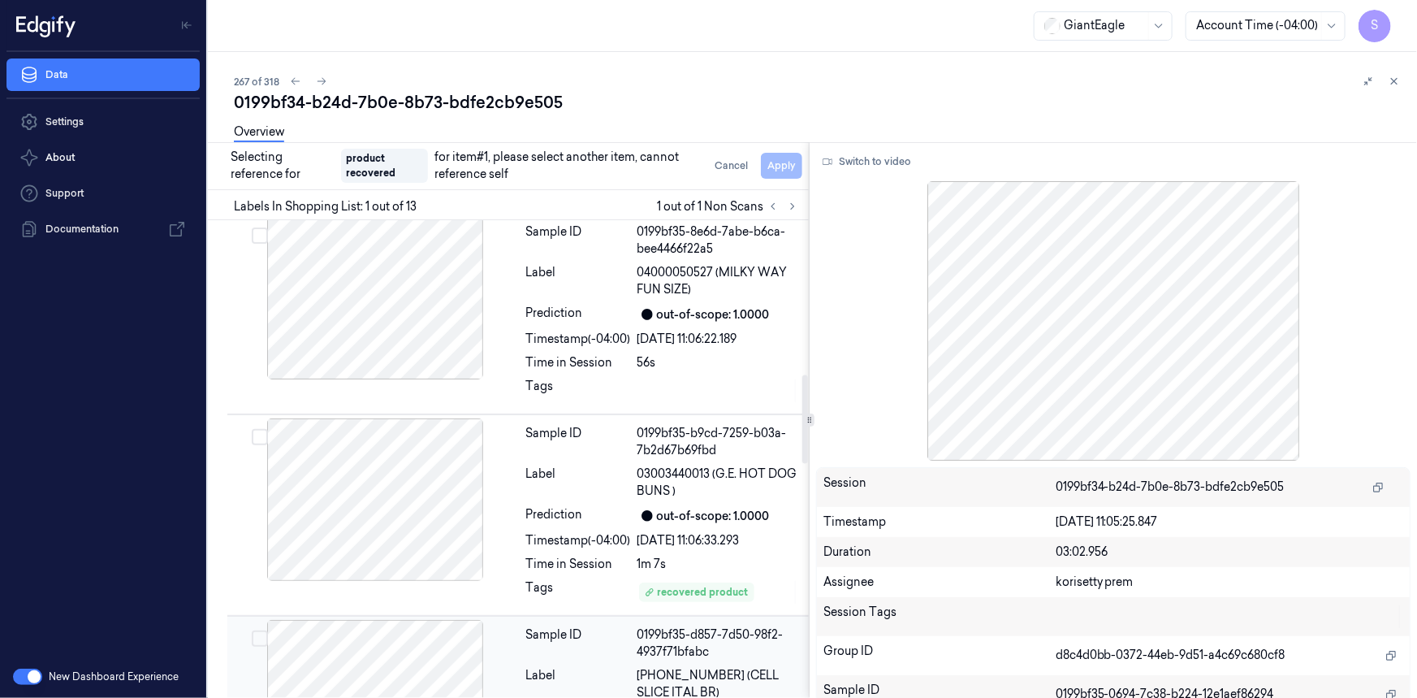
scroll to position [885, 0]
click at [389, 487] on div at bounding box center [375, 499] width 289 height 162
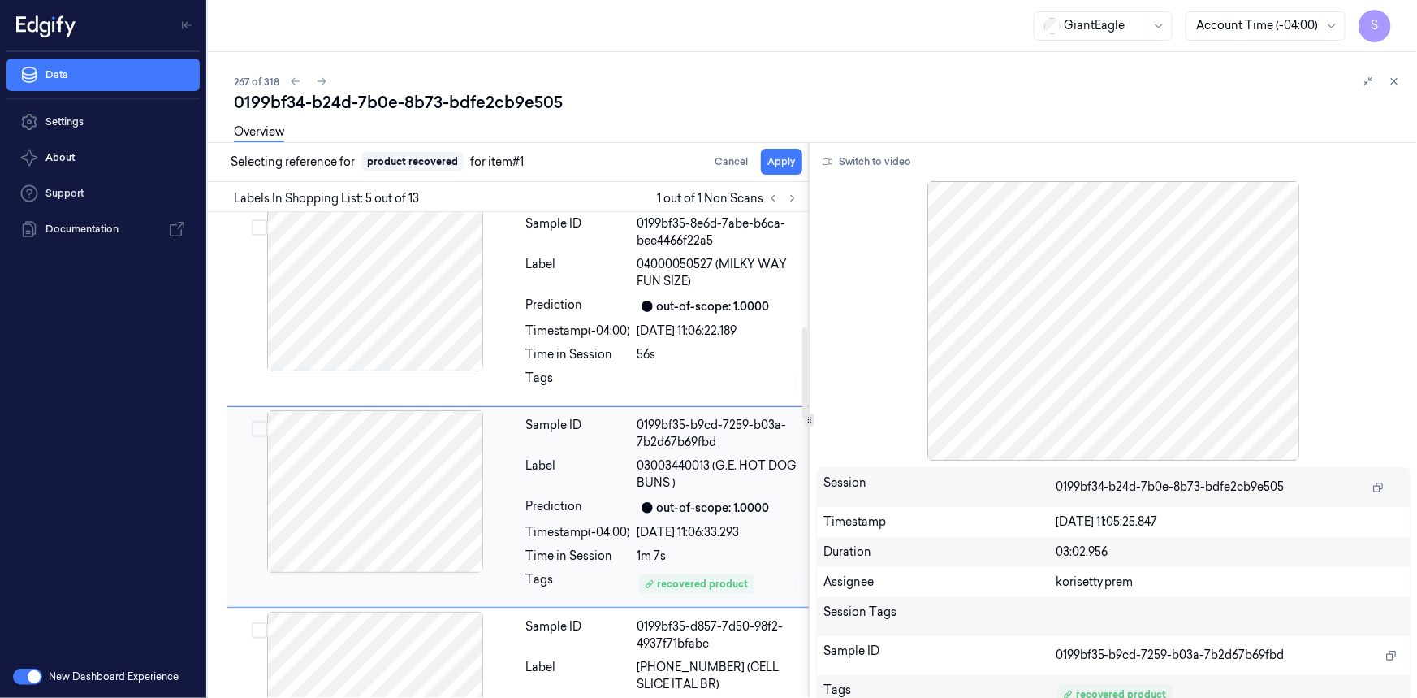
scroll to position [641, 0]
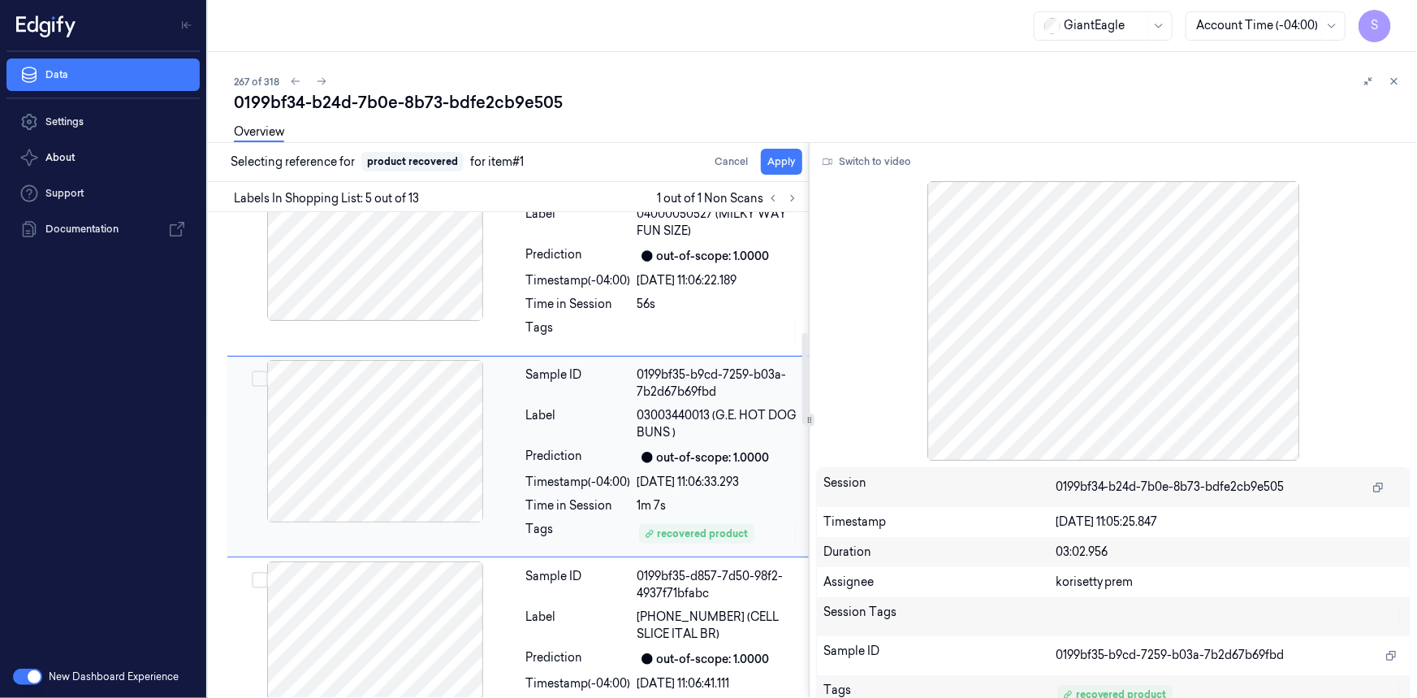
click at [257, 371] on button "Select row" at bounding box center [260, 378] width 16 height 16
click at [778, 166] on button "Apply" at bounding box center [781, 162] width 41 height 26
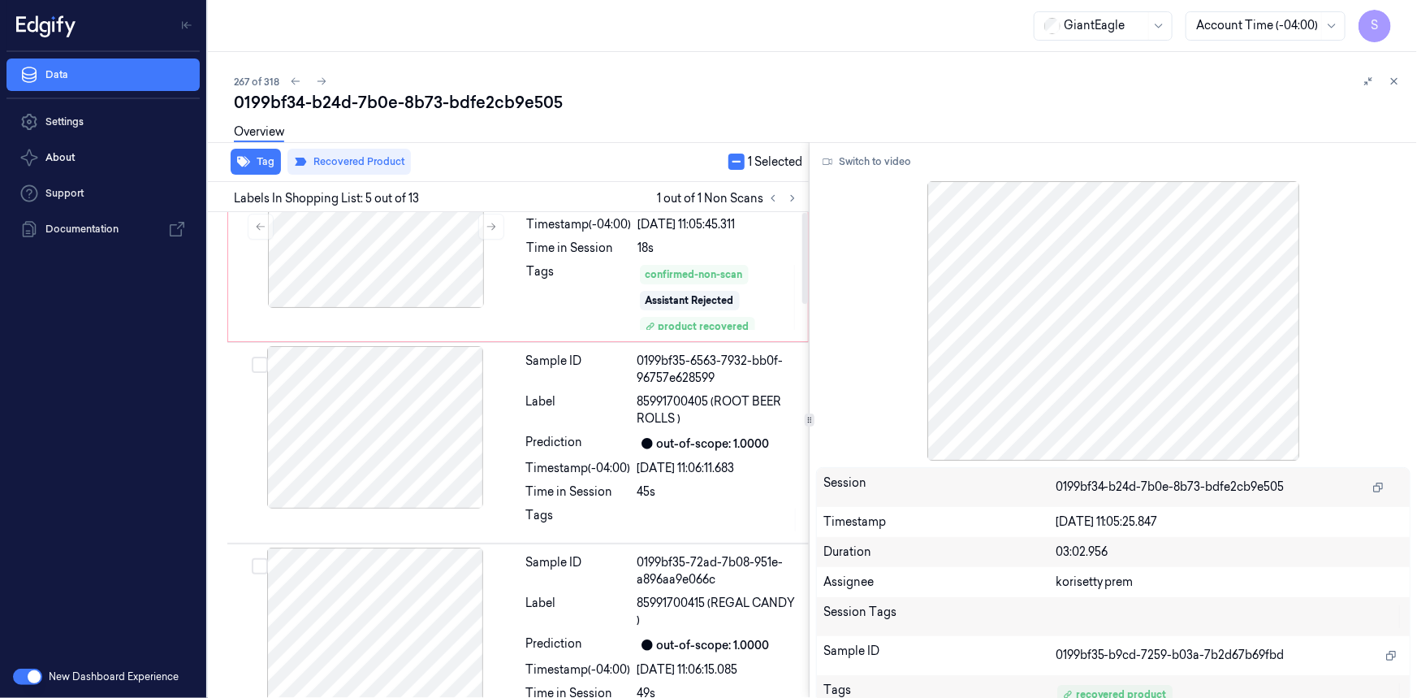
scroll to position [0, 0]
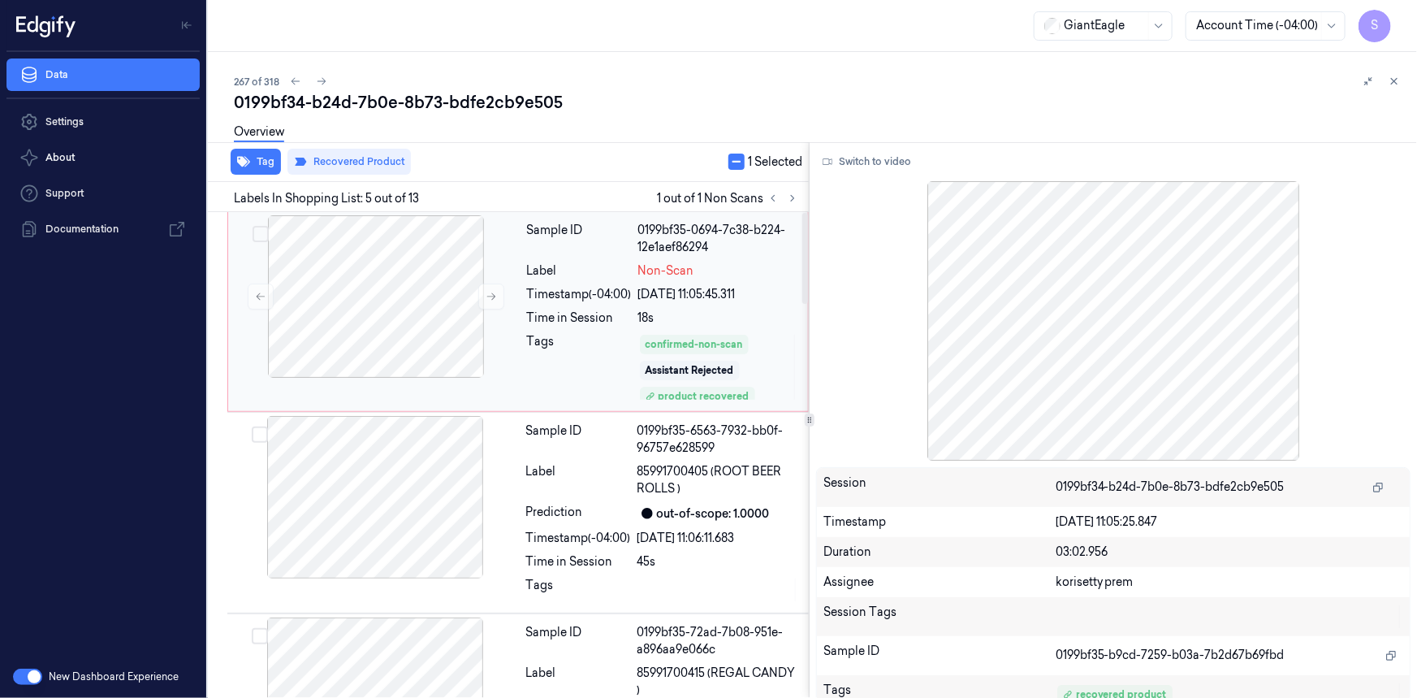
click at [548, 323] on div "Time in Session" at bounding box center [579, 317] width 105 height 17
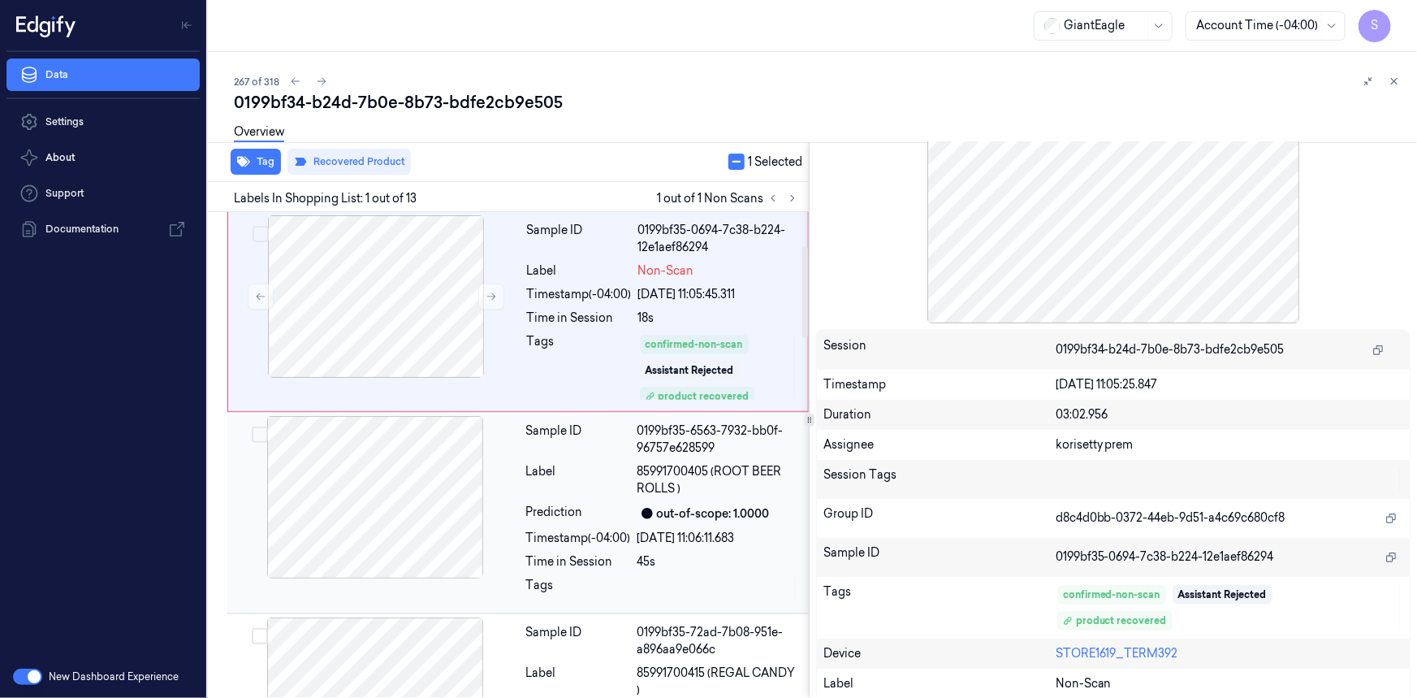
scroll to position [885, 0]
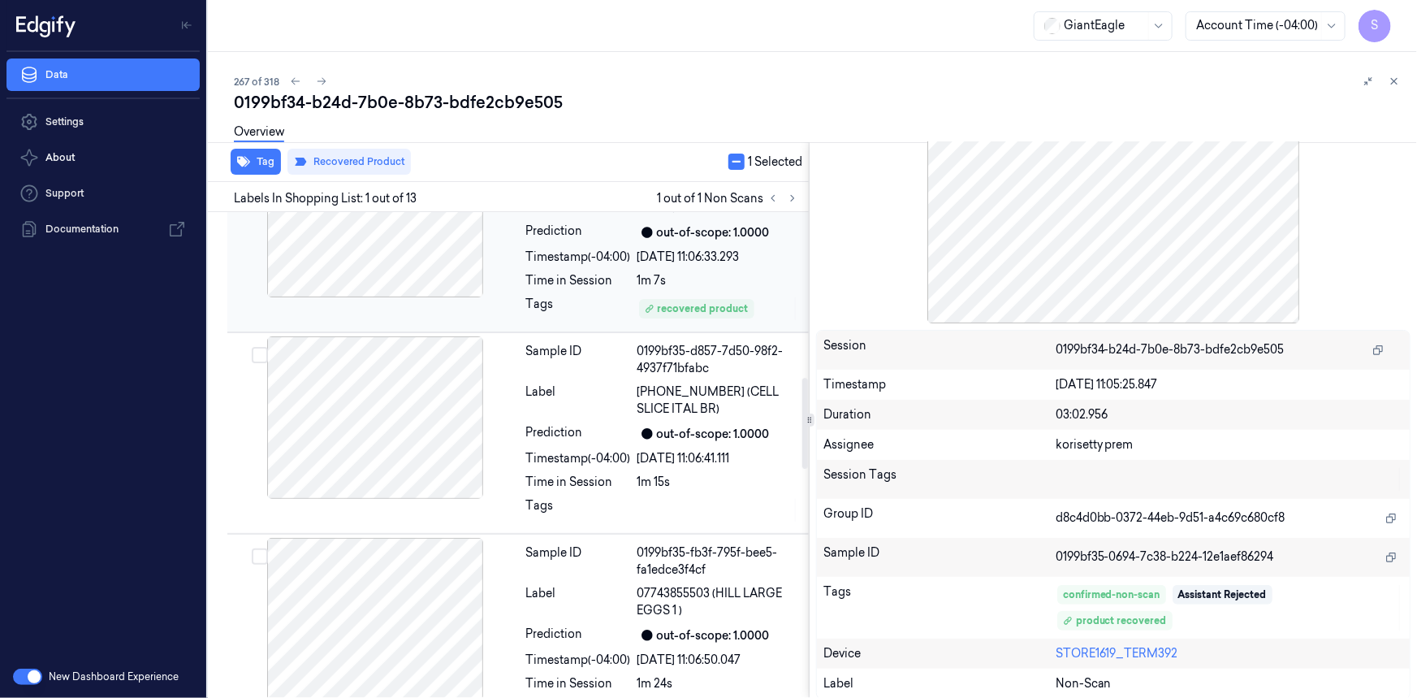
click at [583, 272] on div "Time in Session" at bounding box center [578, 280] width 105 height 17
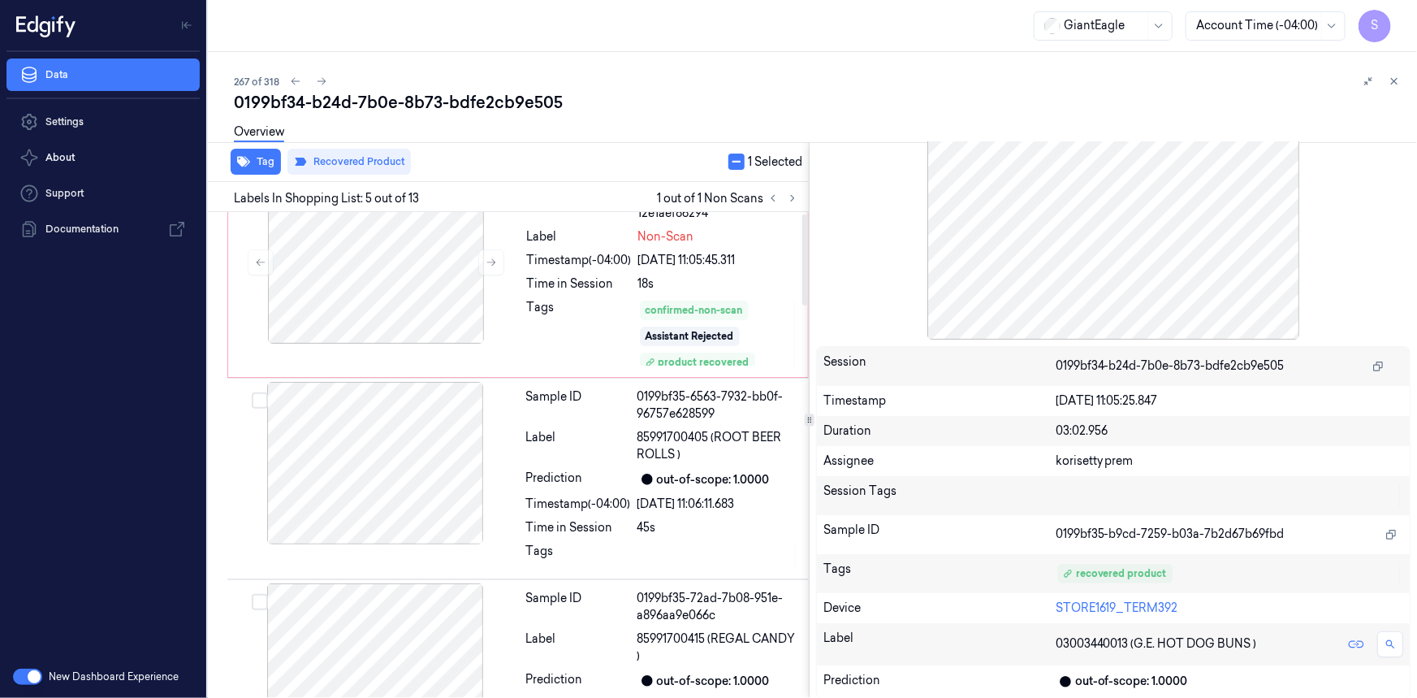
scroll to position [0, 0]
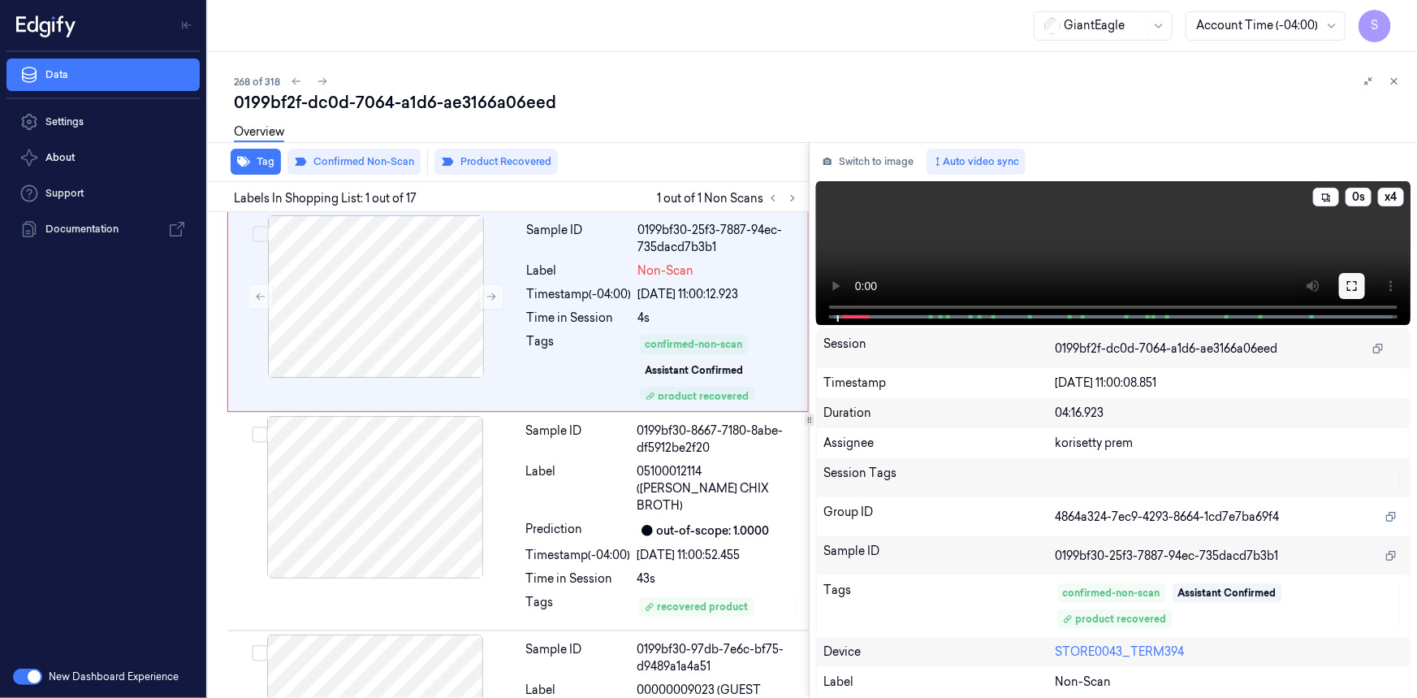
click at [1352, 289] on icon at bounding box center [1352, 285] width 13 height 13
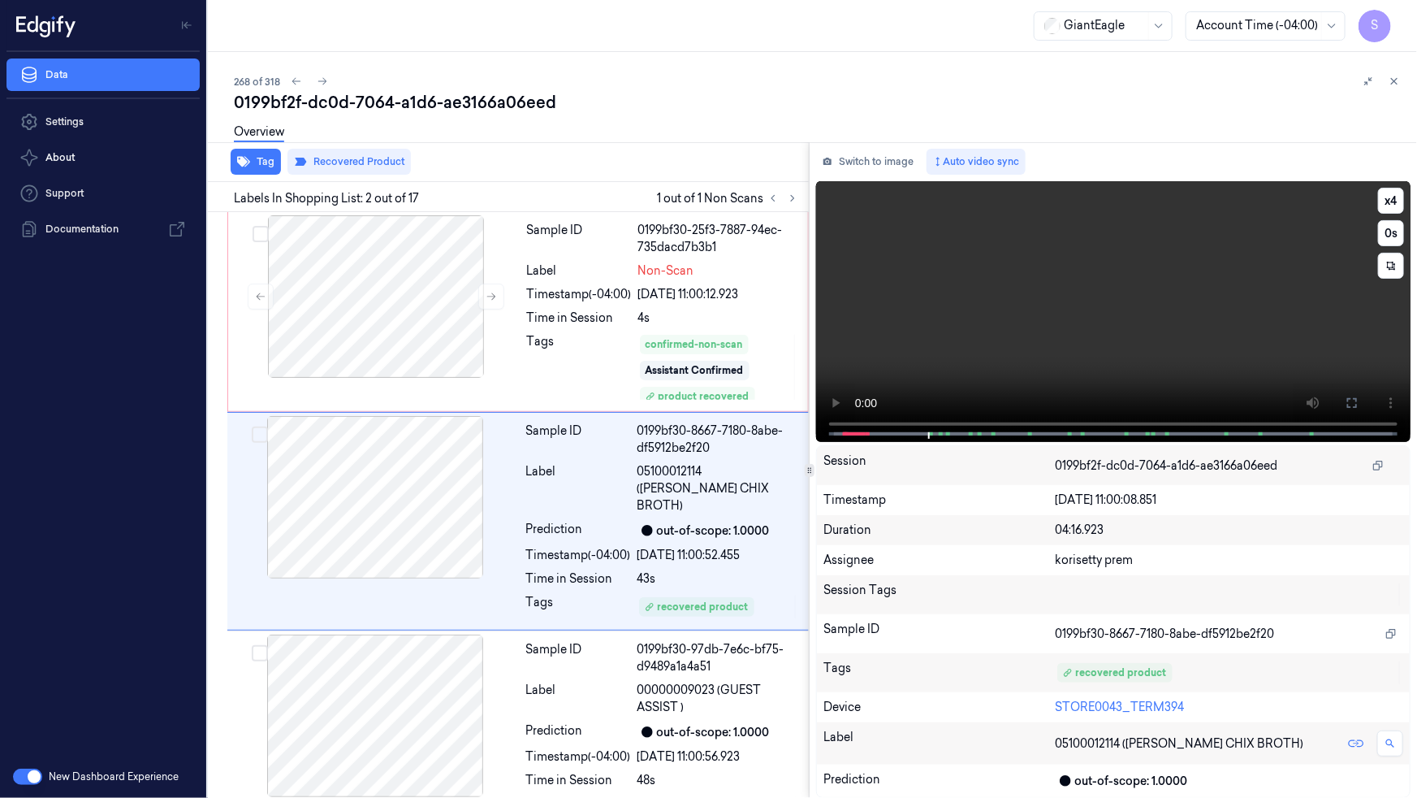
scroll to position [7, 0]
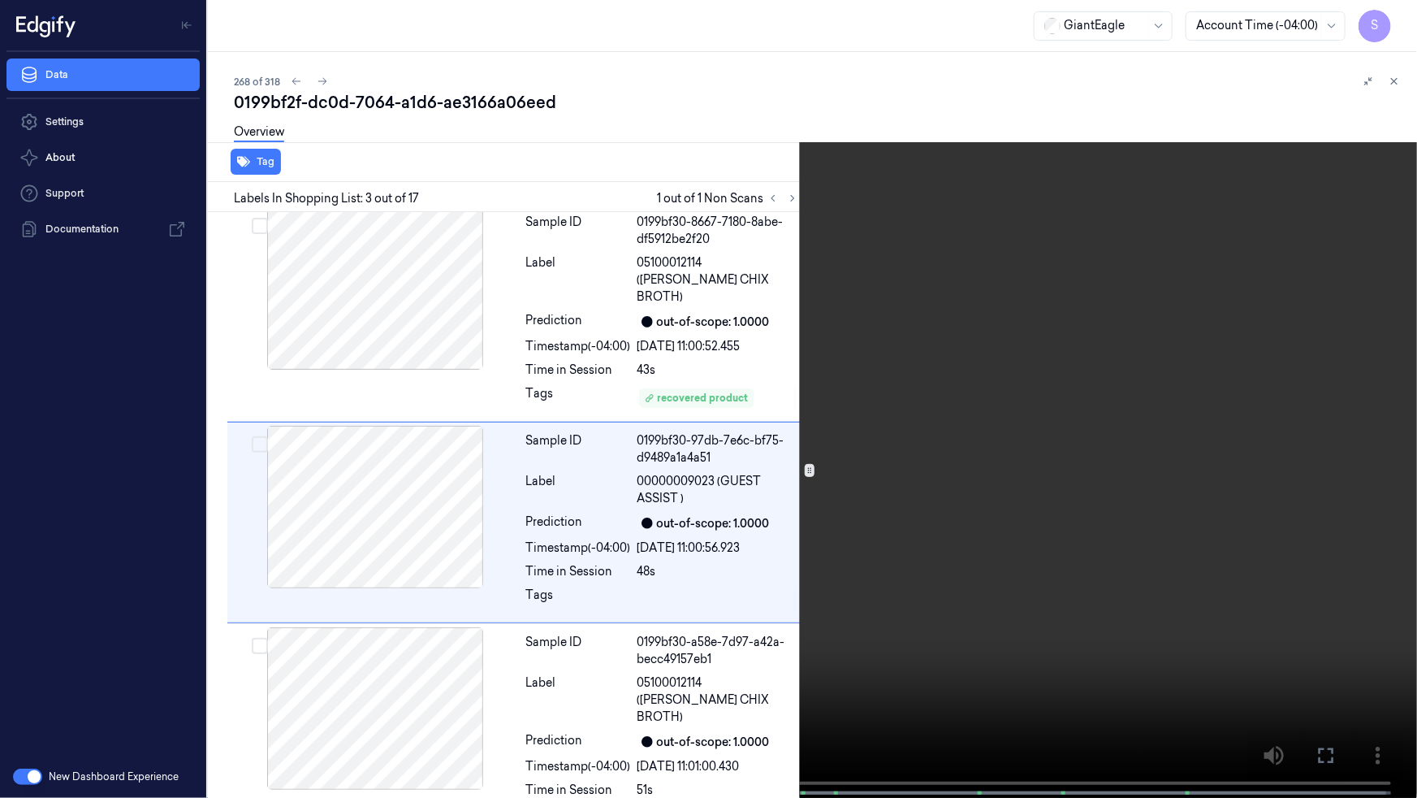
click at [0, 0] on icon at bounding box center [0, 0] width 0 height 0
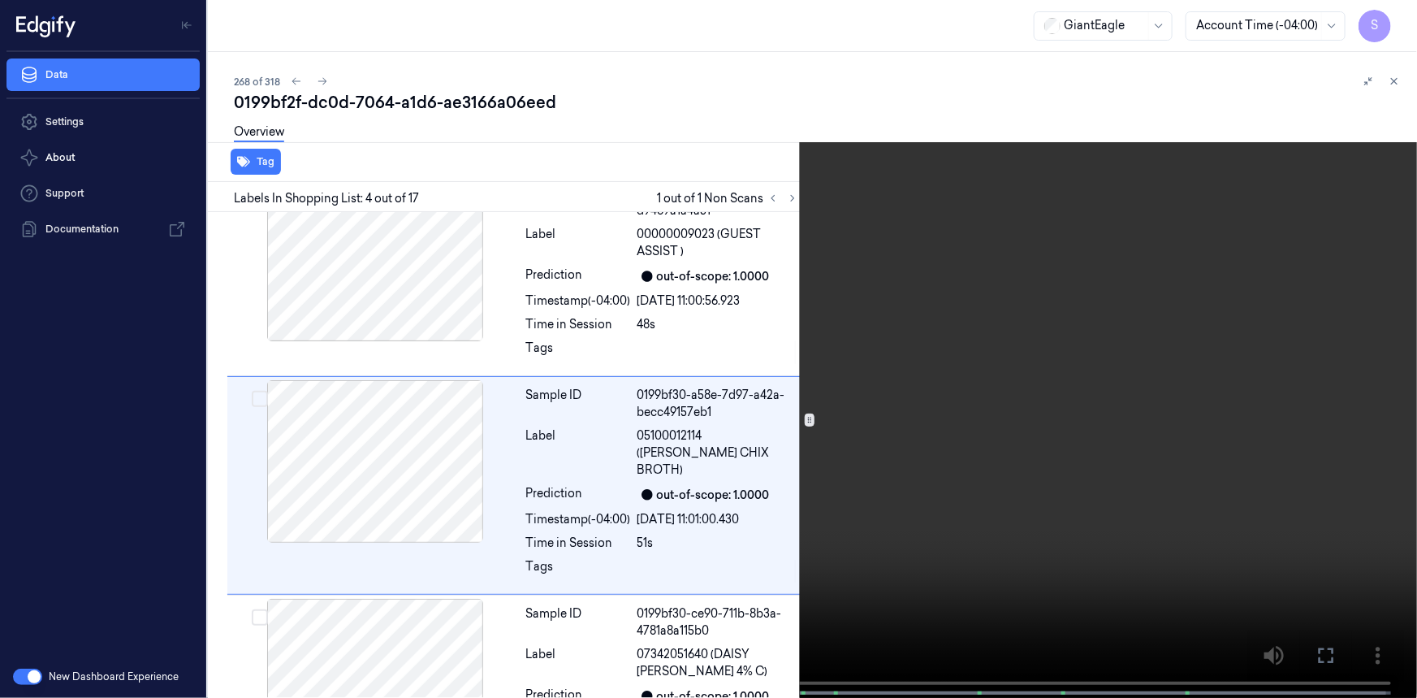
scroll to position [460, 0]
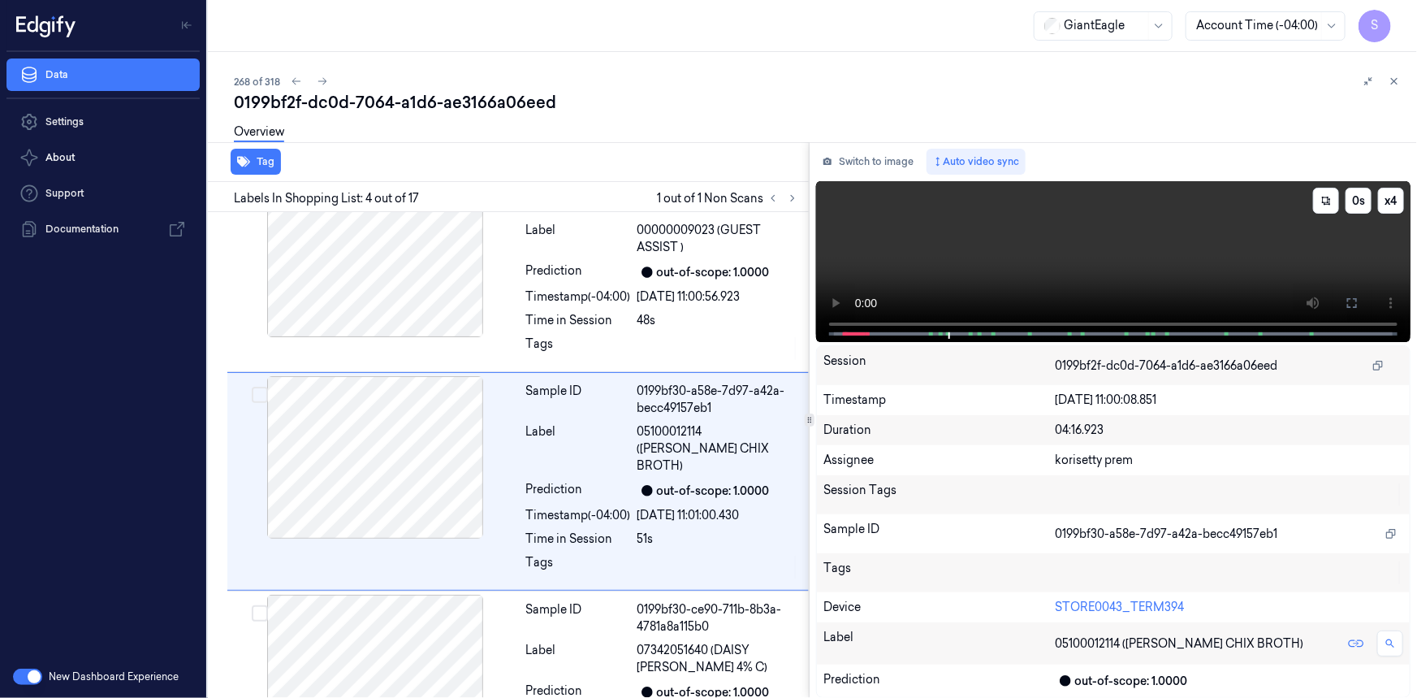
click at [1075, 248] on video at bounding box center [1113, 261] width 595 height 161
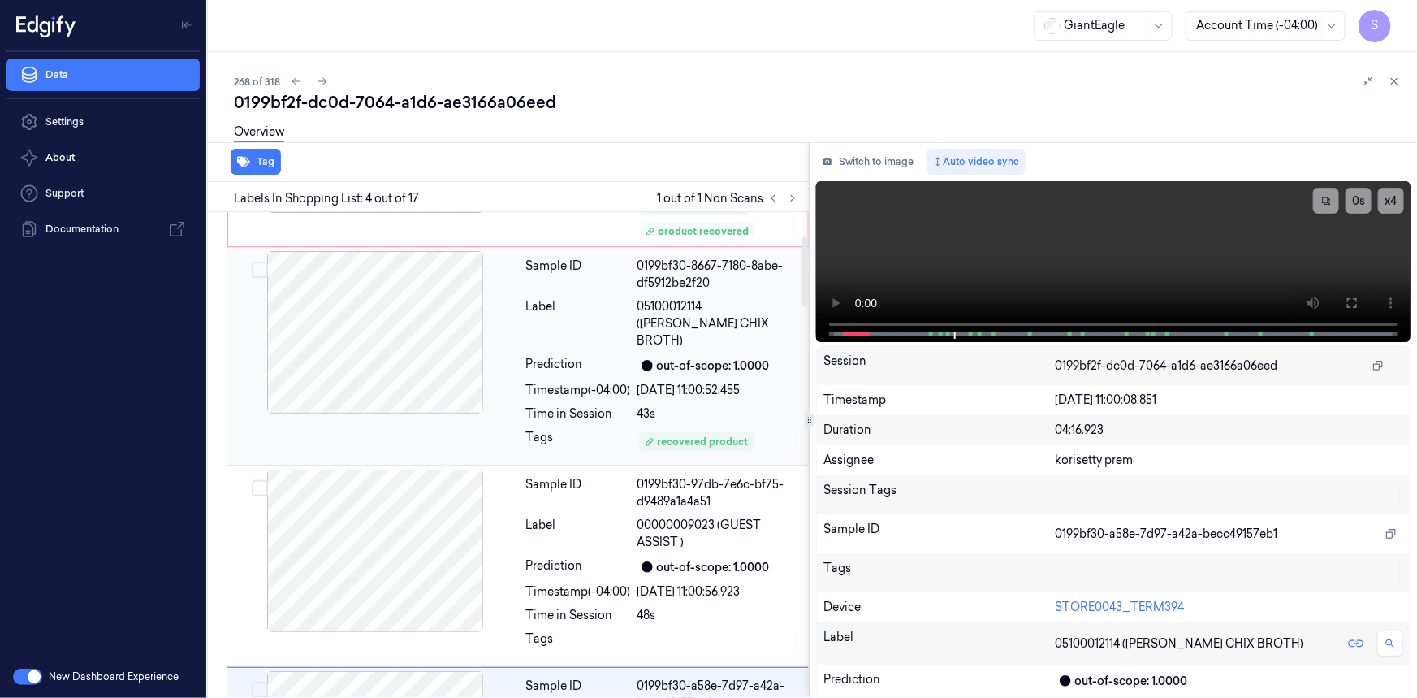
scroll to position [0, 0]
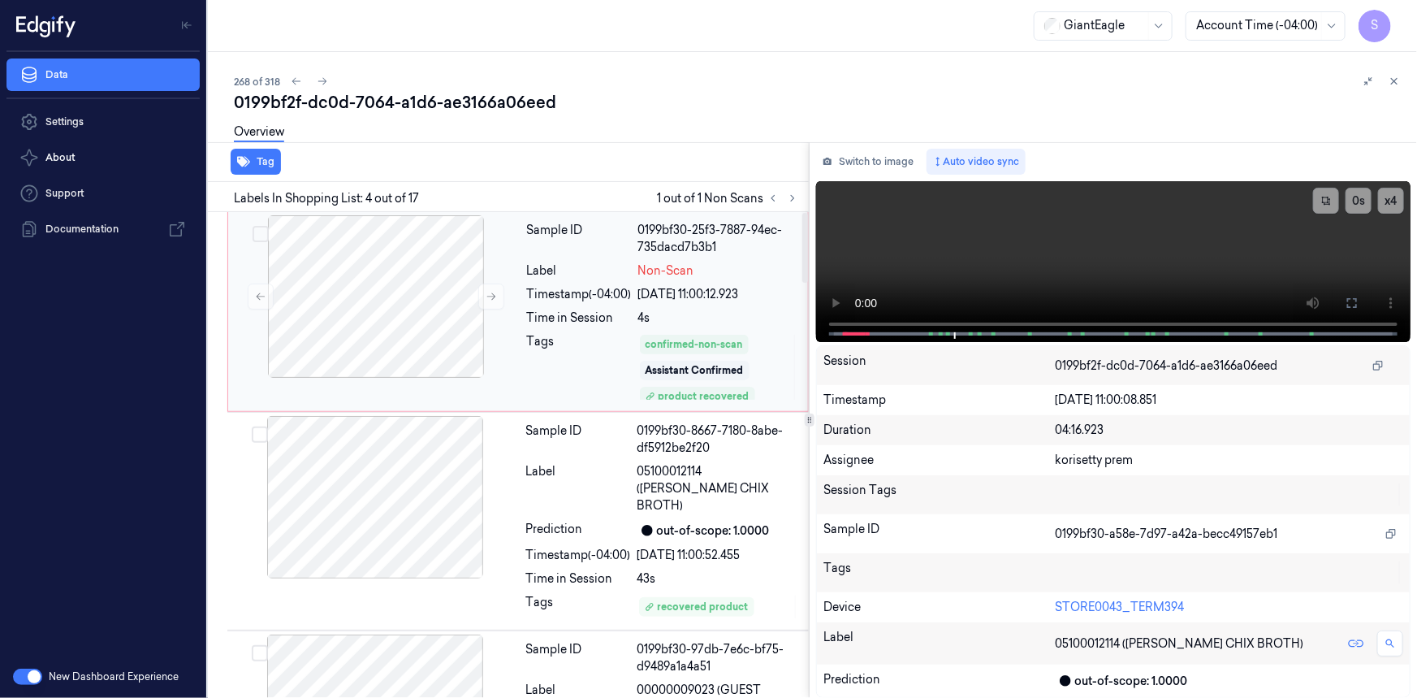
click at [585, 327] on div "Sample ID 0199bf30-25f3-7887-94ec-735dacd7b3b1 Label Non-Scan Timestamp (-04:00…" at bounding box center [663, 311] width 284 height 193
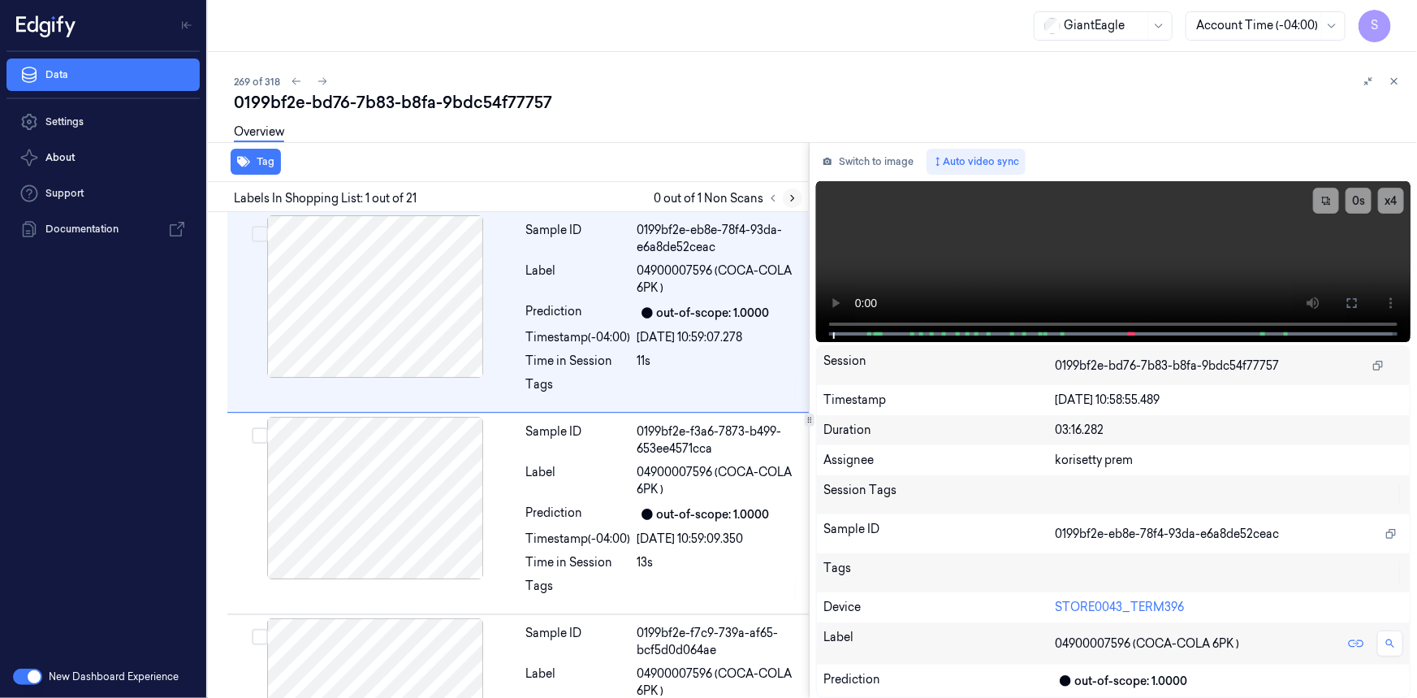
click at [790, 202] on icon at bounding box center [792, 198] width 11 height 11
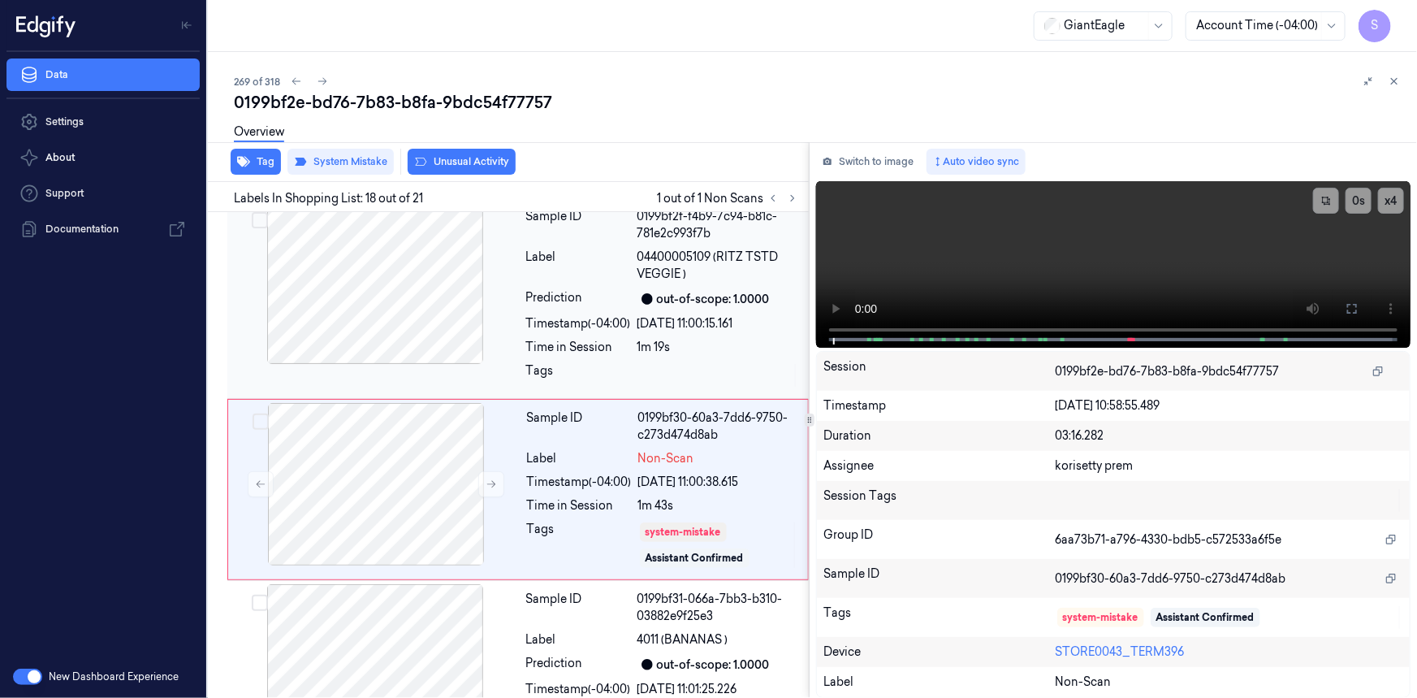
scroll to position [3268, 0]
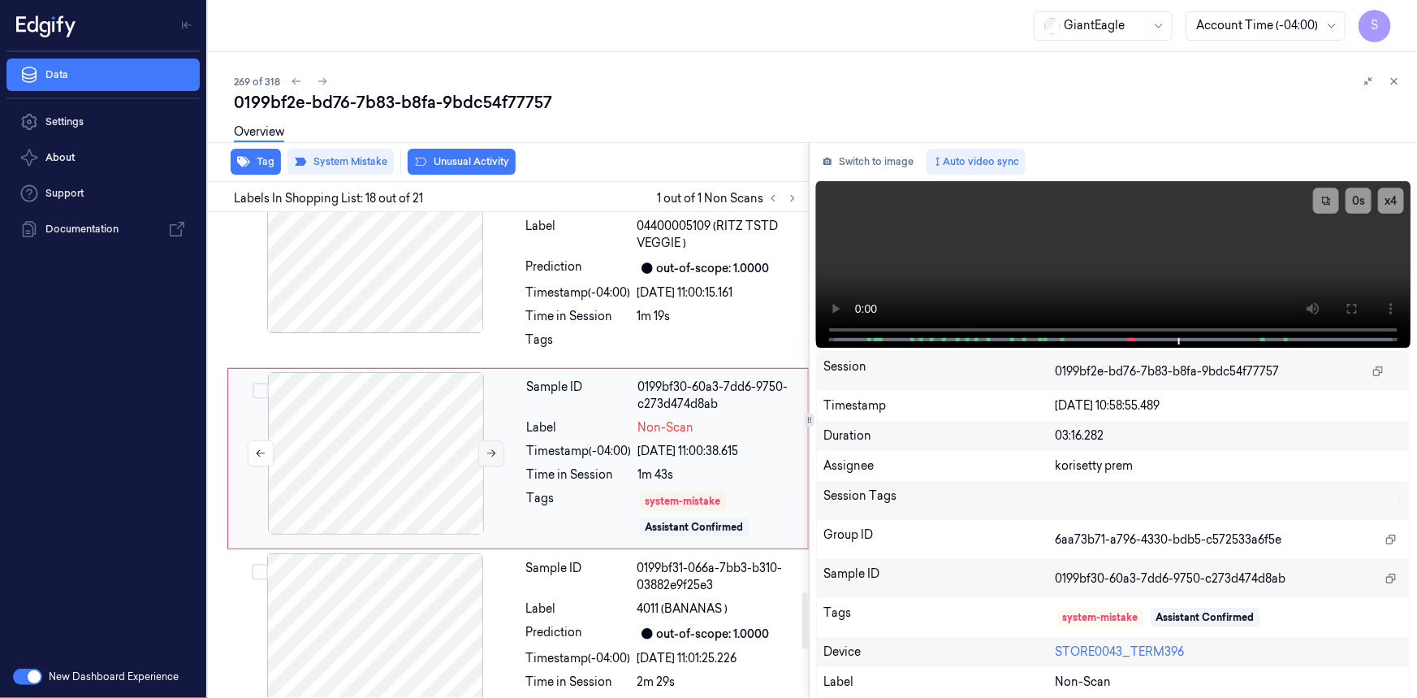
click at [493, 440] on button at bounding box center [491, 453] width 26 height 26
click at [435, 275] on div at bounding box center [375, 252] width 289 height 162
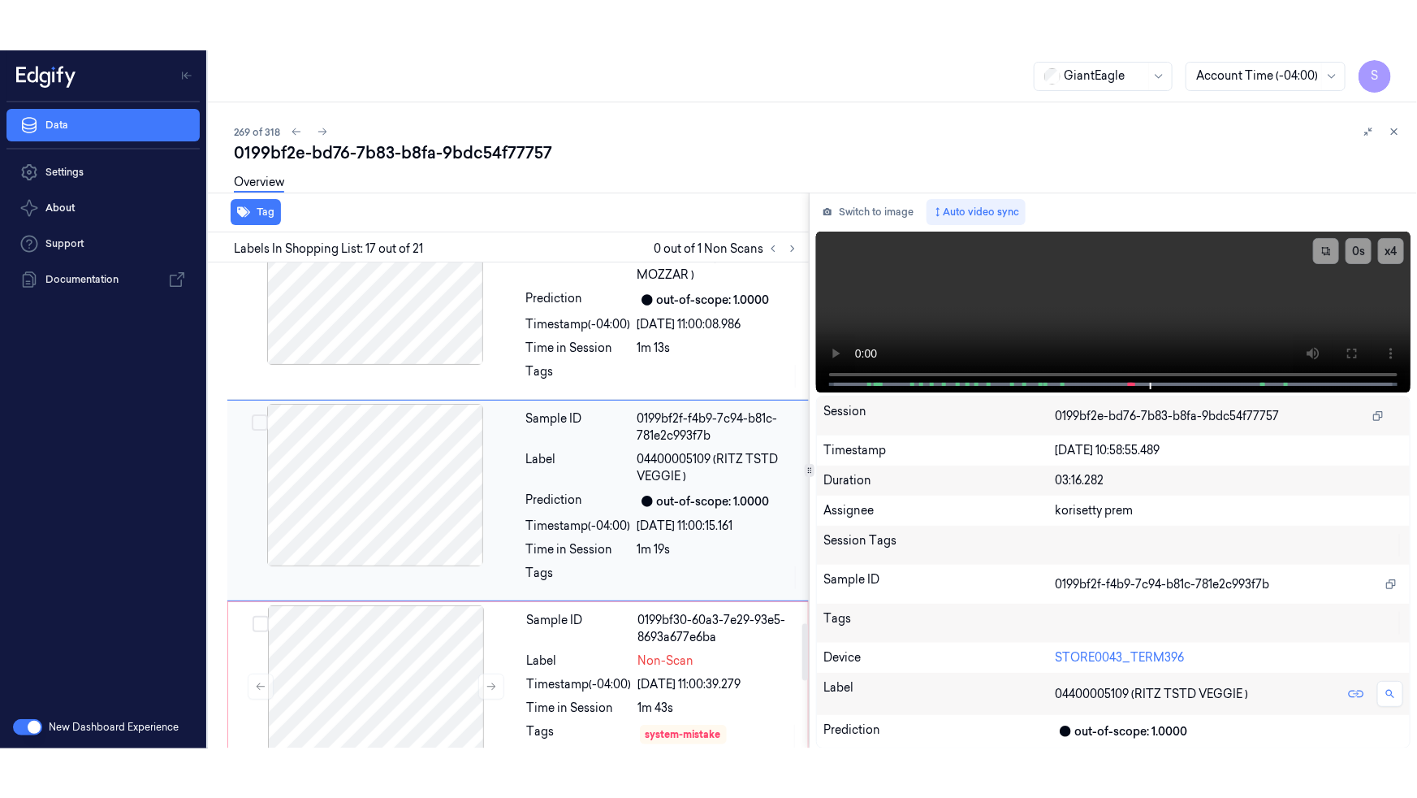
scroll to position [3077, 0]
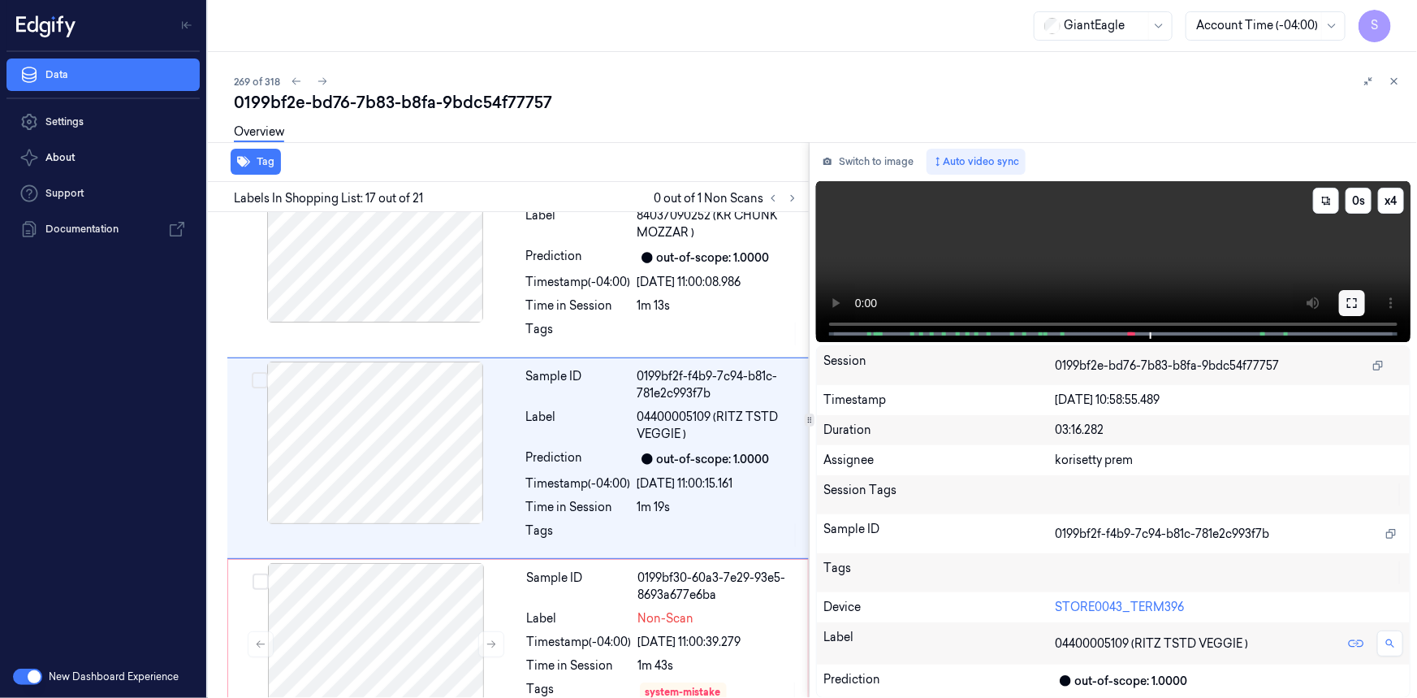
click at [1351, 303] on icon at bounding box center [1352, 302] width 13 height 13
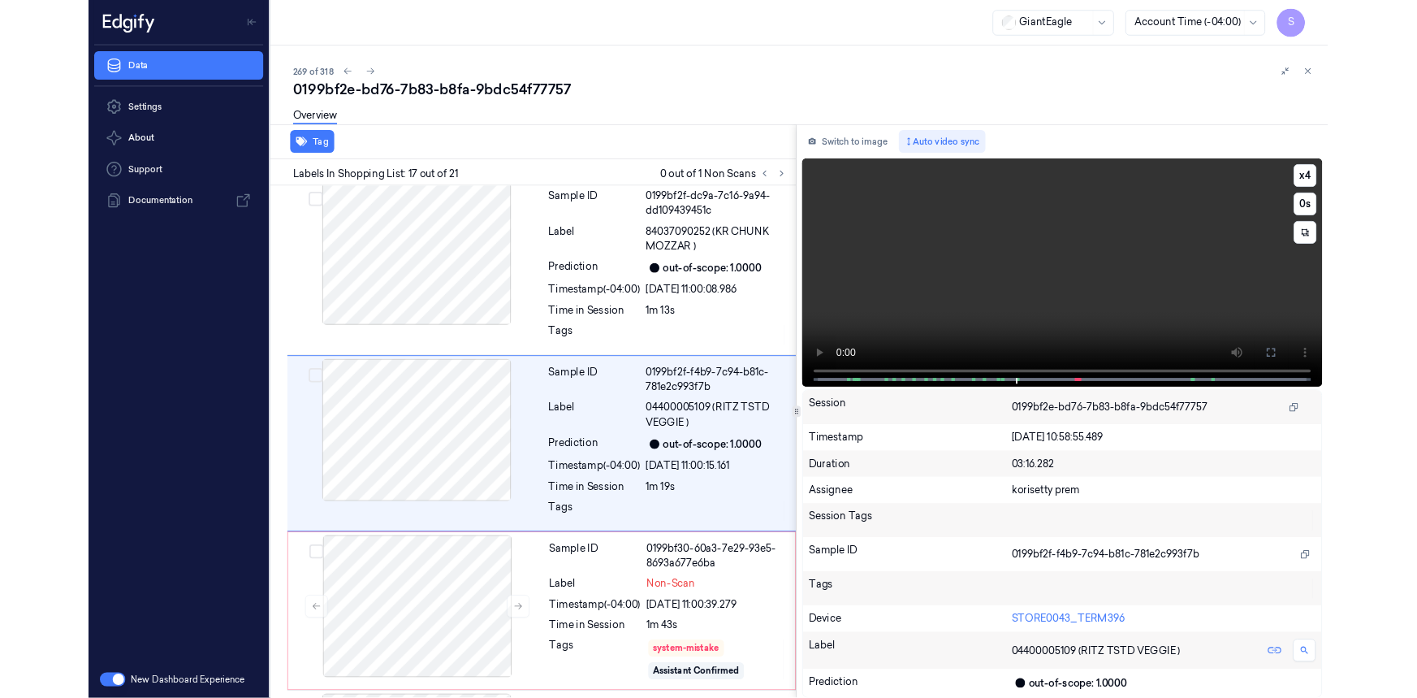
scroll to position [3027, 0]
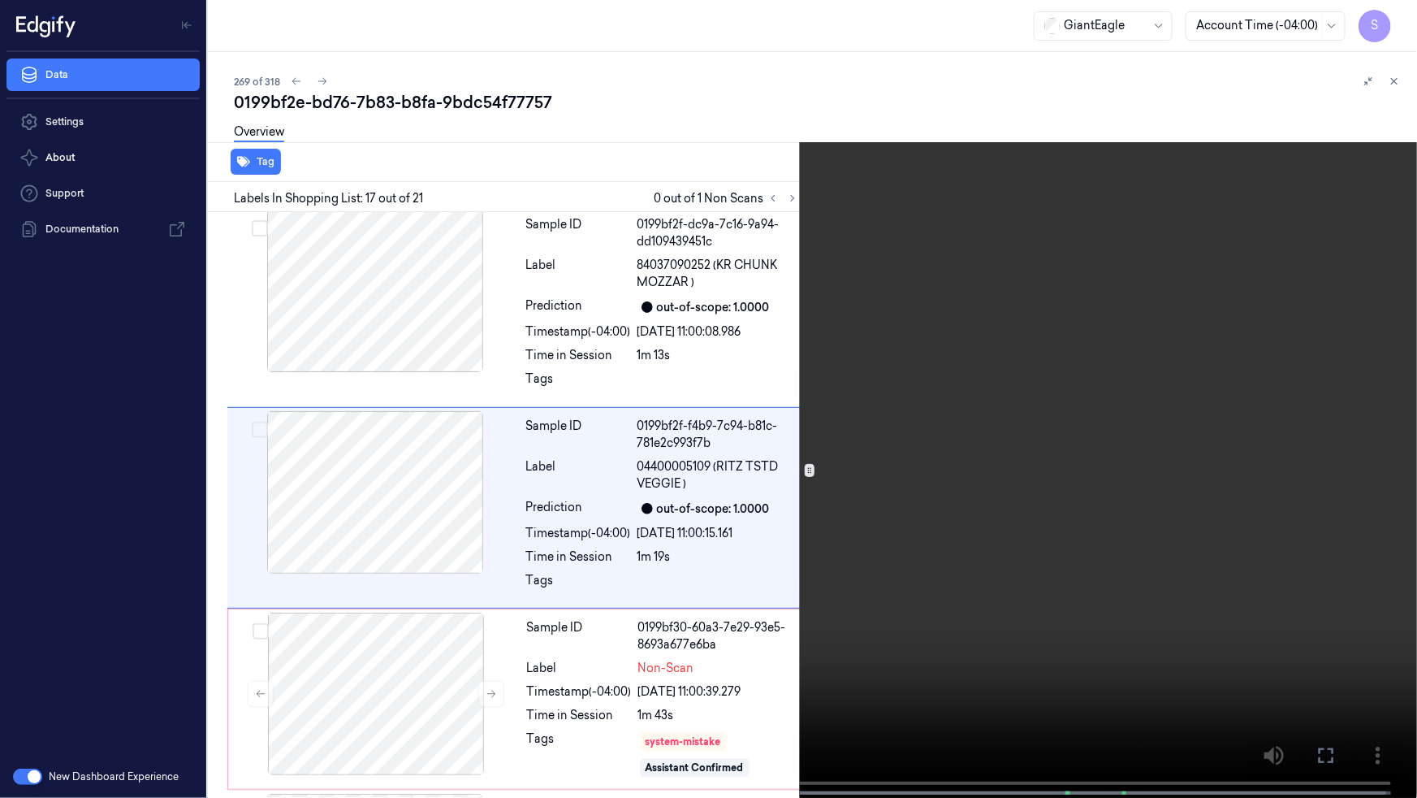
click at [0, 0] on icon at bounding box center [0, 0] width 0 height 0
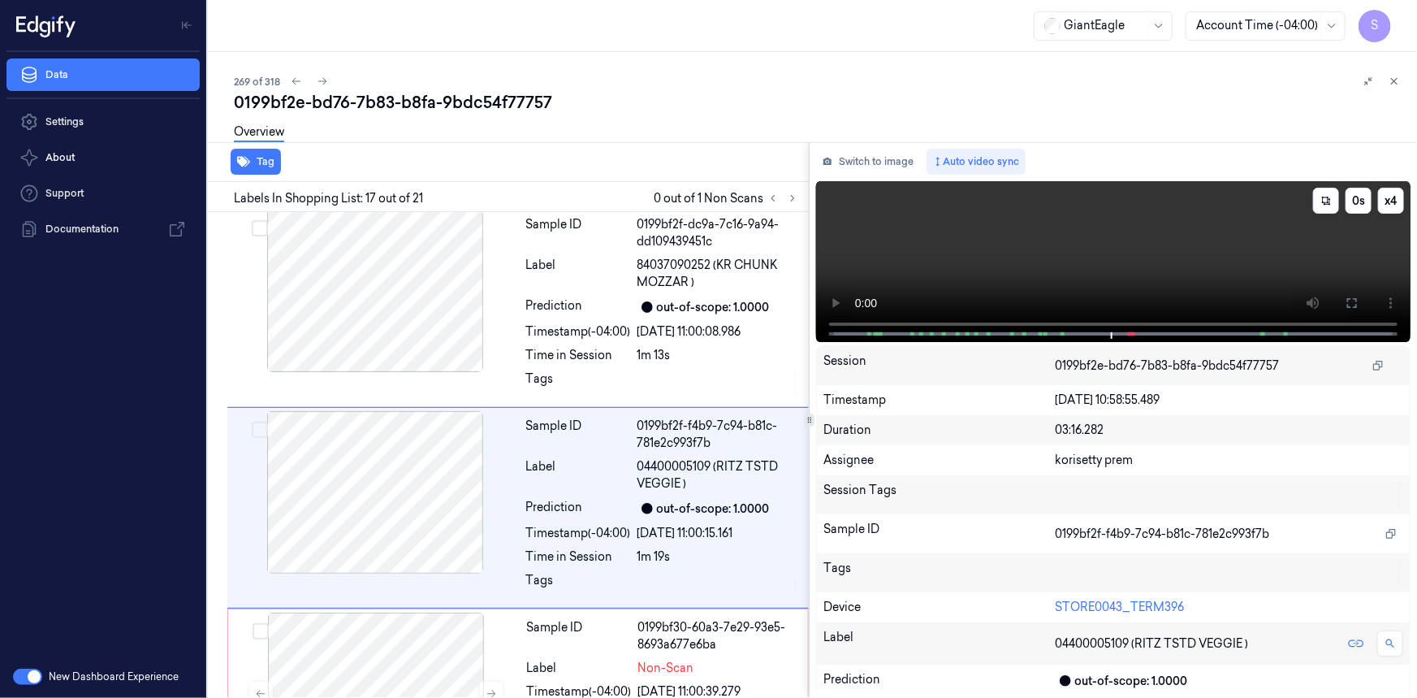
click at [1164, 265] on video at bounding box center [1113, 261] width 595 height 161
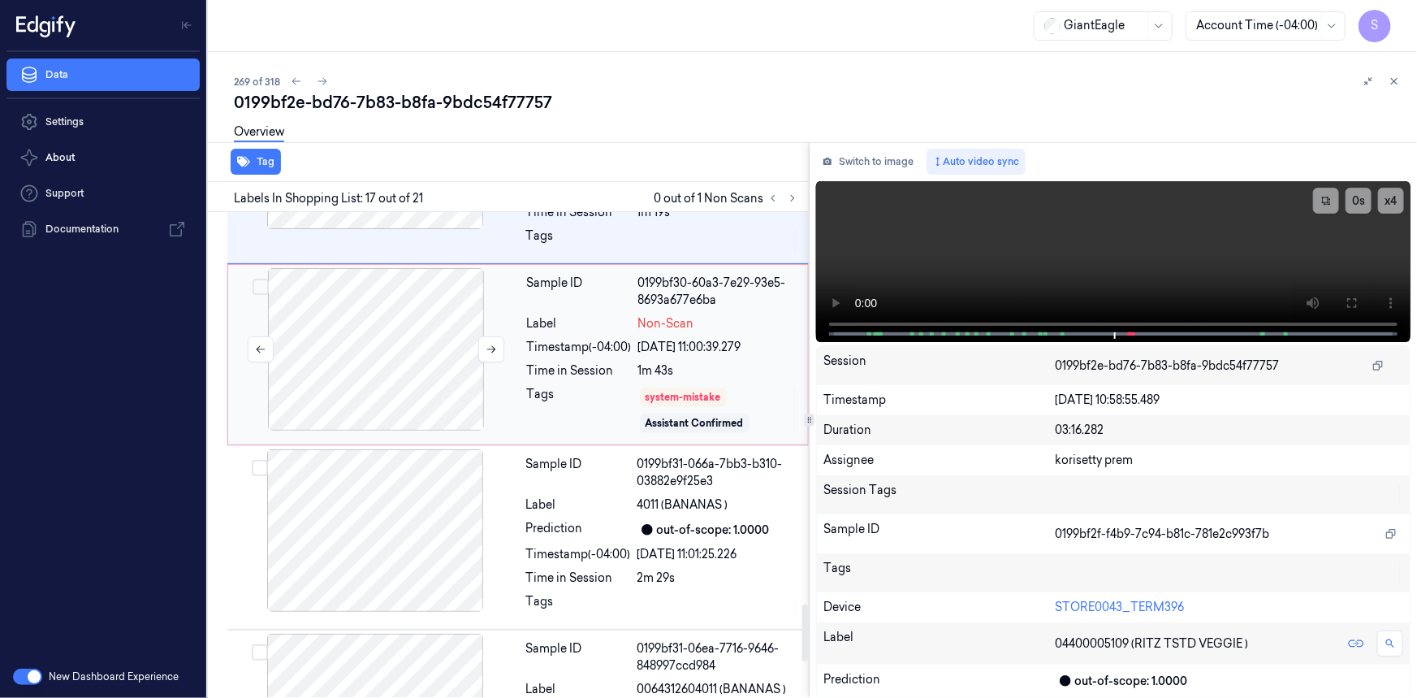
click at [428, 373] on div at bounding box center [376, 349] width 289 height 162
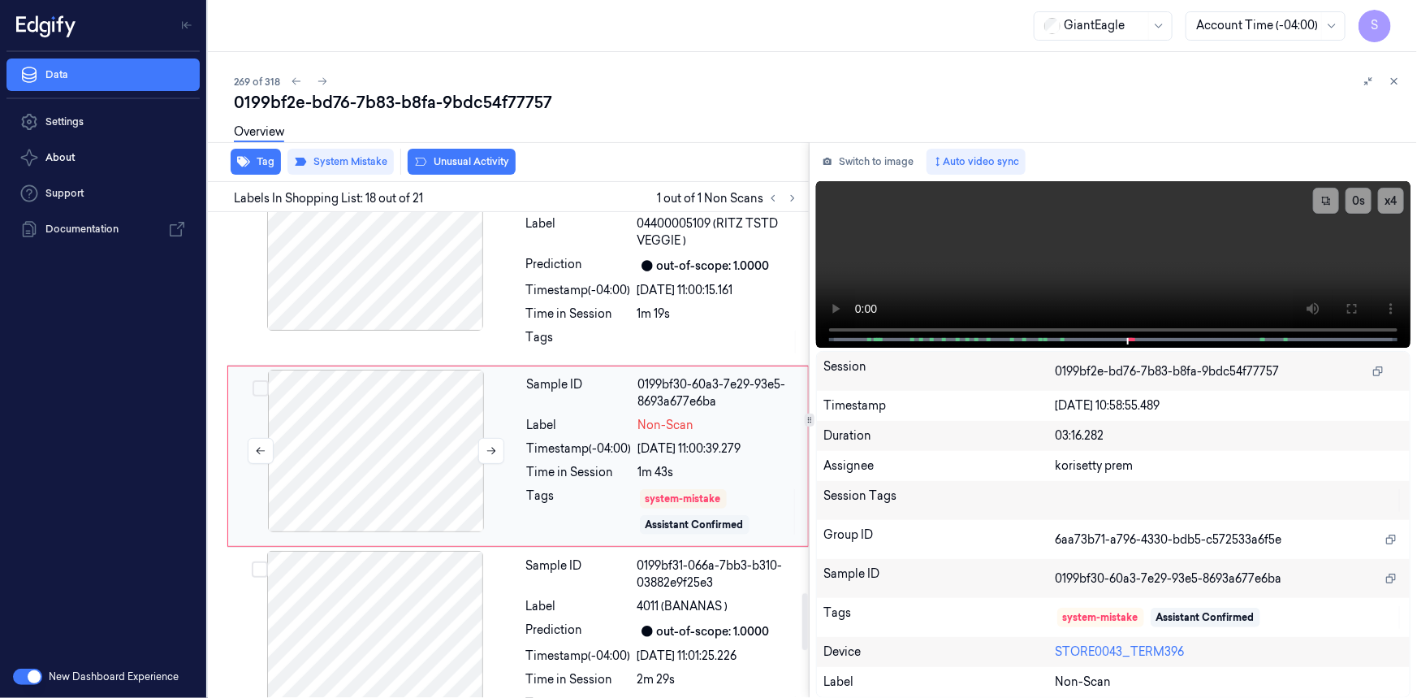
scroll to position [3268, 0]
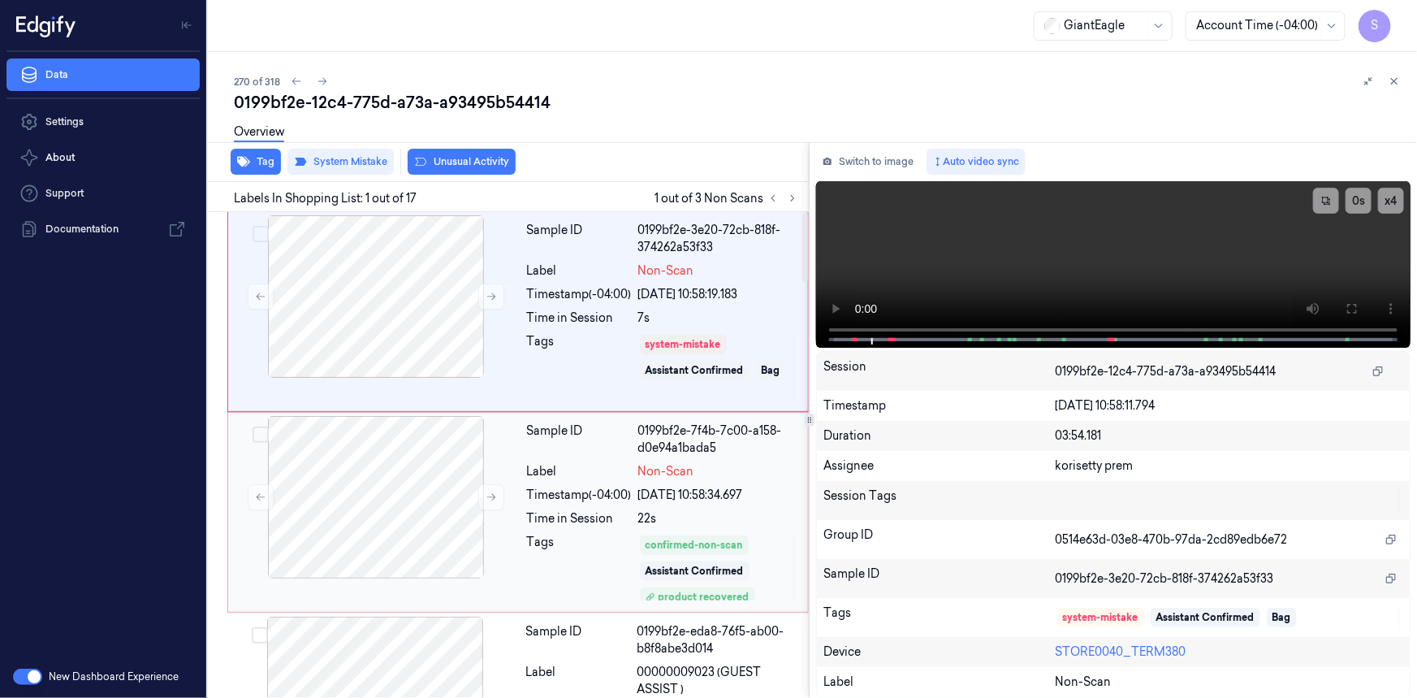
click at [551, 515] on div "Time in Session" at bounding box center [579, 518] width 105 height 17
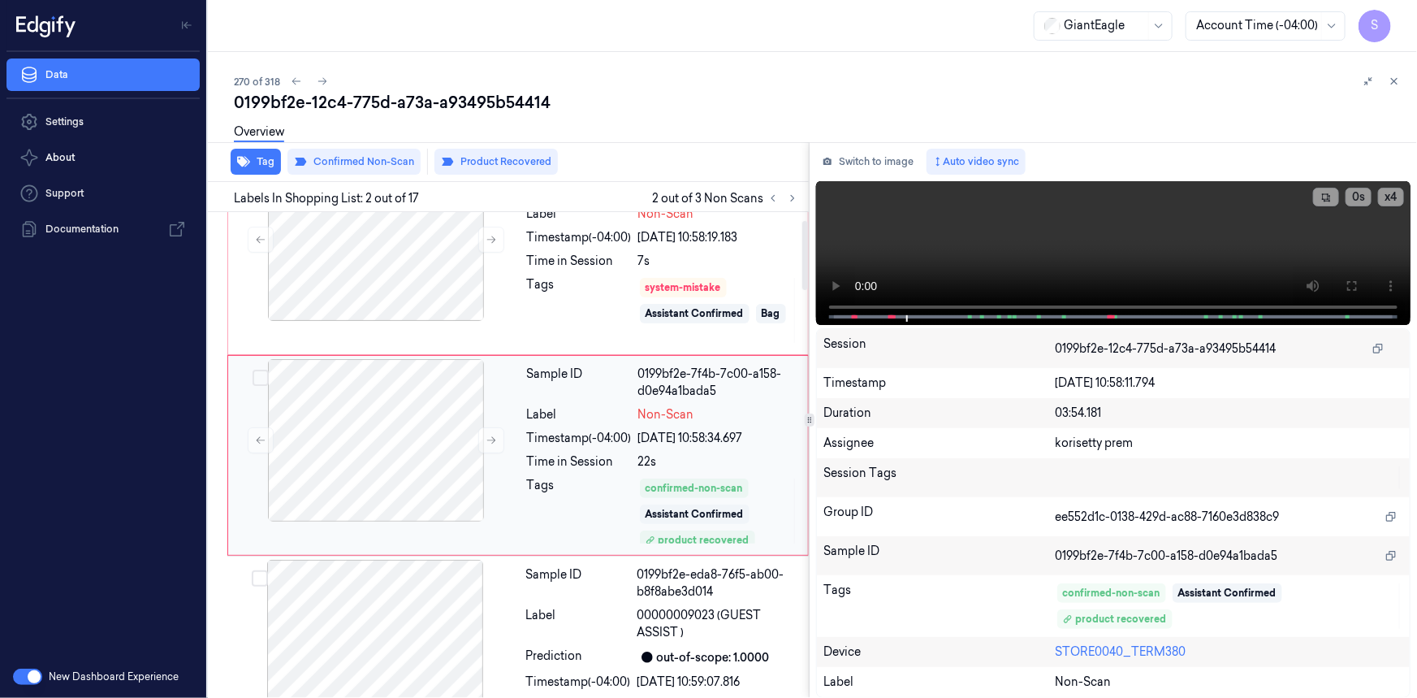
scroll to position [352, 0]
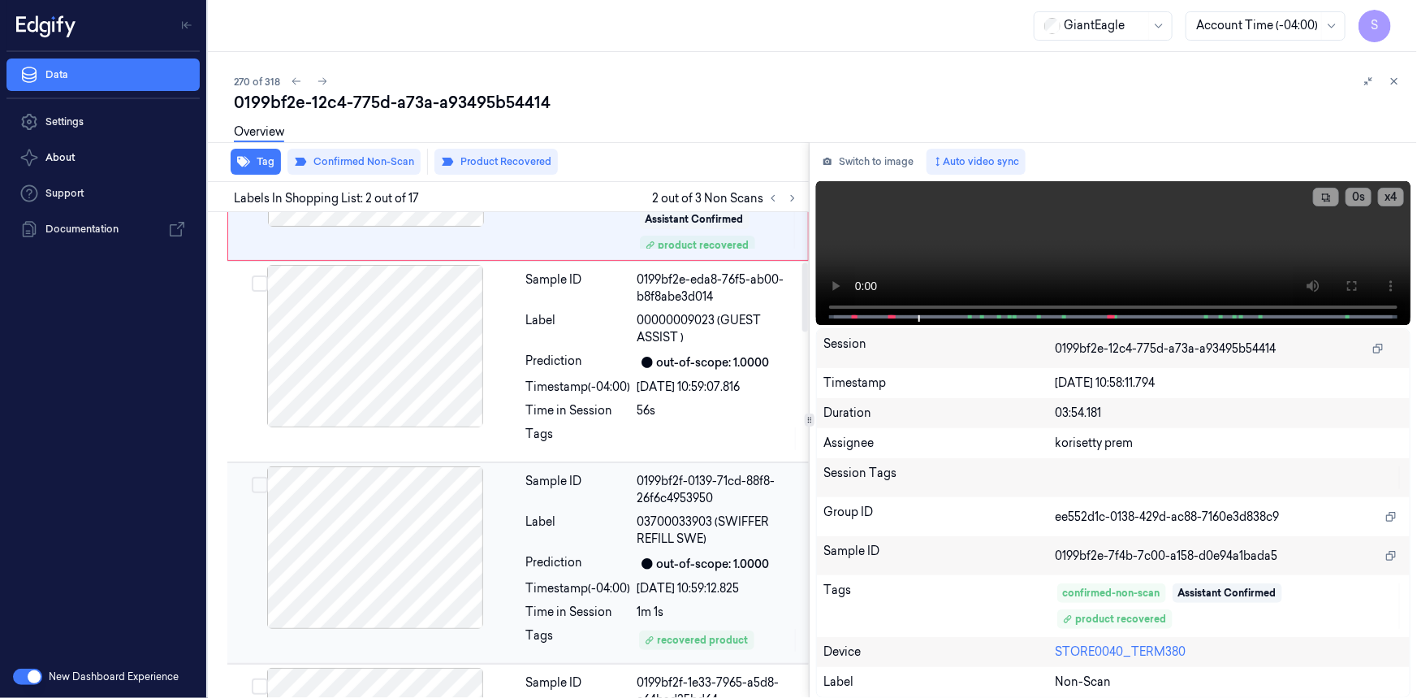
click at [604, 556] on div "Prediction" at bounding box center [578, 563] width 105 height 19
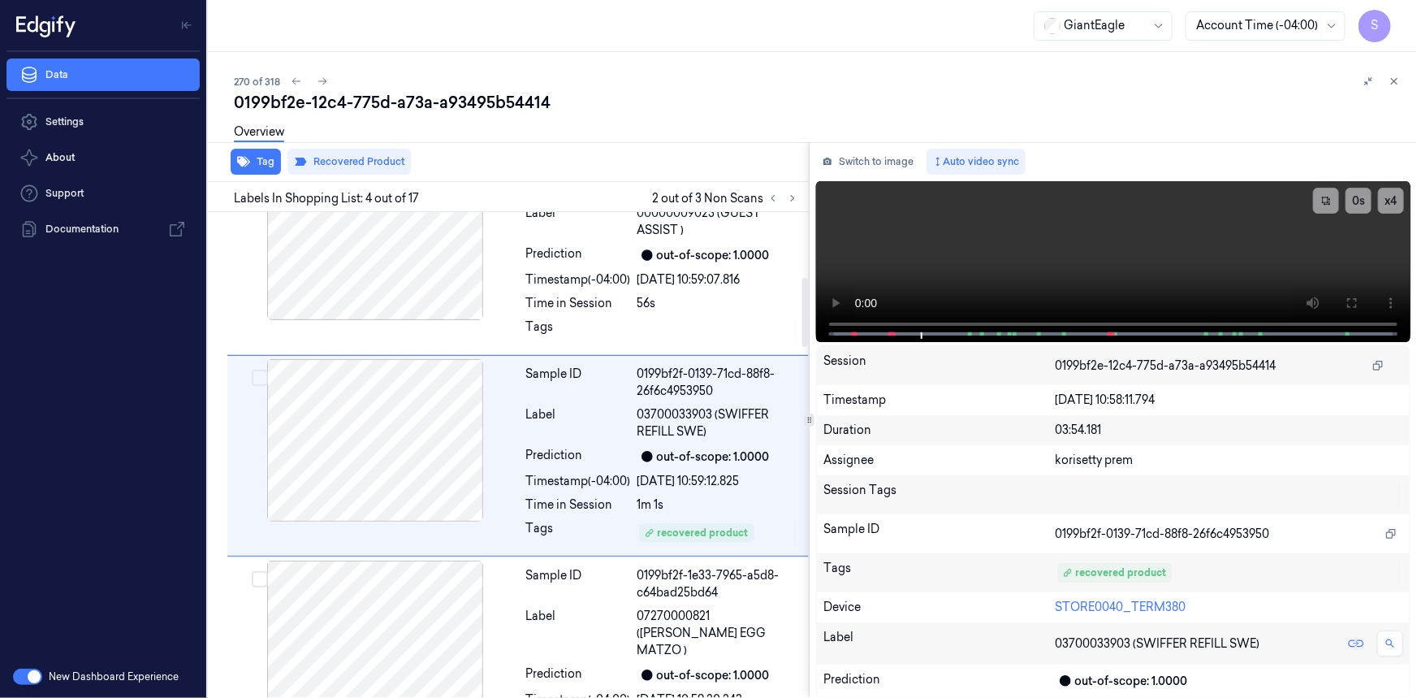
scroll to position [0, 0]
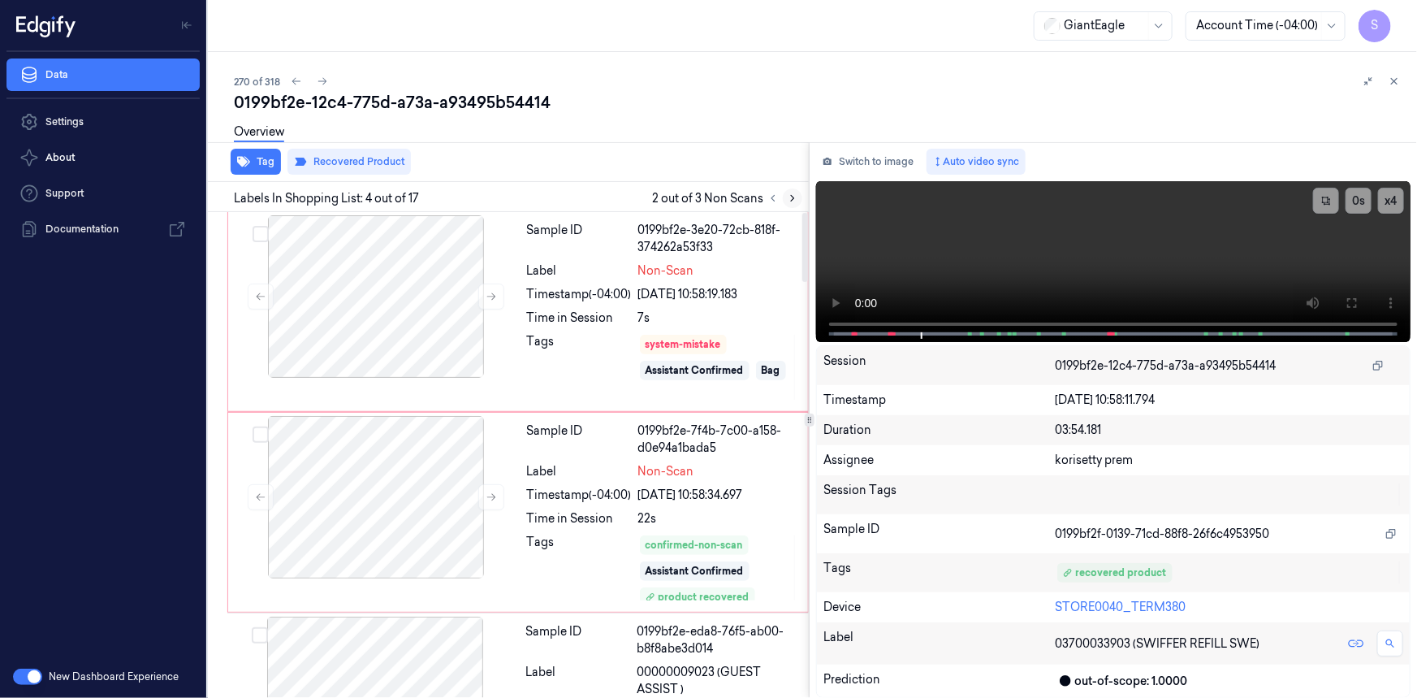
click at [790, 199] on icon at bounding box center [792, 198] width 11 height 11
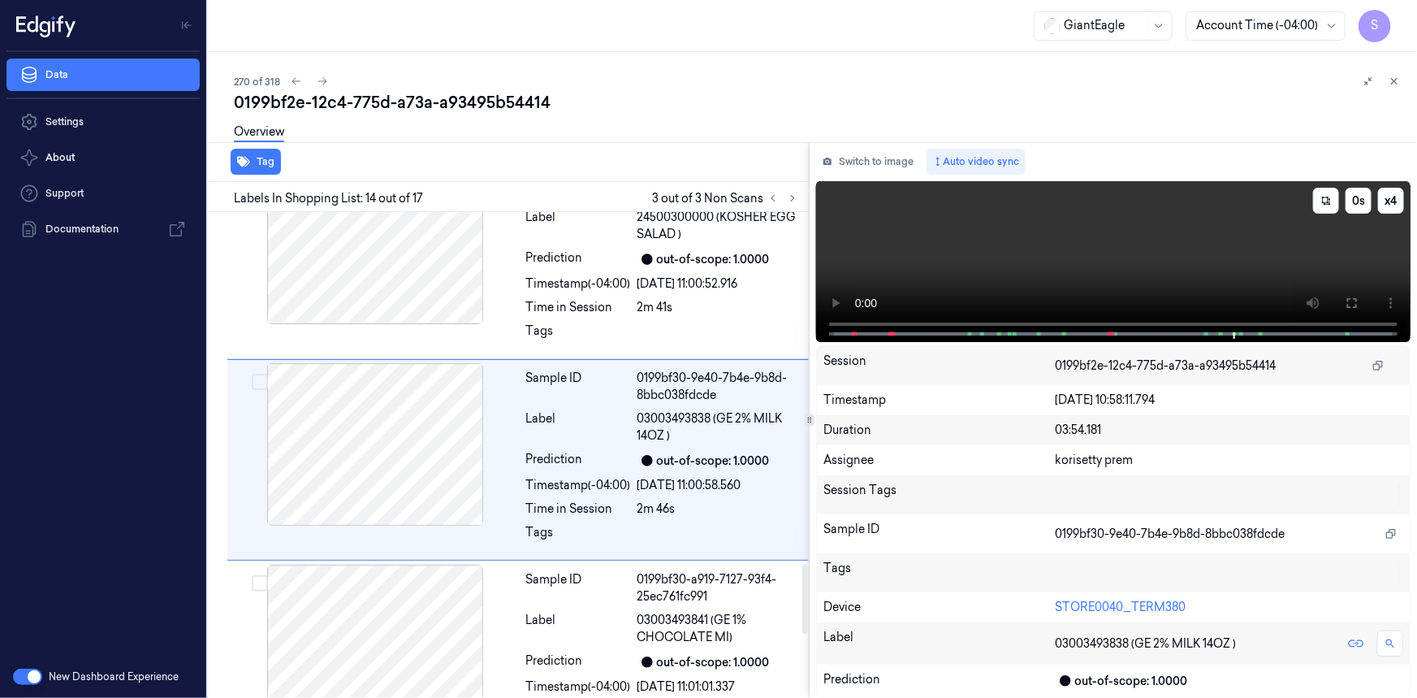
scroll to position [2487, 0]
click at [981, 282] on video at bounding box center [1113, 261] width 595 height 161
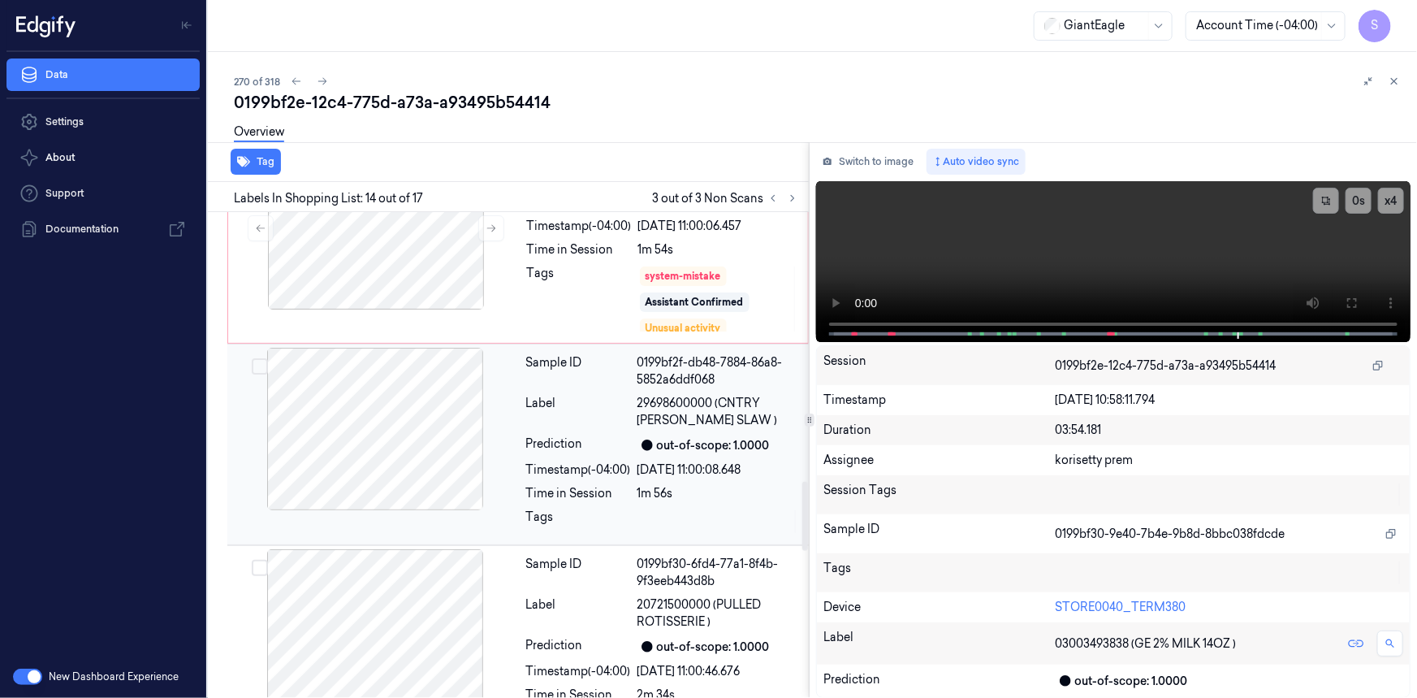
scroll to position [1601, 0]
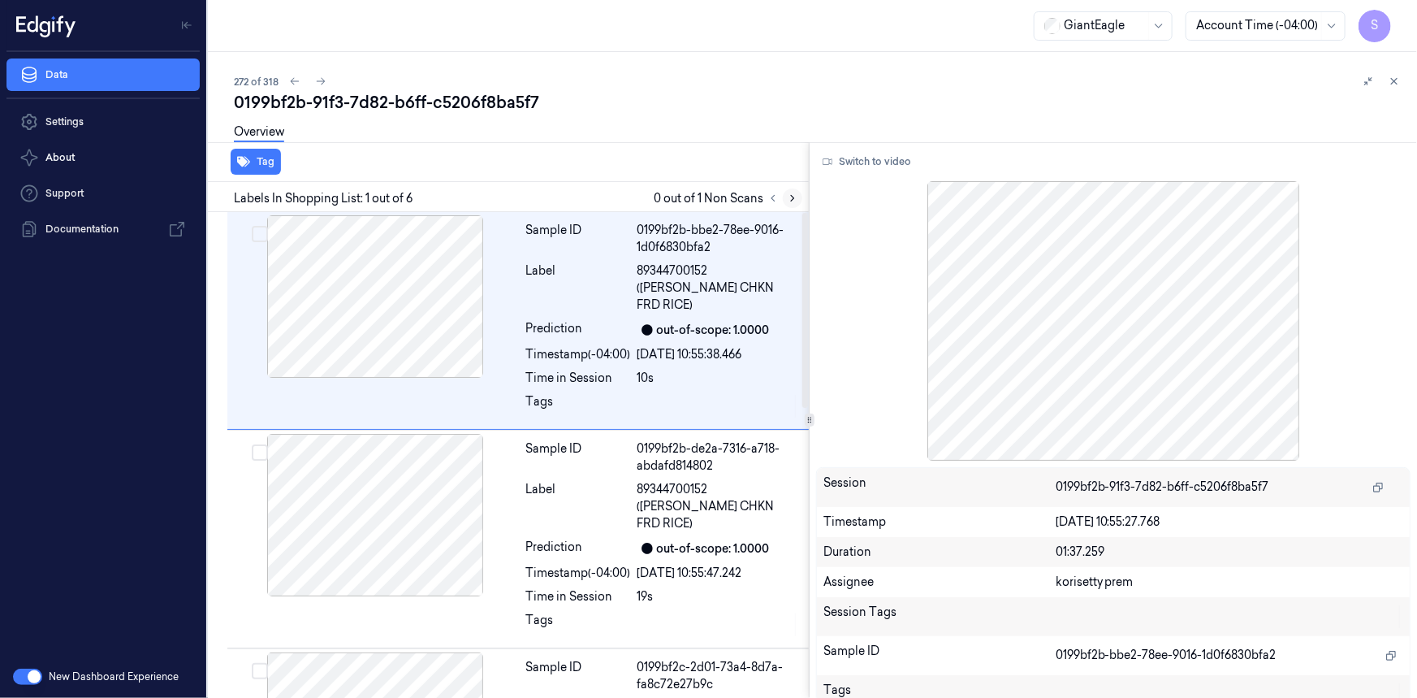
click at [794, 198] on icon at bounding box center [792, 198] width 11 height 11
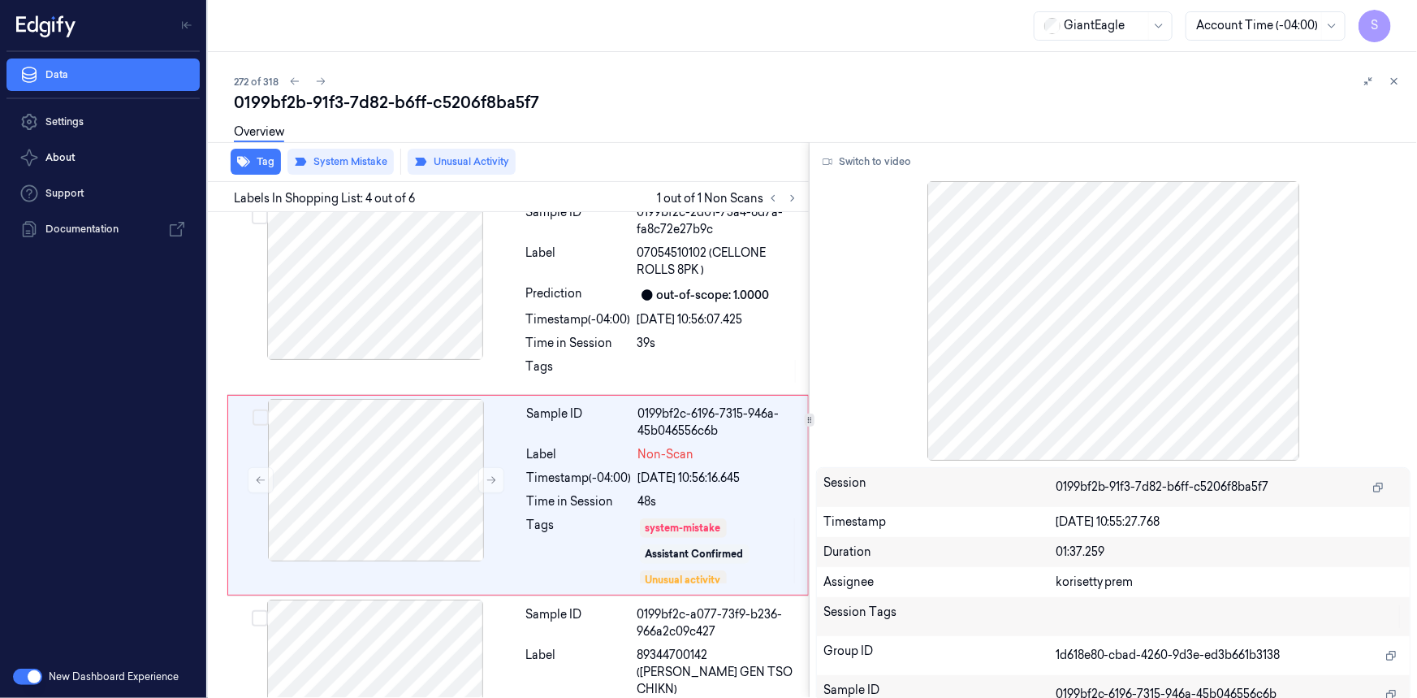
scroll to position [460, 0]
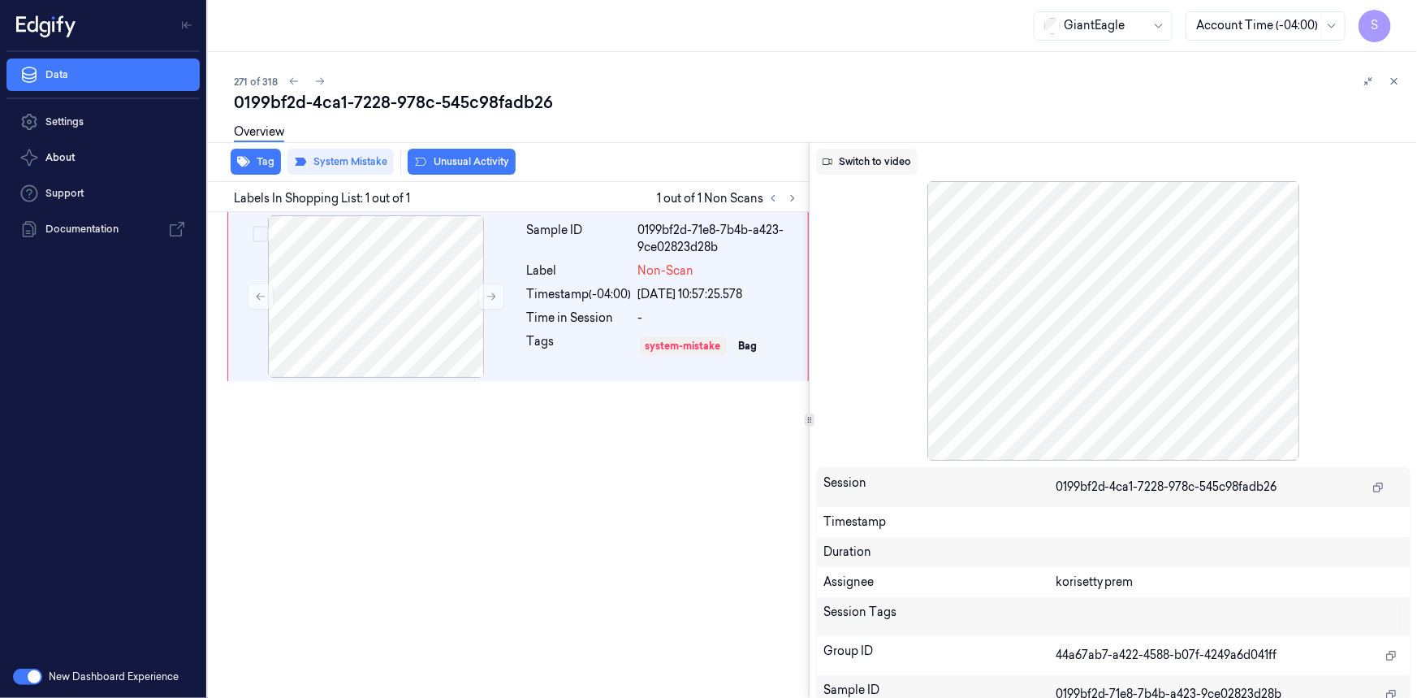
click at [897, 165] on button "Switch to video" at bounding box center [867, 162] width 102 height 26
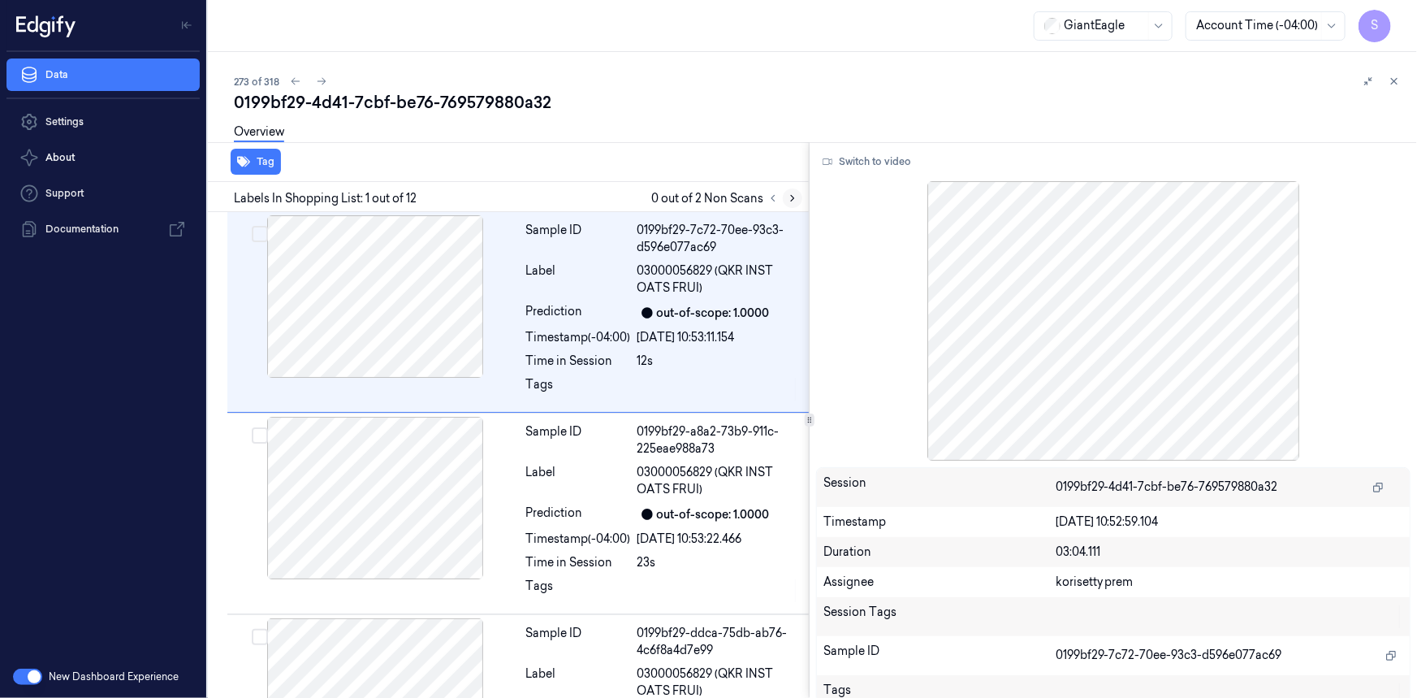
click at [794, 197] on icon at bounding box center [792, 199] width 3 height 6
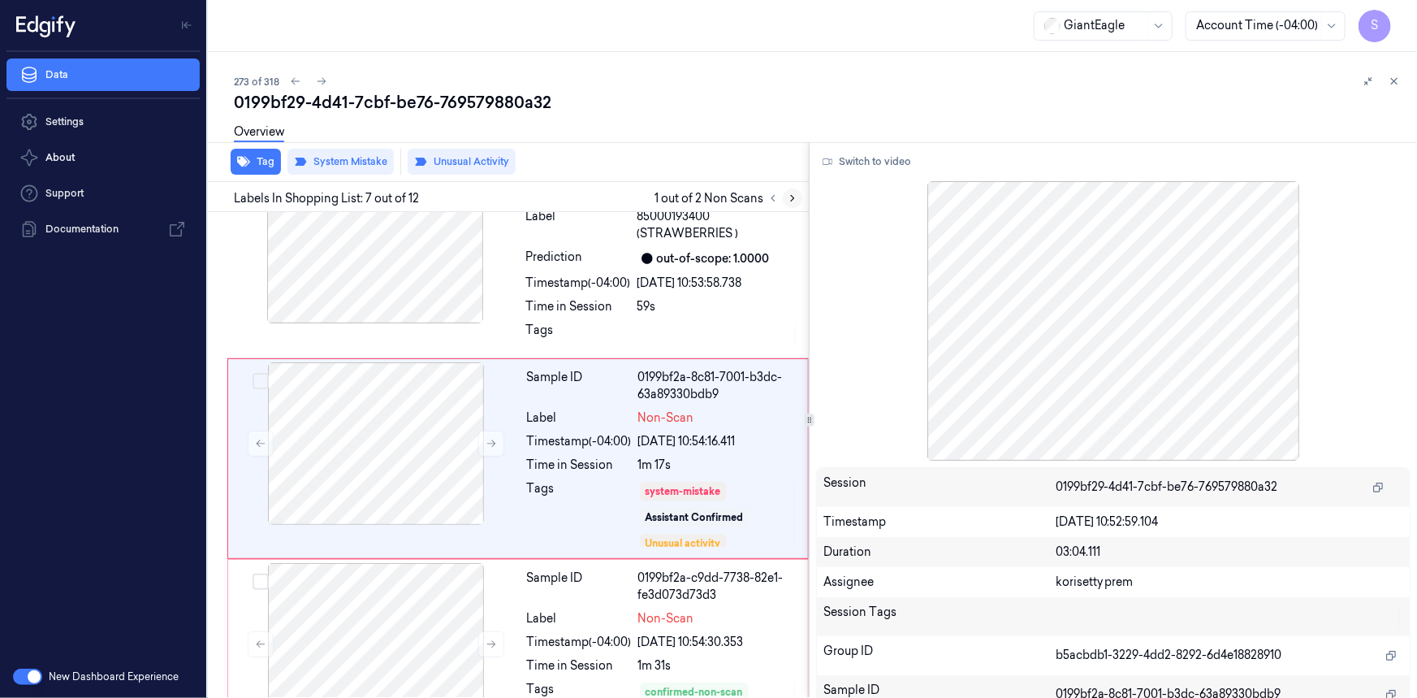
scroll to position [1064, 0]
click at [856, 162] on button "Switch to video" at bounding box center [867, 162] width 102 height 26
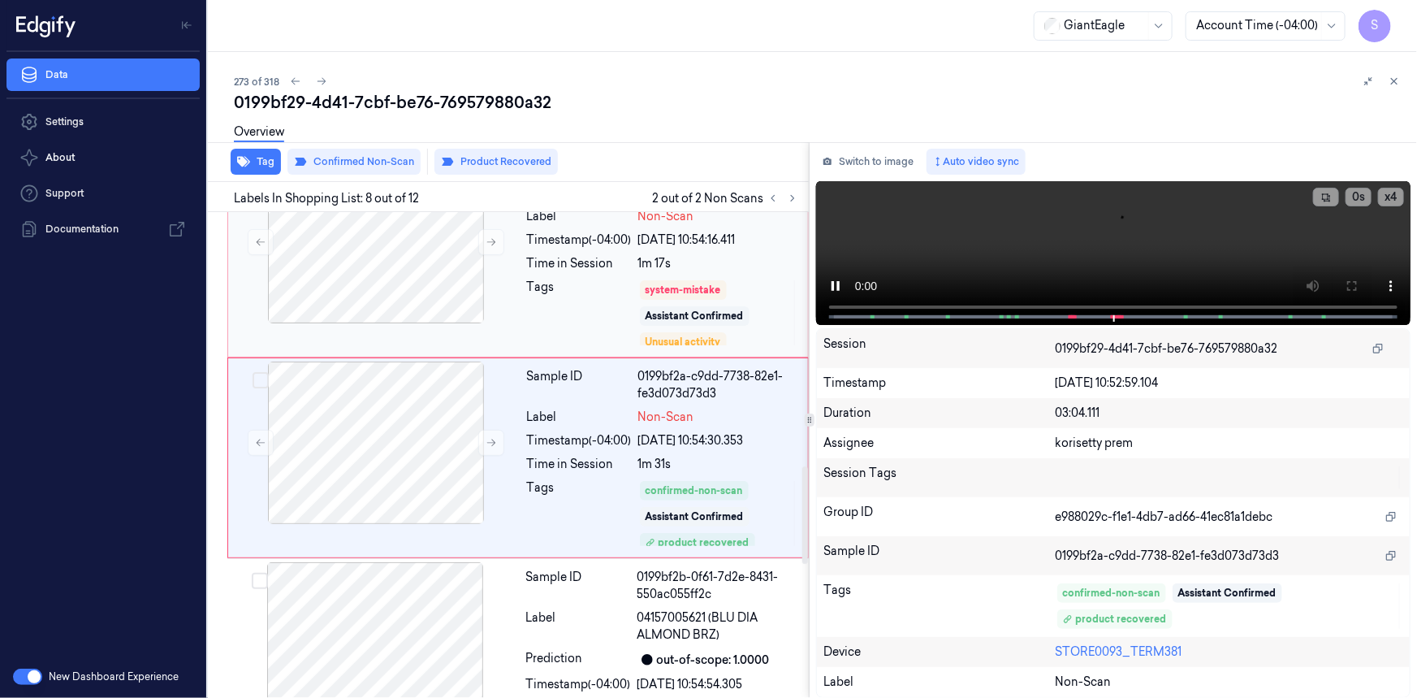
scroll to position [1265, 0]
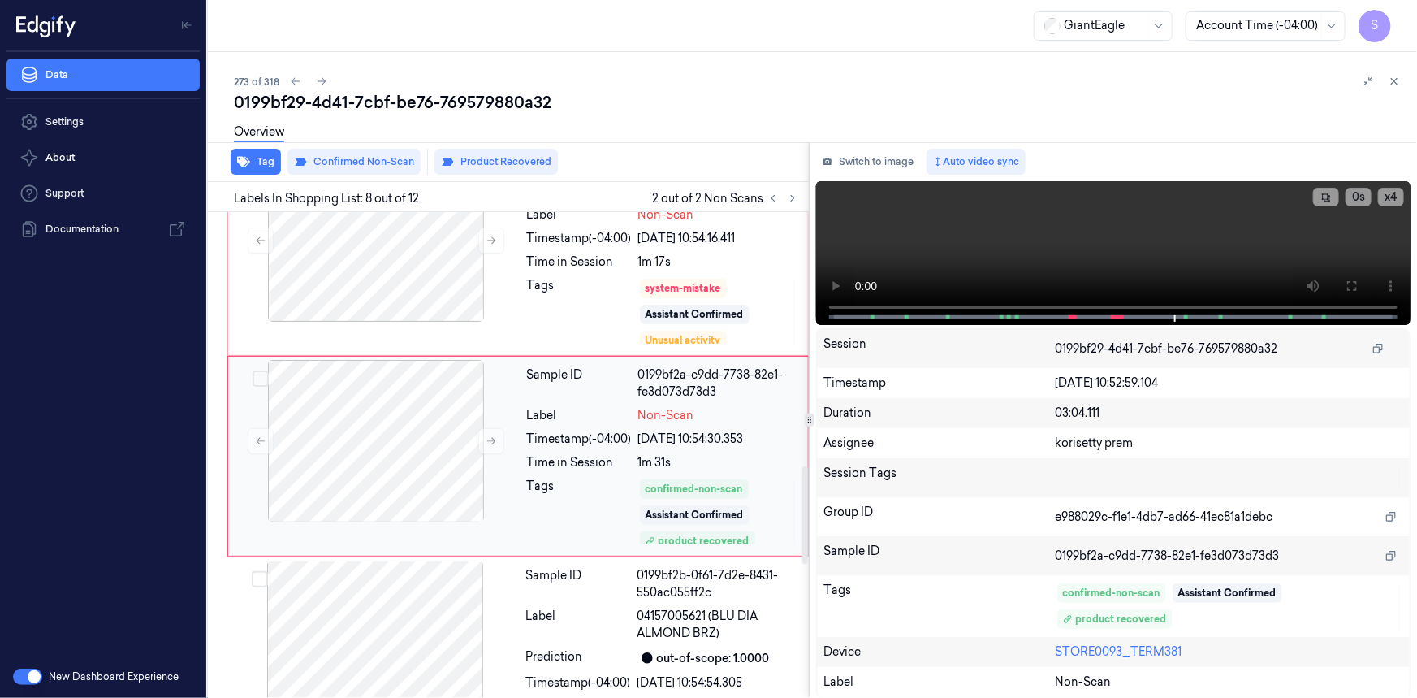
click at [558, 487] on div "Tags" at bounding box center [579, 512] width 105 height 68
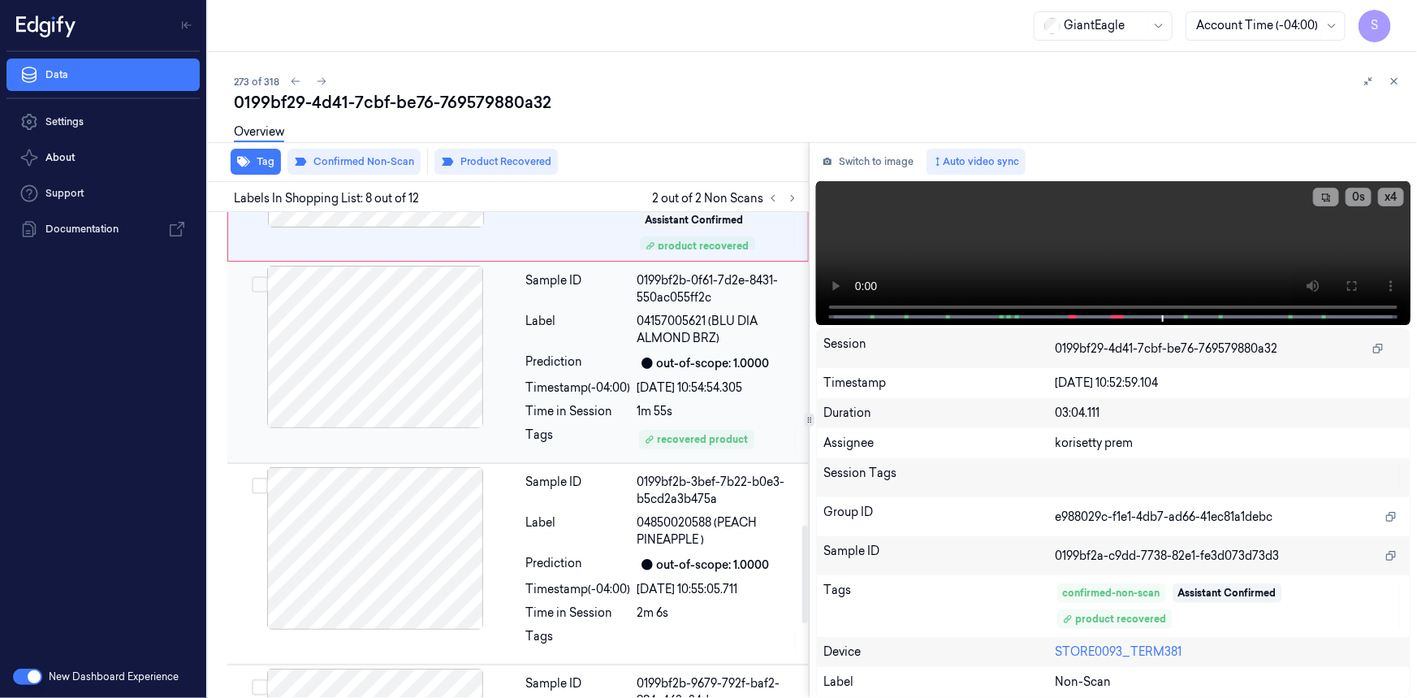
click at [448, 366] on div at bounding box center [375, 347] width 289 height 162
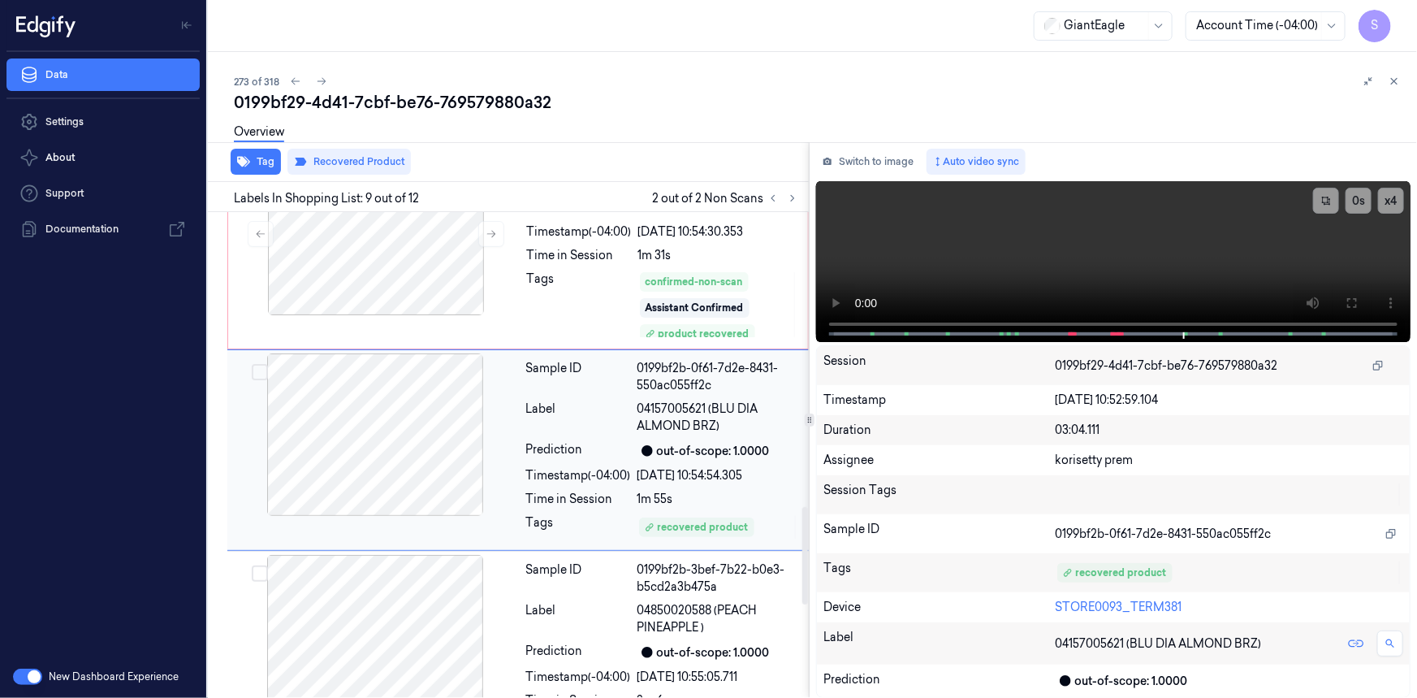
scroll to position [1465, 0]
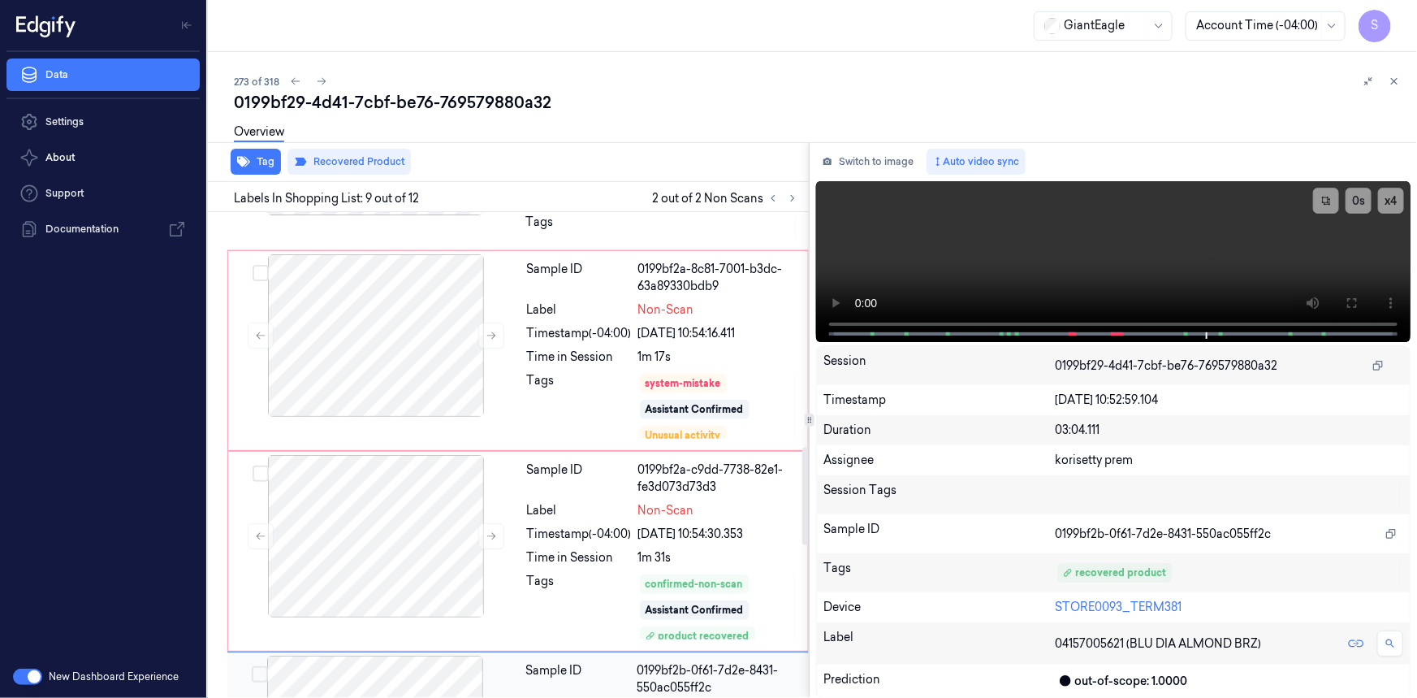
click at [568, 353] on div "Time in Session" at bounding box center [579, 356] width 105 height 17
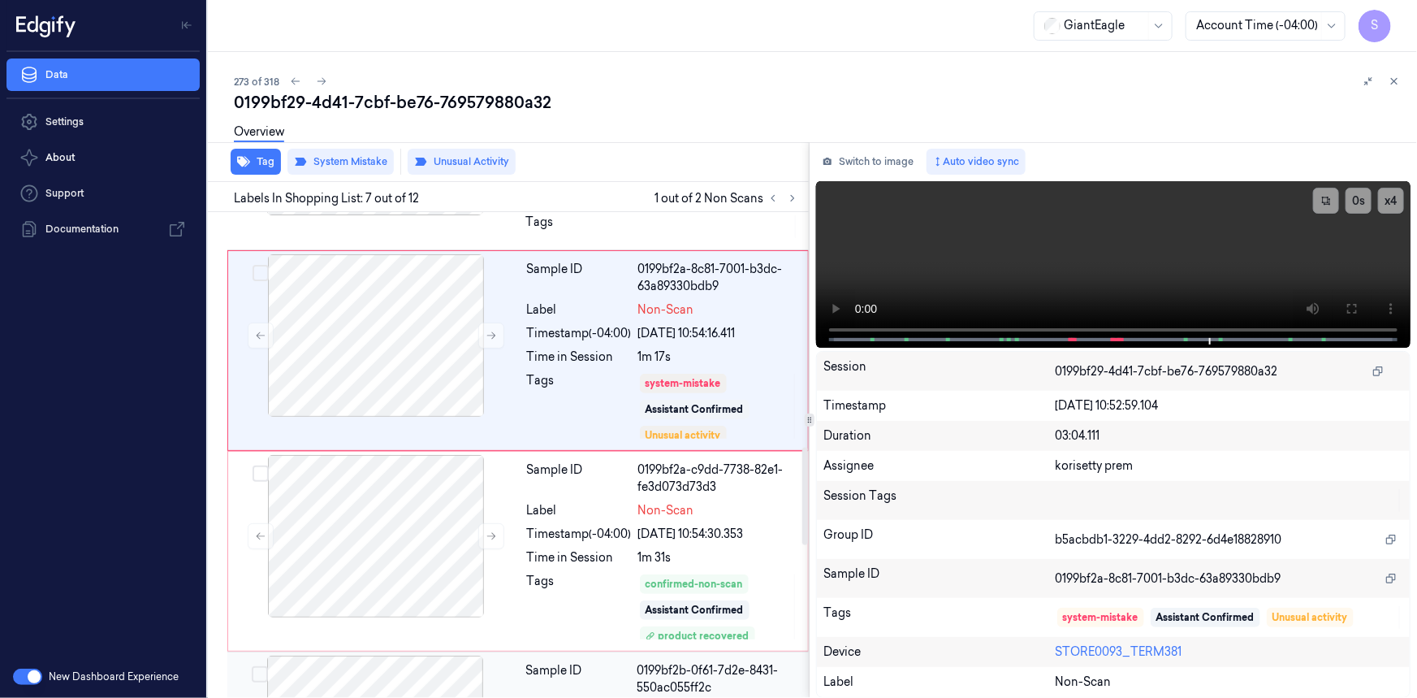
scroll to position [1064, 0]
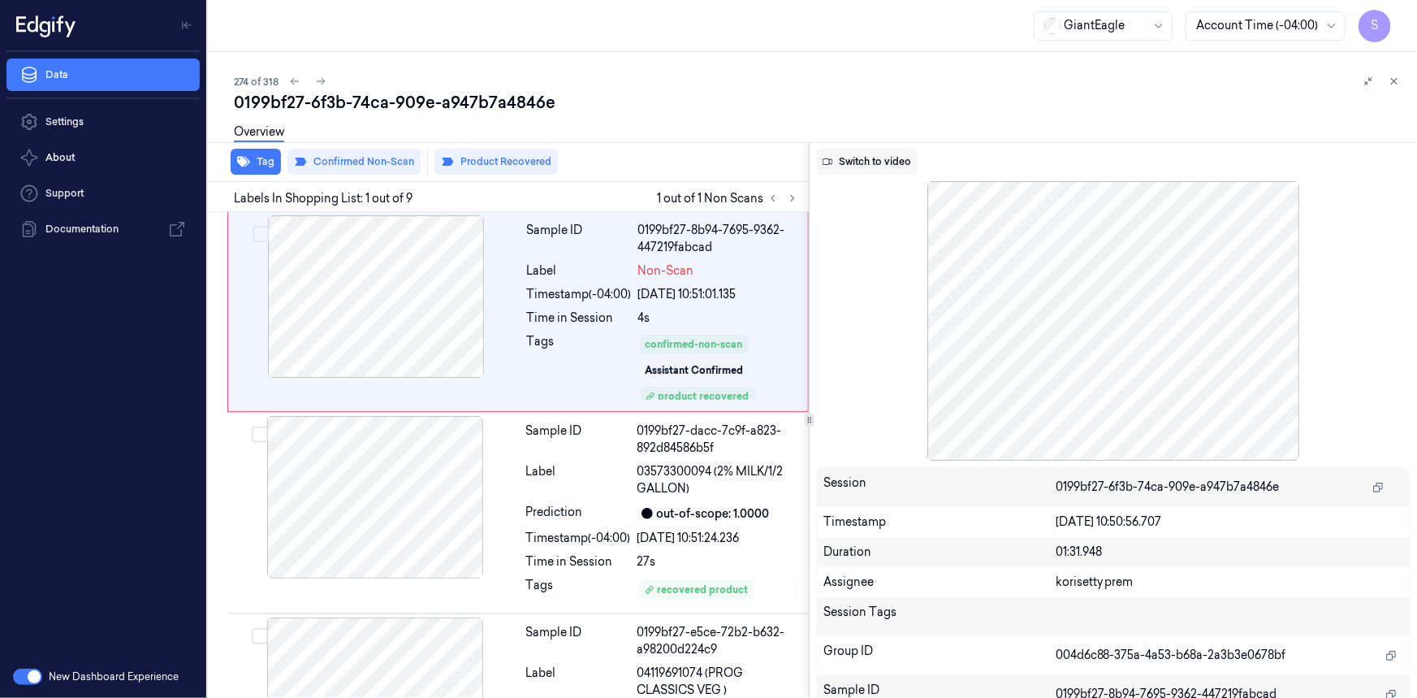
click at [874, 158] on button "Switch to video" at bounding box center [867, 162] width 102 height 26
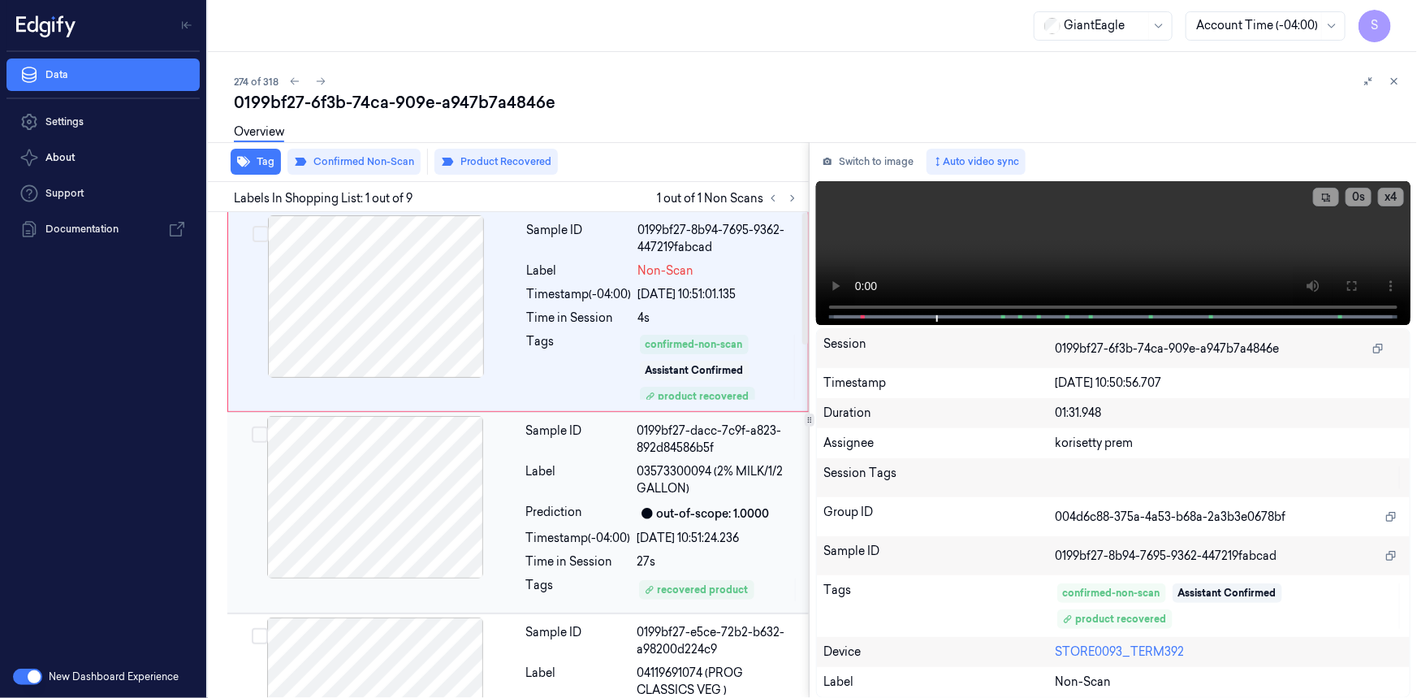
click at [477, 524] on div at bounding box center [375, 497] width 289 height 162
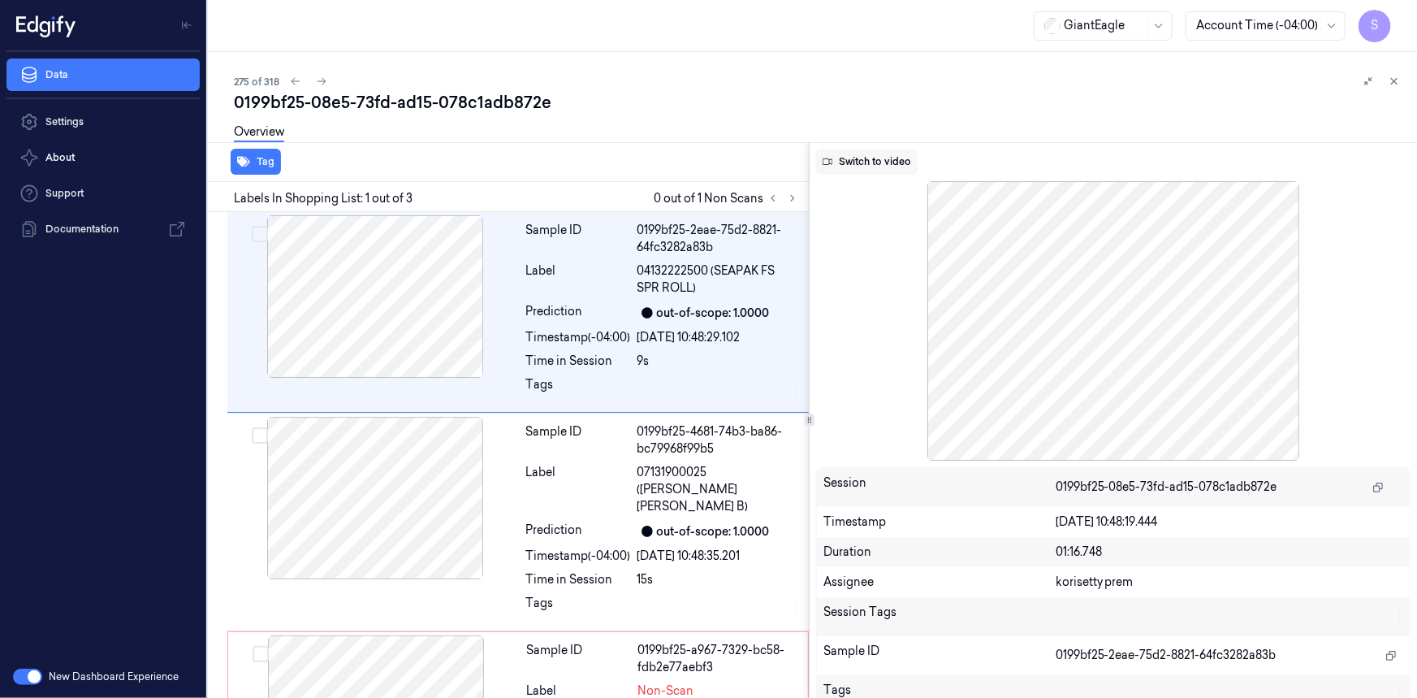
click at [896, 164] on button "Switch to video" at bounding box center [867, 162] width 102 height 26
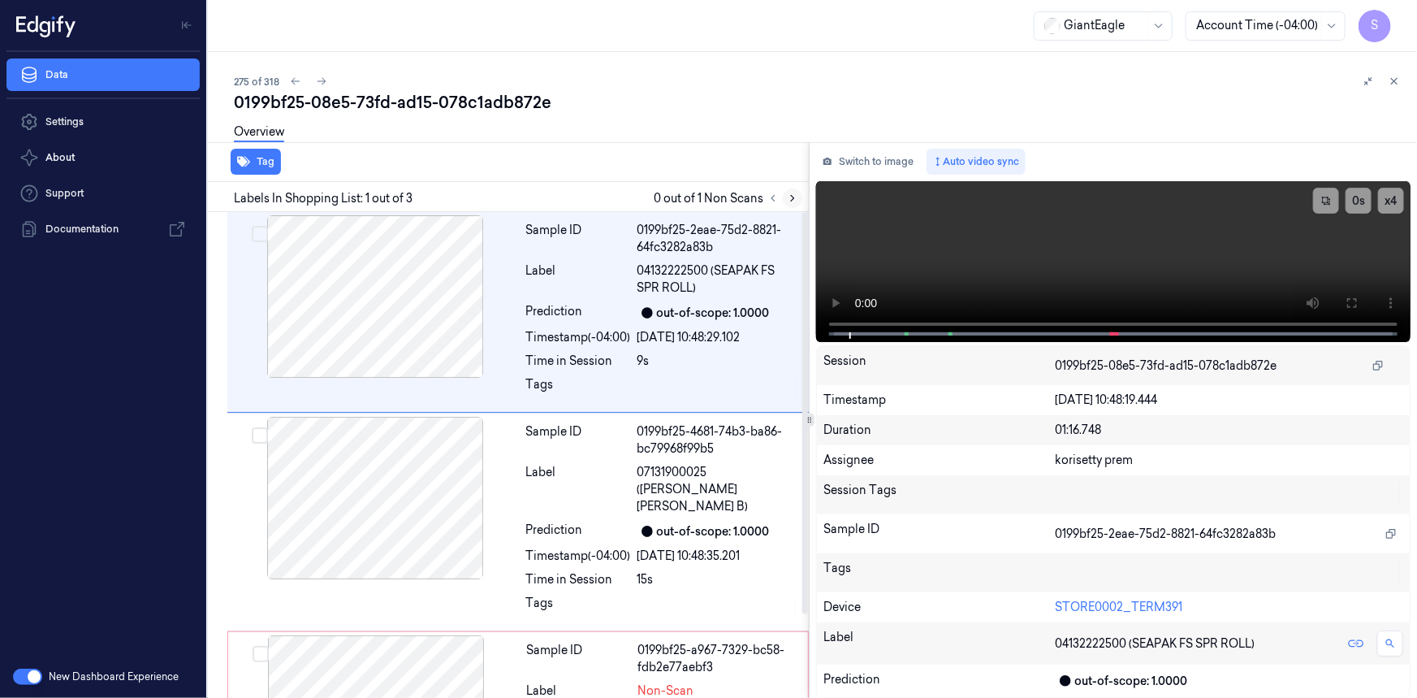
click at [790, 197] on icon at bounding box center [792, 198] width 11 height 11
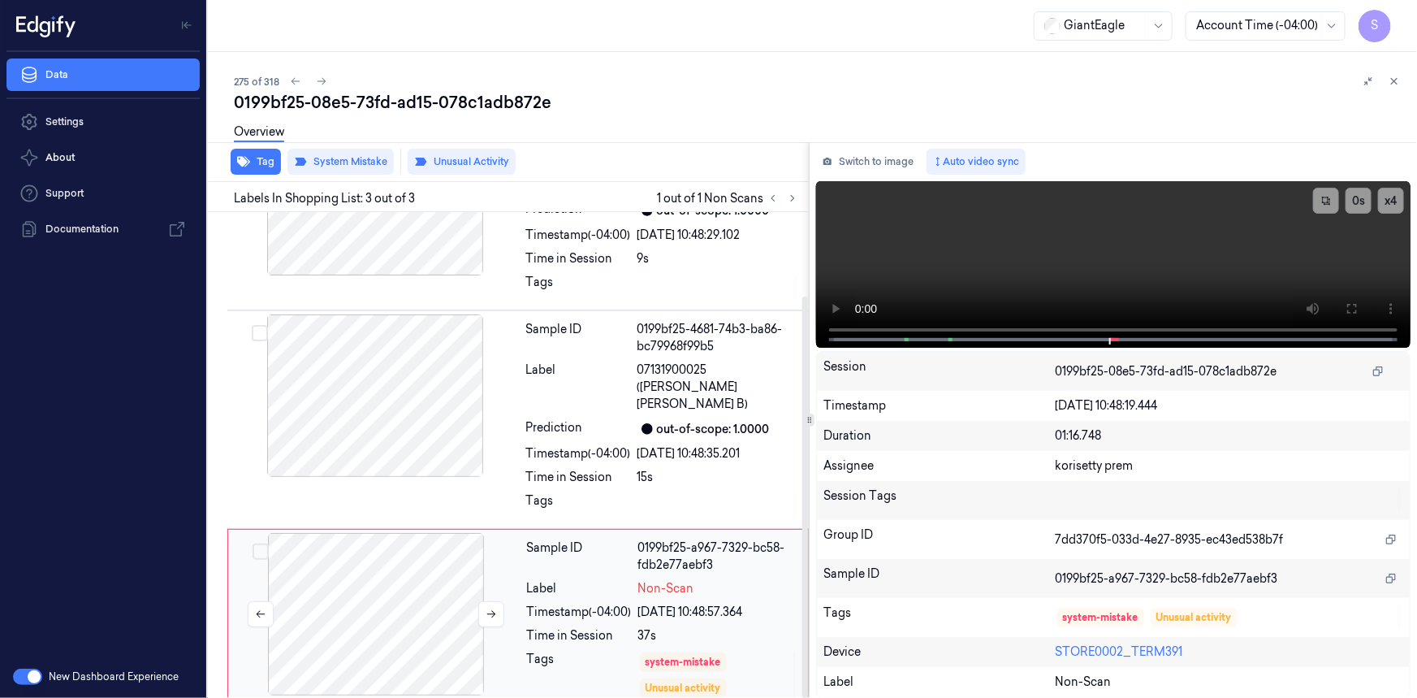
scroll to position [102, 0]
click at [495, 612] on icon at bounding box center [491, 615] width 9 height 7
click at [495, 611] on icon at bounding box center [491, 614] width 9 height 7
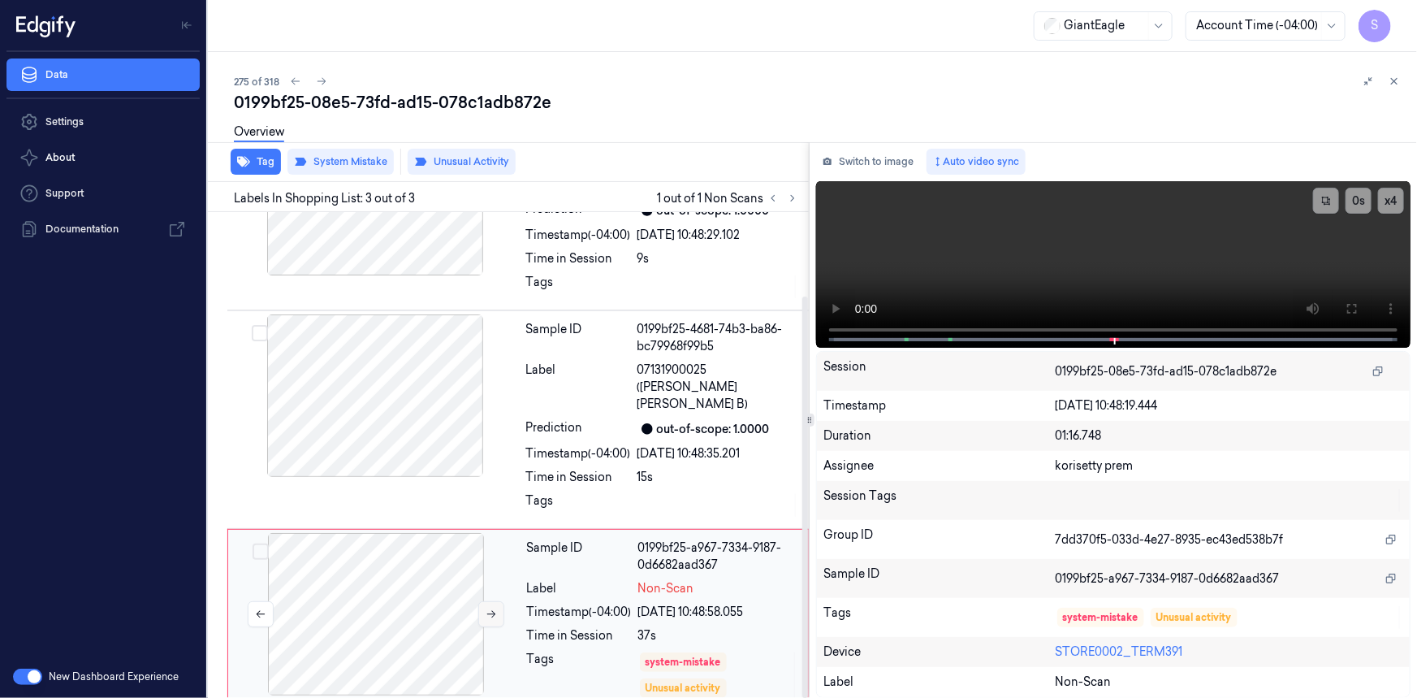
click at [495, 611] on icon at bounding box center [491, 614] width 9 height 7
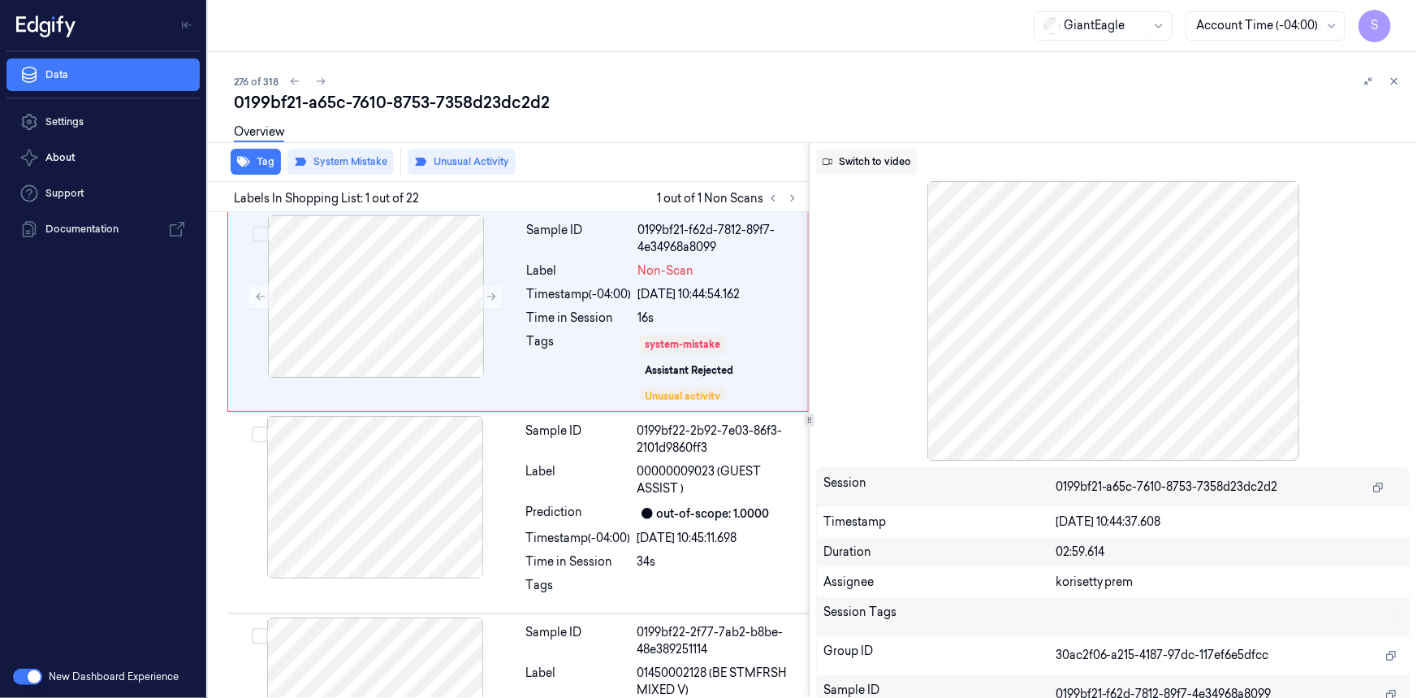
click at [870, 157] on button "Switch to video" at bounding box center [867, 162] width 102 height 26
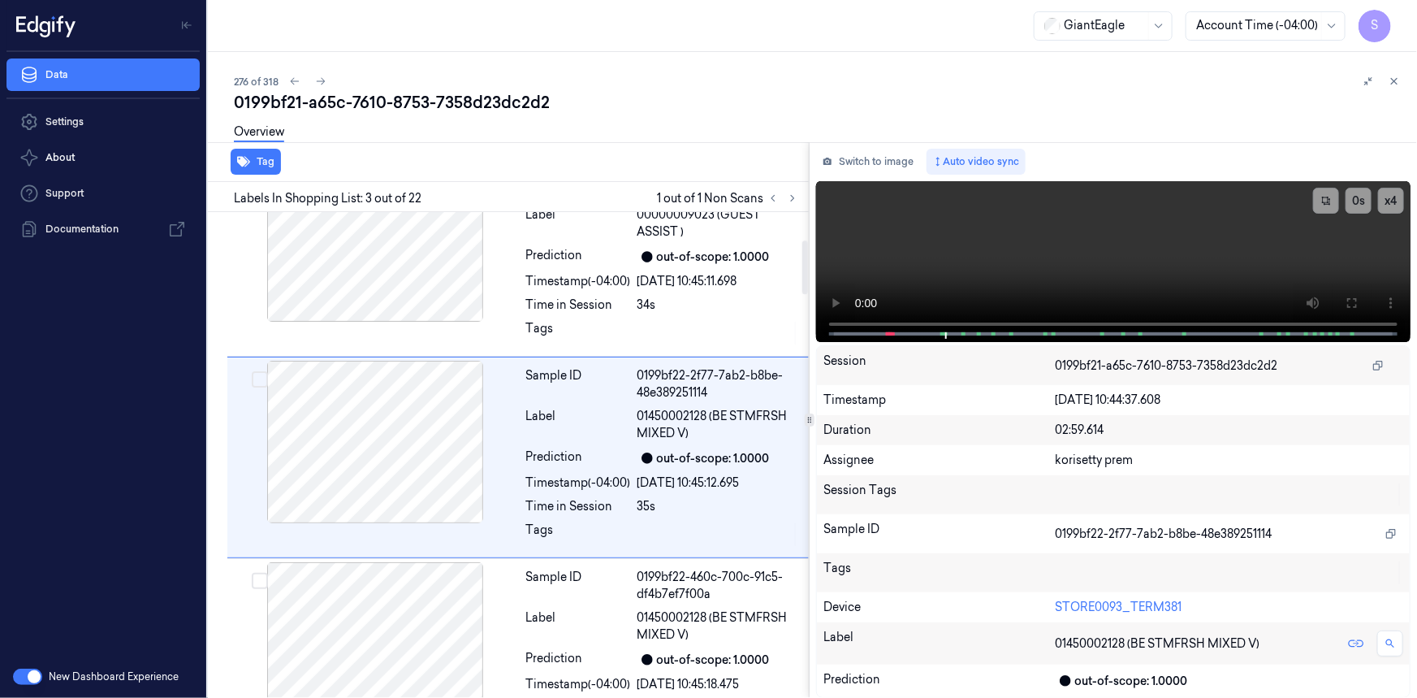
scroll to position [258, 0]
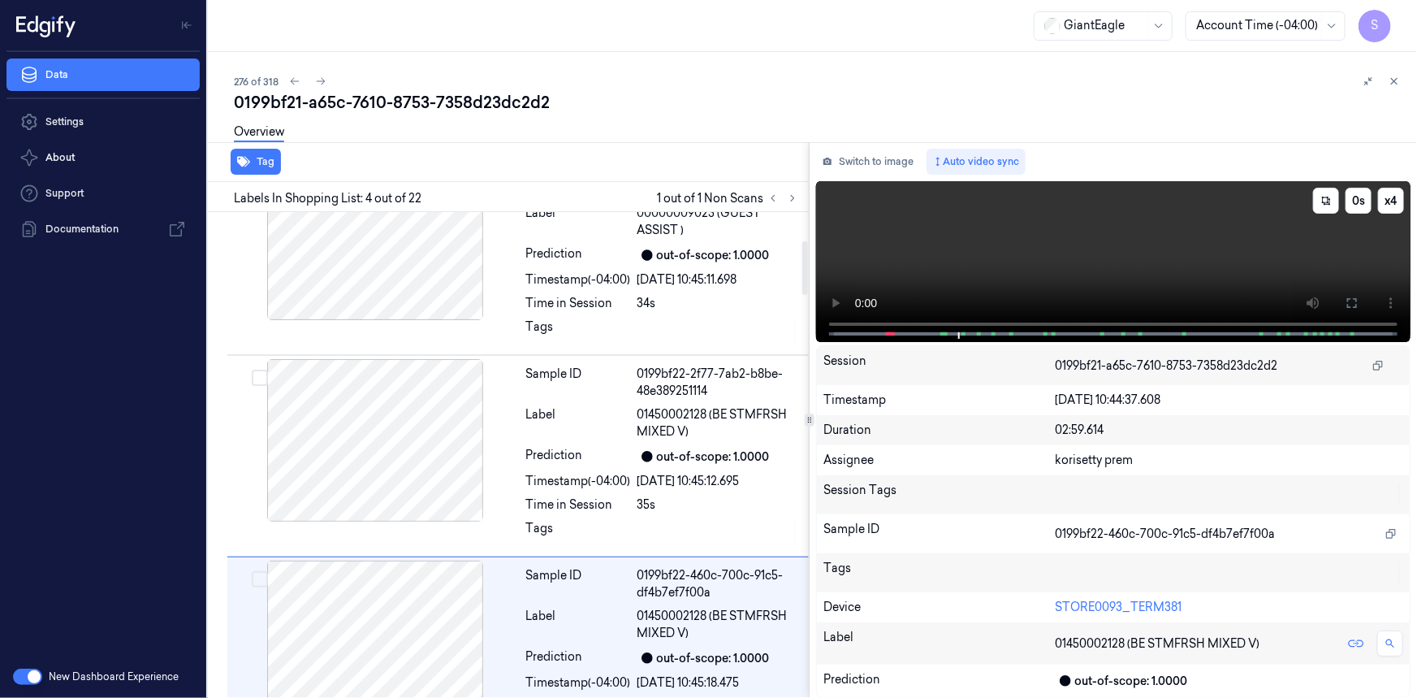
click at [977, 240] on video at bounding box center [1113, 261] width 595 height 161
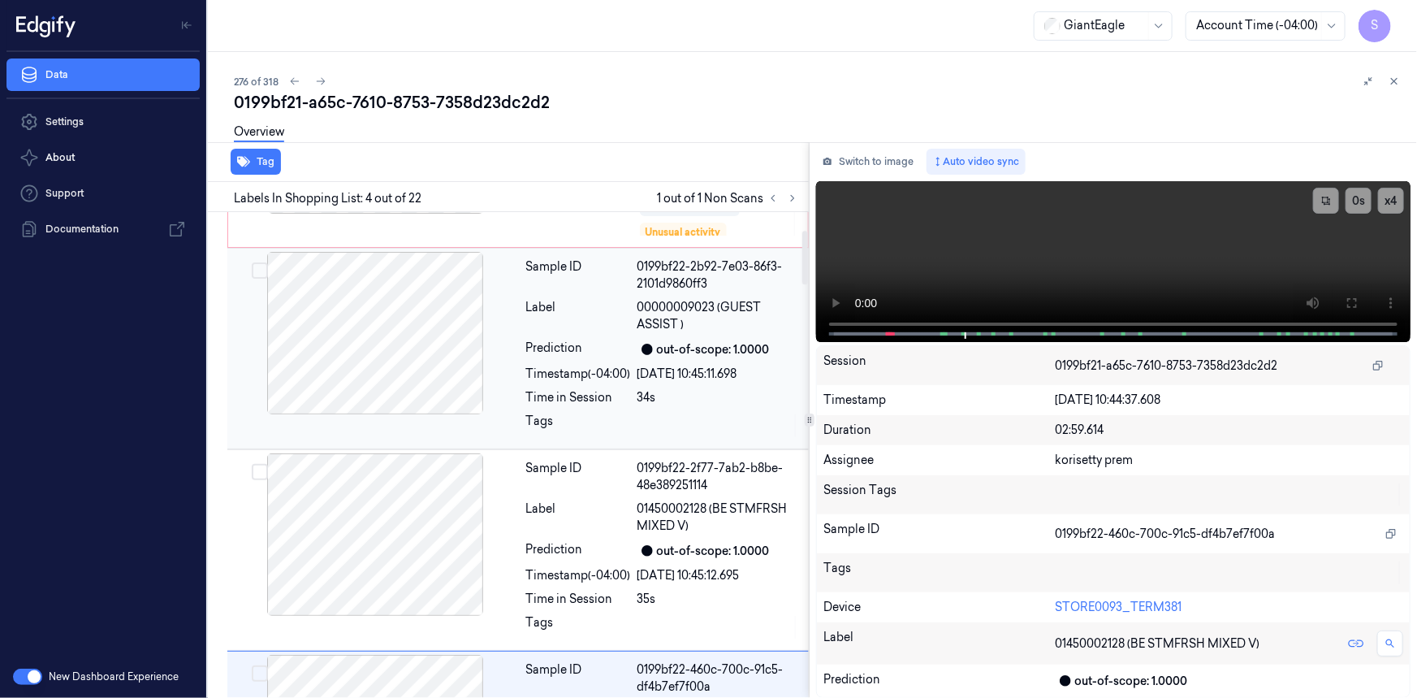
scroll to position [0, 0]
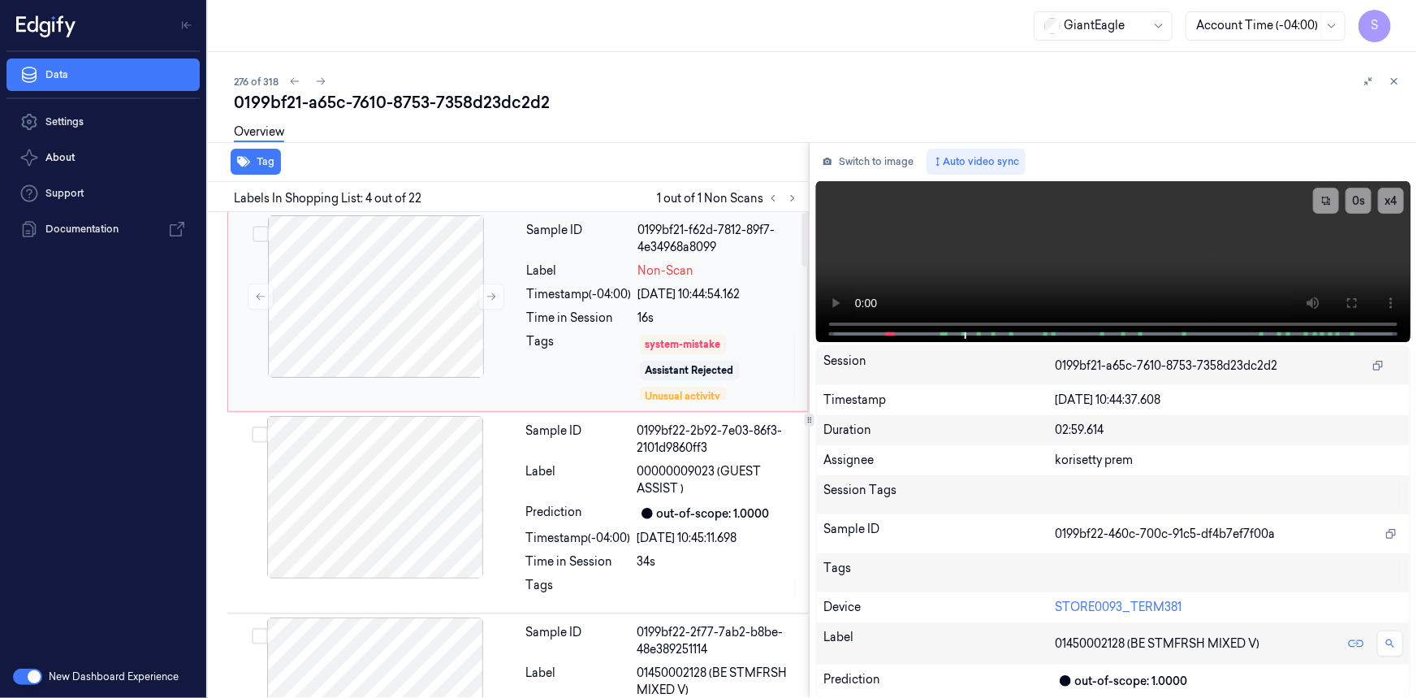
click at [523, 338] on div "Sample ID 0199bf21-f62d-7812-89f7-4e34968a8099 Label Non-Scan Timestamp (-04:00…" at bounding box center [663, 311] width 284 height 193
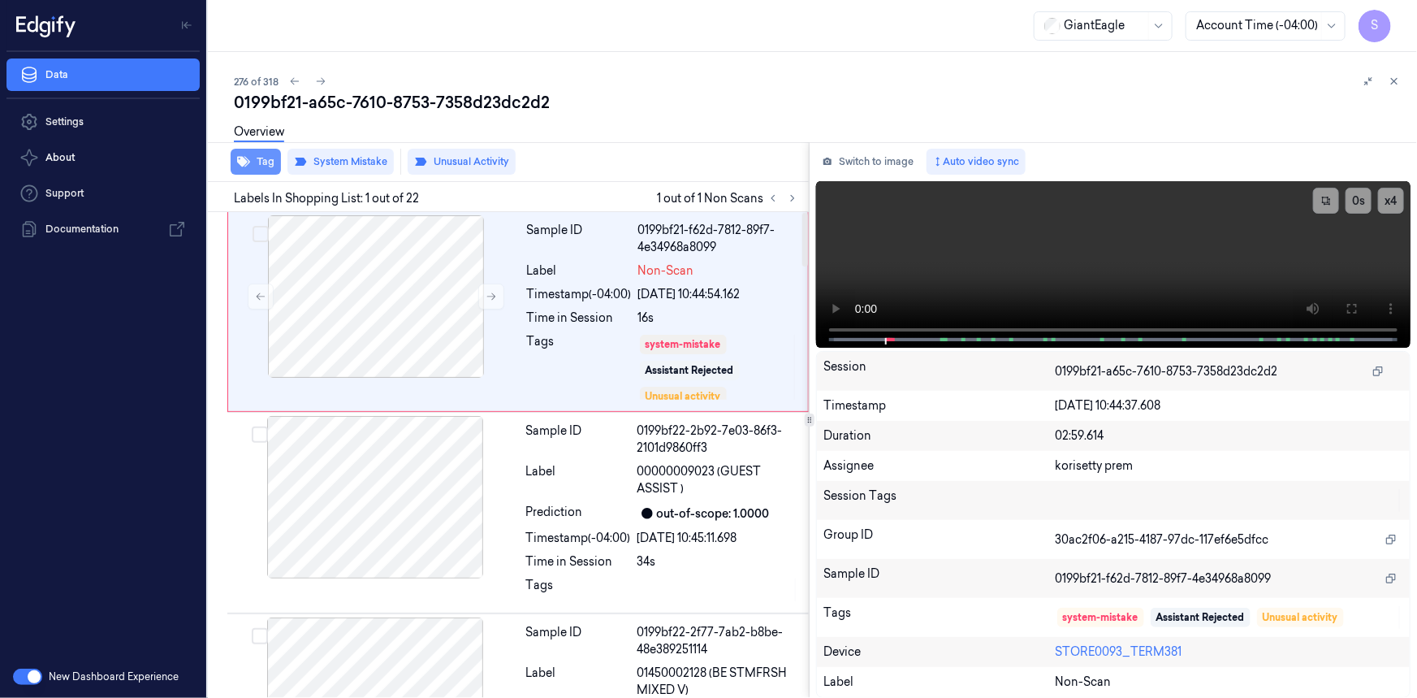
click at [270, 166] on button "Tag" at bounding box center [256, 162] width 50 height 26
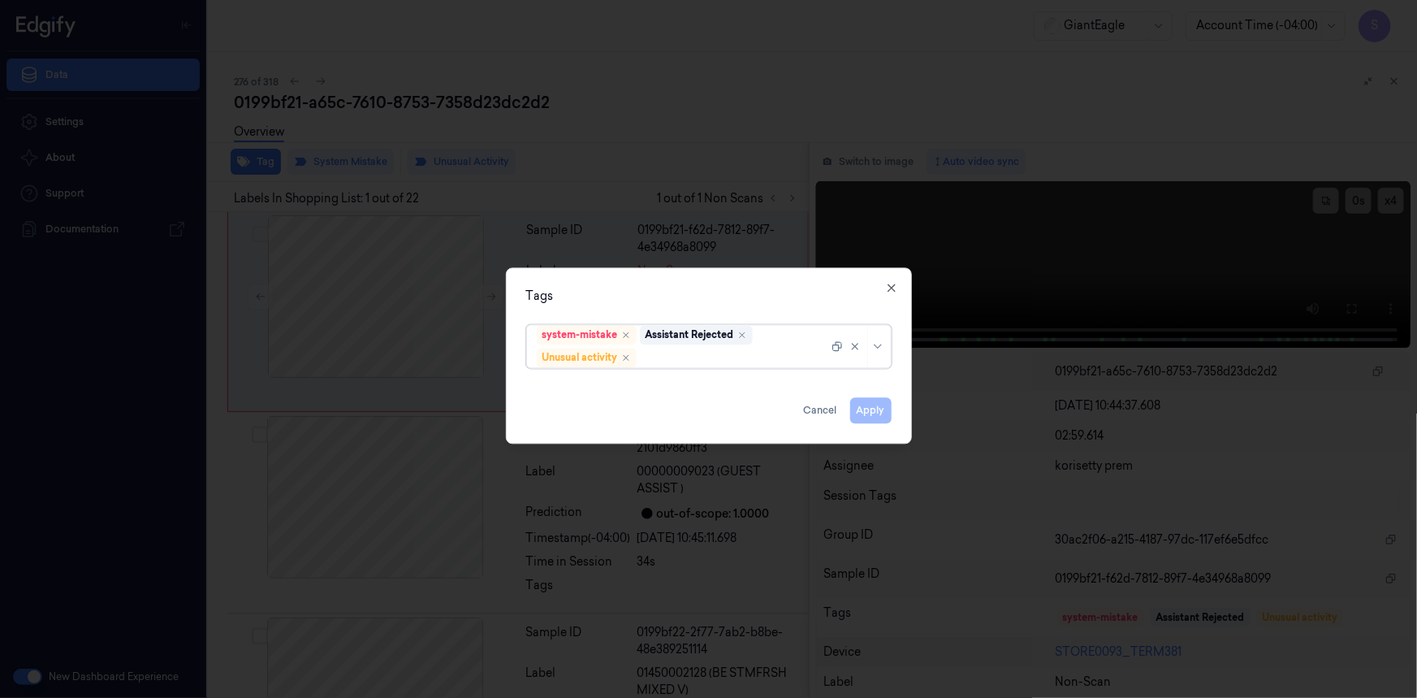
click at [733, 364] on div at bounding box center [734, 357] width 188 height 17
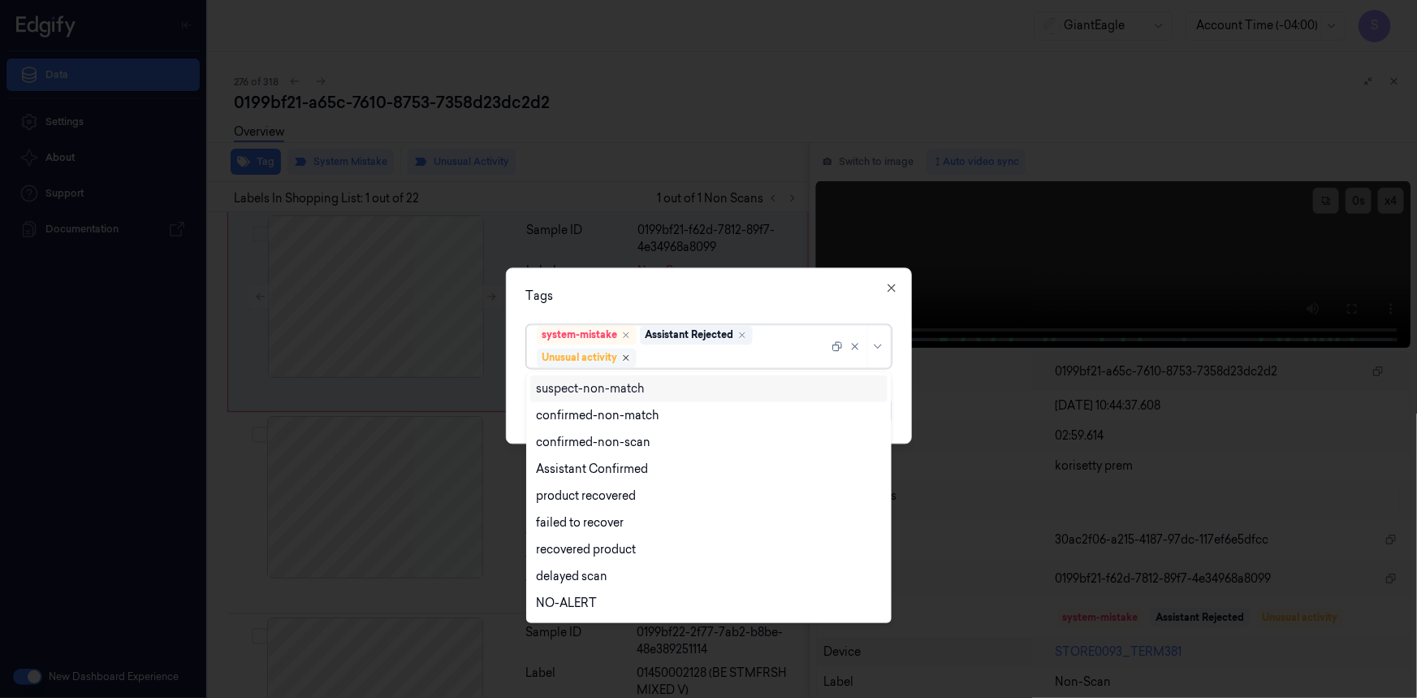
click at [628, 361] on icon "Remove ,Unusual activity" at bounding box center [626, 358] width 10 height 10
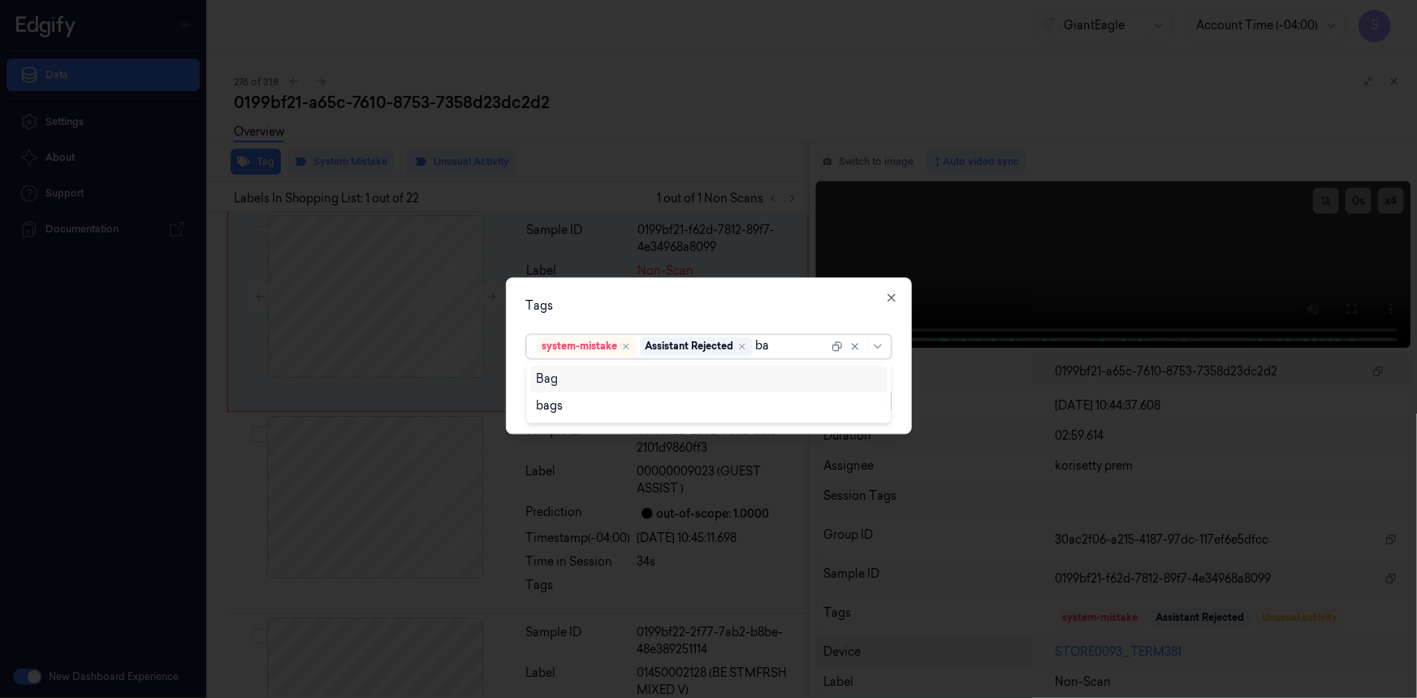
type input "bag"
click at [647, 377] on div "Bag" at bounding box center [709, 378] width 344 height 17
click at [837, 304] on div "Tags" at bounding box center [709, 305] width 366 height 17
click at [876, 396] on button "Apply" at bounding box center [870, 400] width 41 height 26
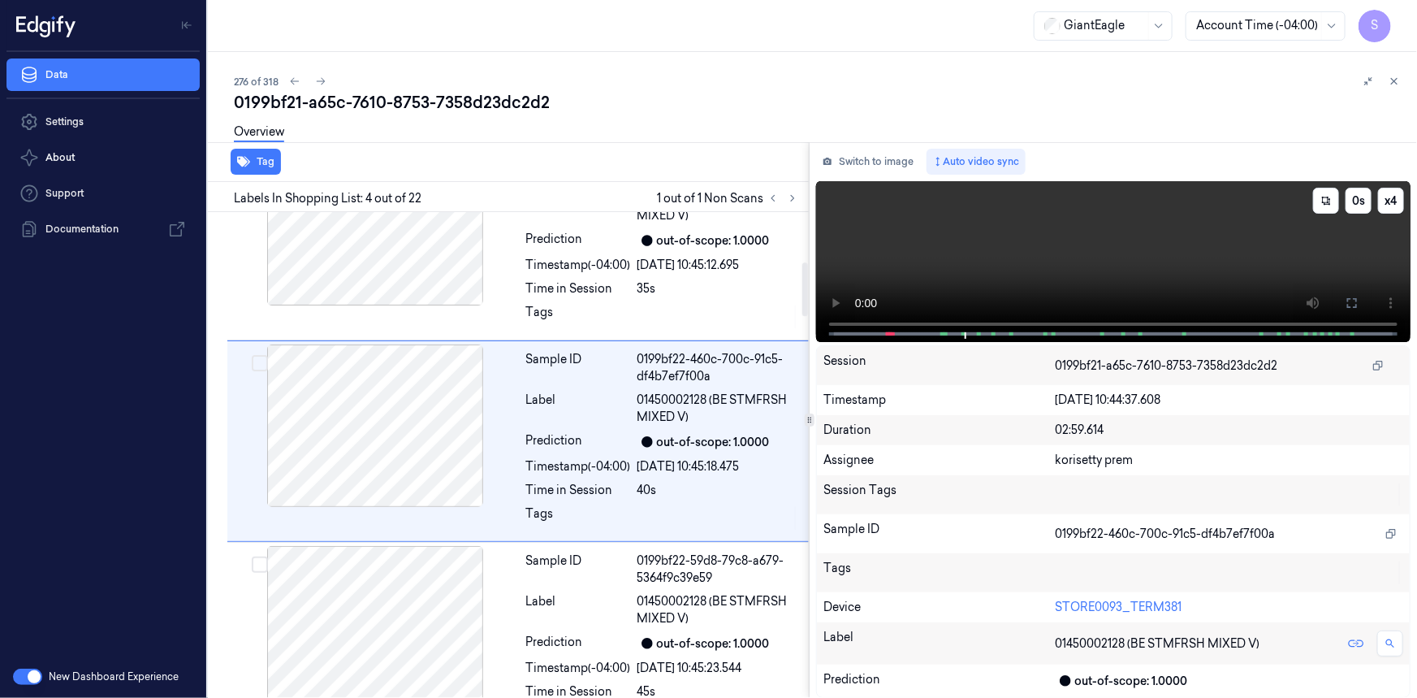
click at [1054, 256] on video at bounding box center [1113, 261] width 595 height 161
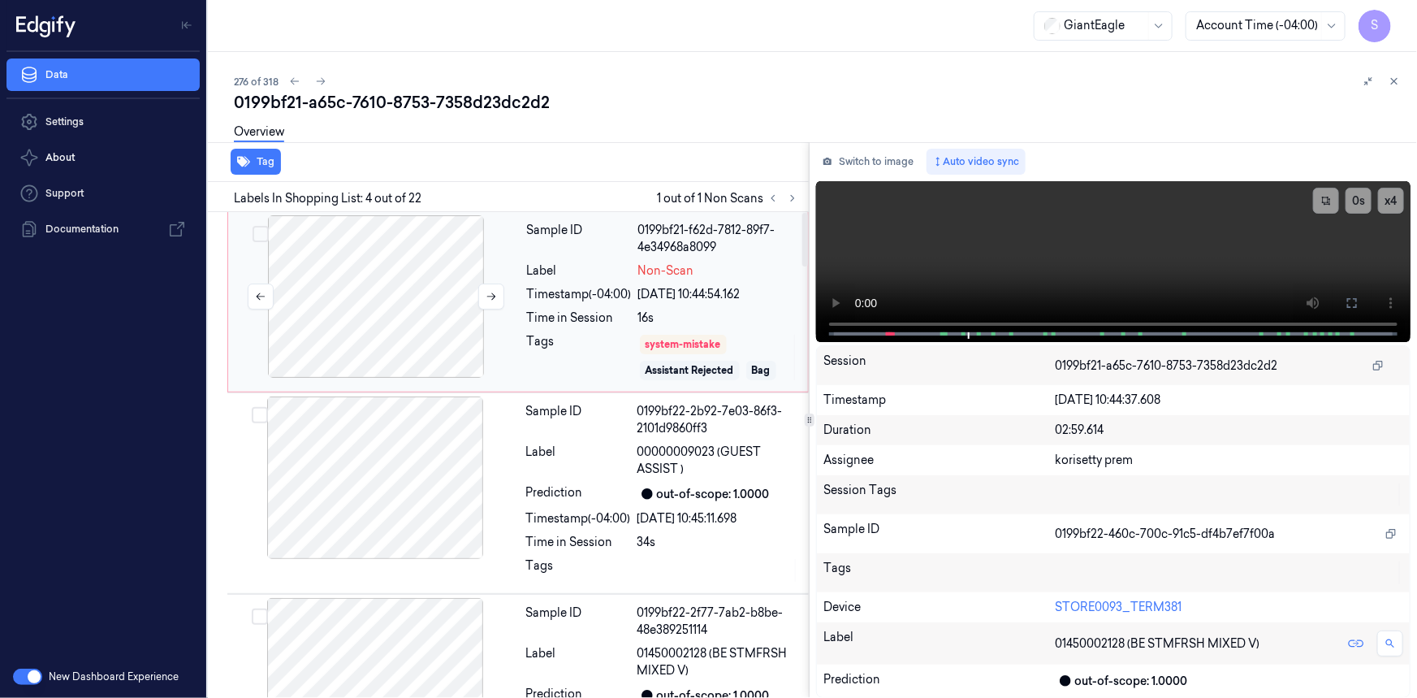
click at [431, 302] on div at bounding box center [376, 296] width 289 height 162
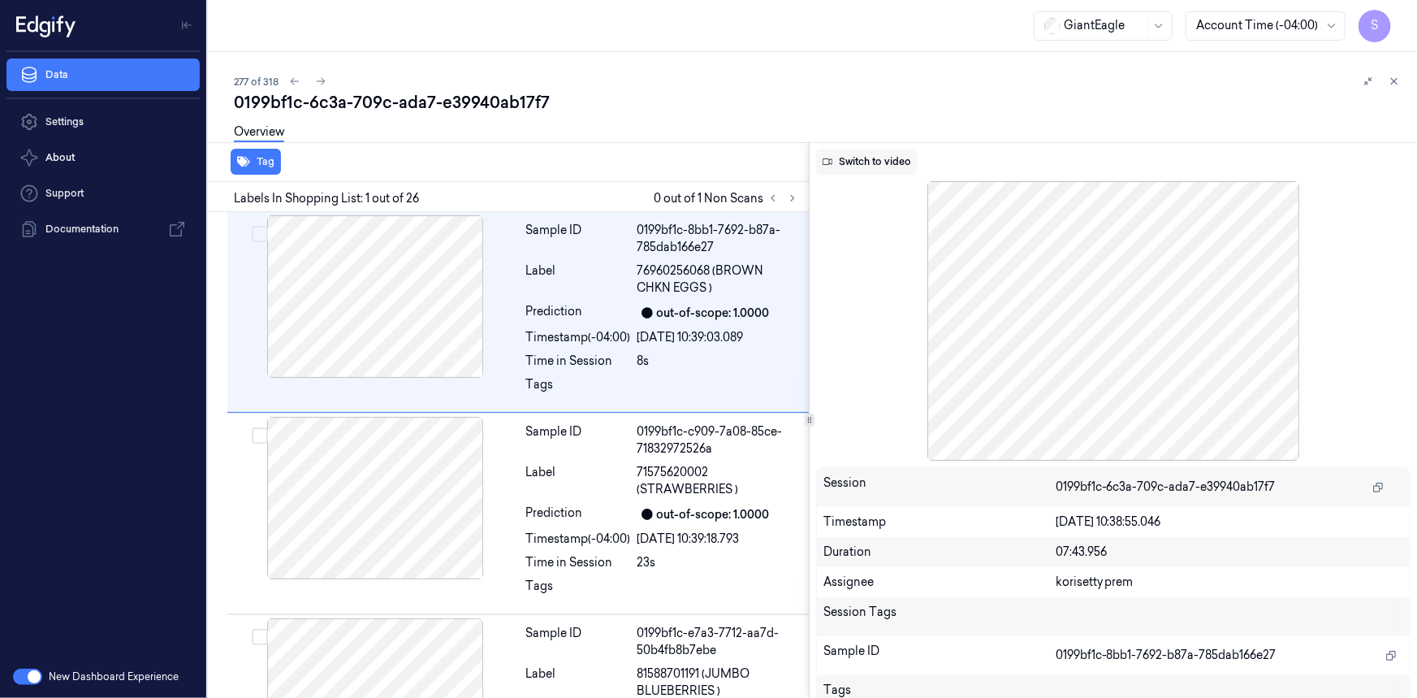
click at [840, 164] on button "Switch to video" at bounding box center [867, 162] width 102 height 26
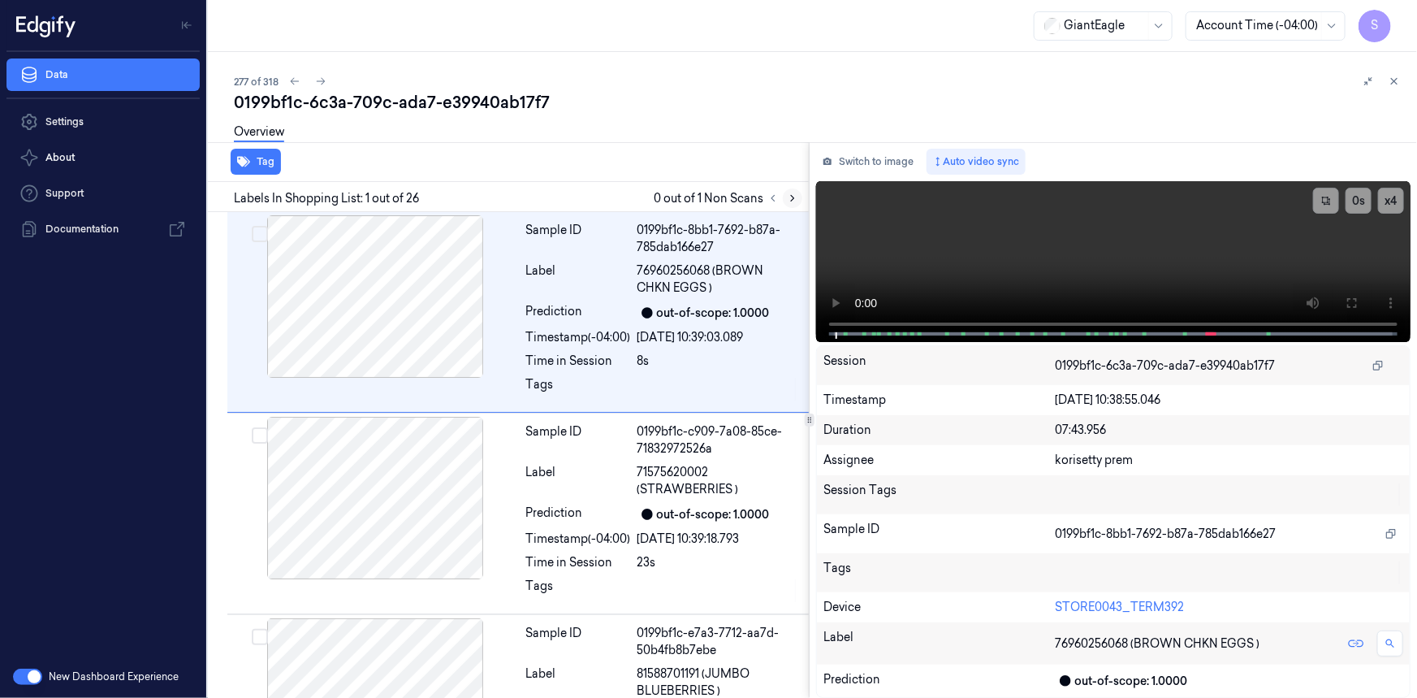
click at [790, 201] on icon at bounding box center [792, 198] width 11 height 11
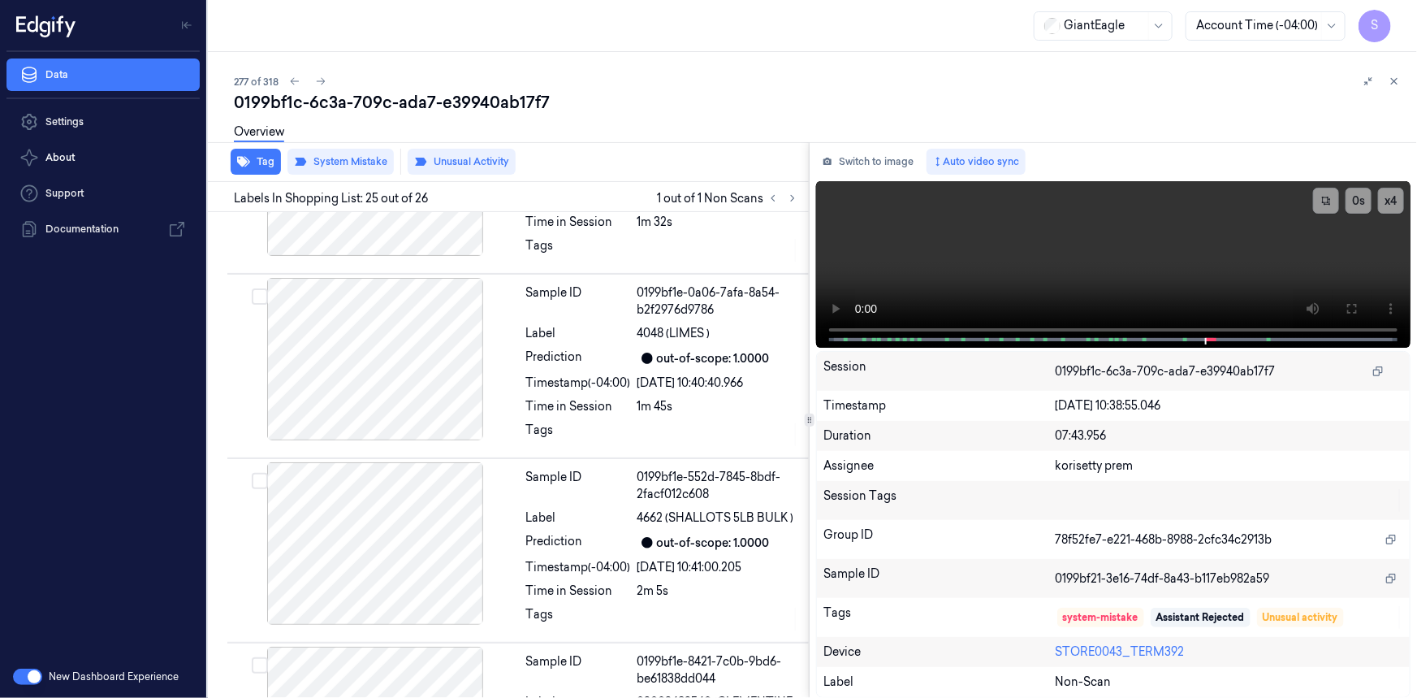
scroll to position [4619, 0]
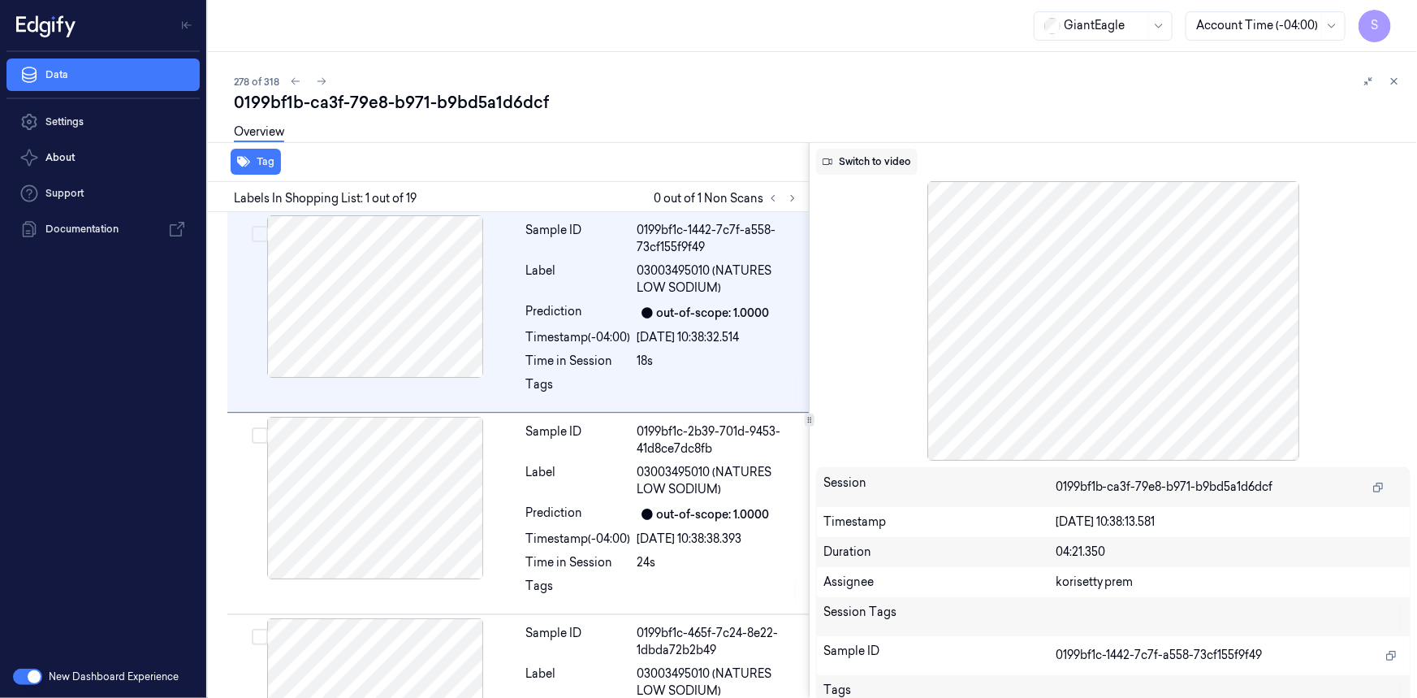
click at [860, 165] on button "Switch to video" at bounding box center [867, 162] width 102 height 26
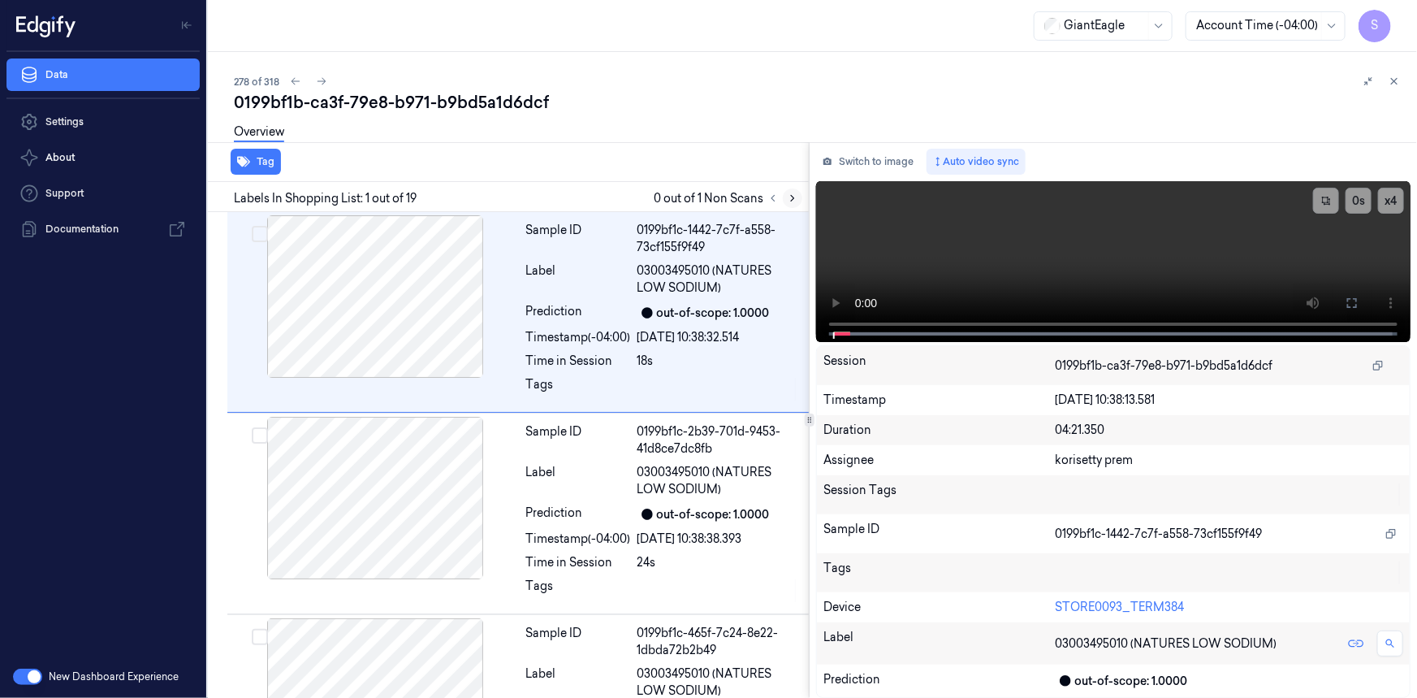
click at [788, 201] on icon at bounding box center [792, 198] width 11 height 11
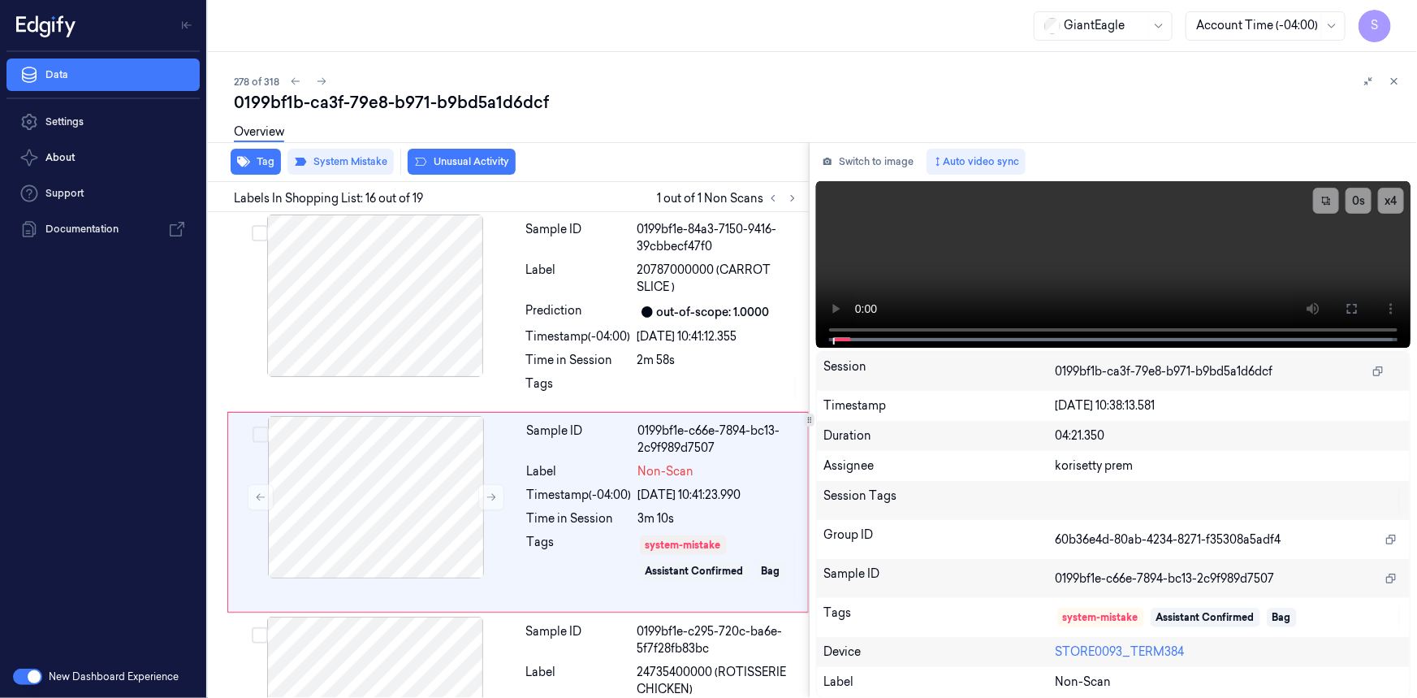
scroll to position [2807, 0]
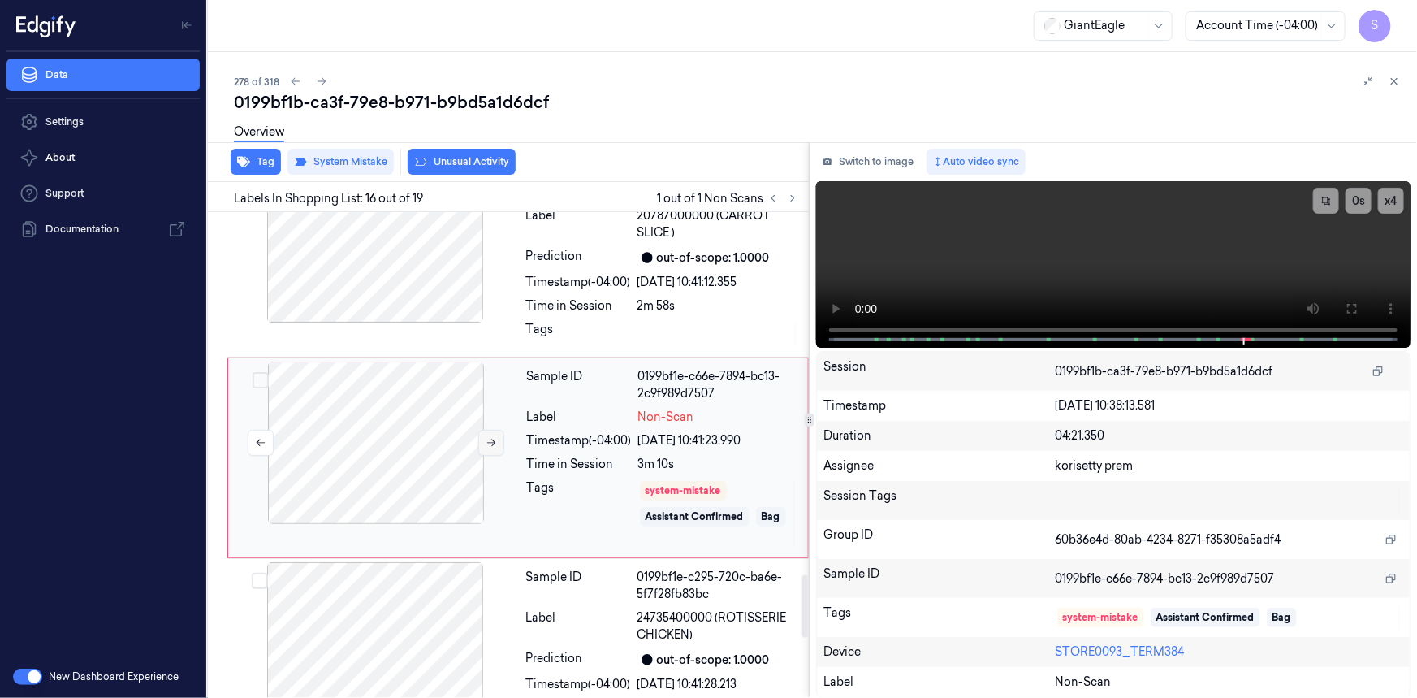
click at [487, 437] on icon at bounding box center [491, 442] width 11 height 11
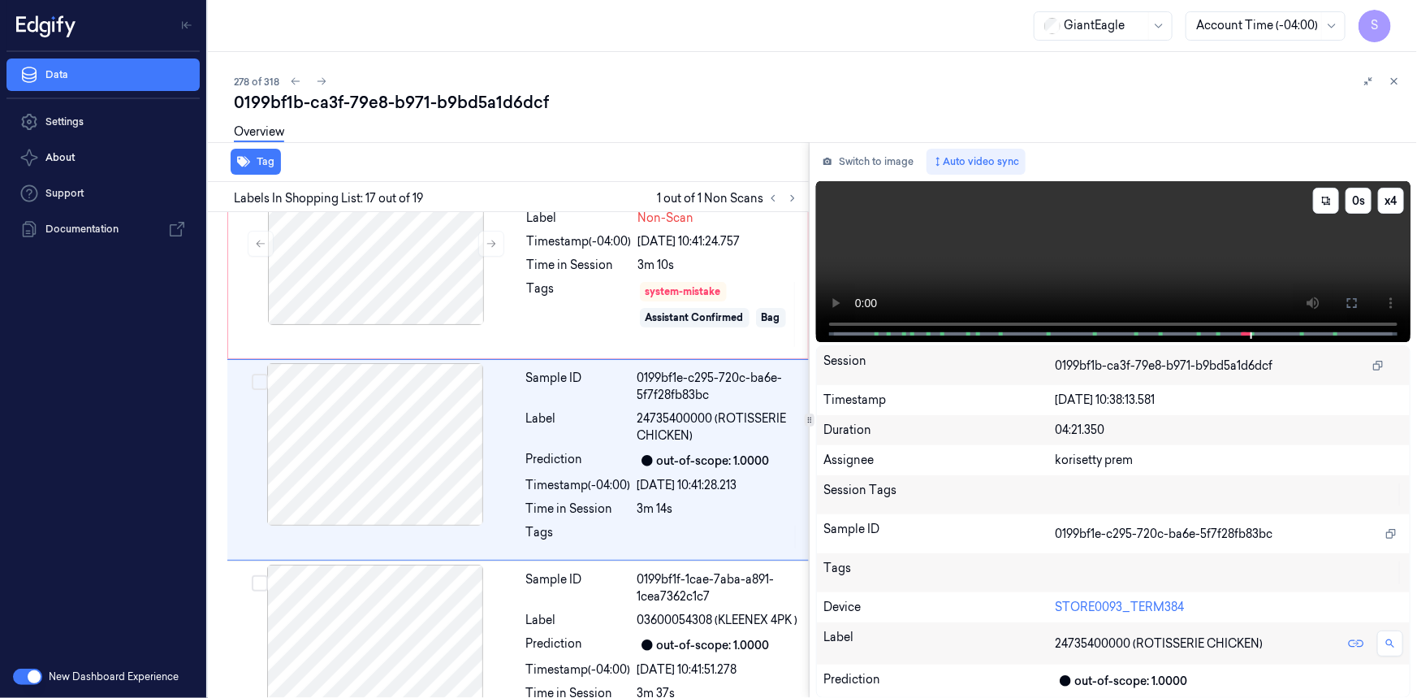
scroll to position [3008, 0]
click at [1120, 223] on video at bounding box center [1113, 261] width 595 height 161
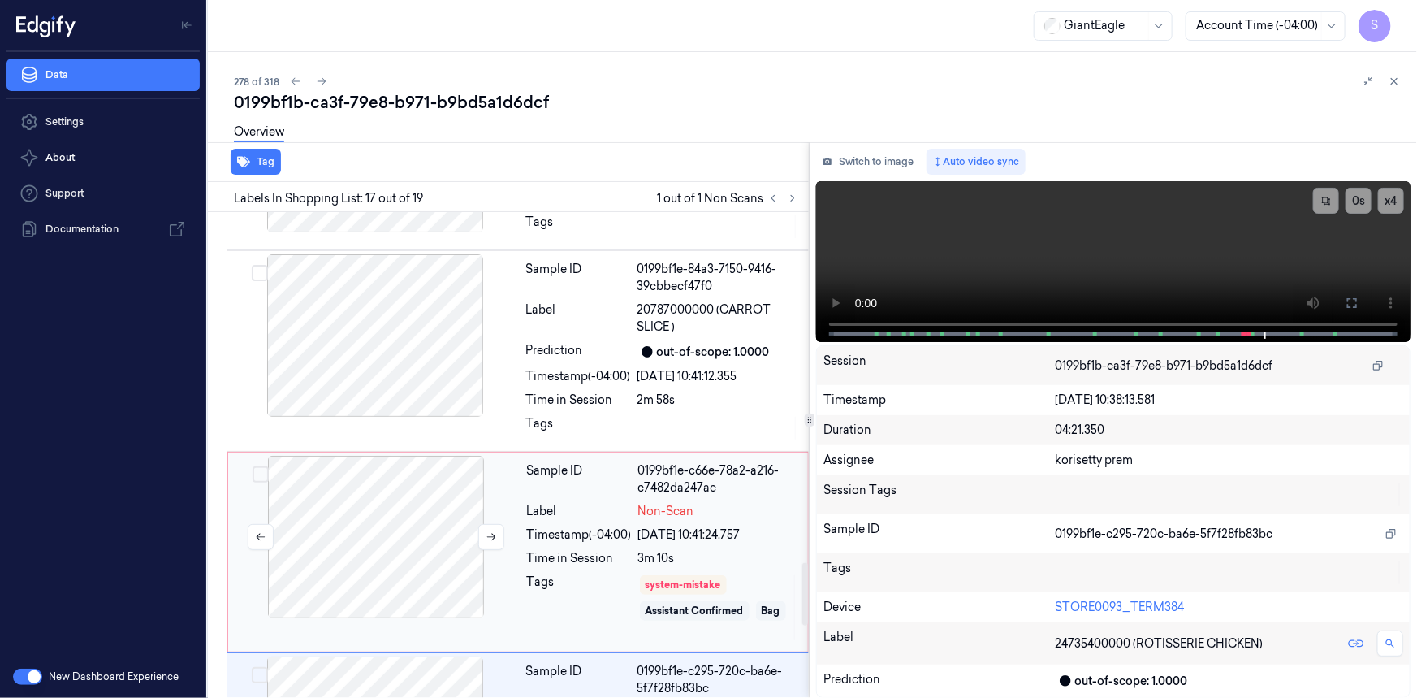
click at [395, 528] on div at bounding box center [376, 537] width 289 height 162
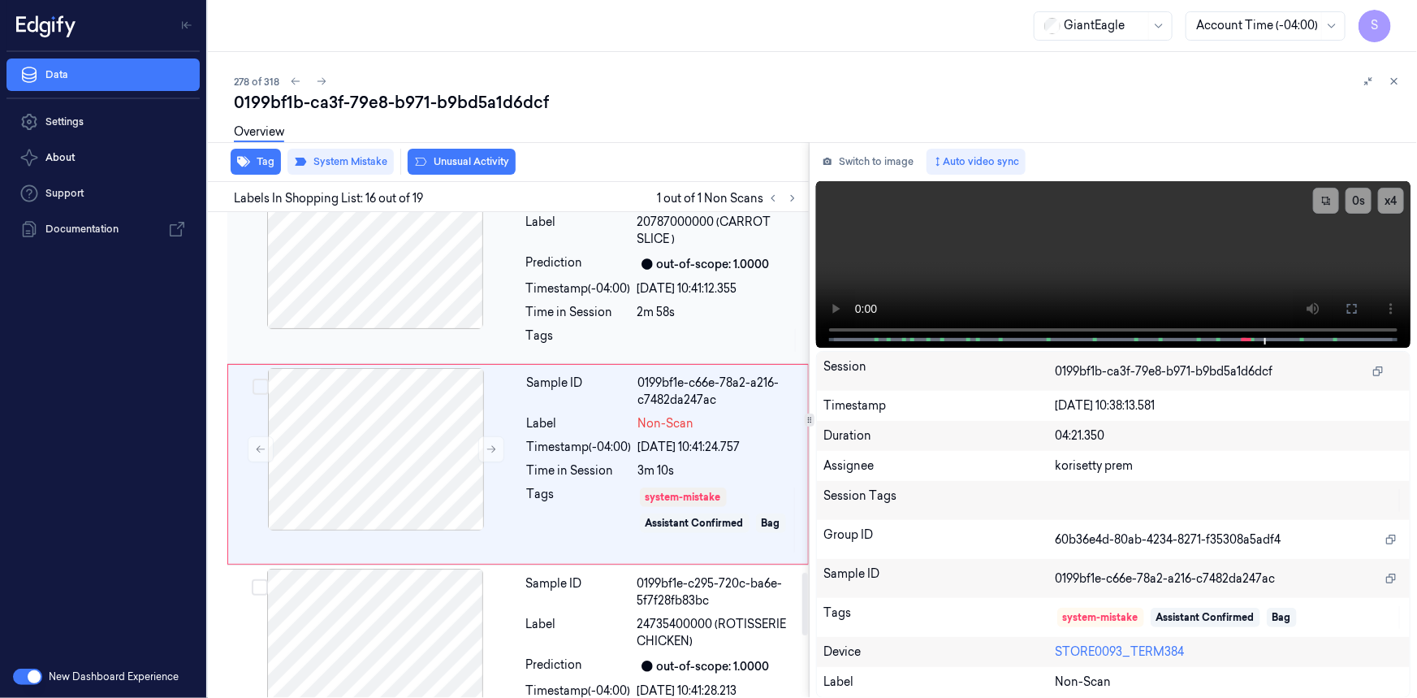
scroll to position [2807, 0]
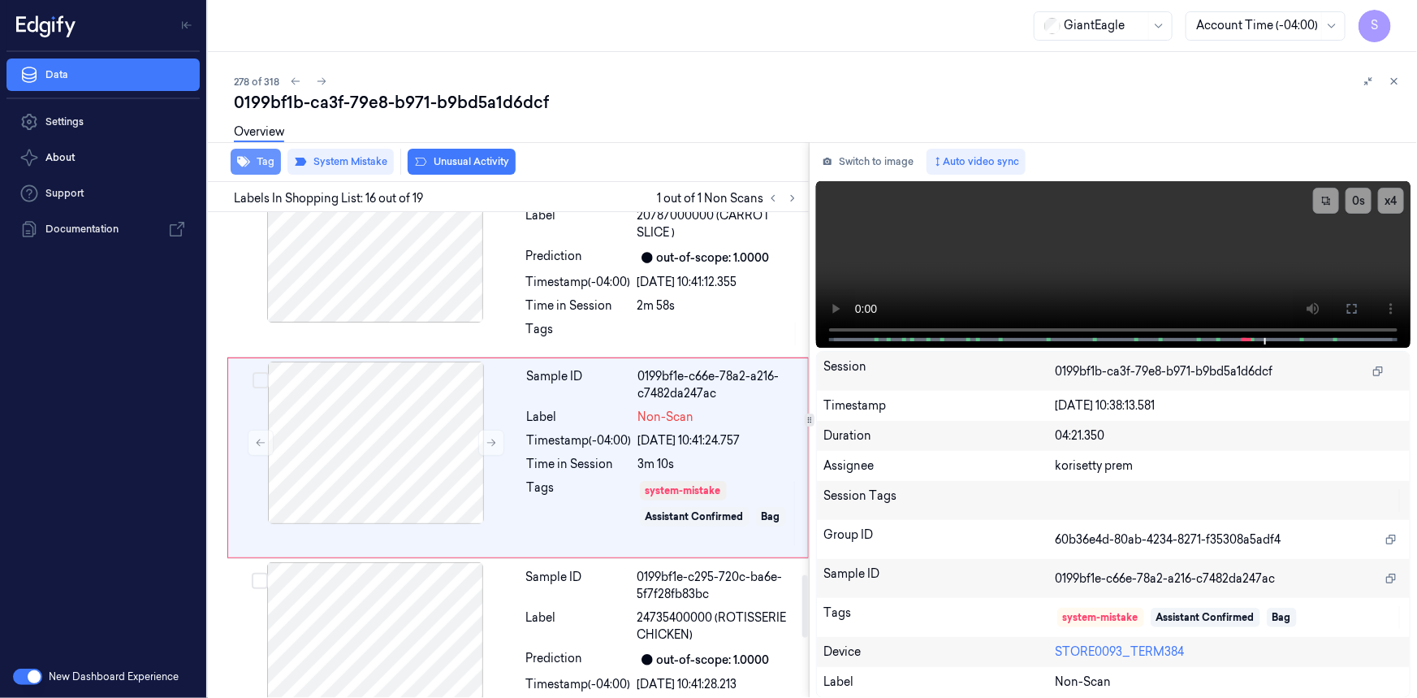
click at [257, 165] on button "Tag" at bounding box center [256, 162] width 50 height 26
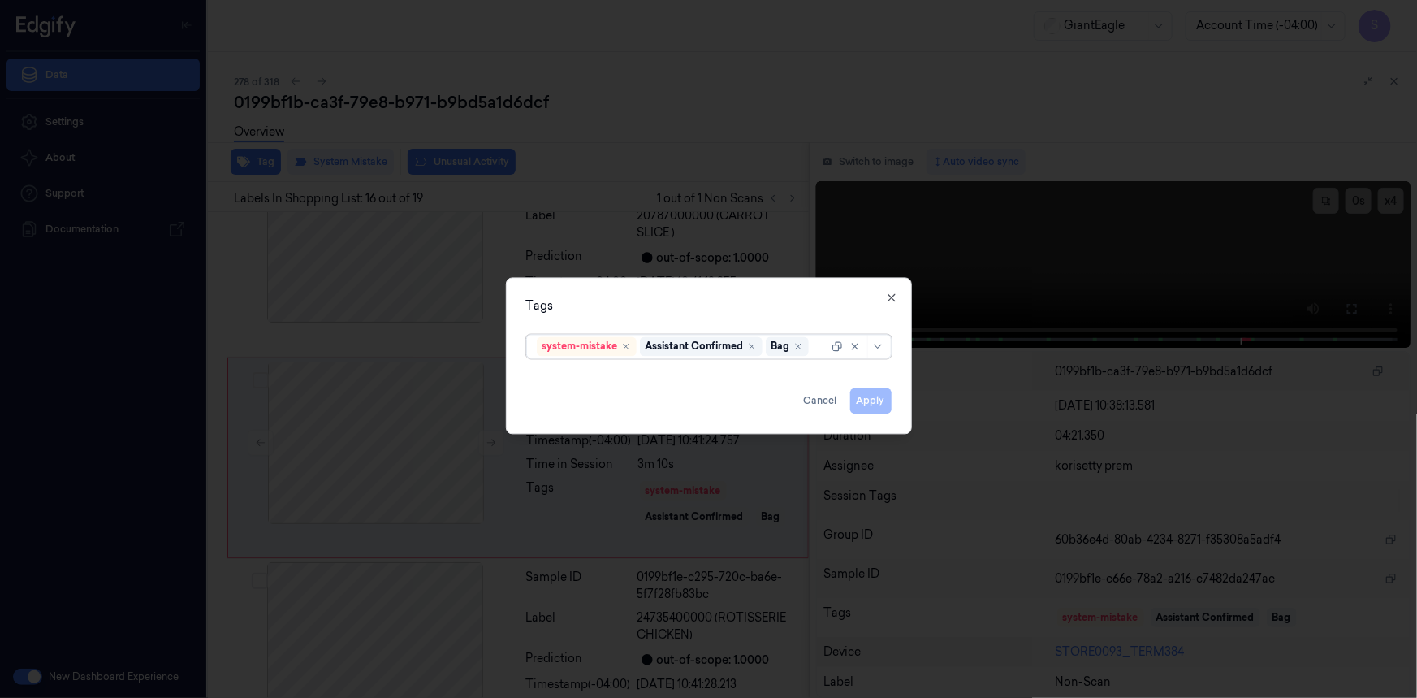
click at [878, 96] on div at bounding box center [708, 349] width 1417 height 698
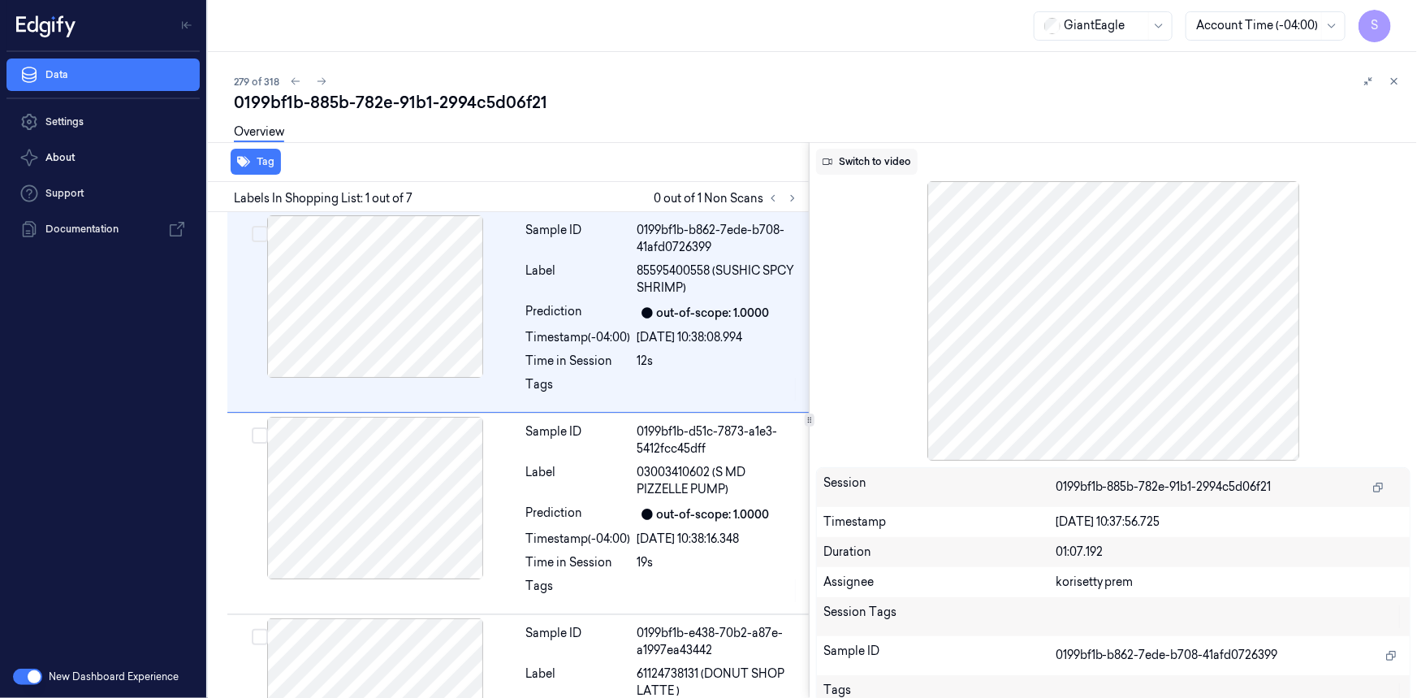
click at [897, 162] on button "Switch to video" at bounding box center [867, 162] width 102 height 26
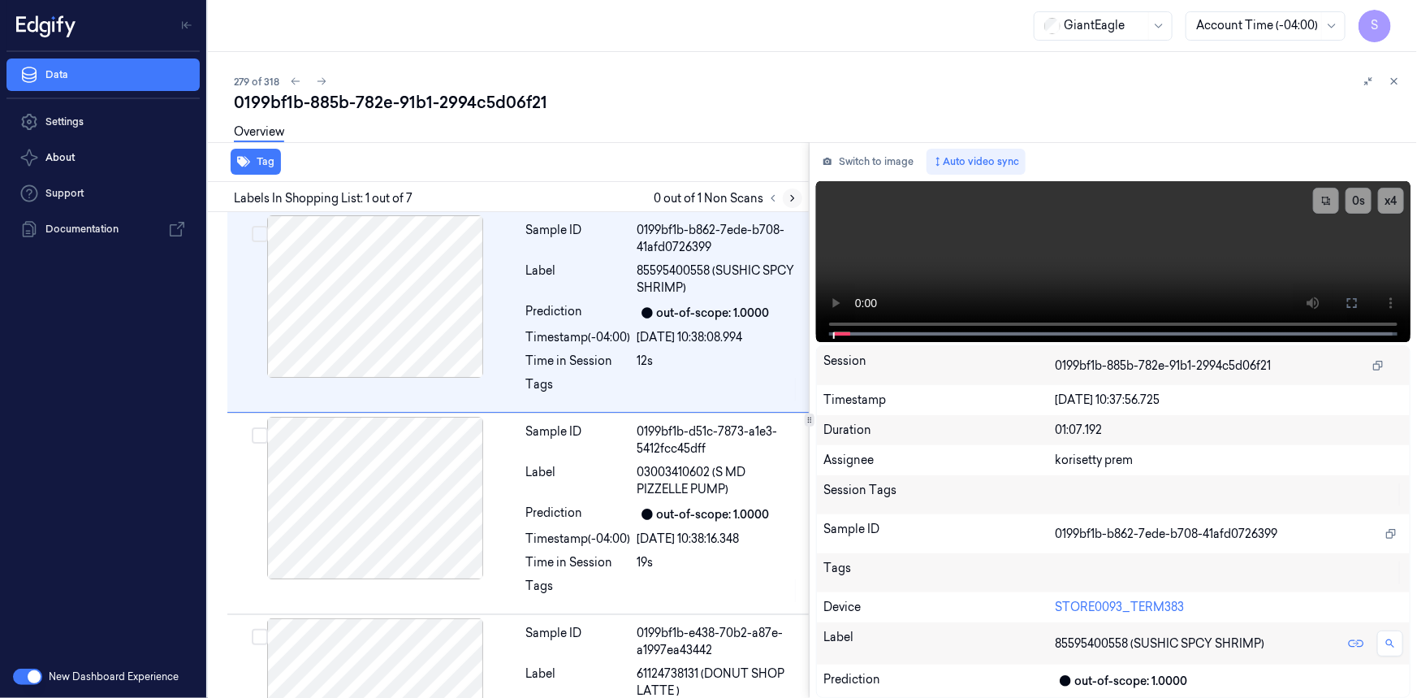
click at [787, 197] on icon at bounding box center [792, 198] width 11 height 11
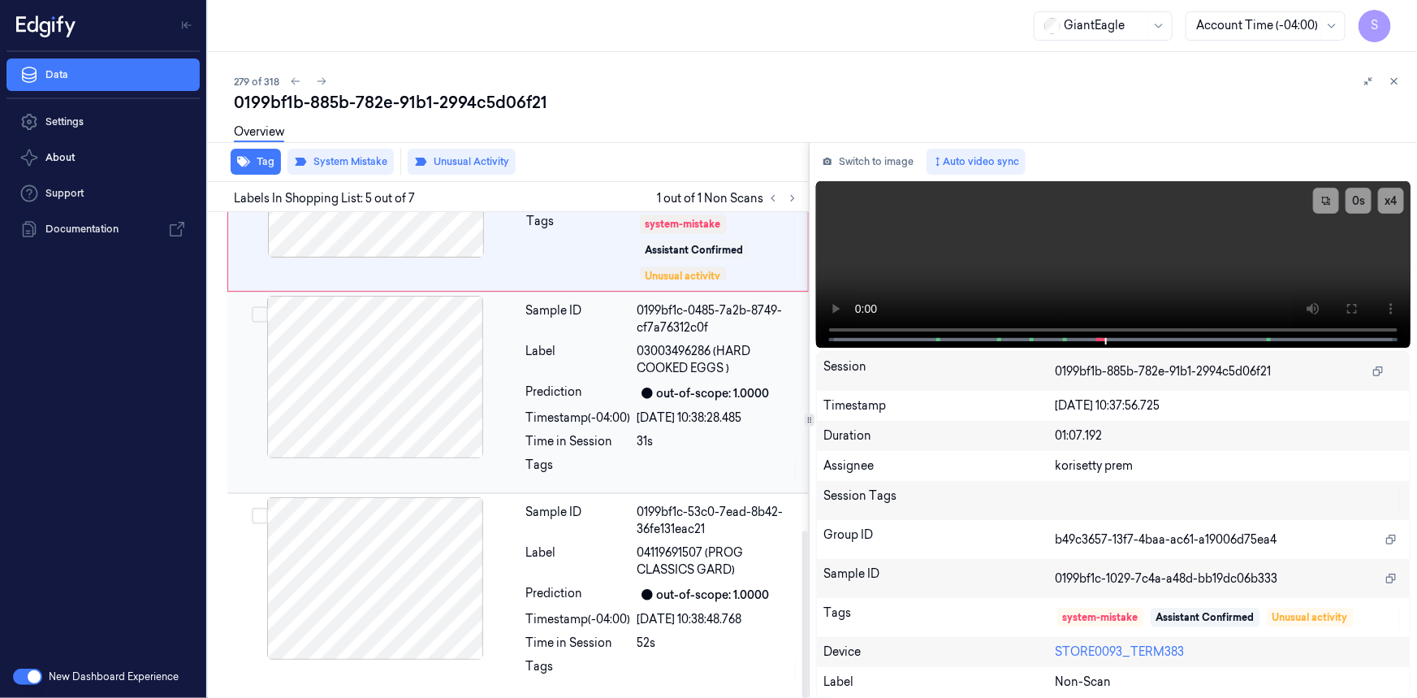
scroll to position [631, 0]
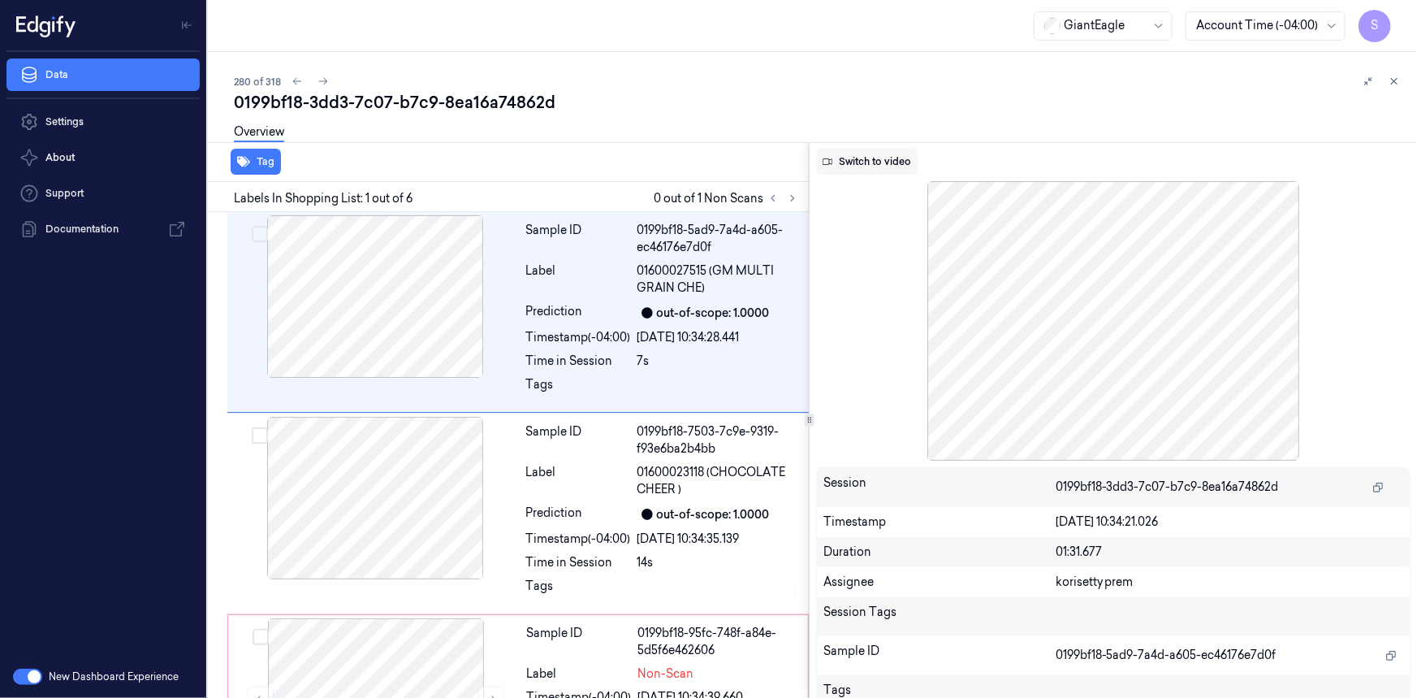
click at [894, 158] on button "Switch to video" at bounding box center [867, 162] width 102 height 26
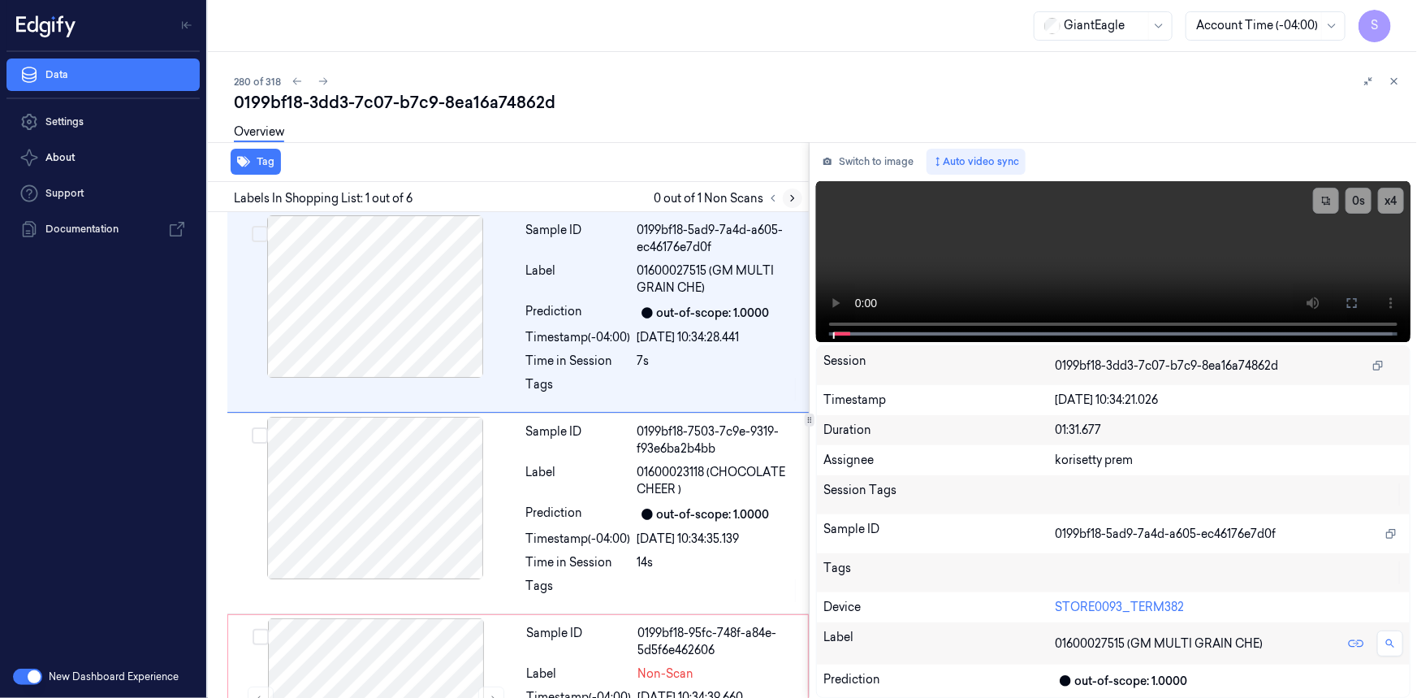
click at [794, 193] on icon at bounding box center [792, 198] width 11 height 11
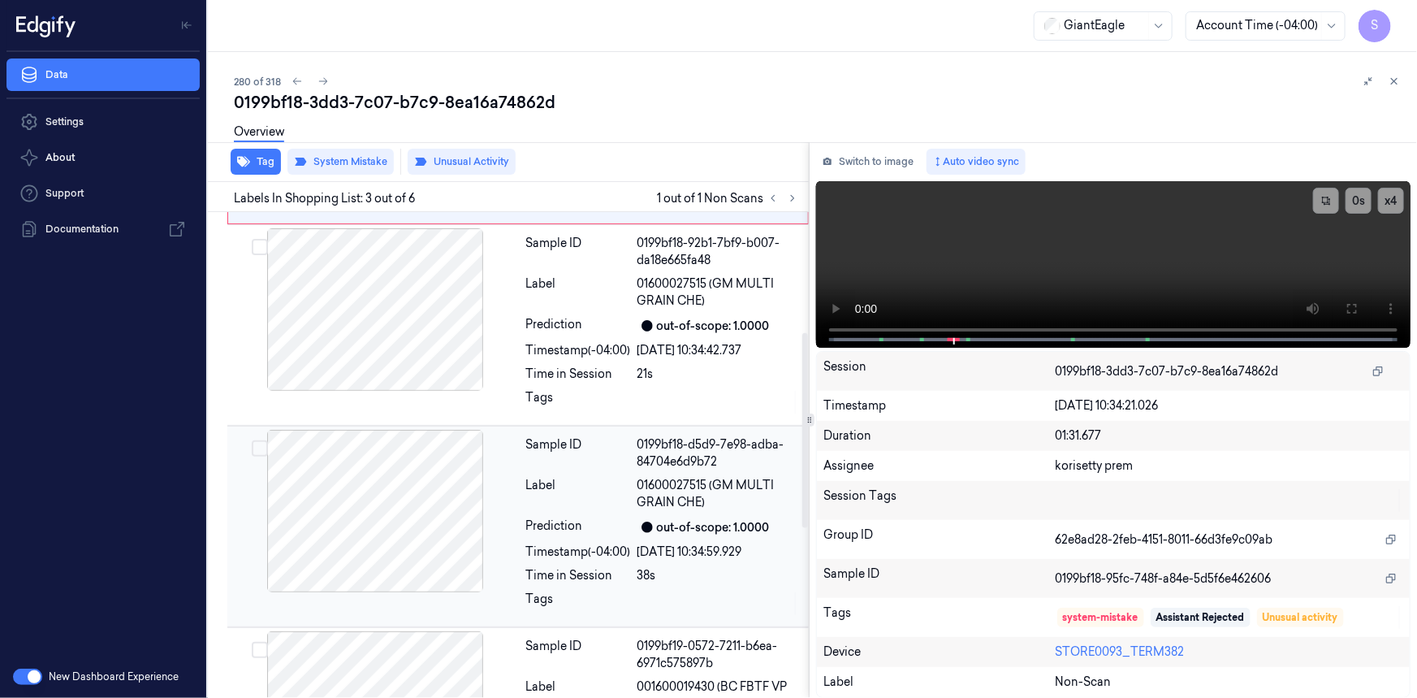
scroll to position [295, 0]
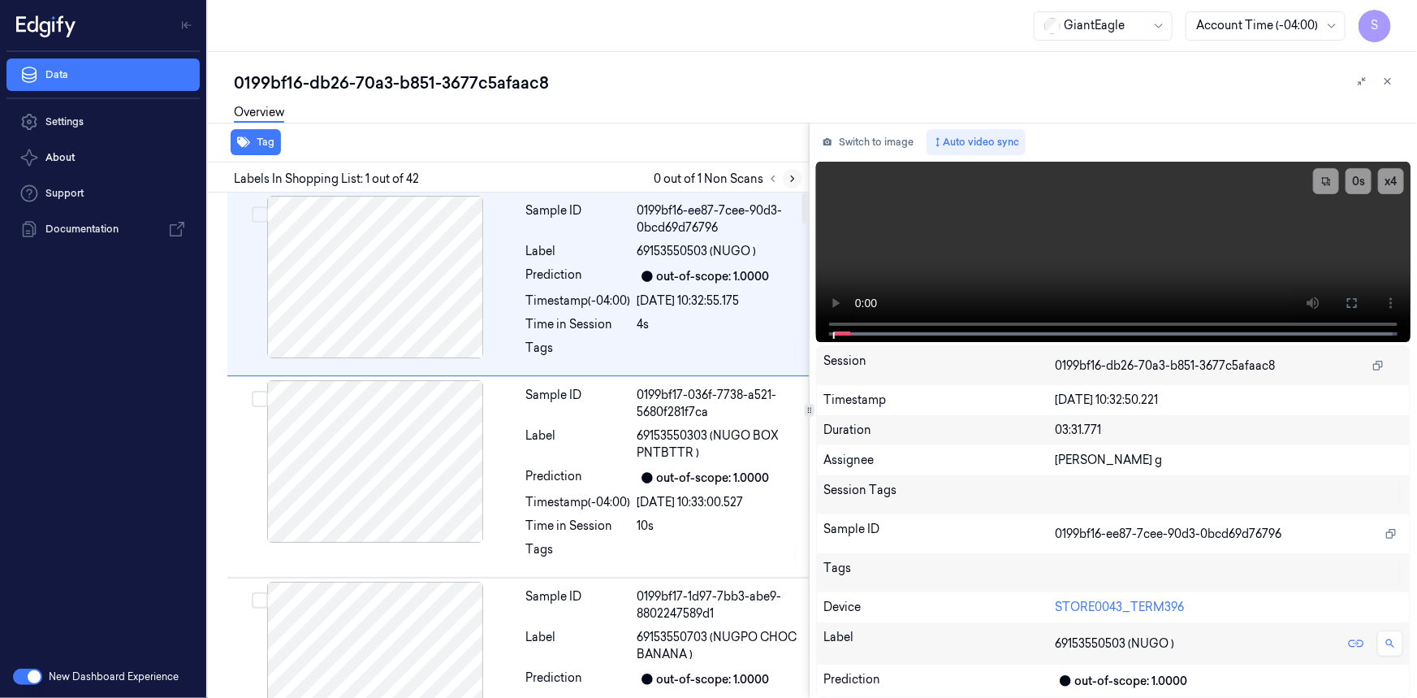
click at [795, 175] on icon at bounding box center [792, 178] width 11 height 11
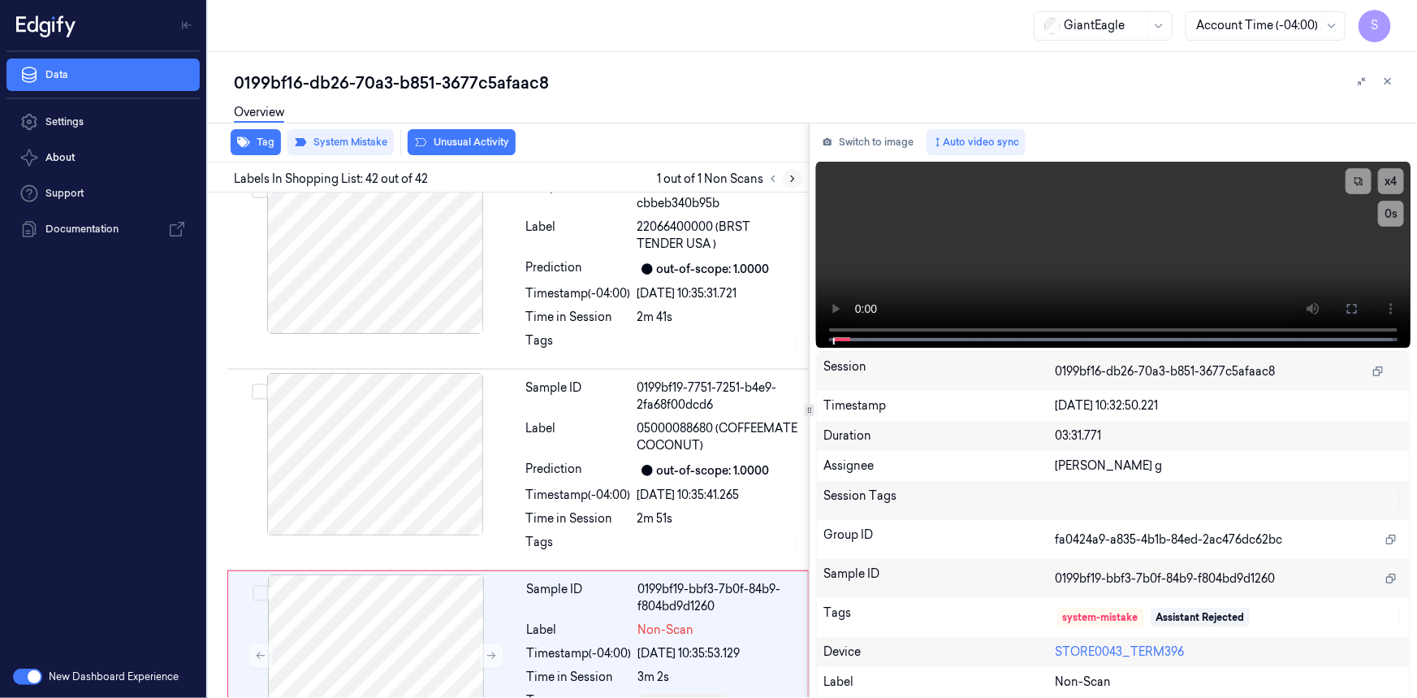
scroll to position [7898, 0]
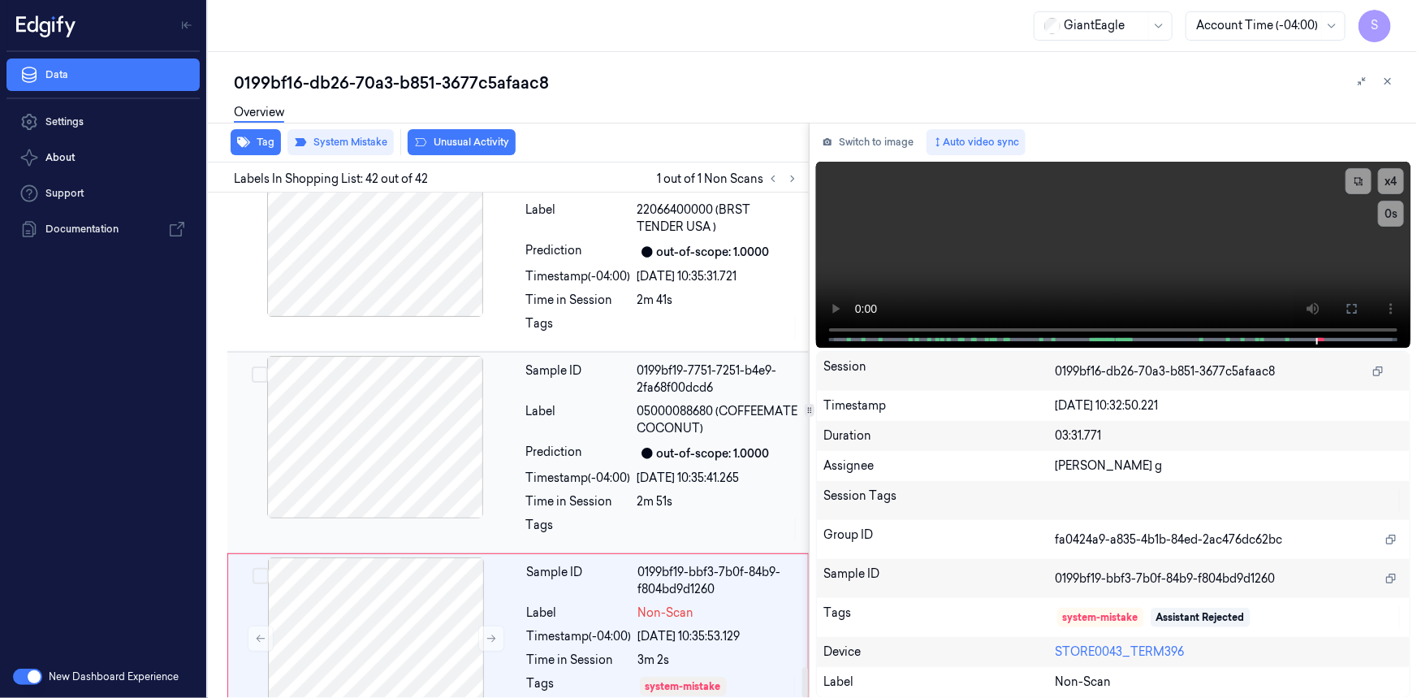
click at [434, 429] on div at bounding box center [375, 437] width 289 height 162
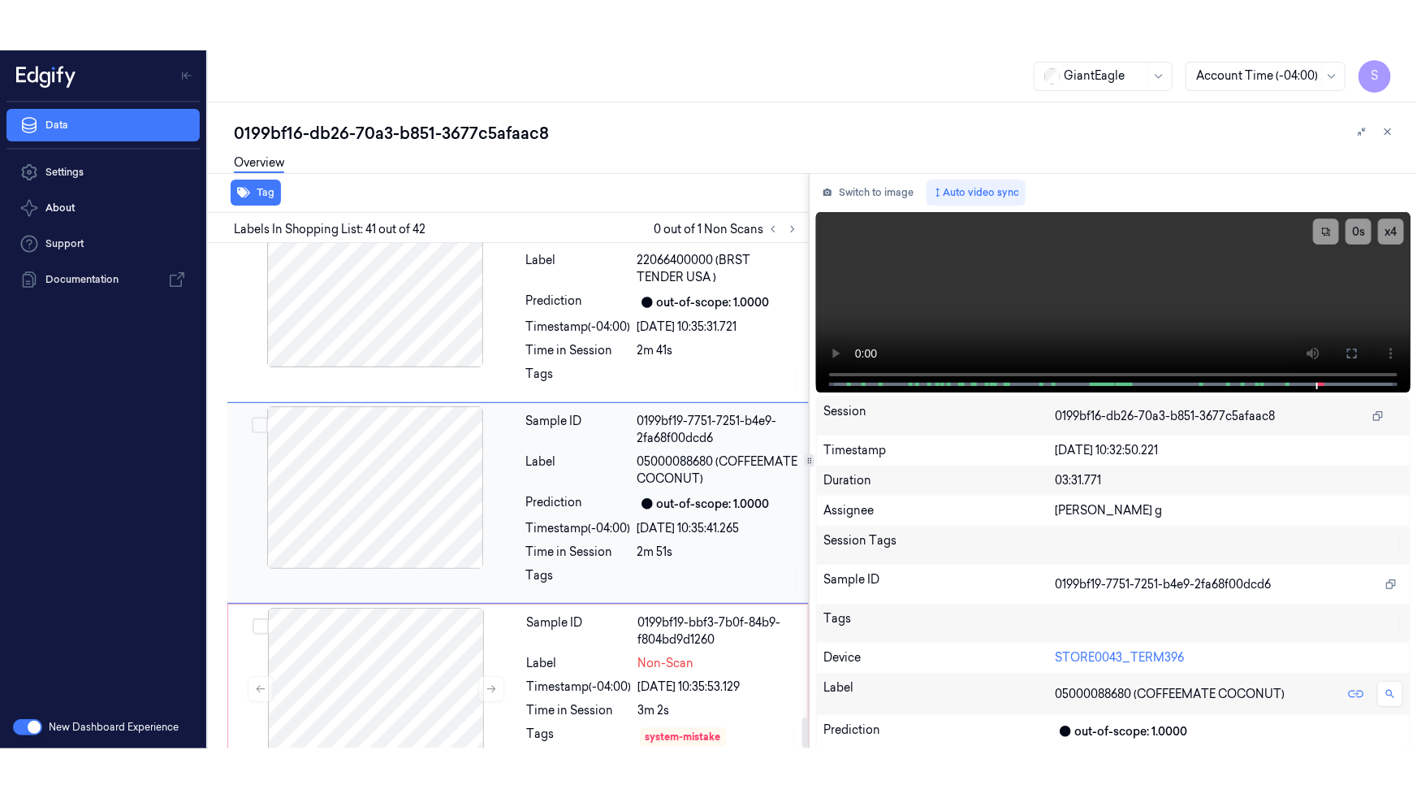
scroll to position [7864, 0]
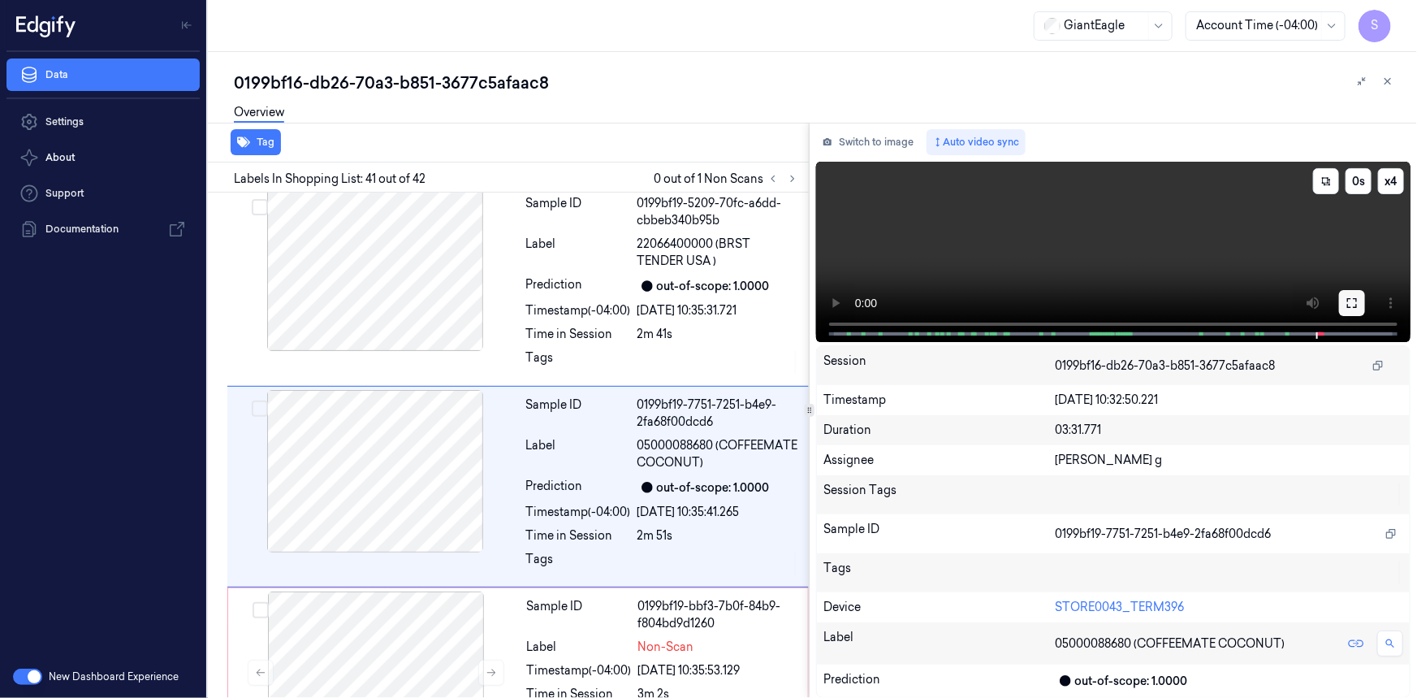
click at [1360, 301] on button at bounding box center [1352, 303] width 26 height 26
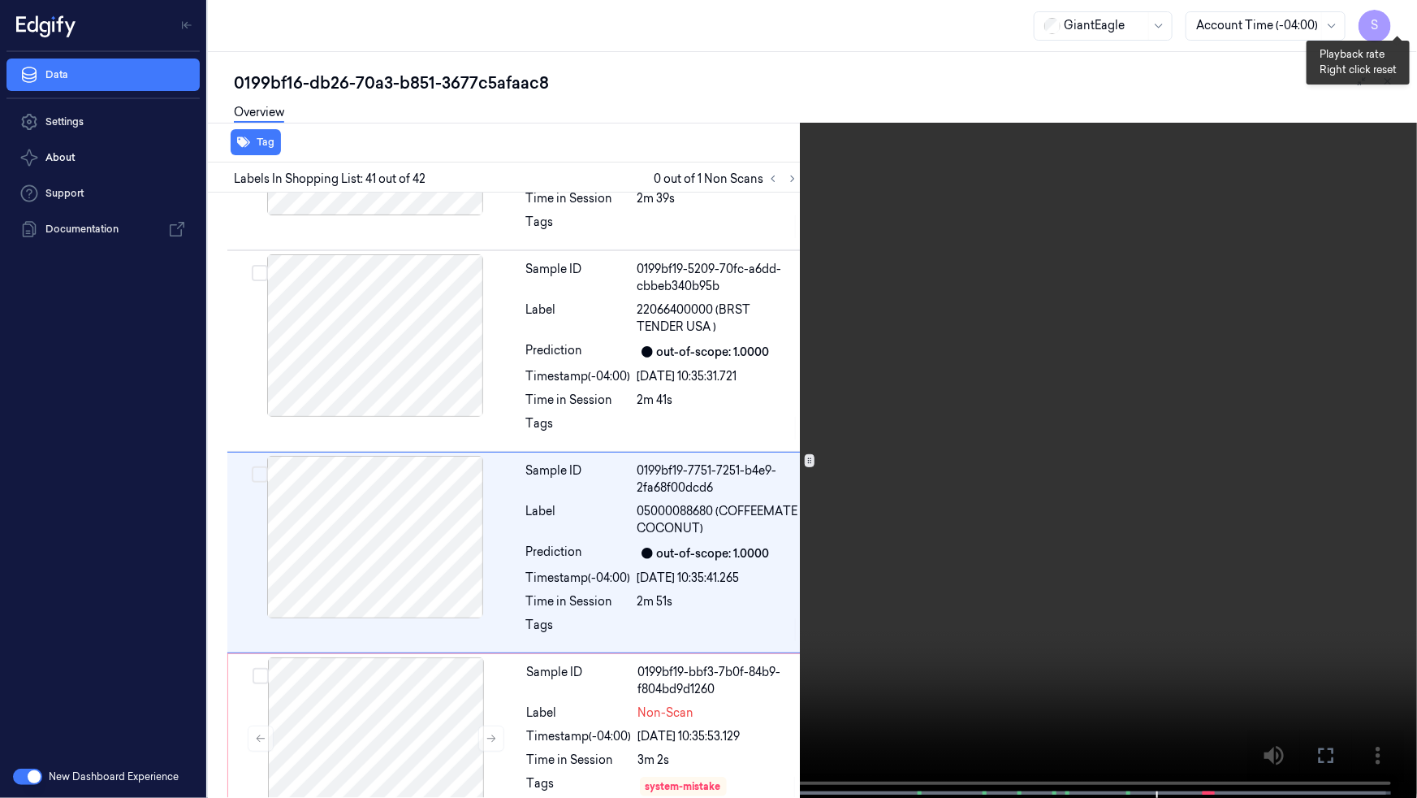
click at [1400, 15] on button "x 4" at bounding box center [1398, 19] width 26 height 26
click at [1400, 15] on button "x 1" at bounding box center [1398, 19] width 26 height 26
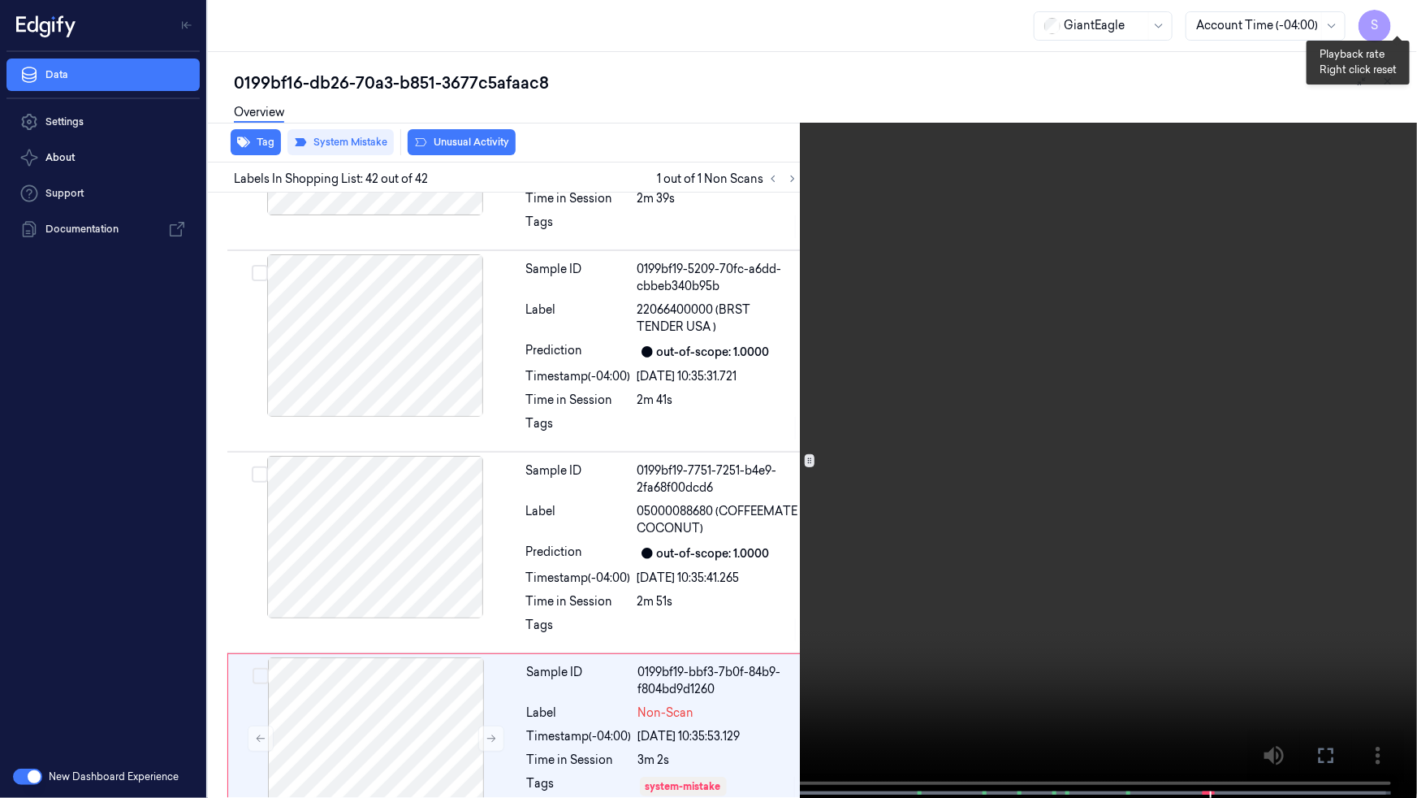
click at [1398, 22] on button "x 2" at bounding box center [1398, 19] width 26 height 26
click at [0, 0] on icon at bounding box center [0, 0] width 0 height 0
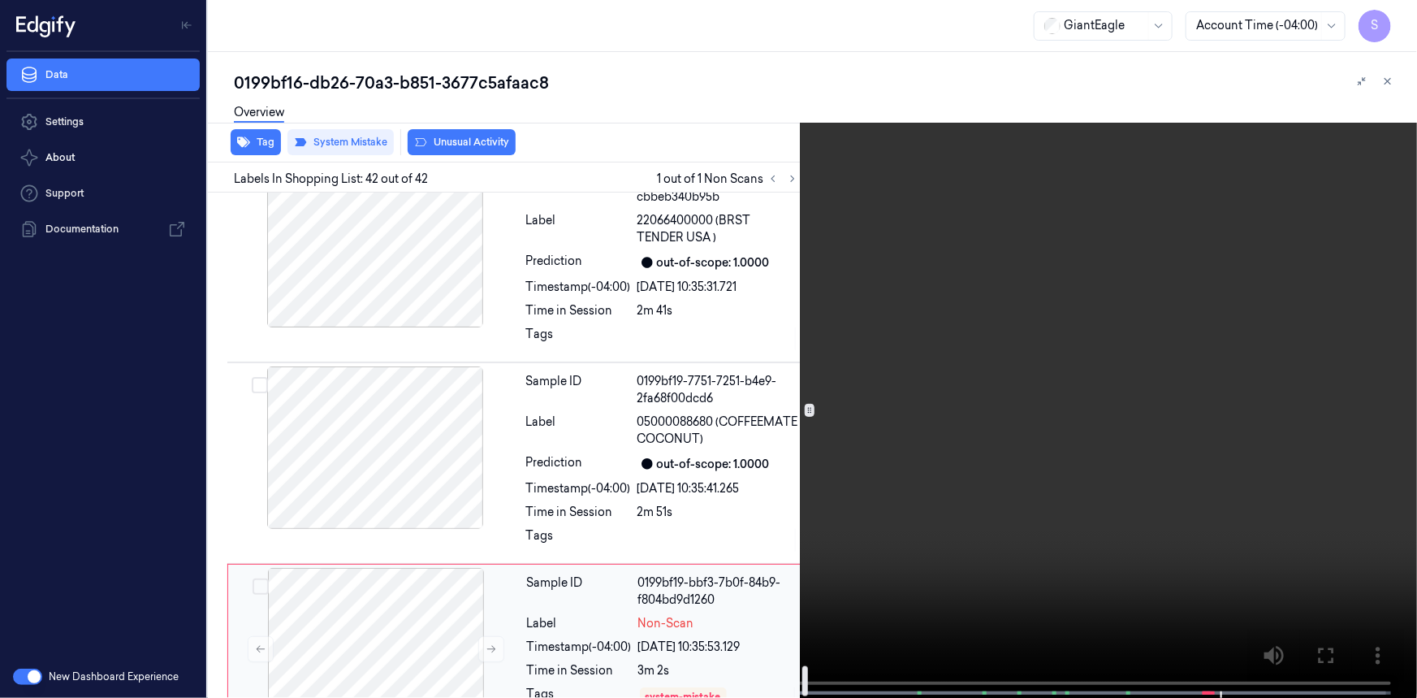
scroll to position [7898, 0]
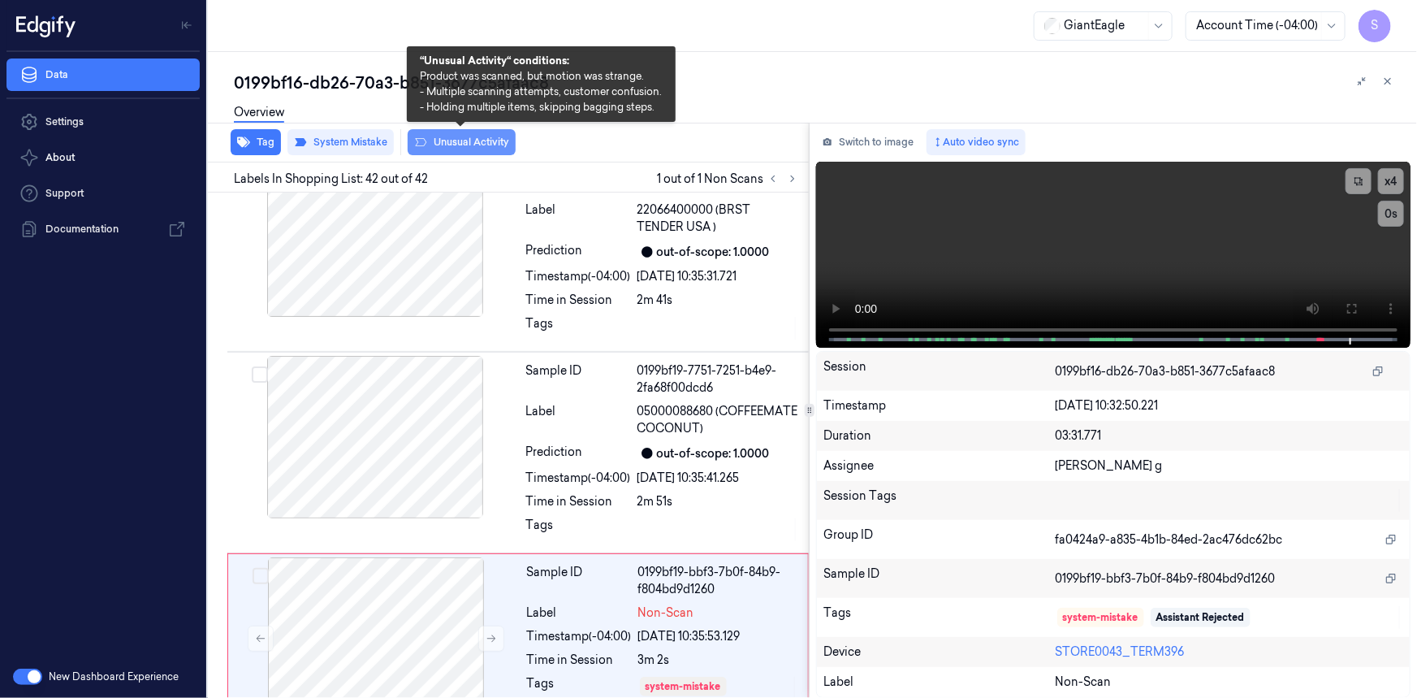
click at [422, 145] on icon at bounding box center [421, 142] width 11 height 8
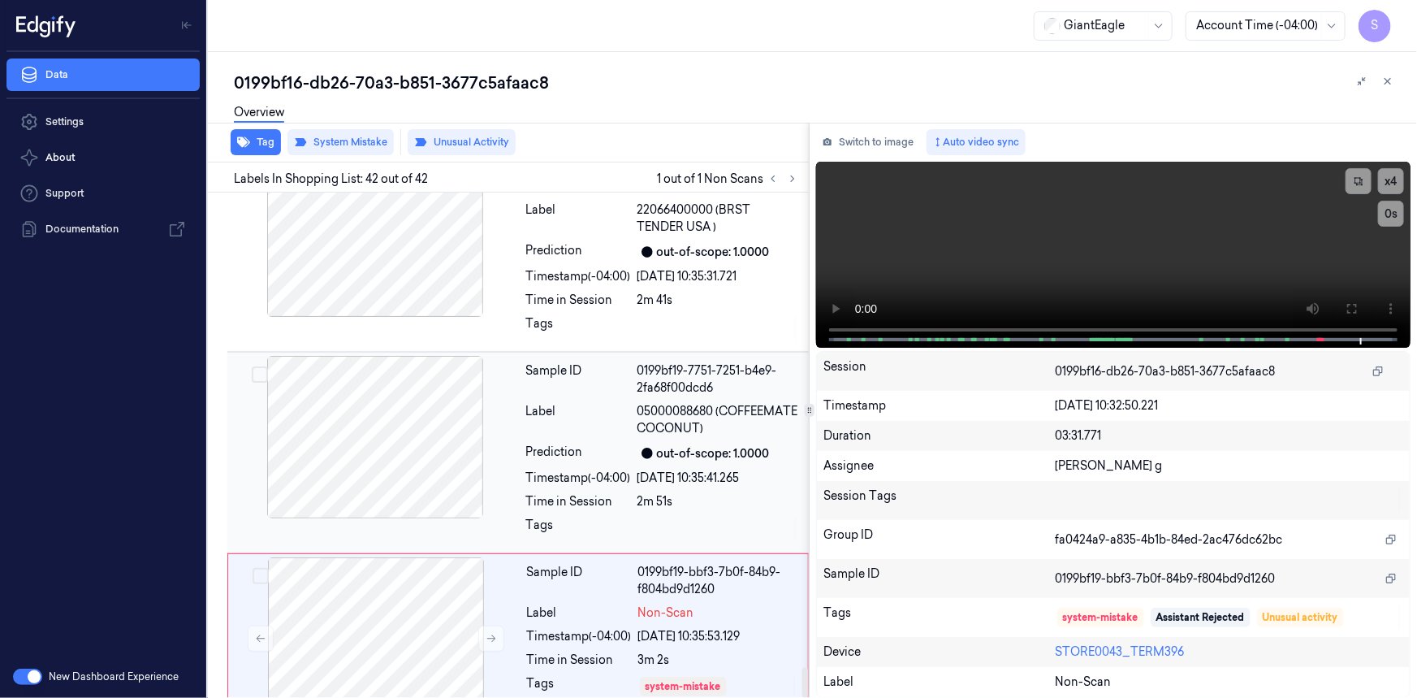
scroll to position [7918, 0]
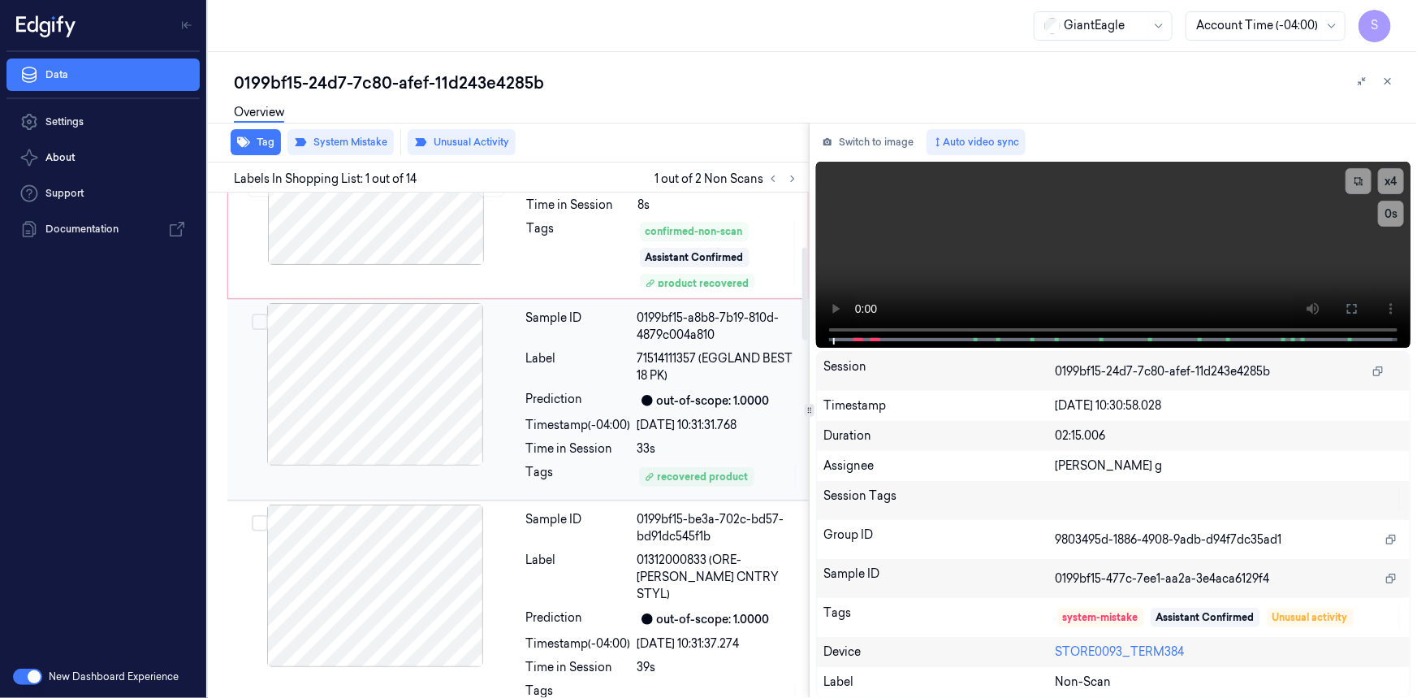
scroll to position [295, 0]
click at [418, 380] on div at bounding box center [375, 383] width 289 height 162
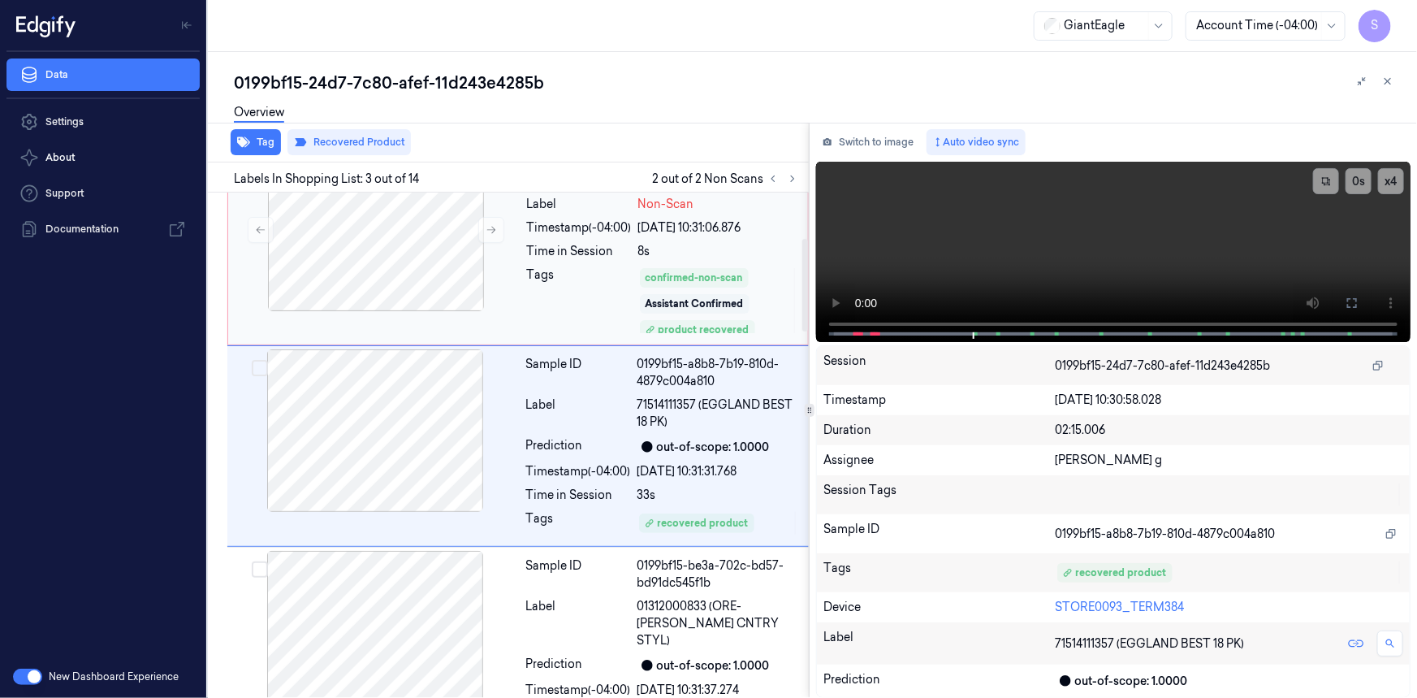
click at [746, 302] on div "Assistant Confirmed" at bounding box center [695, 303] width 110 height 19
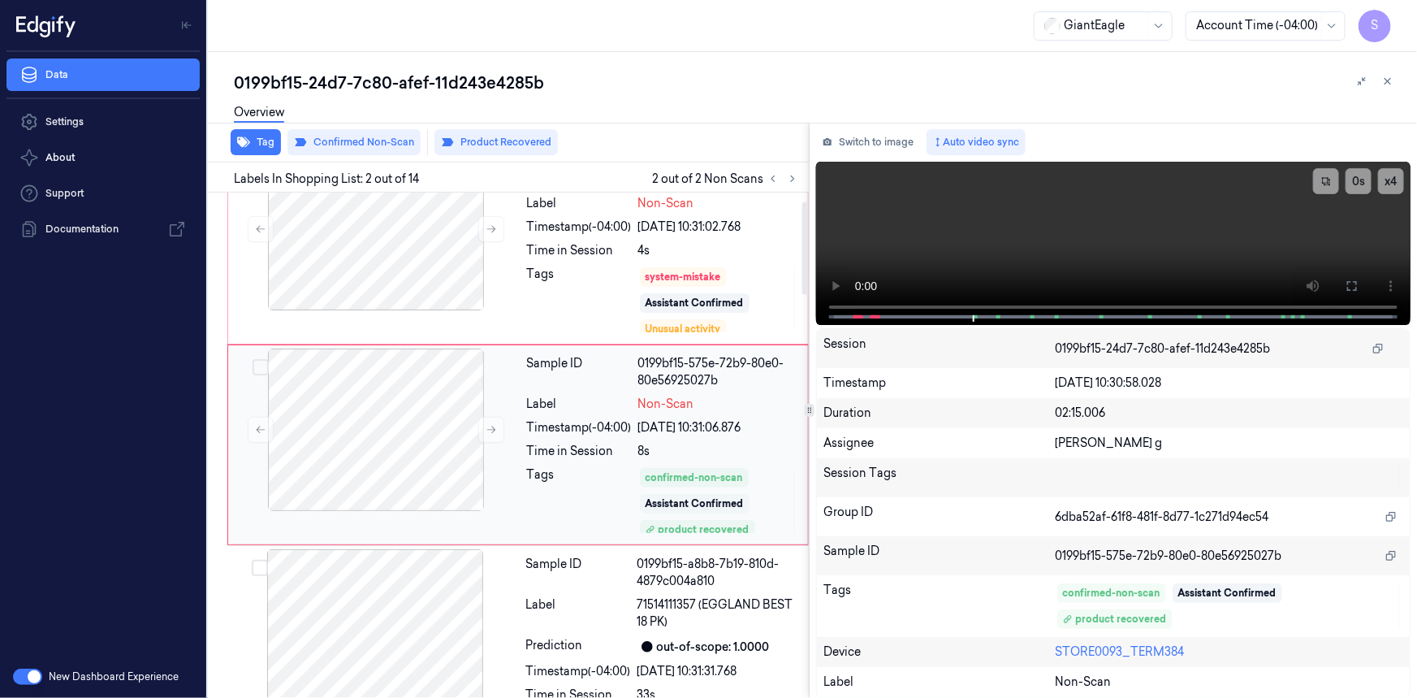
scroll to position [47, 0]
click at [706, 320] on div "Unusual activity" at bounding box center [683, 329] width 87 height 19
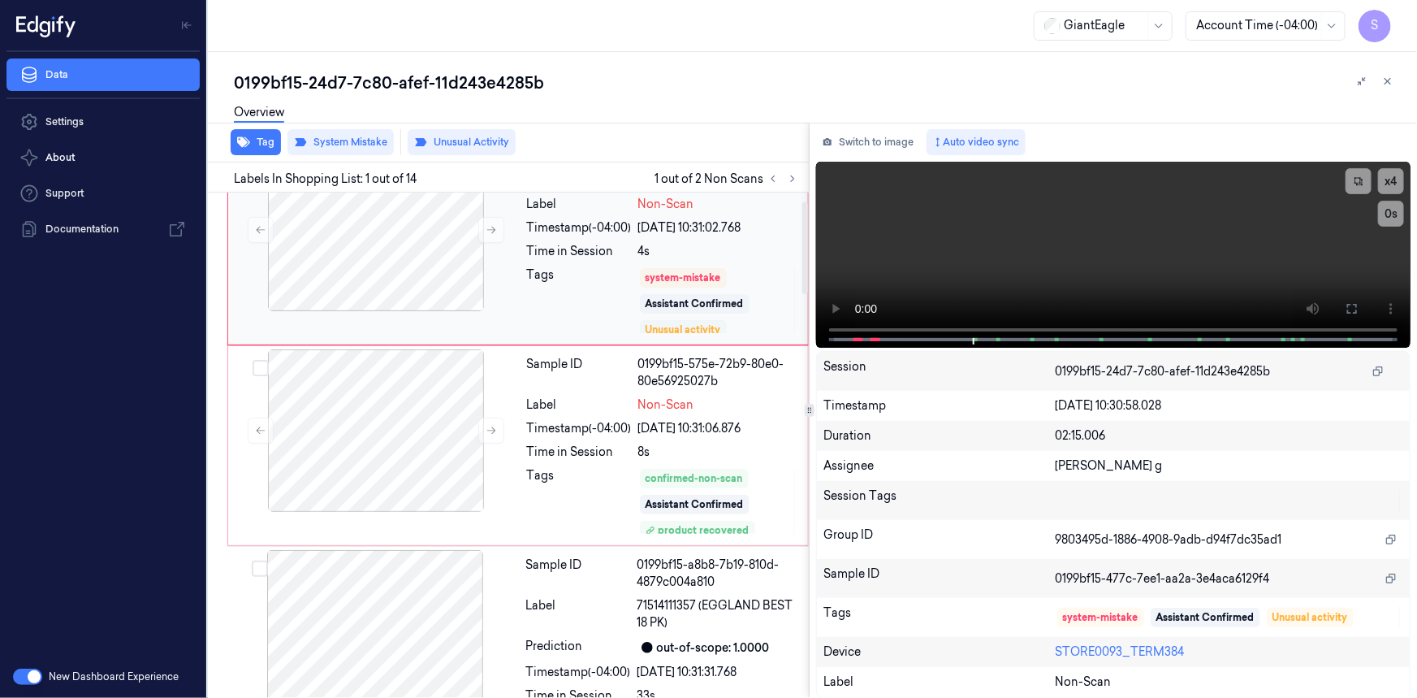
scroll to position [0, 0]
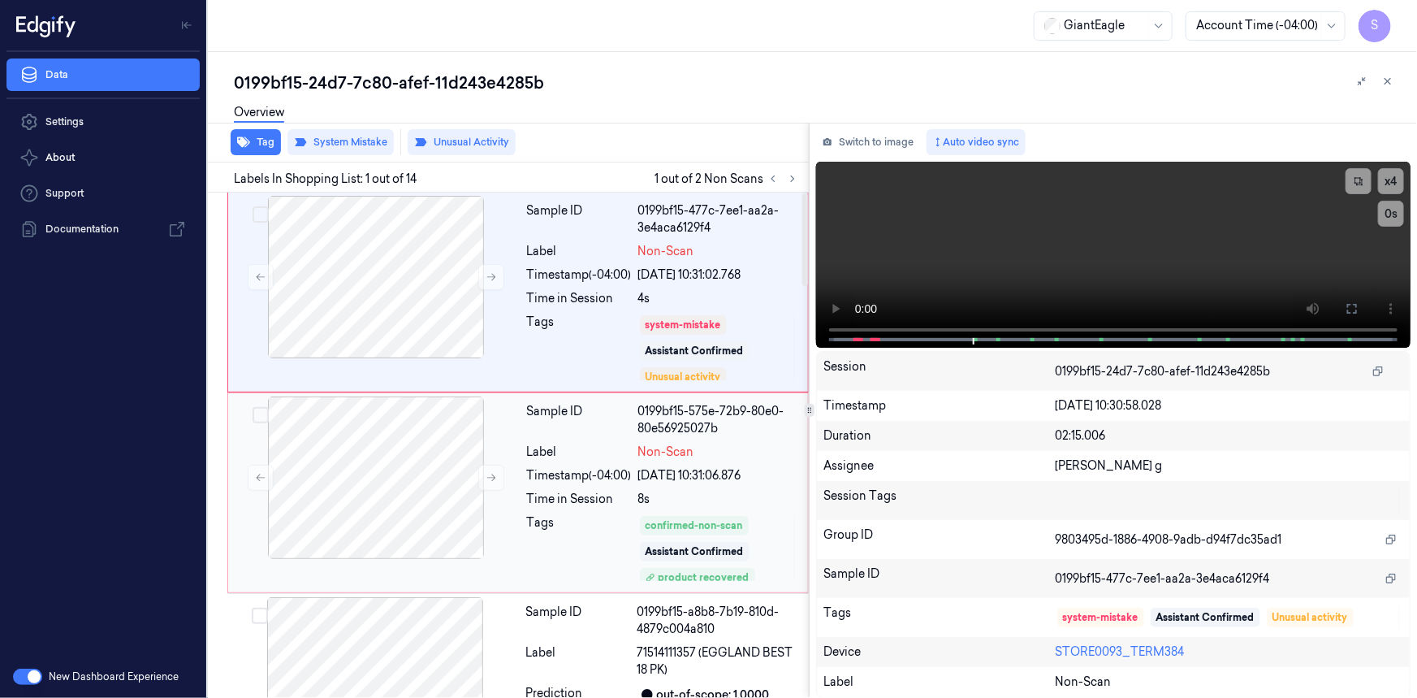
click at [601, 448] on div "Label" at bounding box center [579, 452] width 105 height 17
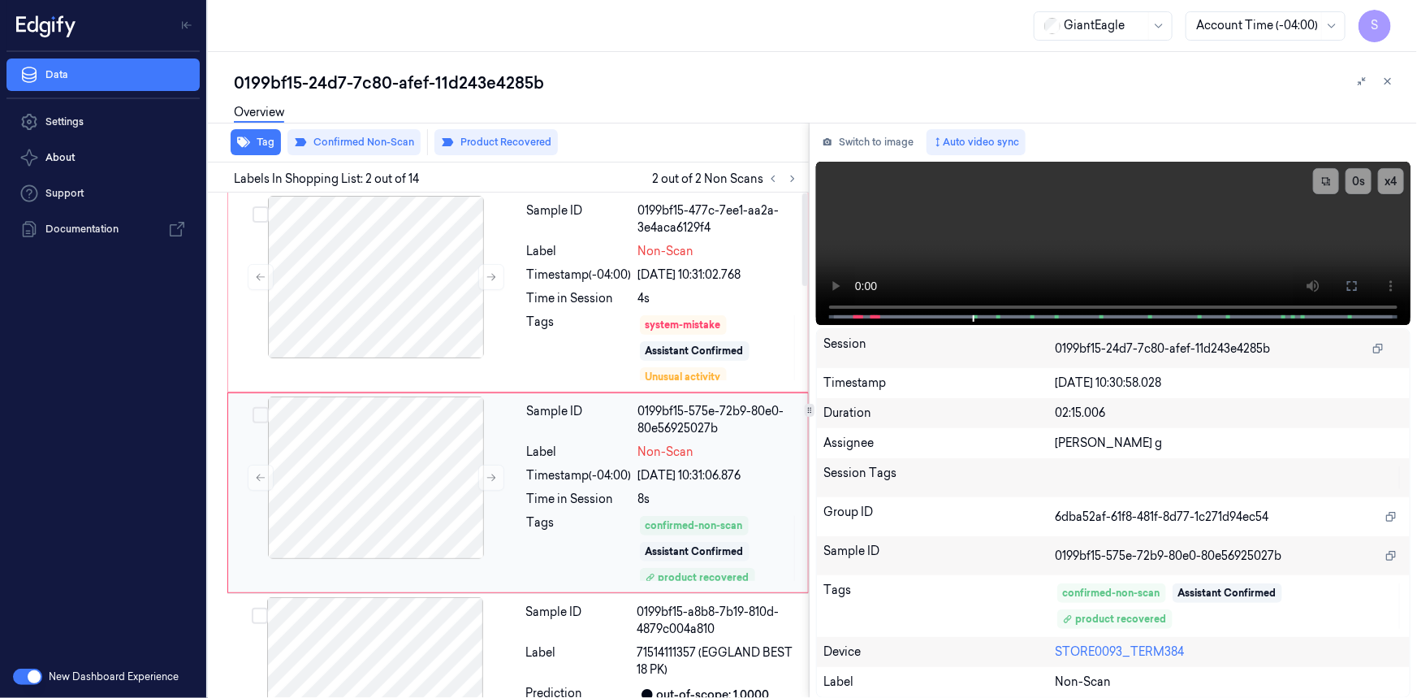
scroll to position [47, 0]
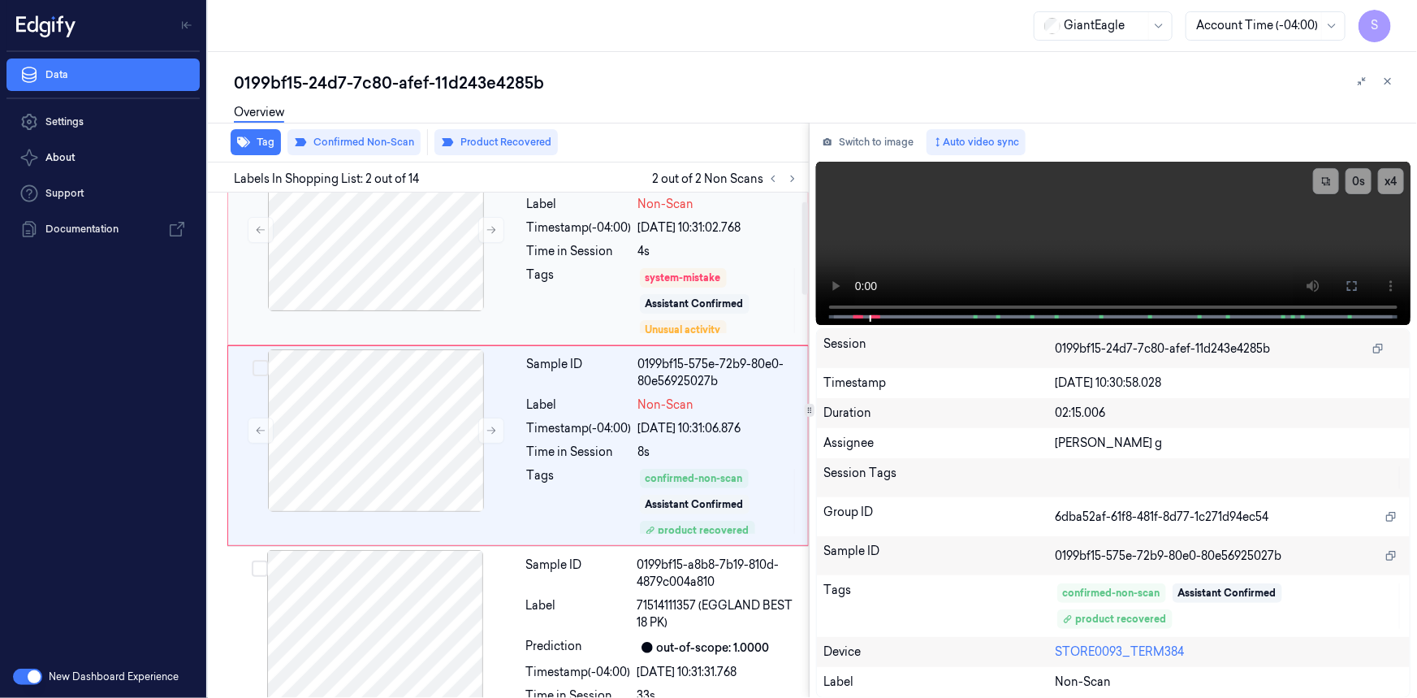
click at [604, 309] on div "Tags" at bounding box center [579, 300] width 105 height 68
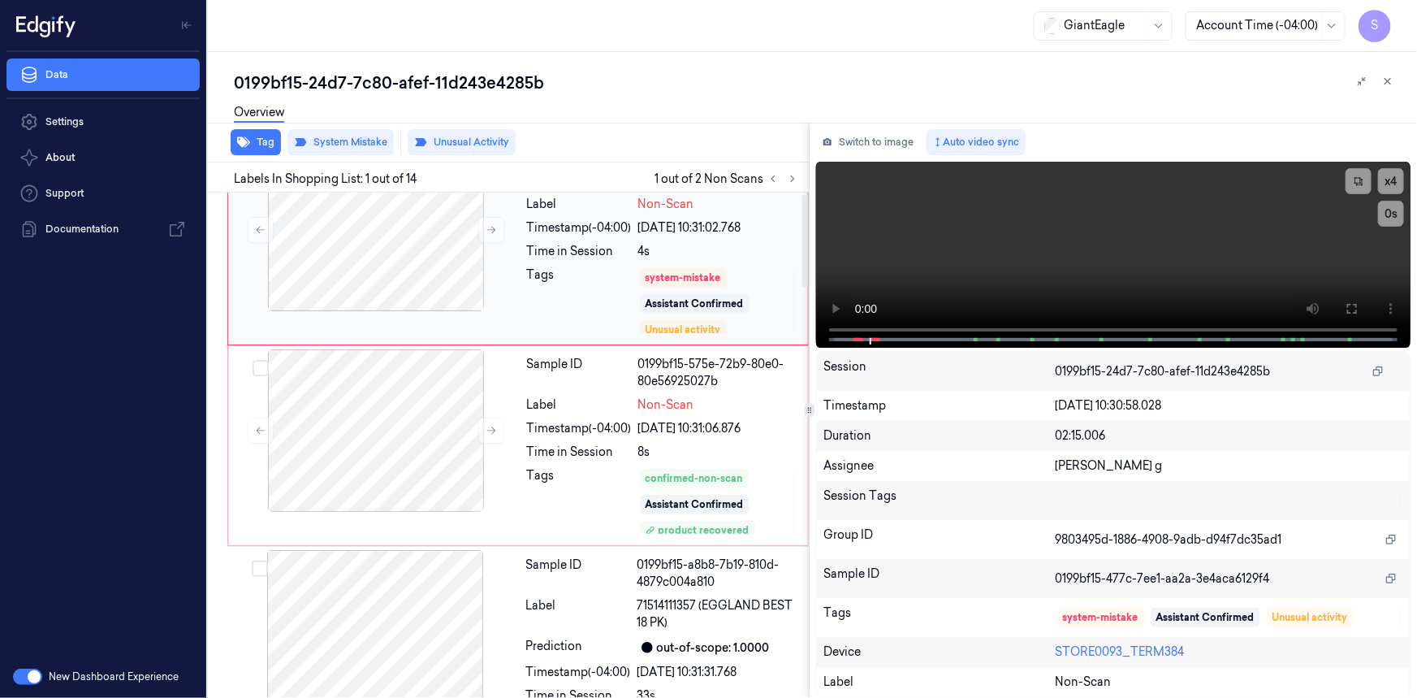
scroll to position [0, 0]
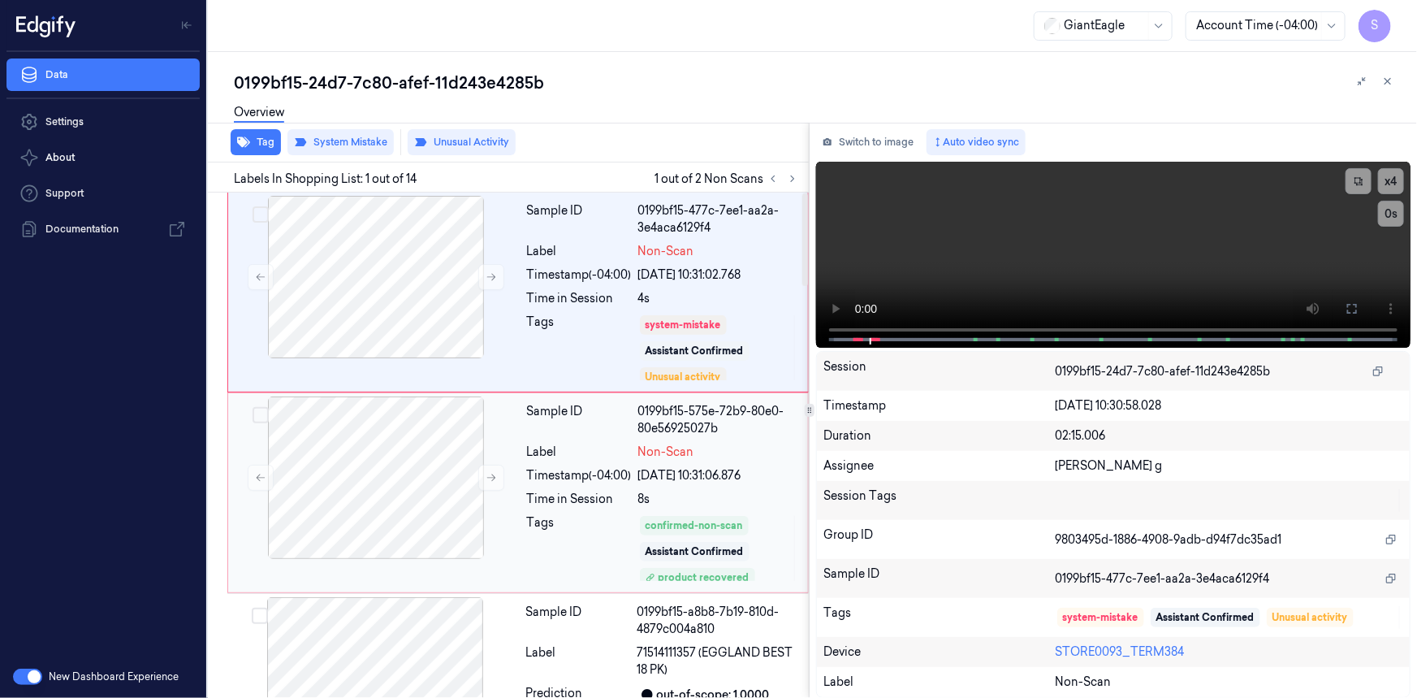
click at [569, 500] on div "Time in Session" at bounding box center [579, 499] width 105 height 17
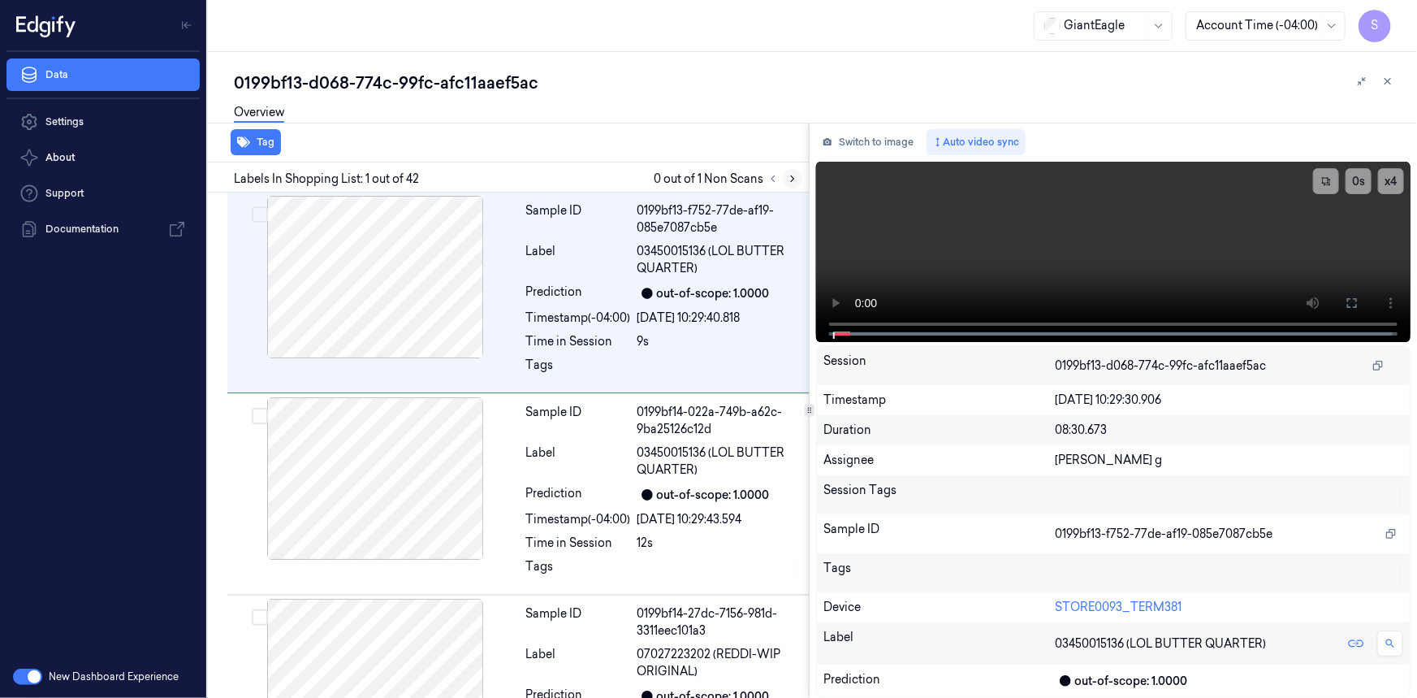
click at [791, 176] on icon at bounding box center [792, 178] width 11 height 11
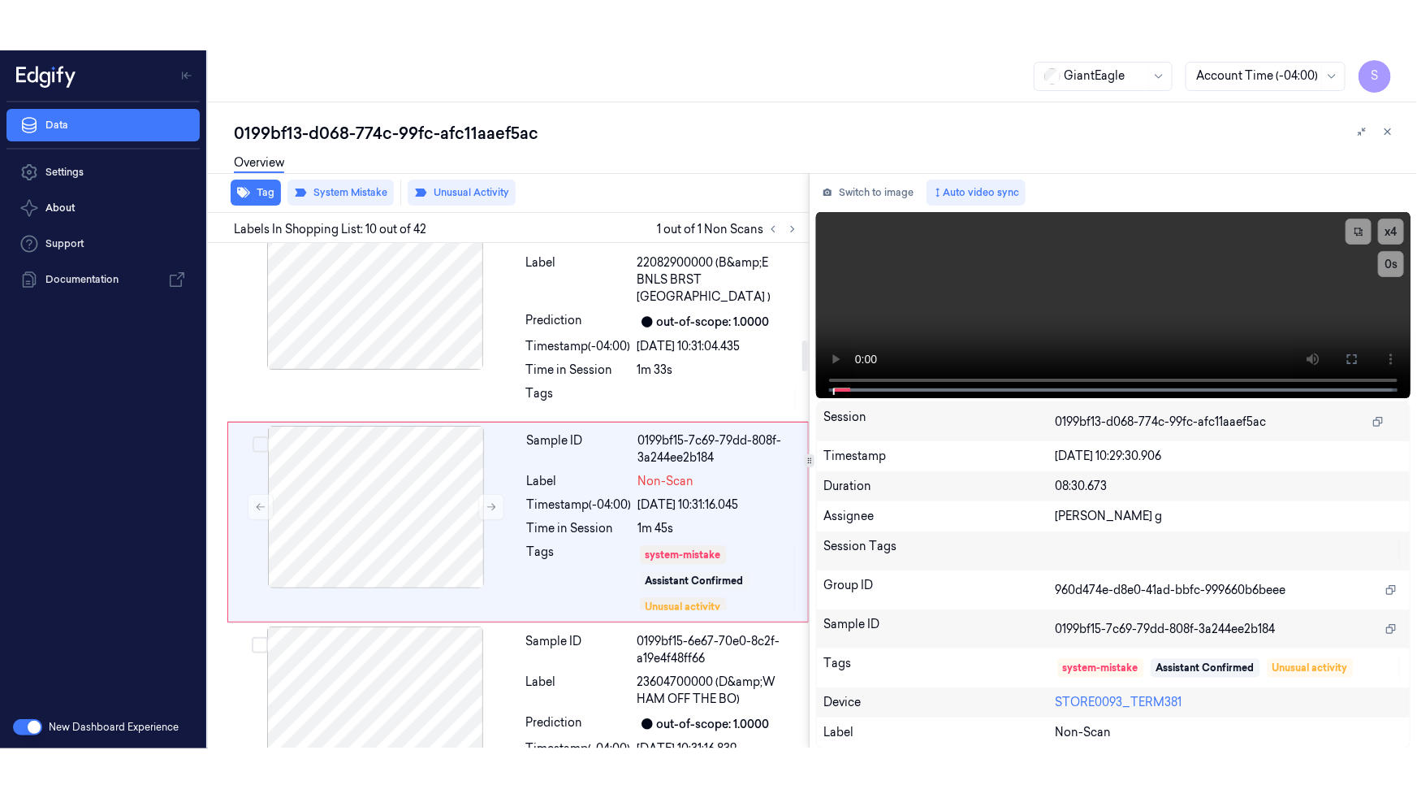
scroll to position [1624, 0]
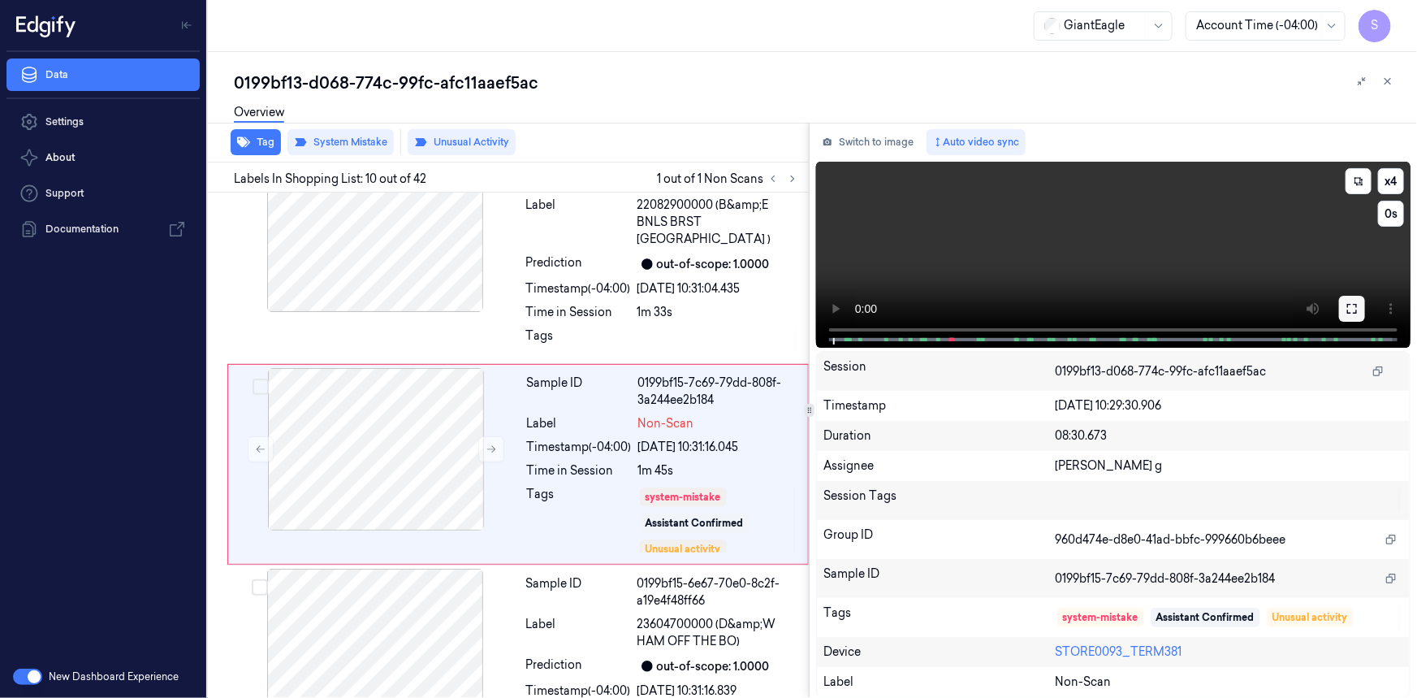
click at [1355, 315] on icon at bounding box center [1352, 308] width 13 height 13
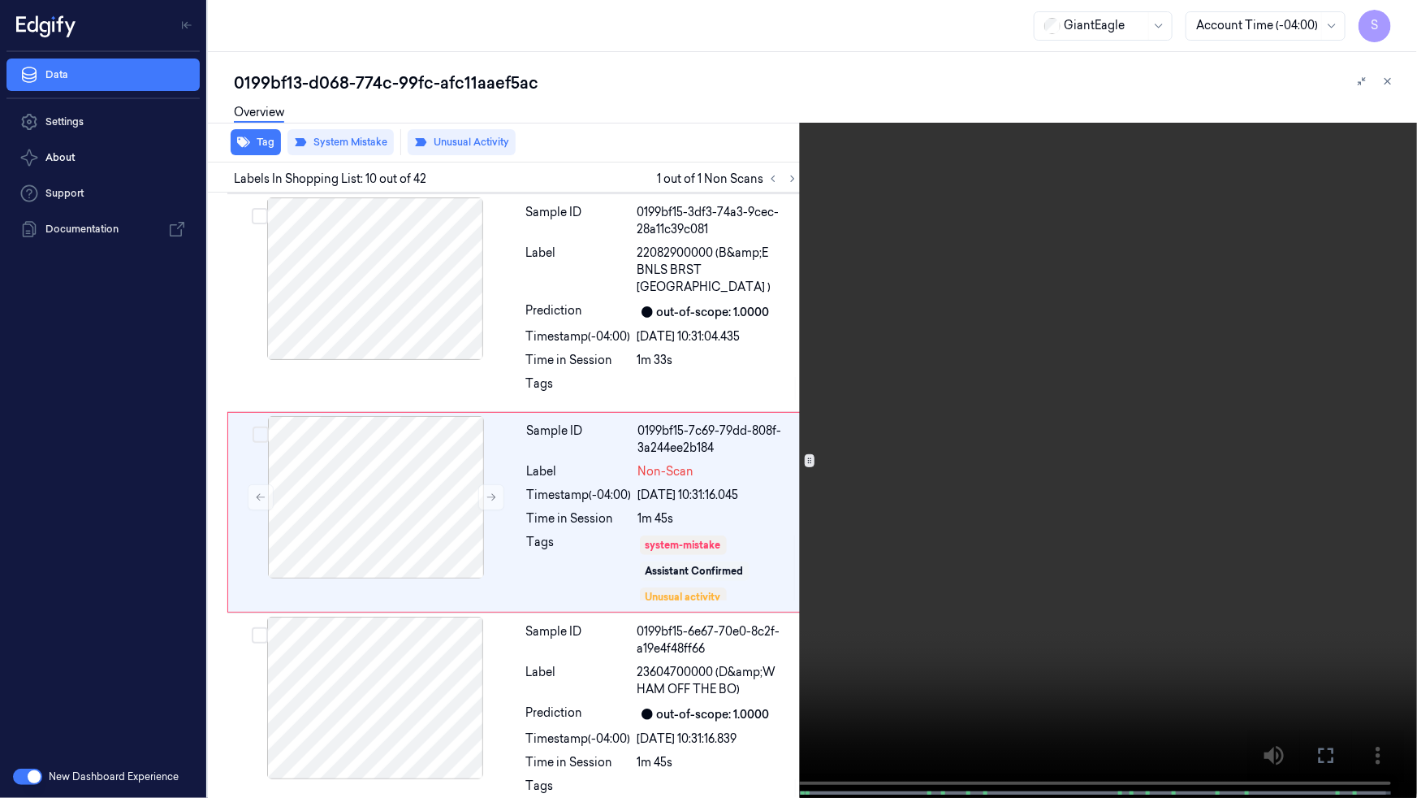
scroll to position [1574, 0]
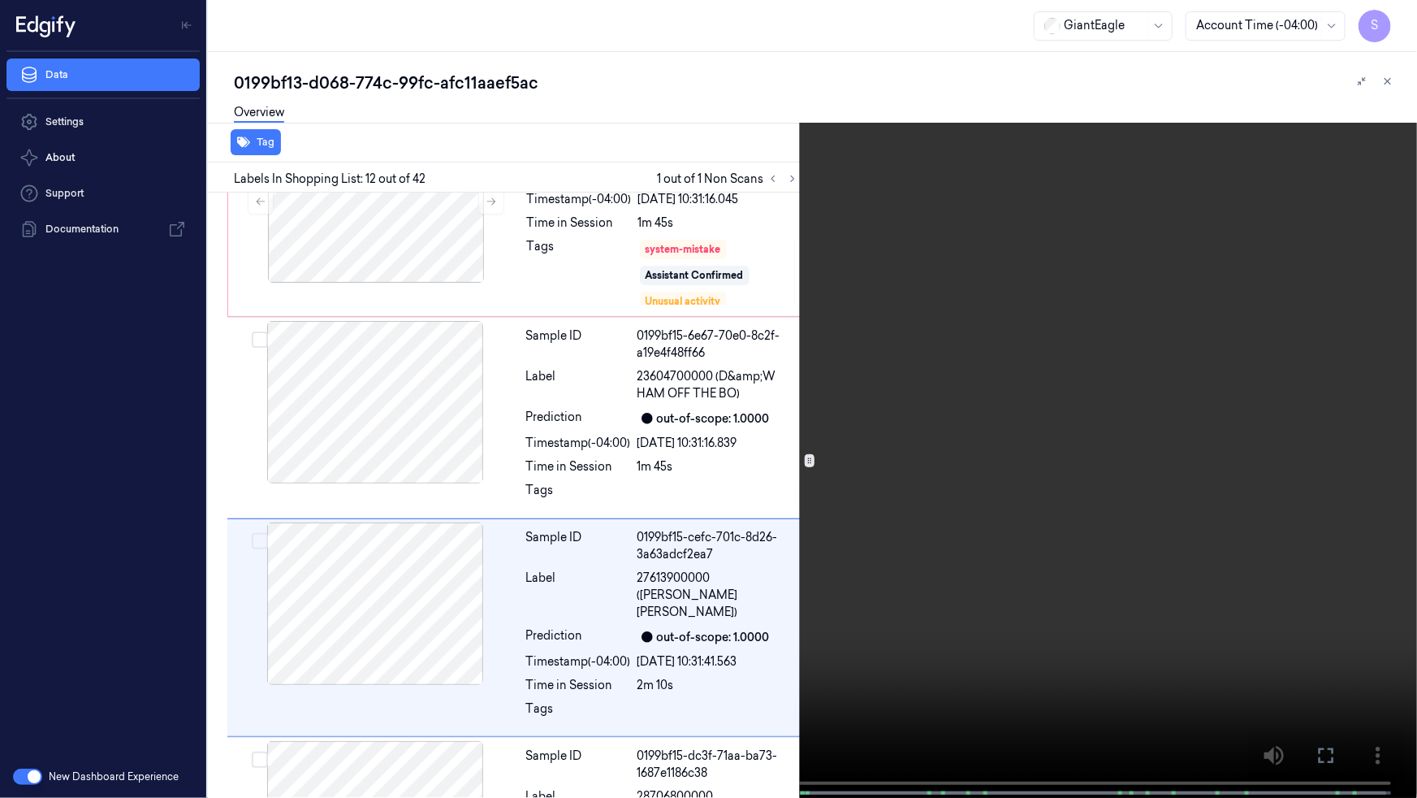
click at [312, 697] on span at bounding box center [313, 793] width 2 height 8
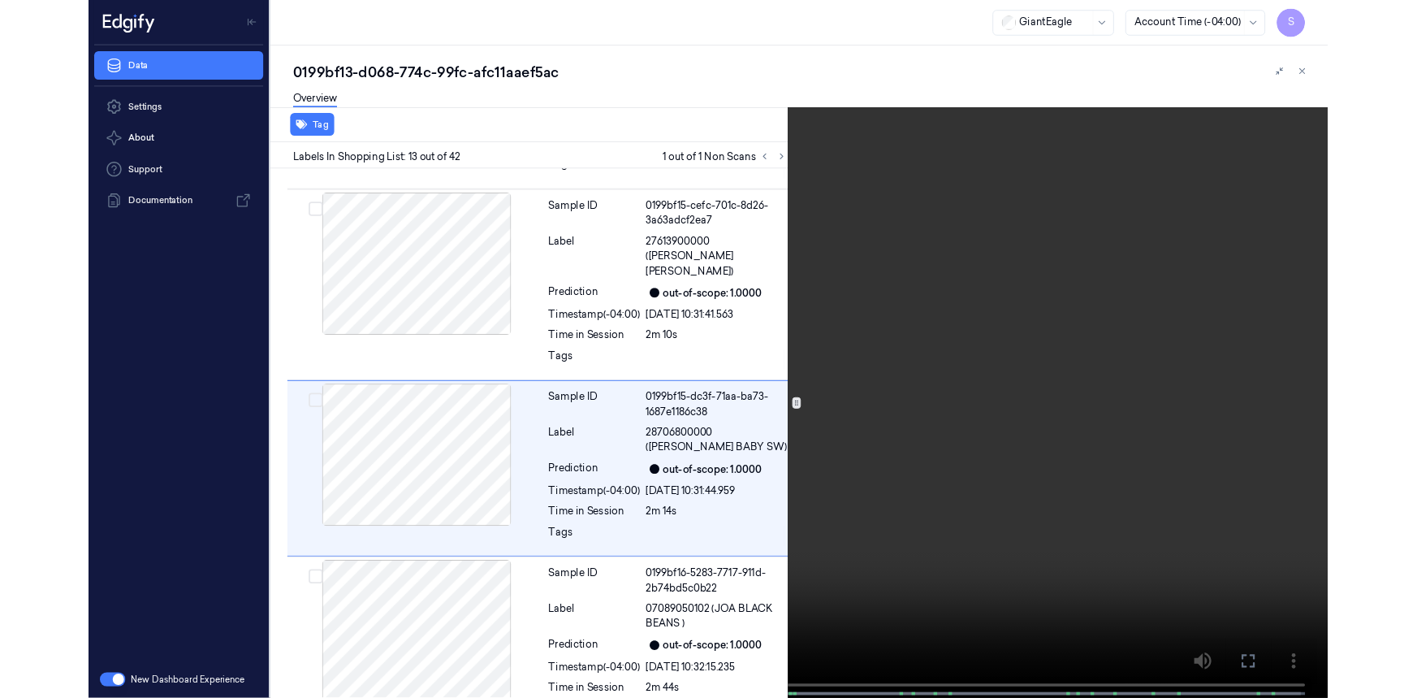
scroll to position [2177, 0]
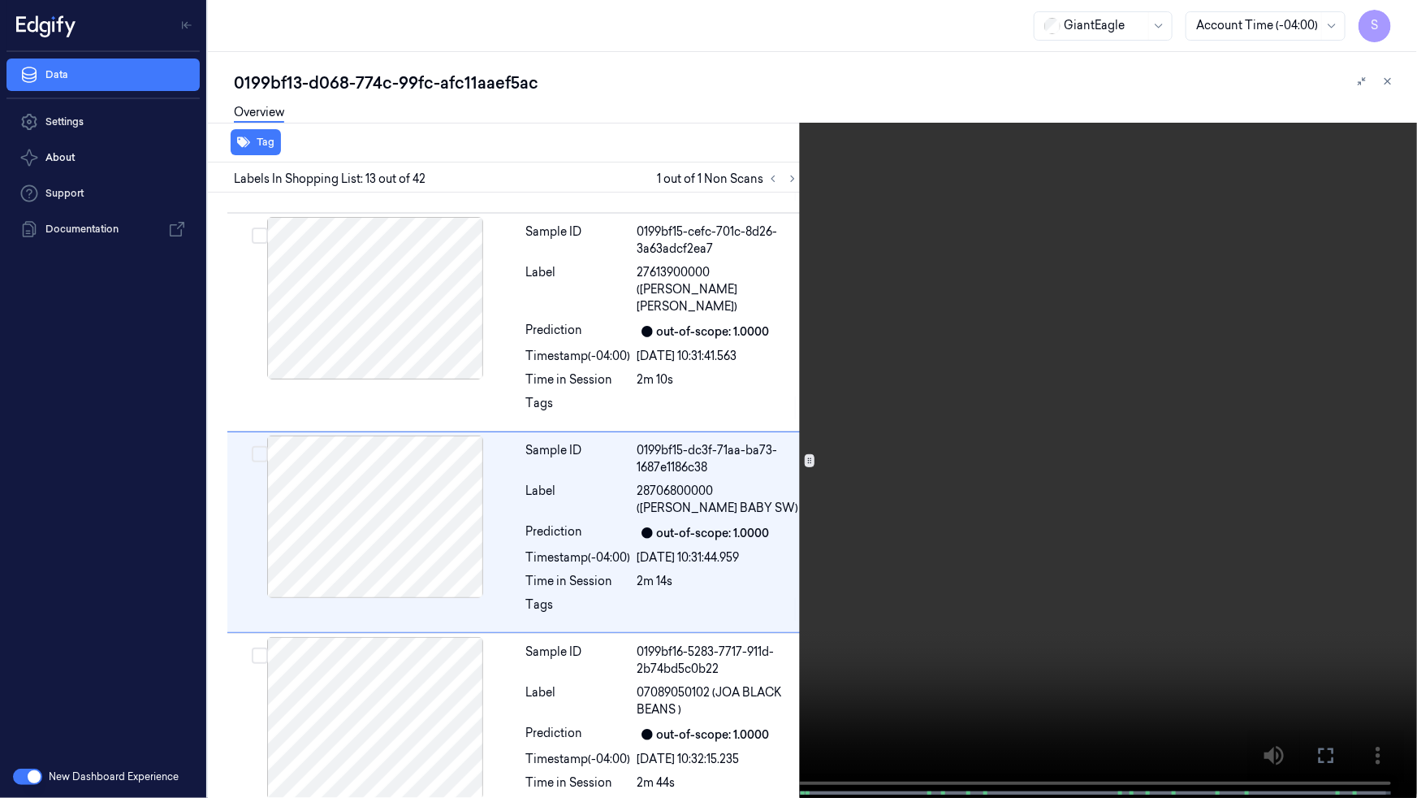
click at [0, 0] on icon at bounding box center [0, 0] width 0 height 0
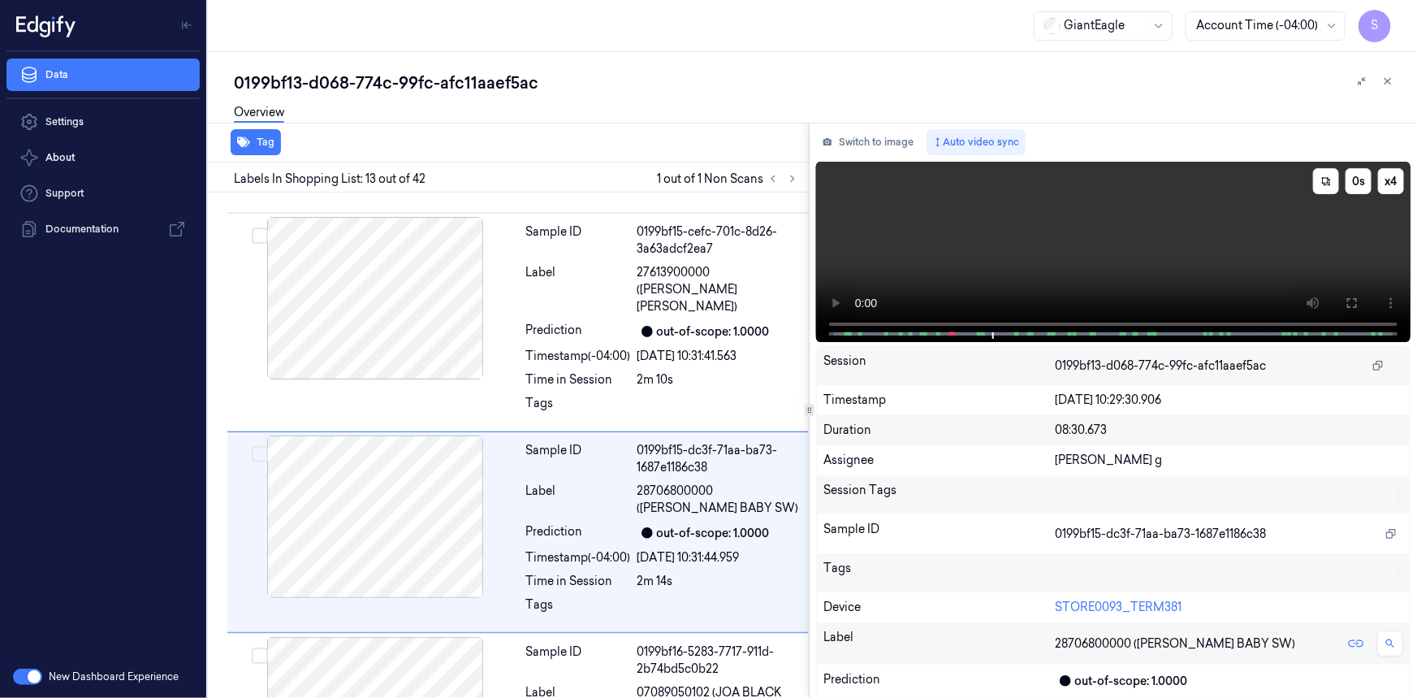
click at [1106, 214] on video at bounding box center [1113, 252] width 595 height 180
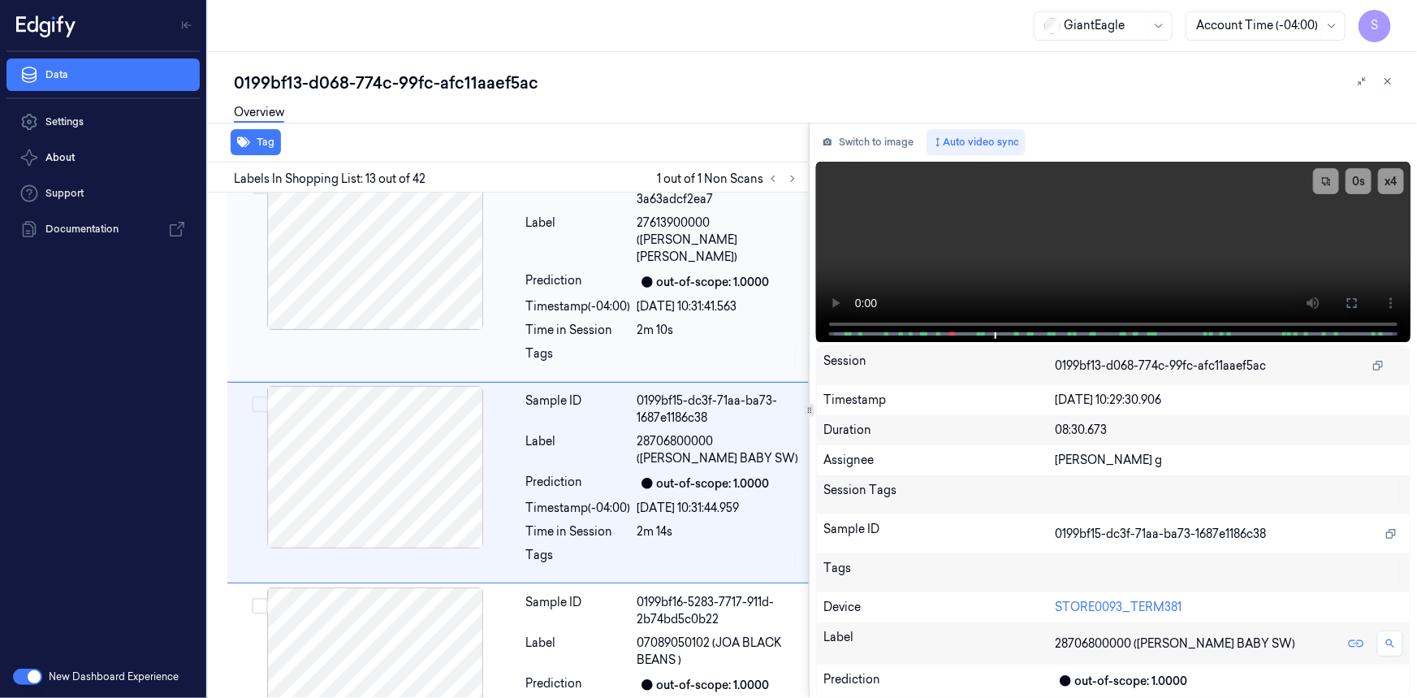
scroll to position [2227, 0]
click at [775, 178] on icon at bounding box center [773, 178] width 11 height 11
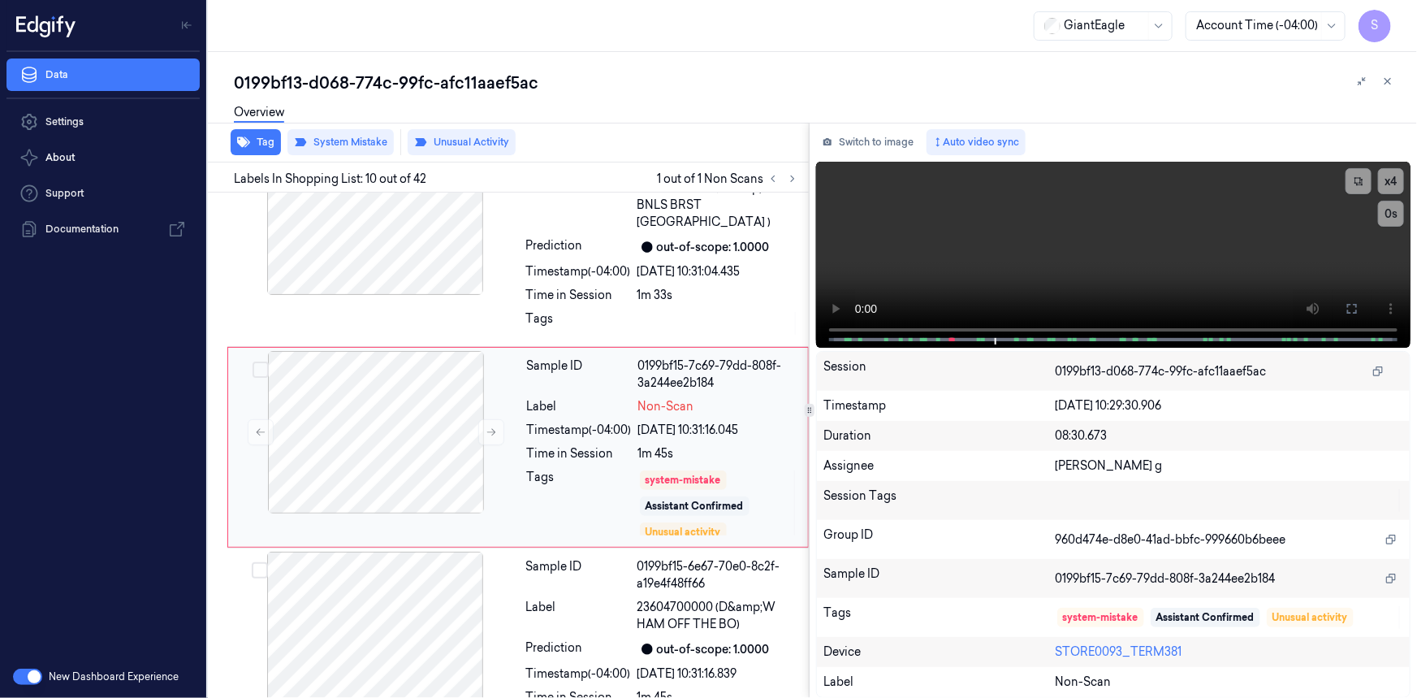
scroll to position [1624, 0]
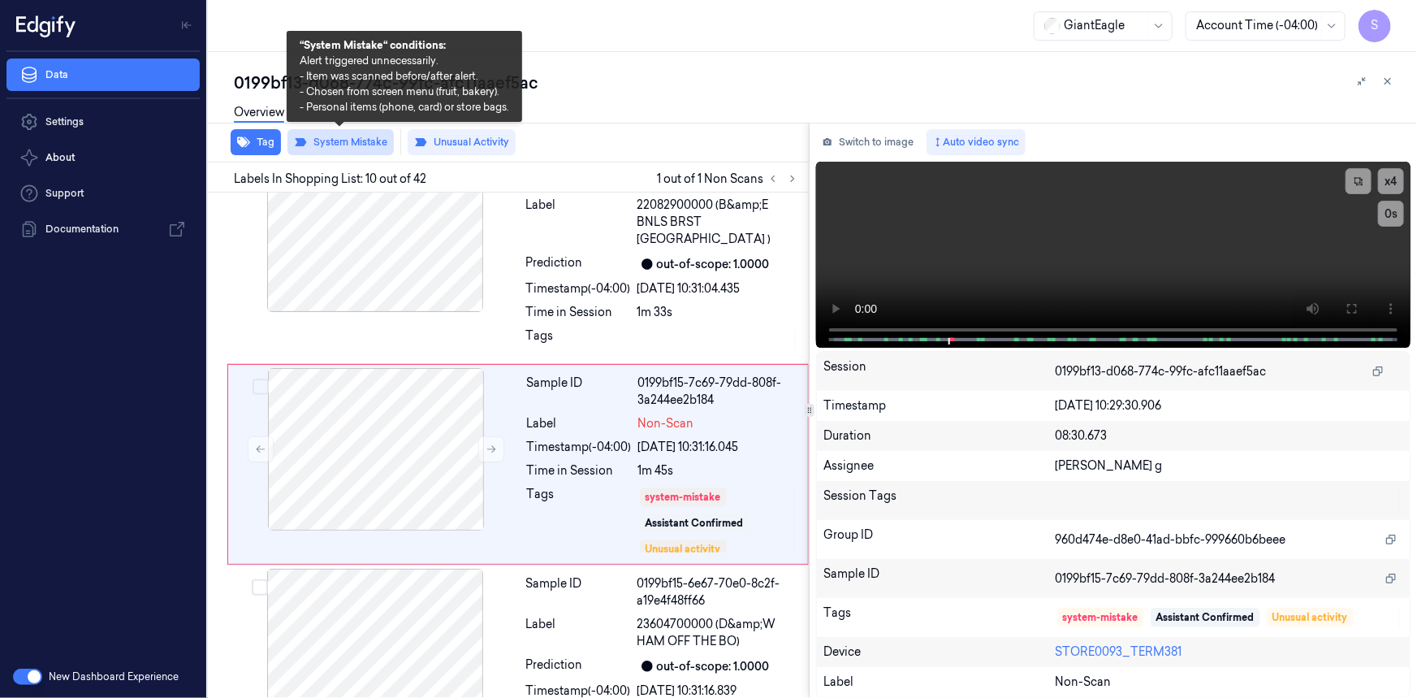
click at [345, 142] on button "System Mistake" at bounding box center [341, 142] width 106 height 26
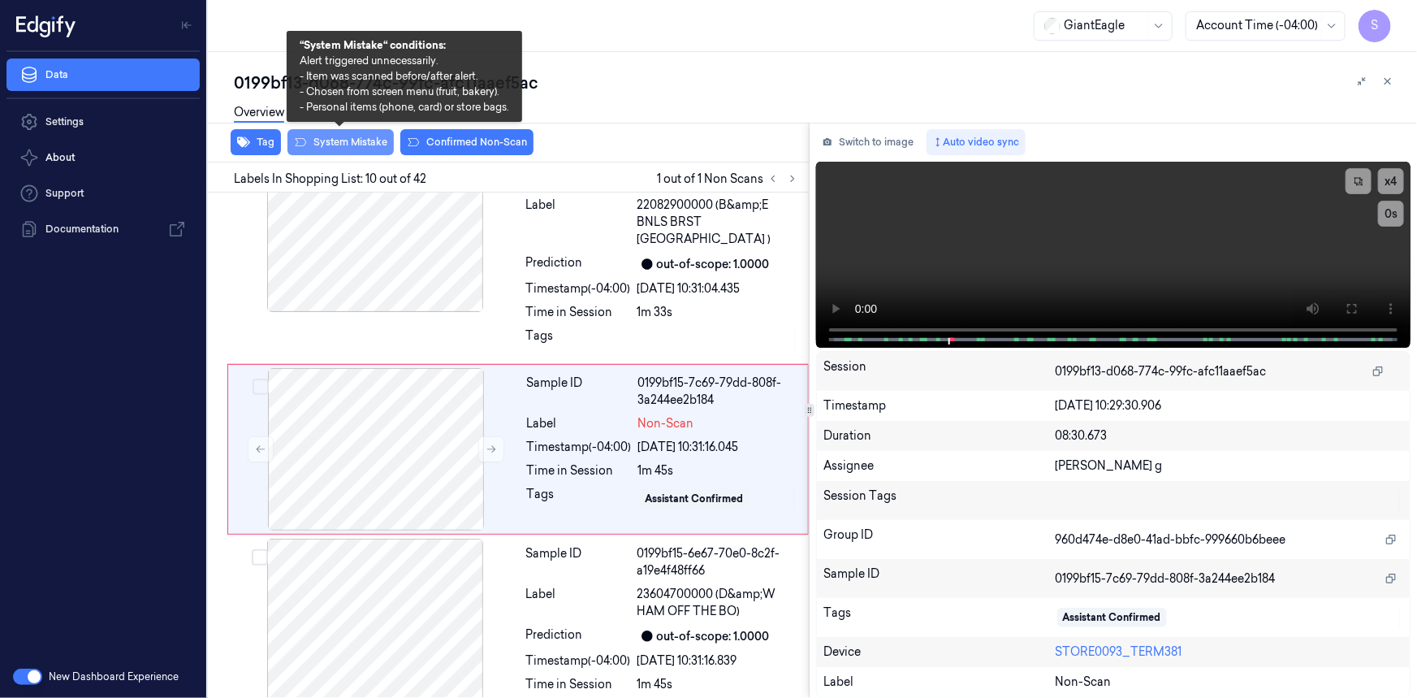
scroll to position [1608, 0]
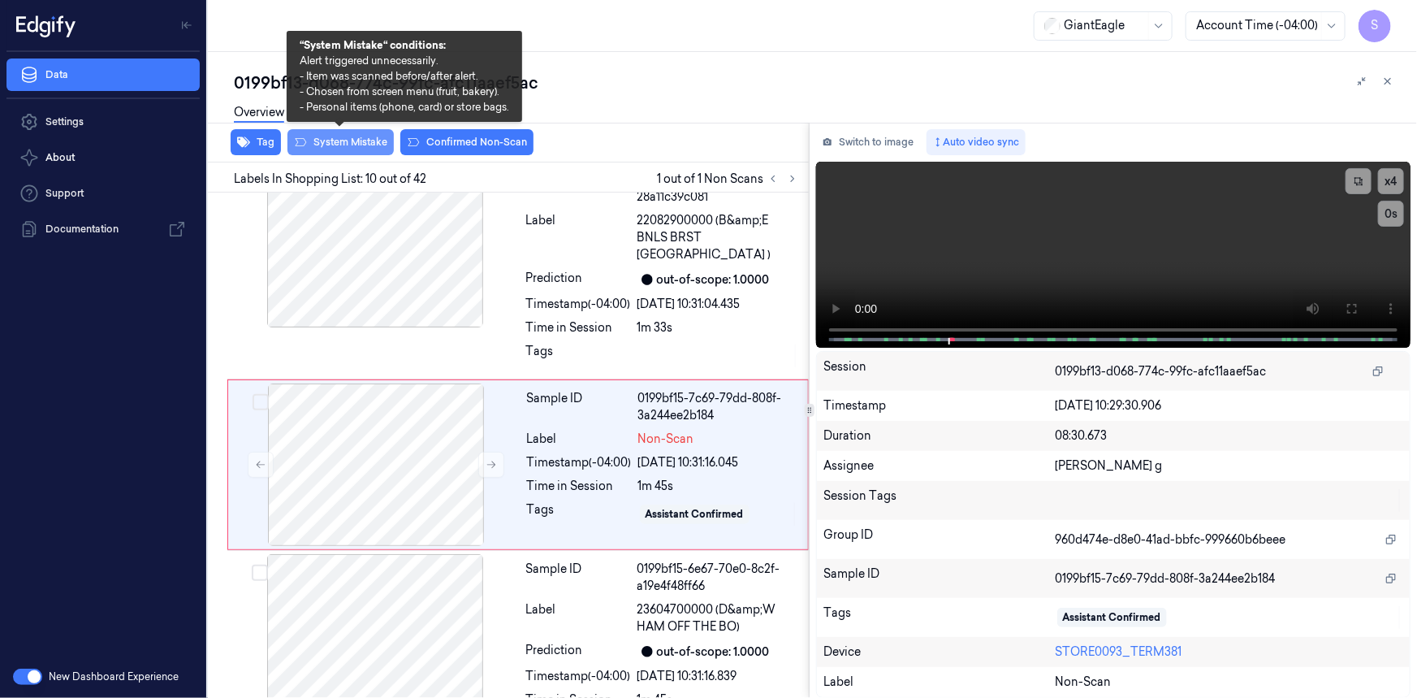
click at [345, 142] on button "System Mistake" at bounding box center [341, 142] width 106 height 26
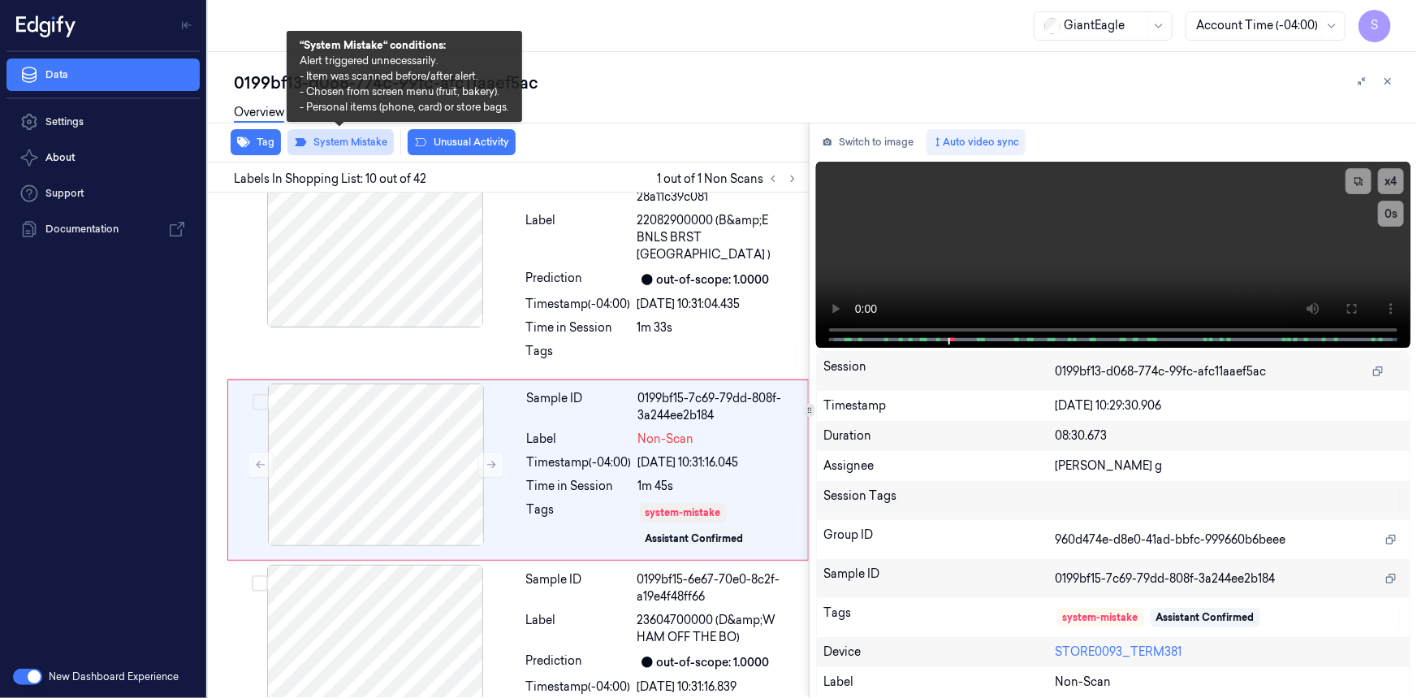
scroll to position [1614, 0]
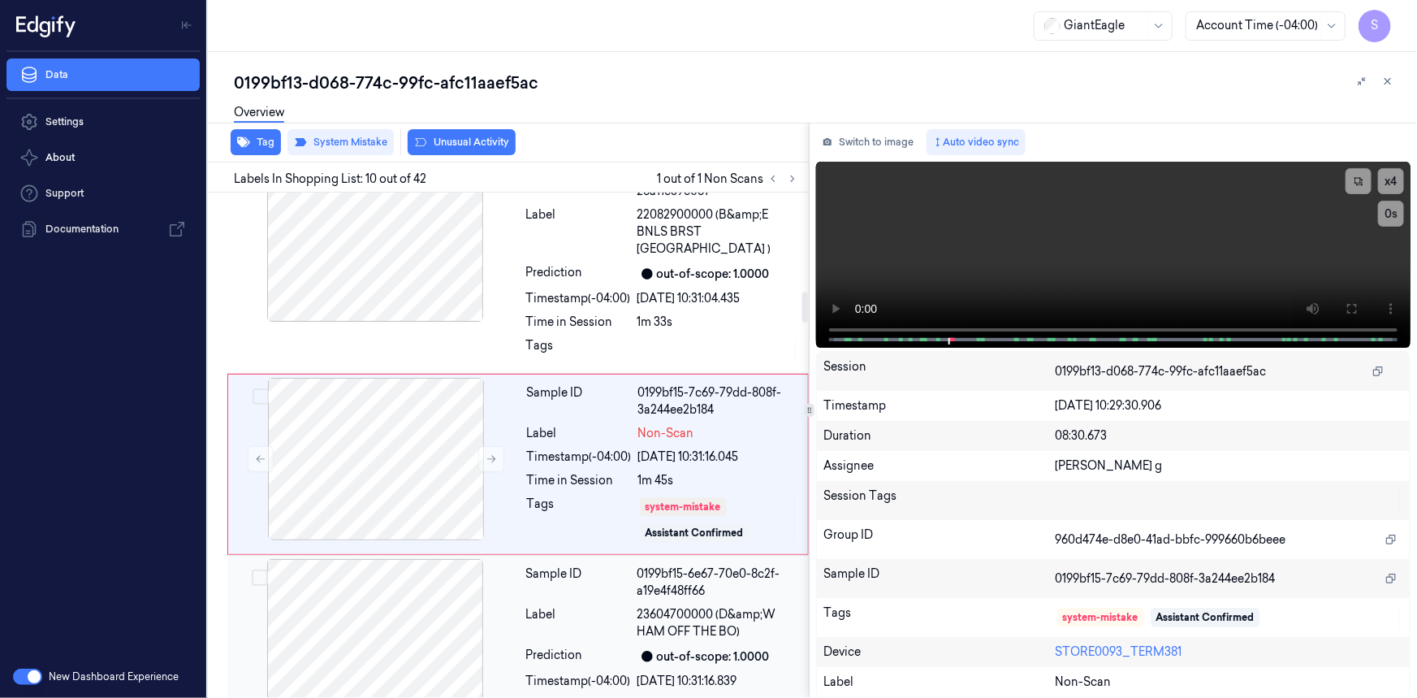
click at [428, 595] on div at bounding box center [375, 640] width 289 height 162
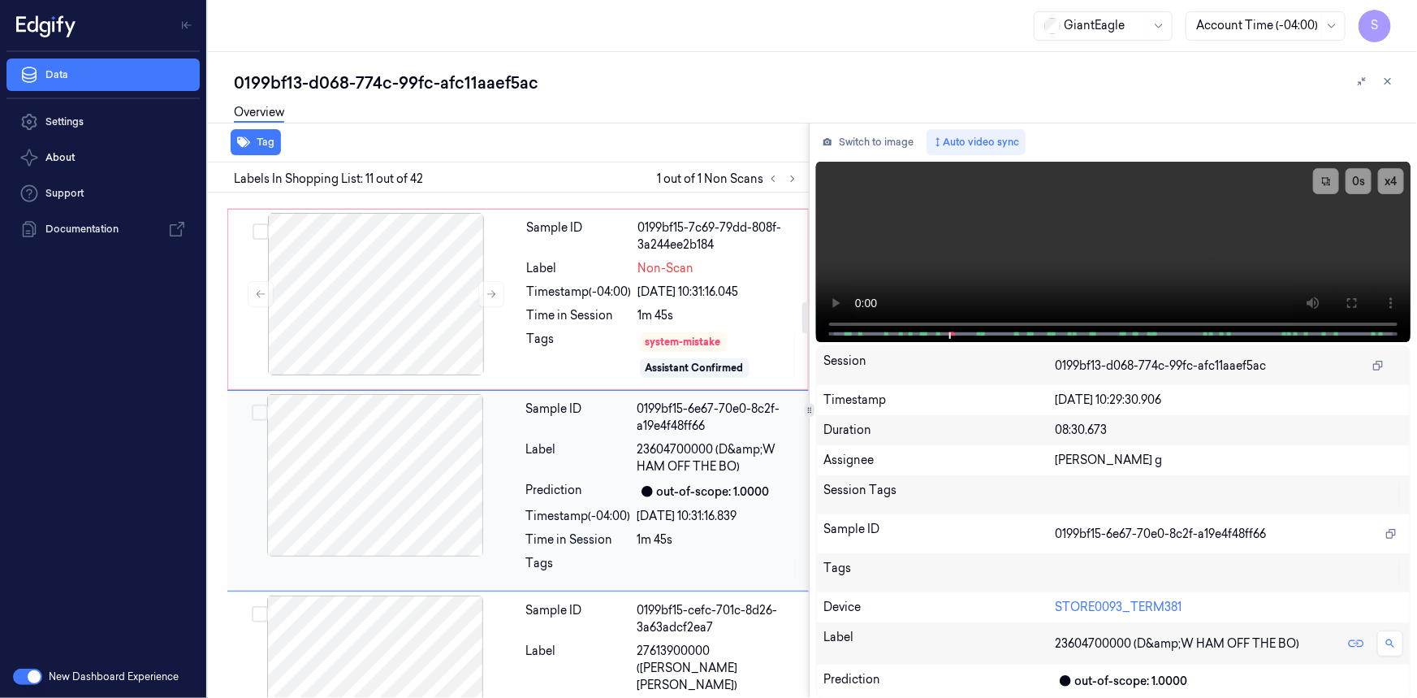
scroll to position [1805, 0]
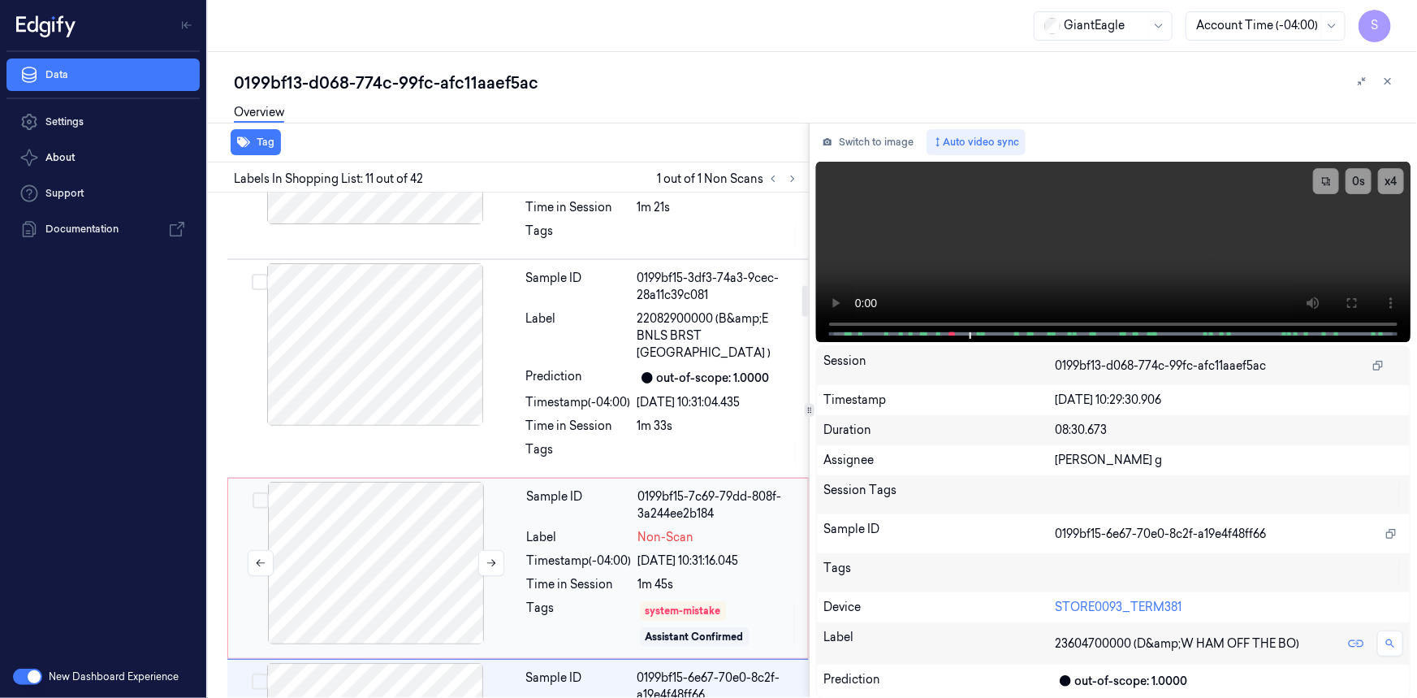
click at [381, 540] on div at bounding box center [376, 563] width 289 height 162
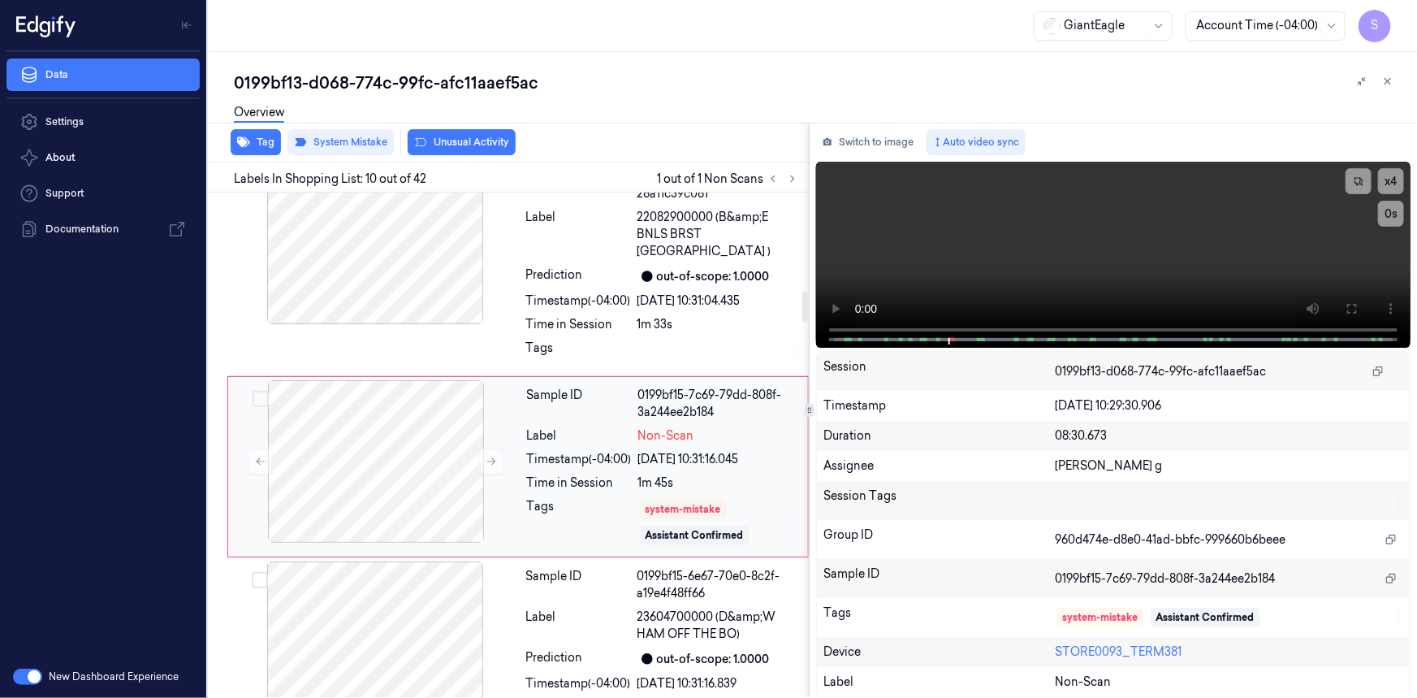
scroll to position [1614, 0]
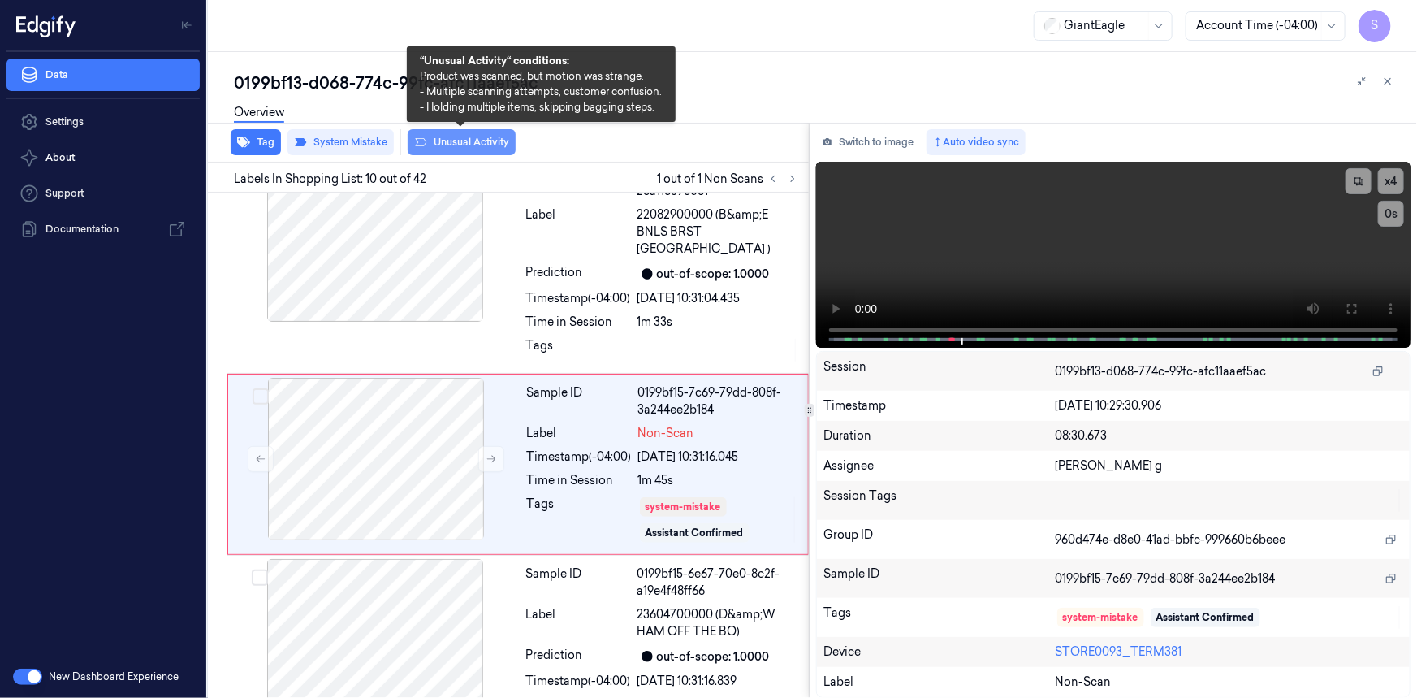
click at [421, 142] on icon at bounding box center [420, 142] width 13 height 13
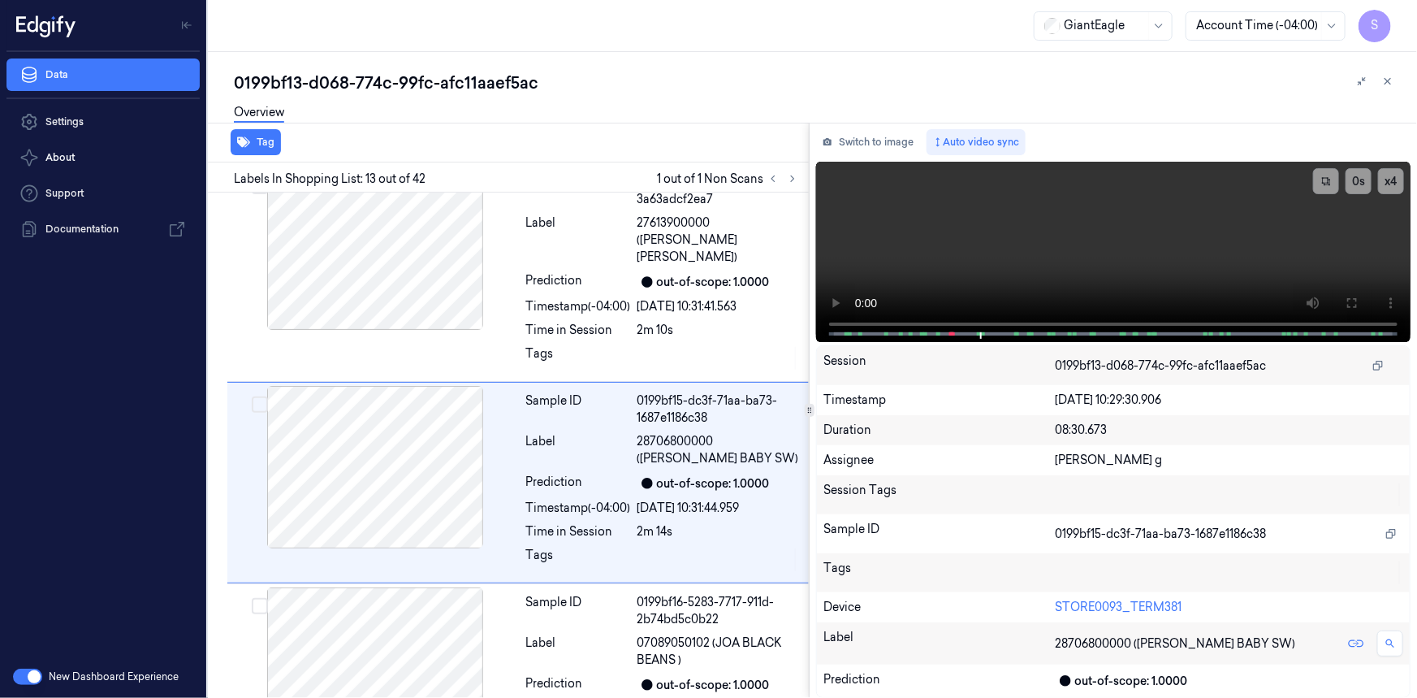
scroll to position [2227, 0]
click at [1145, 227] on video at bounding box center [1113, 252] width 595 height 180
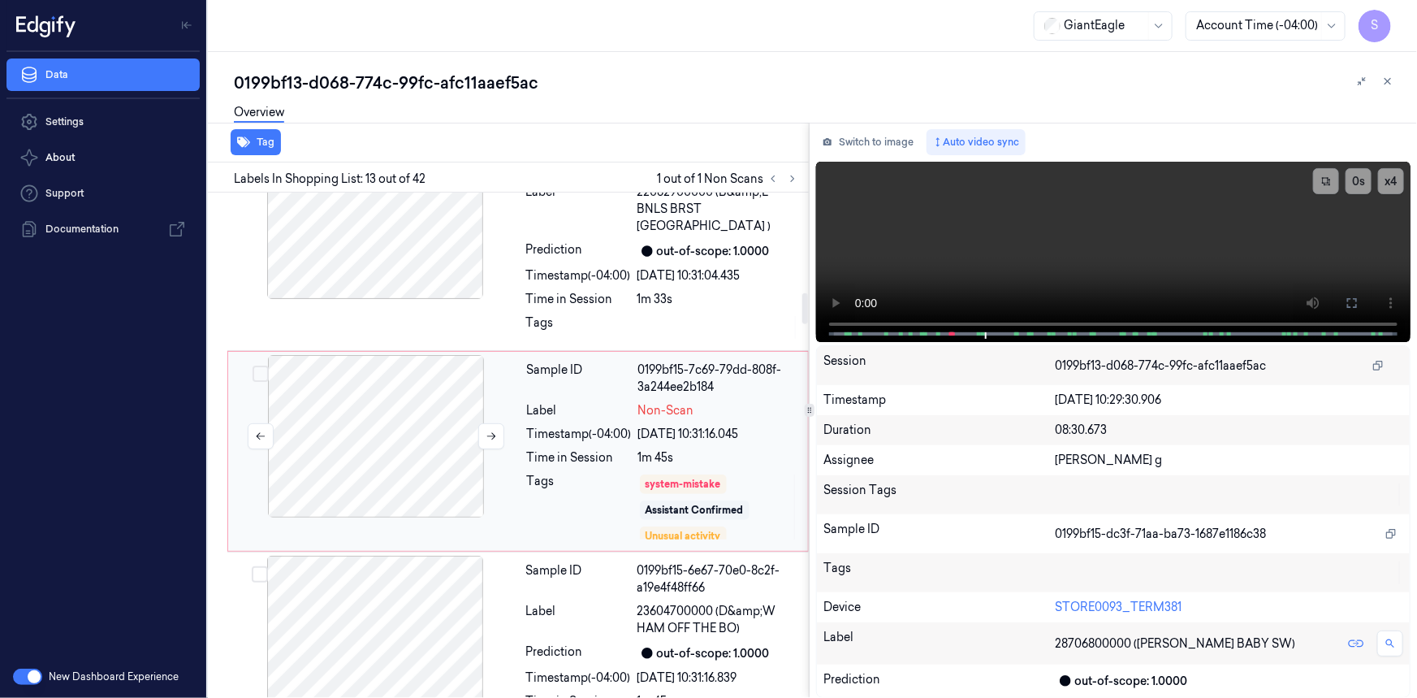
click at [443, 433] on div at bounding box center [376, 436] width 289 height 162
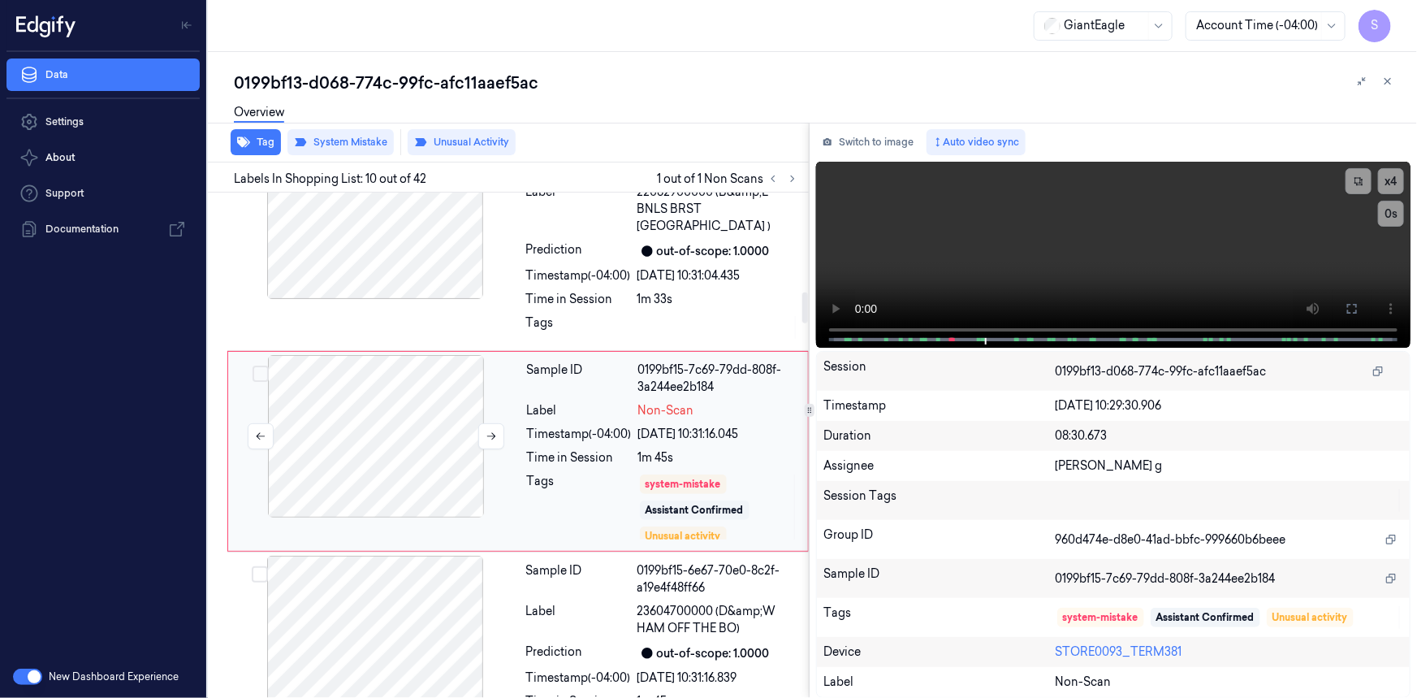
scroll to position [1624, 0]
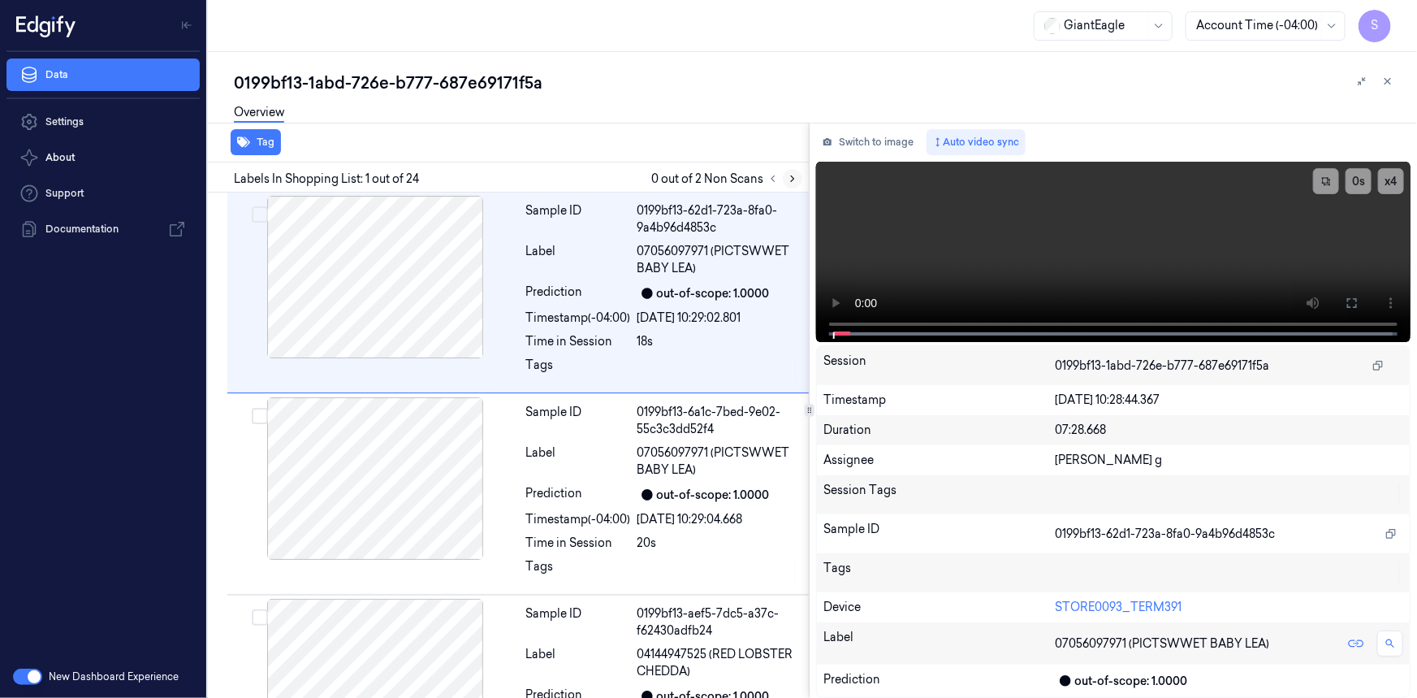
click at [794, 178] on icon at bounding box center [792, 179] width 3 height 6
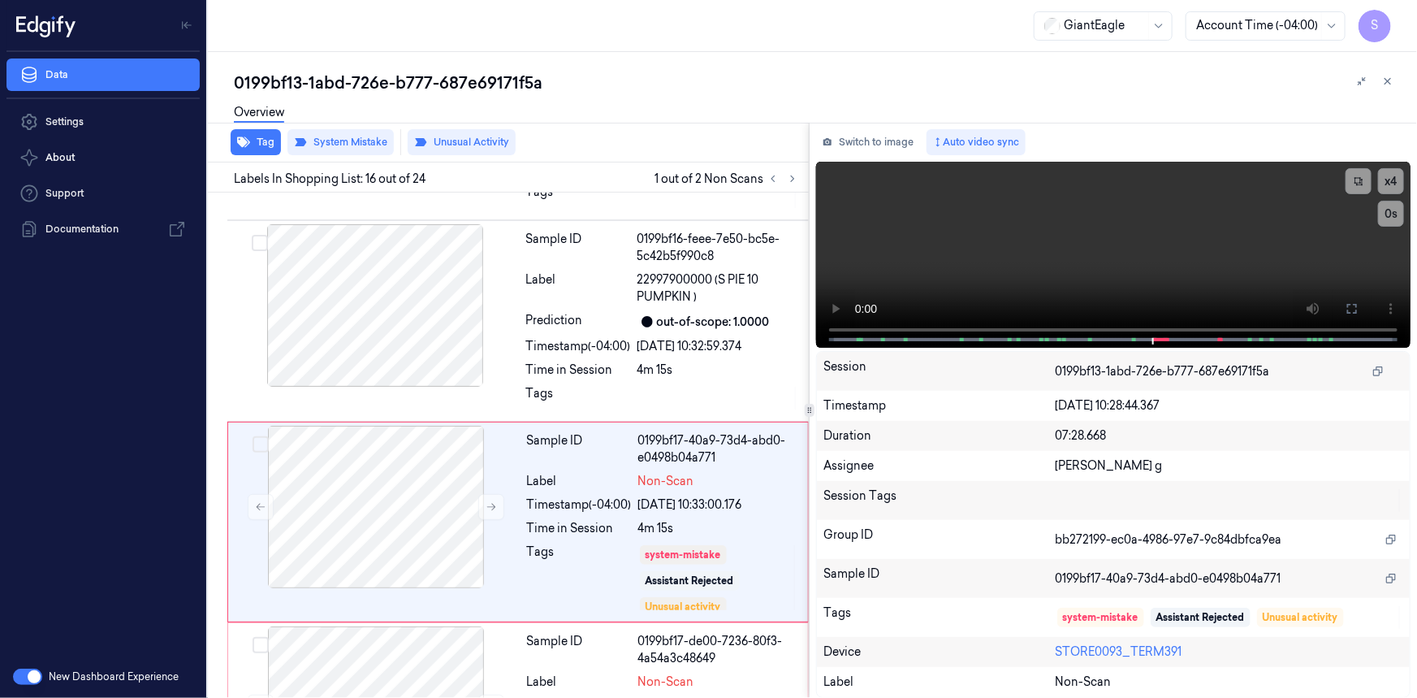
scroll to position [2832, 0]
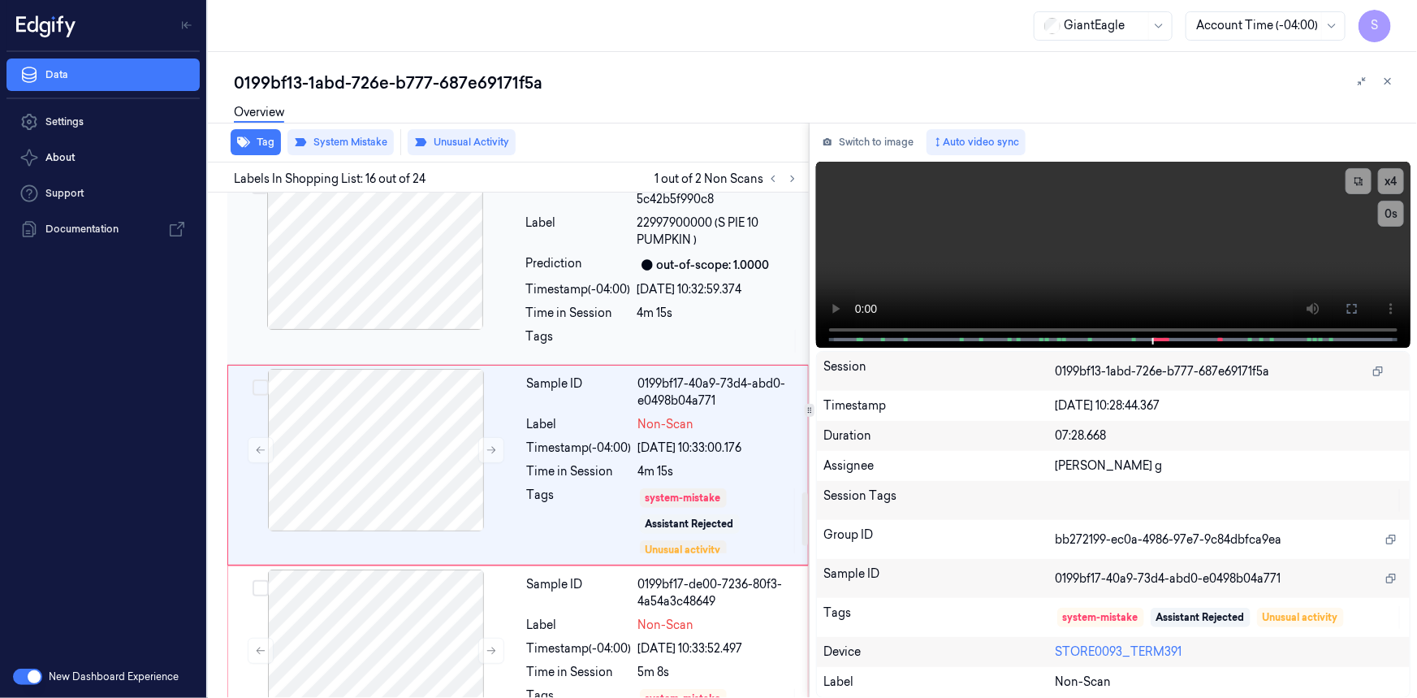
click at [421, 280] on div at bounding box center [375, 248] width 289 height 162
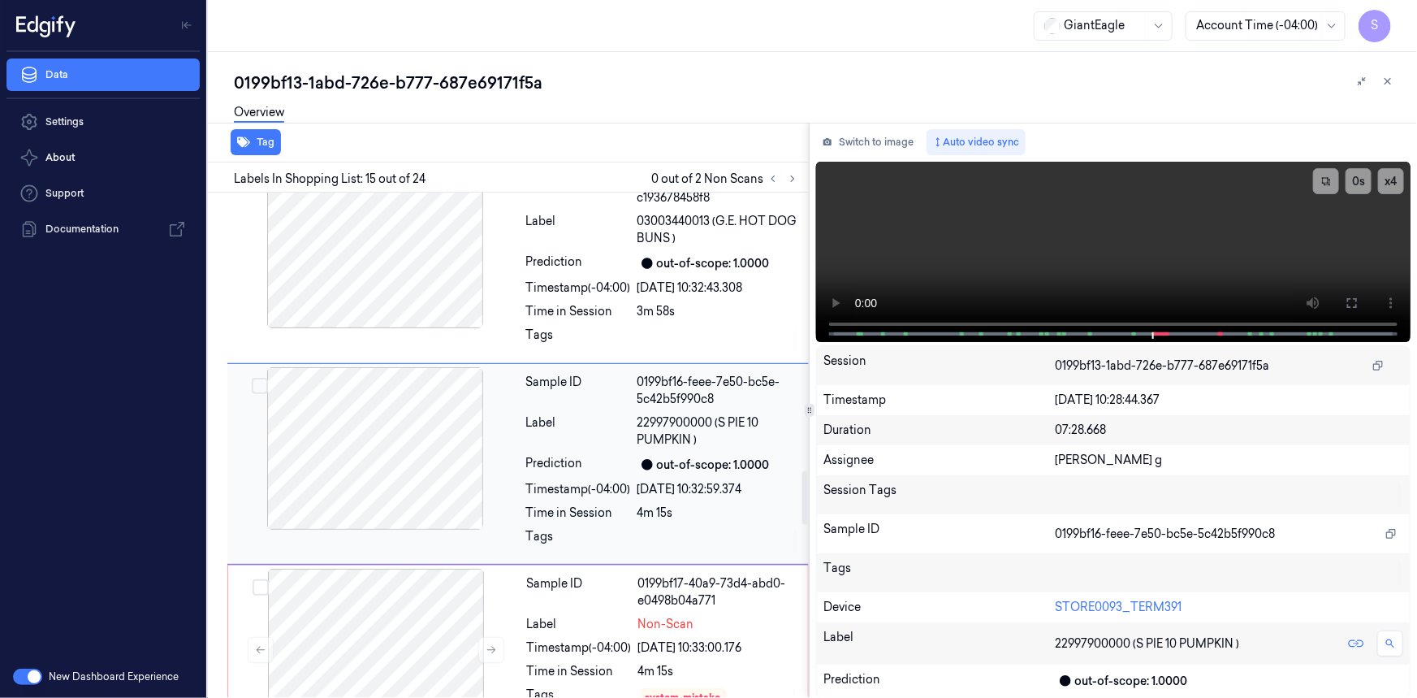
scroll to position [2631, 0]
click at [431, 605] on div at bounding box center [376, 650] width 289 height 162
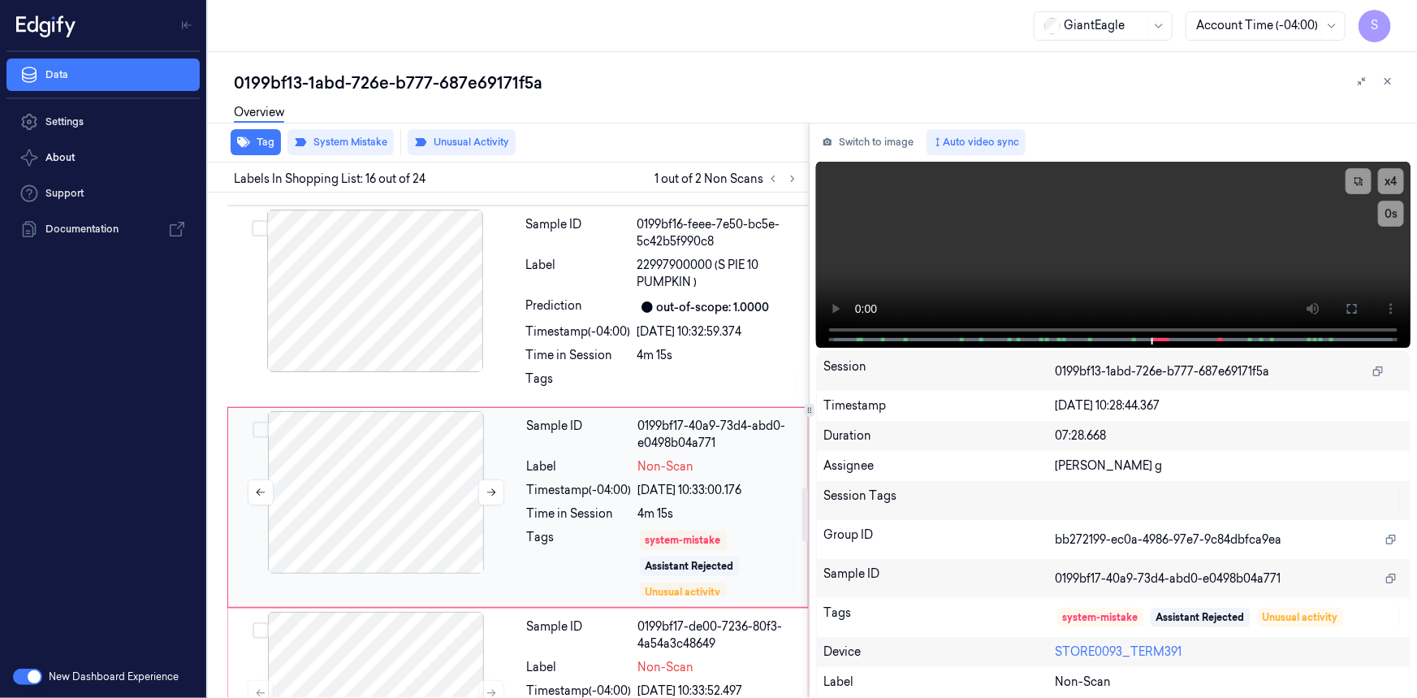
scroll to position [2832, 0]
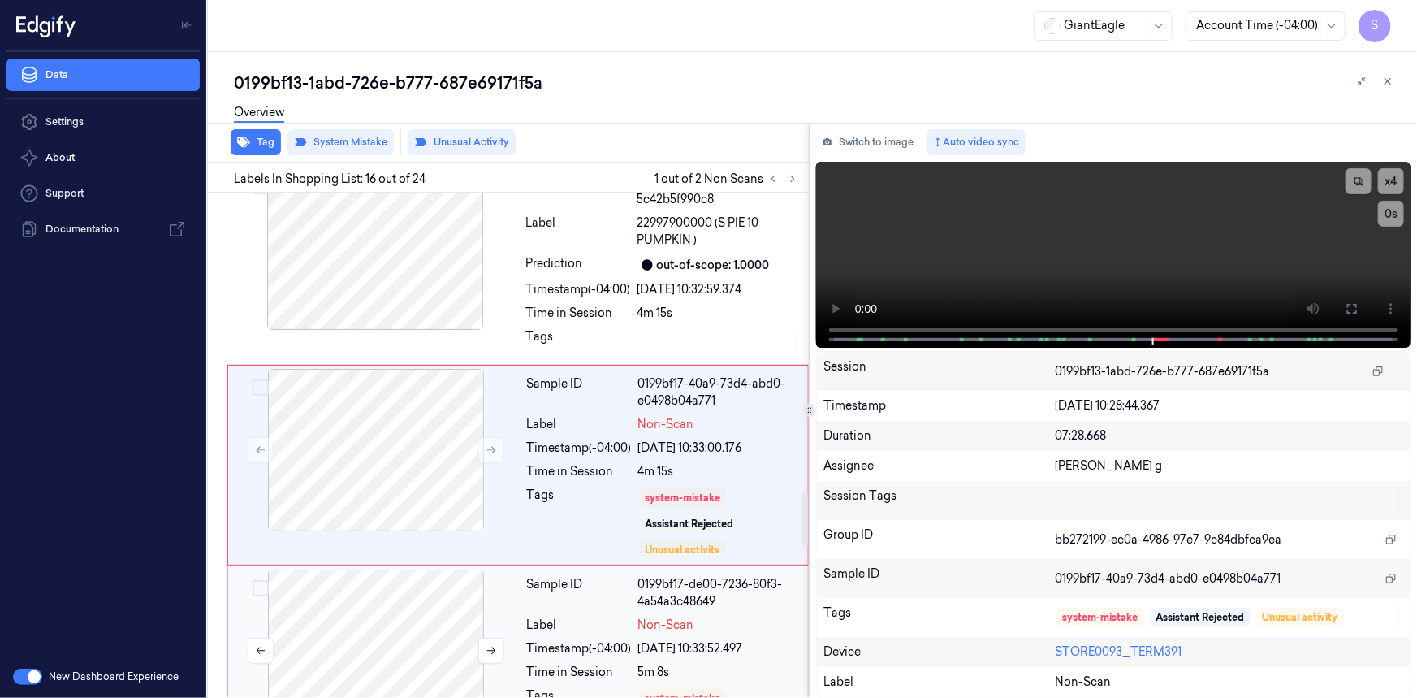
click at [379, 611] on div at bounding box center [376, 650] width 289 height 162
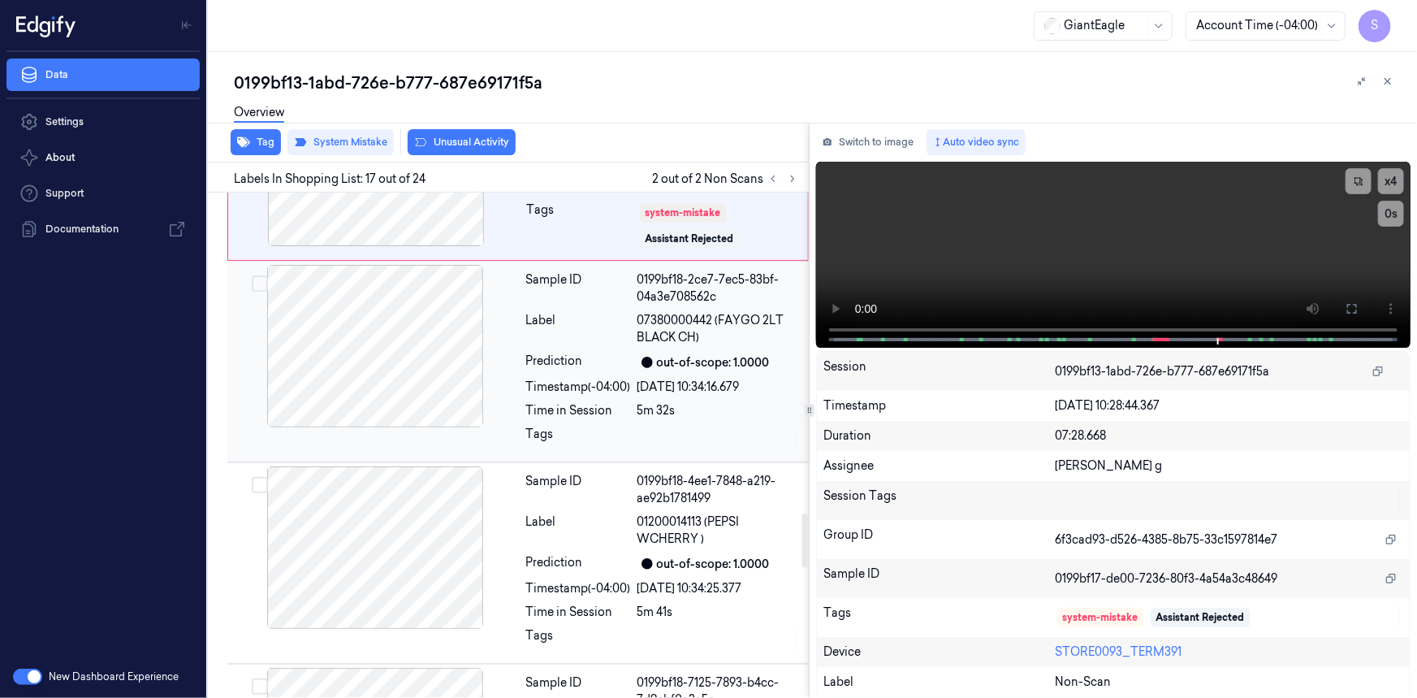
scroll to position [3022, 0]
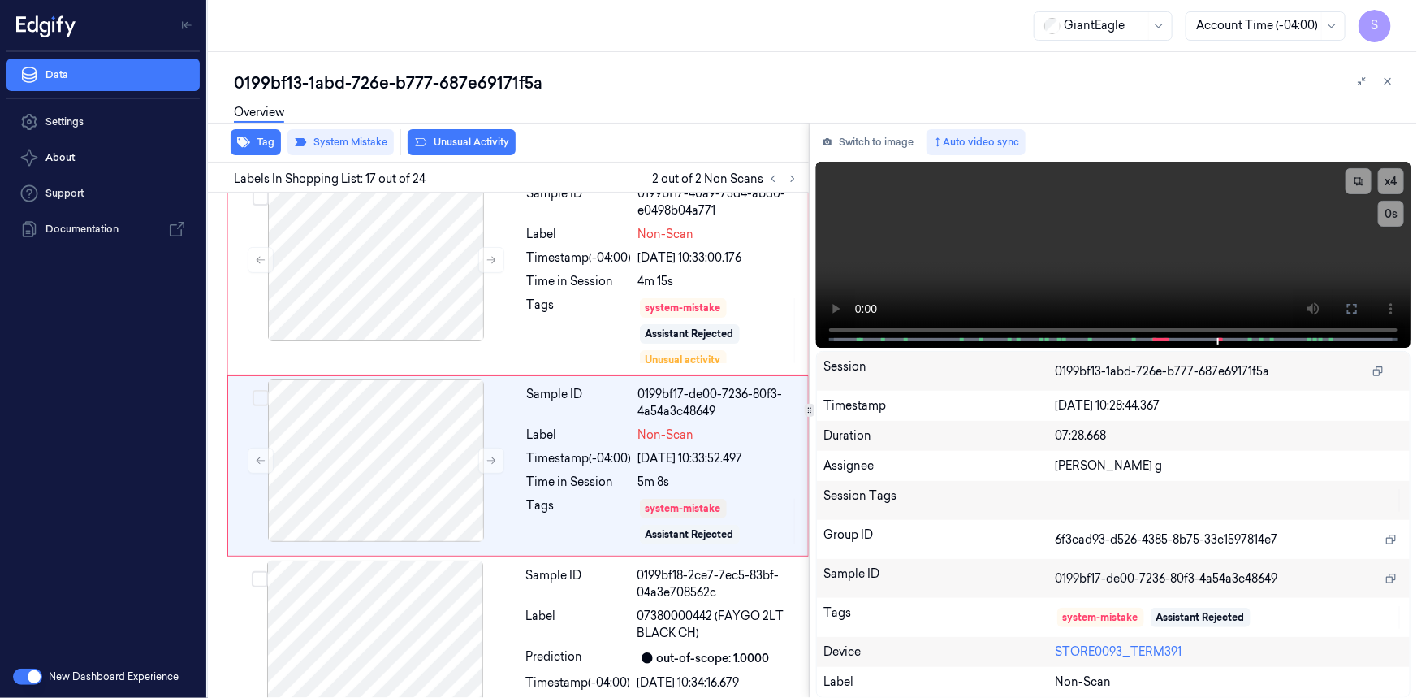
click at [433, 135] on div "0199bf13-1abd-726e-b777-687e69171f5a Overview Tag System Mistake Unusual Activi…" at bounding box center [819, 384] width 1170 height 626
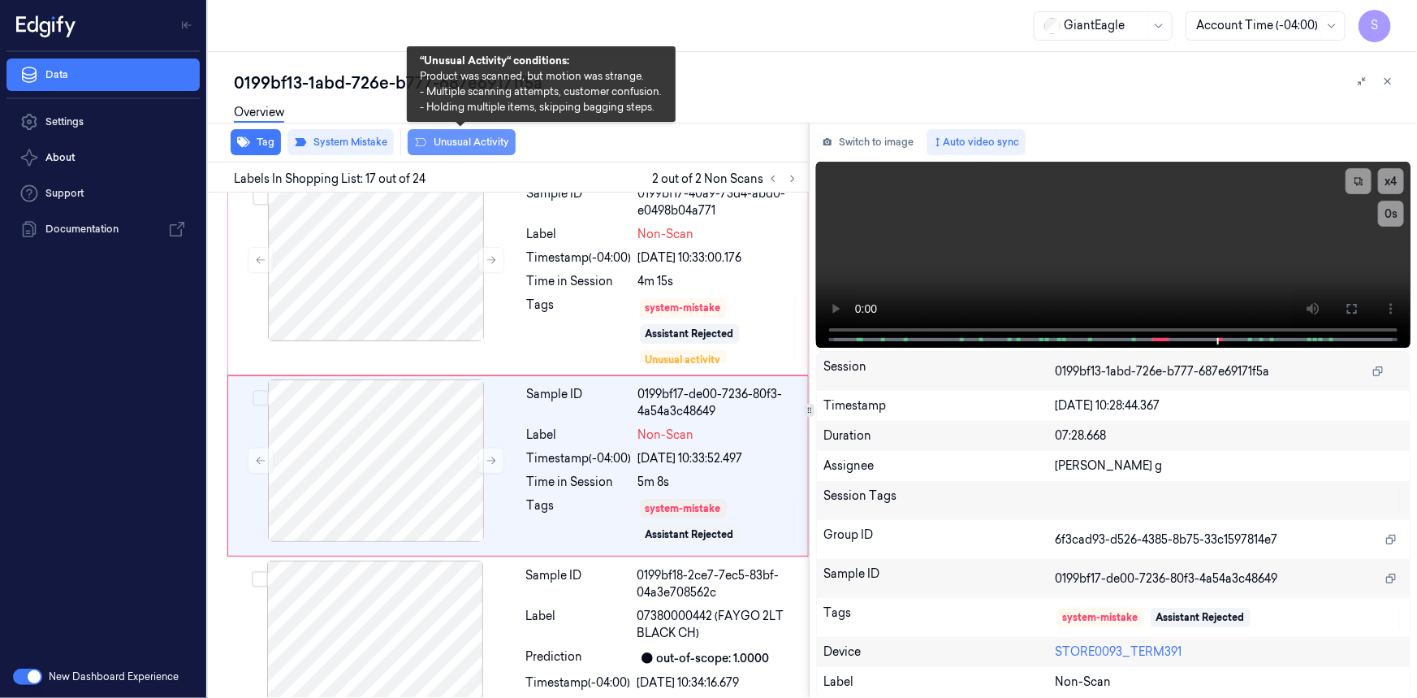
click at [424, 136] on icon at bounding box center [420, 142] width 13 height 13
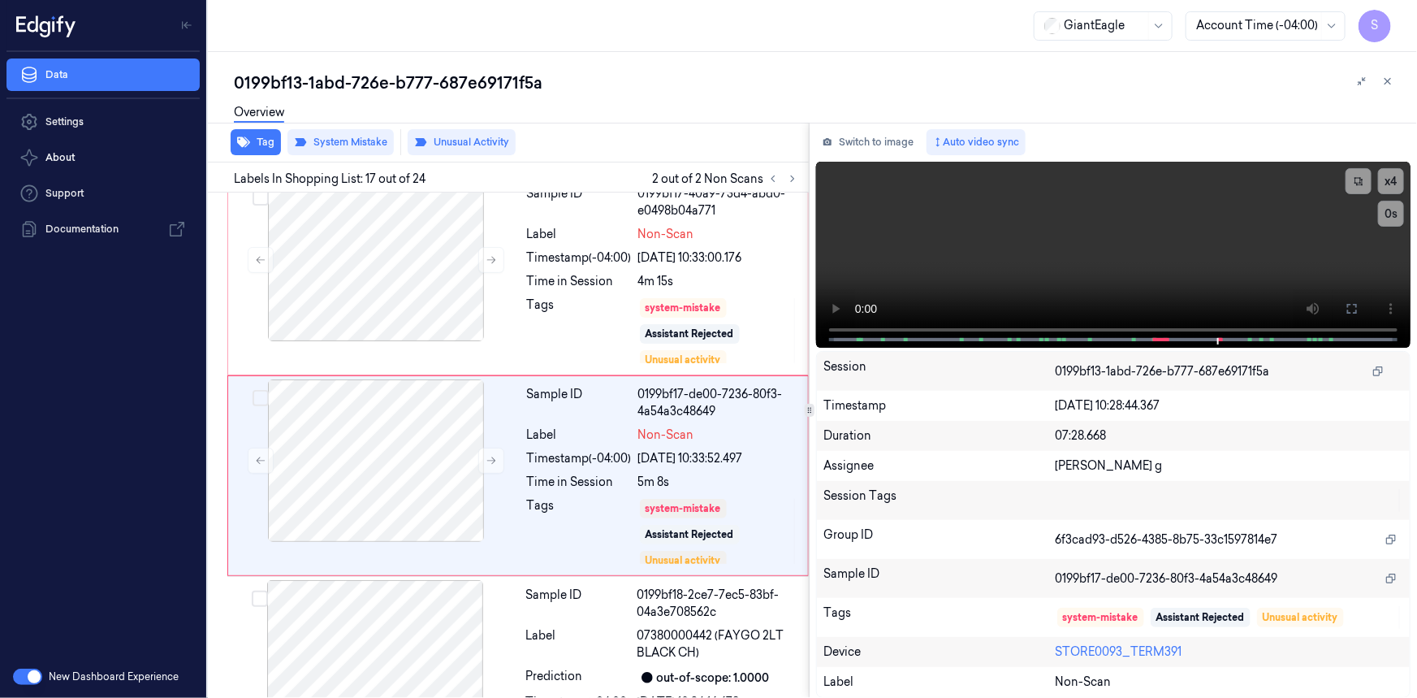
scroll to position [3031, 0]
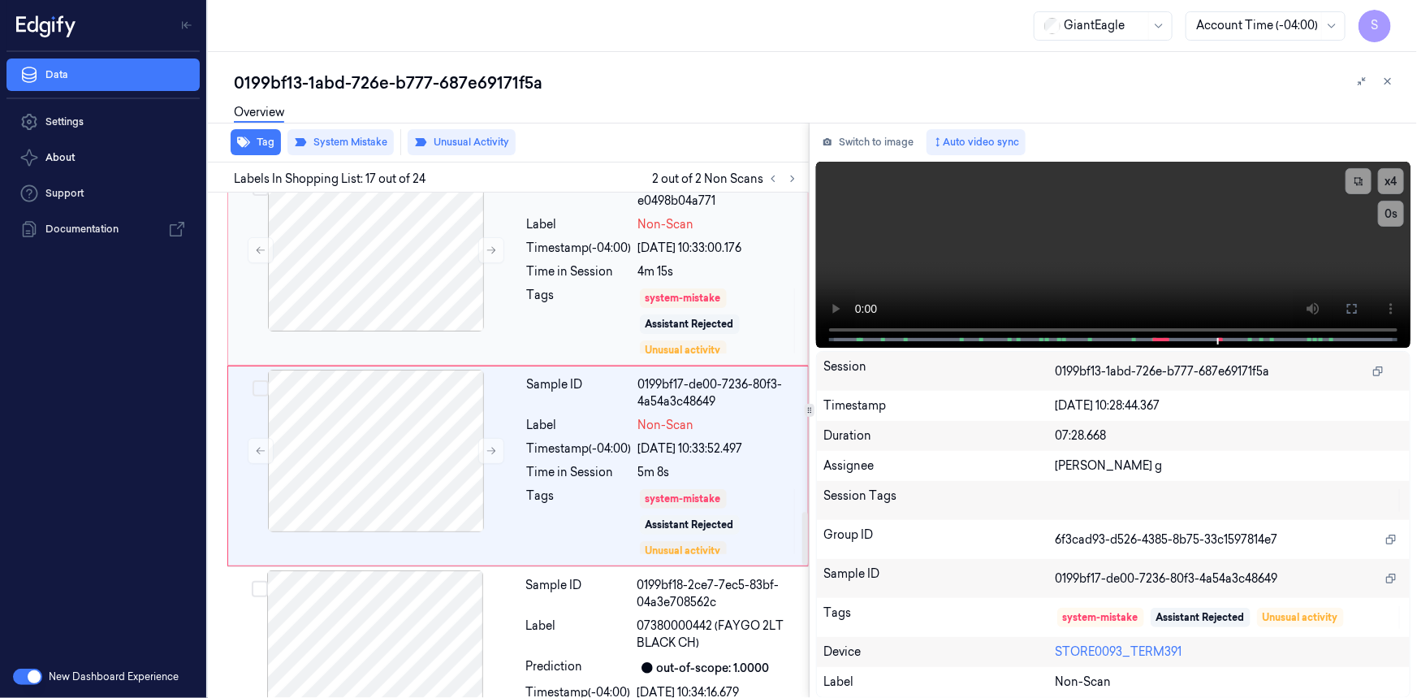
click at [588, 236] on div "Sample ID 0199bf17-40a9-73d4-abd0-e0498b04a771 Label Non-Scan Timestamp (-04:00…" at bounding box center [663, 265] width 284 height 193
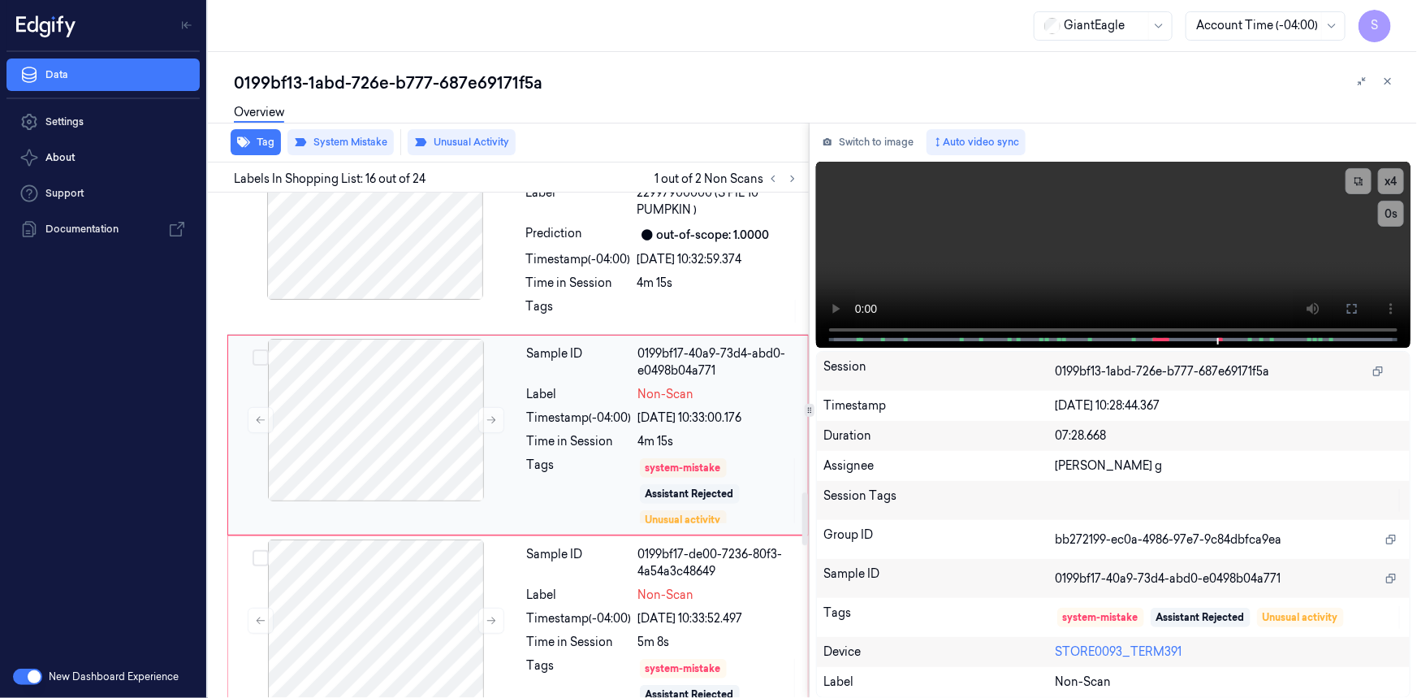
scroll to position [2832, 0]
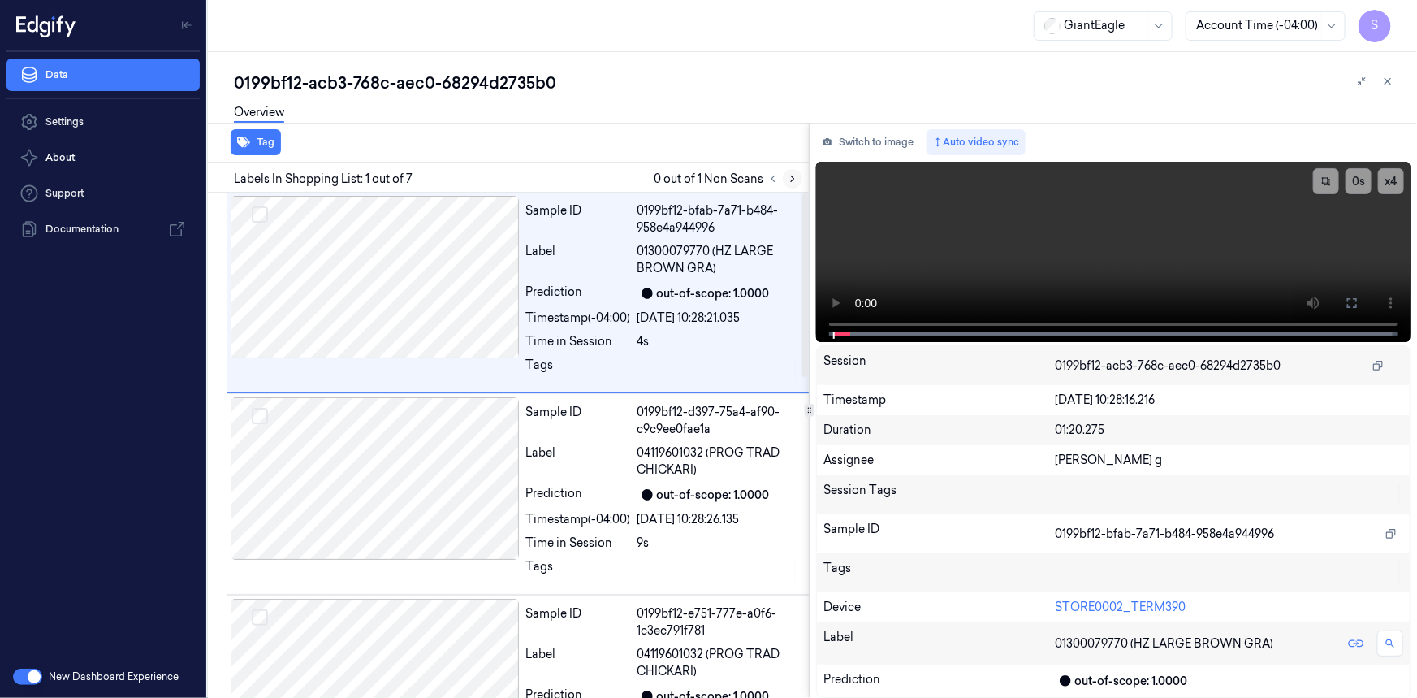
click at [790, 177] on icon at bounding box center [792, 178] width 11 height 11
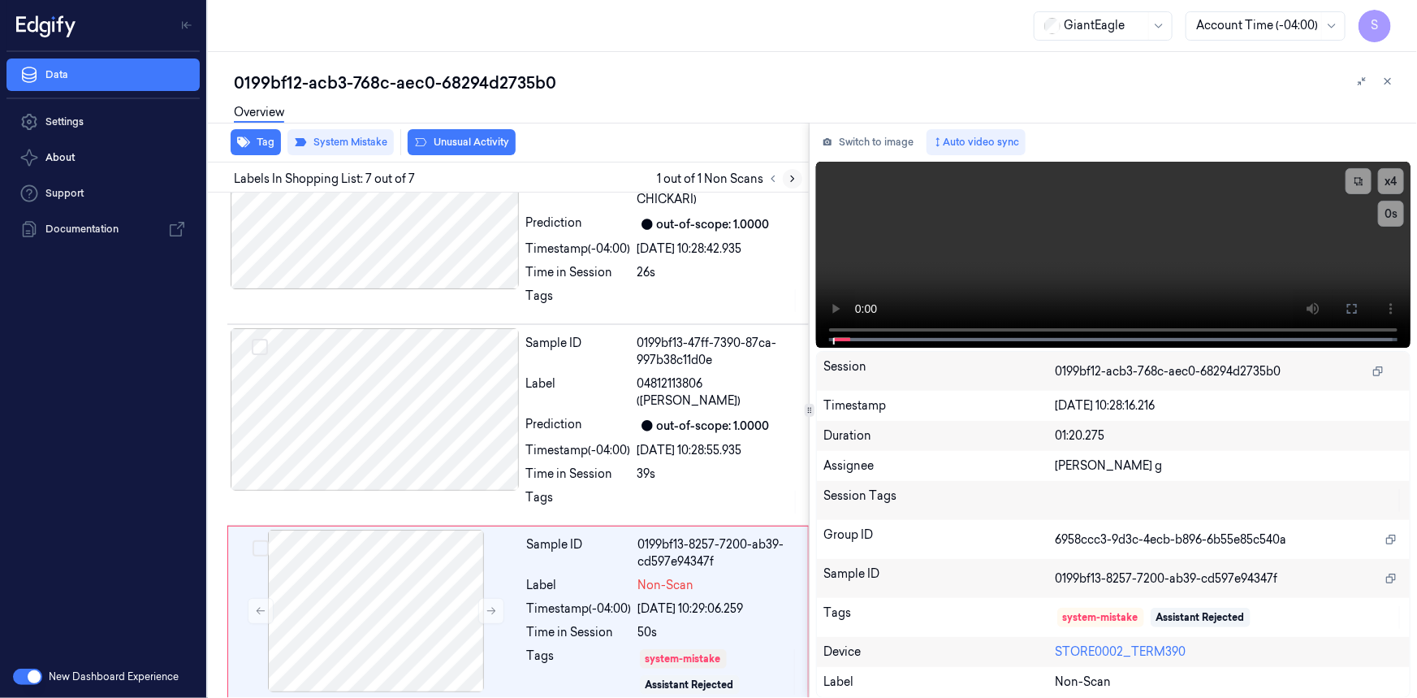
scroll to position [887, 0]
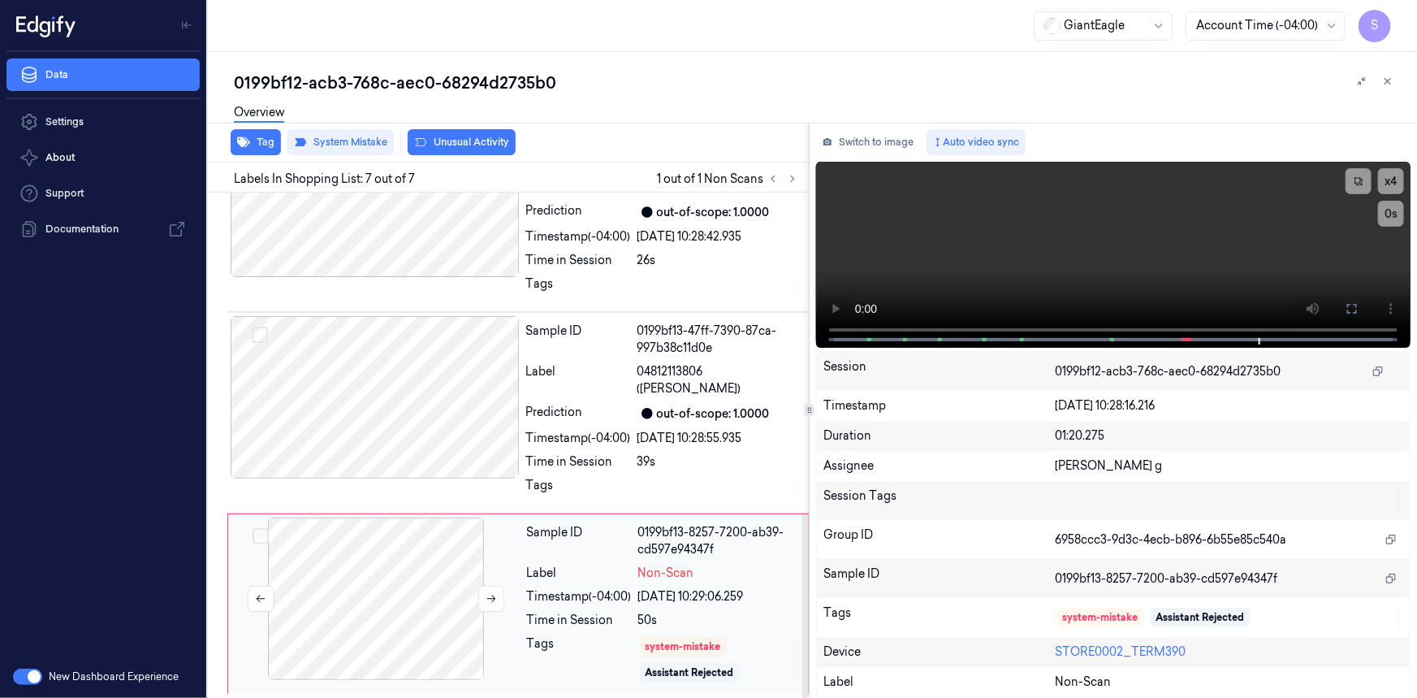
click at [423, 569] on div at bounding box center [376, 598] width 289 height 162
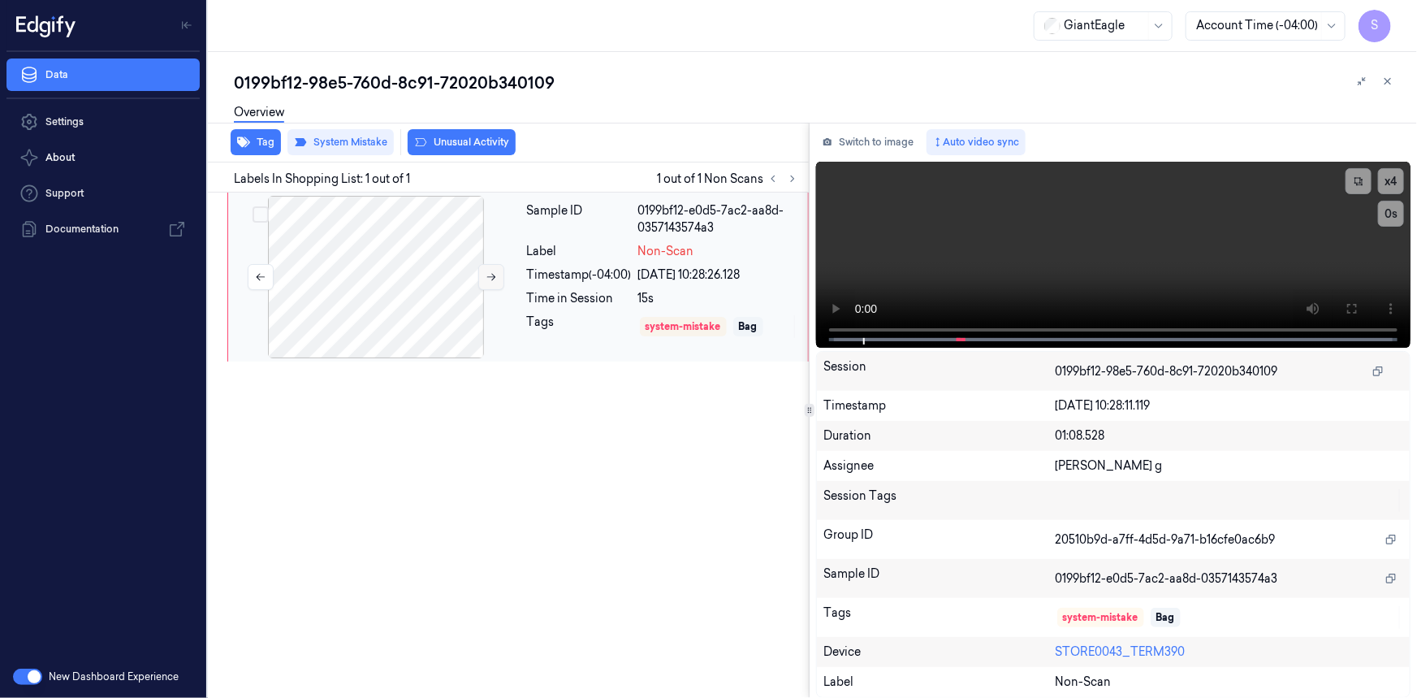
click at [491, 271] on icon at bounding box center [491, 276] width 11 height 11
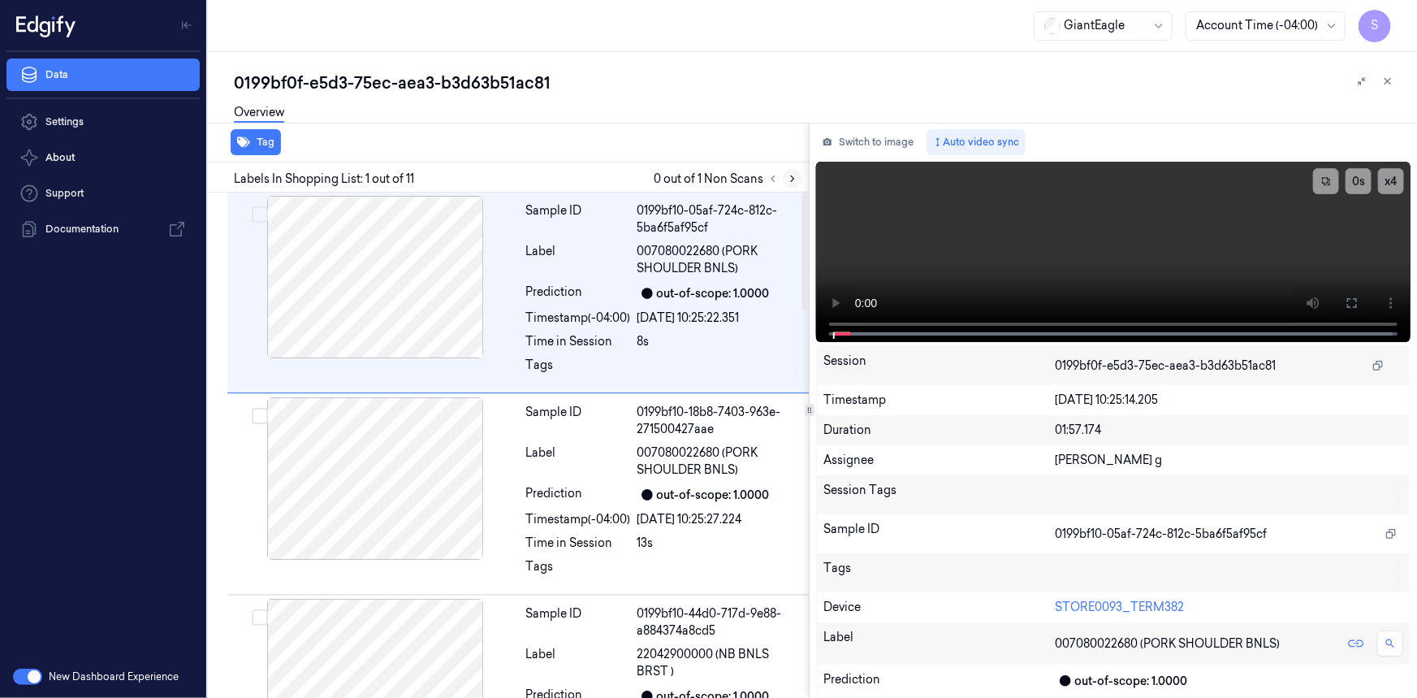
click at [790, 177] on icon at bounding box center [792, 178] width 11 height 11
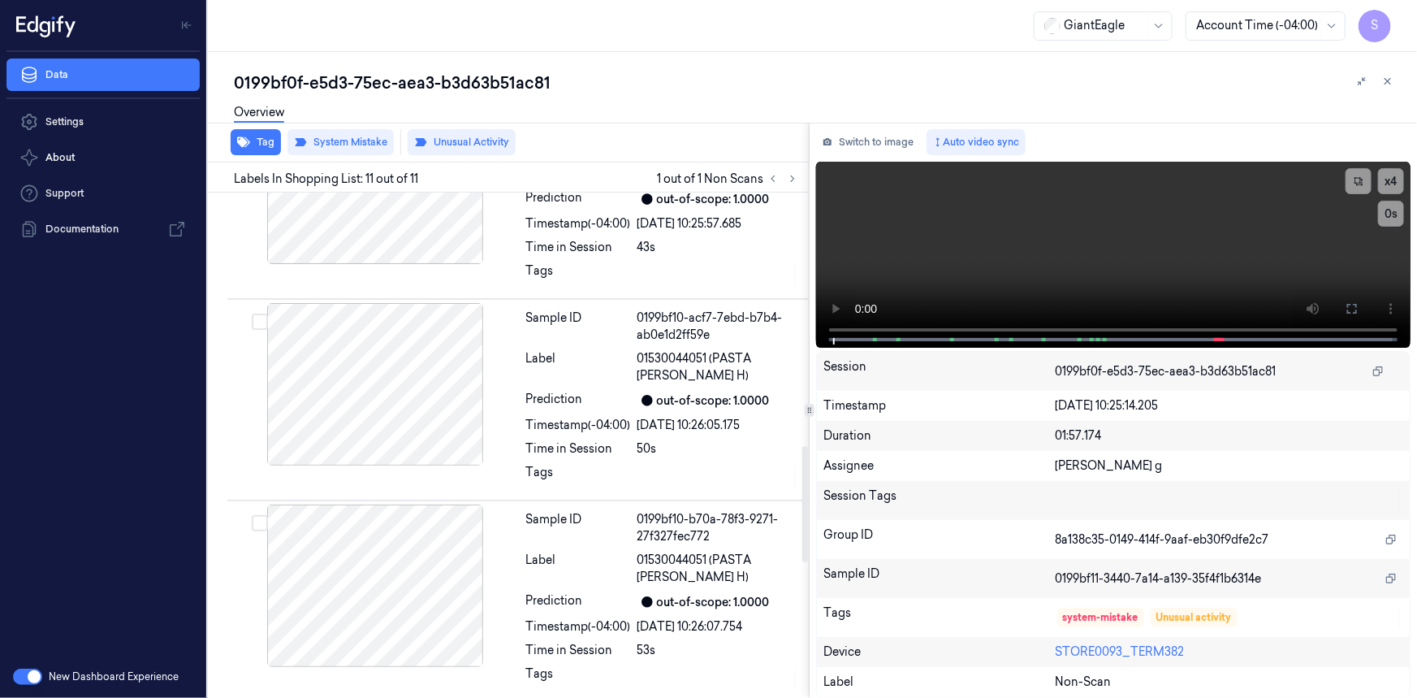
scroll to position [1692, 0]
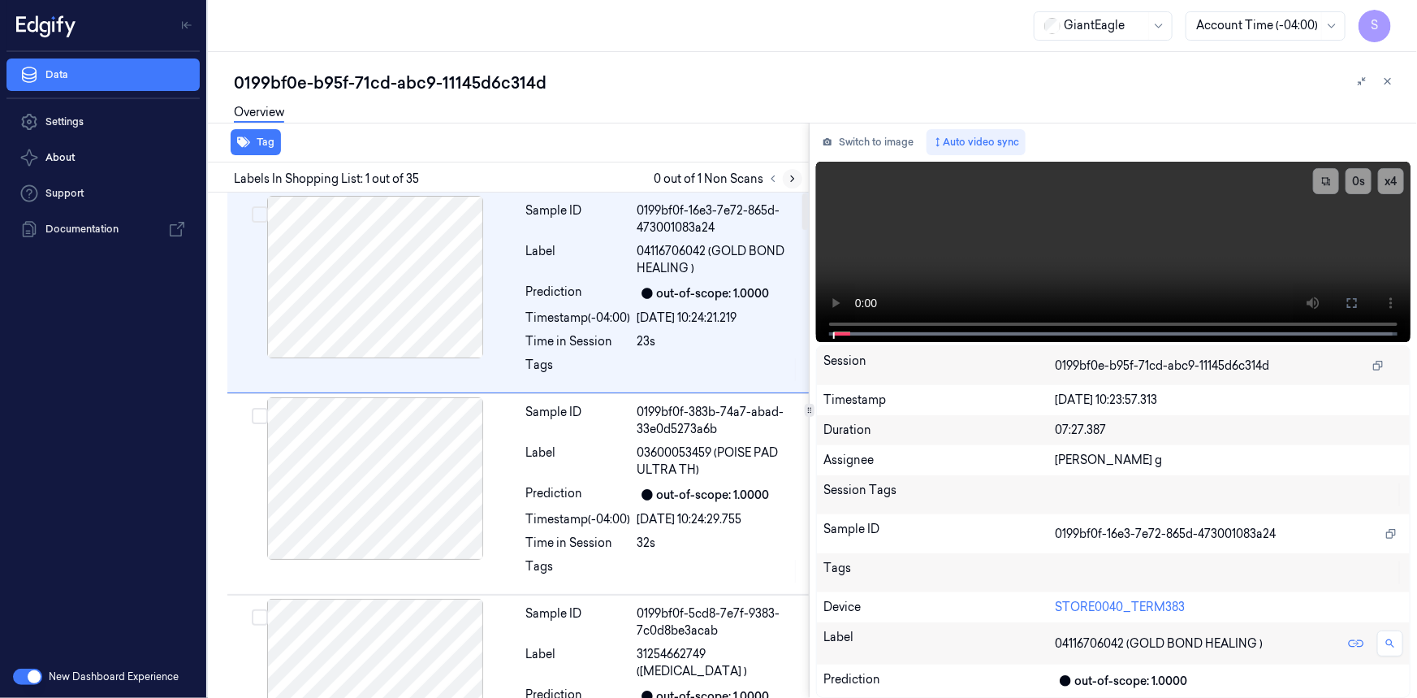
click at [787, 175] on icon at bounding box center [792, 178] width 11 height 11
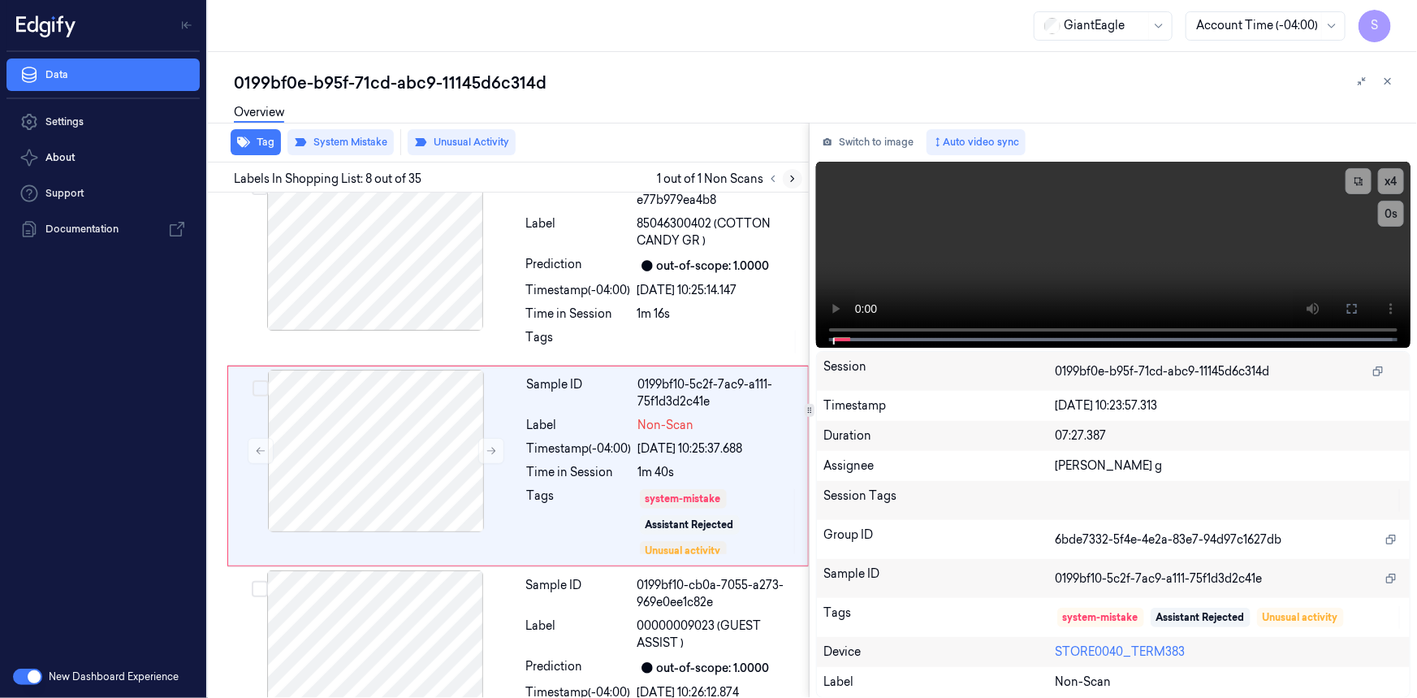
scroll to position [1238, 0]
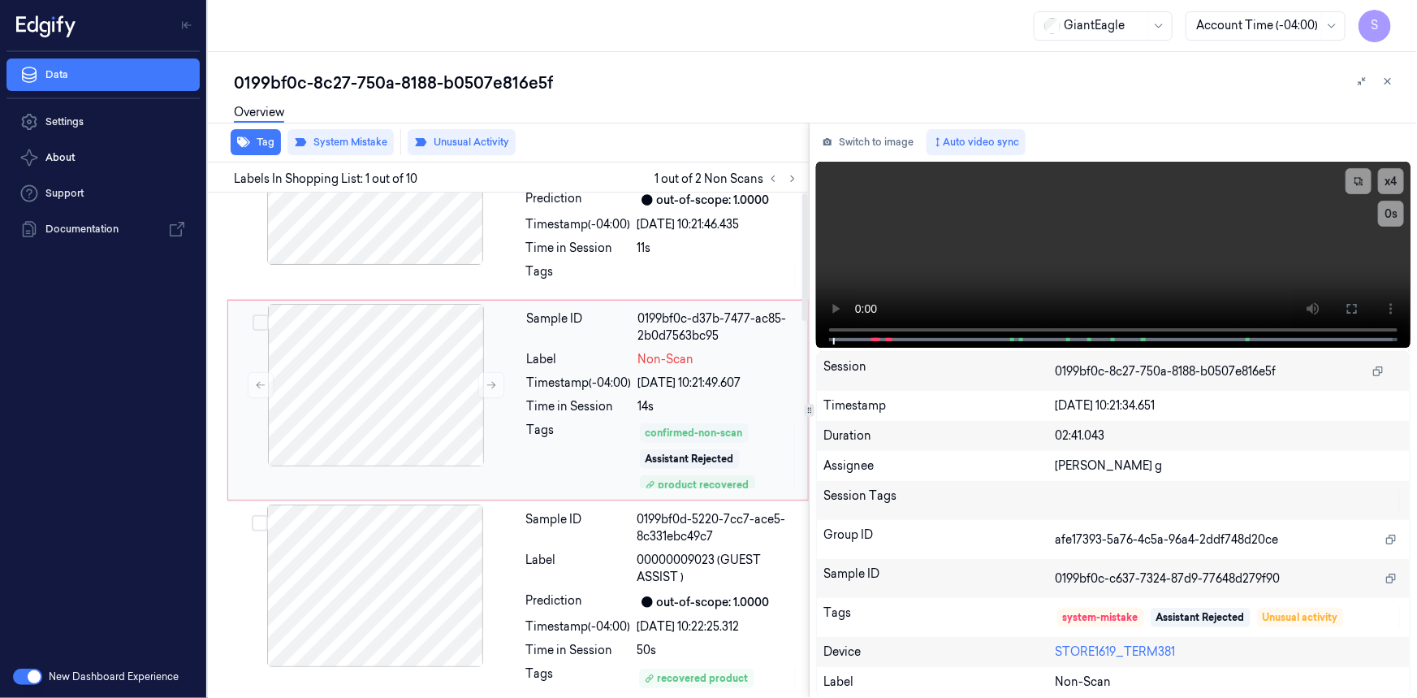
scroll to position [295, 0]
click at [438, 452] on div at bounding box center [376, 384] width 289 height 162
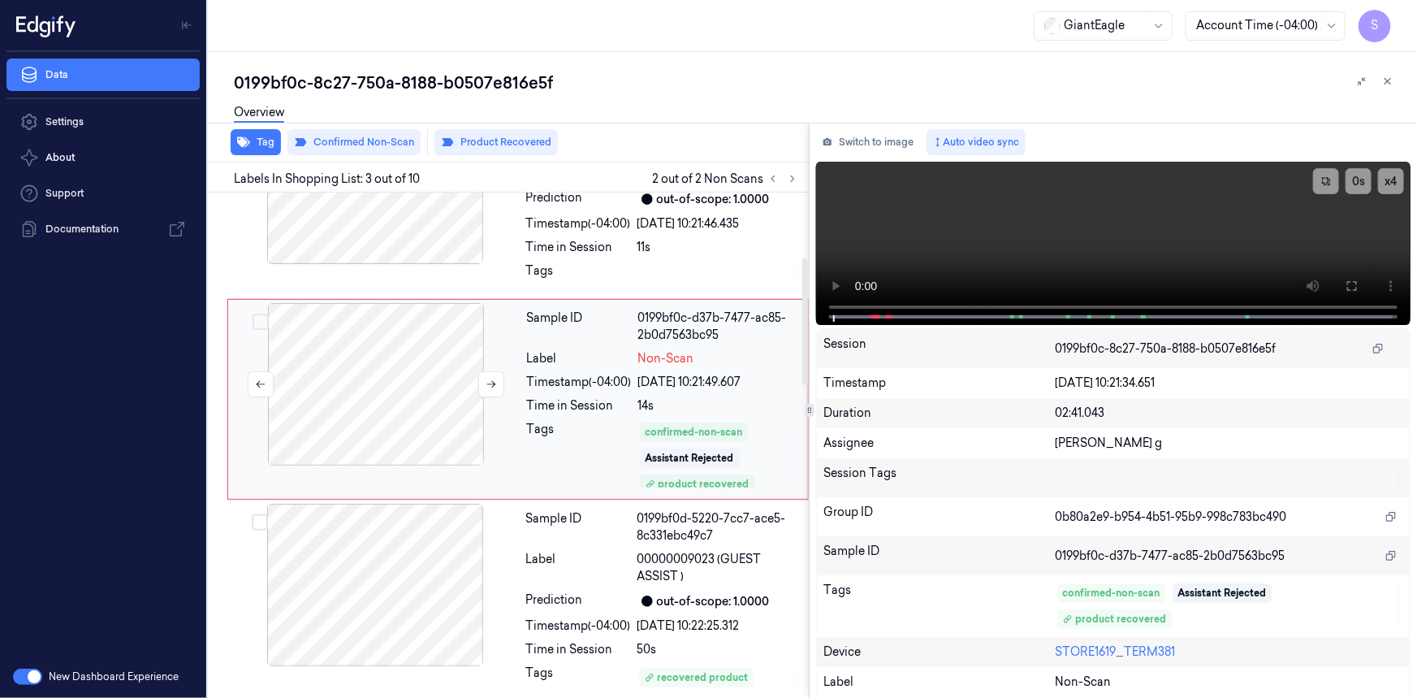
scroll to position [248, 0]
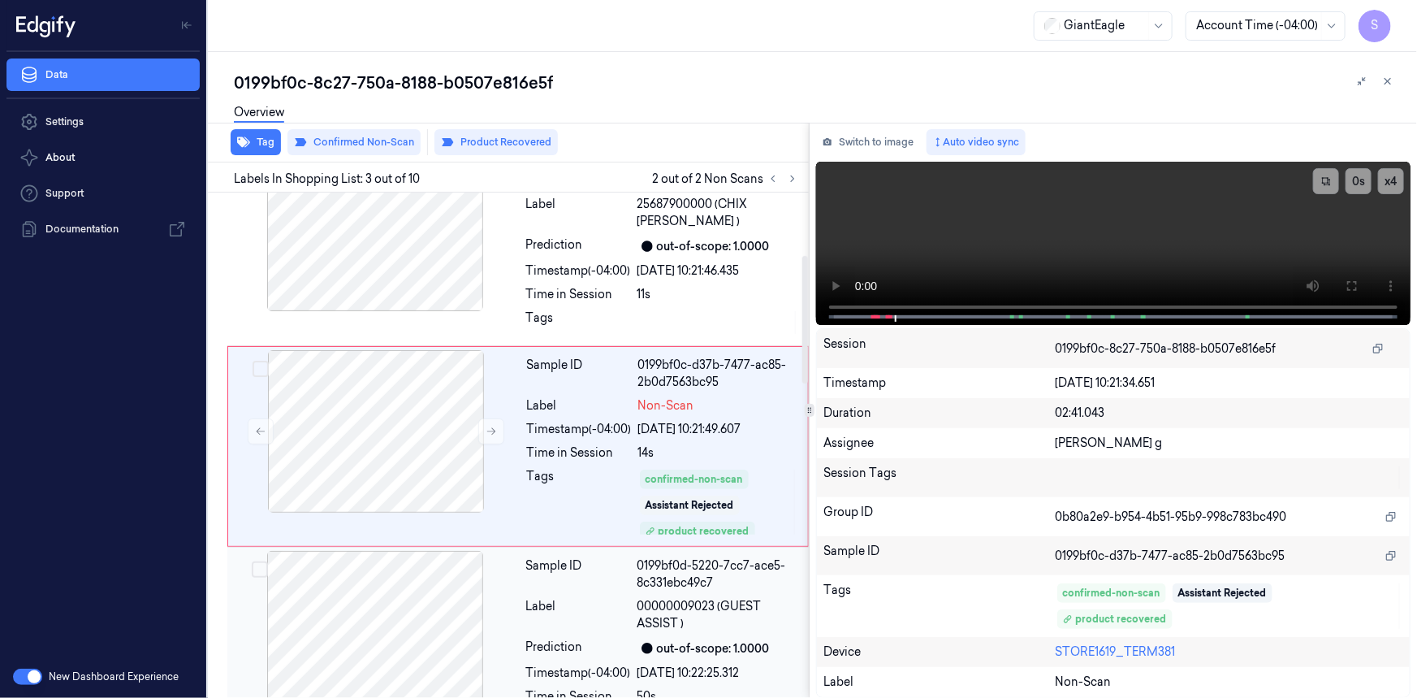
click at [431, 613] on div at bounding box center [375, 632] width 289 height 162
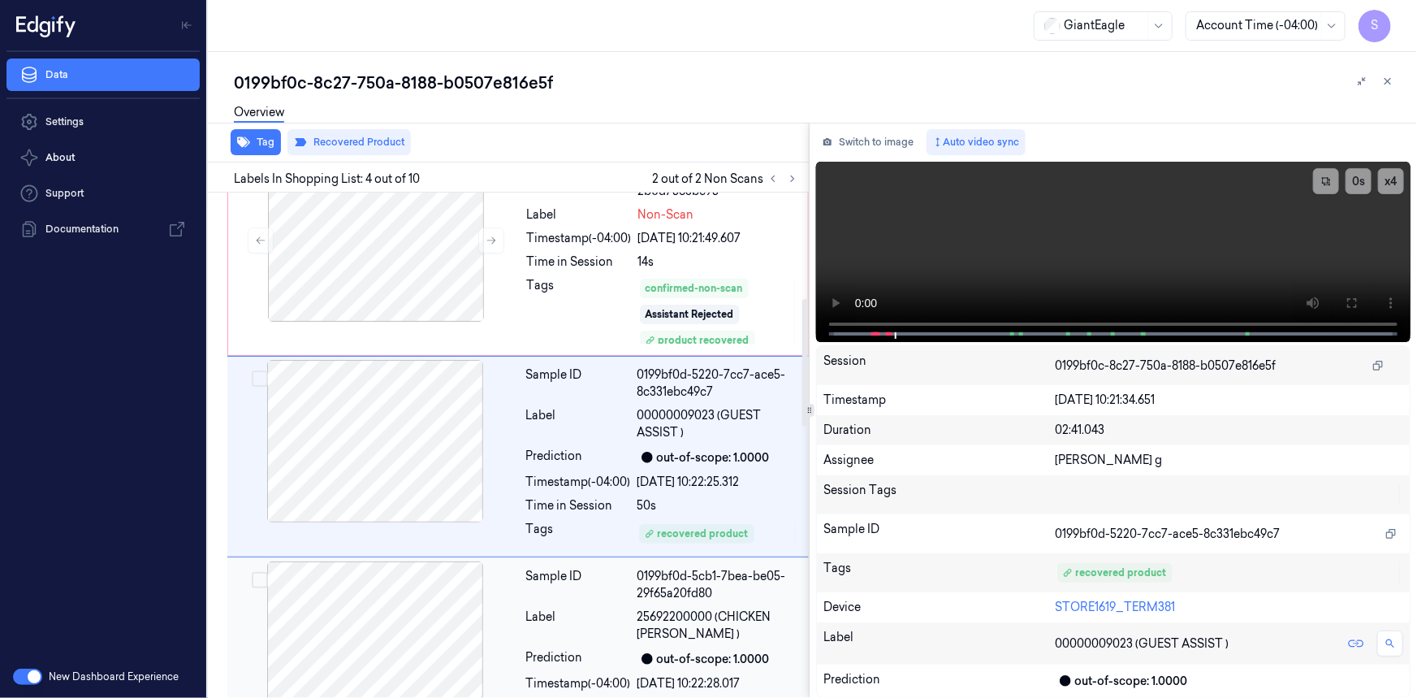
scroll to position [448, 0]
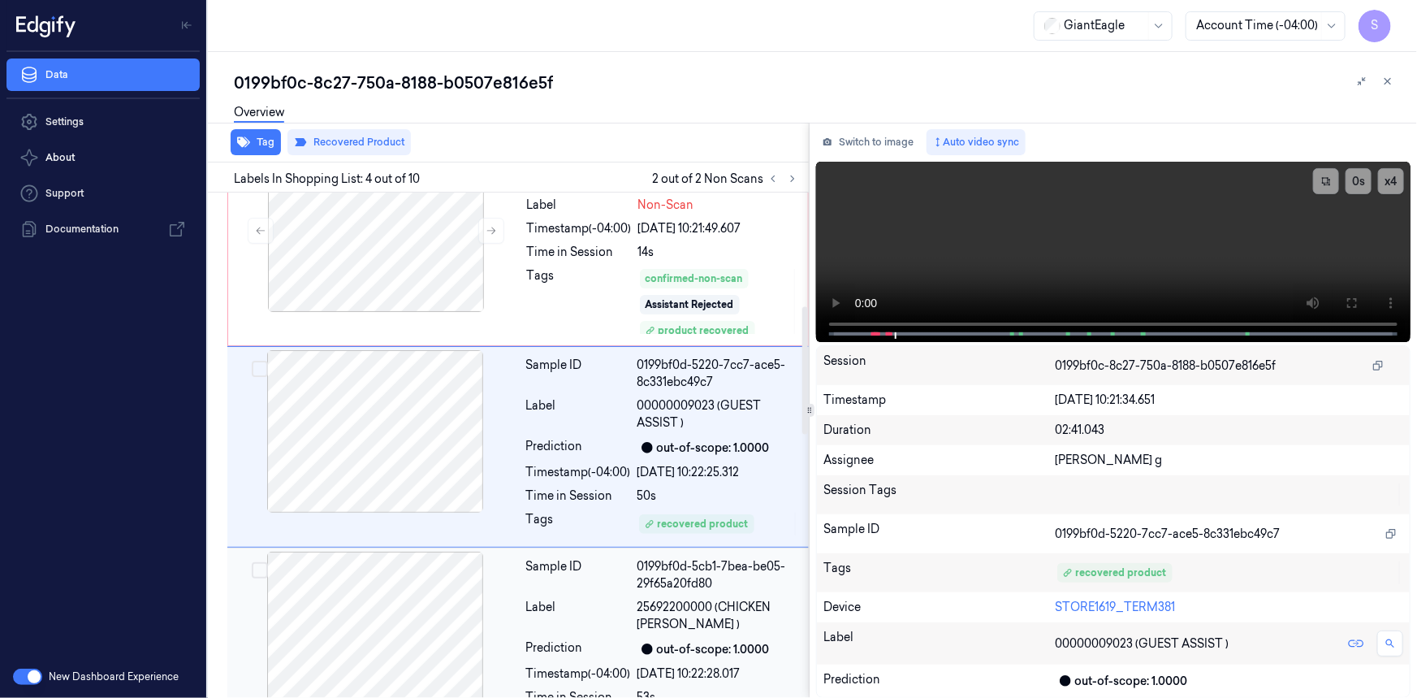
click at [435, 613] on div at bounding box center [375, 633] width 289 height 162
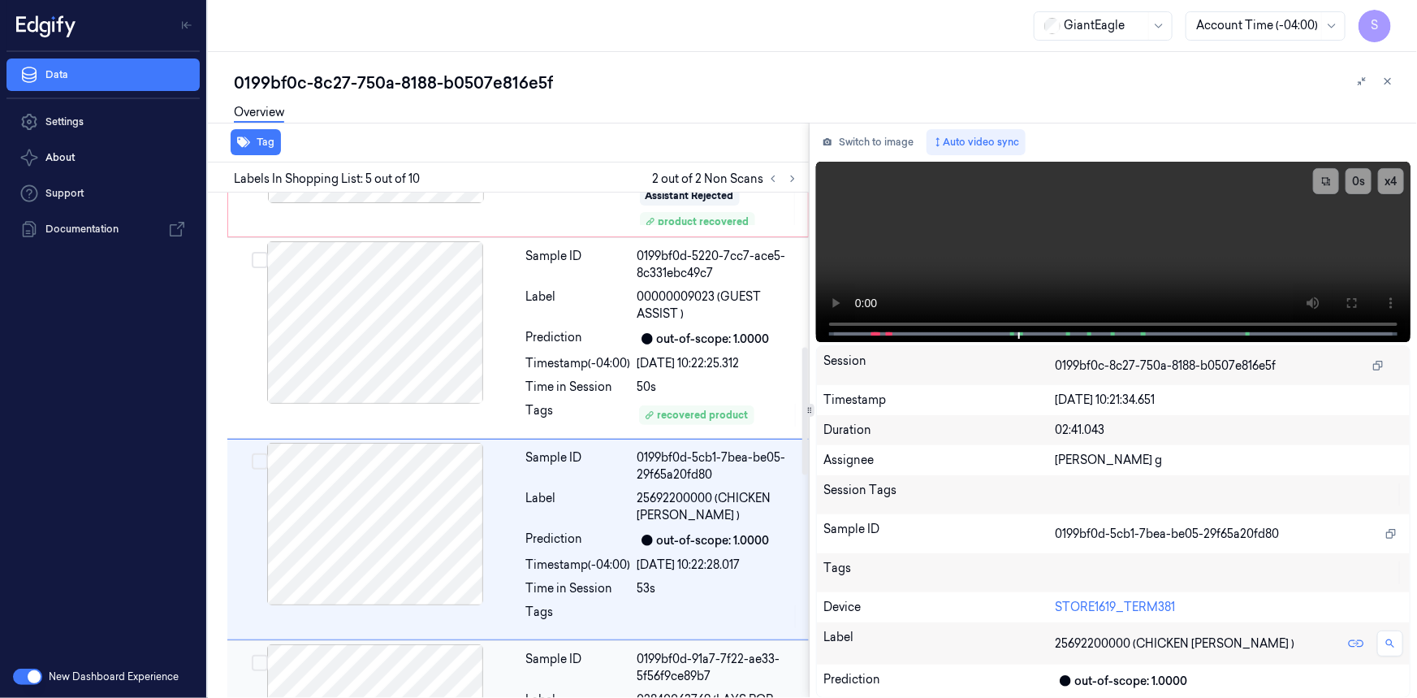
scroll to position [650, 0]
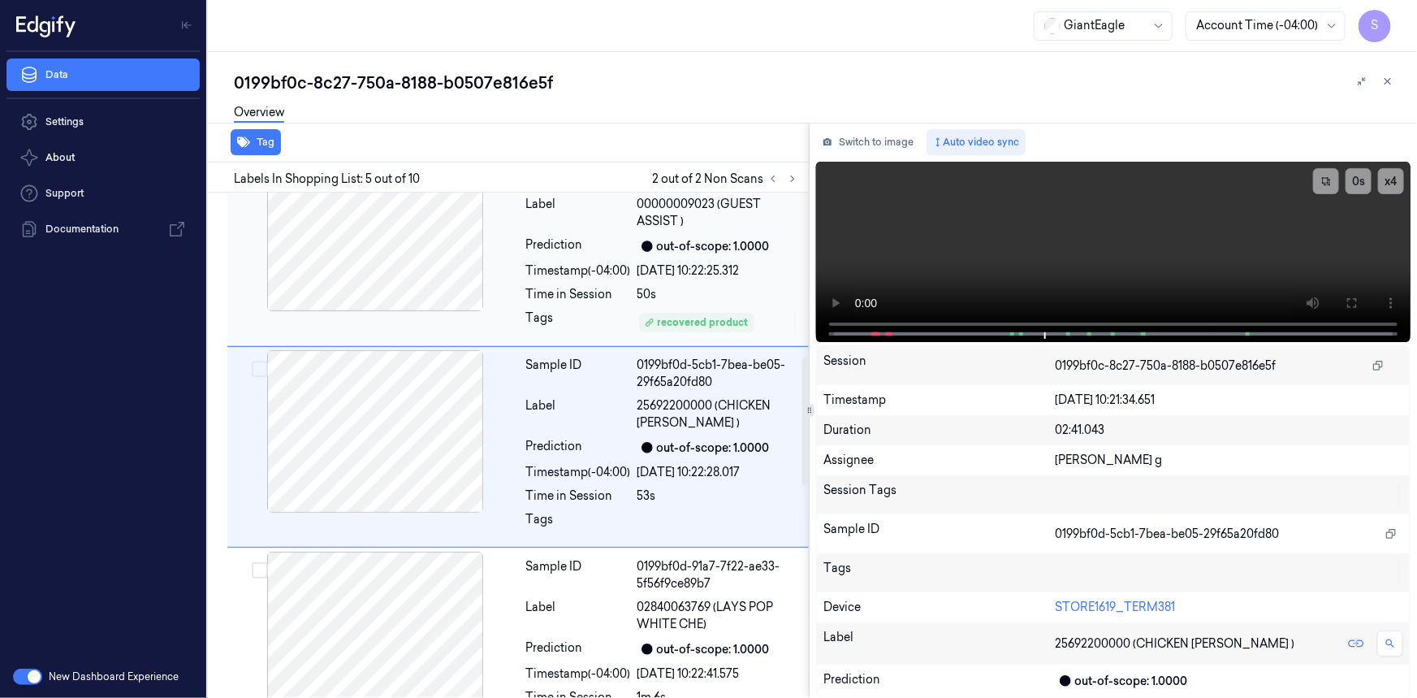
click at [441, 257] on div at bounding box center [375, 230] width 289 height 162
click at [1144, 271] on video at bounding box center [1113, 252] width 595 height 180
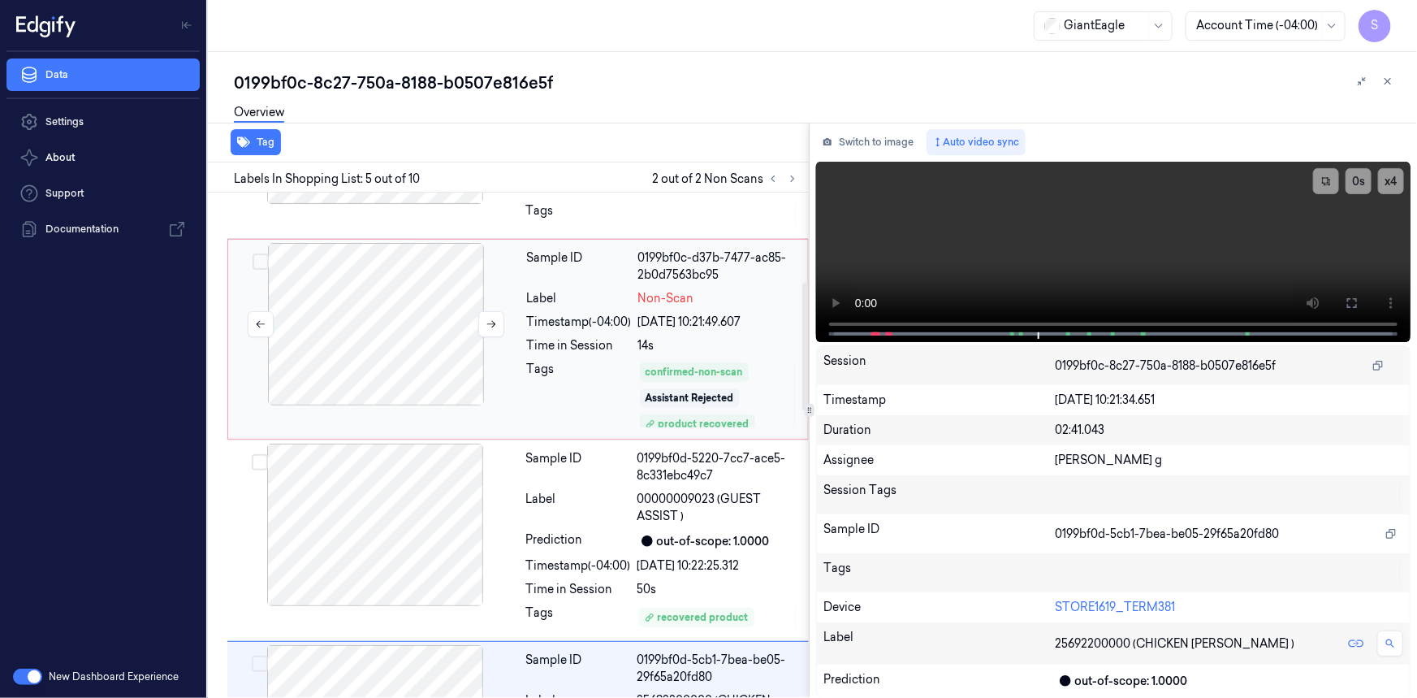
click at [426, 363] on div at bounding box center [376, 324] width 289 height 162
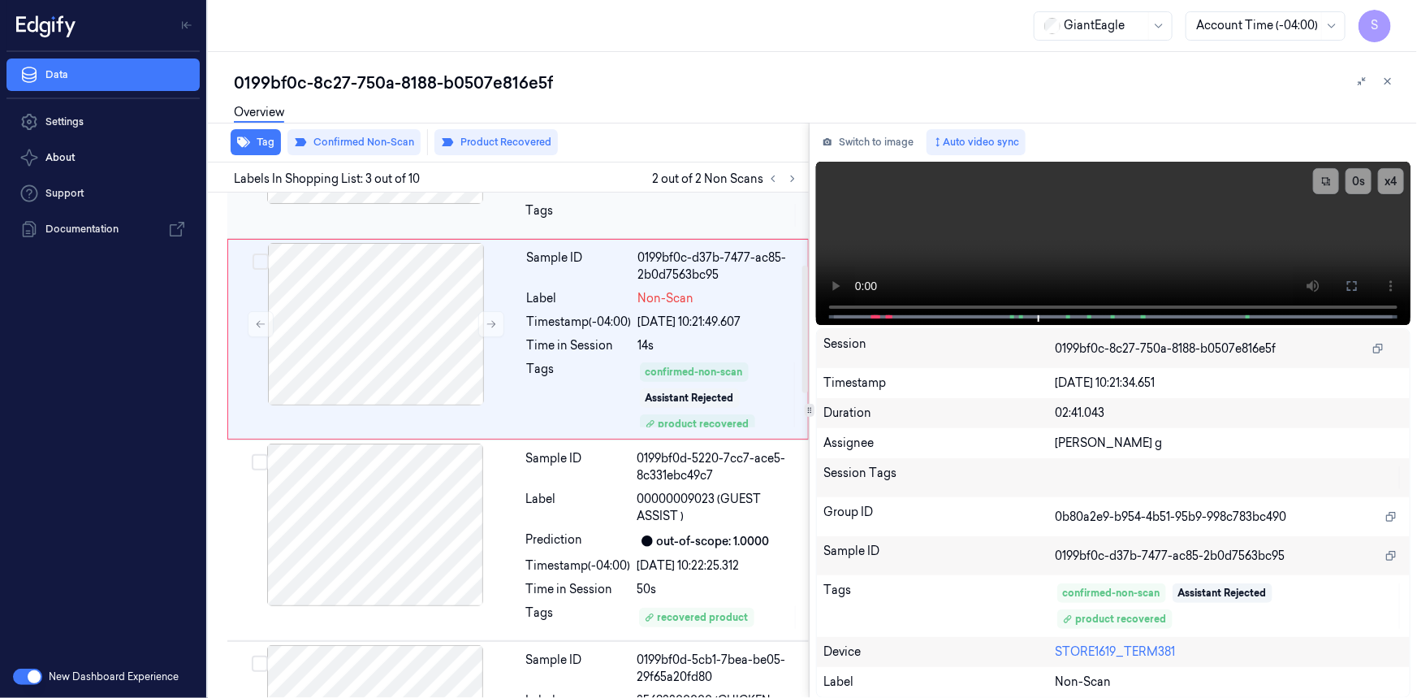
scroll to position [248, 0]
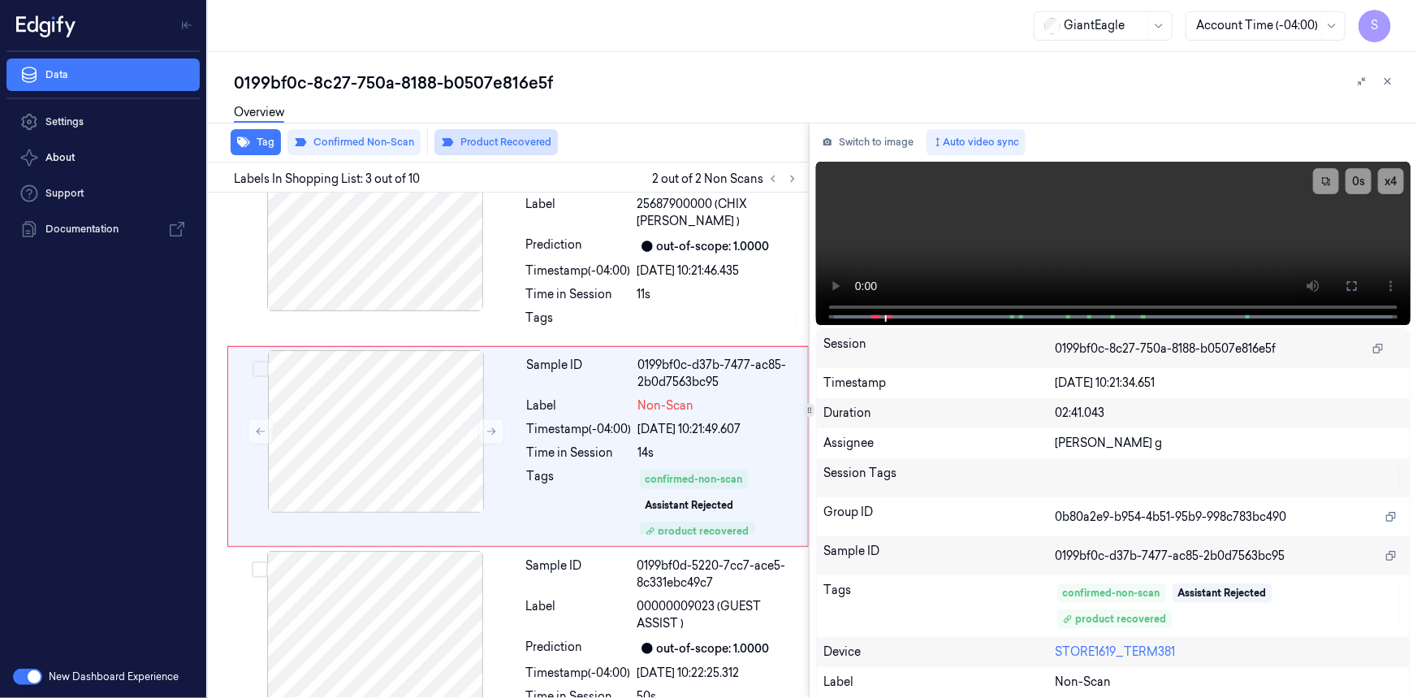
click at [457, 146] on button "Product Recovered" at bounding box center [496, 142] width 123 height 26
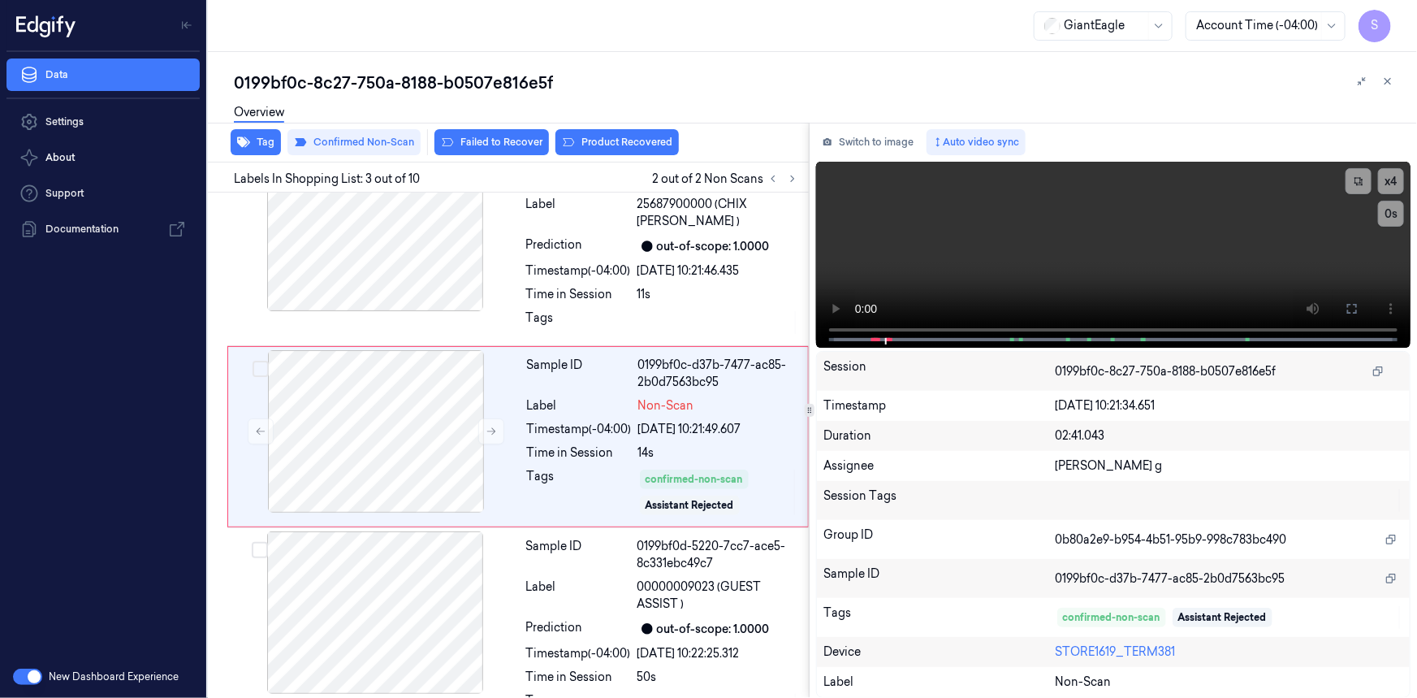
scroll to position [238, 0]
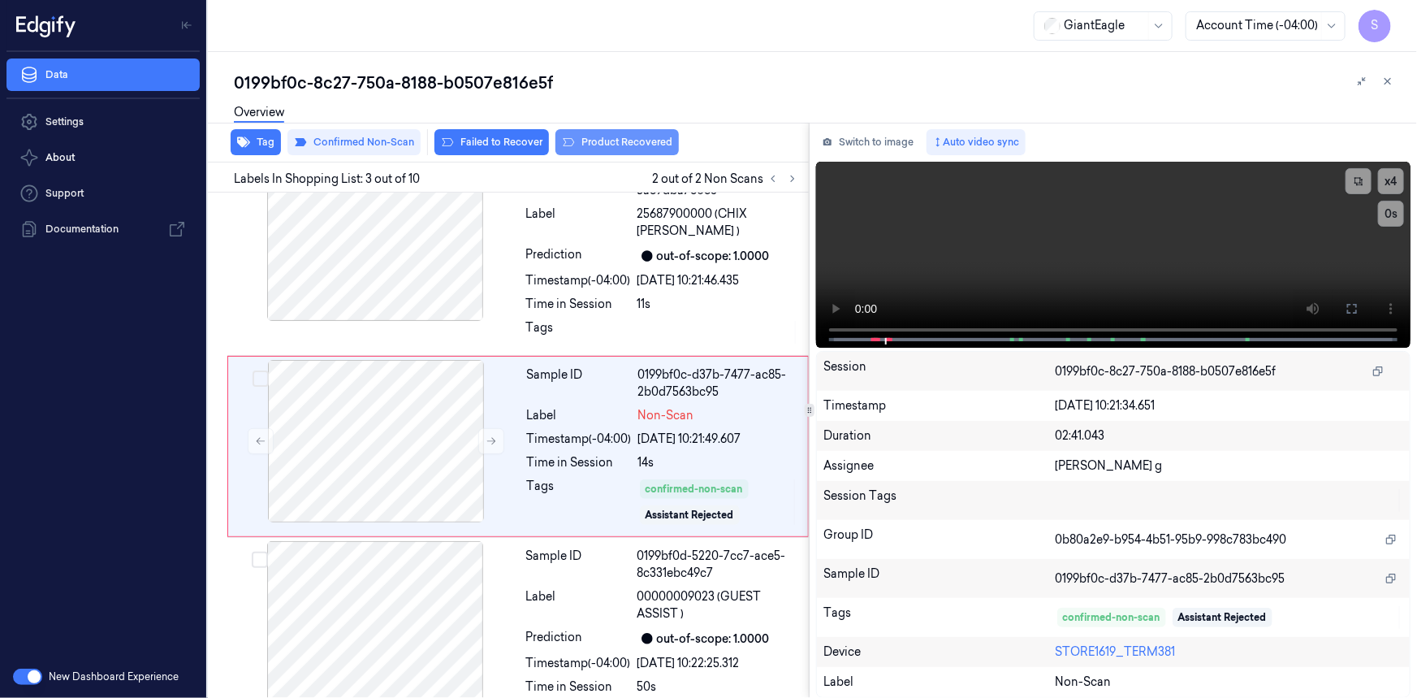
click at [593, 145] on button "Product Recovered" at bounding box center [617, 142] width 123 height 26
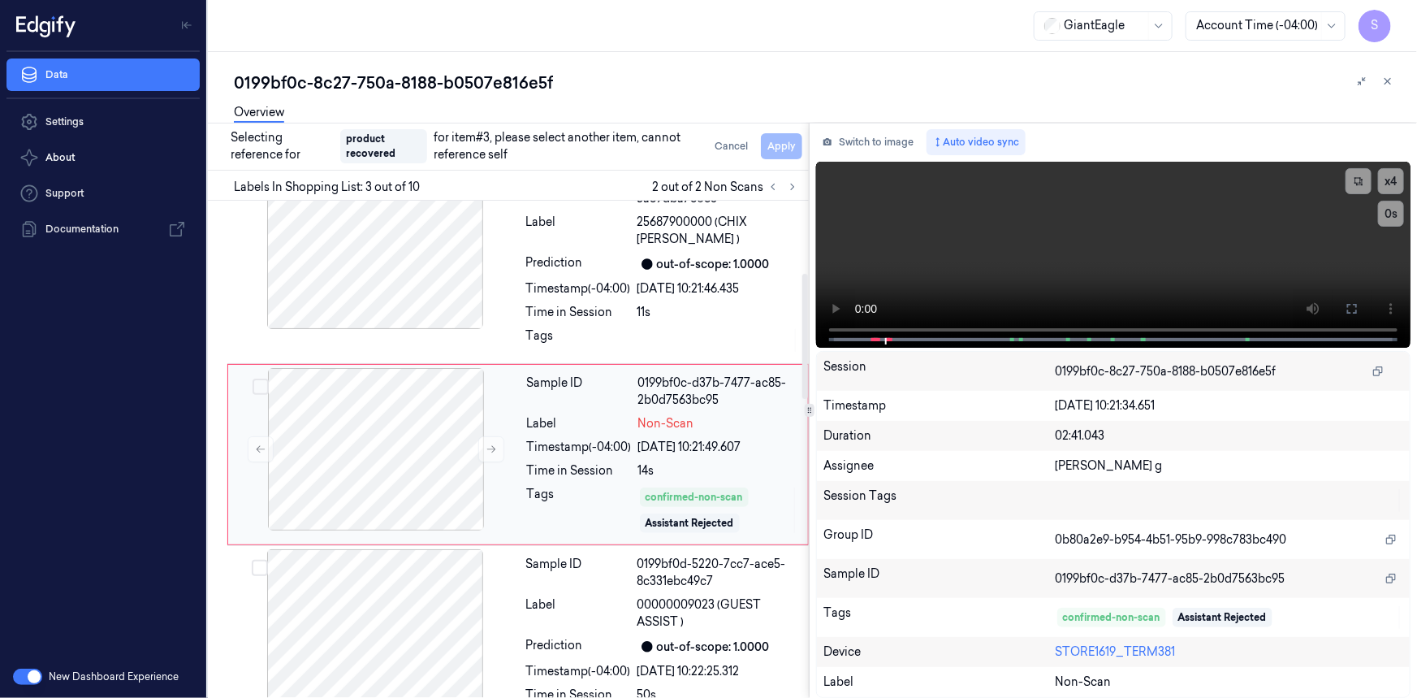
scroll to position [534, 0]
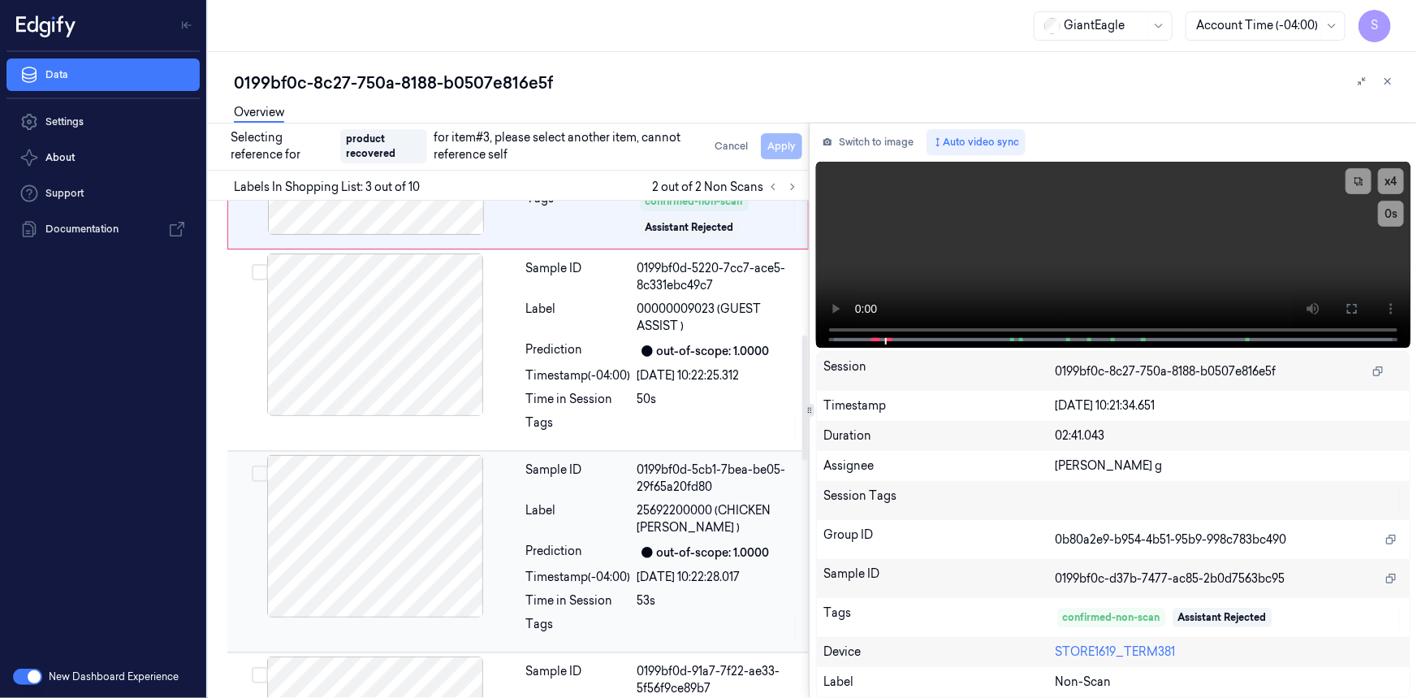
click at [362, 525] on div at bounding box center [375, 536] width 289 height 162
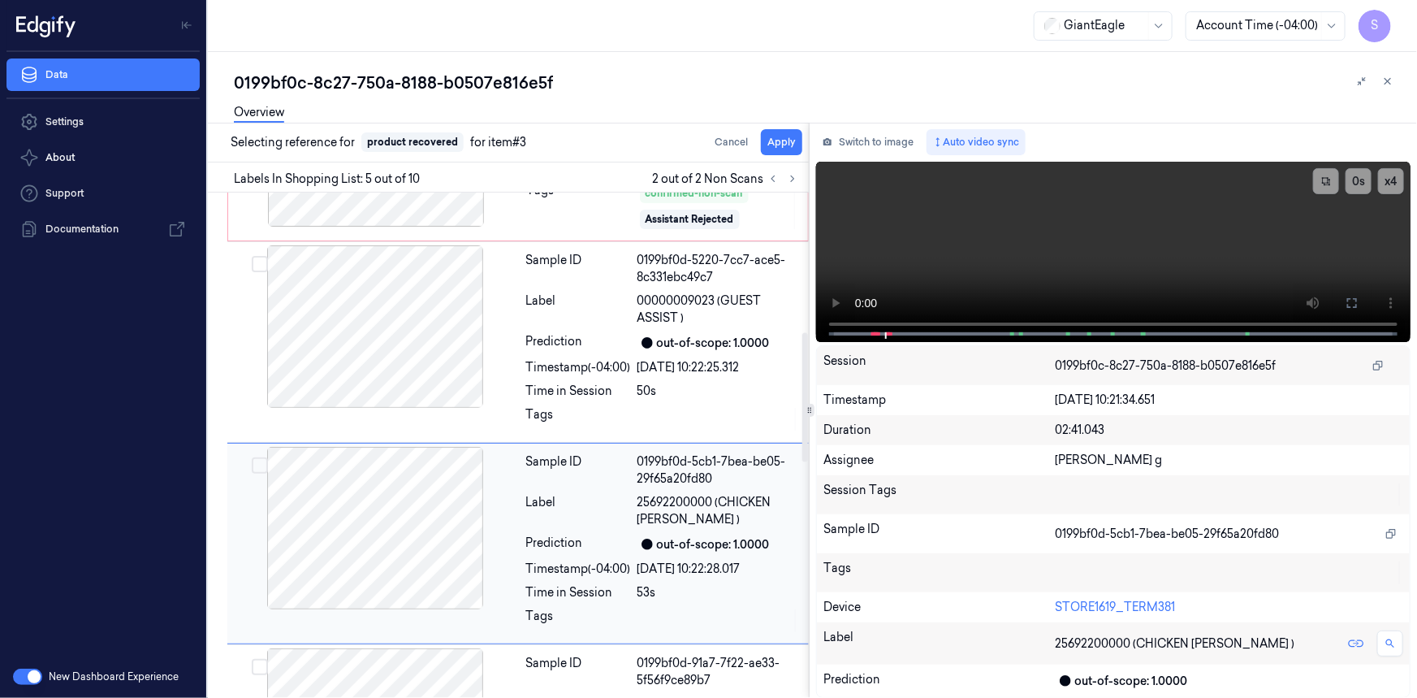
scroll to position [630, 0]
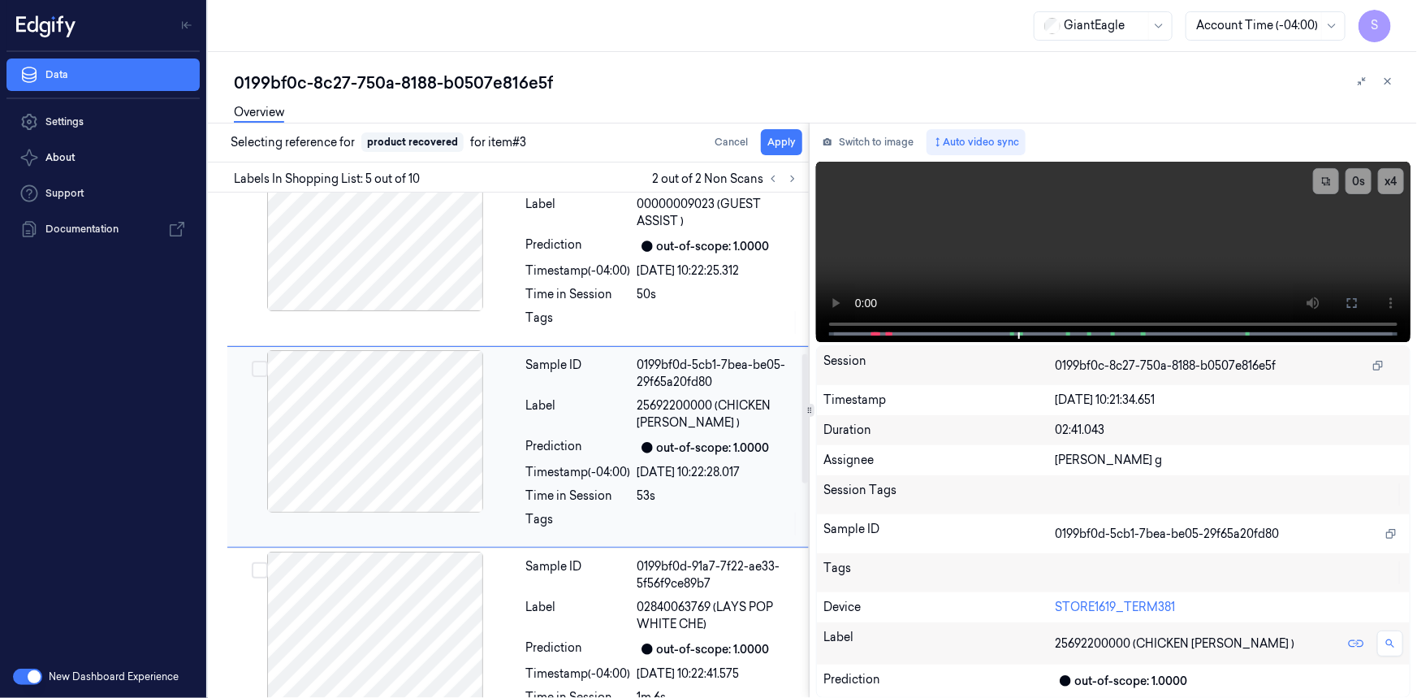
click at [263, 368] on button "Select row" at bounding box center [260, 369] width 16 height 16
click at [781, 138] on button "Apply" at bounding box center [781, 142] width 41 height 26
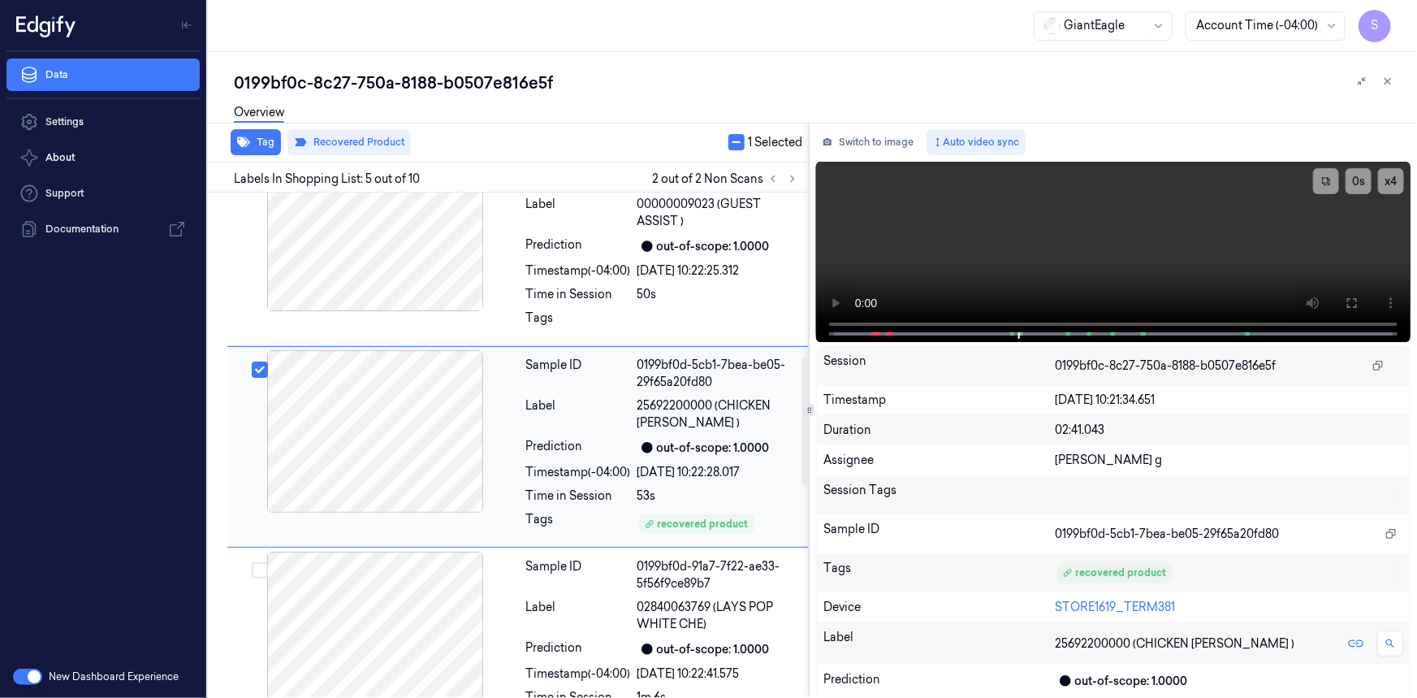
scroll to position [355, 0]
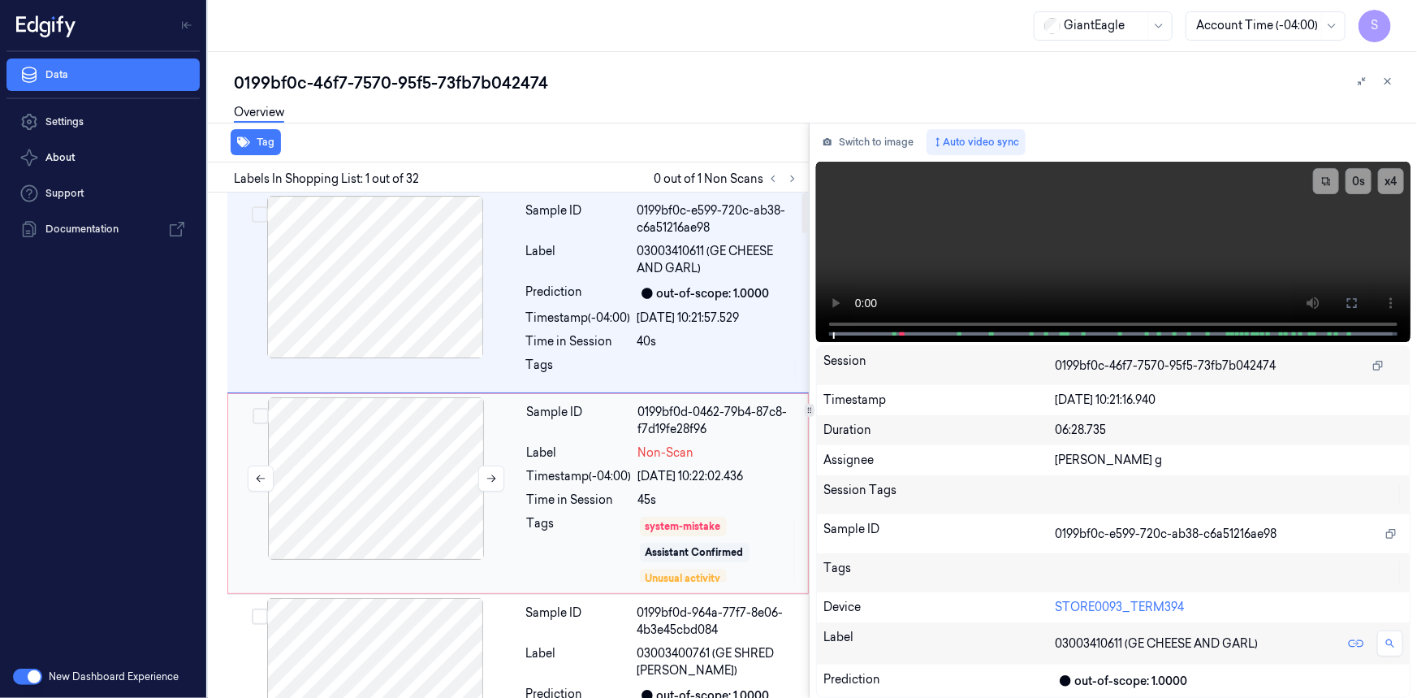
click at [487, 551] on div at bounding box center [376, 478] width 289 height 162
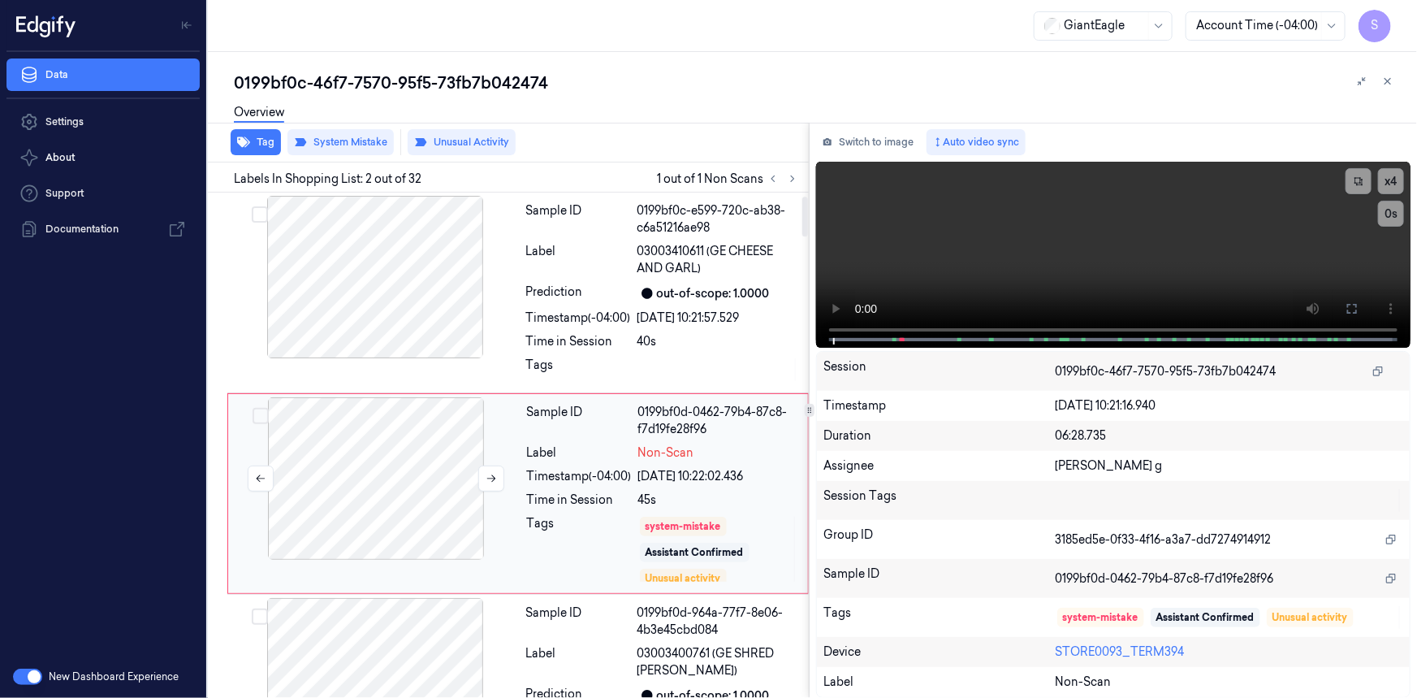
scroll to position [48, 0]
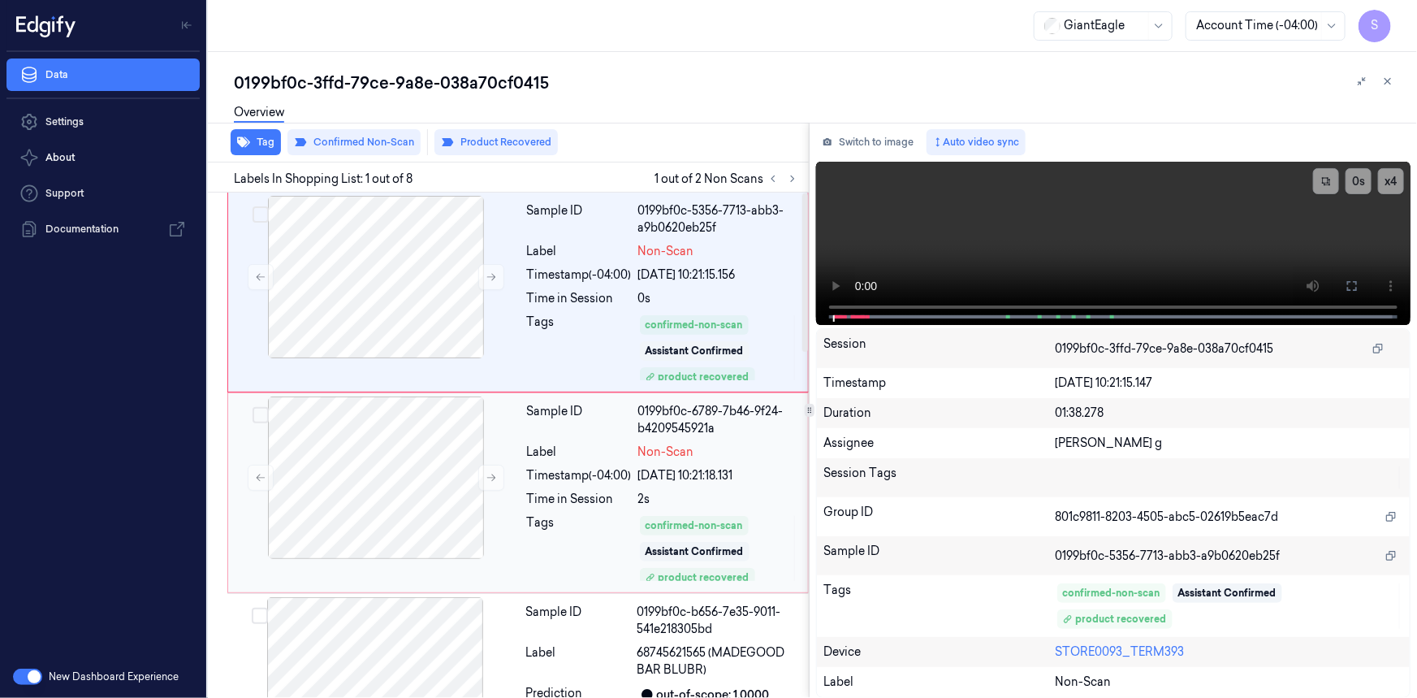
click at [560, 484] on div "Sample ID 0199bf0c-6789-7b46-9f24-b4209545921a Label Non-Scan Timestamp (-04:00…" at bounding box center [663, 492] width 284 height 193
click at [602, 326] on div "Tags" at bounding box center [579, 348] width 105 height 68
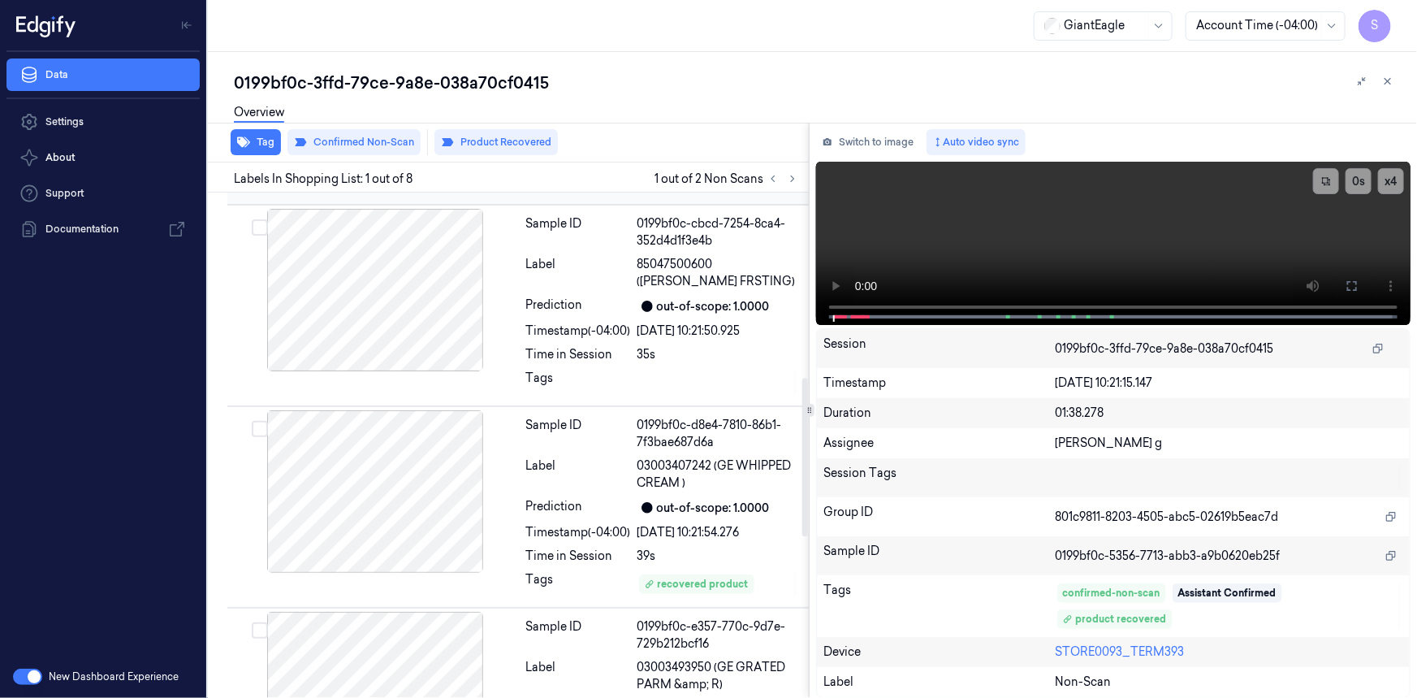
scroll to position [591, 0]
click at [397, 490] on div at bounding box center [375, 490] width 289 height 162
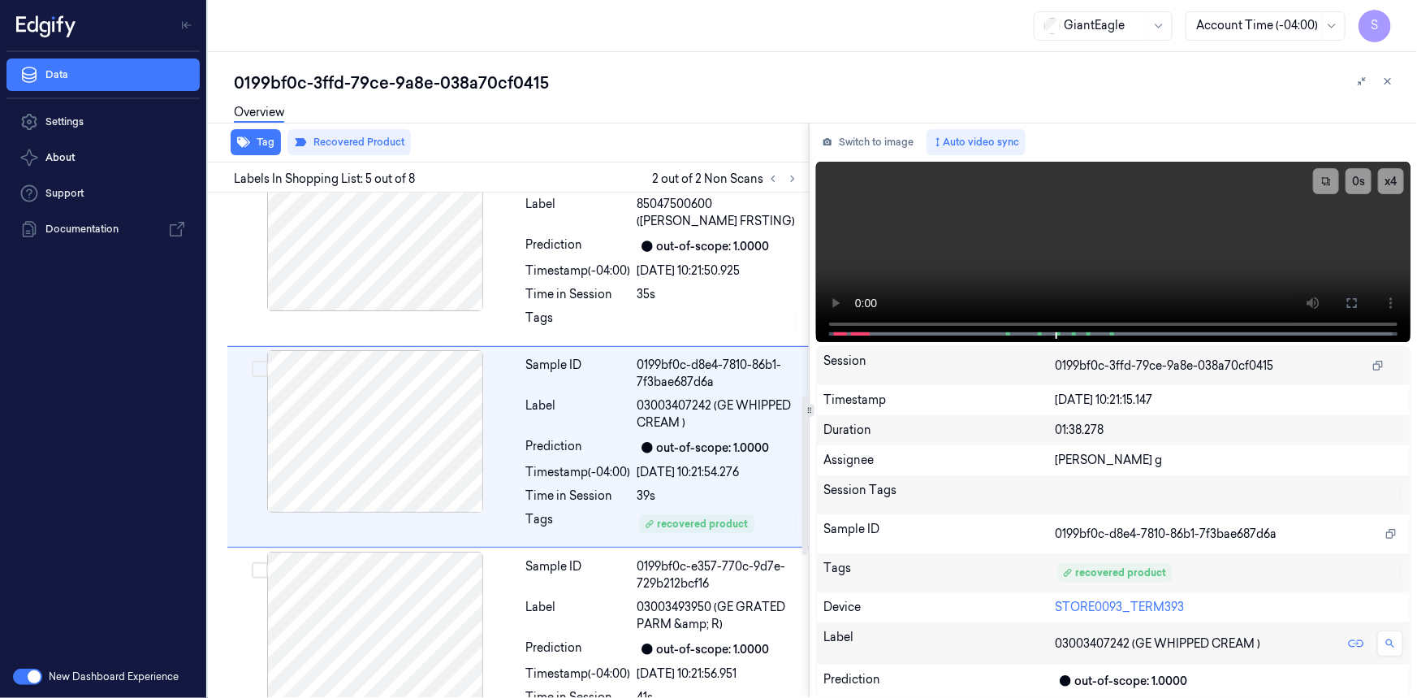
scroll to position [0, 0]
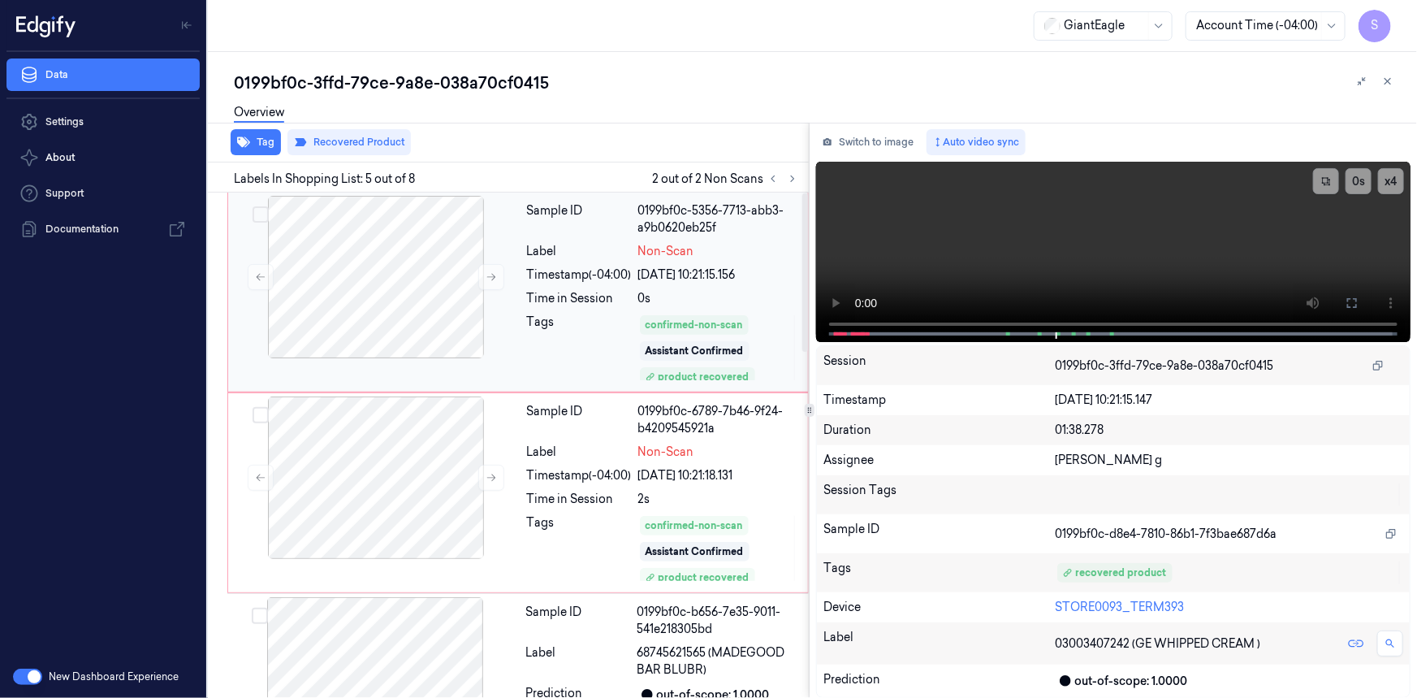
click at [595, 290] on div "Time in Session" at bounding box center [579, 298] width 105 height 17
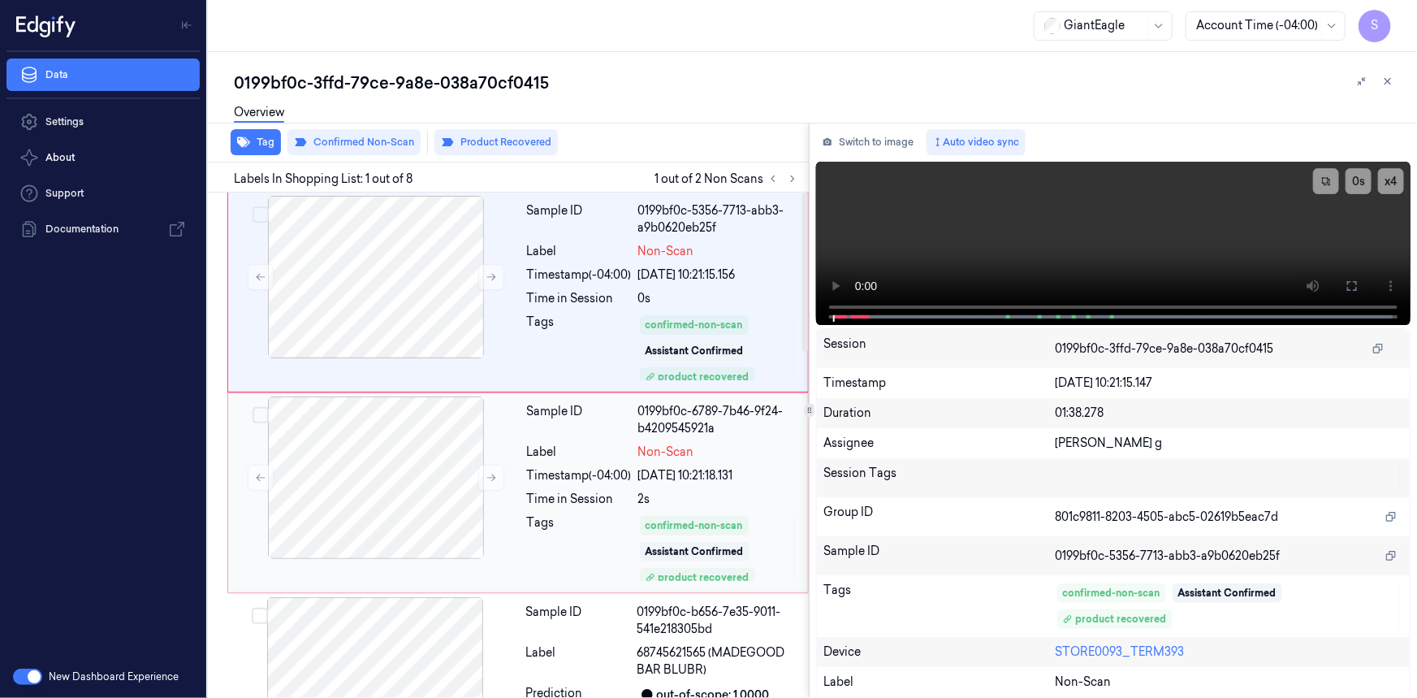
click at [590, 418] on div "Sample ID" at bounding box center [579, 420] width 105 height 34
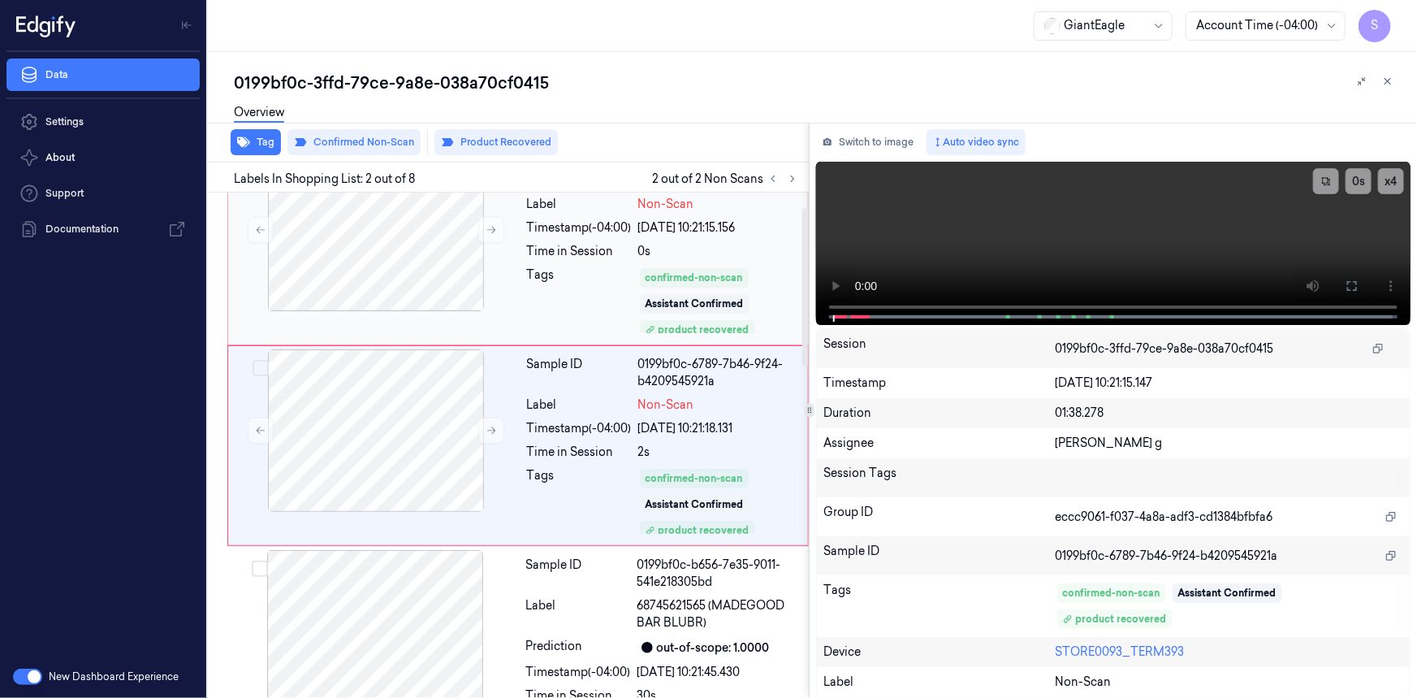
click at [585, 211] on div "Label" at bounding box center [579, 204] width 105 height 17
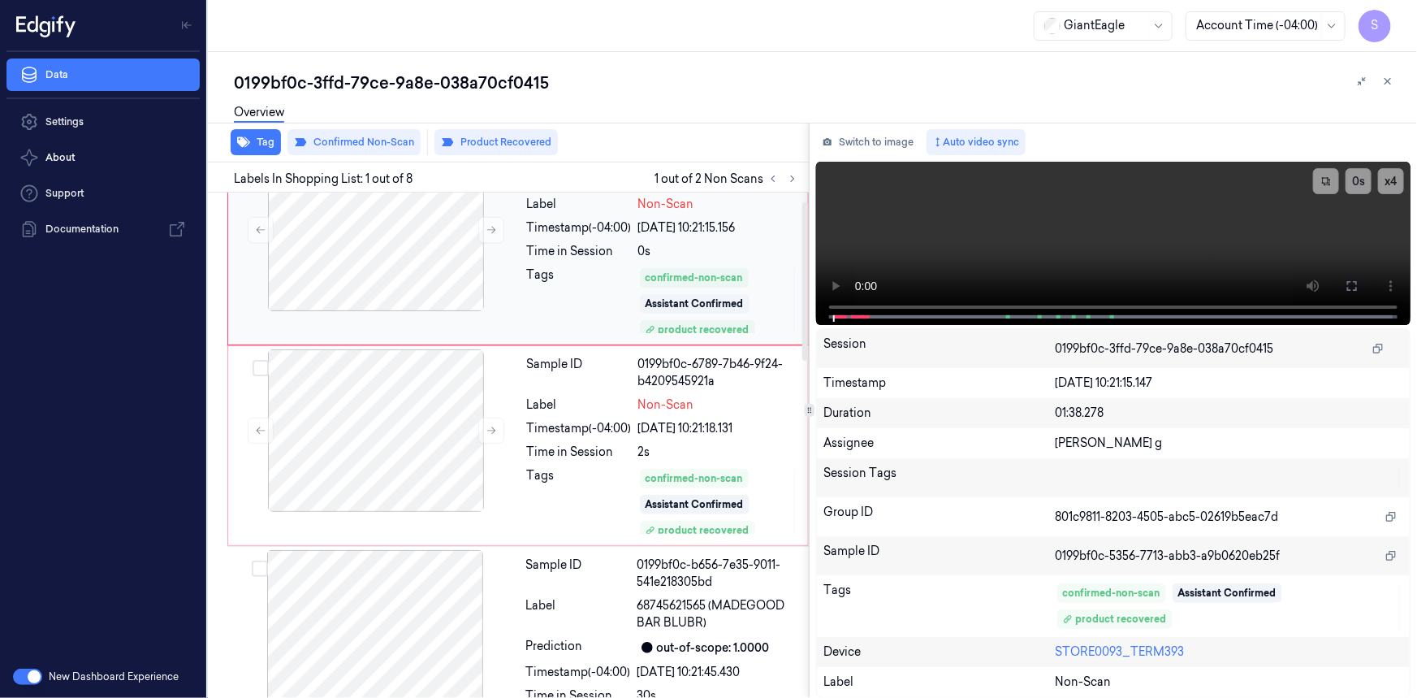
scroll to position [0, 0]
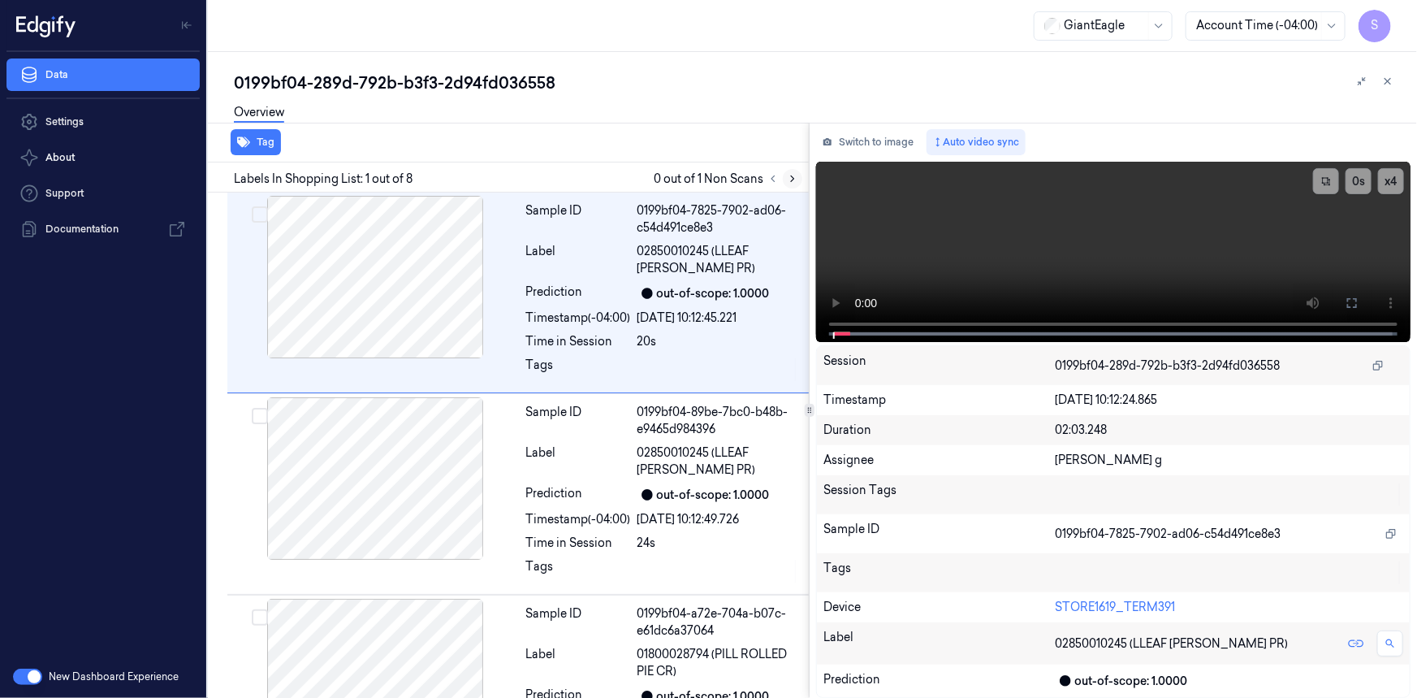
click at [793, 179] on icon at bounding box center [792, 179] width 3 height 6
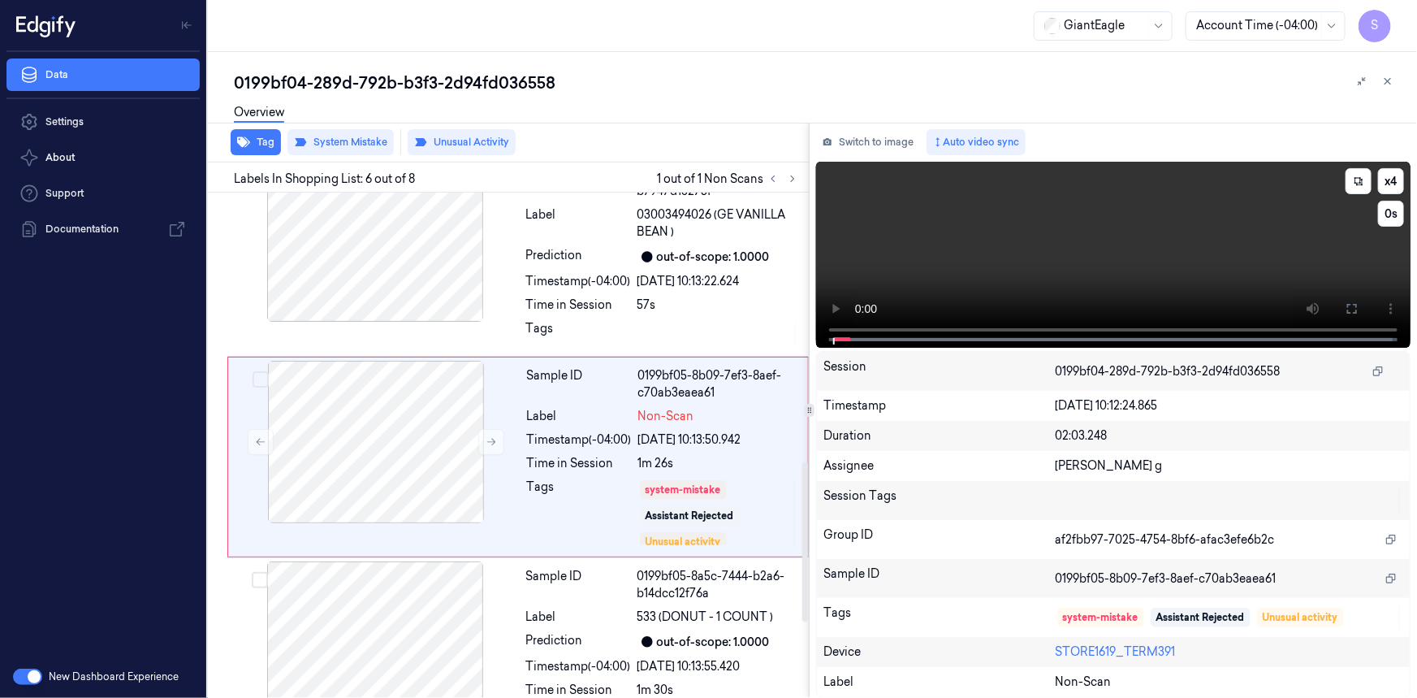
scroll to position [853, 0]
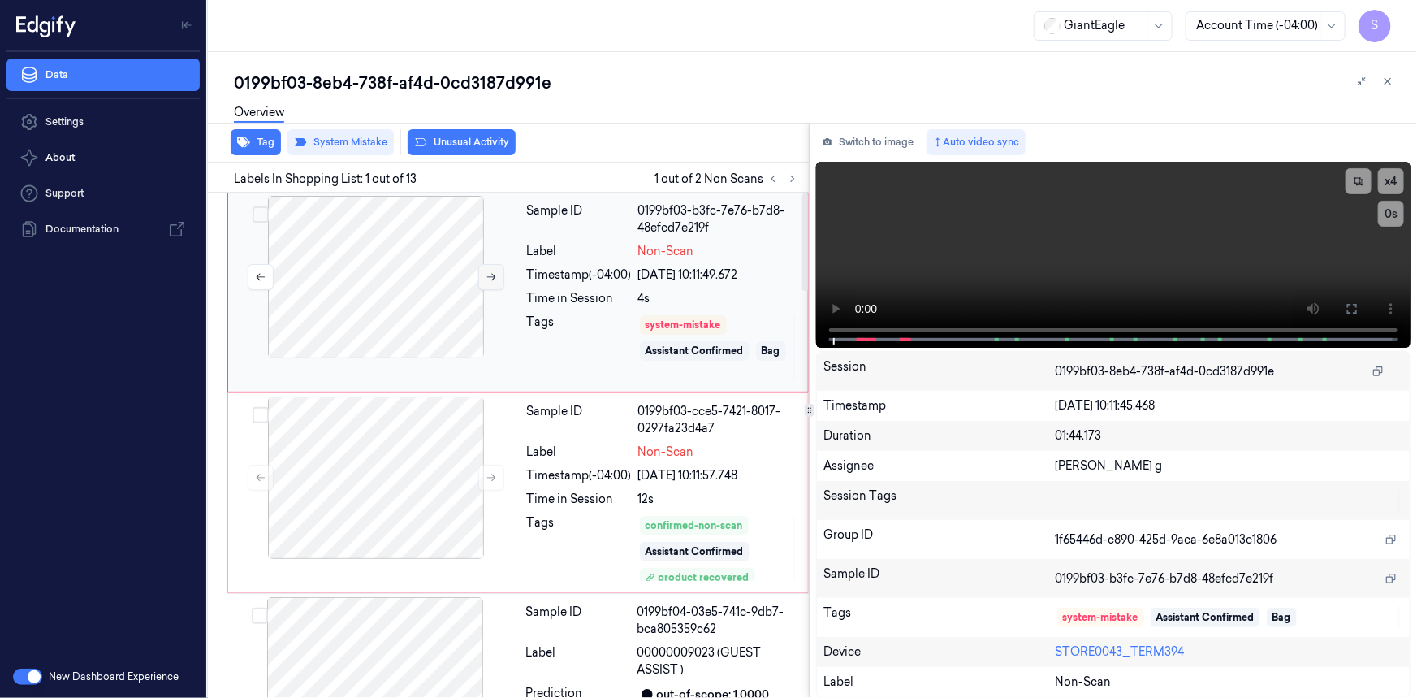
click at [486, 280] on icon at bounding box center [491, 276] width 11 height 11
click at [409, 469] on div at bounding box center [376, 477] width 289 height 162
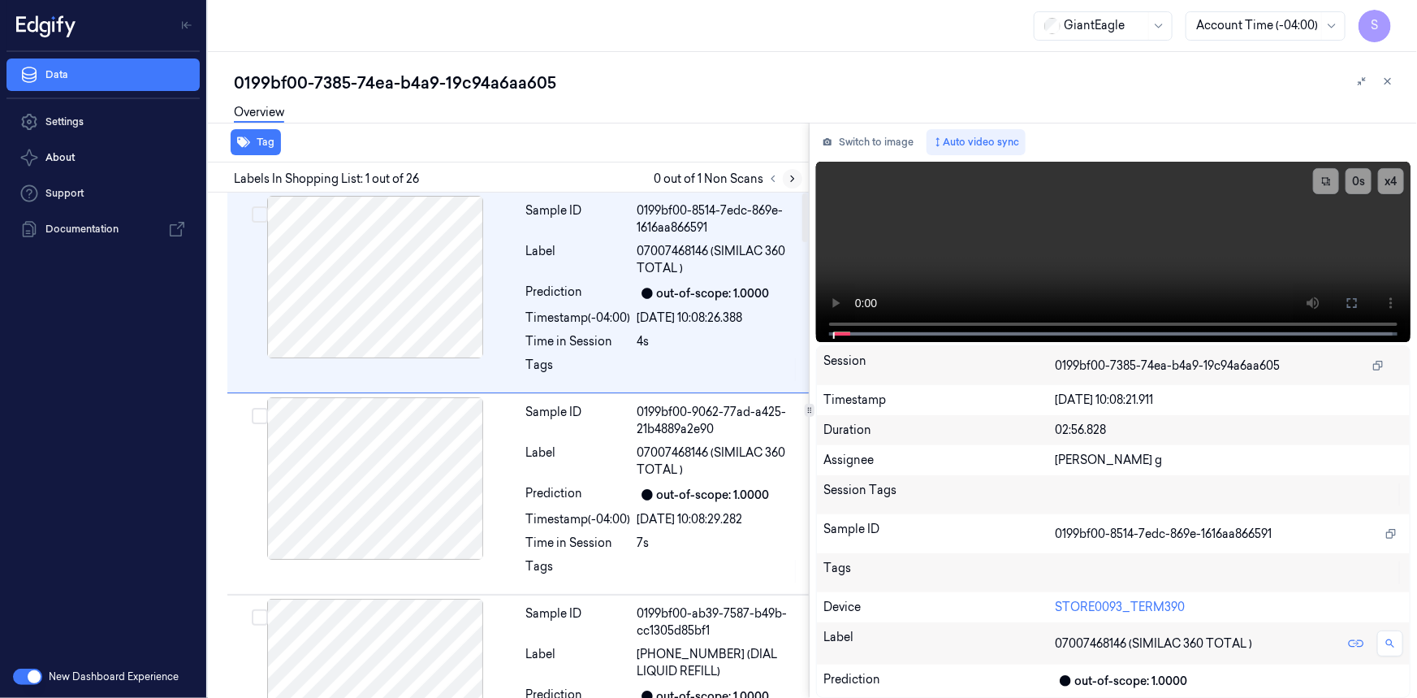
click at [790, 178] on icon at bounding box center [792, 178] width 11 height 11
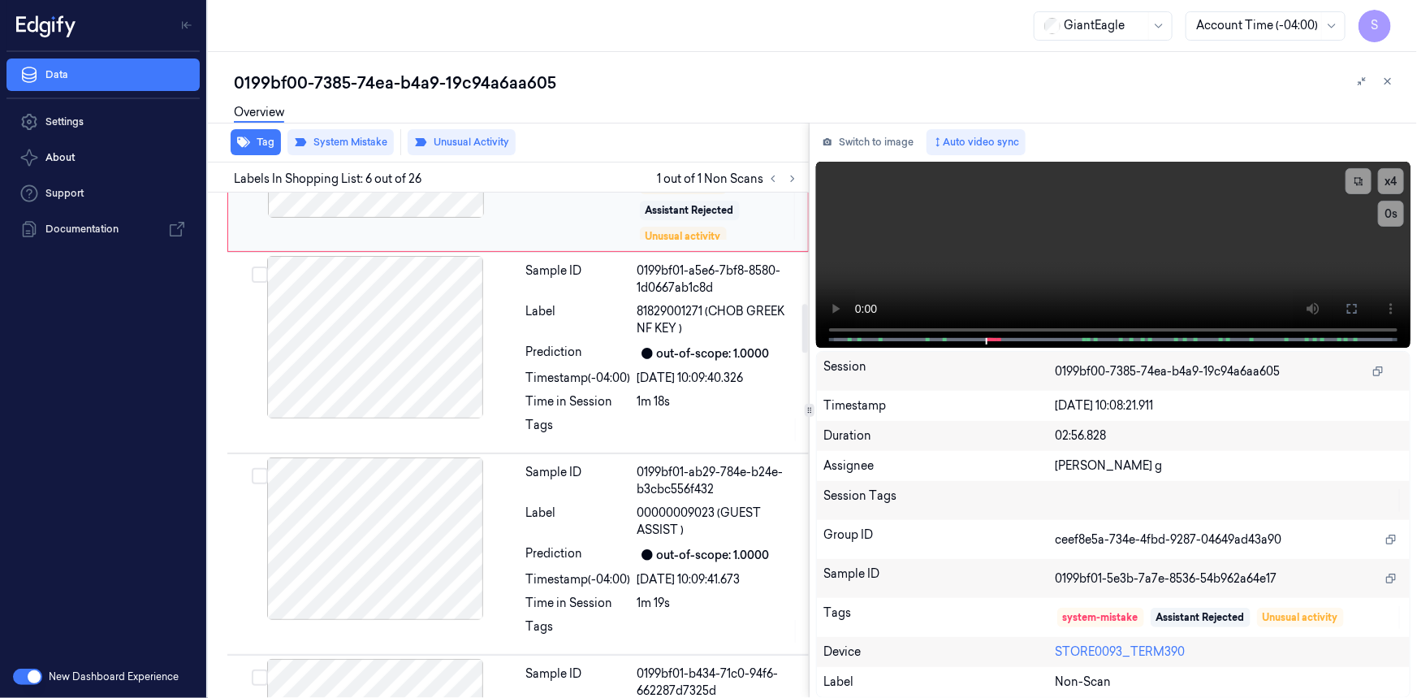
scroll to position [853, 0]
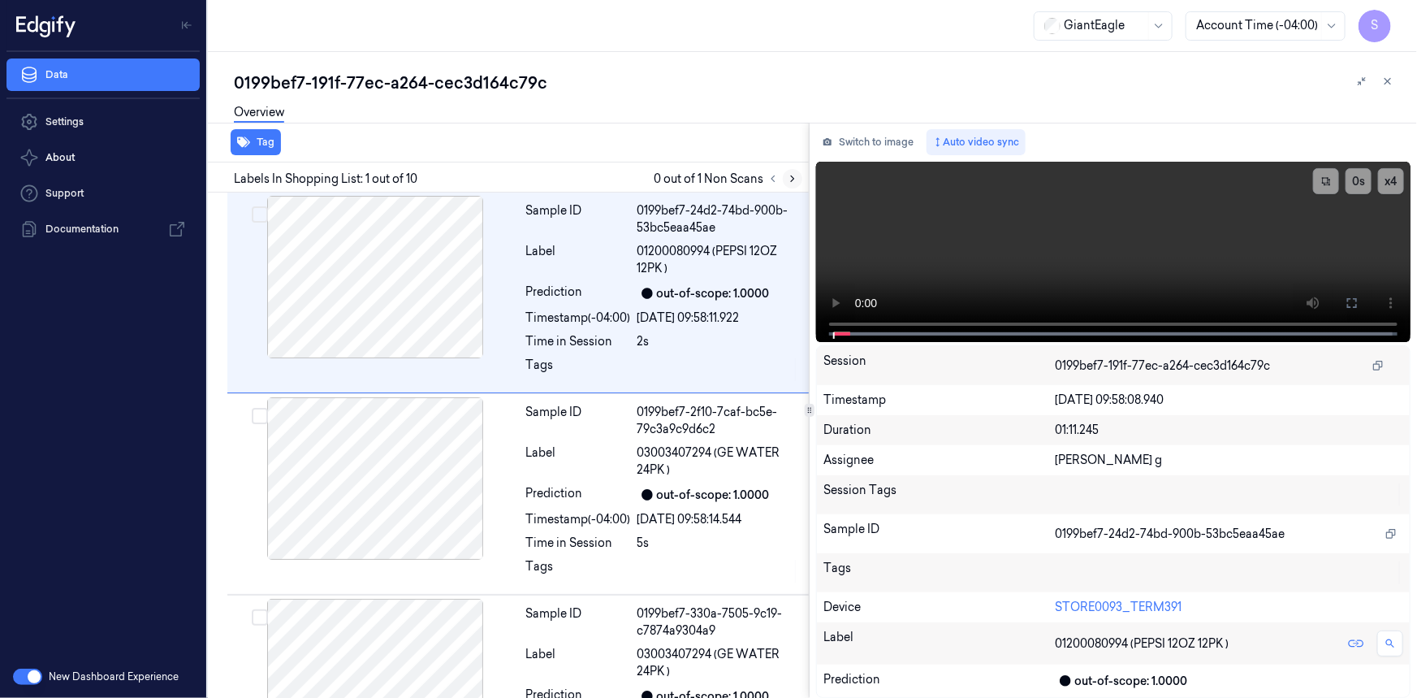
click at [790, 180] on icon at bounding box center [792, 178] width 11 height 11
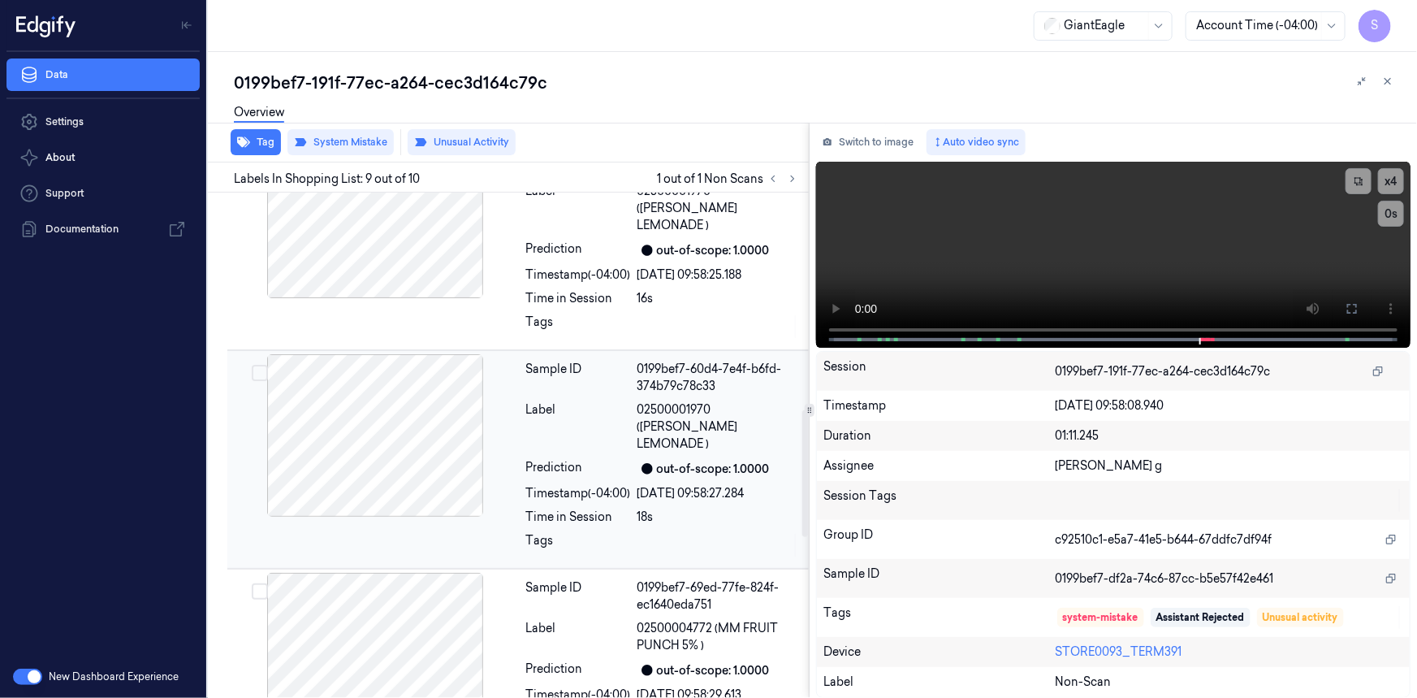
scroll to position [570, 0]
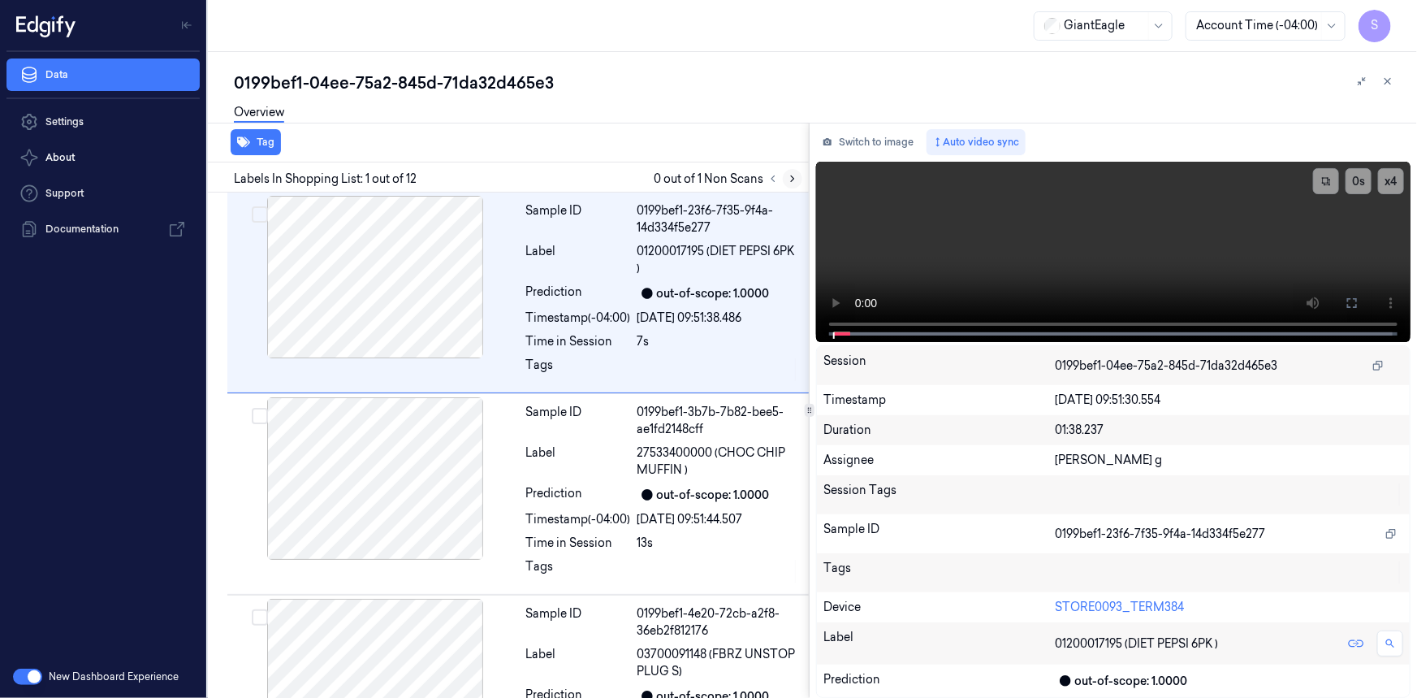
click at [787, 180] on icon at bounding box center [792, 178] width 11 height 11
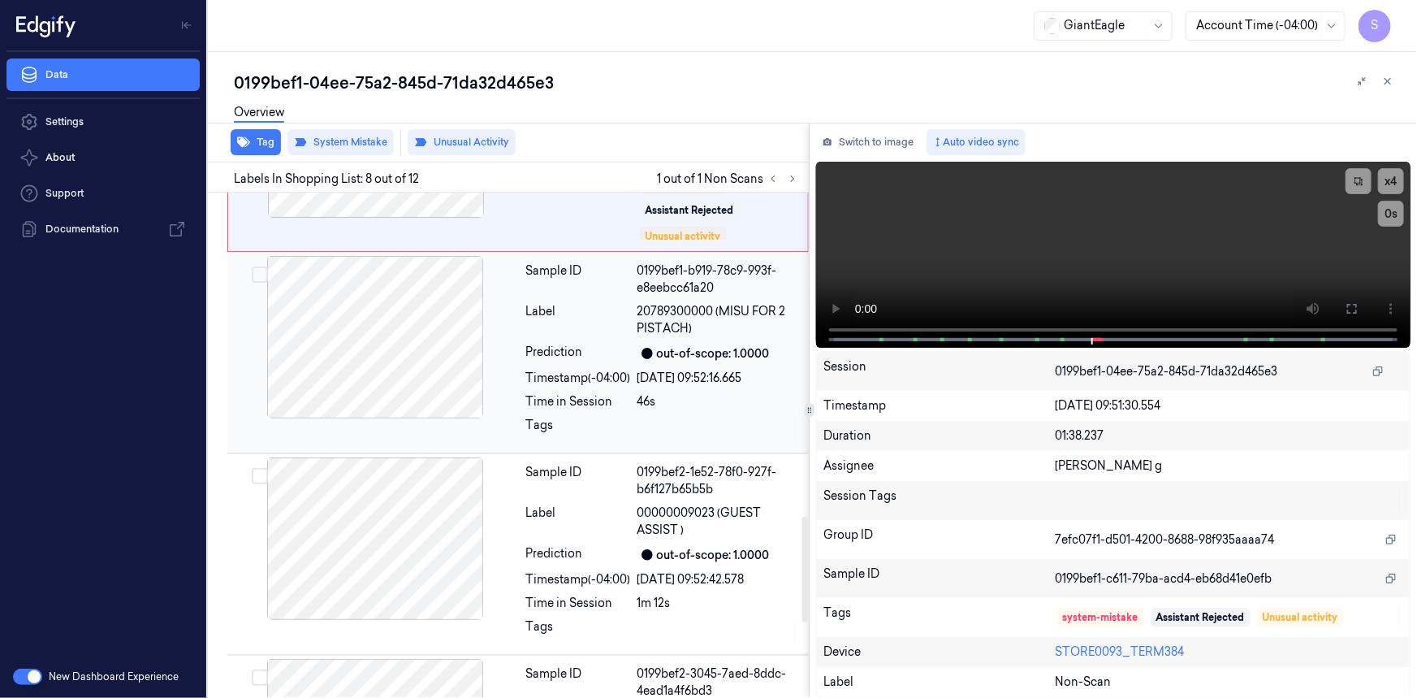
scroll to position [1255, 0]
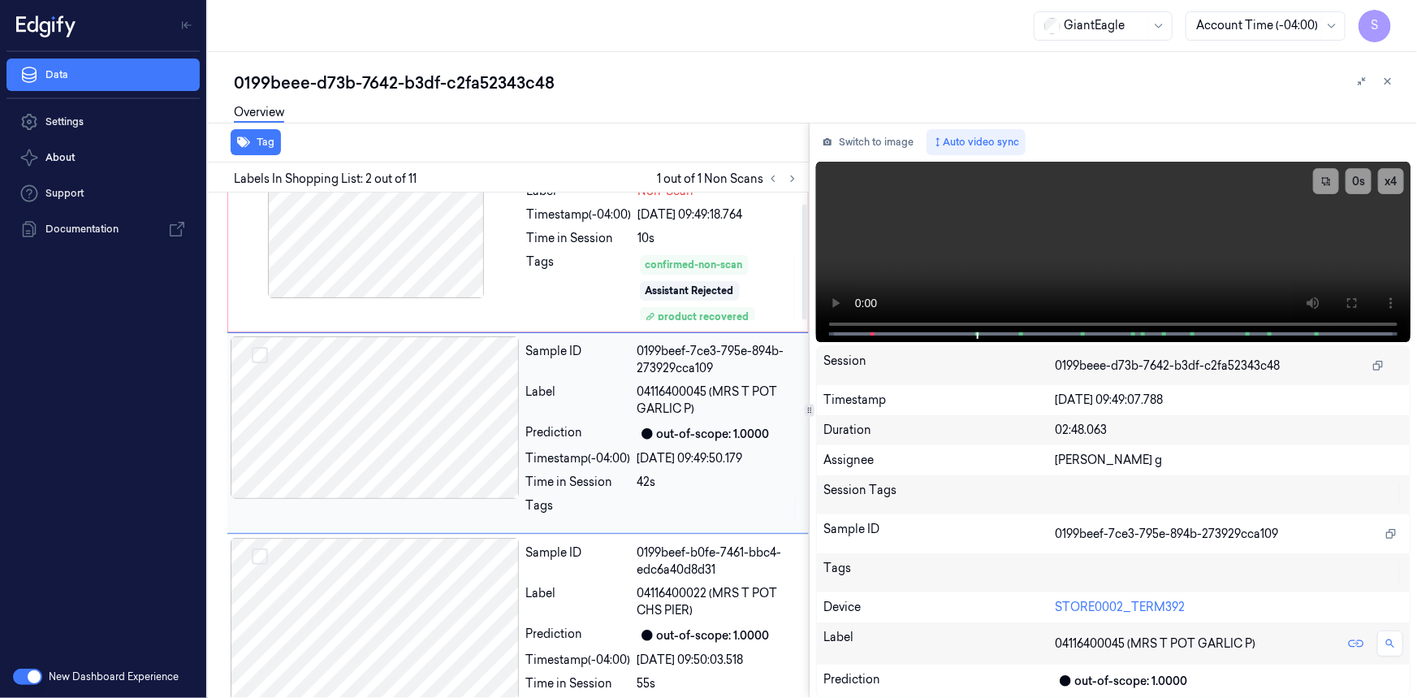
scroll to position [47, 0]
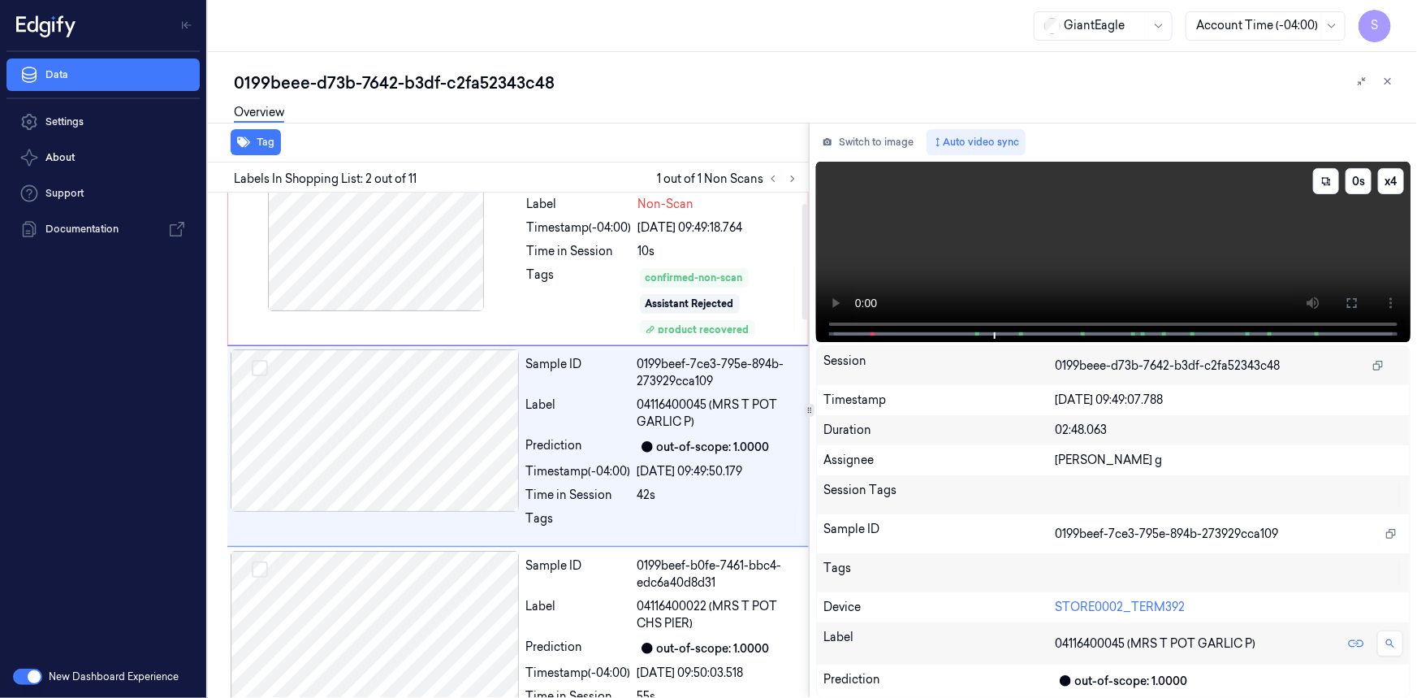
click at [1017, 244] on video at bounding box center [1113, 252] width 595 height 180
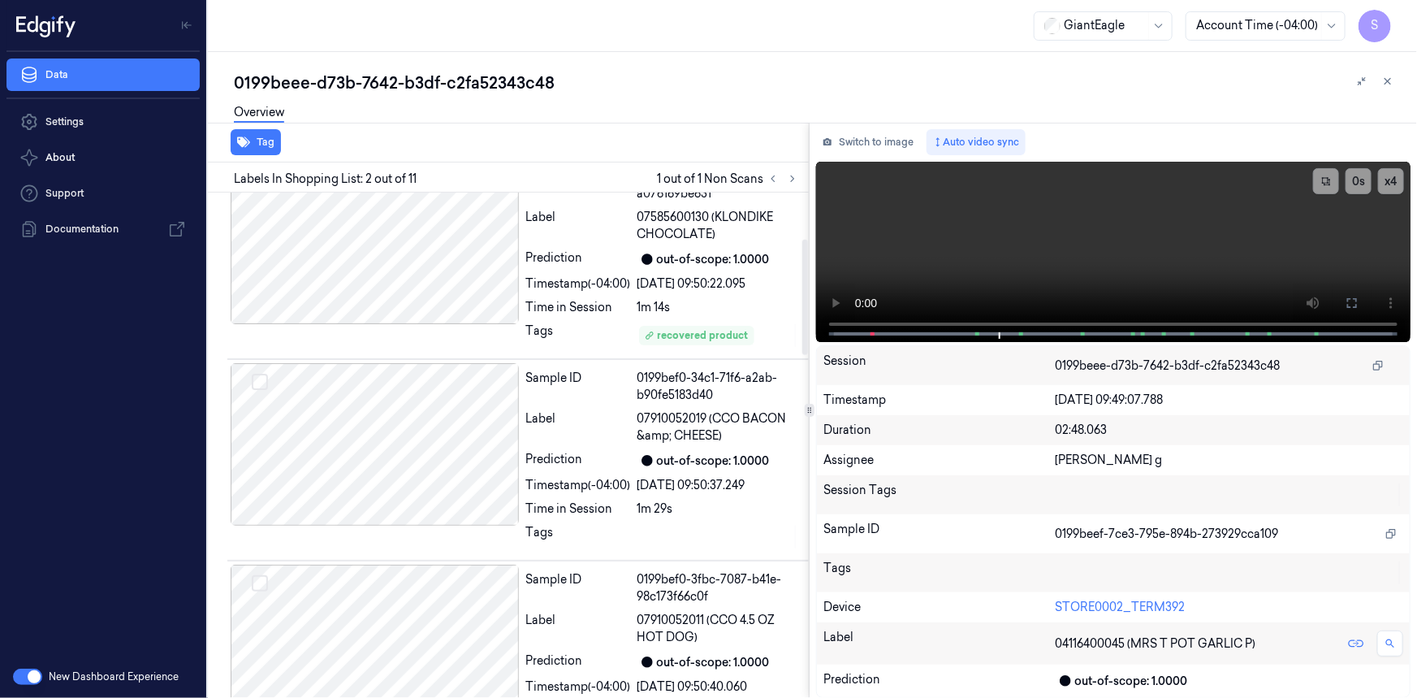
scroll to position [0, 0]
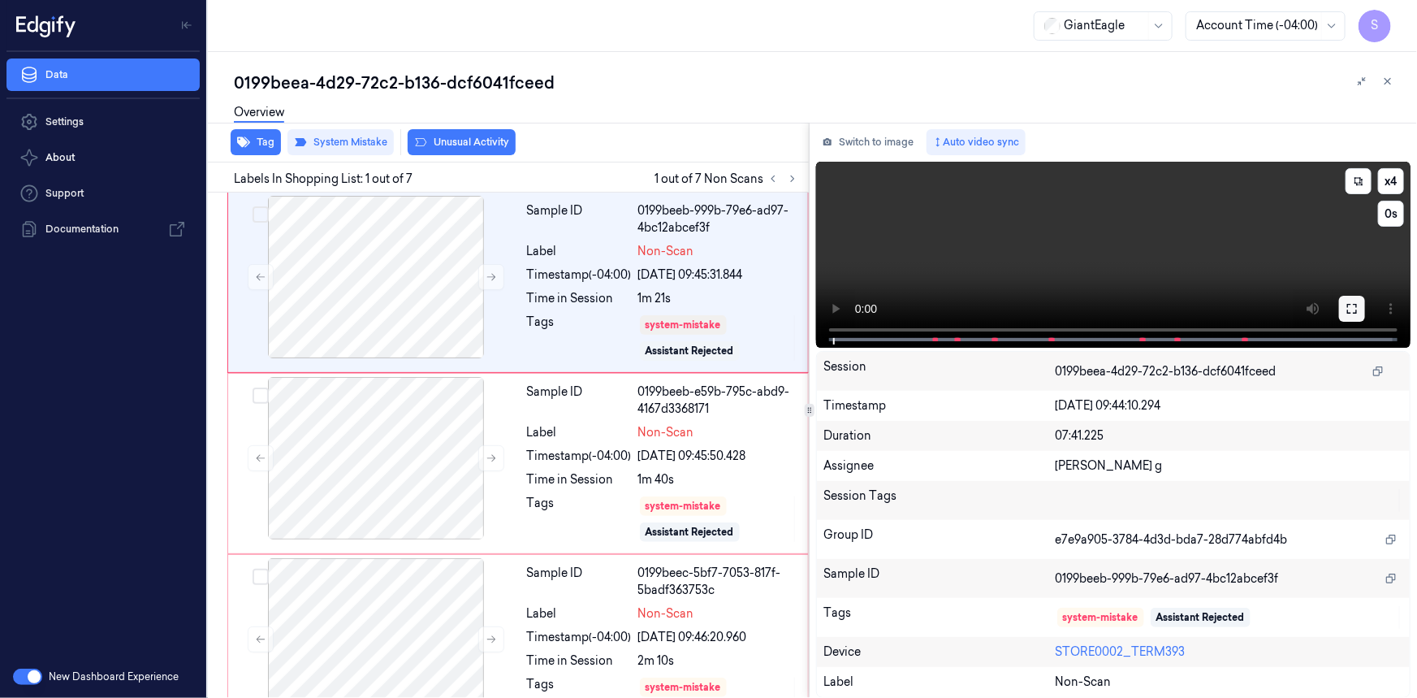
click at [1363, 307] on button at bounding box center [1352, 309] width 26 height 26
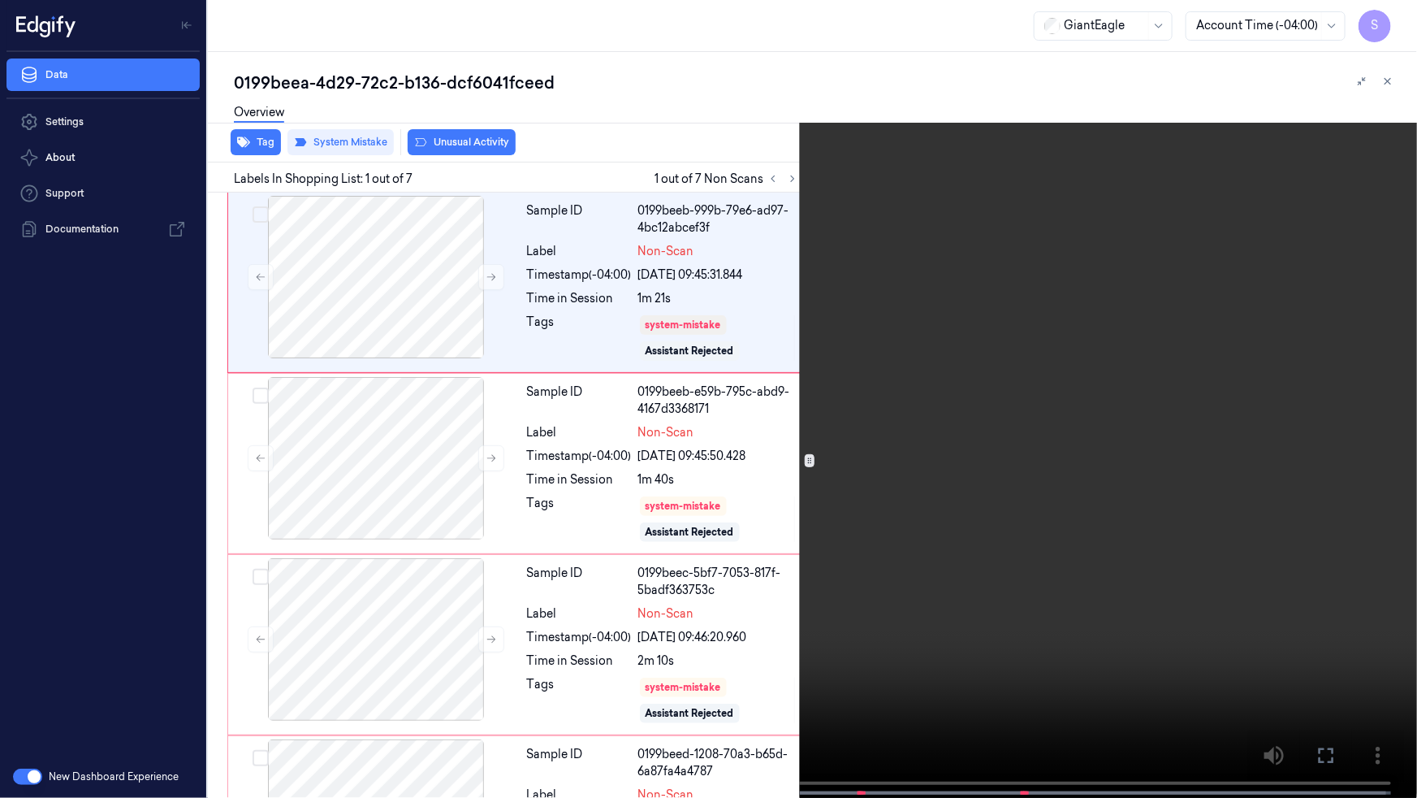
click at [1369, 593] on video at bounding box center [708, 400] width 1417 height 801
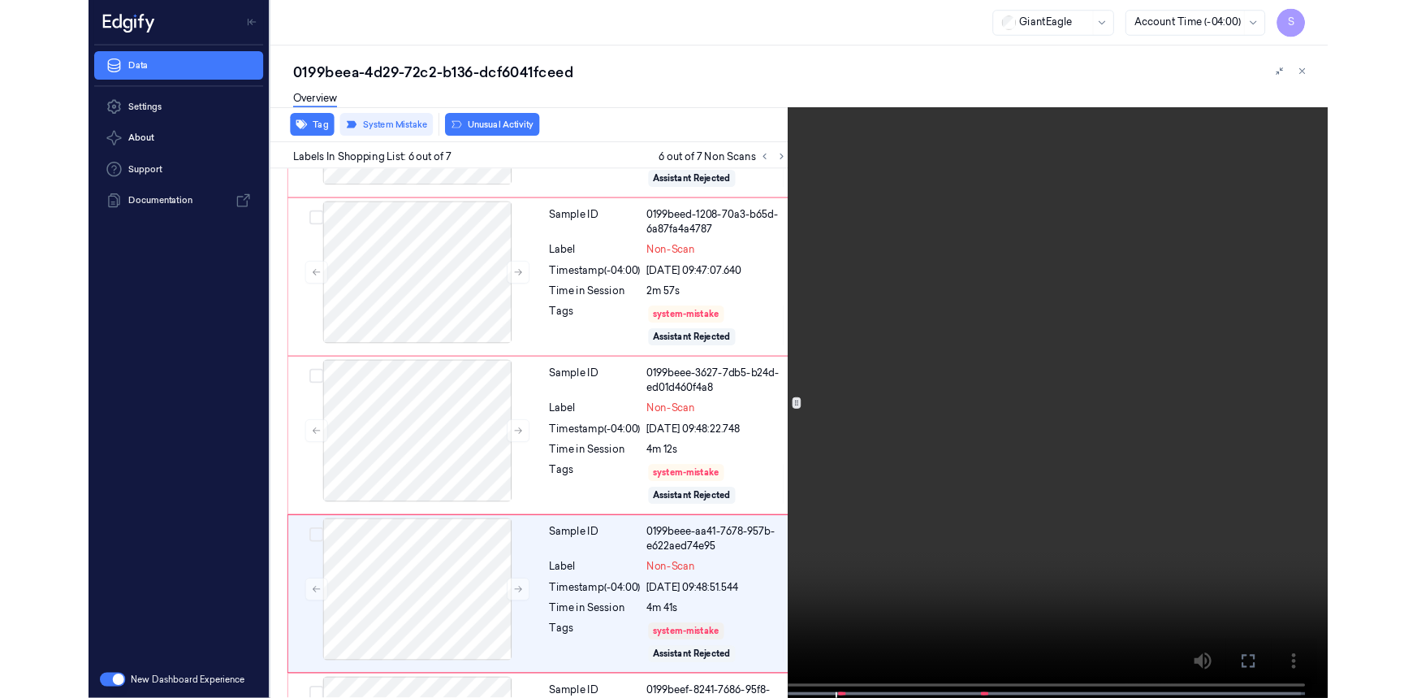
scroll to position [664, 0]
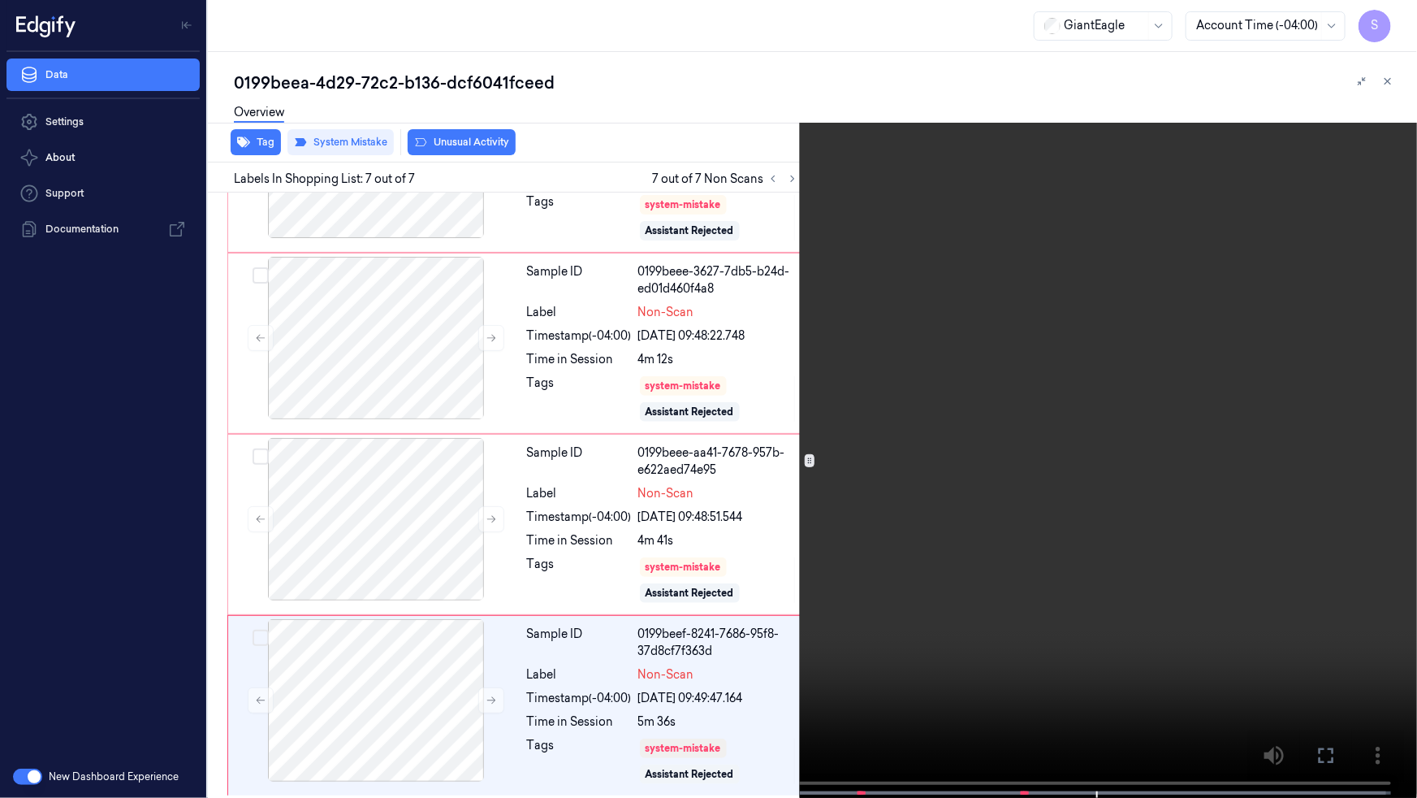
click at [0, 0] on button at bounding box center [0, 0] width 0 height 0
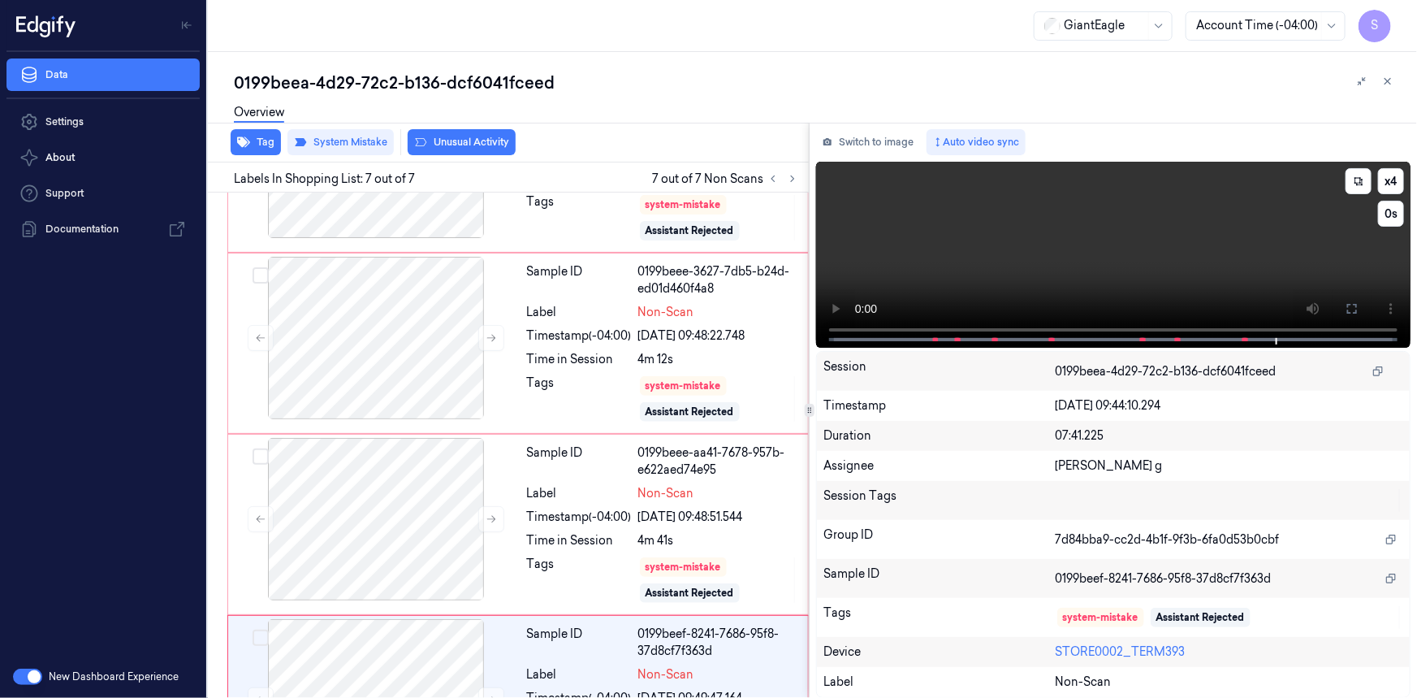
click at [1141, 268] on video at bounding box center [1113, 255] width 595 height 186
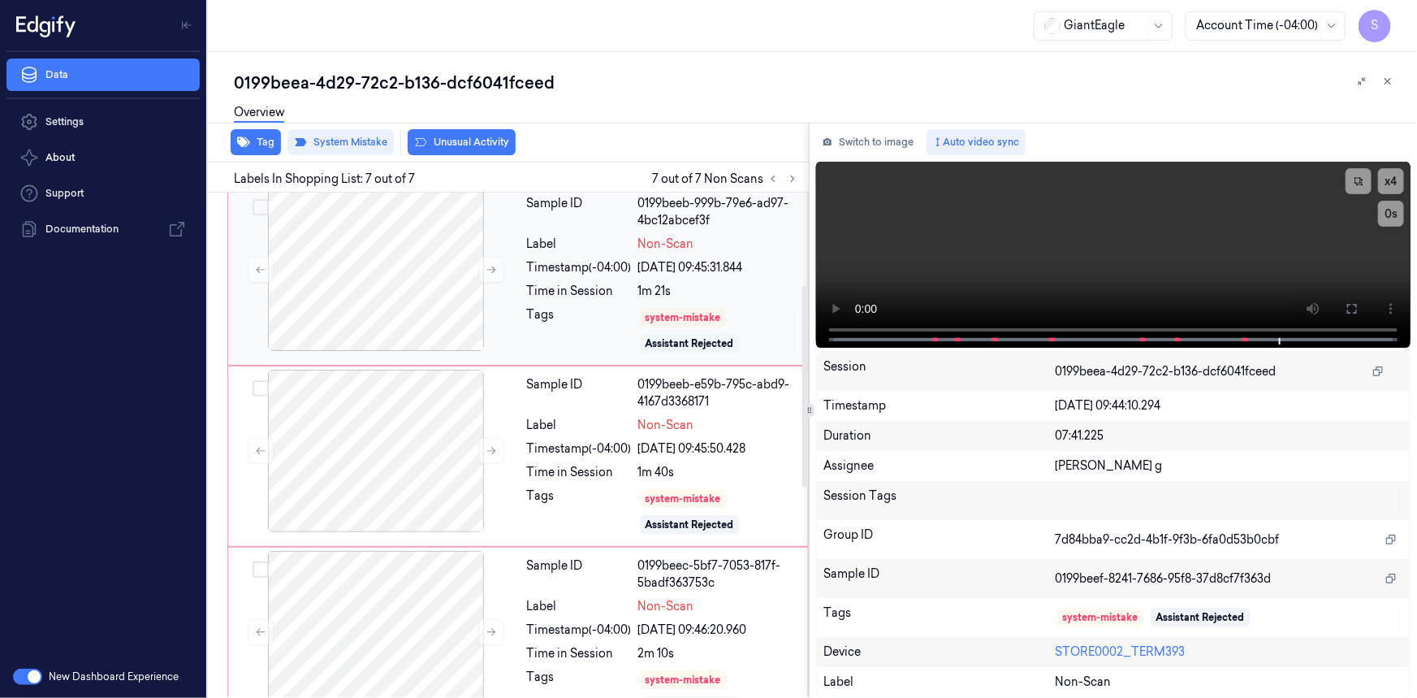
scroll to position [0, 0]
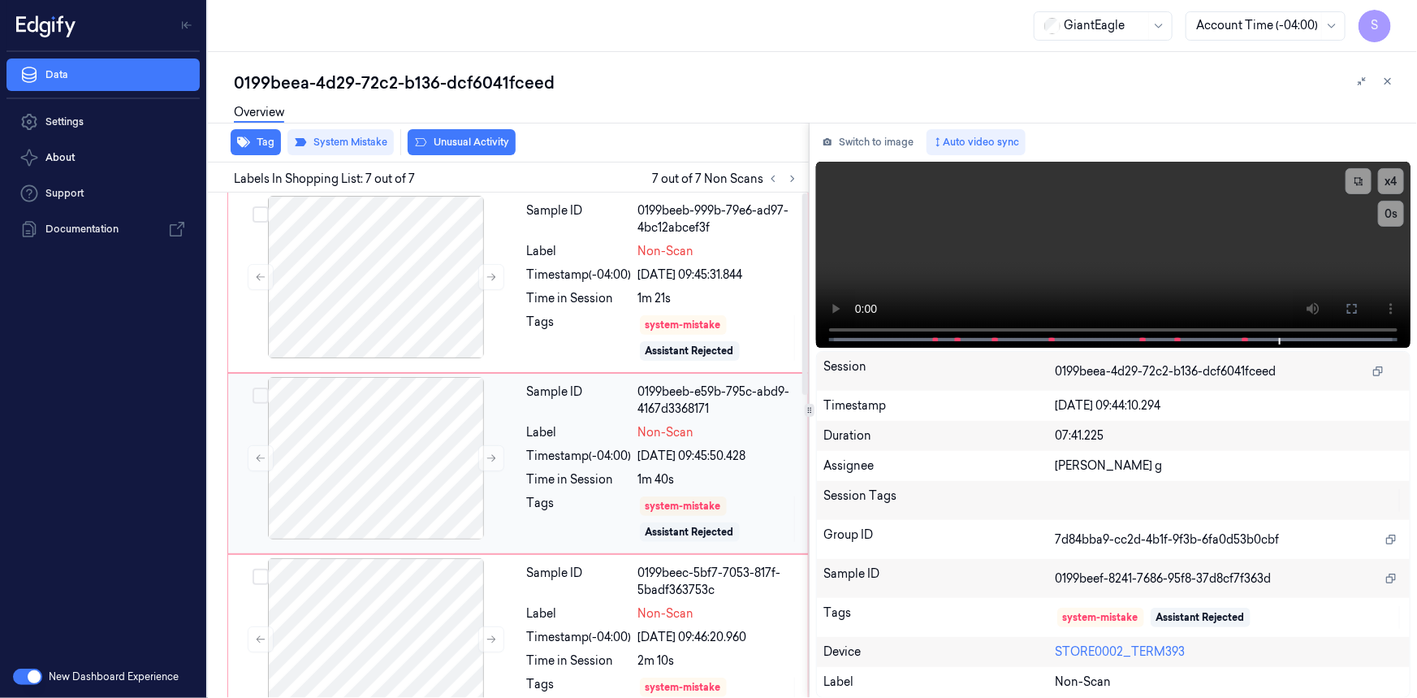
click at [716, 448] on div "[DATE] 09:45:50.428" at bounding box center [718, 456] width 160 height 17
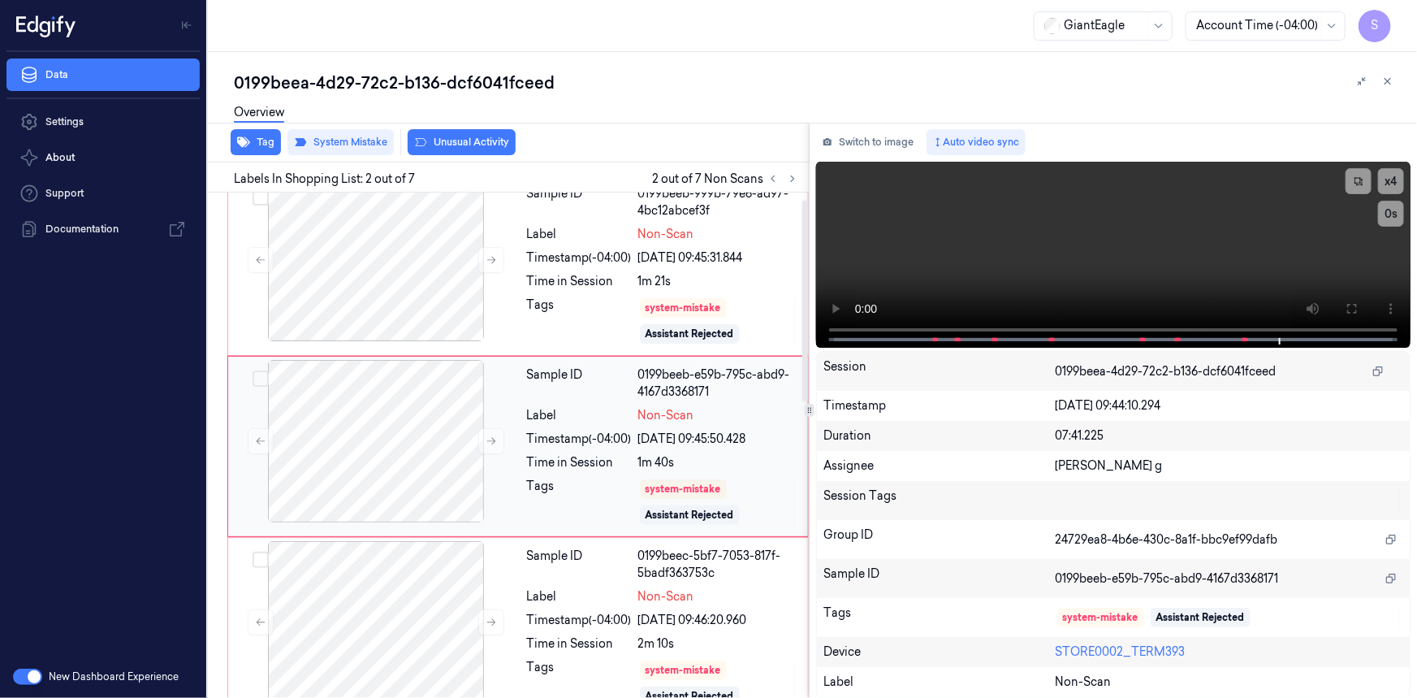
scroll to position [313, 0]
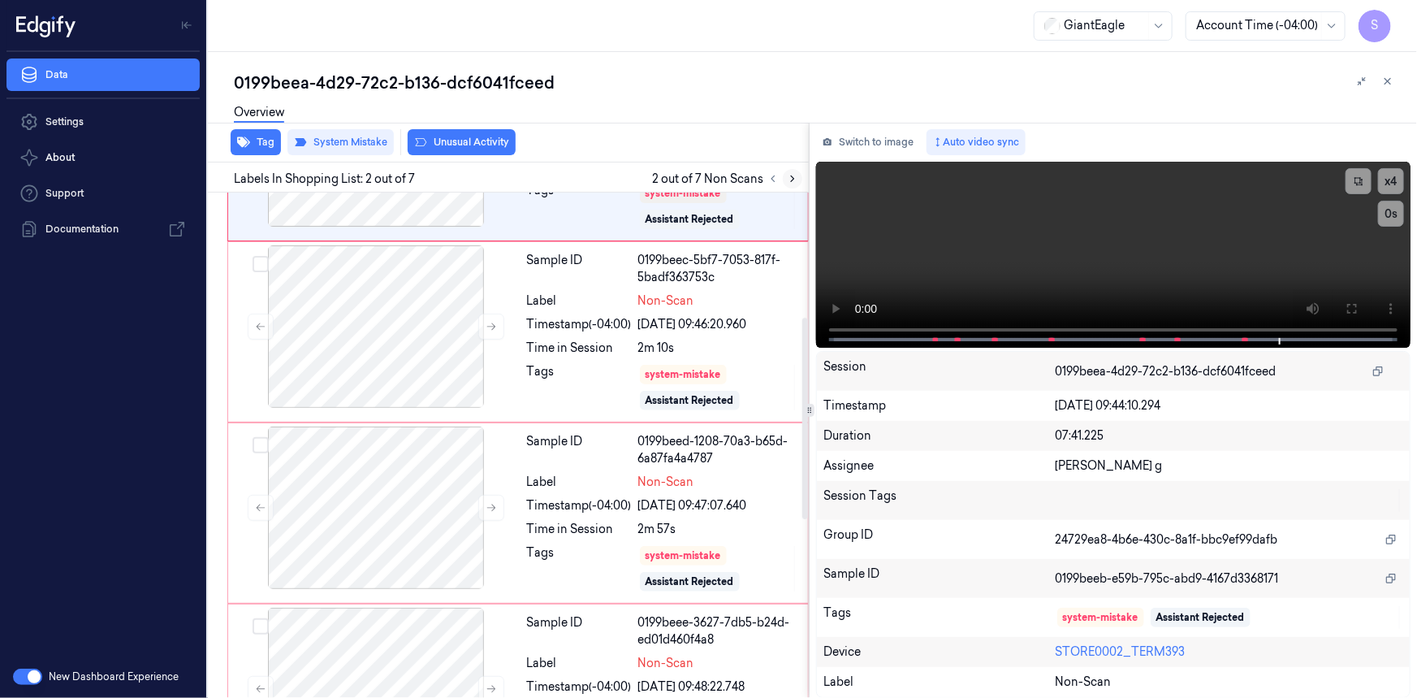
click at [796, 181] on icon at bounding box center [792, 178] width 11 height 11
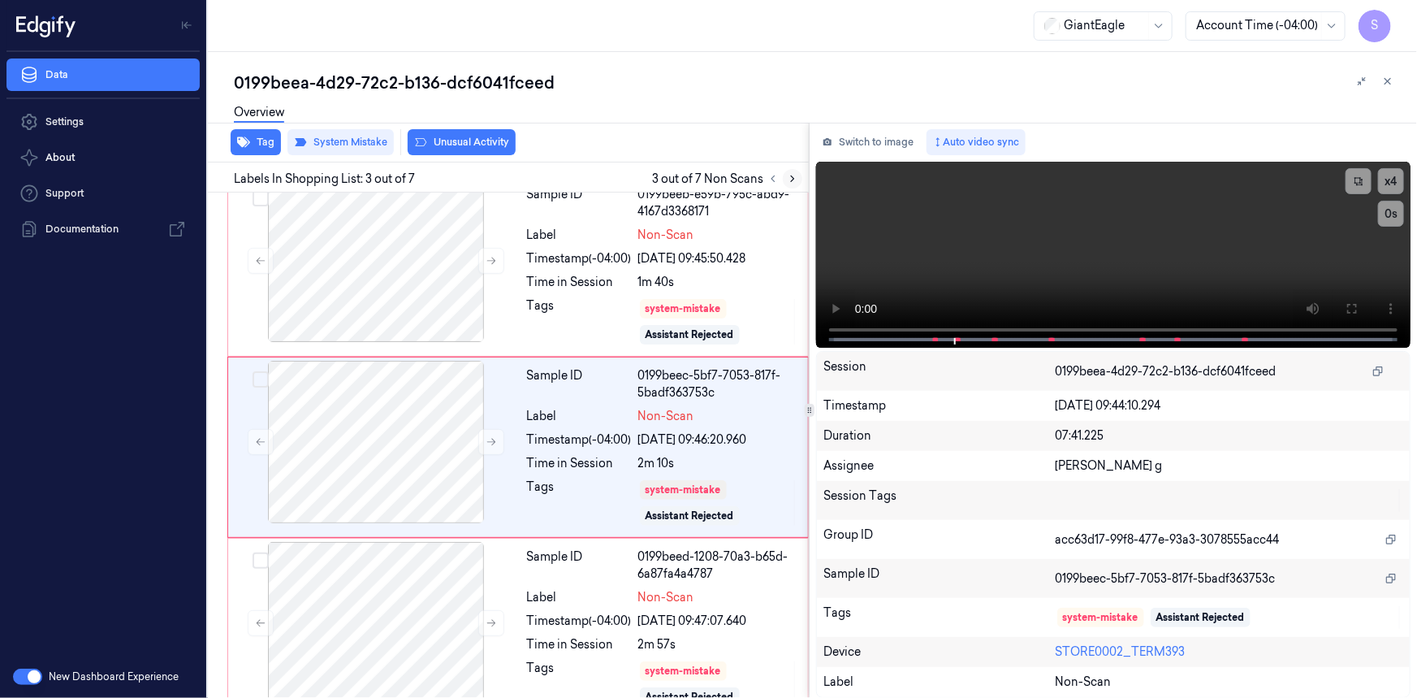
click at [796, 181] on icon at bounding box center [792, 178] width 11 height 11
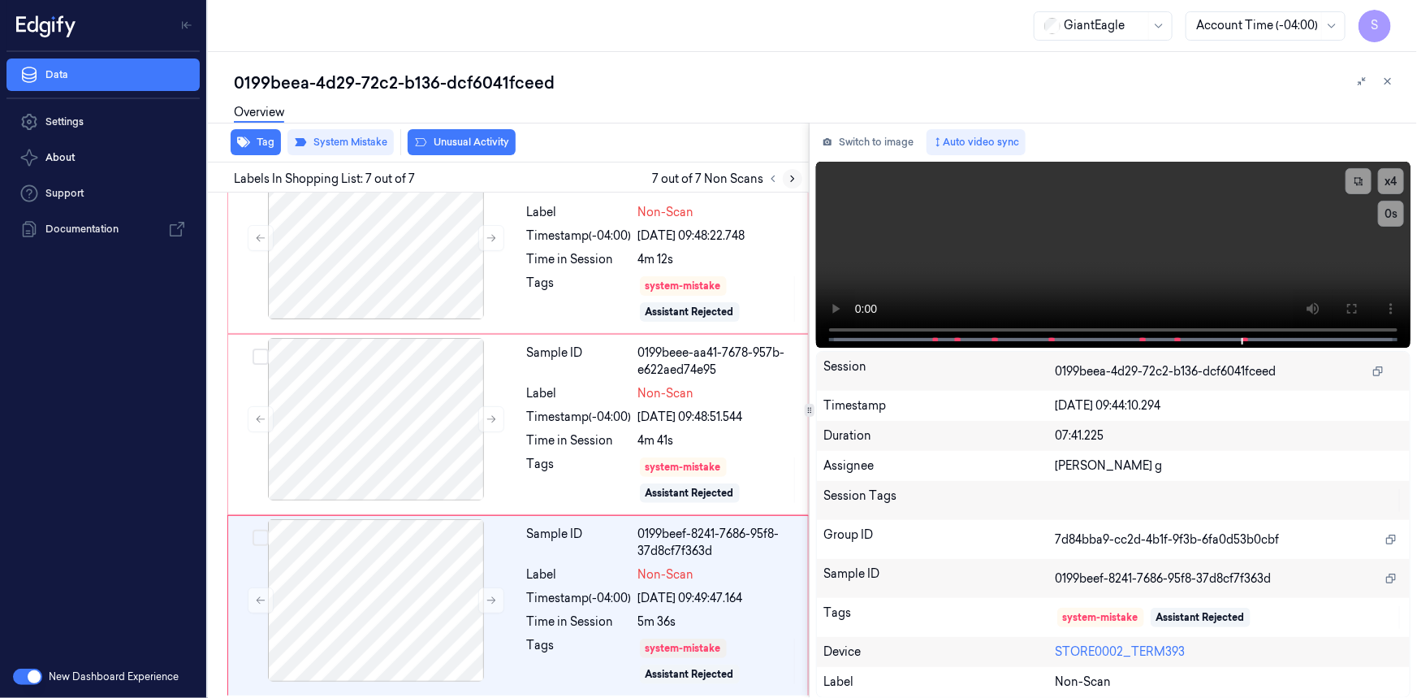
click at [796, 181] on icon at bounding box center [792, 178] width 11 height 11
